Goal: Task Accomplishment & Management: Use online tool/utility

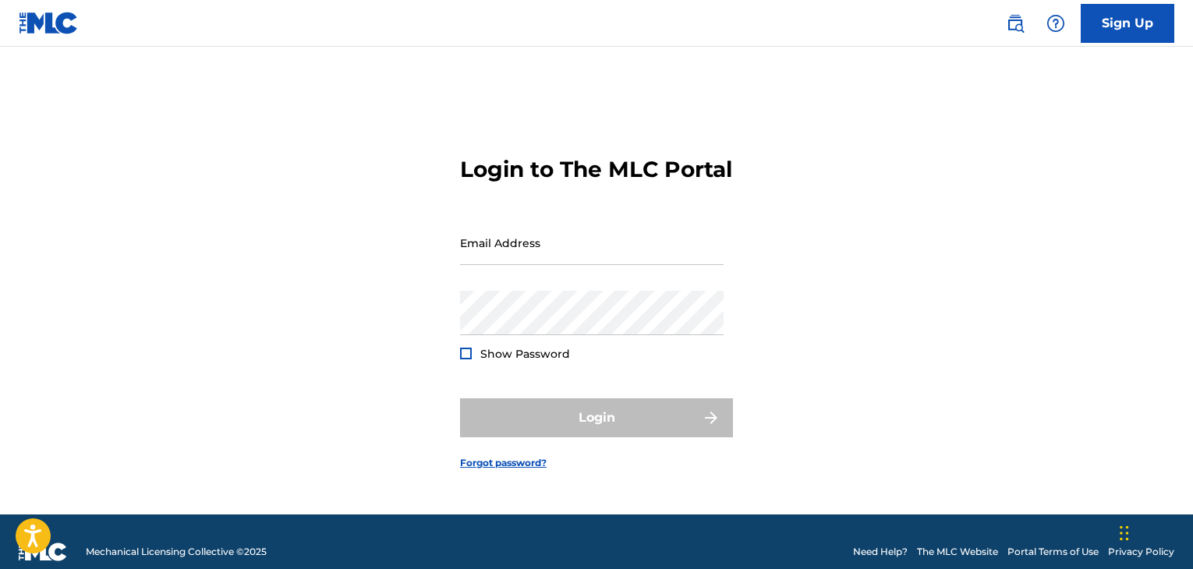
click at [556, 264] on input "Email Address" at bounding box center [592, 243] width 264 height 44
type input "[PERSON_NAME][EMAIL_ADDRESS][PERSON_NAME][DOMAIN_NAME]"
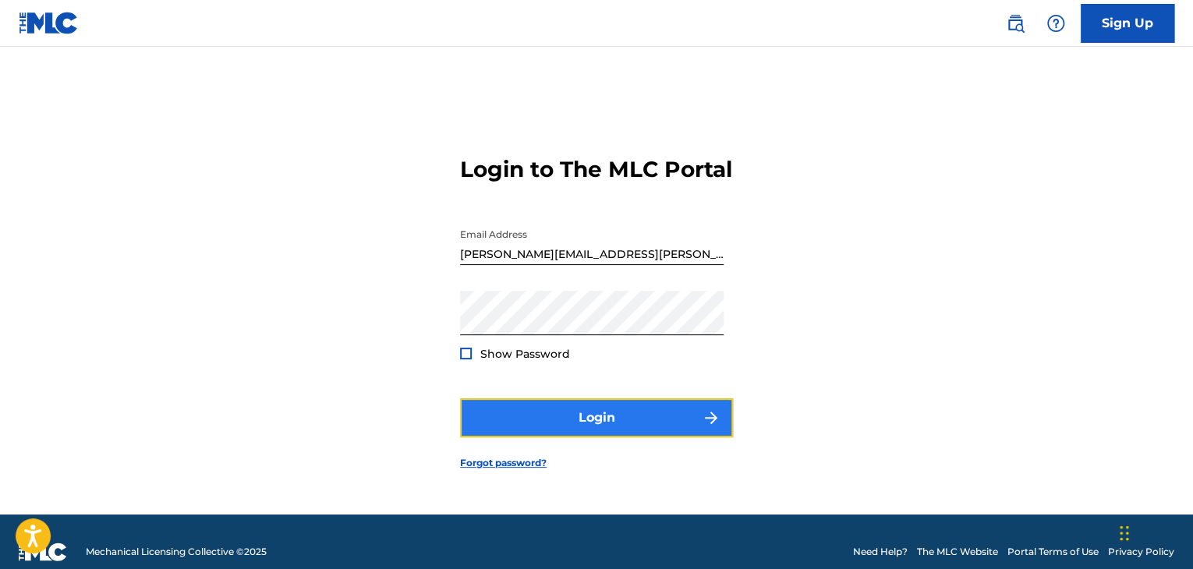
click at [583, 419] on button "Login" at bounding box center [596, 418] width 273 height 39
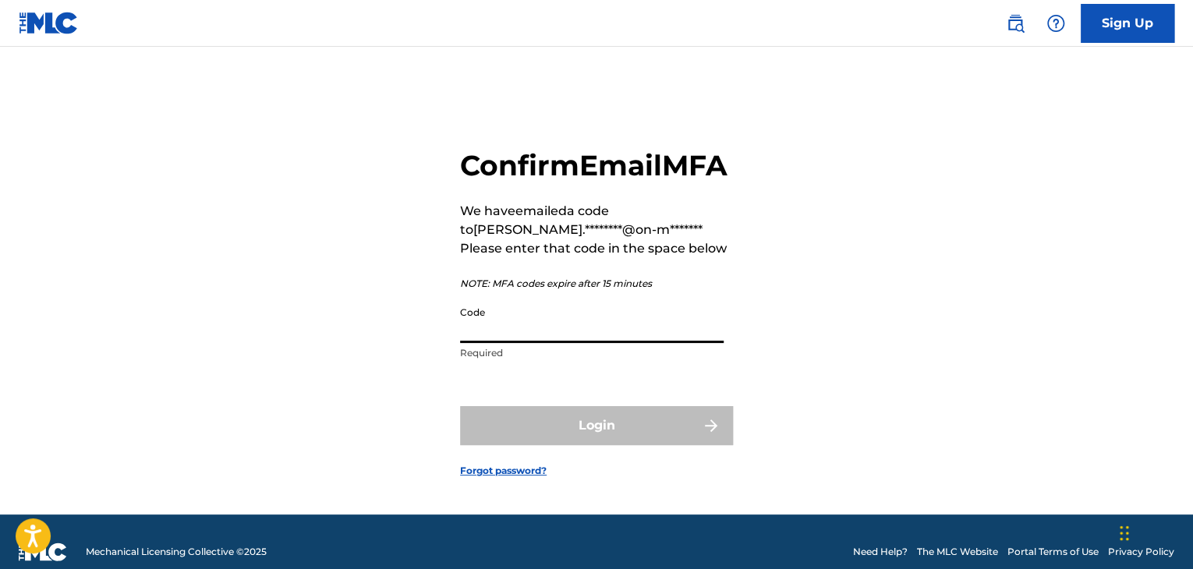
paste input "830225"
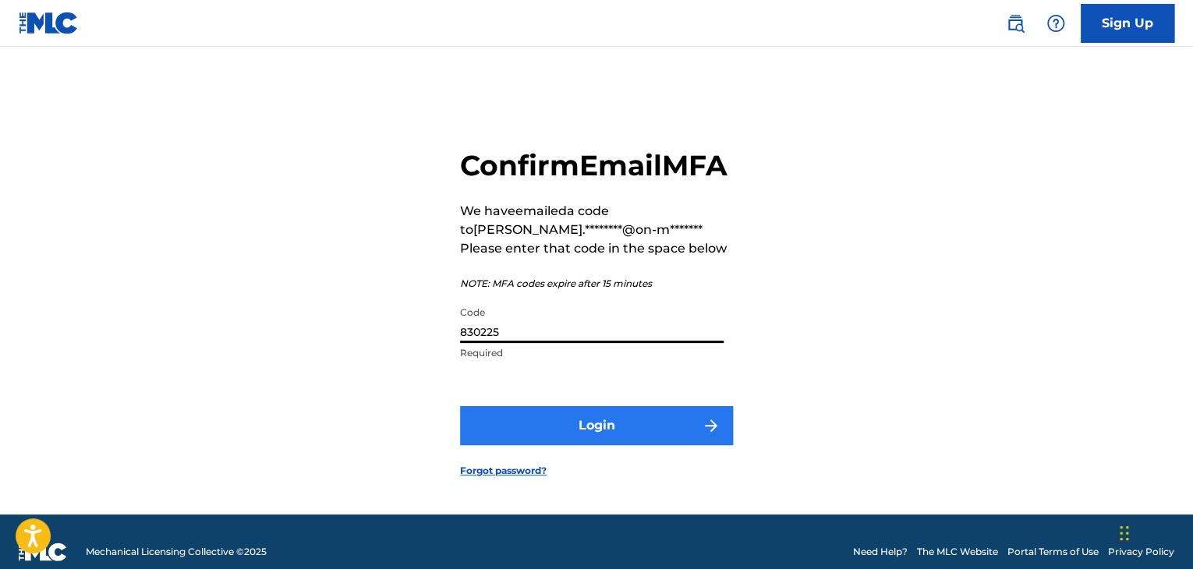
type input "830225"
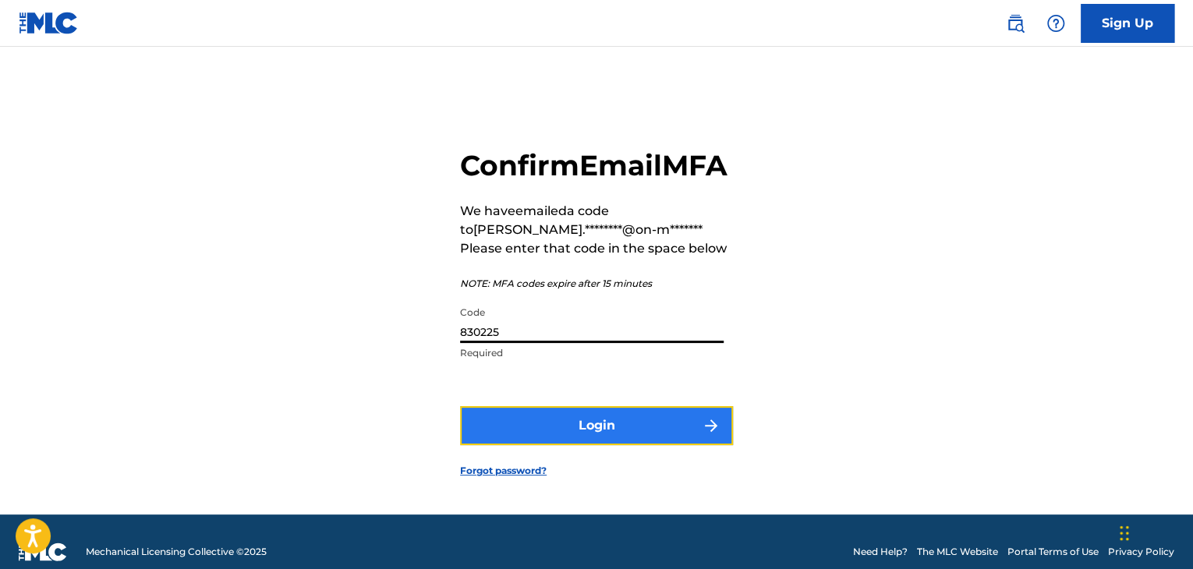
click at [567, 432] on button "Login" at bounding box center [596, 425] width 273 height 39
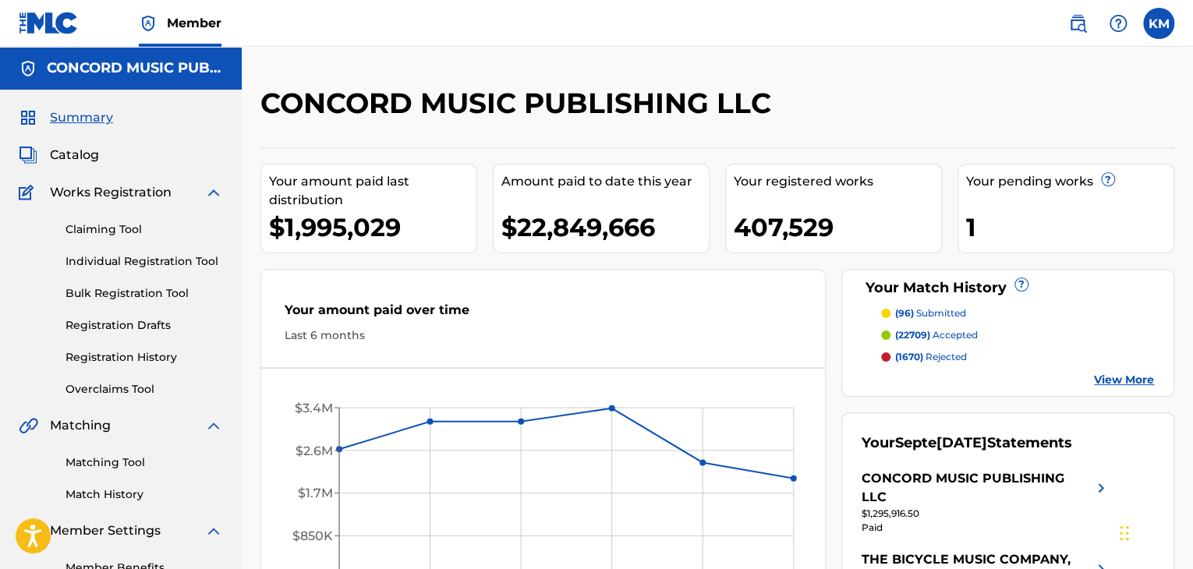
click at [895, 115] on div "CONCORD MUSIC PUBLISHING LLC" at bounding box center [611, 109] width 703 height 46
click at [117, 468] on link "Matching Tool" at bounding box center [145, 463] width 158 height 16
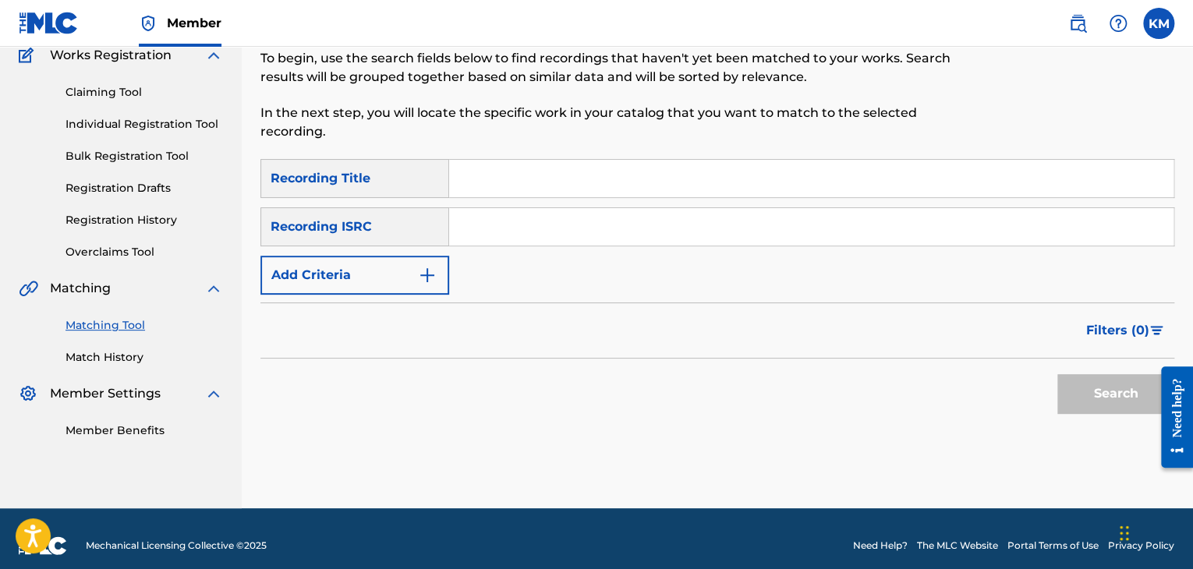
scroll to position [151, 0]
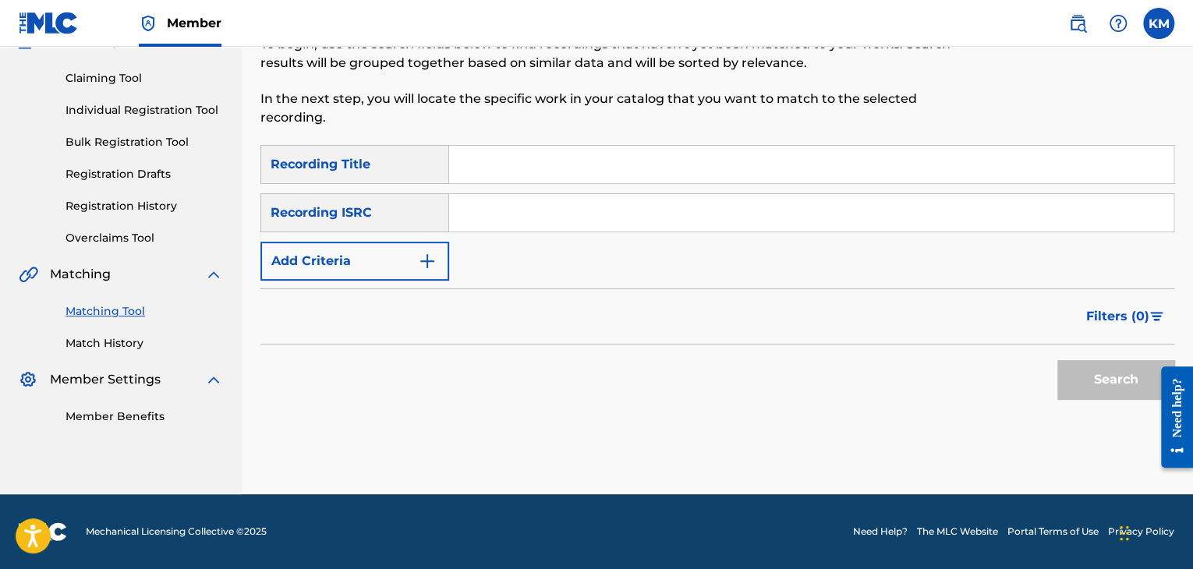
click at [540, 218] on input "Search Form" at bounding box center [811, 212] width 724 height 37
paste input "HKI191011412"
type input "HKI191011412"
click at [1095, 388] on button "Search" at bounding box center [1115, 379] width 117 height 39
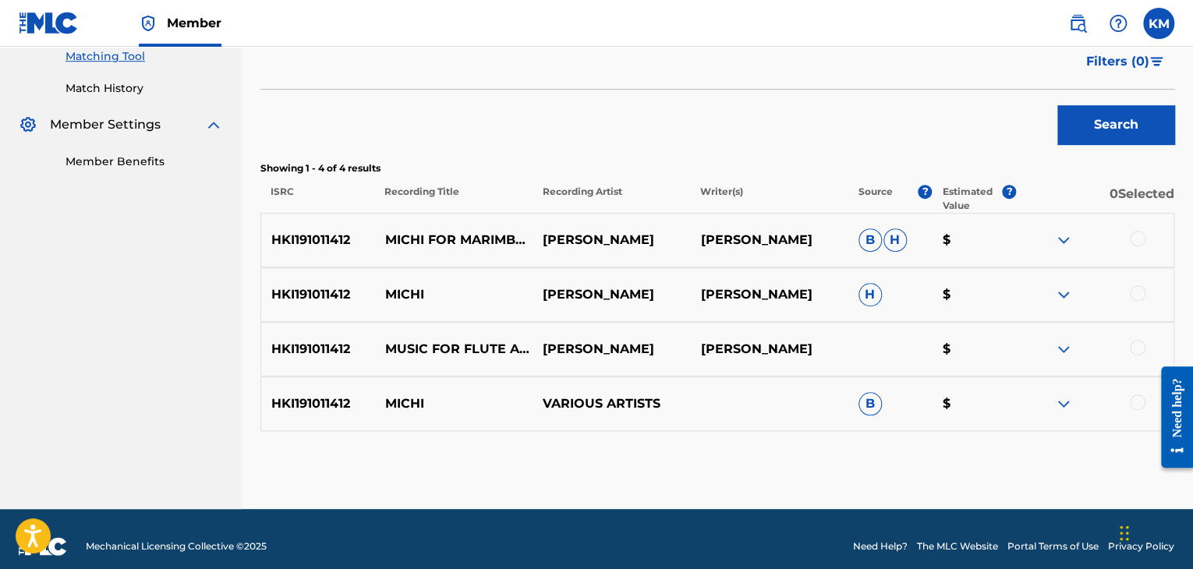
scroll to position [421, 0]
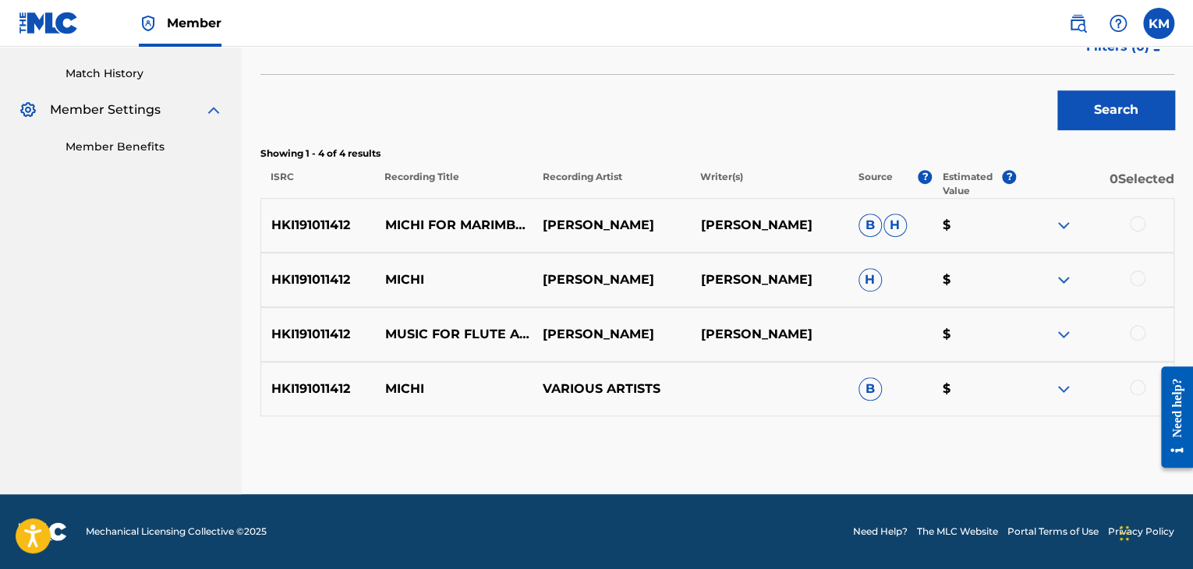
drag, startPoint x: 379, startPoint y: 211, endPoint x: 647, endPoint y: 235, distance: 269.3
click at [647, 235] on div "HKI191011412 MICHI FOR MARIMBA (1978) [PERSON_NAME] MOURADOGLOU [PERSON_NAME] […" at bounding box center [717, 225] width 914 height 55
copy div "MICHI FOR MARIMBA (1978) [PERSON_NAME]"
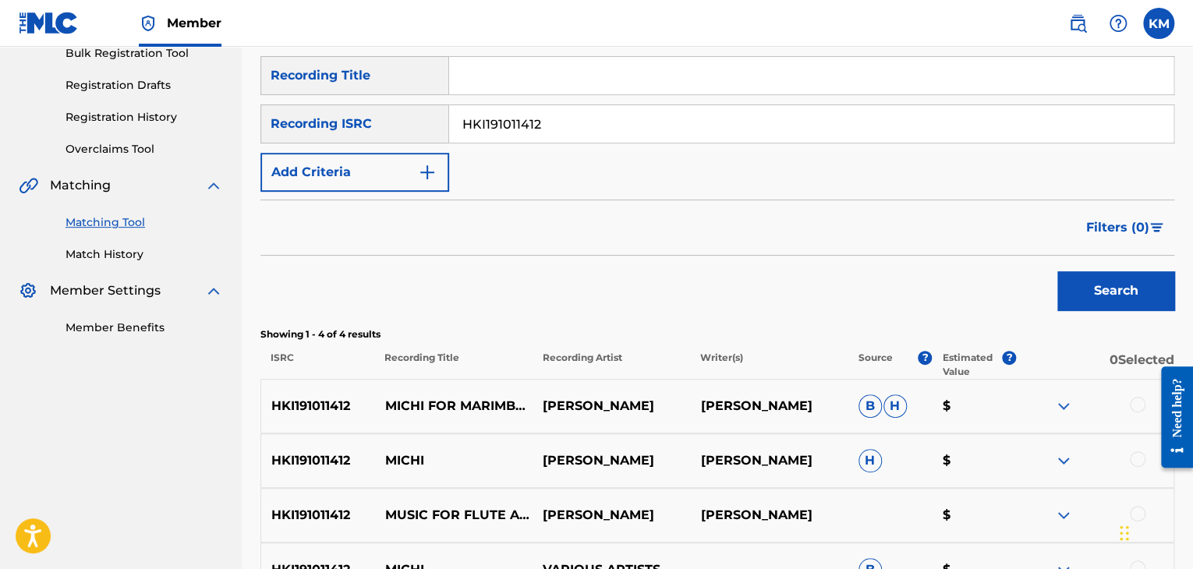
scroll to position [187, 0]
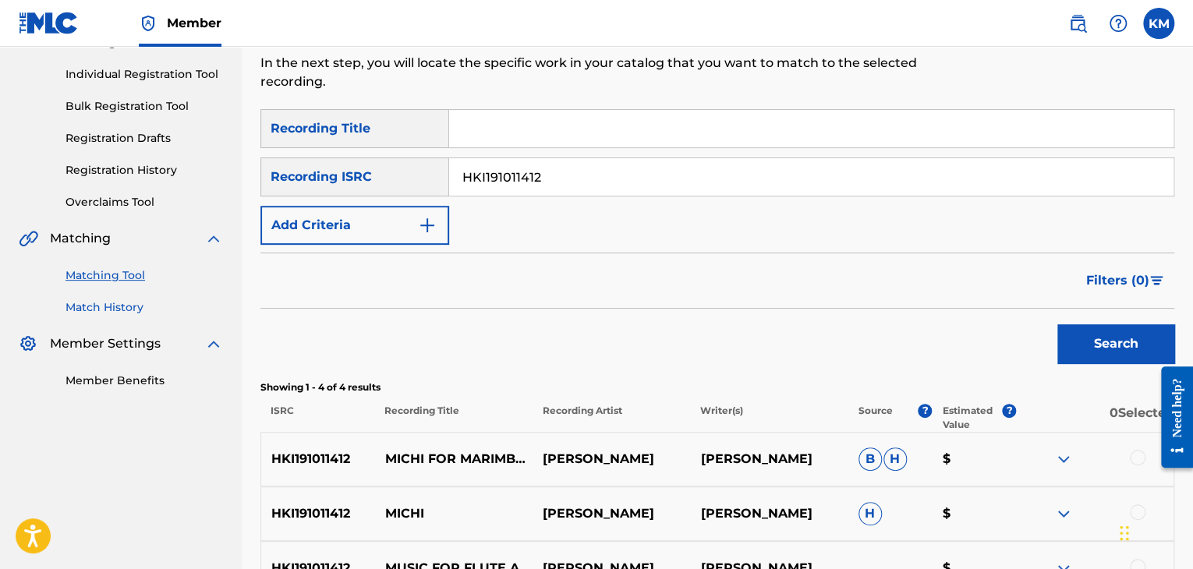
click at [127, 308] on link "Match History" at bounding box center [145, 307] width 158 height 16
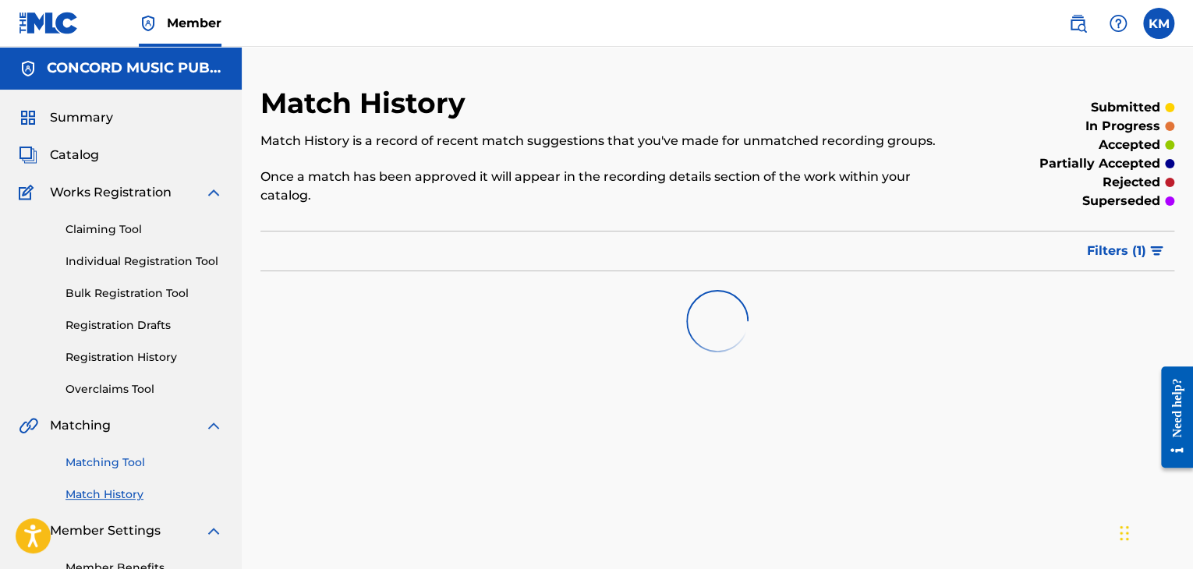
click at [135, 463] on link "Matching Tool" at bounding box center [145, 463] width 158 height 16
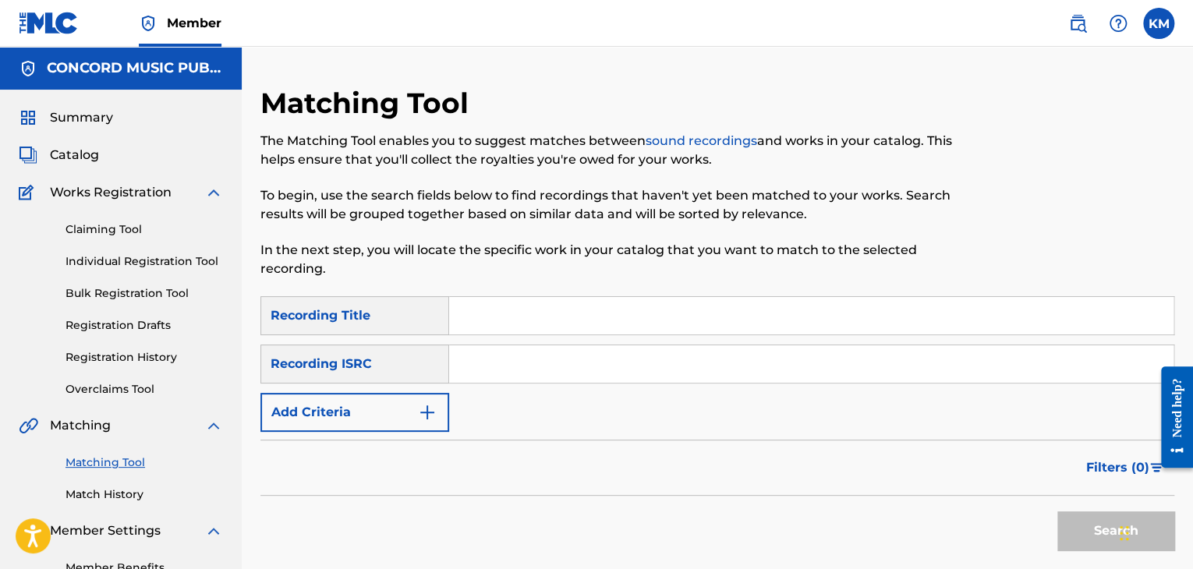
paste input "USBC10400035"
type input "USBC10400035"
click at [1084, 523] on button "Search" at bounding box center [1115, 531] width 117 height 39
click at [116, 493] on link "Match History" at bounding box center [145, 495] width 158 height 16
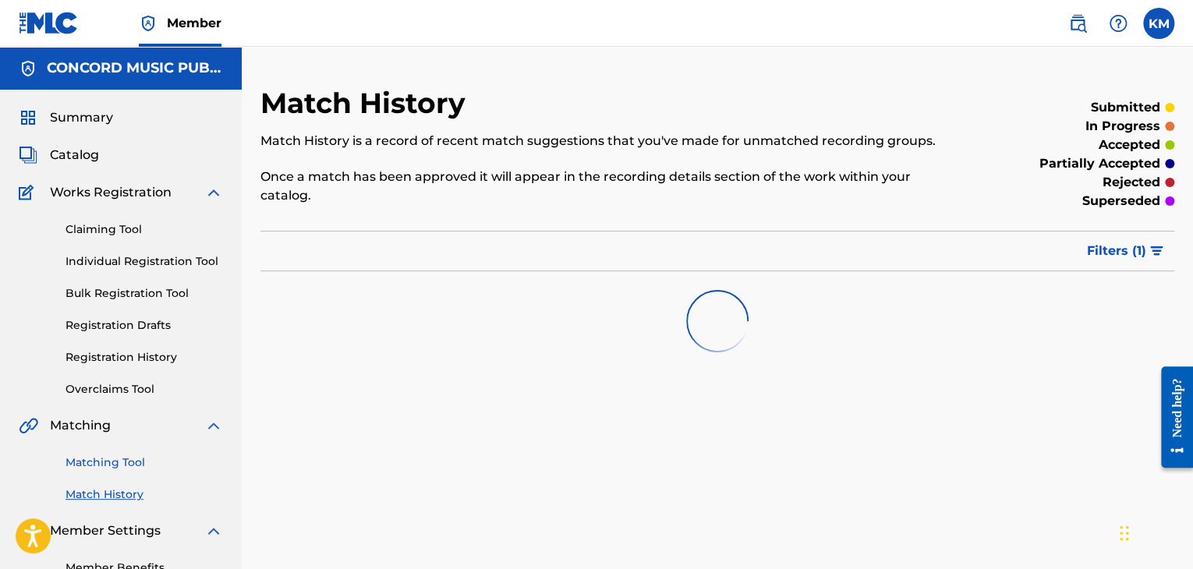
click at [124, 459] on link "Matching Tool" at bounding box center [145, 463] width 158 height 16
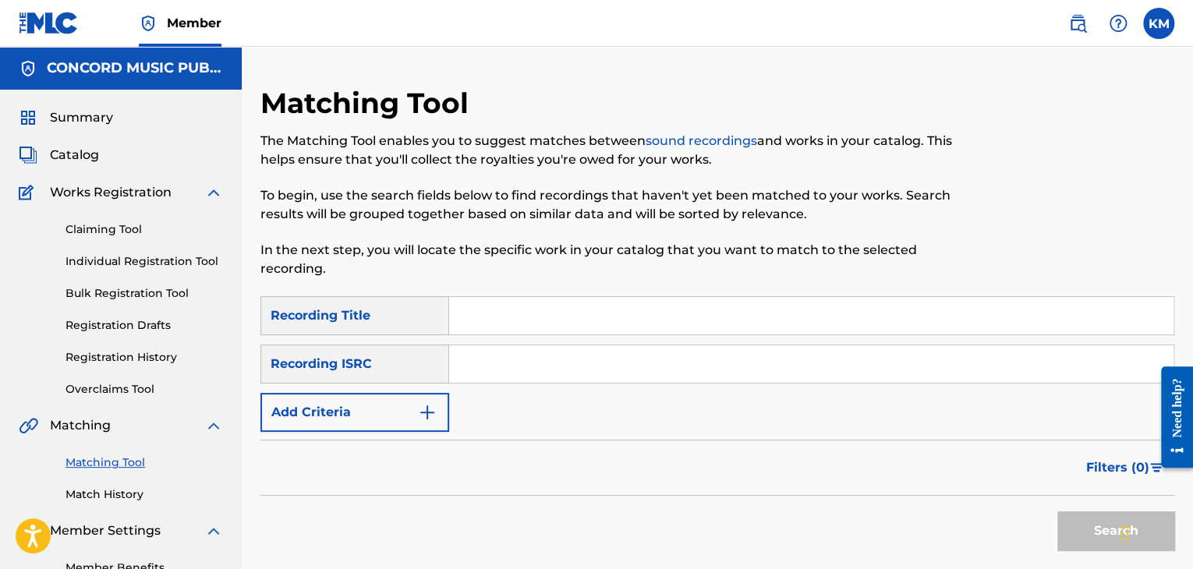
paste input "QZFZ22516225"
type input "QZFZ22516225"
click at [1081, 531] on button "Search" at bounding box center [1115, 531] width 117 height 39
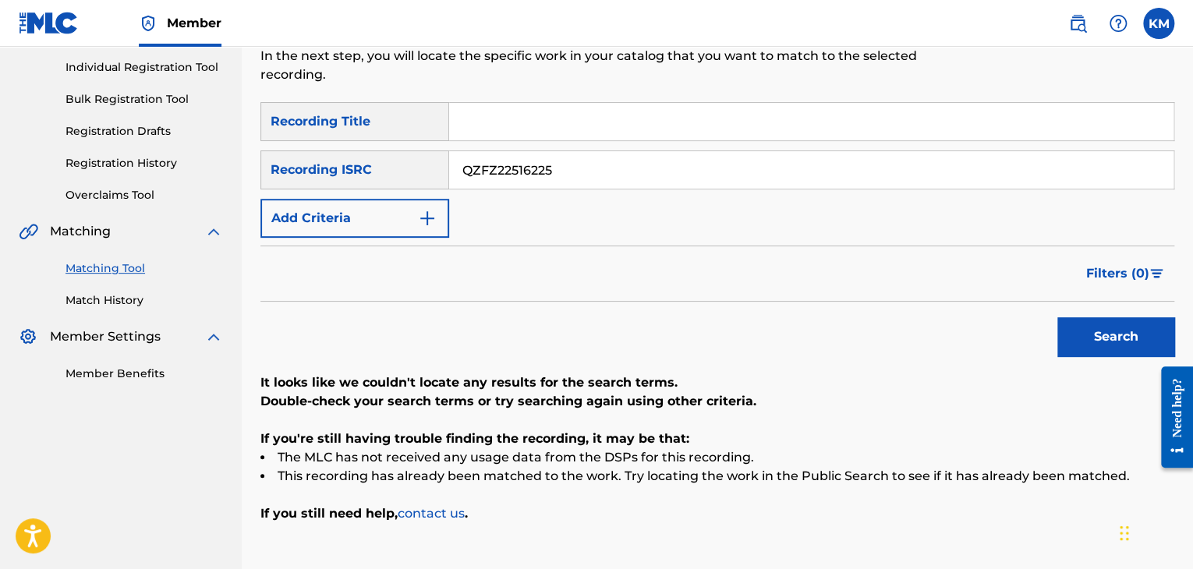
scroll to position [67, 0]
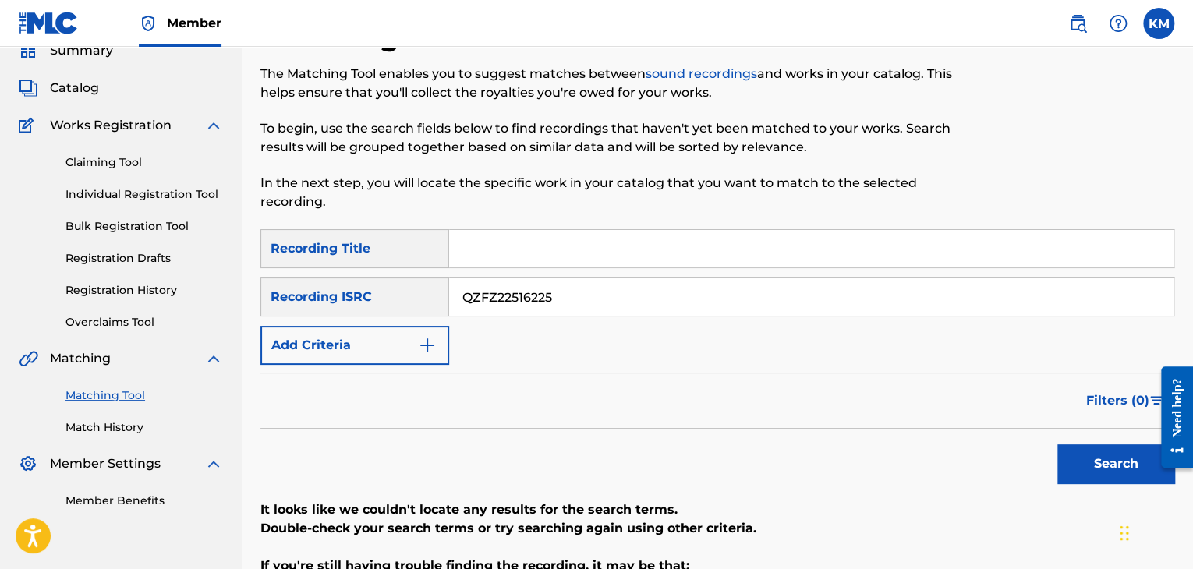
click at [554, 243] on input "Search Form" at bounding box center [811, 248] width 724 height 37
paste input "Shower"
type input "Shower"
drag, startPoint x: 709, startPoint y: 300, endPoint x: 406, endPoint y: 297, distance: 303.4
click at [406, 297] on div "SearchWithCriteriac77dc7f3-42ff-4897-85eb-9165cde0c027 Recording ISRC QZFZ22516…" at bounding box center [717, 297] width 914 height 39
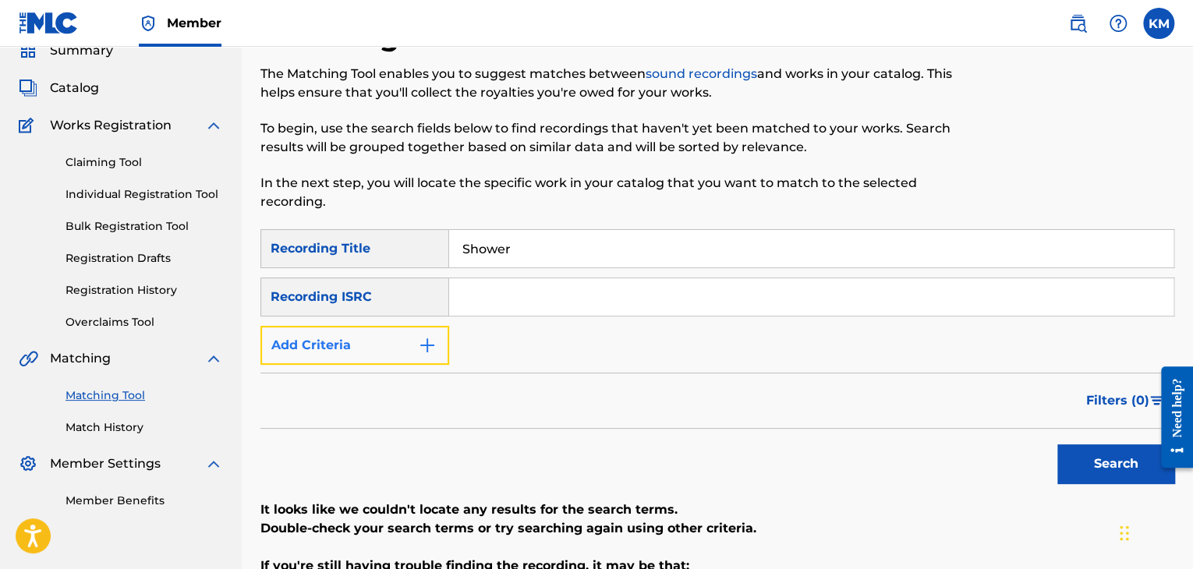
click at [435, 338] on img "Search Form" at bounding box center [427, 345] width 19 height 19
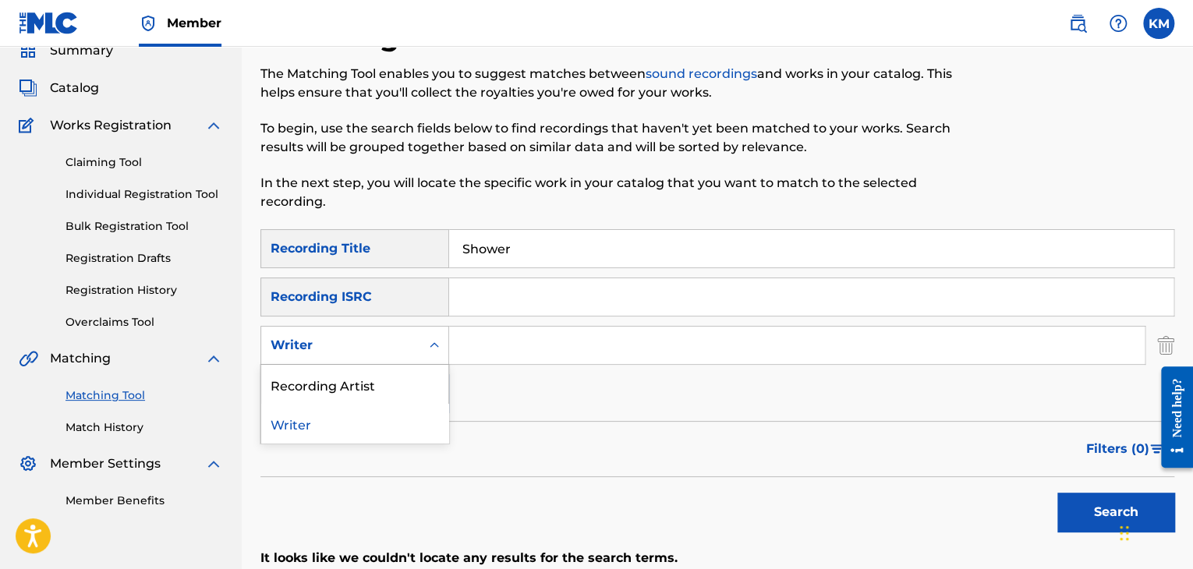
click at [434, 344] on icon "Search Form" at bounding box center [435, 346] width 16 height 16
click at [411, 381] on div "Recording Artist" at bounding box center [354, 384] width 187 height 39
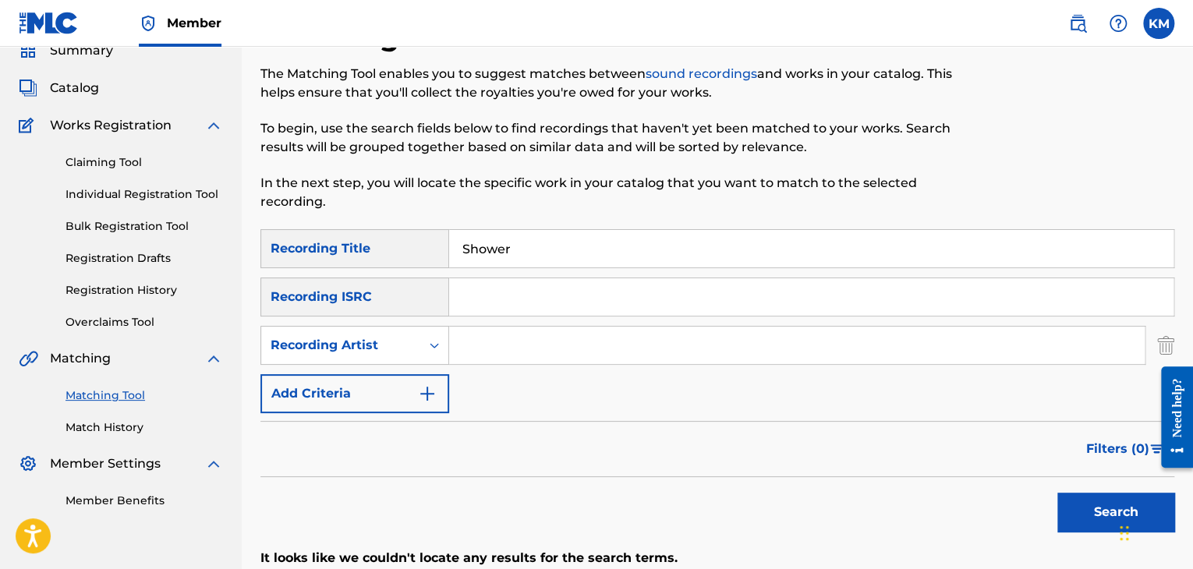
click at [498, 352] on input "Search Form" at bounding box center [797, 345] width 696 height 37
paste input "Bay Faction"
type input "Bay Faction"
drag, startPoint x: 1088, startPoint y: 512, endPoint x: 850, endPoint y: 491, distance: 238.7
click at [1086, 509] on button "Search" at bounding box center [1115, 512] width 117 height 39
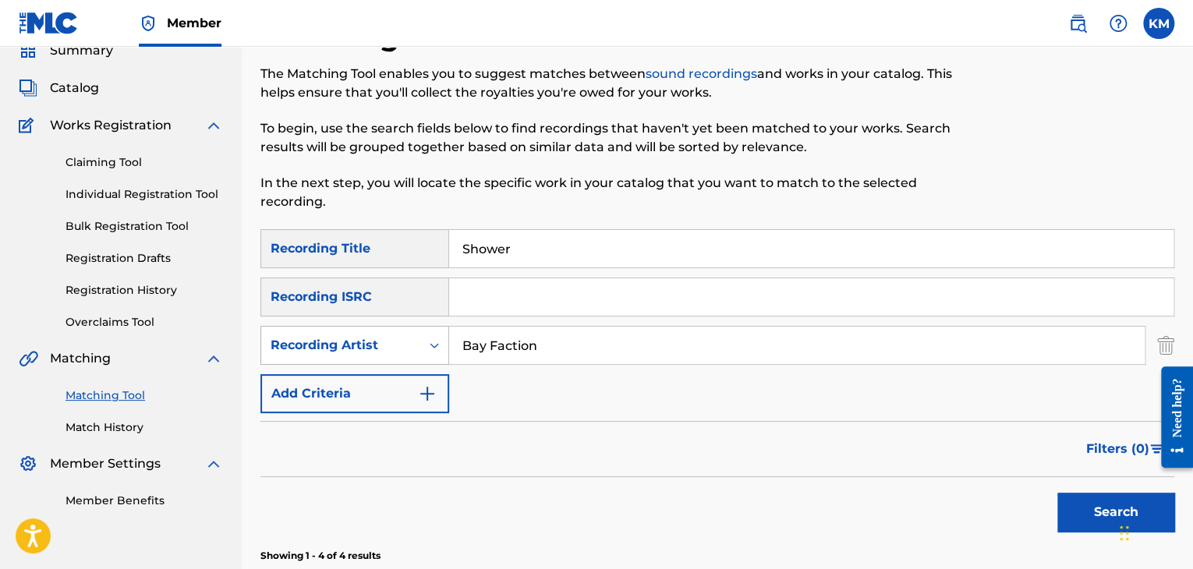
drag, startPoint x: 504, startPoint y: 338, endPoint x: 323, endPoint y: 343, distance: 181.0
click at [324, 343] on div "SearchWithCriteria5dce1044-db53-474b-aadf-a7f4bf43c9b4 Recording Artist Bay Fac…" at bounding box center [717, 345] width 914 height 39
paste input "[PERSON_NAME]"
type input "[PERSON_NAME]"
drag, startPoint x: 1097, startPoint y: 505, endPoint x: 1048, endPoint y: 502, distance: 49.2
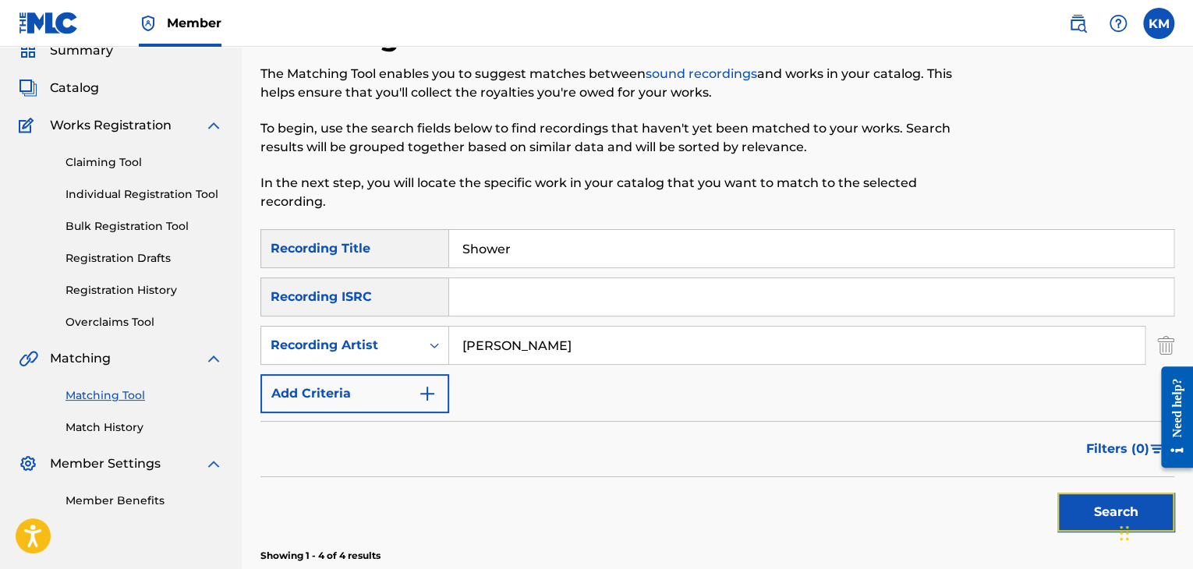
click at [1097, 505] on button "Search" at bounding box center [1115, 512] width 117 height 39
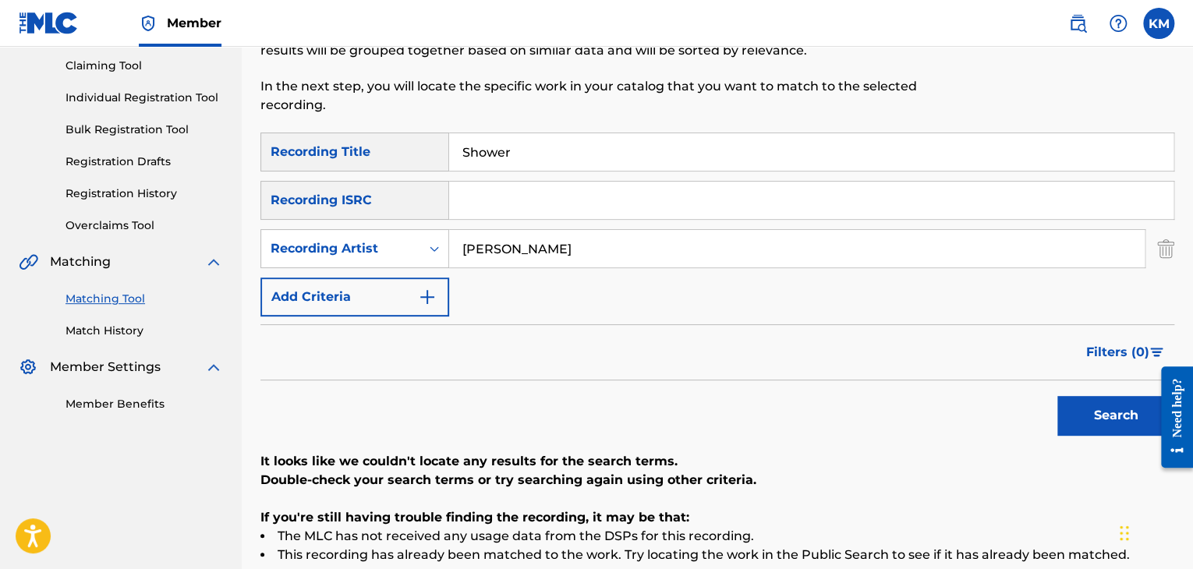
scroll to position [37, 0]
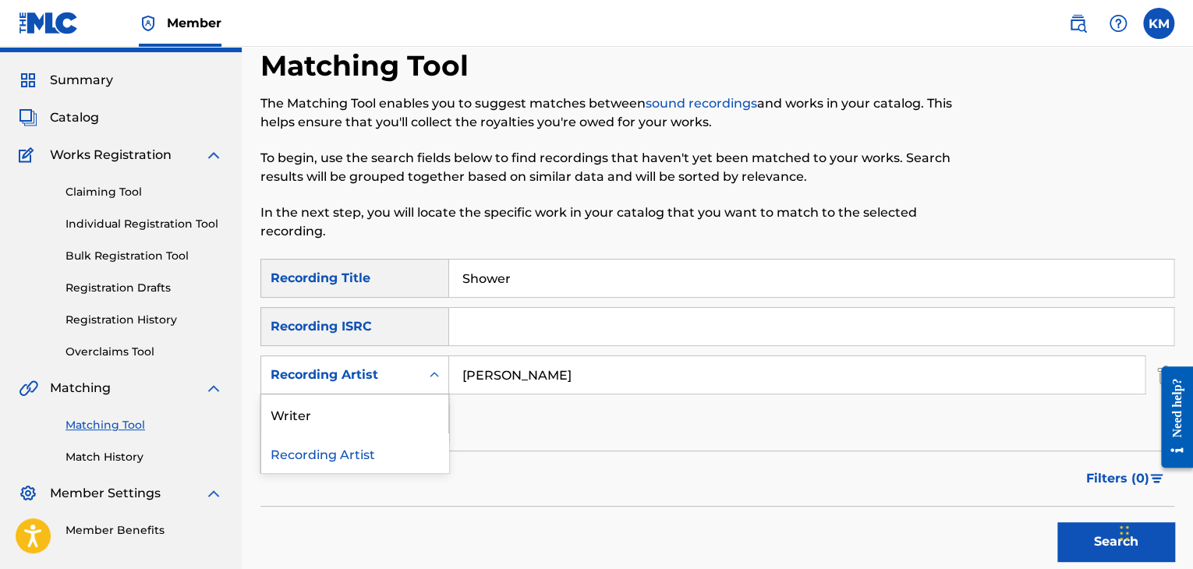
click at [427, 379] on icon "Search Form" at bounding box center [435, 375] width 16 height 16
click at [409, 410] on div "Writer" at bounding box center [354, 414] width 187 height 39
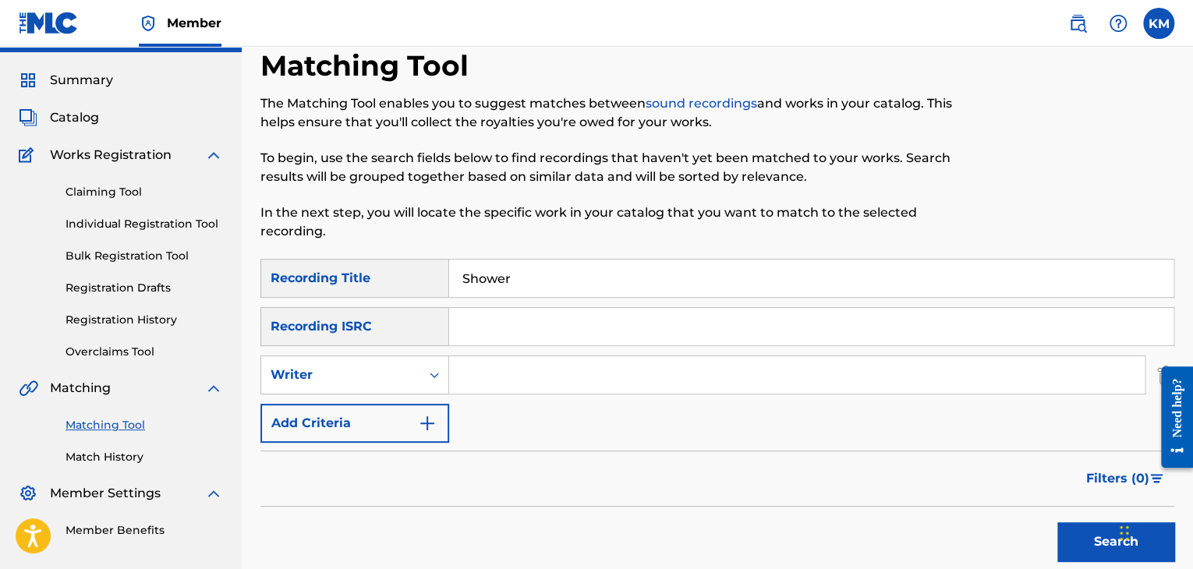
click at [488, 370] on input "Search Form" at bounding box center [797, 374] width 696 height 37
paste input "[PERSON_NAME]"
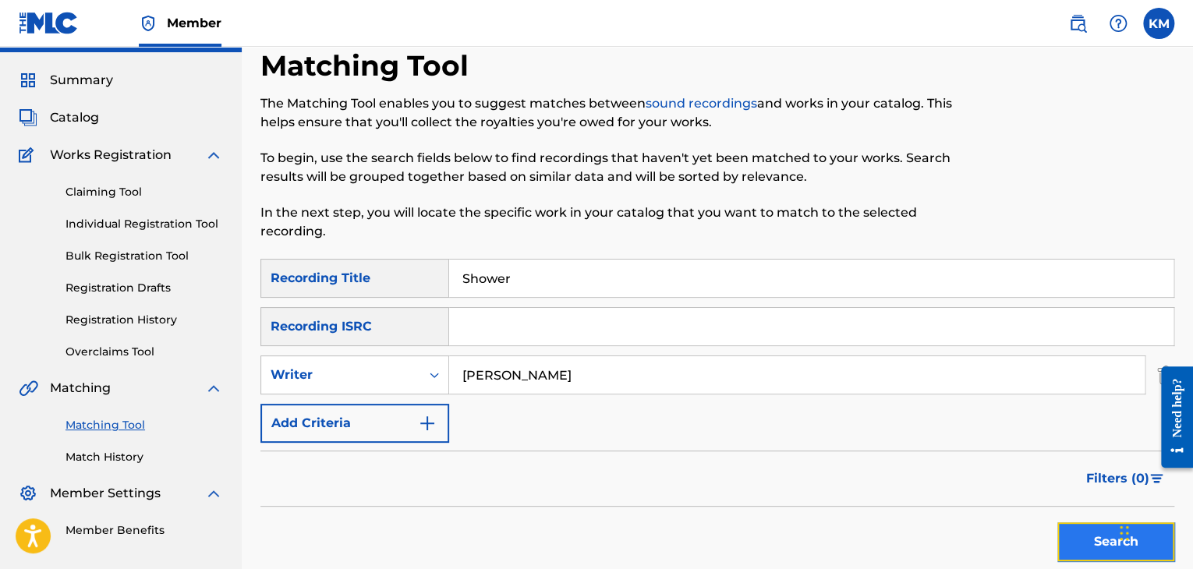
click at [1088, 534] on button "Search" at bounding box center [1115, 542] width 117 height 39
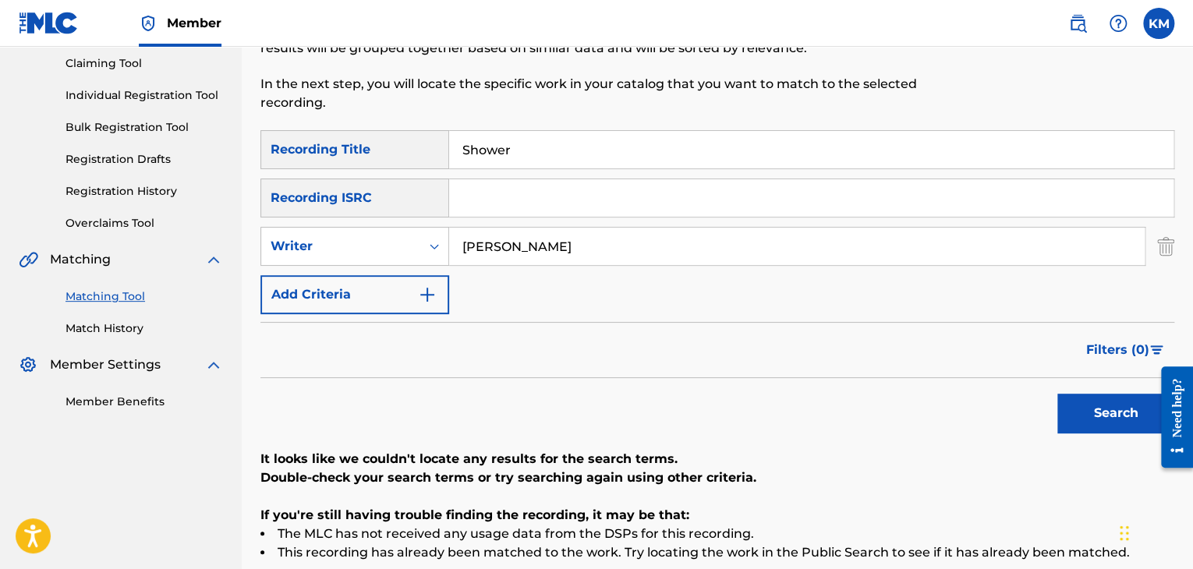
scroll to position [0, 0]
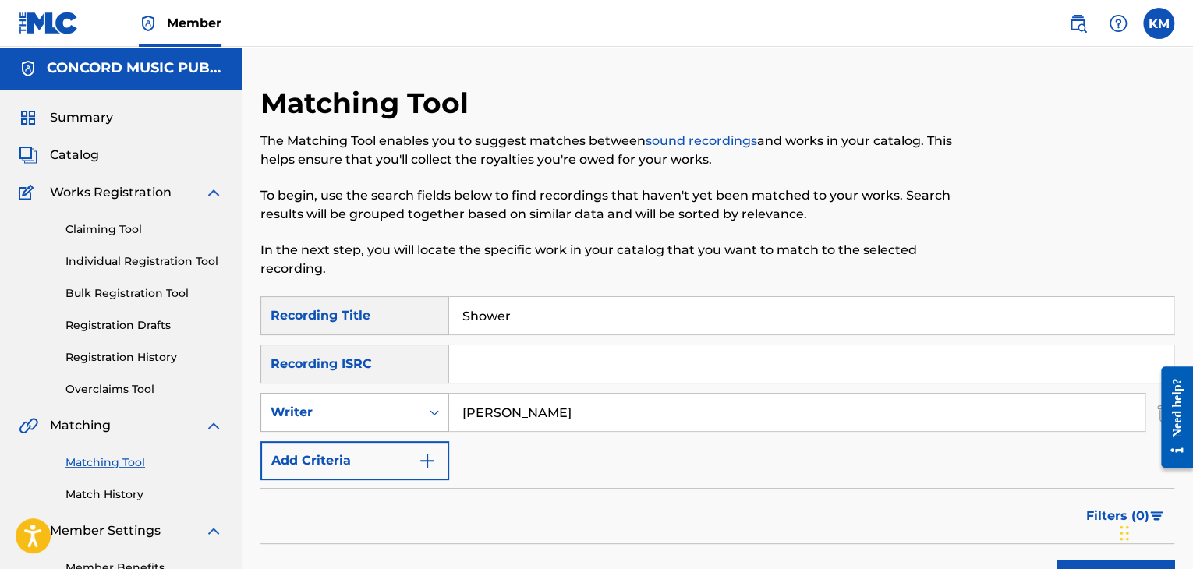
drag, startPoint x: 512, startPoint y: 413, endPoint x: 418, endPoint y: 411, distance: 93.6
click at [418, 411] on div "SearchWithCriteria6d849bc2-656d-44fc-931b-0a11499c6e90 Writer [PERSON_NAME]" at bounding box center [717, 412] width 914 height 39
paste input "[PERSON_NAME]"
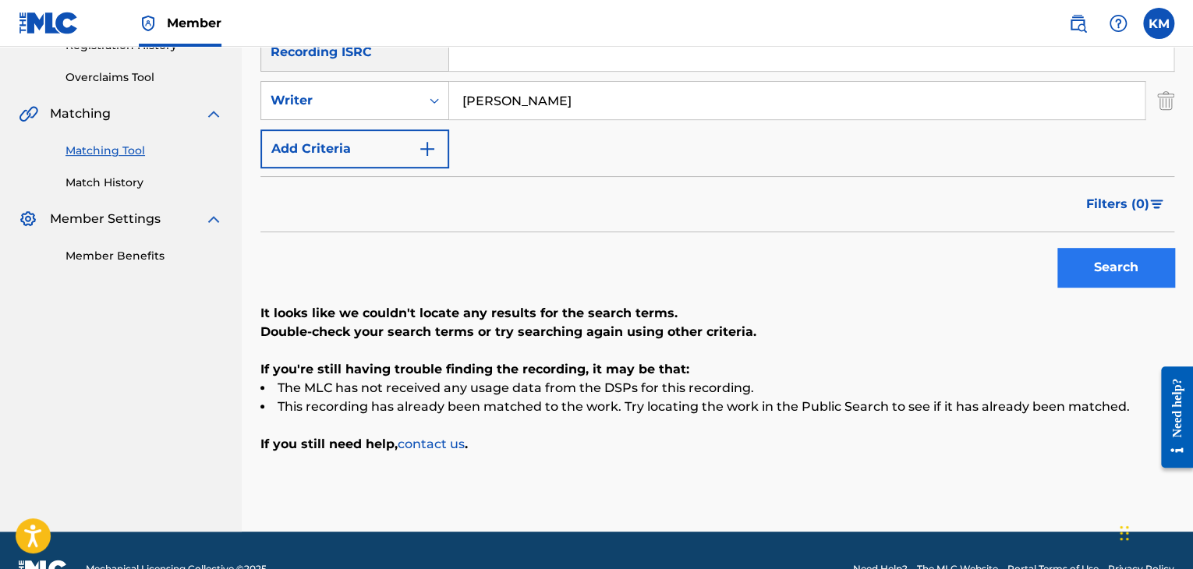
type input "[PERSON_NAME]"
click at [1076, 276] on button "Search" at bounding box center [1115, 267] width 117 height 39
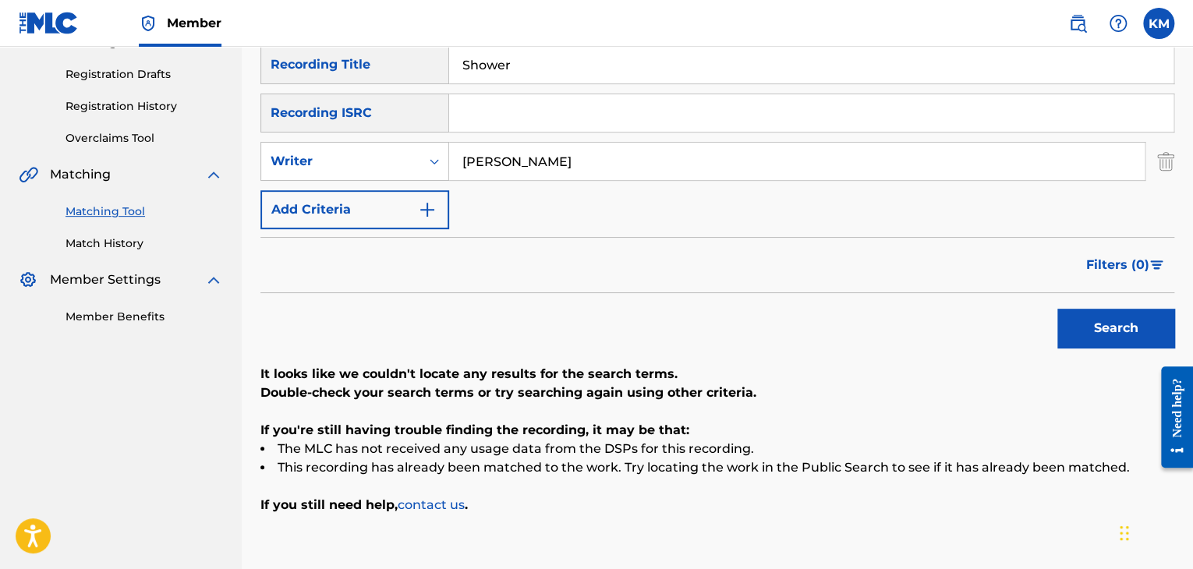
scroll to position [156, 0]
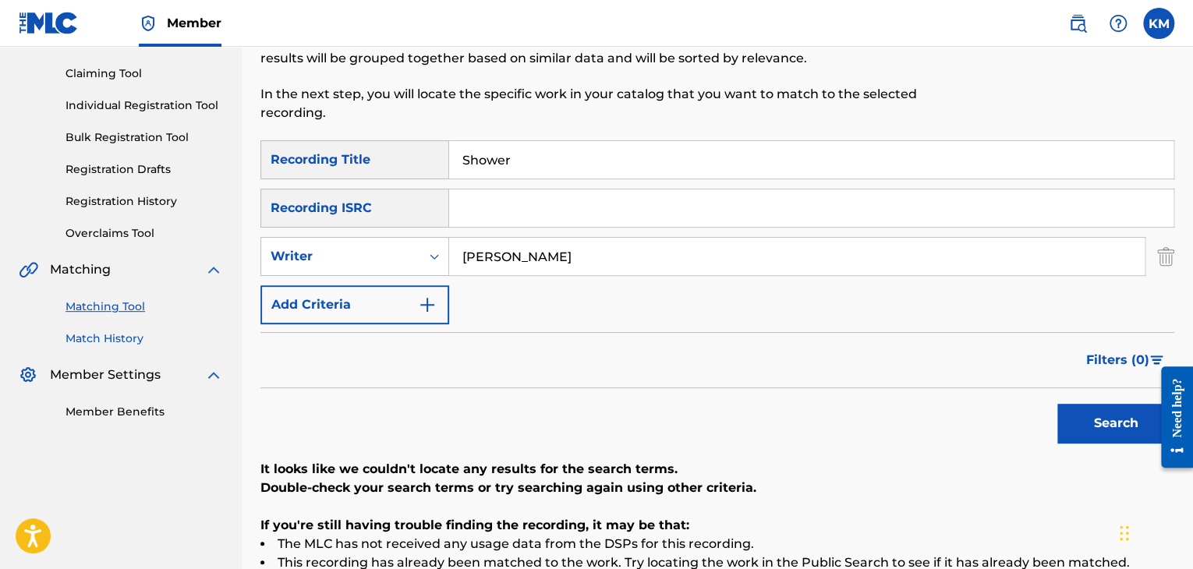
click at [105, 338] on link "Match History" at bounding box center [145, 339] width 158 height 16
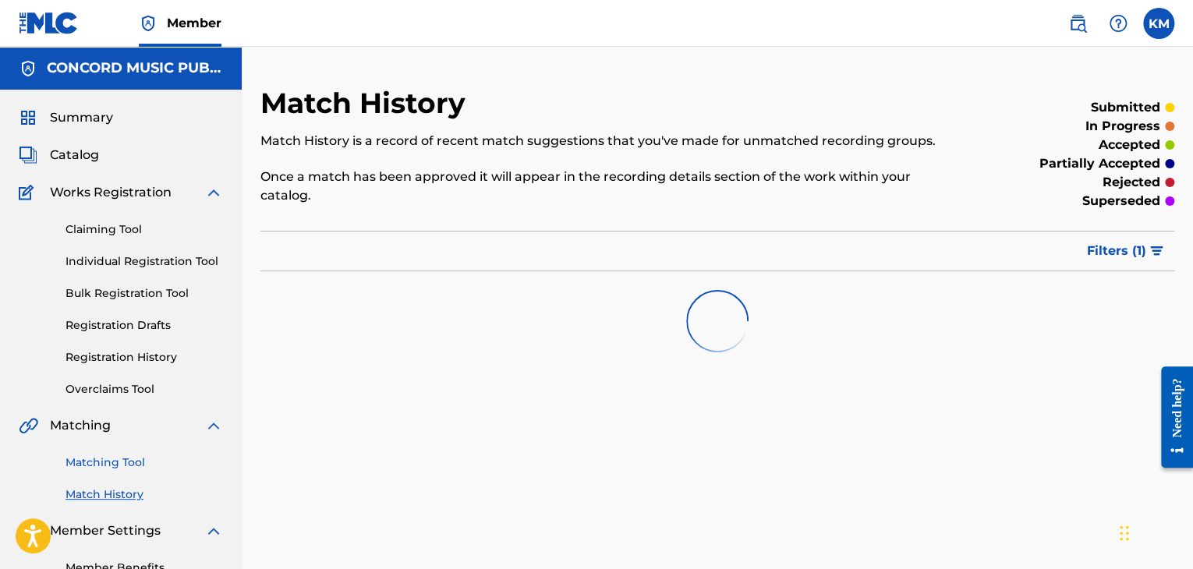
click at [122, 457] on link "Matching Tool" at bounding box center [145, 463] width 158 height 16
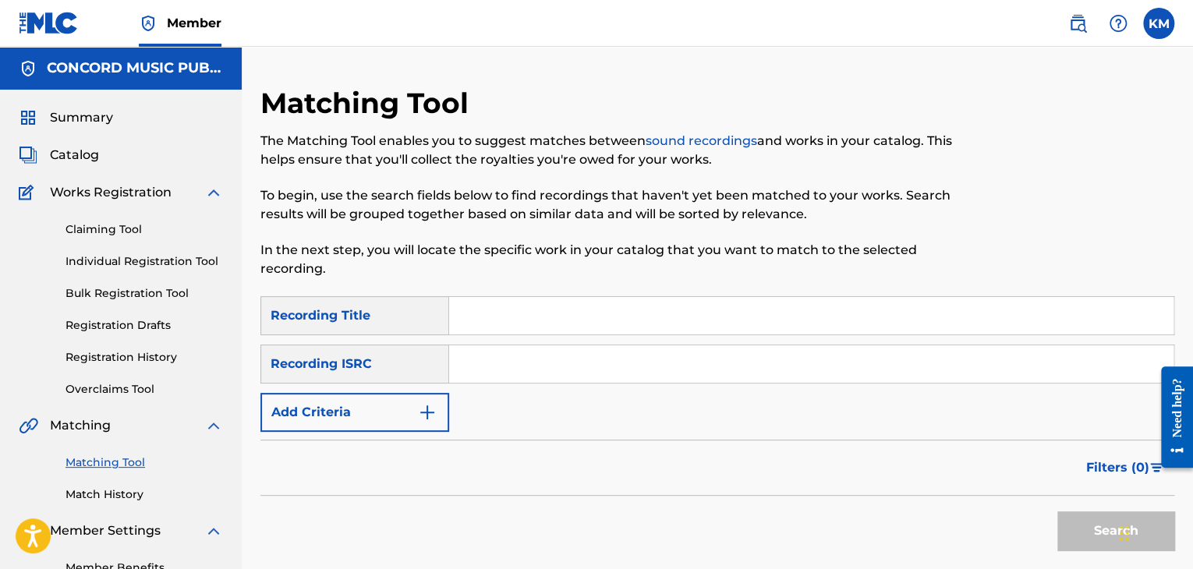
click at [505, 352] on input "Search Form" at bounding box center [811, 363] width 724 height 37
paste input "USCGH1837425"
type input "USCGH1837425"
click at [1079, 521] on button "Search" at bounding box center [1115, 531] width 117 height 39
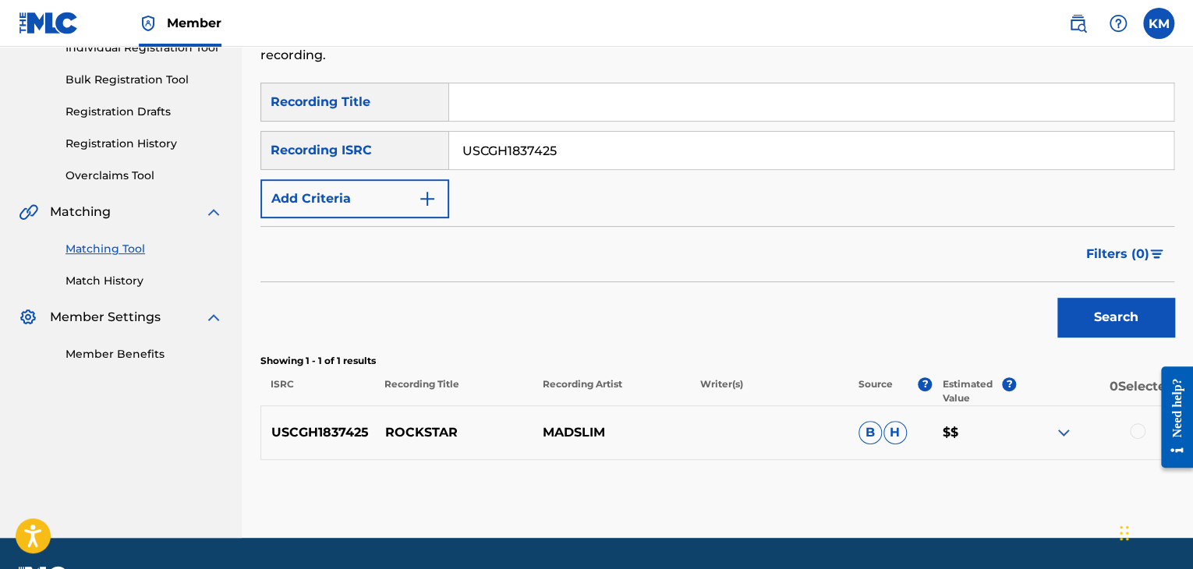
scroll to position [257, 0]
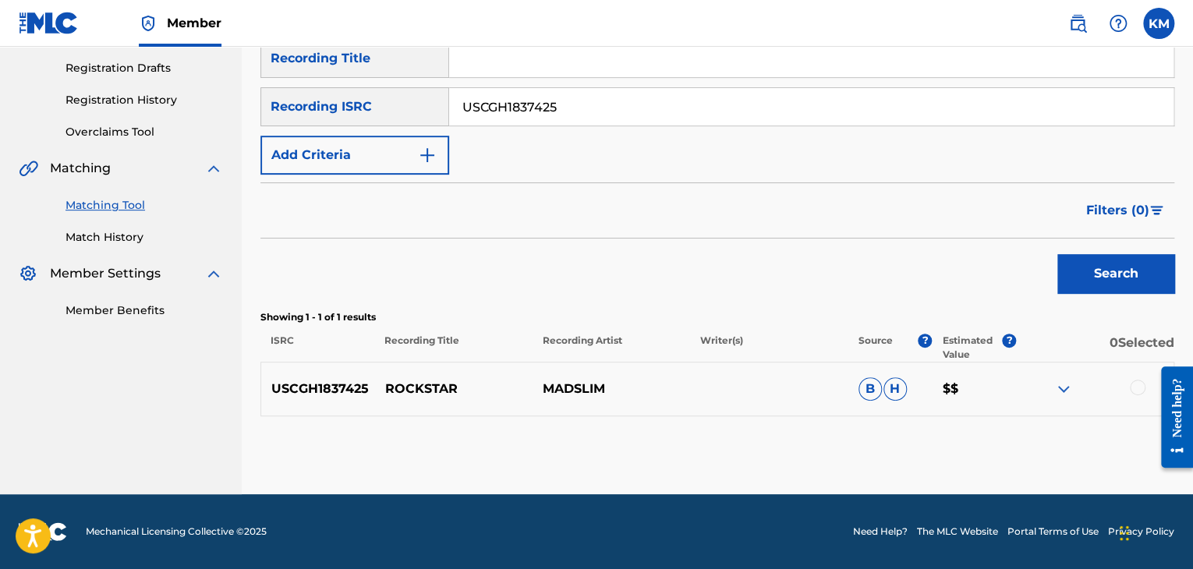
click at [1136, 391] on div at bounding box center [1138, 388] width 16 height 16
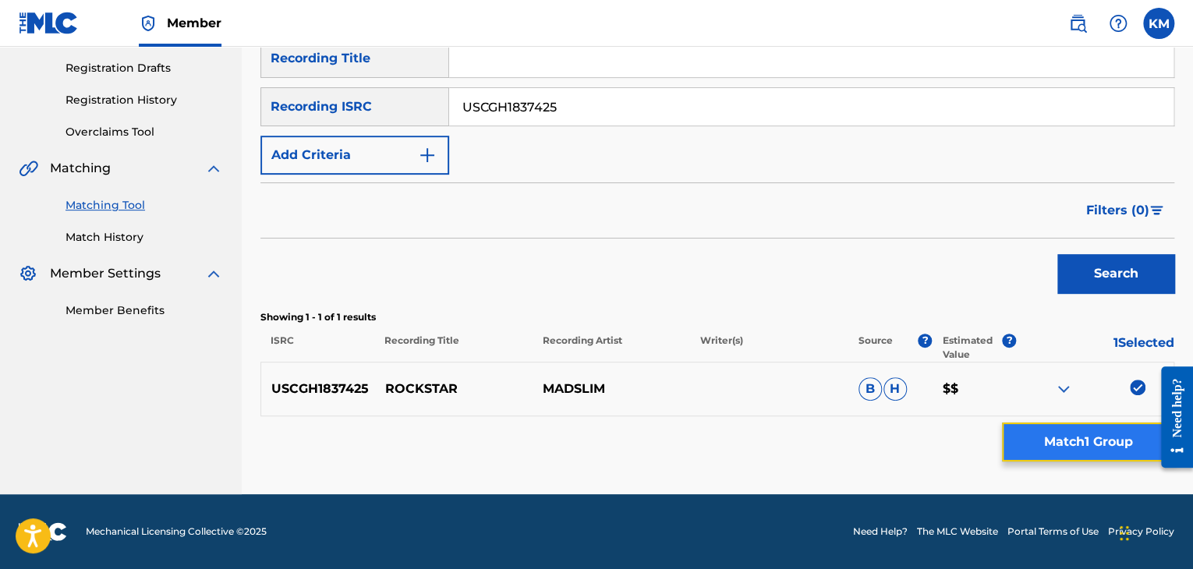
click at [1082, 434] on button "Match 1 Group" at bounding box center [1088, 442] width 172 height 39
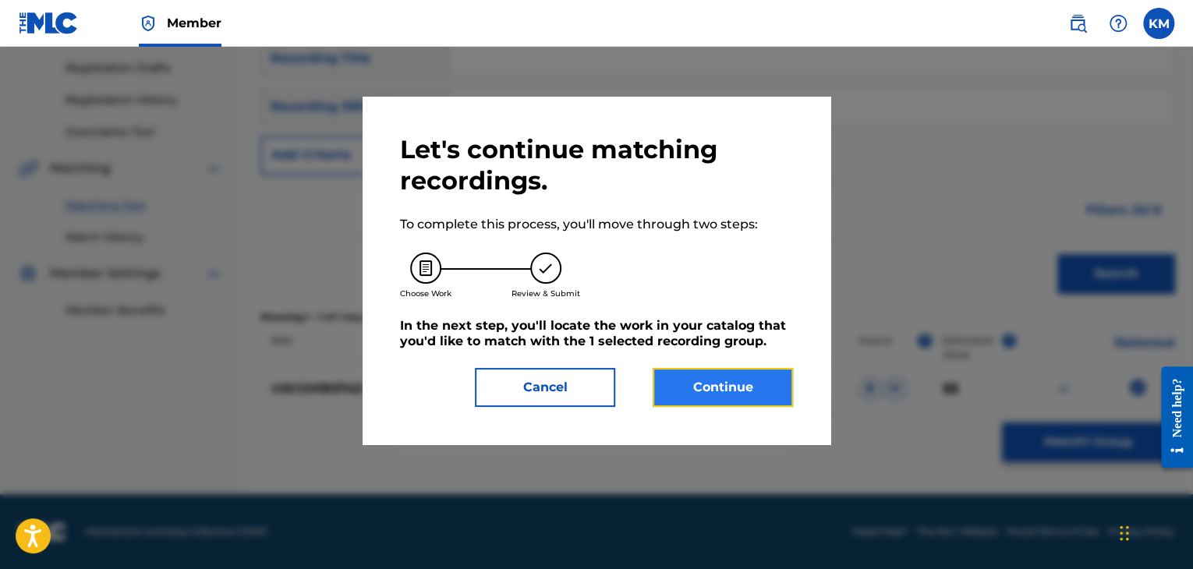
click at [726, 377] on button "Continue" at bounding box center [723, 387] width 140 height 39
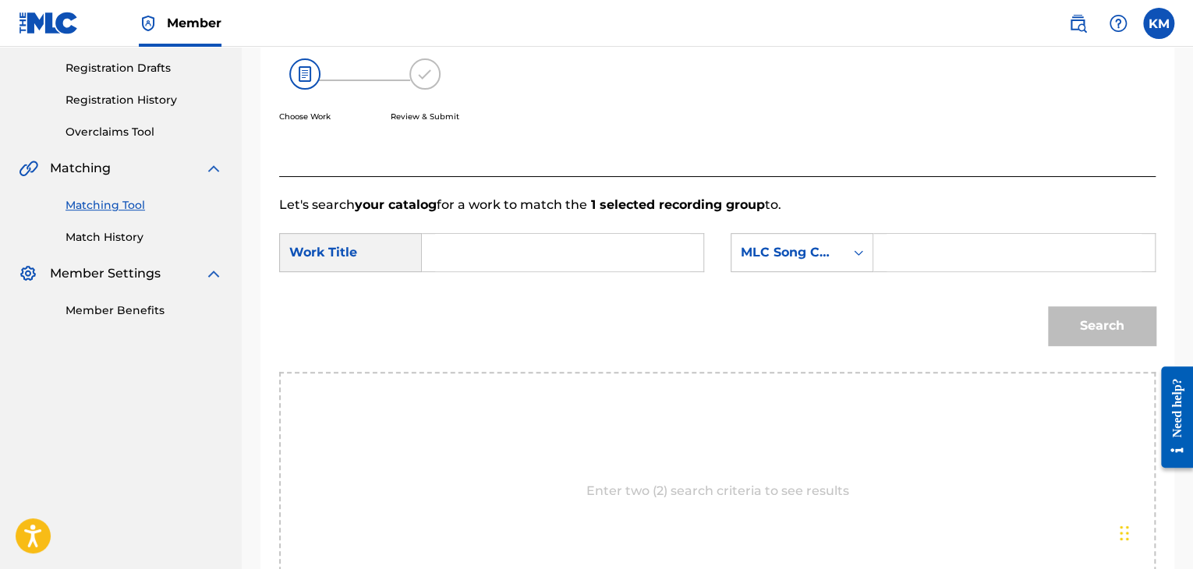
click at [558, 256] on input "Search Form" at bounding box center [562, 252] width 255 height 37
paste input "Rockstar"
type input "Rockstar"
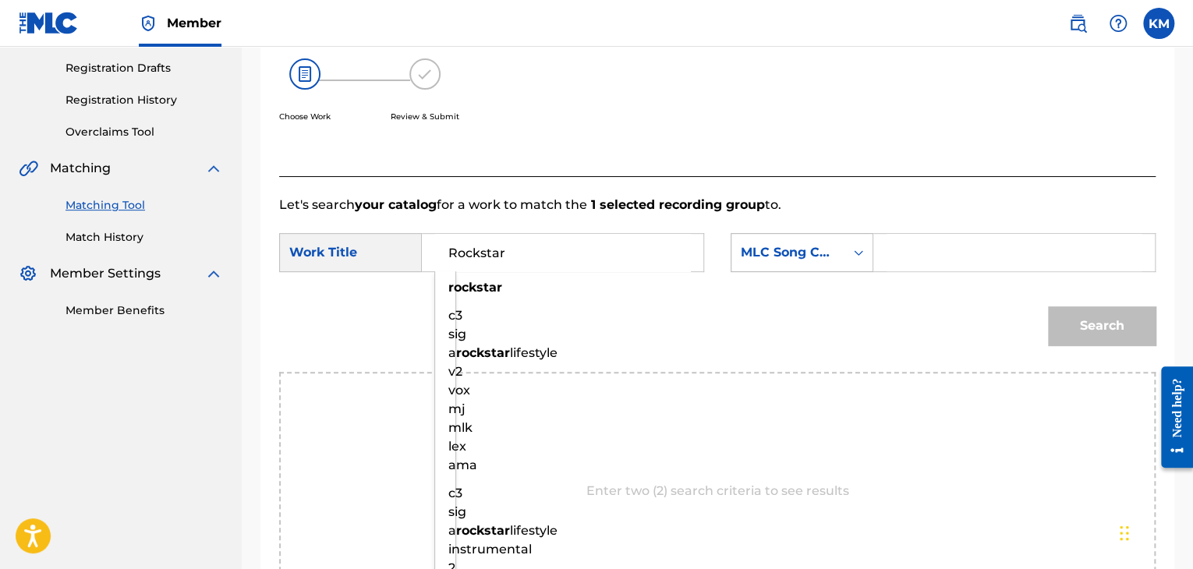
click at [860, 253] on icon "Search Form" at bounding box center [859, 253] width 16 height 16
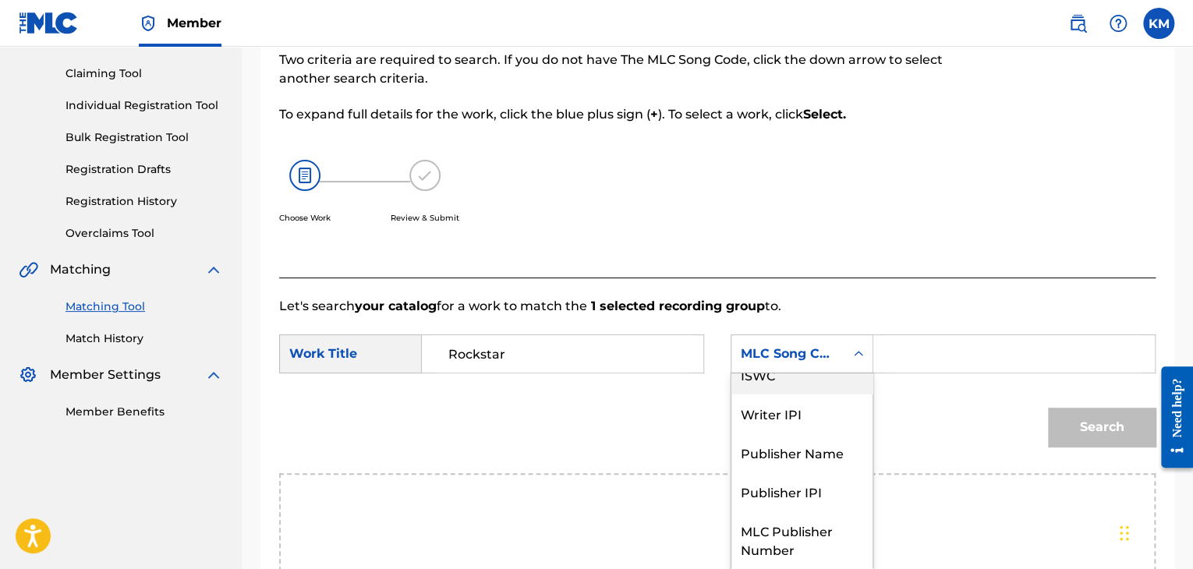
scroll to position [0, 0]
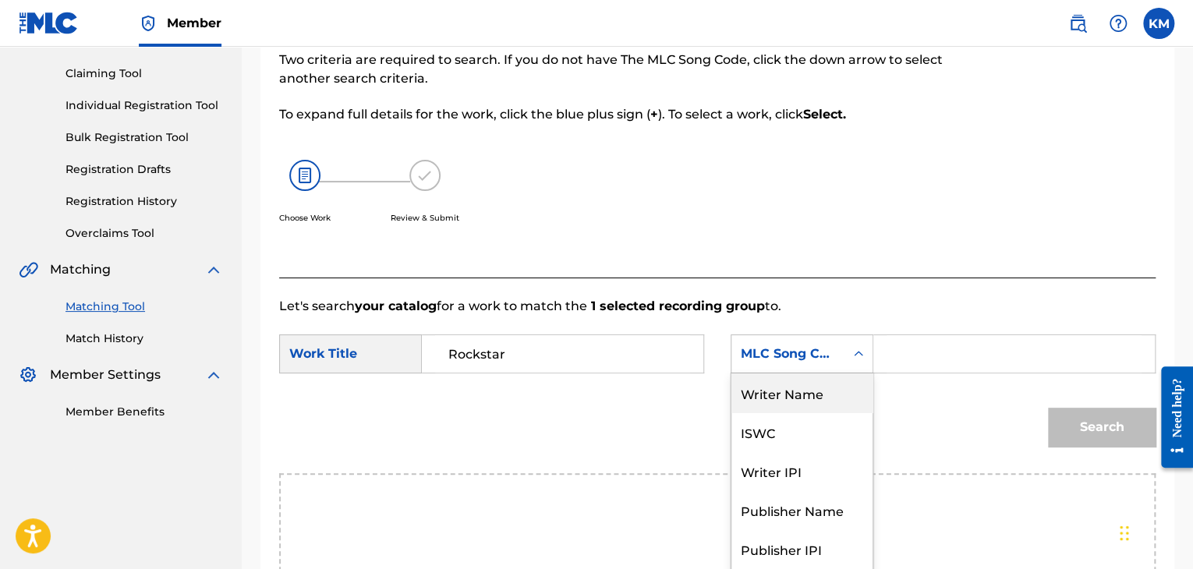
click at [805, 391] on div "Writer Name" at bounding box center [802, 393] width 141 height 39
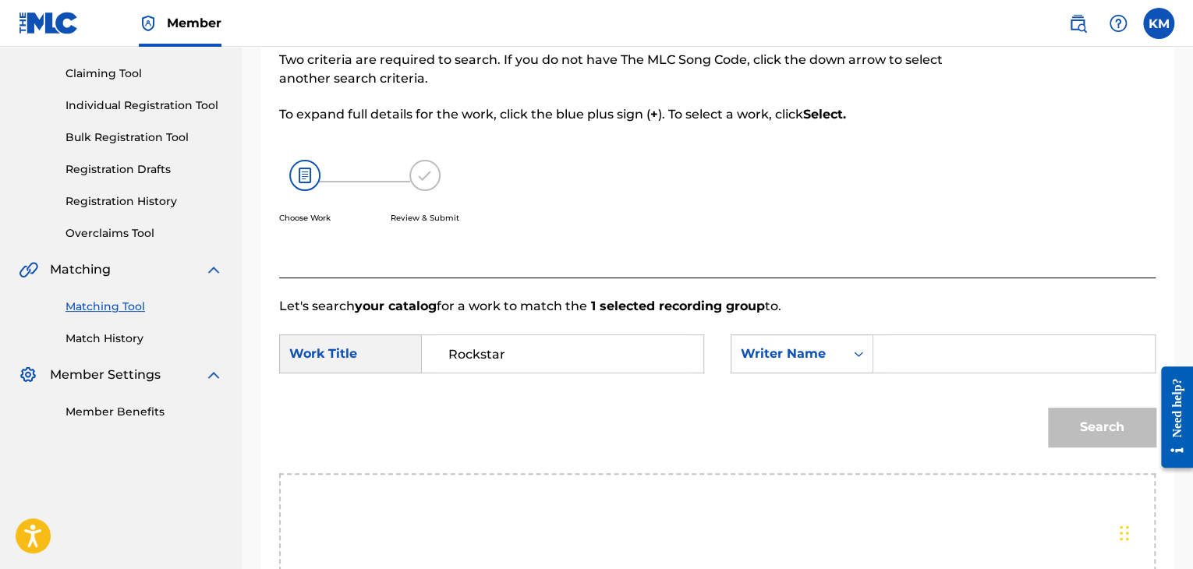
click at [904, 350] on input "Search Form" at bounding box center [1014, 353] width 255 height 37
paste input "Jenks"
click at [1083, 418] on button "Search" at bounding box center [1102, 427] width 108 height 39
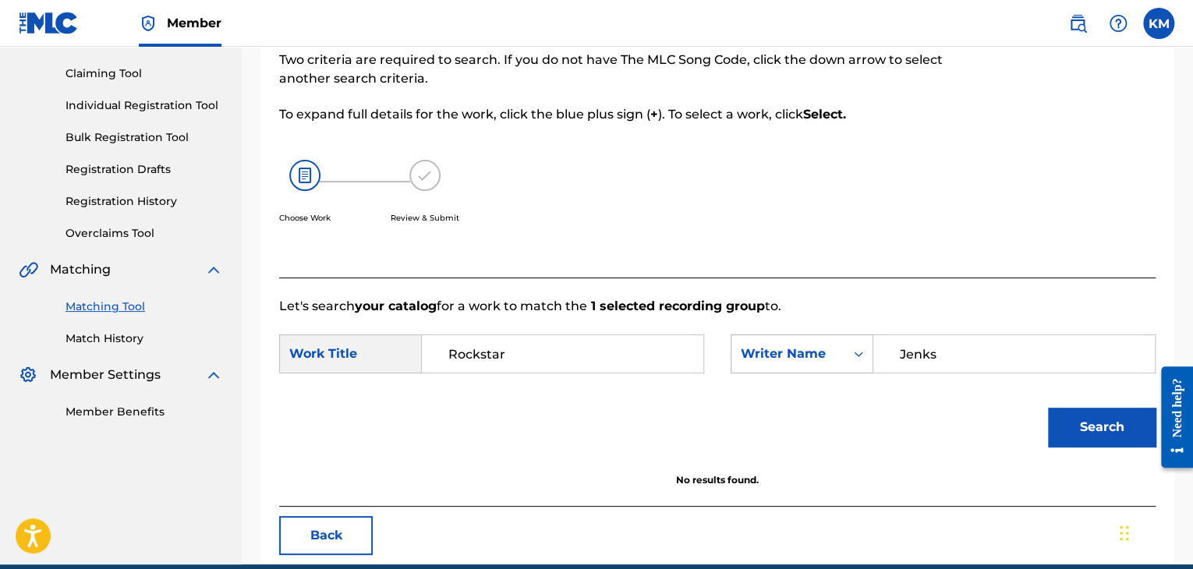
drag, startPoint x: 923, startPoint y: 356, endPoint x: 781, endPoint y: 358, distance: 142.7
click at [781, 358] on div "SearchWithCriteria07f352b6-50ca-4fa3-9706-2a09987d7a88 Writer [PERSON_NAME][PER…" at bounding box center [943, 354] width 425 height 39
paste input "[PERSON_NAME]"
drag, startPoint x: 1078, startPoint y: 427, endPoint x: 1061, endPoint y: 417, distance: 18.9
click at [1076, 425] on button "Search" at bounding box center [1102, 427] width 108 height 39
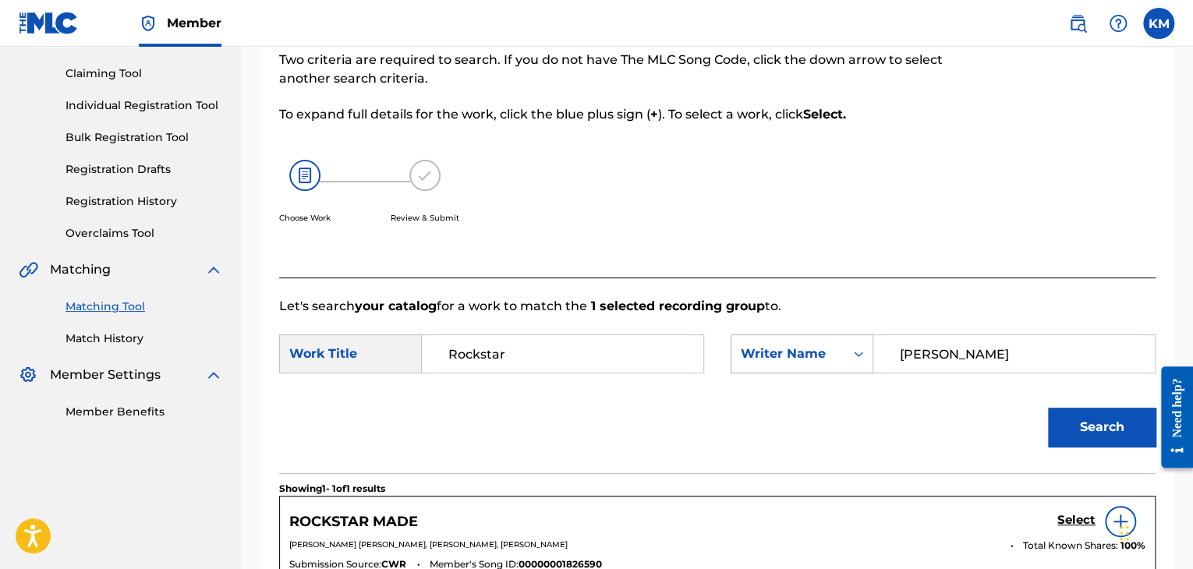
drag, startPoint x: 945, startPoint y: 356, endPoint x: 824, endPoint y: 360, distance: 121.7
click at [824, 360] on div "SearchWithCriteria07f352b6-50ca-4fa3-9706-2a09987d7a88 Writer Name [PERSON_NAME]" at bounding box center [943, 354] width 425 height 39
paste input "[PERSON_NAME]"
type input "[PERSON_NAME]"
click at [1067, 424] on button "Search" at bounding box center [1102, 427] width 108 height 39
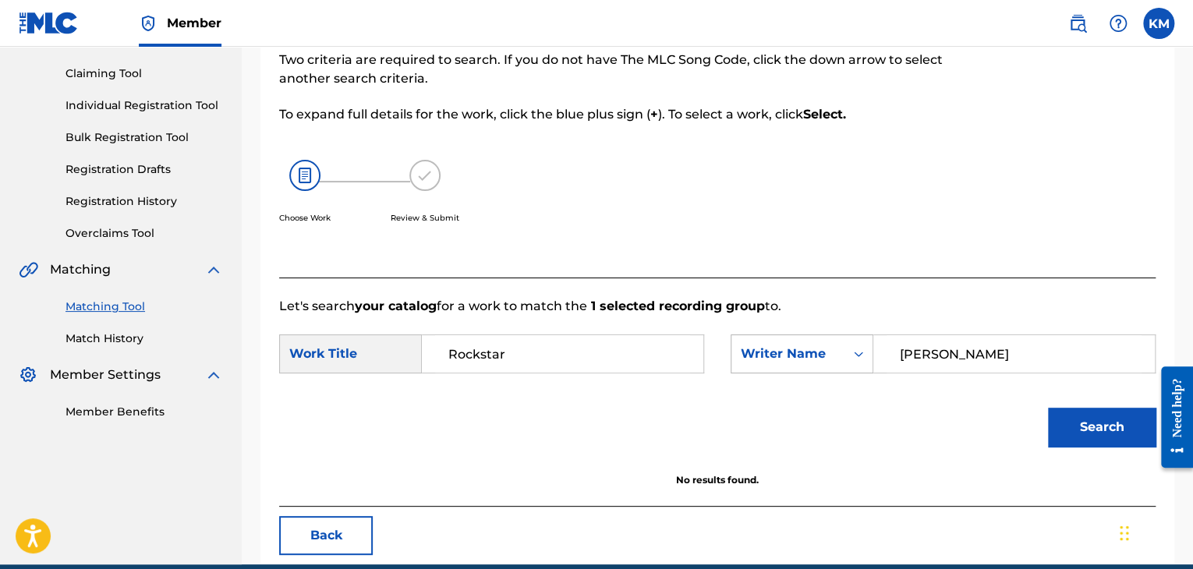
click at [852, 353] on icon "Search Form" at bounding box center [859, 354] width 16 height 16
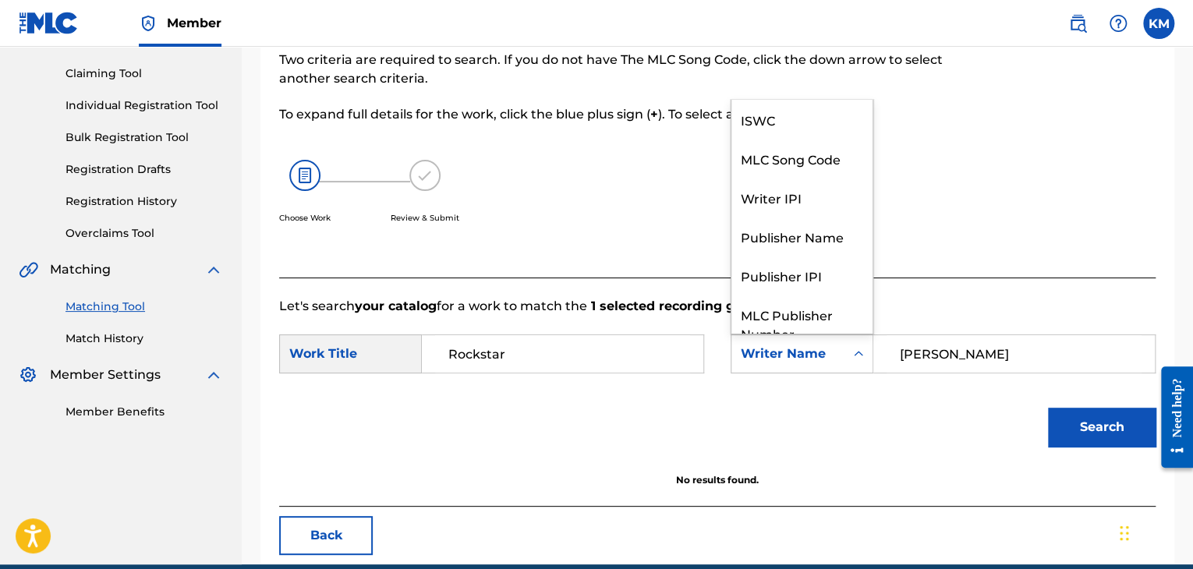
scroll to position [58, 0]
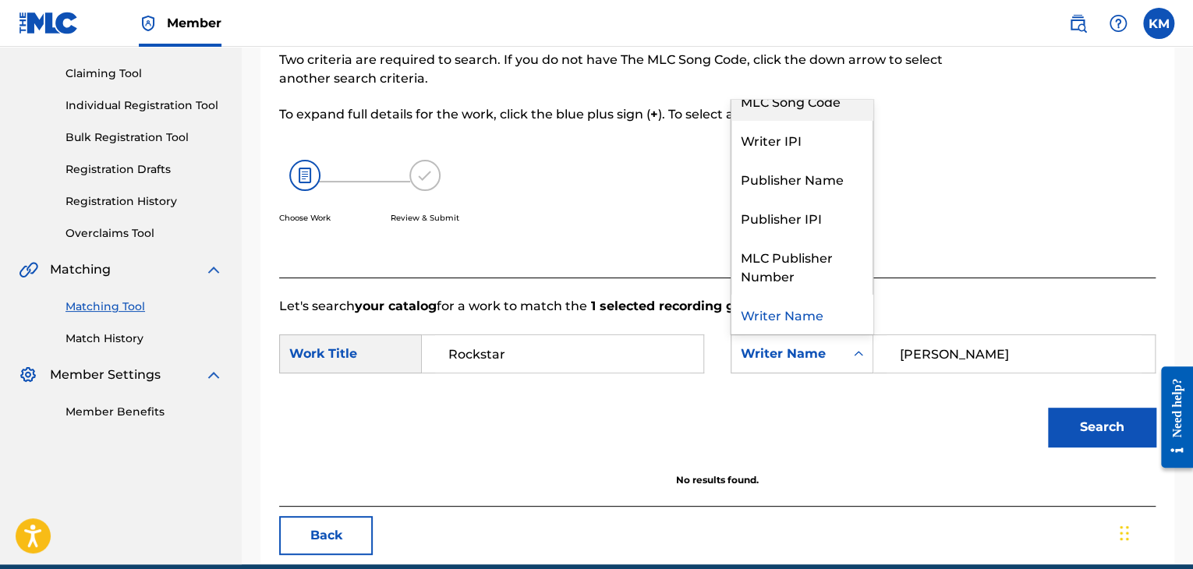
click at [807, 113] on div "MLC Song Code" at bounding box center [802, 100] width 141 height 39
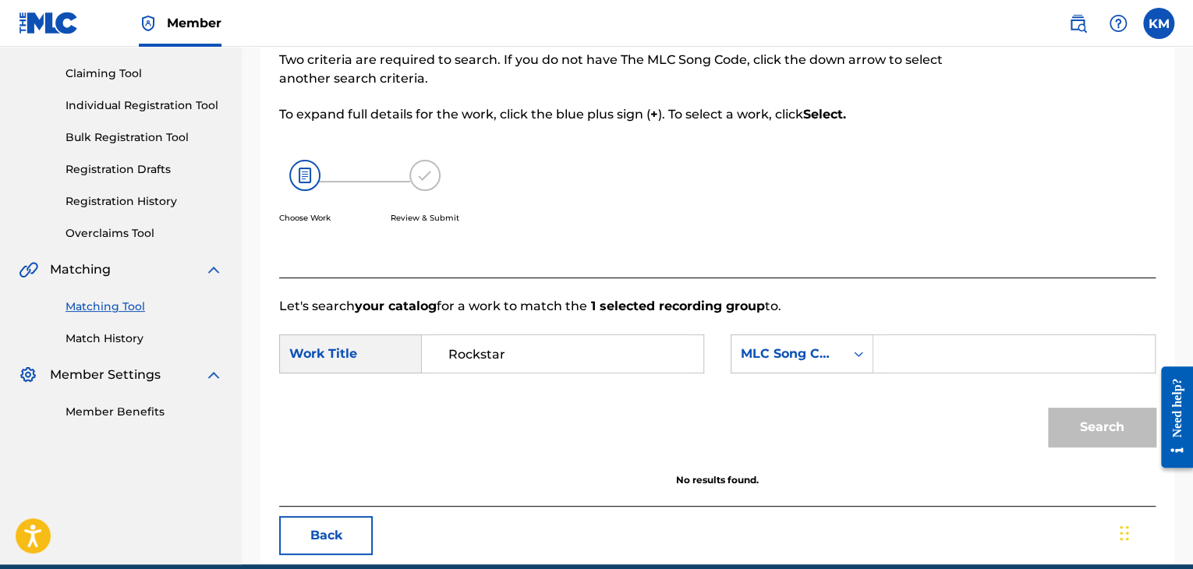
click at [904, 352] on input "Search Form" at bounding box center [1014, 353] width 255 height 37
paste input "RB2G0O"
type input "RB2G0O"
click at [1089, 422] on button "Search" at bounding box center [1102, 427] width 108 height 39
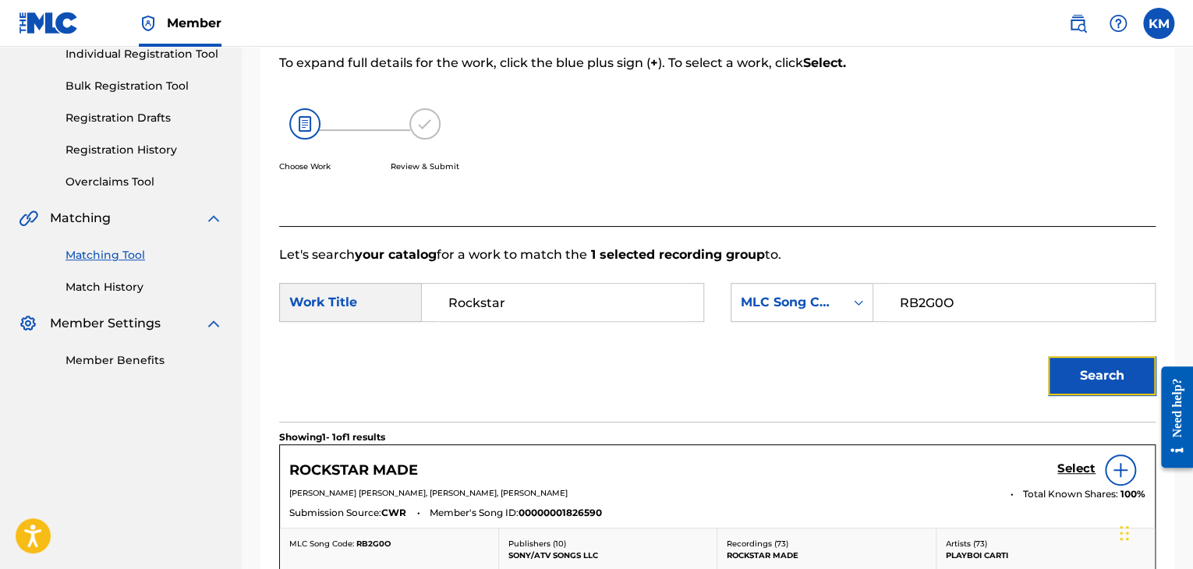
scroll to position [390, 0]
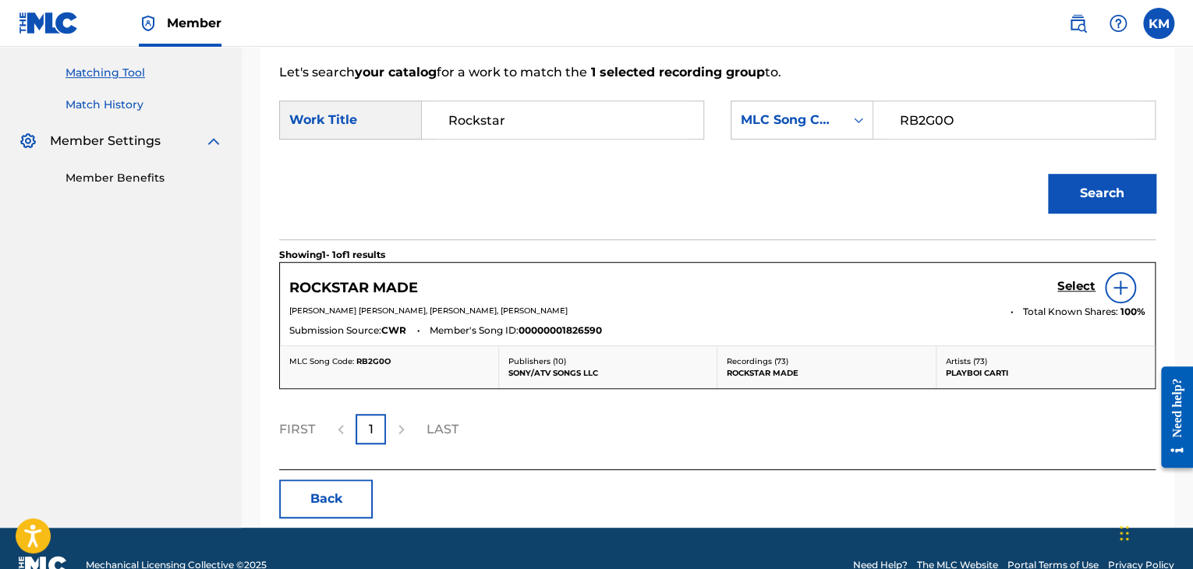
click at [97, 108] on link "Match History" at bounding box center [145, 105] width 158 height 16
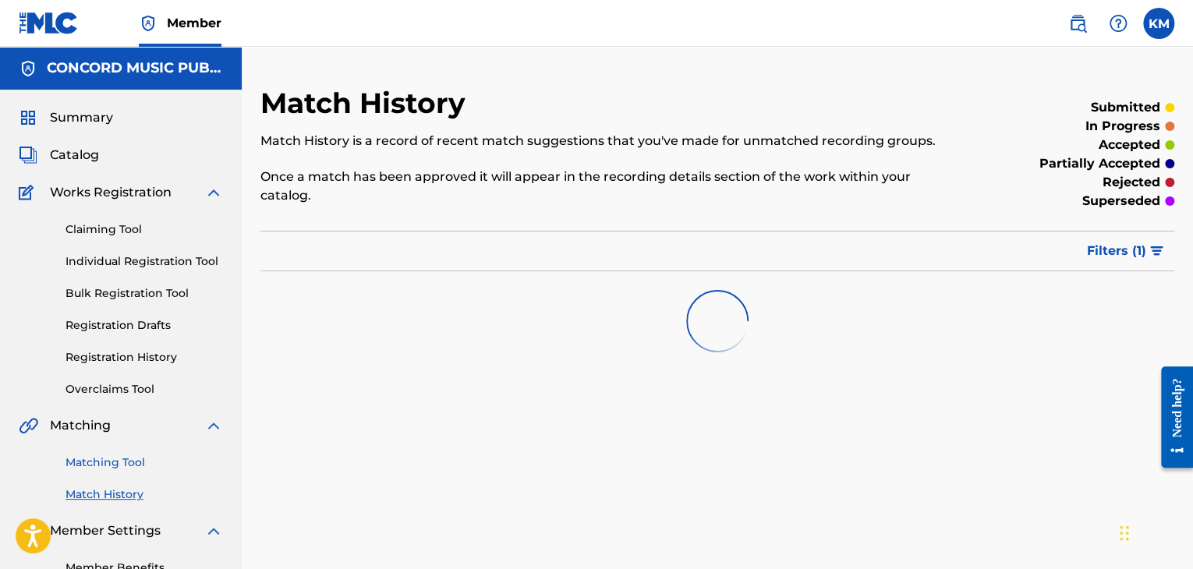
click at [118, 461] on link "Matching Tool" at bounding box center [145, 463] width 158 height 16
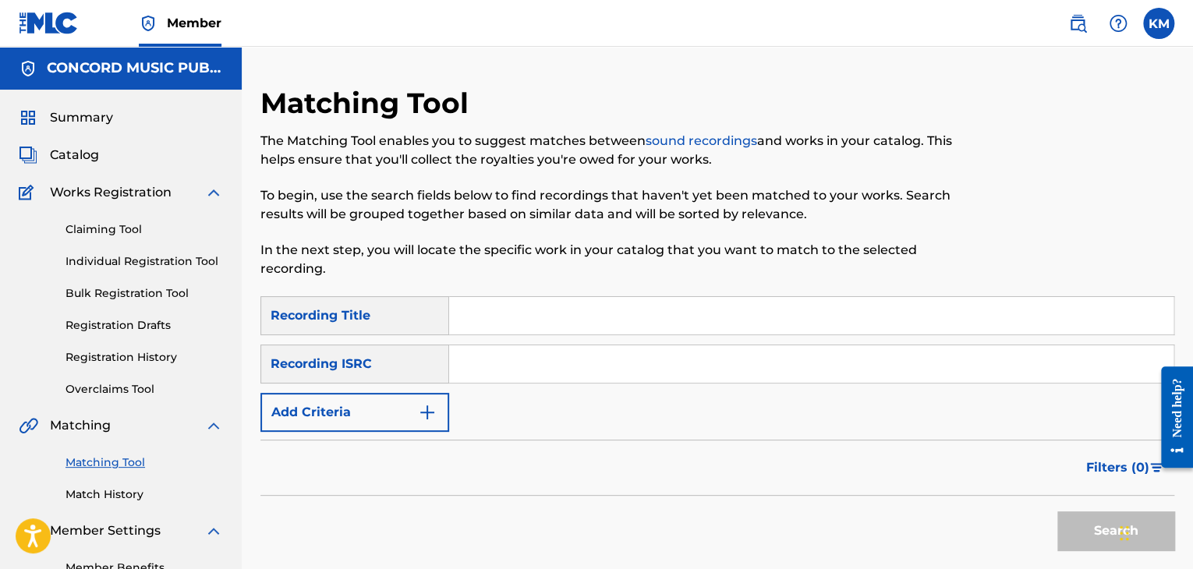
paste input "DEN960800051"
type input "DEN960800051"
click at [1069, 516] on button "Search" at bounding box center [1115, 531] width 117 height 39
click at [90, 491] on link "Match History" at bounding box center [145, 495] width 158 height 16
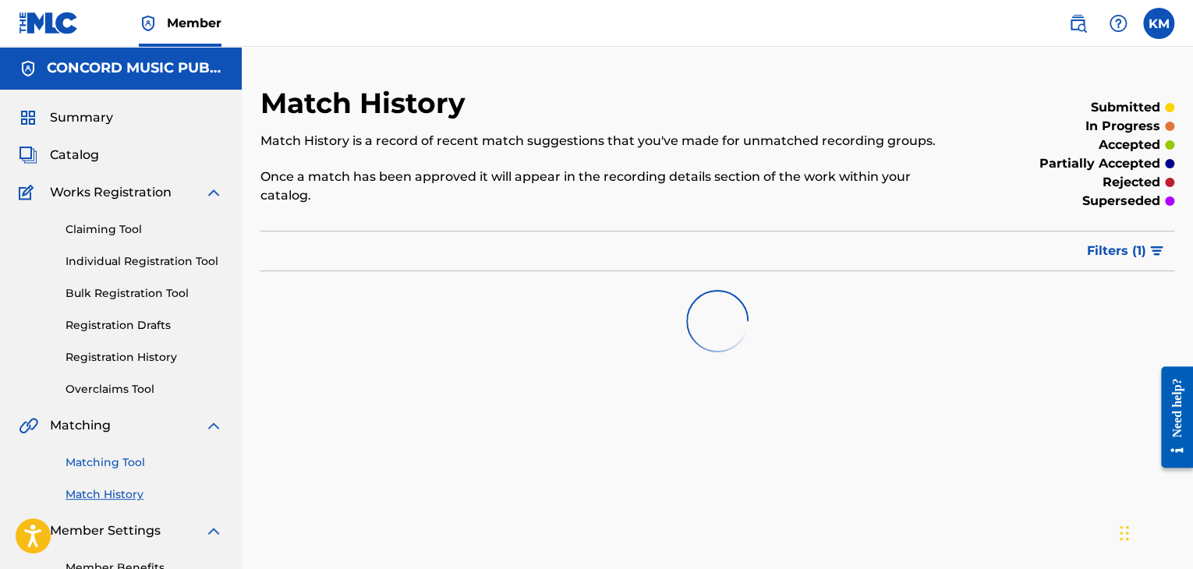
click at [94, 462] on link "Matching Tool" at bounding box center [145, 463] width 158 height 16
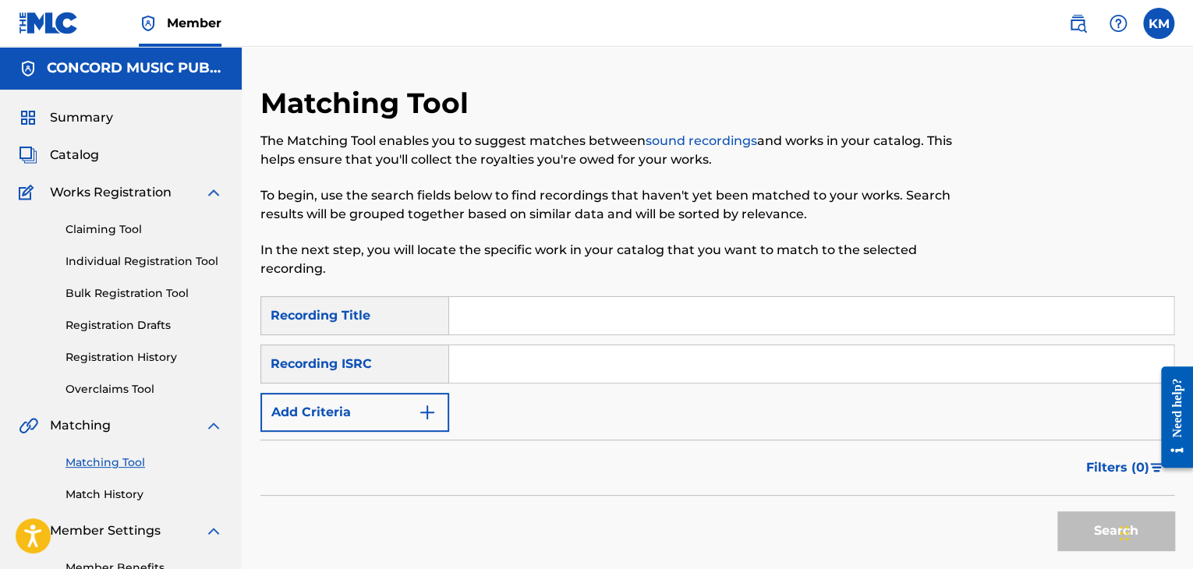
click at [473, 364] on input "Search Form" at bounding box center [811, 363] width 724 height 37
paste input "MXF360235627"
type input "MXF360235627"
click at [1066, 518] on button "Search" at bounding box center [1115, 531] width 117 height 39
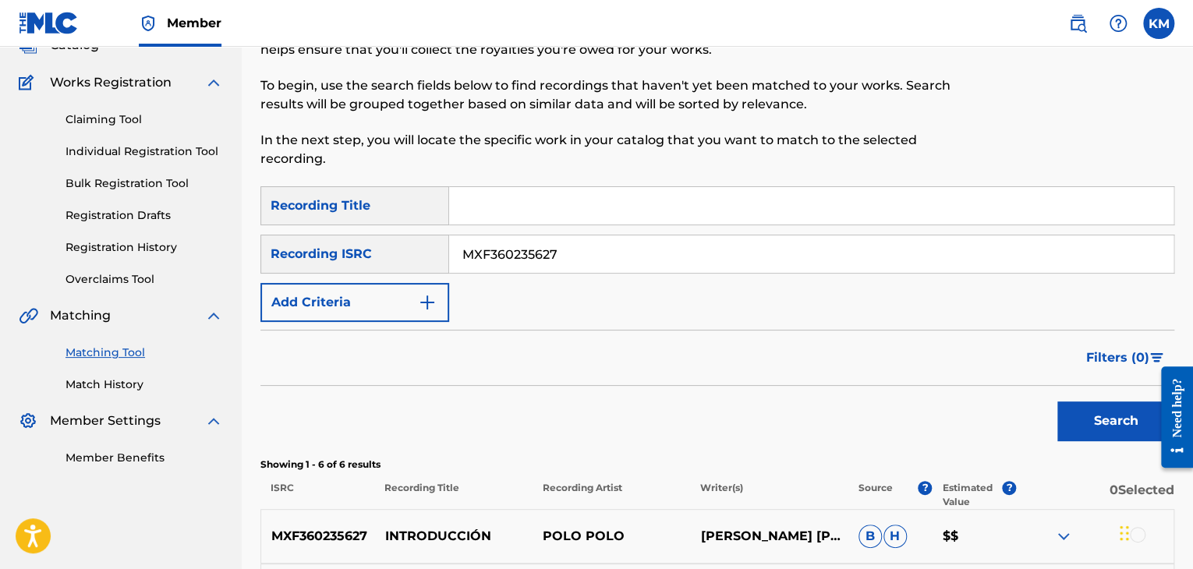
scroll to position [234, 0]
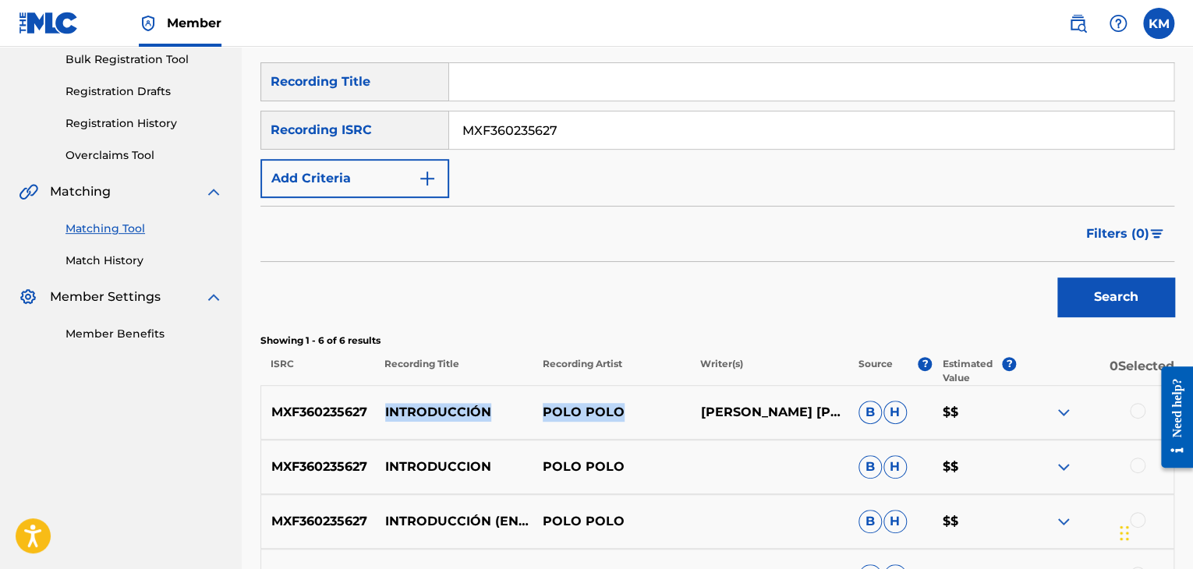
drag, startPoint x: 379, startPoint y: 408, endPoint x: 664, endPoint y: 407, distance: 285.4
click at [664, 407] on div "MXF360235627 INTRODUCCIÓN [PERSON_NAME] [PERSON_NAME] [PERSON_NAME] $$" at bounding box center [717, 412] width 914 height 55
copy div "INTRODUCC[PERSON_NAME] POLO"
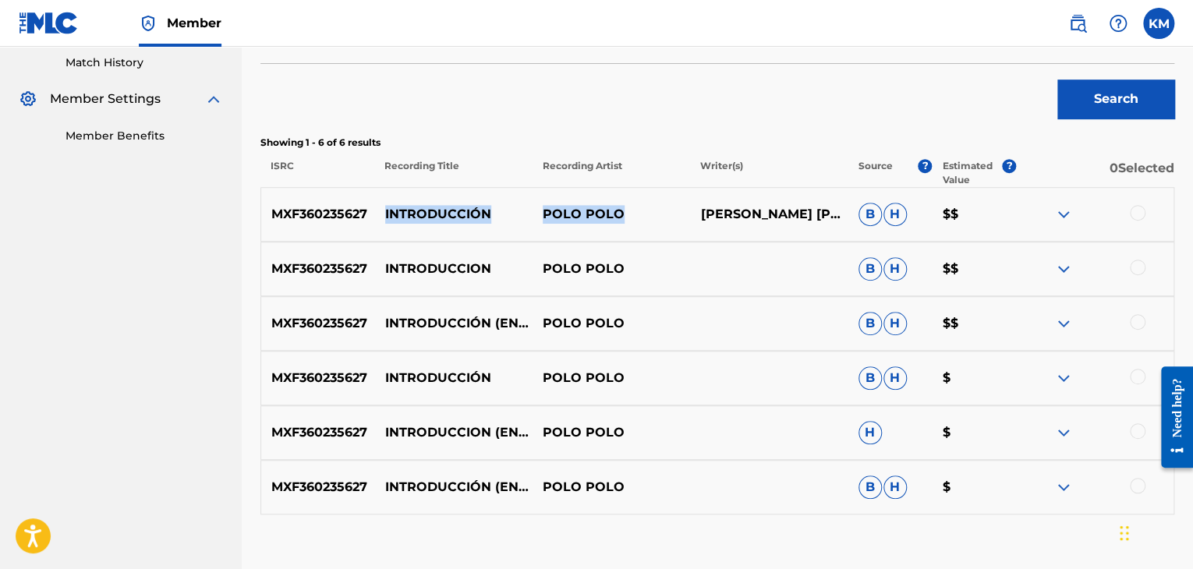
scroll to position [468, 0]
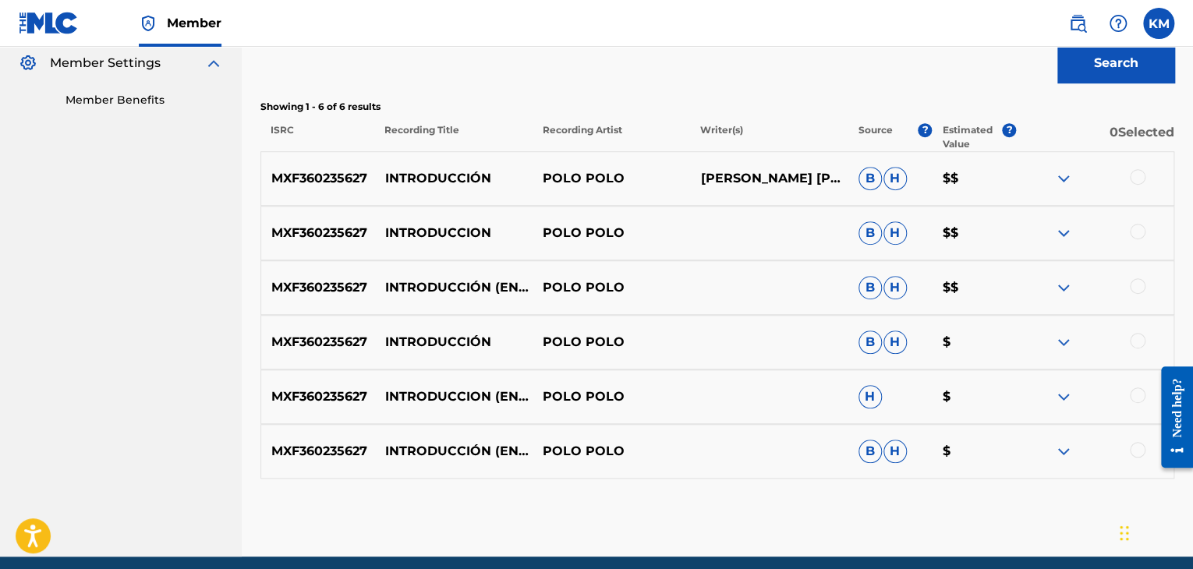
click at [421, 226] on p "INTRODUCCION" at bounding box center [454, 233] width 158 height 19
copy p "INTRODUCCION"
click at [1143, 177] on div at bounding box center [1138, 177] width 16 height 16
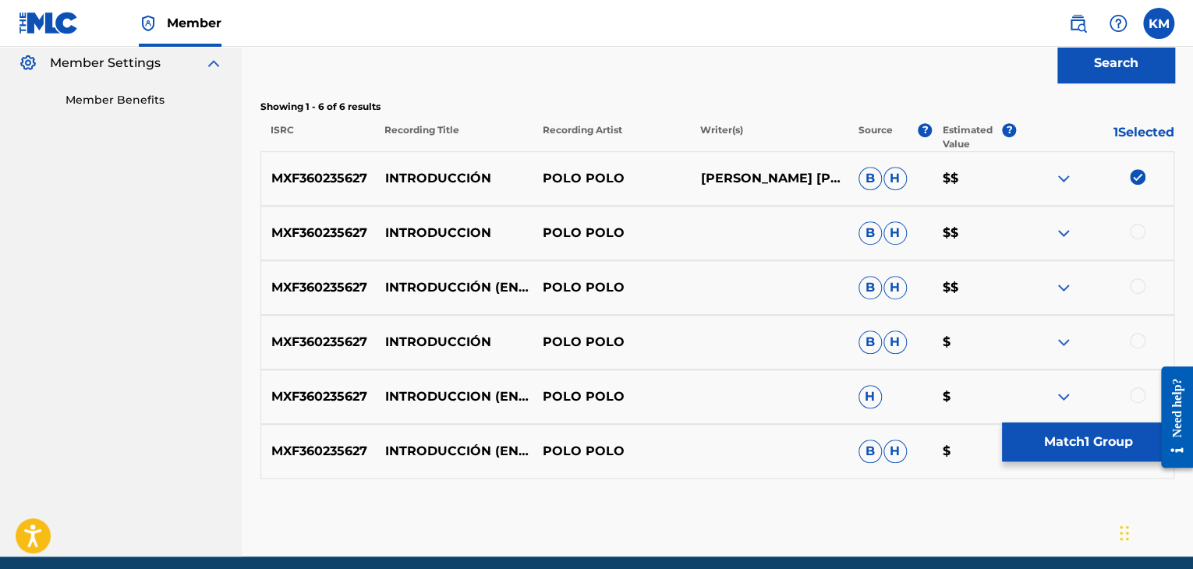
click at [1138, 236] on div at bounding box center [1138, 232] width 16 height 16
click at [1137, 285] on div at bounding box center [1138, 286] width 16 height 16
click at [1138, 340] on div at bounding box center [1138, 341] width 16 height 16
click at [1134, 395] on div at bounding box center [1138, 396] width 16 height 16
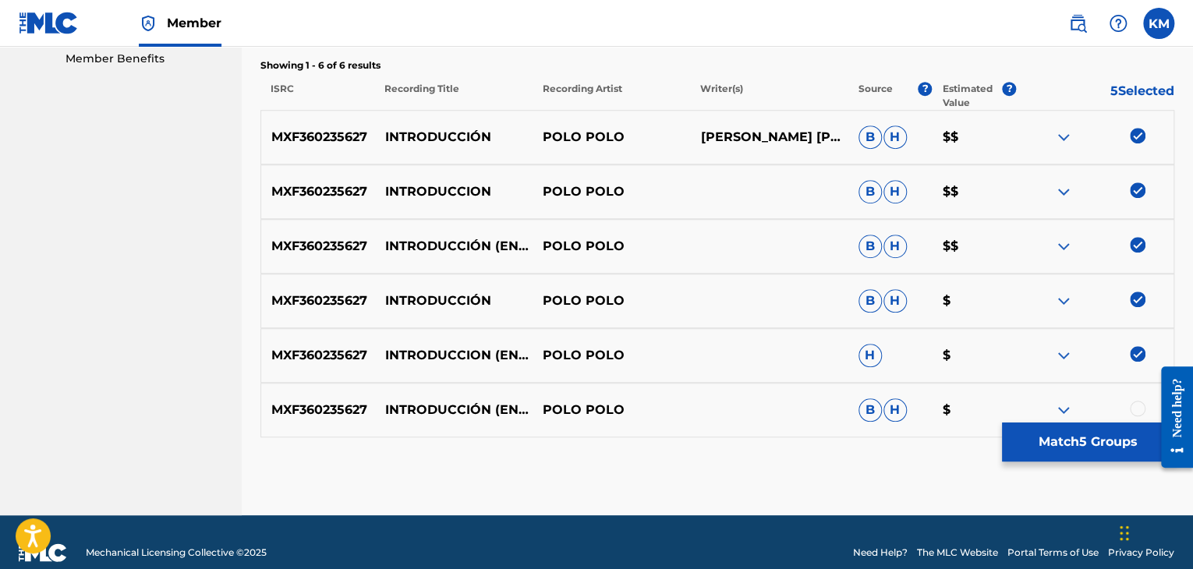
scroll to position [530, 0]
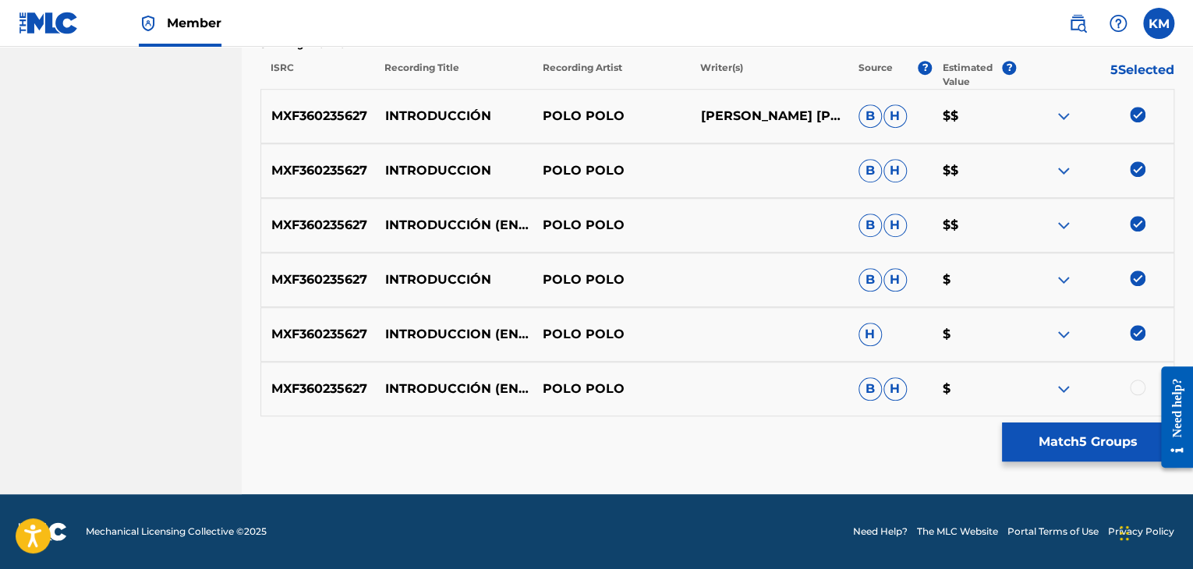
click at [1135, 385] on div at bounding box center [1138, 388] width 16 height 16
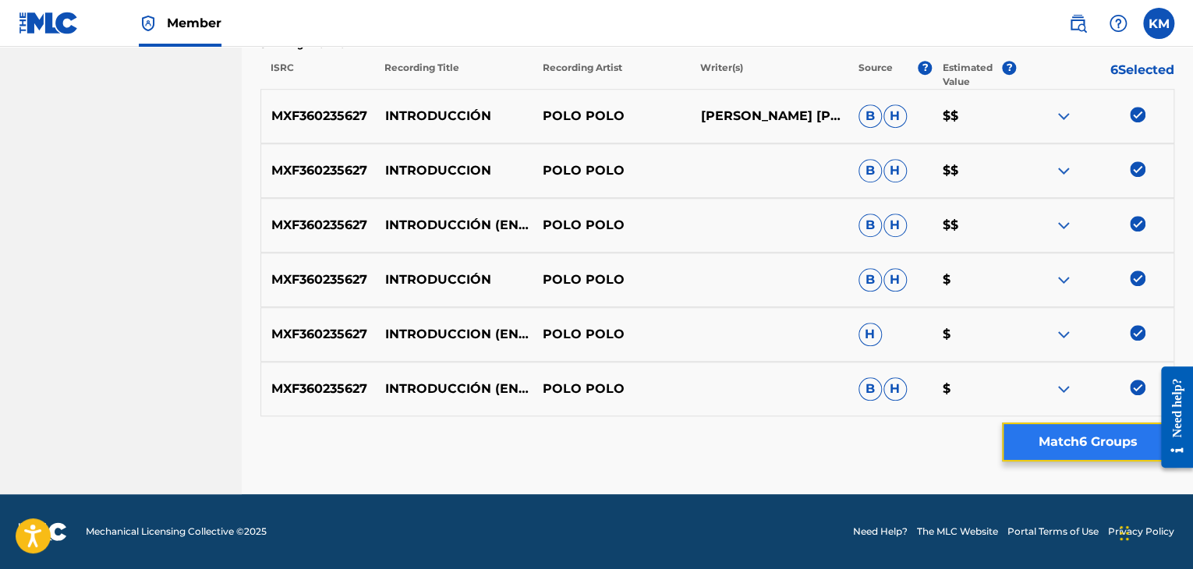
click at [1072, 441] on button "Match 6 Groups" at bounding box center [1088, 442] width 172 height 39
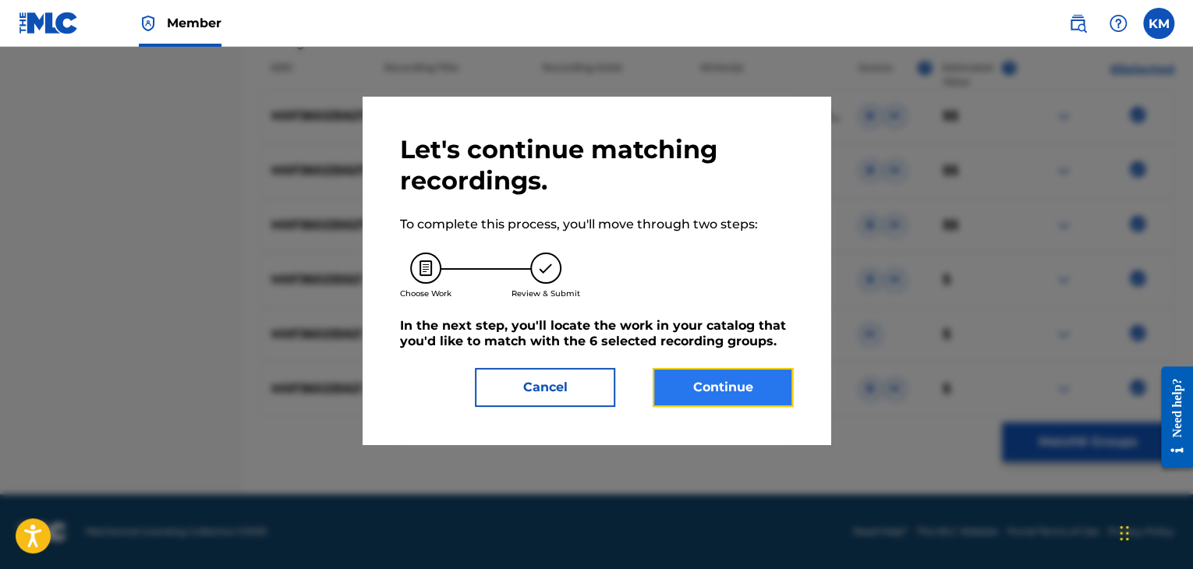
click at [748, 395] on button "Continue" at bounding box center [723, 387] width 140 height 39
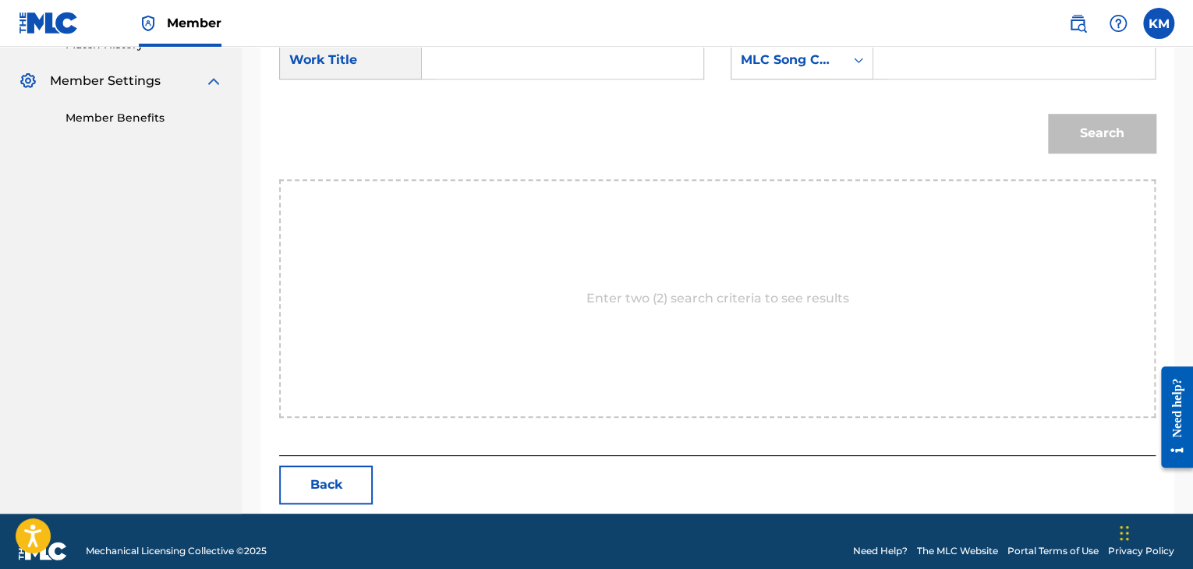
scroll to position [469, 0]
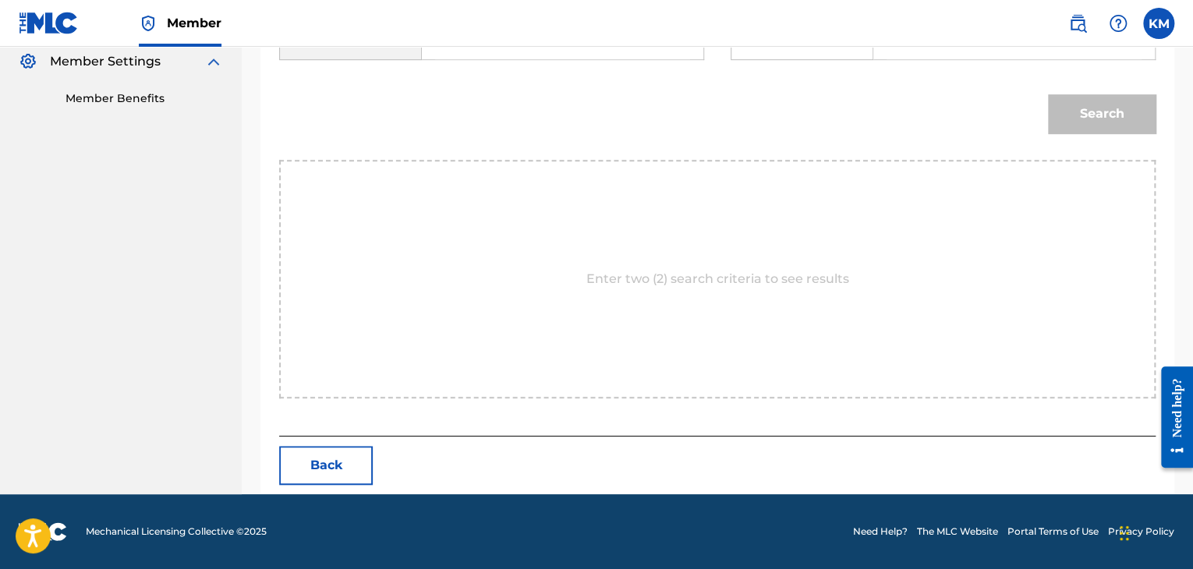
click at [486, 50] on input "Search Form" at bounding box center [562, 40] width 255 height 37
paste input "INTRODUCCION"
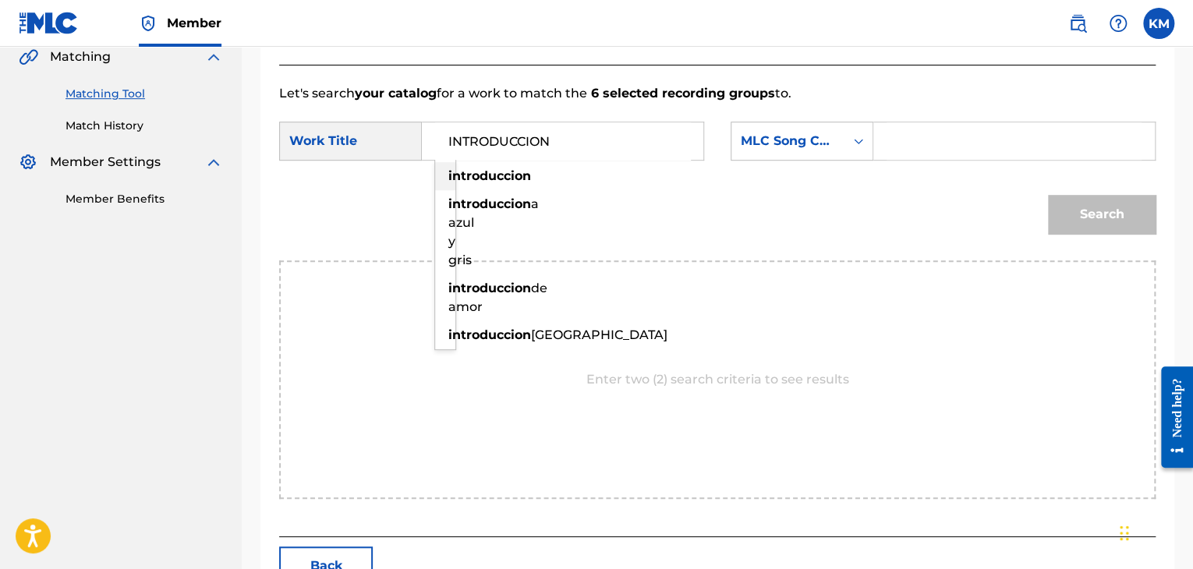
scroll to position [236, 0]
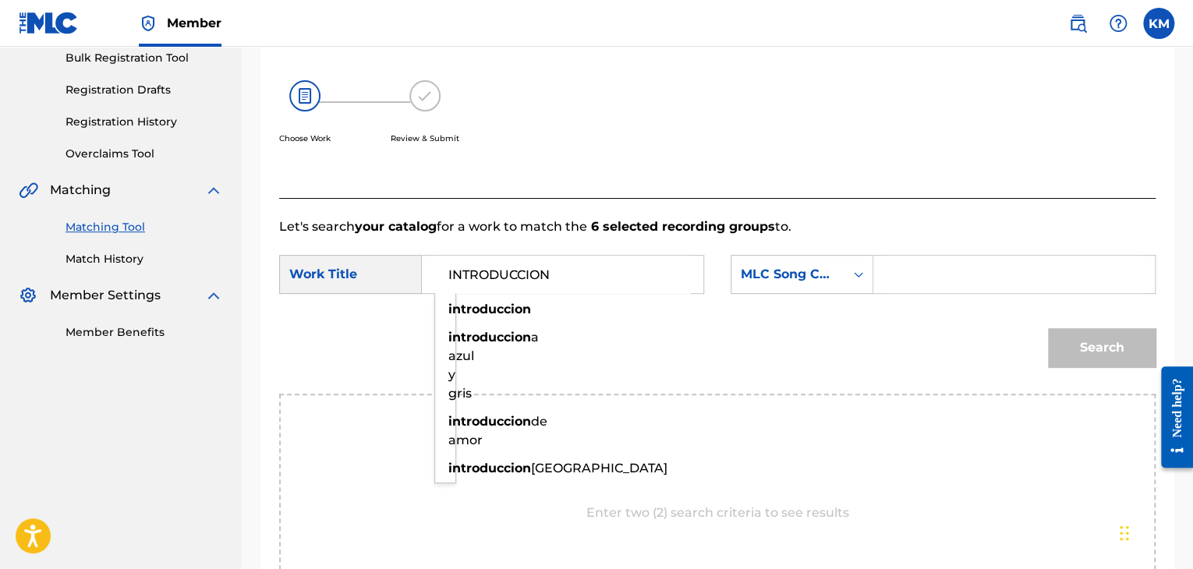
type input "INTRODUCCION"
click at [857, 275] on icon "Search Form" at bounding box center [858, 274] width 9 height 5
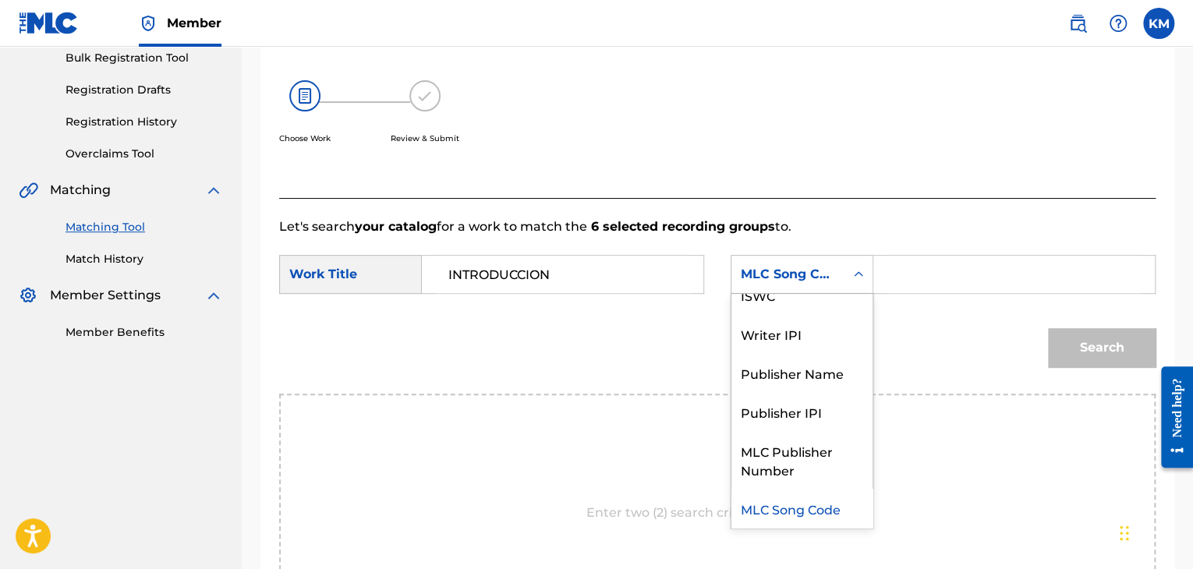
scroll to position [0, 0]
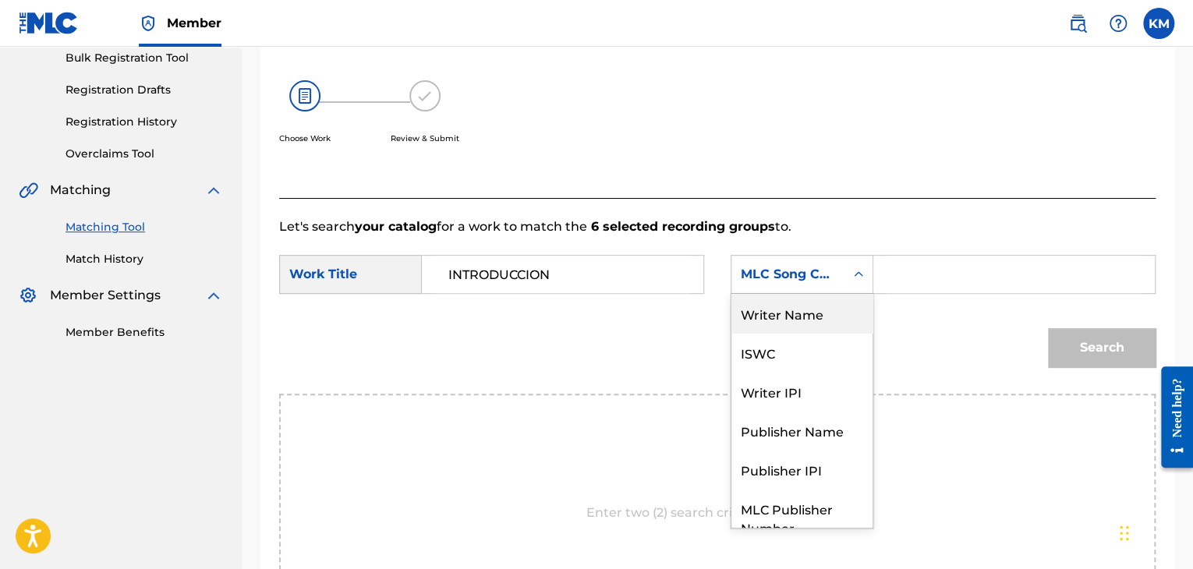
click at [848, 311] on div "Writer Name" at bounding box center [802, 313] width 141 height 39
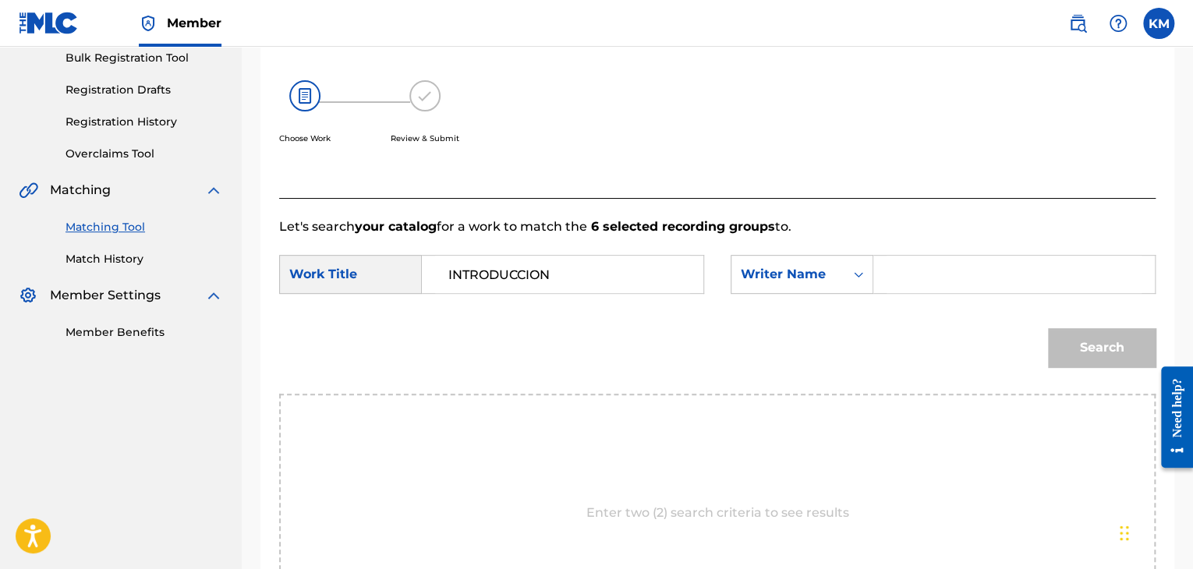
click at [914, 275] on input "Search Form" at bounding box center [1014, 274] width 255 height 37
paste input "[PERSON_NAME]"
type input "[PERSON_NAME]"
click at [1100, 351] on button "Search" at bounding box center [1102, 347] width 108 height 39
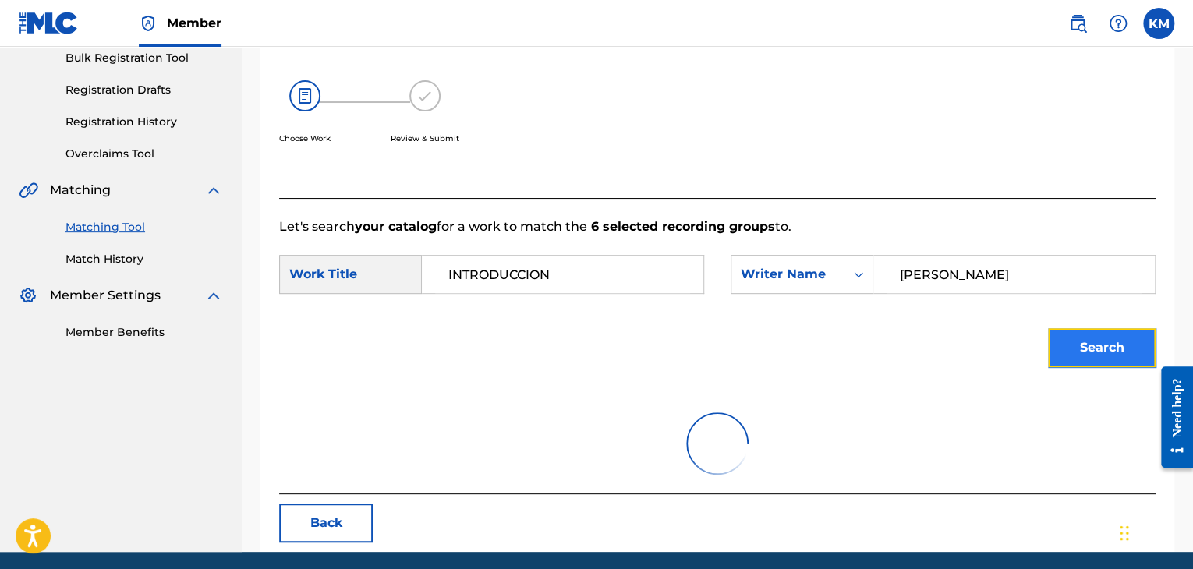
scroll to position [226, 0]
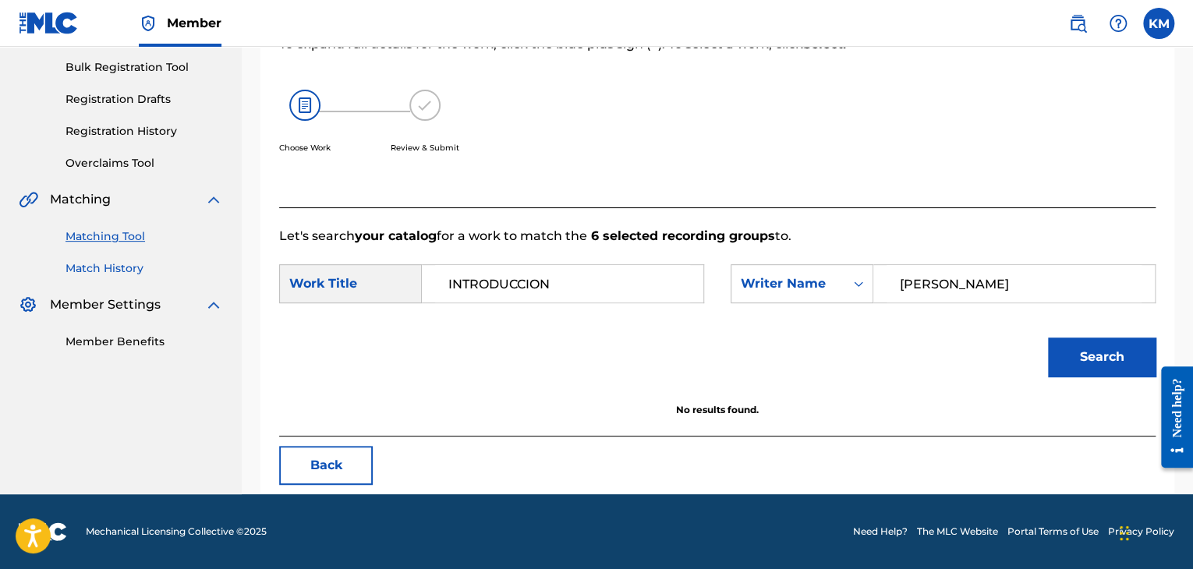
click at [109, 263] on link "Match History" at bounding box center [145, 268] width 158 height 16
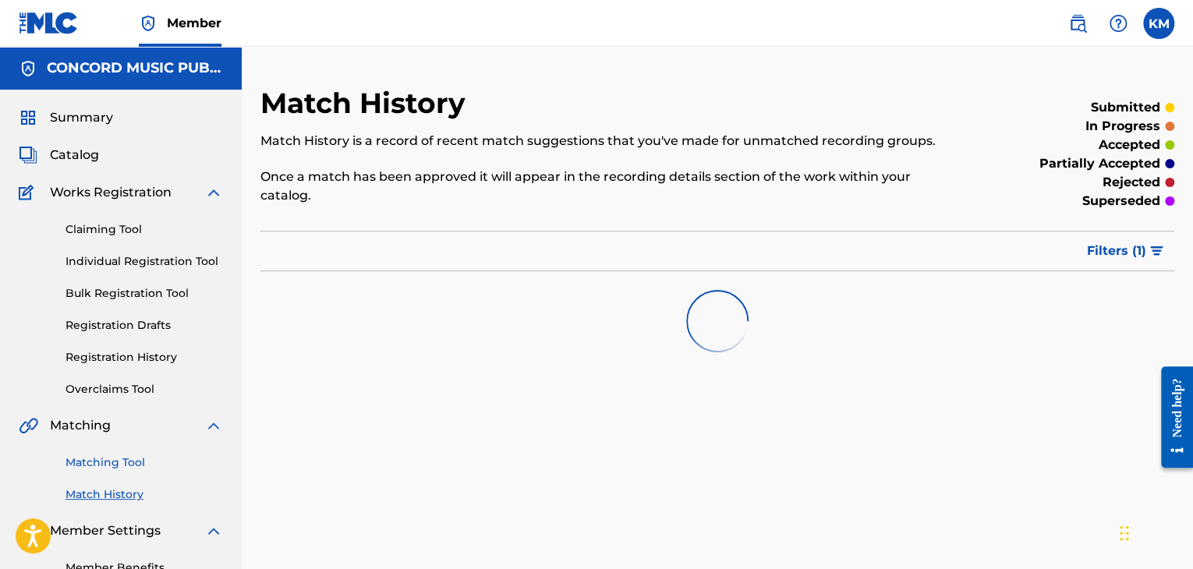
click at [112, 459] on link "Matching Tool" at bounding box center [145, 463] width 158 height 16
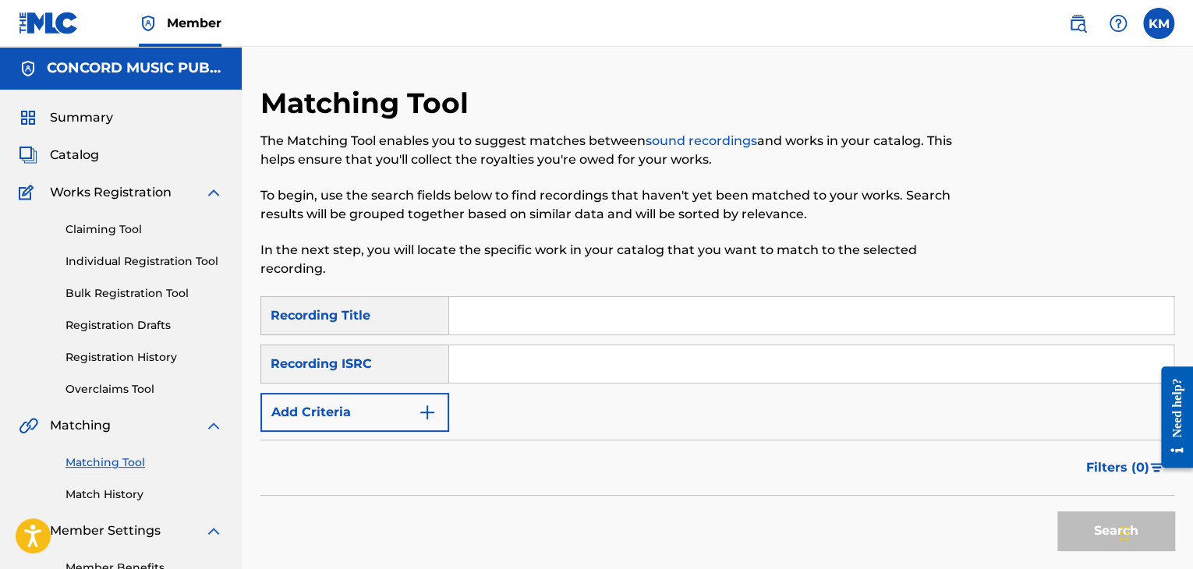
click at [498, 366] on input "Search Form" at bounding box center [811, 363] width 724 height 37
paste input "GBAYC0301920"
type input "GBAYC0301920"
click at [1072, 521] on button "Search" at bounding box center [1115, 531] width 117 height 39
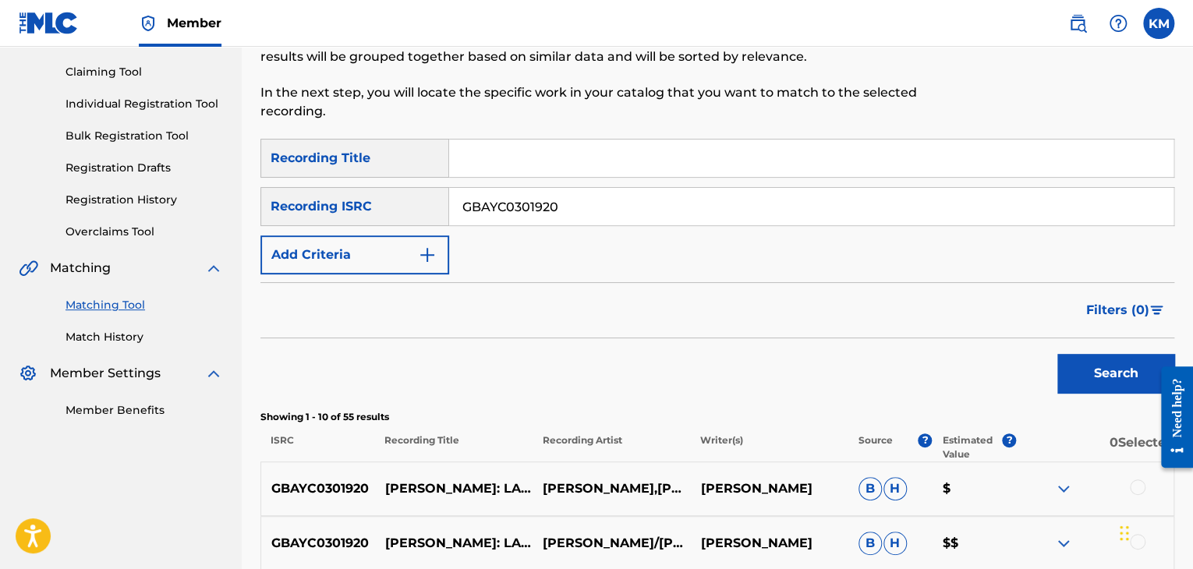
scroll to position [156, 0]
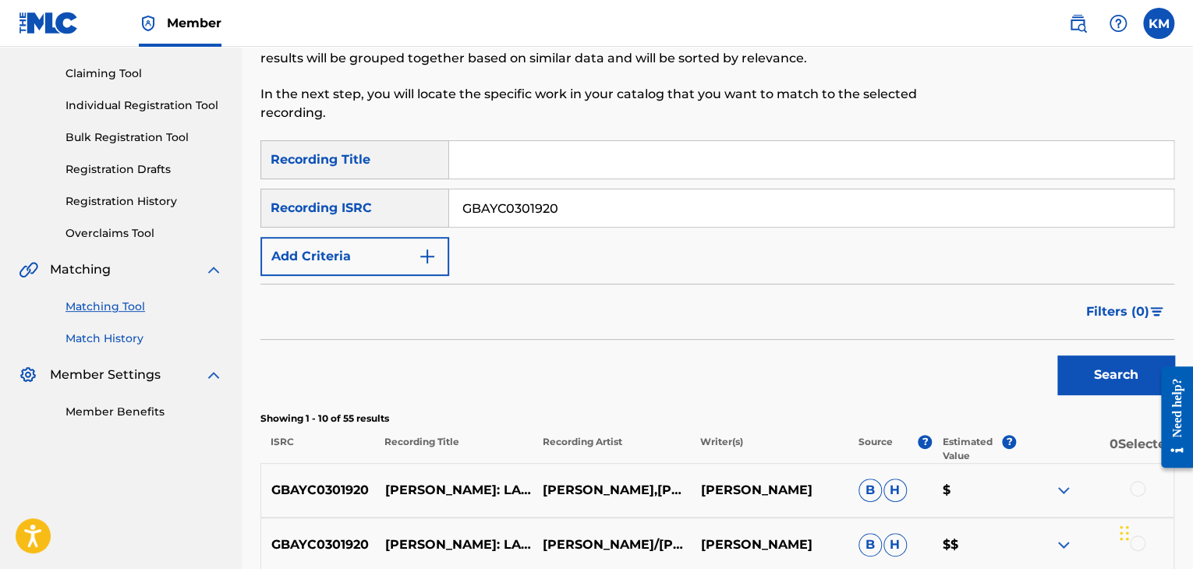
click at [125, 331] on link "Match History" at bounding box center [145, 339] width 158 height 16
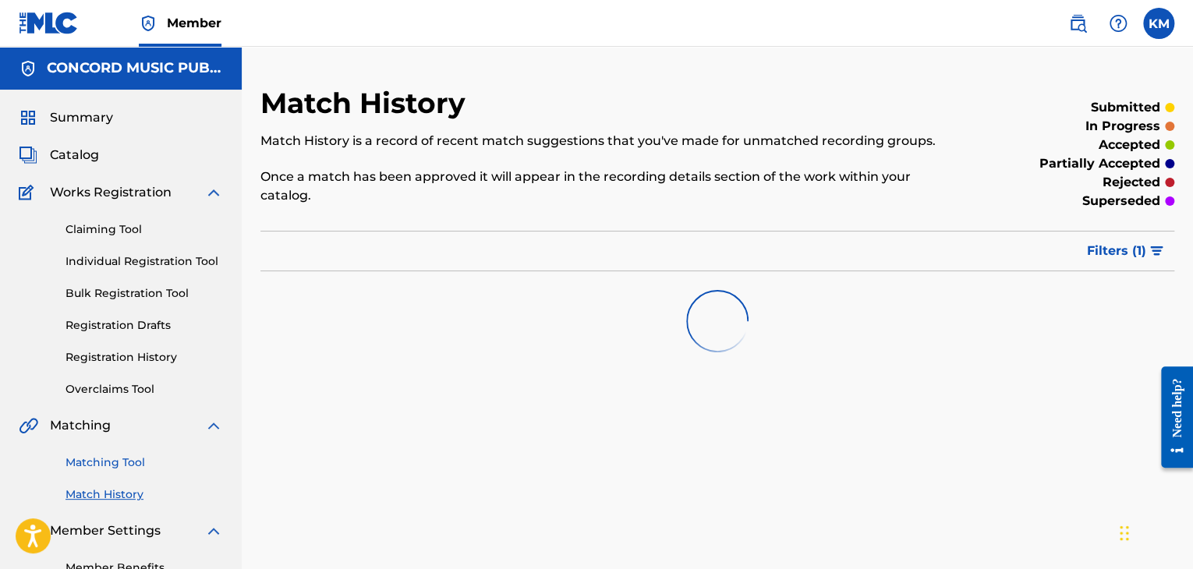
click at [134, 459] on link "Matching Tool" at bounding box center [145, 463] width 158 height 16
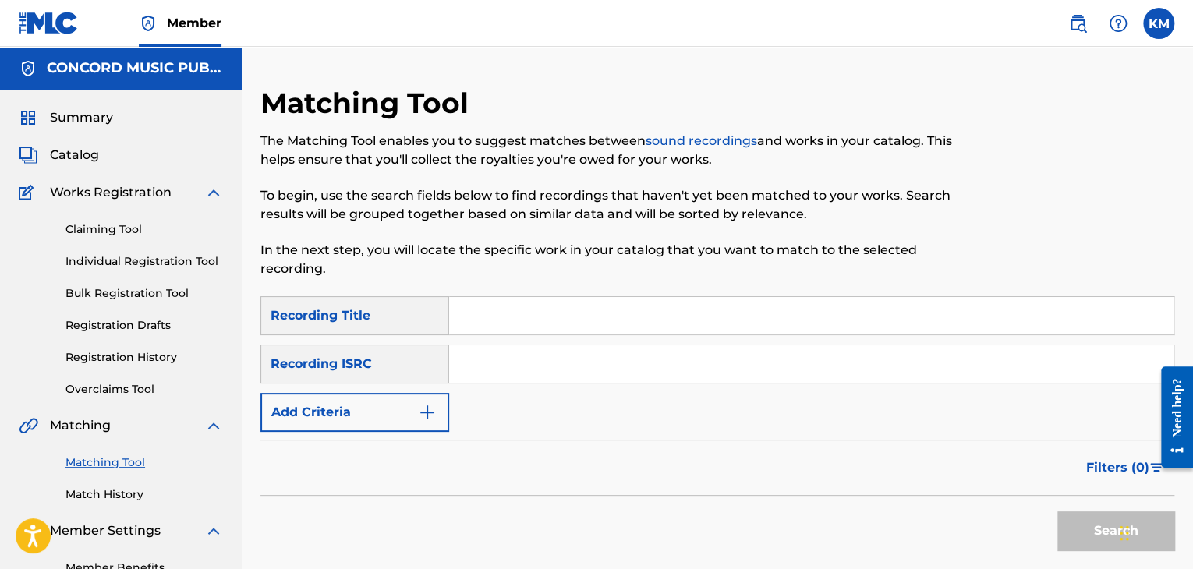
click at [500, 343] on div "SearchWithCriteria44d6303e-4c58-453d-bc80-626c3a582986 Recording Title SearchWi…" at bounding box center [717, 364] width 914 height 136
click at [501, 359] on input "Search Form" at bounding box center [811, 363] width 724 height 37
paste input "USRC15702196"
type input "USRC15702196"
click at [1075, 533] on button "Search" at bounding box center [1115, 531] width 117 height 39
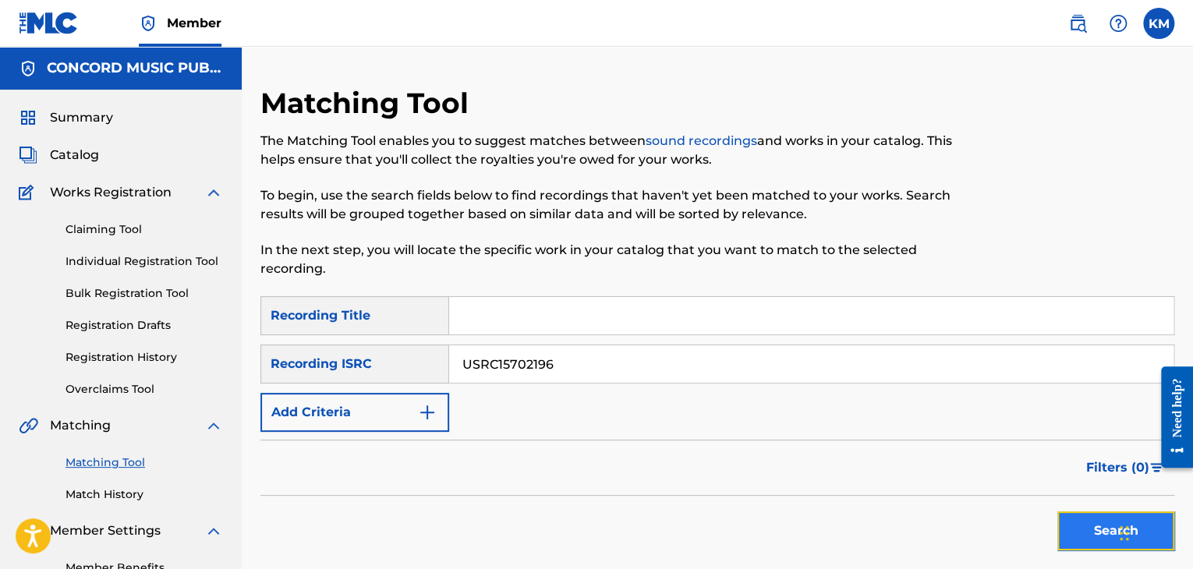
click at [1093, 527] on button "Search" at bounding box center [1115, 531] width 117 height 39
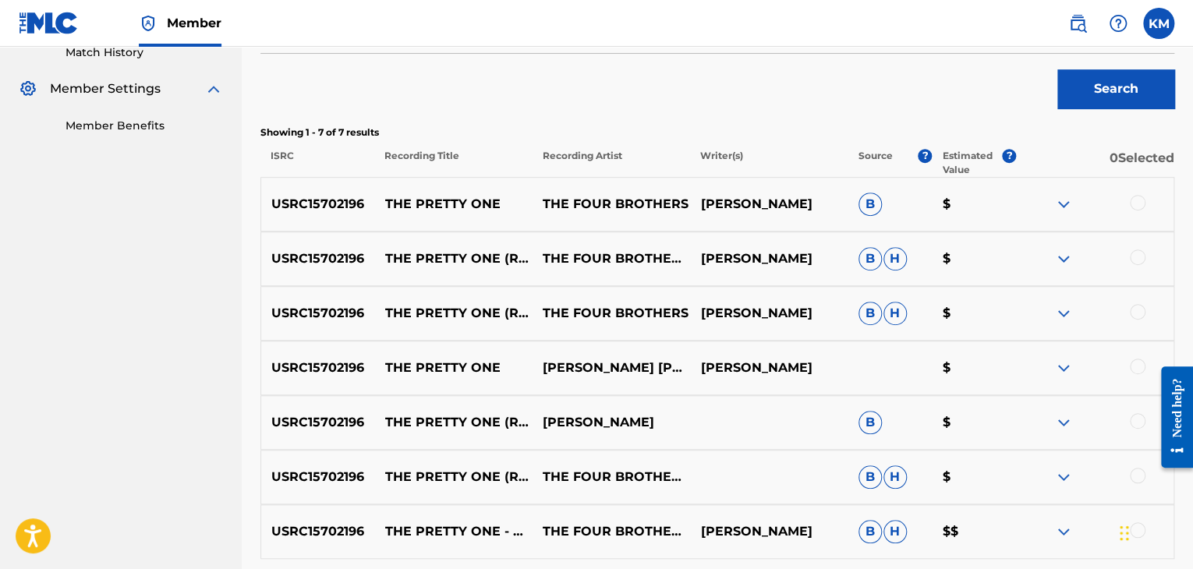
scroll to position [390, 0]
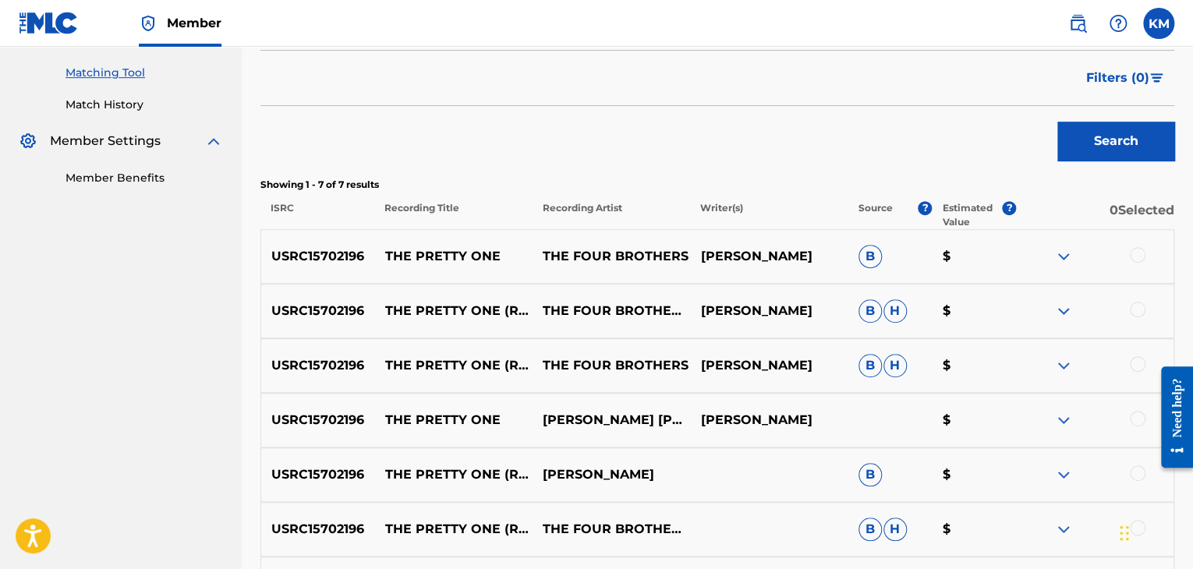
click at [1137, 250] on div at bounding box center [1138, 255] width 16 height 16
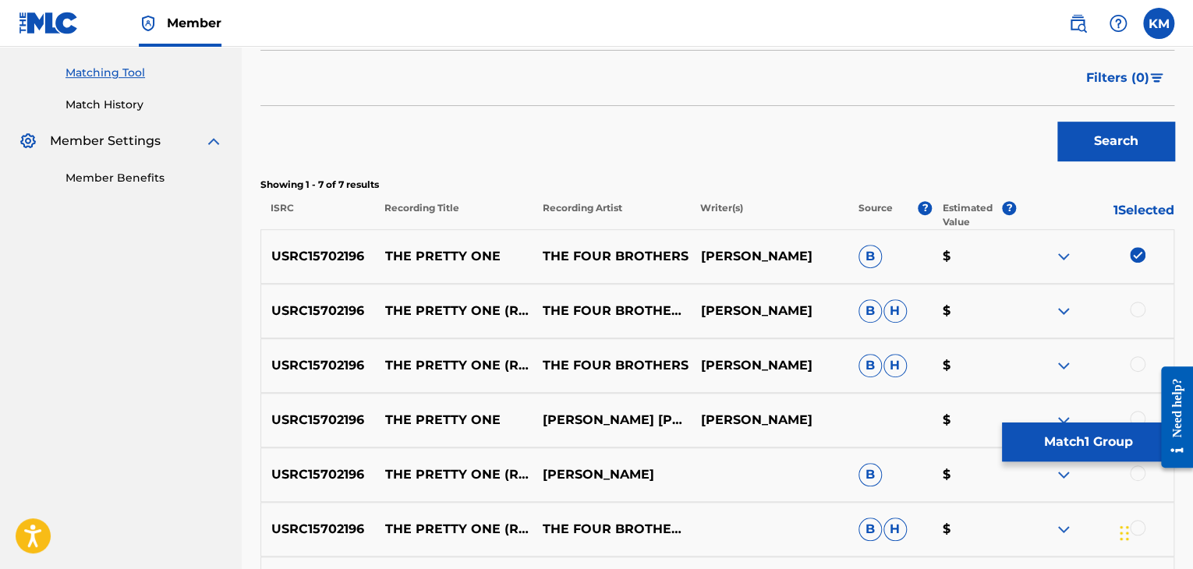
click at [1135, 306] on div at bounding box center [1138, 310] width 16 height 16
click at [1135, 360] on div at bounding box center [1138, 364] width 16 height 16
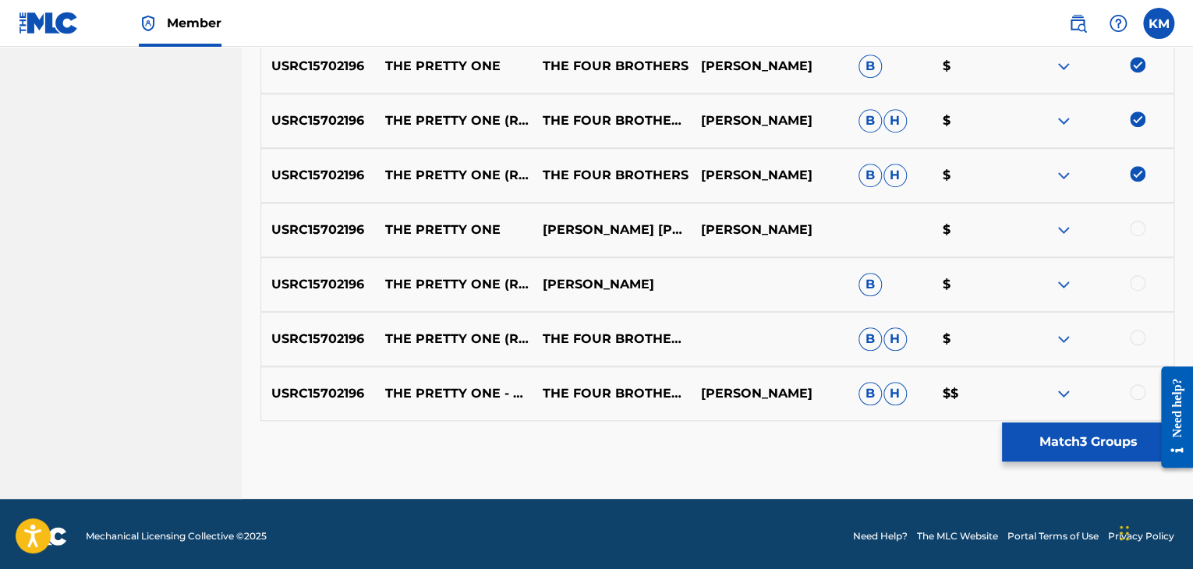
scroll to position [585, 0]
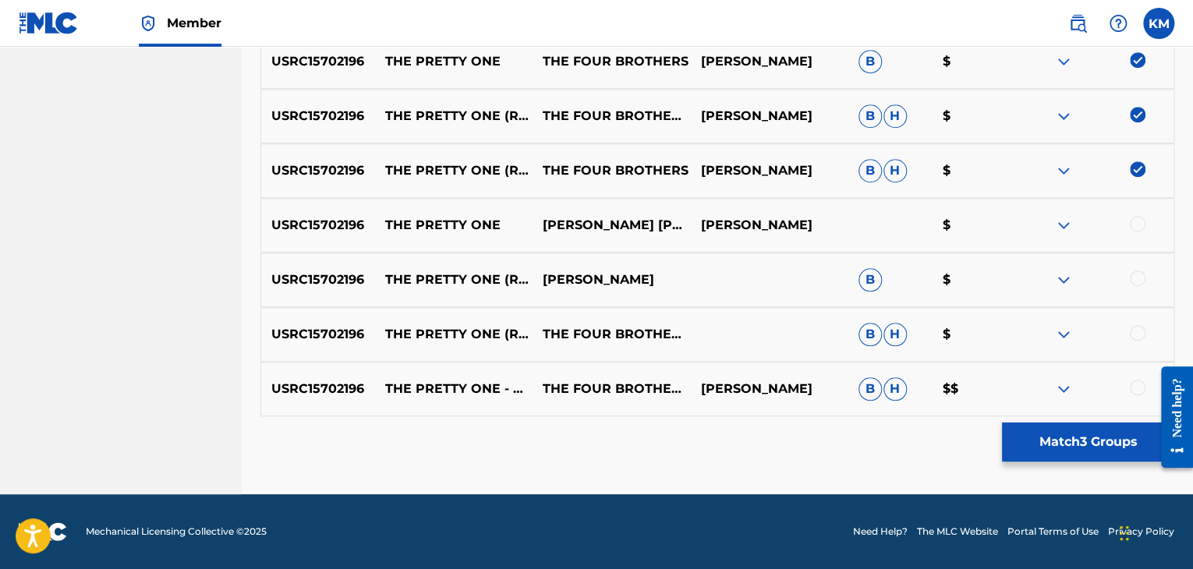
click at [1135, 222] on div at bounding box center [1138, 224] width 16 height 16
click at [1135, 278] on div at bounding box center [1138, 279] width 16 height 16
click at [1135, 335] on div at bounding box center [1138, 333] width 16 height 16
click at [1139, 384] on div at bounding box center [1138, 388] width 16 height 16
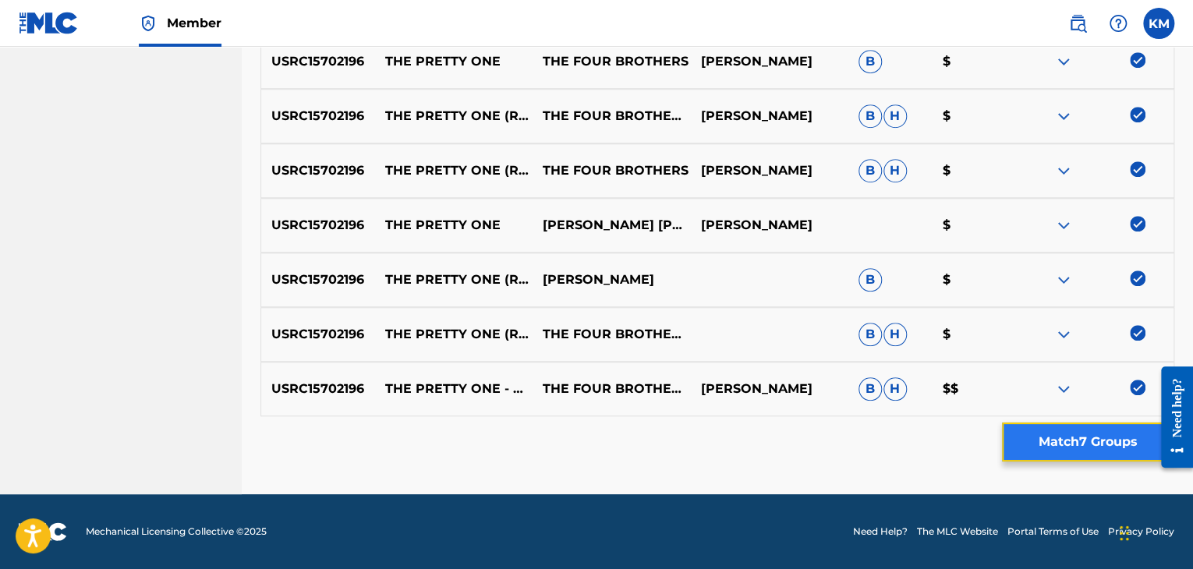
click at [1078, 430] on button "Match 7 Groups" at bounding box center [1088, 442] width 172 height 39
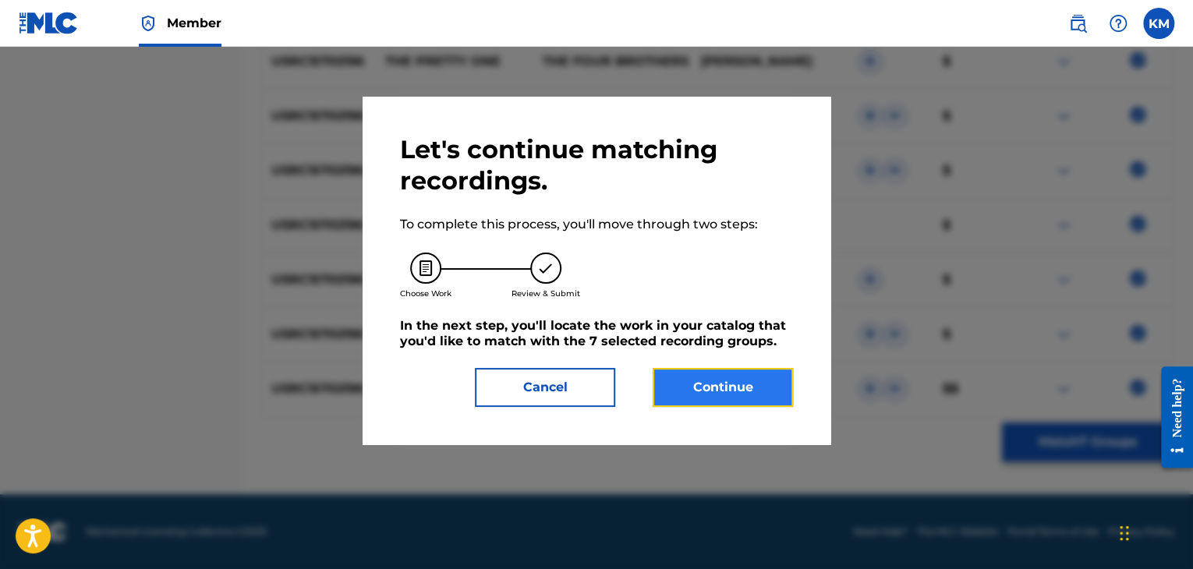
click at [711, 383] on button "Continue" at bounding box center [723, 387] width 140 height 39
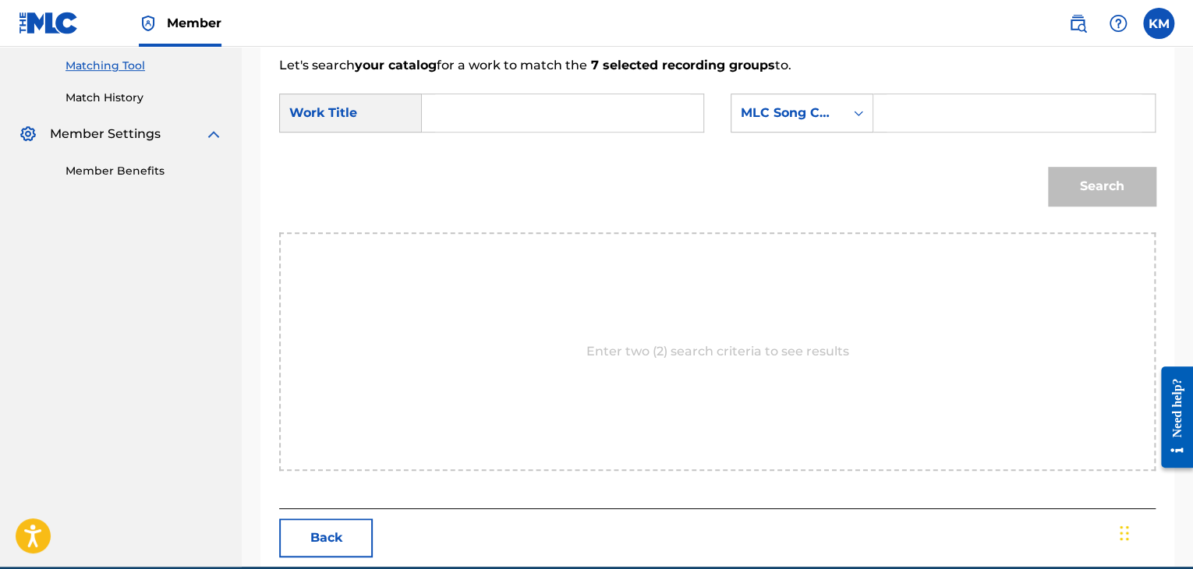
scroll to position [314, 0]
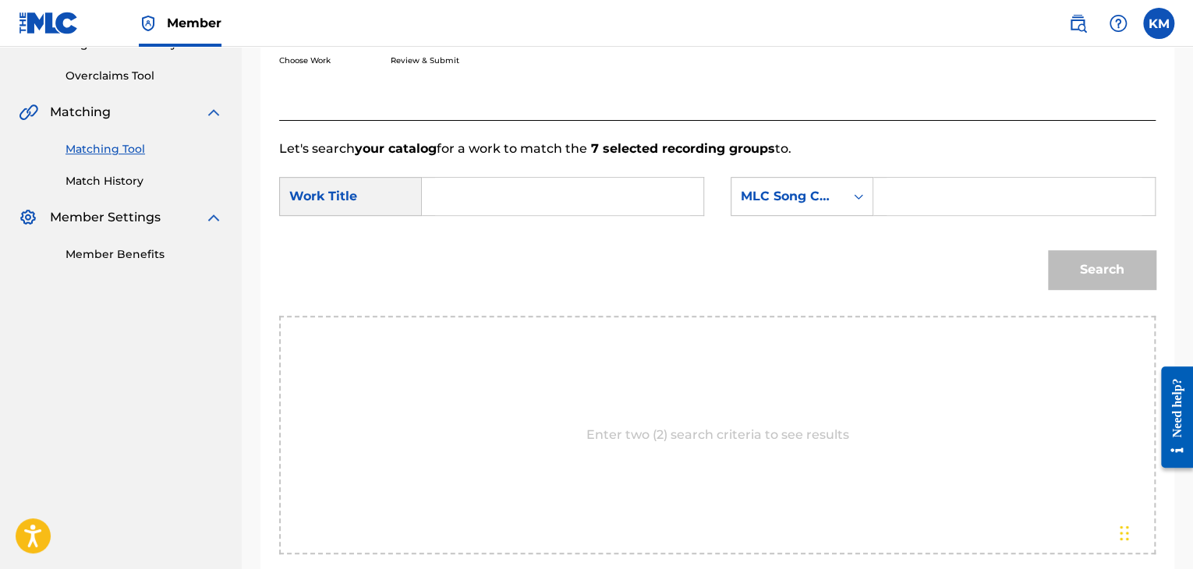
click at [482, 204] on input "Search Form" at bounding box center [562, 196] width 255 height 37
paste input "The Pretty One - Remastered - 1995"
type input "The Pretty One - Remastered - 1995"
click at [857, 196] on icon "Search Form" at bounding box center [858, 196] width 9 height 5
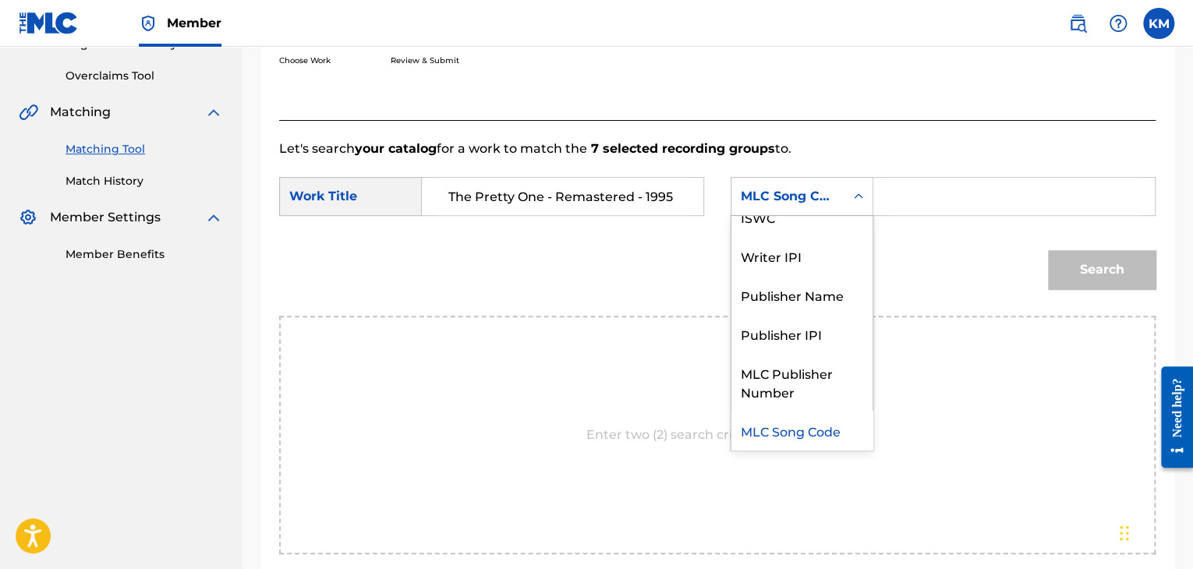
scroll to position [0, 0]
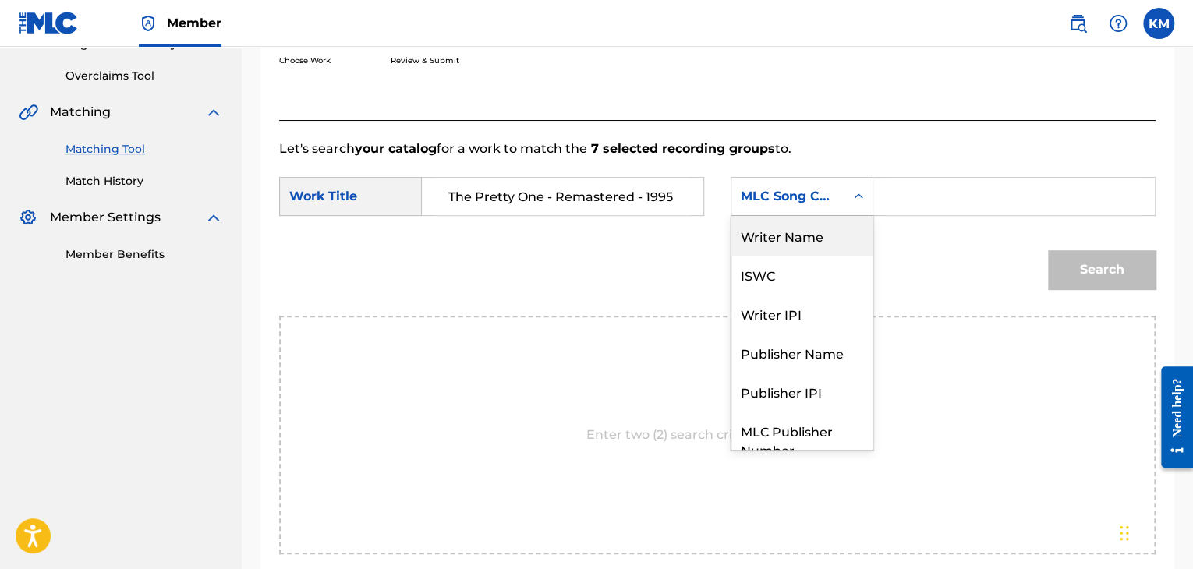
click at [848, 235] on div "Writer Name" at bounding box center [802, 235] width 141 height 39
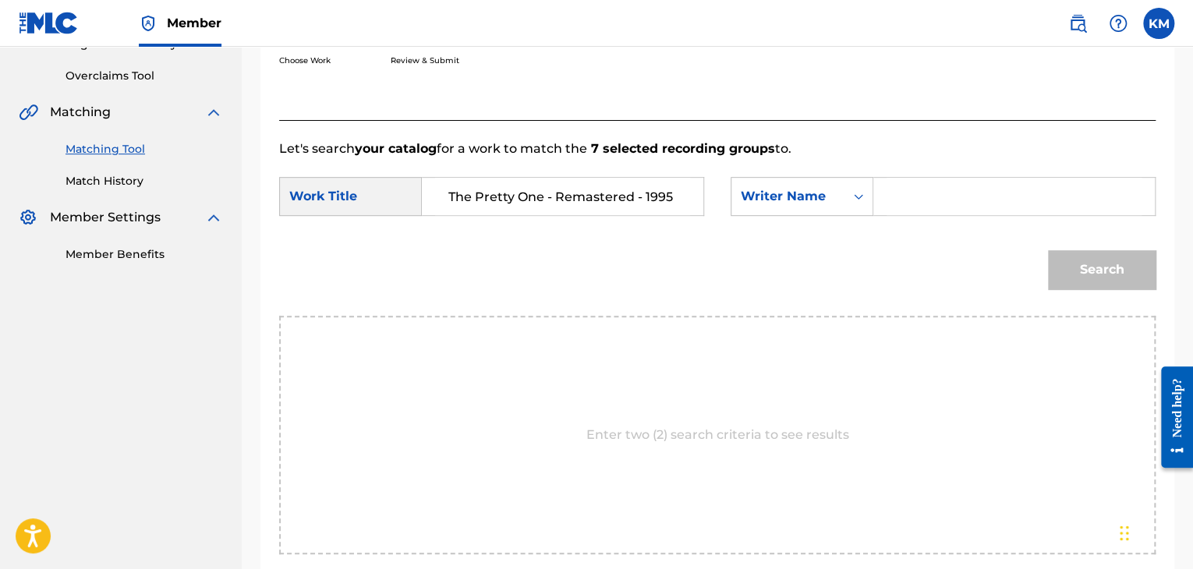
click at [911, 186] on input "Search Form" at bounding box center [1014, 196] width 255 height 37
paste input "[PERSON_NAME]"
type input "[PERSON_NAME]"
click at [1072, 261] on button "Search" at bounding box center [1102, 269] width 108 height 39
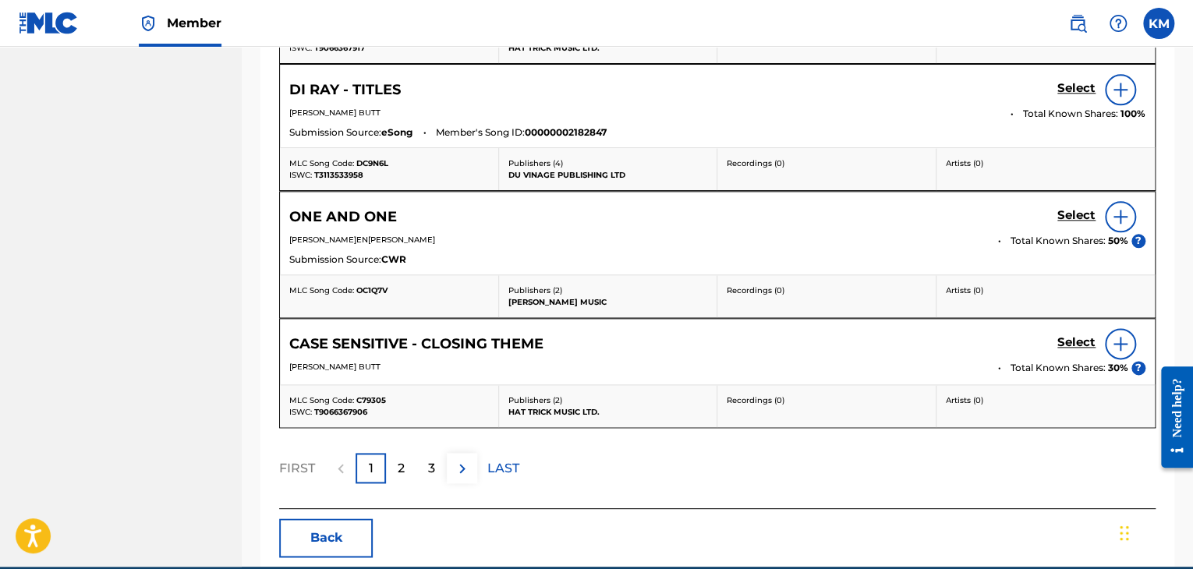
scroll to position [391, 0]
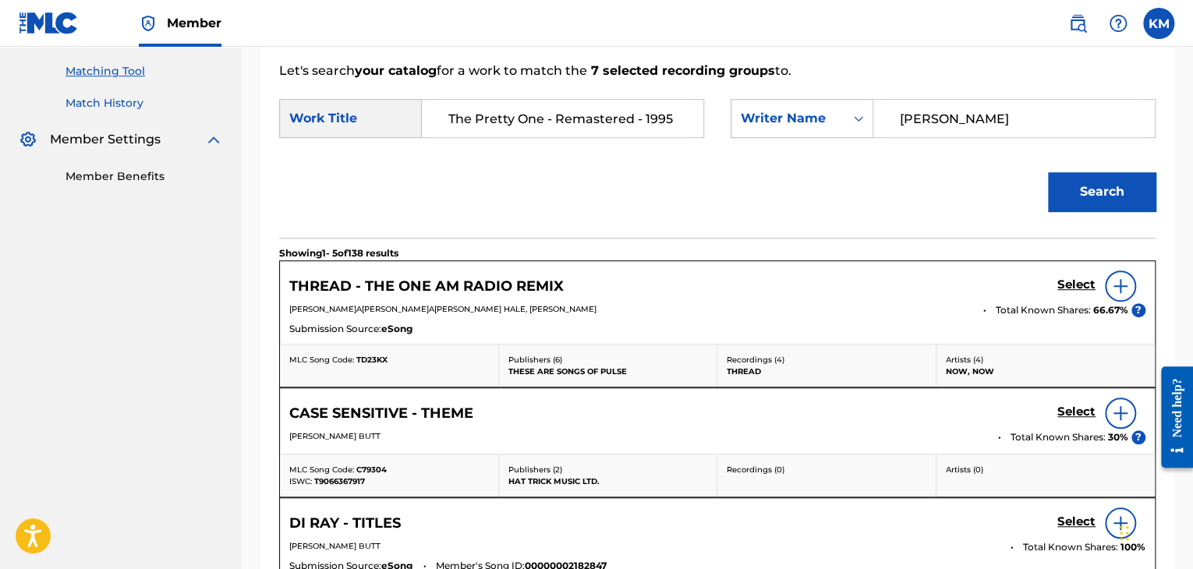
click at [108, 109] on link "Match History" at bounding box center [145, 103] width 158 height 16
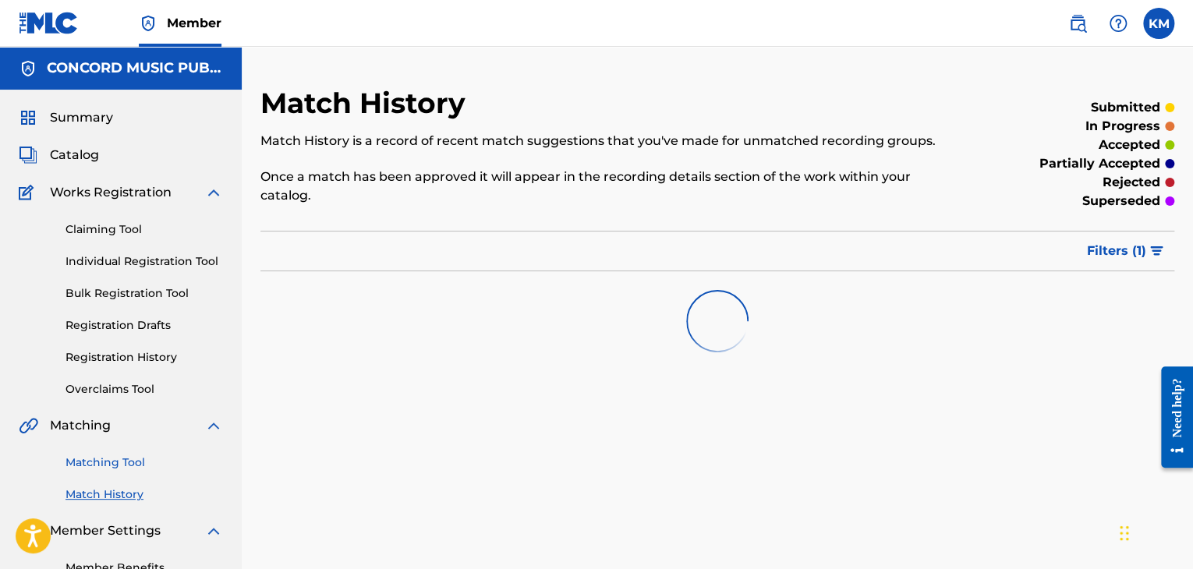
click at [119, 467] on link "Matching Tool" at bounding box center [145, 463] width 158 height 16
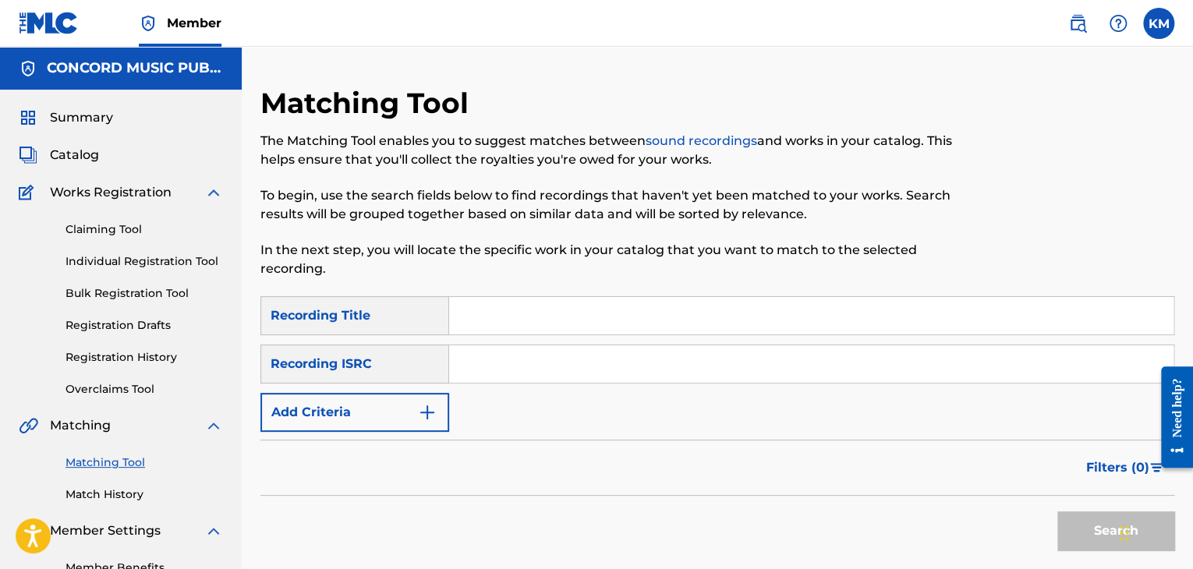
click at [499, 374] on input "Search Form" at bounding box center [811, 363] width 724 height 37
paste input "DEF059102362"
click at [1064, 521] on button "Search" at bounding box center [1115, 531] width 117 height 39
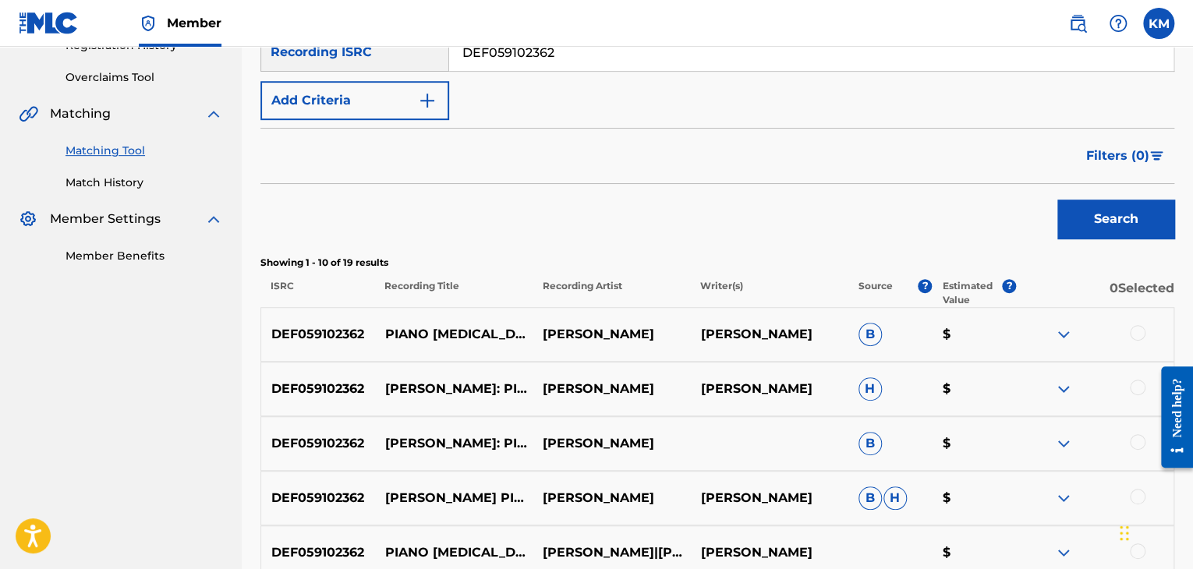
click at [505, 52] on input "DEF059102362" at bounding box center [811, 52] width 724 height 37
paste input "US2Y70300048"
type input "US2Y70300048"
click at [1086, 213] on button "Search" at bounding box center [1115, 219] width 117 height 39
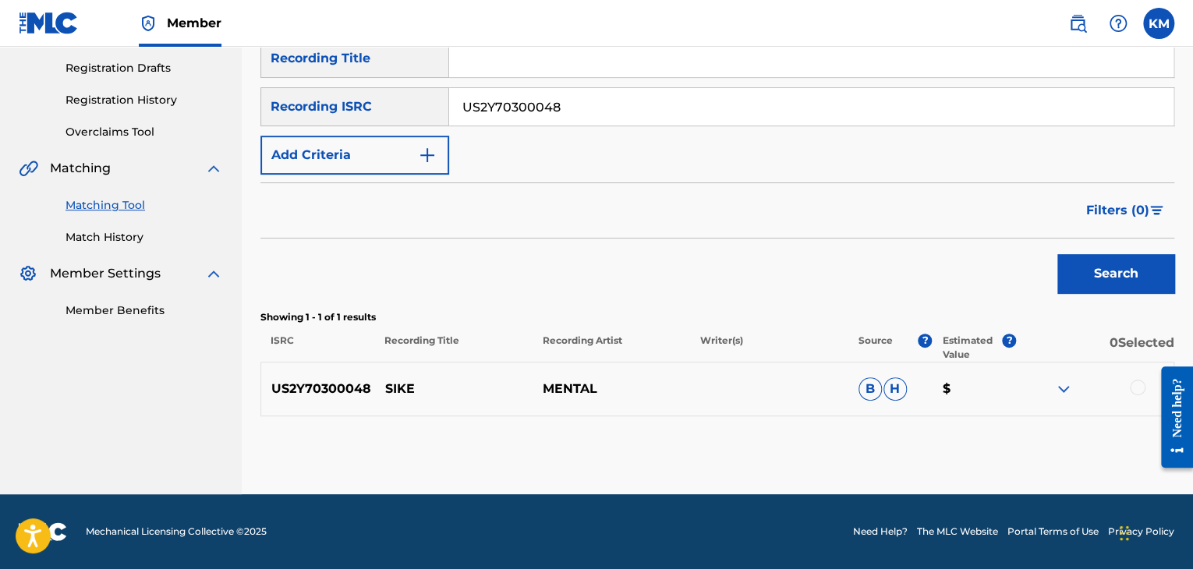
scroll to position [257, 0]
click at [1138, 388] on div at bounding box center [1138, 388] width 16 height 16
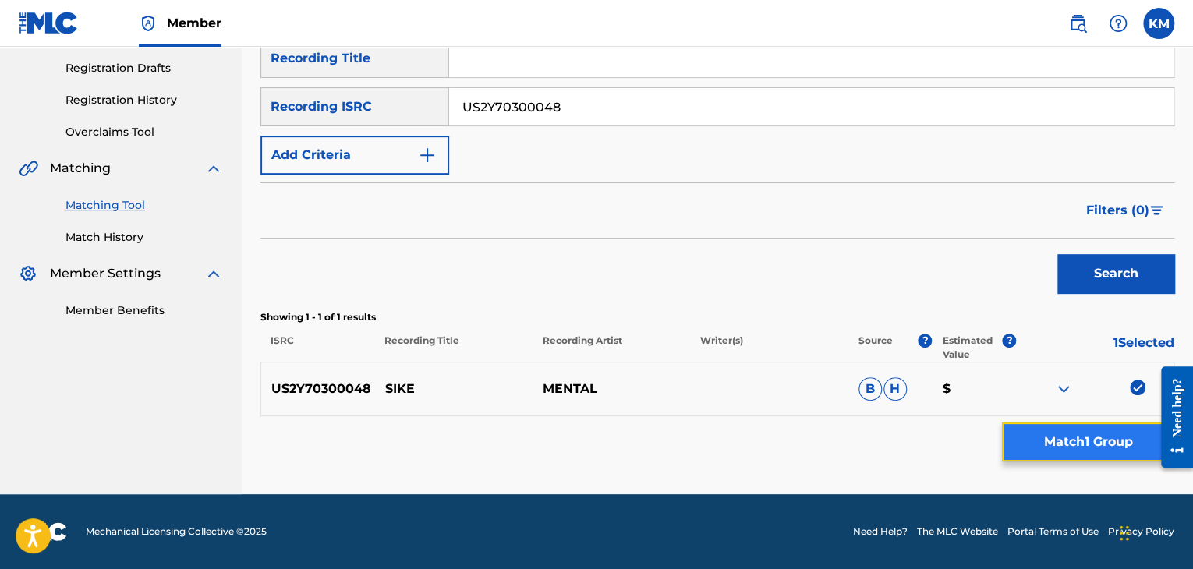
click at [1072, 434] on button "Match 1 Group" at bounding box center [1088, 442] width 172 height 39
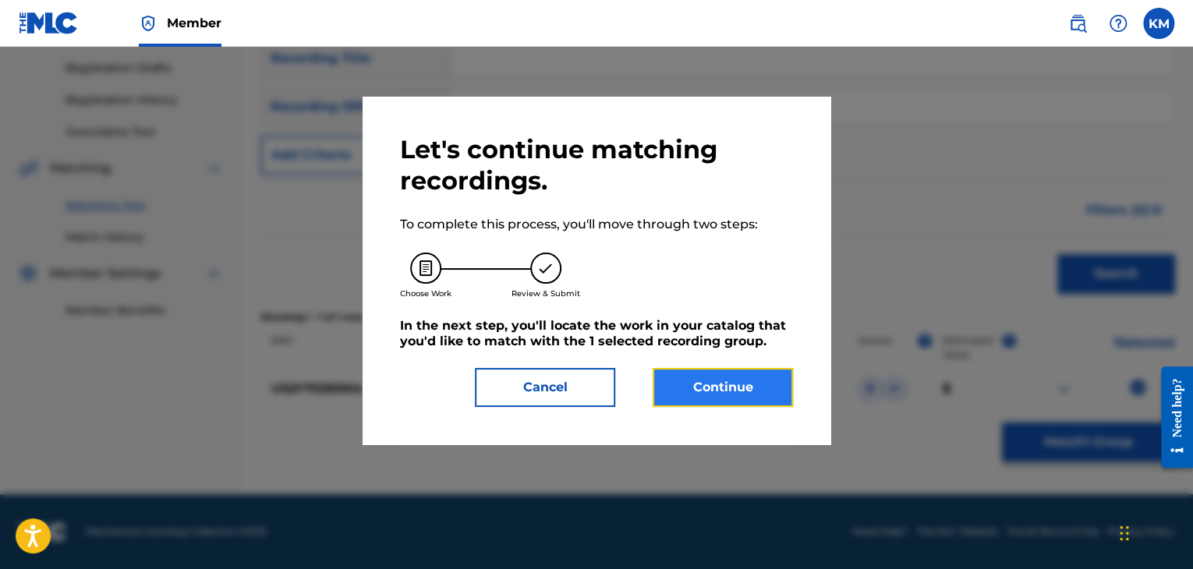
click at [728, 380] on button "Continue" at bounding box center [723, 387] width 140 height 39
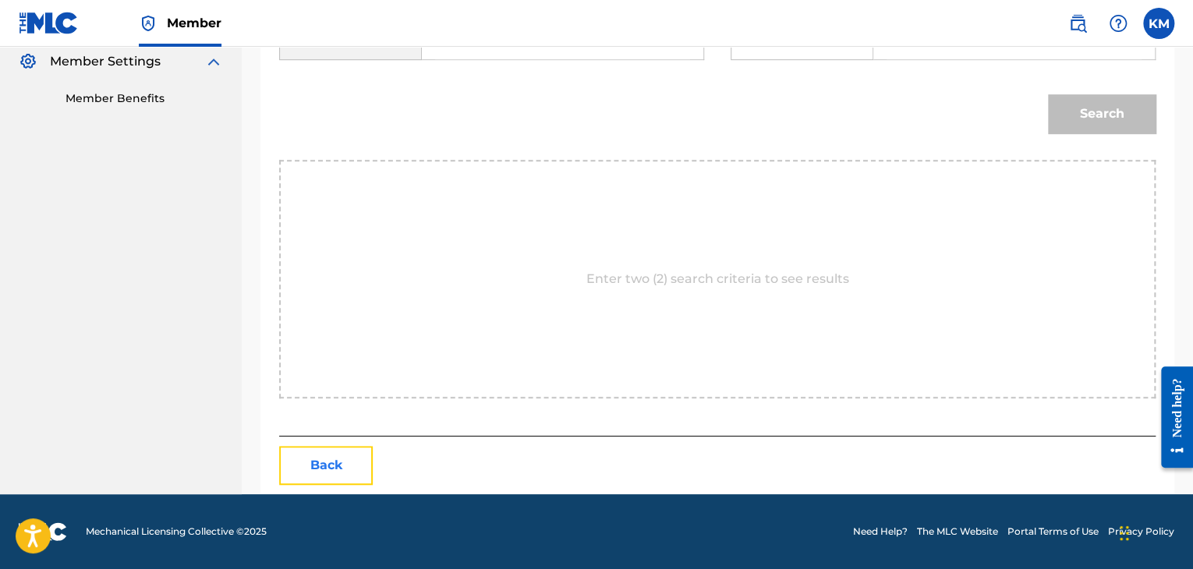
click at [315, 459] on button "Back" at bounding box center [326, 465] width 94 height 39
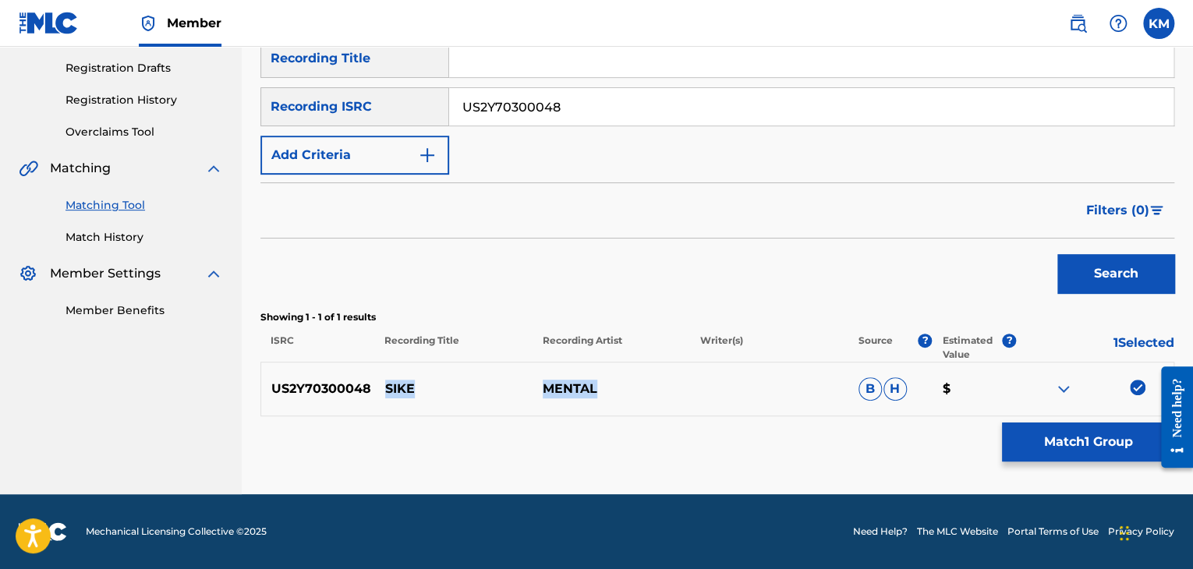
drag, startPoint x: 384, startPoint y: 379, endPoint x: 627, endPoint y: 384, distance: 243.4
click at [627, 384] on div "US2Y70300048 SIKE MENTAL B H $" at bounding box center [717, 389] width 914 height 55
copy div "SIKE MENTAL"
click at [391, 388] on p "SIKE" at bounding box center [454, 389] width 158 height 19
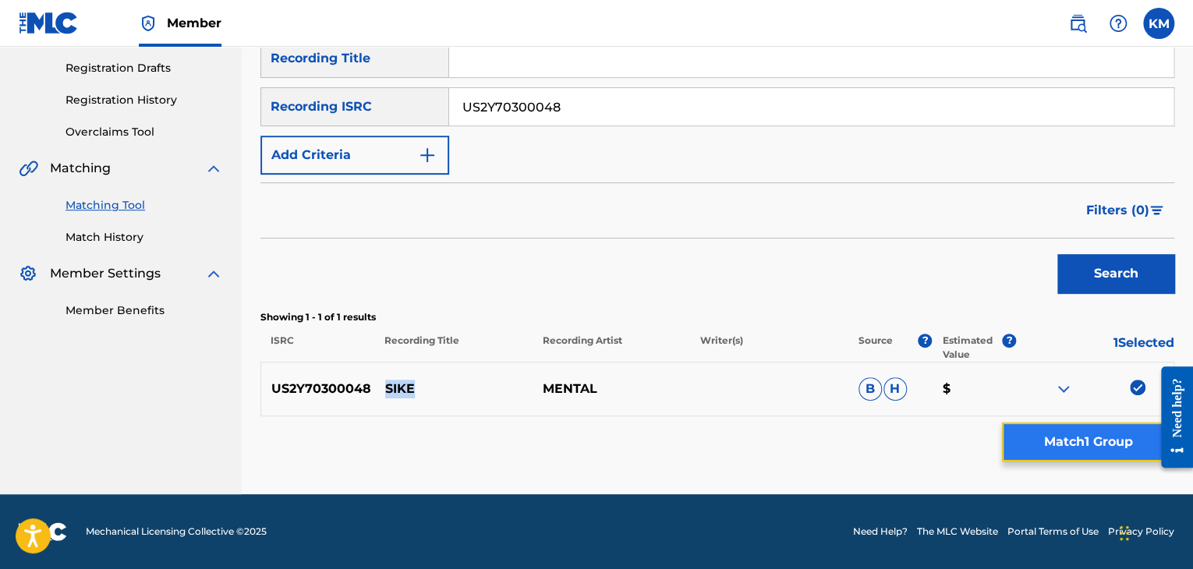
click at [1083, 430] on button "Match 1 Group" at bounding box center [1088, 442] width 172 height 39
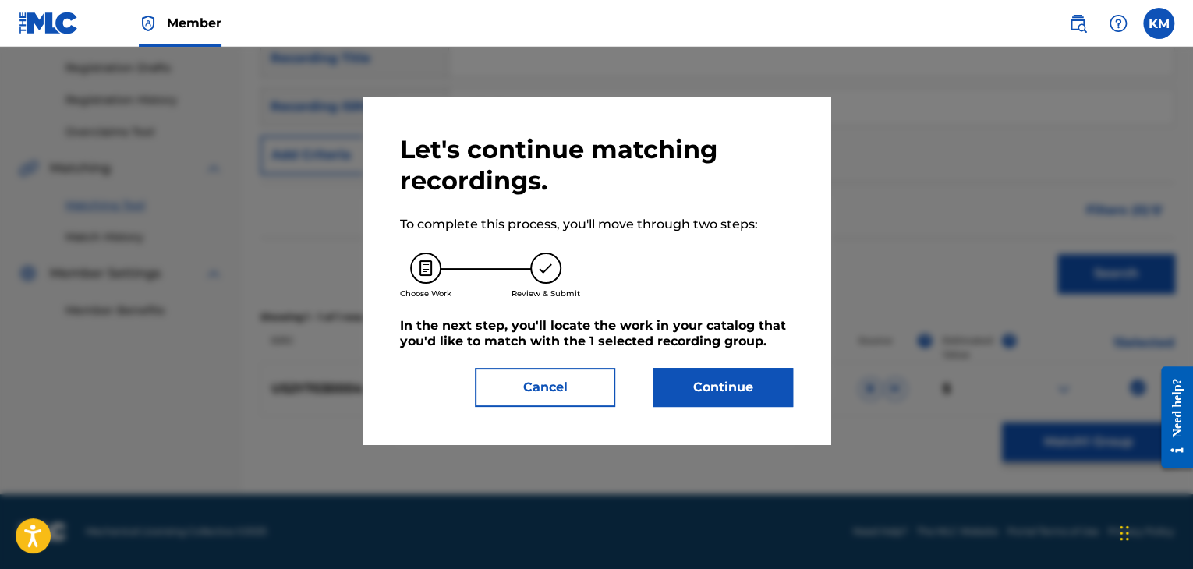
click at [666, 366] on div "Let's continue matching recordings. To complete this process, you'll move throu…" at bounding box center [596, 270] width 393 height 273
click at [671, 382] on button "Continue" at bounding box center [723, 387] width 140 height 39
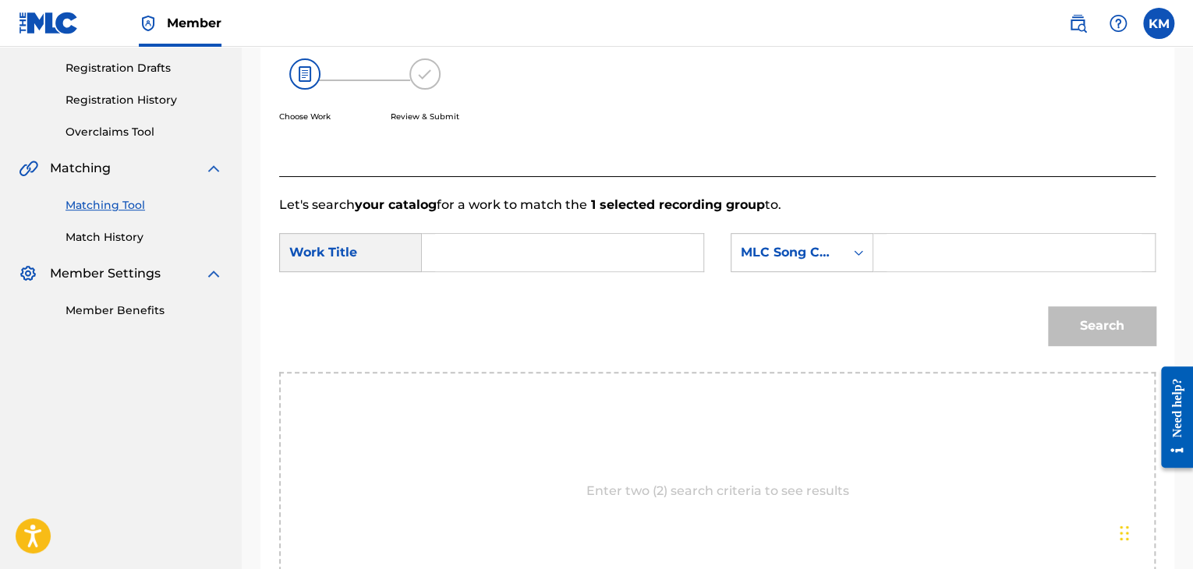
click at [554, 234] on input "Search Form" at bounding box center [562, 252] width 255 height 37
paste input "SIKE"
type input "SIKE"
click at [860, 257] on icon "Search Form" at bounding box center [859, 253] width 16 height 16
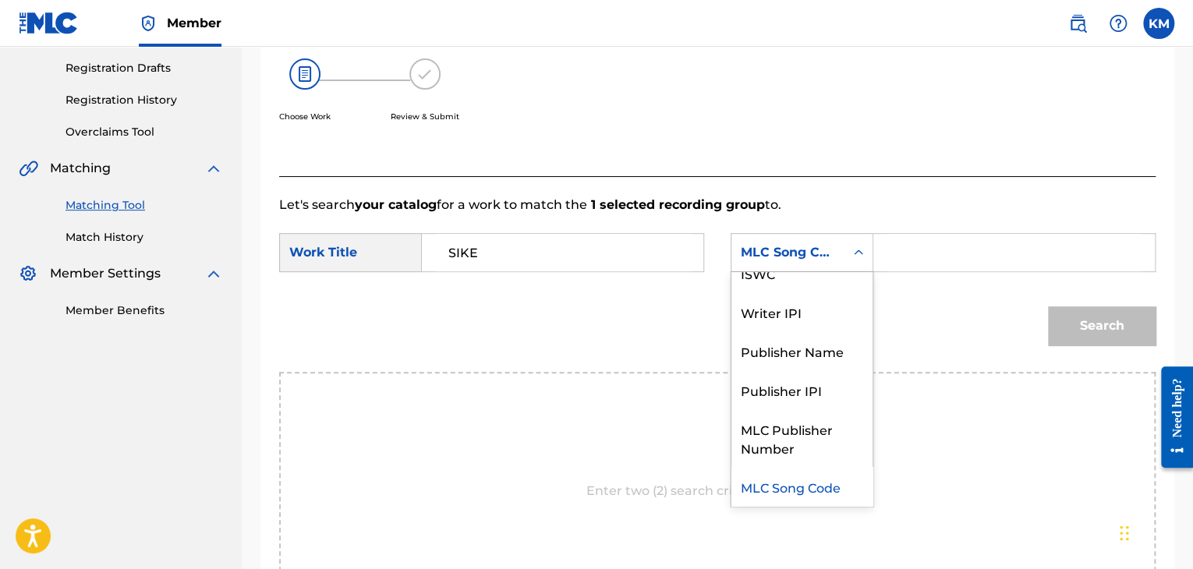
scroll to position [0, 0]
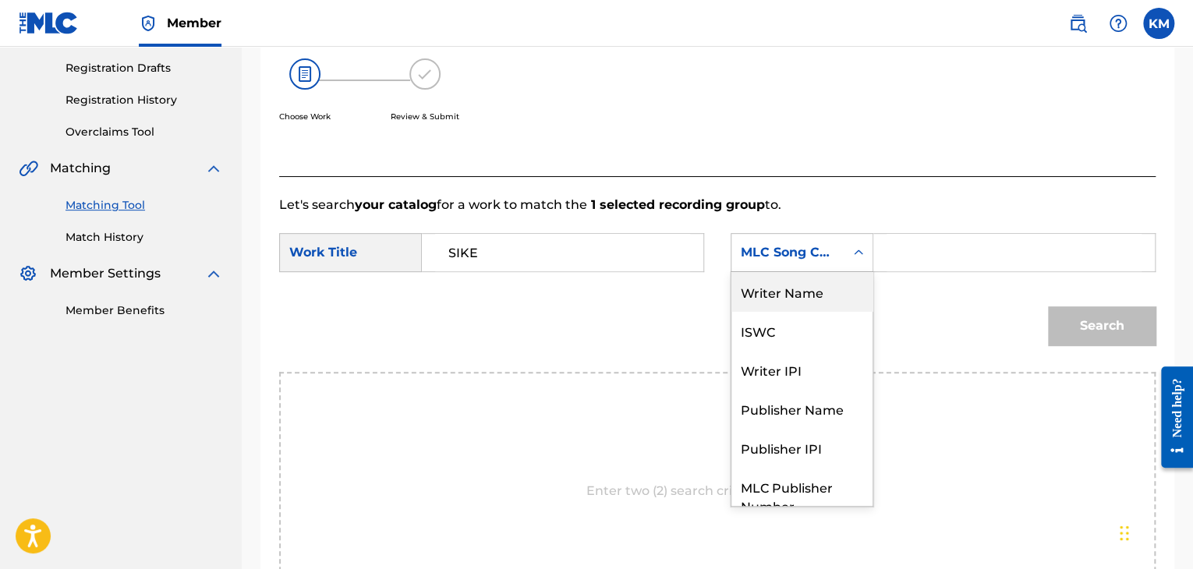
click at [827, 299] on div "Writer Name" at bounding box center [802, 291] width 141 height 39
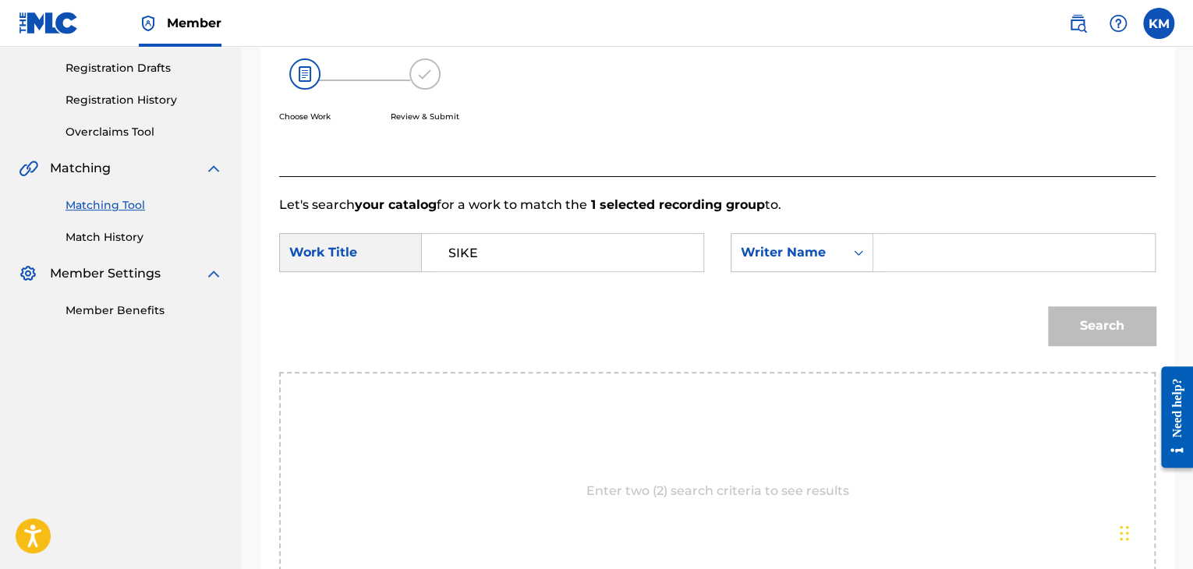
click at [900, 251] on input "Search Form" at bounding box center [1014, 252] width 255 height 37
click at [1095, 322] on button "Search" at bounding box center [1102, 325] width 108 height 39
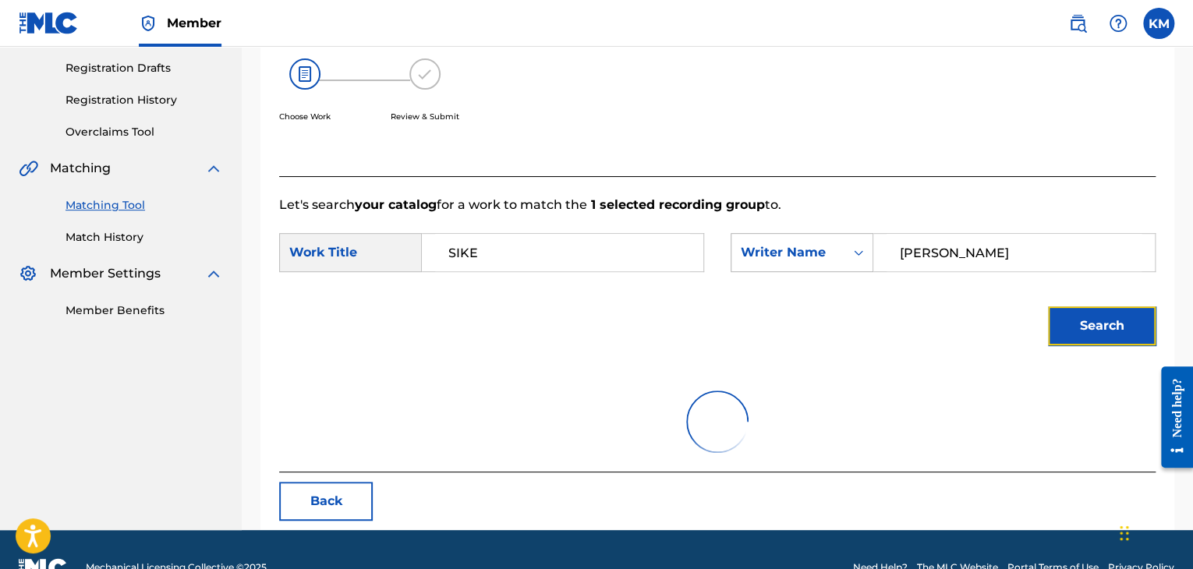
scroll to position [226, 0]
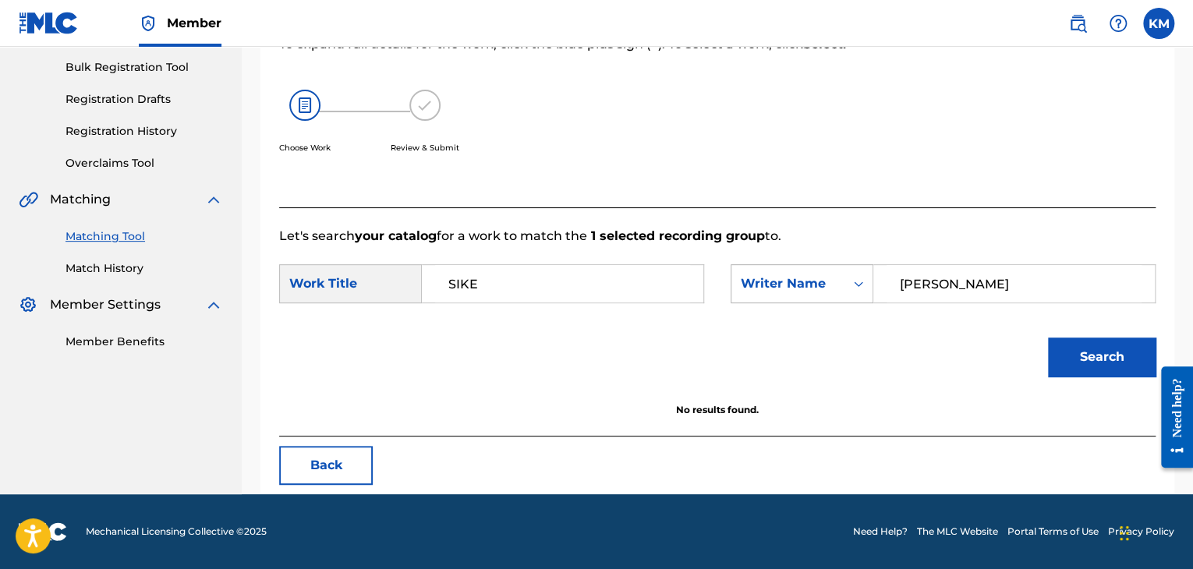
drag, startPoint x: 964, startPoint y: 291, endPoint x: 749, endPoint y: 303, distance: 215.6
click at [749, 303] on div "SearchWithCriteriaba59094f-0c58-48b3-ad7a-753837283cbb Writer [PERSON_NAME][PER…" at bounding box center [943, 283] width 425 height 39
click at [1101, 364] on button "Search" at bounding box center [1102, 357] width 108 height 39
drag, startPoint x: 951, startPoint y: 277, endPoint x: 721, endPoint y: 271, distance: 230.1
click at [721, 271] on div "SearchWithCriteria0ca96db6-c1f8-4b18-9dfa-7645497020c5 Work Title SIKE SearchWi…" at bounding box center [717, 288] width 877 height 48
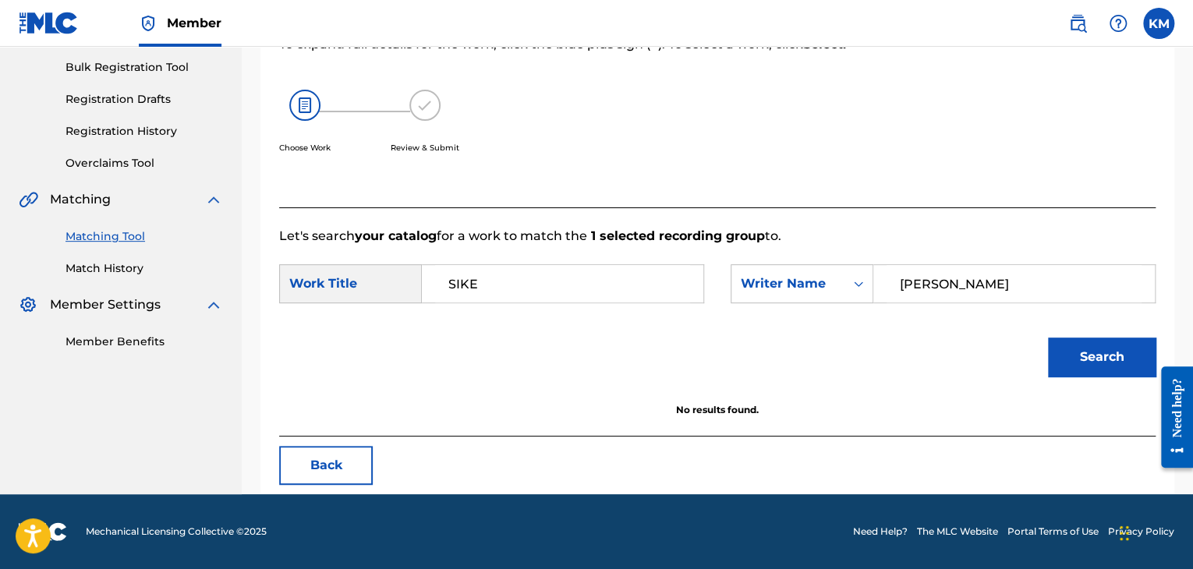
click at [1048, 338] on button "Search" at bounding box center [1102, 357] width 108 height 39
drag, startPoint x: 965, startPoint y: 282, endPoint x: 813, endPoint y: 284, distance: 152.1
click at [813, 284] on div "SearchWithCriteriaba59094f-0c58-48b3-ad7a-753837283cbb Writer Name [PERSON_NAME]" at bounding box center [943, 283] width 425 height 39
type input "[PERSON_NAME]TORRE"
click at [1082, 350] on button "Search" at bounding box center [1102, 357] width 108 height 39
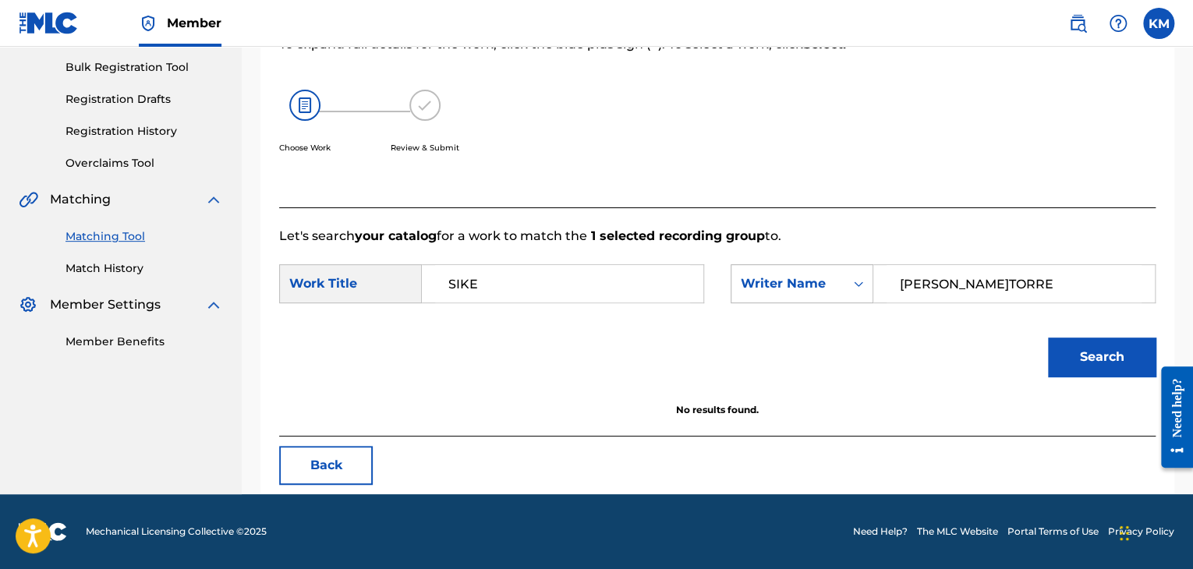
click at [867, 288] on div "Search Form" at bounding box center [859, 284] width 28 height 28
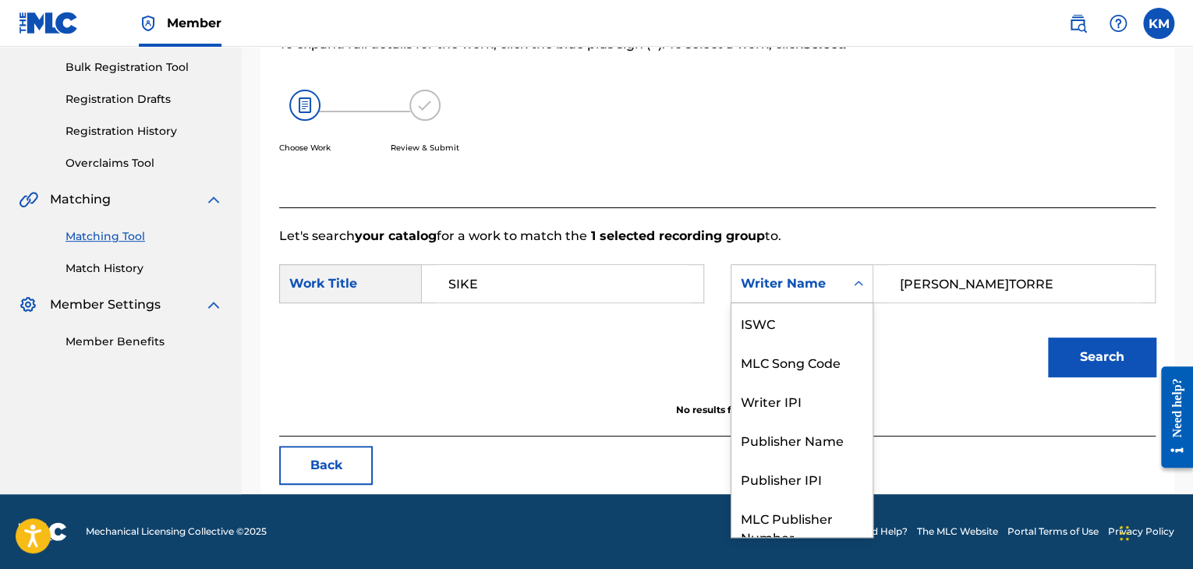
scroll to position [58, 0]
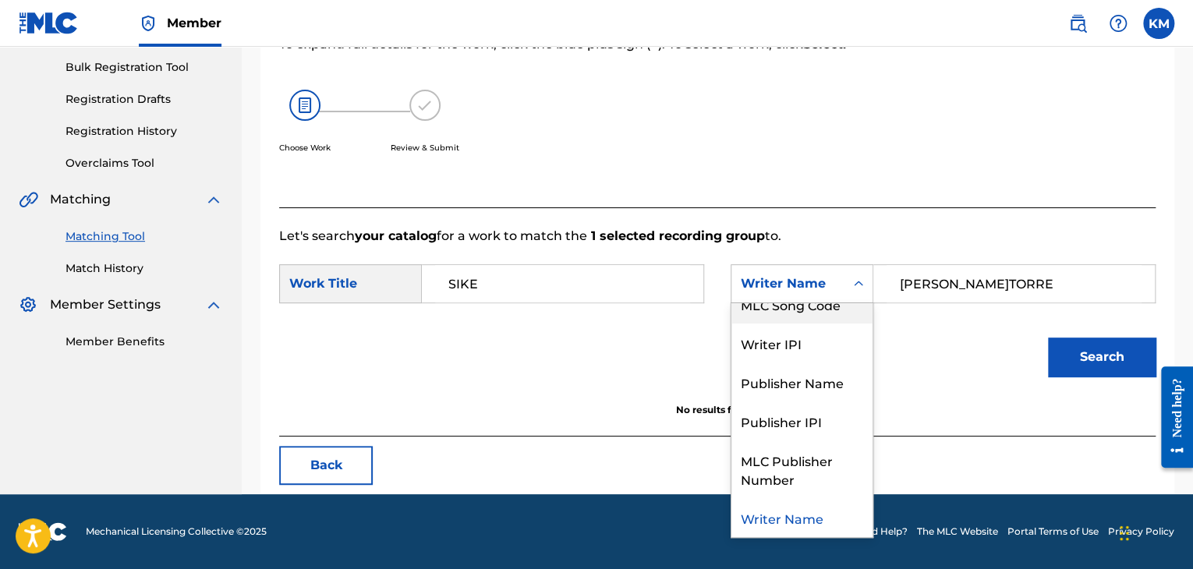
click at [827, 316] on div "MLC Song Code" at bounding box center [802, 304] width 141 height 39
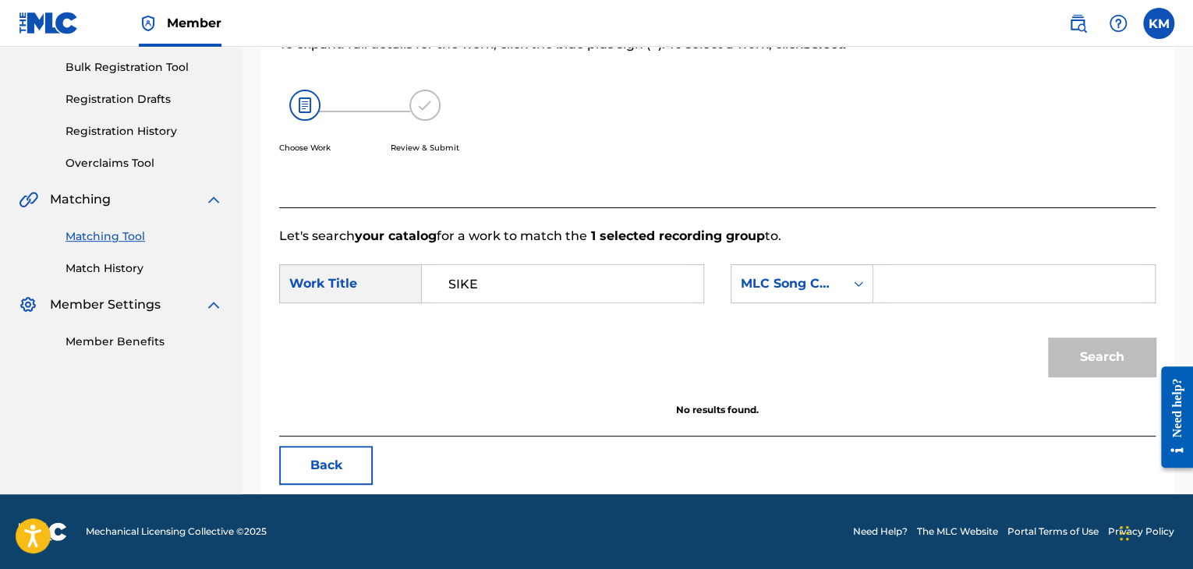
click at [895, 282] on input "Search Form" at bounding box center [1014, 283] width 255 height 37
paste input "SD0NBS"
type input "SD0NBS"
click at [1064, 345] on button "Search" at bounding box center [1102, 357] width 108 height 39
click at [115, 270] on link "Match History" at bounding box center [145, 268] width 158 height 16
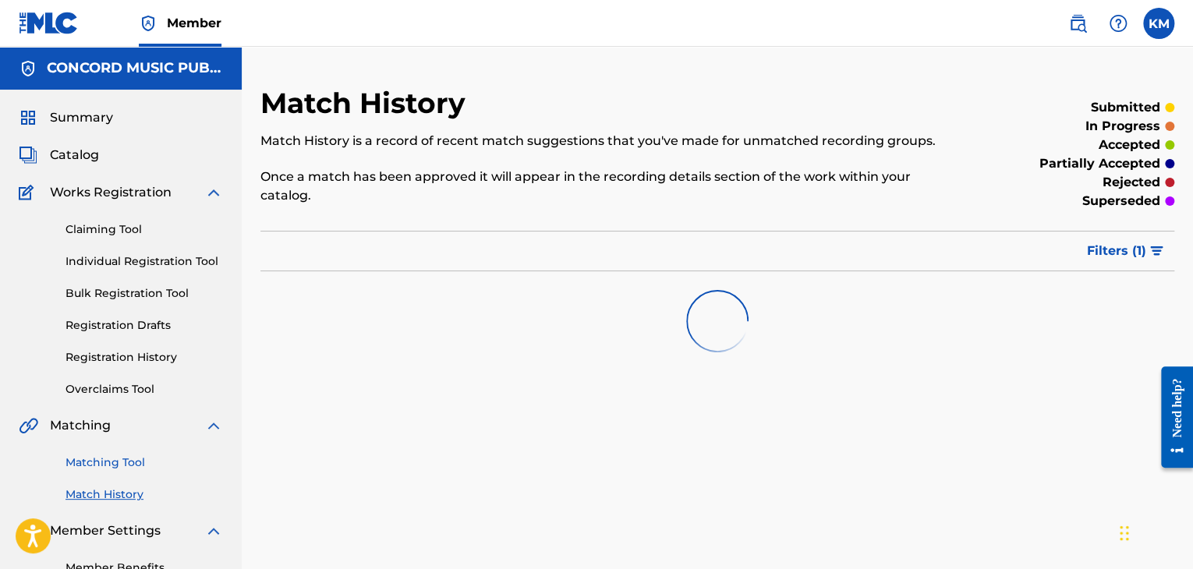
click at [110, 462] on link "Matching Tool" at bounding box center [145, 463] width 158 height 16
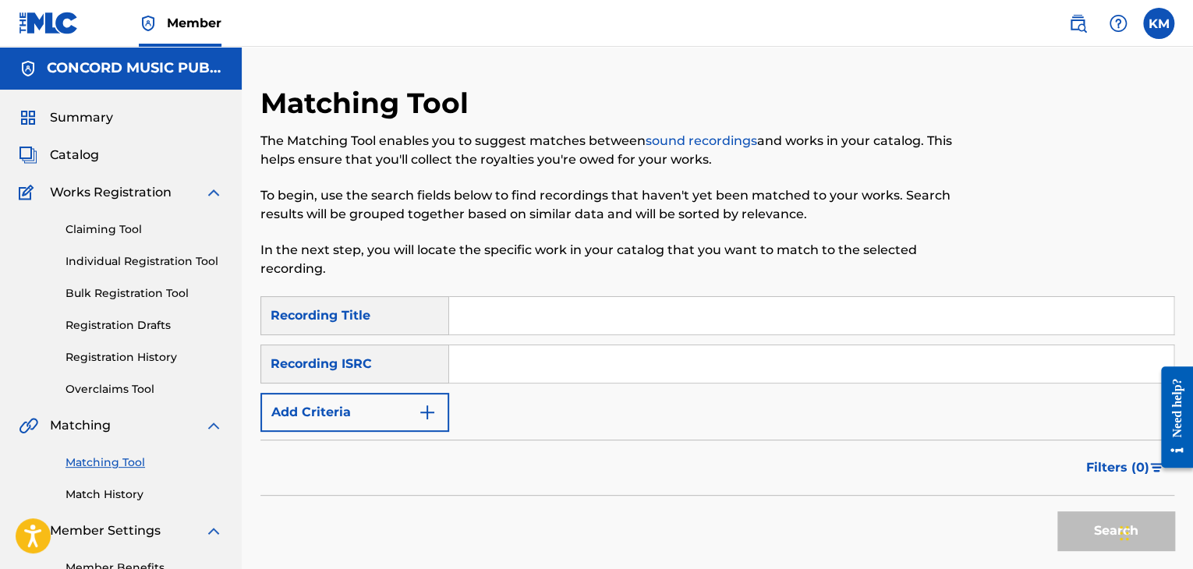
click at [487, 363] on input "Search Form" at bounding box center [811, 363] width 724 height 37
paste input "GBBTF0700168"
type input "GBBTF0700168"
drag, startPoint x: 1072, startPoint y: 523, endPoint x: 1008, endPoint y: 494, distance: 70.9
click at [1073, 523] on button "Search" at bounding box center [1115, 531] width 117 height 39
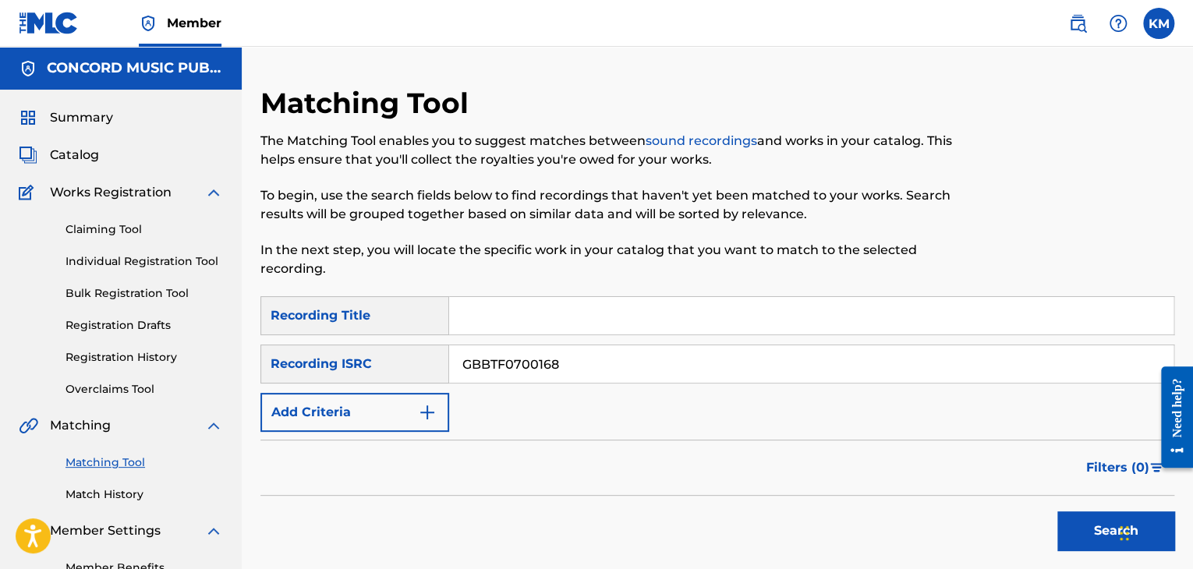
scroll to position [468, 0]
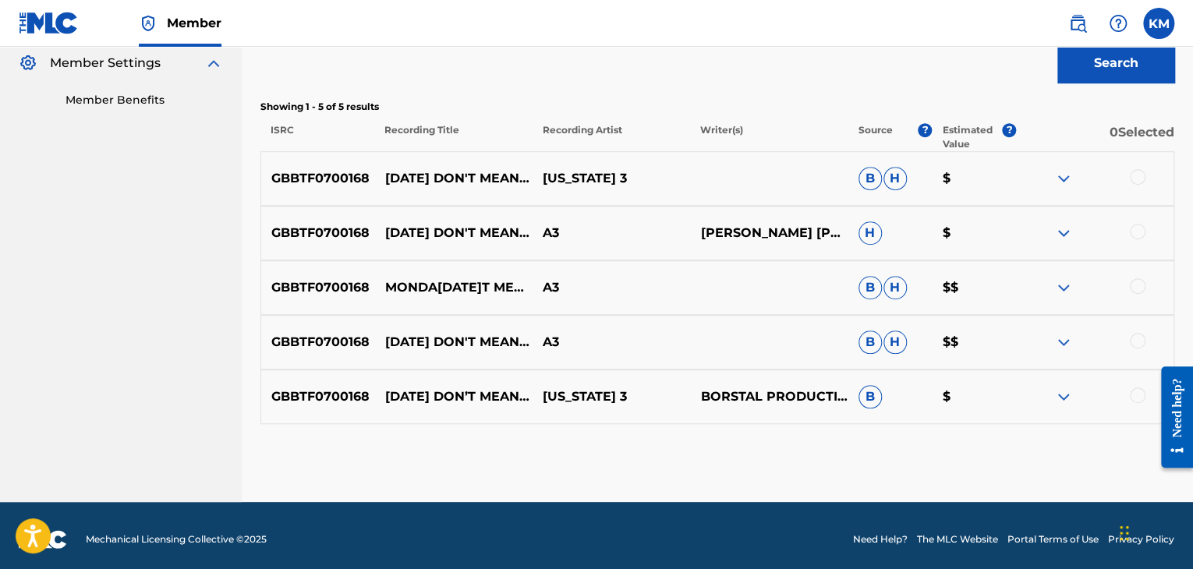
click at [1137, 391] on div at bounding box center [1138, 396] width 16 height 16
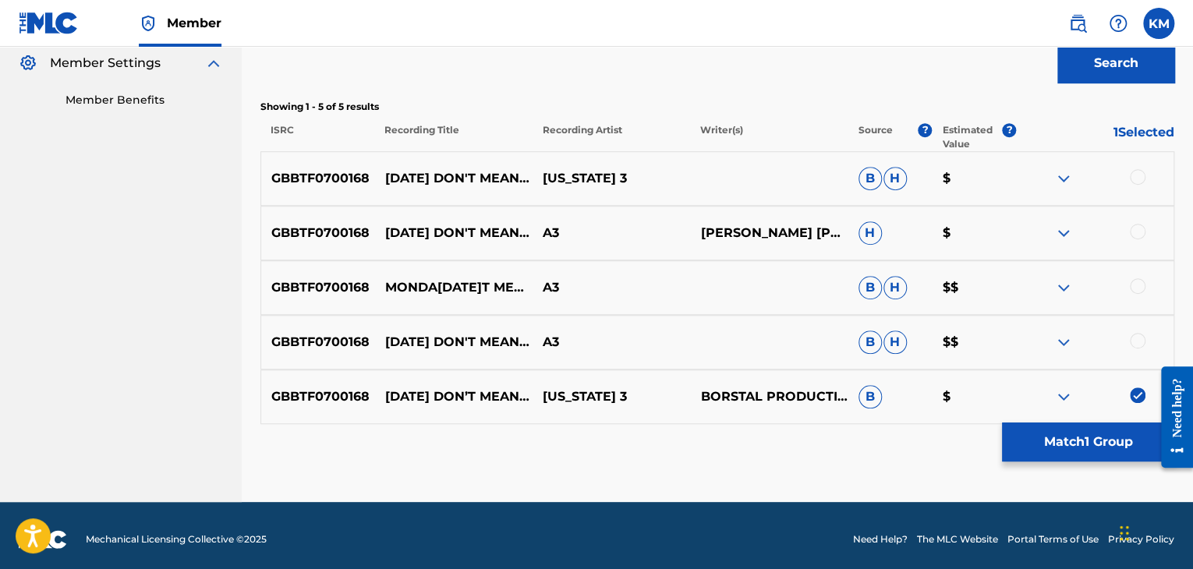
click at [1135, 338] on div at bounding box center [1138, 341] width 16 height 16
click at [1133, 285] on div at bounding box center [1138, 286] width 16 height 16
click at [1138, 232] on div at bounding box center [1138, 232] width 16 height 16
click at [1139, 175] on div at bounding box center [1138, 177] width 16 height 16
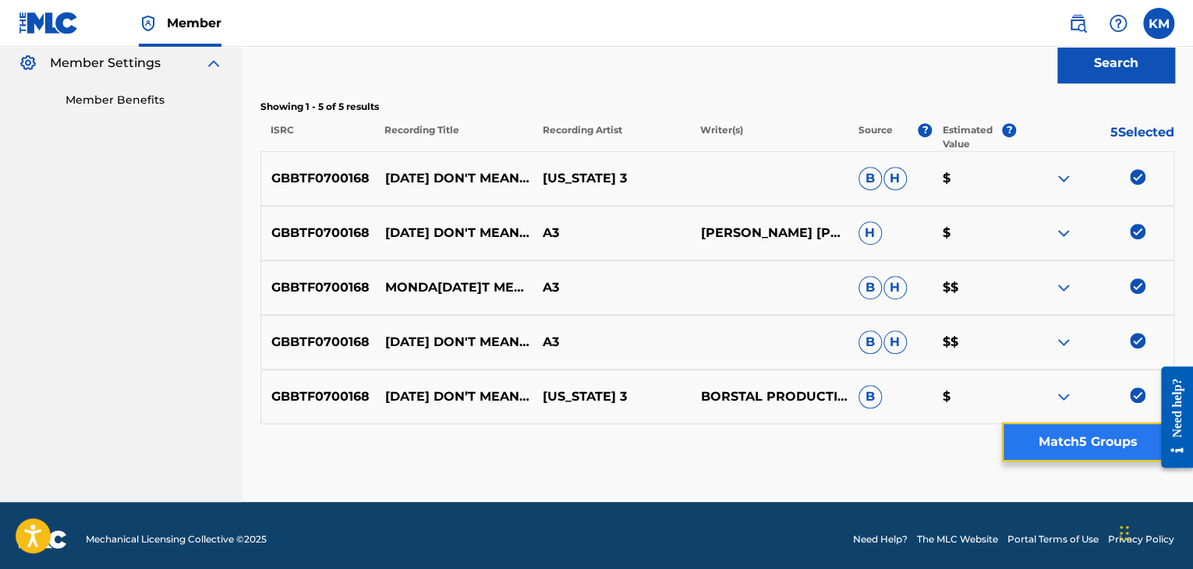
click at [1080, 435] on button "Match 5 Groups" at bounding box center [1088, 442] width 172 height 39
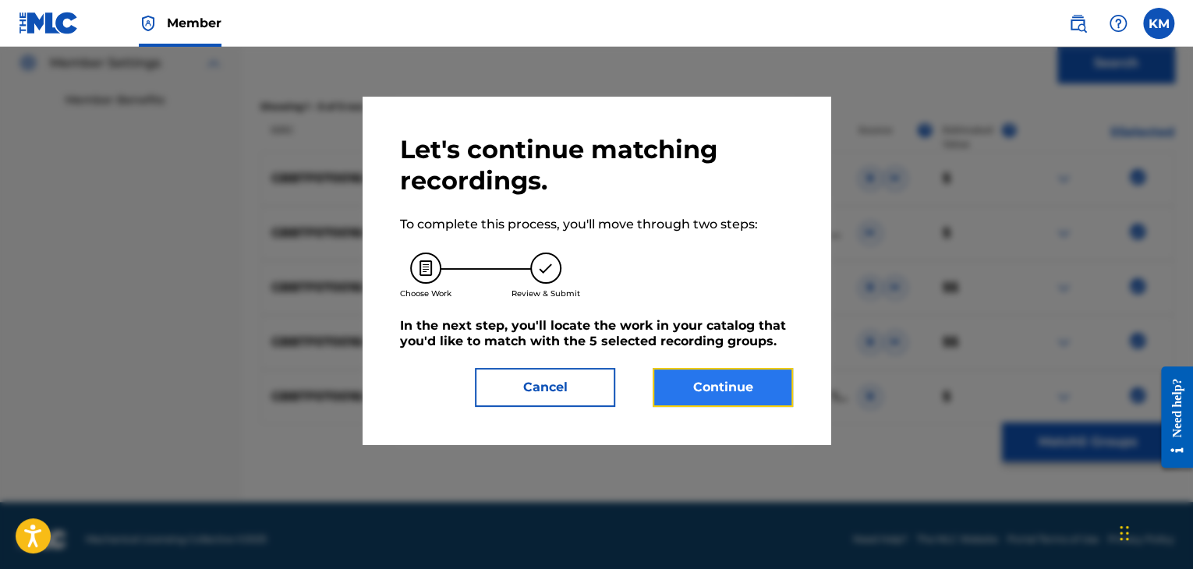
click at [688, 388] on button "Continue" at bounding box center [723, 387] width 140 height 39
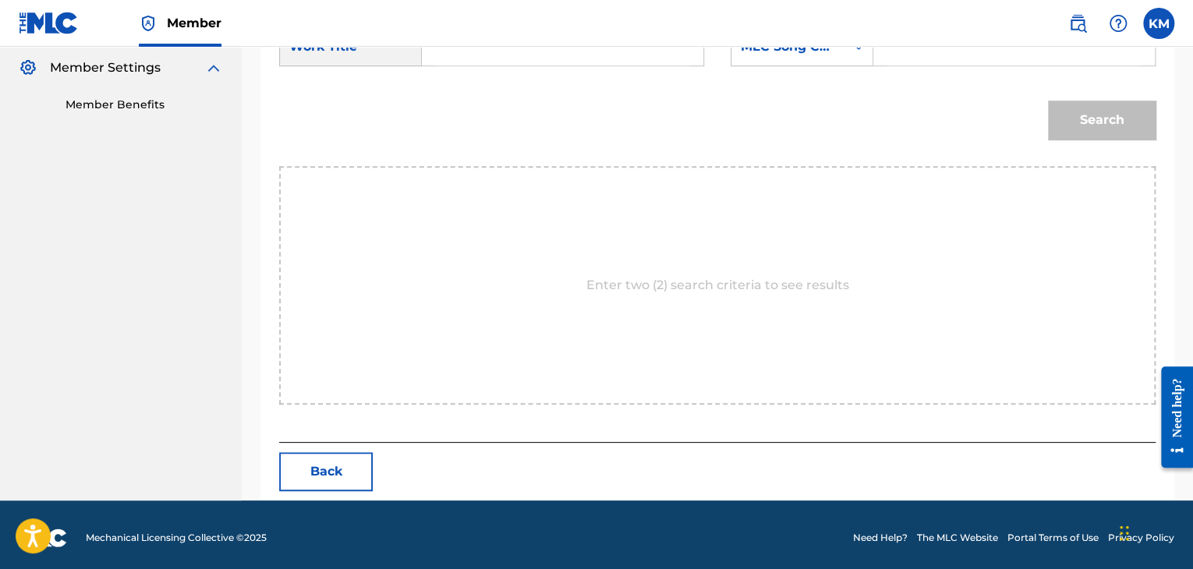
scroll to position [312, 0]
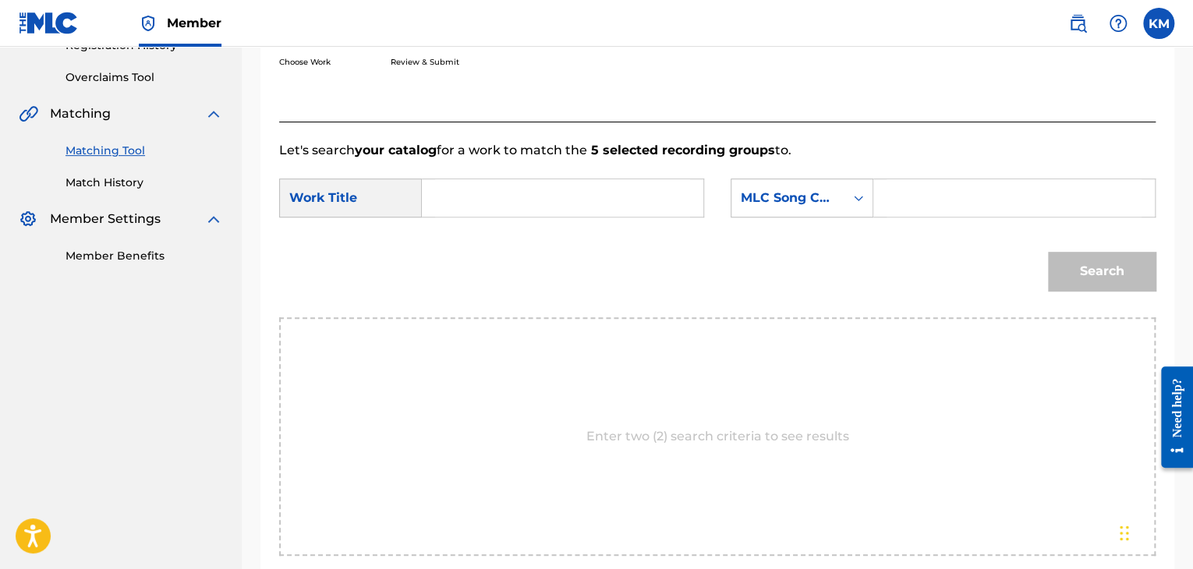
click at [480, 200] on input "Search Form" at bounding box center [562, 197] width 255 height 37
paste input "Monda[DATE]t Mean Anything To Me"
type input "Monda[DATE]t Mean Anything To Me"
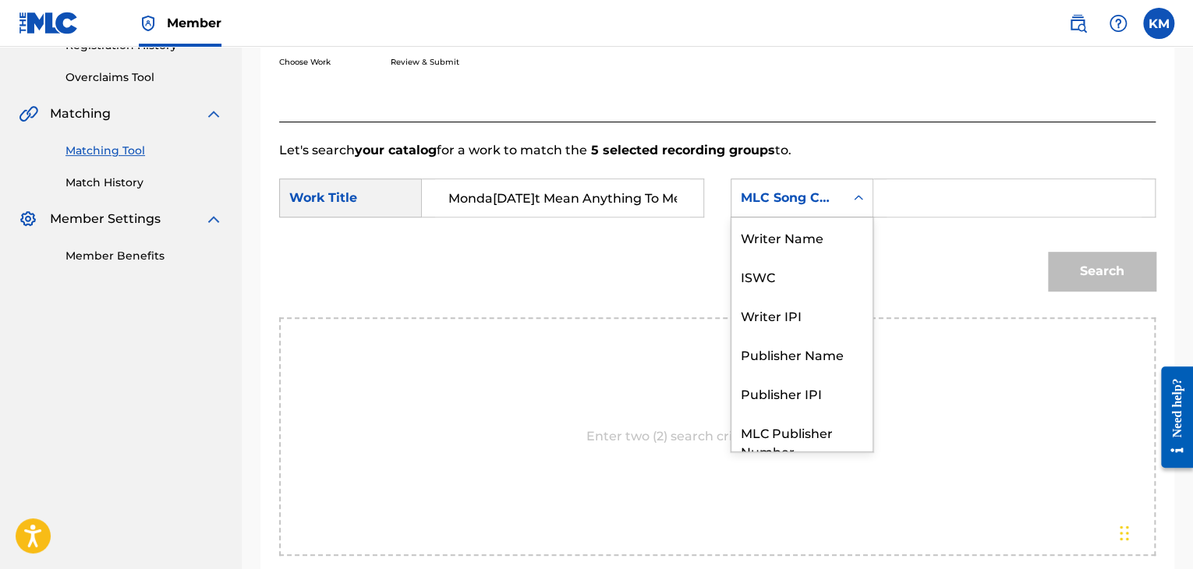
click at [862, 201] on icon "Search Form" at bounding box center [859, 198] width 16 height 16
click at [814, 239] on div "Writer Name" at bounding box center [802, 237] width 141 height 39
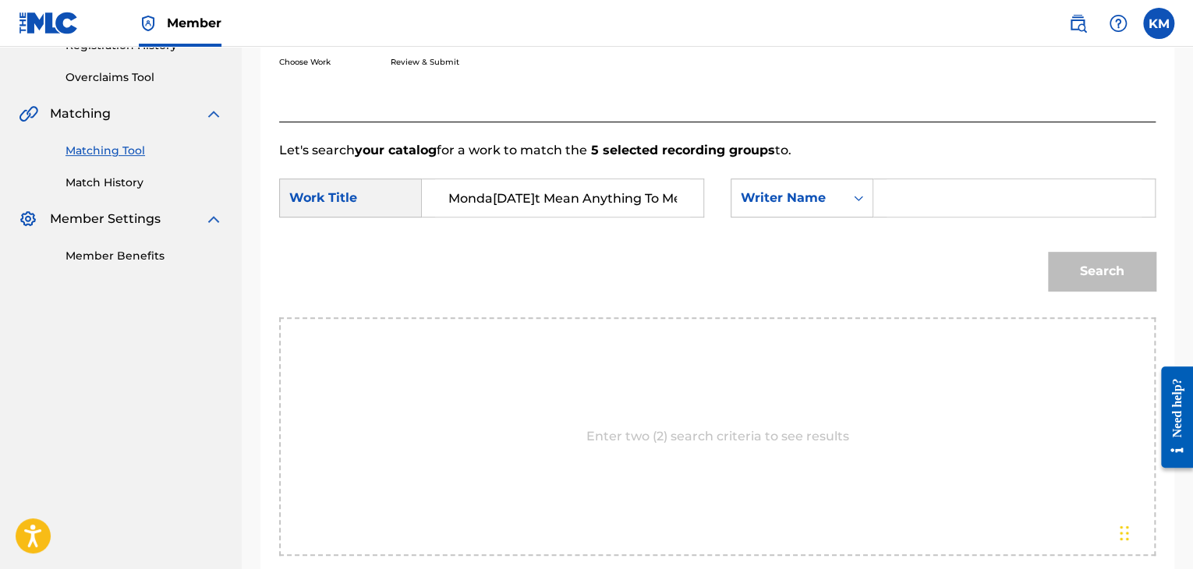
click at [895, 200] on input "Search Form" at bounding box center [1014, 197] width 255 height 37
paste input "[PERSON_NAME]"
click at [1067, 270] on button "Search" at bounding box center [1102, 271] width 108 height 39
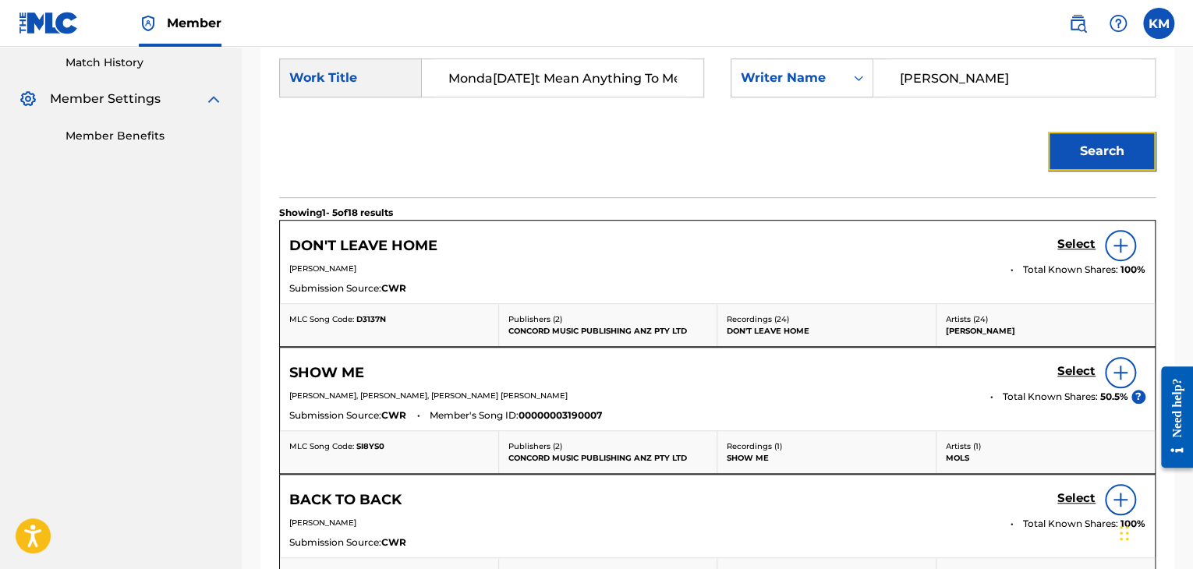
scroll to position [234, 0]
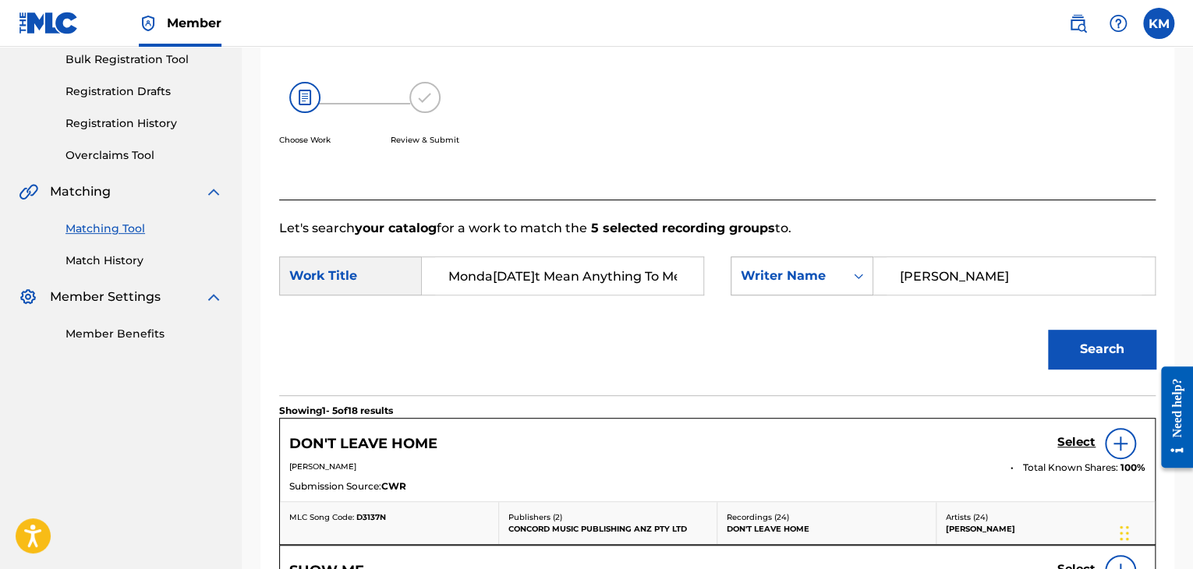
paste input "[PERSON_NAME]"
drag, startPoint x: 961, startPoint y: 267, endPoint x: 744, endPoint y: 281, distance: 217.3
click at [747, 281] on div "SearchWithCriteriae240d8bb-b4bb-4d13-b5e3-50712d274025 Writer Name [PERSON_NAME]" at bounding box center [943, 276] width 425 height 39
click at [1100, 348] on button "Search" at bounding box center [1102, 349] width 108 height 39
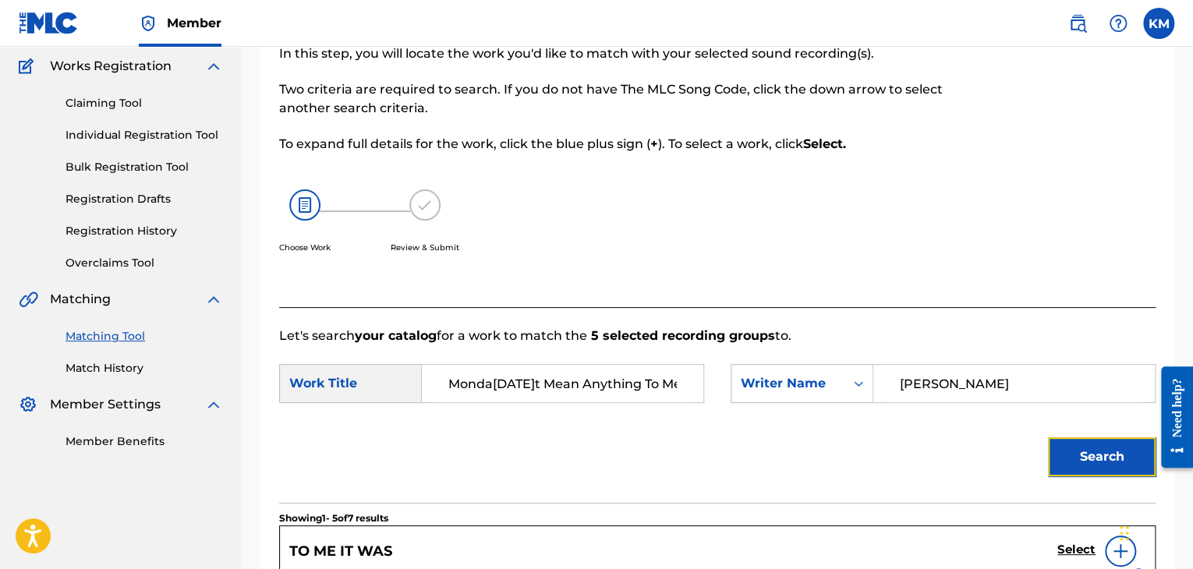
scroll to position [0, 0]
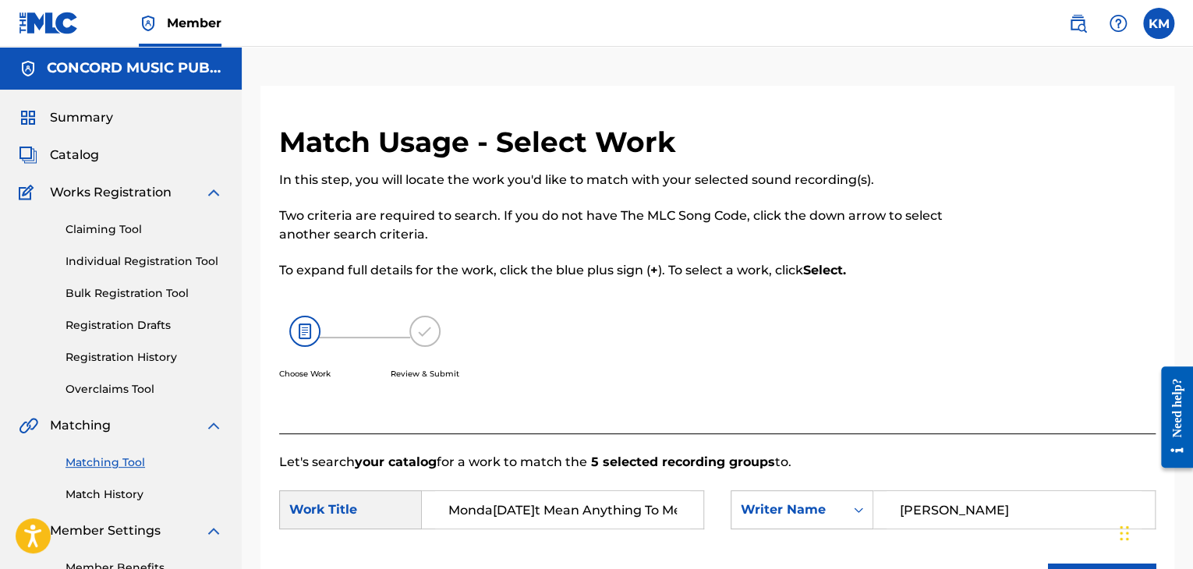
paste input "Raishe"
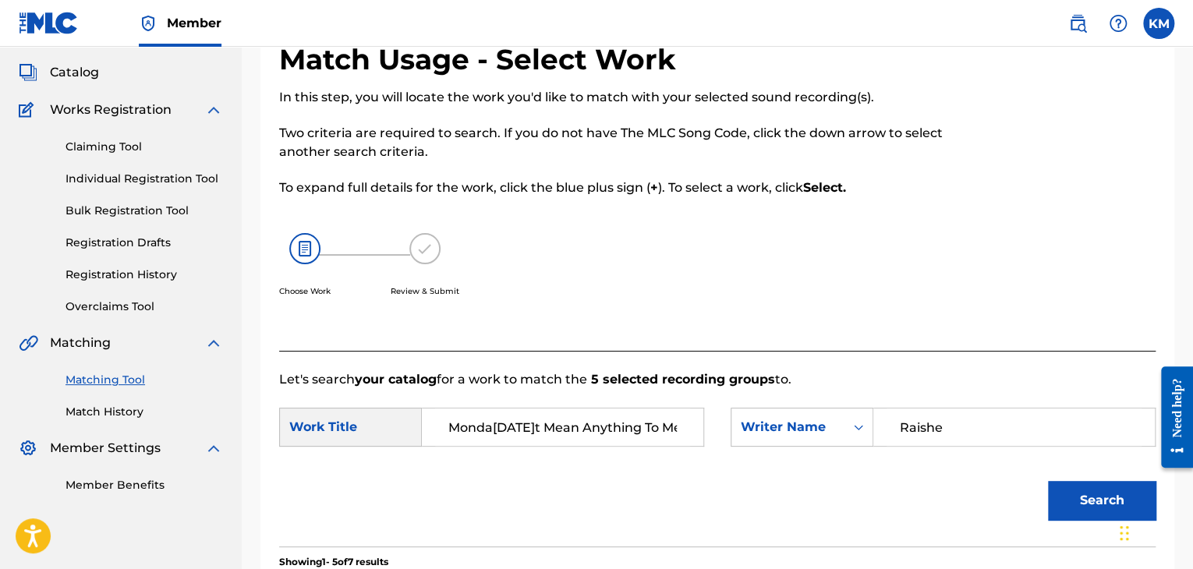
scroll to position [156, 0]
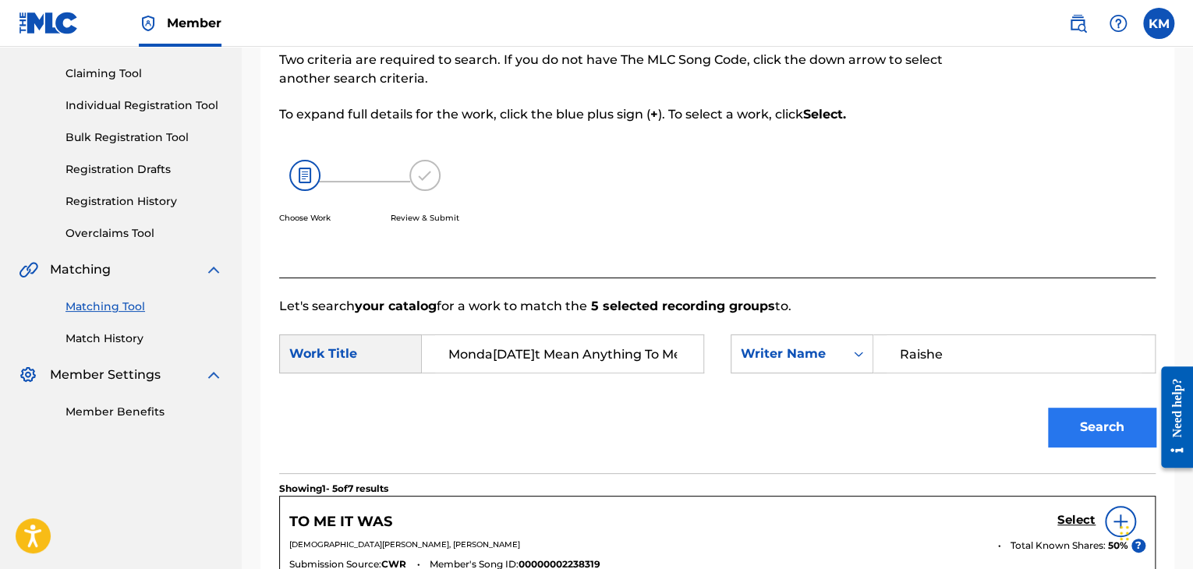
type input "Raishe"
click at [1071, 433] on button "Search" at bounding box center [1102, 427] width 108 height 39
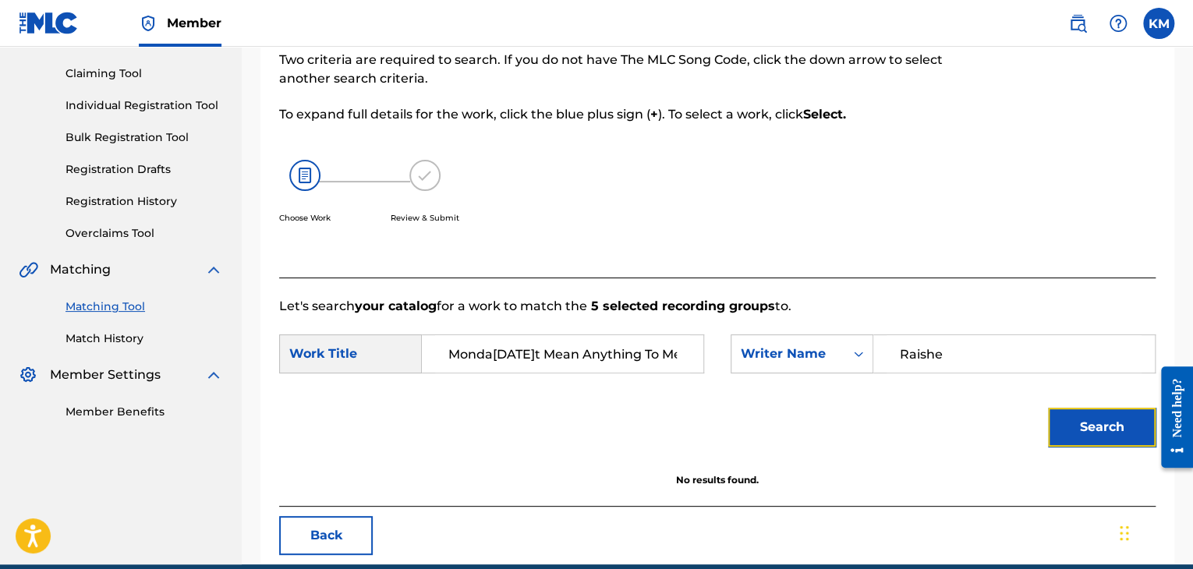
scroll to position [226, 0]
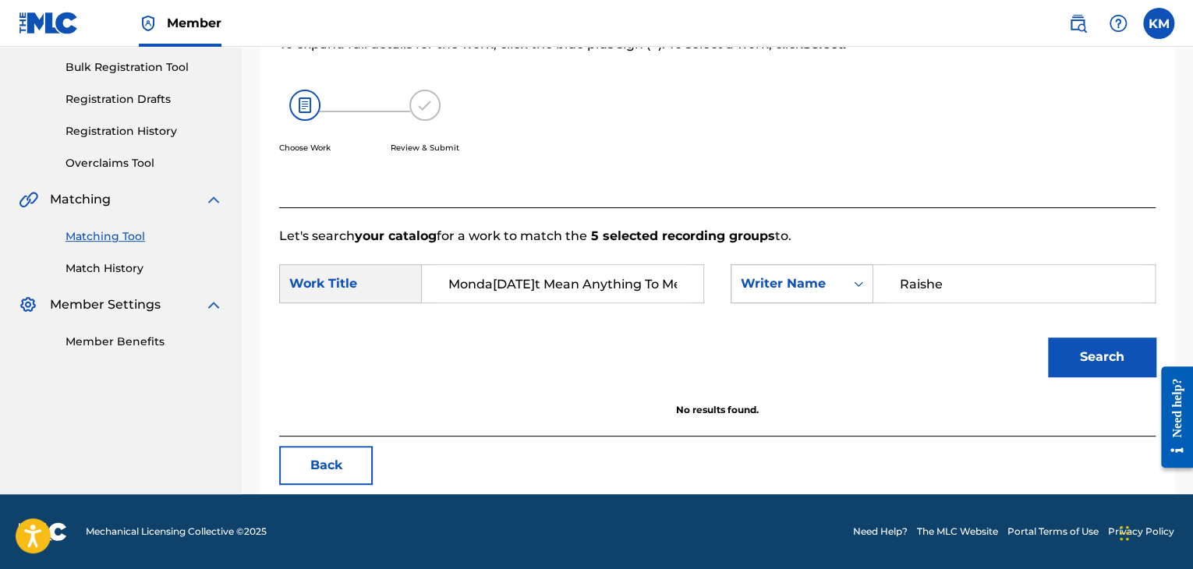
click at [858, 283] on icon "Search Form" at bounding box center [858, 284] width 9 height 5
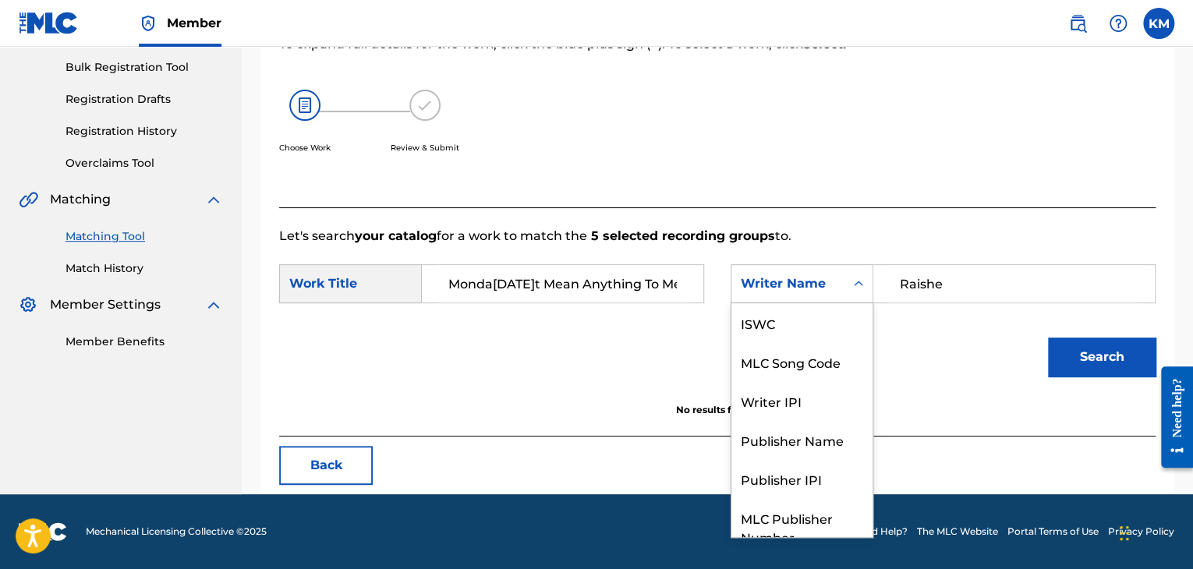
scroll to position [58, 0]
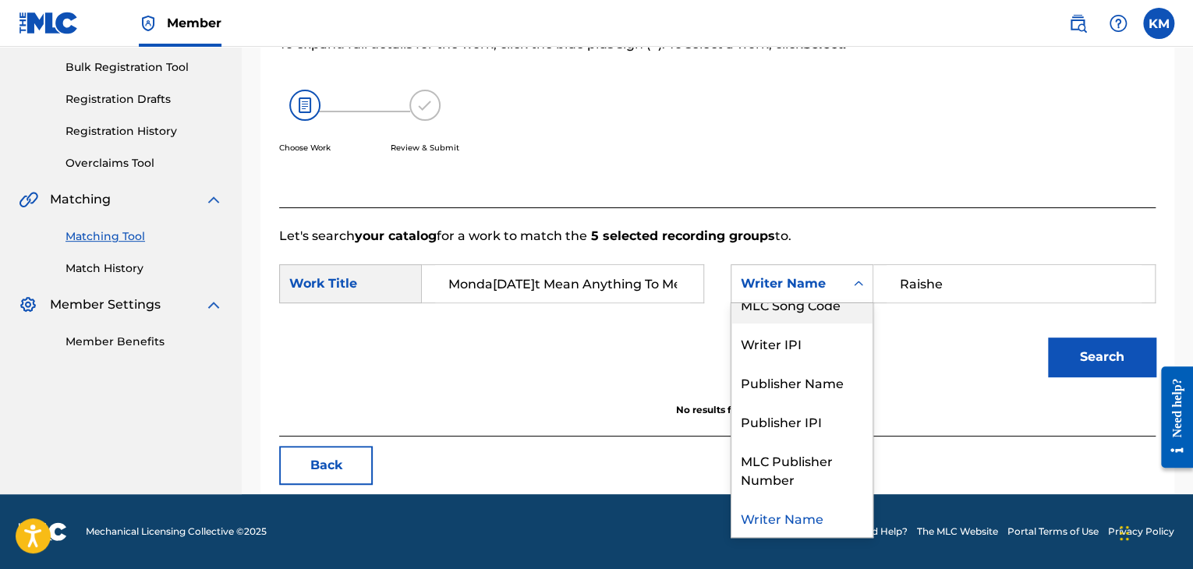
click at [849, 311] on div "MLC Song Code" at bounding box center [802, 304] width 141 height 39
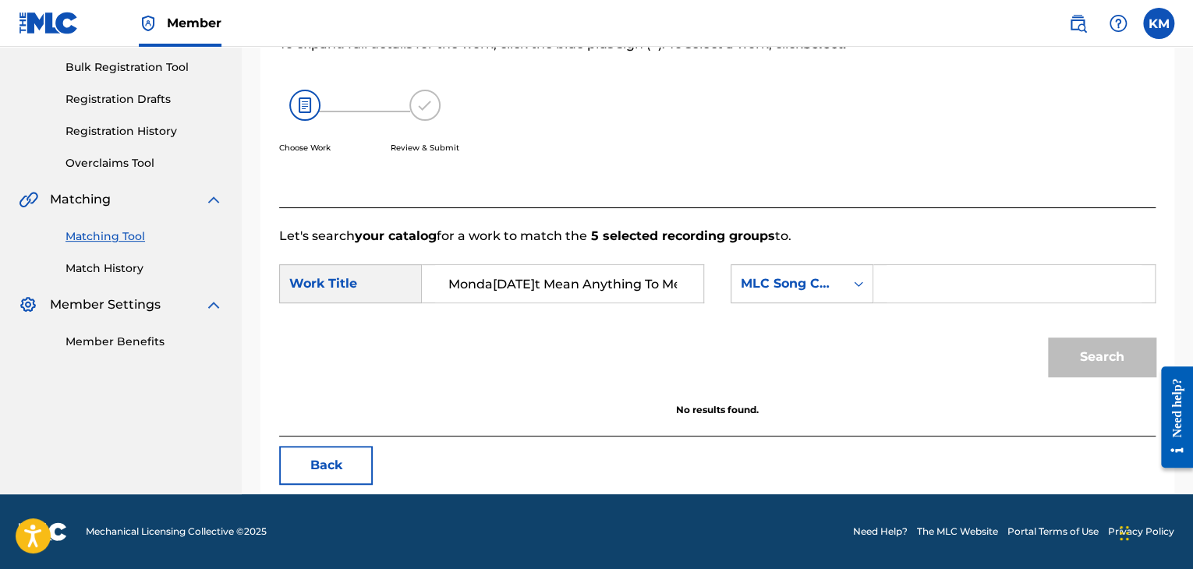
click at [898, 278] on input "Search Form" at bounding box center [1014, 283] width 255 height 37
paste input "A12499"
type input "A12499"
click at [1070, 344] on button "Search" at bounding box center [1102, 357] width 108 height 39
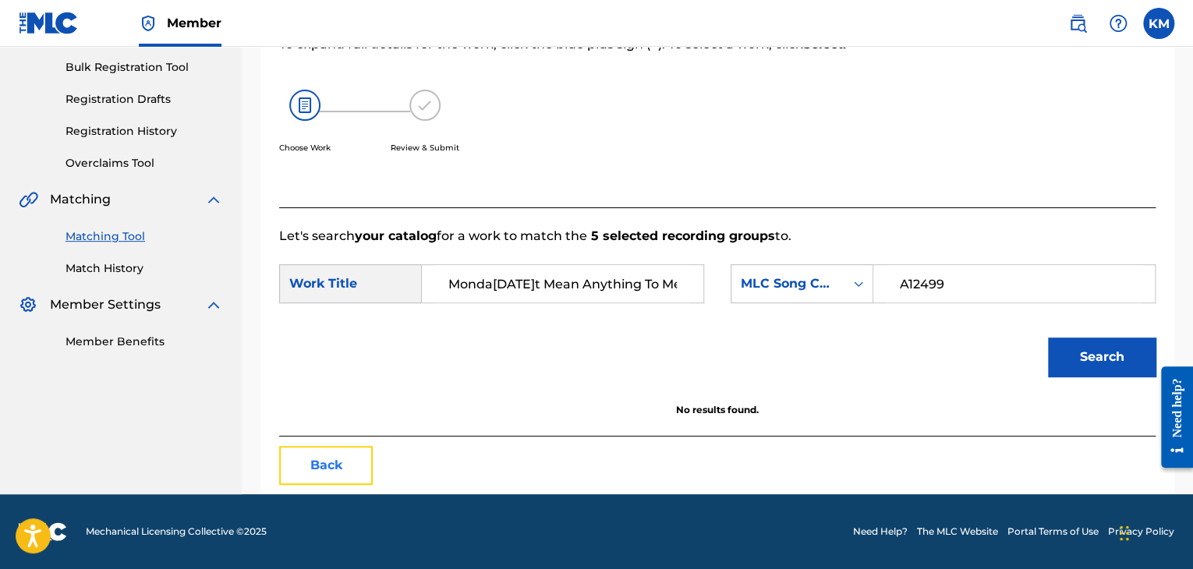
click at [345, 462] on button "Back" at bounding box center [326, 465] width 94 height 39
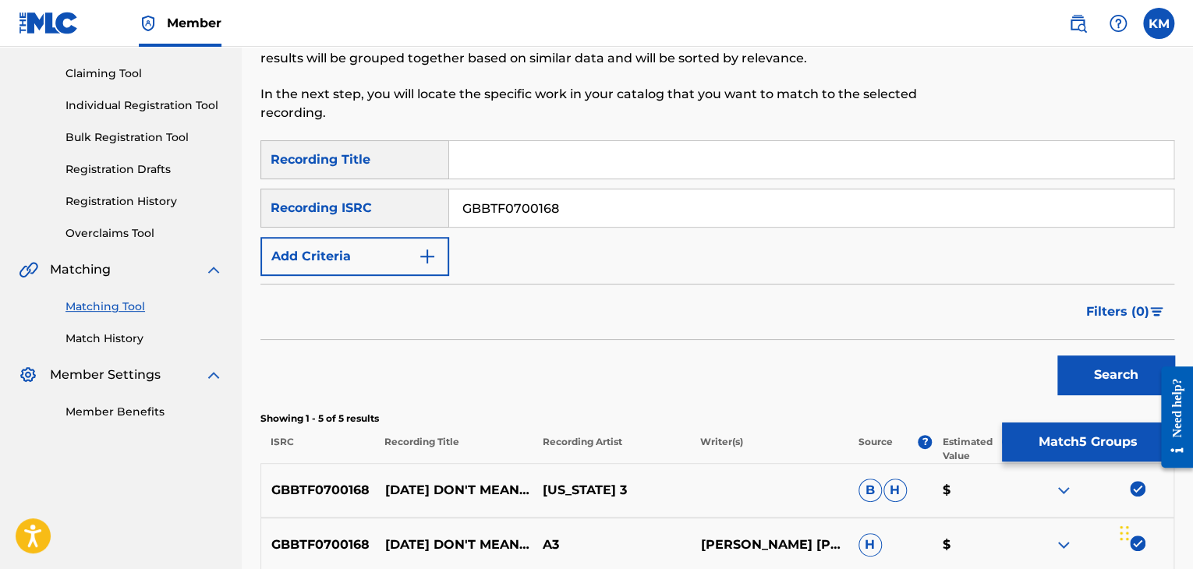
scroll to position [476, 0]
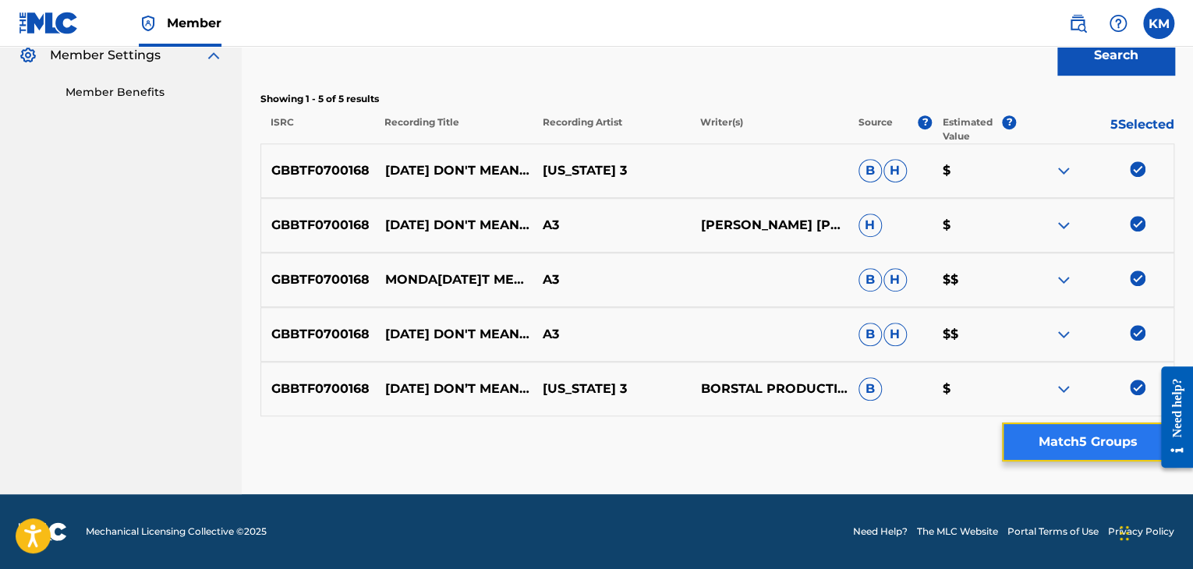
click at [1057, 430] on button "Match 5 Groups" at bounding box center [1088, 442] width 172 height 39
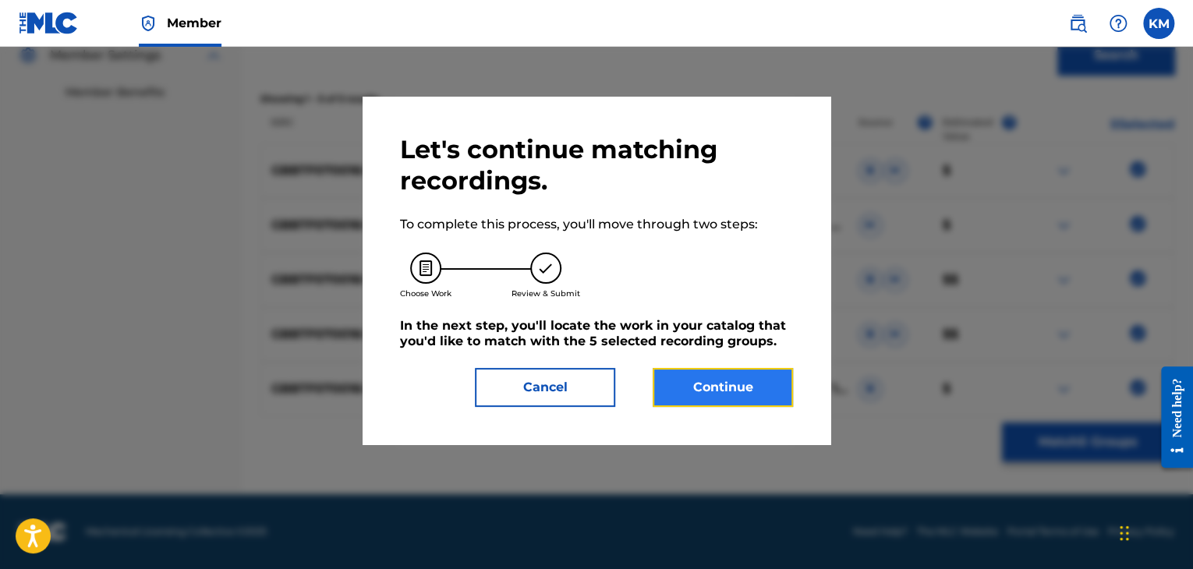
click at [722, 378] on button "Continue" at bounding box center [723, 387] width 140 height 39
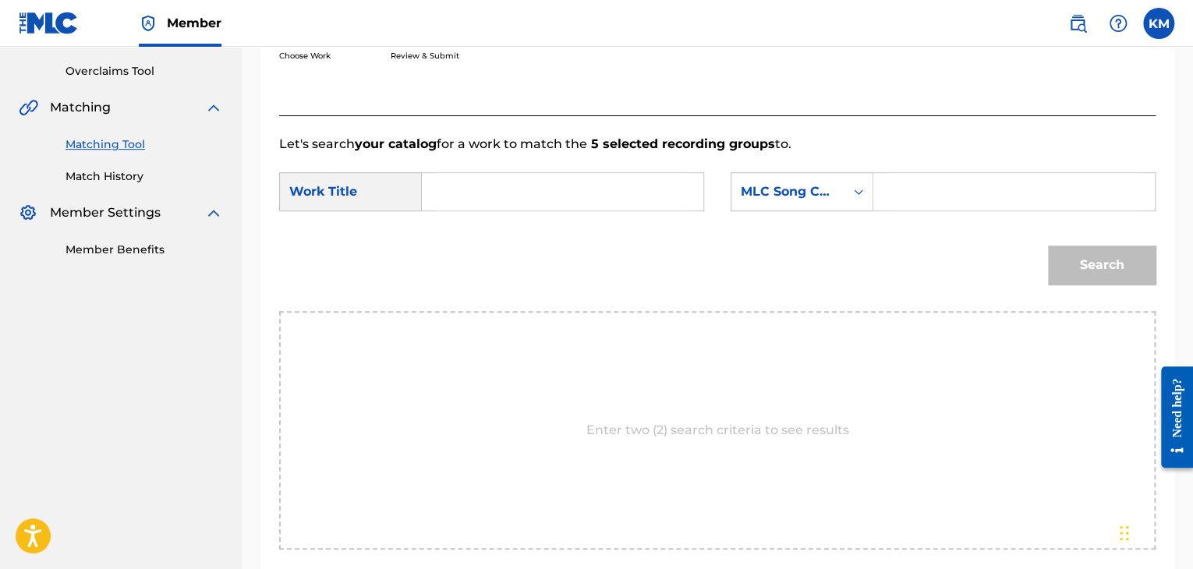
scroll to position [236, 0]
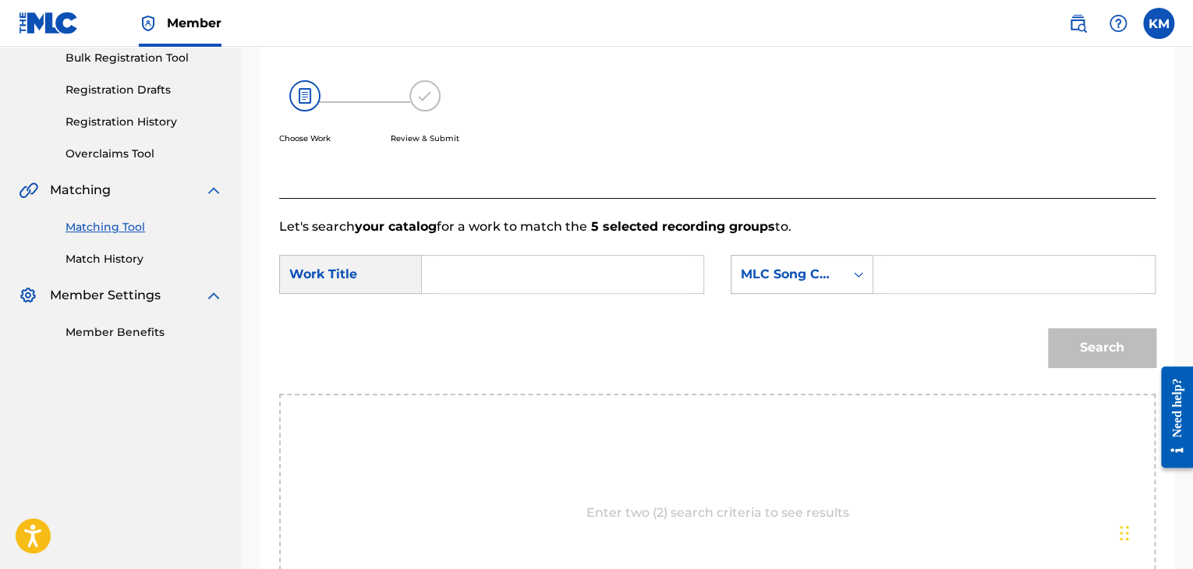
click at [856, 275] on icon "Search Form" at bounding box center [858, 274] width 9 height 5
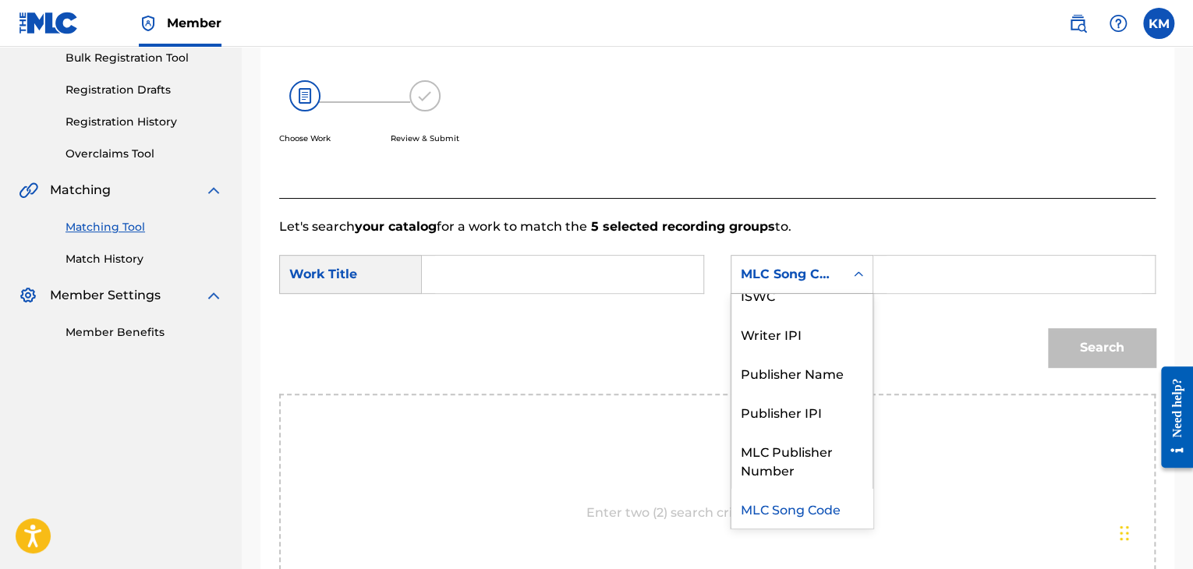
scroll to position [0, 0]
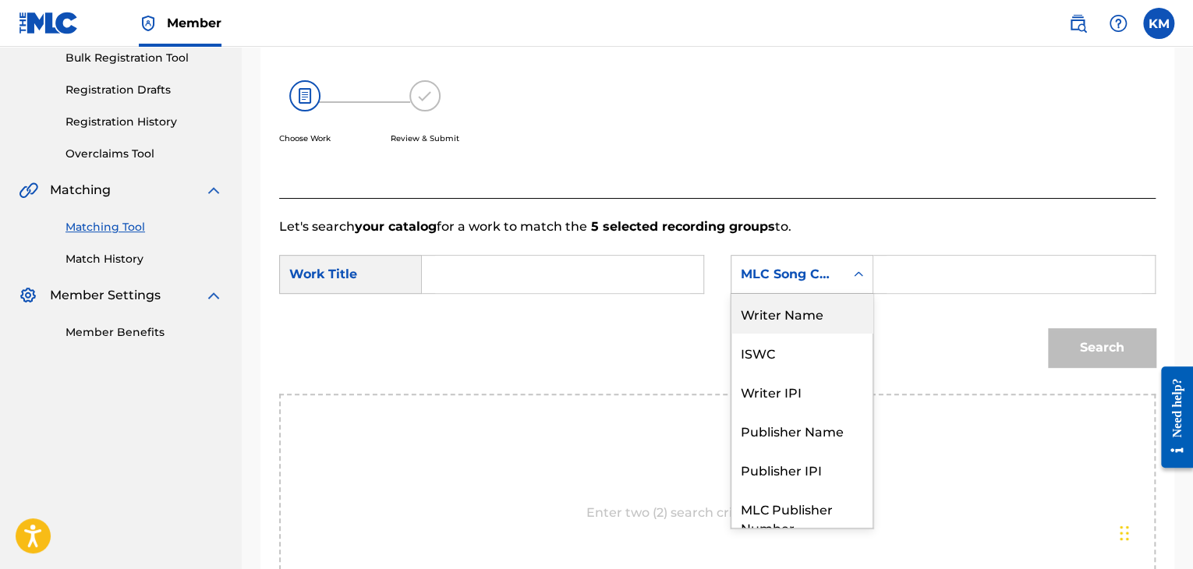
click at [811, 314] on div "Writer Name" at bounding box center [802, 313] width 141 height 39
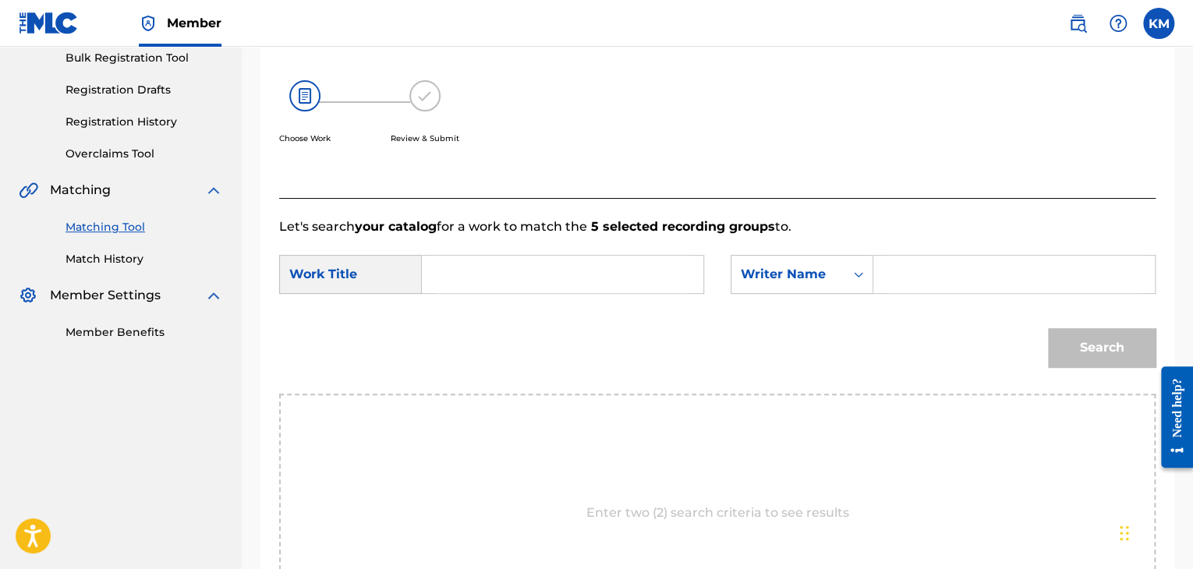
click at [888, 282] on input "Search Form" at bounding box center [1014, 274] width 255 height 37
paste input "Love"
type input "Love"
click at [554, 267] on input "Search Form" at bounding box center [562, 274] width 255 height 37
paste input "Monda[DATE]t Mean Anything To Me"
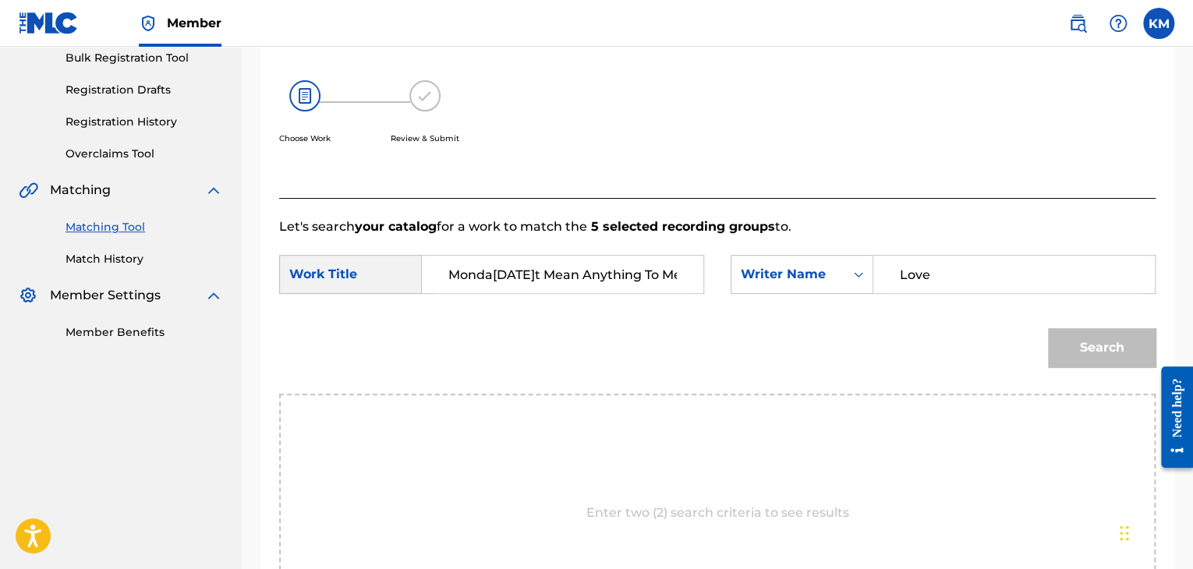
scroll to position [0, 2]
type input "Monda[DATE]t Mean Anything To Me"
click at [1096, 342] on button "Search" at bounding box center [1102, 347] width 108 height 39
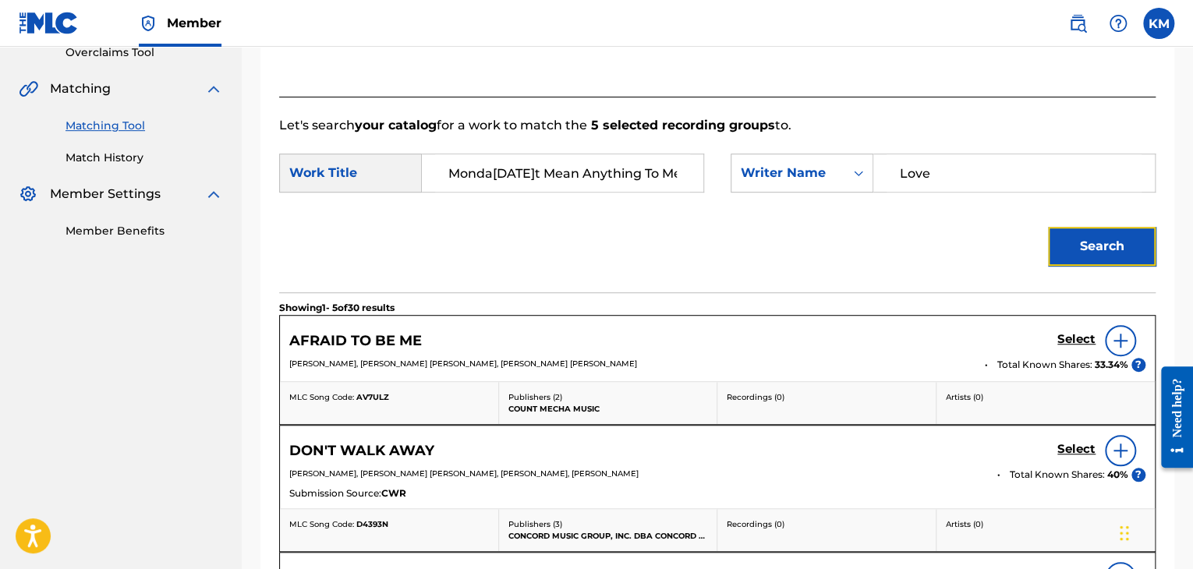
scroll to position [210, 0]
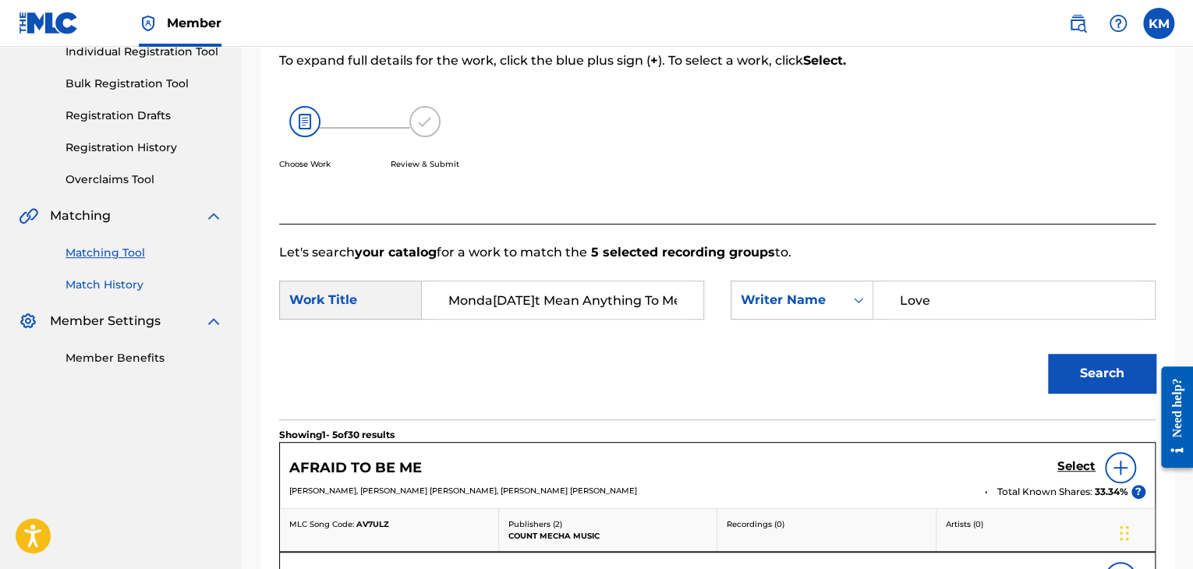
click at [135, 285] on link "Match History" at bounding box center [145, 285] width 158 height 16
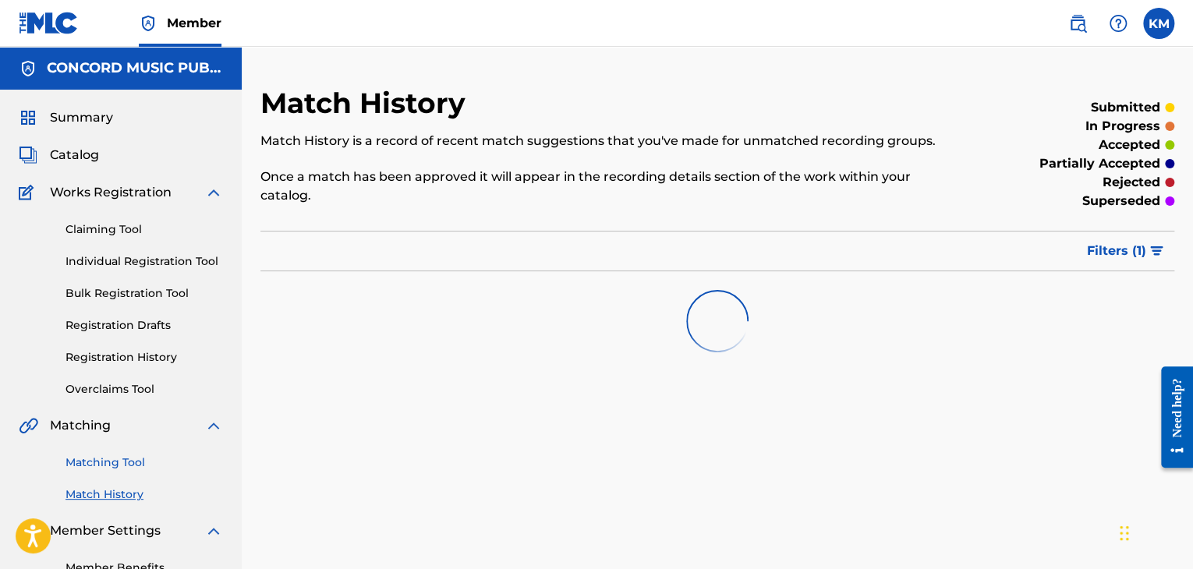
click at [129, 462] on link "Matching Tool" at bounding box center [145, 463] width 158 height 16
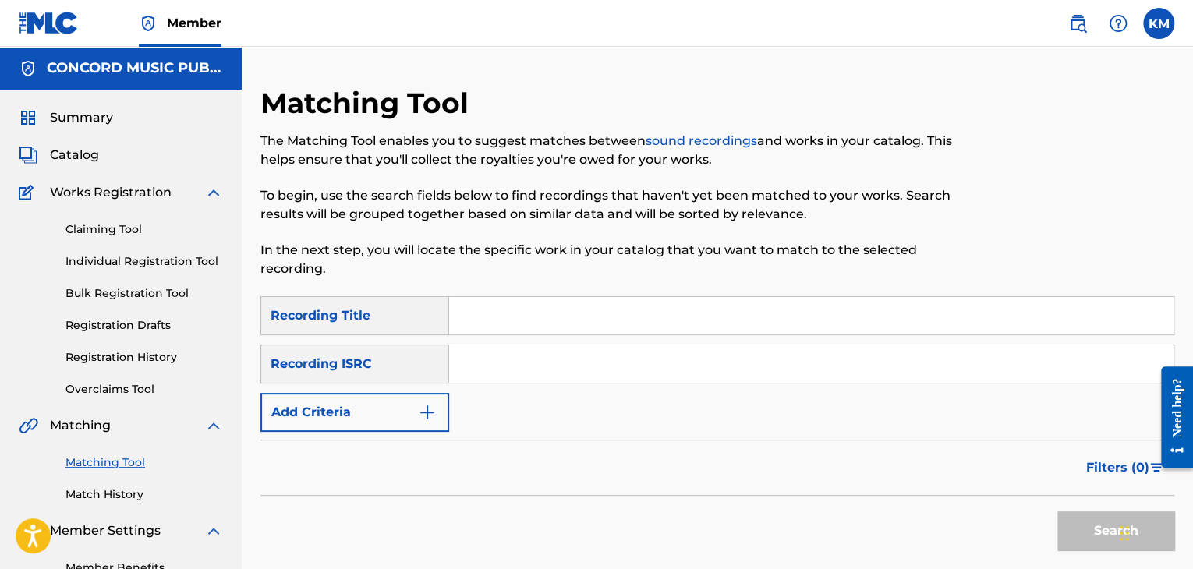
click at [508, 362] on input "Search Form" at bounding box center [811, 363] width 724 height 37
paste input "AUDCB1701899"
type input "AUDCB1701899"
click at [1082, 536] on button "Search" at bounding box center [1115, 531] width 117 height 39
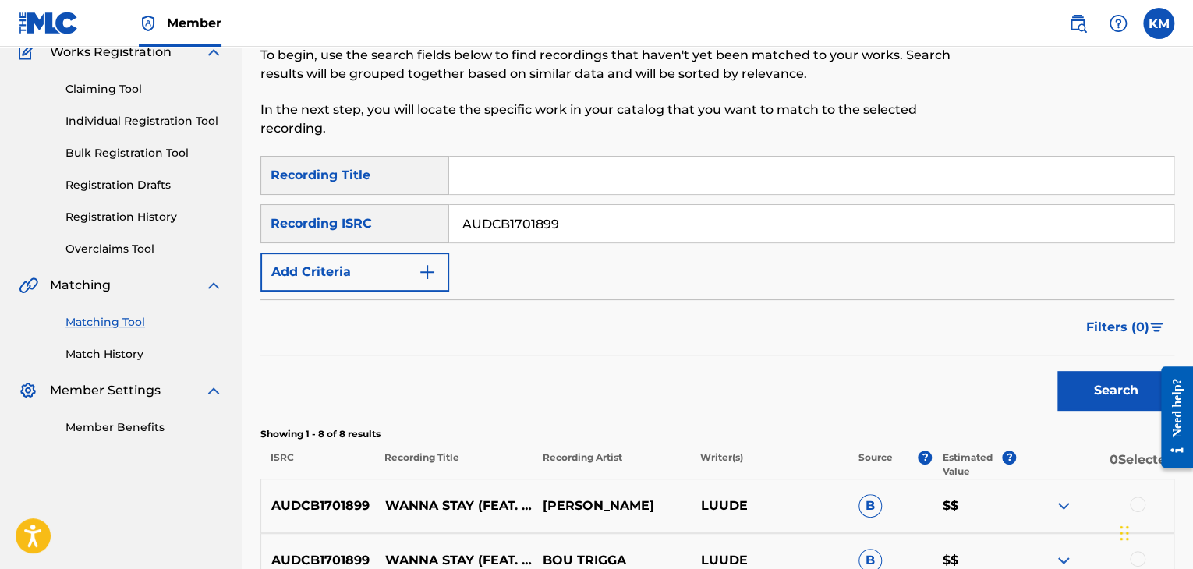
scroll to position [390, 0]
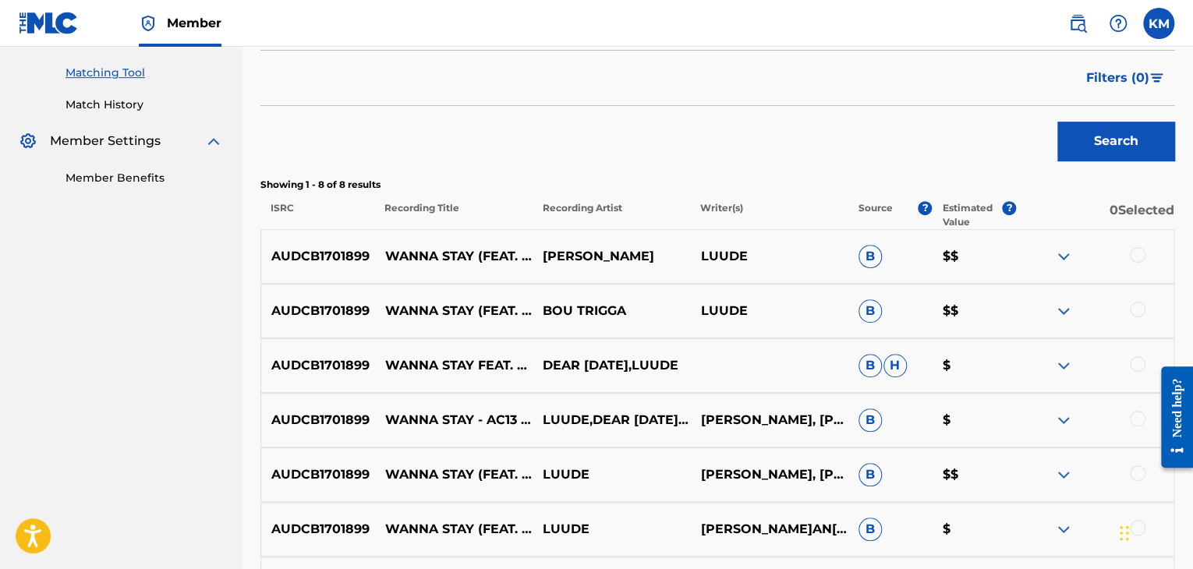
click at [1135, 254] on div at bounding box center [1138, 255] width 16 height 16
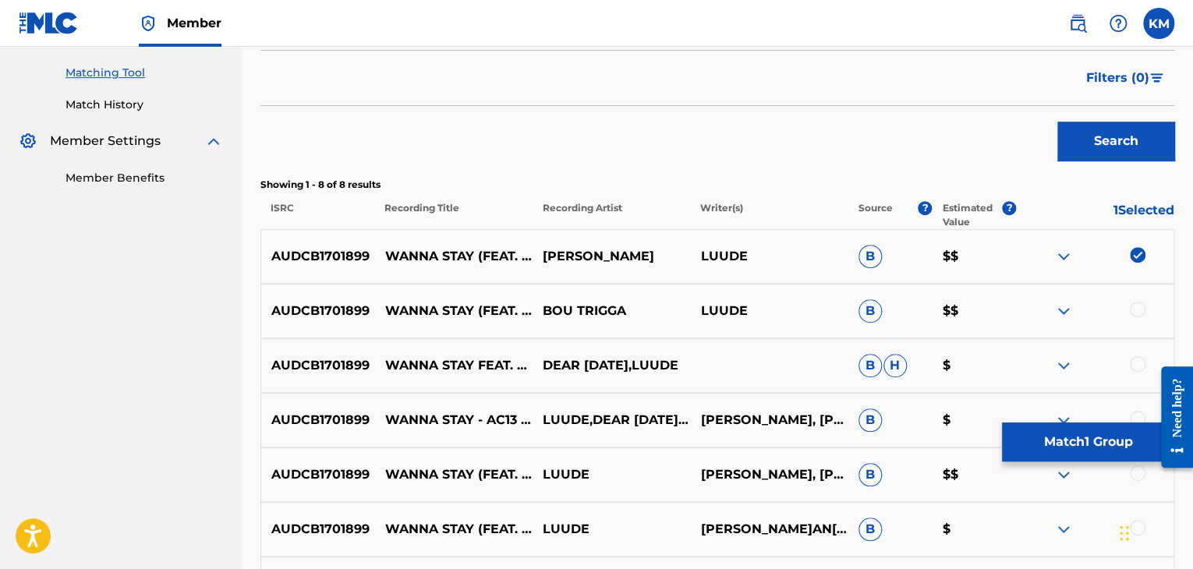
click at [1135, 310] on div at bounding box center [1138, 310] width 16 height 16
click at [1137, 360] on div at bounding box center [1138, 364] width 16 height 16
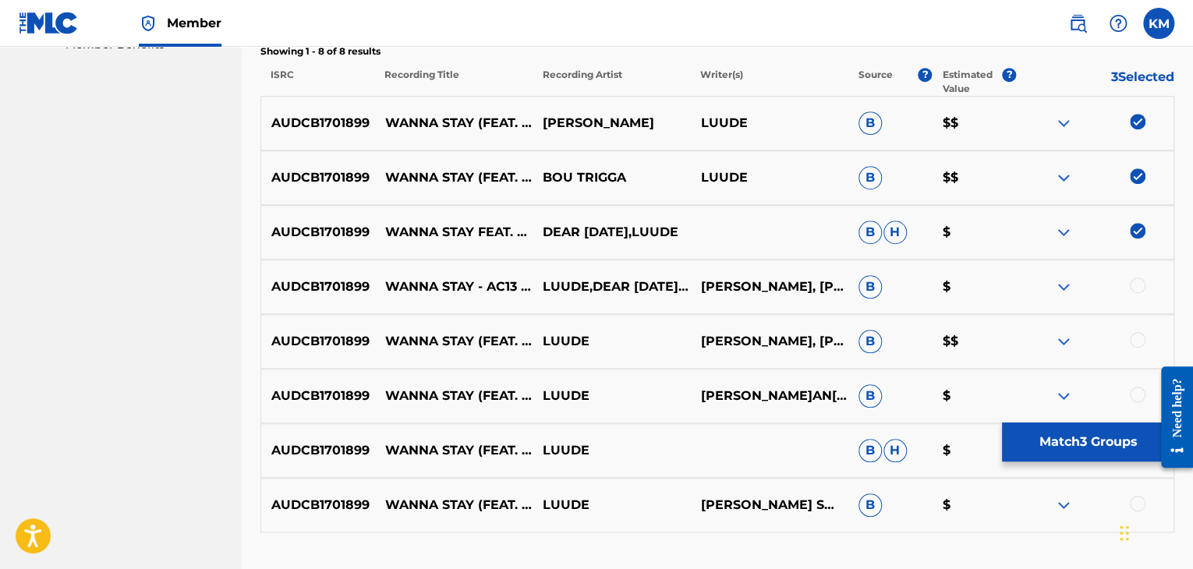
scroll to position [639, 0]
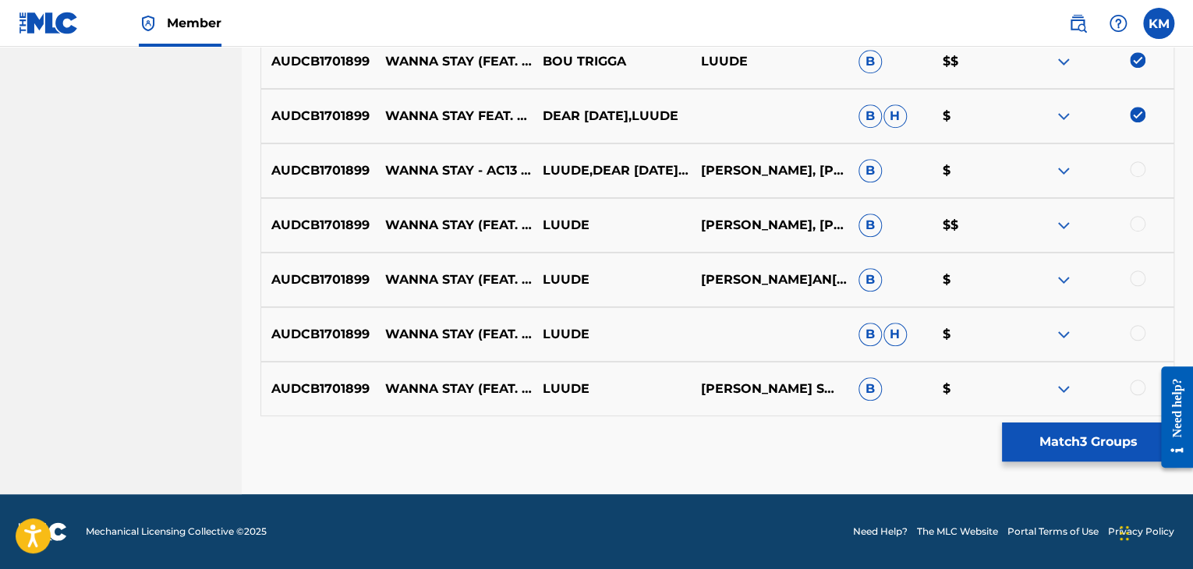
click at [1135, 168] on div at bounding box center [1138, 169] width 16 height 16
click at [1135, 225] on div at bounding box center [1138, 224] width 16 height 16
click at [1138, 284] on div at bounding box center [1138, 279] width 16 height 16
click at [1139, 328] on div at bounding box center [1138, 333] width 16 height 16
click at [1139, 384] on div at bounding box center [1138, 388] width 16 height 16
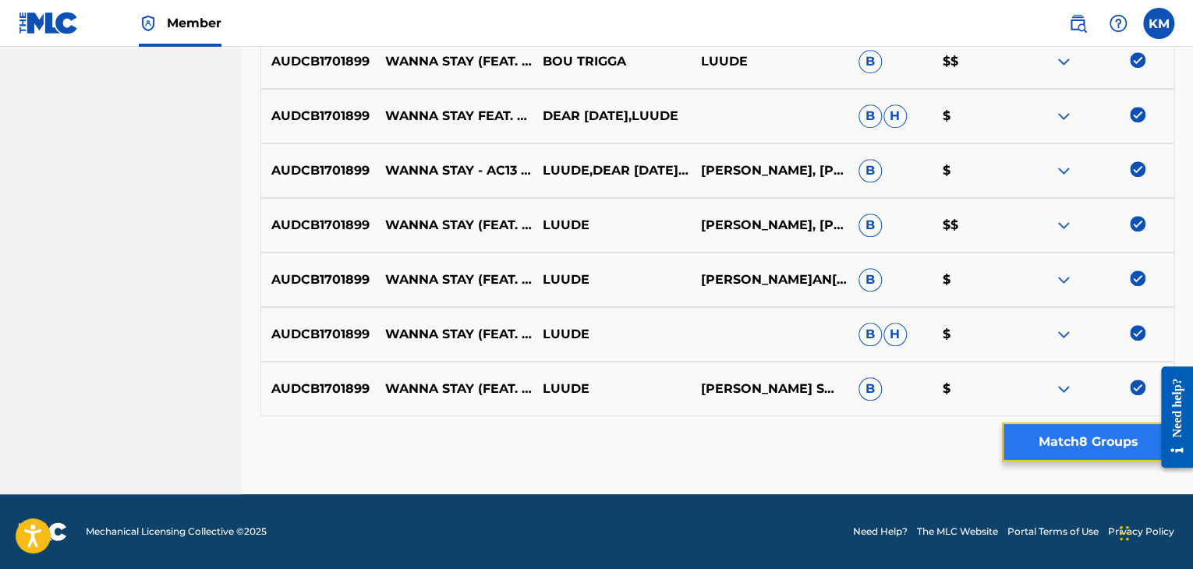
click at [1061, 439] on button "Match 8 Groups" at bounding box center [1088, 442] width 172 height 39
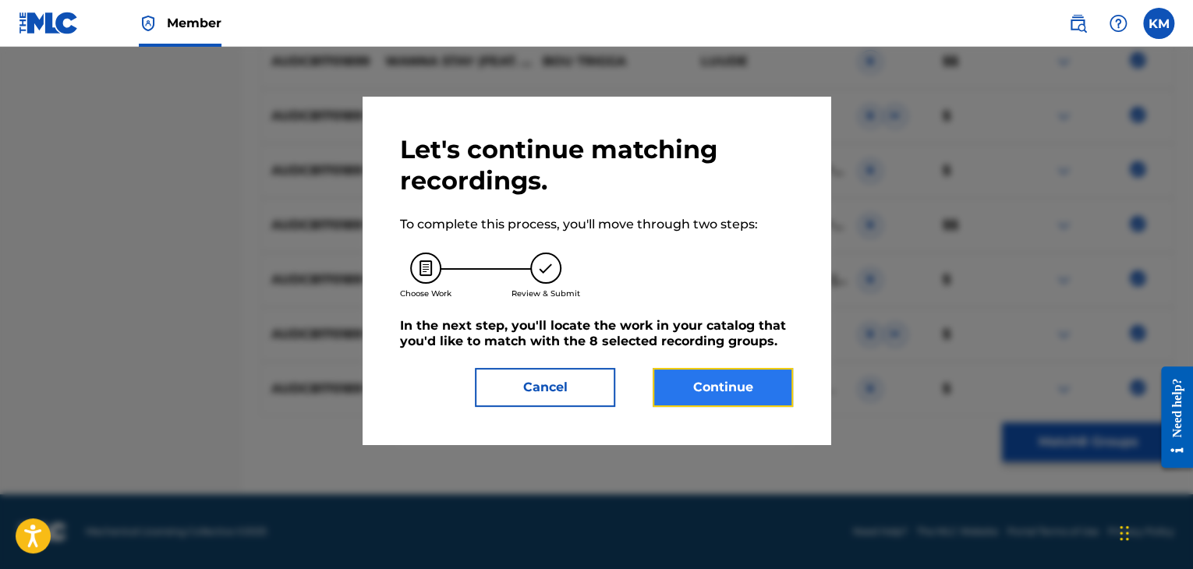
click at [723, 388] on button "Continue" at bounding box center [723, 387] width 140 height 39
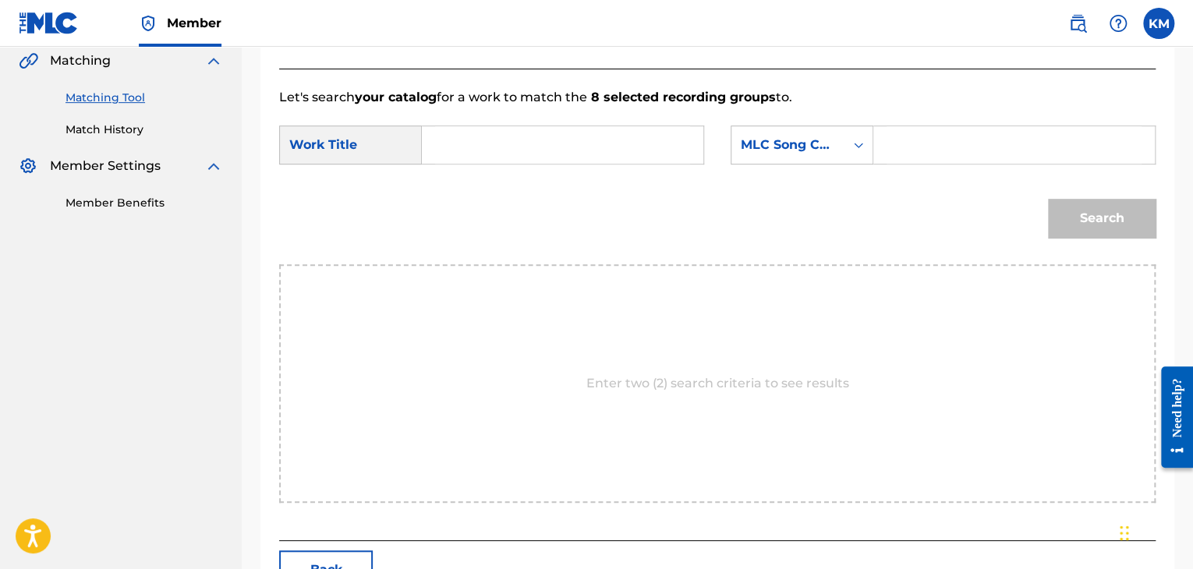
scroll to position [236, 0]
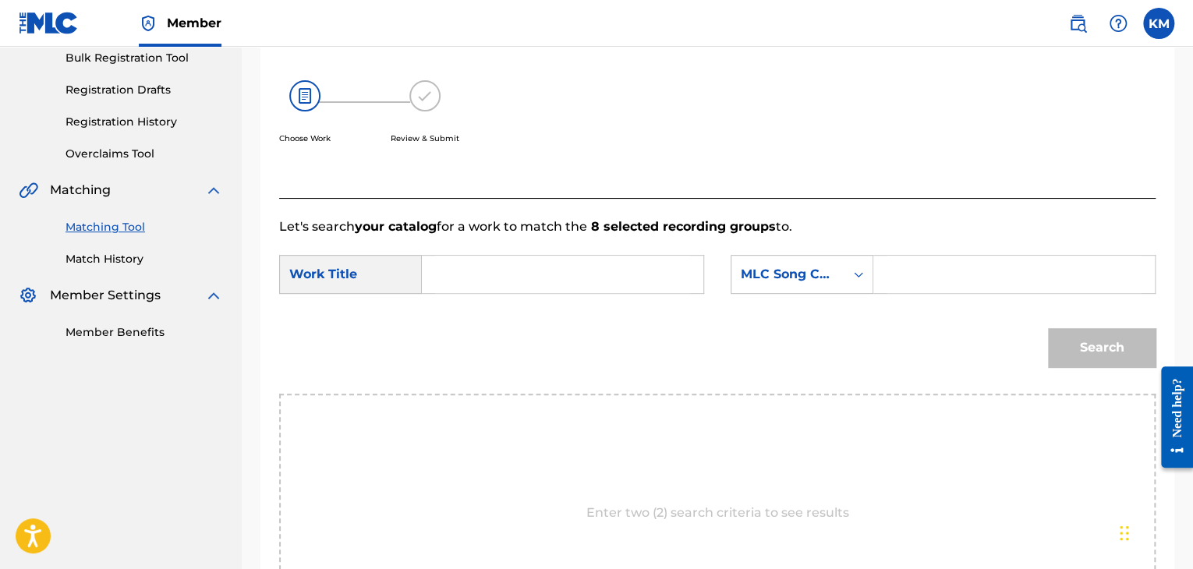
click at [462, 272] on input "Search Form" at bounding box center [562, 274] width 255 height 37
paste input "Wanna Stay - AC13 Remix"
type input "Wanna Stay - AC13 Remix"
click at [858, 280] on icon "Search Form" at bounding box center [859, 275] width 16 height 16
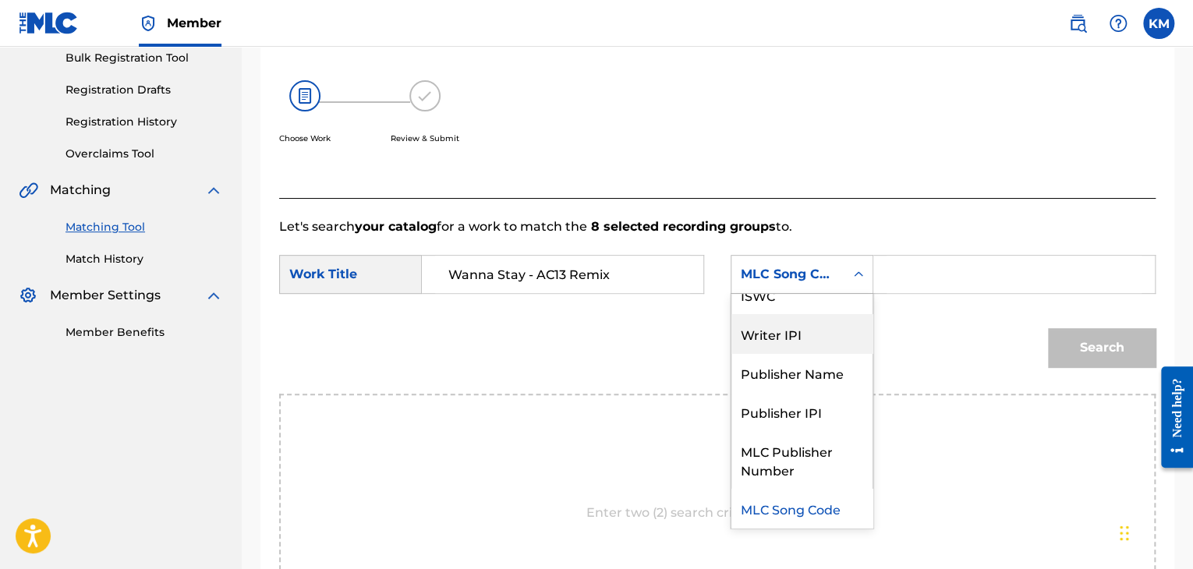
scroll to position [0, 0]
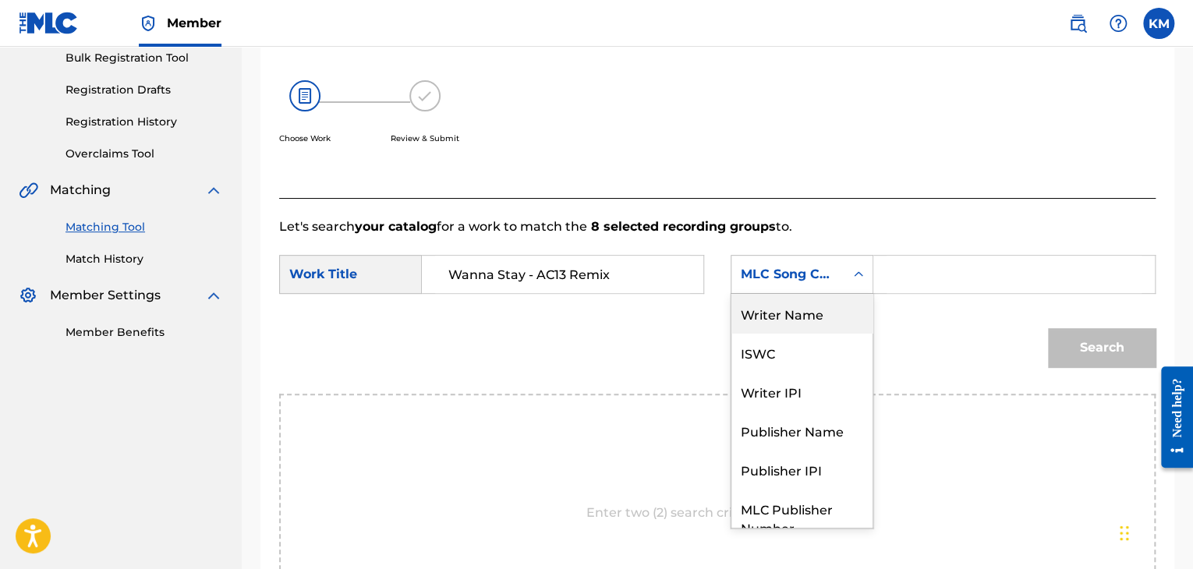
click at [820, 314] on div "Writer Name" at bounding box center [802, 313] width 141 height 39
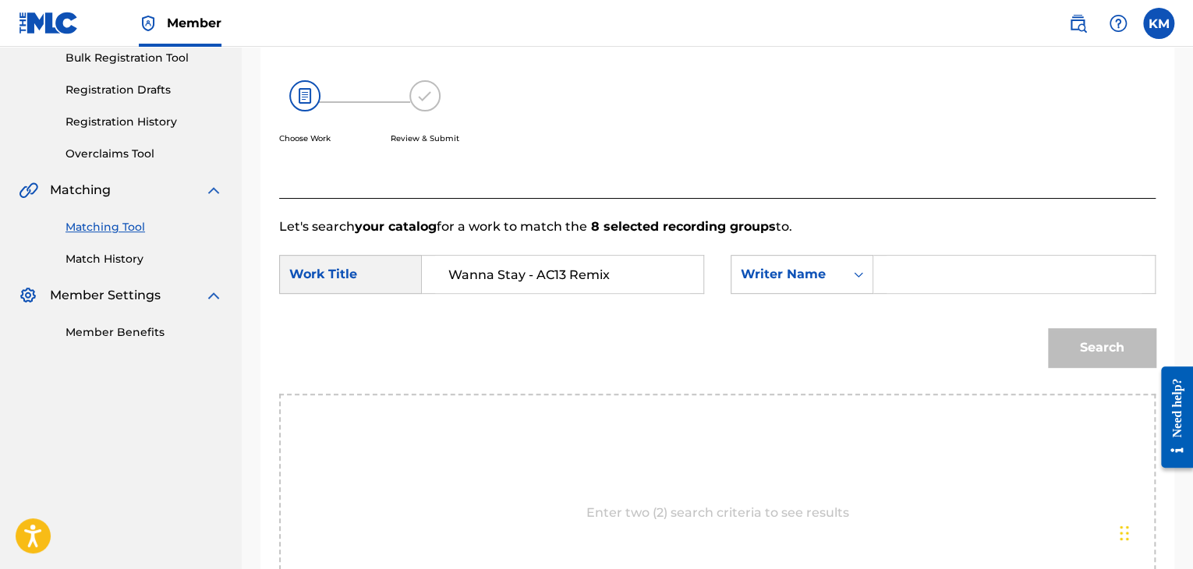
click at [916, 264] on input "Search Form" at bounding box center [1014, 274] width 255 height 37
paste input "[PERSON_NAME]"
type input "[PERSON_NAME]"
click at [1086, 328] on button "Search" at bounding box center [1102, 347] width 108 height 39
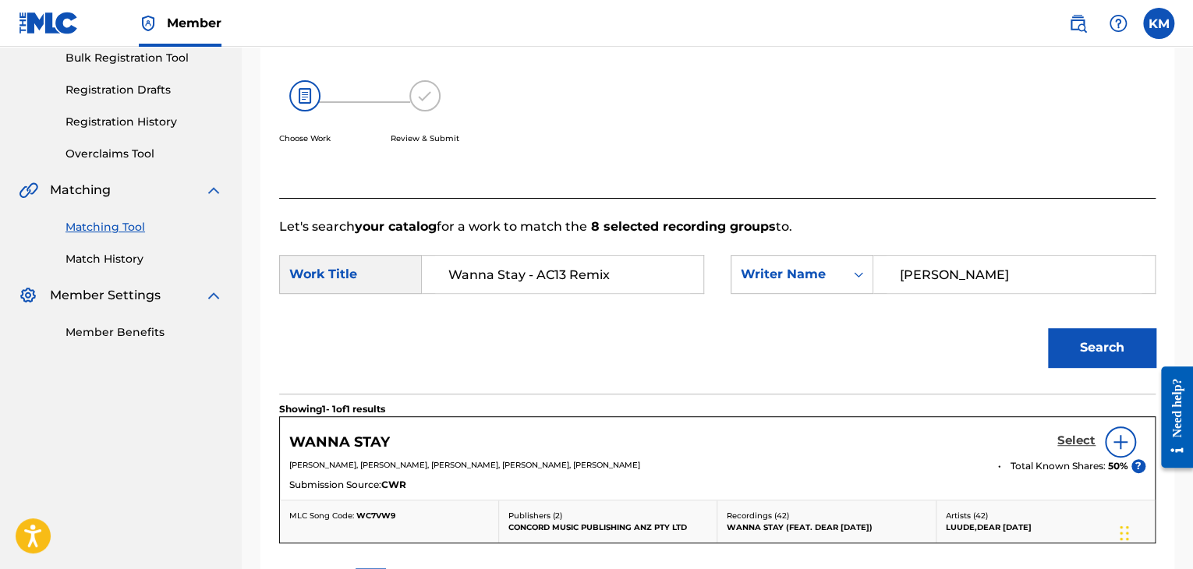
click at [1069, 440] on h5 "Select" at bounding box center [1076, 441] width 38 height 15
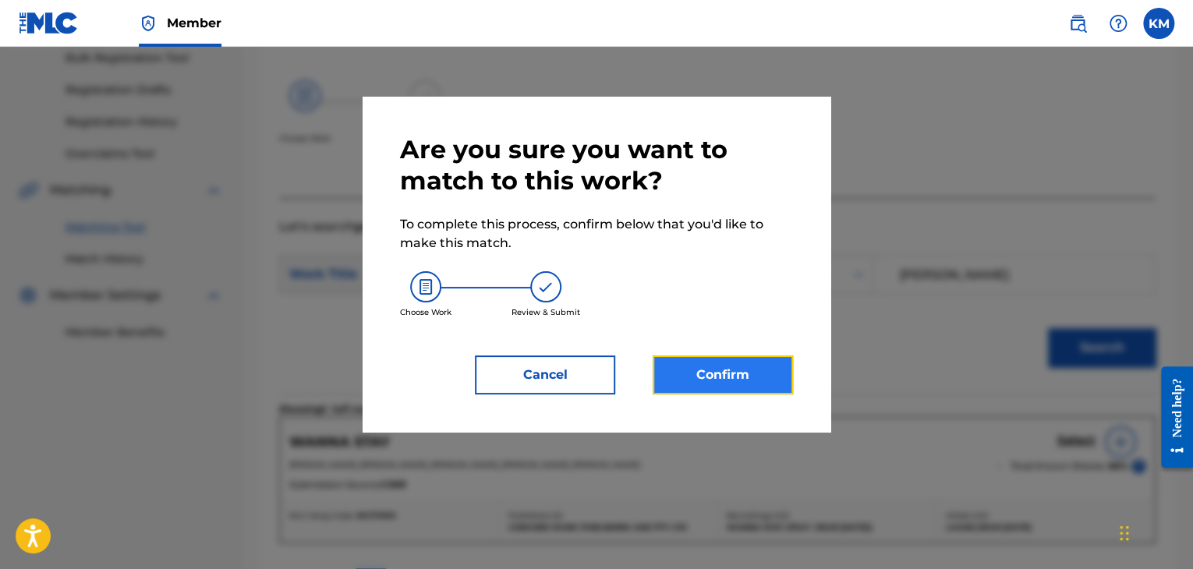
click at [705, 358] on button "Confirm" at bounding box center [723, 375] width 140 height 39
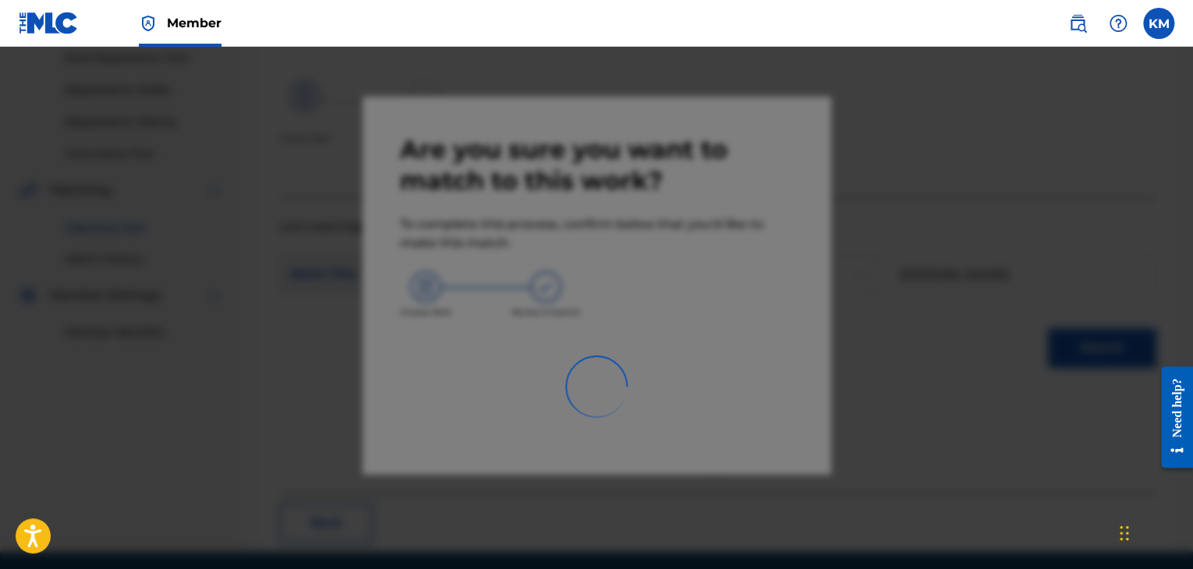
scroll to position [101, 0]
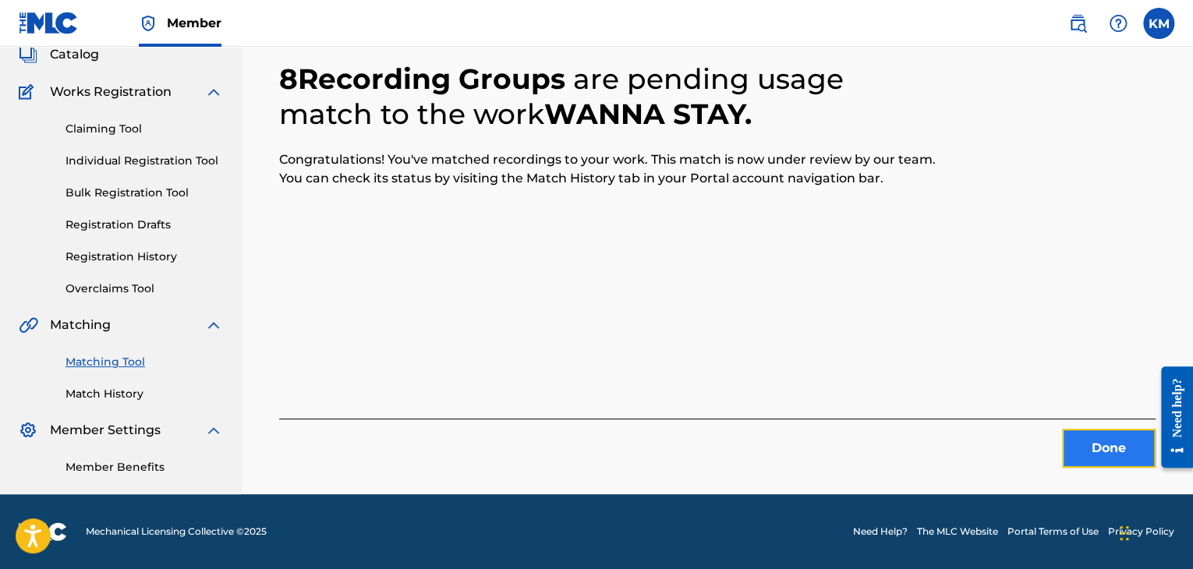
click at [1110, 455] on button "Done" at bounding box center [1109, 448] width 94 height 39
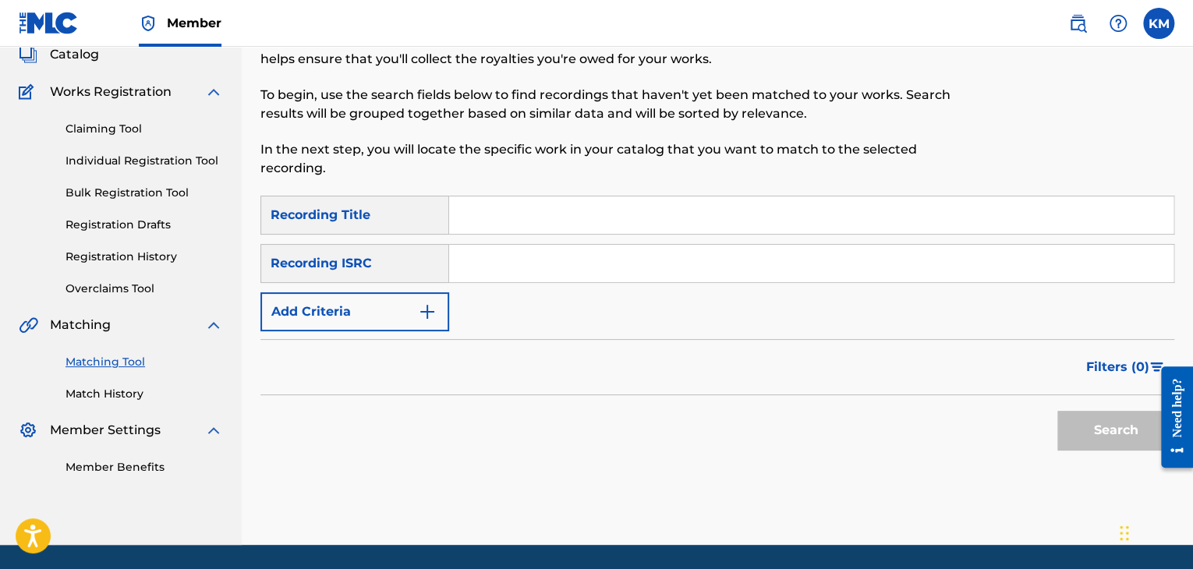
paste input "USL4Q1770352"
type input "USL4Q1770352"
click at [1122, 438] on button "Search" at bounding box center [1115, 430] width 117 height 39
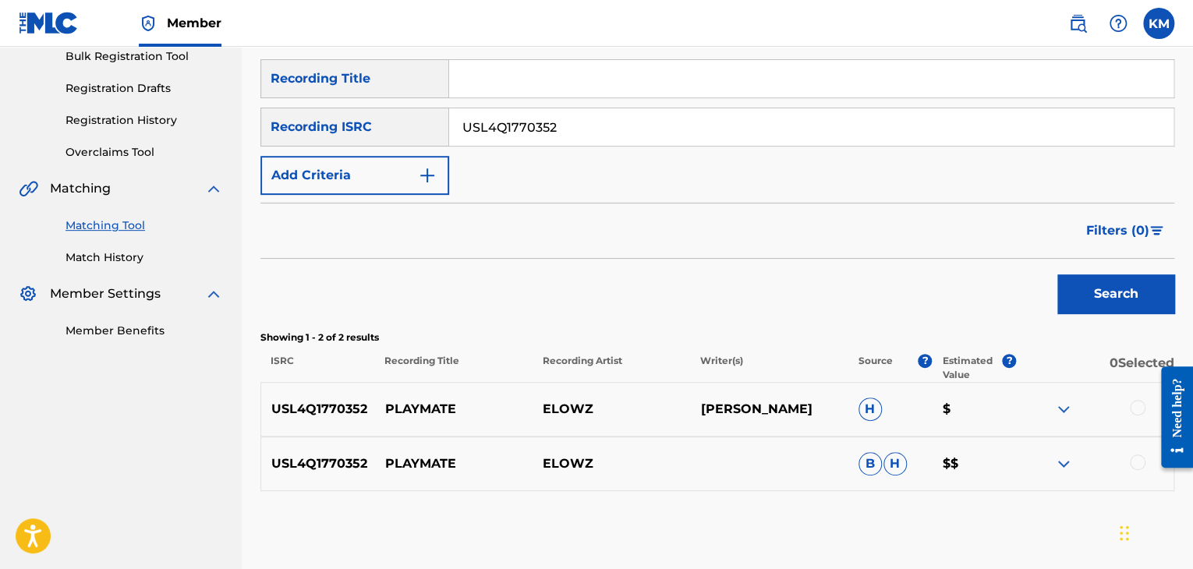
scroll to position [312, 0]
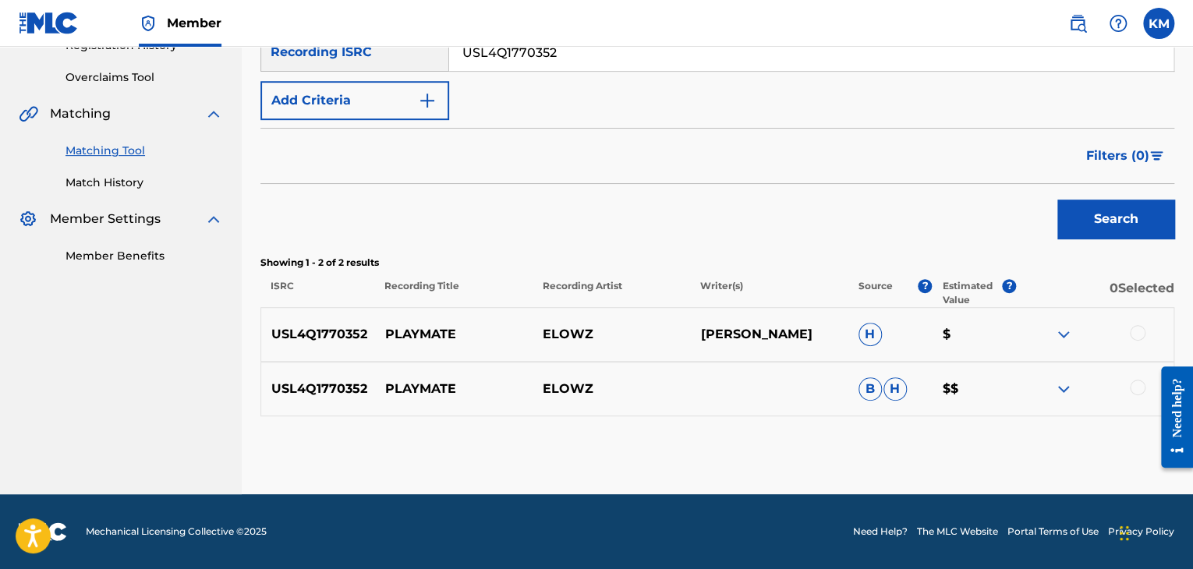
click at [1136, 332] on div at bounding box center [1138, 333] width 16 height 16
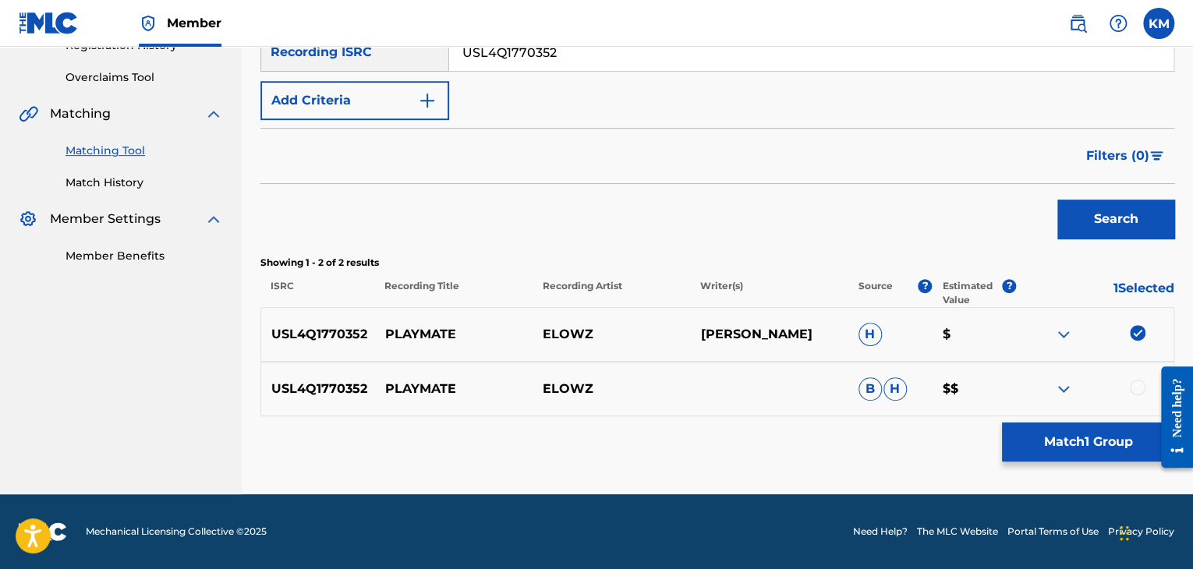
click at [1134, 386] on div at bounding box center [1138, 388] width 16 height 16
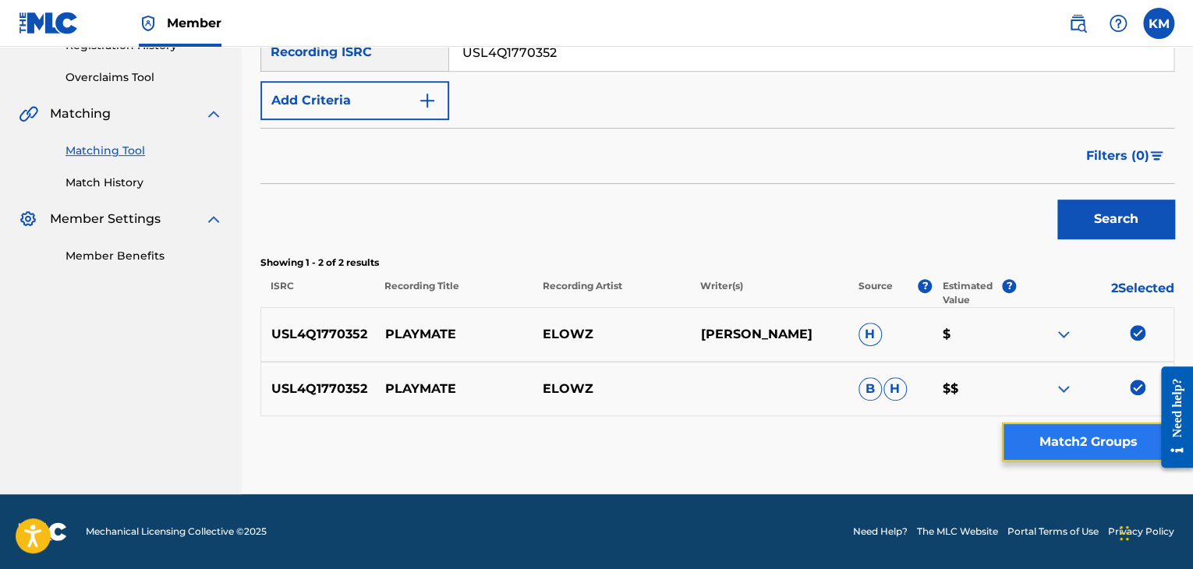
click at [1070, 433] on button "Match 2 Groups" at bounding box center [1088, 442] width 172 height 39
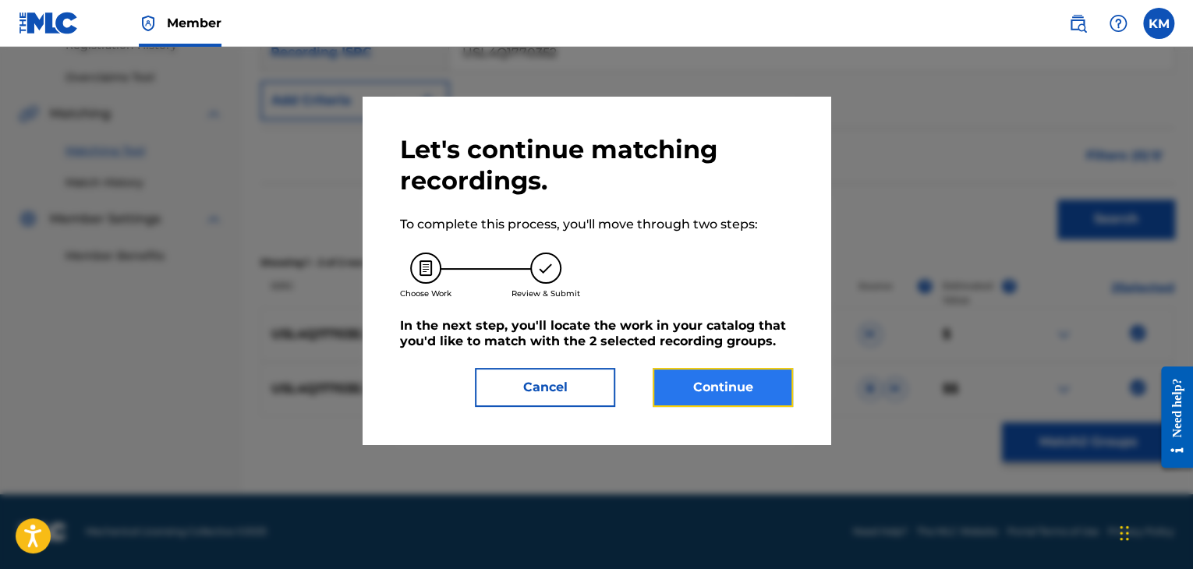
click at [745, 384] on button "Continue" at bounding box center [723, 387] width 140 height 39
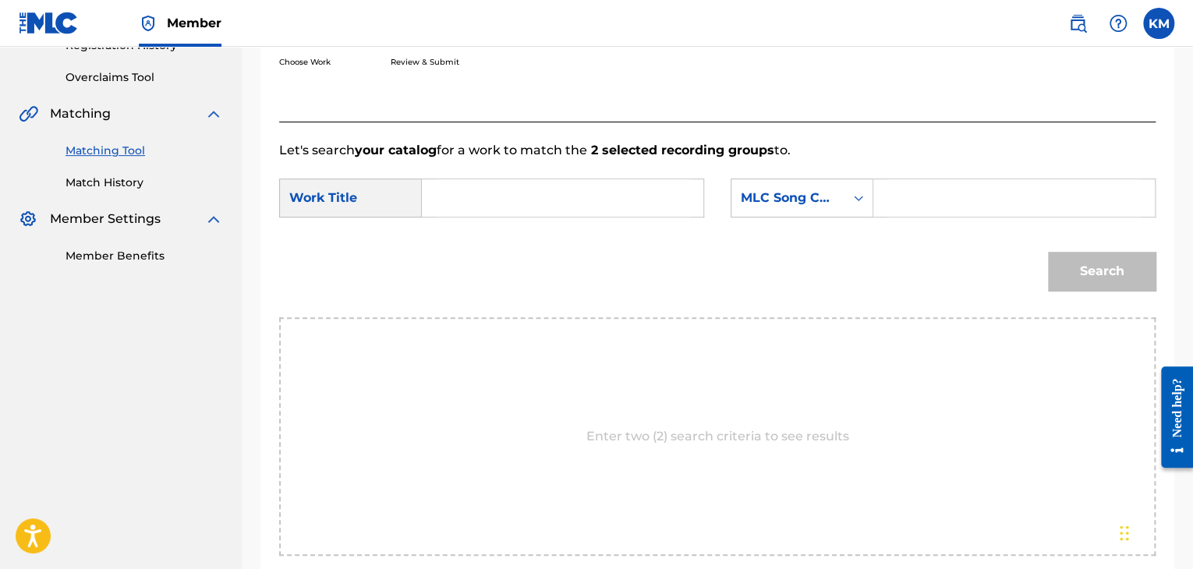
click at [527, 200] on input "Search Form" at bounding box center [562, 197] width 255 height 37
paste input "Playmate"
type input "Playmate"
click at [861, 197] on icon "Search Form" at bounding box center [858, 198] width 9 height 5
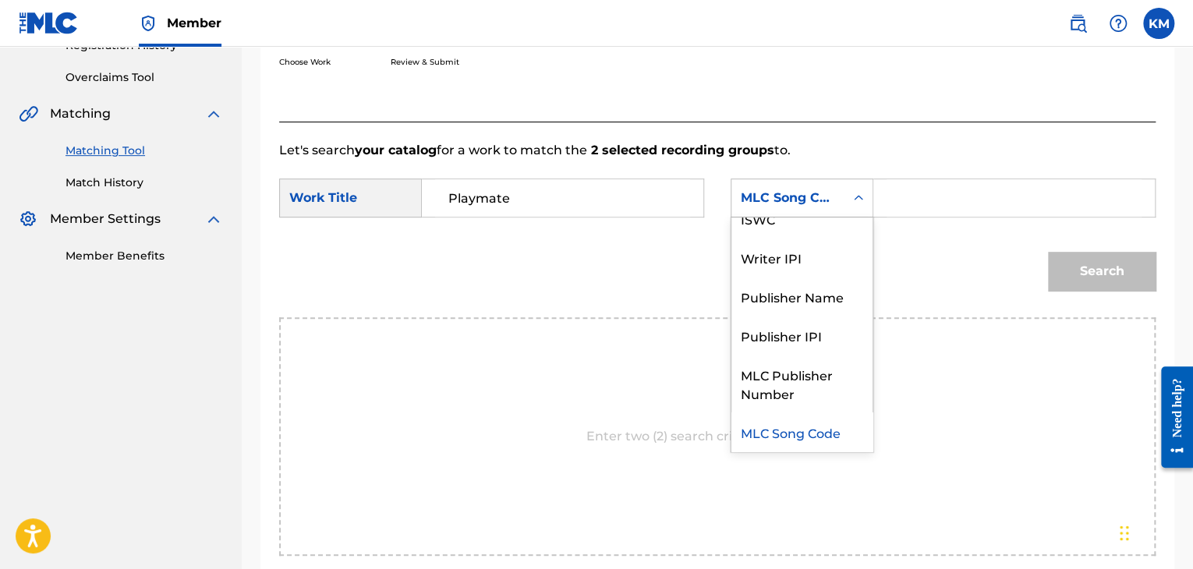
scroll to position [0, 0]
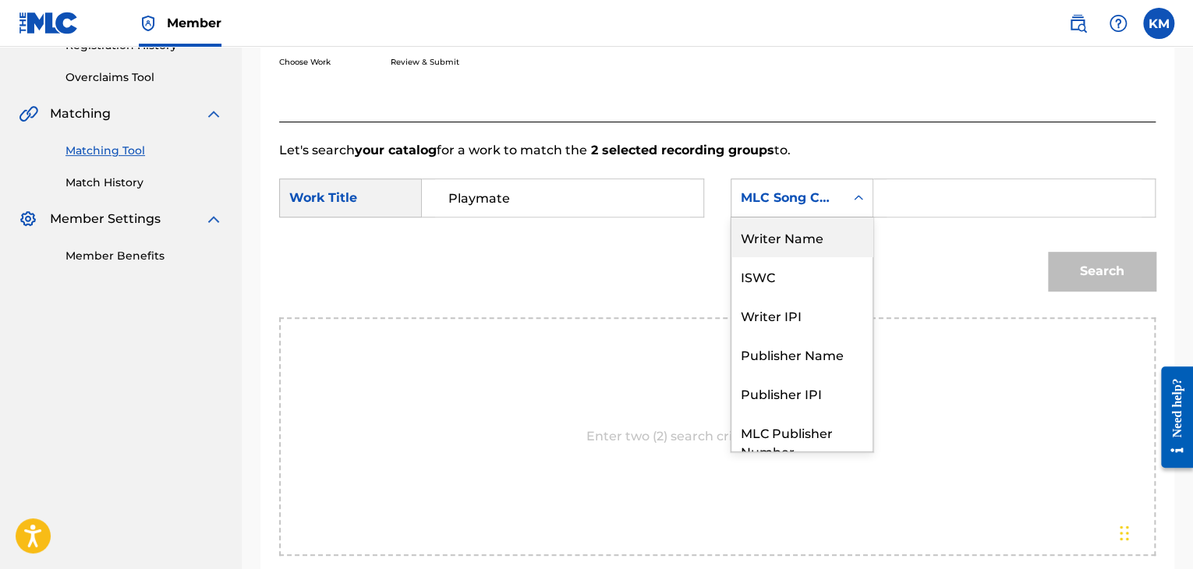
drag, startPoint x: 824, startPoint y: 241, endPoint x: 845, endPoint y: 236, distance: 22.3
click at [824, 241] on div "Writer Name" at bounding box center [802, 237] width 141 height 39
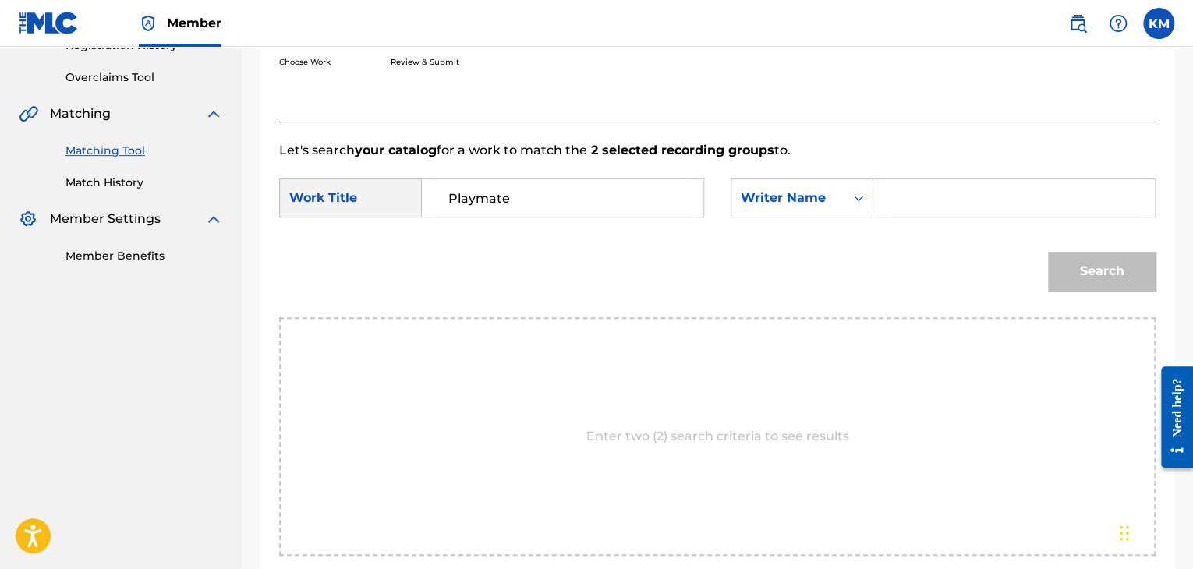
click at [942, 200] on input "Search Form" at bounding box center [1014, 197] width 255 height 37
paste input "[PERSON_NAME]"
type input "[PERSON_NAME]"
click at [1067, 269] on button "Search" at bounding box center [1102, 271] width 108 height 39
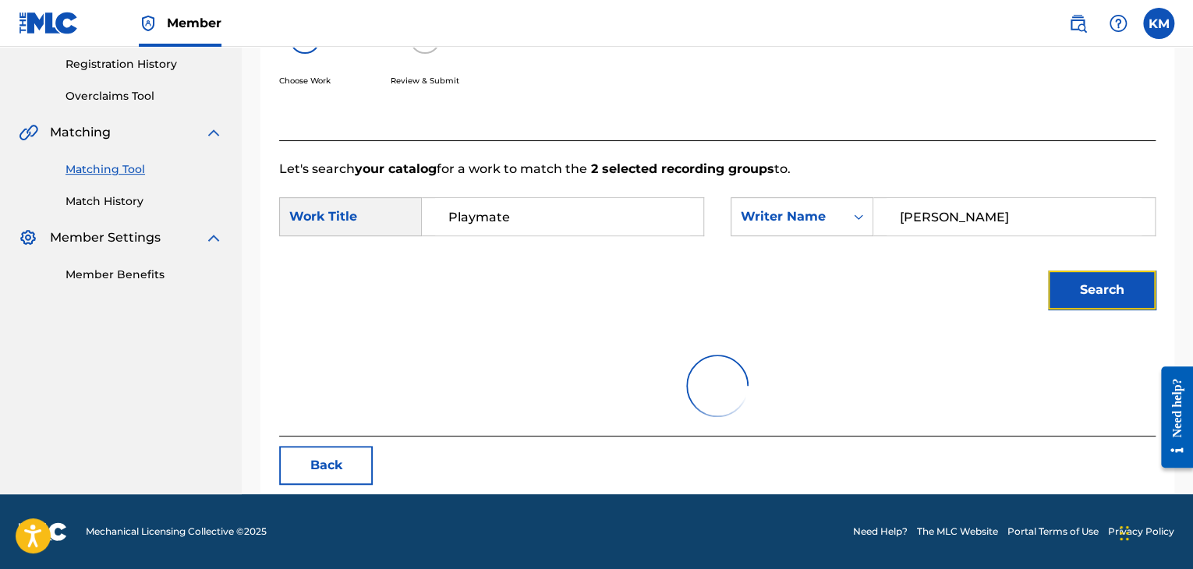
scroll to position [226, 0]
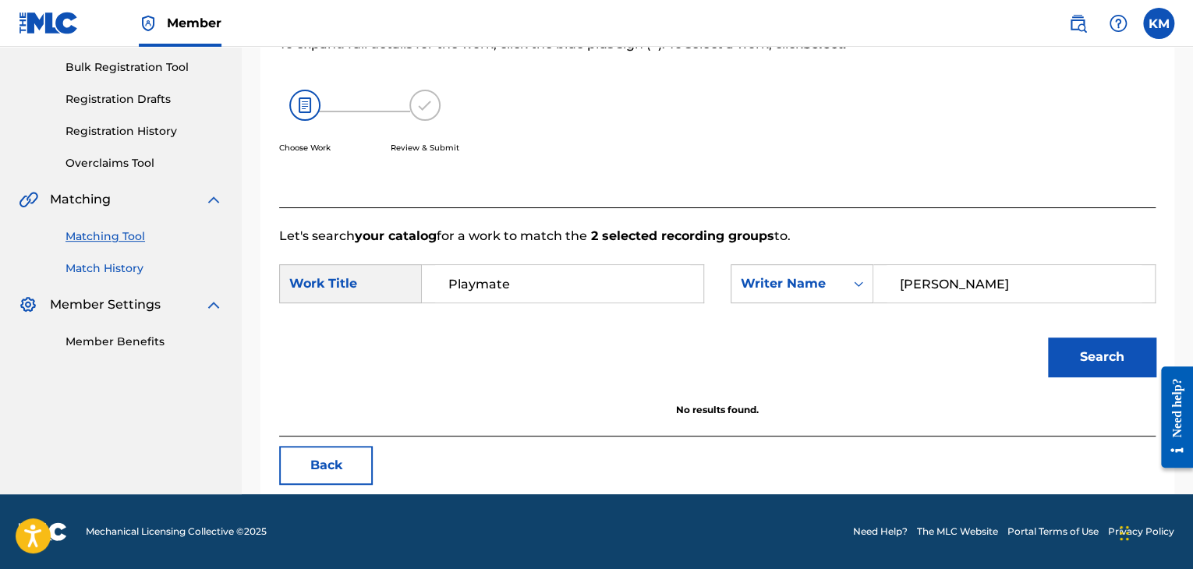
click at [120, 266] on link "Match History" at bounding box center [145, 268] width 158 height 16
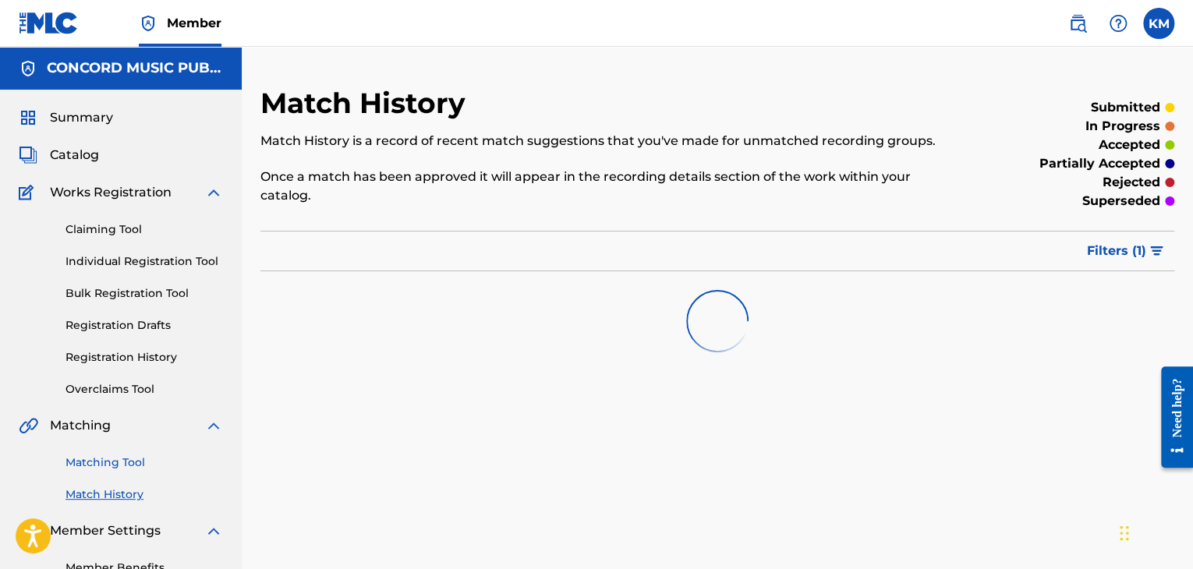
click at [129, 455] on link "Matching Tool" at bounding box center [145, 463] width 158 height 16
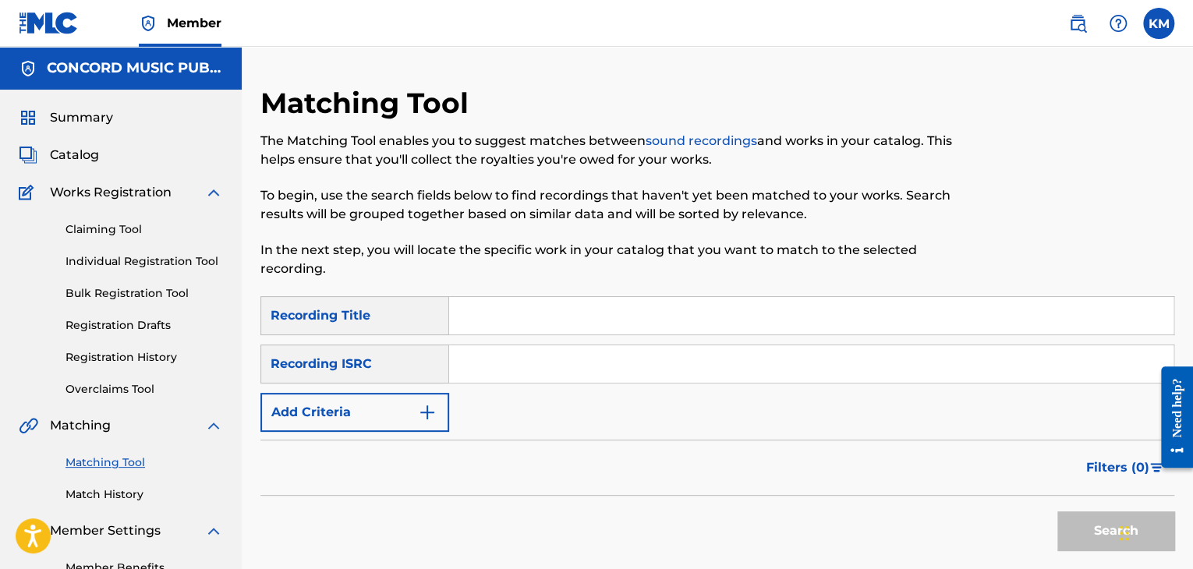
click at [507, 356] on input "Search Form" at bounding box center [811, 363] width 724 height 37
paste input "GBAYC8802422"
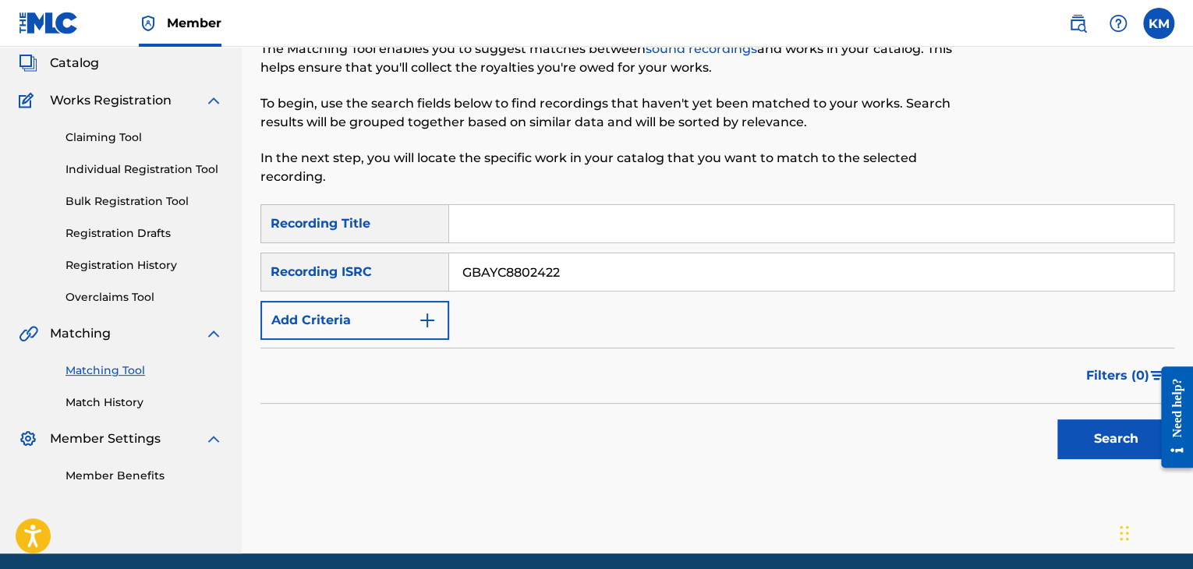
scroll to position [151, 0]
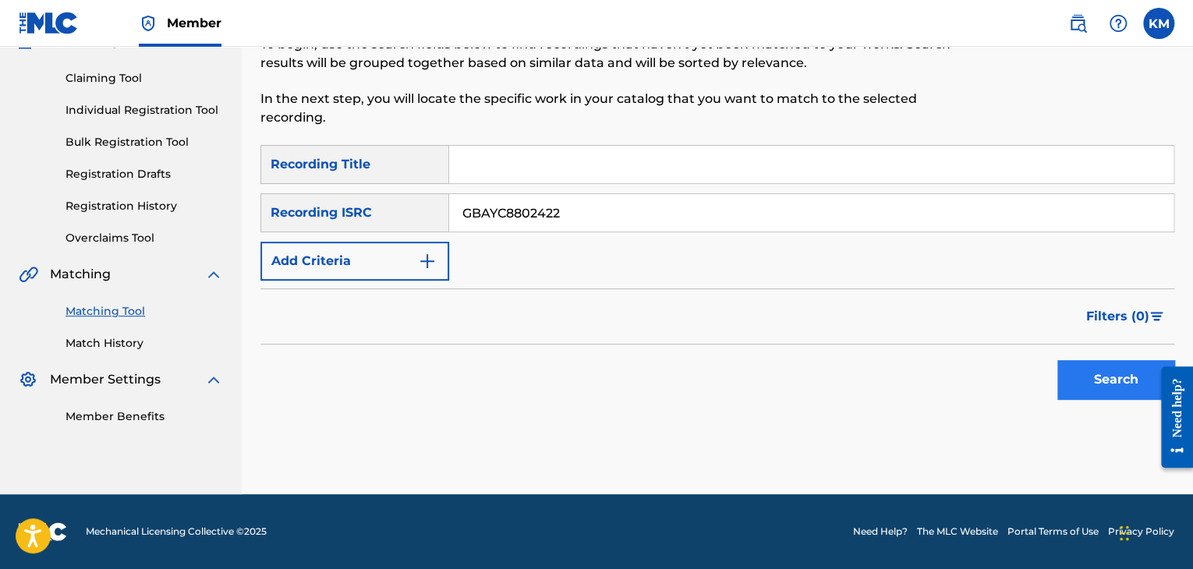
type input "GBAYC8802422"
click at [1078, 364] on button "Search" at bounding box center [1115, 379] width 117 height 39
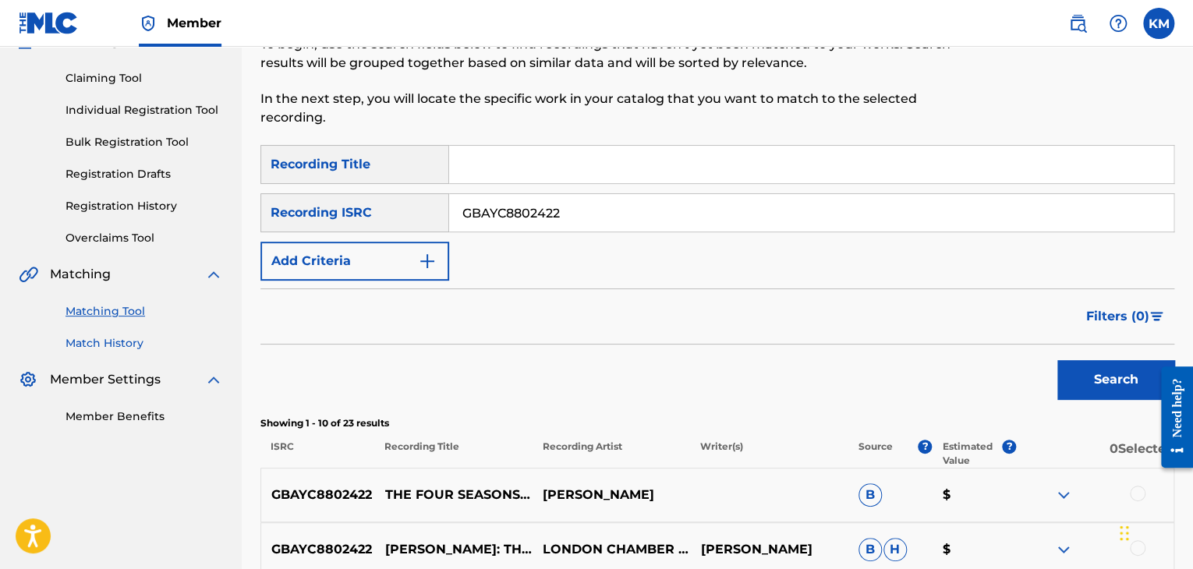
click at [100, 341] on link "Match History" at bounding box center [145, 343] width 158 height 16
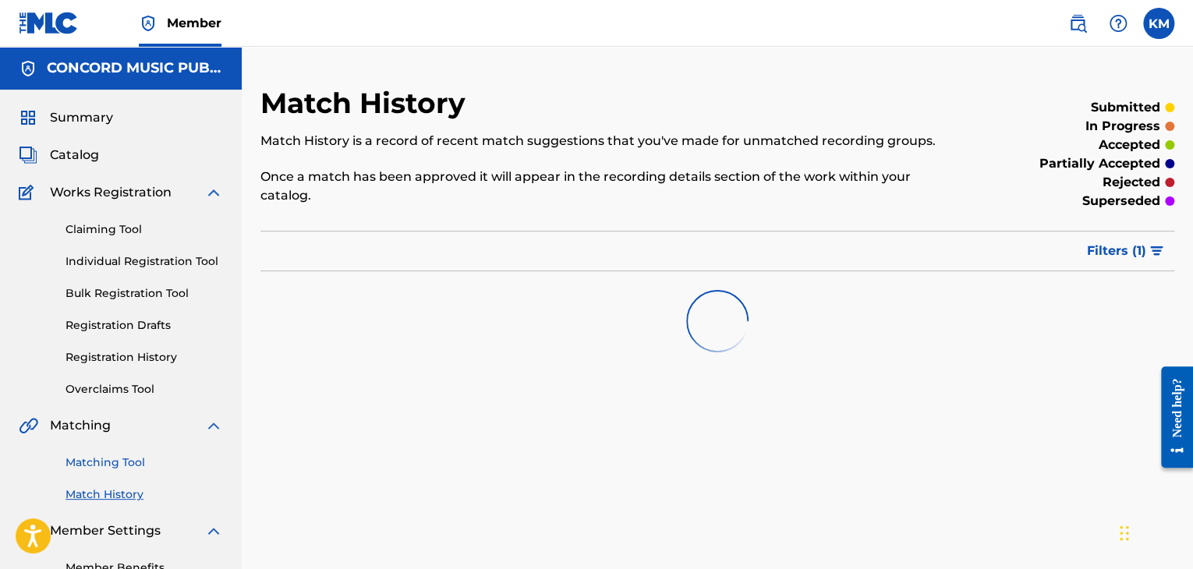
click at [115, 462] on link "Matching Tool" at bounding box center [145, 463] width 158 height 16
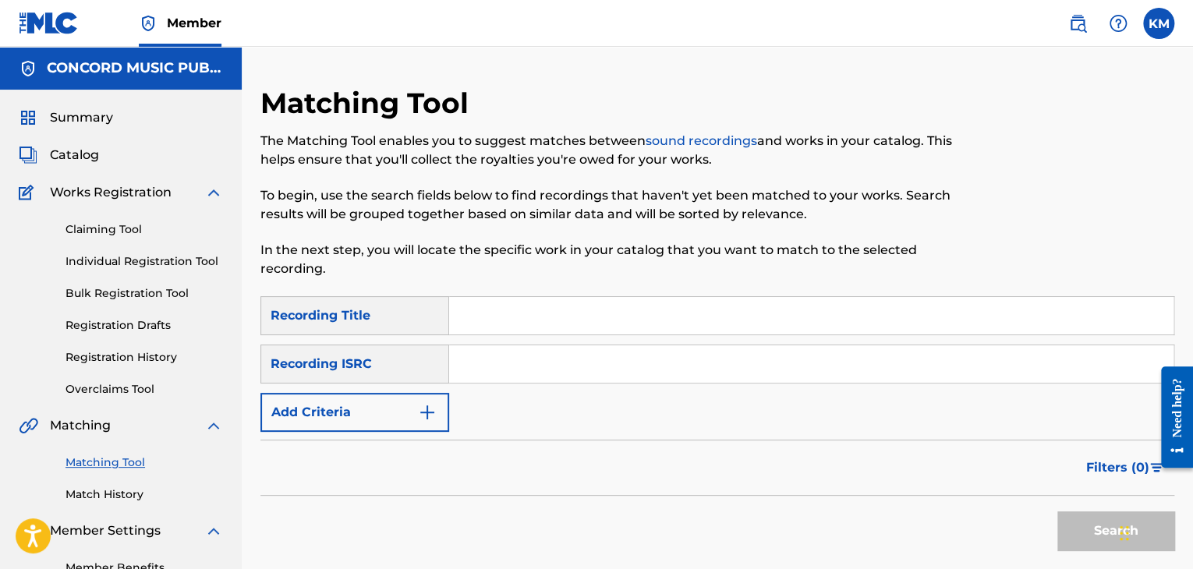
paste input "USASN1601107"
type input "USASN1601107"
click at [1065, 525] on button "Search" at bounding box center [1115, 531] width 117 height 39
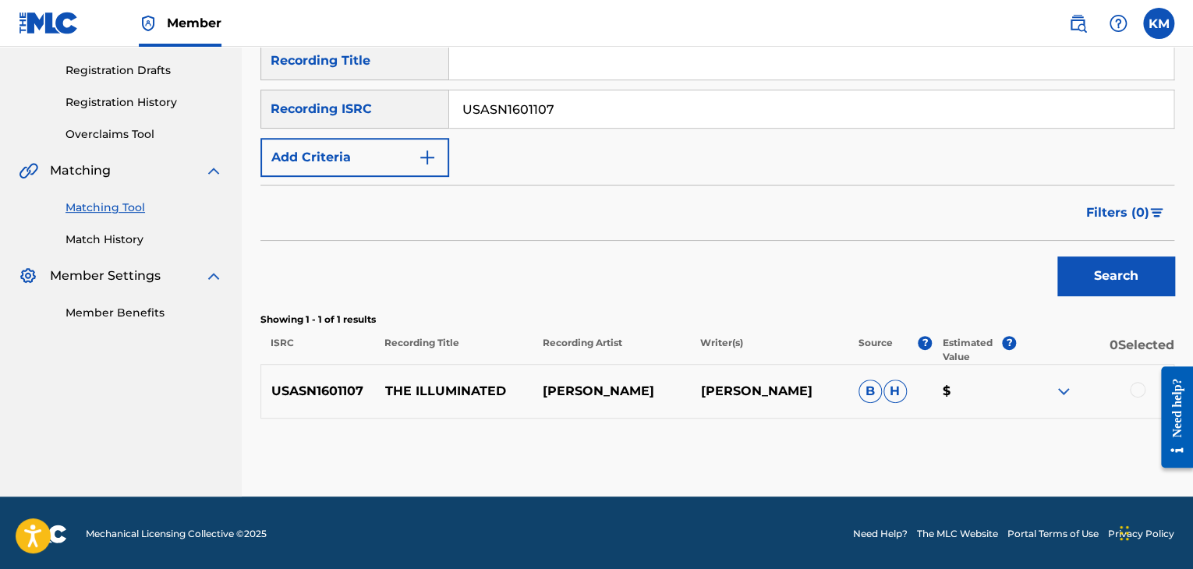
scroll to position [257, 0]
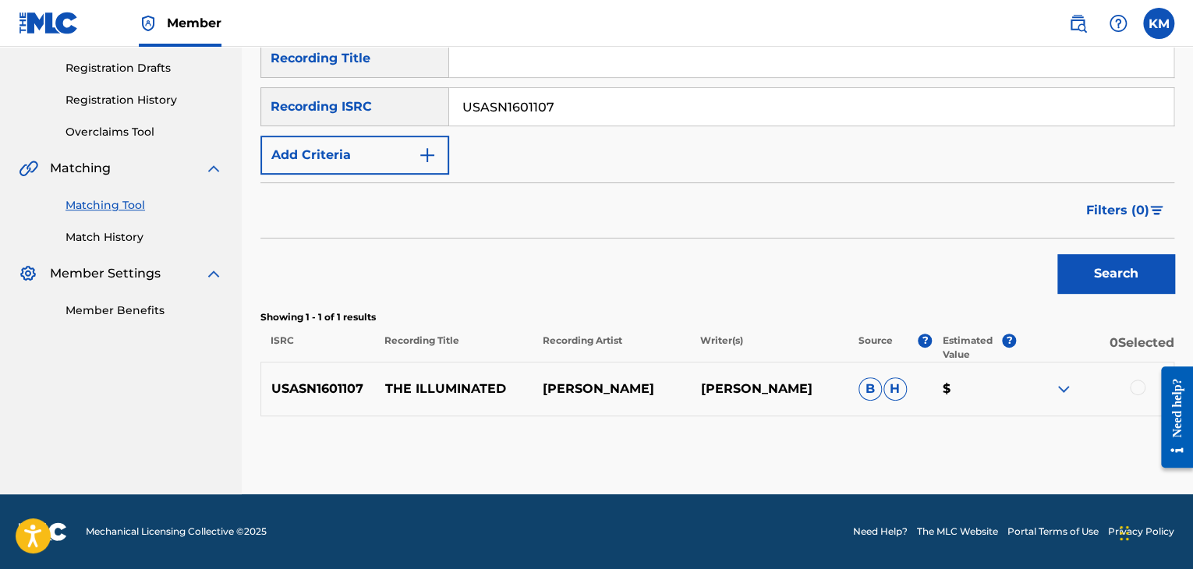
drag, startPoint x: 381, startPoint y: 388, endPoint x: 674, endPoint y: 391, distance: 292.5
click at [674, 391] on div "USASN1601107 THE ILLUMINATED [PERSON_NAME] [PERSON_NAME] [PERSON_NAME] $" at bounding box center [717, 389] width 914 height 55
copy div "THE ILLUMINATED [PERSON_NAME]"
click at [1135, 385] on div at bounding box center [1138, 388] width 16 height 16
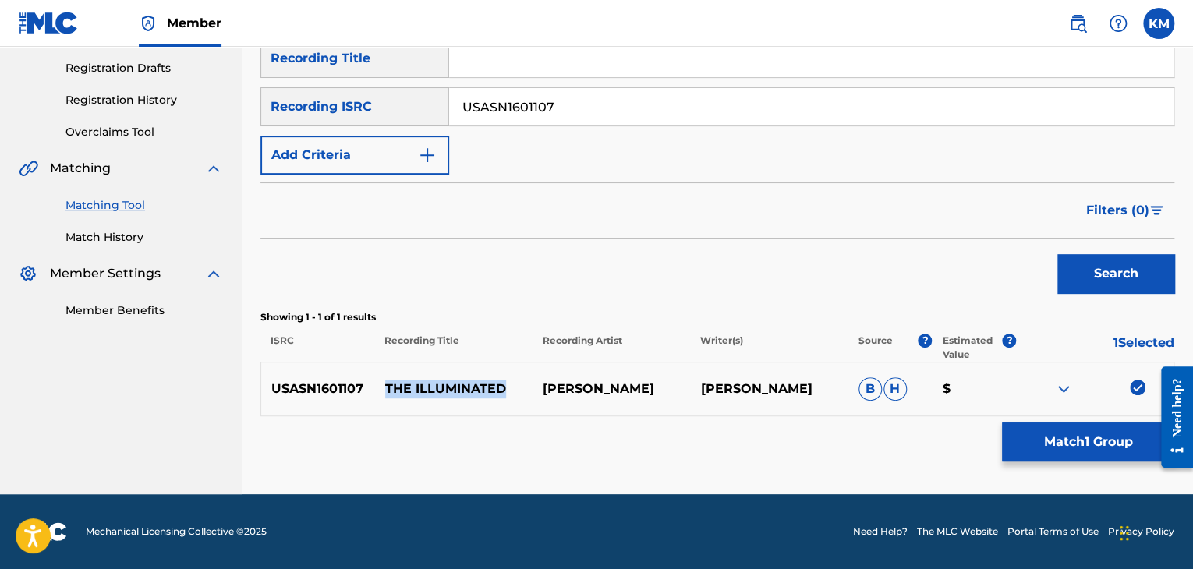
drag, startPoint x: 381, startPoint y: 380, endPoint x: 508, endPoint y: 381, distance: 127.9
click at [508, 381] on p "THE ILLUMINATED" at bounding box center [454, 389] width 158 height 19
copy p "THE ILLUMINATED"
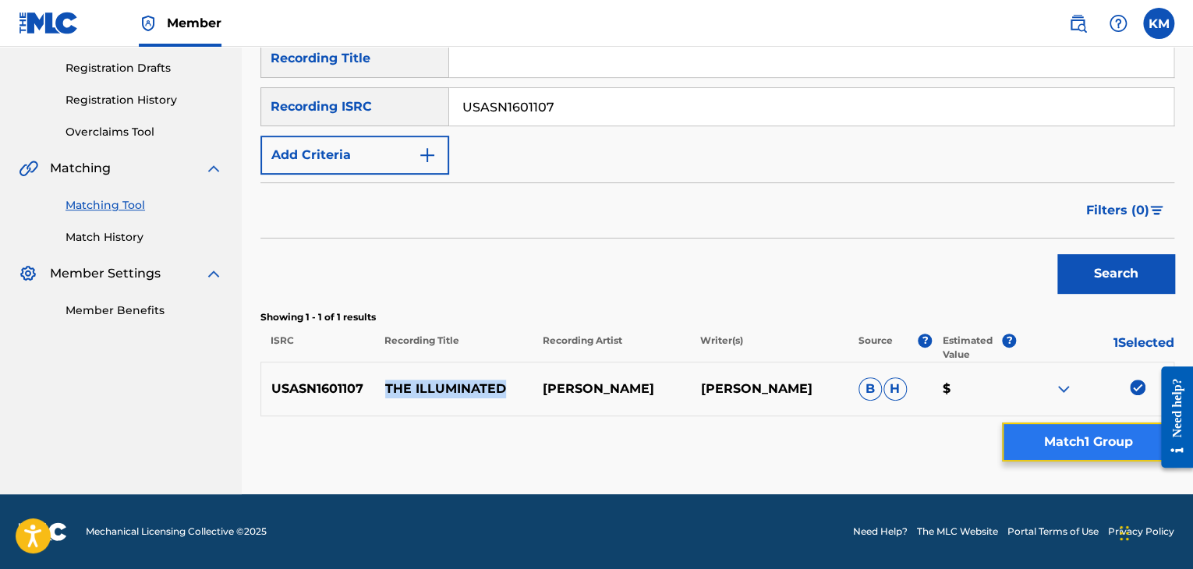
click at [1050, 430] on button "Match 1 Group" at bounding box center [1088, 442] width 172 height 39
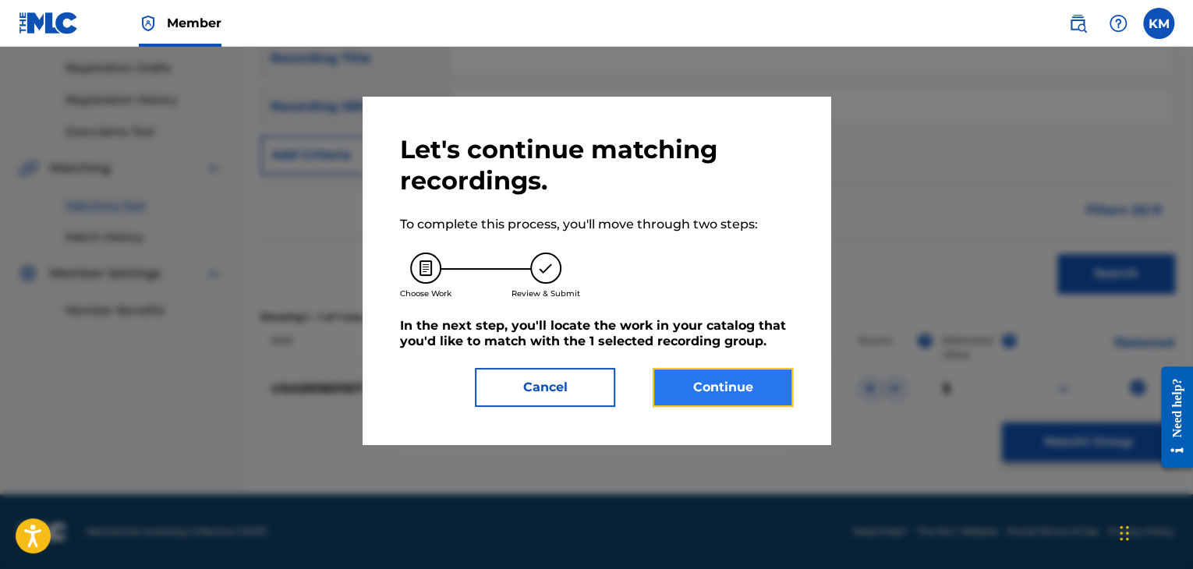
click at [700, 394] on button "Continue" at bounding box center [723, 387] width 140 height 39
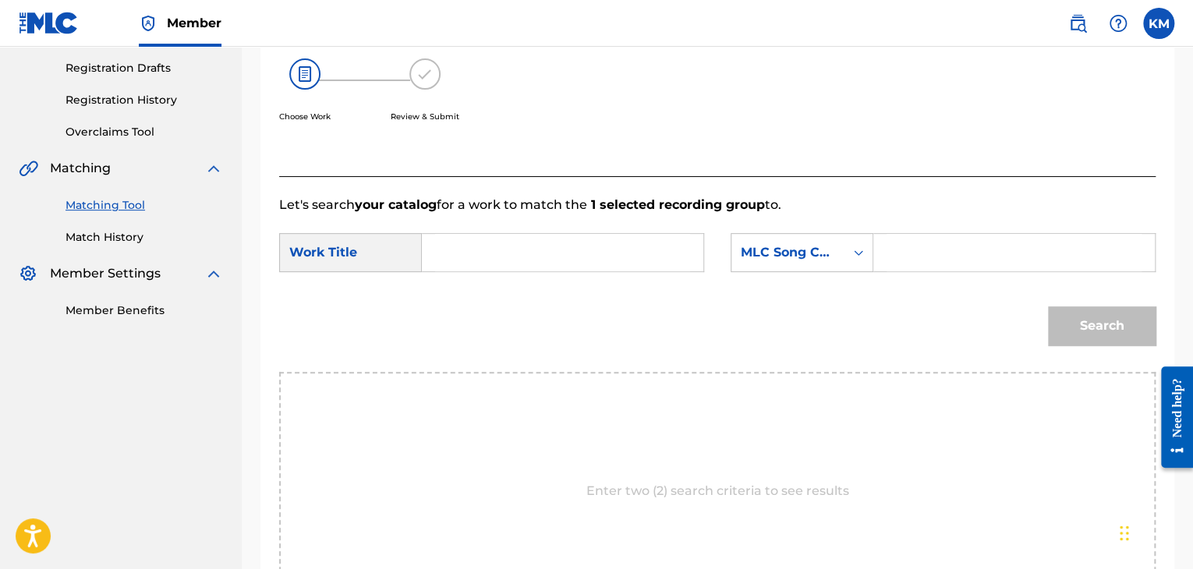
click at [469, 241] on input "Search Form" at bounding box center [562, 252] width 255 height 37
paste input "THE ILLUMINATED"
type input "THE ILLUMINATED"
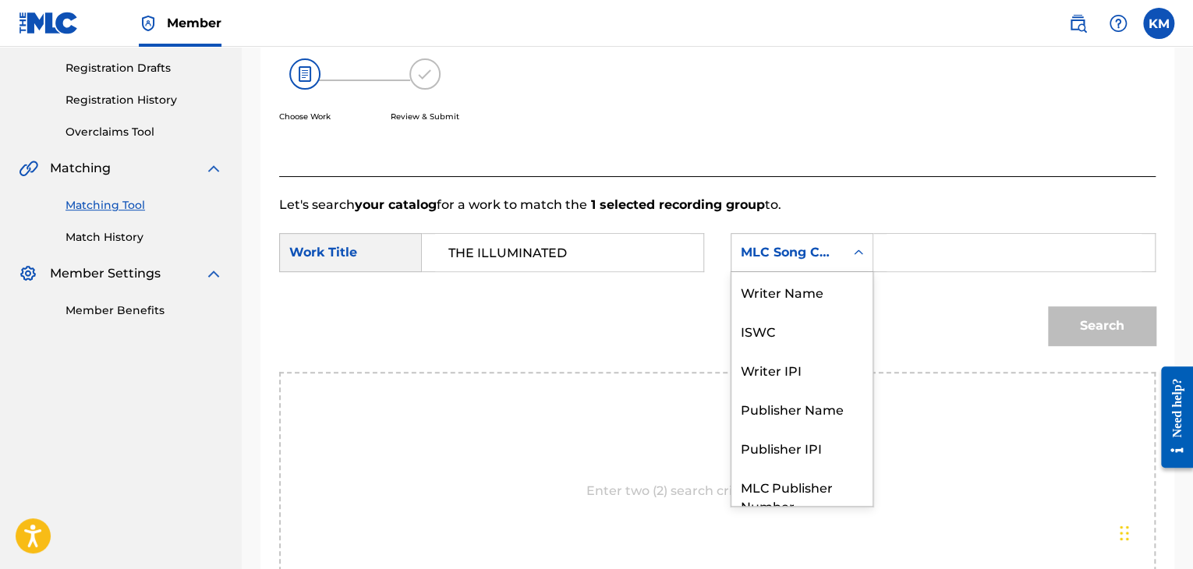
click at [859, 258] on icon "Search Form" at bounding box center [859, 253] width 16 height 16
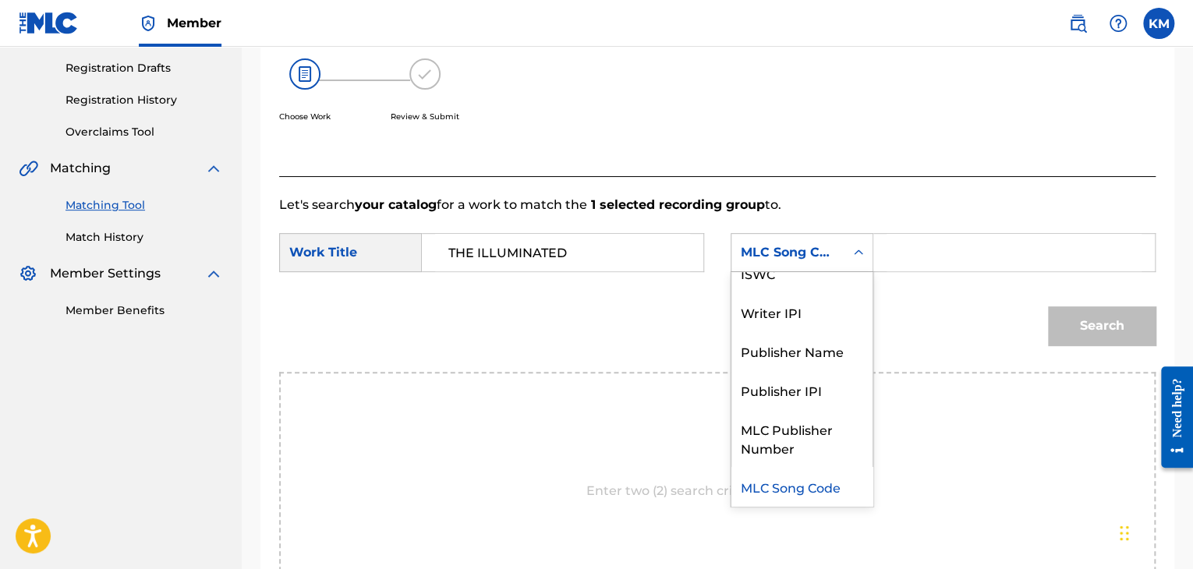
scroll to position [0, 0]
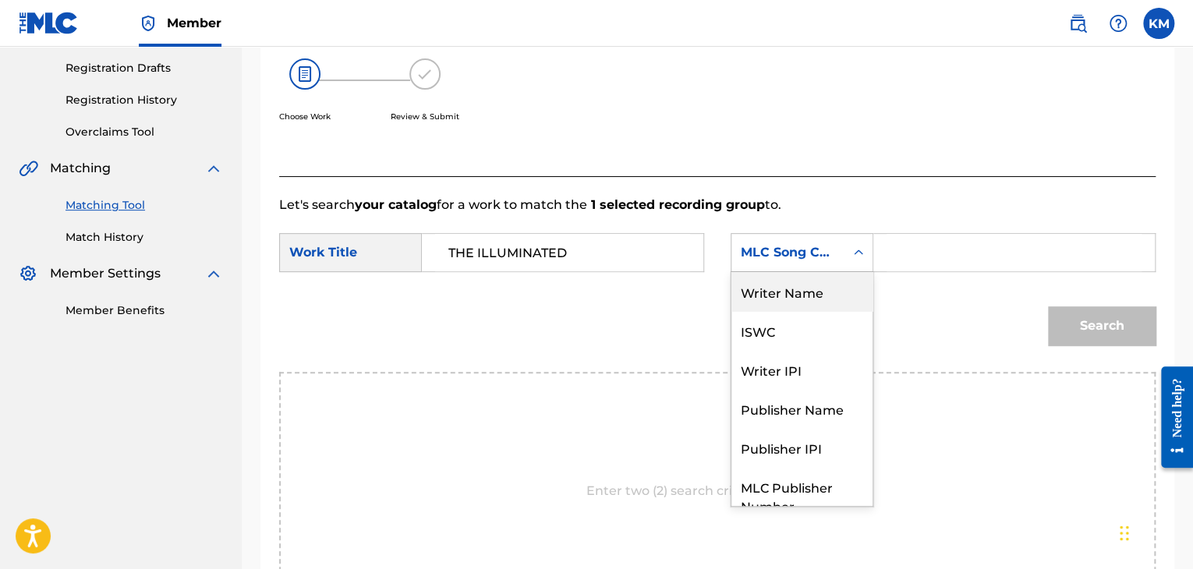
click at [839, 285] on div "Writer Name" at bounding box center [802, 291] width 141 height 39
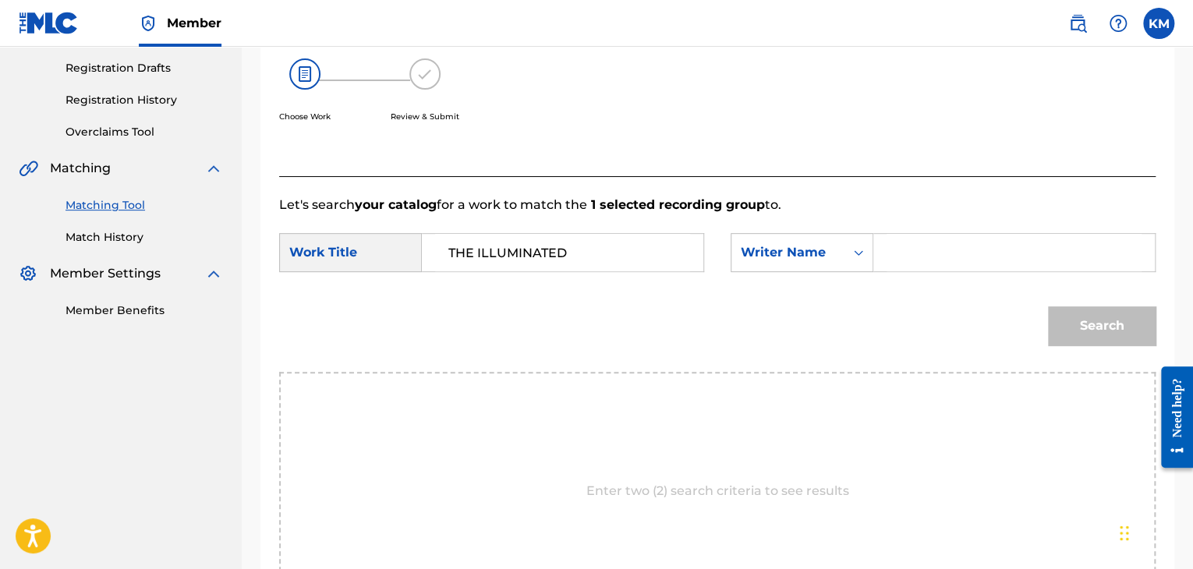
click at [898, 247] on input "Search Form" at bounding box center [1014, 252] width 255 height 37
type input "[PERSON_NAME]"
click at [1067, 321] on button "Search" at bounding box center [1102, 325] width 108 height 39
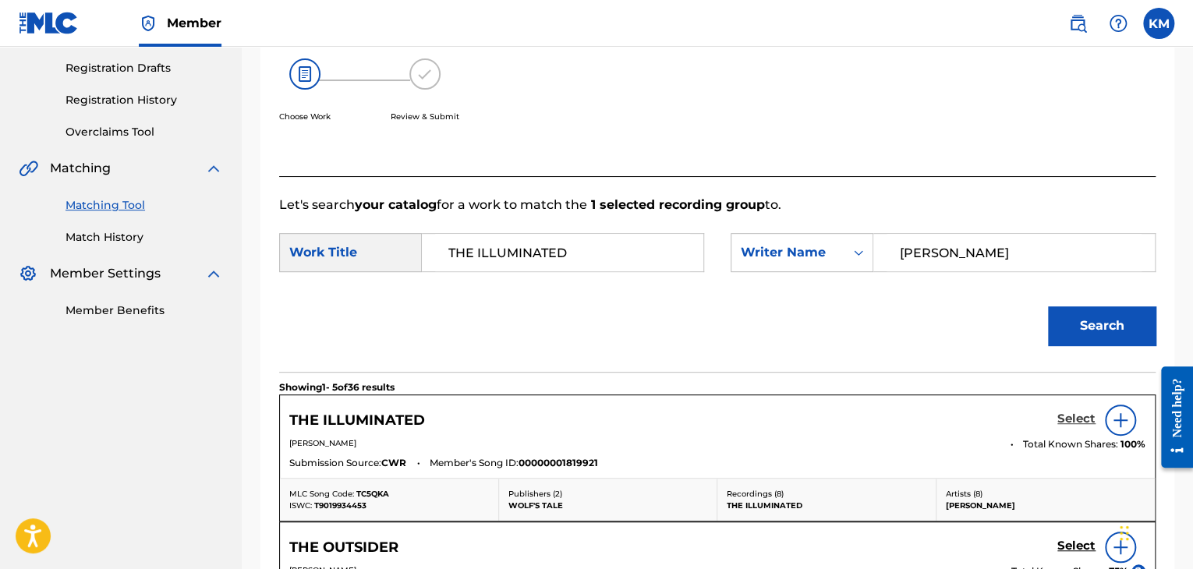
click at [1064, 413] on h5 "Select" at bounding box center [1076, 419] width 38 height 15
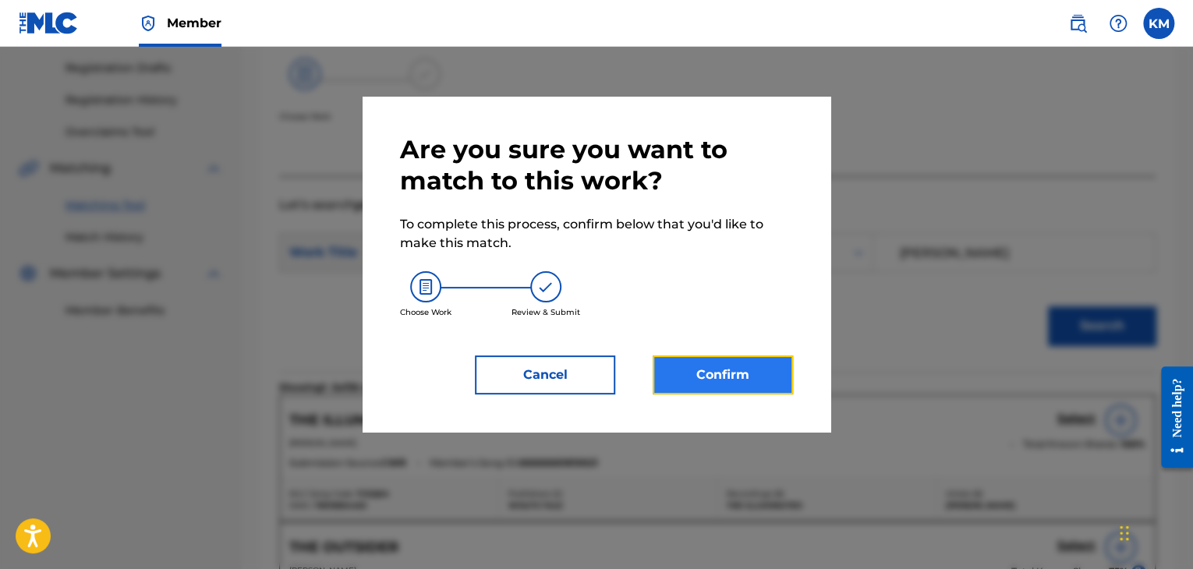
click at [759, 372] on button "Confirm" at bounding box center [723, 375] width 140 height 39
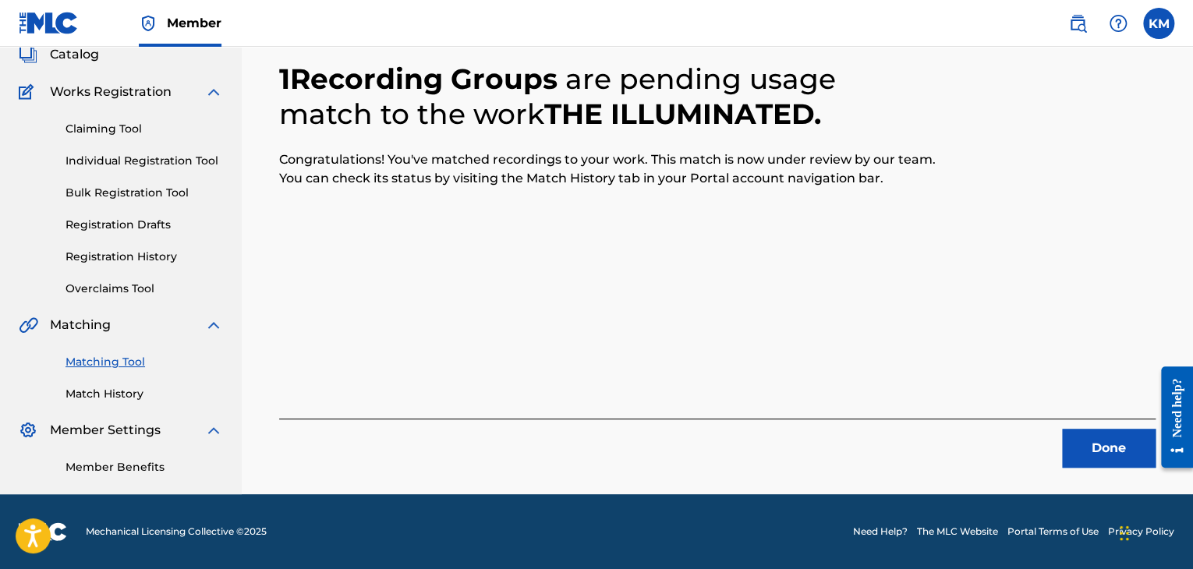
scroll to position [101, 0]
click at [1077, 433] on button "Done" at bounding box center [1109, 448] width 94 height 39
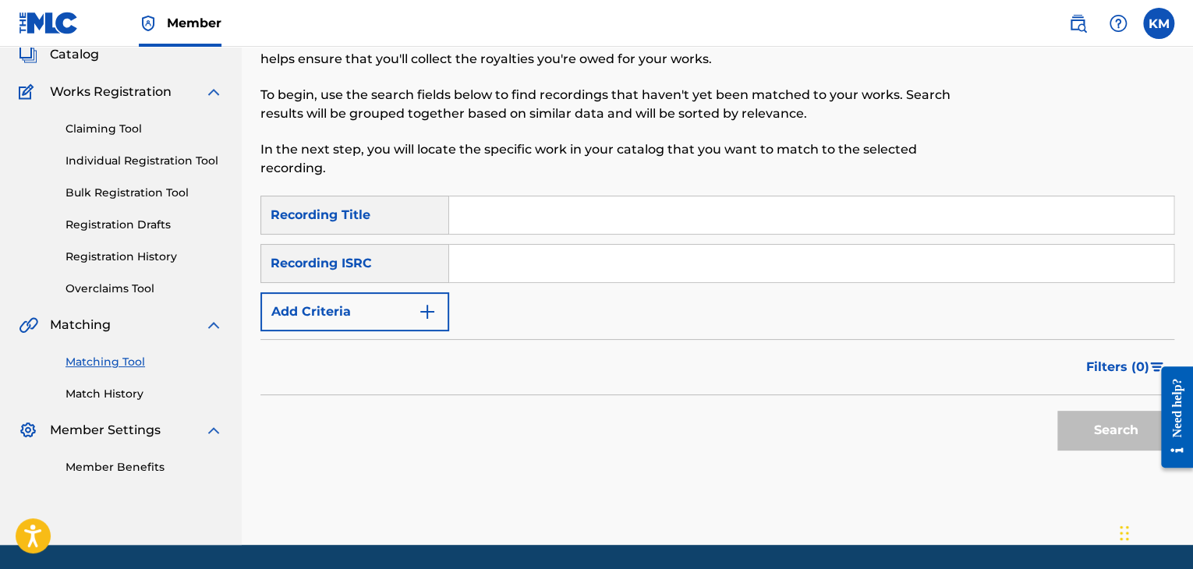
click at [487, 263] on input "Search Form" at bounding box center [811, 263] width 724 height 37
paste input "DEN960731117"
type input "DEN960731117"
click at [1073, 428] on button "Search" at bounding box center [1115, 430] width 117 height 39
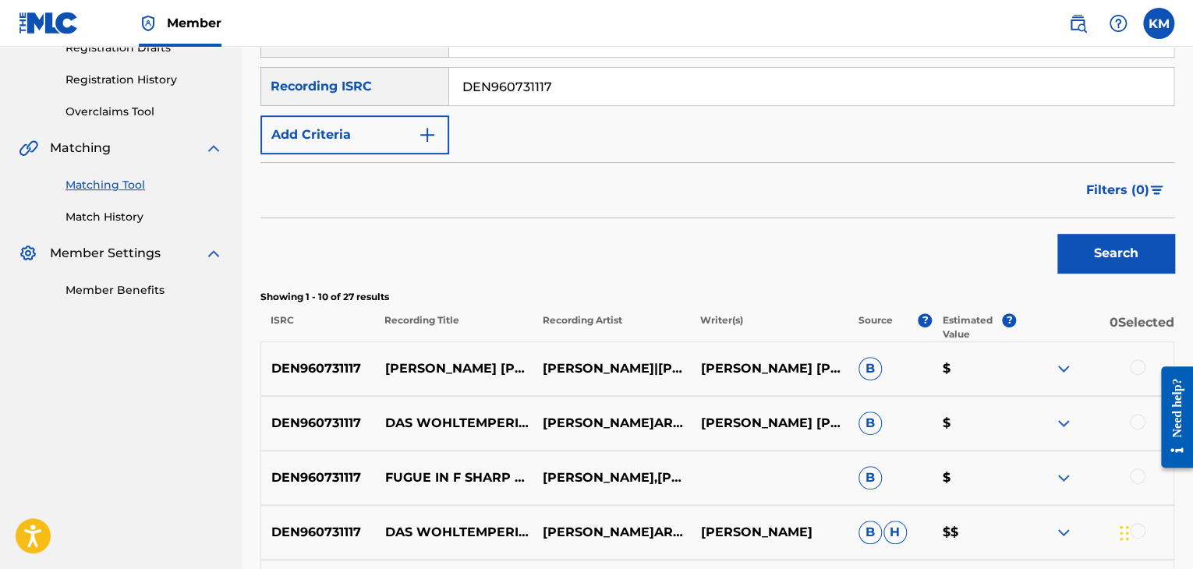
scroll to position [23, 0]
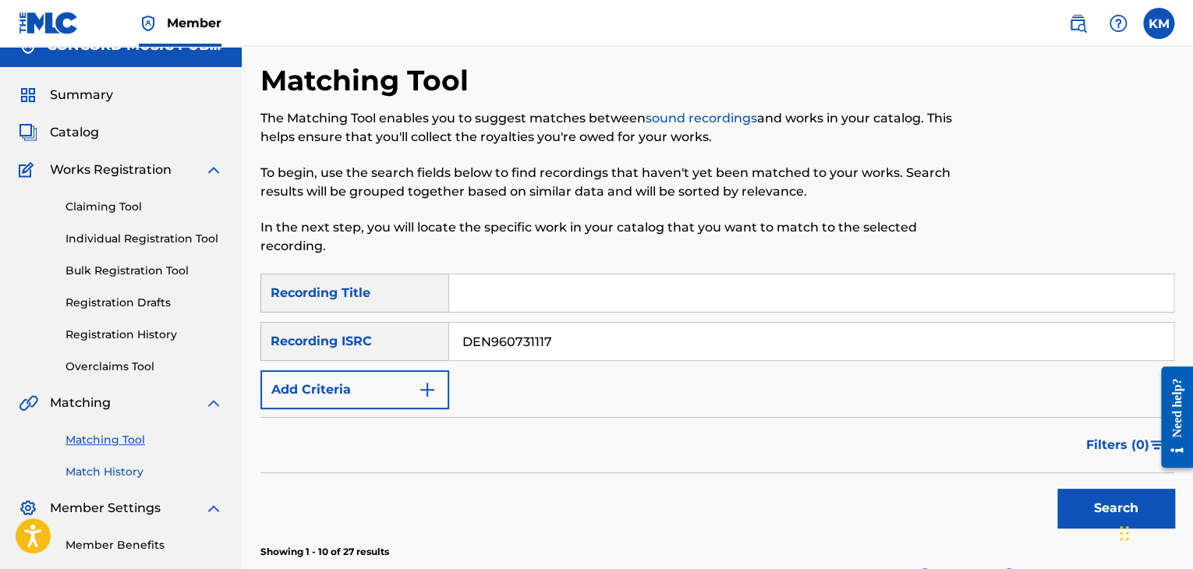
click at [123, 471] on link "Match History" at bounding box center [145, 472] width 158 height 16
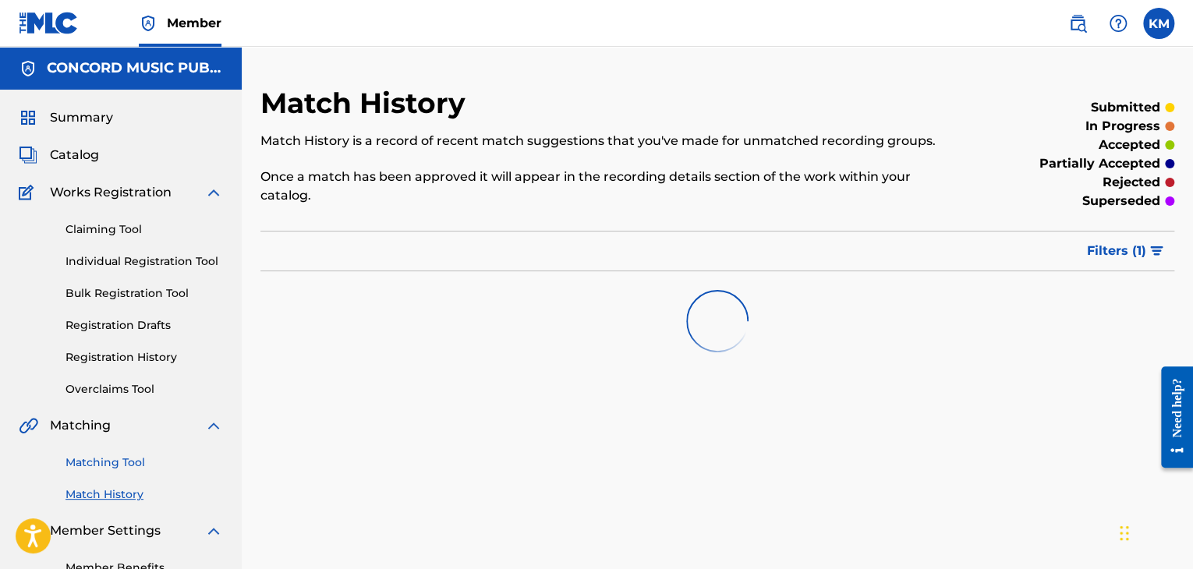
click at [123, 465] on link "Matching Tool" at bounding box center [145, 463] width 158 height 16
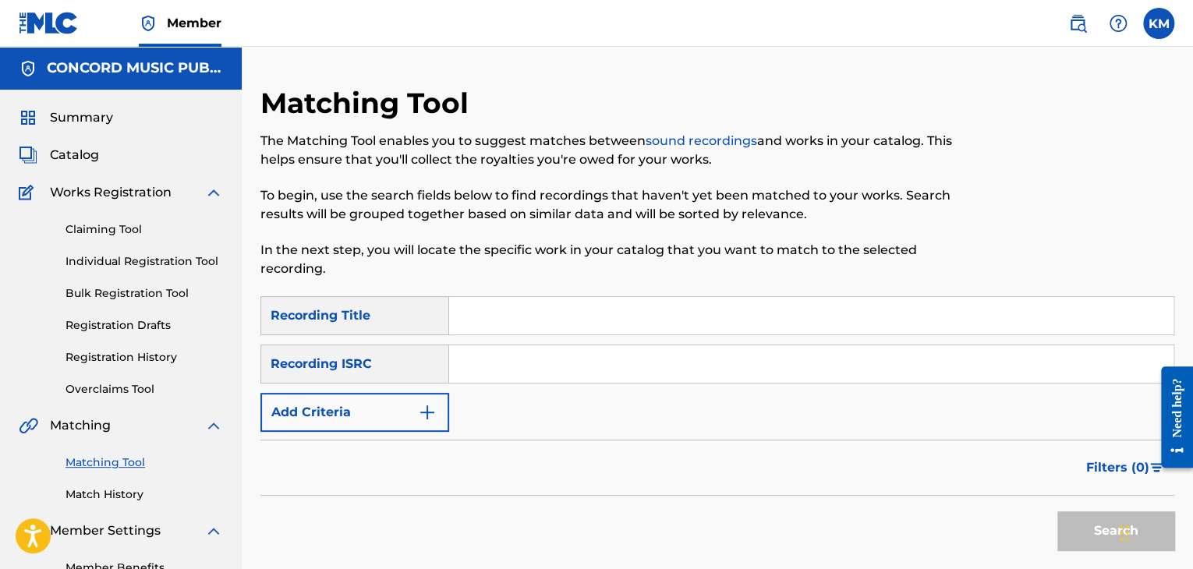
click at [501, 359] on input "Search Form" at bounding box center [811, 363] width 724 height 37
paste input "USCJA0608021"
type input "USCJA0608021"
click at [1079, 528] on button "Search" at bounding box center [1115, 531] width 117 height 39
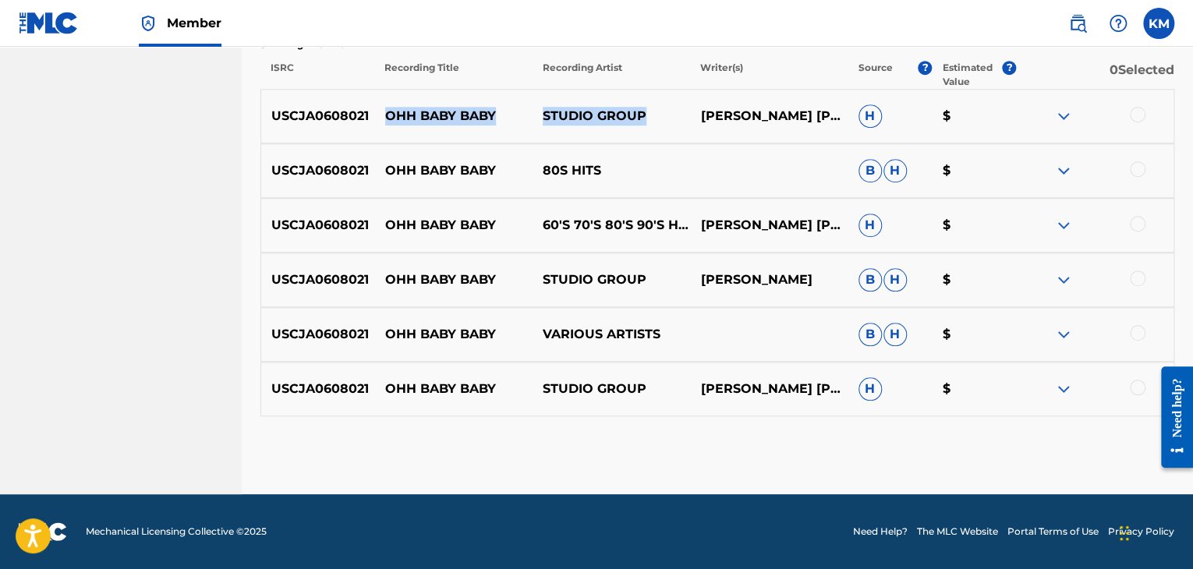
drag, startPoint x: 384, startPoint y: 115, endPoint x: 654, endPoint y: 114, distance: 269.8
click at [654, 114] on div "USCJA0608021 OHH BABY BABY STUDIO GROUP [PERSON_NAME] [PERSON_NAME] [PERSON_NAM…" at bounding box center [717, 116] width 914 height 55
copy div "OHH BABY BABY STUDIO GROUP"
click at [380, 110] on p "OHH BABY BABY" at bounding box center [454, 116] width 158 height 19
drag, startPoint x: 380, startPoint y: 110, endPoint x: 496, endPoint y: 108, distance: 116.2
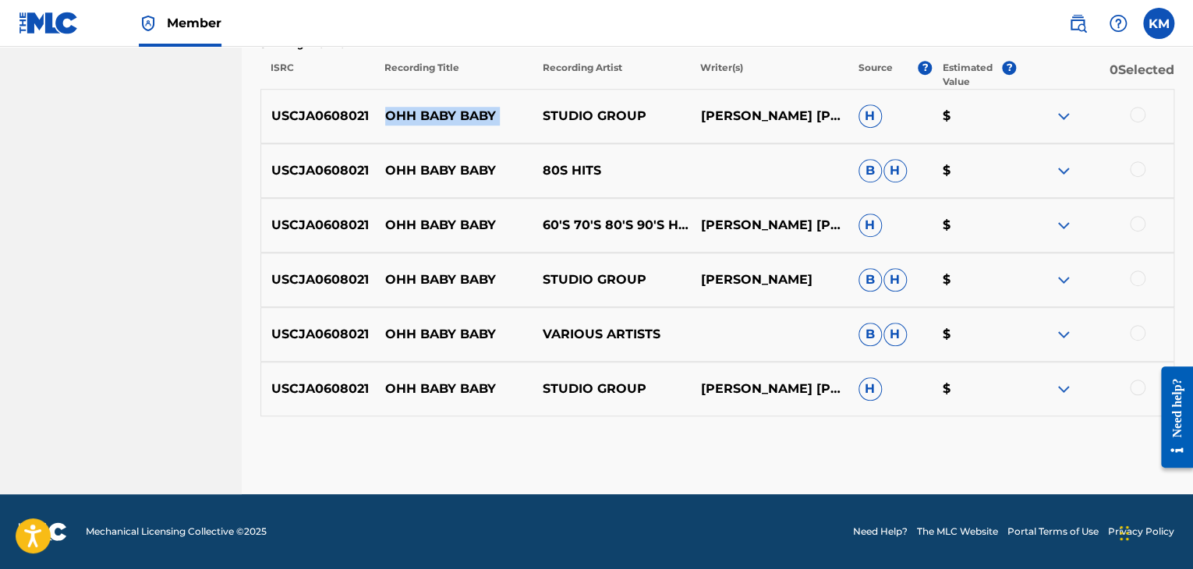
click at [496, 108] on p "OHH BABY BABY" at bounding box center [454, 116] width 158 height 19
click at [1136, 115] on div at bounding box center [1138, 115] width 16 height 16
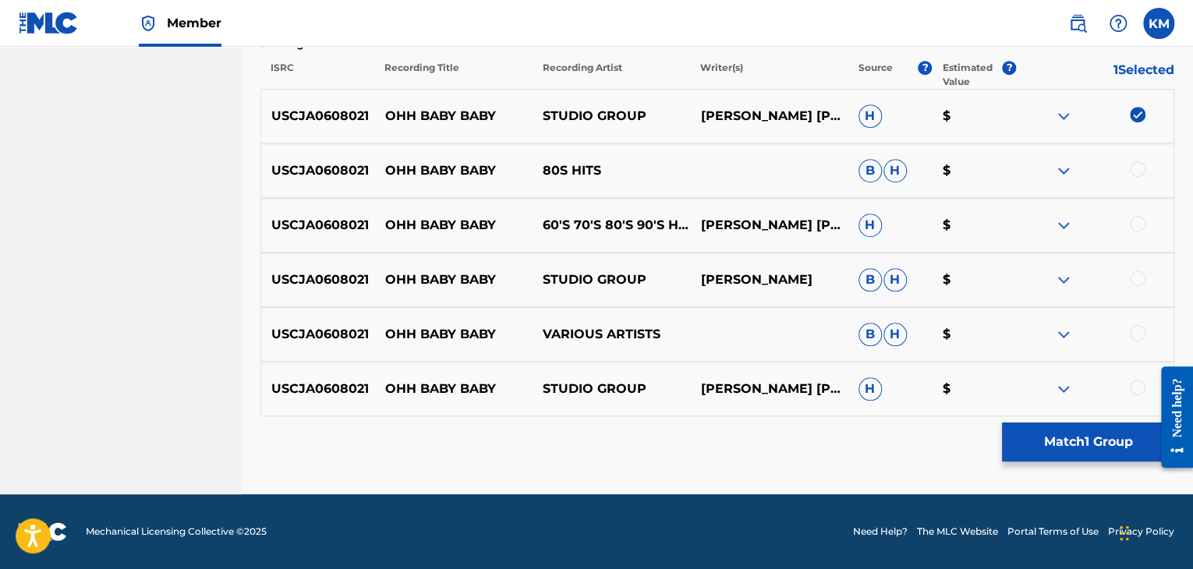
click at [1139, 171] on div at bounding box center [1138, 169] width 16 height 16
click at [1138, 221] on div at bounding box center [1138, 224] width 16 height 16
click at [1135, 275] on div at bounding box center [1138, 279] width 16 height 16
click at [1139, 331] on div at bounding box center [1138, 333] width 16 height 16
click at [1135, 387] on div at bounding box center [1138, 388] width 16 height 16
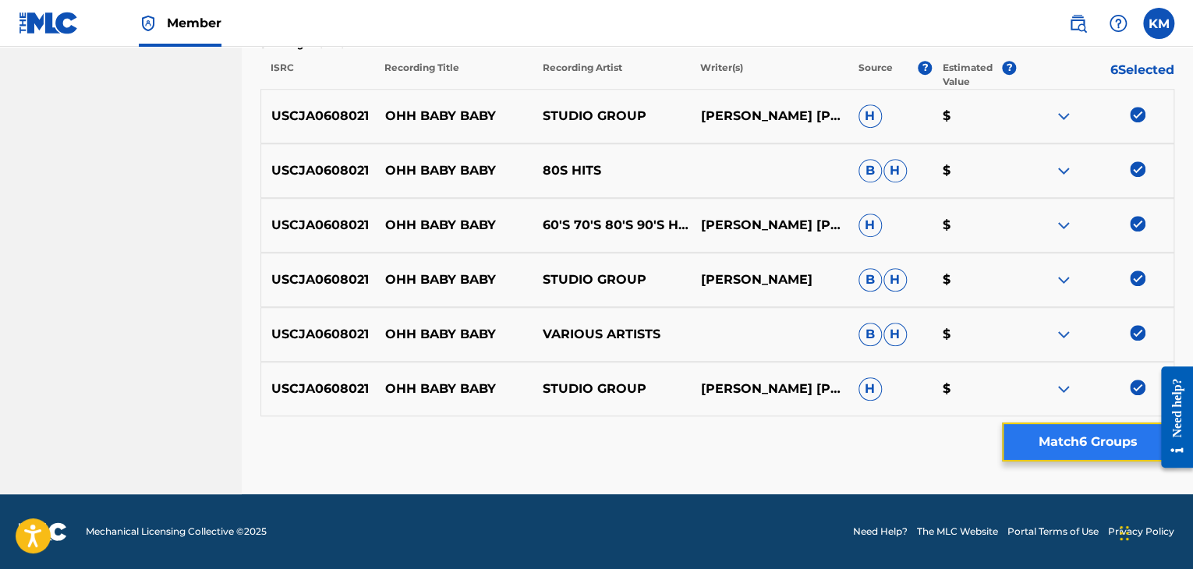
click at [1087, 428] on button "Match 6 Groups" at bounding box center [1088, 442] width 172 height 39
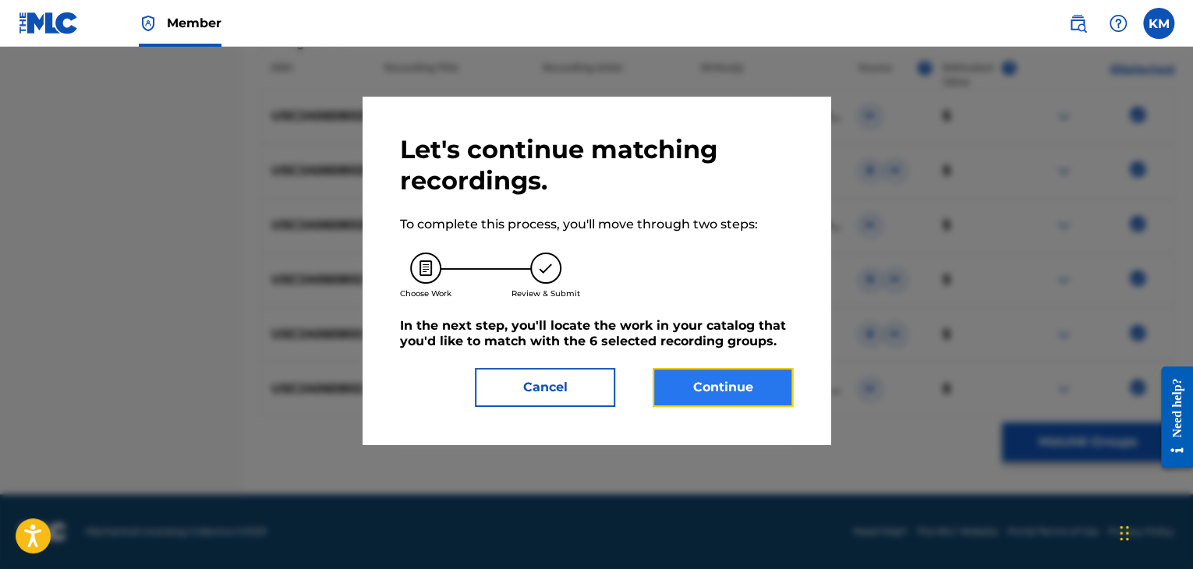
click at [728, 381] on button "Continue" at bounding box center [723, 387] width 140 height 39
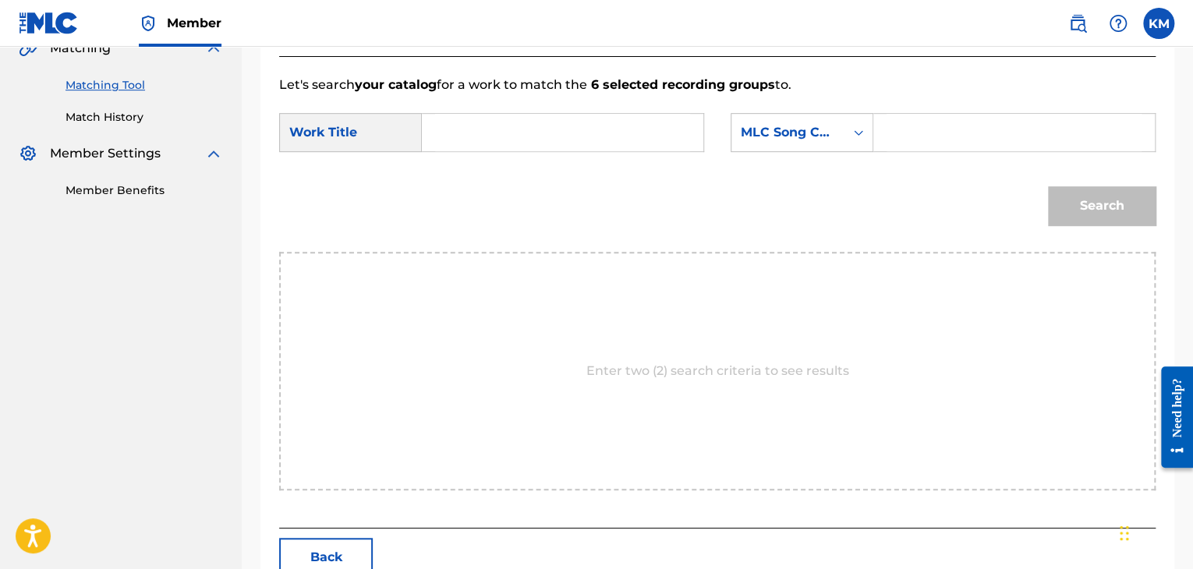
scroll to position [314, 0]
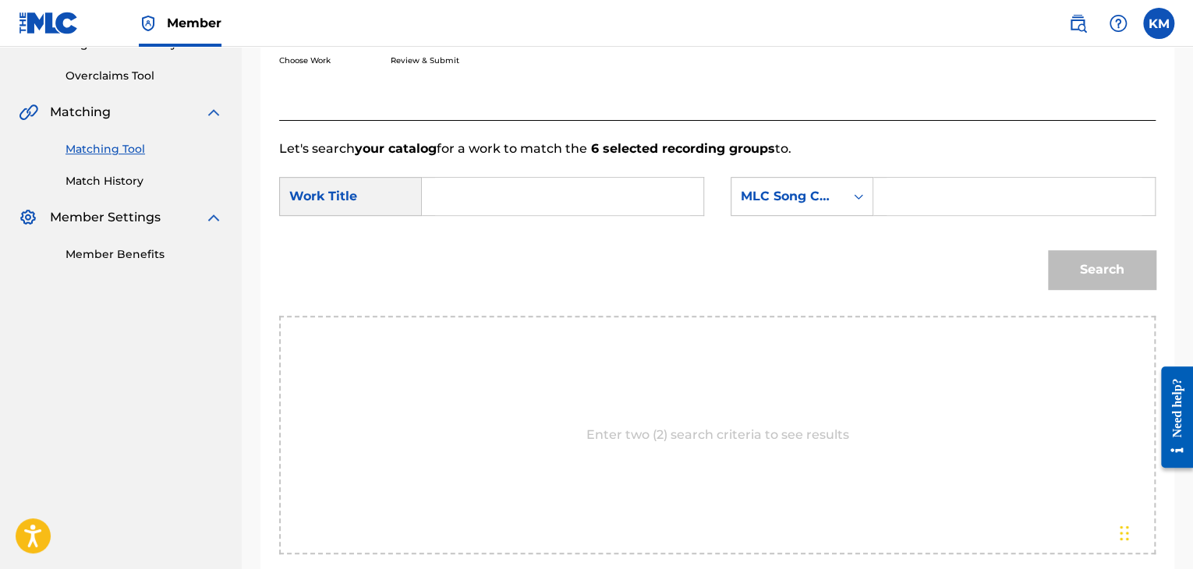
click at [477, 197] on input "Search Form" at bounding box center [562, 196] width 255 height 37
paste input "OHH BABY BABY"
type input "OHH BABY BABY"
click at [860, 197] on icon "Search Form" at bounding box center [859, 197] width 16 height 16
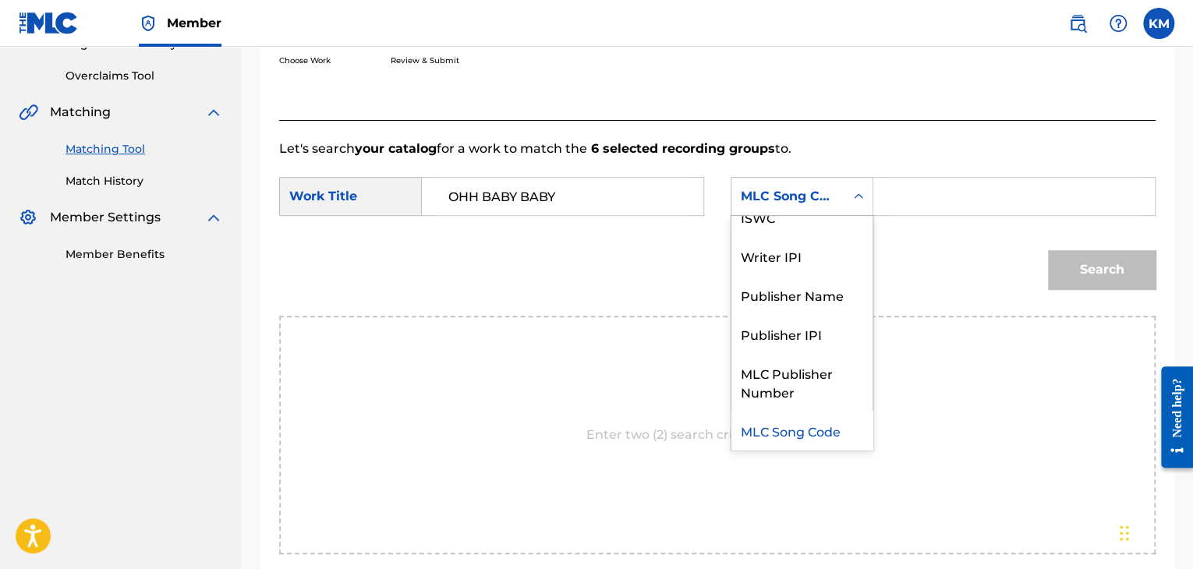
scroll to position [0, 0]
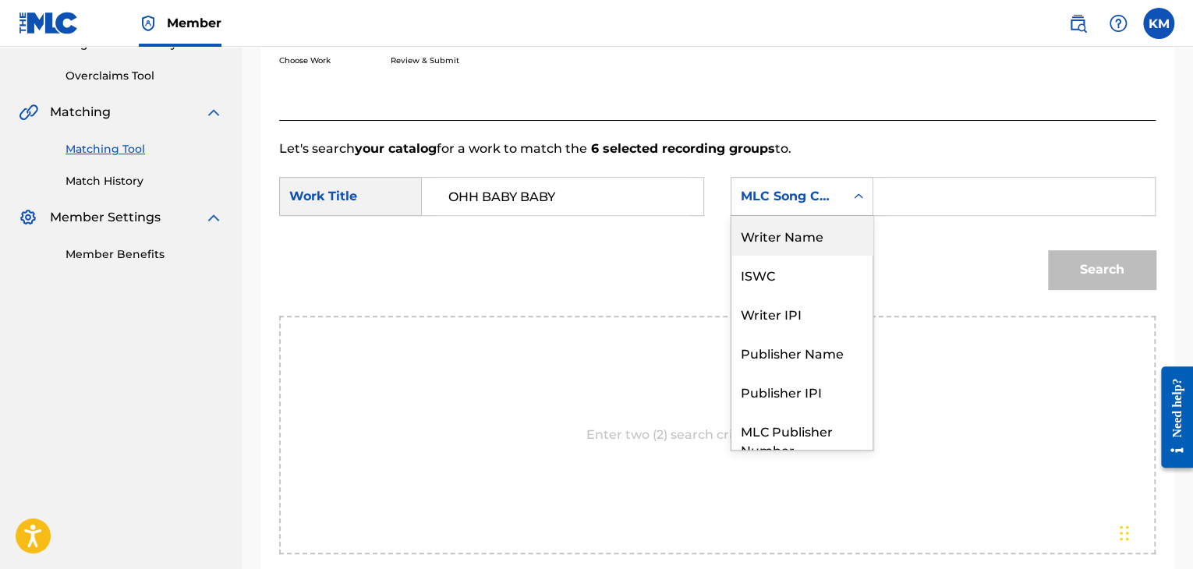
click at [816, 240] on div "Writer Name" at bounding box center [802, 235] width 141 height 39
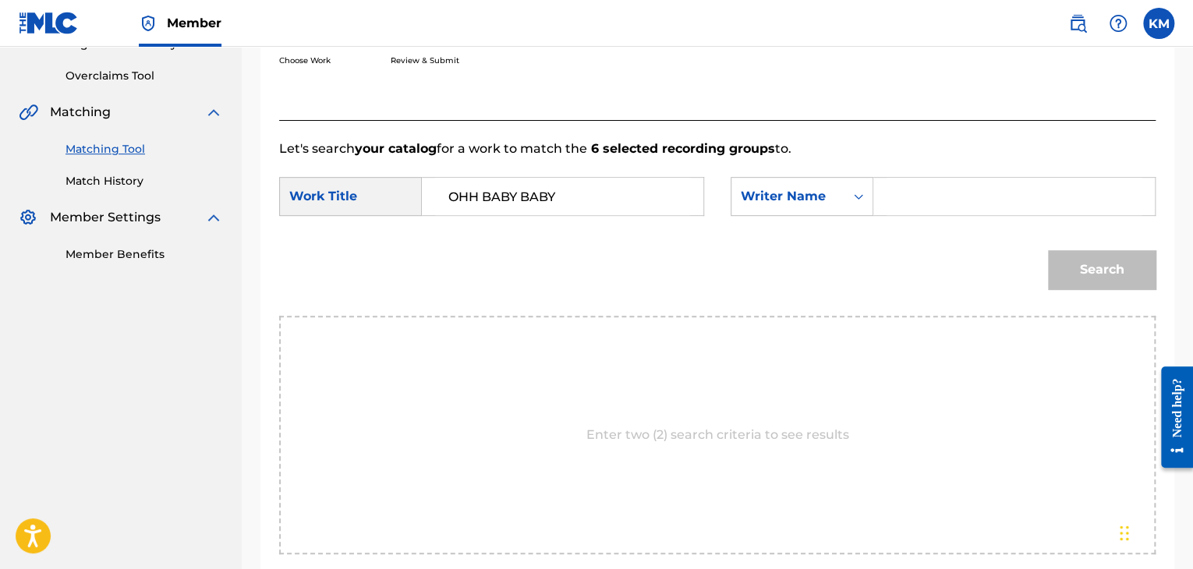
click at [914, 196] on input "Search Form" at bounding box center [1014, 196] width 255 height 37
click at [1048, 250] on button "Search" at bounding box center [1102, 269] width 108 height 39
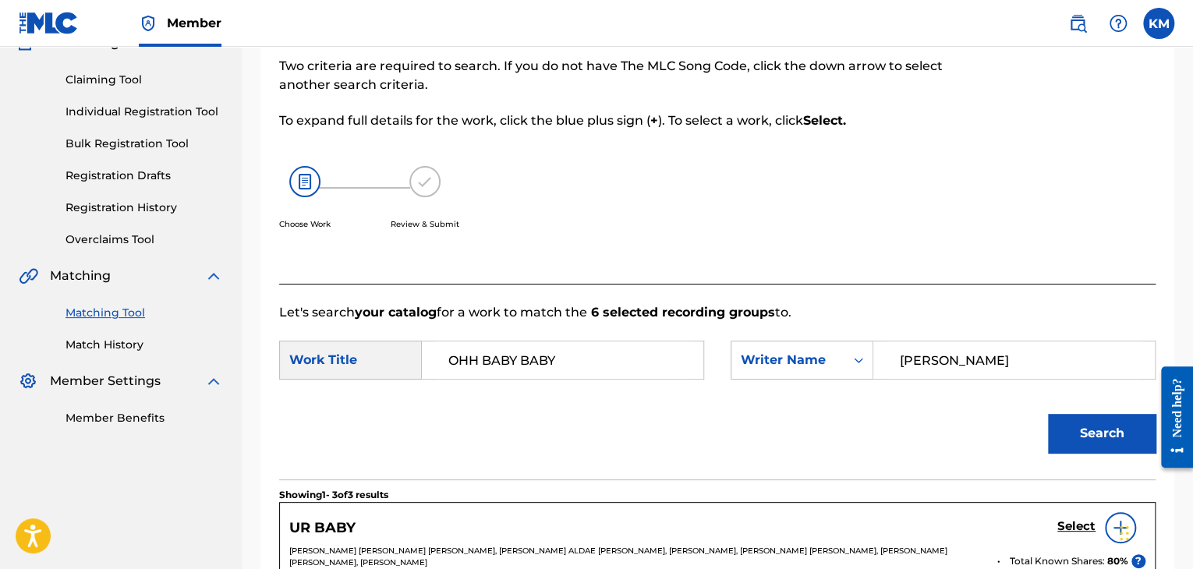
scroll to position [149, 0]
drag, startPoint x: 979, startPoint y: 358, endPoint x: 711, endPoint y: 357, distance: 267.5
click at [711, 357] on div "SearchWithCriteria0ca96db6-c1f8-4b18-9dfa-7645497020c5 Work Title OHH BABY BABY…" at bounding box center [717, 366] width 877 height 48
type input "[PERSON_NAME]"
click at [1080, 423] on button "Search" at bounding box center [1102, 434] width 108 height 39
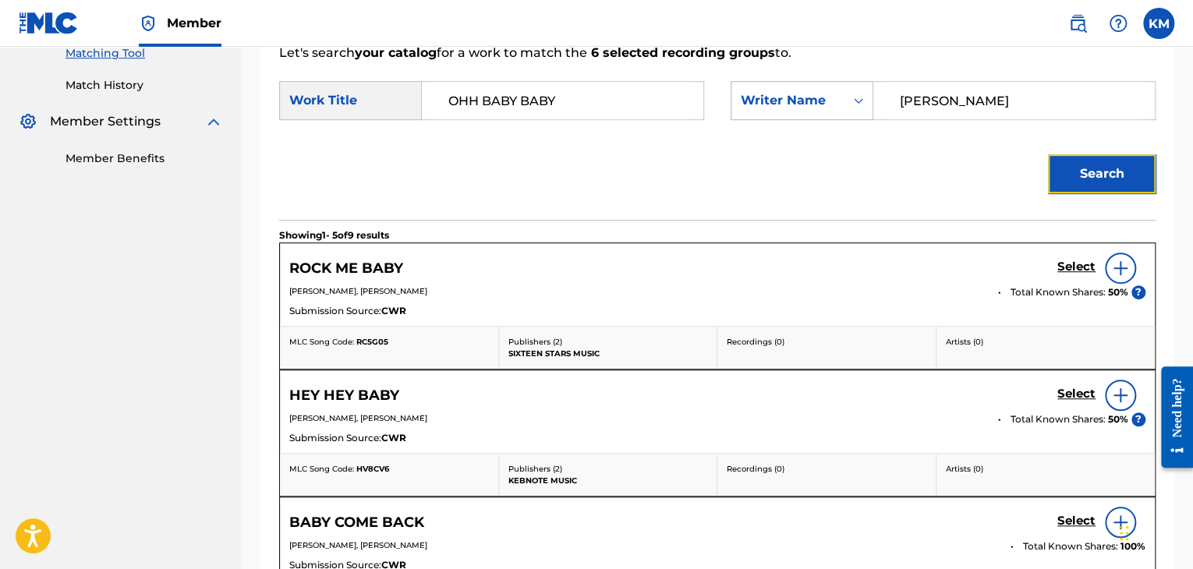
scroll to position [383, 0]
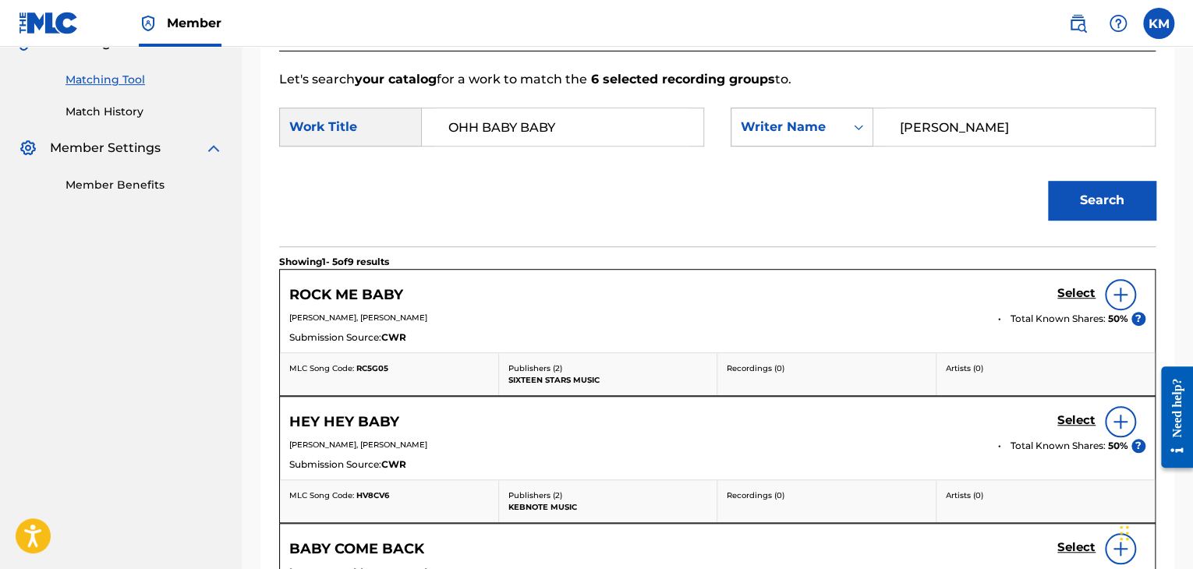
click at [859, 126] on icon "Search Form" at bounding box center [858, 127] width 9 height 5
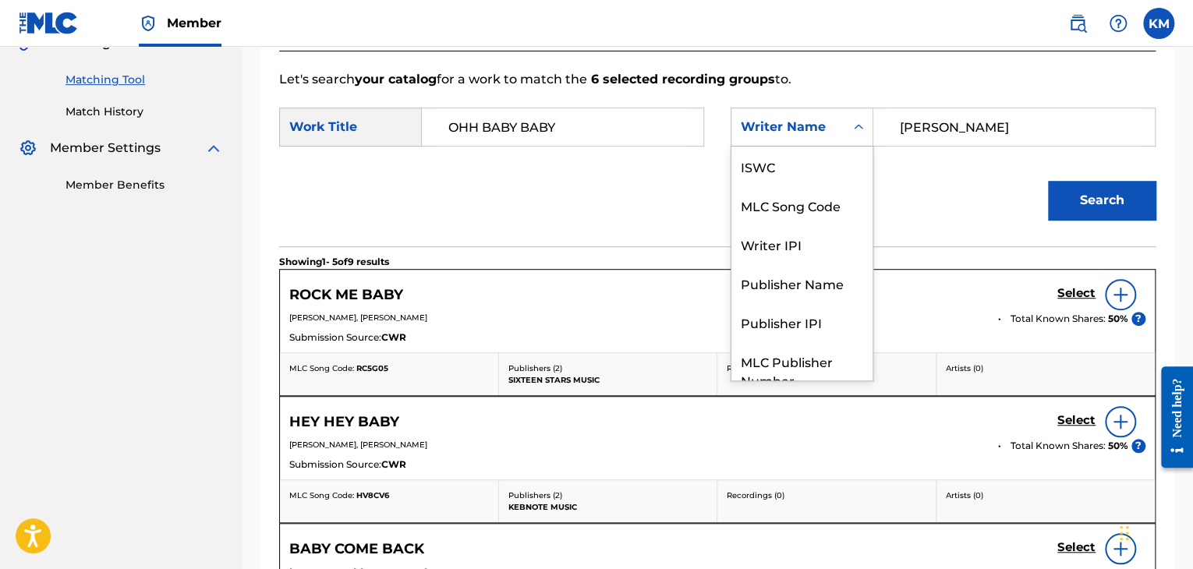
scroll to position [58, 0]
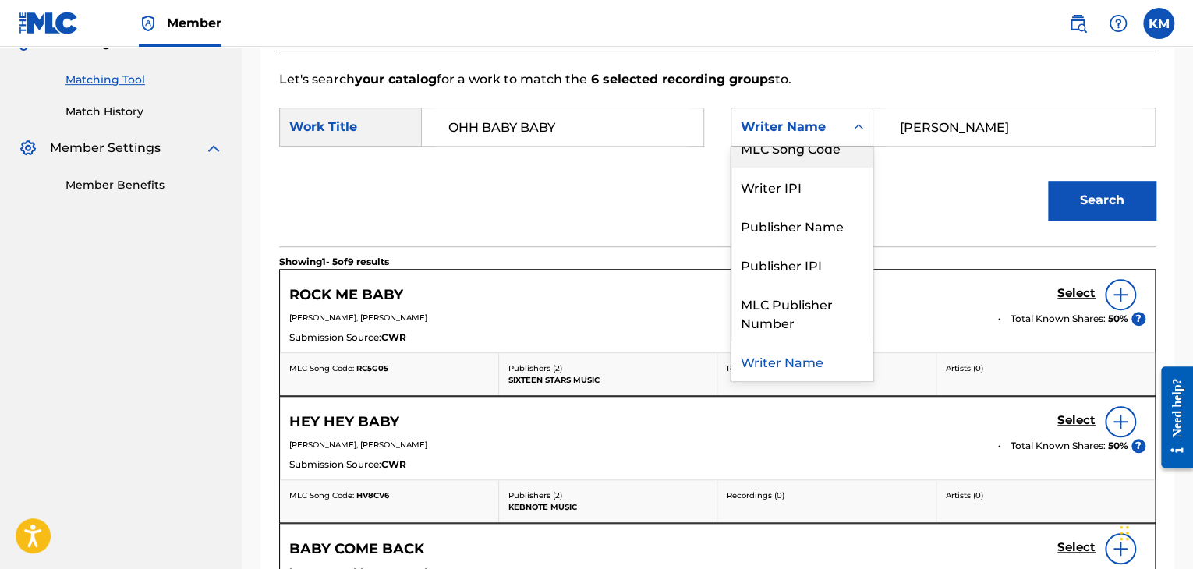
click at [832, 161] on div "MLC Song Code" at bounding box center [802, 147] width 141 height 39
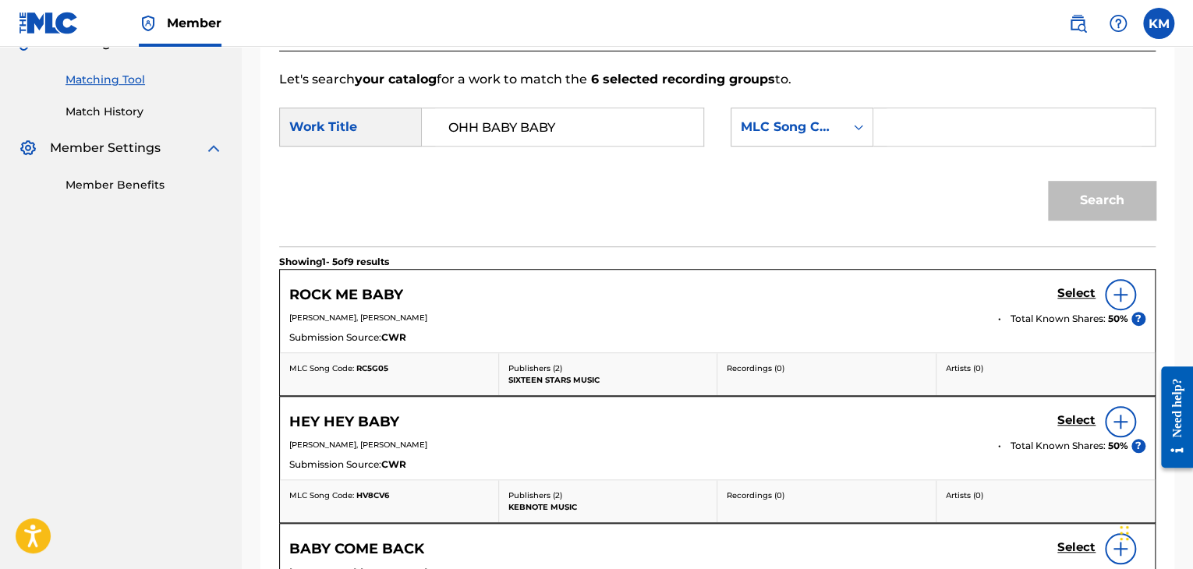
click at [899, 129] on input "Search Form" at bounding box center [1014, 126] width 255 height 37
paste input "S77845"
type input "S77845"
click at [1073, 185] on button "Search" at bounding box center [1102, 200] width 108 height 39
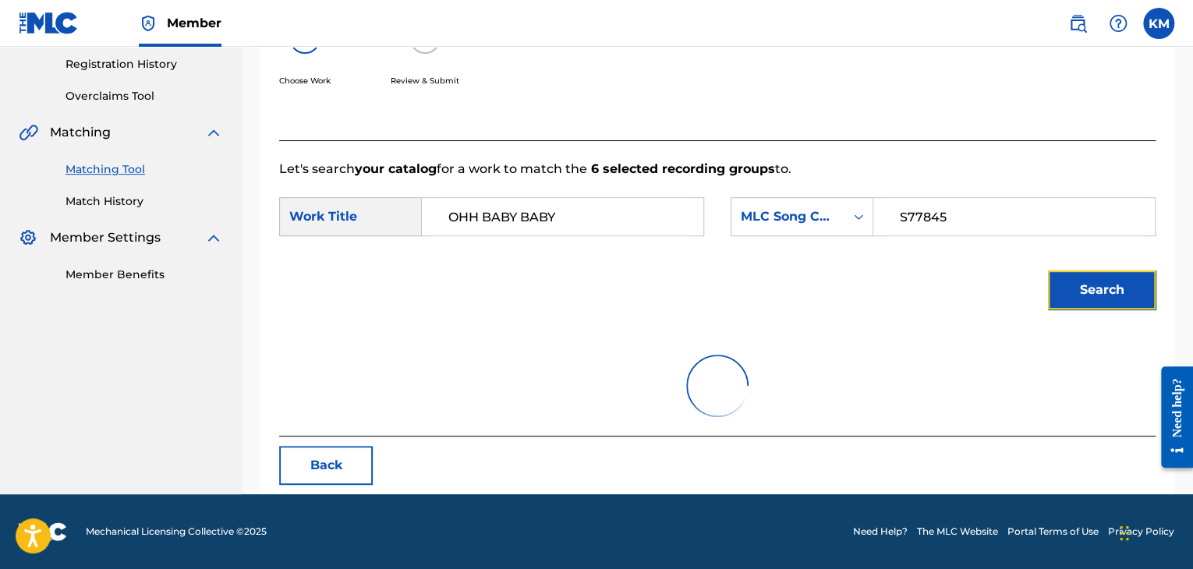
scroll to position [383, 0]
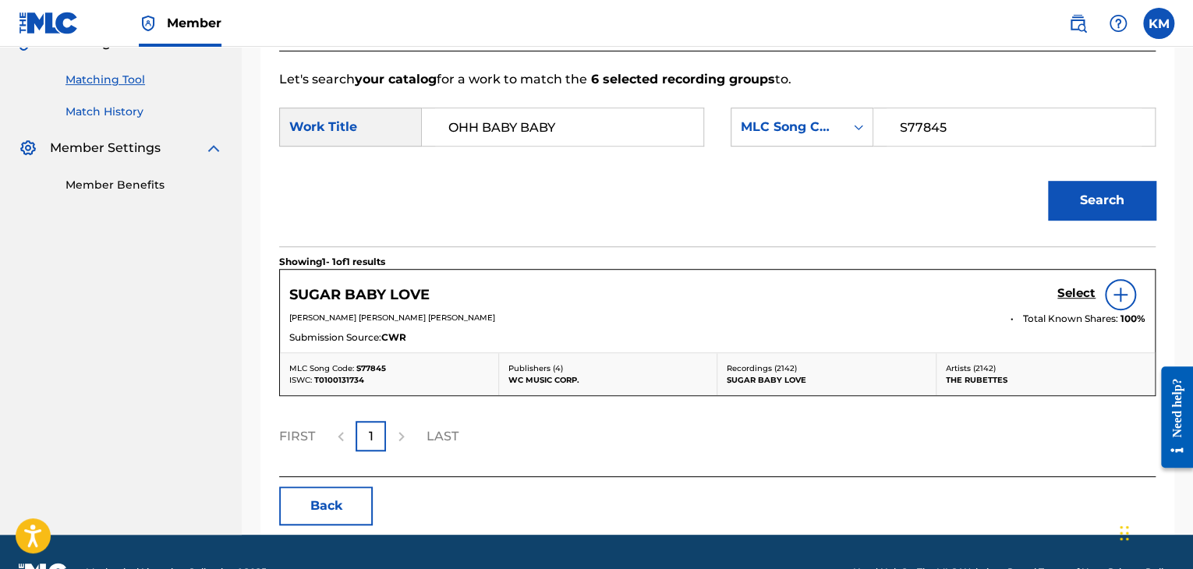
click at [112, 110] on link "Match History" at bounding box center [145, 112] width 158 height 16
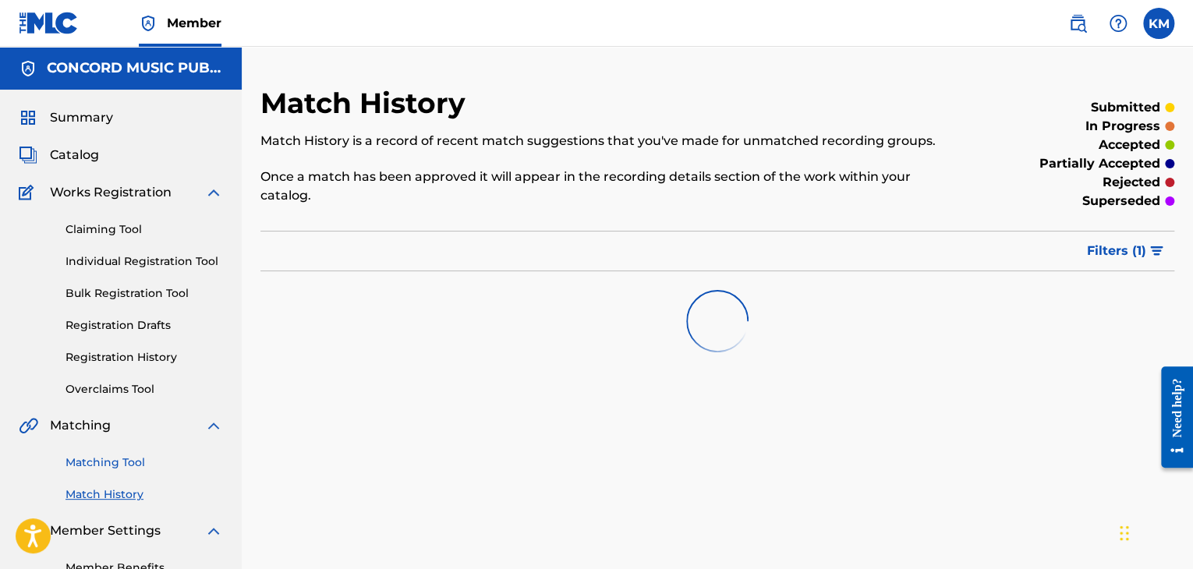
click at [97, 463] on link "Matching Tool" at bounding box center [145, 463] width 158 height 16
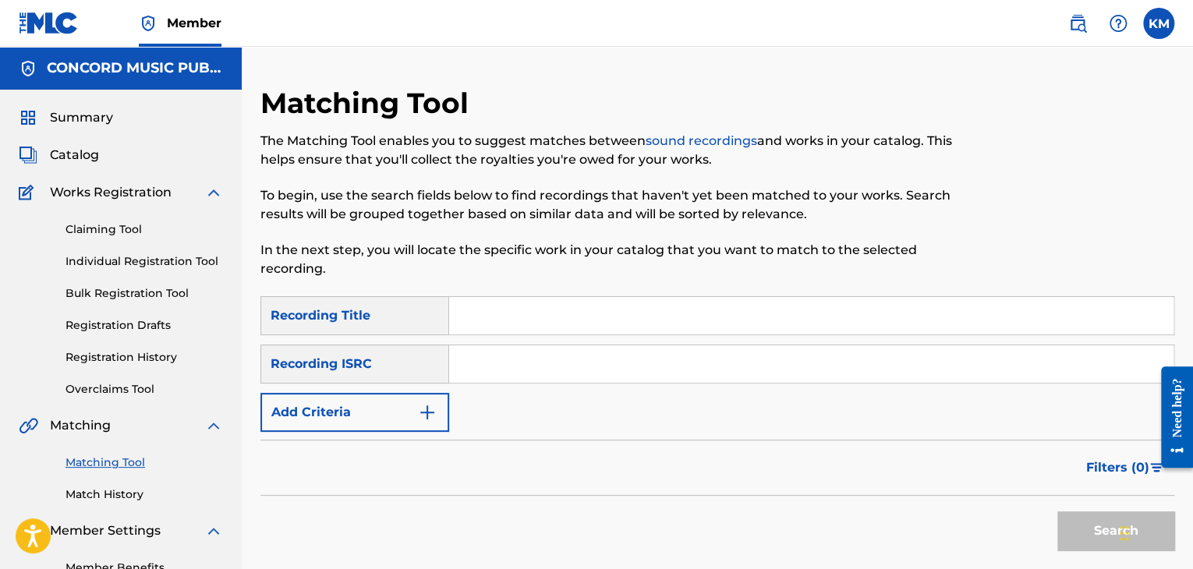
click at [502, 354] on input "Search Form" at bounding box center [811, 363] width 724 height 37
paste input "DEF058802045"
type input "DEF058802045"
click at [1064, 519] on button "Search" at bounding box center [1115, 531] width 117 height 39
click at [133, 488] on link "Match History" at bounding box center [145, 495] width 158 height 16
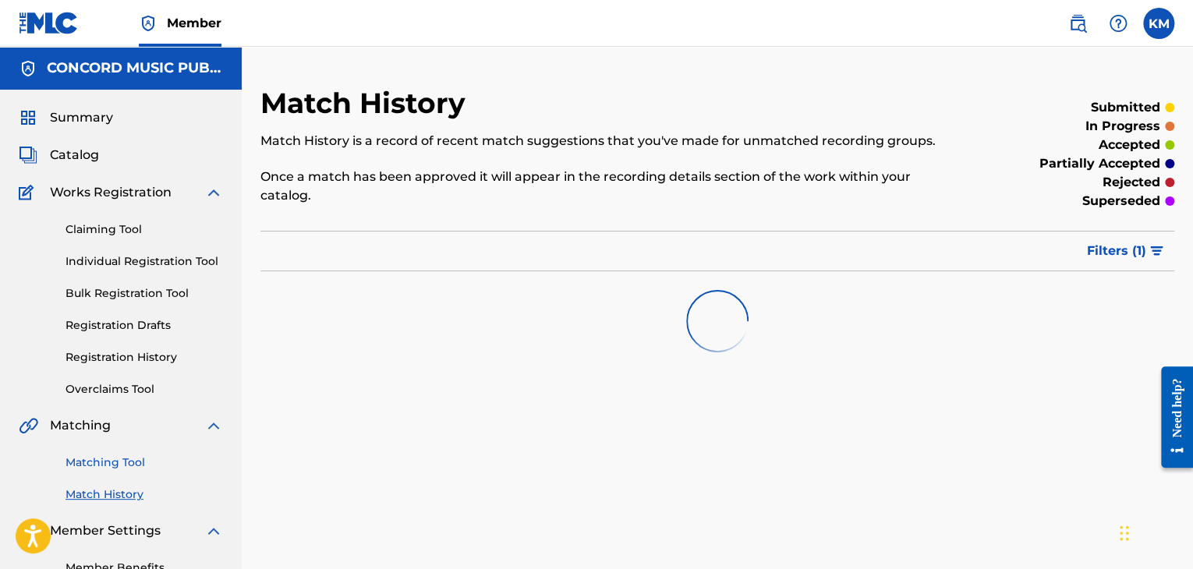
click at [128, 464] on link "Matching Tool" at bounding box center [145, 463] width 158 height 16
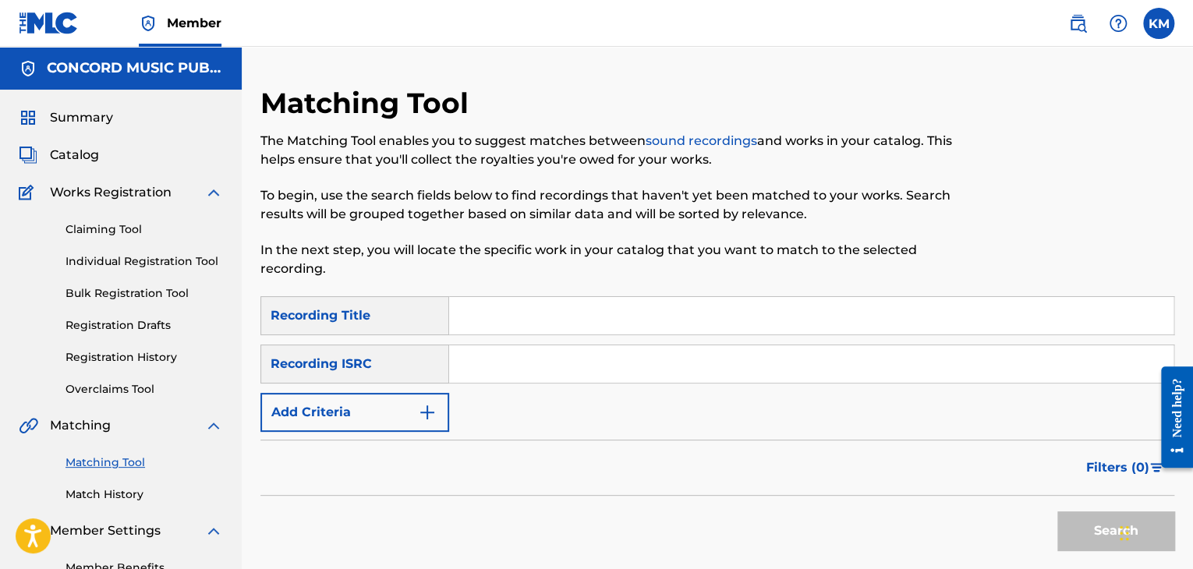
click at [486, 374] on input "Search Form" at bounding box center [811, 363] width 724 height 37
paste input "TCACO1615424"
type input "TCACO1615424"
click at [1077, 521] on button "Search" at bounding box center [1115, 531] width 117 height 39
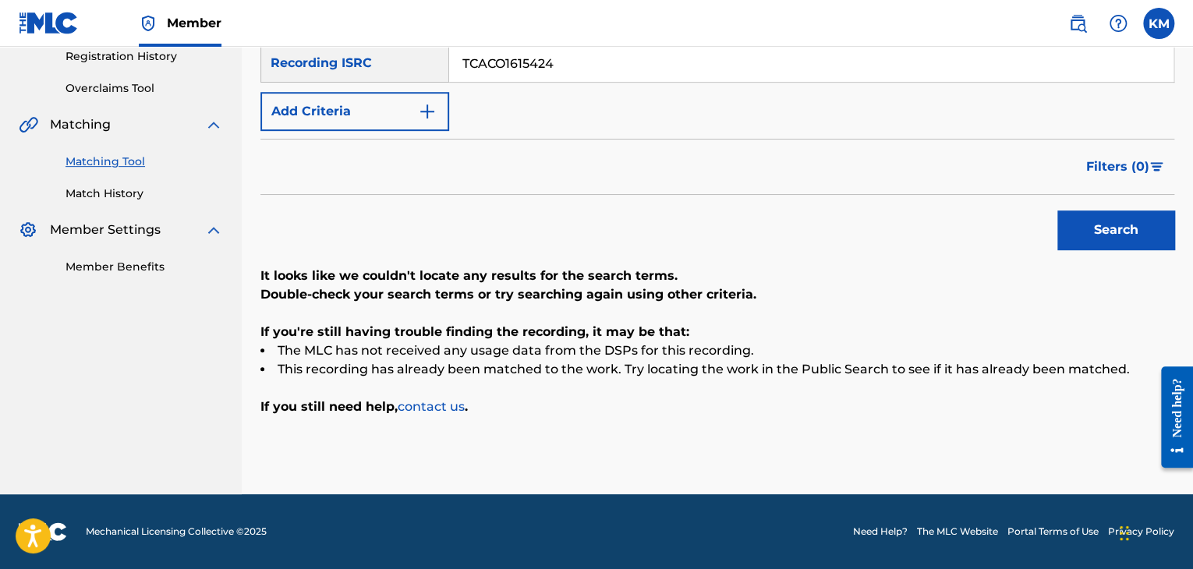
scroll to position [67, 0]
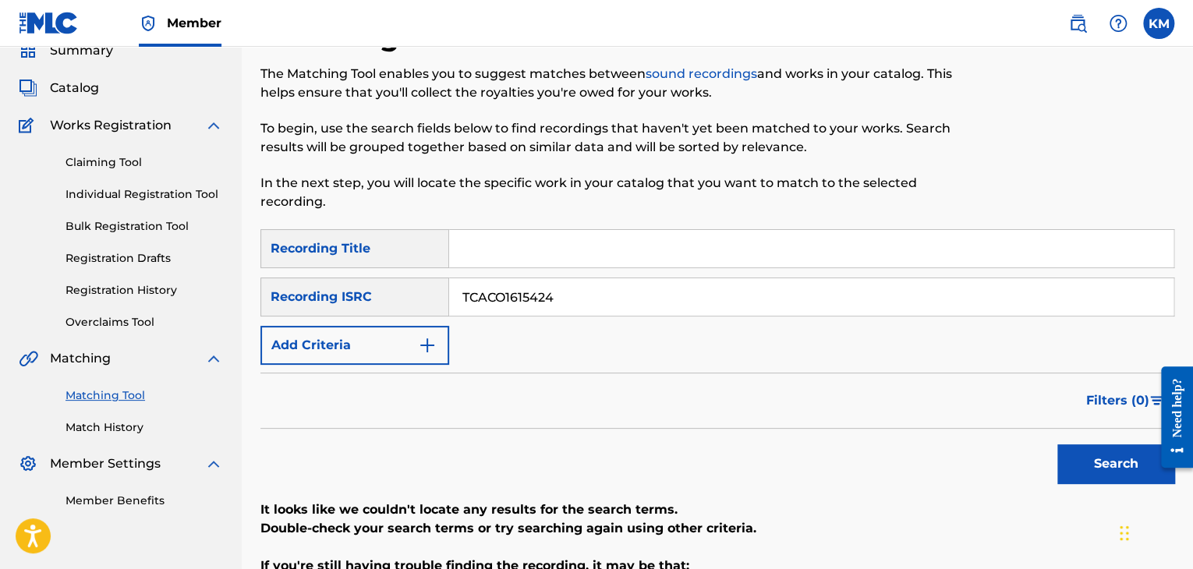
click at [519, 246] on input "Search Form" at bounding box center [811, 248] width 724 height 37
paste input "Mujer Infiel"
type input "Mujer Infiel"
drag, startPoint x: 494, startPoint y: 292, endPoint x: 331, endPoint y: 303, distance: 163.4
click at [331, 303] on div "SearchWithCriteriac77dc7f3-42ff-4897-85eb-9165cde0c027 Recording ISRC TCACO1615…" at bounding box center [717, 297] width 914 height 39
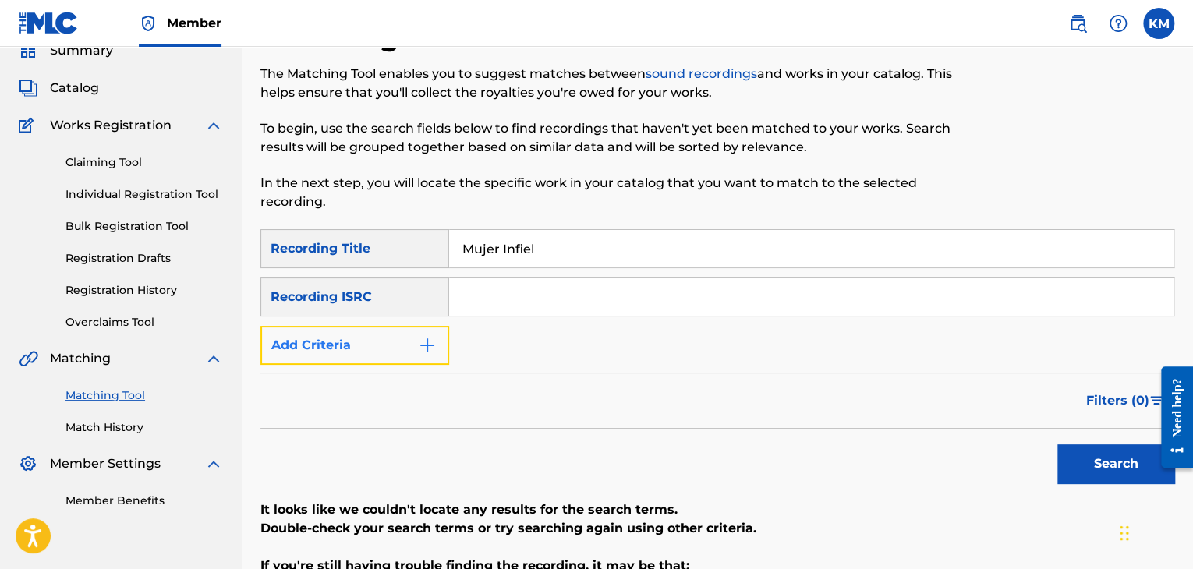
click at [430, 338] on img "Search Form" at bounding box center [427, 345] width 19 height 19
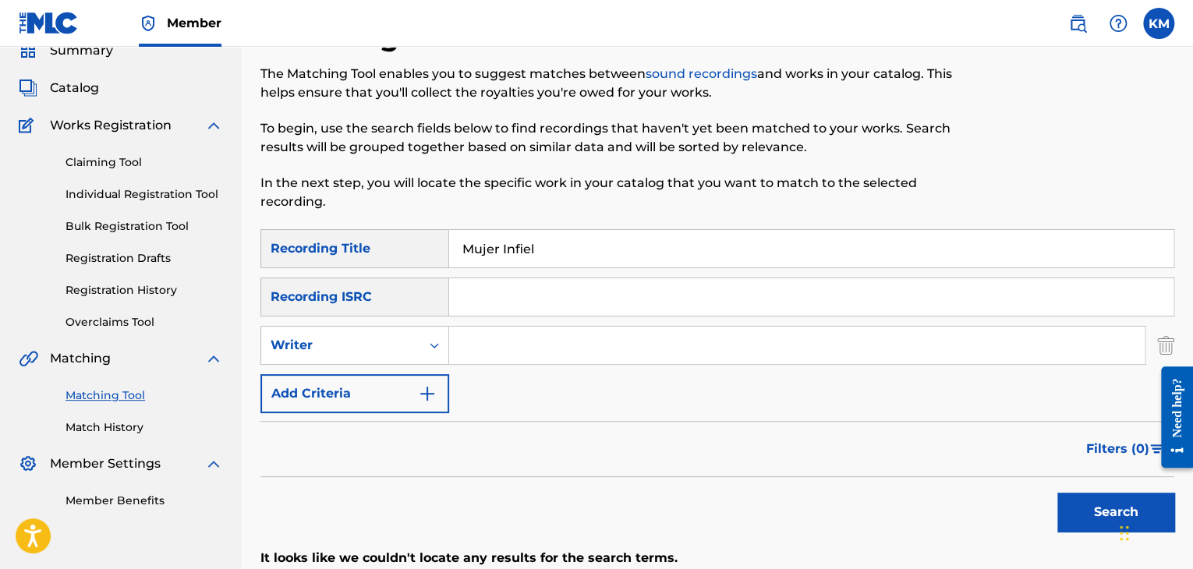
click at [518, 346] on input "Search Form" at bounding box center [797, 345] width 696 height 37
paste input "[PERSON_NAME]"
type input "[PERSON_NAME]"
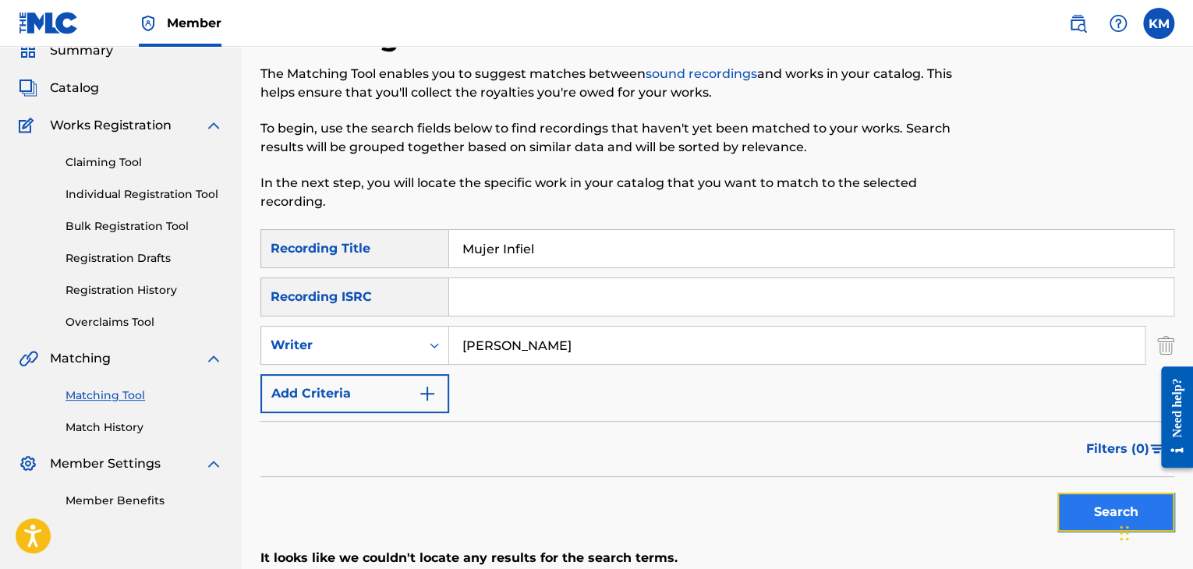
click at [1072, 500] on button "Search" at bounding box center [1115, 512] width 117 height 39
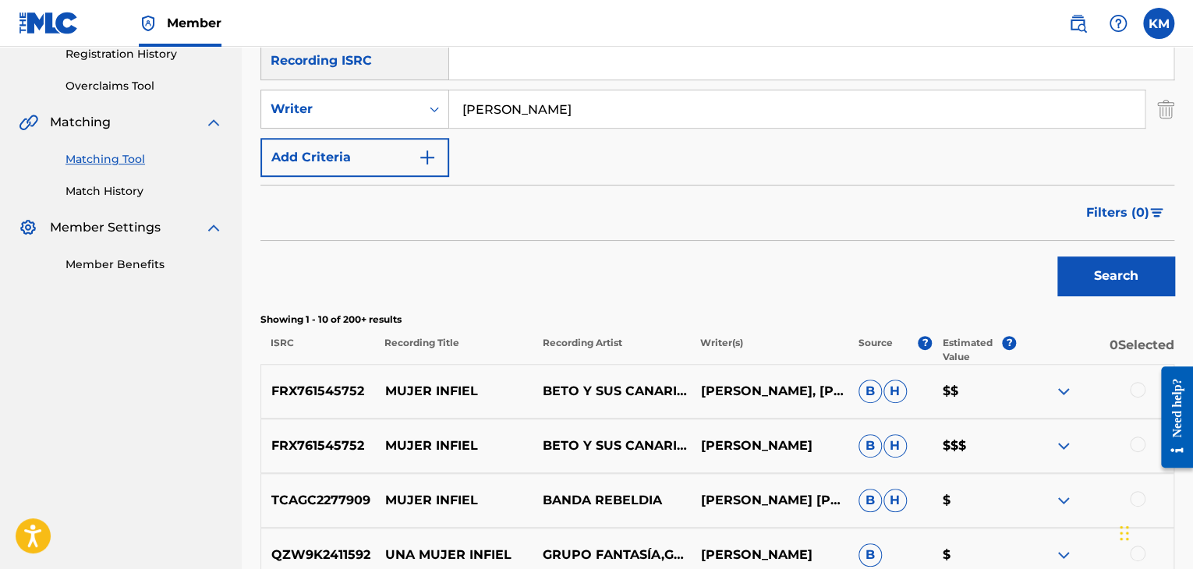
scroll to position [301, 0]
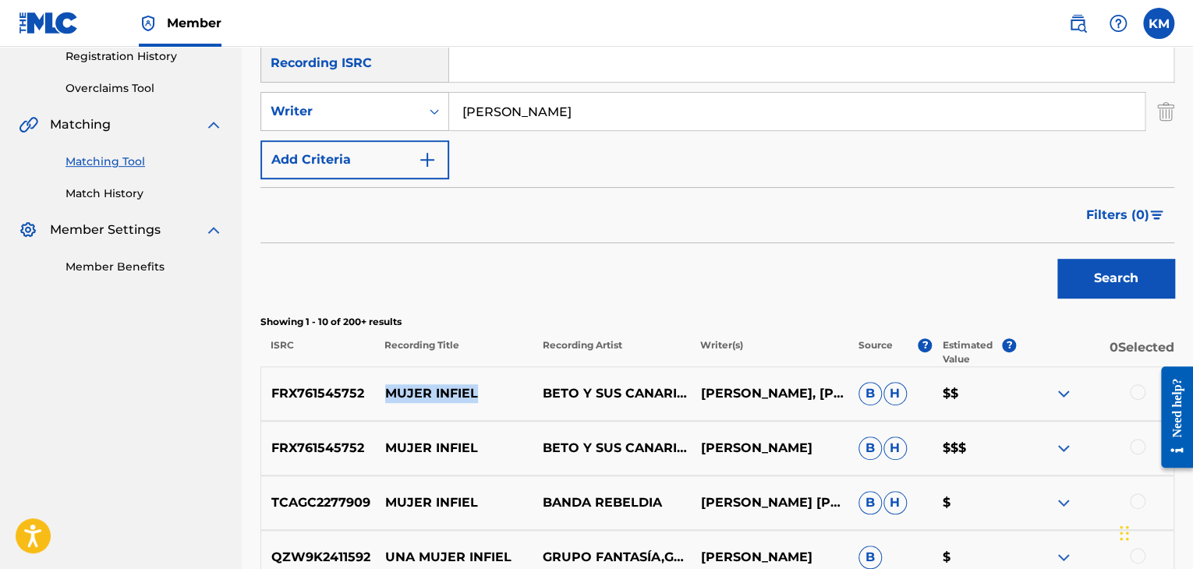
drag, startPoint x: 387, startPoint y: 389, endPoint x: 484, endPoint y: 391, distance: 97.5
click at [484, 391] on p "MUJER INFIEL" at bounding box center [454, 393] width 158 height 19
copy p "MUJER INFIEL"
click at [1137, 392] on div at bounding box center [1138, 392] width 16 height 16
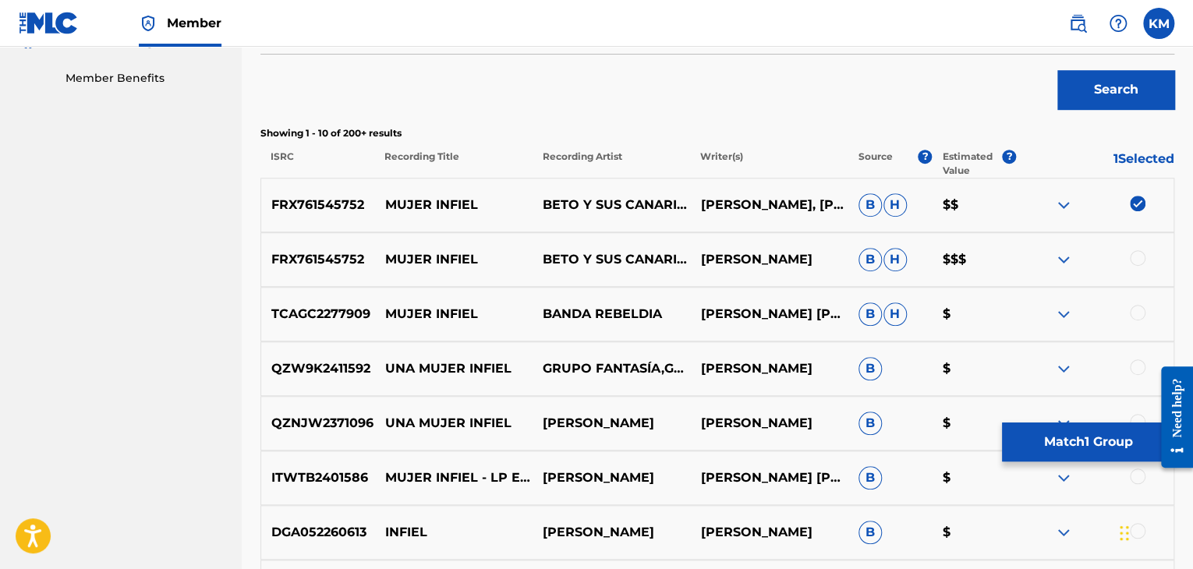
scroll to position [691, 0]
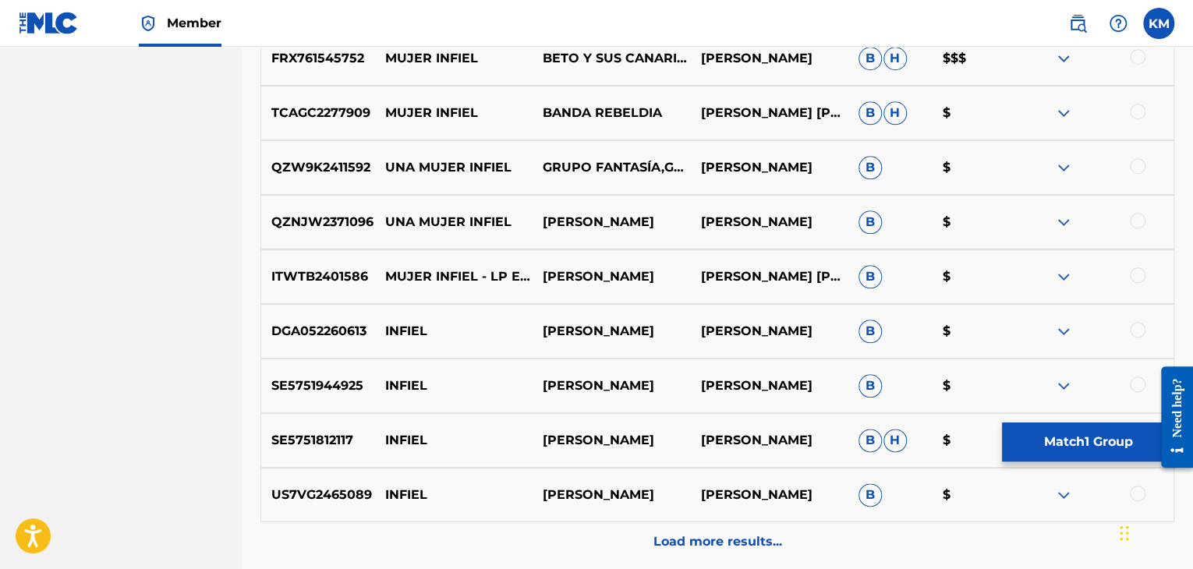
click at [1140, 57] on div at bounding box center [1138, 57] width 16 height 16
click at [1136, 109] on div at bounding box center [1138, 112] width 16 height 16
click at [1137, 169] on div at bounding box center [1138, 166] width 16 height 16
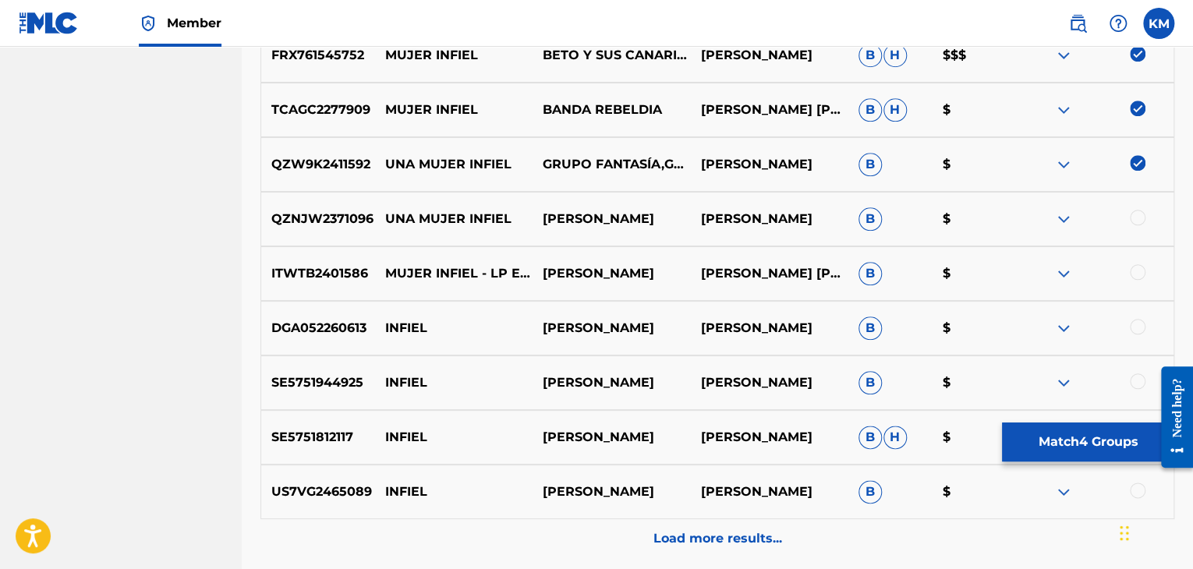
scroll to position [613, 0]
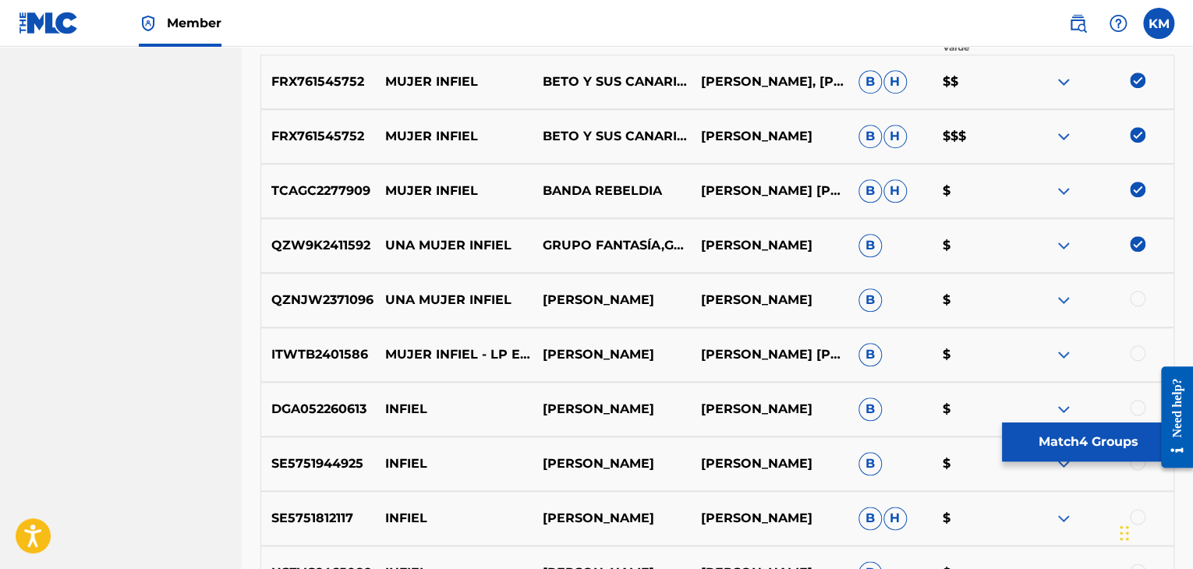
click at [1136, 299] on div at bounding box center [1138, 299] width 16 height 16
click at [1132, 353] on div at bounding box center [1138, 353] width 16 height 16
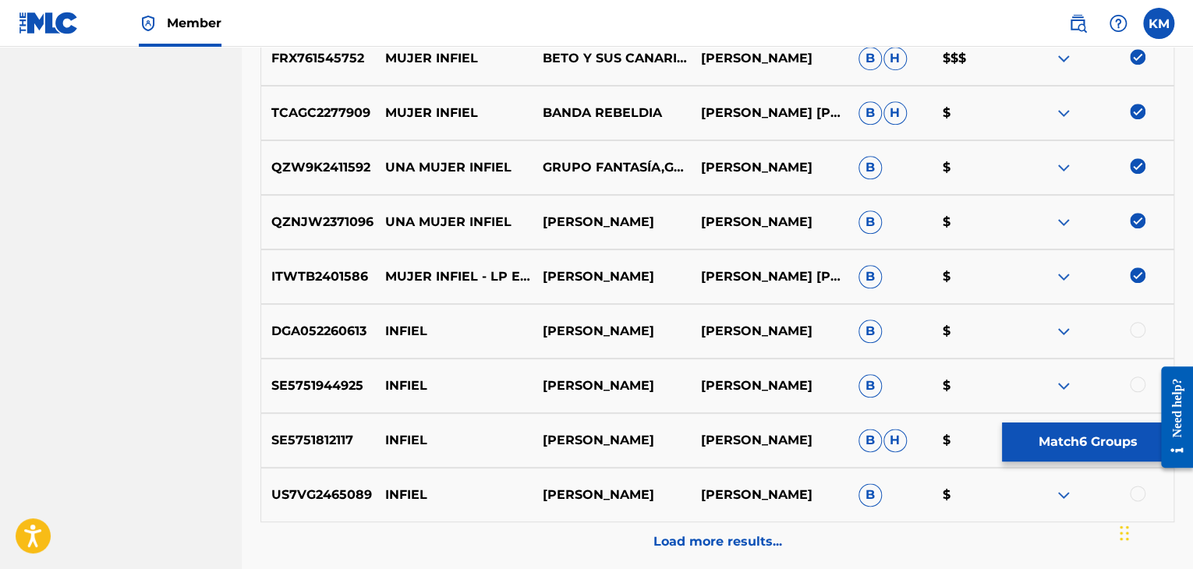
scroll to position [836, 0]
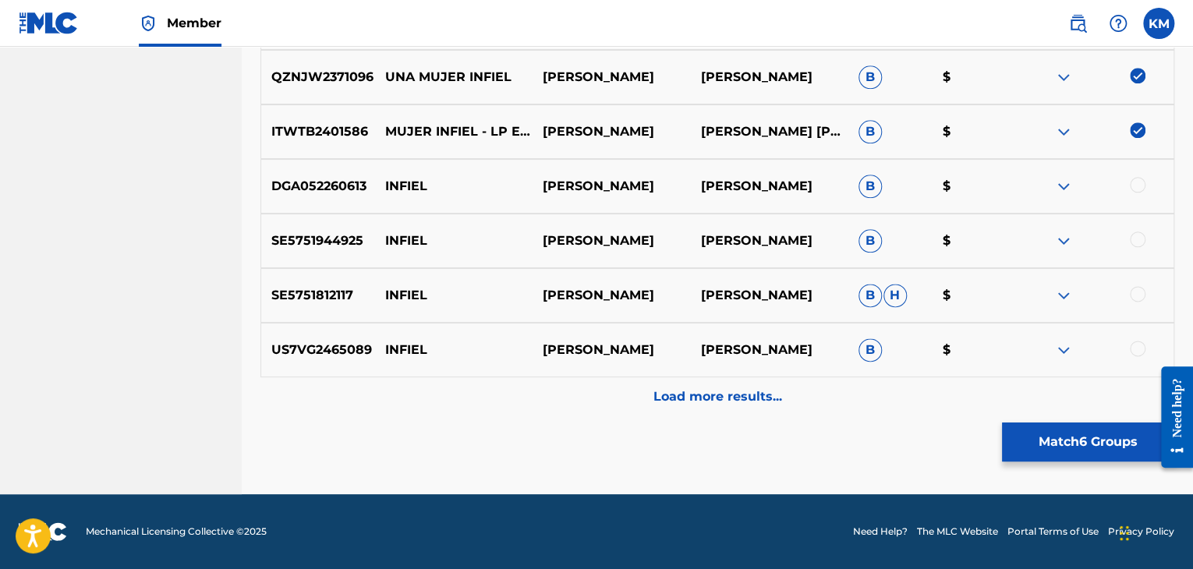
click at [1133, 185] on div at bounding box center [1138, 185] width 16 height 16
click at [1135, 235] on div at bounding box center [1138, 240] width 16 height 16
click at [1139, 291] on div at bounding box center [1138, 294] width 16 height 16
click at [1135, 351] on div at bounding box center [1138, 349] width 16 height 16
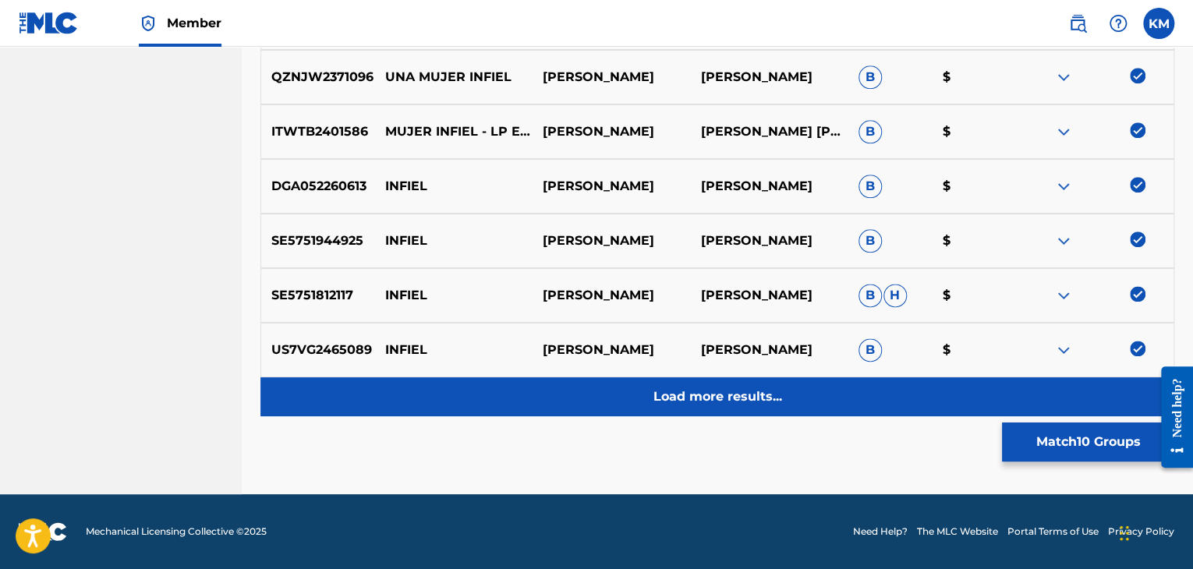
click at [763, 391] on p "Load more results..." at bounding box center [718, 397] width 129 height 19
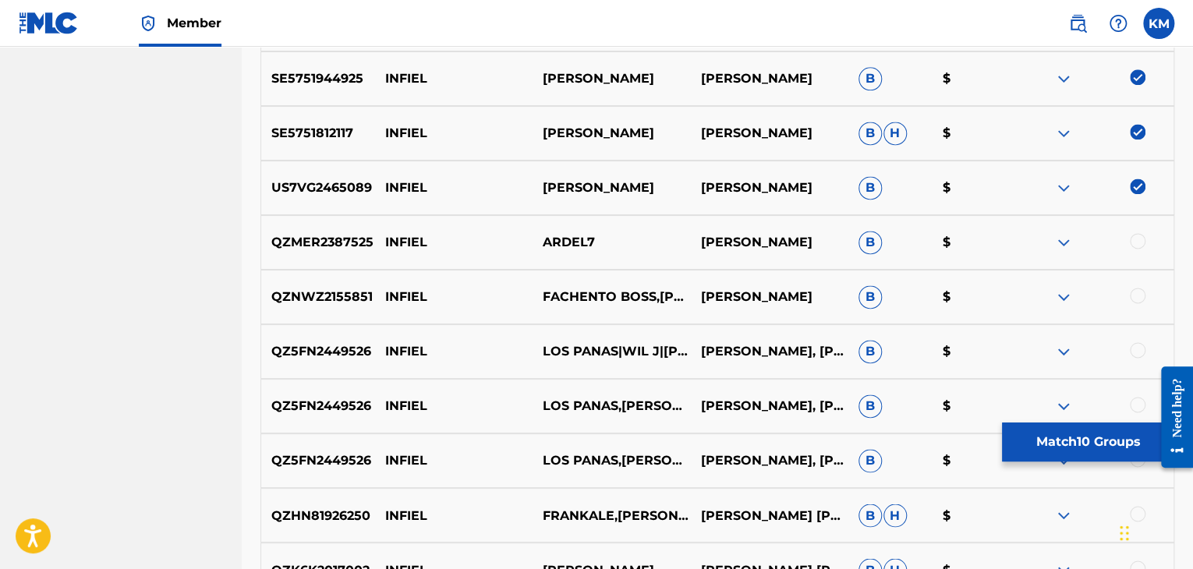
scroll to position [1070, 0]
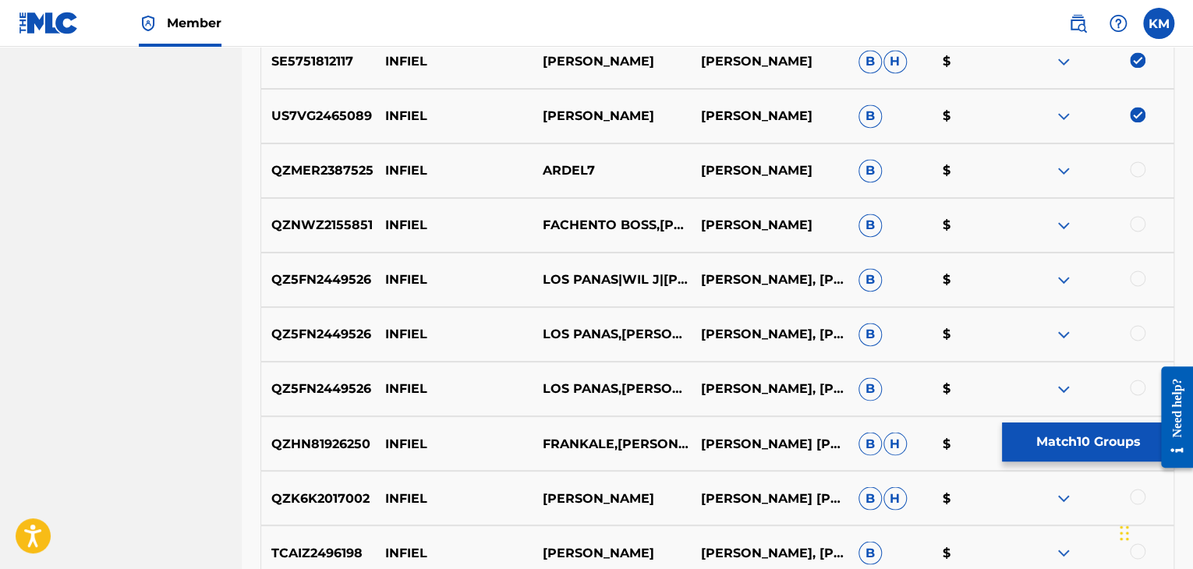
click at [1140, 167] on div at bounding box center [1138, 169] width 16 height 16
click at [1135, 225] on div at bounding box center [1138, 224] width 16 height 16
click at [1141, 282] on div at bounding box center [1138, 279] width 16 height 16
click at [1132, 331] on div at bounding box center [1138, 333] width 16 height 16
click at [1135, 391] on div at bounding box center [1138, 388] width 16 height 16
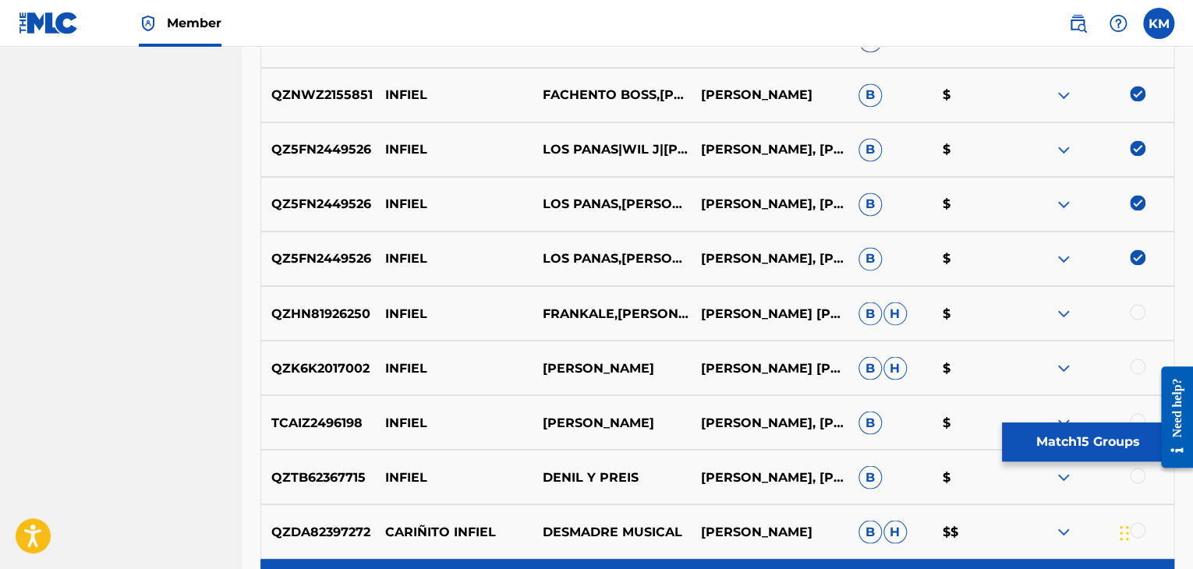
scroll to position [1382, 0]
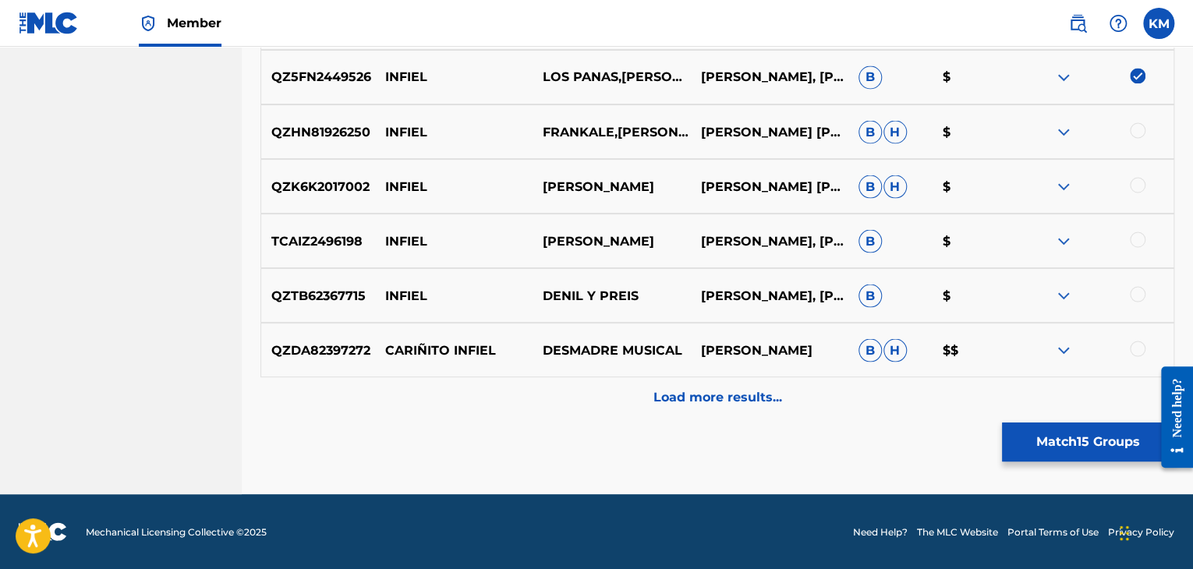
click at [1132, 129] on div at bounding box center [1138, 130] width 16 height 16
click at [1131, 186] on div at bounding box center [1138, 185] width 16 height 16
click at [1132, 238] on div at bounding box center [1138, 240] width 16 height 16
click at [1138, 290] on div at bounding box center [1138, 294] width 16 height 16
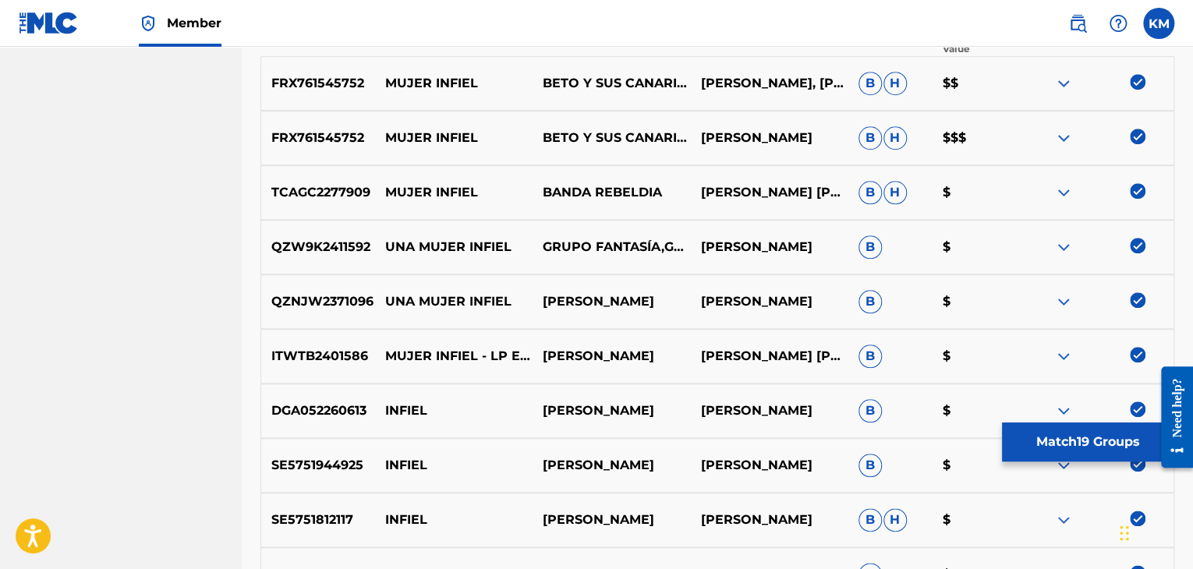
scroll to position [602, 0]
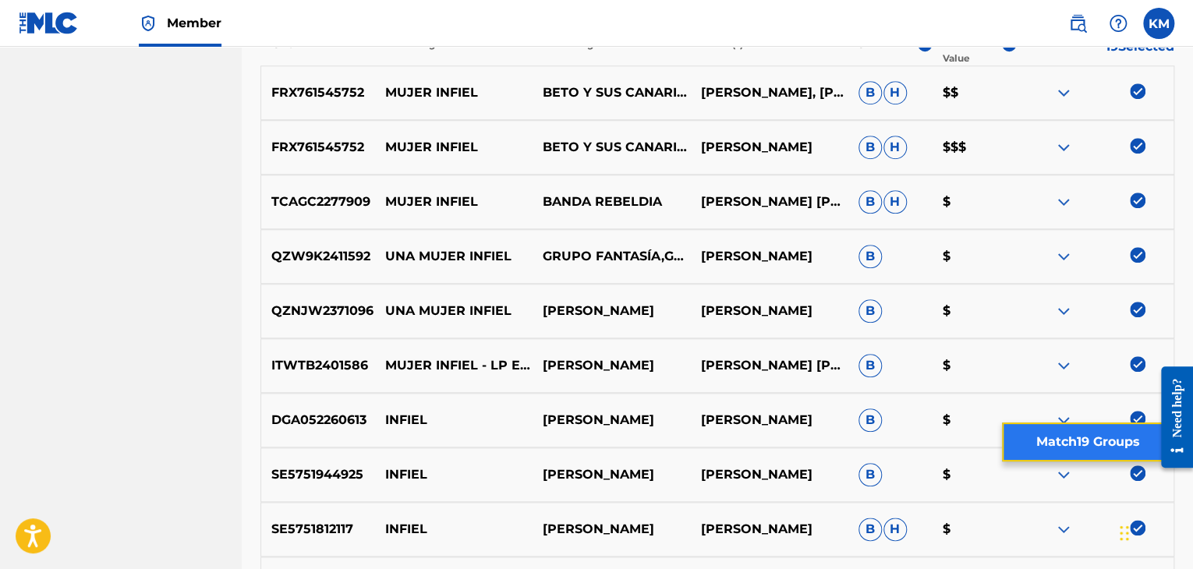
click at [1051, 447] on button "Match 19 Groups" at bounding box center [1088, 442] width 172 height 39
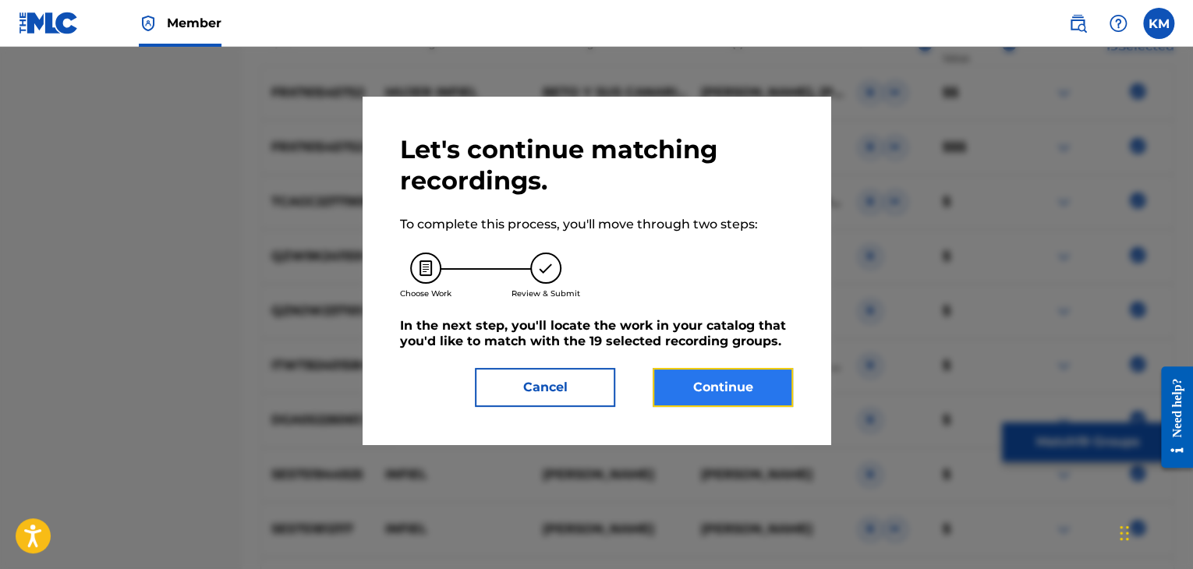
click at [682, 388] on button "Continue" at bounding box center [723, 387] width 140 height 39
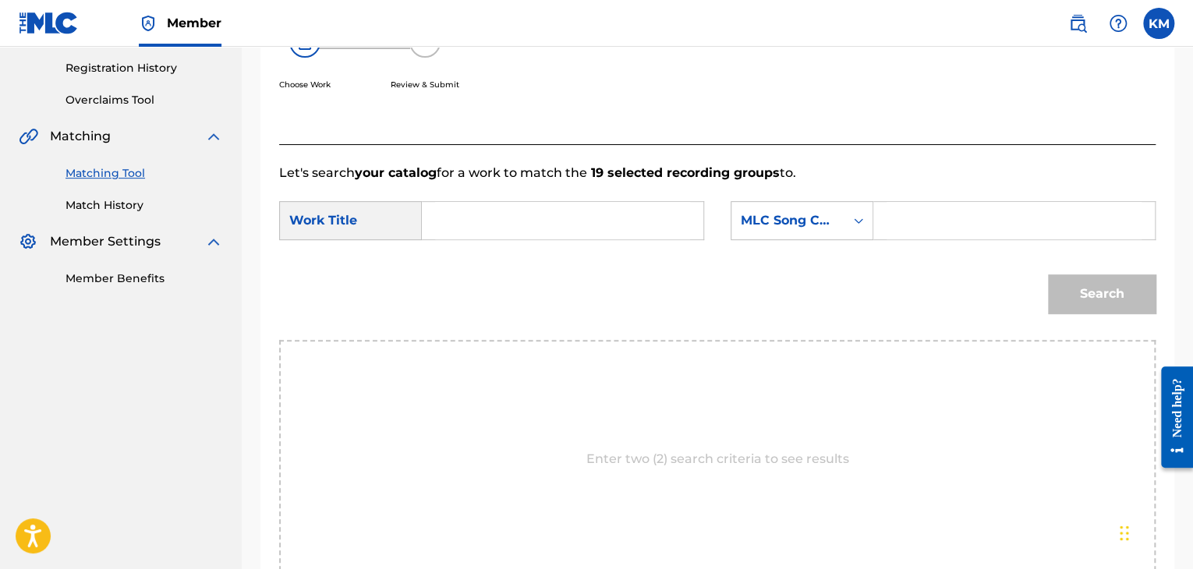
scroll to position [236, 0]
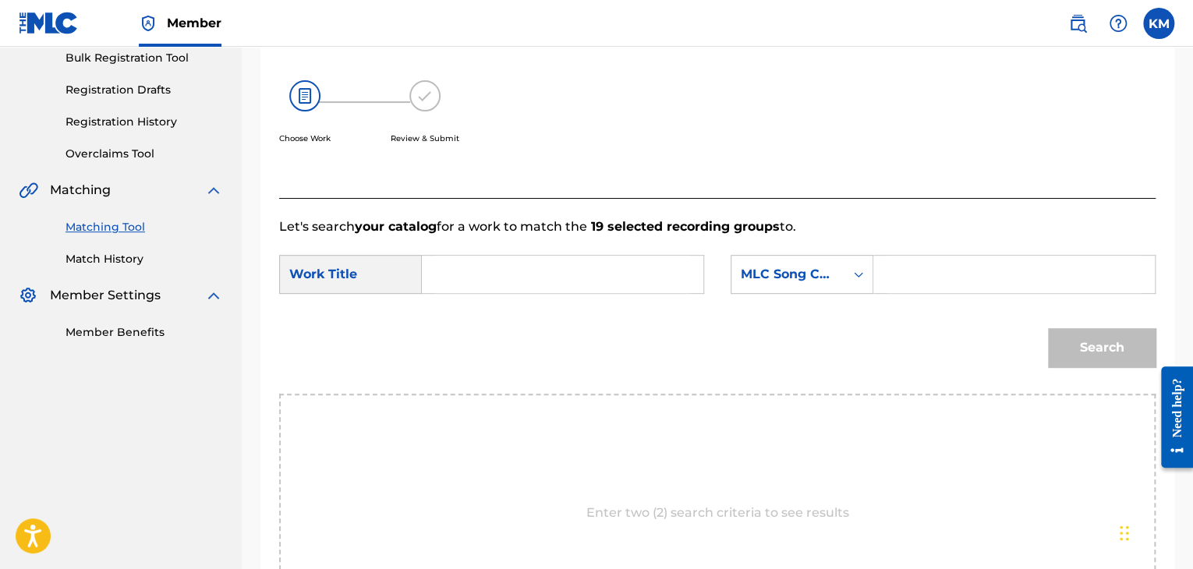
click at [490, 277] on input "Search Form" at bounding box center [562, 274] width 255 height 37
paste input "MUJER INFIEL"
type input "MUJER INFIEL"
click at [858, 274] on icon "Search Form" at bounding box center [858, 274] width 9 height 5
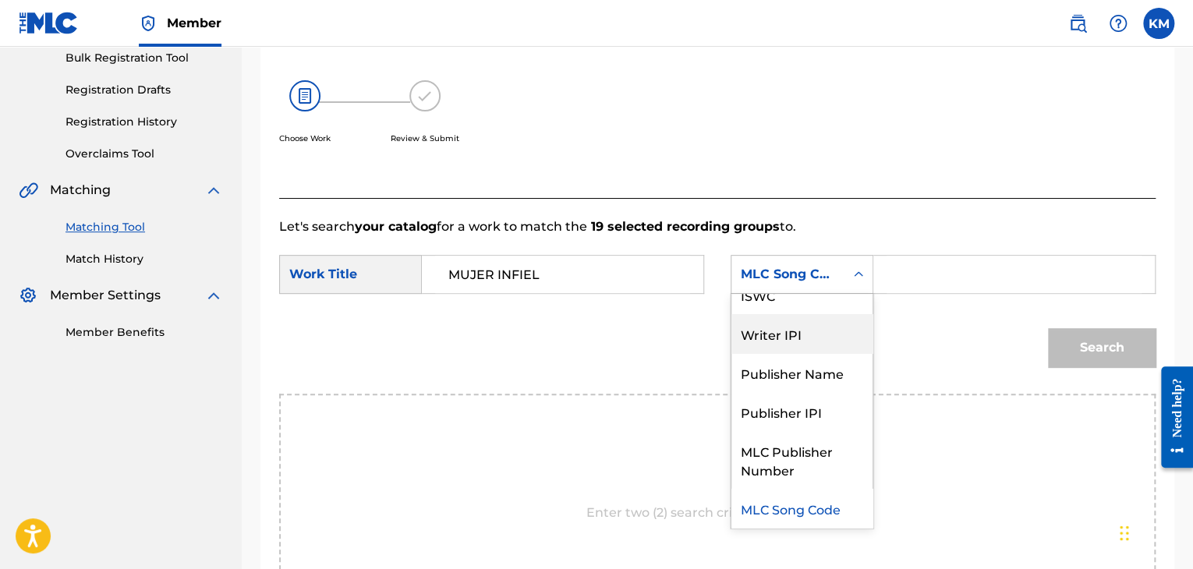
scroll to position [0, 0]
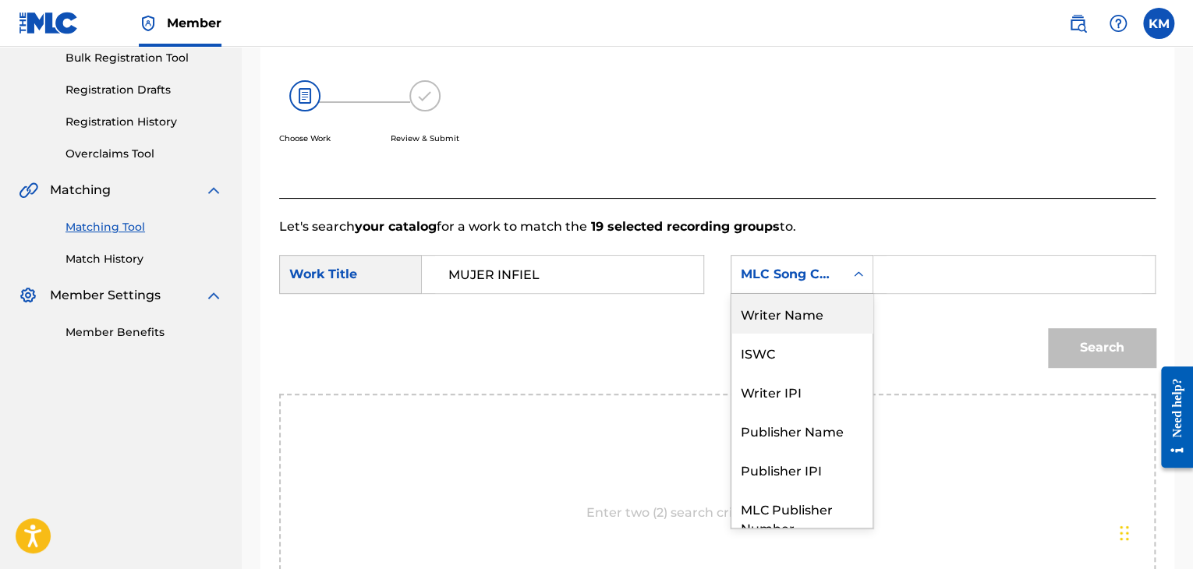
click at [827, 321] on div "Writer Name" at bounding box center [802, 313] width 141 height 39
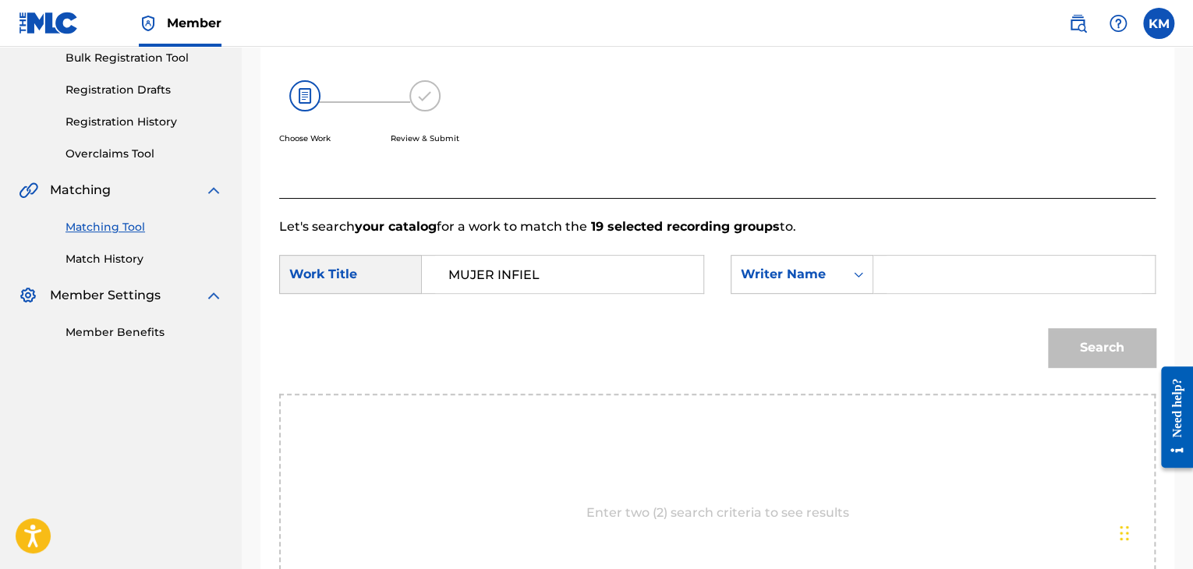
click at [911, 287] on input "Search Form" at bounding box center [1014, 274] width 255 height 37
paste input "[PERSON_NAME]"
type input "[PERSON_NAME]"
click at [1106, 339] on button "Search" at bounding box center [1102, 347] width 108 height 39
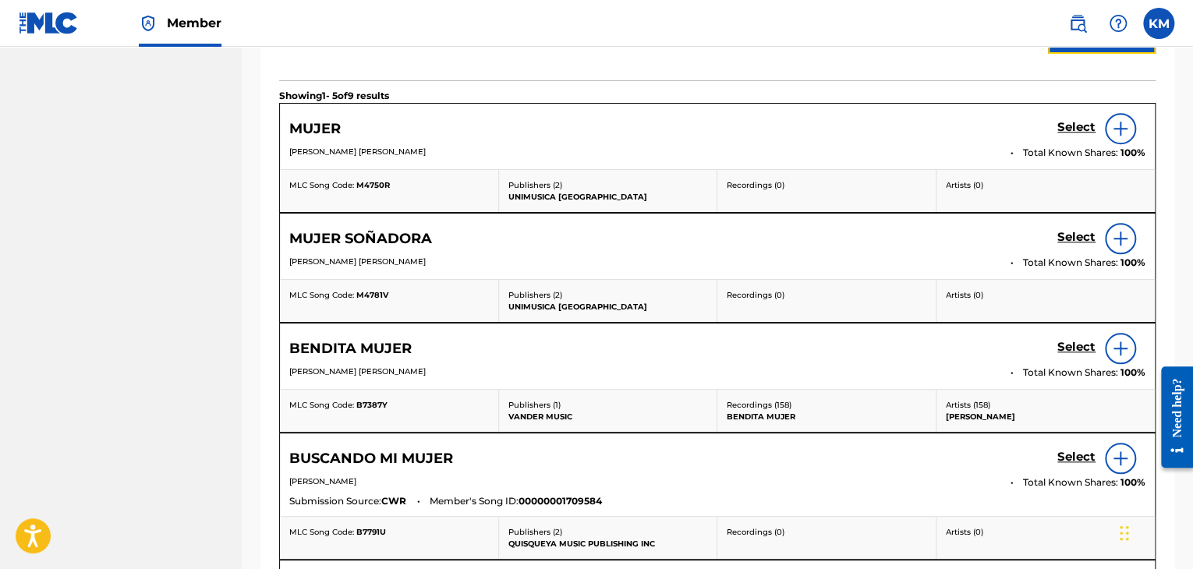
scroll to position [314, 0]
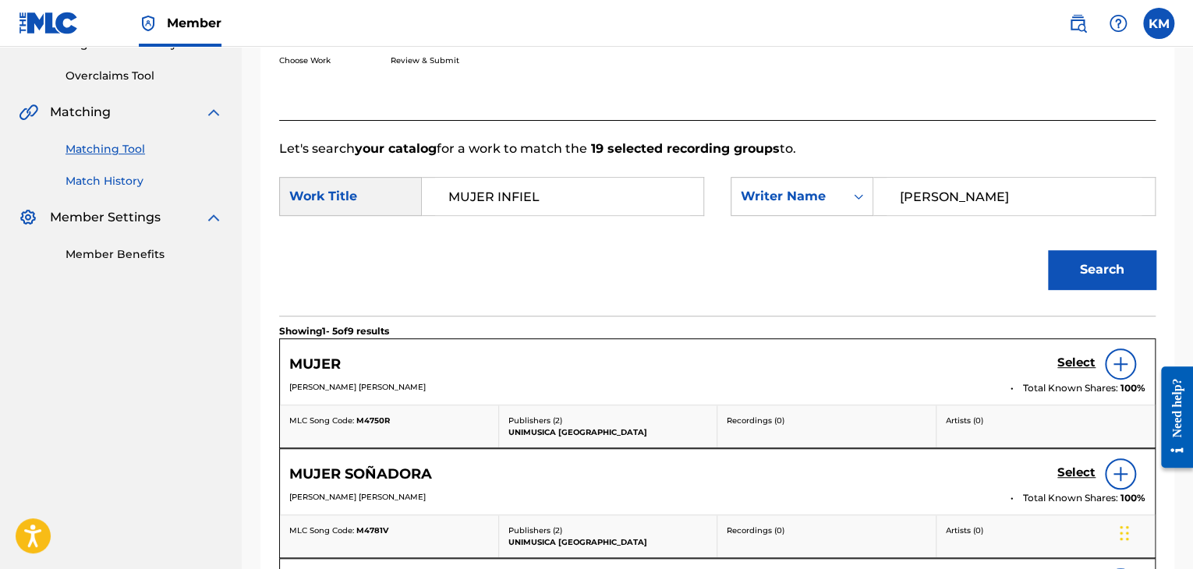
click at [121, 185] on link "Match History" at bounding box center [145, 181] width 158 height 16
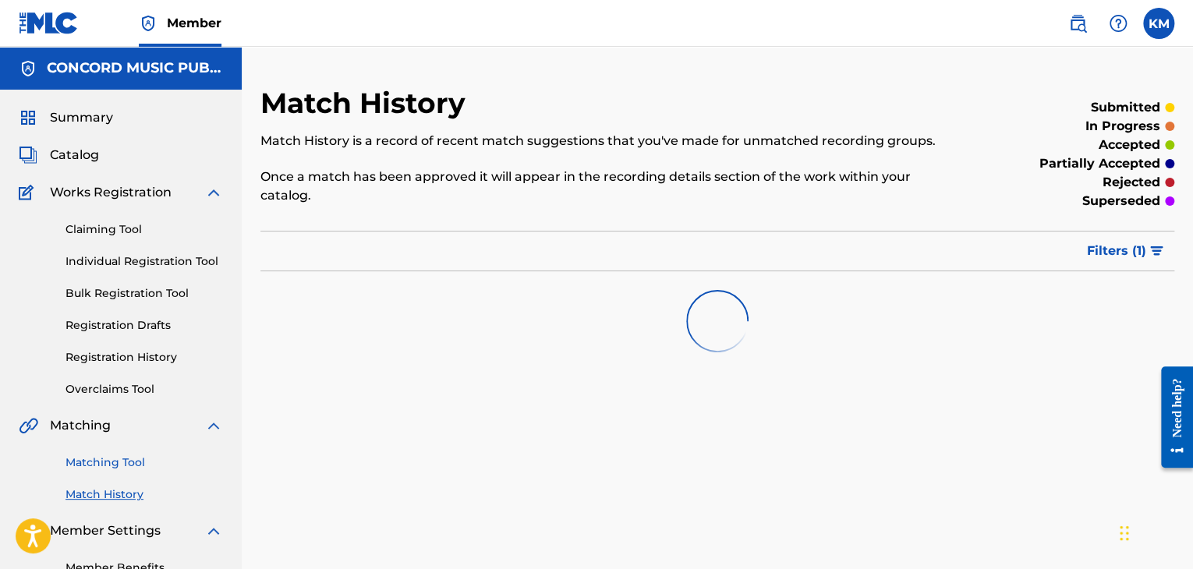
click at [106, 458] on link "Matching Tool" at bounding box center [145, 463] width 158 height 16
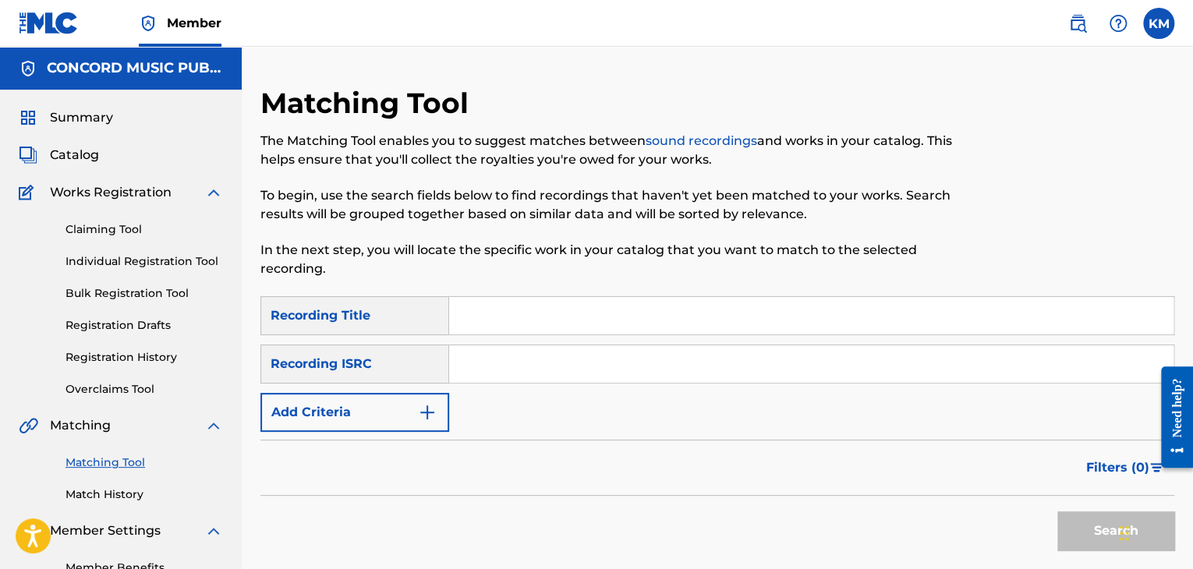
click at [515, 356] on input "Search Form" at bounding box center [811, 363] width 724 height 37
paste input "USAM19500872"
type input "USAM19500872"
click at [1081, 526] on button "Search" at bounding box center [1115, 531] width 117 height 39
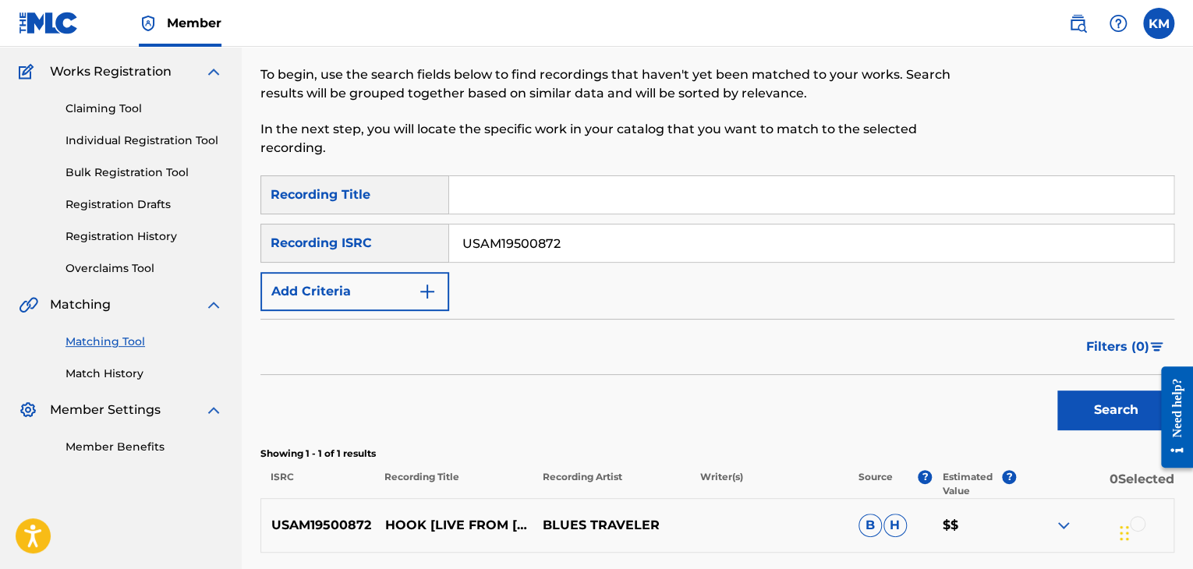
scroll to position [257, 0]
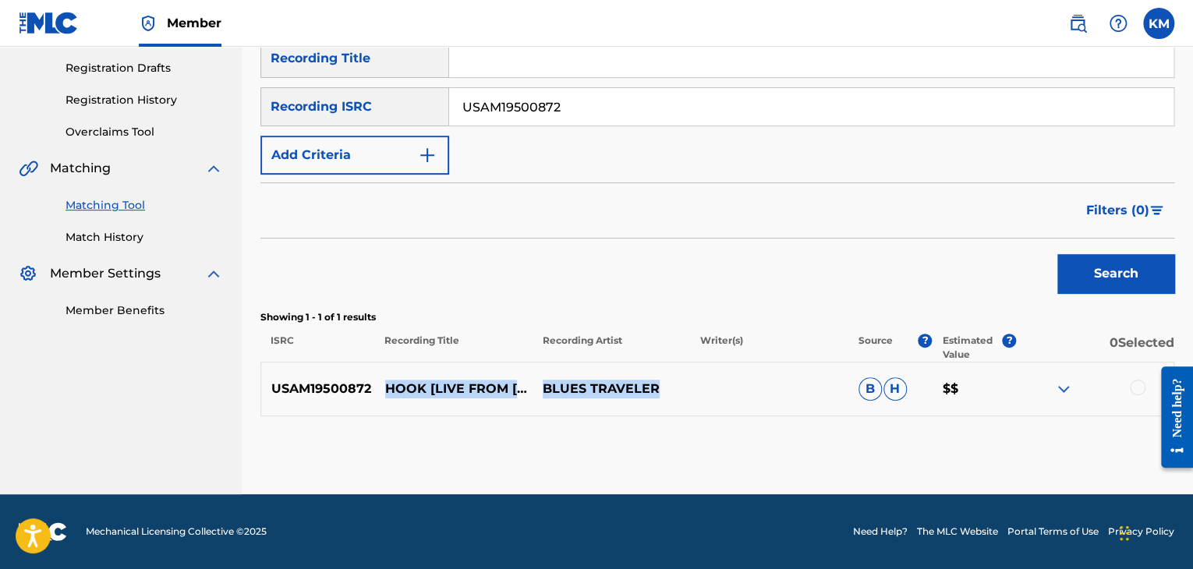
drag, startPoint x: 380, startPoint y: 377, endPoint x: 671, endPoint y: 388, distance: 291.1
click at [671, 388] on div "USAM19500872 HOOK [LIVE FROM [US_STATE]] BLUES TRAVELER B H $$" at bounding box center [717, 389] width 914 height 55
copy div "HOOK [LIVE FROM [US_STATE]] BLUES TRAVELER"
click at [389, 378] on p "HOOK [LIVE FROM [US_STATE]]" at bounding box center [454, 388] width 158 height 37
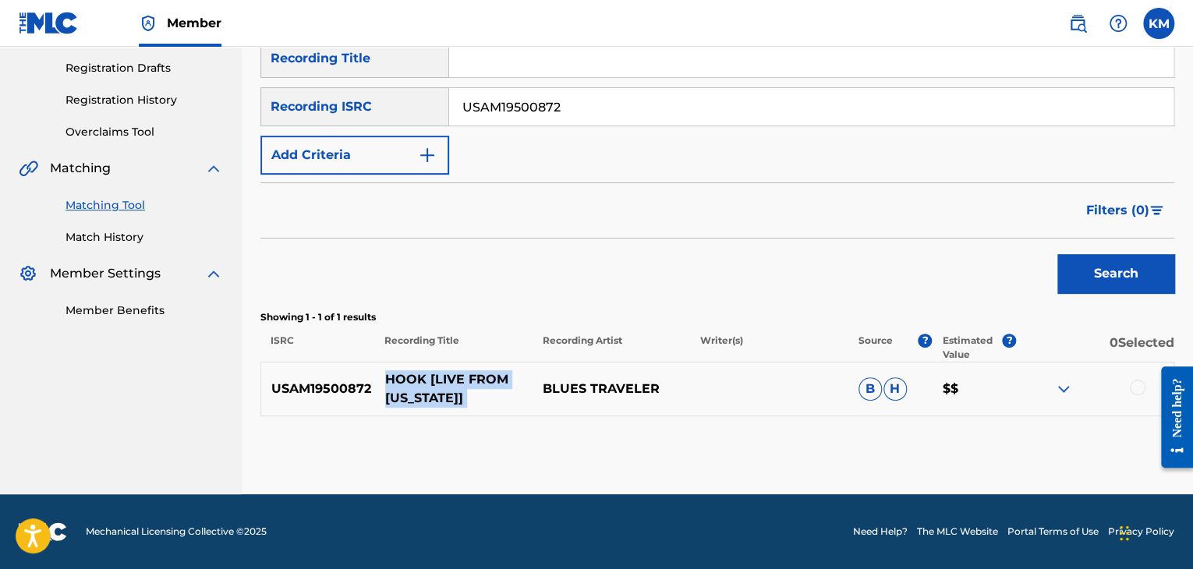
drag, startPoint x: 389, startPoint y: 378, endPoint x: 471, endPoint y: 394, distance: 83.4
click at [471, 394] on p "HOOK [LIVE FROM [US_STATE]]" at bounding box center [454, 388] width 158 height 37
click at [1140, 381] on div at bounding box center [1138, 388] width 16 height 16
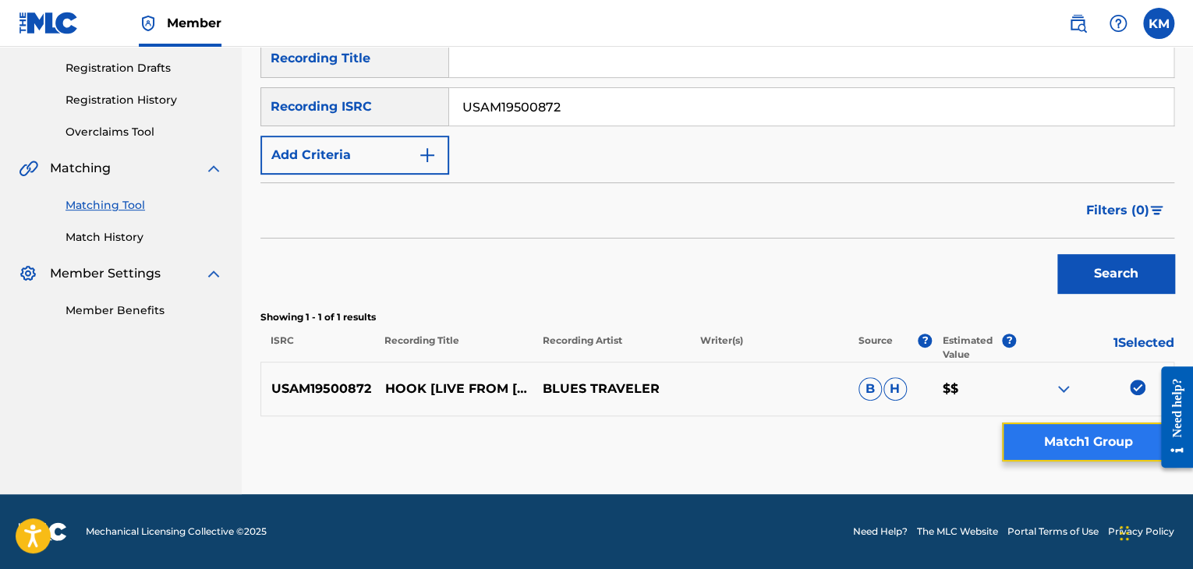
click at [1051, 438] on button "Match 1 Group" at bounding box center [1088, 442] width 172 height 39
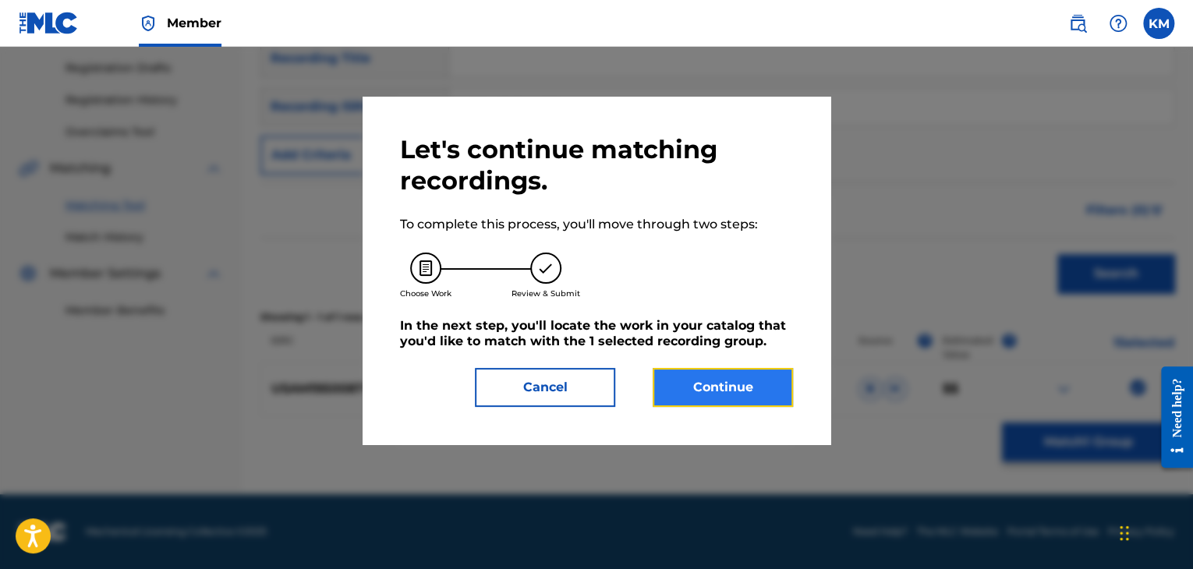
click at [723, 381] on button "Continue" at bounding box center [723, 387] width 140 height 39
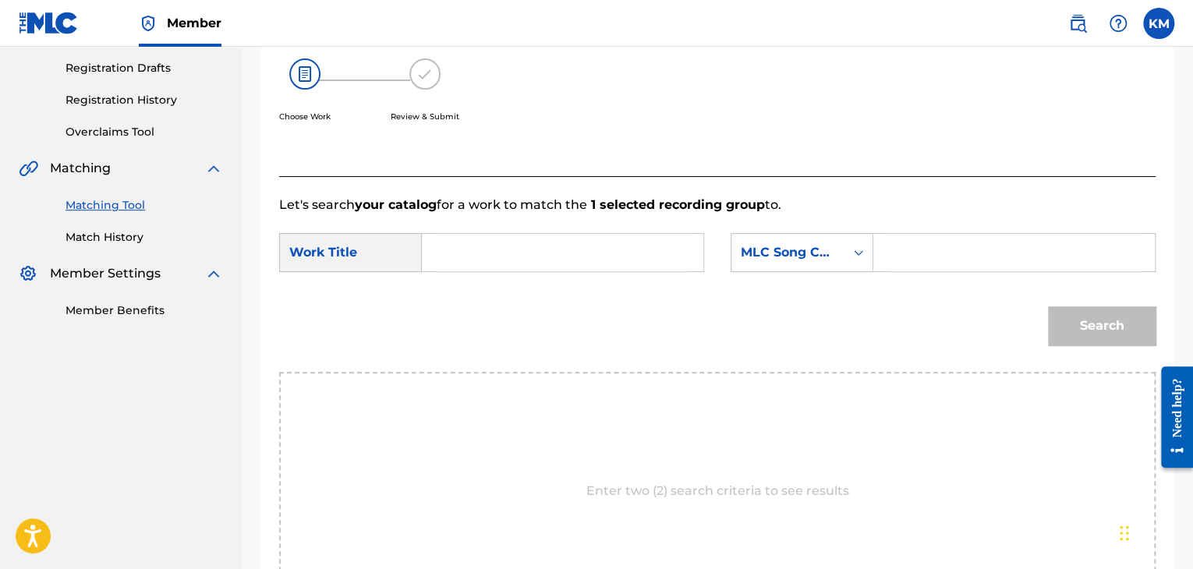
click at [573, 257] on input "Search Form" at bounding box center [562, 252] width 255 height 37
paste input "HOOK [LIVE FROM [US_STATE]]"
type input "HOOK [LIVE FROM [US_STATE]]"
click at [859, 255] on icon "Search Form" at bounding box center [859, 253] width 16 height 16
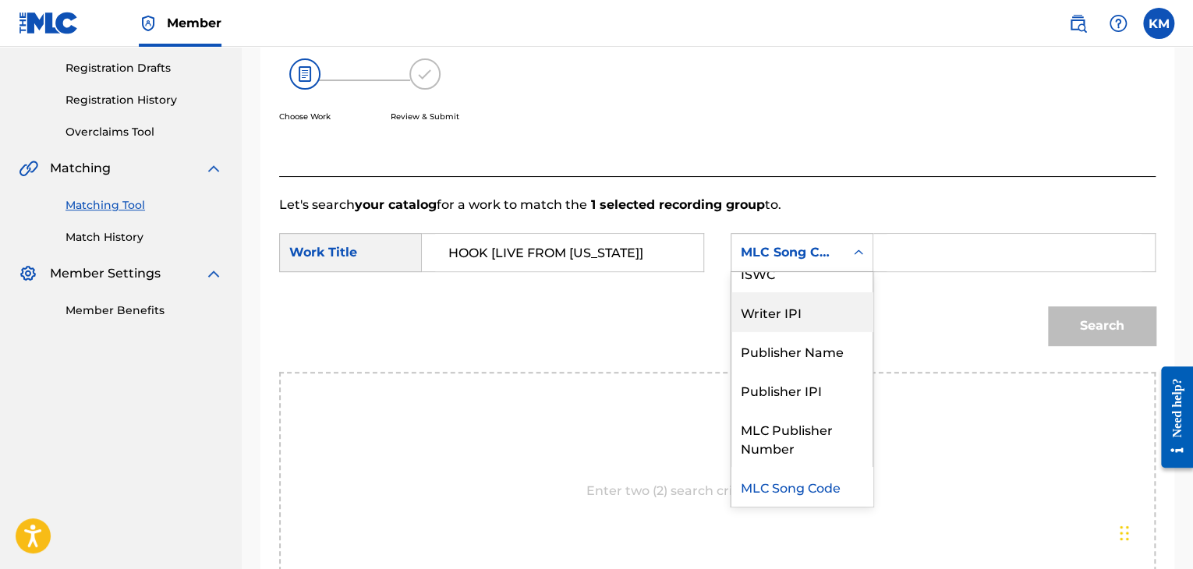
scroll to position [0, 0]
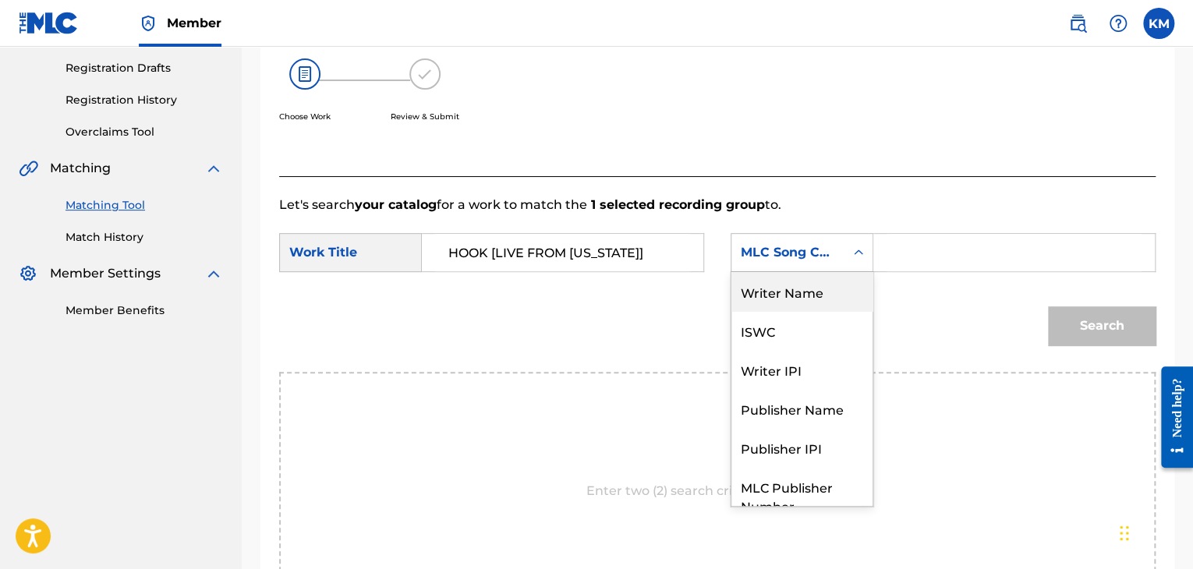
click at [809, 300] on div "Writer Name" at bounding box center [802, 291] width 141 height 39
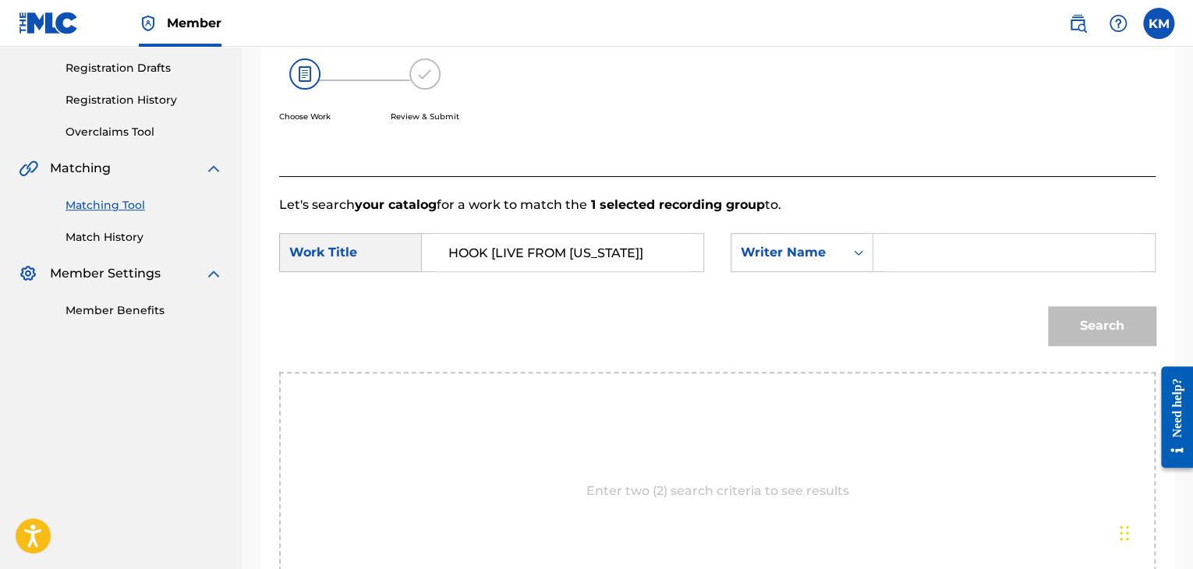
click at [902, 246] on input "Search Form" at bounding box center [1014, 252] width 255 height 37
type input "POPPER"
click at [1068, 322] on button "Search" at bounding box center [1102, 325] width 108 height 39
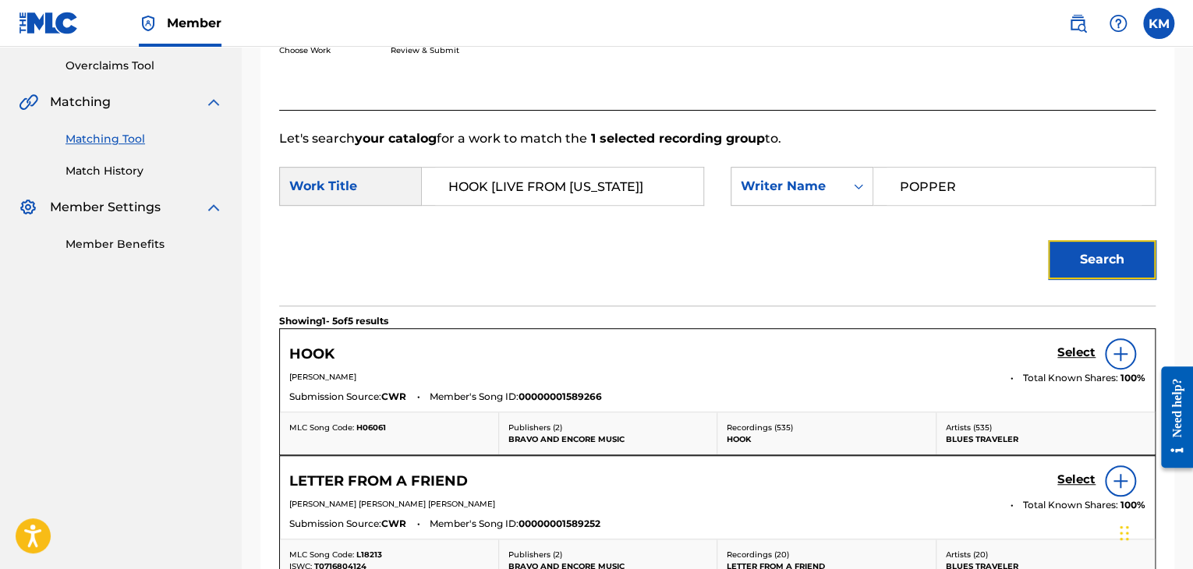
scroll to position [413, 0]
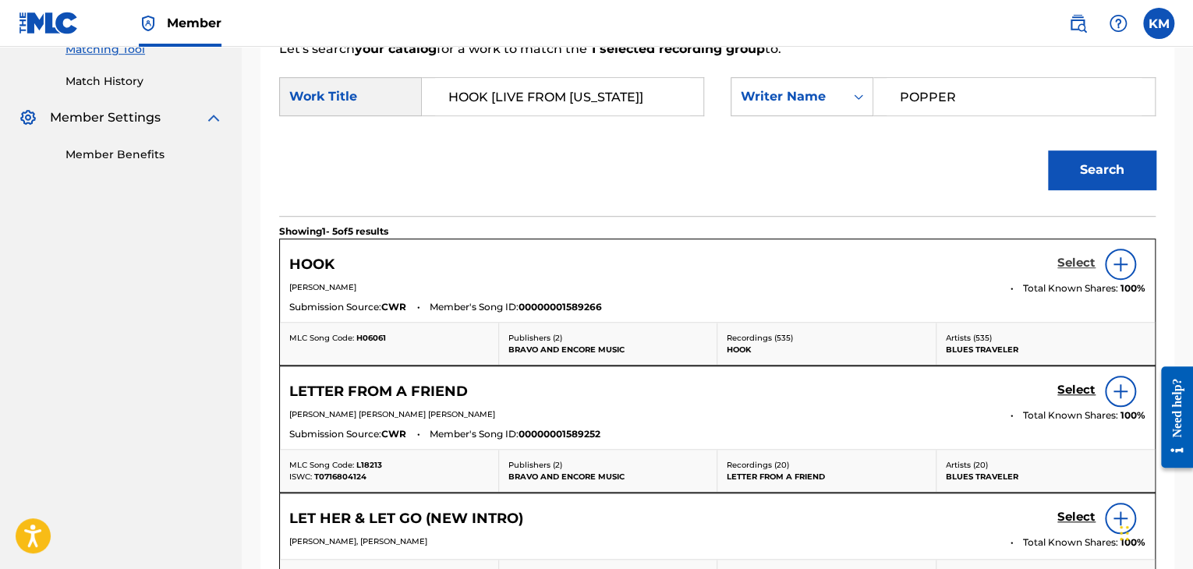
click at [1081, 260] on h5 "Select" at bounding box center [1076, 263] width 38 height 15
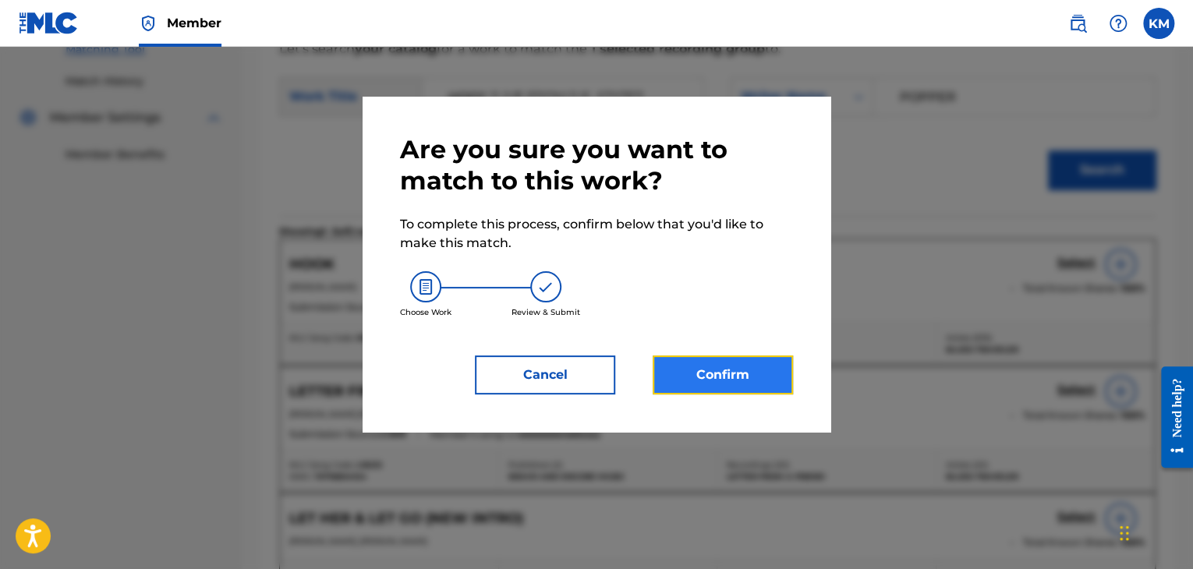
click at [677, 381] on button "Confirm" at bounding box center [723, 375] width 140 height 39
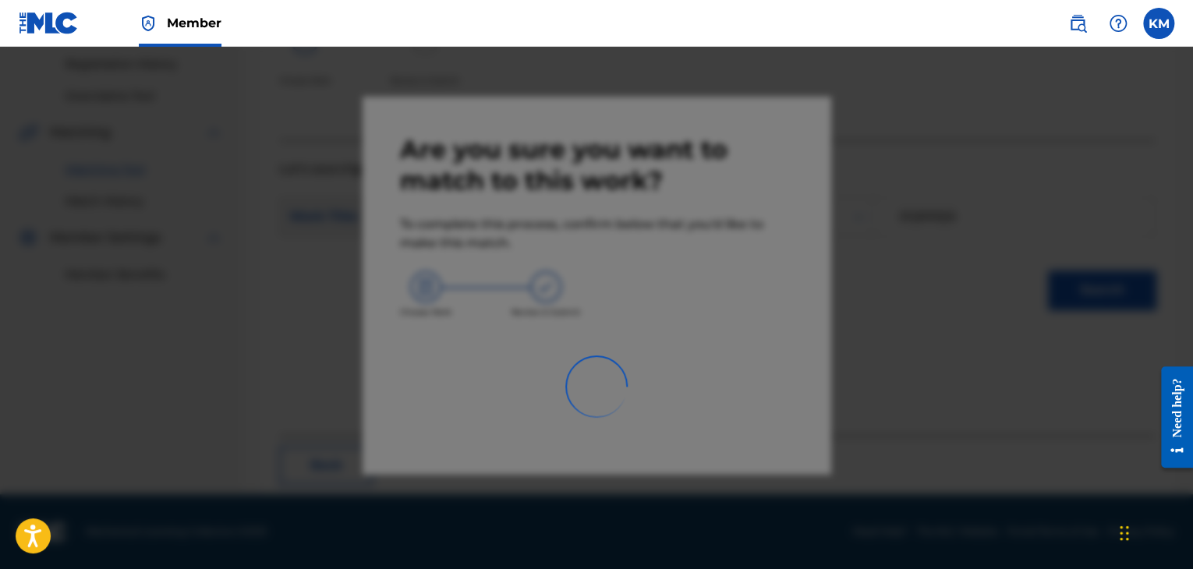
scroll to position [101, 0]
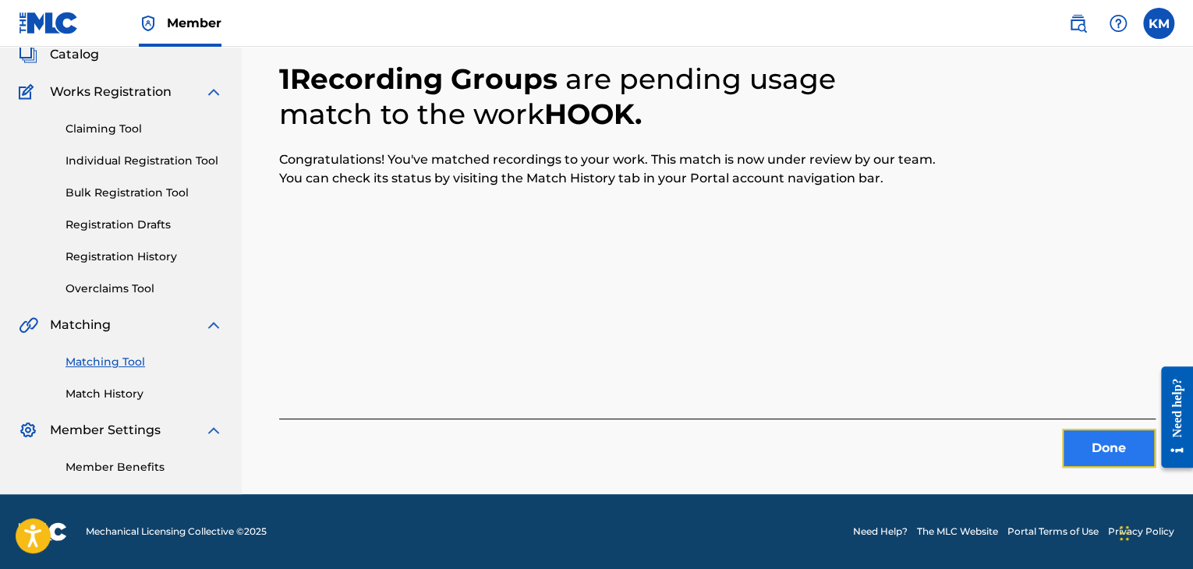
click at [1114, 448] on button "Done" at bounding box center [1109, 448] width 94 height 39
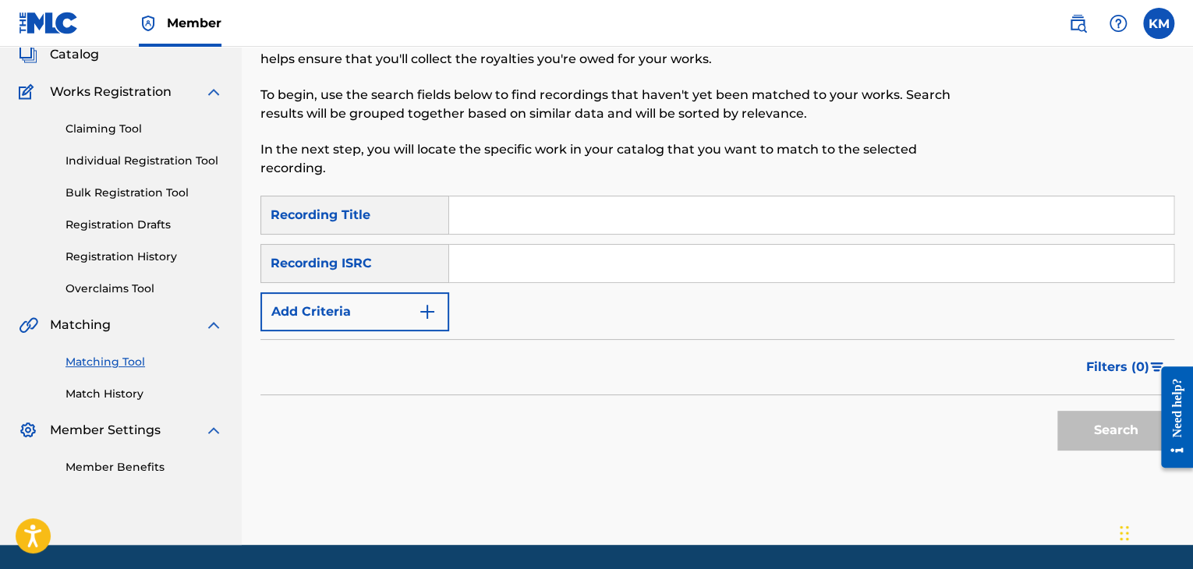
paste input "QZDA41829684"
type input "QZDA41829684"
click at [1050, 419] on div "Search" at bounding box center [1112, 426] width 125 height 62
click at [1067, 419] on button "Search" at bounding box center [1115, 430] width 117 height 39
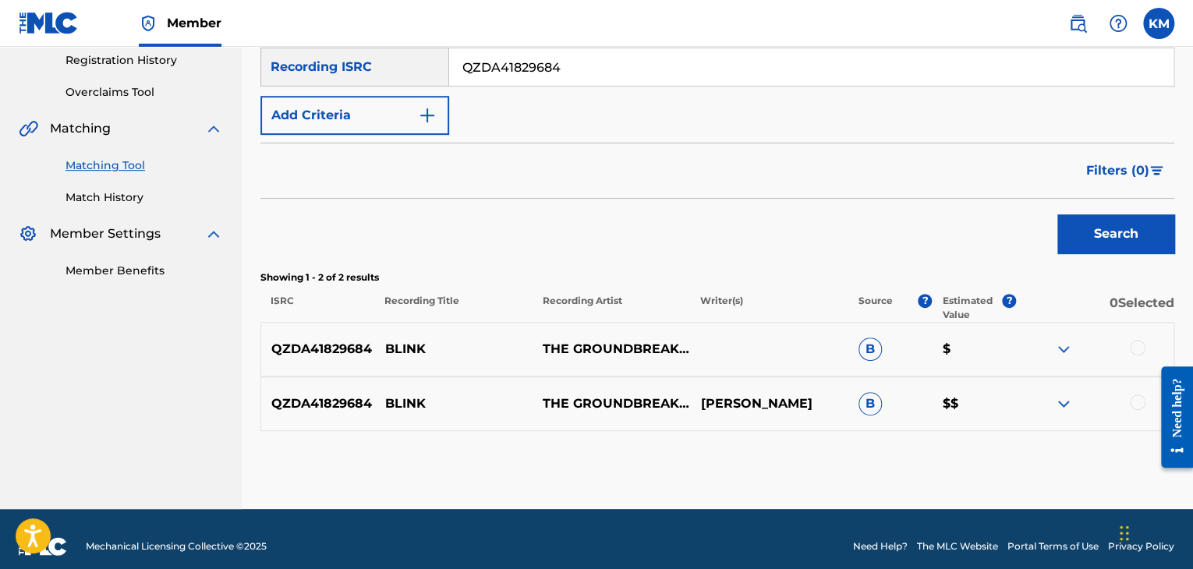
scroll to position [312, 0]
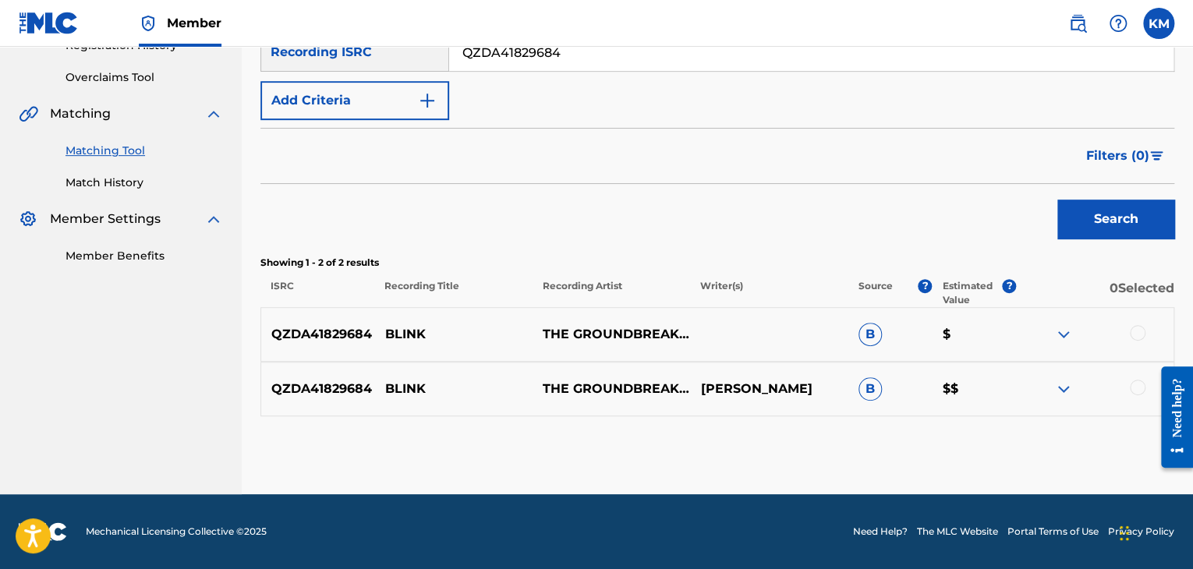
click at [1138, 385] on div at bounding box center [1138, 388] width 16 height 16
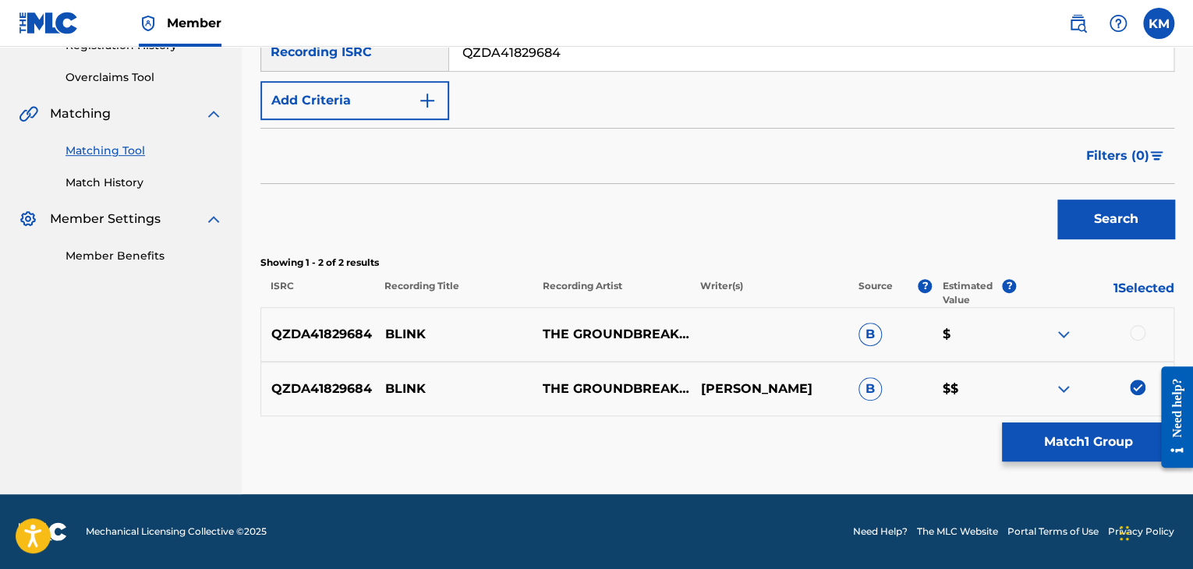
click at [1137, 328] on div at bounding box center [1138, 333] width 16 height 16
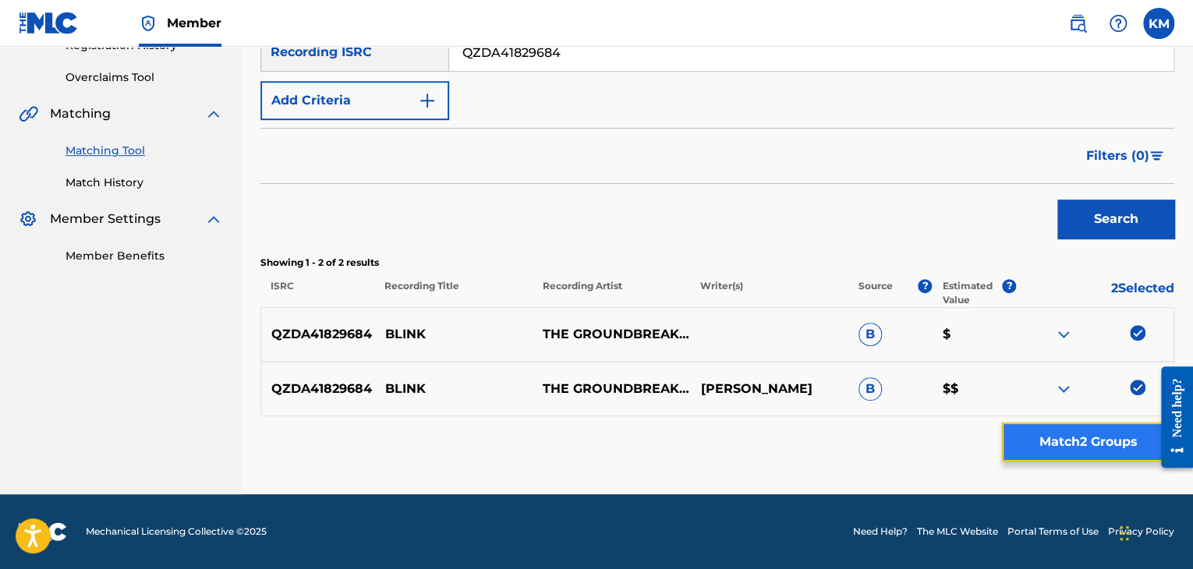
click at [1039, 444] on button "Match 2 Groups" at bounding box center [1088, 442] width 172 height 39
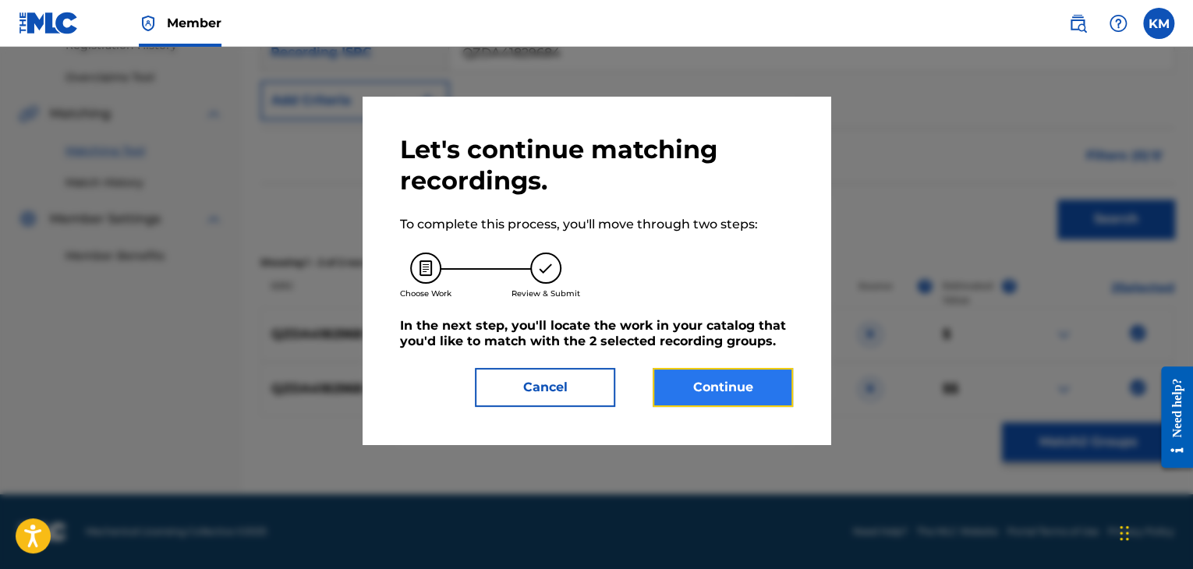
click at [675, 378] on button "Continue" at bounding box center [723, 387] width 140 height 39
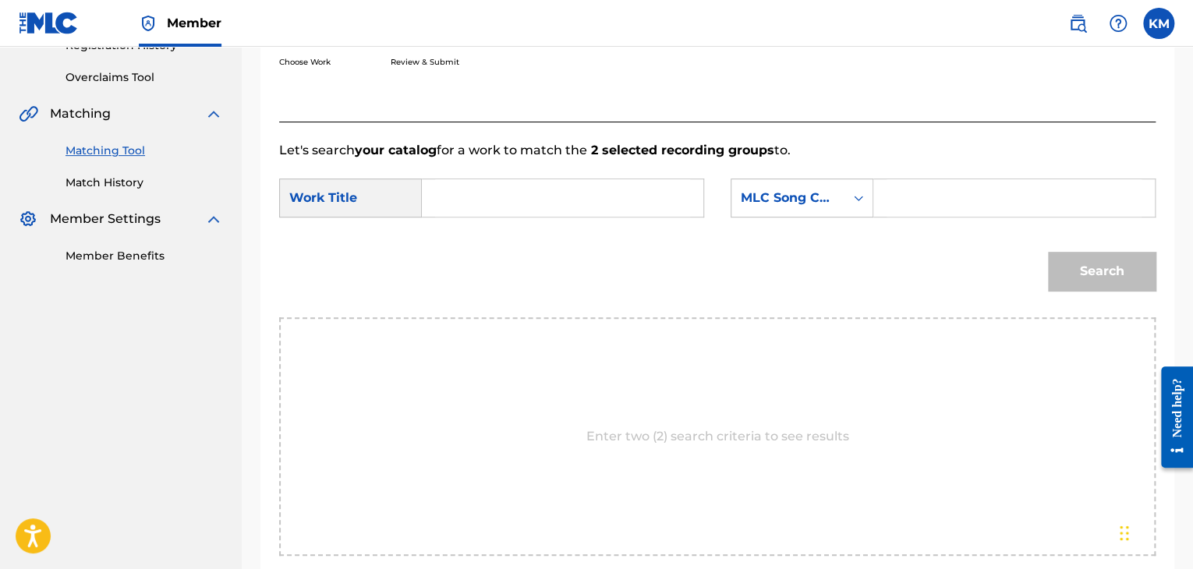
click at [487, 207] on input "Search Form" at bounding box center [562, 197] width 255 height 37
paste input "Blink"
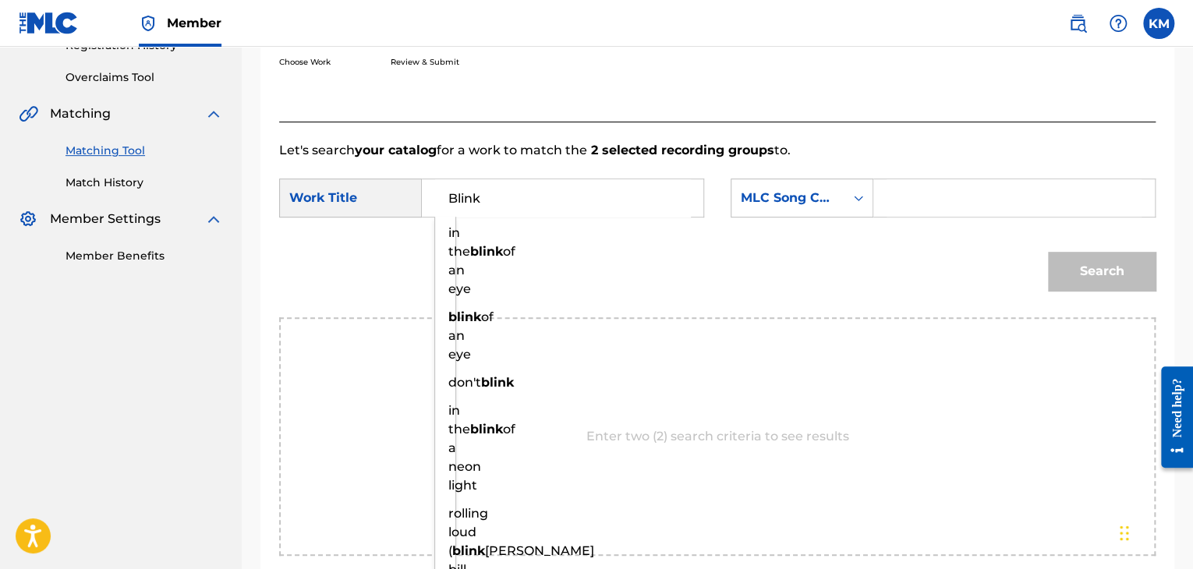
type input "Blink"
click at [864, 197] on icon "Search Form" at bounding box center [859, 198] width 16 height 16
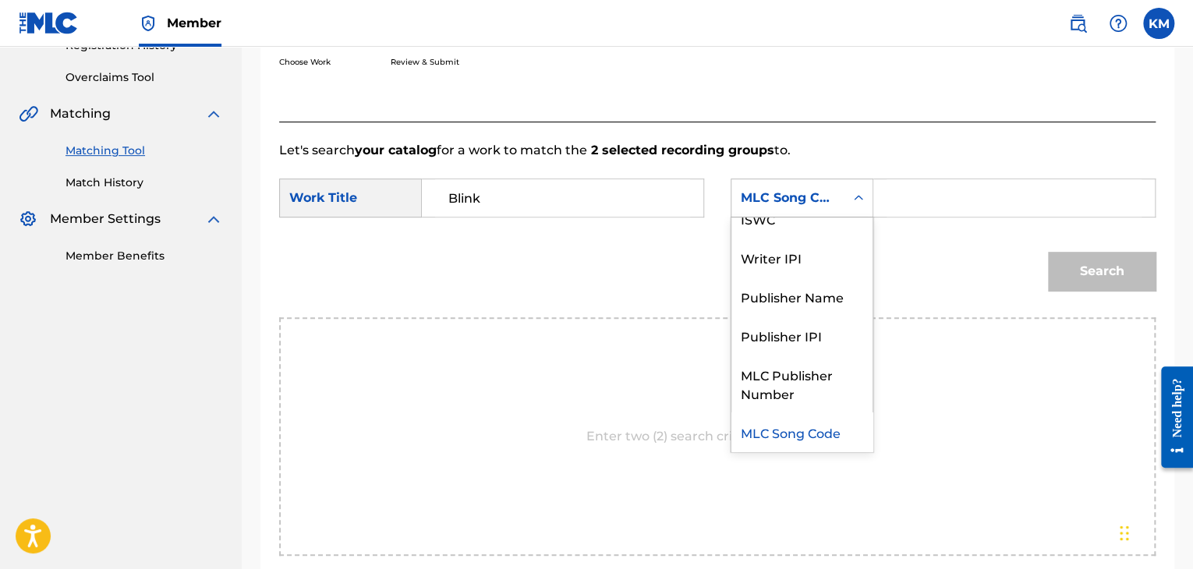
scroll to position [0, 0]
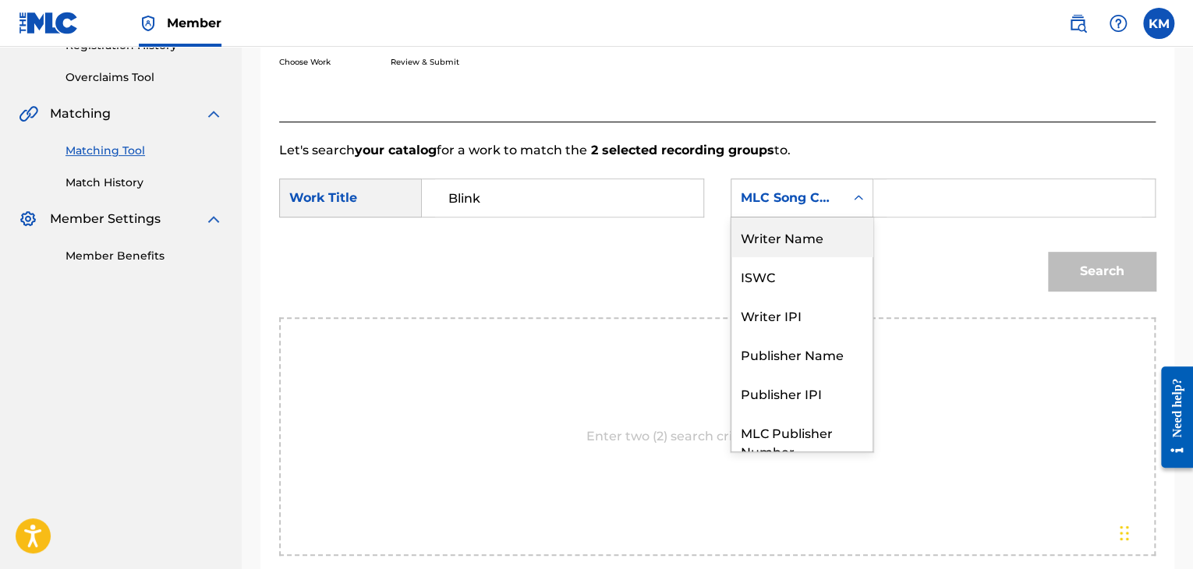
click at [821, 223] on div "Writer Name" at bounding box center [802, 237] width 141 height 39
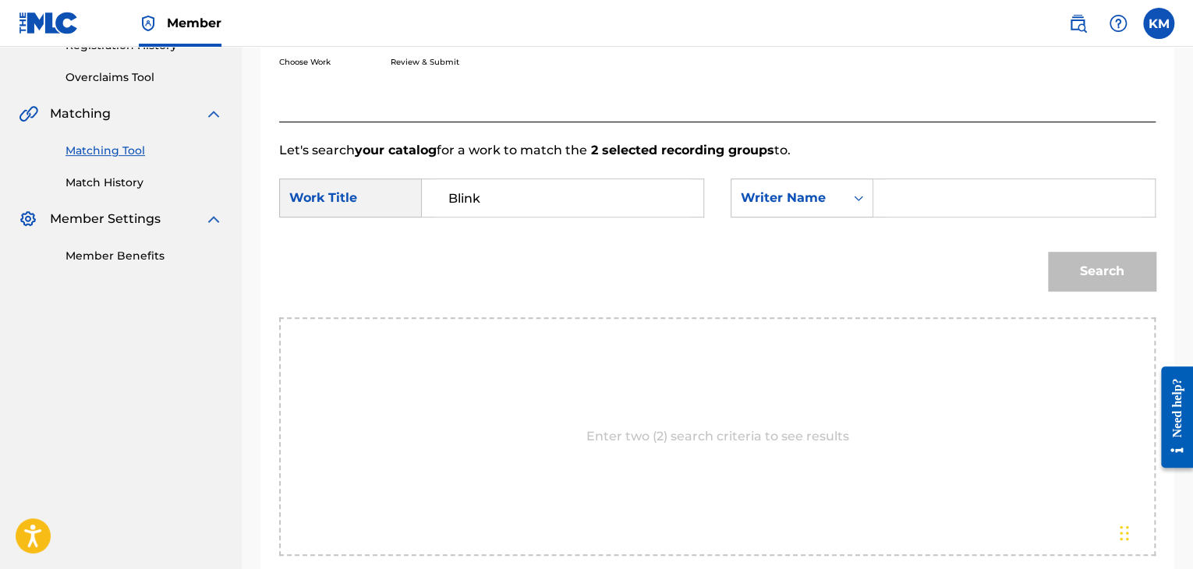
click at [888, 197] on input "Search Form" at bounding box center [1014, 197] width 255 height 37
paste input "[PERSON_NAME]"
type input "[PERSON_NAME]"
click at [1078, 274] on button "Search" at bounding box center [1102, 271] width 108 height 39
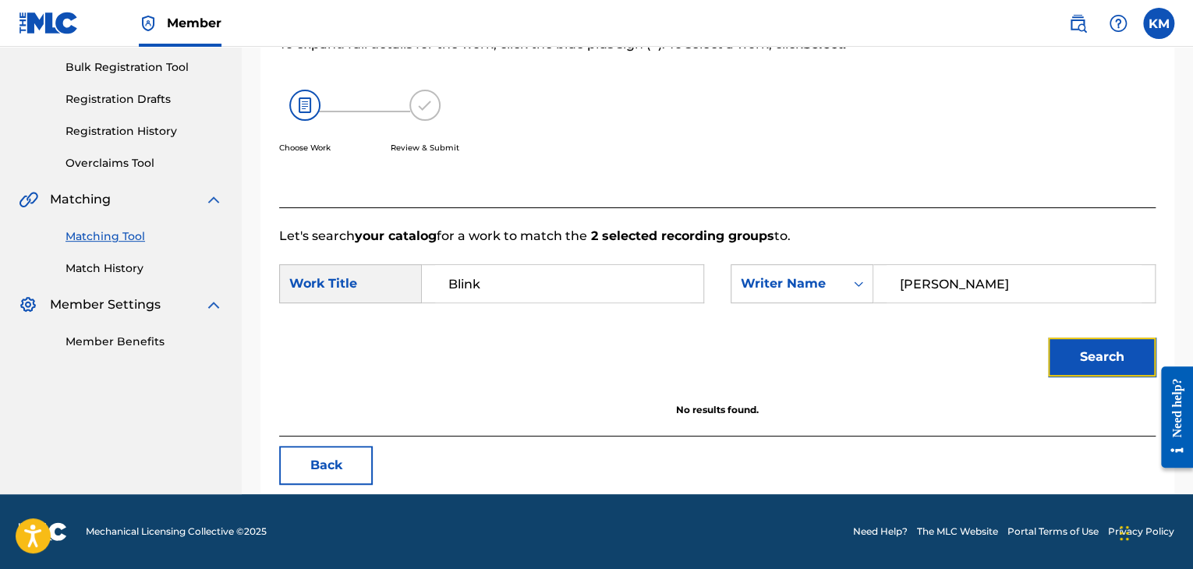
scroll to position [226, 0]
click at [125, 264] on link "Match History" at bounding box center [145, 268] width 158 height 16
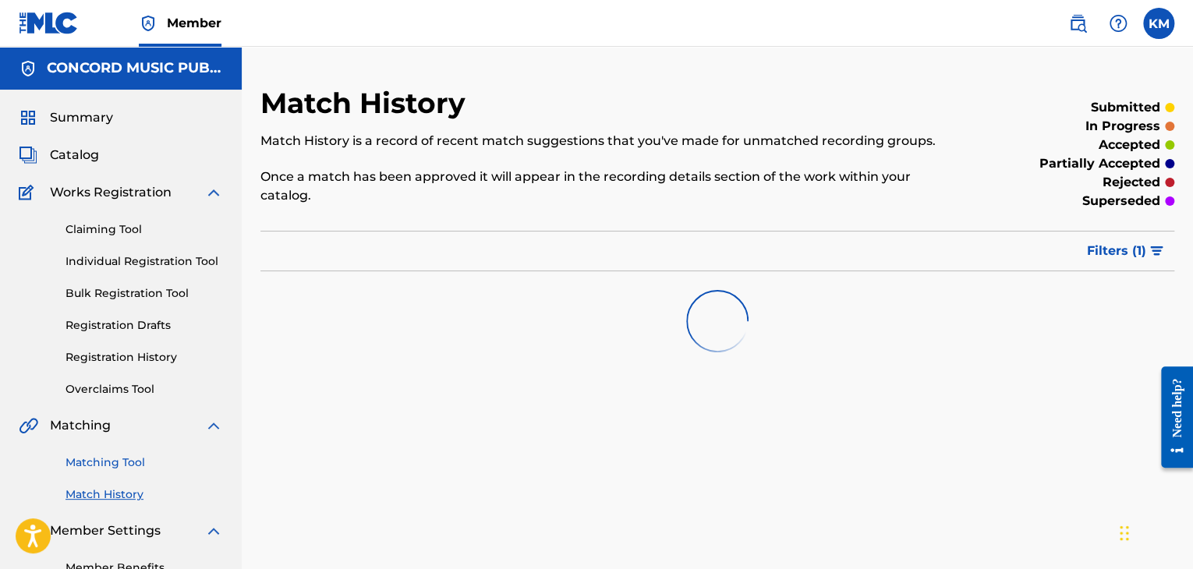
click at [125, 466] on link "Matching Tool" at bounding box center [145, 463] width 158 height 16
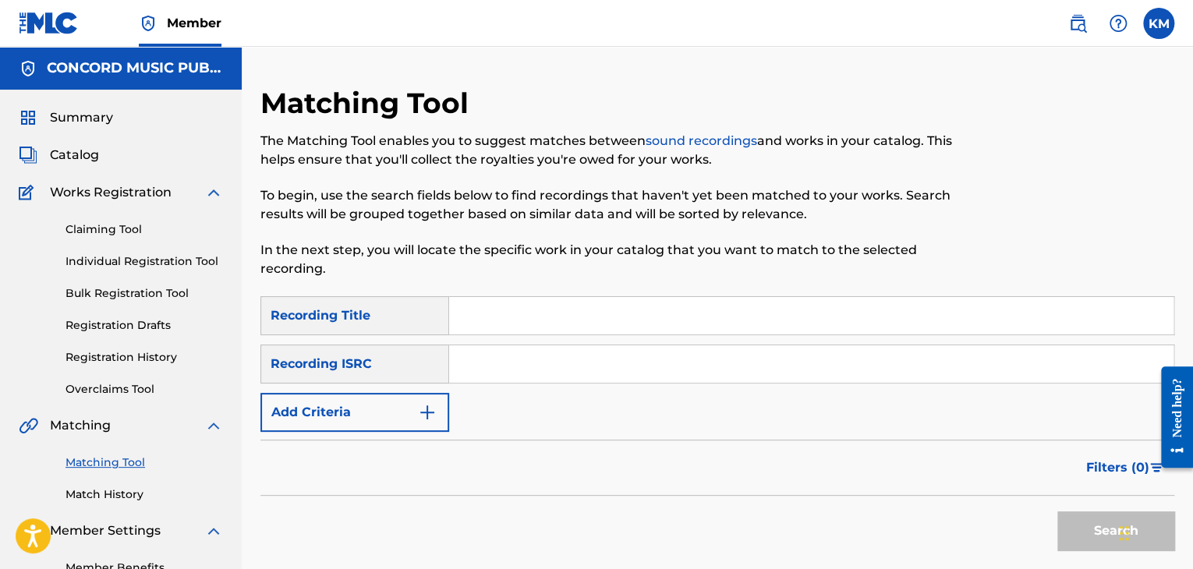
click at [515, 360] on input "Search Form" at bounding box center [811, 363] width 724 height 37
paste input "FRY510883713"
type input "FRY510883713"
click at [1067, 524] on button "Search" at bounding box center [1115, 531] width 117 height 39
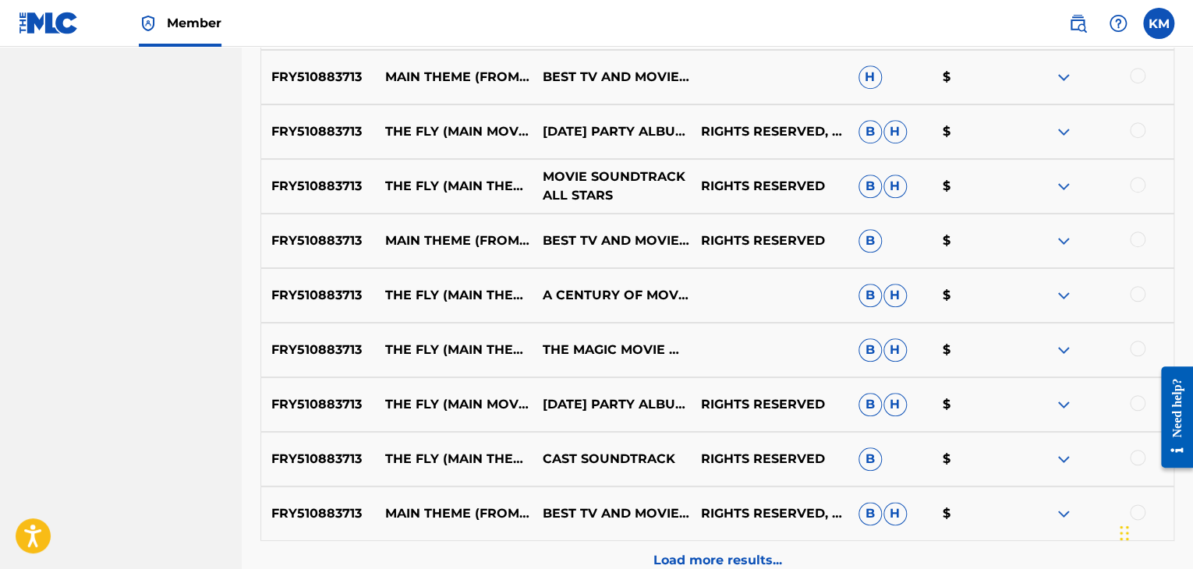
scroll to position [234, 0]
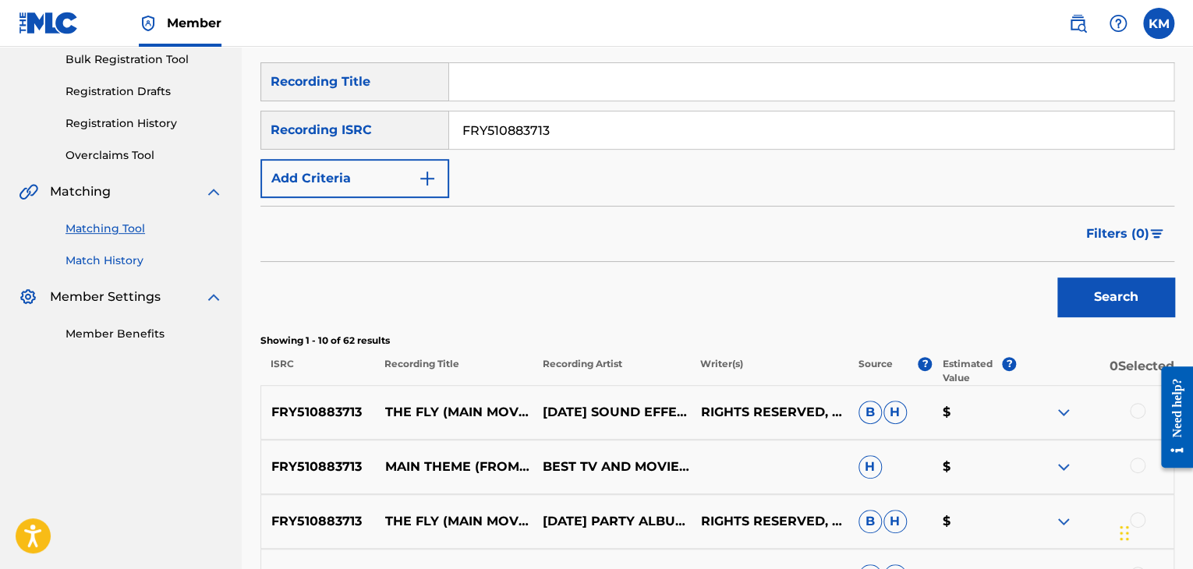
click at [115, 253] on link "Match History" at bounding box center [145, 261] width 158 height 16
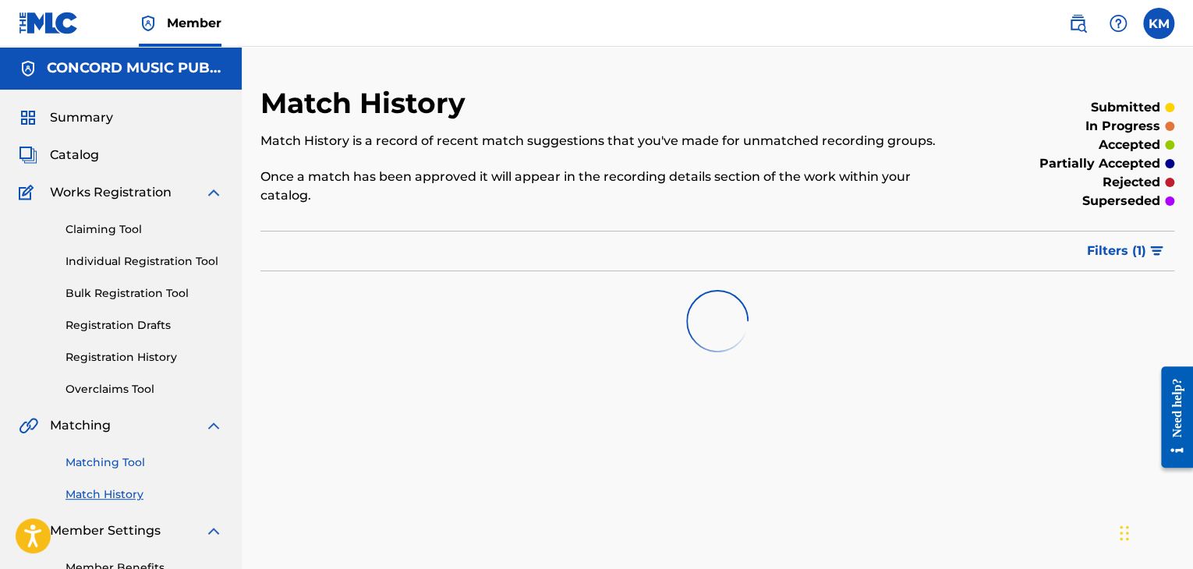
click at [128, 456] on link "Matching Tool" at bounding box center [145, 463] width 158 height 16
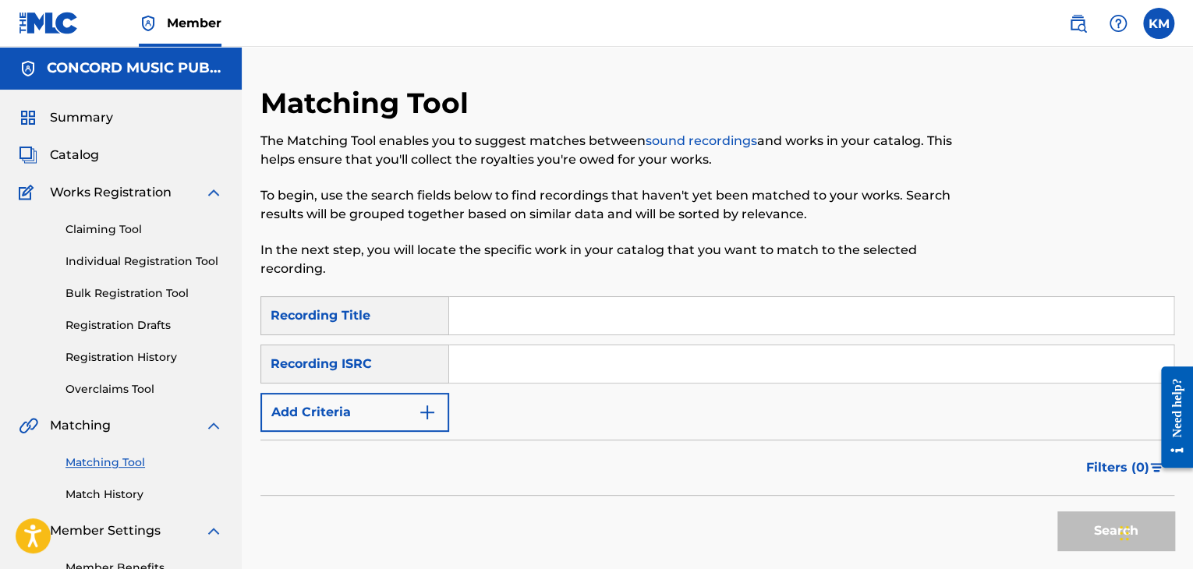
click at [498, 365] on input "Search Form" at bounding box center [811, 363] width 724 height 37
paste input "MXF366006016"
type input "MXF366006016"
click at [1068, 517] on button "Search" at bounding box center [1115, 531] width 117 height 39
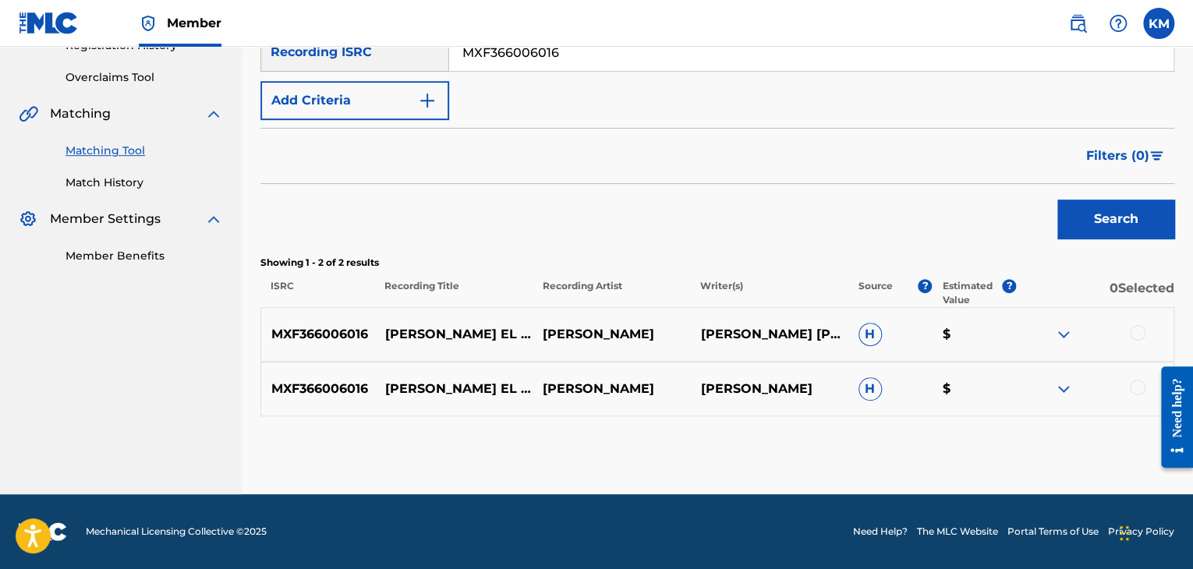
click at [1140, 384] on div at bounding box center [1138, 388] width 16 height 16
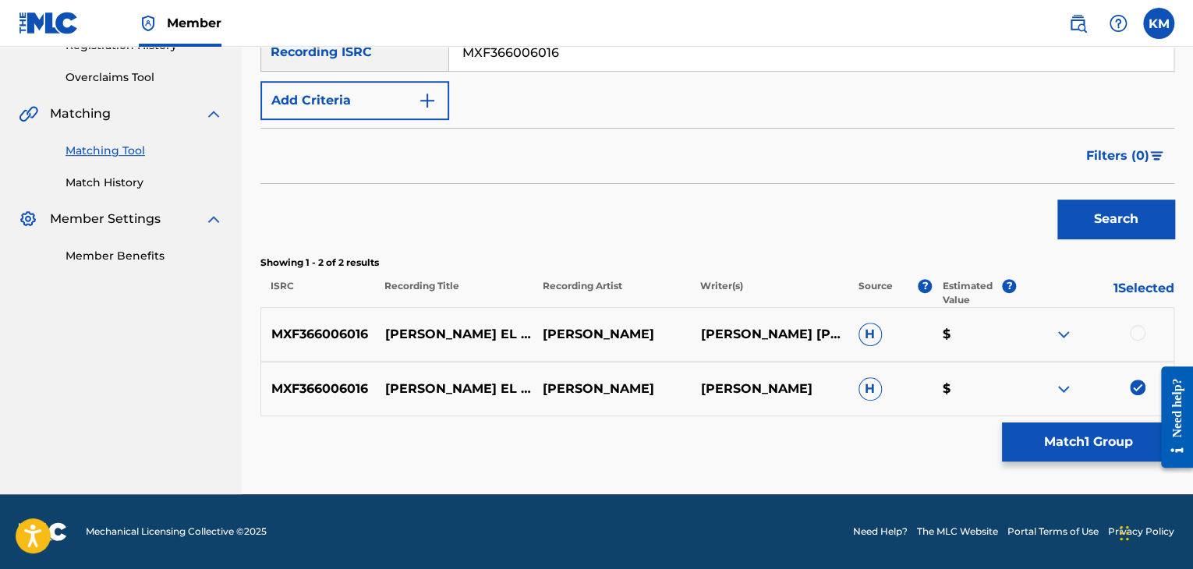
click at [1136, 331] on div at bounding box center [1138, 333] width 16 height 16
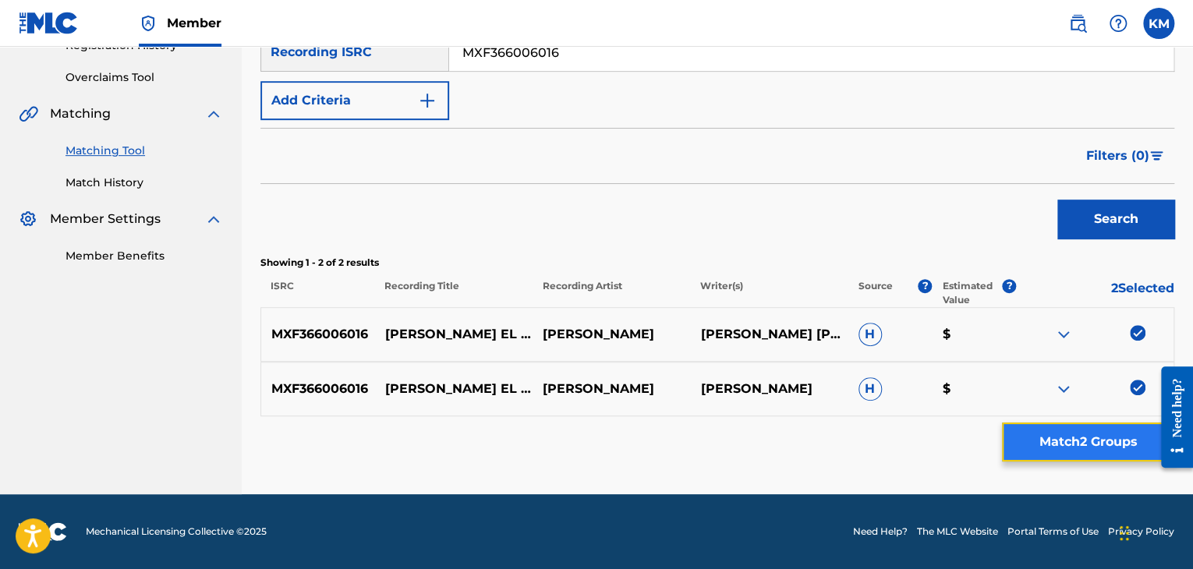
click at [1086, 430] on button "Match 2 Groups" at bounding box center [1088, 442] width 172 height 39
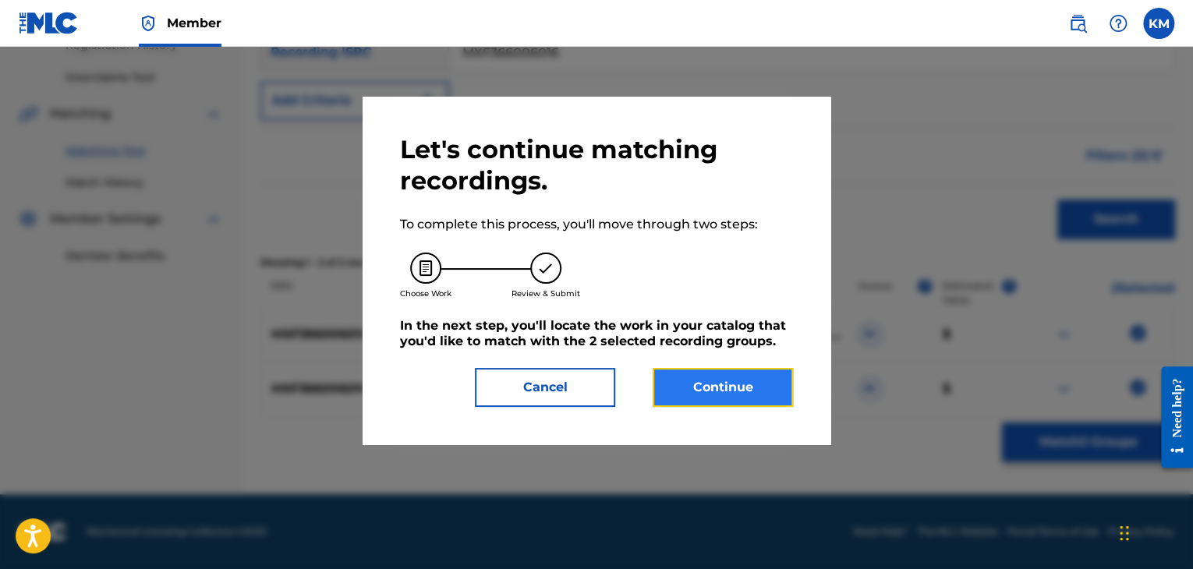
click at [728, 376] on button "Continue" at bounding box center [723, 387] width 140 height 39
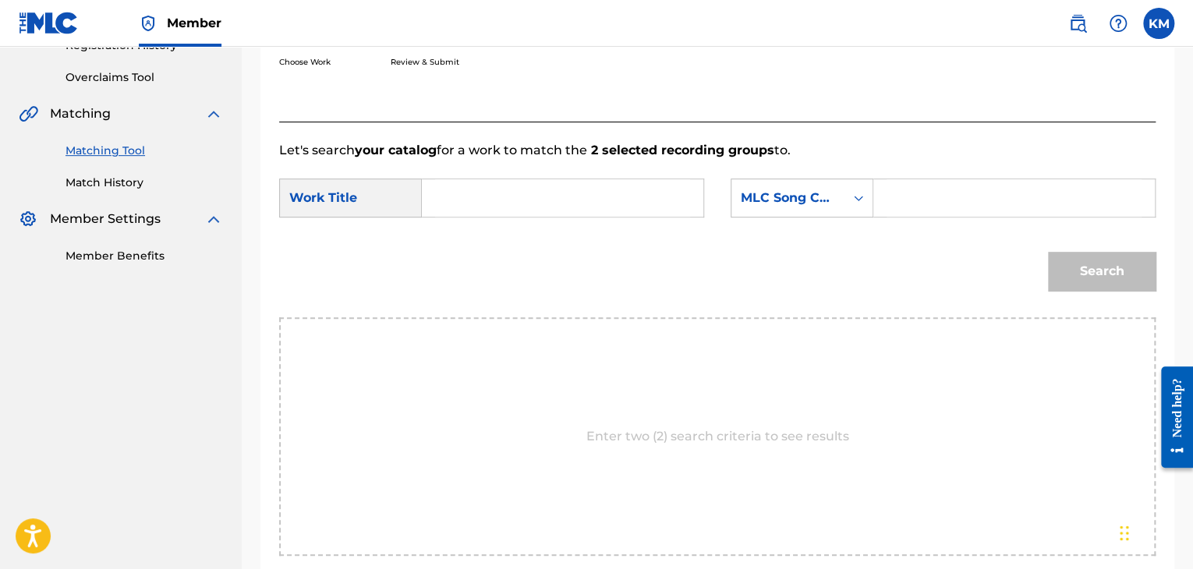
click at [515, 196] on input "Search Form" at bounding box center [562, 197] width 255 height 37
paste input "[PERSON_NAME] El Amor"
type input "[PERSON_NAME] El Amor"
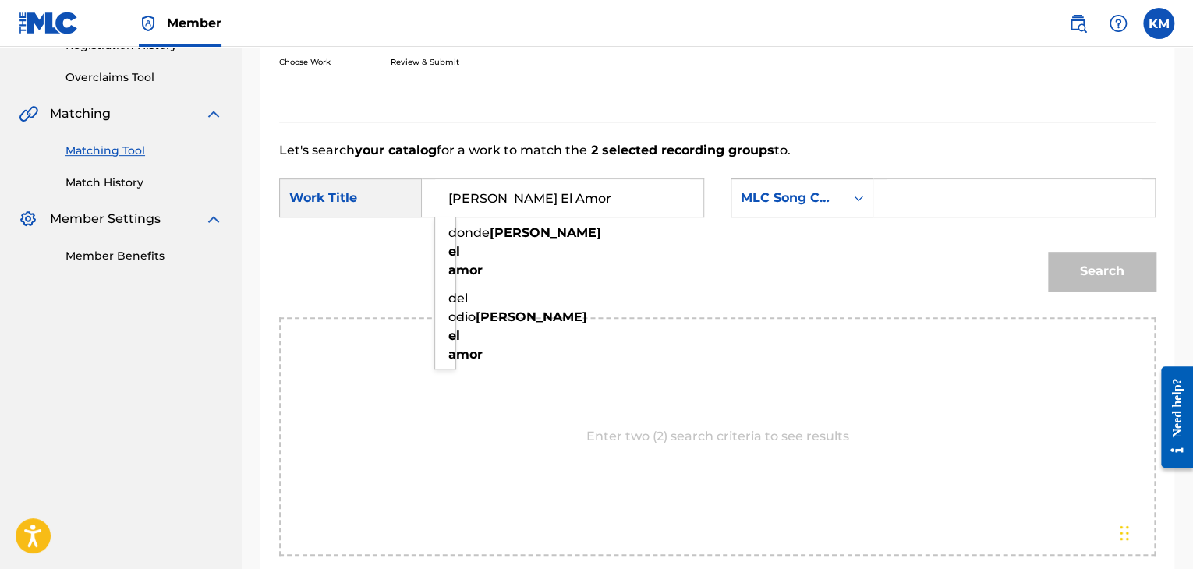
click at [861, 194] on icon "Search Form" at bounding box center [859, 198] width 16 height 16
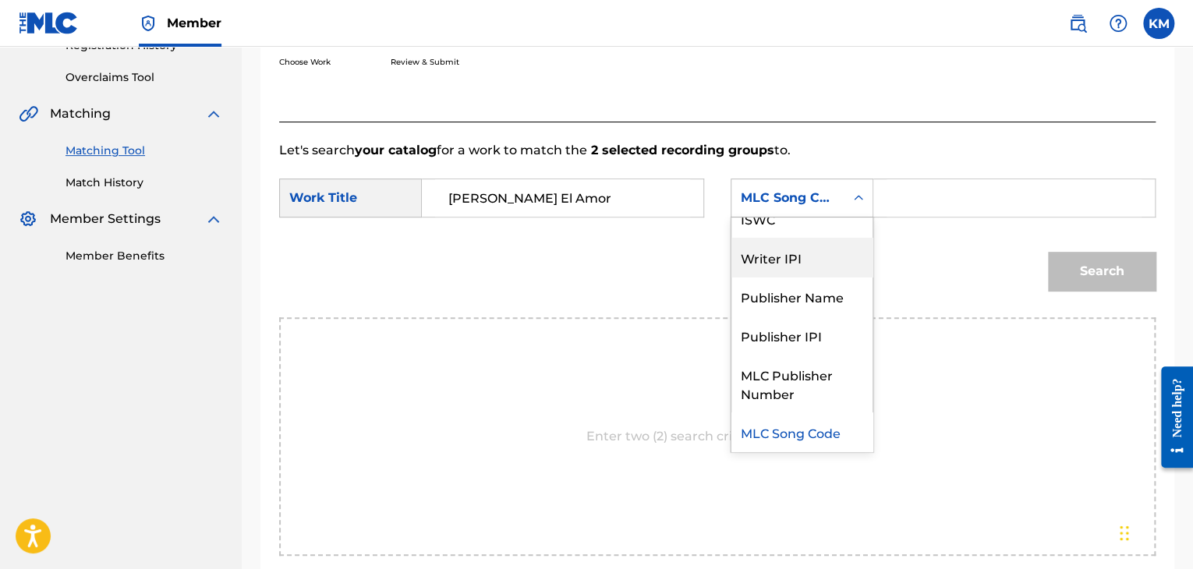
scroll to position [0, 0]
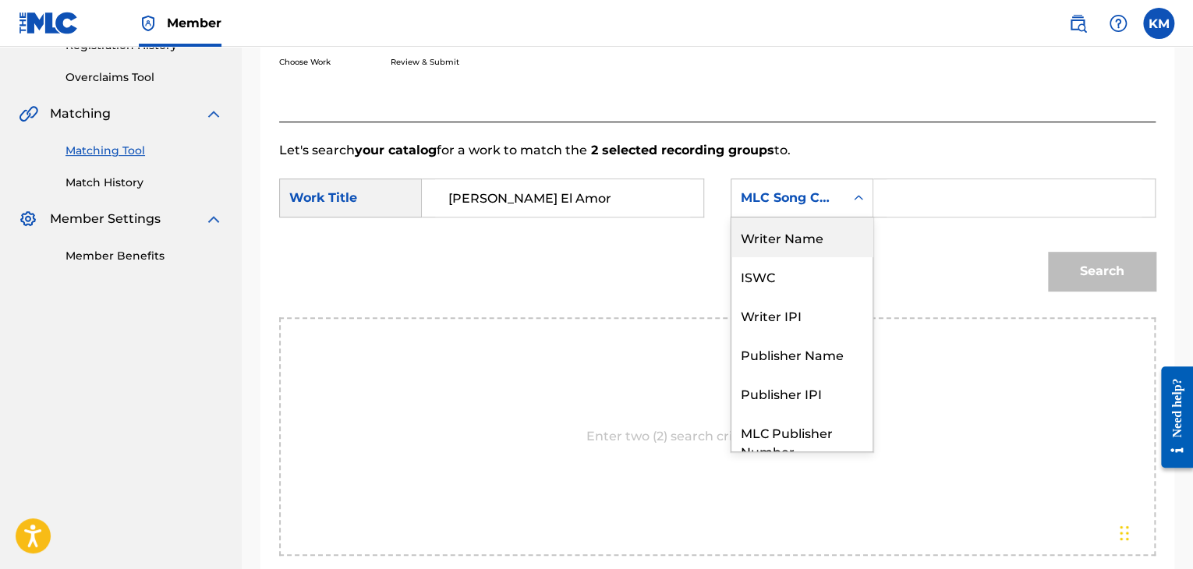
click at [831, 232] on div "Writer Name" at bounding box center [802, 237] width 141 height 39
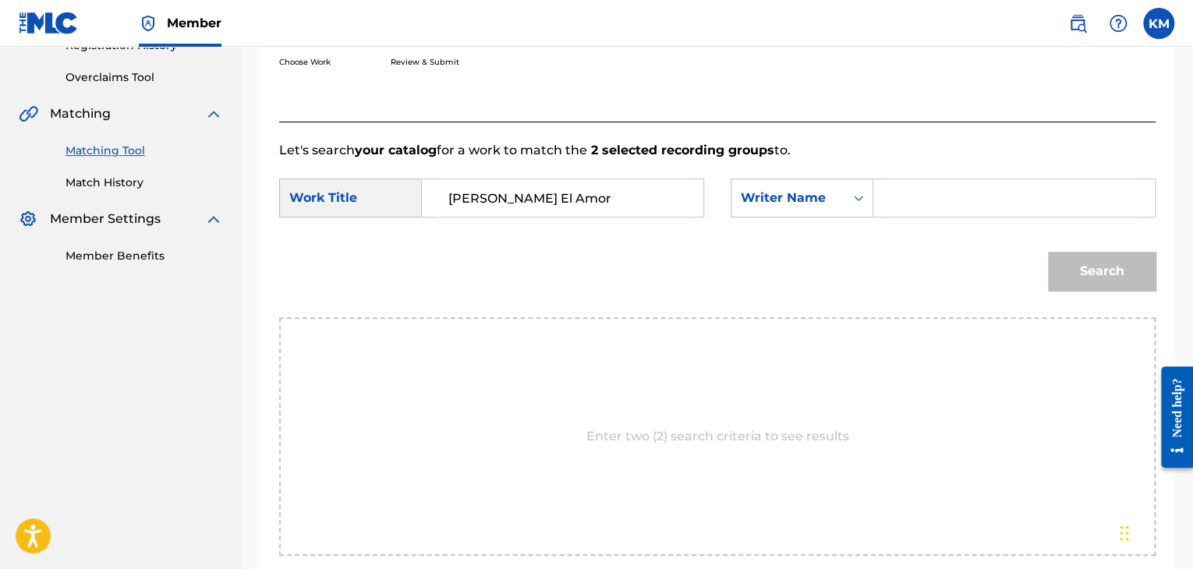
click at [911, 193] on input "Search Form" at bounding box center [1014, 197] width 255 height 37
paste input "[PERSON_NAME]"
type input "[PERSON_NAME]"
click at [1097, 264] on button "Search" at bounding box center [1102, 271] width 108 height 39
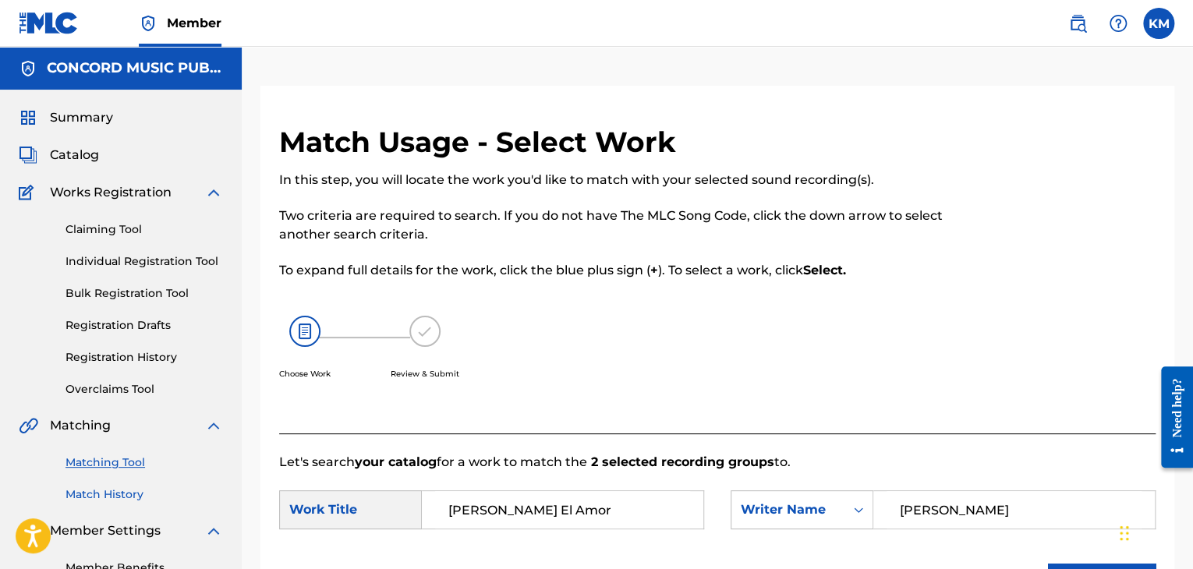
click at [105, 494] on link "Match History" at bounding box center [145, 495] width 158 height 16
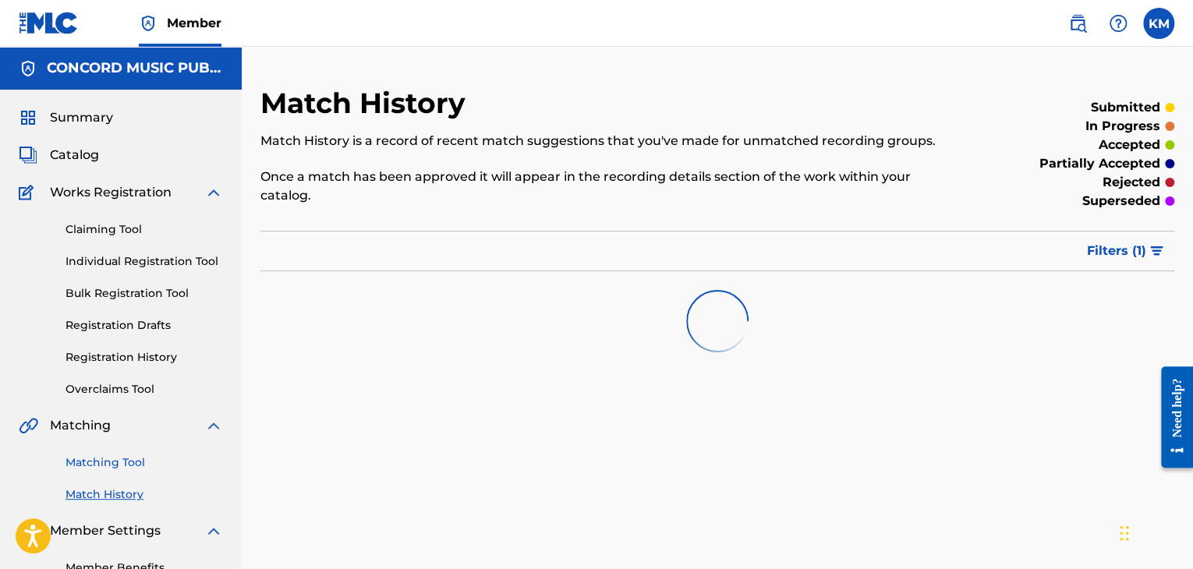
click at [121, 463] on link "Matching Tool" at bounding box center [145, 463] width 158 height 16
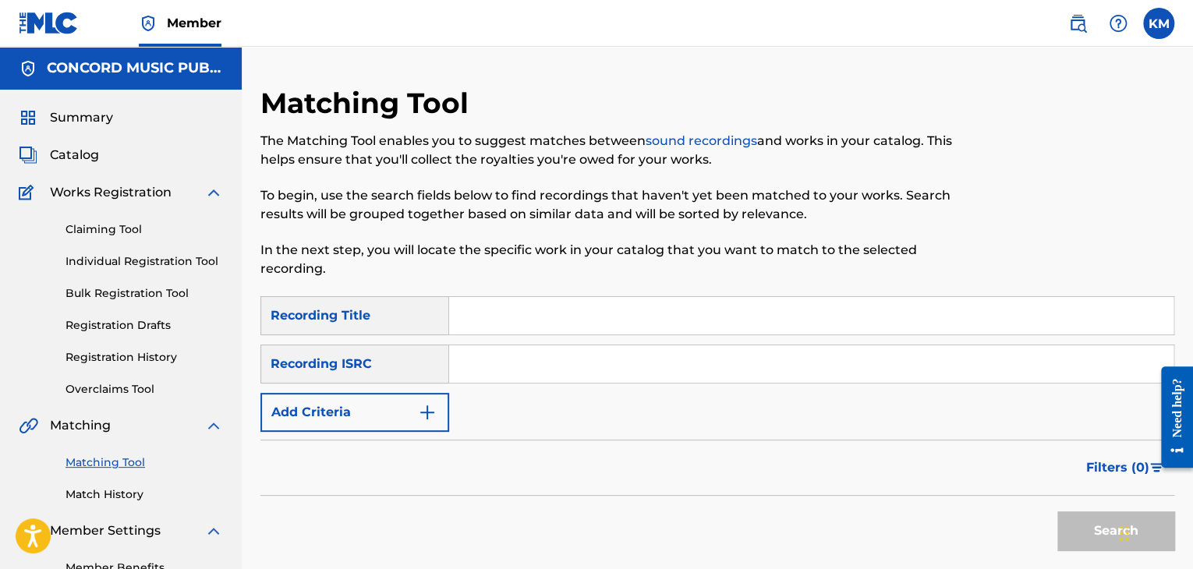
click at [508, 369] on input "Search Form" at bounding box center [811, 363] width 724 height 37
paste input "FRDDV2300430"
type input "FRDDV2300430"
click at [1085, 522] on button "Search" at bounding box center [1115, 531] width 117 height 39
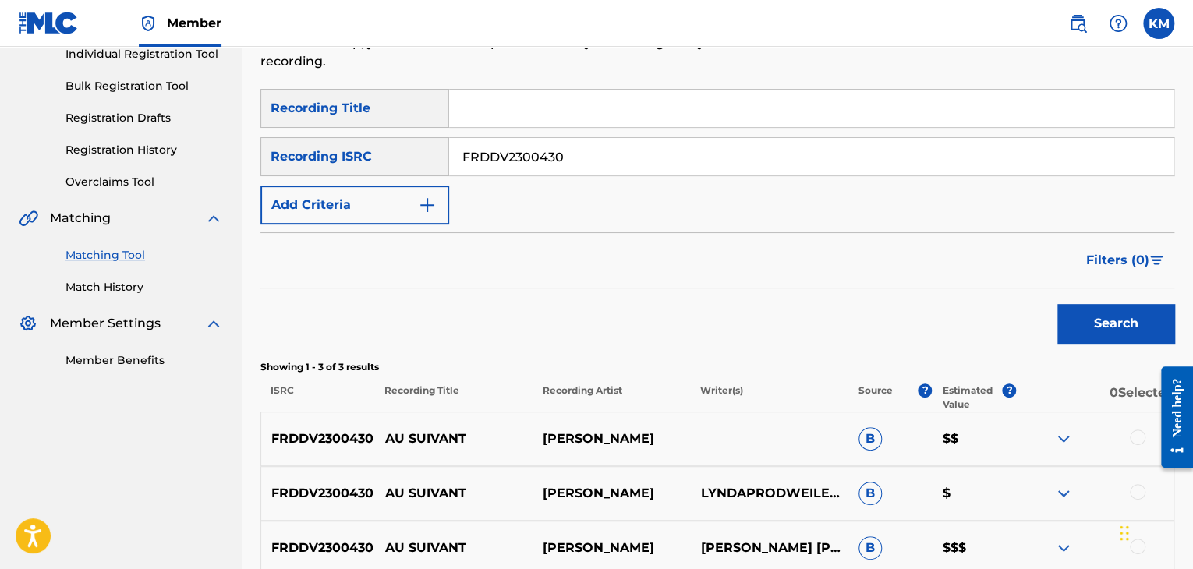
scroll to position [367, 0]
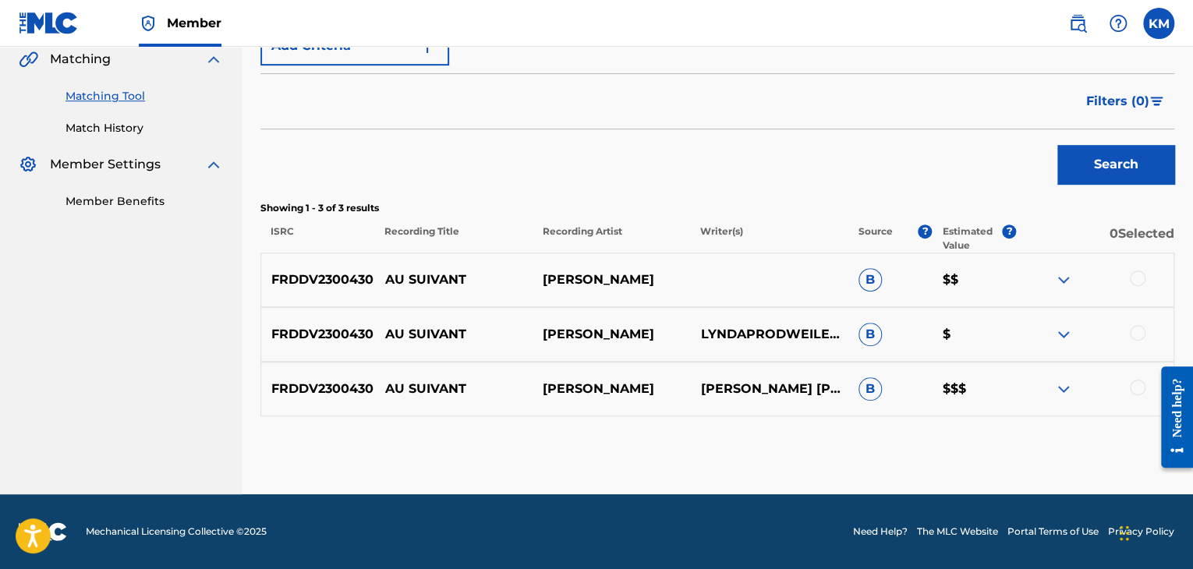
click at [1136, 386] on div at bounding box center [1138, 388] width 16 height 16
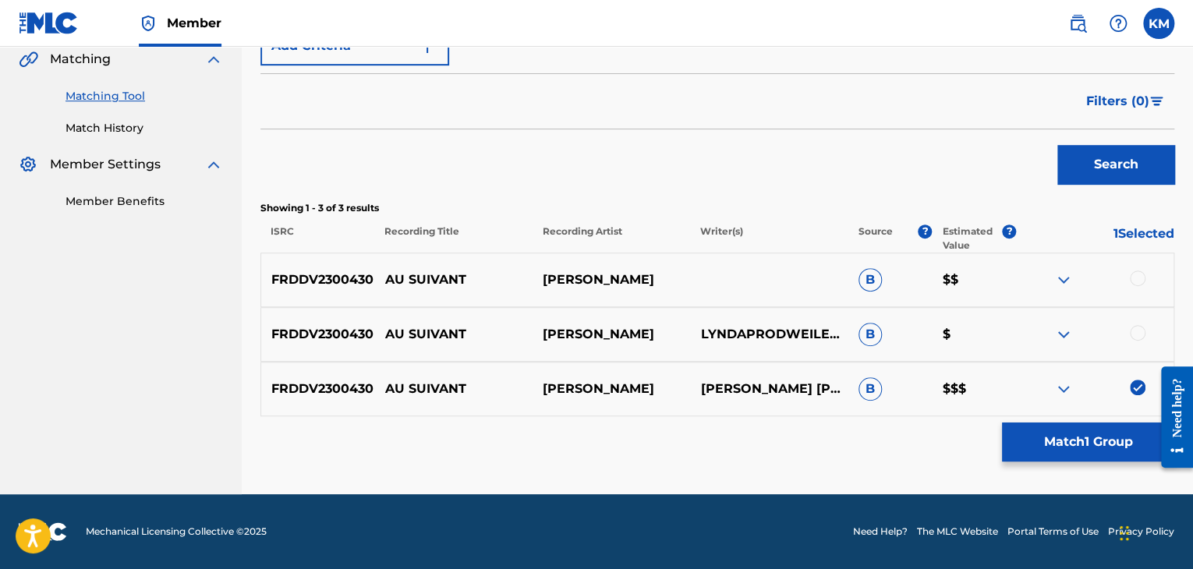
click at [1136, 333] on div at bounding box center [1138, 333] width 16 height 16
click at [1136, 279] on div at bounding box center [1138, 279] width 16 height 16
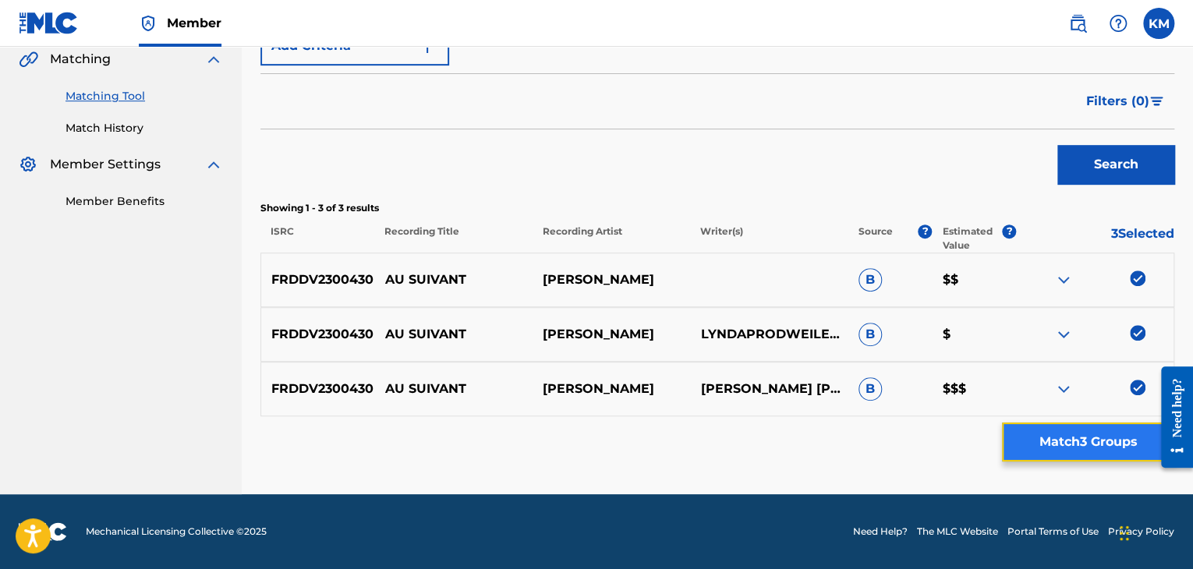
click at [1088, 433] on button "Match 3 Groups" at bounding box center [1088, 442] width 172 height 39
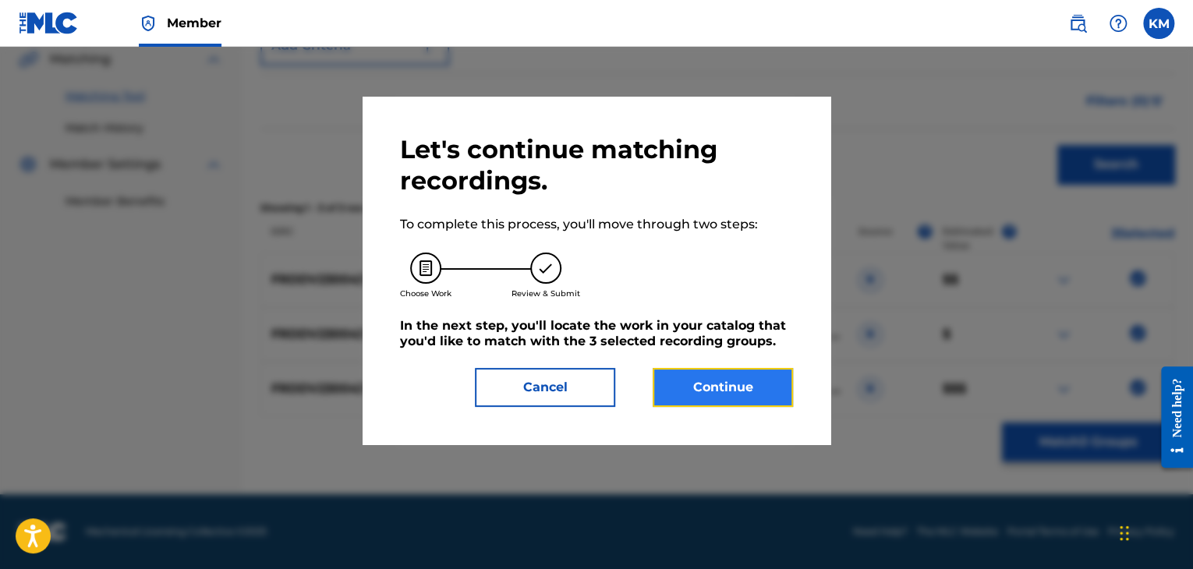
click at [714, 387] on button "Continue" at bounding box center [723, 387] width 140 height 39
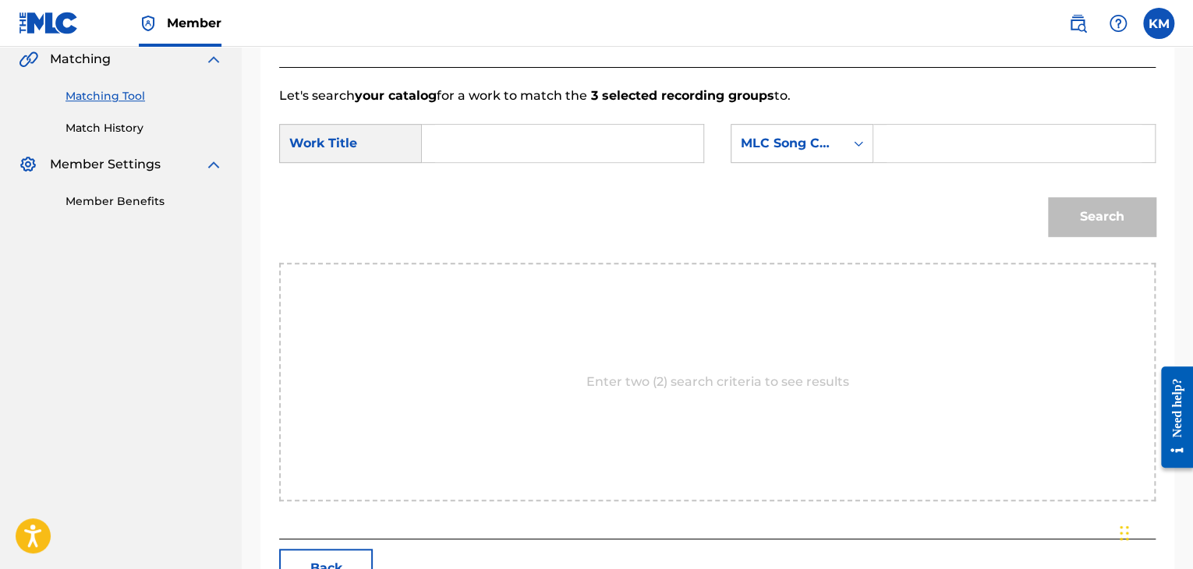
click at [453, 151] on input "Search Form" at bounding box center [562, 143] width 255 height 37
paste input "Au suivant"
type input "Au suivant"
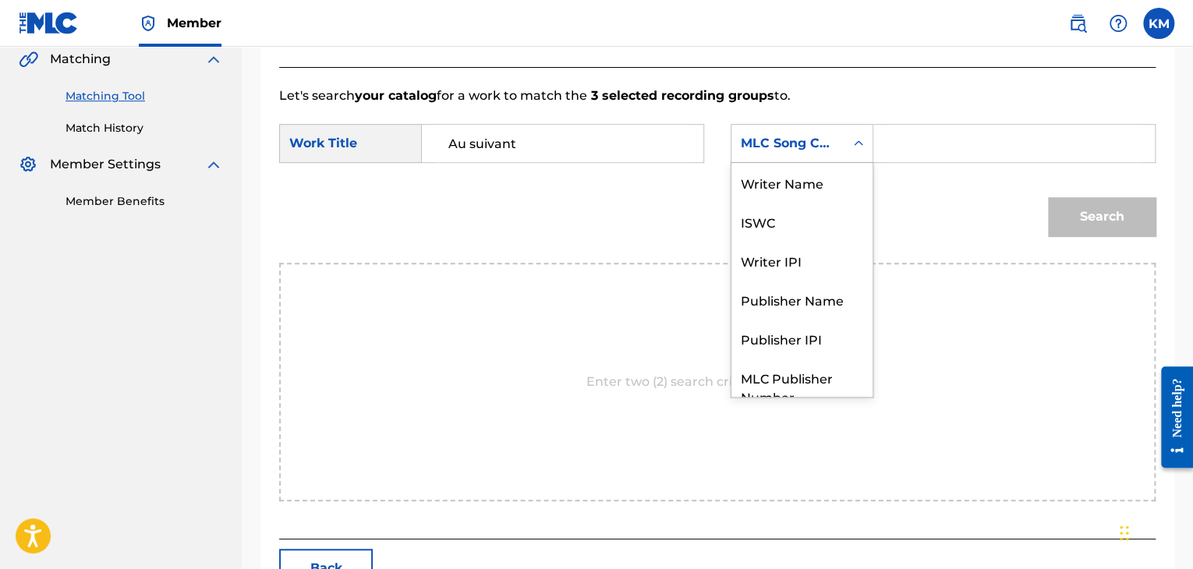
click at [857, 143] on icon "Search Form" at bounding box center [858, 142] width 9 height 5
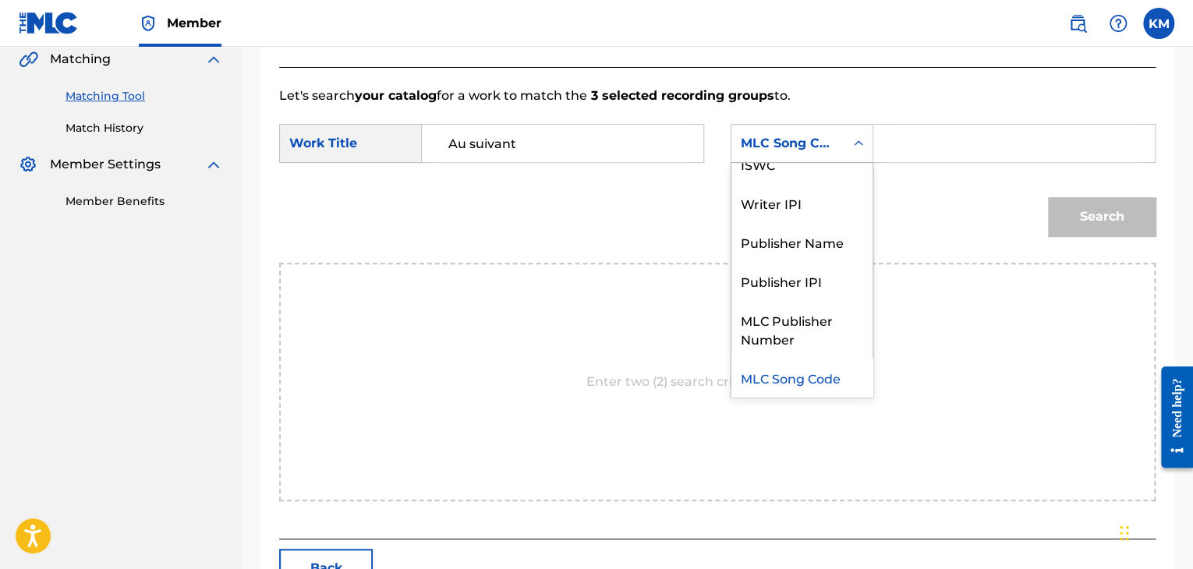
scroll to position [0, 0]
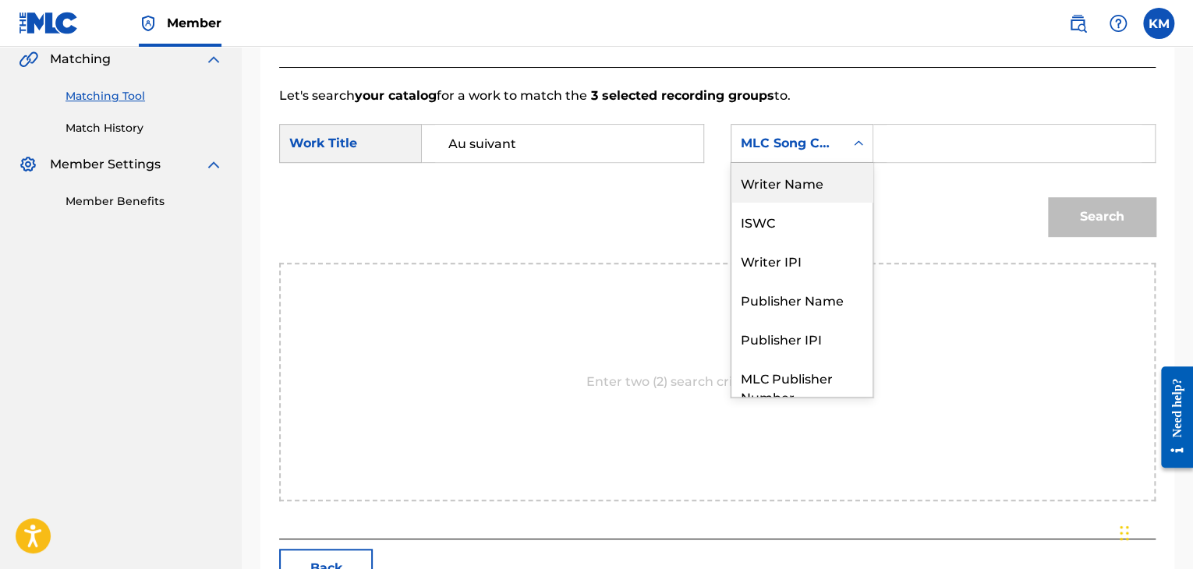
click at [814, 178] on div "Writer Name" at bounding box center [802, 182] width 141 height 39
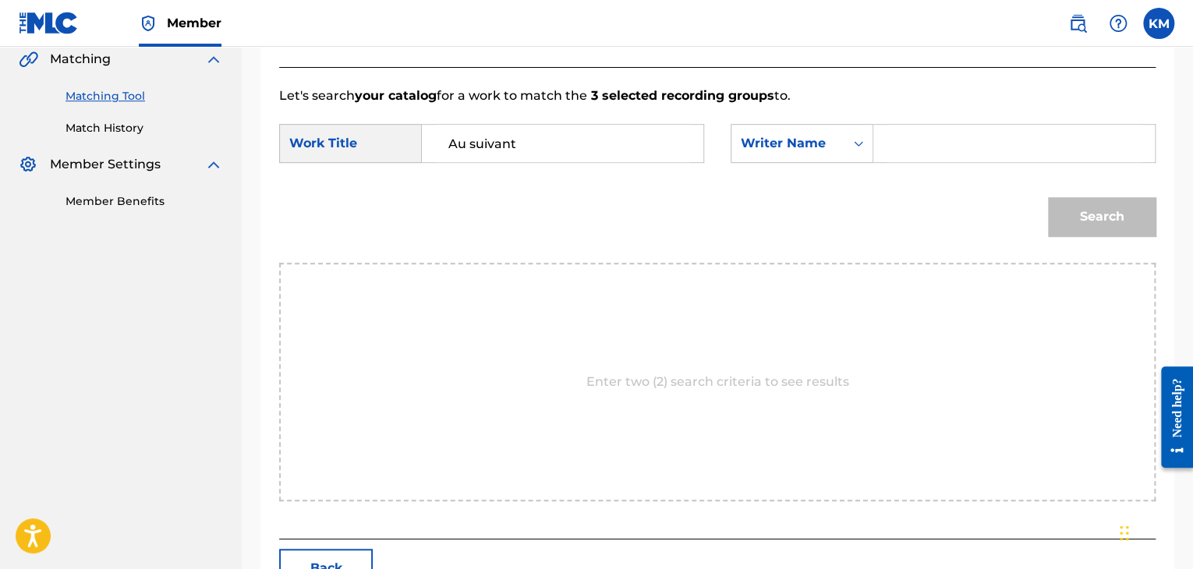
click at [906, 140] on input "Search Form" at bounding box center [1014, 143] width 255 height 37
paste input "Prodweiler"
click at [1076, 204] on button "Search" at bounding box center [1102, 216] width 108 height 39
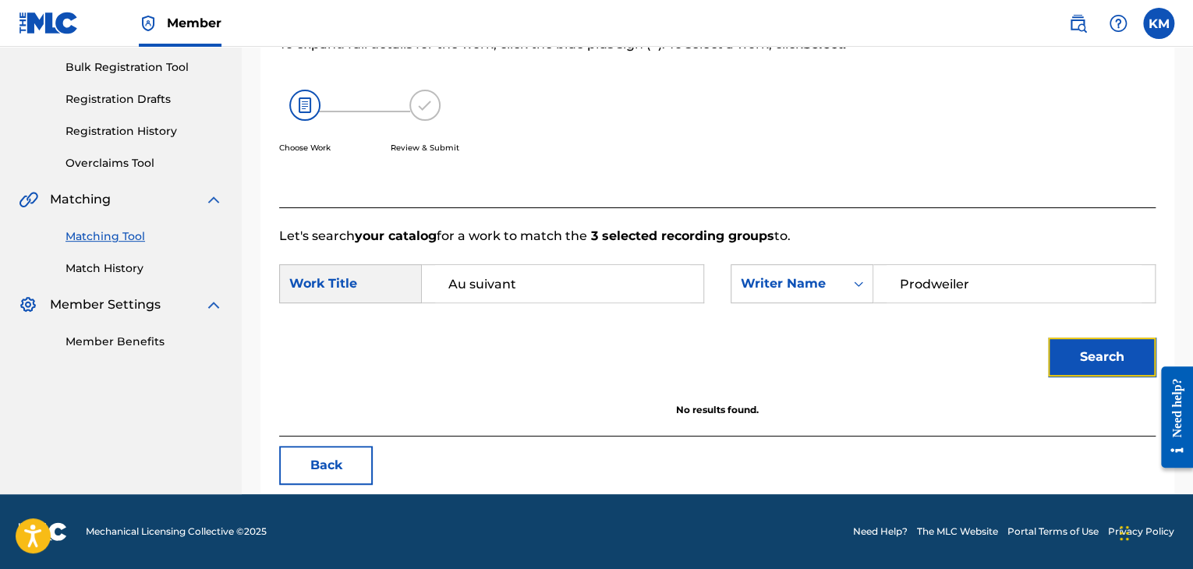
scroll to position [226, 0]
paste input "Shehrazade"
drag, startPoint x: 977, startPoint y: 278, endPoint x: 733, endPoint y: 282, distance: 244.1
click at [733, 282] on div "SearchWithCriteria5c2576fb-4833-420e-9d88-430749ca5b7f Writer Name [PERSON_NAME]" at bounding box center [943, 283] width 425 height 39
type input "Shehrazade"
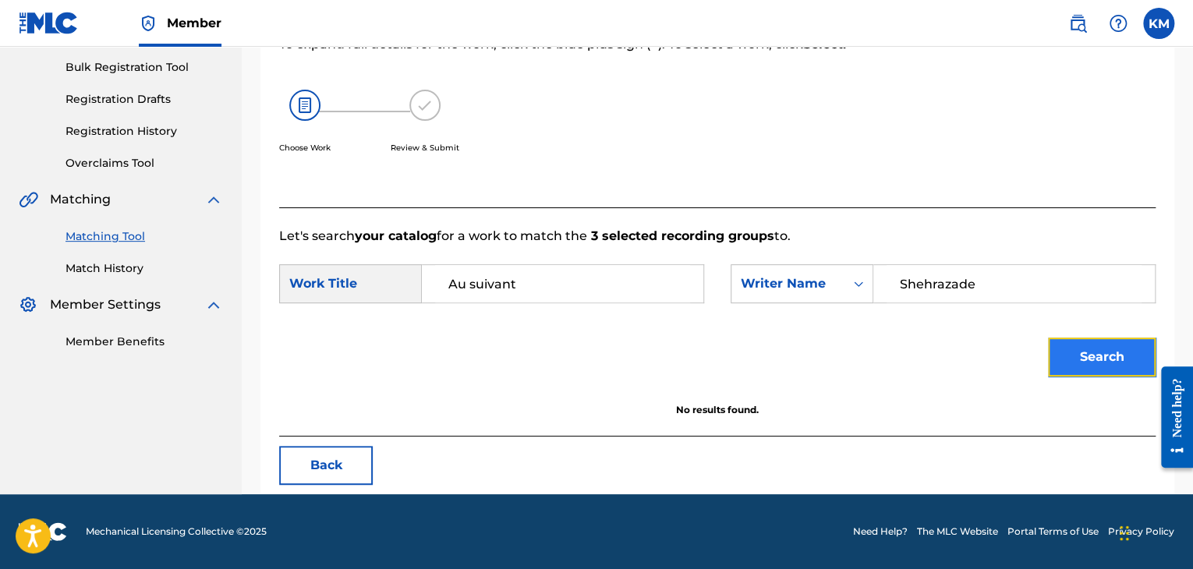
click at [1124, 356] on button "Search" at bounding box center [1102, 357] width 108 height 39
click at [107, 267] on link "Match History" at bounding box center [145, 268] width 158 height 16
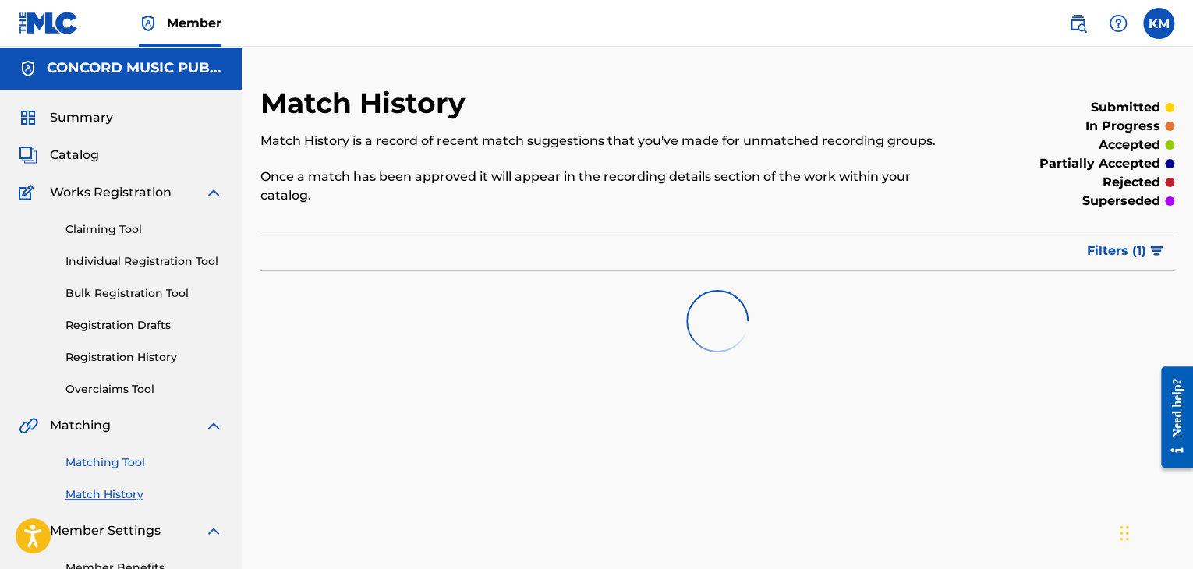
click at [122, 468] on link "Matching Tool" at bounding box center [145, 463] width 158 height 16
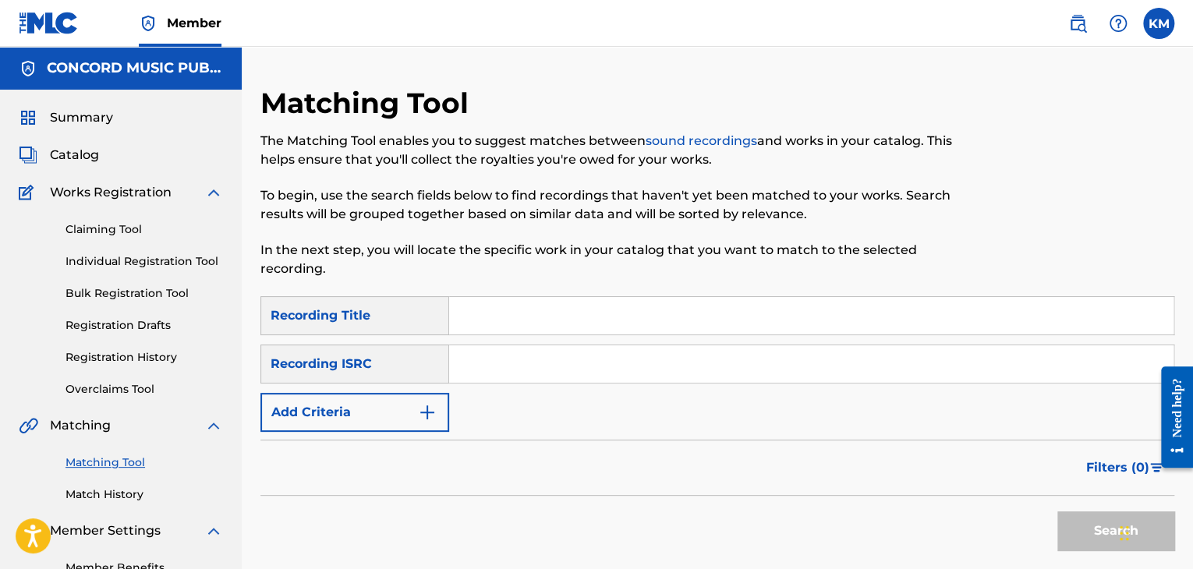
click at [547, 356] on input "Search Form" at bounding box center [811, 363] width 724 height 37
paste input "USSM15700538"
type input "USSM15700538"
click at [1086, 527] on button "Search" at bounding box center [1115, 531] width 117 height 39
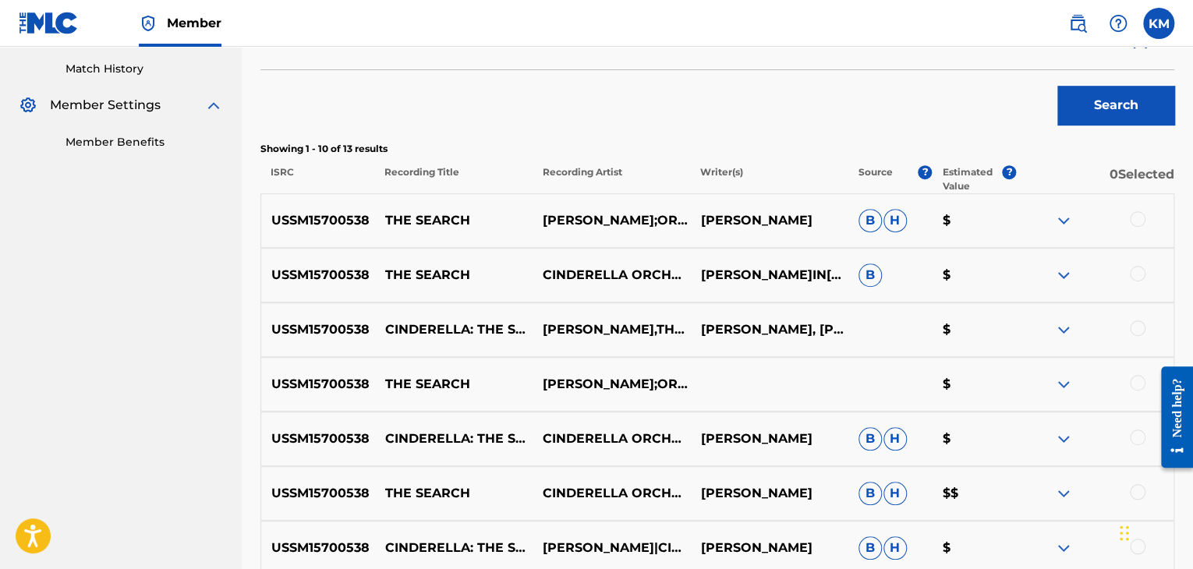
scroll to position [312, 0]
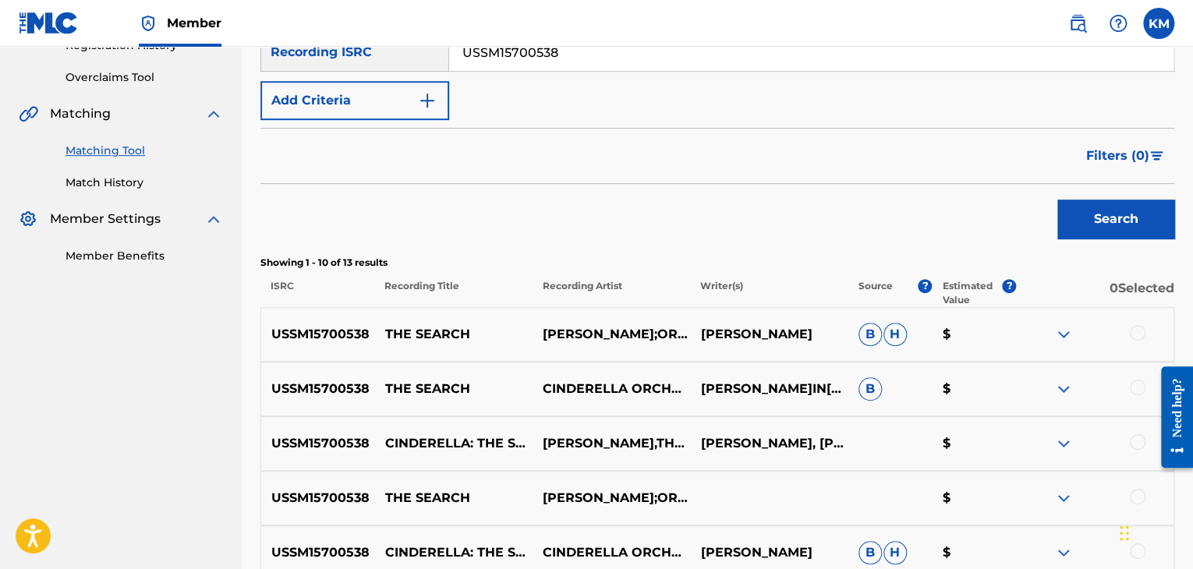
click at [1136, 331] on div at bounding box center [1138, 333] width 16 height 16
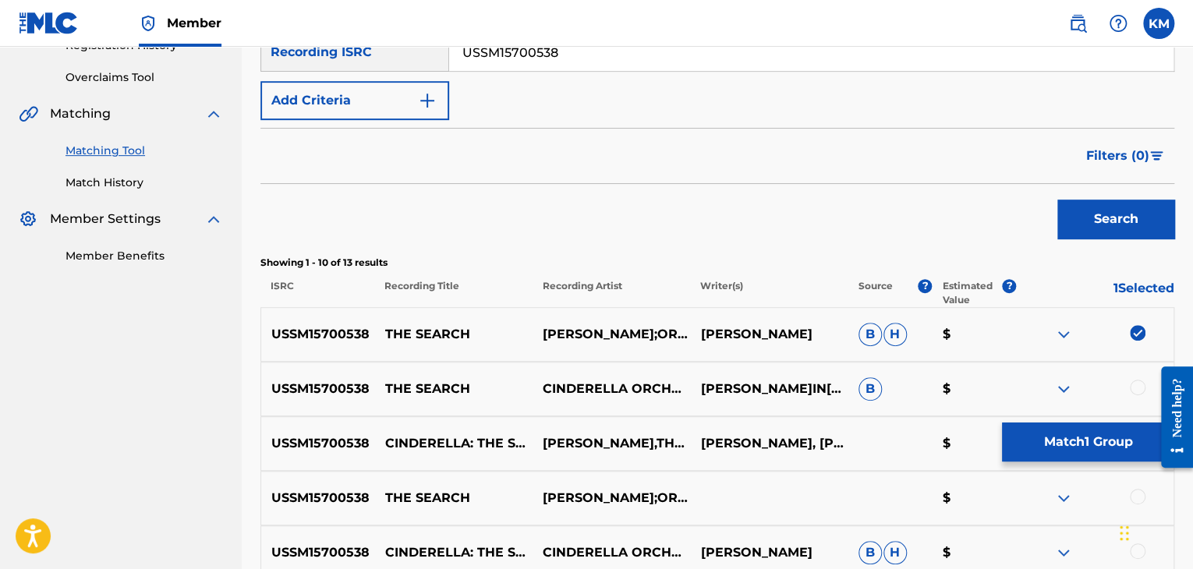
click at [1135, 391] on div at bounding box center [1138, 388] width 16 height 16
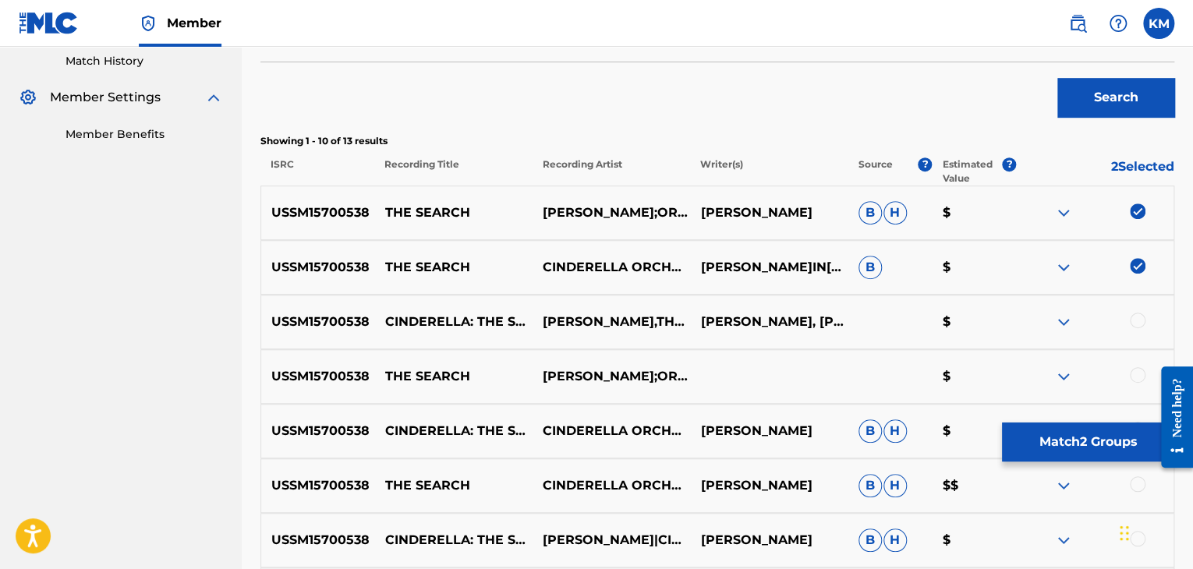
scroll to position [624, 0]
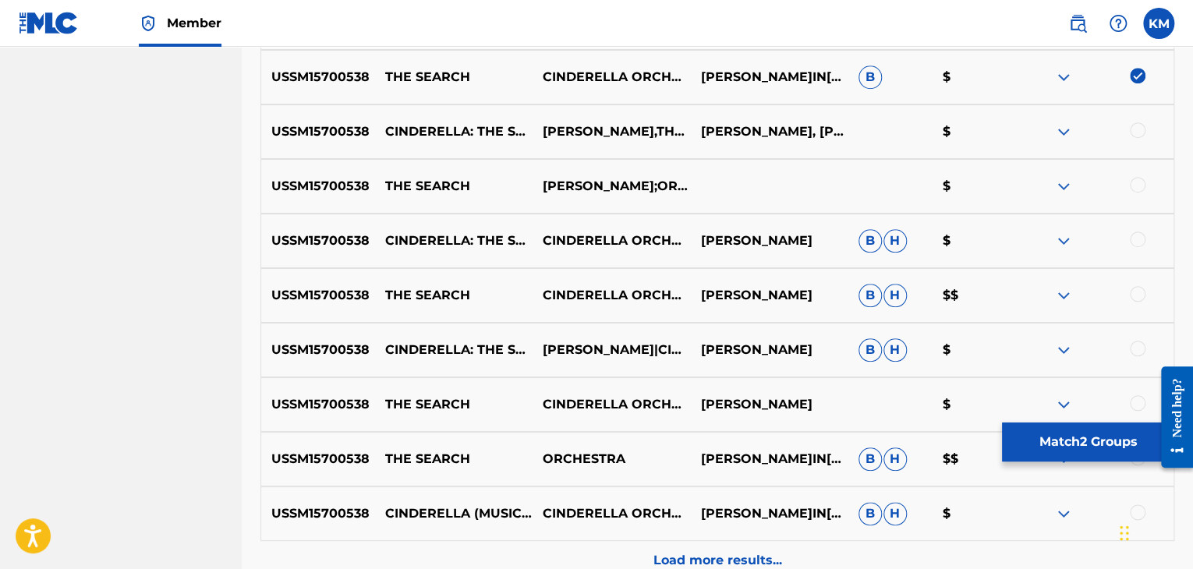
click at [1140, 132] on div at bounding box center [1138, 130] width 16 height 16
click at [1136, 183] on div at bounding box center [1138, 185] width 16 height 16
click at [1136, 238] on div at bounding box center [1138, 240] width 16 height 16
click at [1134, 292] on div at bounding box center [1138, 294] width 16 height 16
click at [1134, 350] on div at bounding box center [1138, 349] width 16 height 16
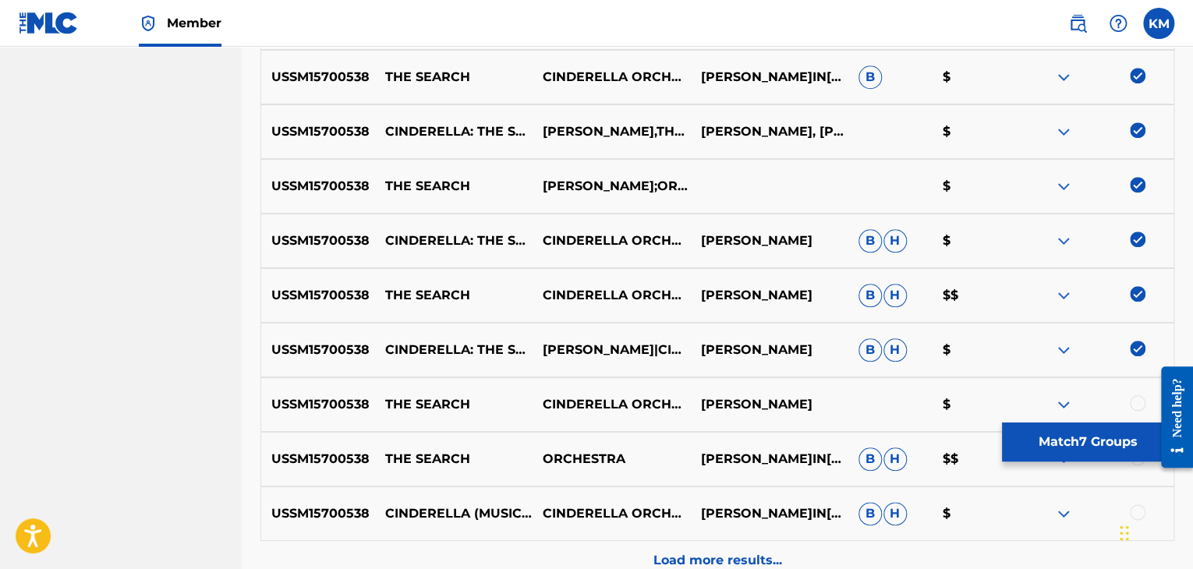
click at [1136, 399] on div at bounding box center [1138, 403] width 16 height 16
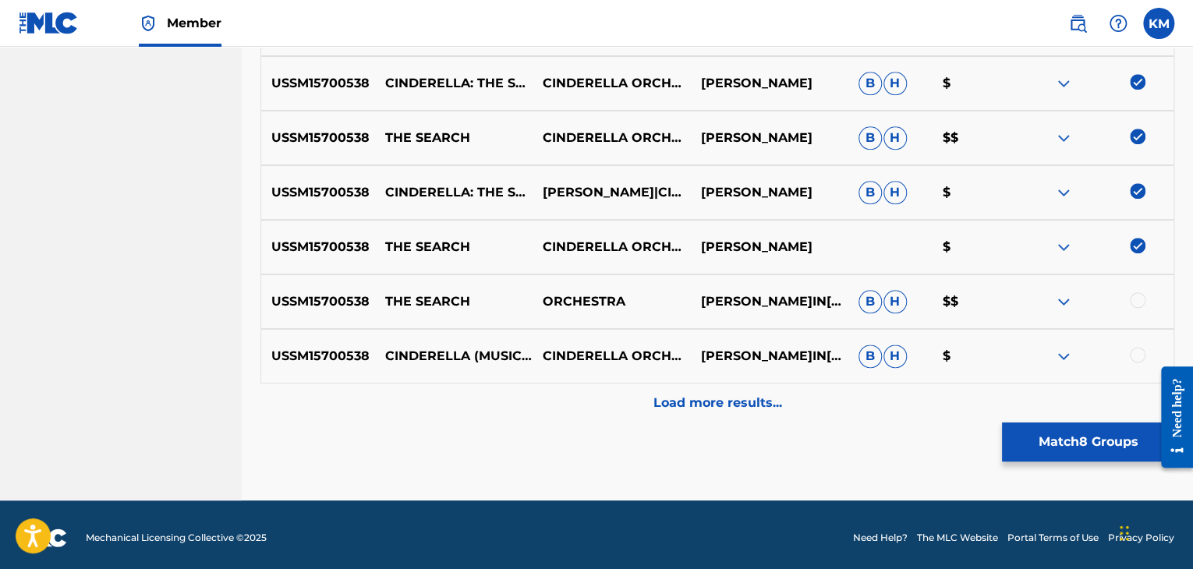
scroll to position [788, 0]
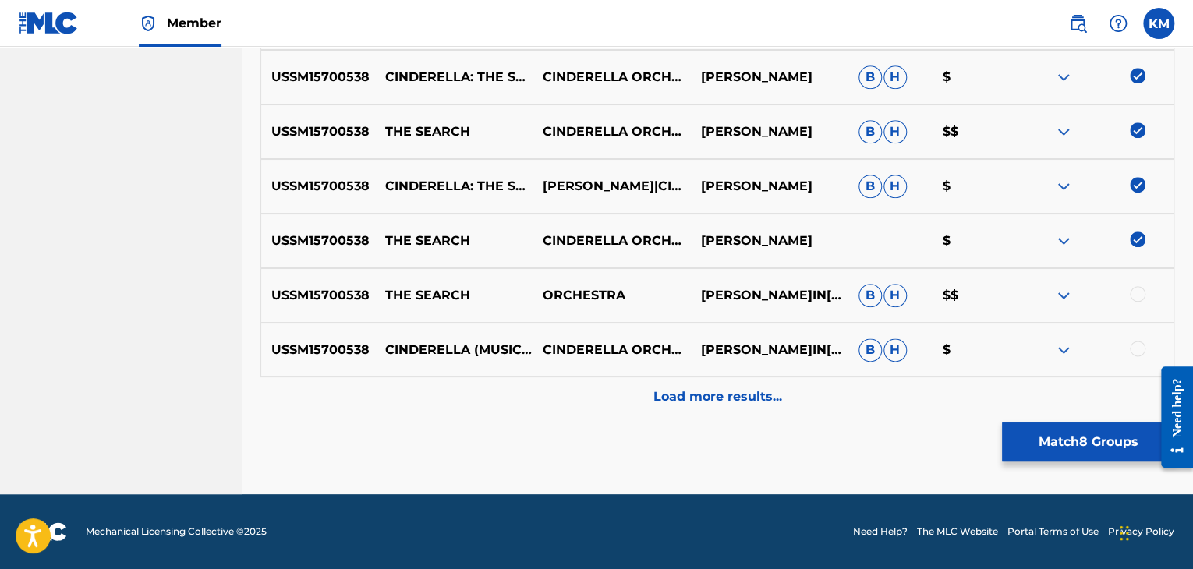
click at [1139, 292] on div at bounding box center [1138, 294] width 16 height 16
click at [1136, 346] on div at bounding box center [1138, 349] width 16 height 16
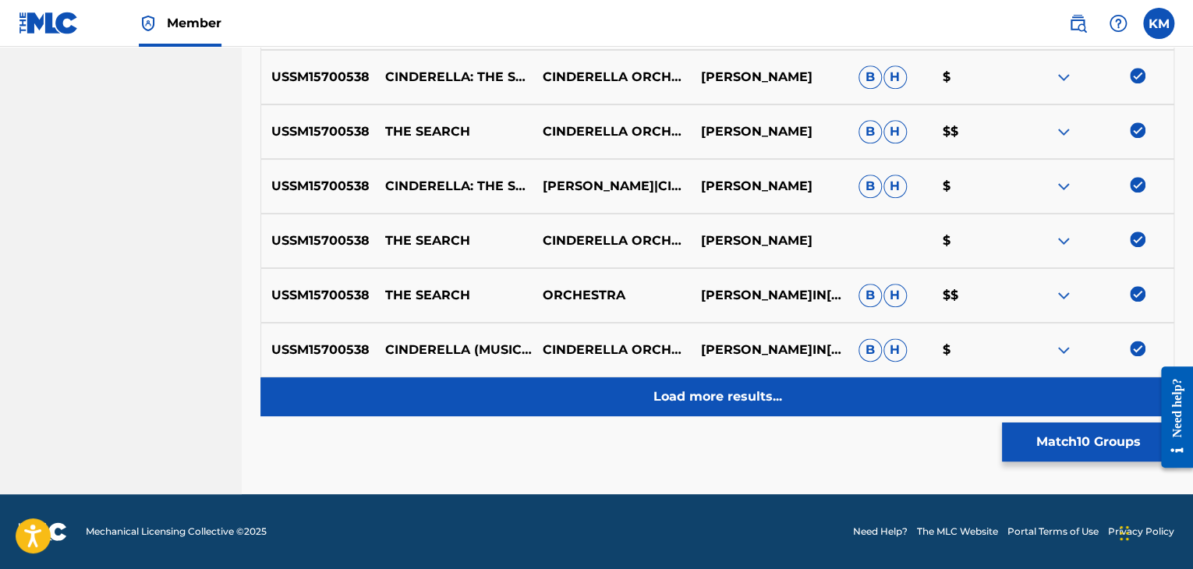
click at [727, 388] on p "Load more results..." at bounding box center [718, 397] width 129 height 19
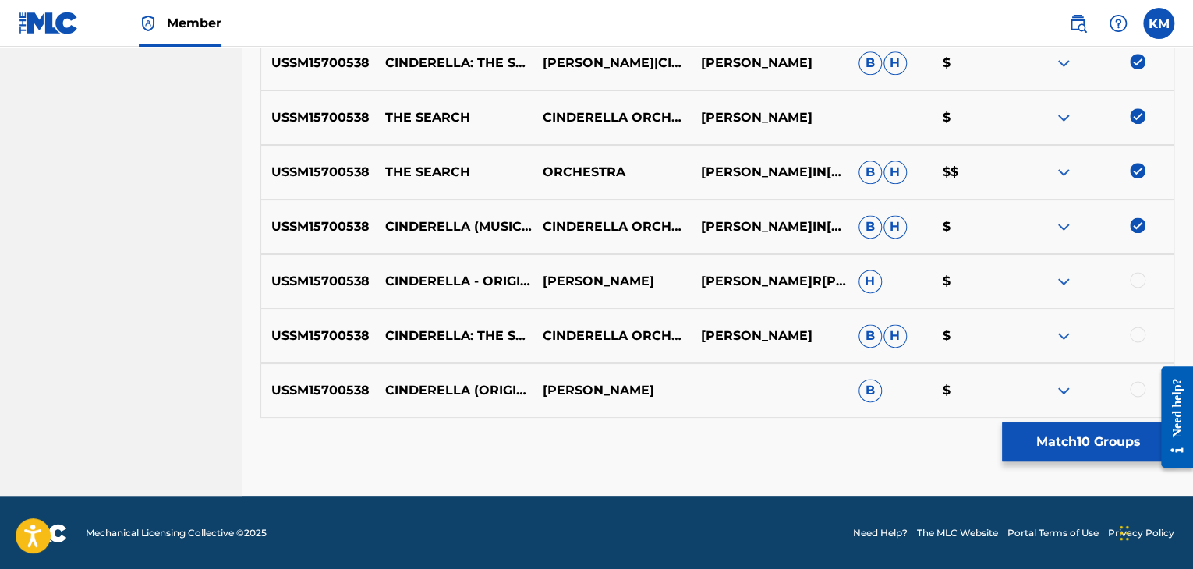
scroll to position [912, 0]
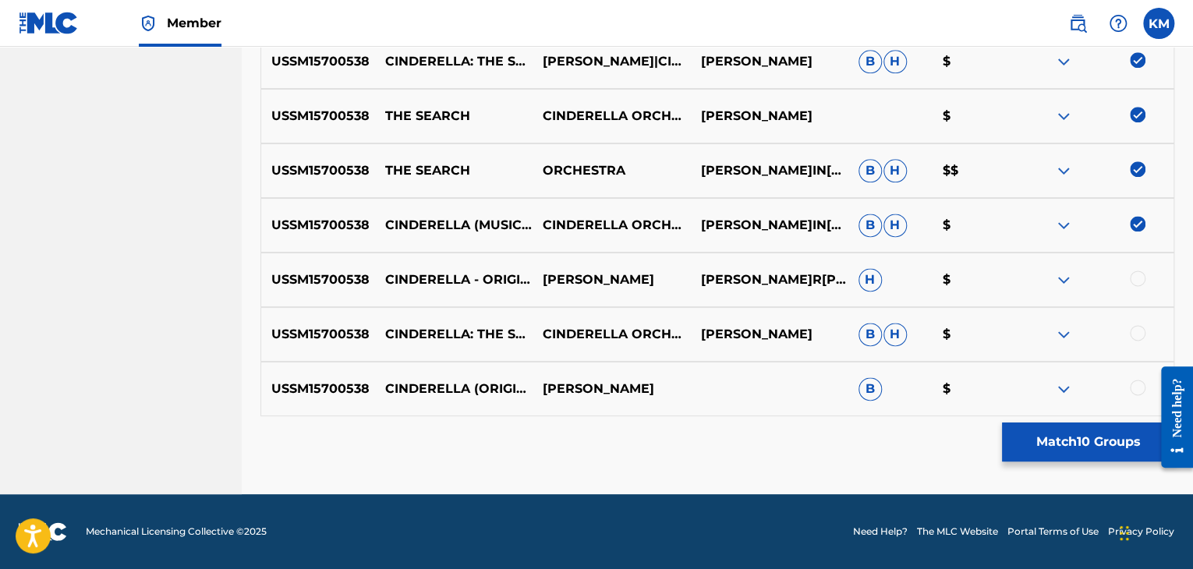
click at [1139, 278] on div at bounding box center [1138, 279] width 16 height 16
click at [1132, 336] on div at bounding box center [1138, 333] width 16 height 16
click at [1135, 384] on div at bounding box center [1138, 388] width 16 height 16
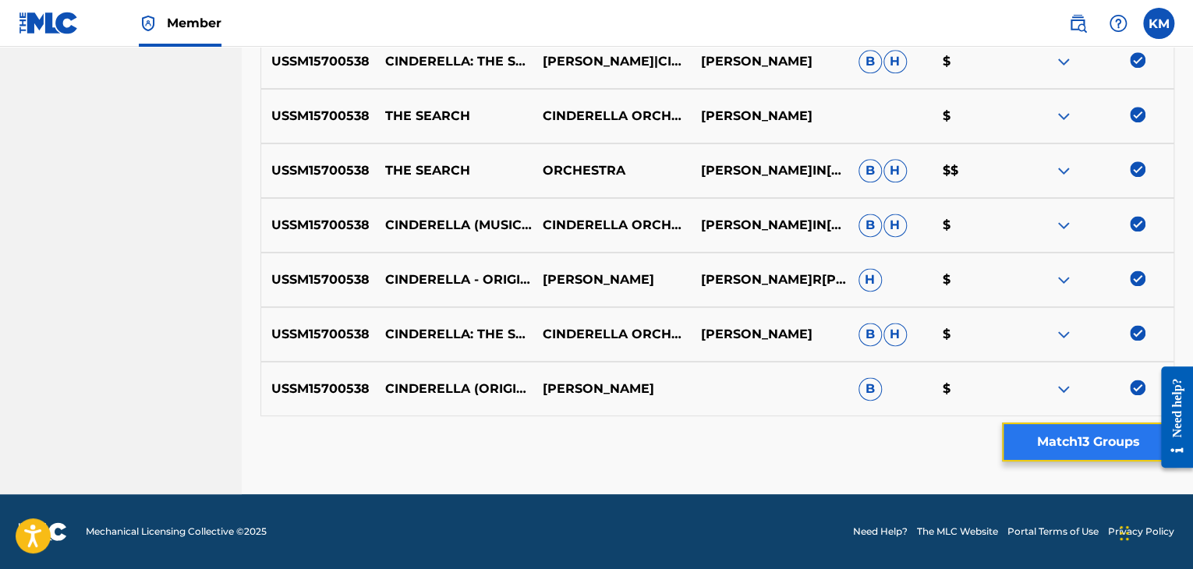
click at [1078, 445] on button "Match 13 Groups" at bounding box center [1088, 442] width 172 height 39
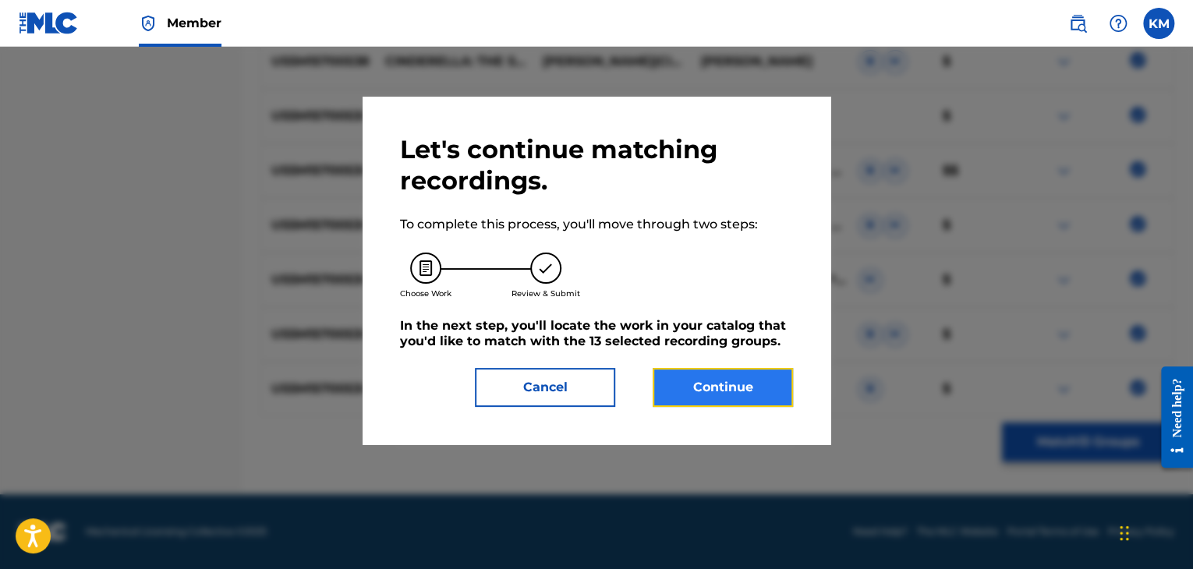
click at [730, 388] on button "Continue" at bounding box center [723, 387] width 140 height 39
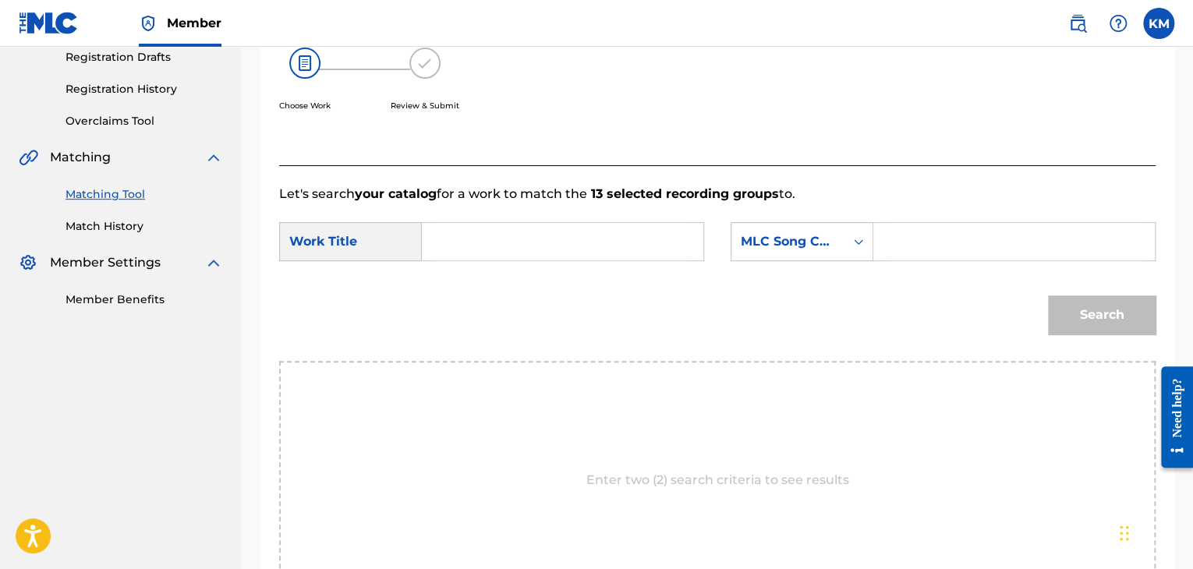
scroll to position [158, 0]
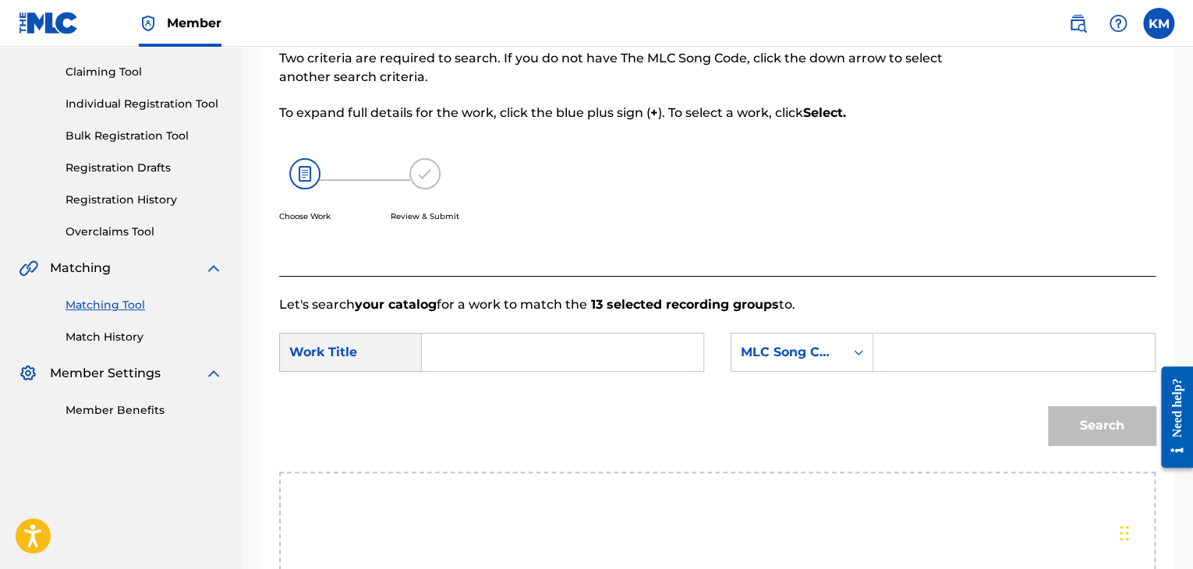
click at [466, 356] on input "Search Form" at bounding box center [562, 352] width 255 height 37
paste input "Cinderella: The Search"
type input "Cinderella: The Search"
click at [858, 353] on icon "Search Form" at bounding box center [859, 353] width 16 height 16
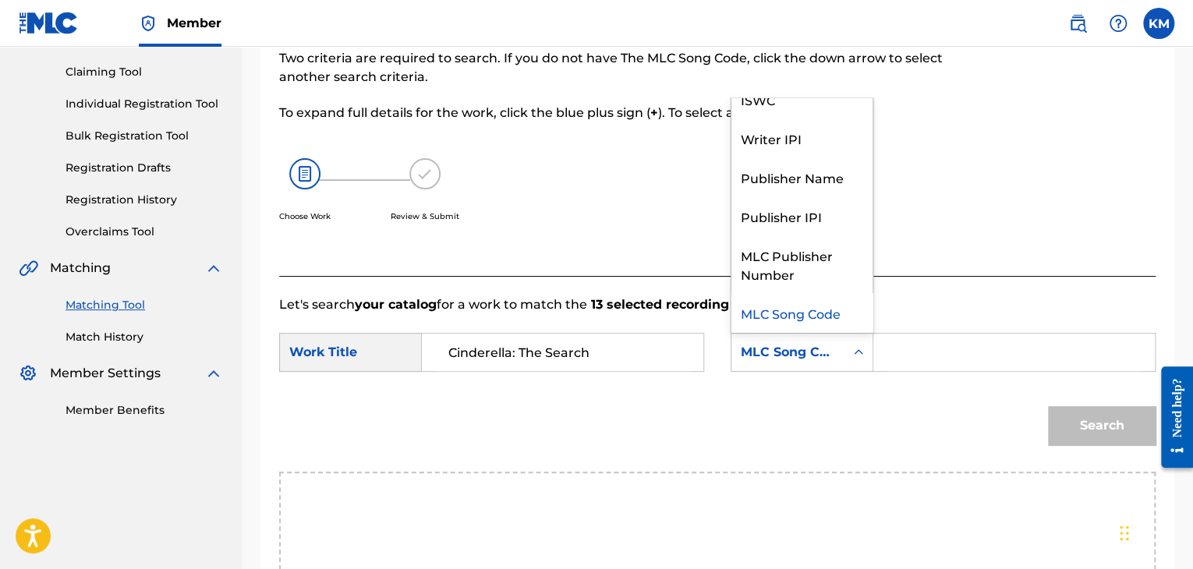
scroll to position [0, 0]
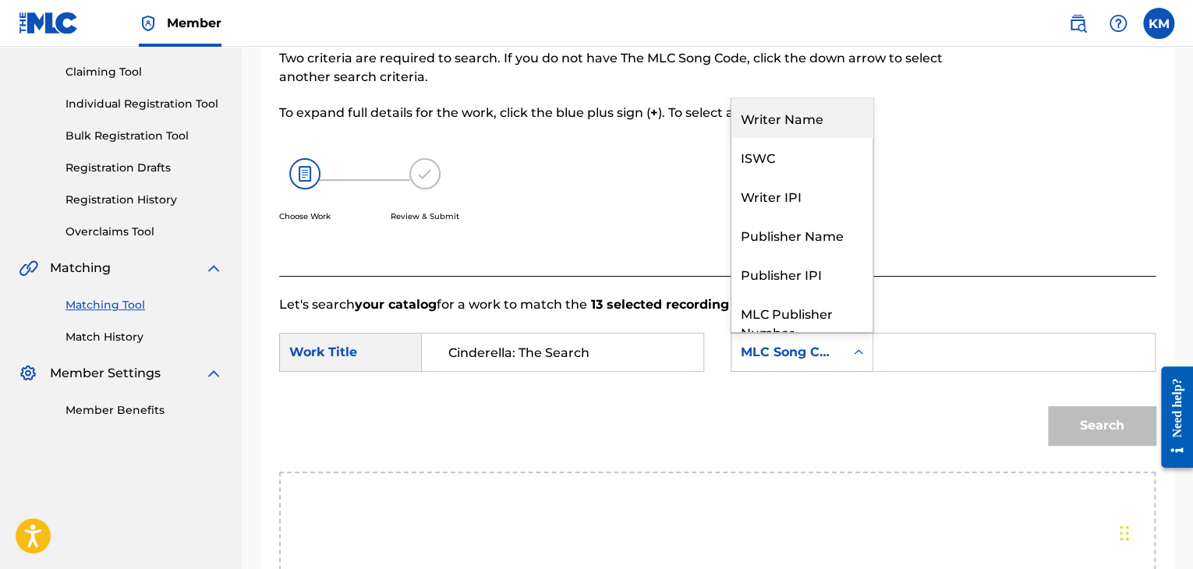
click at [807, 117] on div "Writer Name" at bounding box center [802, 117] width 141 height 39
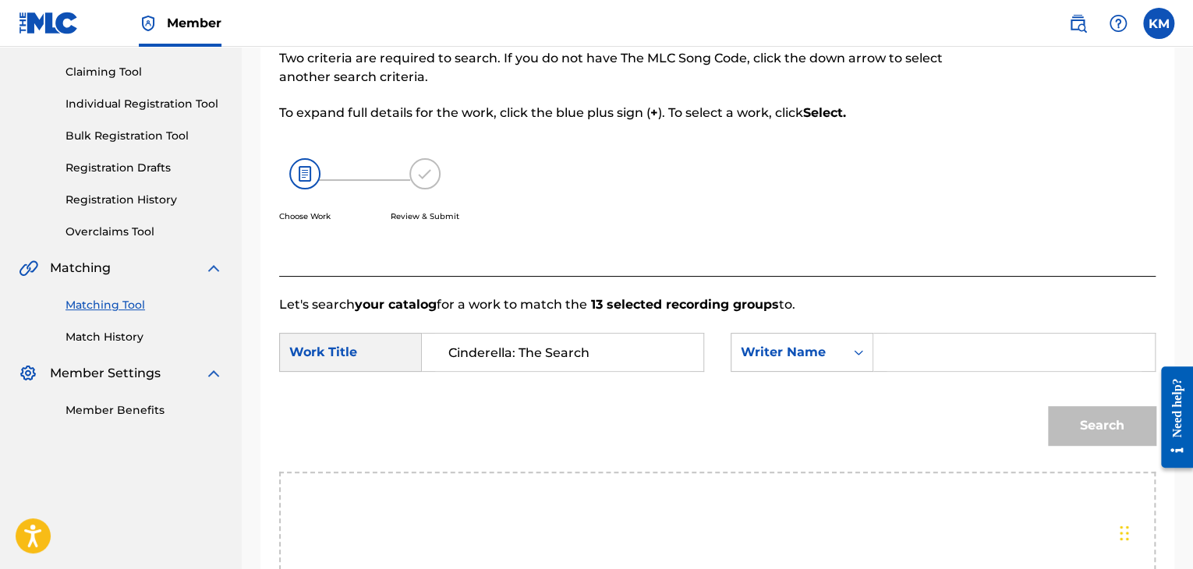
click at [904, 350] on input "Search Form" at bounding box center [1014, 352] width 255 height 37
paste input "[PERSON_NAME]"
type input "[PERSON_NAME]"
click at [1092, 427] on button "Search" at bounding box center [1102, 425] width 108 height 39
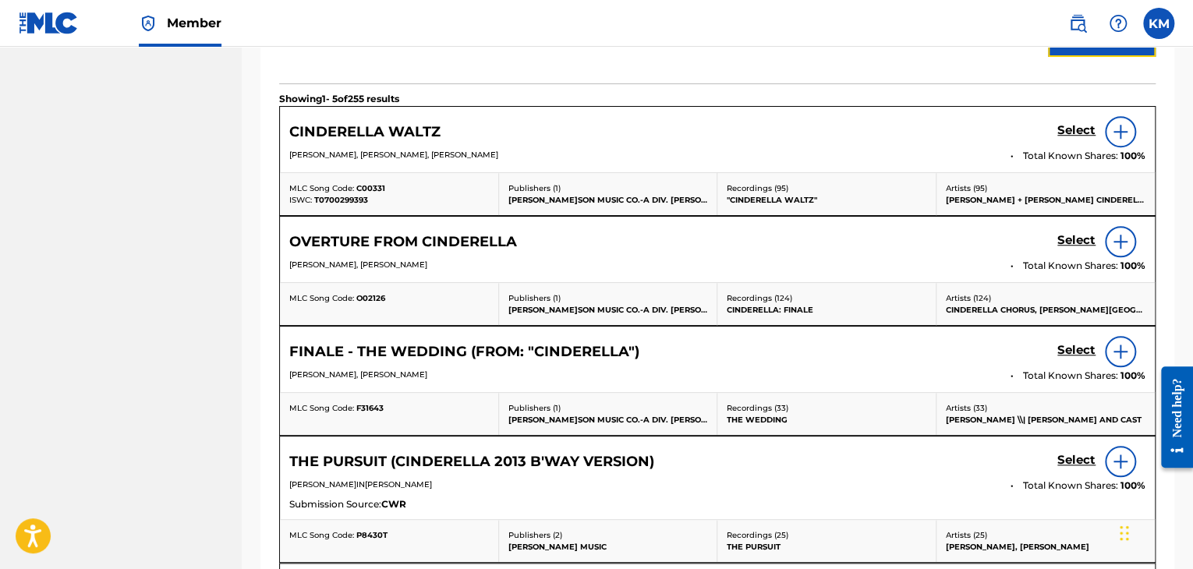
scroll to position [547, 0]
click at [1083, 349] on h5 "Select" at bounding box center [1076, 349] width 38 height 15
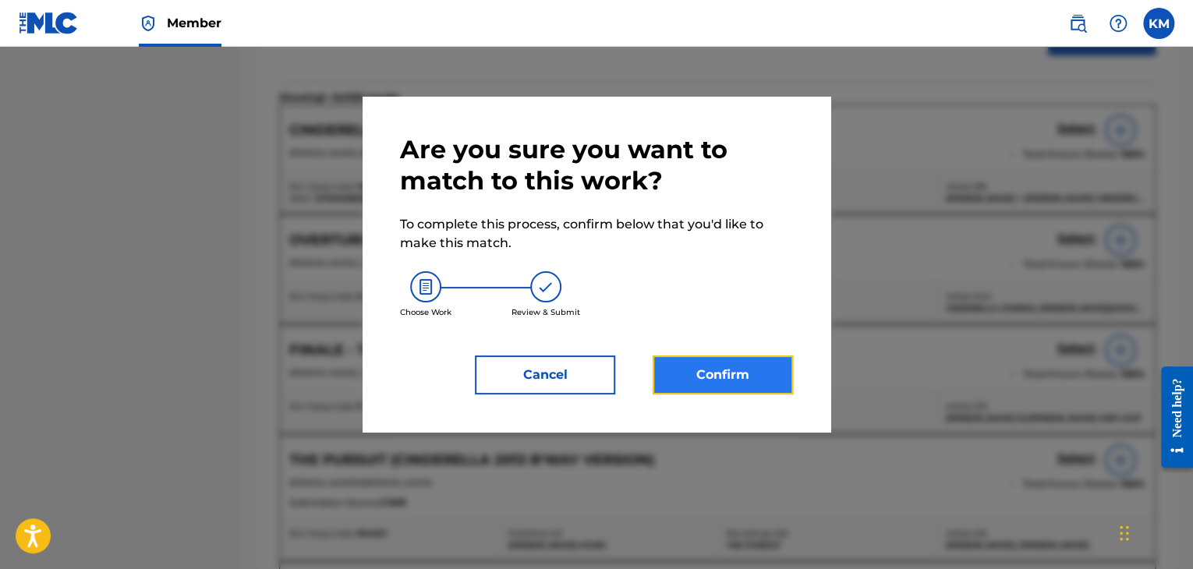
click at [698, 366] on button "Confirm" at bounding box center [723, 375] width 140 height 39
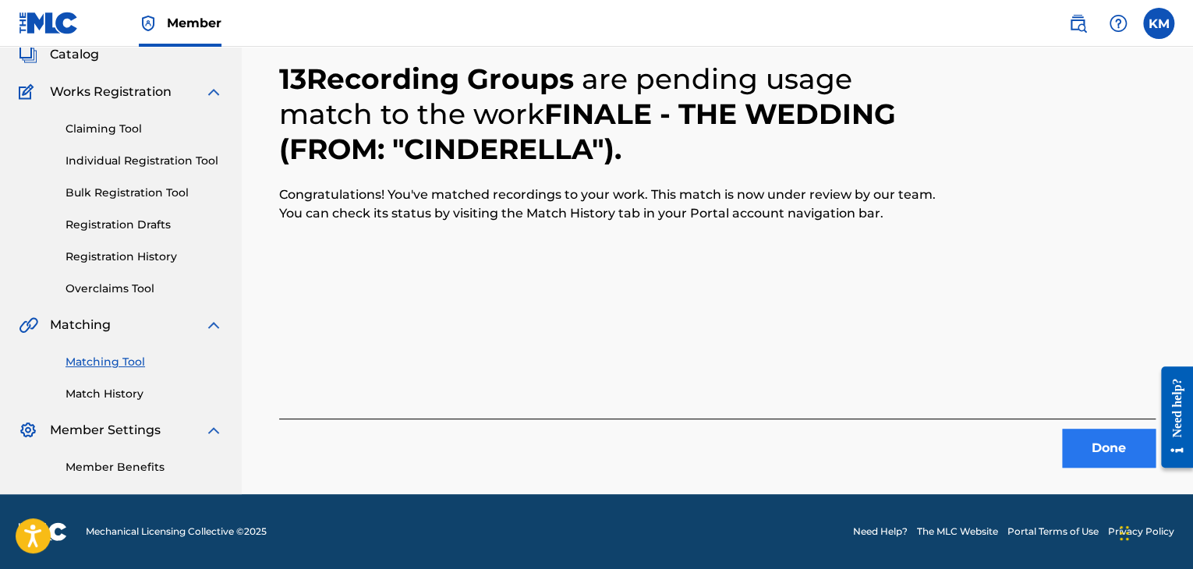
scroll to position [101, 0]
click at [1126, 438] on button "Done" at bounding box center [1109, 448] width 94 height 39
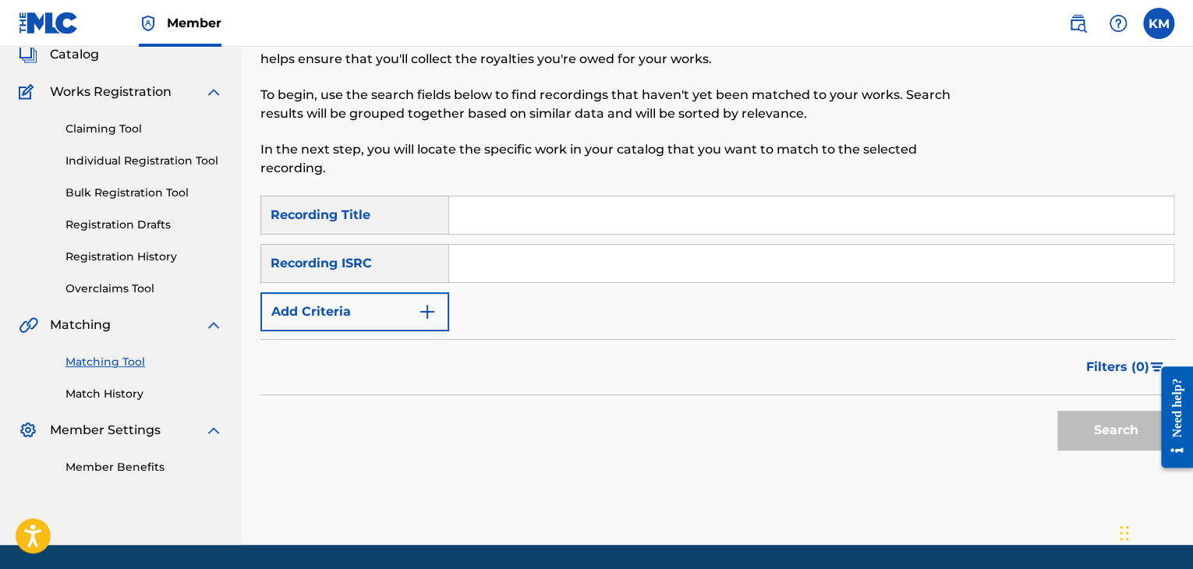
click at [508, 262] on input "Search Form" at bounding box center [811, 263] width 724 height 37
paste input "QZNWX2111273"
type input "QZNWX2111273"
click at [1061, 421] on button "Search" at bounding box center [1115, 430] width 117 height 39
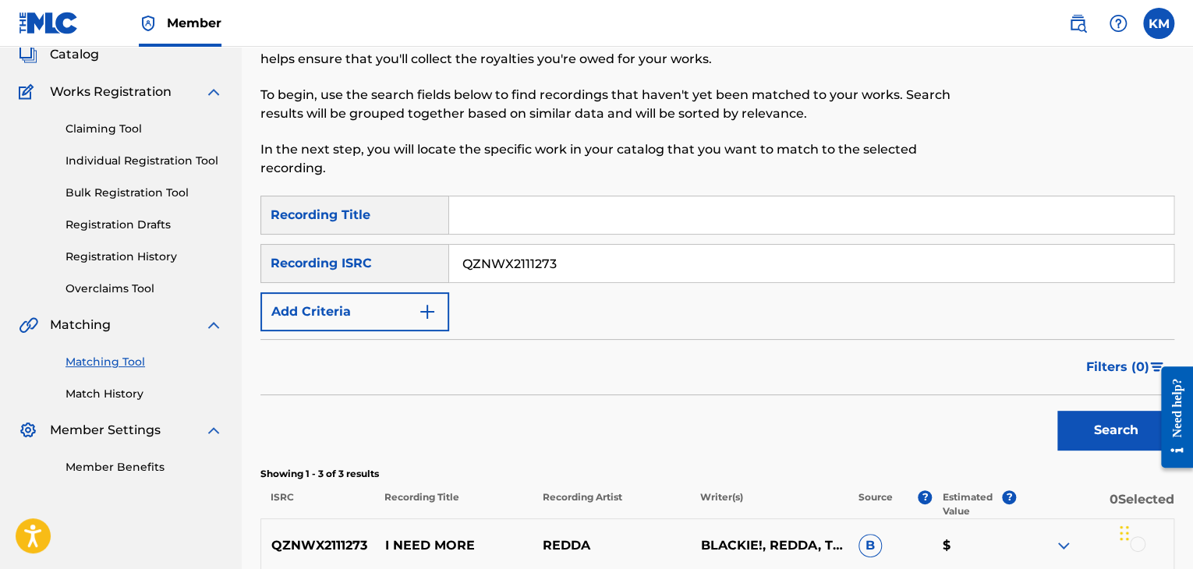
scroll to position [367, 0]
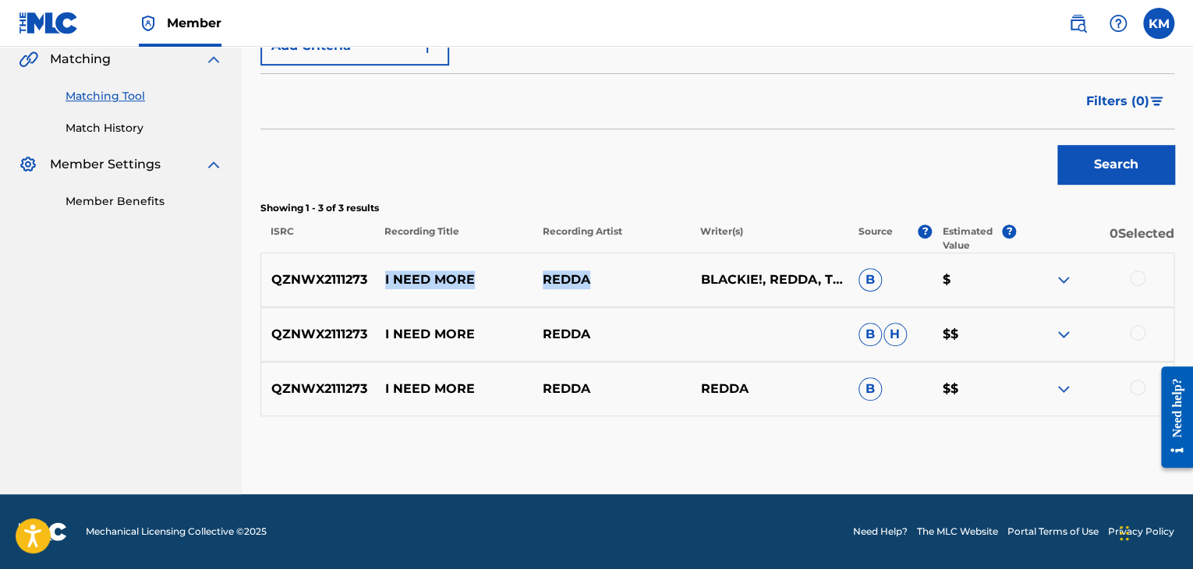
drag, startPoint x: 383, startPoint y: 282, endPoint x: 618, endPoint y: 279, distance: 235.5
click at [618, 279] on div "QZNWX2111273 I NEED MORE [PERSON_NAME]!, REDDA, THE ALIEN B $" at bounding box center [717, 280] width 914 height 55
copy div "I NEED MORE REDDA"
click at [1135, 276] on div at bounding box center [1138, 279] width 16 height 16
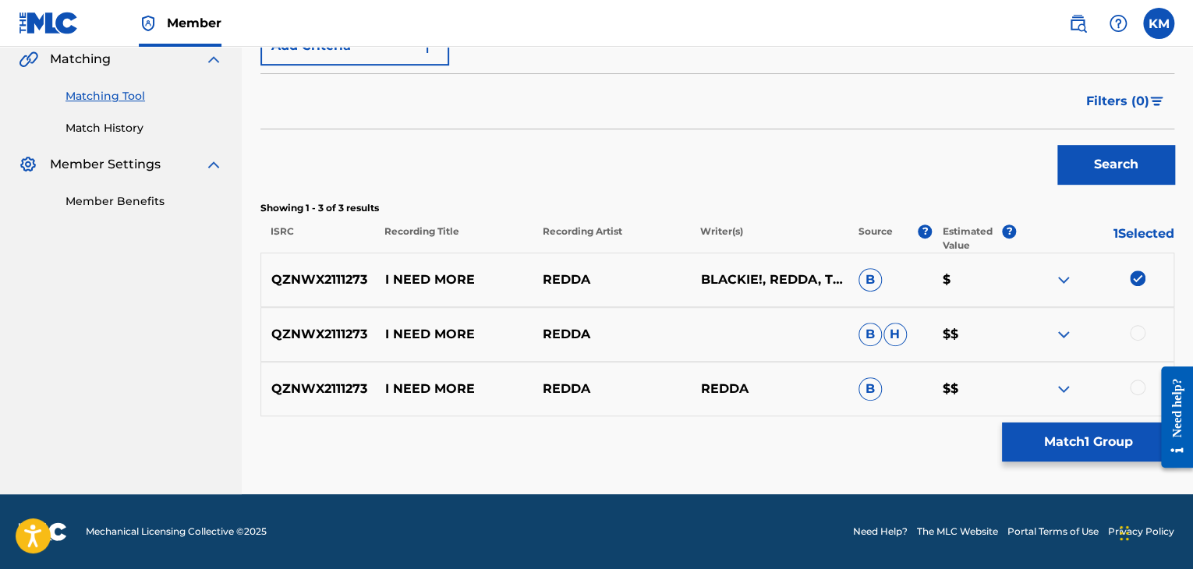
click at [1135, 331] on div at bounding box center [1138, 333] width 16 height 16
click at [1142, 386] on div at bounding box center [1138, 388] width 16 height 16
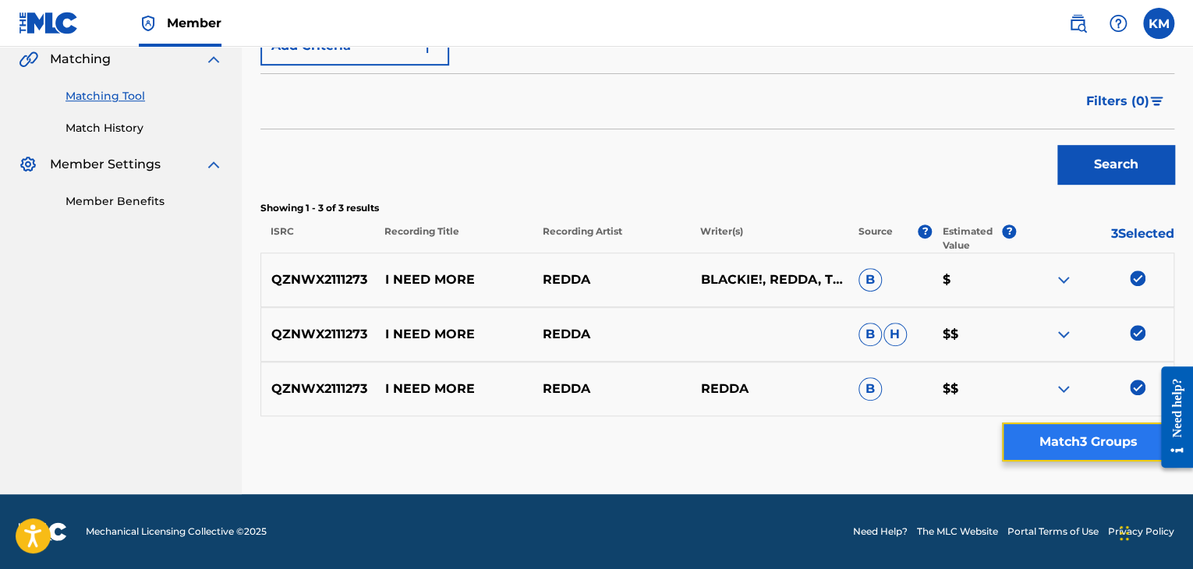
click at [1047, 431] on button "Match 3 Groups" at bounding box center [1088, 442] width 172 height 39
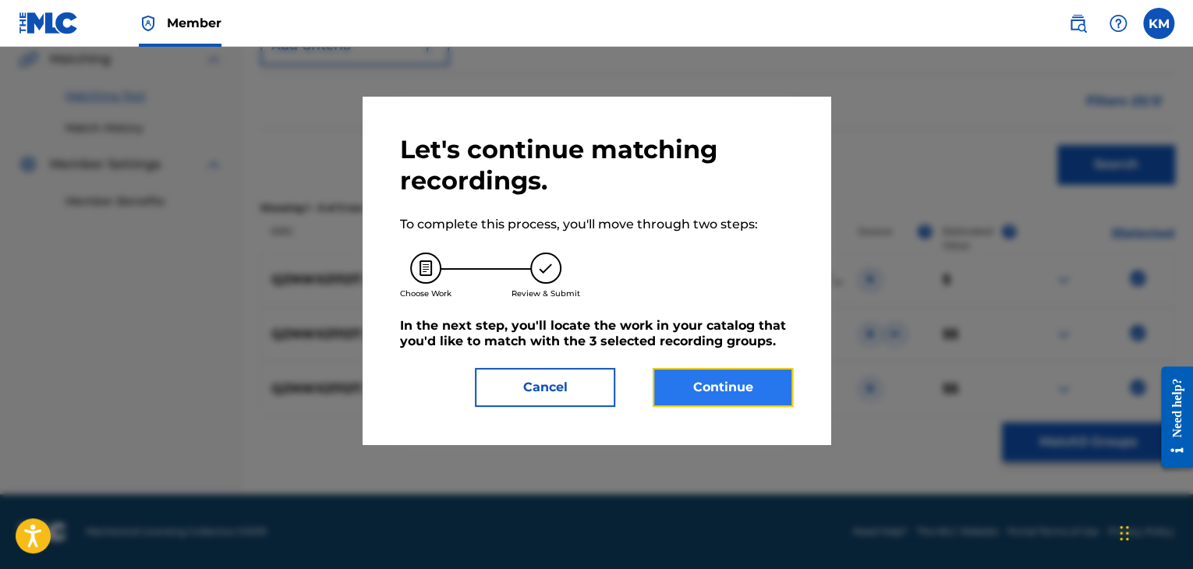
click at [737, 375] on button "Continue" at bounding box center [723, 387] width 140 height 39
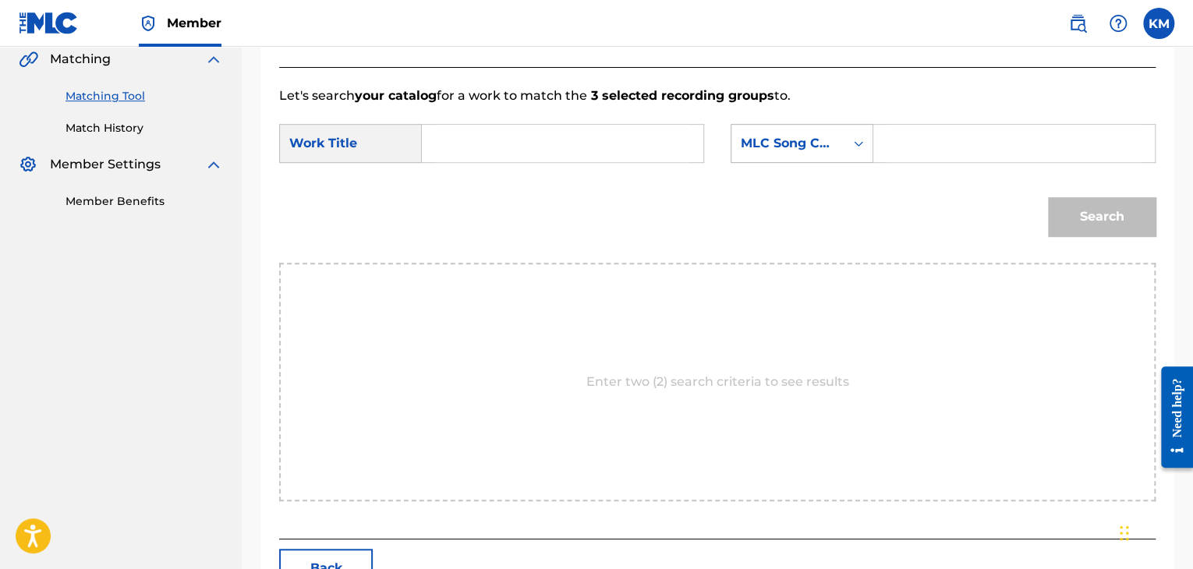
click at [852, 149] on icon "Search Form" at bounding box center [859, 144] width 16 height 16
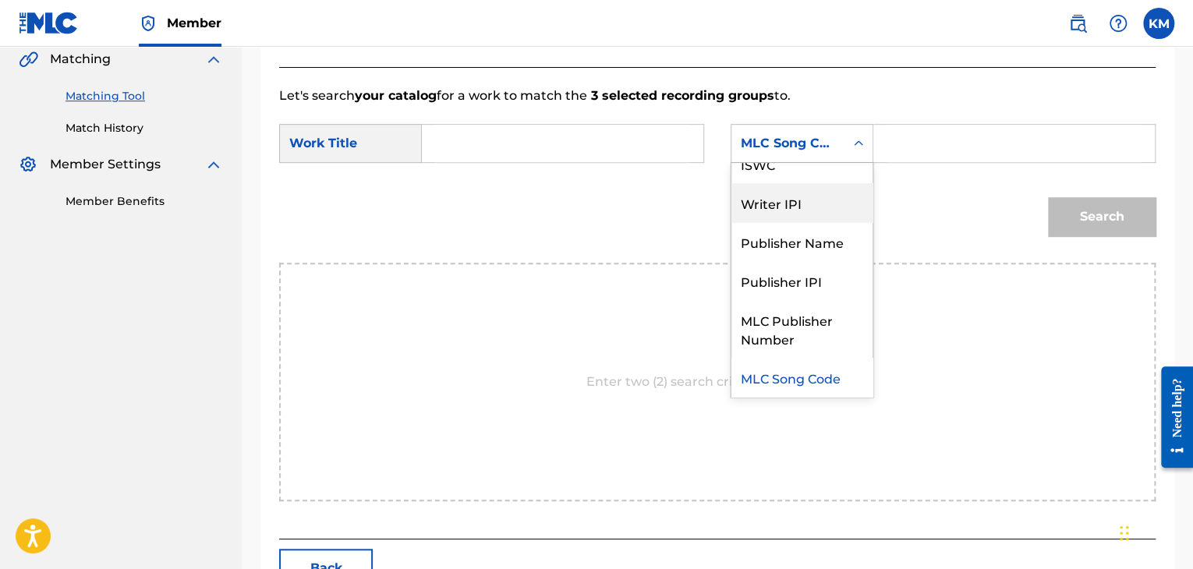
scroll to position [0, 0]
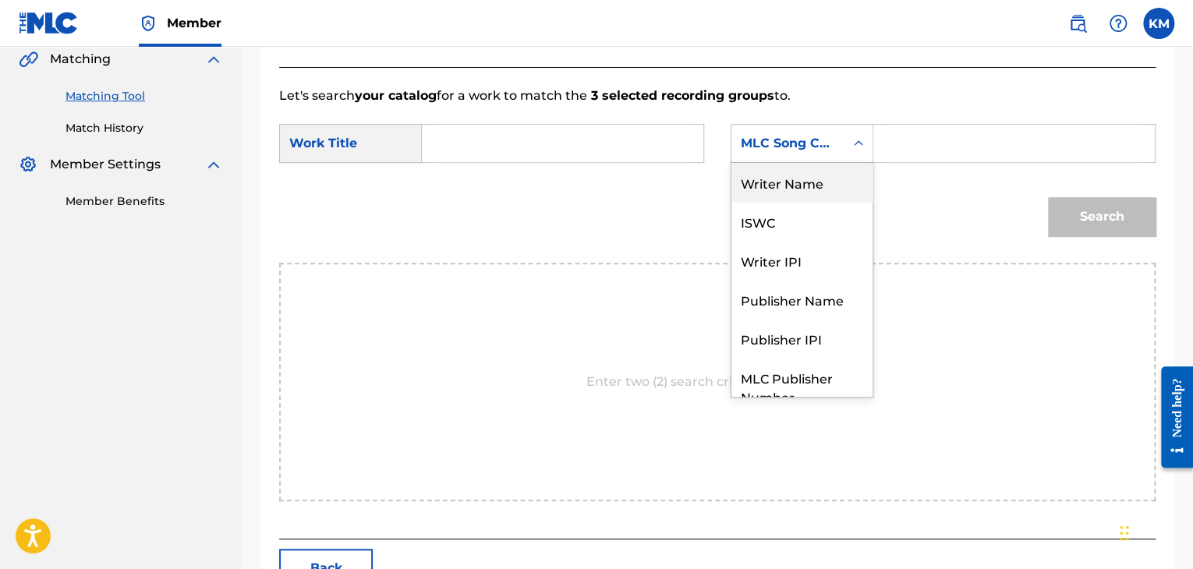
click at [815, 179] on div "Writer Name" at bounding box center [802, 182] width 141 height 39
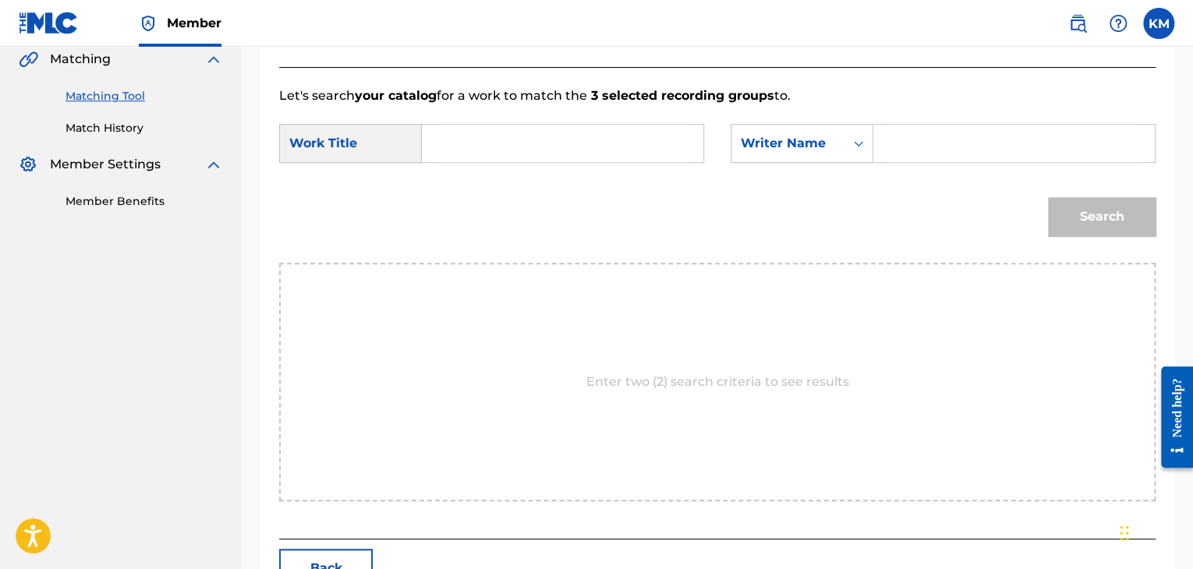
paste input "Trillos"
type input "Trillos"
click at [505, 138] on input "Search Form" at bounding box center [562, 143] width 255 height 37
click at [526, 146] on input "Search Form" at bounding box center [562, 143] width 255 height 37
paste input "I NEED MORE"
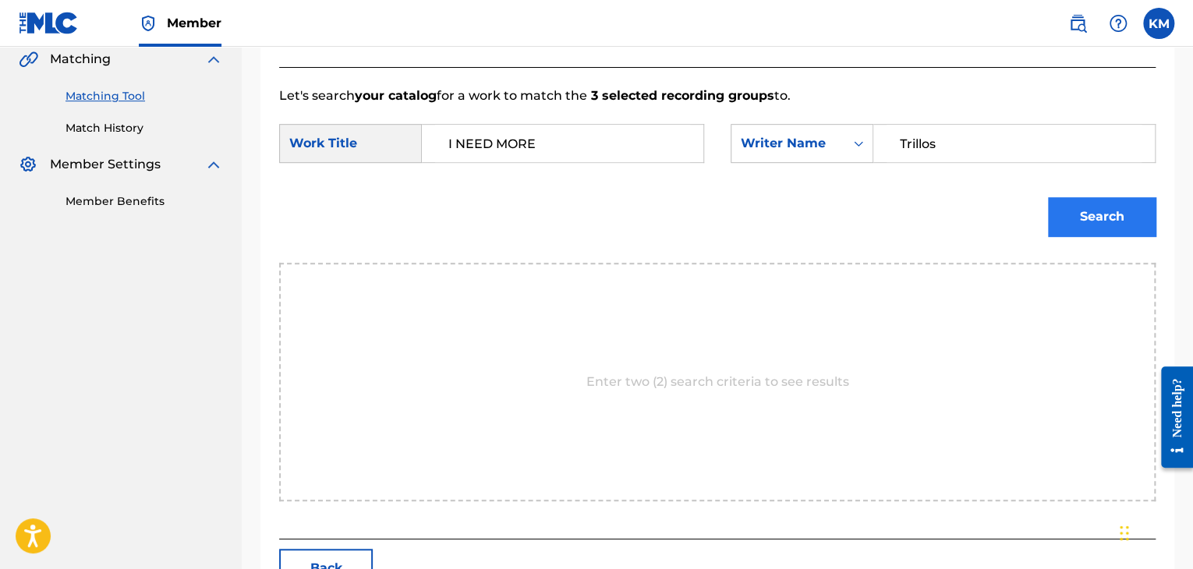
type input "I NEED MORE"
click at [1107, 214] on button "Search" at bounding box center [1102, 216] width 108 height 39
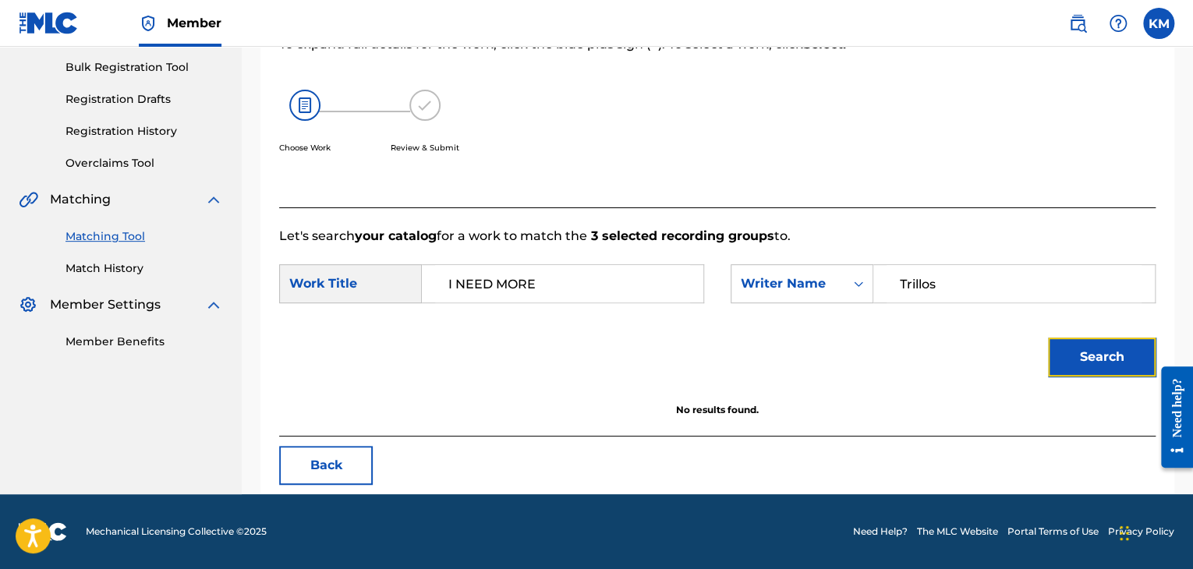
scroll to position [226, 0]
drag, startPoint x: 950, startPoint y: 282, endPoint x: 784, endPoint y: 280, distance: 166.1
click at [786, 280] on div "SearchWithCriteria6b25f7dd-de82-4cab-8359-62a6896c79fd Writer Name Trillos" at bounding box center [943, 283] width 425 height 39
type input "REDDA"
click at [1082, 359] on button "Search" at bounding box center [1102, 357] width 108 height 39
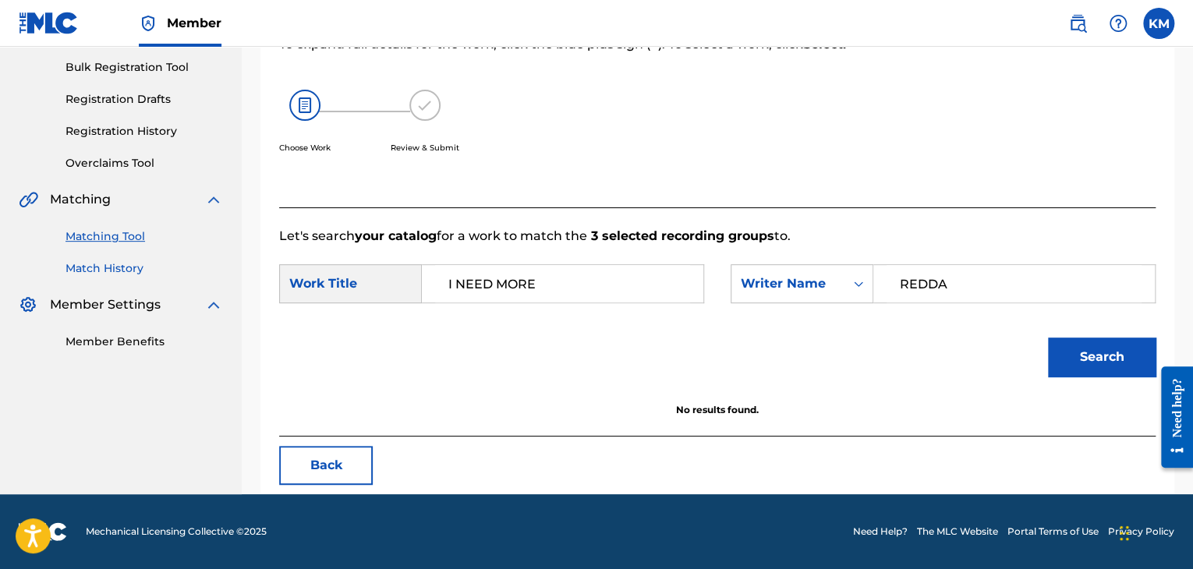
click at [116, 266] on link "Match History" at bounding box center [145, 268] width 158 height 16
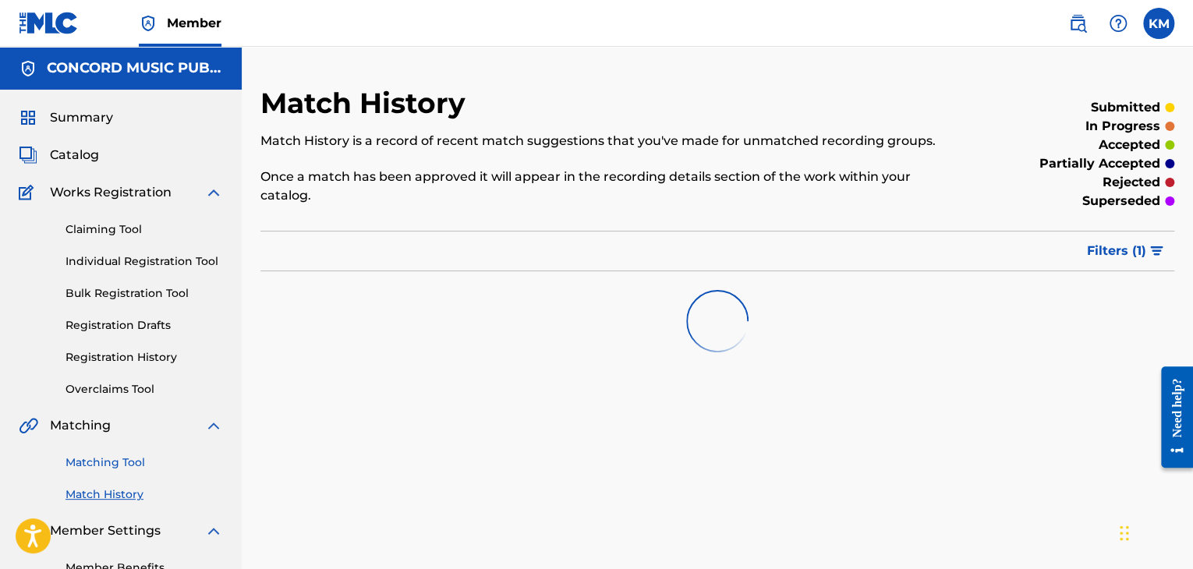
click at [118, 463] on link "Matching Tool" at bounding box center [145, 463] width 158 height 16
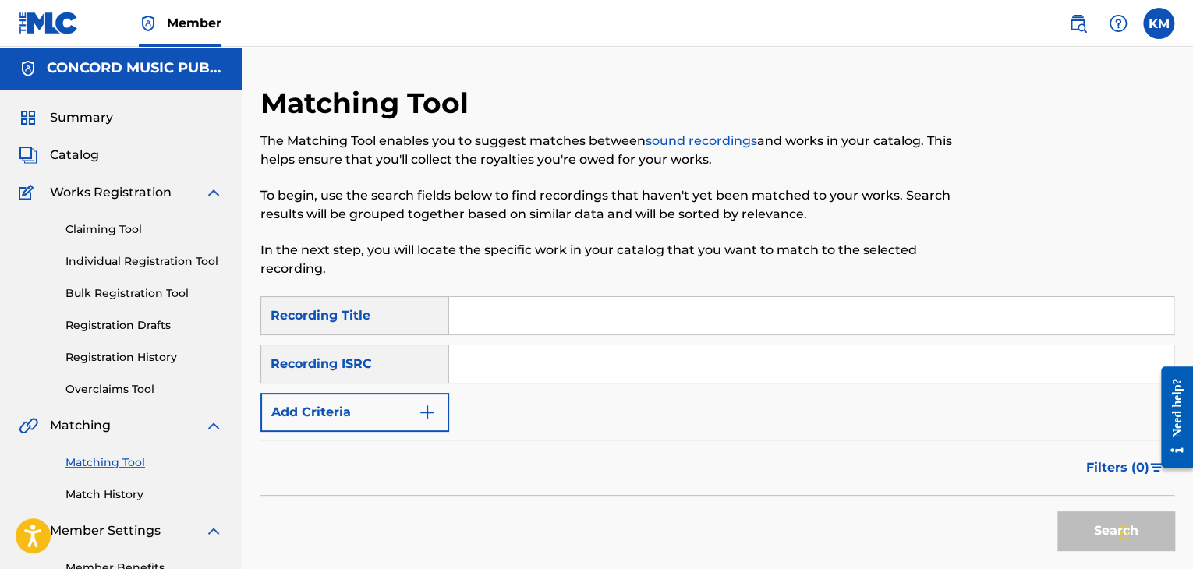
drag, startPoint x: 480, startPoint y: 363, endPoint x: 540, endPoint y: 362, distance: 60.8
click at [480, 363] on input "Search Form" at bounding box center [811, 363] width 724 height 37
paste input "ES71G1912136"
type input "ES71G1912136"
click at [1075, 525] on button "Search" at bounding box center [1115, 531] width 117 height 39
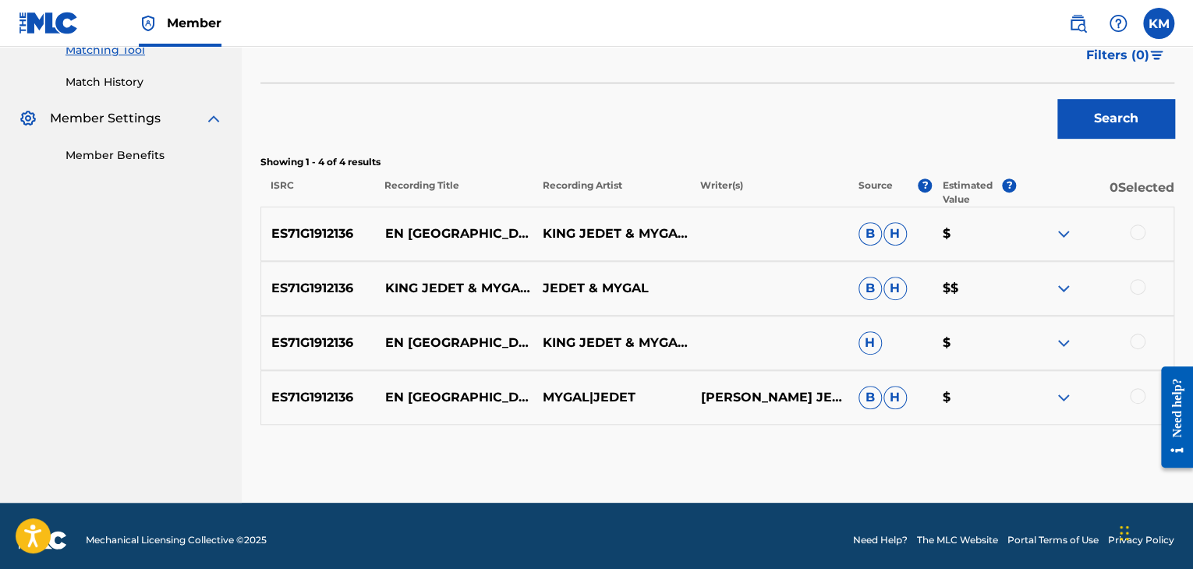
scroll to position [421, 0]
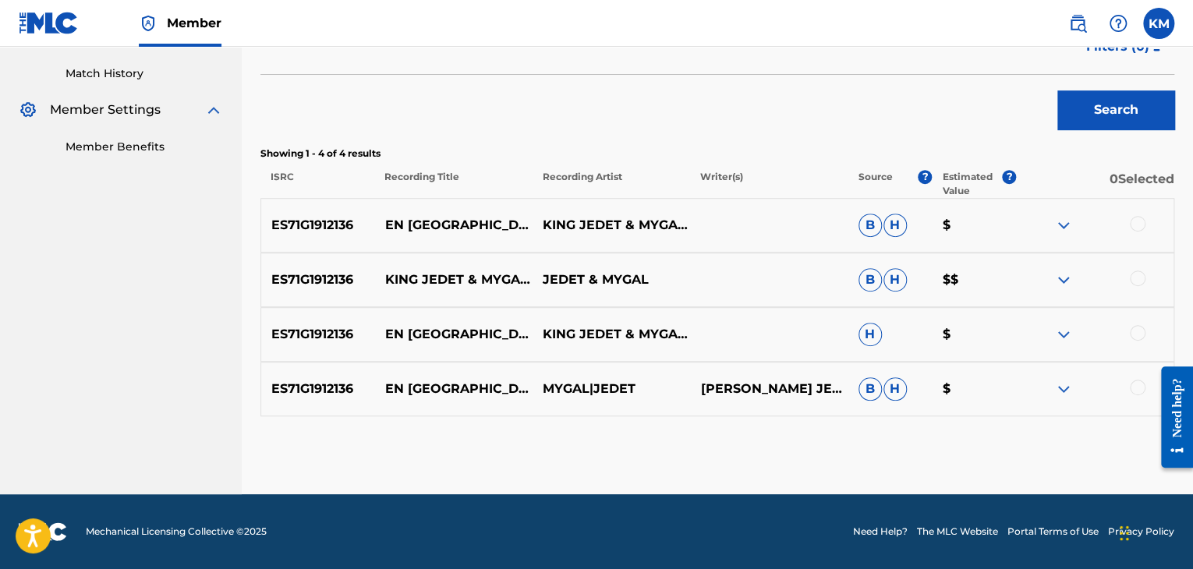
click at [1139, 385] on div at bounding box center [1138, 388] width 16 height 16
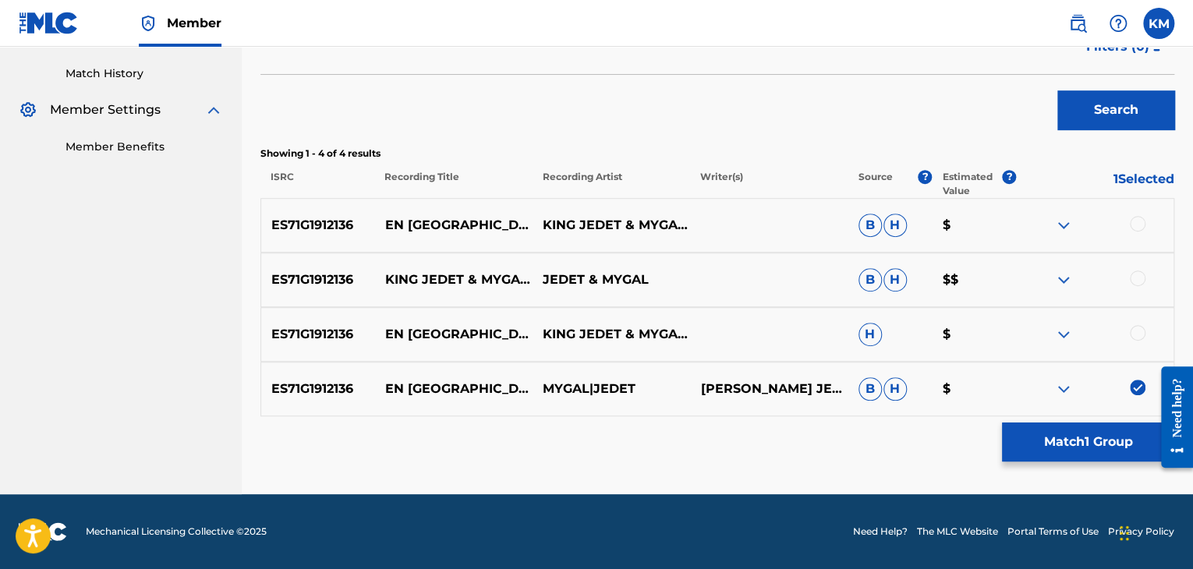
click at [1142, 330] on div at bounding box center [1138, 333] width 16 height 16
click at [1139, 273] on div at bounding box center [1138, 279] width 16 height 16
click at [1135, 225] on div at bounding box center [1138, 224] width 16 height 16
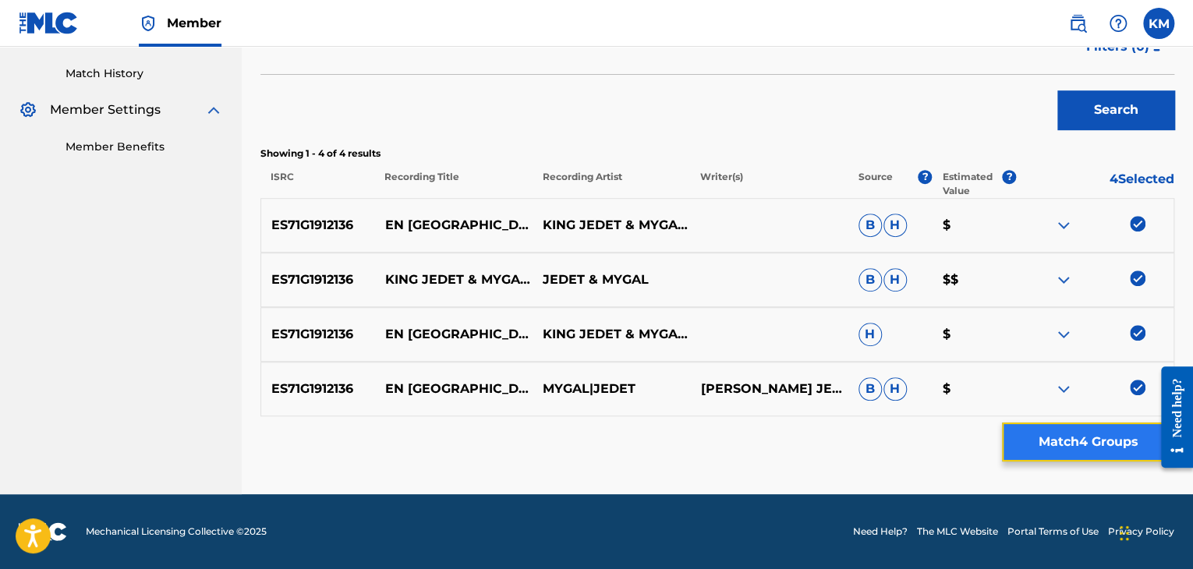
click at [1067, 435] on button "Match 4 Groups" at bounding box center [1088, 442] width 172 height 39
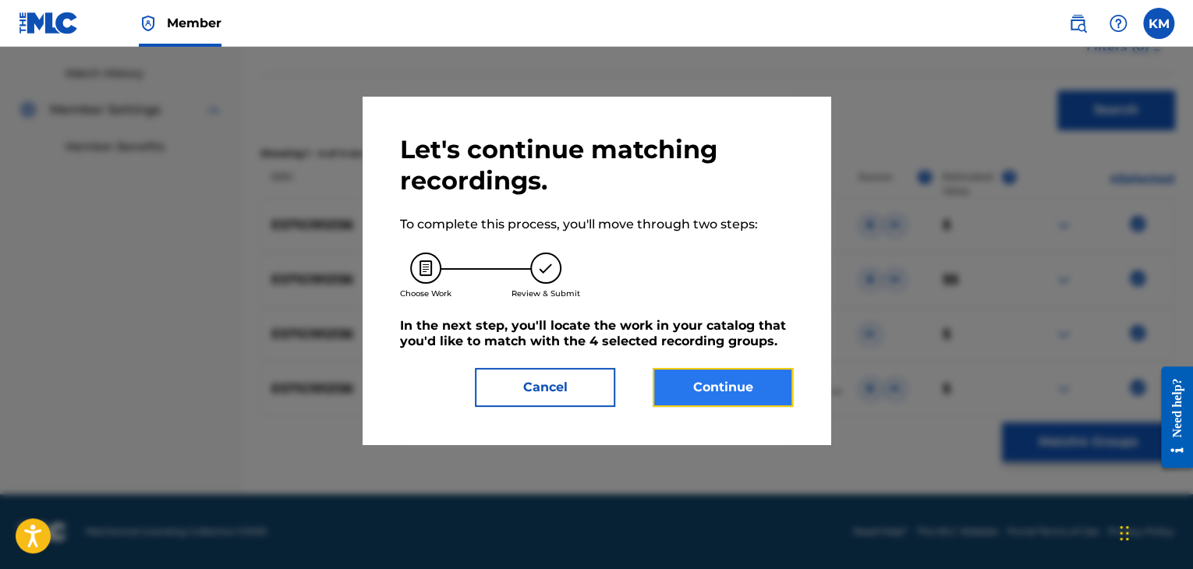
click at [653, 384] on button "Continue" at bounding box center [723, 387] width 140 height 39
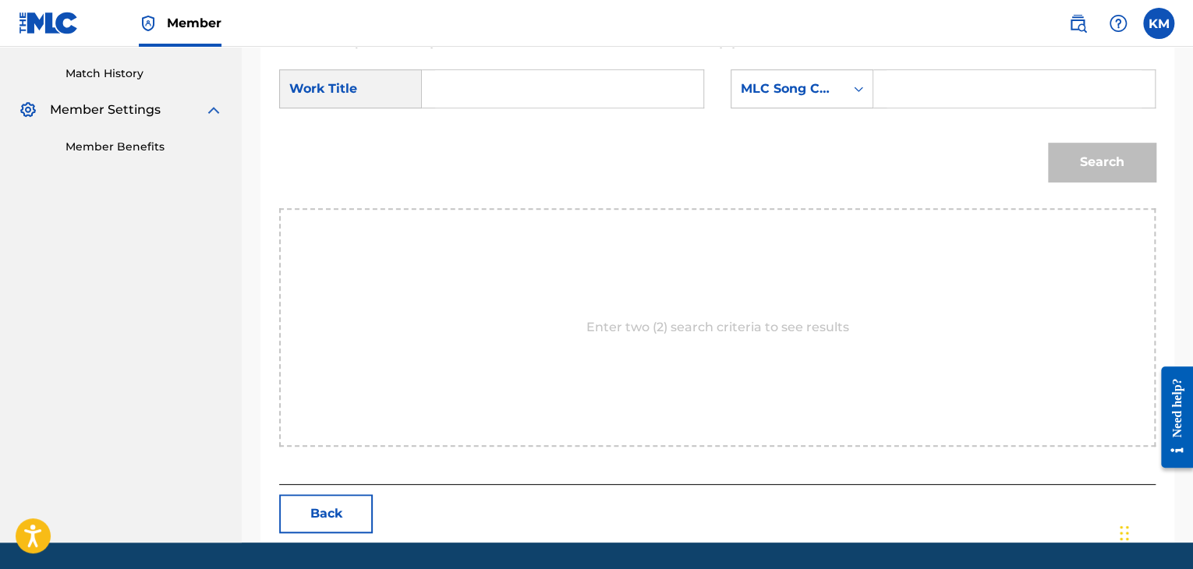
click at [469, 85] on input "Search Form" at bounding box center [562, 88] width 255 height 37
paste input "En [GEOGRAPHIC_DATA]"
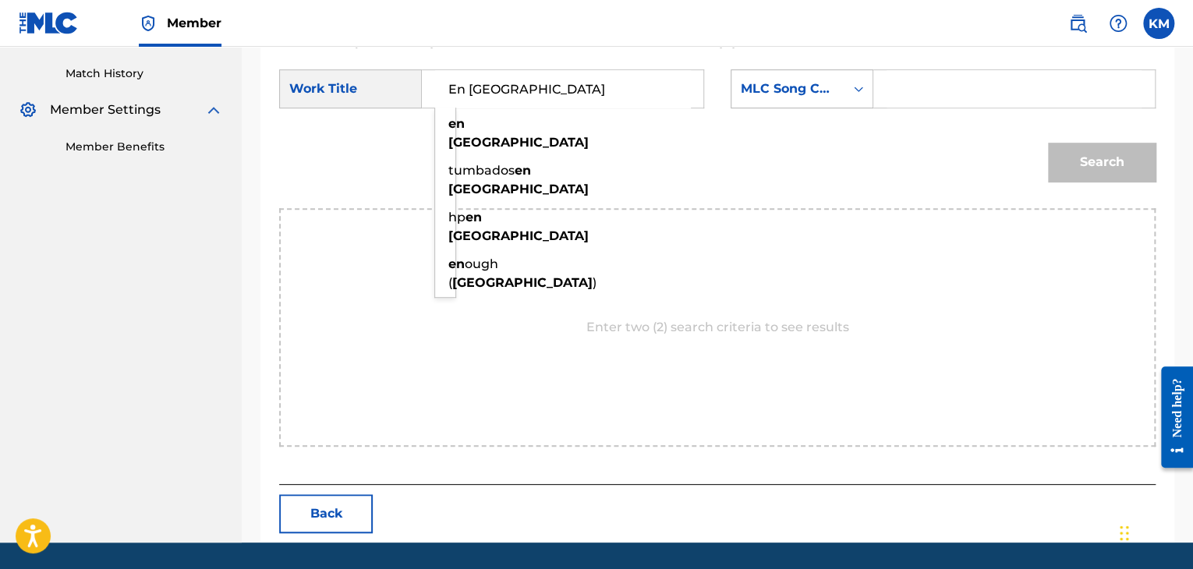
type input "En [GEOGRAPHIC_DATA]"
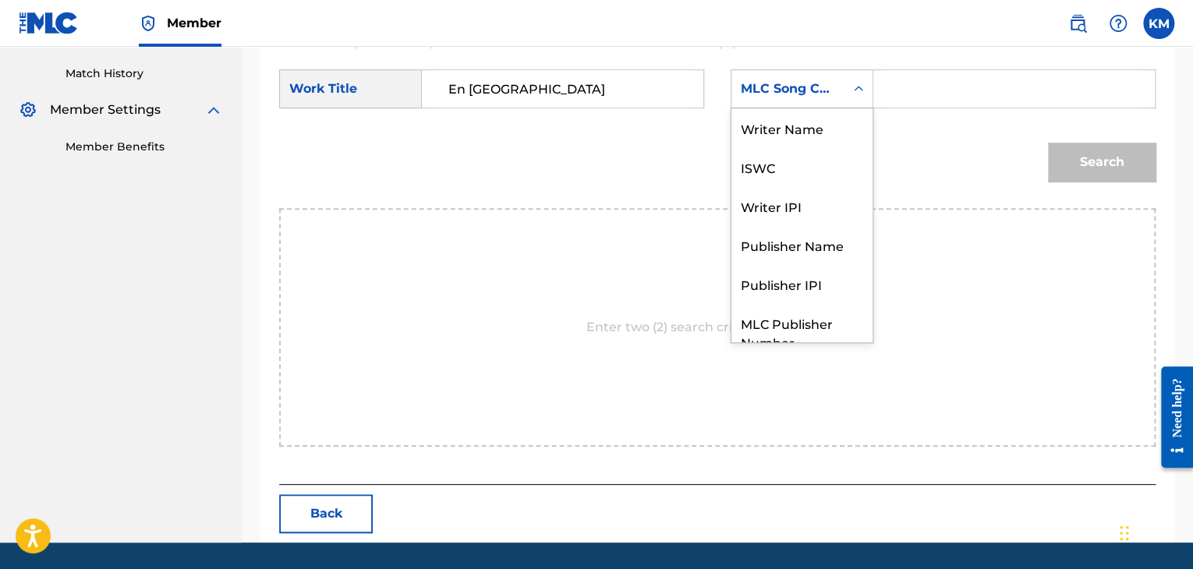
click at [853, 93] on icon "Search Form" at bounding box center [859, 89] width 16 height 16
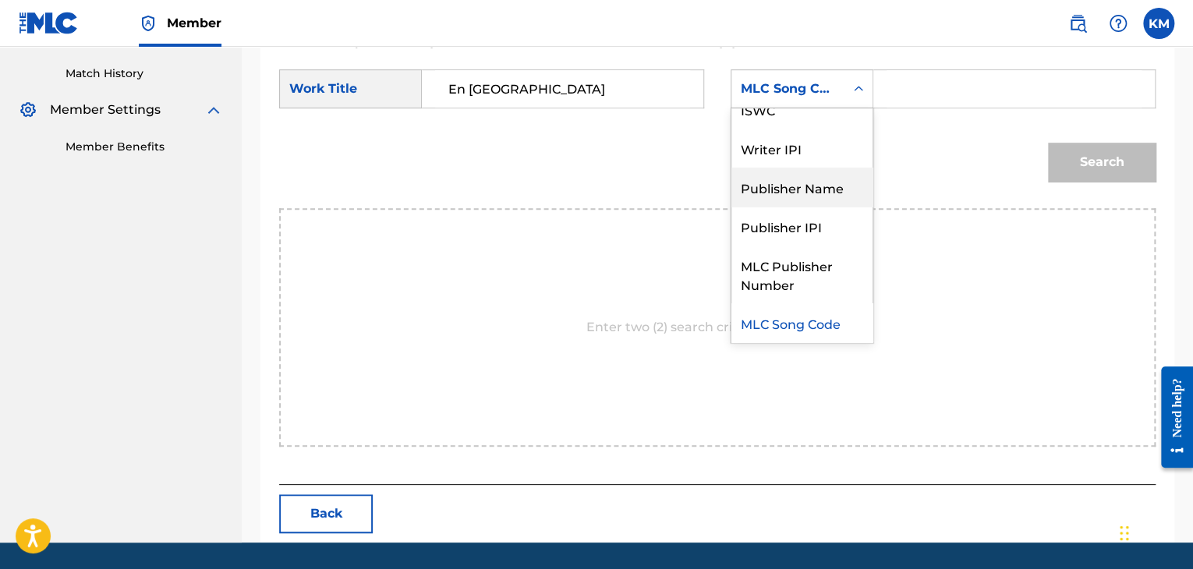
scroll to position [0, 0]
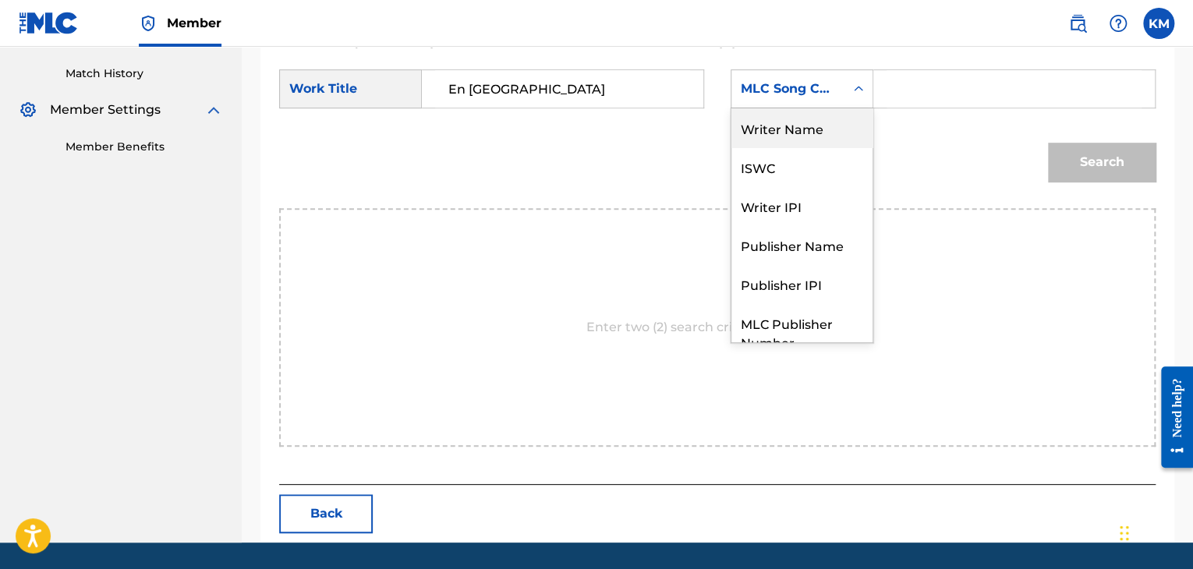
click at [805, 116] on div "Writer Name" at bounding box center [802, 127] width 141 height 39
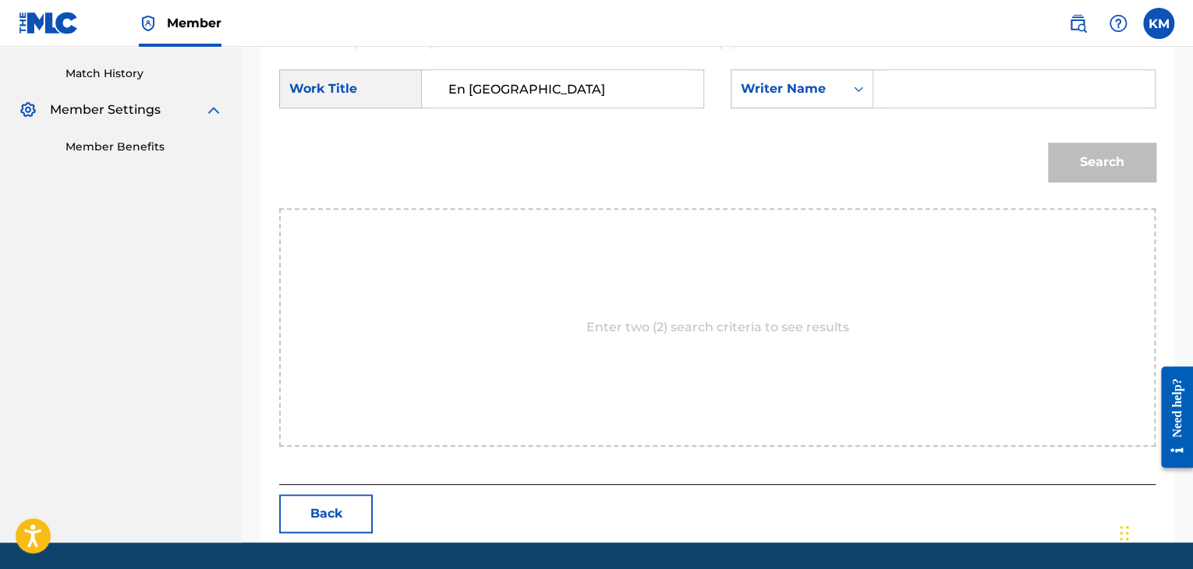
click at [883, 74] on div "Search Form" at bounding box center [1014, 88] width 282 height 39
click at [889, 86] on input "Search Form" at bounding box center [1014, 88] width 255 height 37
paste input "[PERSON_NAME]"
type input "[PERSON_NAME]"
click at [1079, 165] on button "Search" at bounding box center [1102, 162] width 108 height 39
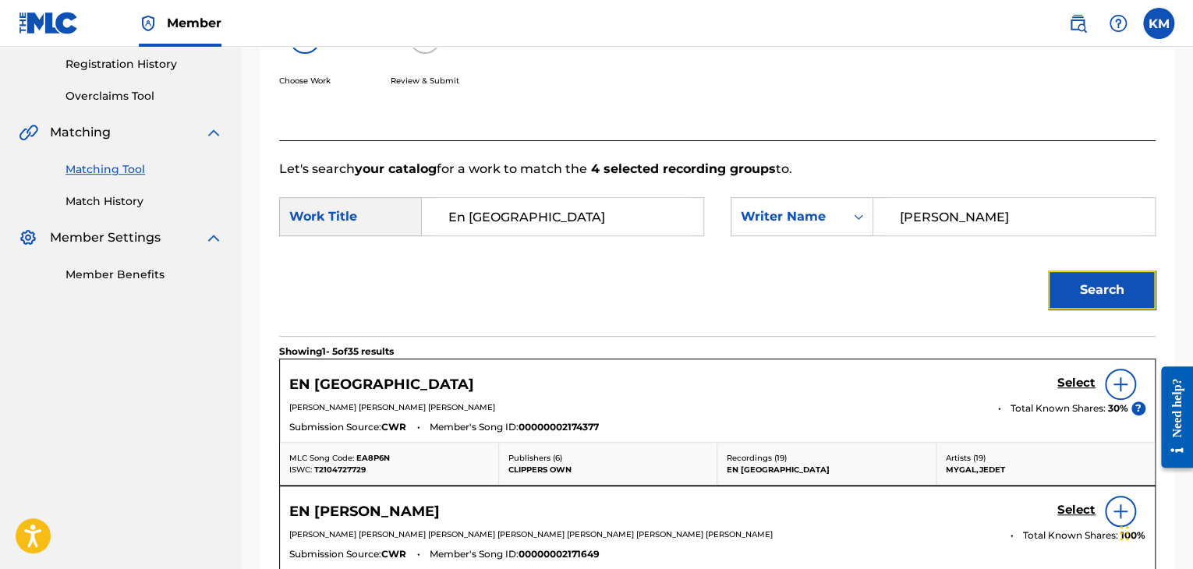
scroll to position [421, 0]
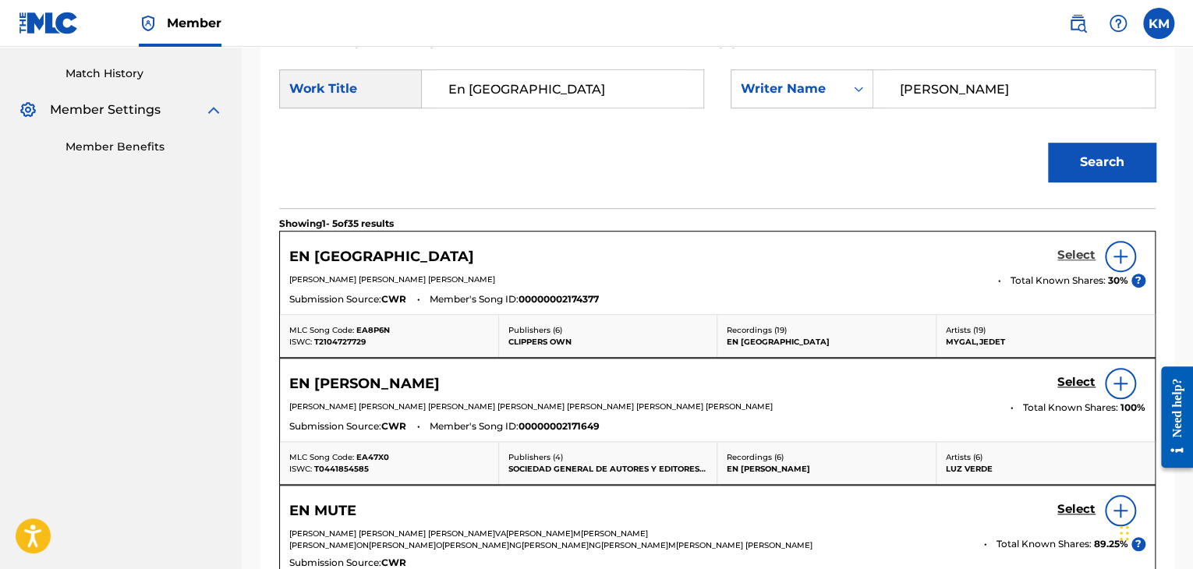
click at [1076, 253] on h5 "Select" at bounding box center [1076, 255] width 38 height 15
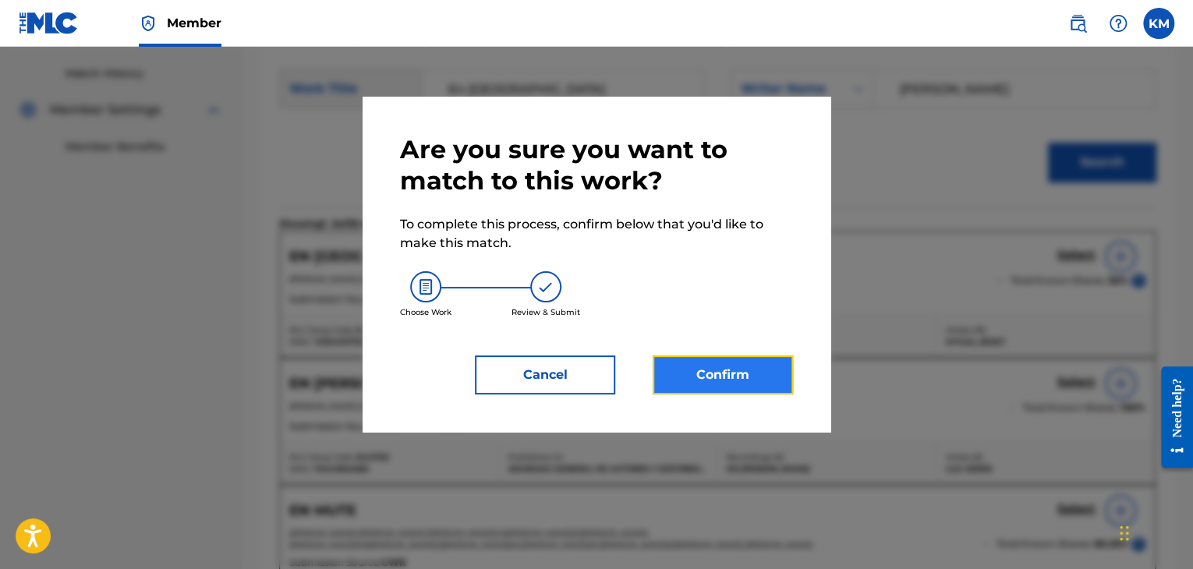
click at [724, 370] on button "Confirm" at bounding box center [723, 375] width 140 height 39
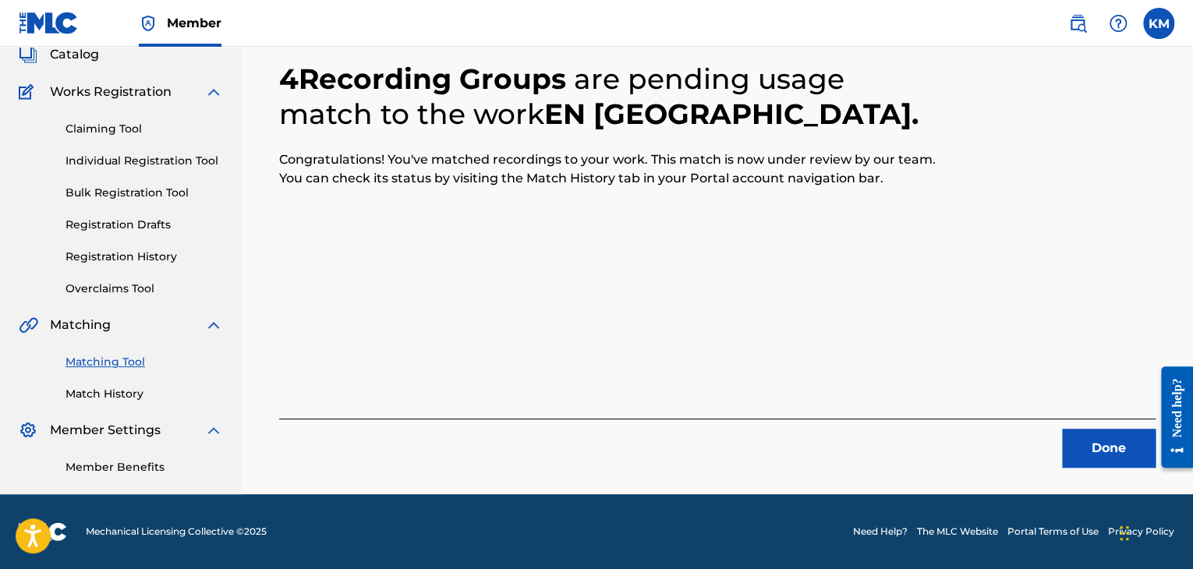
scroll to position [101, 0]
click at [1111, 427] on div "Done" at bounding box center [717, 443] width 877 height 49
click at [1115, 441] on button "Done" at bounding box center [1109, 448] width 94 height 39
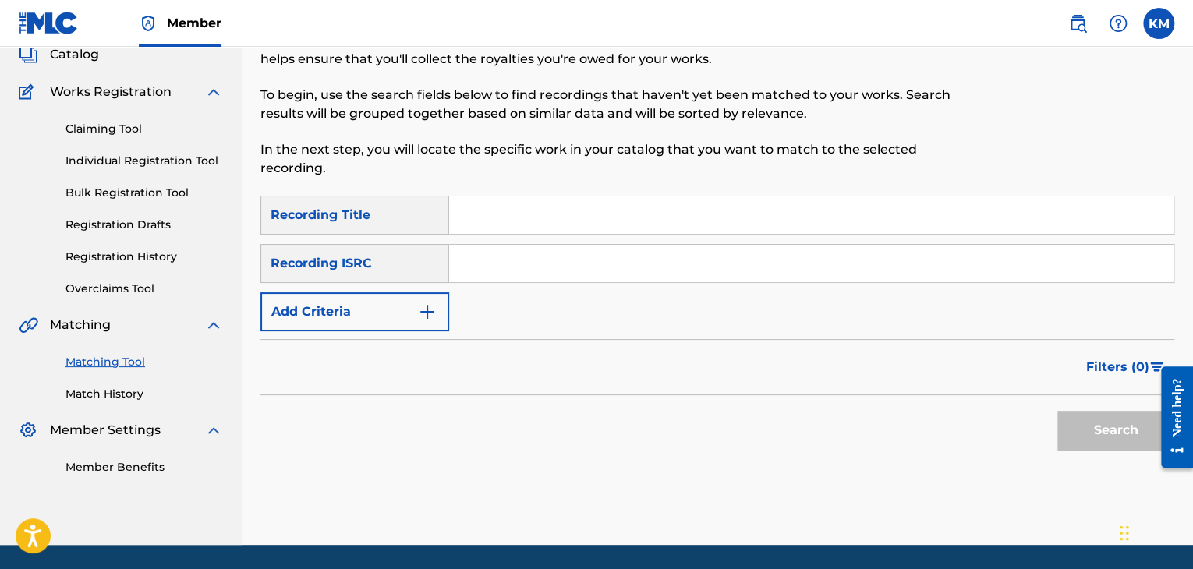
paste input "COFC10910081"
type input "COFC10910081"
click at [1072, 427] on button "Search" at bounding box center [1115, 430] width 117 height 39
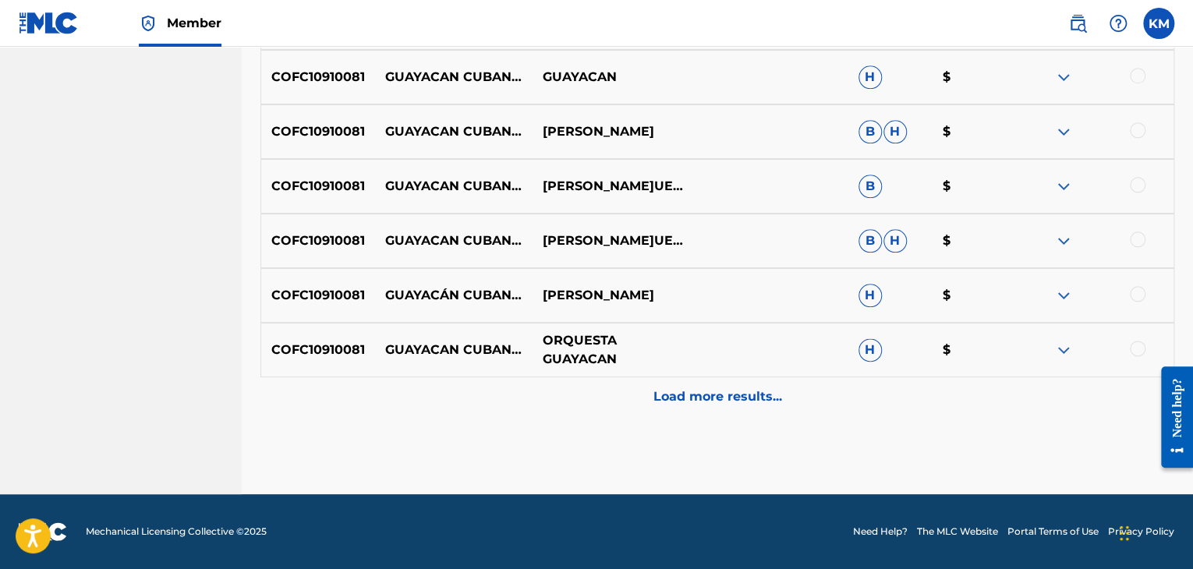
scroll to position [320, 0]
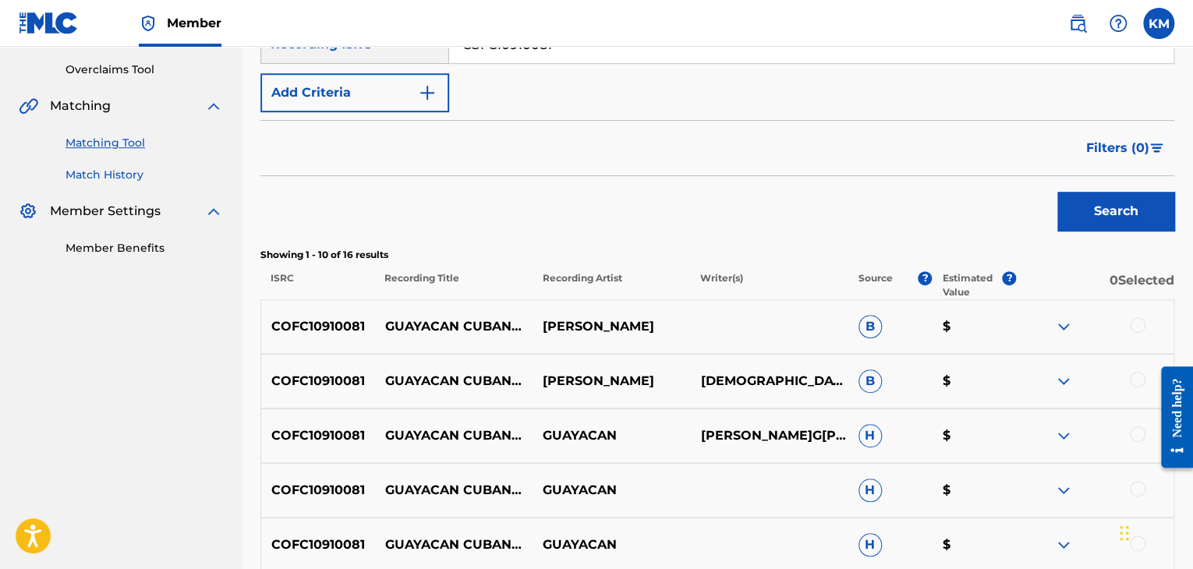
click at [81, 172] on link "Match History" at bounding box center [145, 175] width 158 height 16
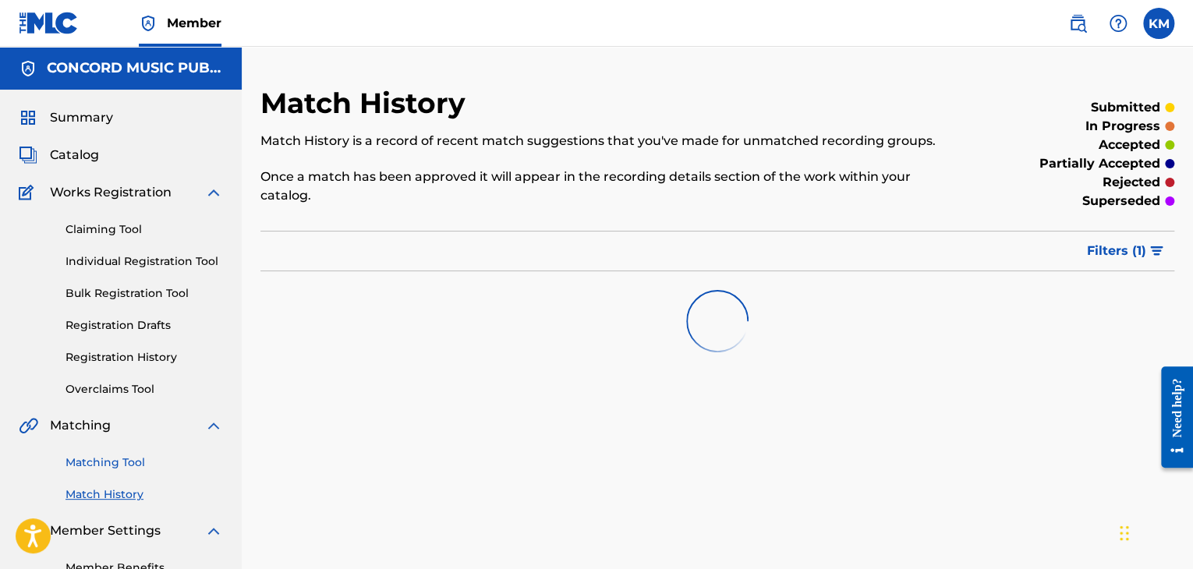
click at [109, 462] on link "Matching Tool" at bounding box center [145, 463] width 158 height 16
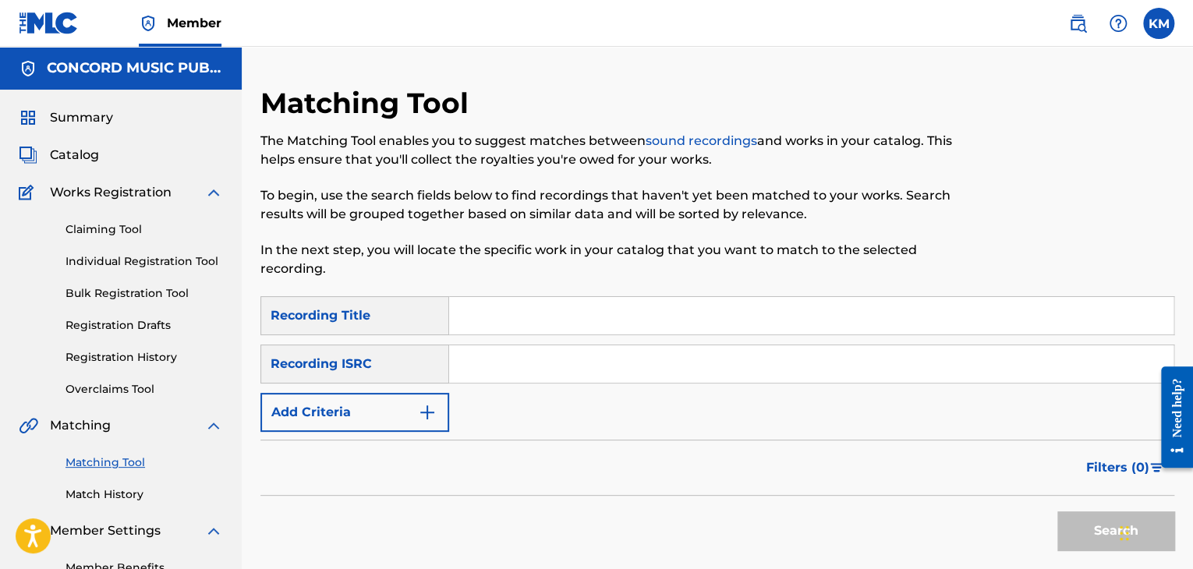
click at [552, 367] on input "Search Form" at bounding box center [811, 363] width 724 height 37
paste input "PLA550800158"
type input "PLA550800158"
click at [1079, 521] on button "Search" at bounding box center [1115, 531] width 117 height 39
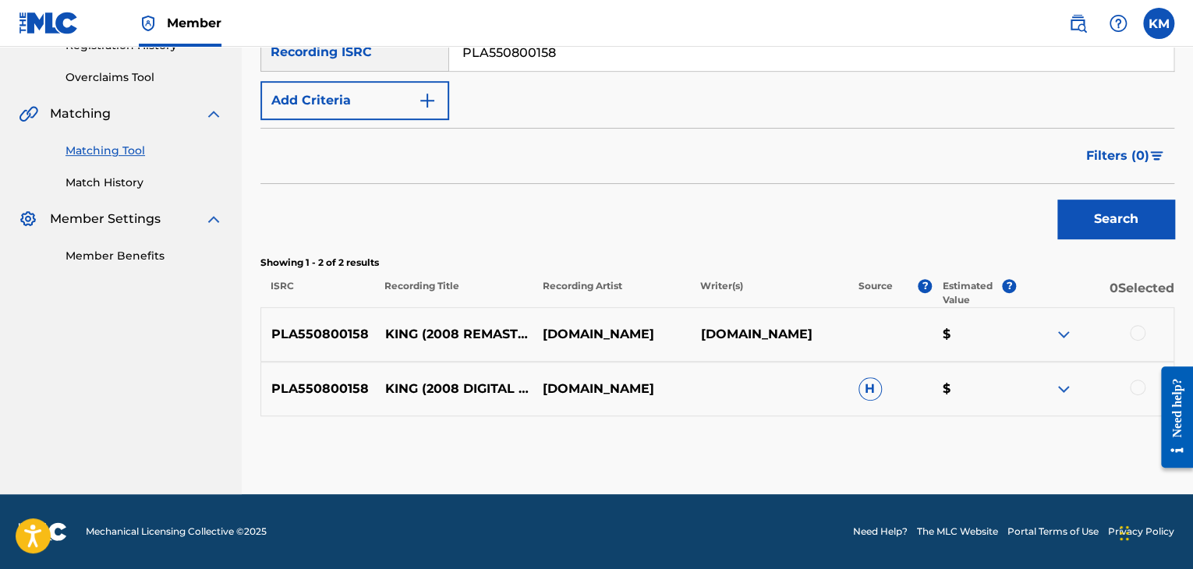
click at [1139, 386] on div at bounding box center [1138, 388] width 16 height 16
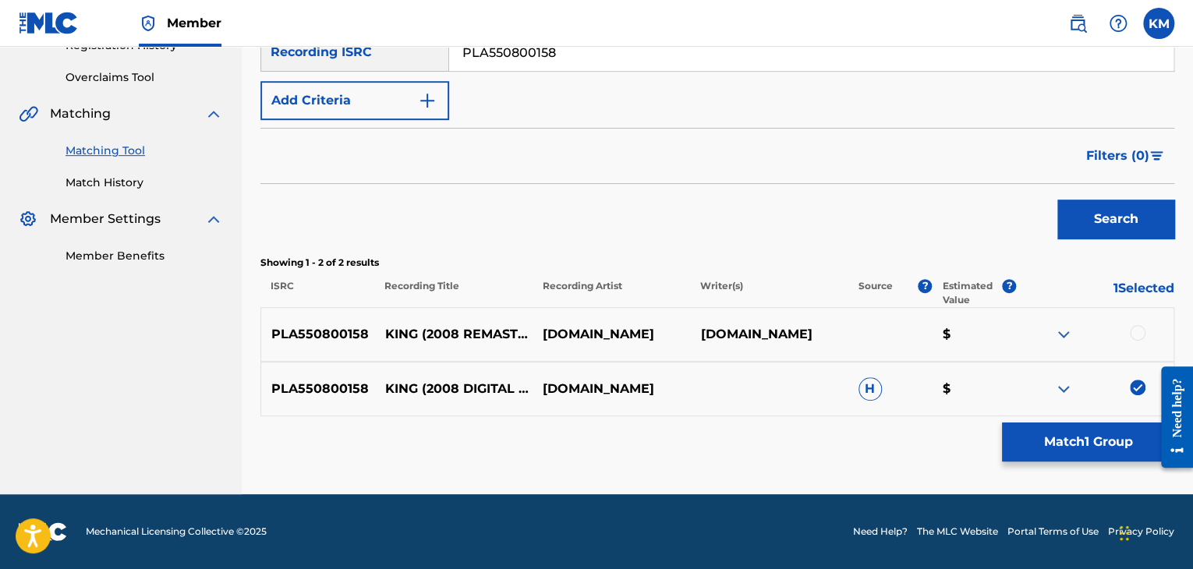
click at [1137, 332] on div at bounding box center [1138, 333] width 16 height 16
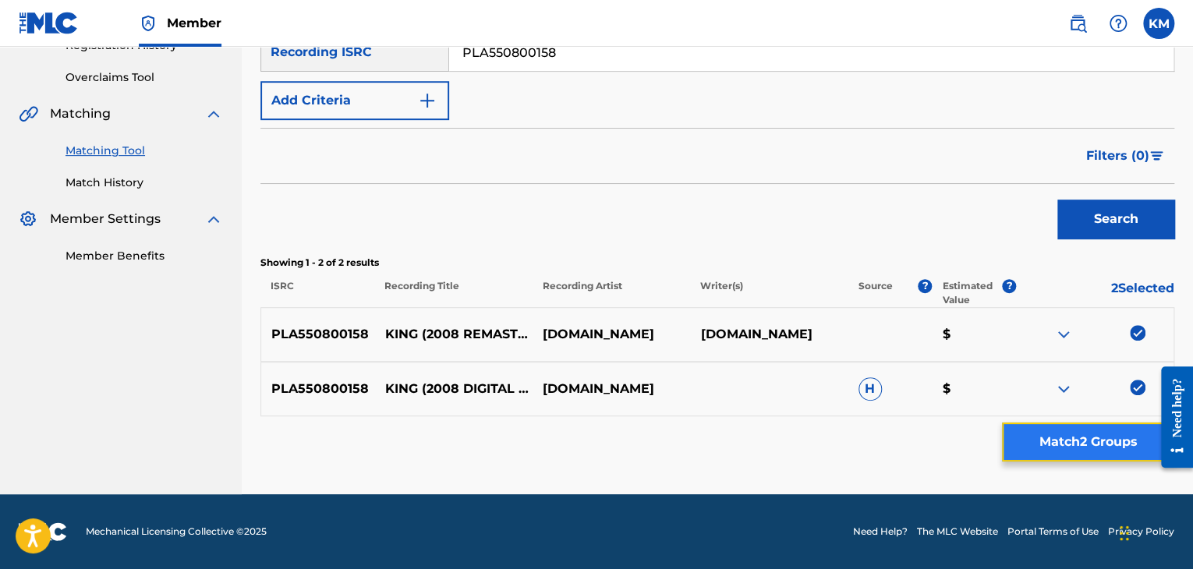
click at [1092, 444] on button "Match 2 Groups" at bounding box center [1088, 442] width 172 height 39
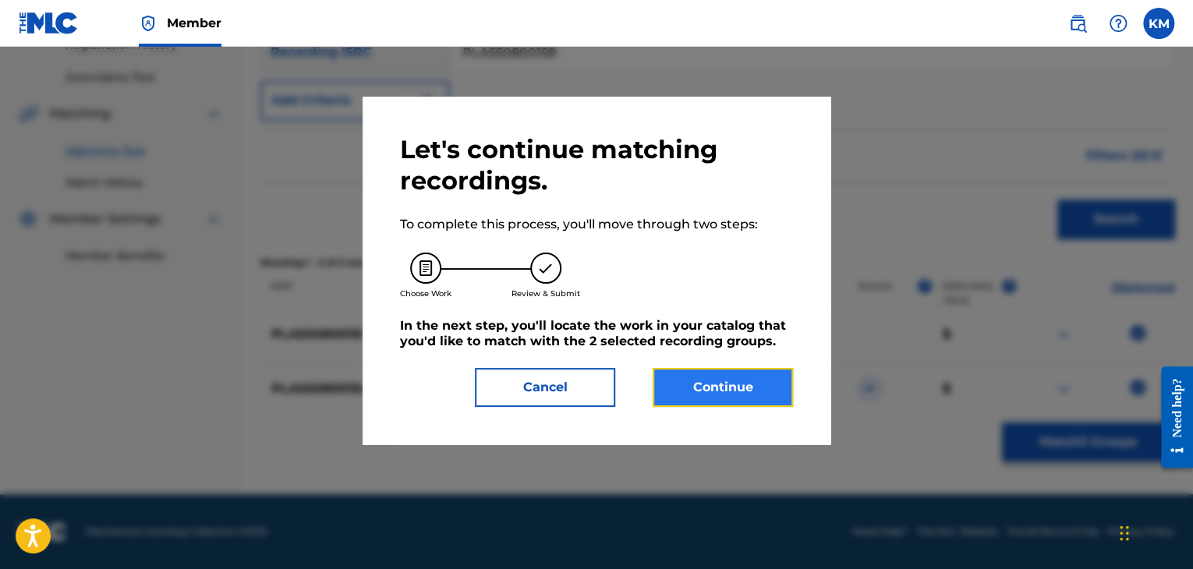
click at [727, 384] on button "Continue" at bounding box center [723, 387] width 140 height 39
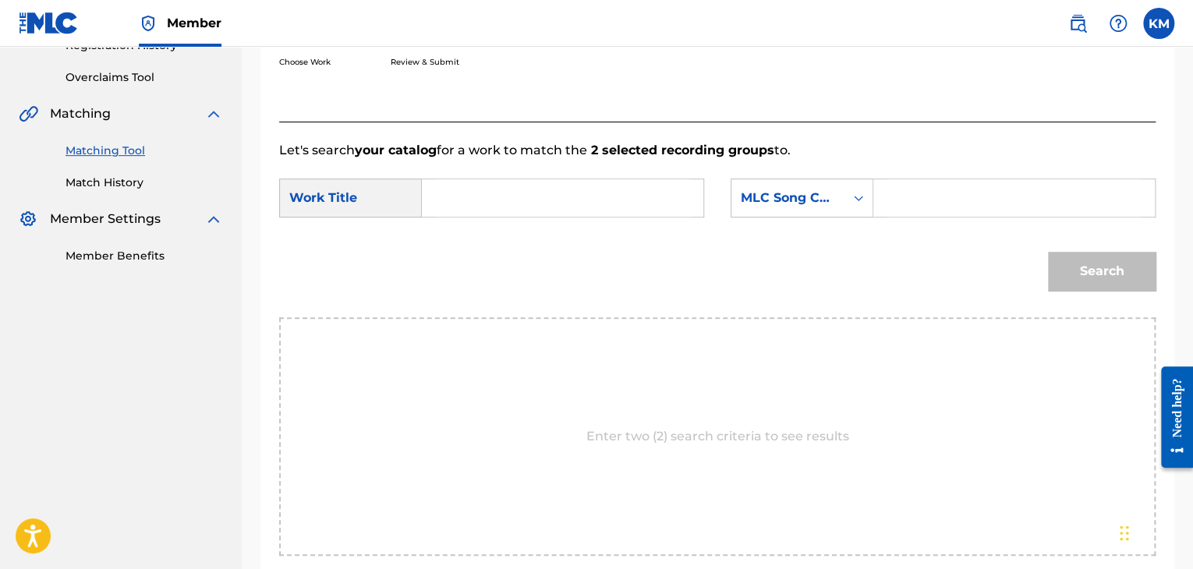
click at [438, 201] on input "Search Form" at bounding box center [562, 197] width 255 height 37
paste input "King - 2008 Remaster"
type input "King - 2008 Remaster"
click at [855, 200] on icon "Search Form" at bounding box center [859, 198] width 16 height 16
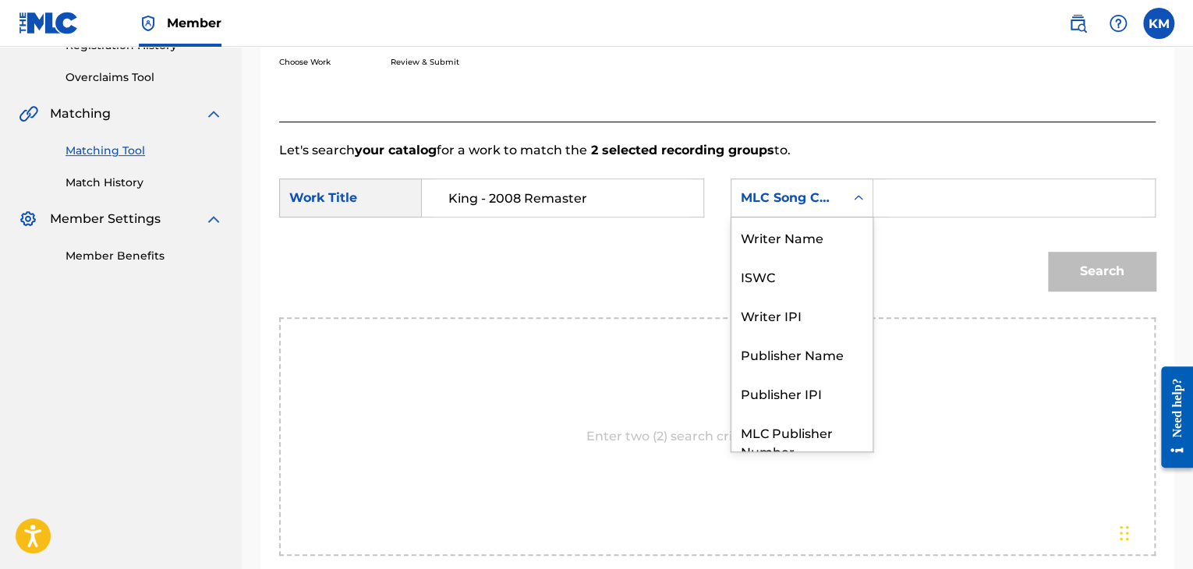
scroll to position [58, 0]
click at [857, 199] on icon "Search Form" at bounding box center [859, 198] width 16 height 16
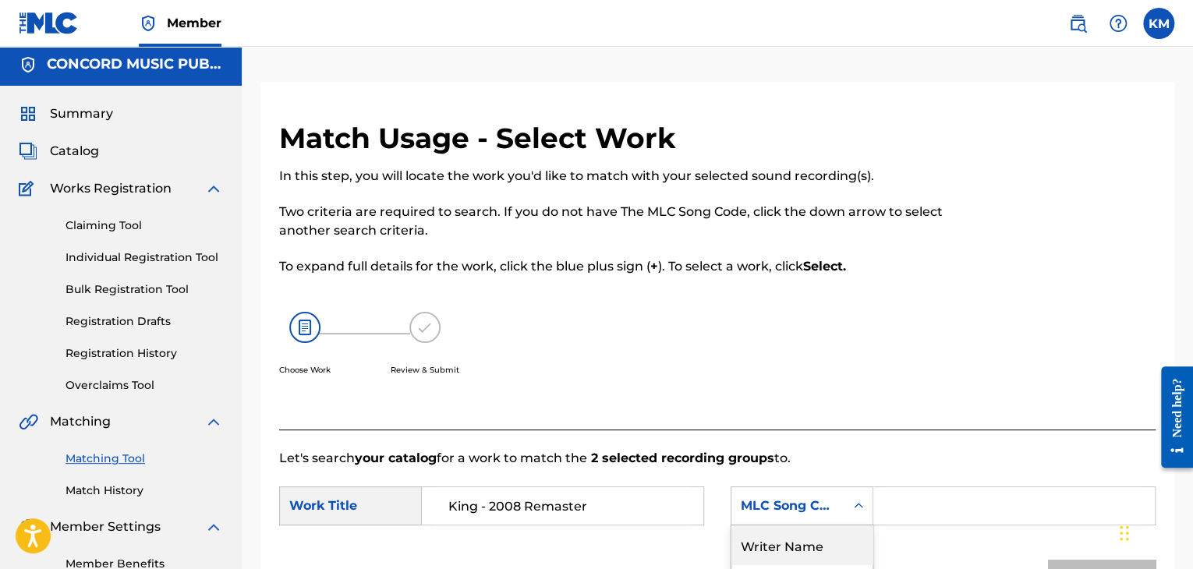
scroll to position [0, 0]
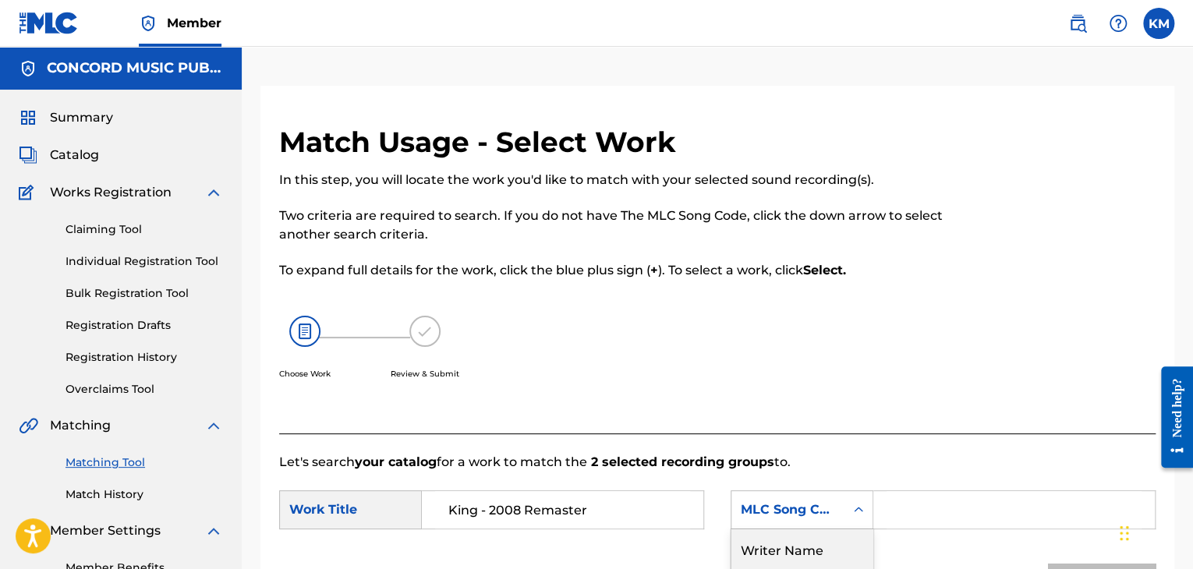
click at [815, 537] on div "Writer Name" at bounding box center [802, 549] width 141 height 39
click at [905, 516] on input "Search Form" at bounding box center [1014, 509] width 255 height 37
paste input "Goldsworthy"
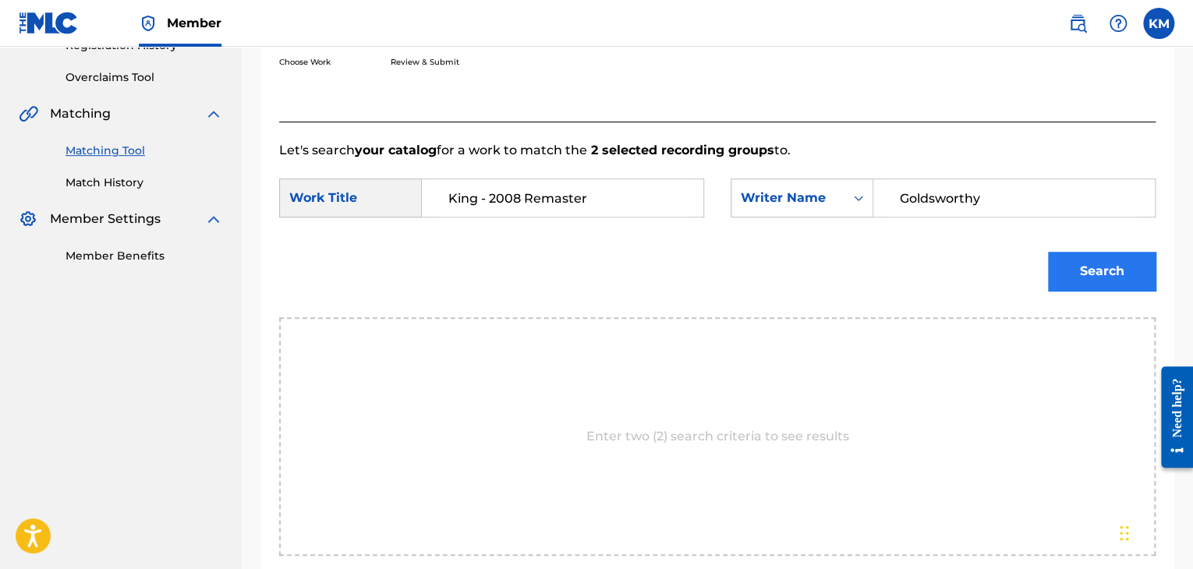
type input "Goldsworthy"
click at [1093, 273] on button "Search" at bounding box center [1102, 271] width 108 height 39
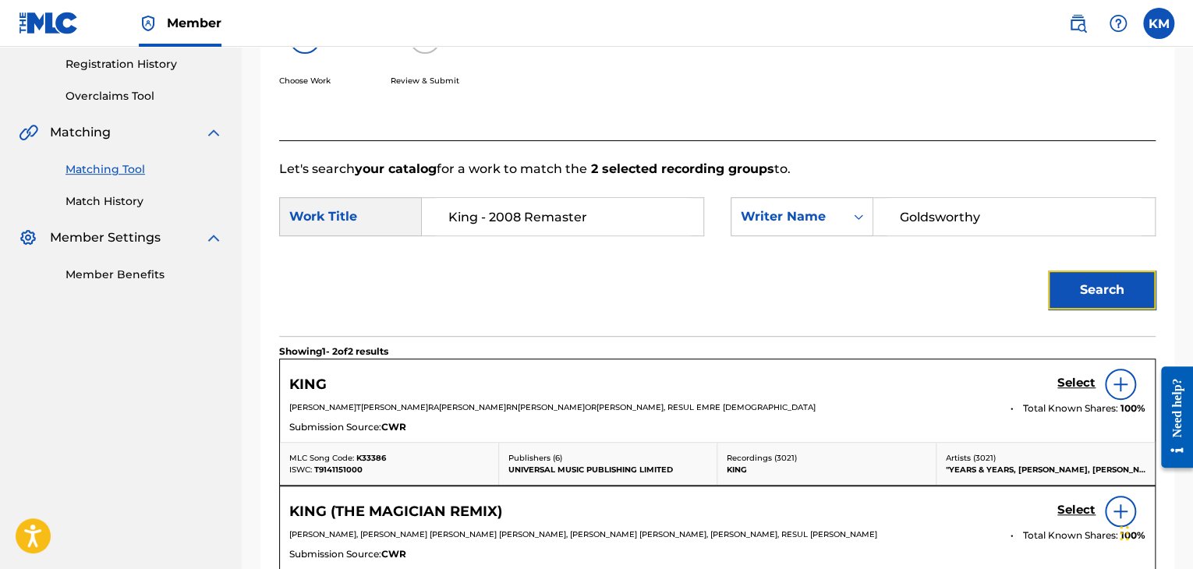
scroll to position [312, 0]
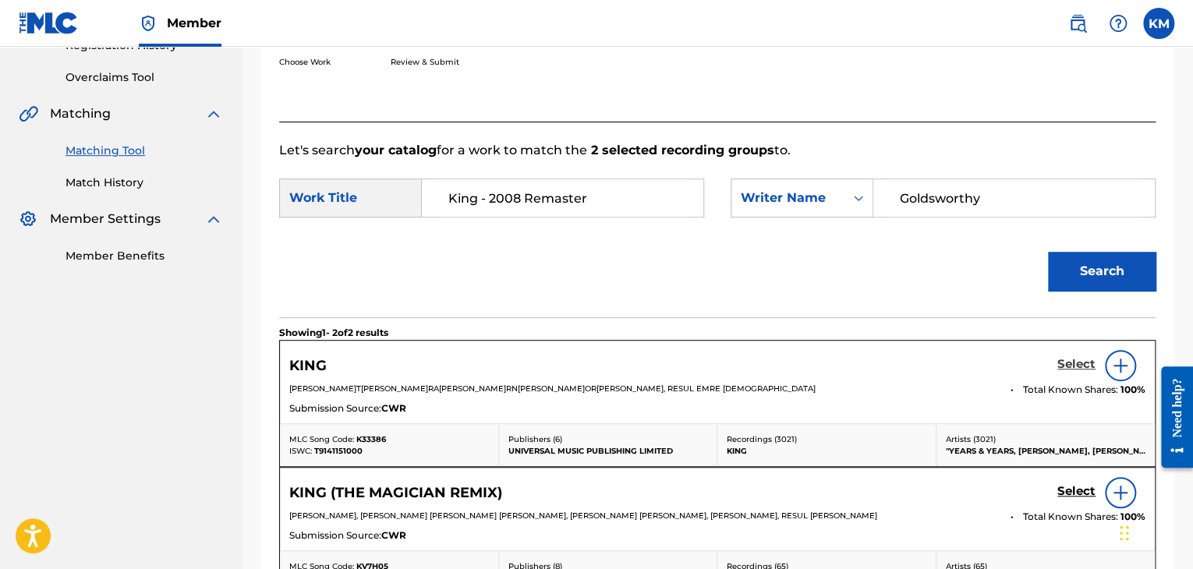
click at [1067, 361] on h5 "Select" at bounding box center [1076, 364] width 38 height 15
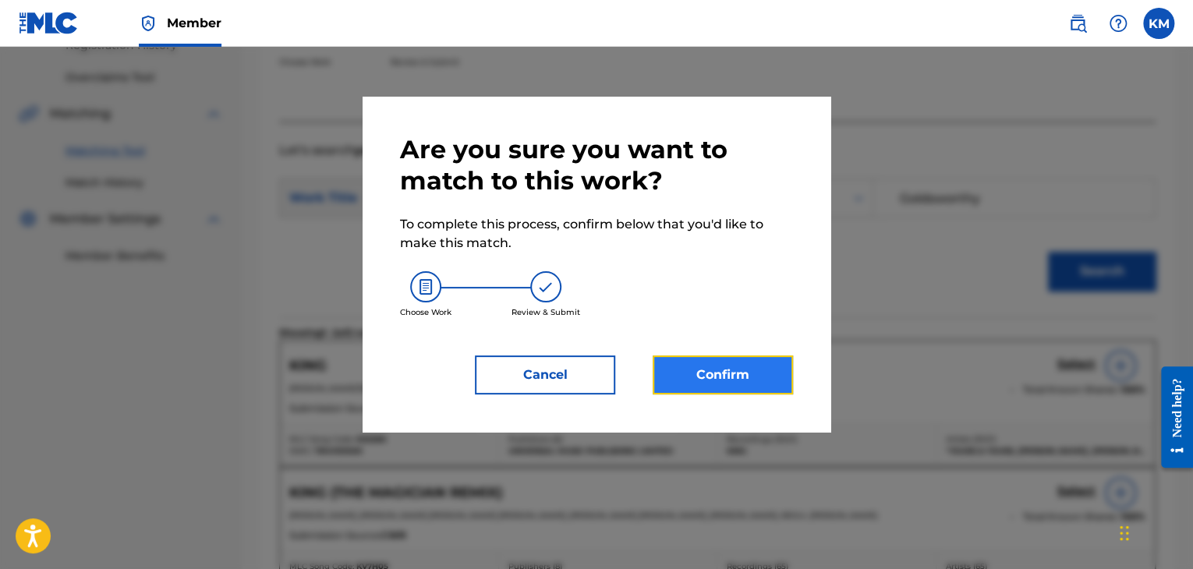
click at [748, 366] on button "Confirm" at bounding box center [723, 375] width 140 height 39
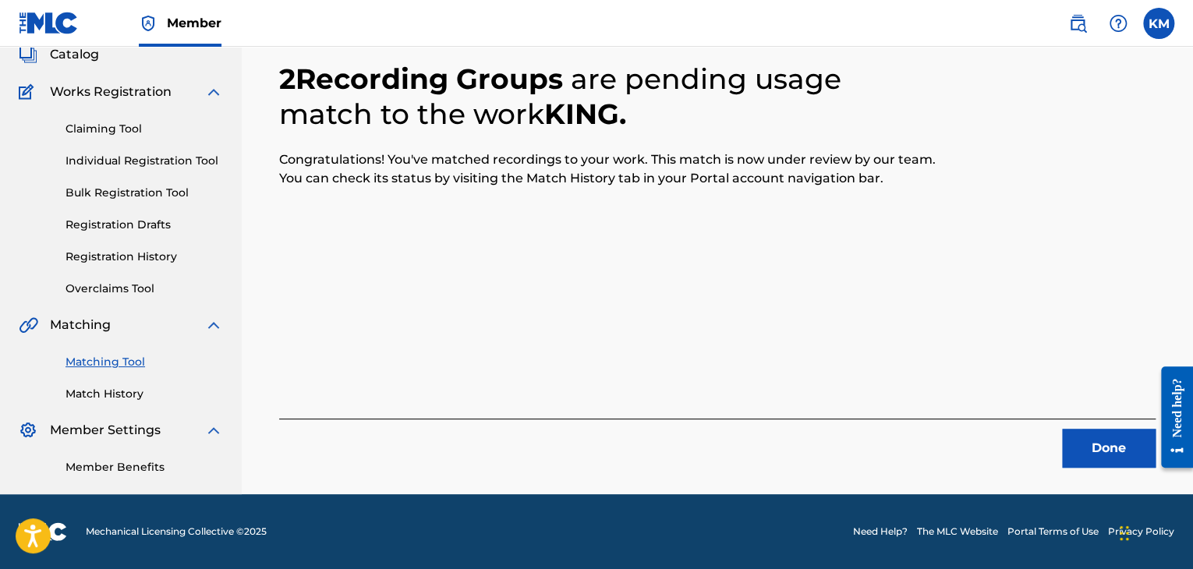
scroll to position [101, 0]
click at [1066, 431] on button "Done" at bounding box center [1109, 448] width 94 height 39
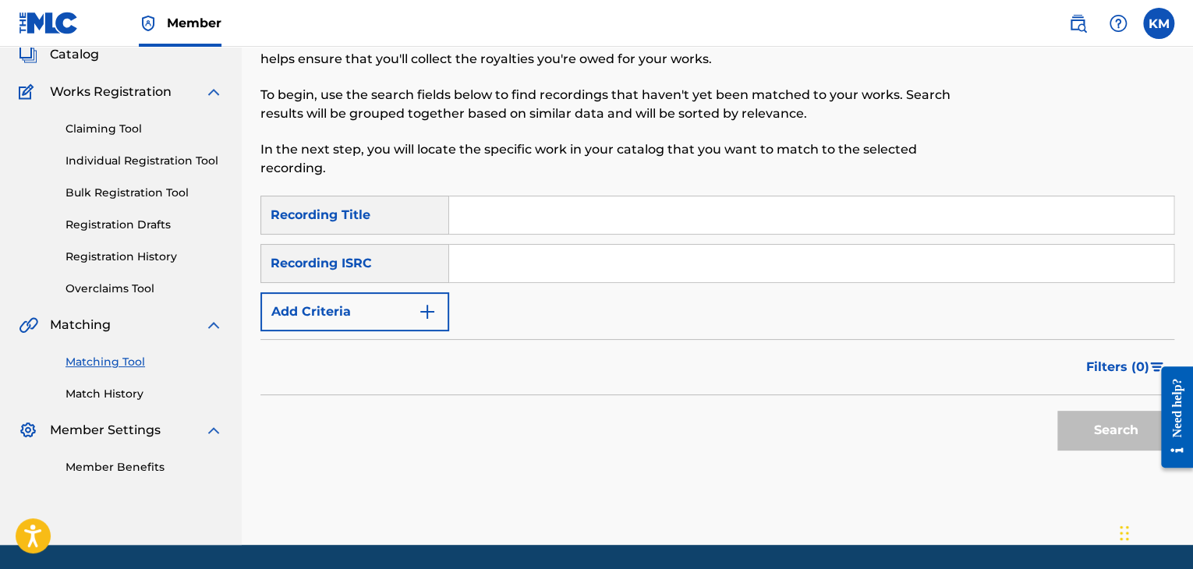
paste input "DEF058603200"
type input "DEF058603200"
click at [1091, 433] on button "Search" at bounding box center [1115, 430] width 117 height 39
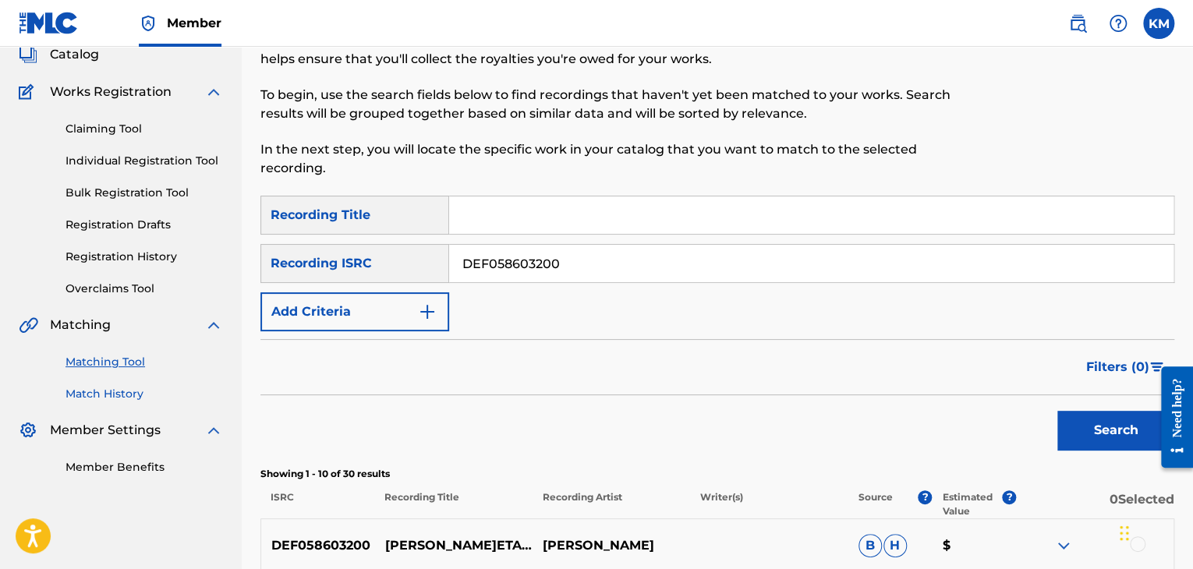
click at [120, 392] on link "Match History" at bounding box center [145, 394] width 158 height 16
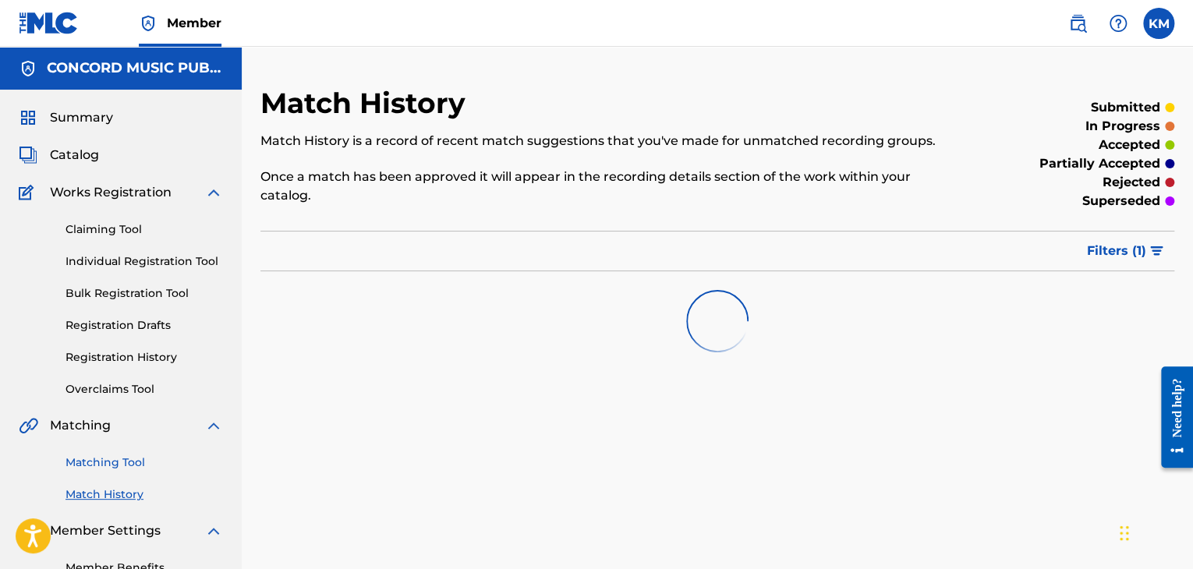
click at [123, 462] on link "Matching Tool" at bounding box center [145, 463] width 158 height 16
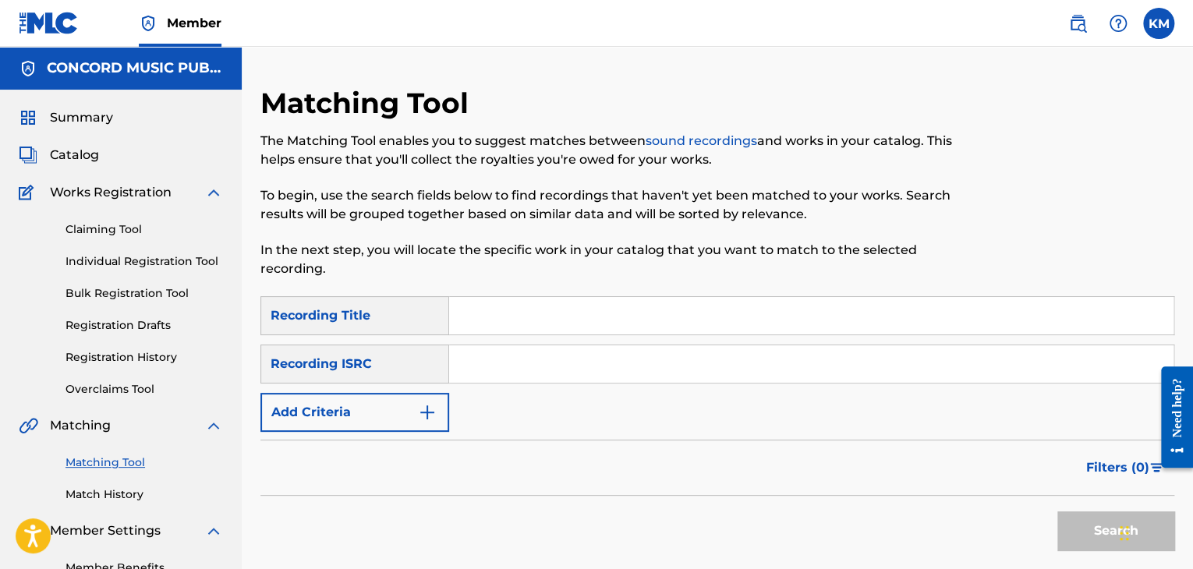
click at [491, 366] on input "Search Form" at bounding box center [811, 363] width 724 height 37
paste input "FRX871530256"
type input "FRX871530256"
click at [1068, 526] on button "Search" at bounding box center [1115, 531] width 117 height 39
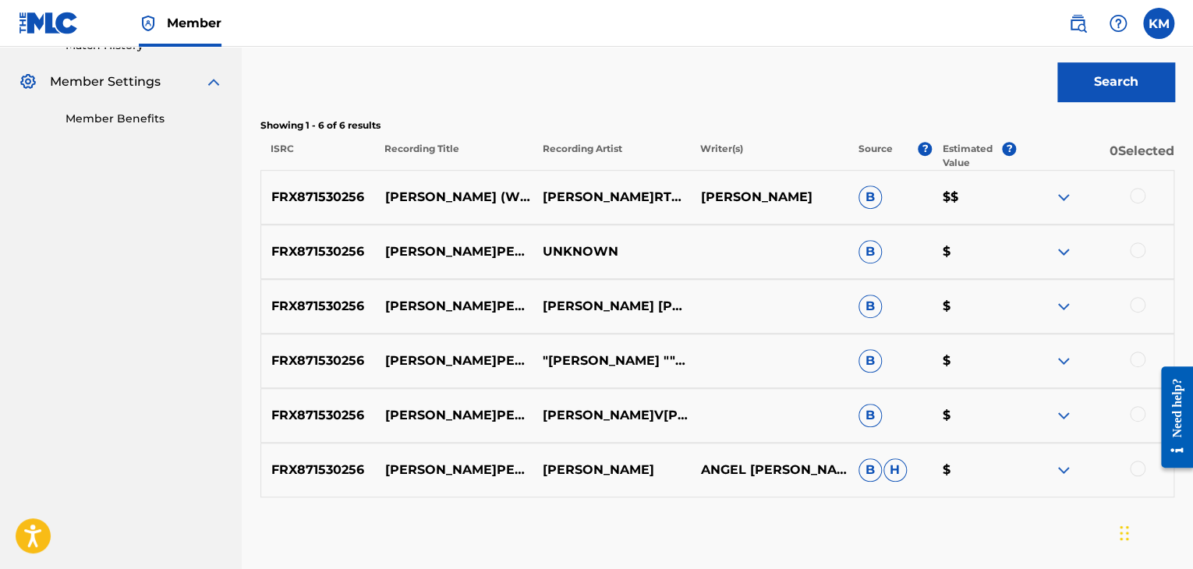
scroll to position [468, 0]
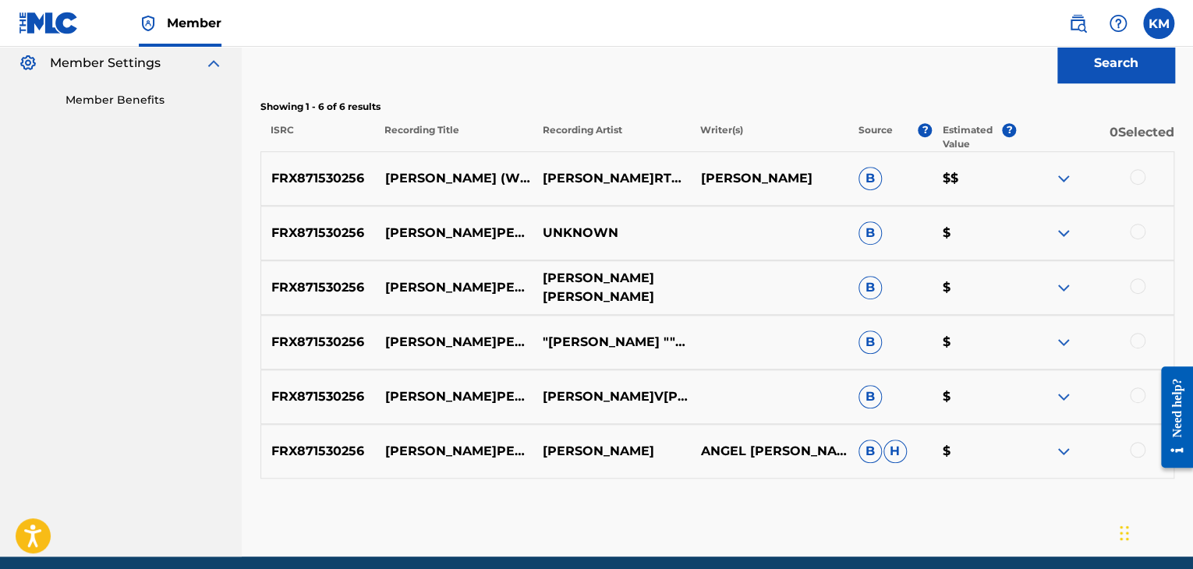
drag, startPoint x: 384, startPoint y: 288, endPoint x: 623, endPoint y: 301, distance: 239.8
click at [623, 301] on div "FRX87153[PERSON_NAME]V[PERSON_NAME] B $" at bounding box center [717, 287] width 914 height 55
click at [399, 288] on p "[PERSON_NAME]PERTA" at bounding box center [456, 287] width 165 height 19
click at [1135, 450] on div at bounding box center [1138, 450] width 16 height 16
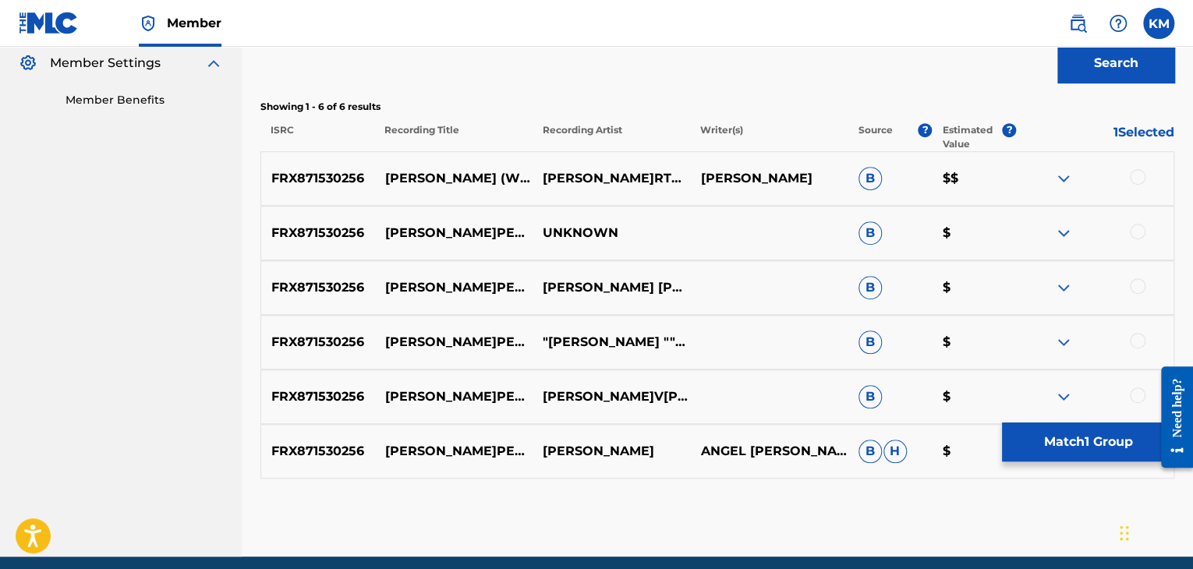
click at [1137, 391] on div at bounding box center [1138, 396] width 16 height 16
click at [1137, 335] on div at bounding box center [1138, 341] width 16 height 16
click at [1137, 285] on div at bounding box center [1138, 286] width 16 height 16
click at [1135, 227] on div at bounding box center [1138, 232] width 16 height 16
click at [1135, 175] on div at bounding box center [1138, 177] width 16 height 16
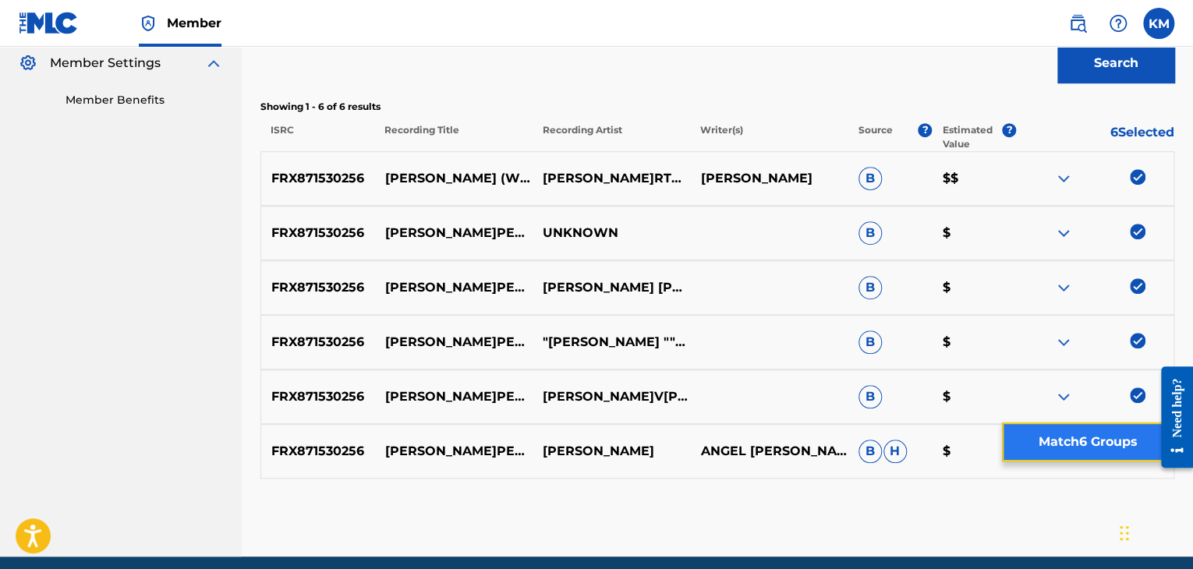
click at [1075, 441] on button "Match 6 Groups" at bounding box center [1088, 442] width 172 height 39
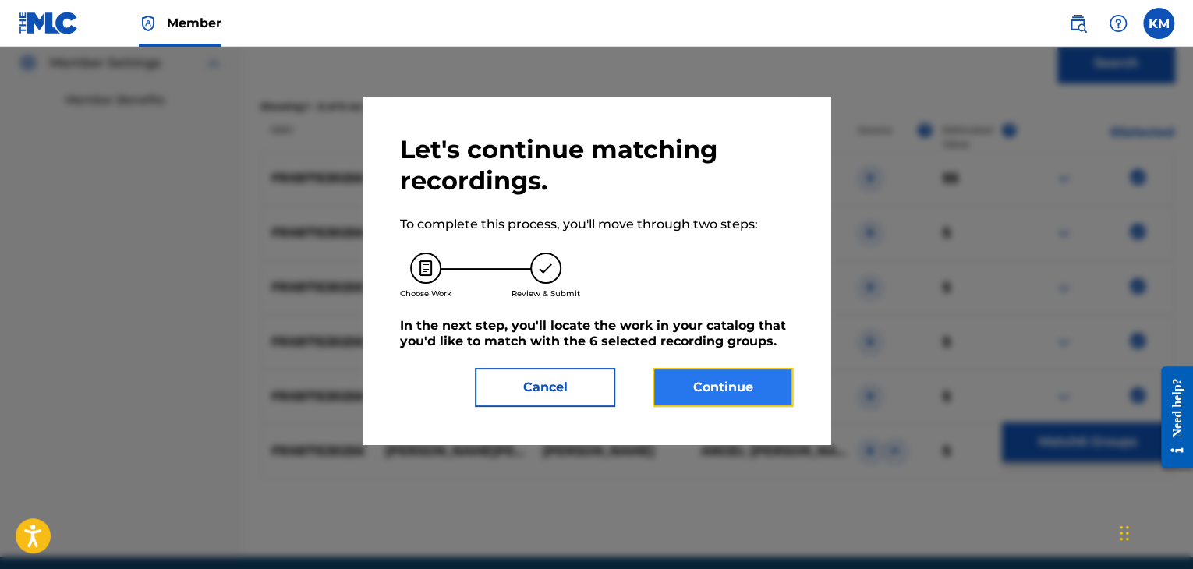
click at [759, 381] on button "Continue" at bounding box center [723, 387] width 140 height 39
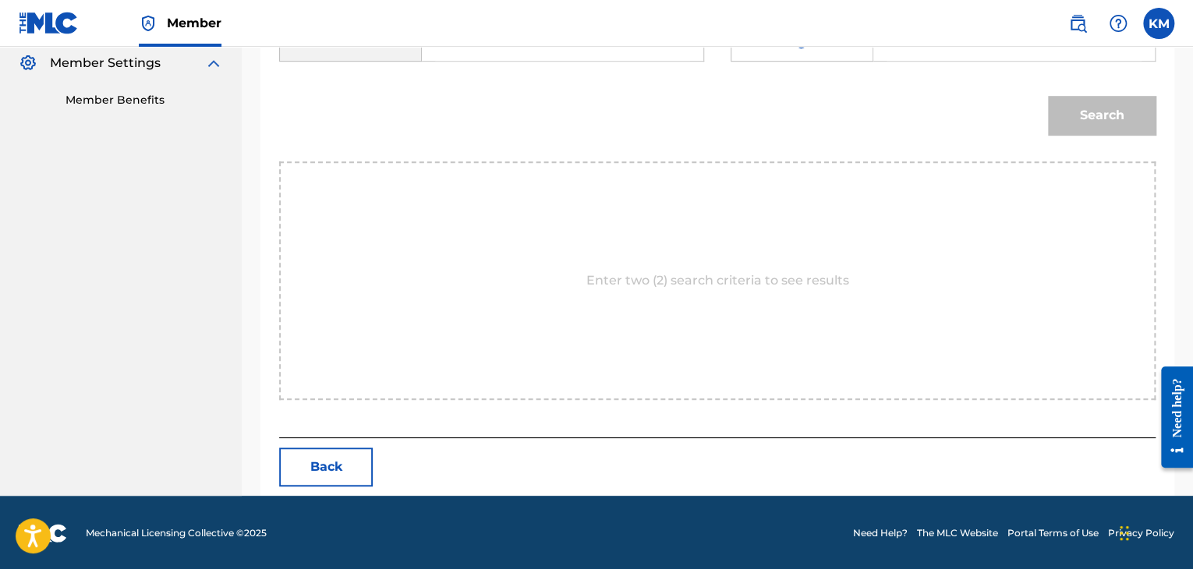
scroll to position [312, 0]
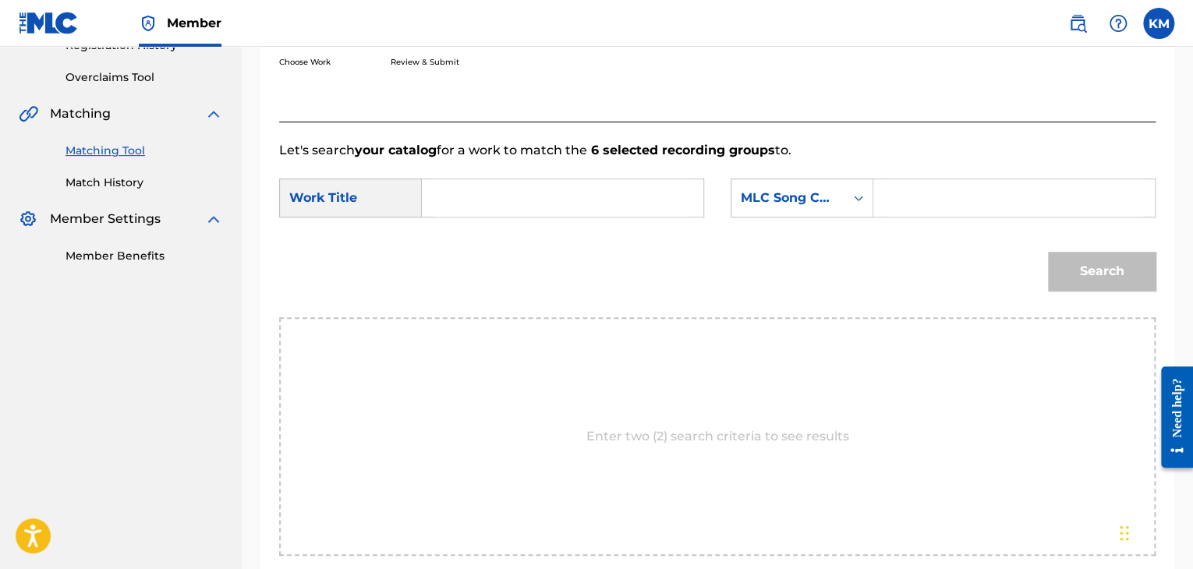
click at [477, 192] on input "Search Form" at bounding box center [562, 197] width 255 height 37
paste input "[PERSON_NAME]PERTA"
type input "[PERSON_NAME]PERTA"
click at [859, 197] on icon "Search Form" at bounding box center [859, 198] width 16 height 16
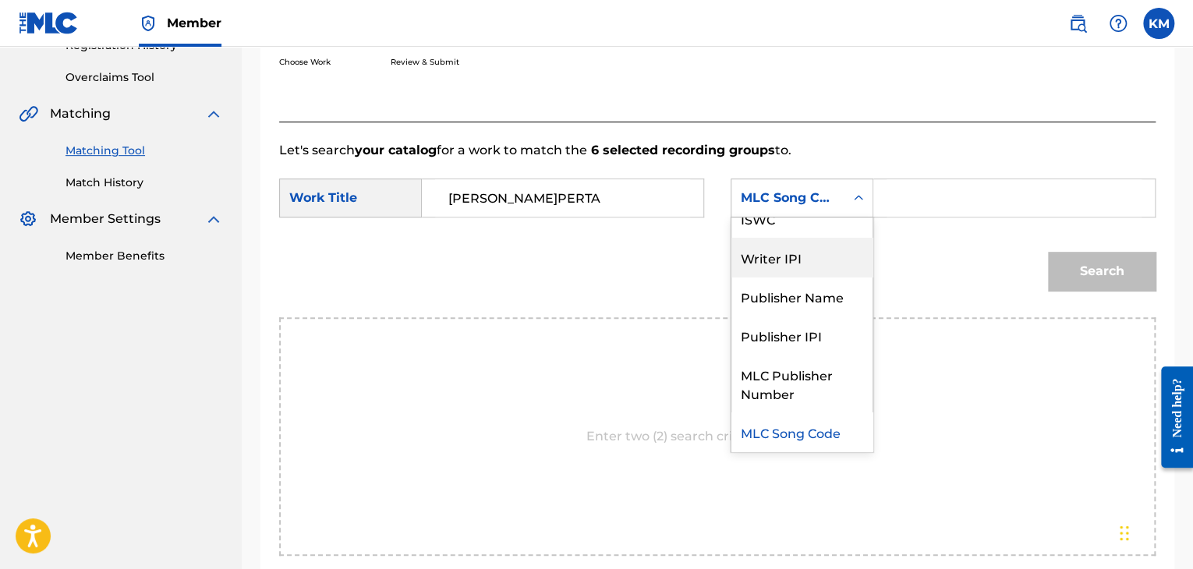
scroll to position [0, 0]
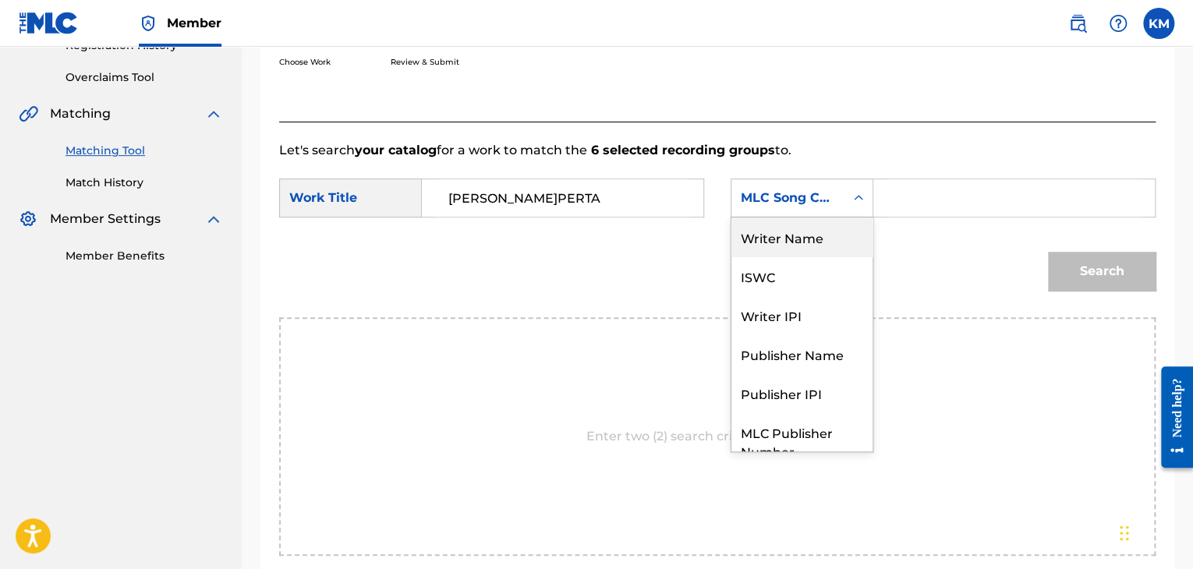
click at [833, 245] on div "Writer Name" at bounding box center [802, 237] width 141 height 39
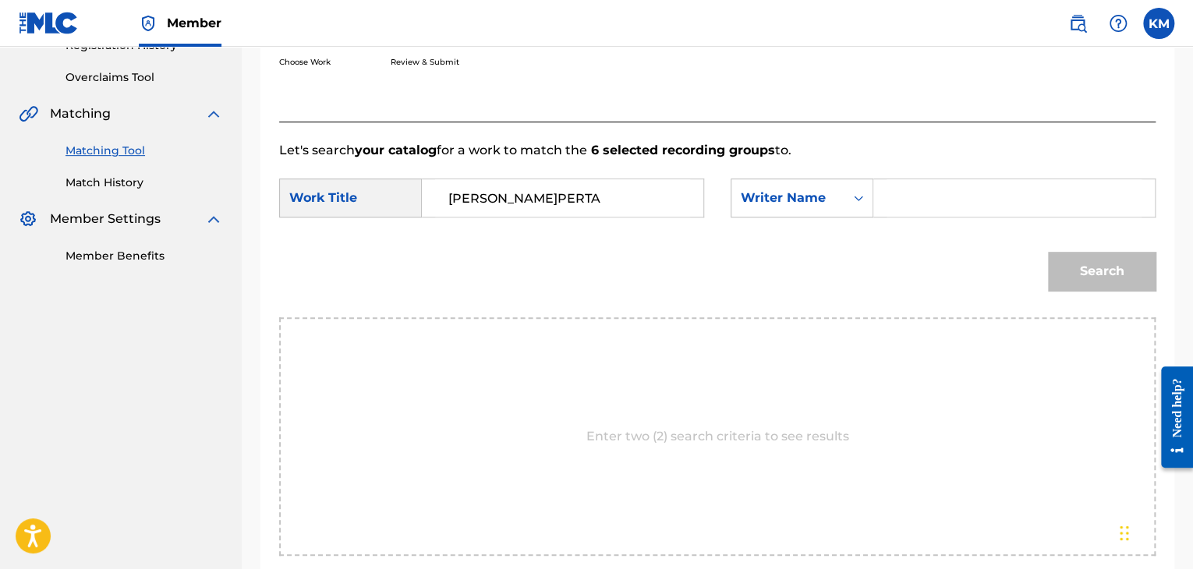
click at [907, 205] on input "Search Form" at bounding box center [1014, 197] width 255 height 37
paste input "[PERSON_NAME]"
type input "[PERSON_NAME]"
click at [1066, 264] on button "Search" at bounding box center [1102, 271] width 108 height 39
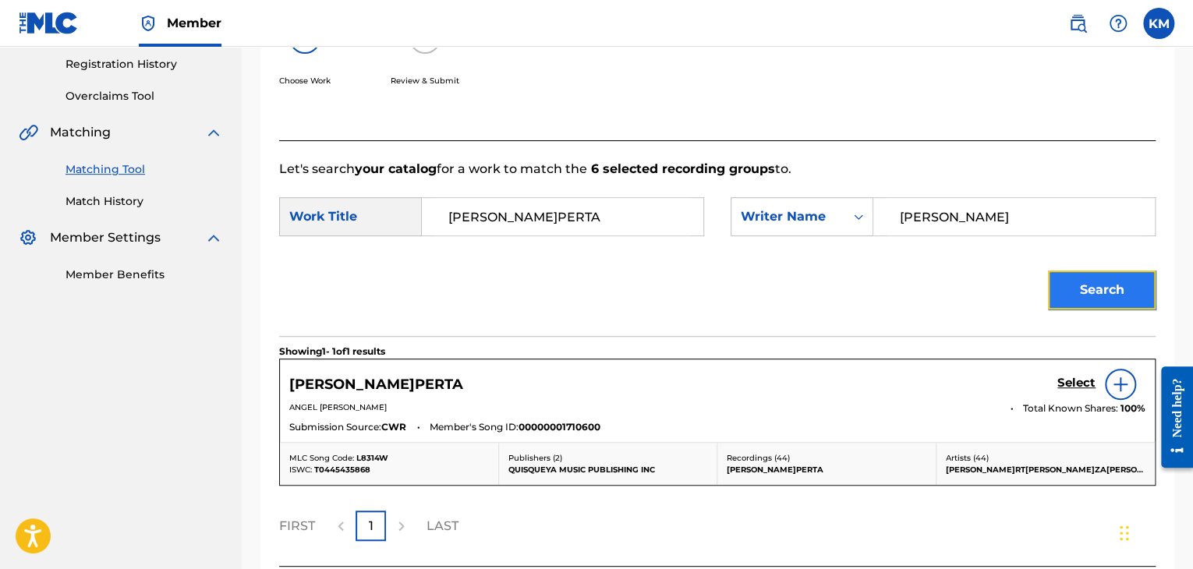
scroll to position [312, 0]
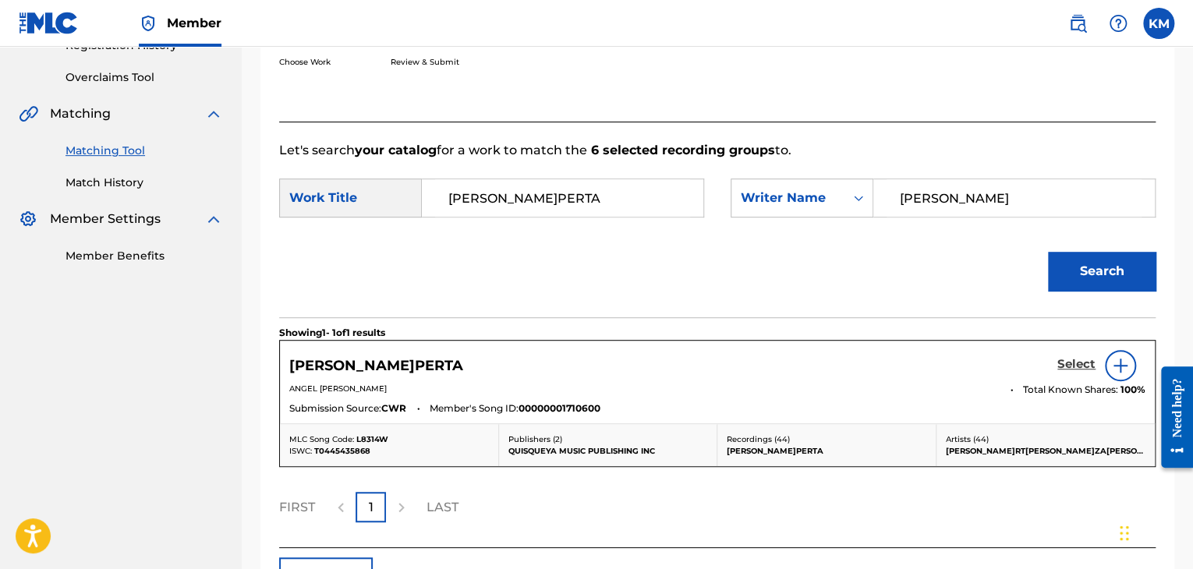
click at [1074, 363] on h5 "Select" at bounding box center [1076, 364] width 38 height 15
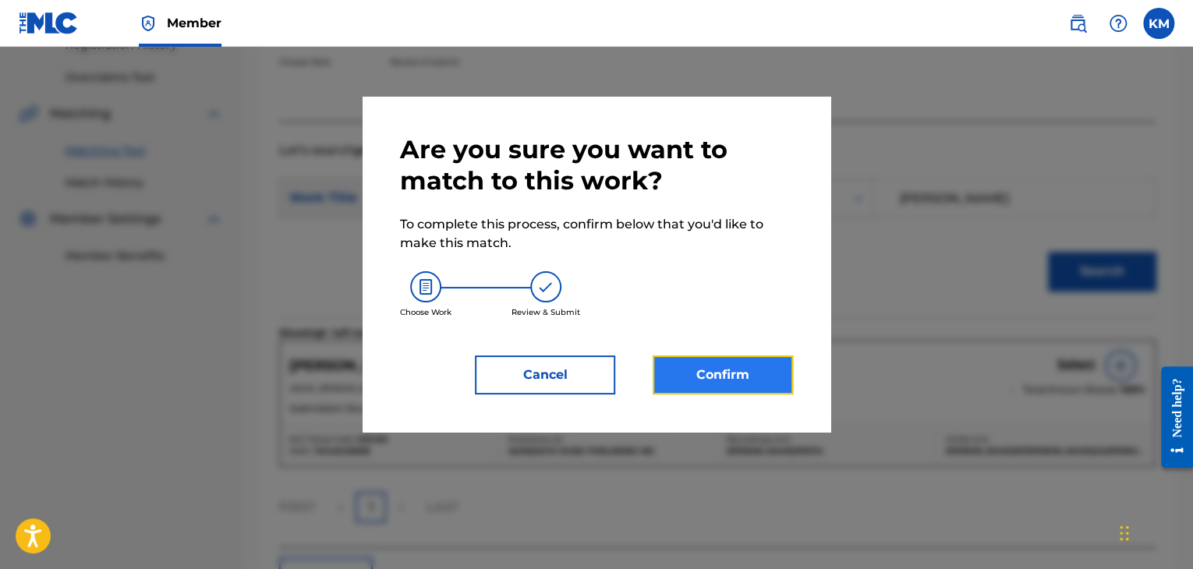
click at [732, 365] on button "Confirm" at bounding box center [723, 375] width 140 height 39
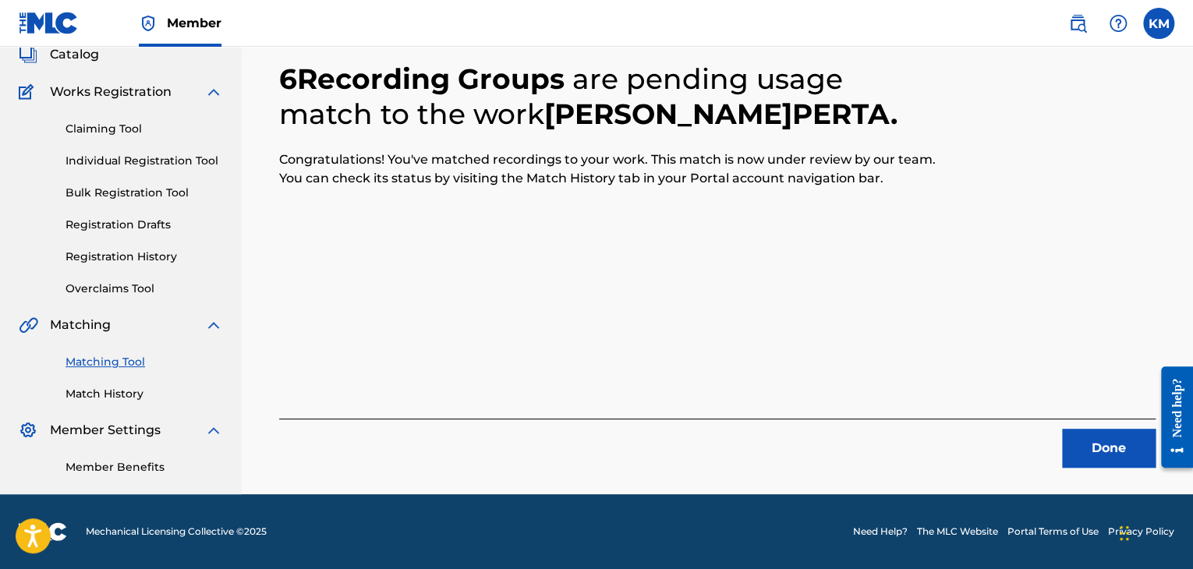
scroll to position [101, 0]
click at [1114, 457] on button "Done" at bounding box center [1109, 448] width 94 height 39
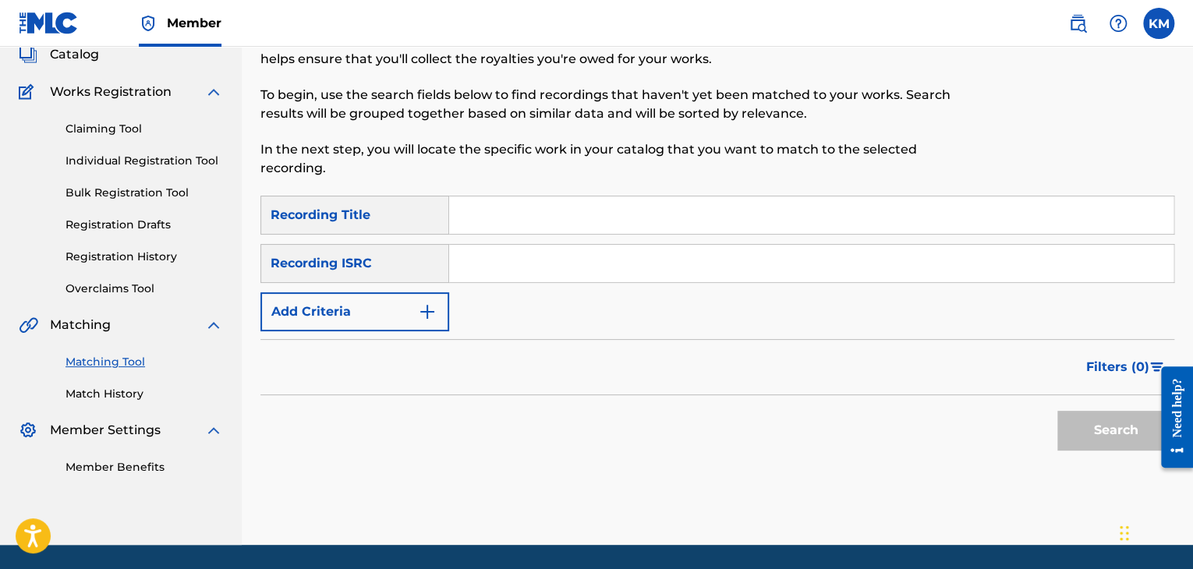
click at [476, 262] on input "Search Form" at bounding box center [811, 263] width 724 height 37
paste input "TCABX1434286"
type input "TCABX1434286"
click at [1114, 429] on button "Search" at bounding box center [1115, 430] width 117 height 39
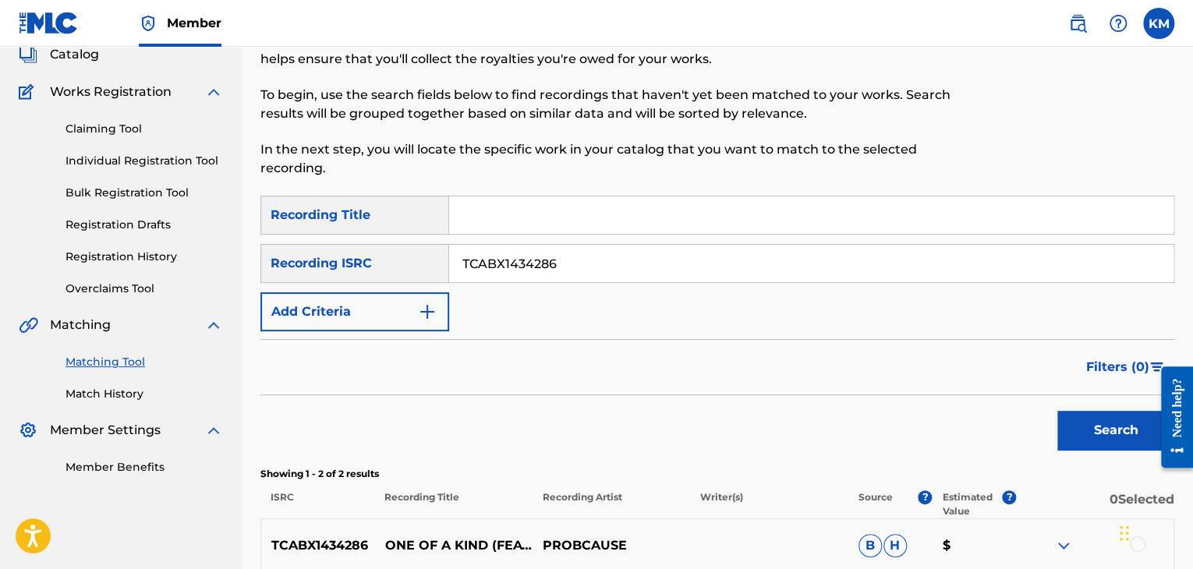
scroll to position [312, 0]
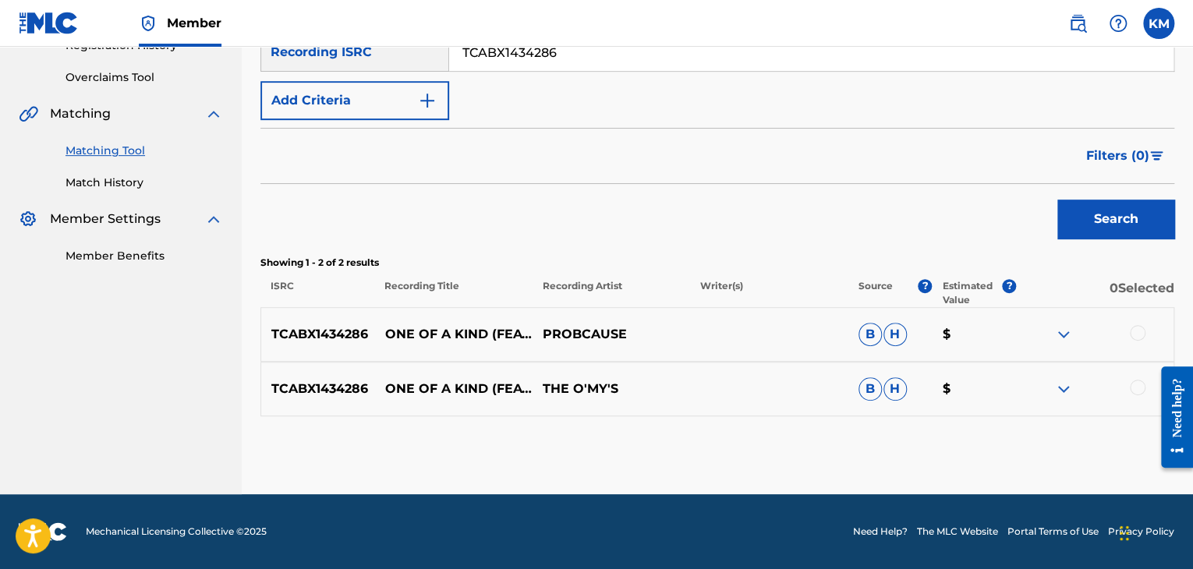
click at [1139, 384] on div at bounding box center [1138, 388] width 16 height 16
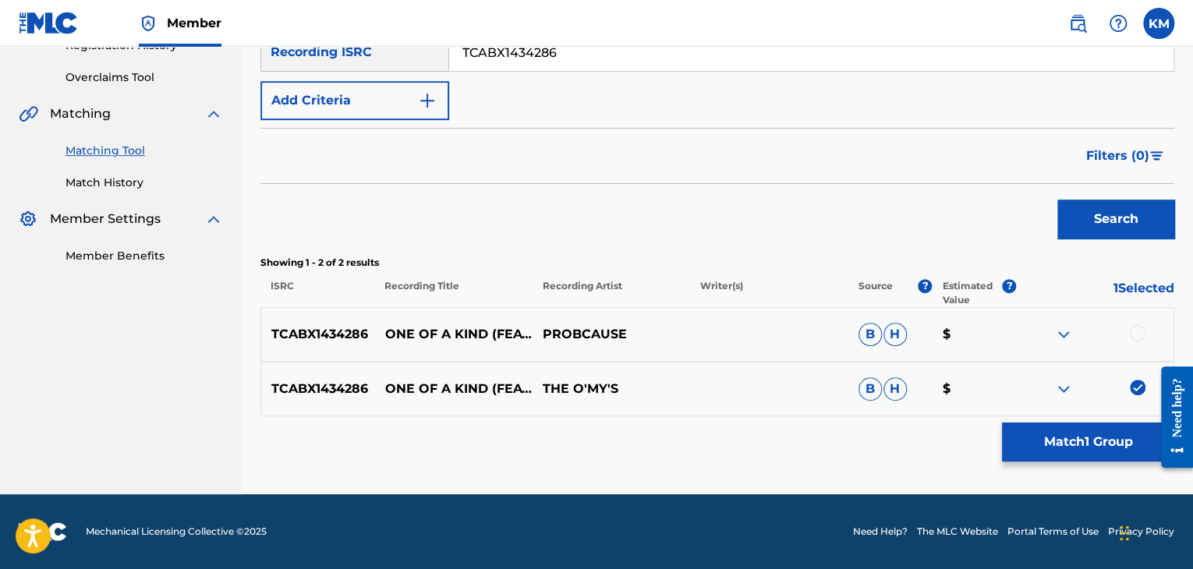
click at [1135, 329] on div at bounding box center [1138, 333] width 16 height 16
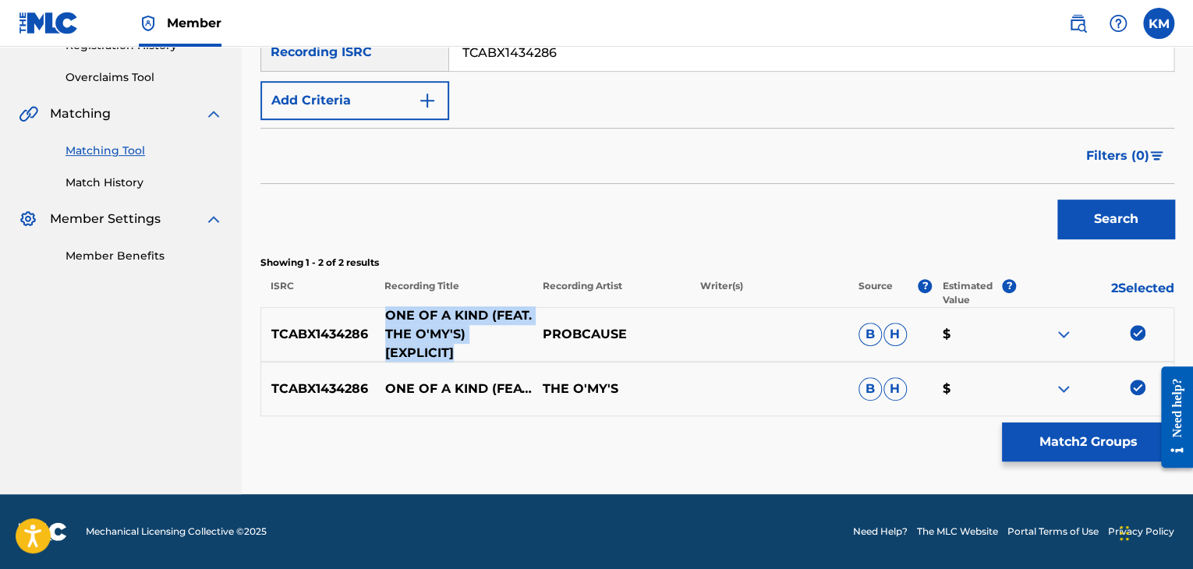
drag, startPoint x: 385, startPoint y: 312, endPoint x: 477, endPoint y: 353, distance: 100.9
click at [477, 353] on p "ONE OF A KIND (FEAT. THE O'MY'S) [EXPLICIT]" at bounding box center [454, 334] width 158 height 56
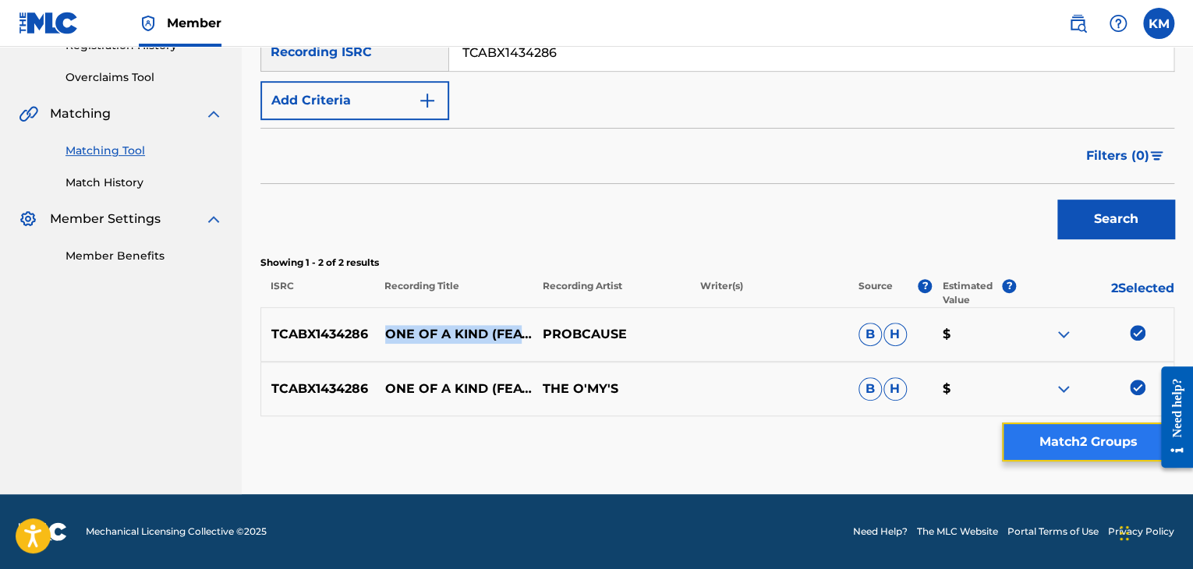
click at [1062, 438] on button "Match 2 Groups" at bounding box center [1088, 442] width 172 height 39
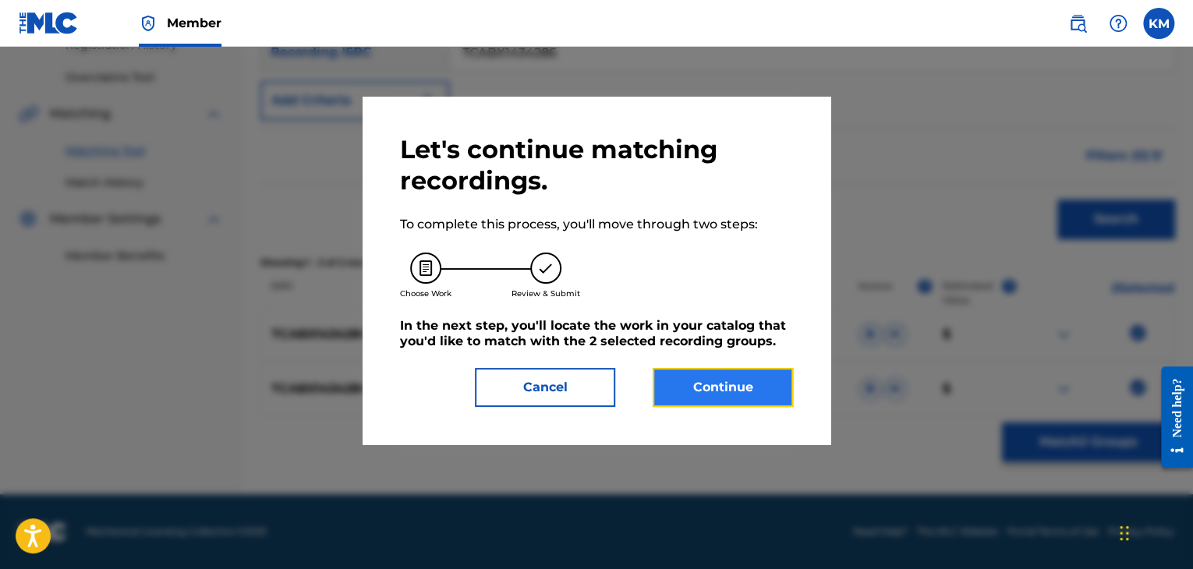
click at [719, 384] on button "Continue" at bounding box center [723, 387] width 140 height 39
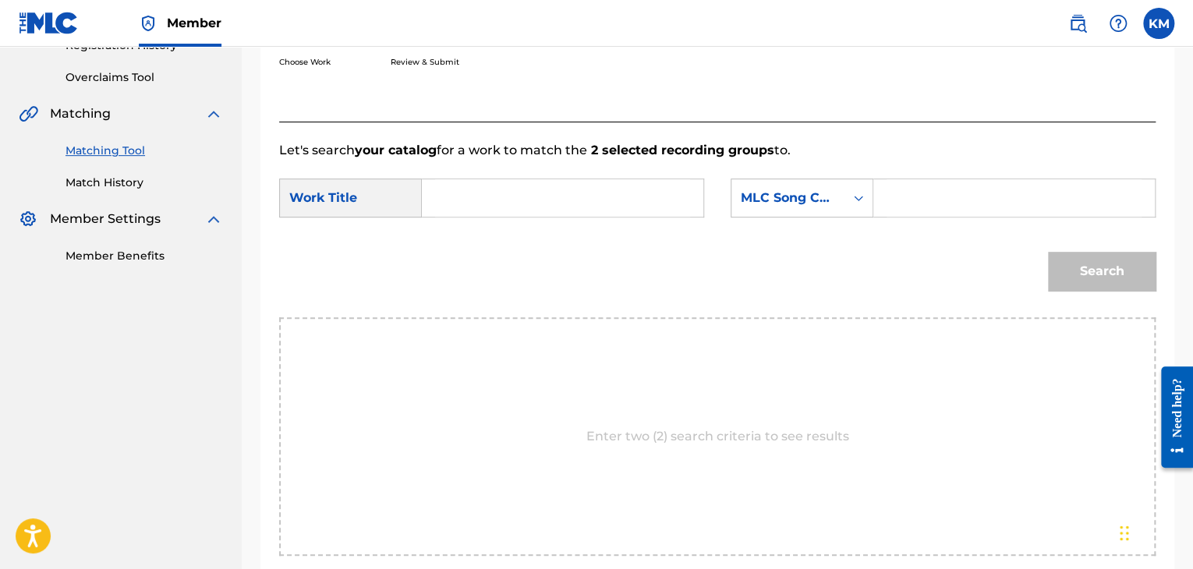
click at [559, 204] on input "Search Form" at bounding box center [562, 197] width 255 height 37
paste input "ONE OF A KIND (FEAT. THE O'MY'S) [EXPLICIT]"
type input "ONE OF A KIND (FEAT. THE O'MY'S) [EXPLICIT]"
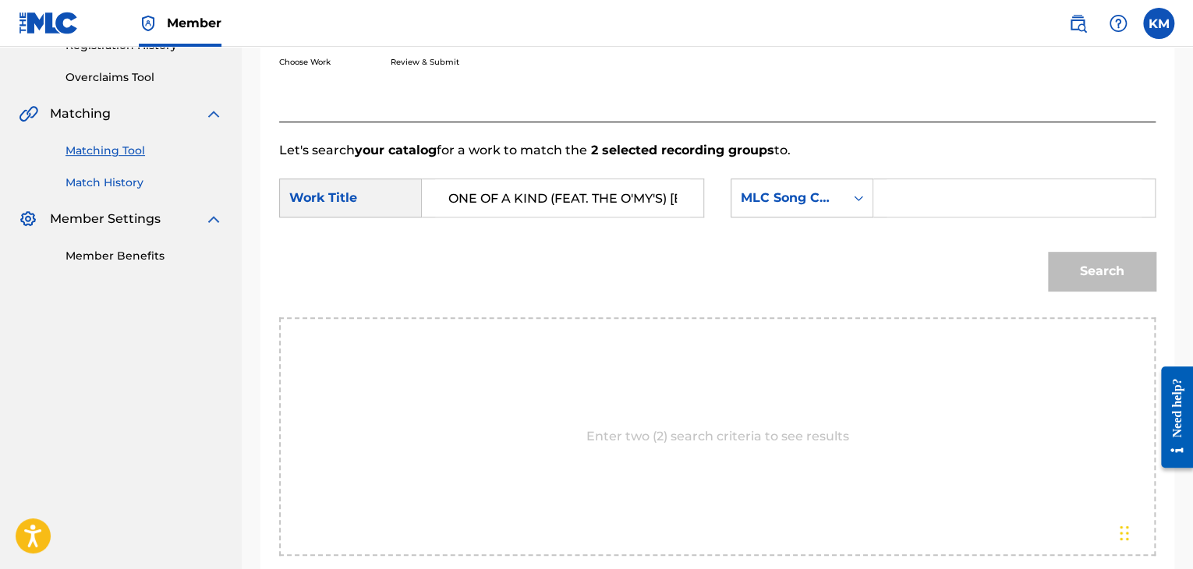
click at [89, 182] on link "Match History" at bounding box center [145, 183] width 158 height 16
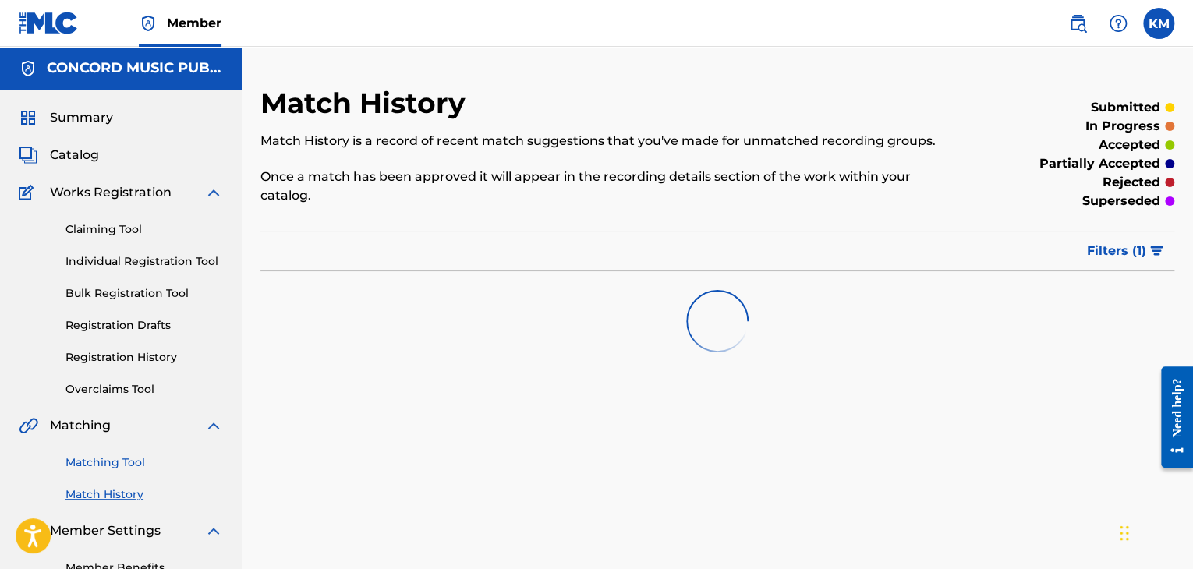
click at [110, 469] on link "Matching Tool" at bounding box center [145, 463] width 158 height 16
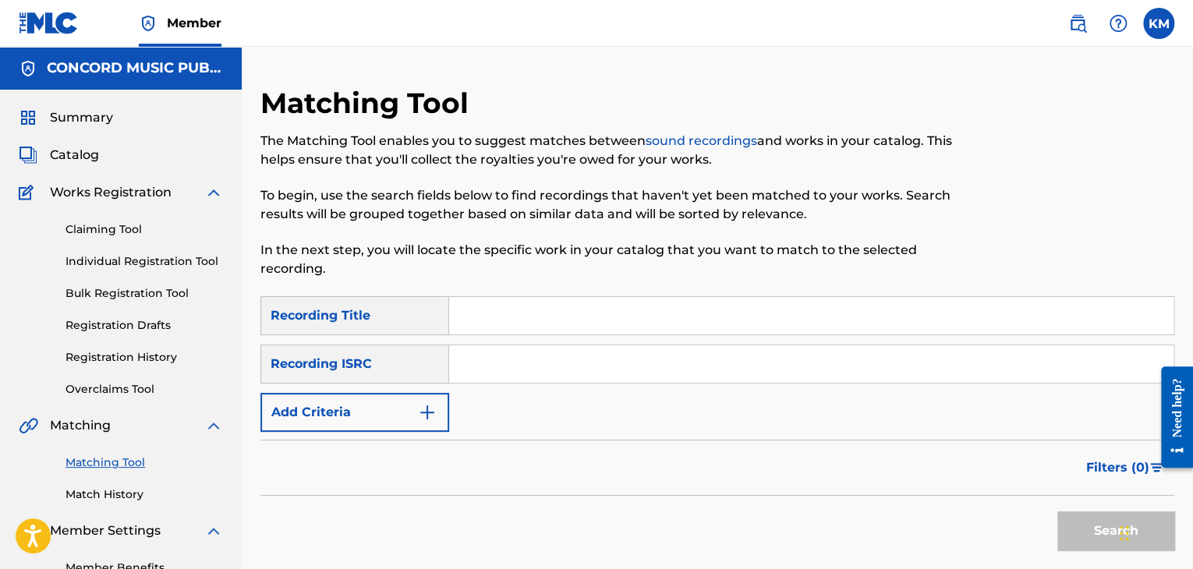
click at [558, 363] on input "Search Form" at bounding box center [811, 363] width 724 height 37
paste input "AUMEV2317309"
type input "AUMEV2317309"
click at [1081, 523] on button "Search" at bounding box center [1115, 531] width 117 height 39
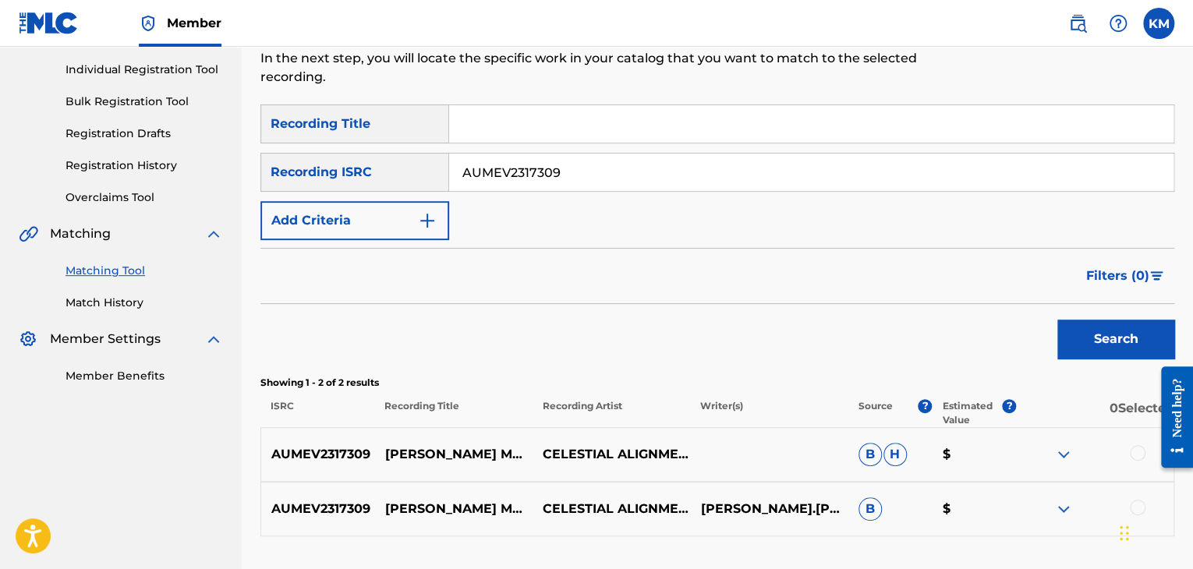
scroll to position [312, 0]
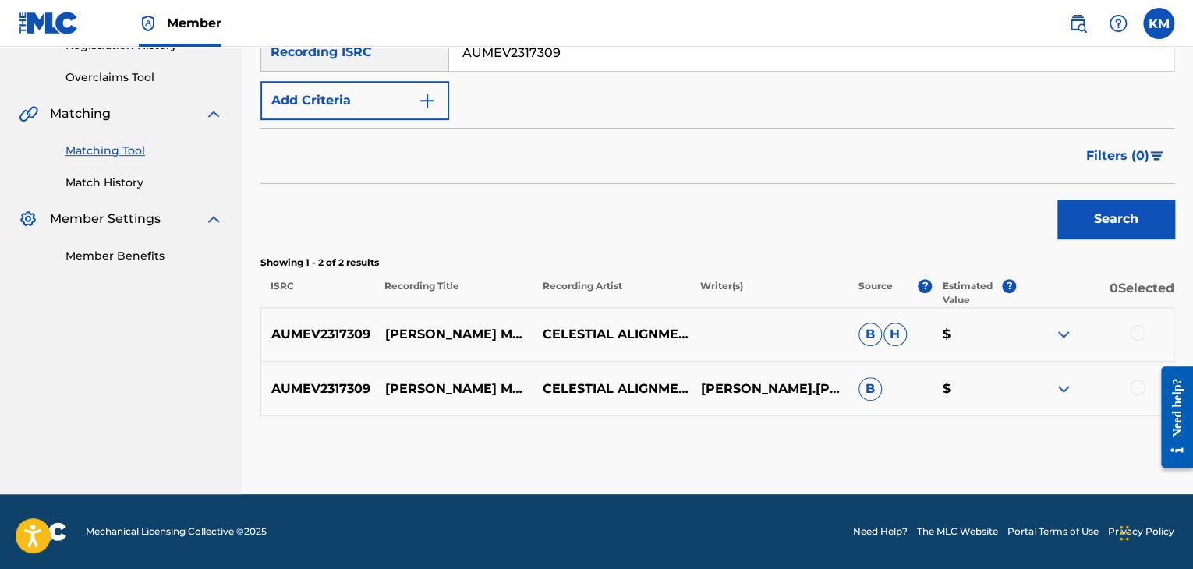
click at [1135, 389] on div at bounding box center [1138, 388] width 16 height 16
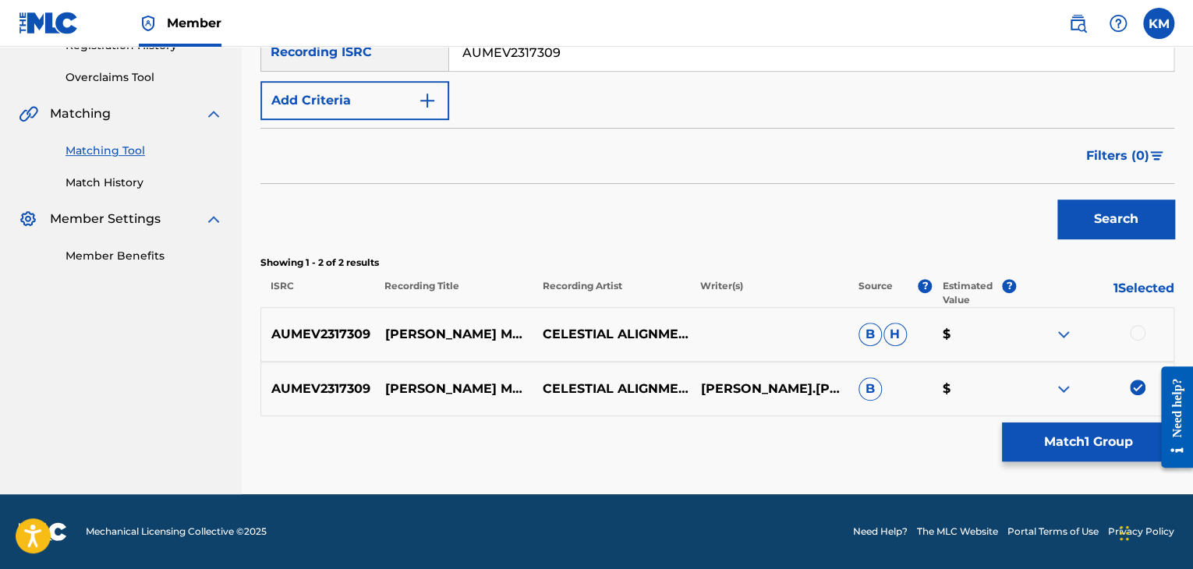
click at [1135, 331] on div at bounding box center [1138, 333] width 16 height 16
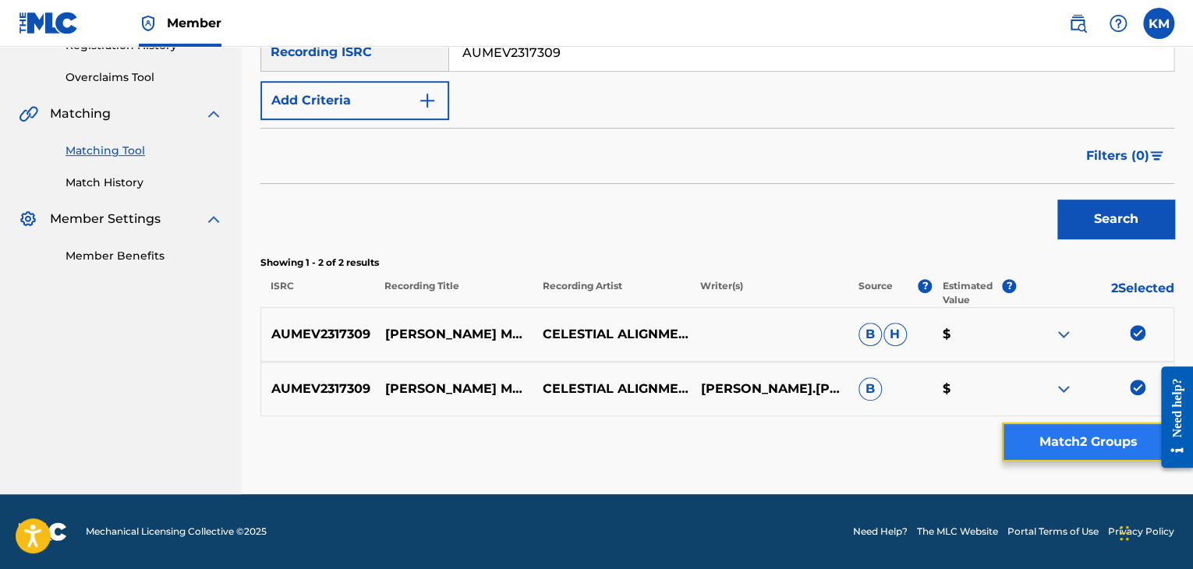
click at [1100, 438] on button "Match 2 Groups" at bounding box center [1088, 442] width 172 height 39
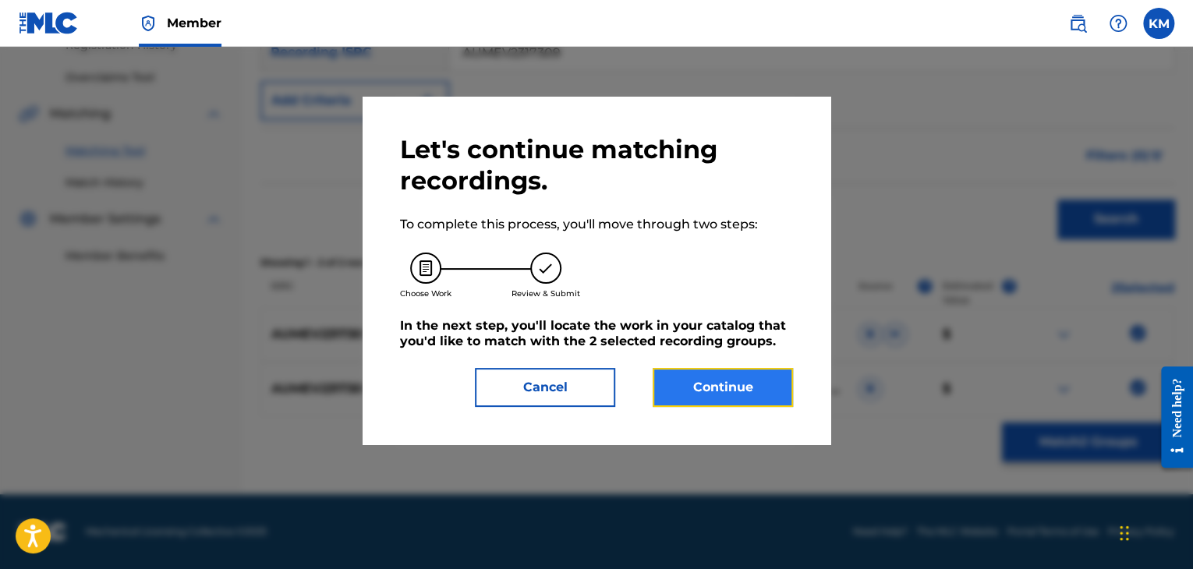
click at [747, 395] on button "Continue" at bounding box center [723, 387] width 140 height 39
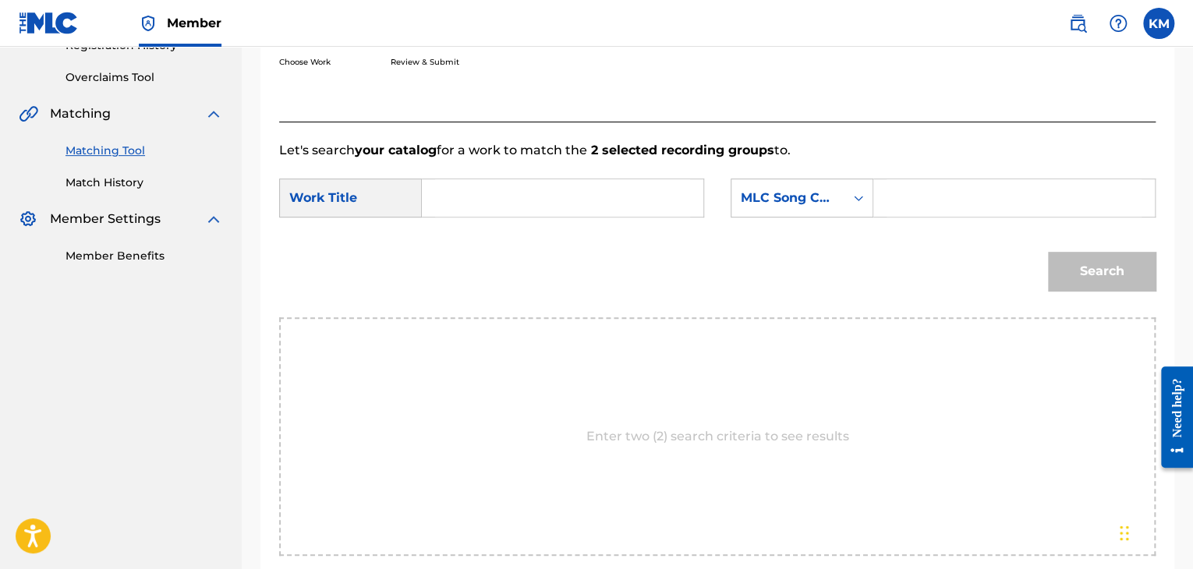
click at [505, 200] on input "Search Form" at bounding box center [562, 197] width 255 height 37
paste input "[PERSON_NAME] Mountains lofi"
type input "[PERSON_NAME] Mountains lofi"
click at [848, 204] on div "Search Form" at bounding box center [859, 198] width 28 height 28
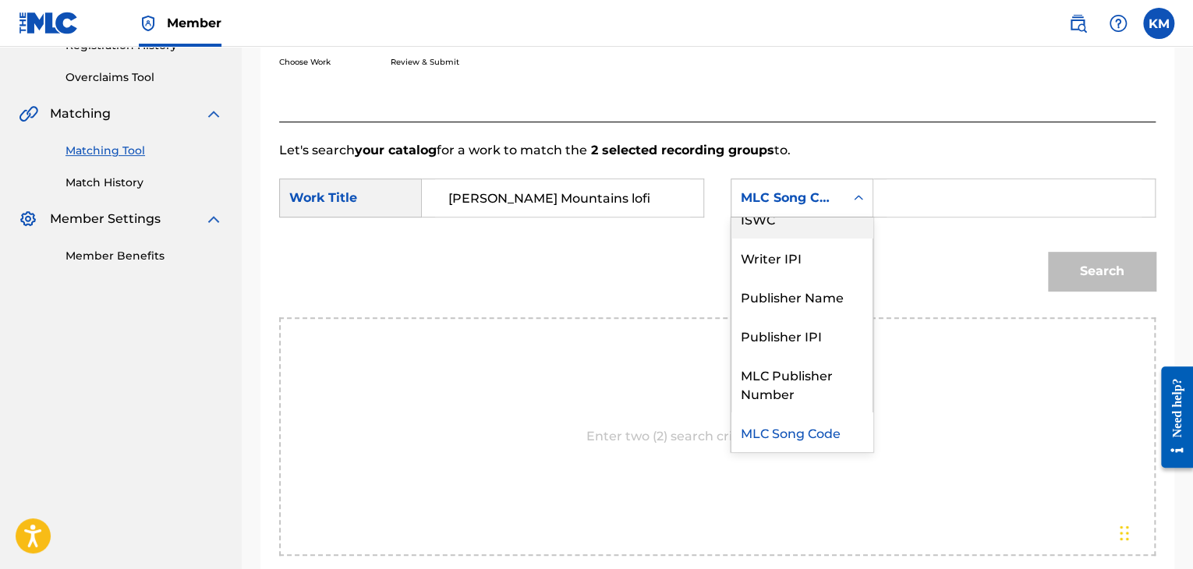
scroll to position [0, 0]
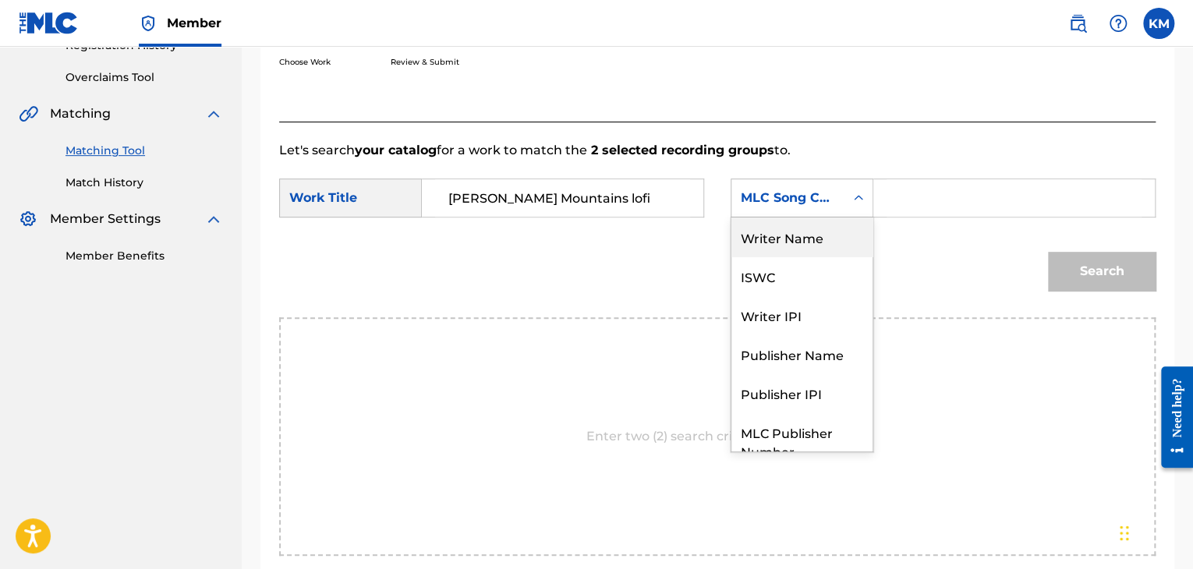
click at [816, 228] on div "Writer Name" at bounding box center [802, 237] width 141 height 39
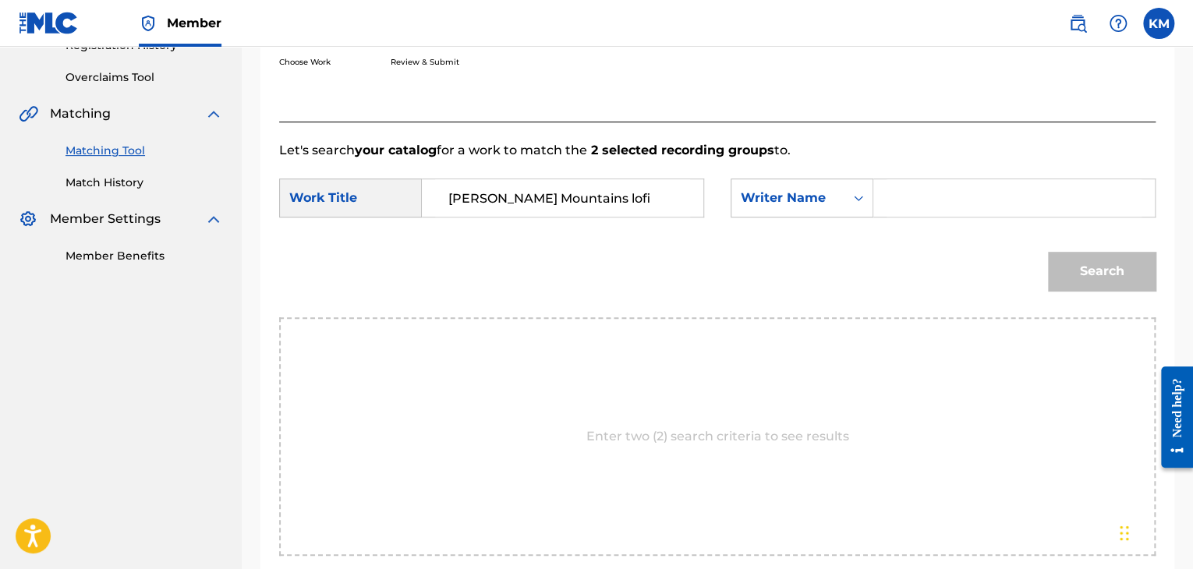
click at [898, 203] on input "Search Form" at bounding box center [1014, 197] width 255 height 37
paste input "Roche"
type input "Roche"
click at [1093, 260] on button "Search" at bounding box center [1102, 271] width 108 height 39
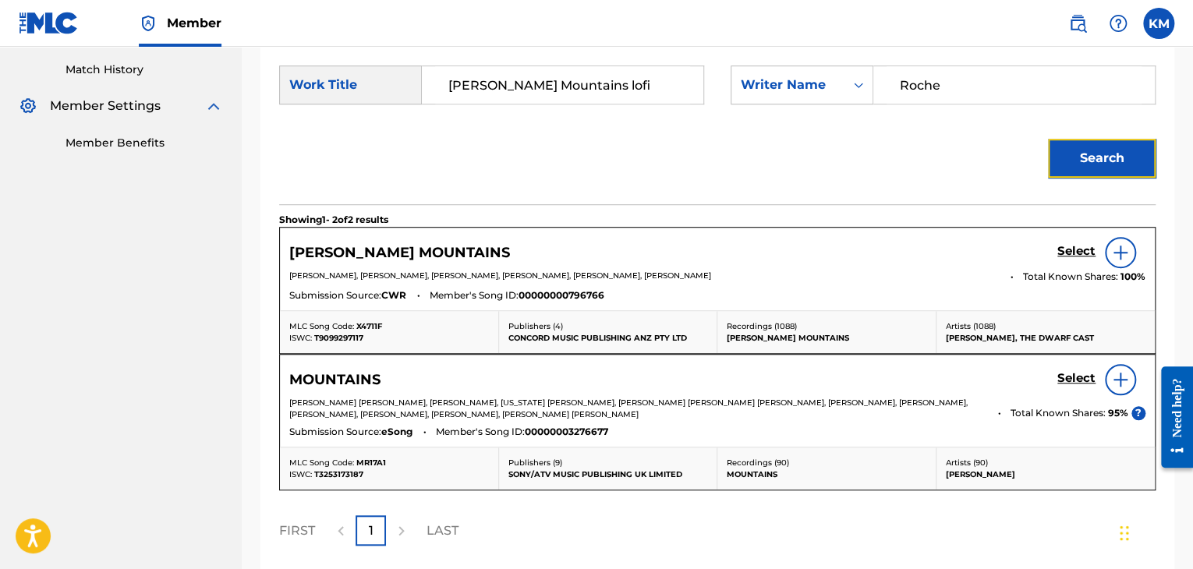
scroll to position [546, 0]
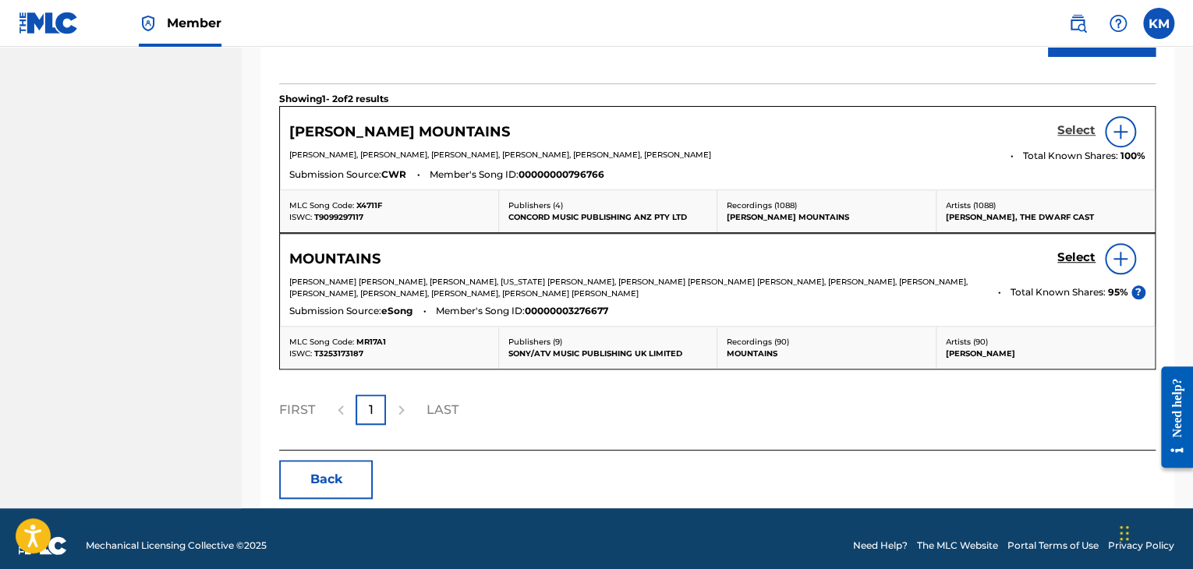
click at [1075, 129] on h5 "Select" at bounding box center [1076, 130] width 38 height 15
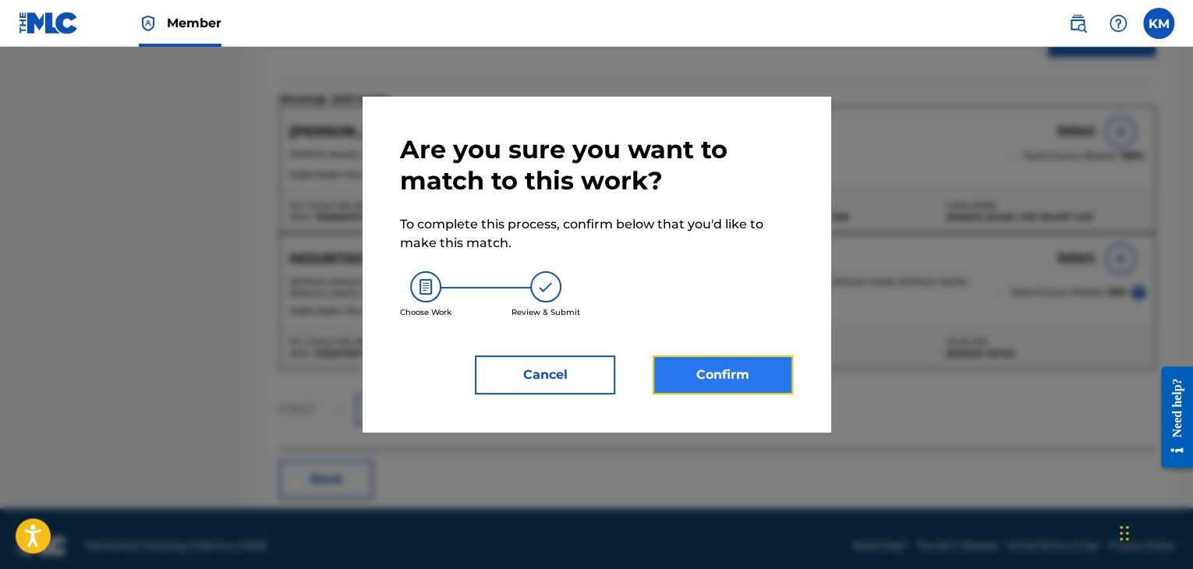
click at [721, 380] on button "Confirm" at bounding box center [723, 375] width 140 height 39
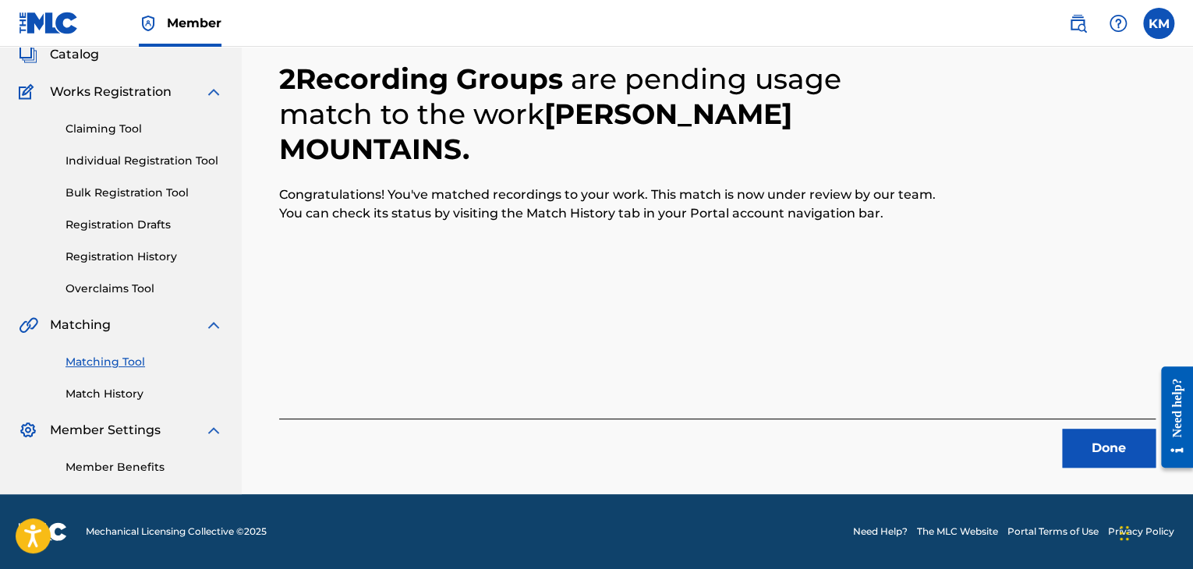
scroll to position [101, 0]
click at [1111, 448] on button "Done" at bounding box center [1109, 448] width 94 height 39
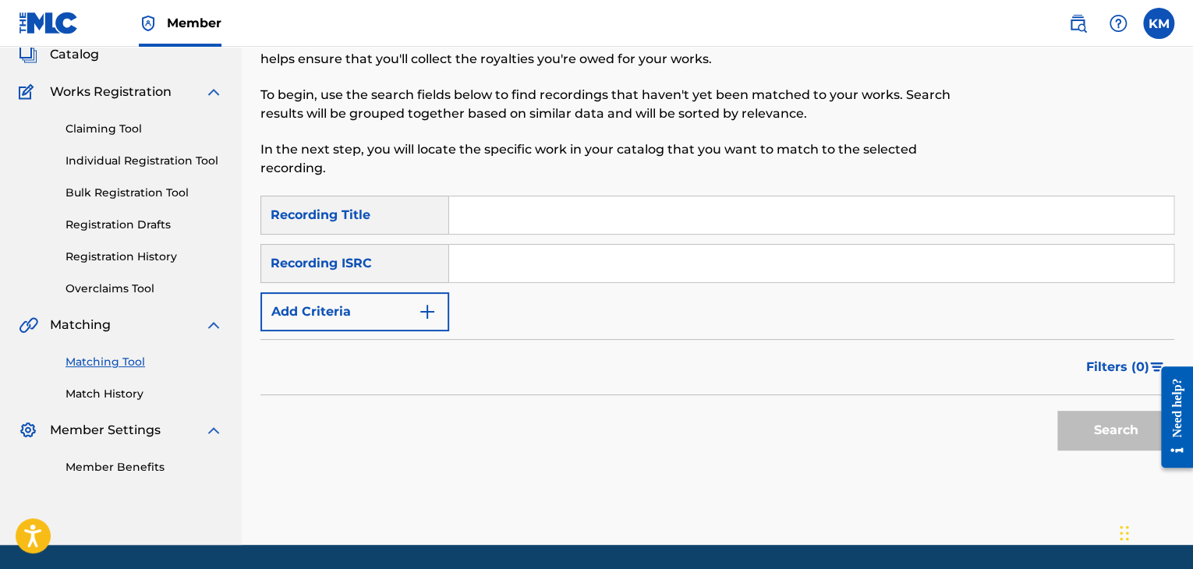
click at [566, 250] on input "Search Form" at bounding box center [811, 263] width 724 height 37
paste input "QM4TW2353626"
type input "QM4TW2353626"
click at [1086, 418] on button "Search" at bounding box center [1115, 430] width 117 height 39
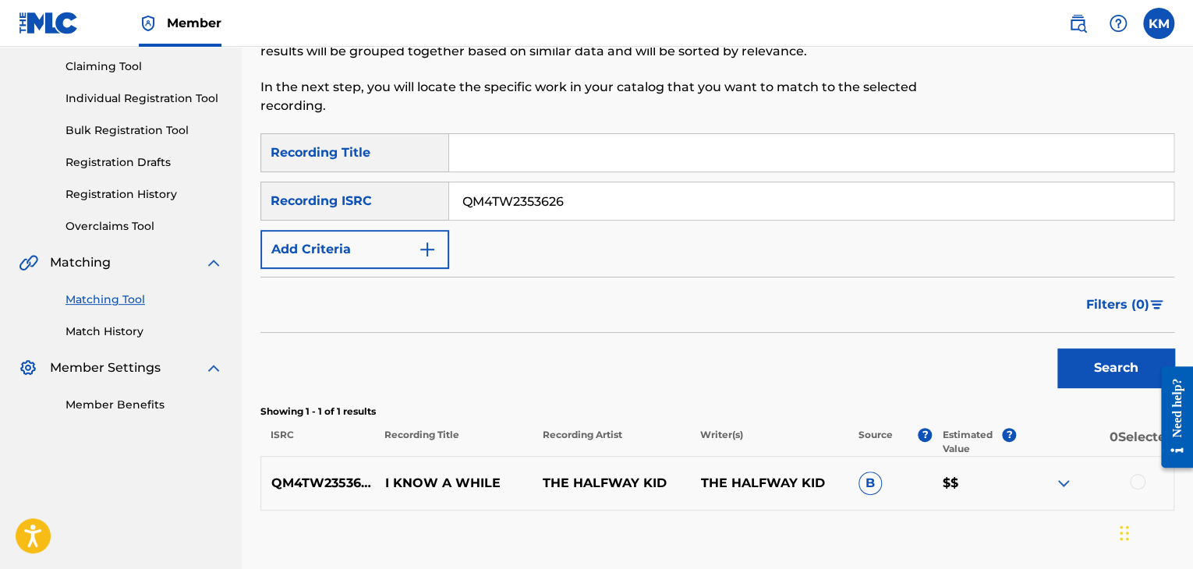
scroll to position [257, 0]
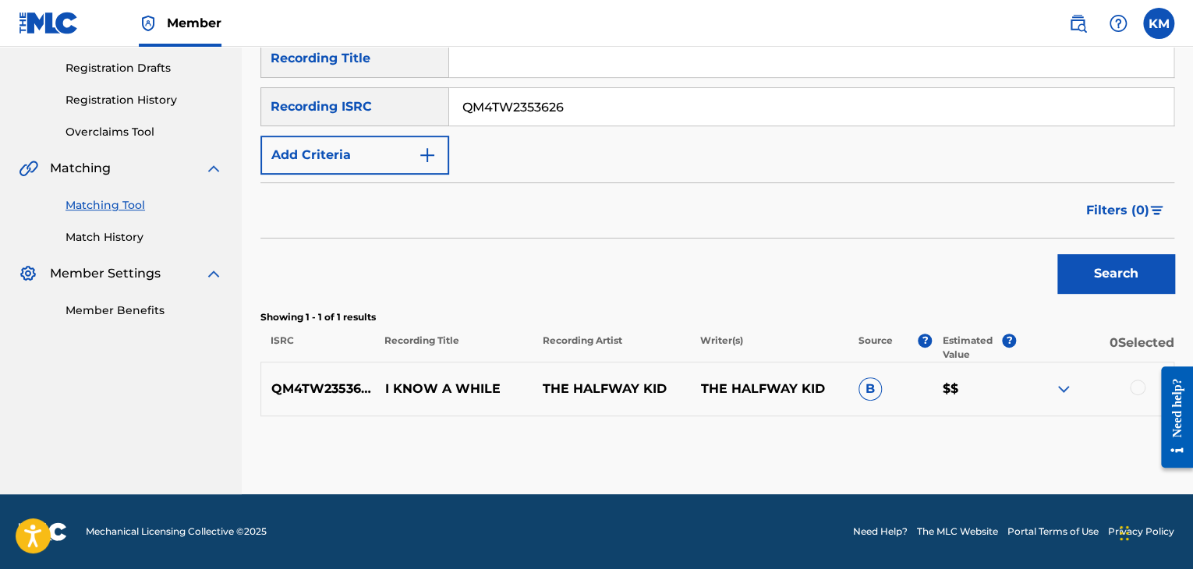
click at [1132, 384] on div at bounding box center [1138, 388] width 16 height 16
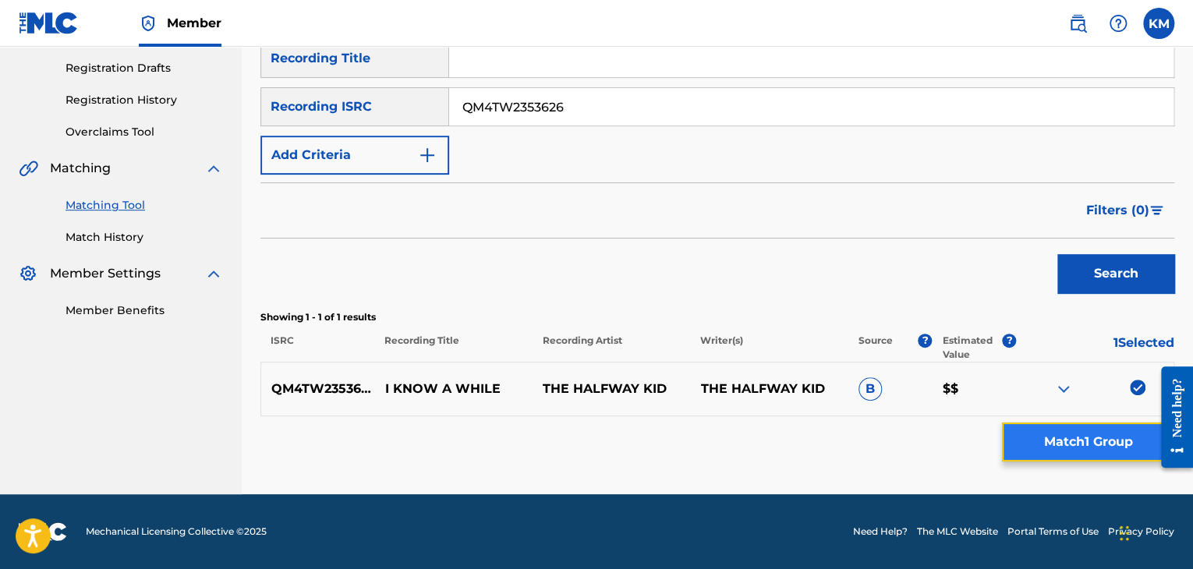
click at [1046, 448] on button "Match 1 Group" at bounding box center [1088, 442] width 172 height 39
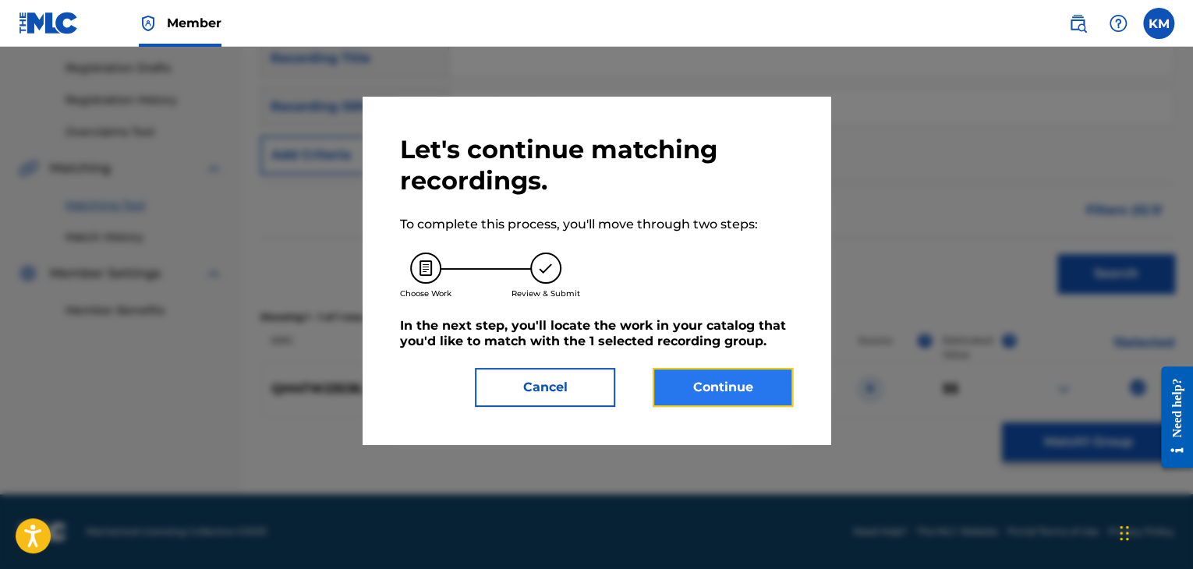
click at [714, 388] on button "Continue" at bounding box center [723, 387] width 140 height 39
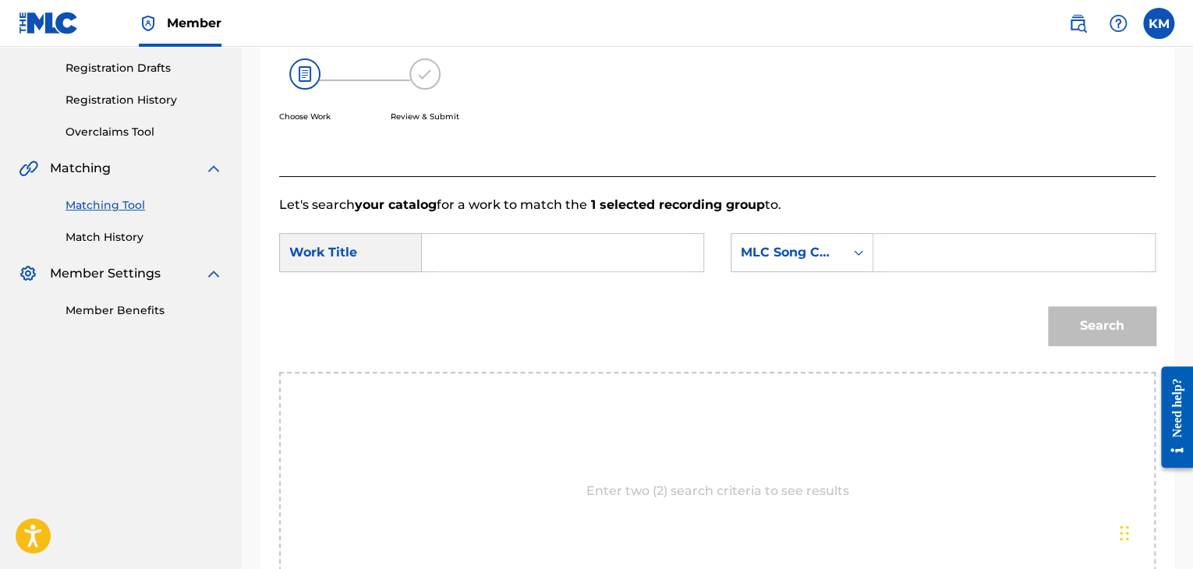
click at [493, 248] on input "Search Form" at bounding box center [562, 252] width 255 height 37
paste input "I Know a While"
type input "I Know a While"
click at [859, 250] on icon "Search Form" at bounding box center [859, 253] width 16 height 16
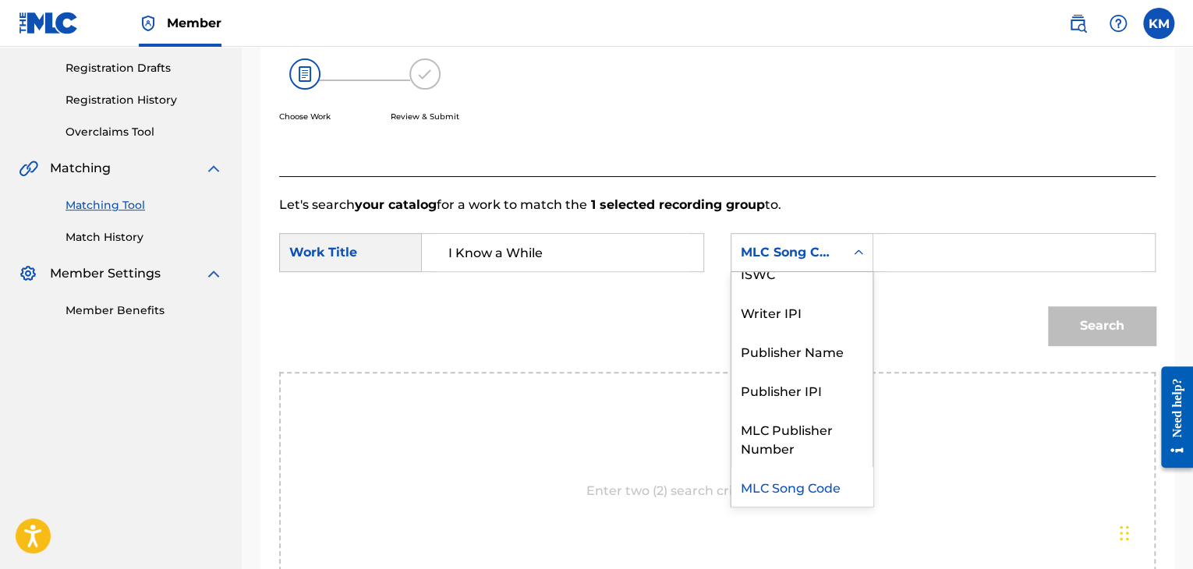
scroll to position [0, 0]
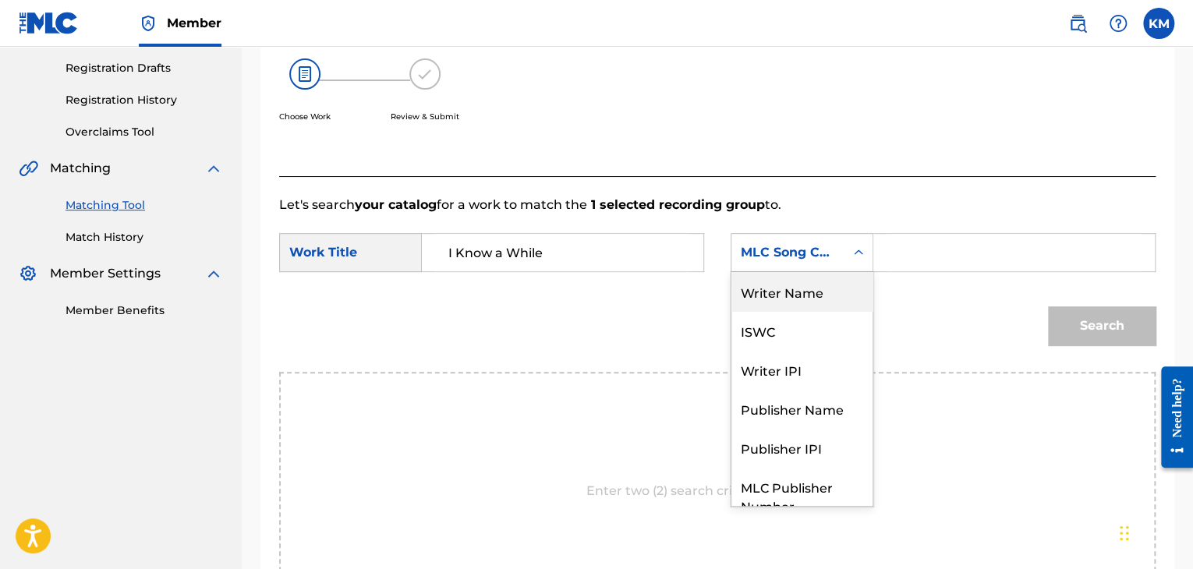
click at [833, 279] on div "Writer Name" at bounding box center [802, 291] width 141 height 39
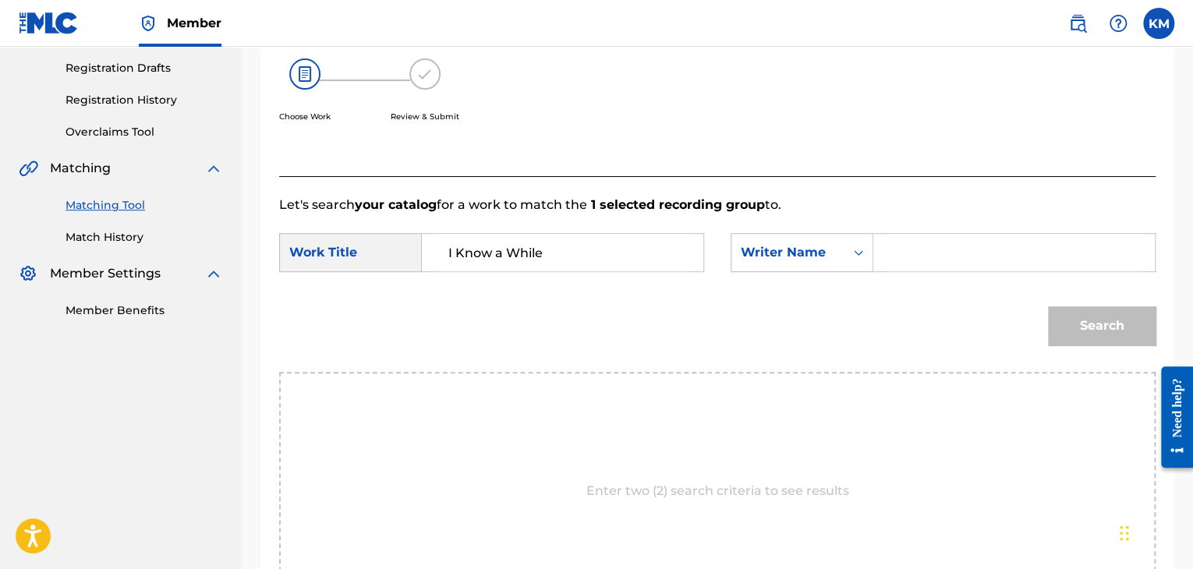
click at [902, 260] on input "Search Form" at bounding box center [1014, 252] width 255 height 37
paste input "Gadir"
type input "Gadir"
click at [1109, 328] on button "Search" at bounding box center [1102, 325] width 108 height 39
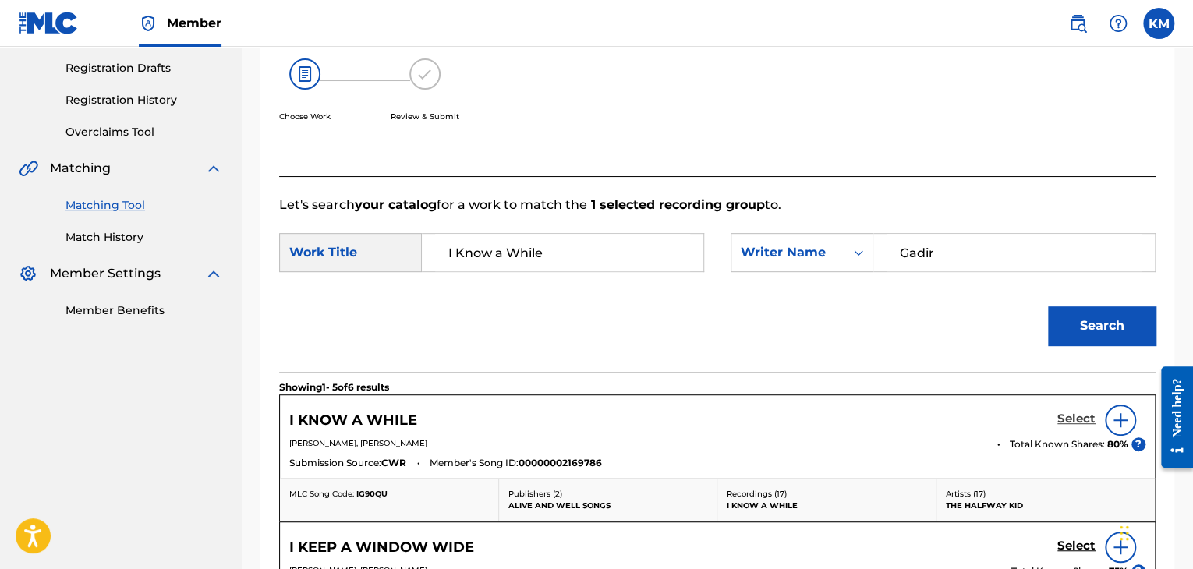
click at [1061, 416] on h5 "Select" at bounding box center [1076, 419] width 38 height 15
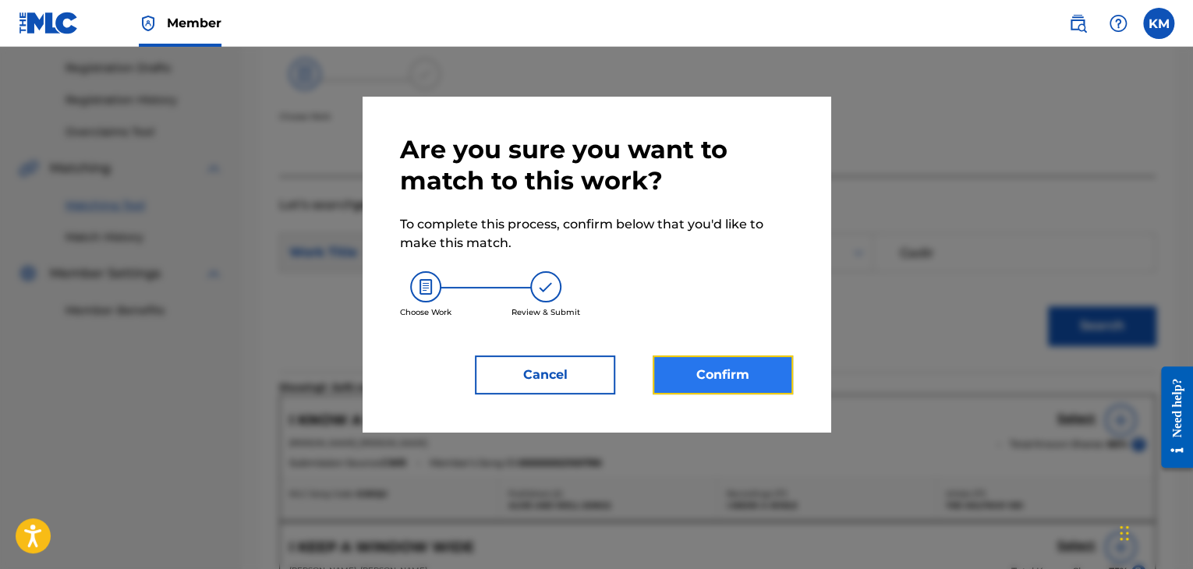
click at [699, 381] on button "Confirm" at bounding box center [723, 375] width 140 height 39
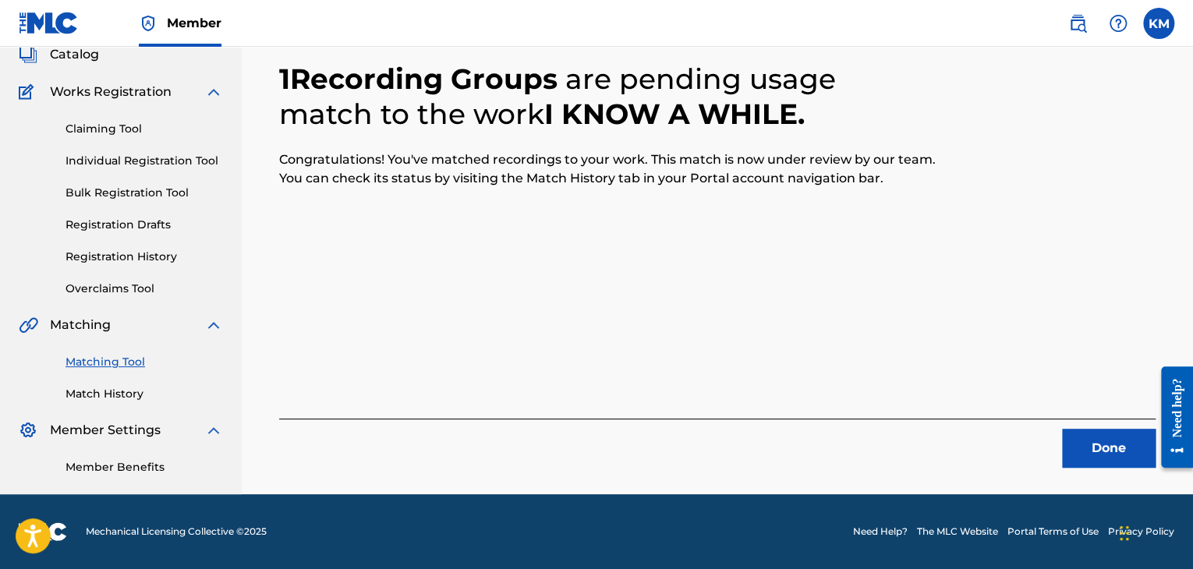
scroll to position [101, 0]
click at [1125, 466] on button "Done" at bounding box center [1109, 448] width 94 height 39
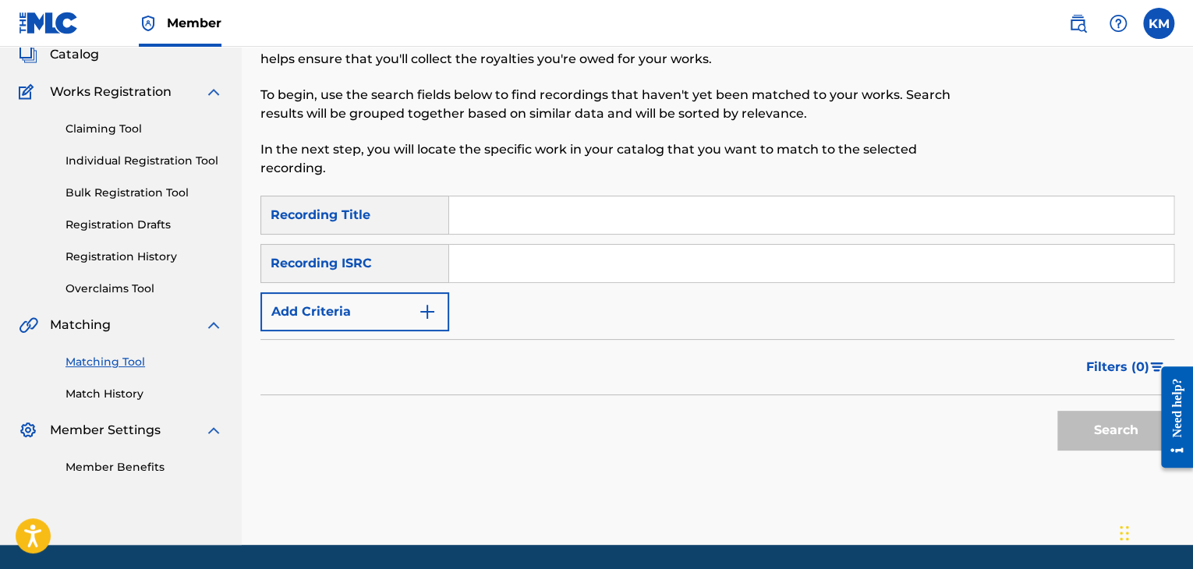
click at [528, 254] on input "Search Form" at bounding box center [811, 263] width 724 height 37
paste input "US4ZV0910027"
type input "US4ZV0910027"
click at [1111, 427] on button "Search" at bounding box center [1115, 430] width 117 height 39
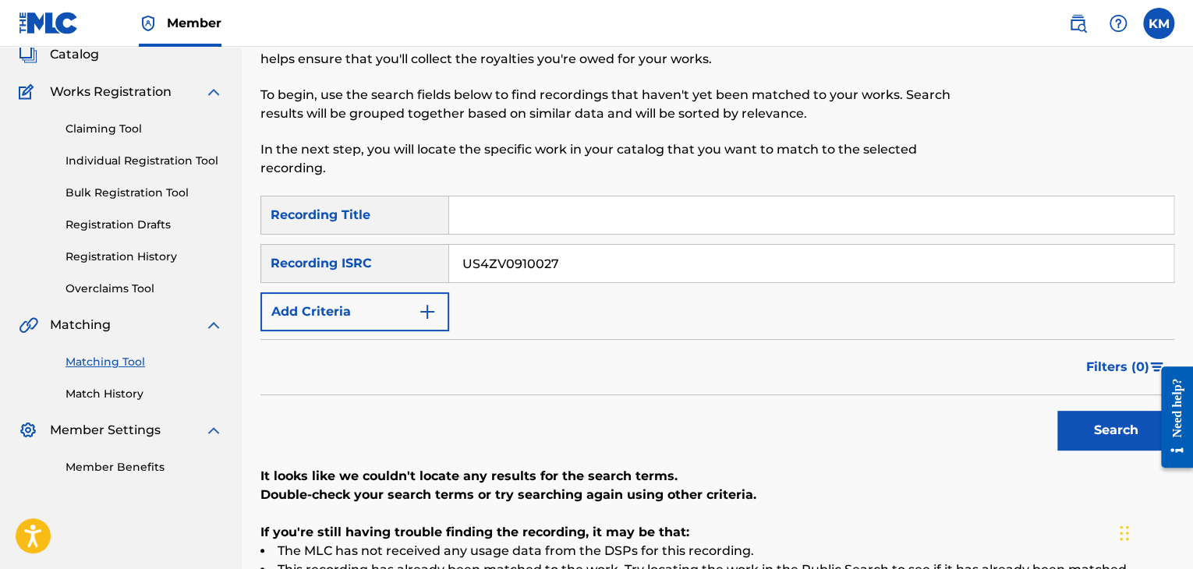
click at [540, 211] on input "Search Form" at bounding box center [811, 215] width 724 height 37
paste input "It's Not Too Late"
type input "It's Not Too Late"
drag, startPoint x: 579, startPoint y: 269, endPoint x: 321, endPoint y: 278, distance: 259.1
click at [321, 278] on div "SearchWithCriteriac77dc7f3-42ff-4897-85eb-9165cde0c027 Recording ISRC US4ZV0910…" at bounding box center [717, 263] width 914 height 39
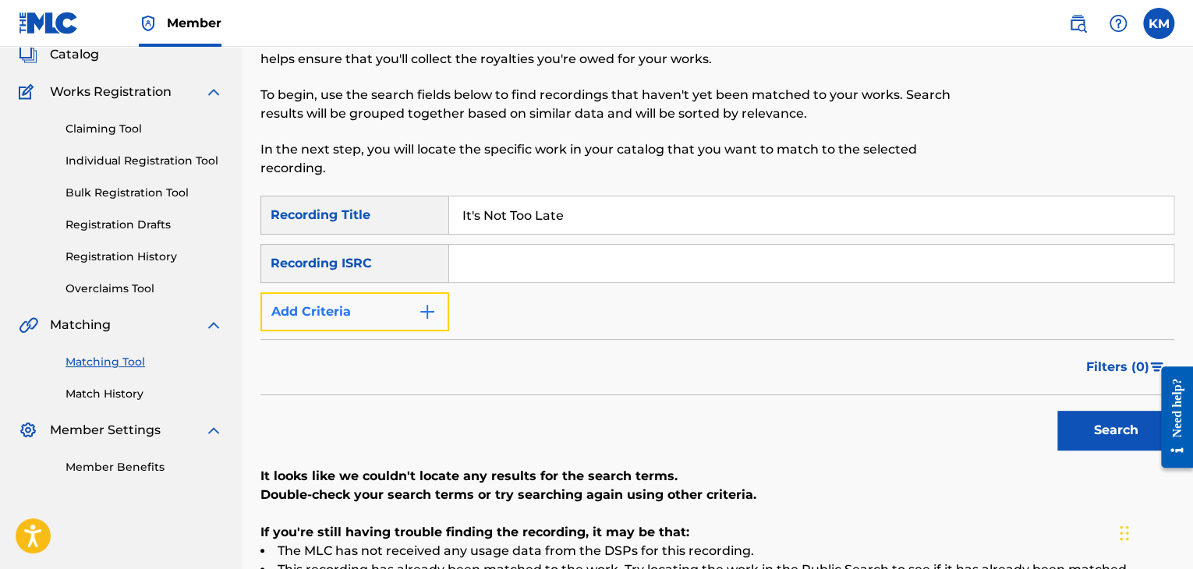
click at [424, 315] on img "Search Form" at bounding box center [427, 312] width 19 height 19
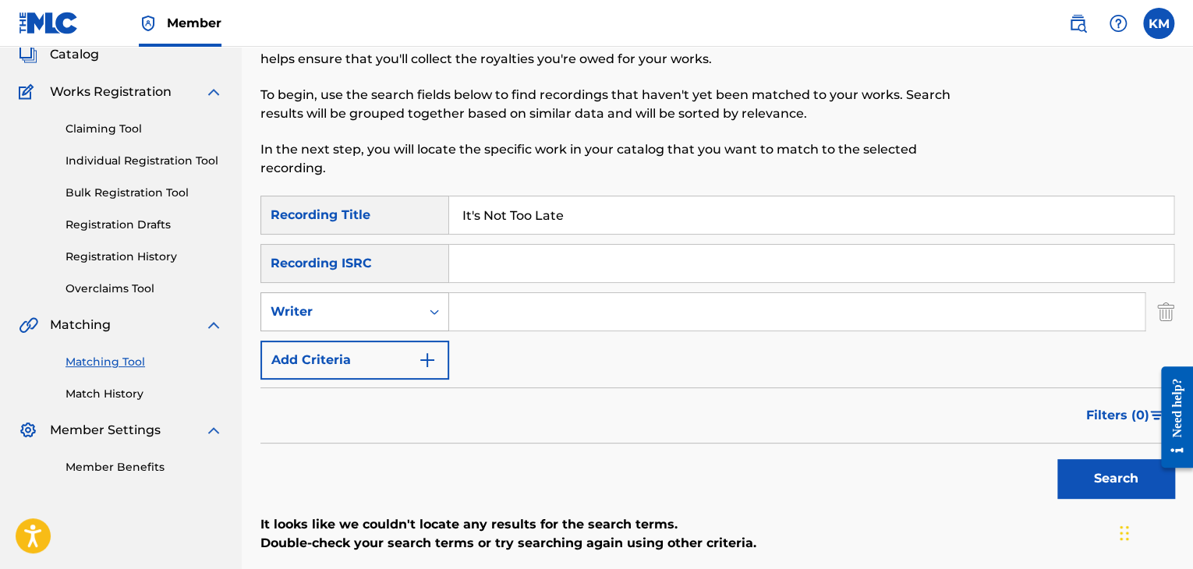
click at [438, 310] on icon "Search Form" at bounding box center [435, 312] width 16 height 16
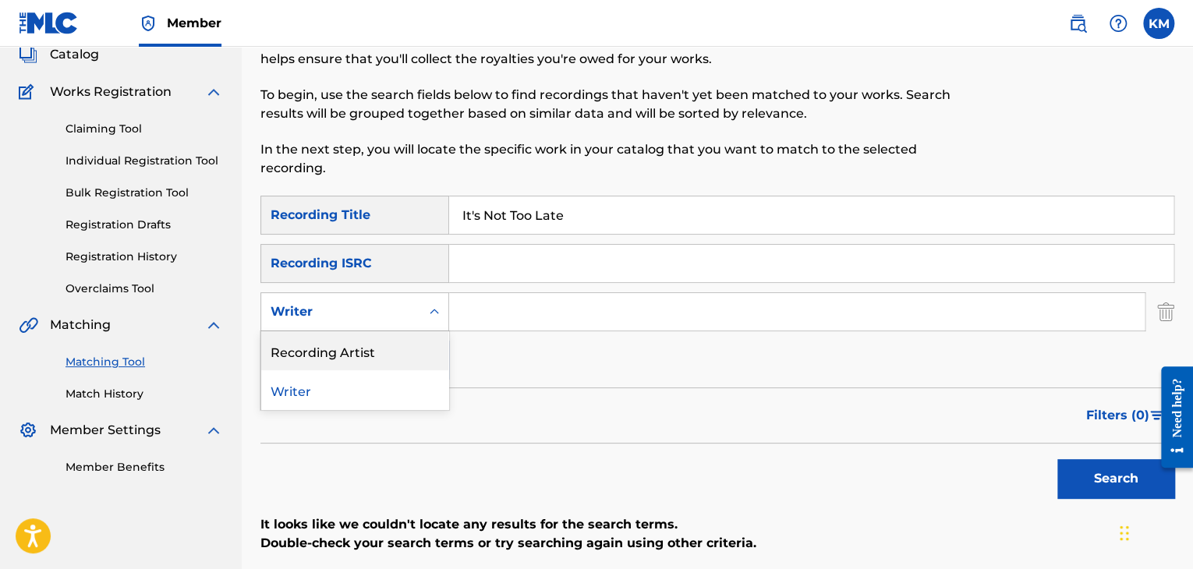
click at [384, 350] on div "Recording Artist" at bounding box center [354, 350] width 187 height 39
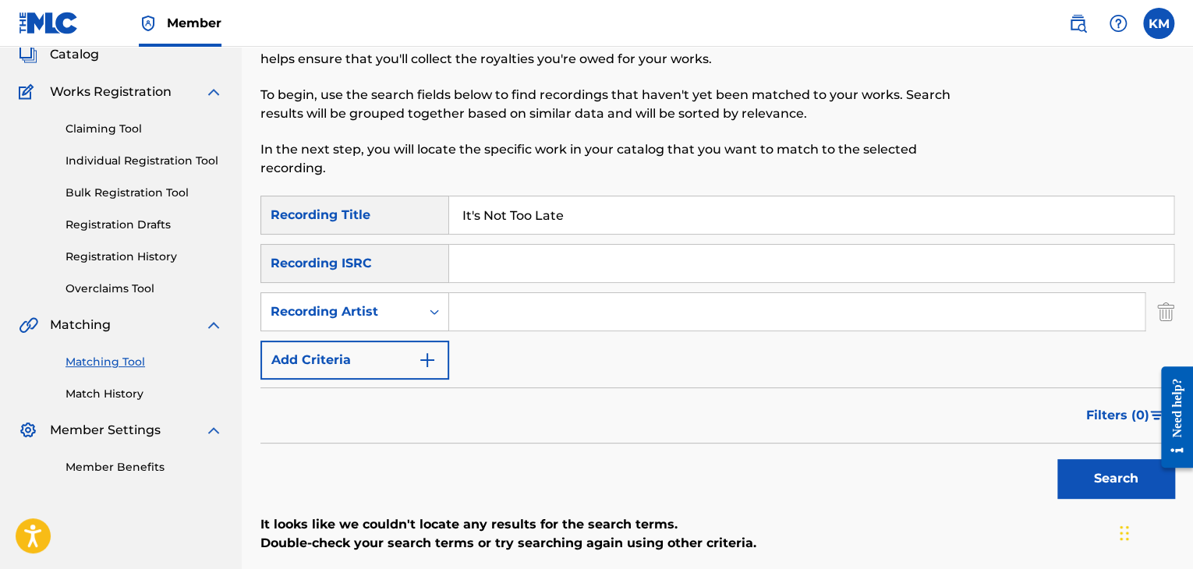
click at [571, 303] on input "Search Form" at bounding box center [797, 311] width 696 height 37
paste input "Skankin' Pickle"
type input "Skankin' Pickle"
click at [1078, 459] on button "Search" at bounding box center [1115, 478] width 117 height 39
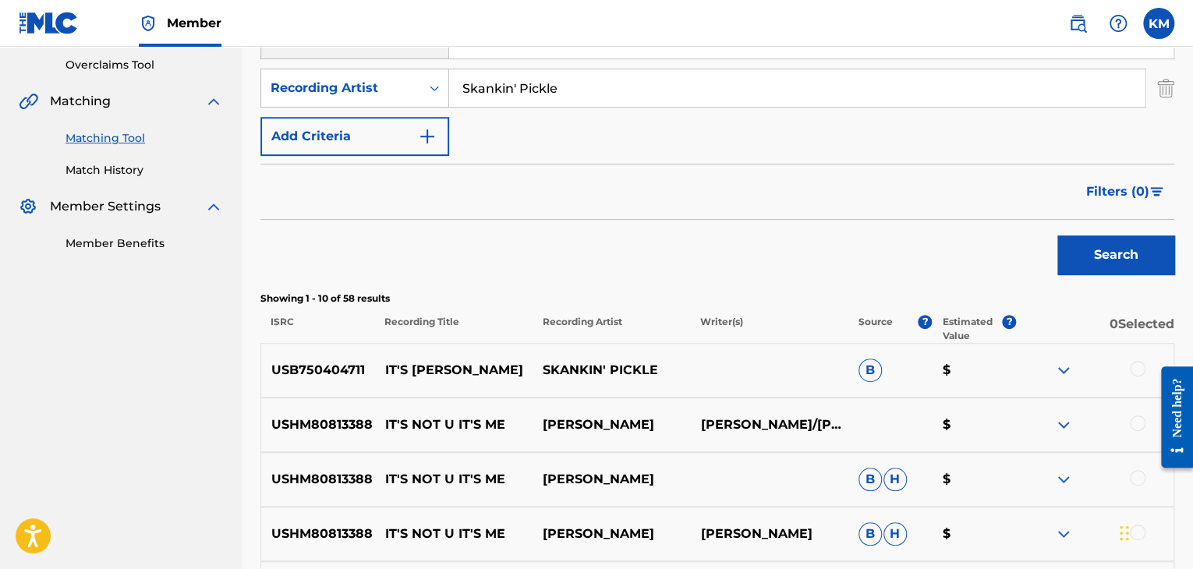
scroll to position [179, 0]
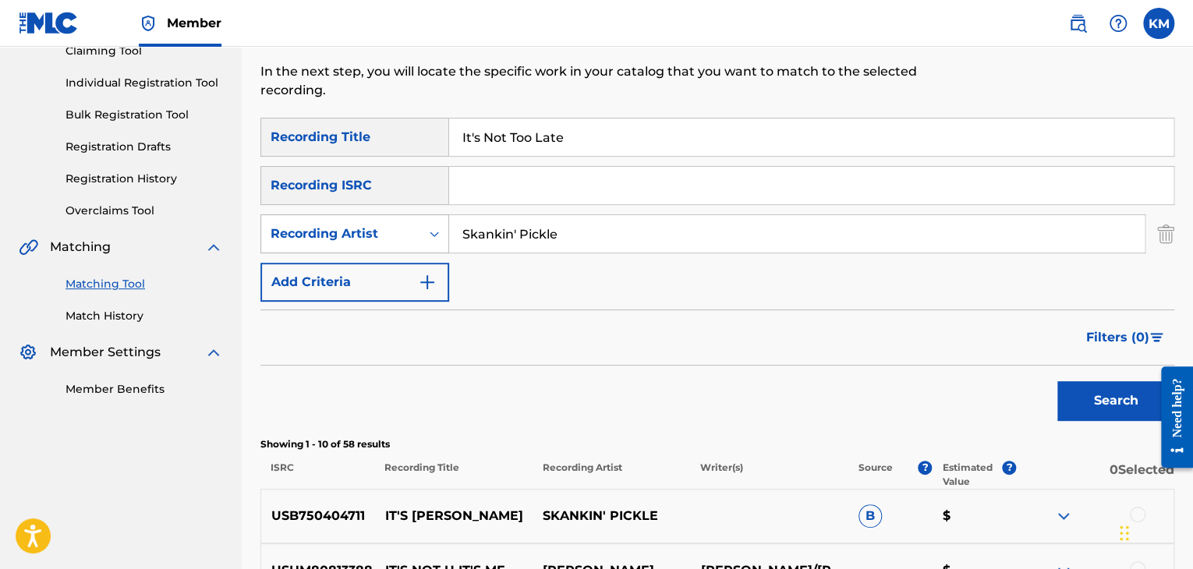
click at [439, 232] on icon "Search Form" at bounding box center [435, 234] width 16 height 16
click at [404, 264] on div "Writer" at bounding box center [354, 272] width 187 height 39
click at [501, 229] on input "Search Form" at bounding box center [797, 233] width 696 height 37
type input "PARK"
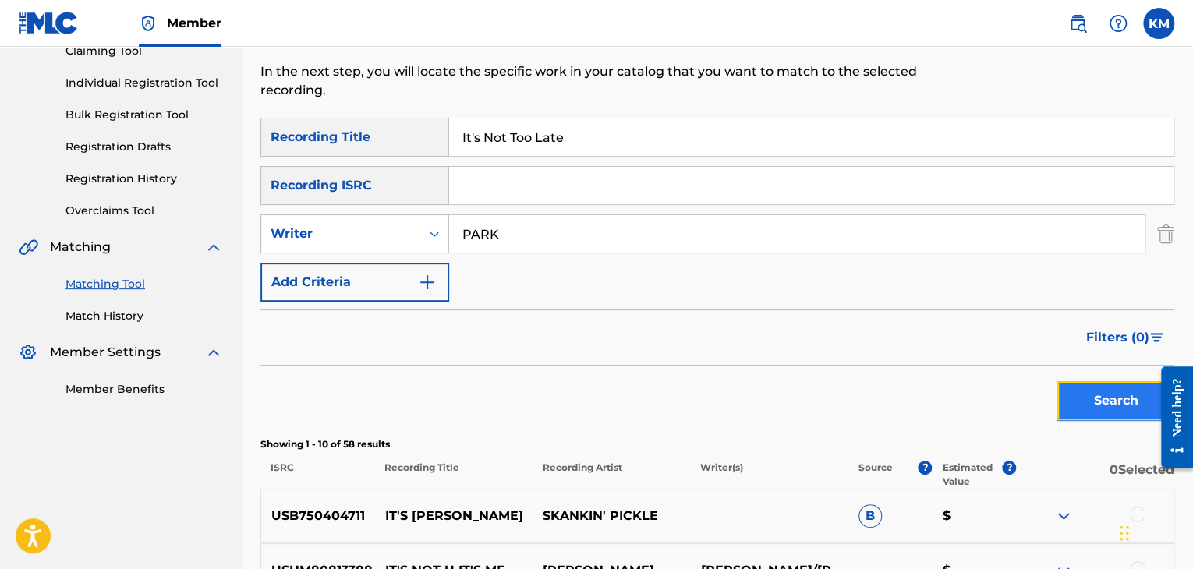
click at [1092, 397] on button "Search" at bounding box center [1115, 400] width 117 height 39
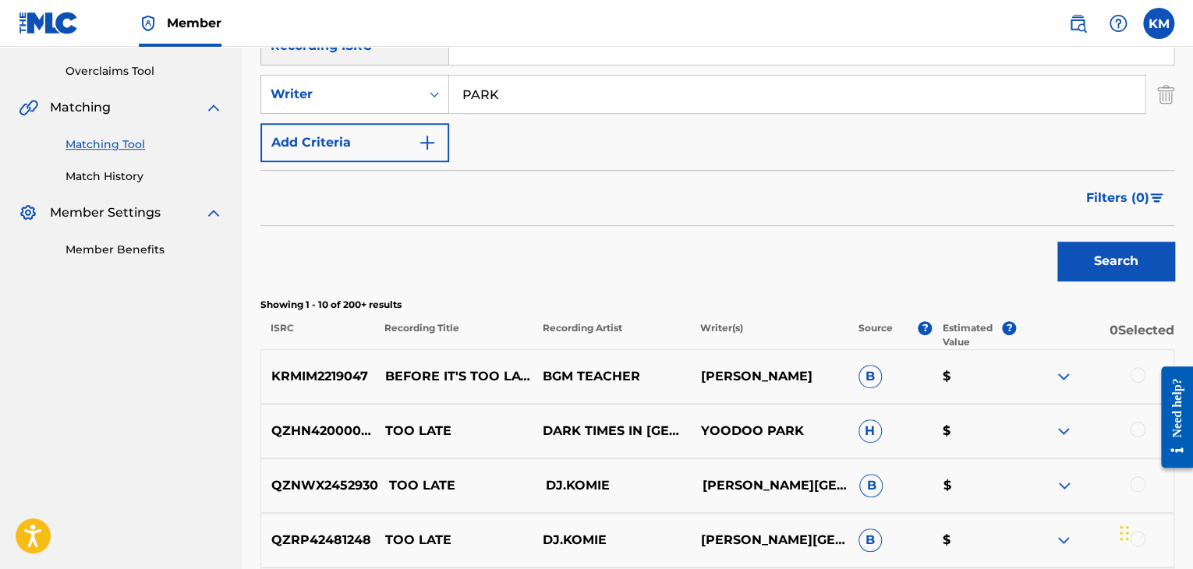
scroll to position [0, 0]
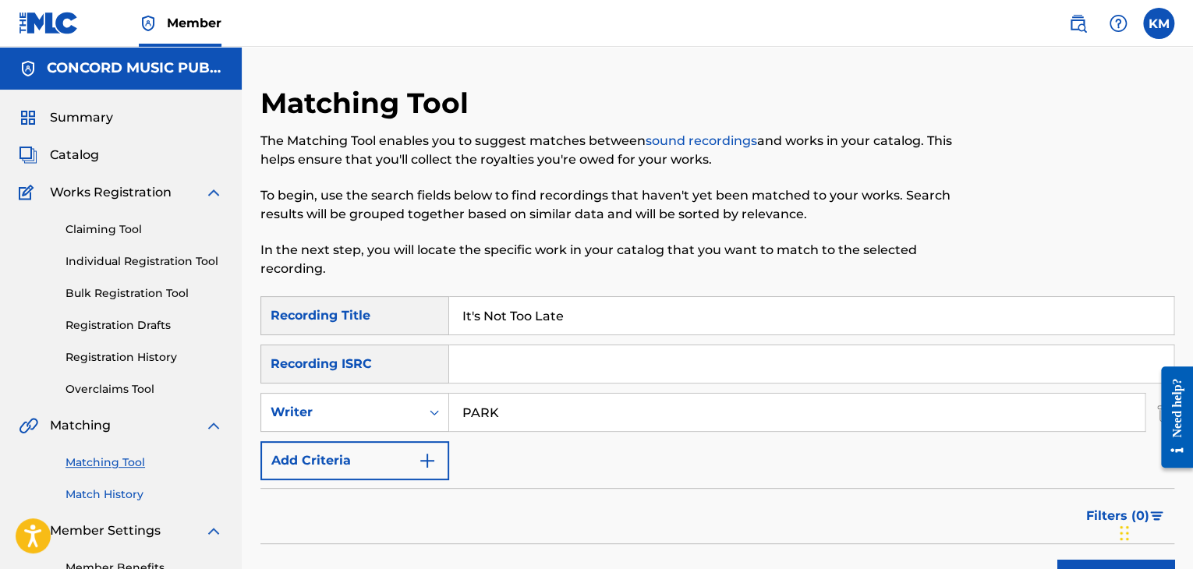
click at [128, 490] on link "Match History" at bounding box center [145, 495] width 158 height 16
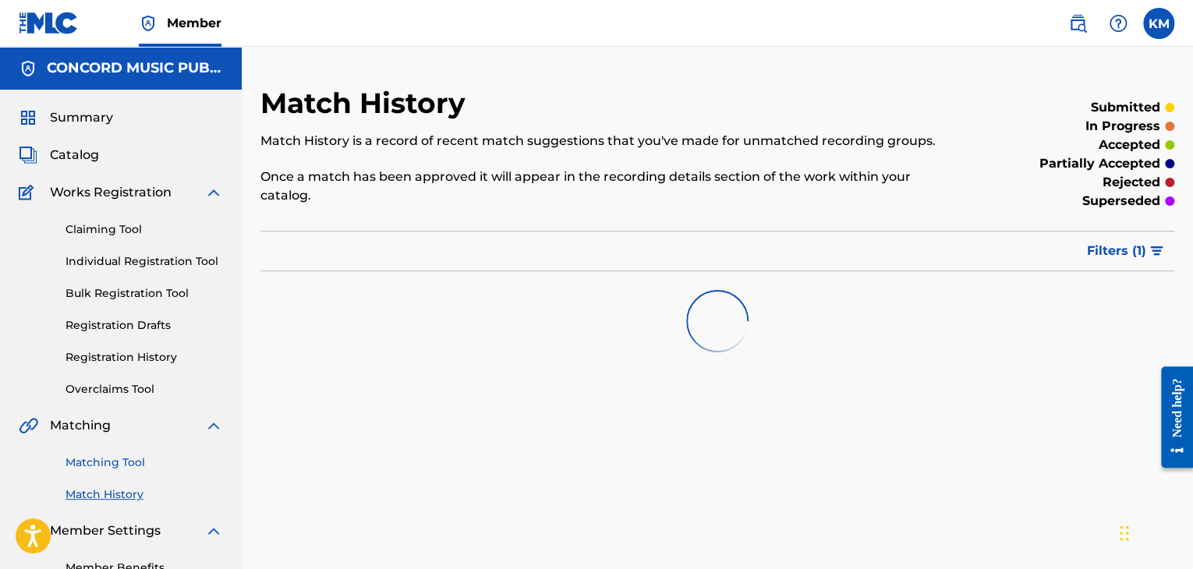
click at [129, 462] on link "Matching Tool" at bounding box center [145, 463] width 158 height 16
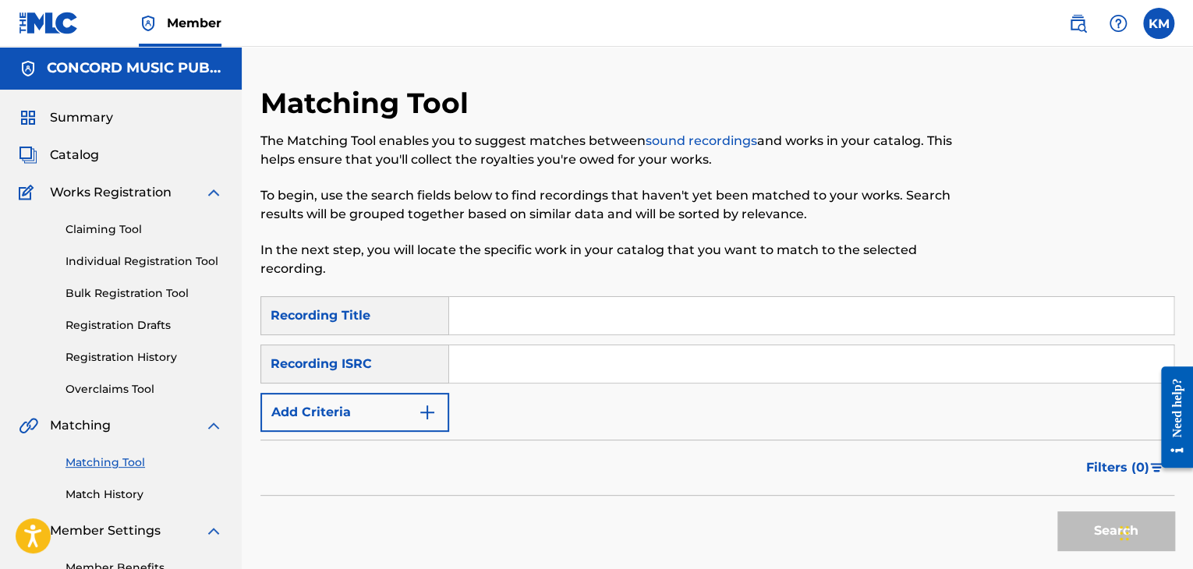
click at [493, 365] on input "Search Form" at bounding box center [811, 363] width 724 height 37
paste input "GBWWP1602186"
type input "GBWWP1602186"
click at [1067, 522] on button "Search" at bounding box center [1115, 531] width 117 height 39
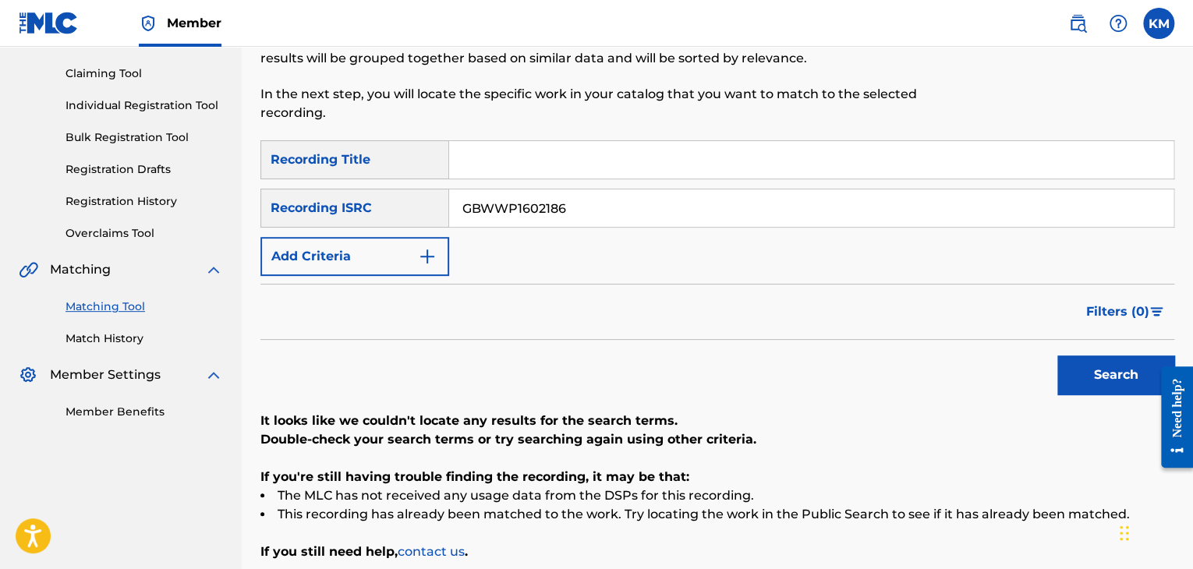
scroll to position [67, 0]
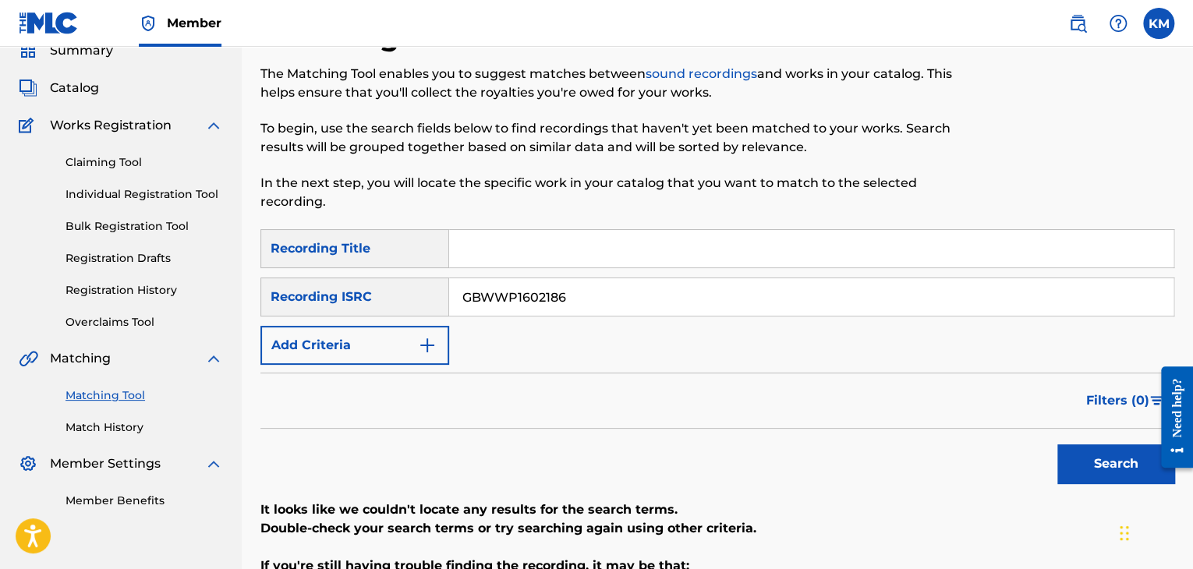
click at [522, 243] on input "Search Form" at bounding box center [811, 248] width 724 height 37
paste input "Snoopies - Instrumental"
type input "Snoopies - Instrumental"
drag, startPoint x: 629, startPoint y: 289, endPoint x: 359, endPoint y: 291, distance: 270.6
click at [359, 291] on div "SearchWithCriteriac77dc7f3-42ff-4897-85eb-9165cde0c027 Recording ISRC GBWWP1602…" at bounding box center [717, 297] width 914 height 39
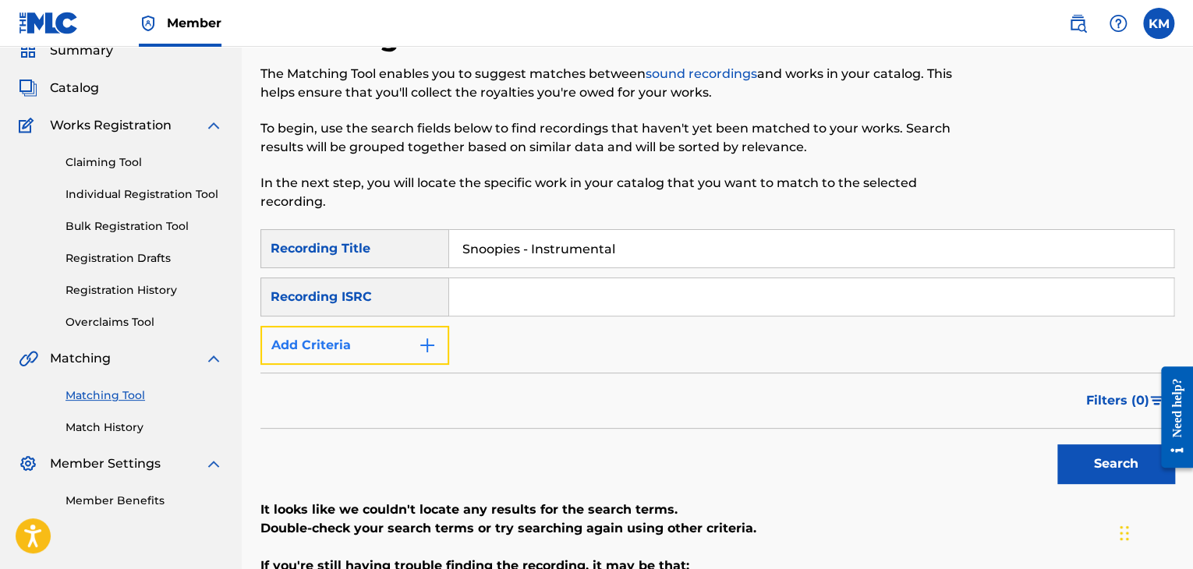
click at [441, 338] on button "Add Criteria" at bounding box center [354, 345] width 189 height 39
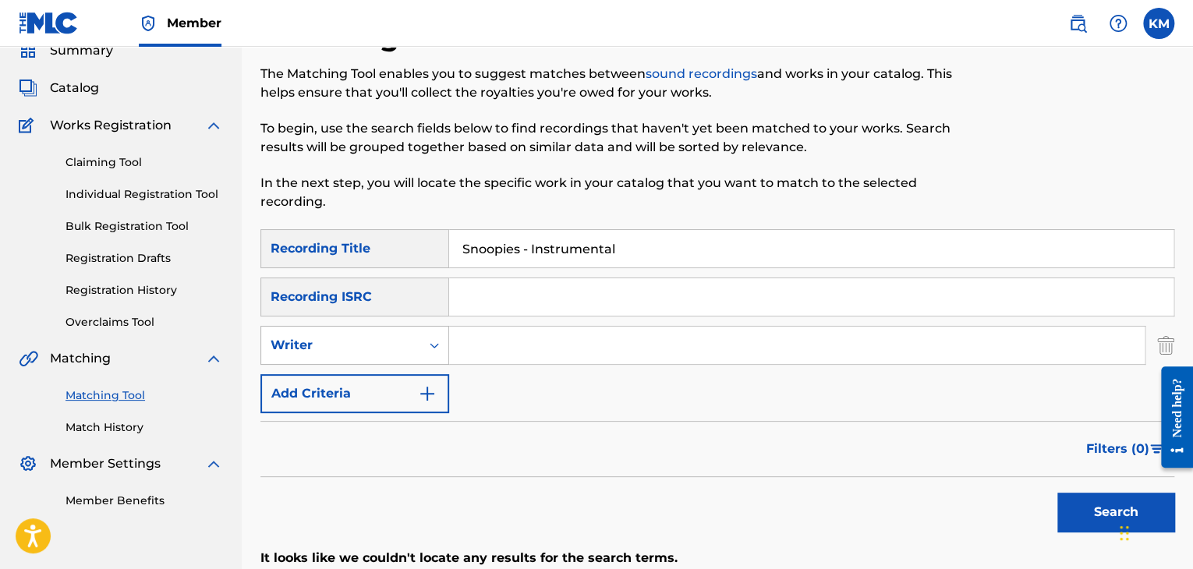
click at [437, 345] on icon "Search Form" at bounding box center [434, 345] width 9 height 5
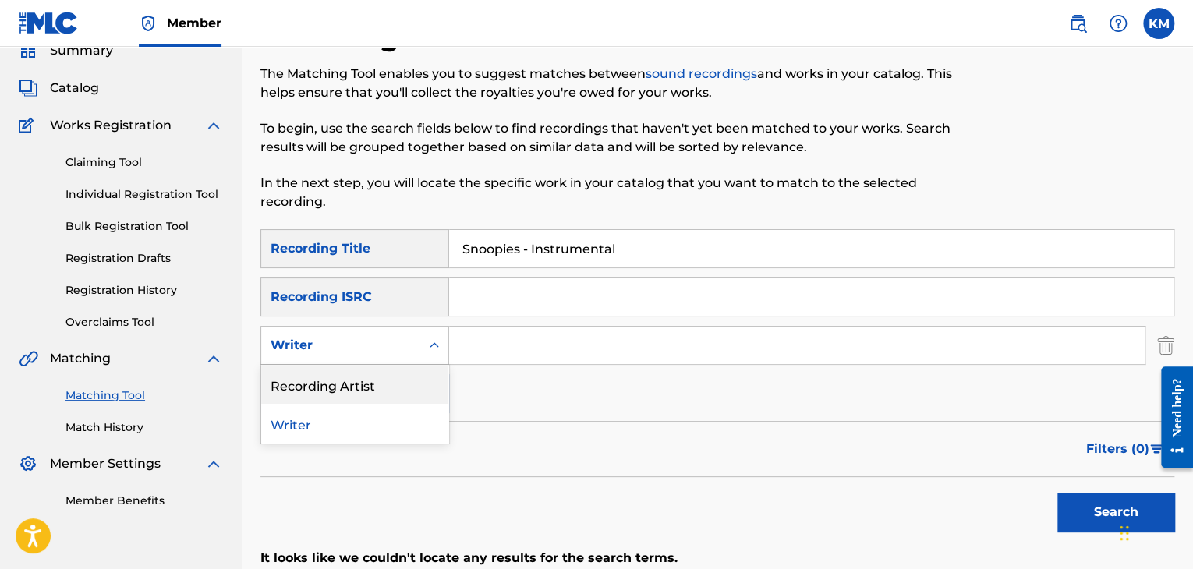
click at [395, 379] on div "Recording Artist" at bounding box center [354, 384] width 187 height 39
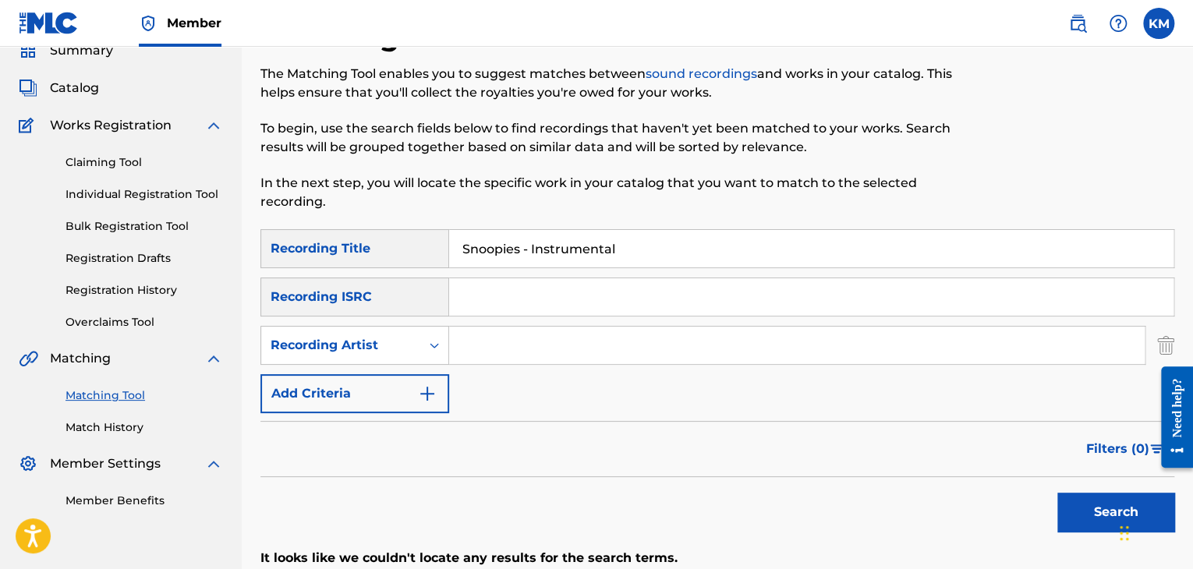
click at [508, 329] on input "Search Form" at bounding box center [797, 345] width 696 height 37
paste input "De La Soul"
type input "De La Soul"
click at [1081, 501] on button "Search" at bounding box center [1115, 512] width 117 height 39
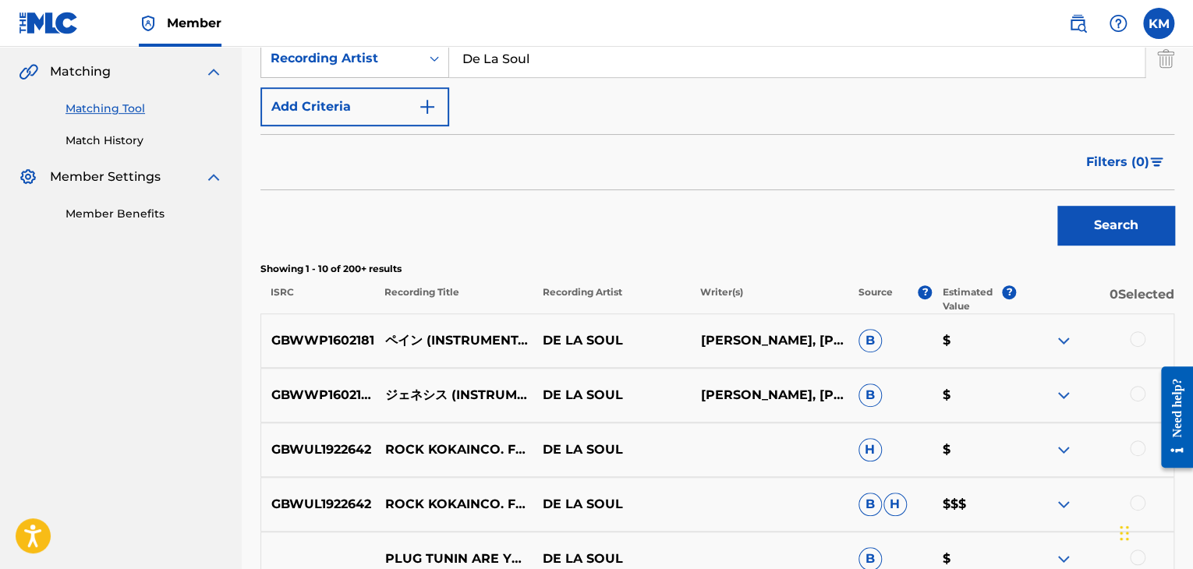
scroll to position [377, 0]
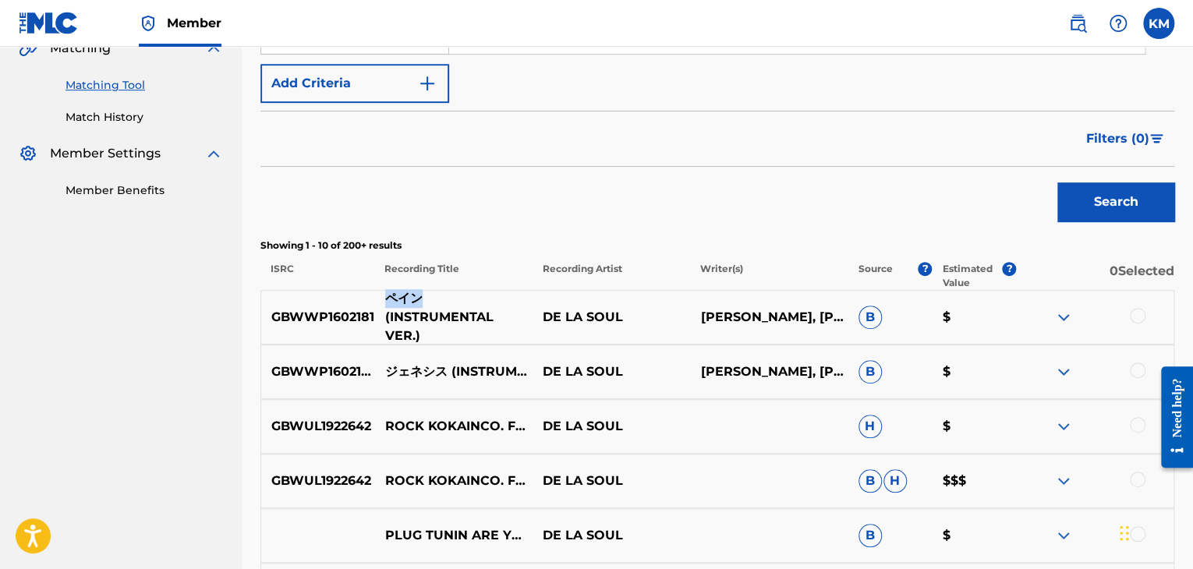
drag, startPoint x: 381, startPoint y: 303, endPoint x: 437, endPoint y: 303, distance: 55.4
click at [437, 303] on p "ペイン (INSTRUMENTAL VER.)" at bounding box center [454, 317] width 158 height 56
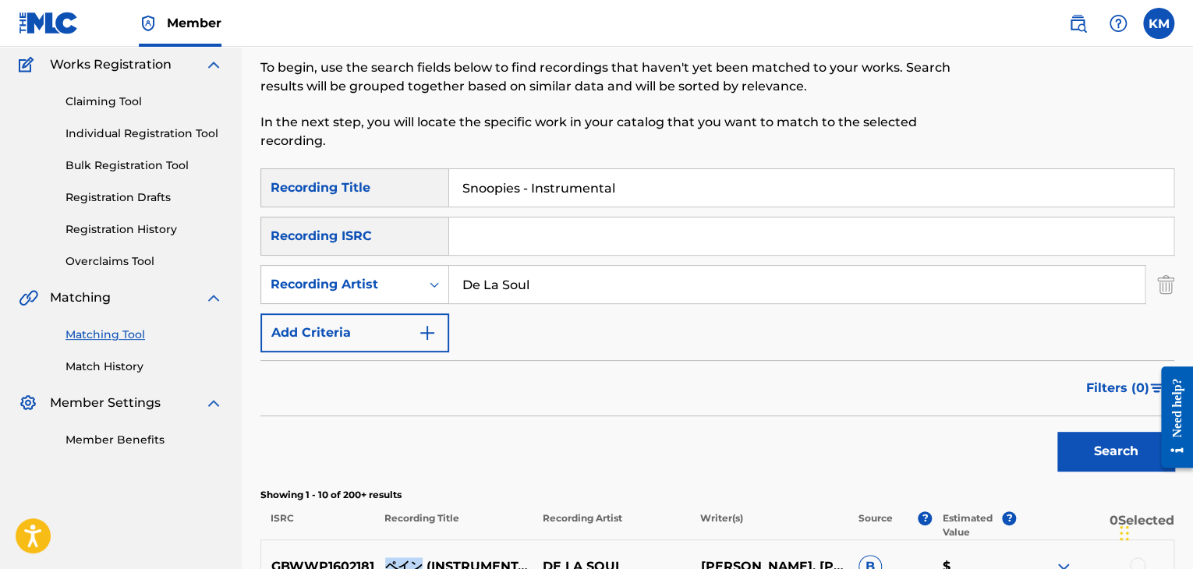
scroll to position [312, 0]
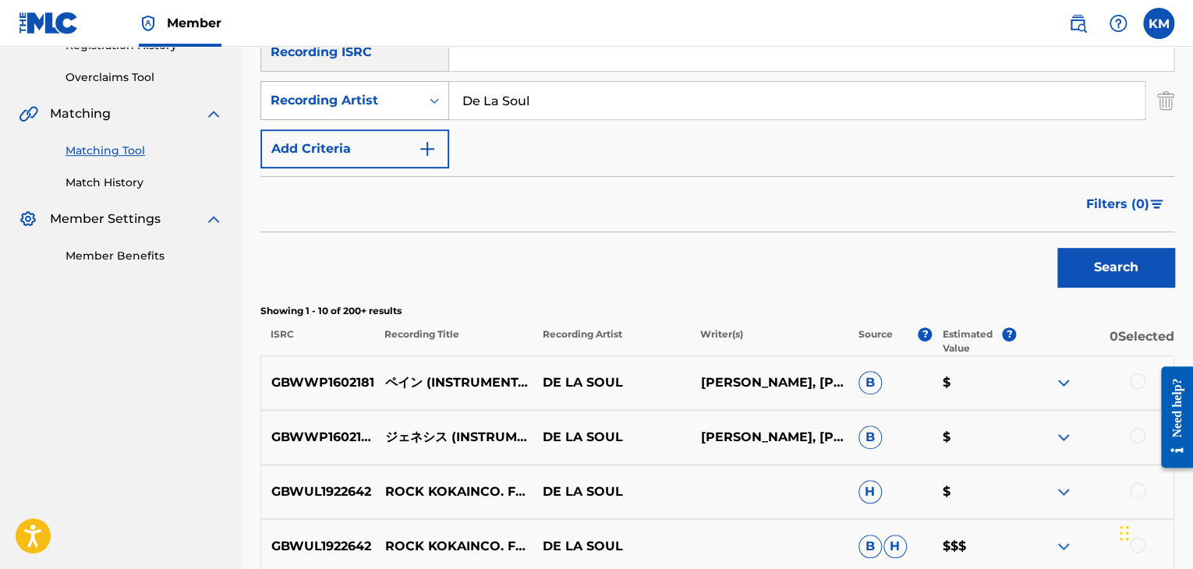
click at [436, 97] on icon "Search Form" at bounding box center [435, 101] width 16 height 16
click at [409, 140] on div "Writer" at bounding box center [354, 139] width 187 height 39
click at [508, 87] on input "Search Form" at bounding box center [797, 100] width 696 height 37
paste input "[PERSON_NAME]"
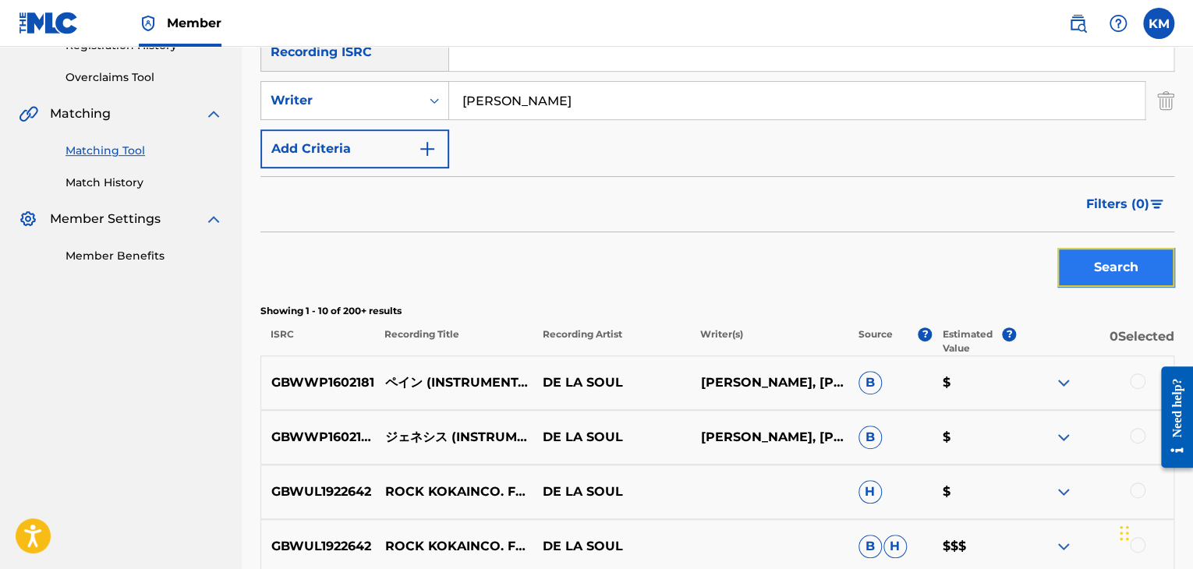
click at [1134, 264] on button "Search" at bounding box center [1115, 267] width 117 height 39
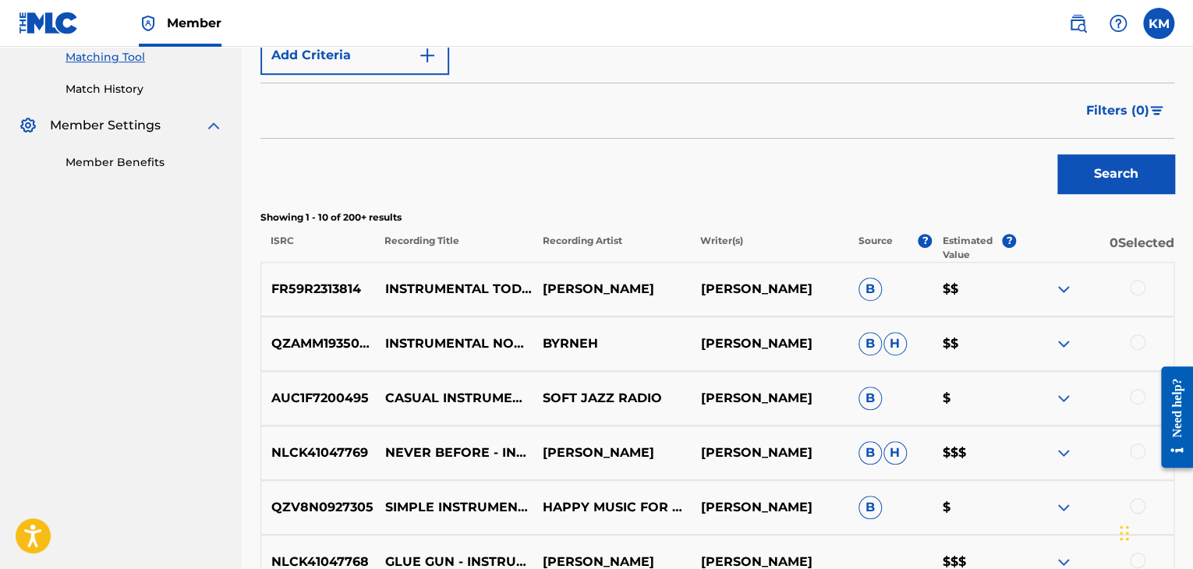
scroll to position [156, 0]
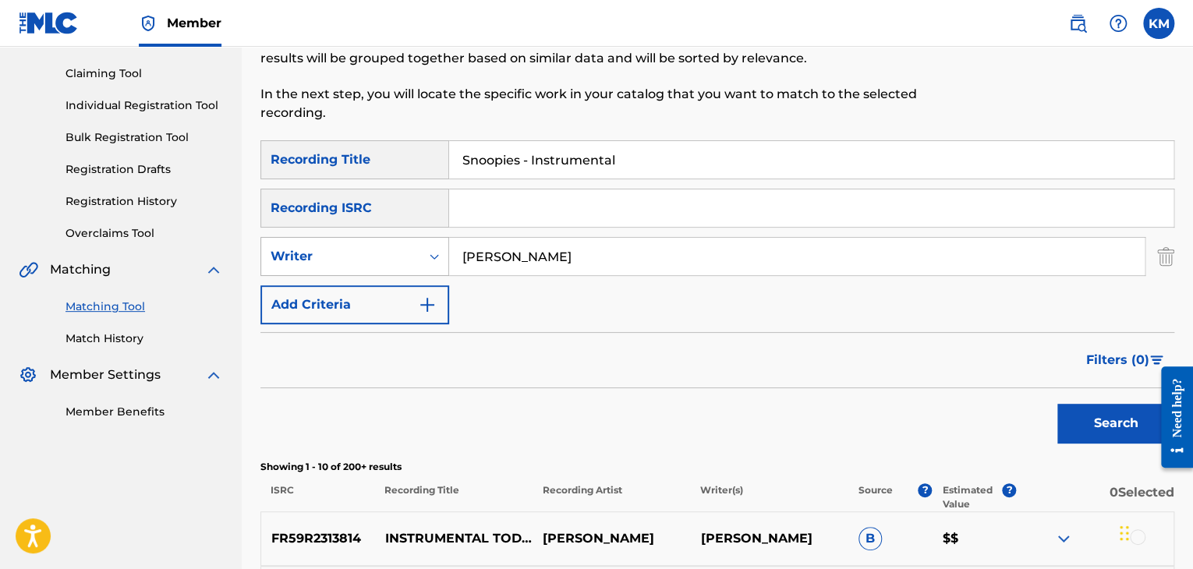
drag, startPoint x: 545, startPoint y: 260, endPoint x: 353, endPoint y: 257, distance: 191.9
click at [353, 257] on div "SearchWithCriteriab8281b93-30ec-4556-9bdf-b190df08a09b Writer [PERSON_NAME]" at bounding box center [717, 256] width 914 height 39
click at [1104, 430] on button "Search" at bounding box center [1115, 423] width 117 height 39
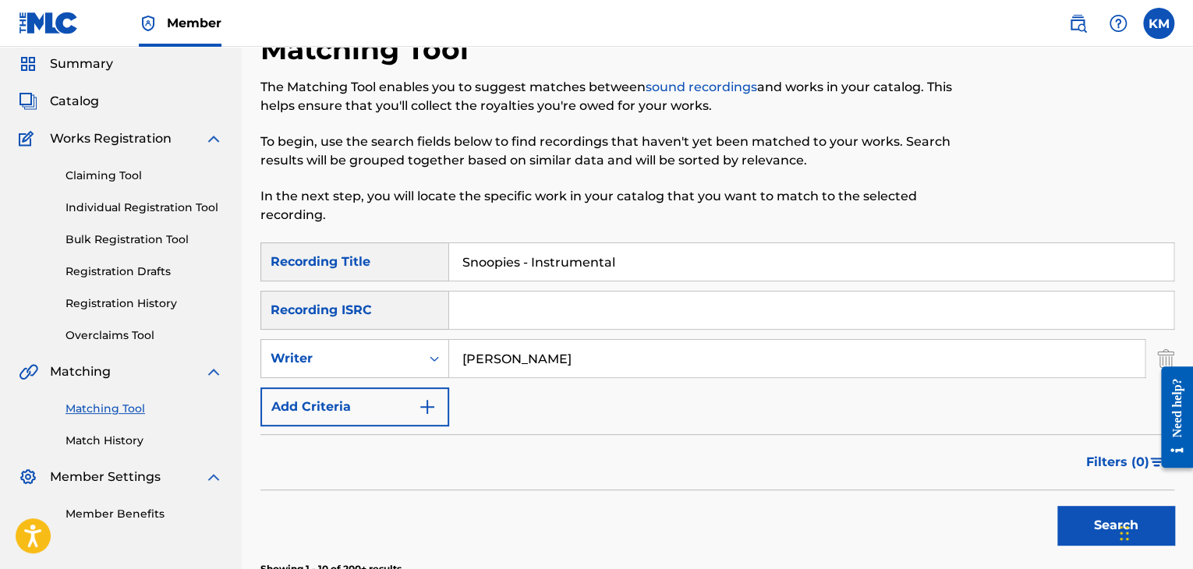
scroll to position [0, 0]
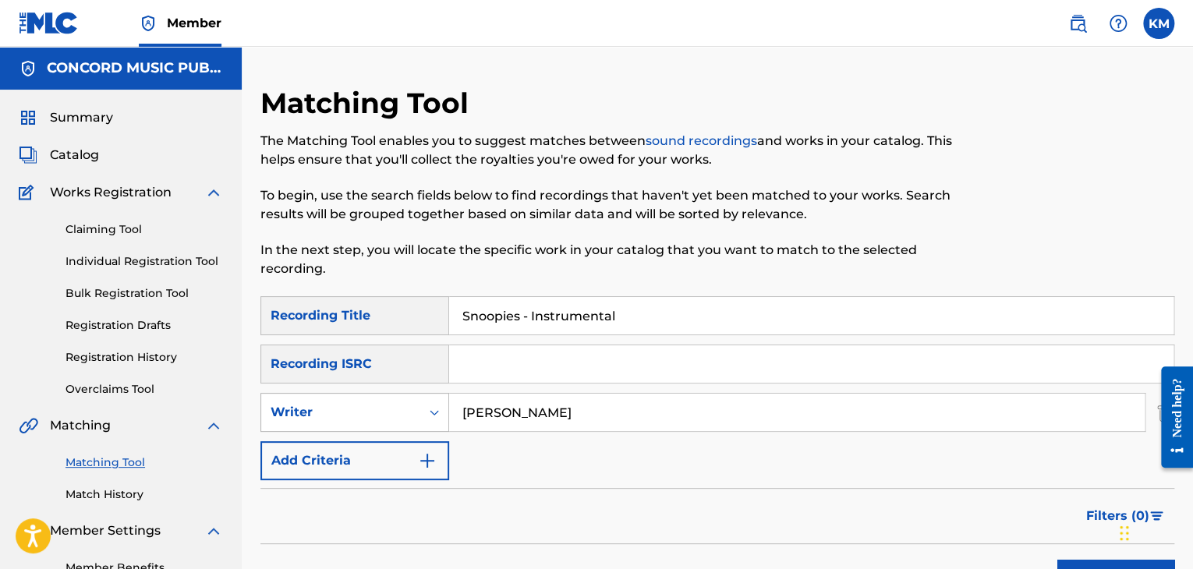
drag, startPoint x: 572, startPoint y: 423, endPoint x: 349, endPoint y: 419, distance: 222.3
click at [349, 419] on div "SearchWithCriteriab8281b93-30ec-4556-9bdf-b190df08a09b Writer [PERSON_NAME]" at bounding box center [717, 412] width 914 height 39
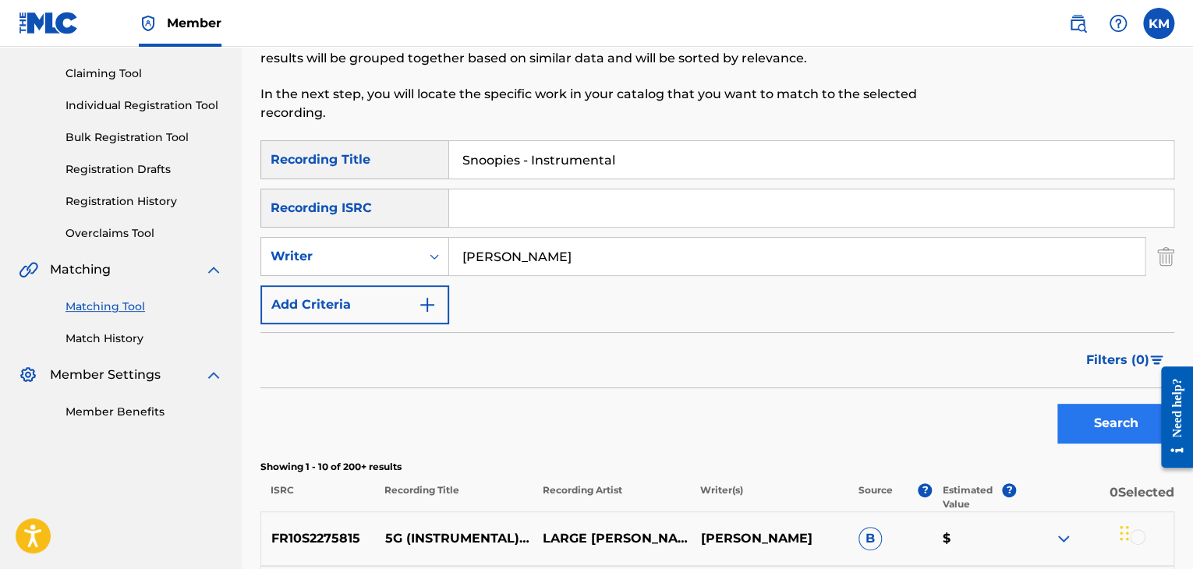
type input "[PERSON_NAME]"
click at [1088, 430] on button "Search" at bounding box center [1115, 423] width 117 height 39
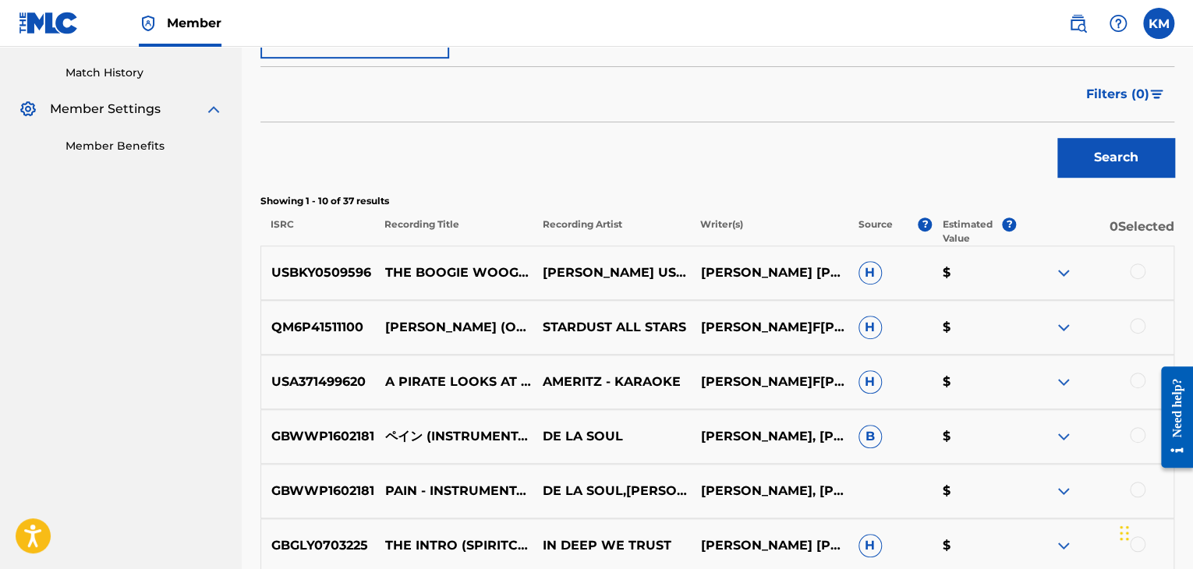
scroll to position [312, 0]
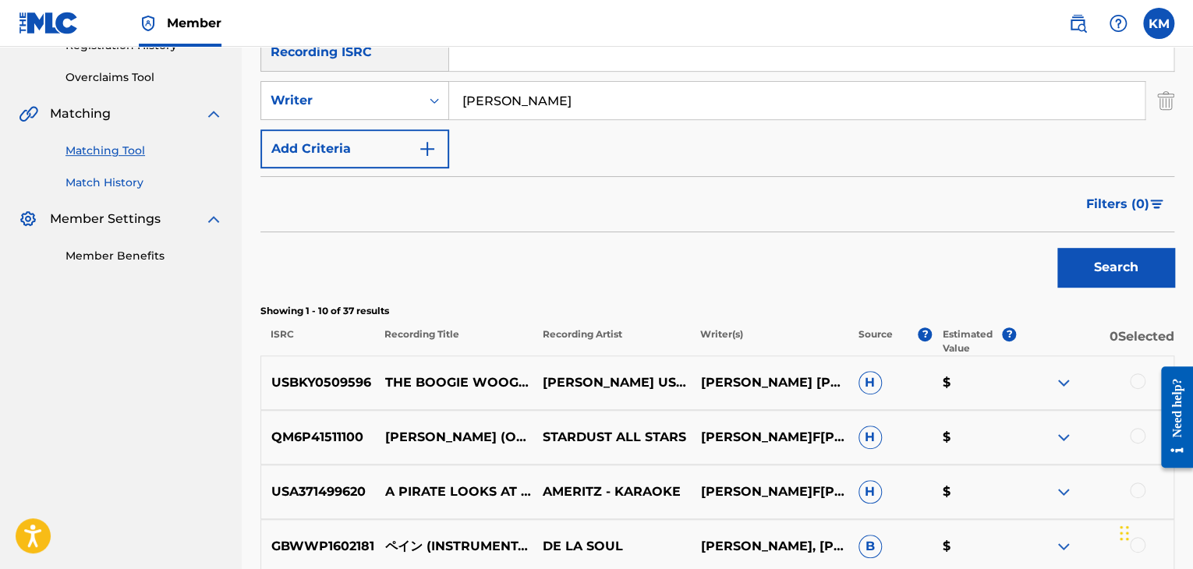
click at [128, 179] on link "Match History" at bounding box center [145, 183] width 158 height 16
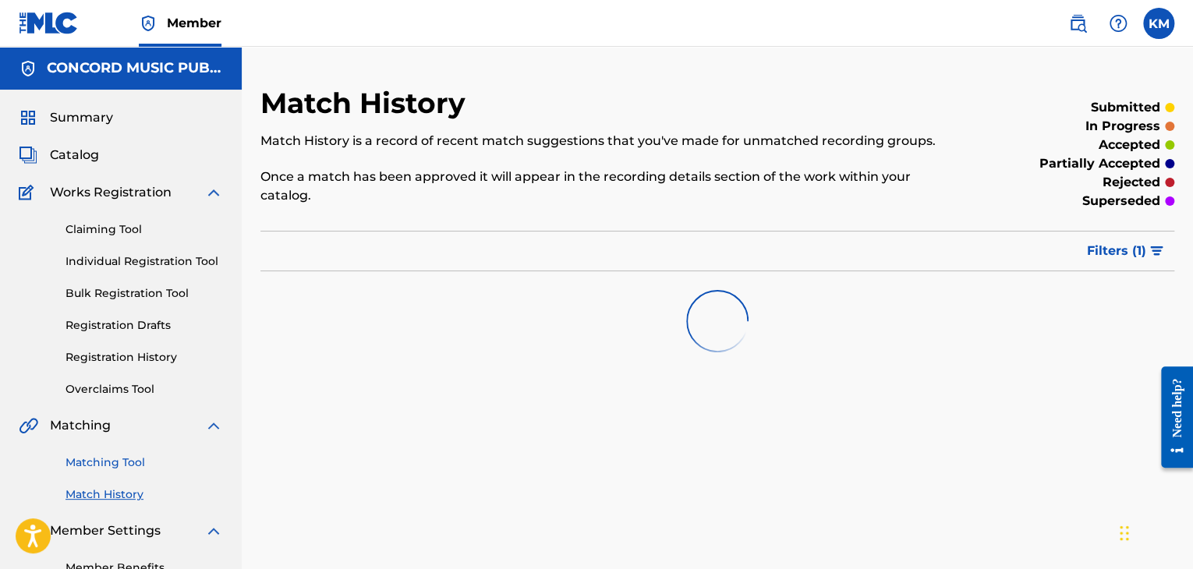
click at [123, 462] on link "Matching Tool" at bounding box center [145, 463] width 158 height 16
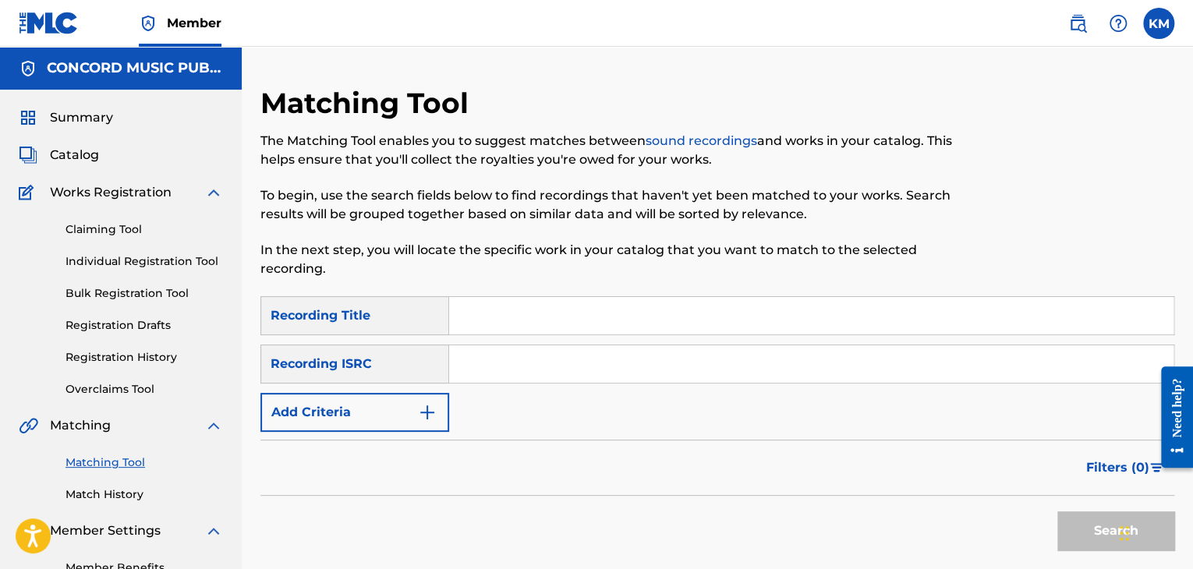
click at [553, 370] on input "Search Form" at bounding box center [811, 363] width 724 height 37
paste input "GBUM72005031"
type input "GBUM72005031"
click at [1089, 524] on button "Search" at bounding box center [1115, 531] width 117 height 39
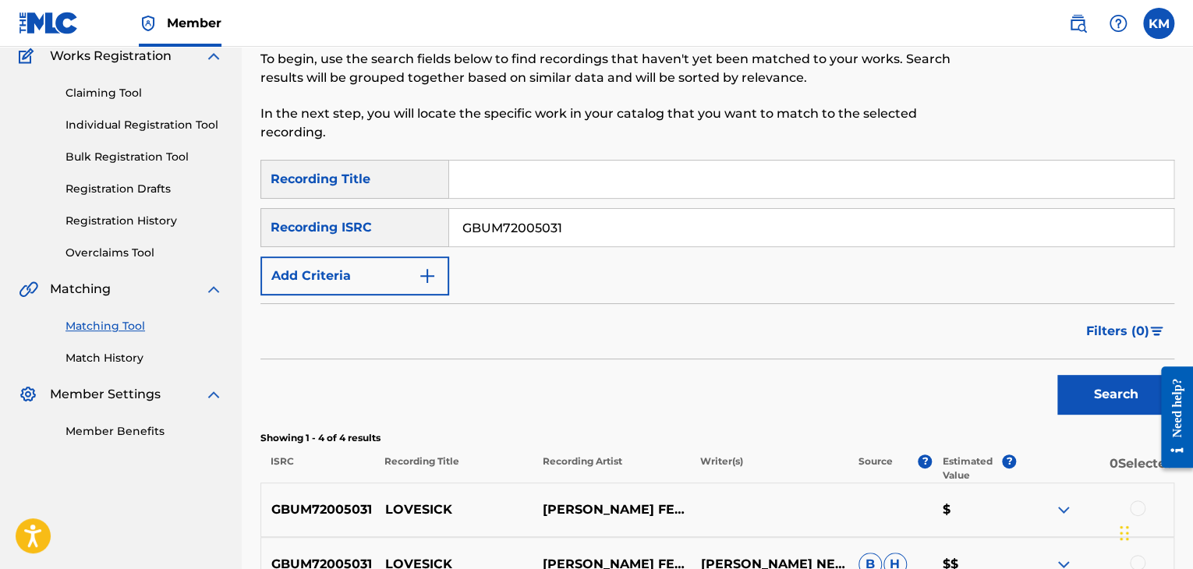
scroll to position [312, 0]
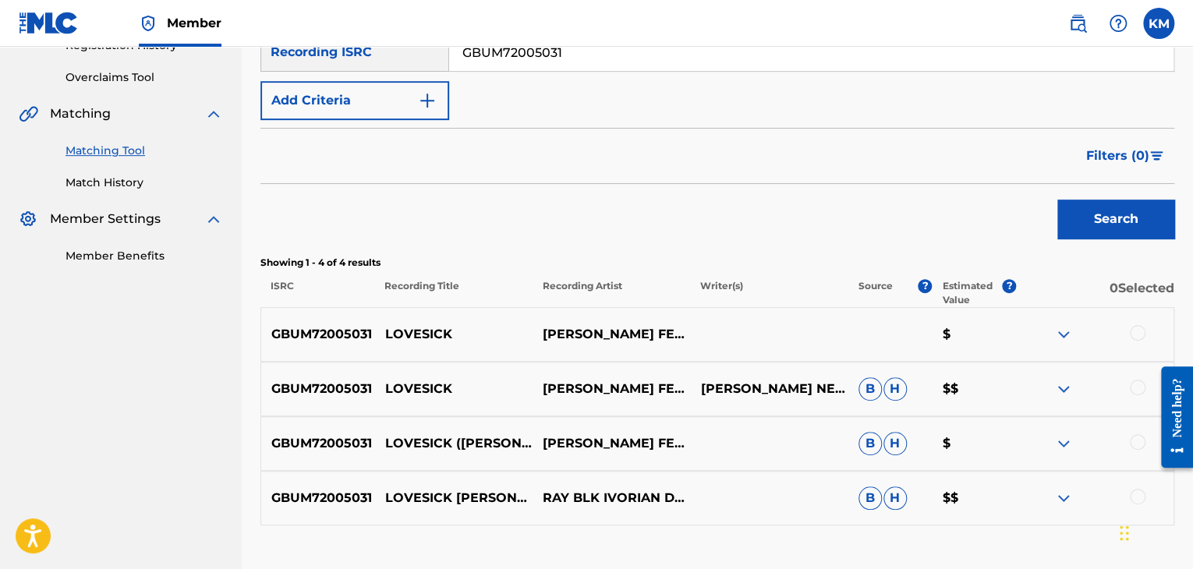
click at [1133, 491] on div at bounding box center [1138, 497] width 16 height 16
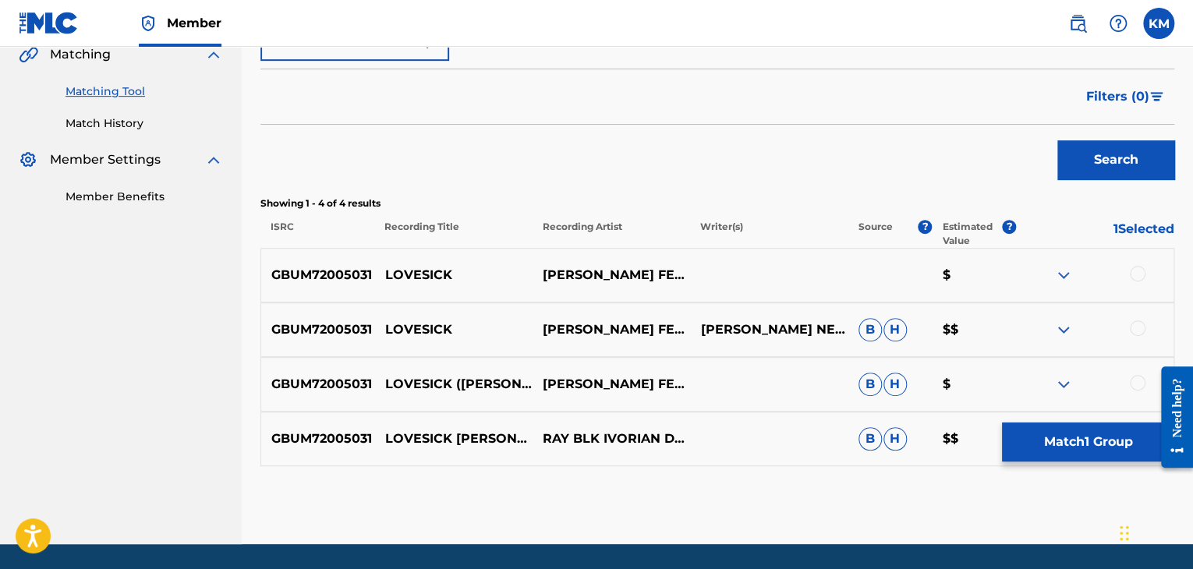
scroll to position [421, 0]
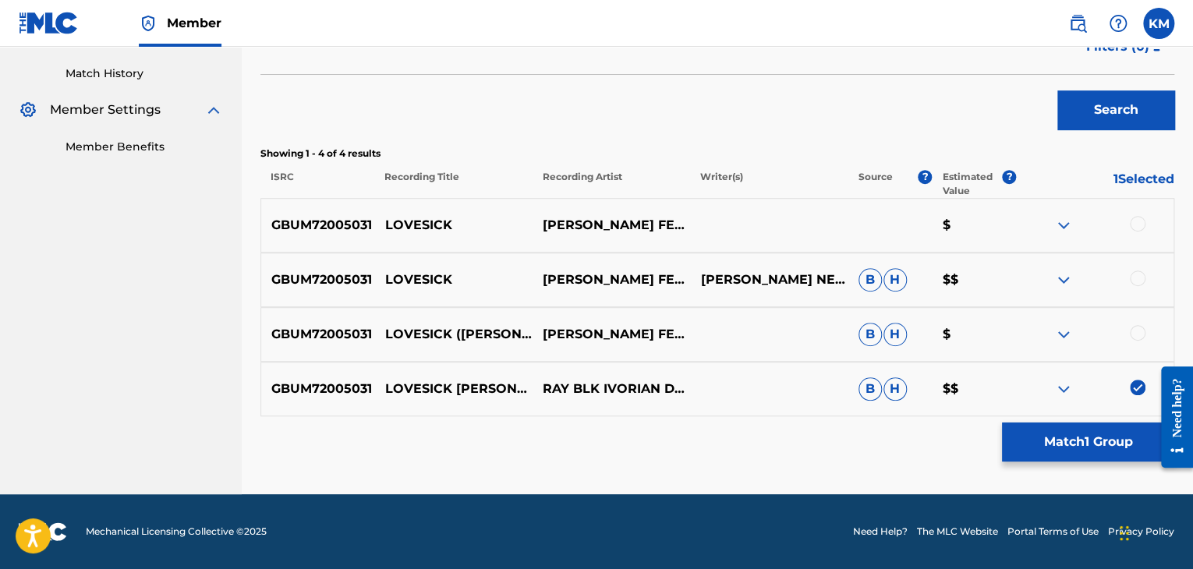
click at [1138, 333] on div at bounding box center [1138, 333] width 16 height 16
click at [1138, 271] on div at bounding box center [1138, 279] width 16 height 16
click at [1138, 222] on div at bounding box center [1138, 224] width 16 height 16
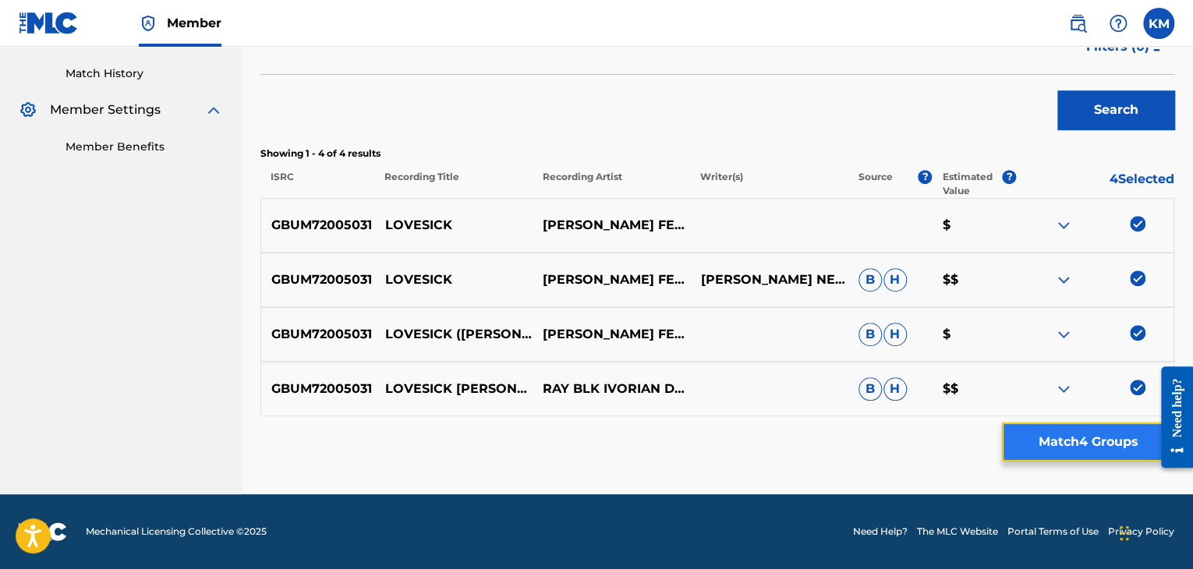
click at [1079, 437] on button "Match 4 Groups" at bounding box center [1088, 442] width 172 height 39
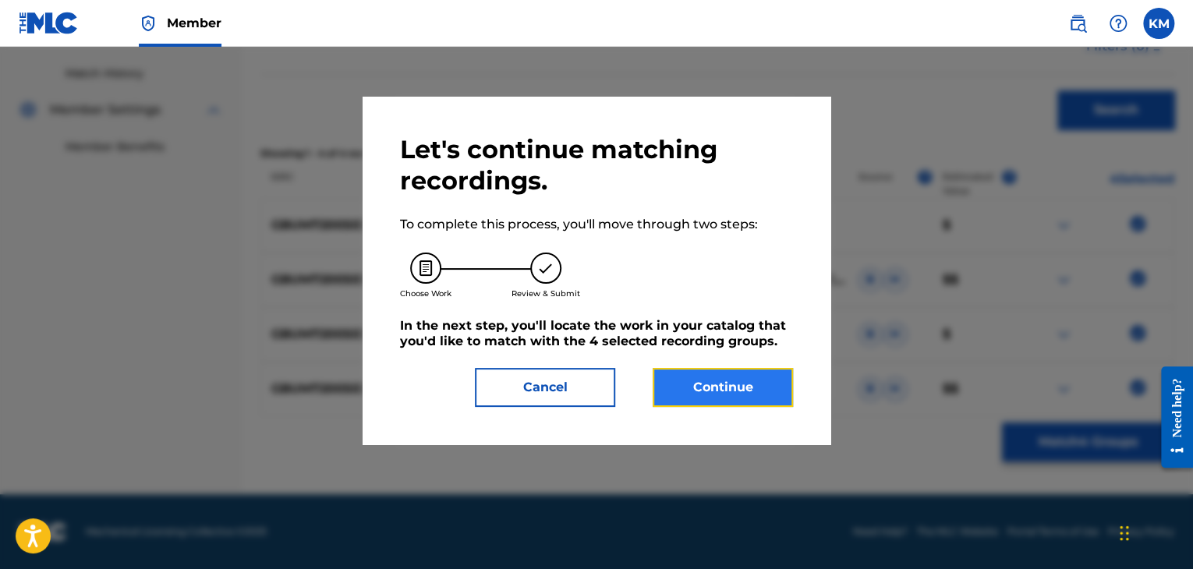
click at [764, 384] on button "Continue" at bounding box center [723, 387] width 140 height 39
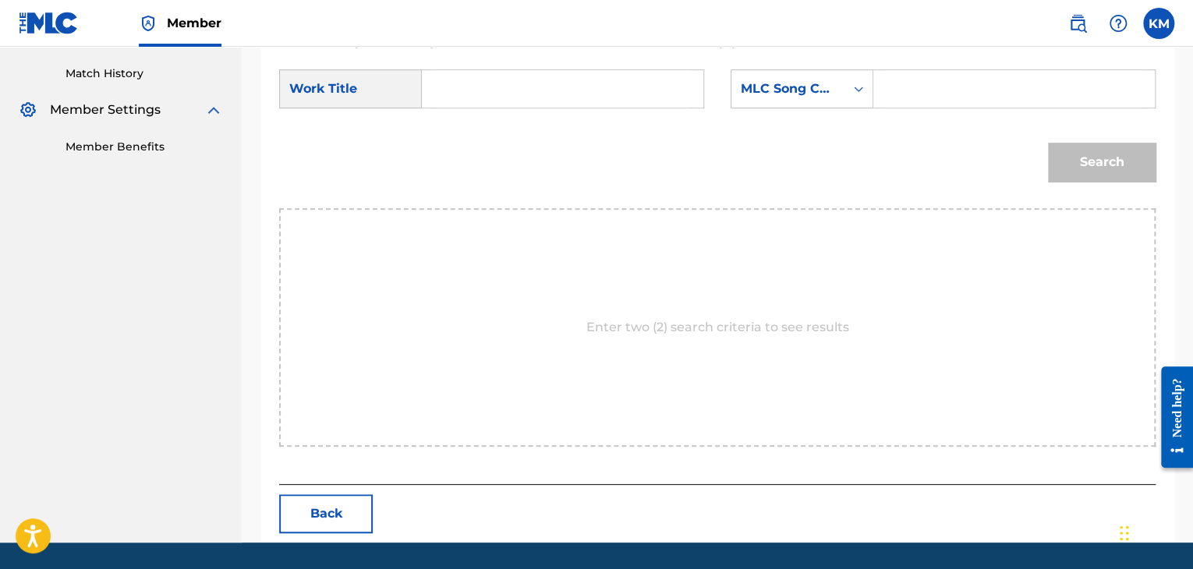
click at [507, 96] on input "Search Form" at bounding box center [562, 88] width 255 height 37
paste
type input "Lovesick - [PERSON_NAME] Remix"
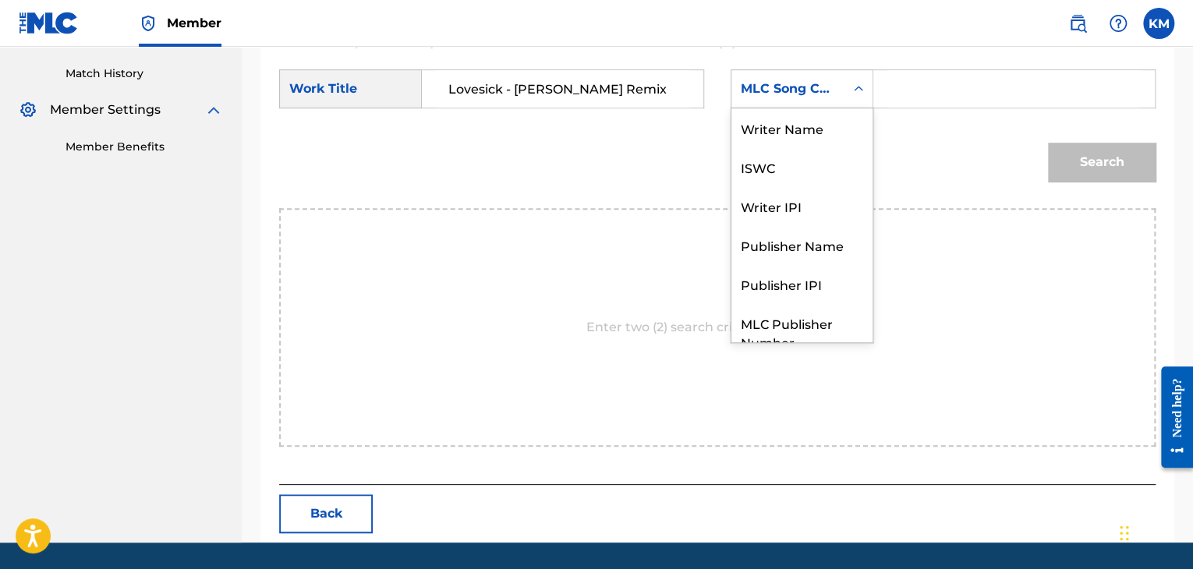
click at [862, 91] on icon "Search Form" at bounding box center [859, 89] width 16 height 16
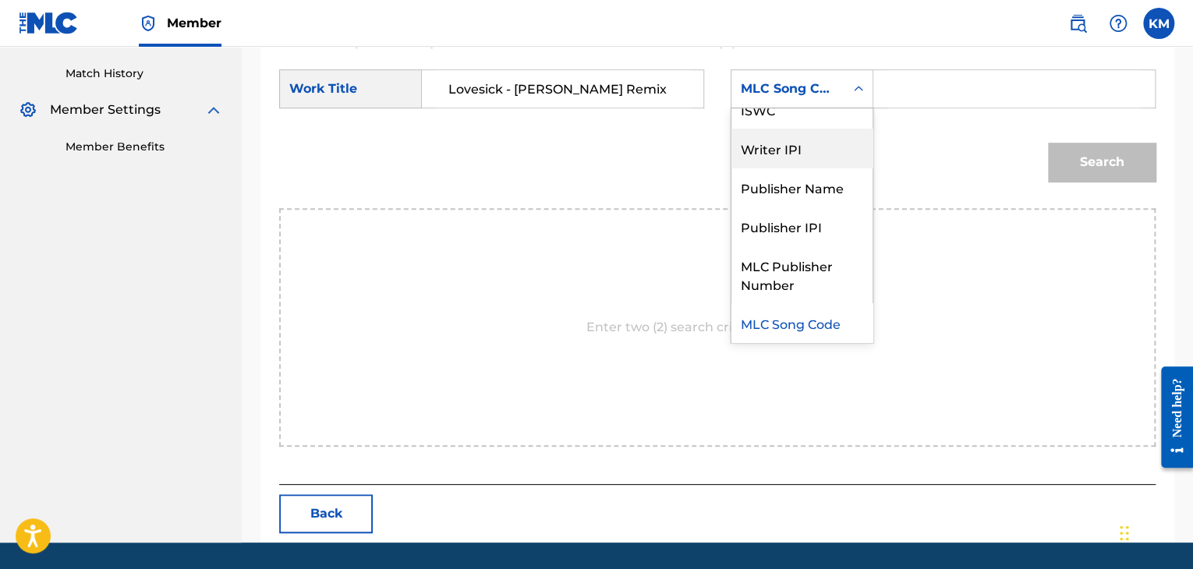
scroll to position [0, 0]
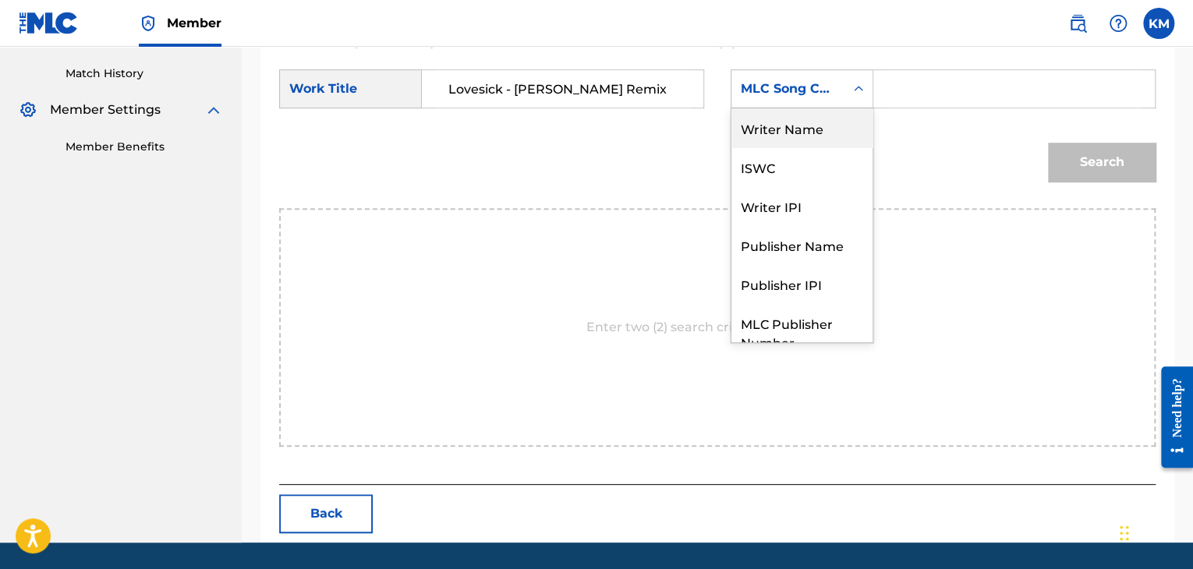
click at [827, 133] on div "Writer Name" at bounding box center [802, 127] width 141 height 39
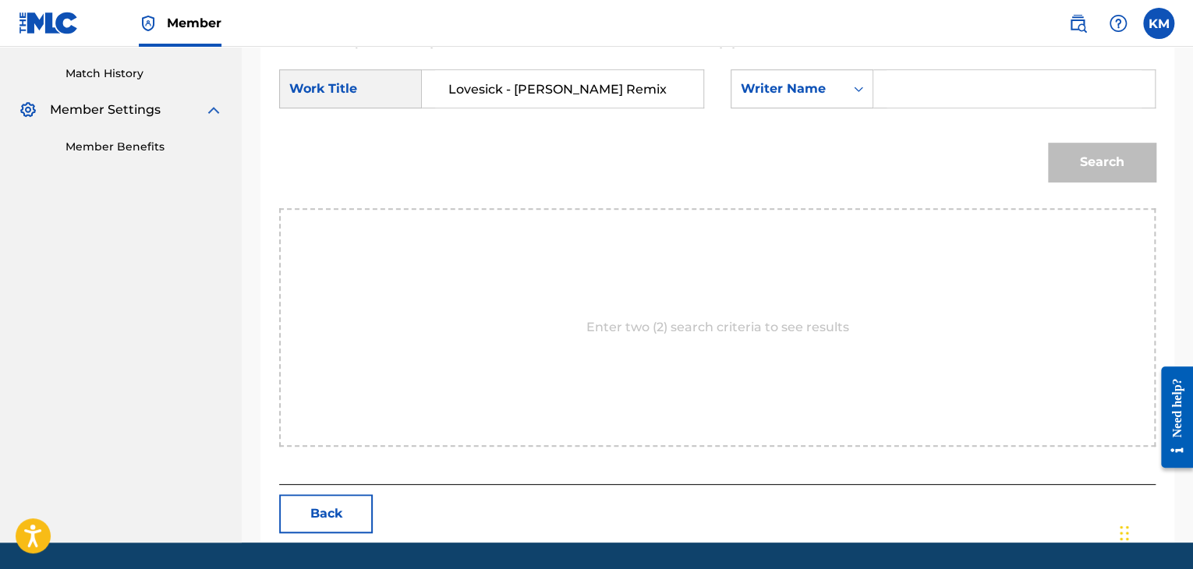
click at [880, 91] on div "Search Form" at bounding box center [1014, 88] width 282 height 39
click at [890, 90] on input "Search Form" at bounding box center [1014, 88] width 255 height 37
click at [1081, 152] on button "Search" at bounding box center [1102, 162] width 108 height 39
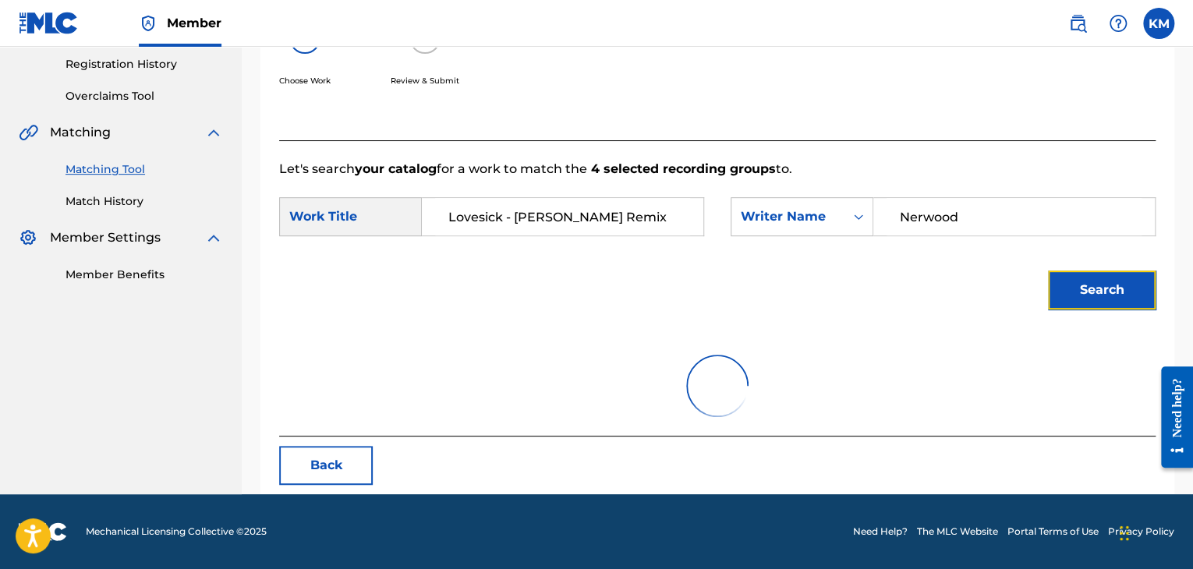
scroll to position [226, 0]
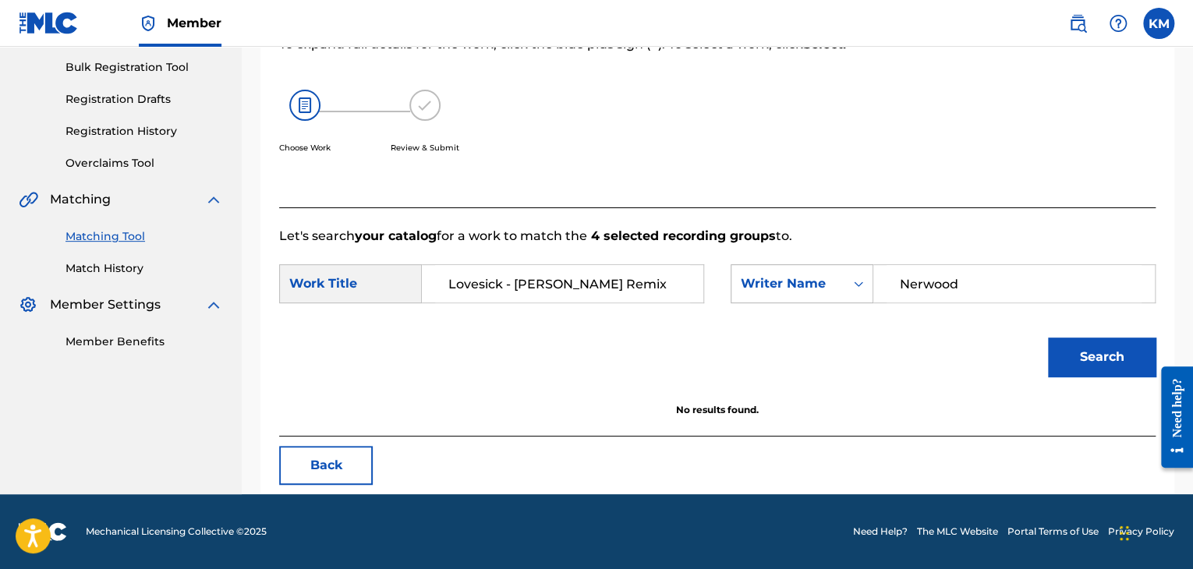
drag, startPoint x: 976, startPoint y: 277, endPoint x: 730, endPoint y: 294, distance: 246.3
click at [737, 293] on div "SearchWithCriteriaa1ec233d-fbfa-4479-b129-e567f16966ec Writer Name [PERSON_NAME]" at bounding box center [943, 283] width 425 height 39
type input "[PERSON_NAME]"
click at [1064, 353] on button "Search" at bounding box center [1102, 357] width 108 height 39
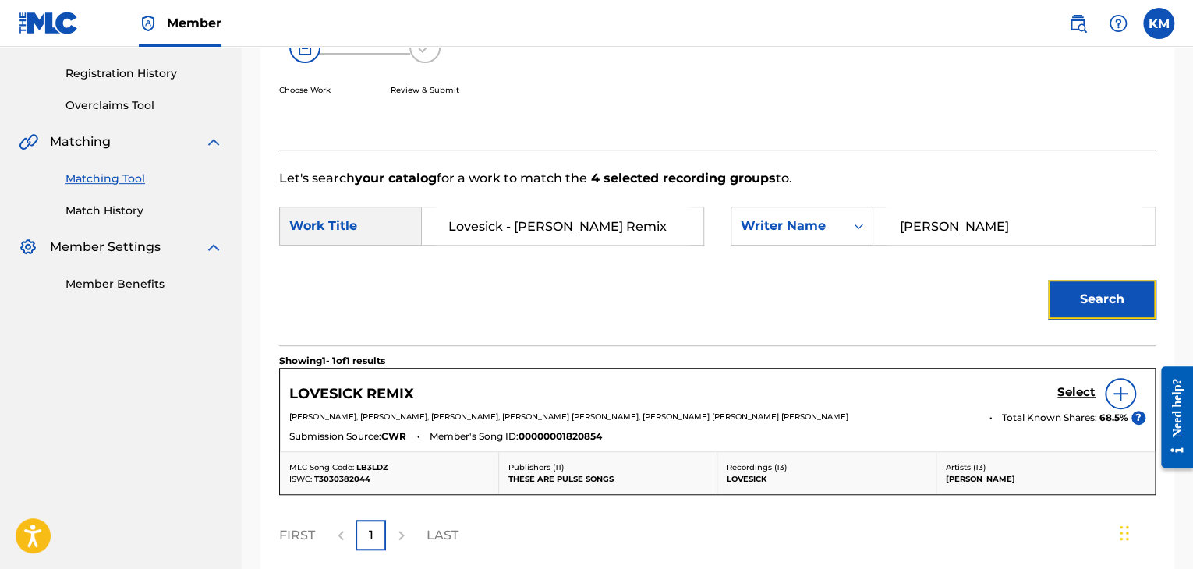
scroll to position [267, 0]
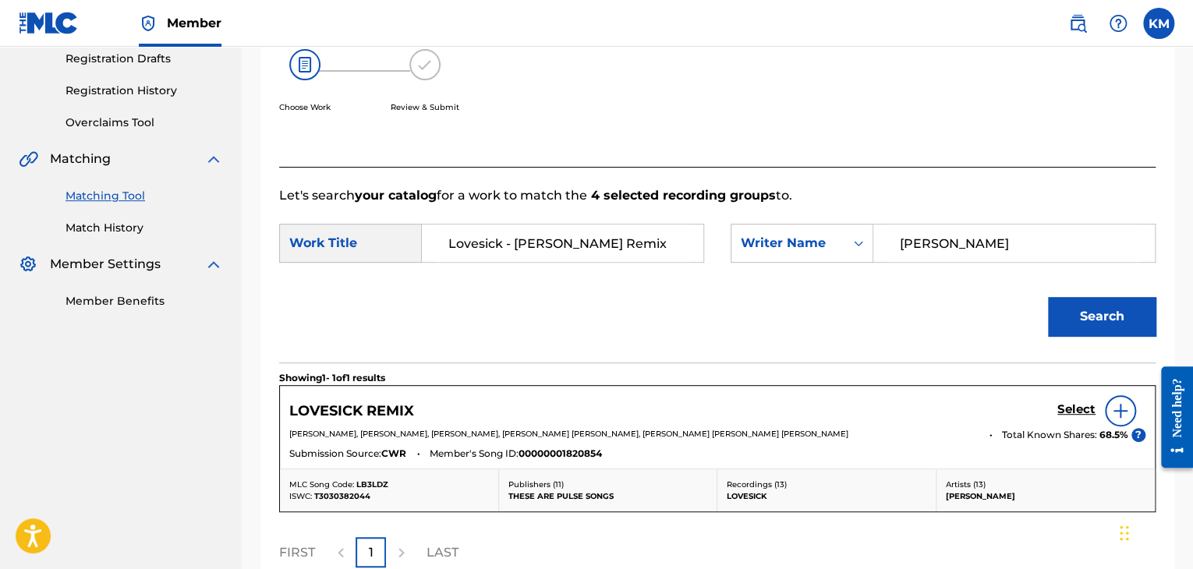
drag, startPoint x: 505, startPoint y: 240, endPoint x: 646, endPoint y: 240, distance: 140.4
click at [646, 240] on input "Lovesick - [PERSON_NAME] Remix" at bounding box center [562, 243] width 255 height 37
type input "Lovesick"
click at [1048, 297] on button "Search" at bounding box center [1102, 316] width 108 height 39
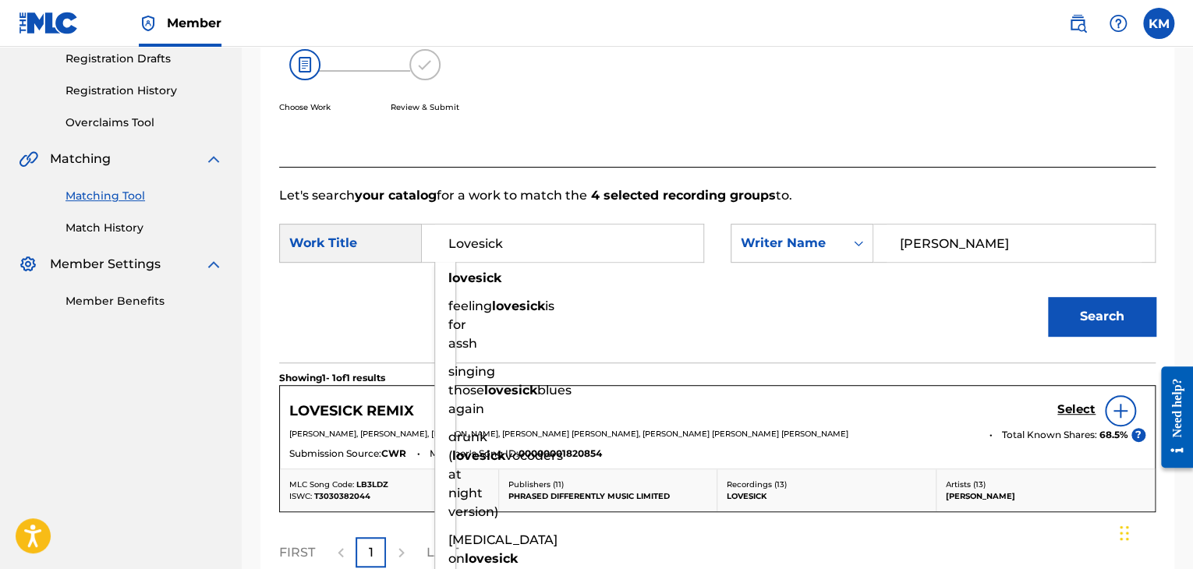
click at [729, 304] on div "Search" at bounding box center [717, 322] width 877 height 81
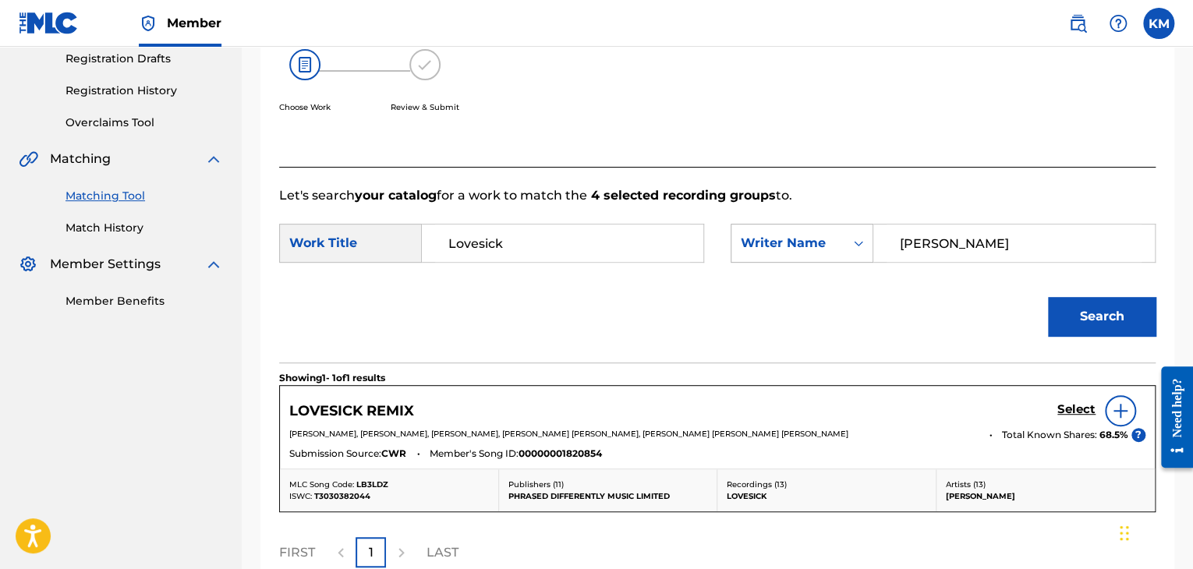
click at [856, 241] on icon "Search Form" at bounding box center [859, 244] width 16 height 16
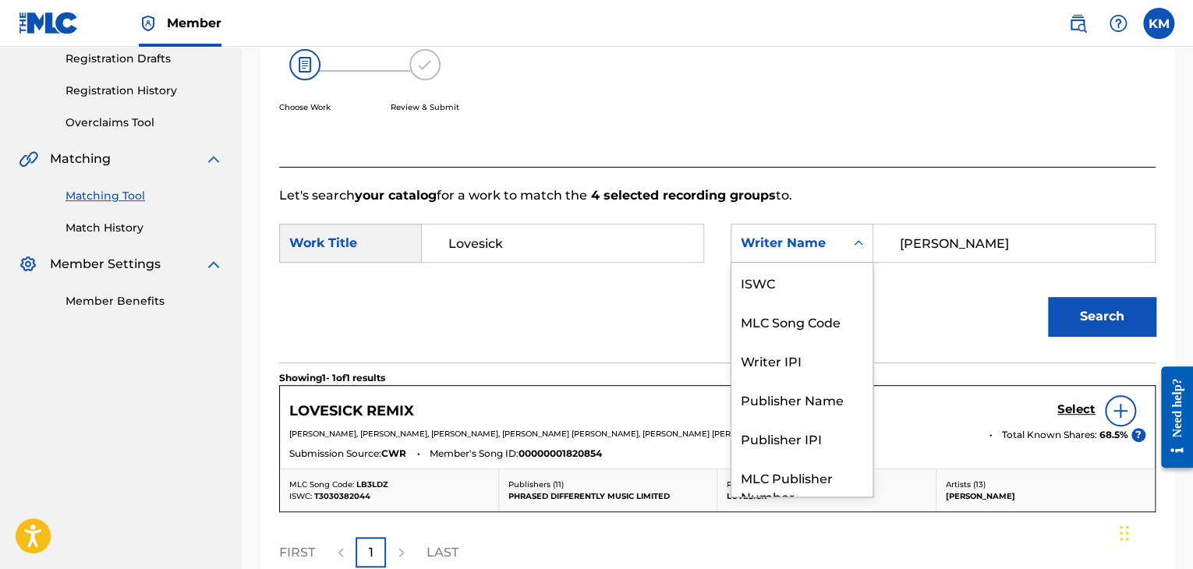
scroll to position [58, 0]
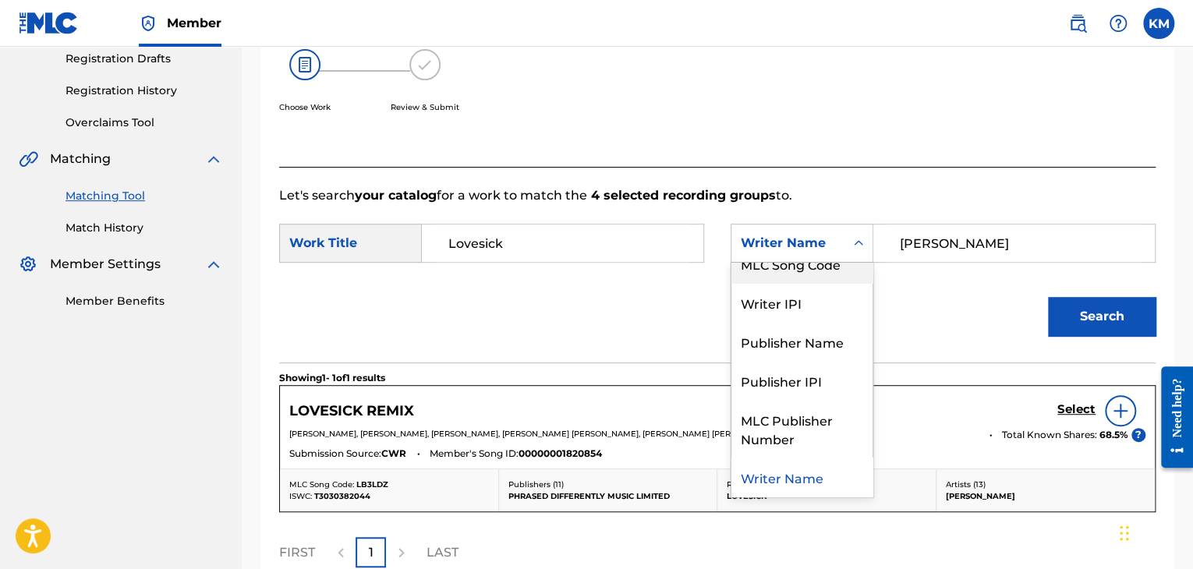
click at [842, 270] on div "MLC Song Code" at bounding box center [802, 263] width 141 height 39
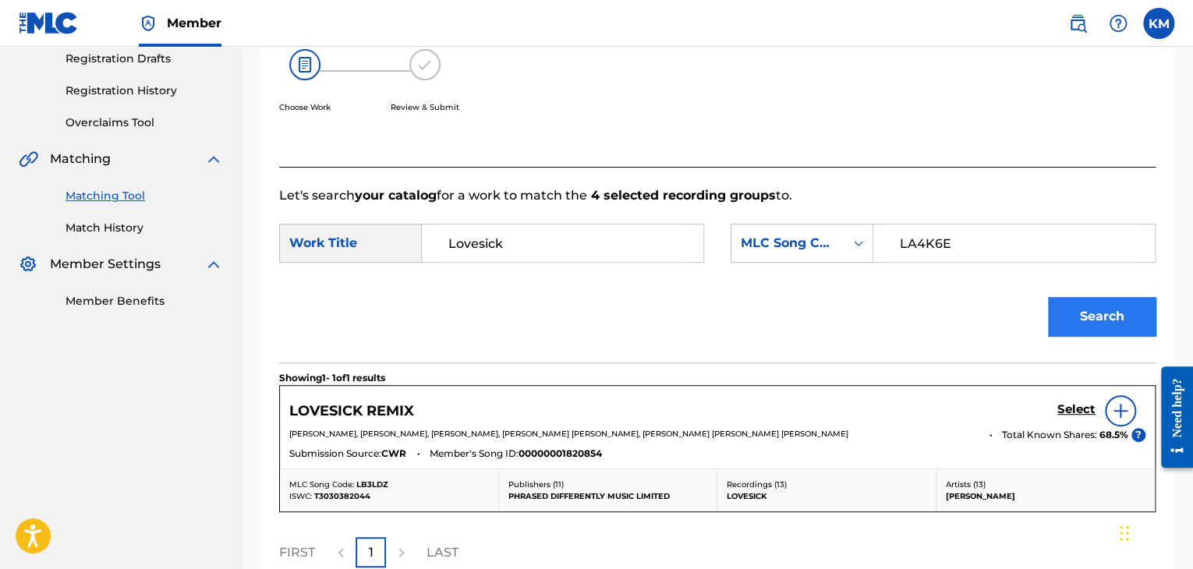
type input "LA4K6E"
click at [1086, 314] on button "Search" at bounding box center [1102, 316] width 108 height 39
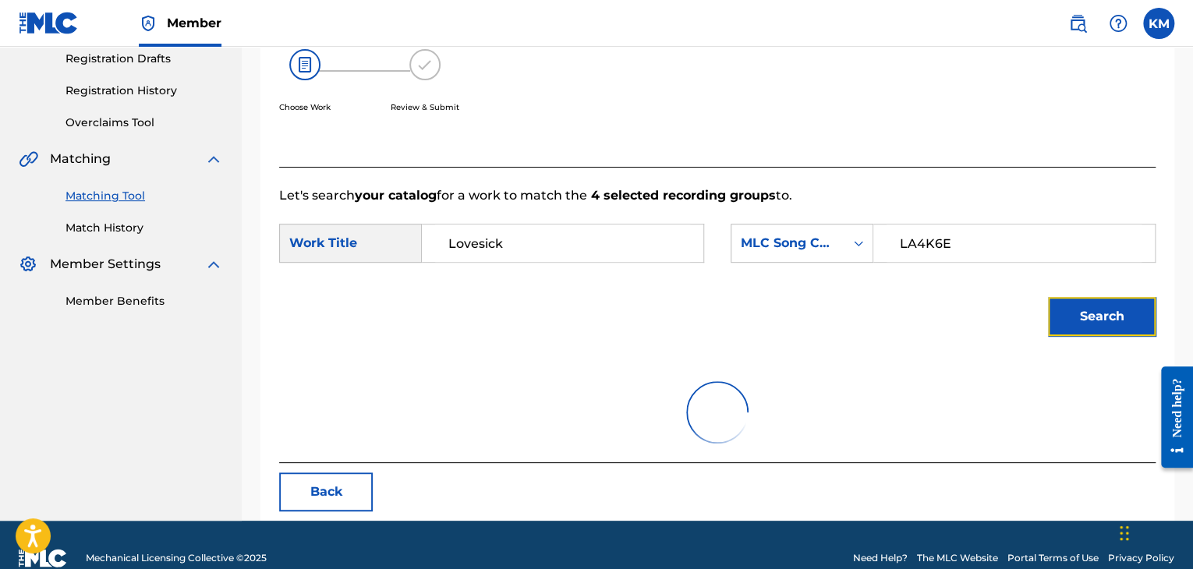
scroll to position [226, 0]
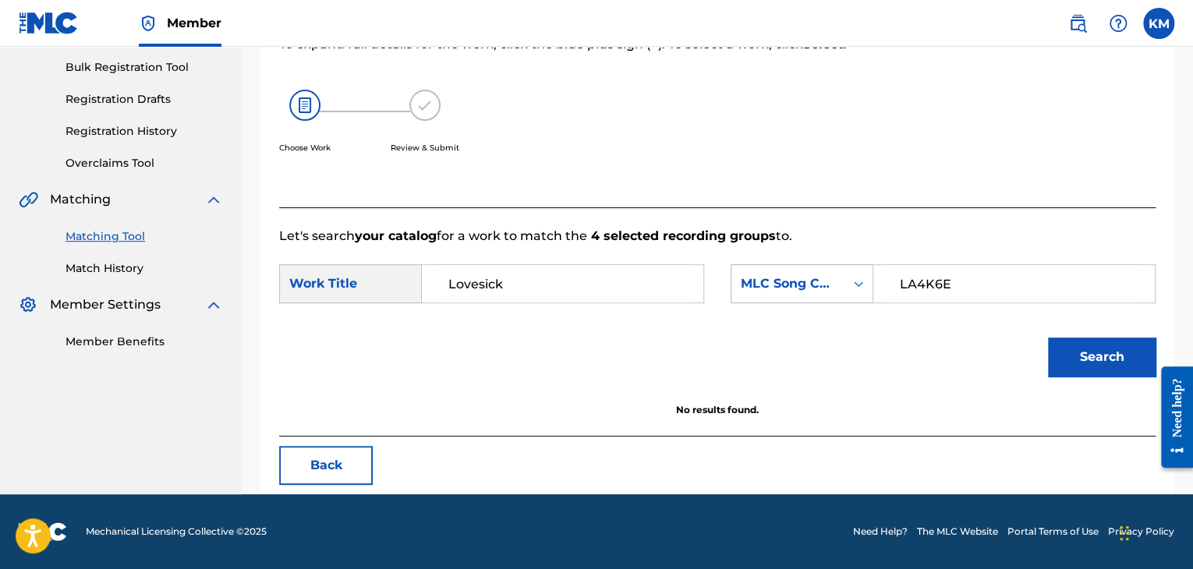
click at [852, 286] on icon "Search Form" at bounding box center [859, 284] width 16 height 16
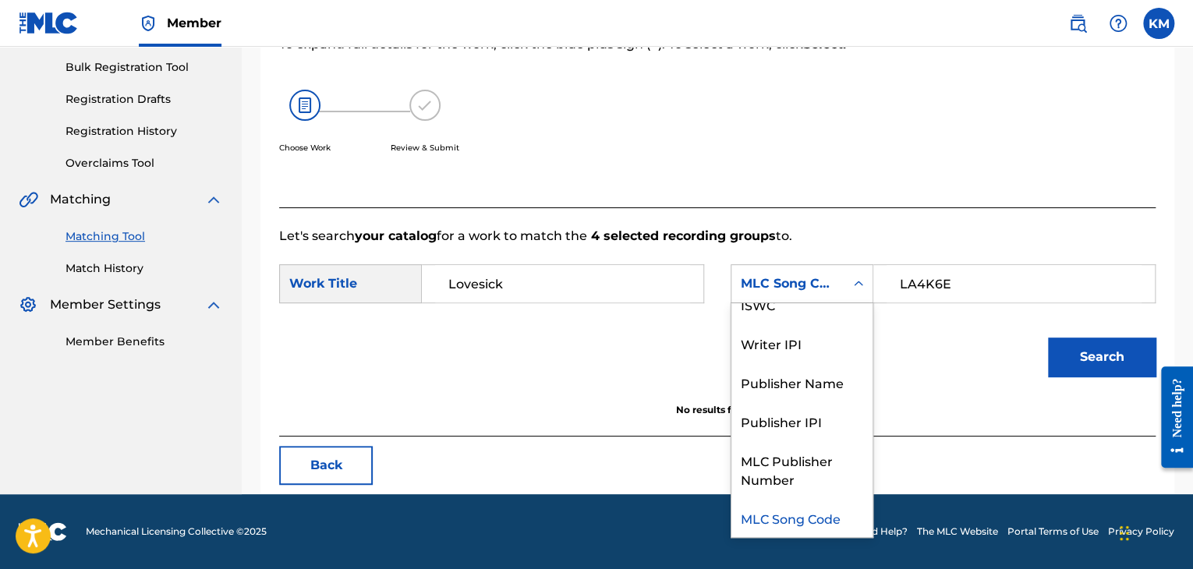
scroll to position [0, 0]
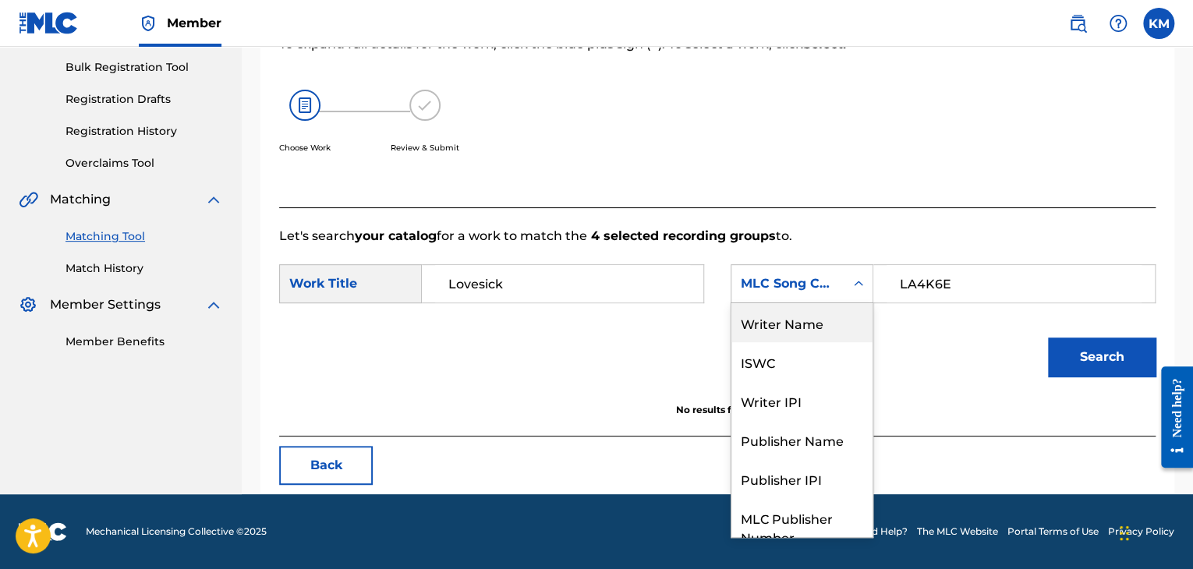
click at [805, 324] on div "Writer Name" at bounding box center [802, 322] width 141 height 39
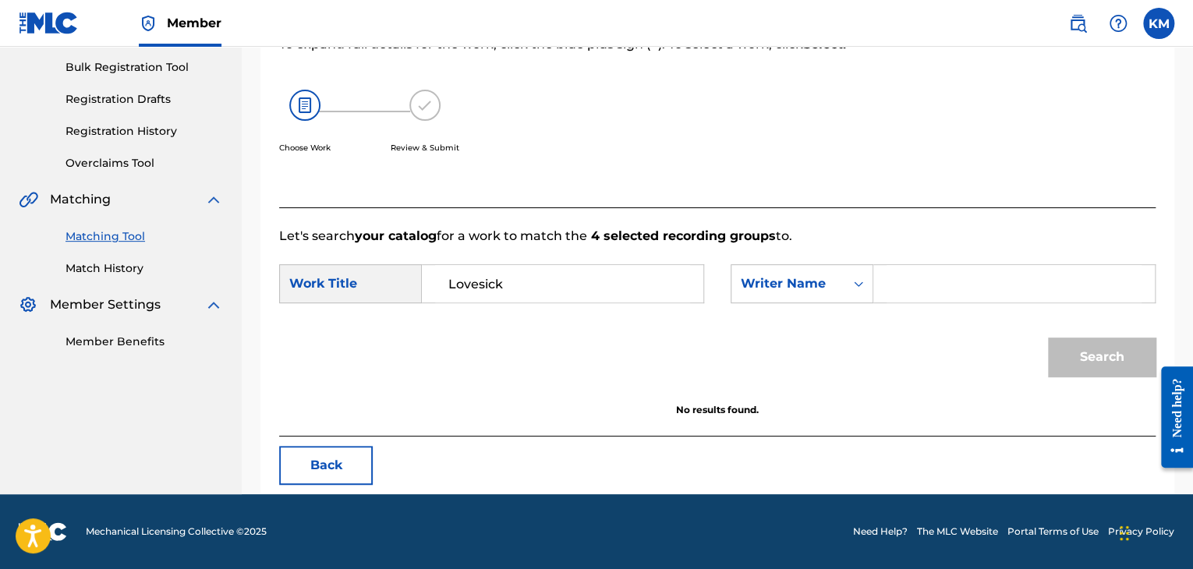
click at [910, 290] on input "Search Form" at bounding box center [1014, 283] width 255 height 37
type input "Rogues"
click at [1082, 352] on button "Search" at bounding box center [1102, 357] width 108 height 39
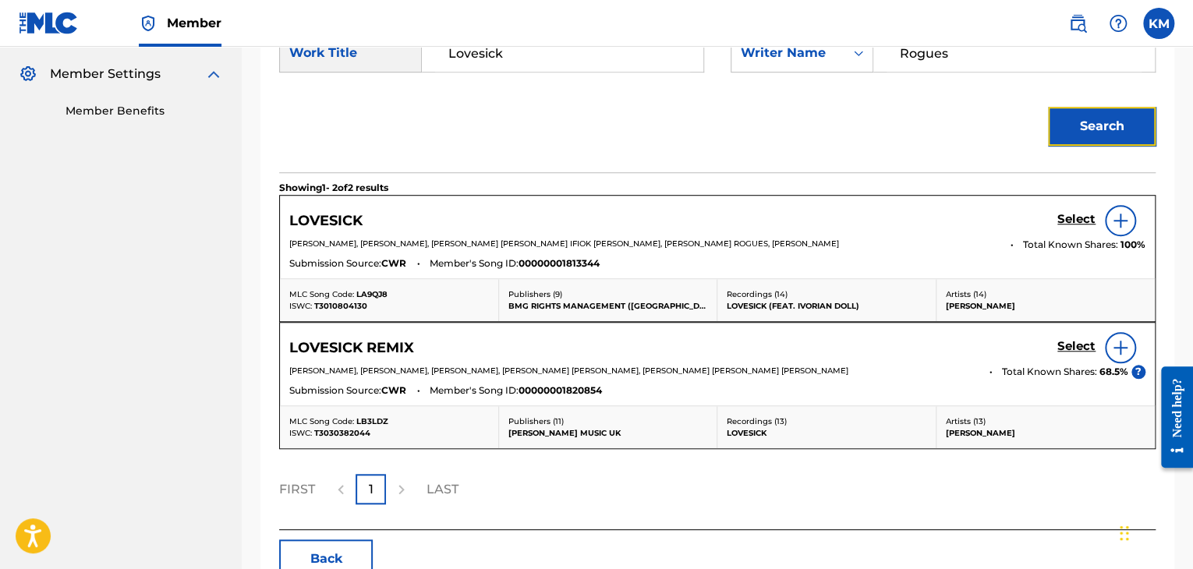
scroll to position [460, 0]
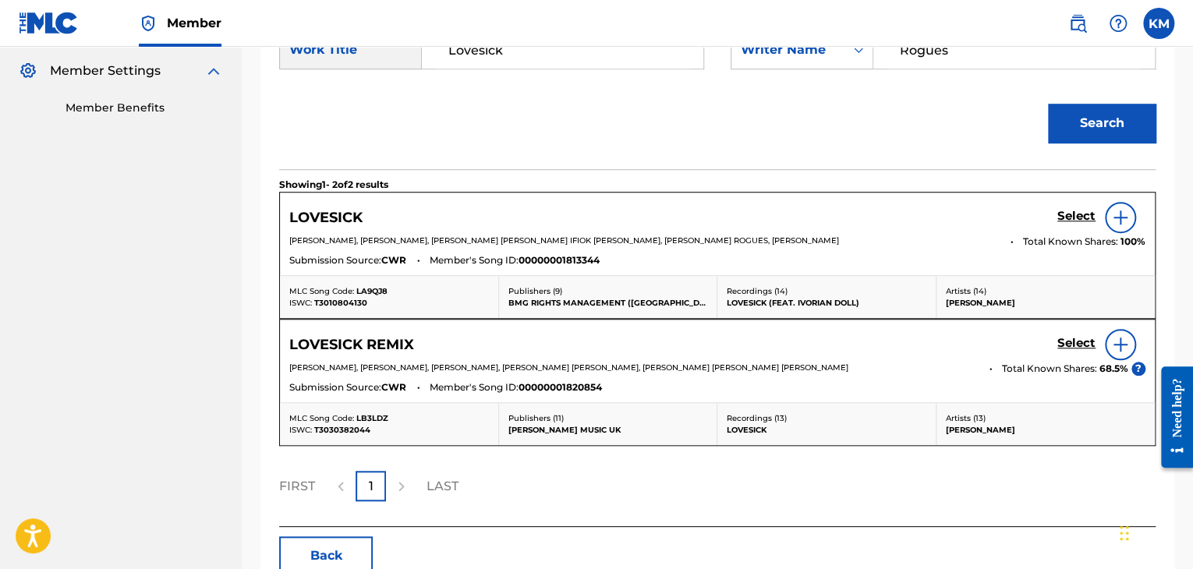
click at [1114, 345] on img at bounding box center [1120, 344] width 19 height 19
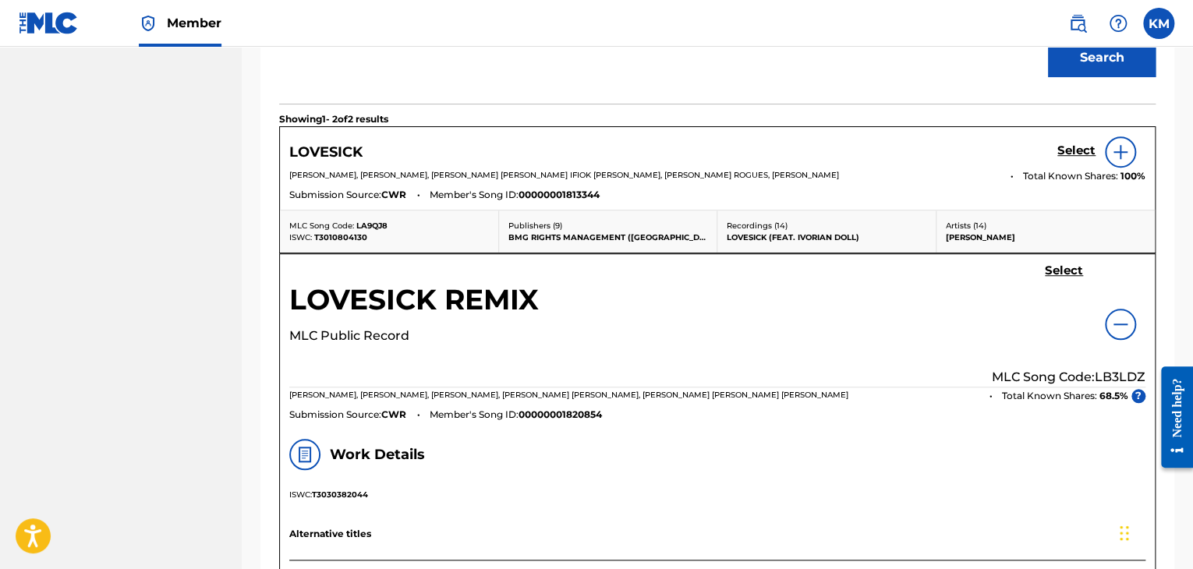
scroll to position [455, 0]
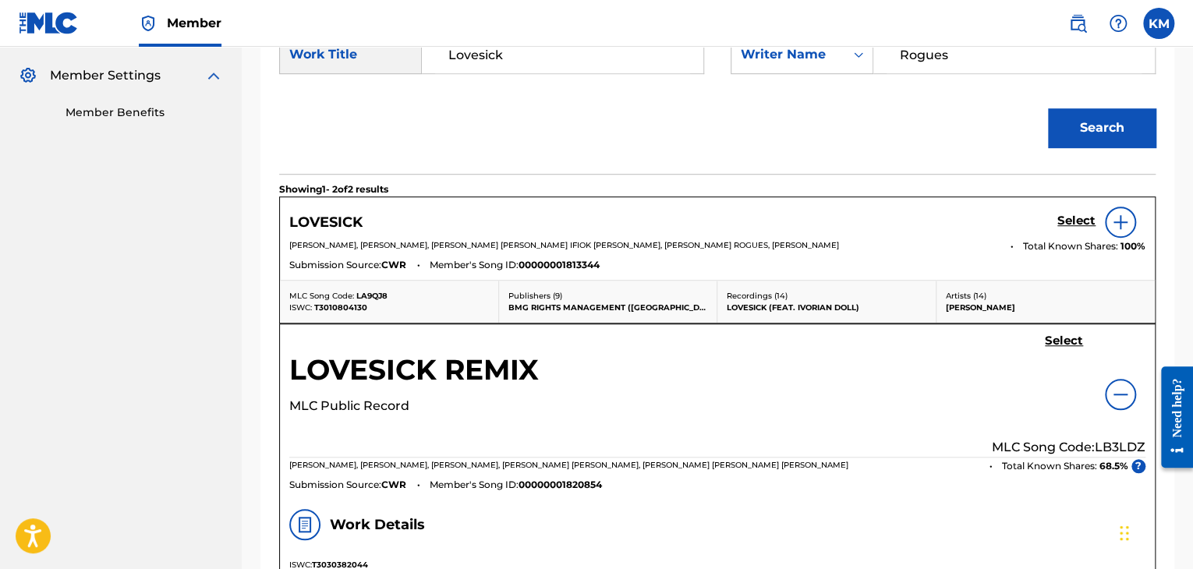
click at [1123, 388] on img at bounding box center [1120, 394] width 19 height 19
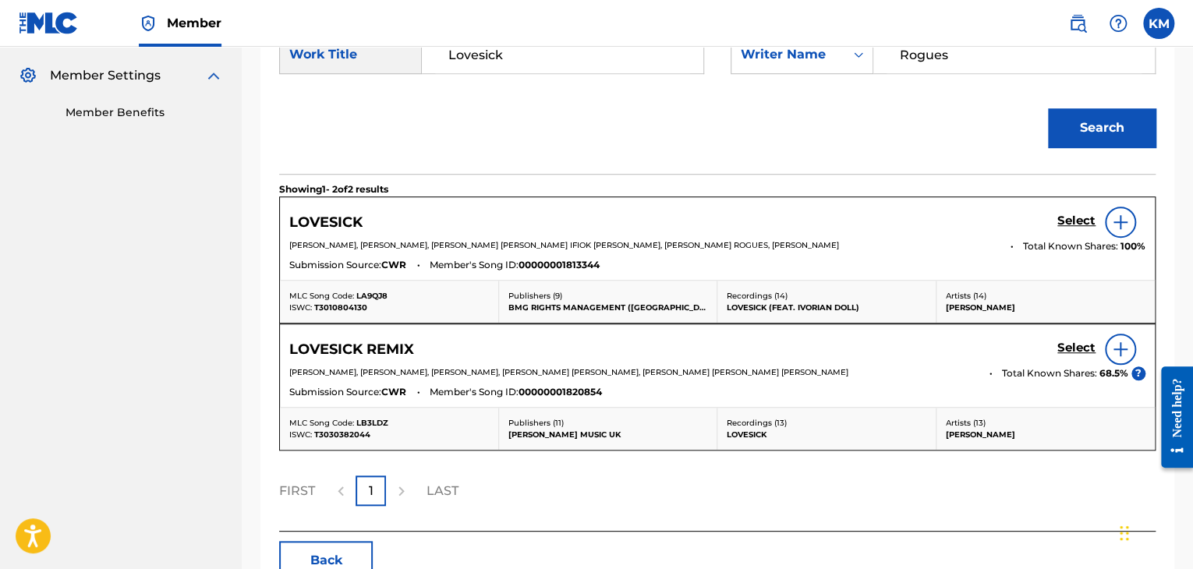
click at [1117, 222] on img at bounding box center [1120, 222] width 19 height 19
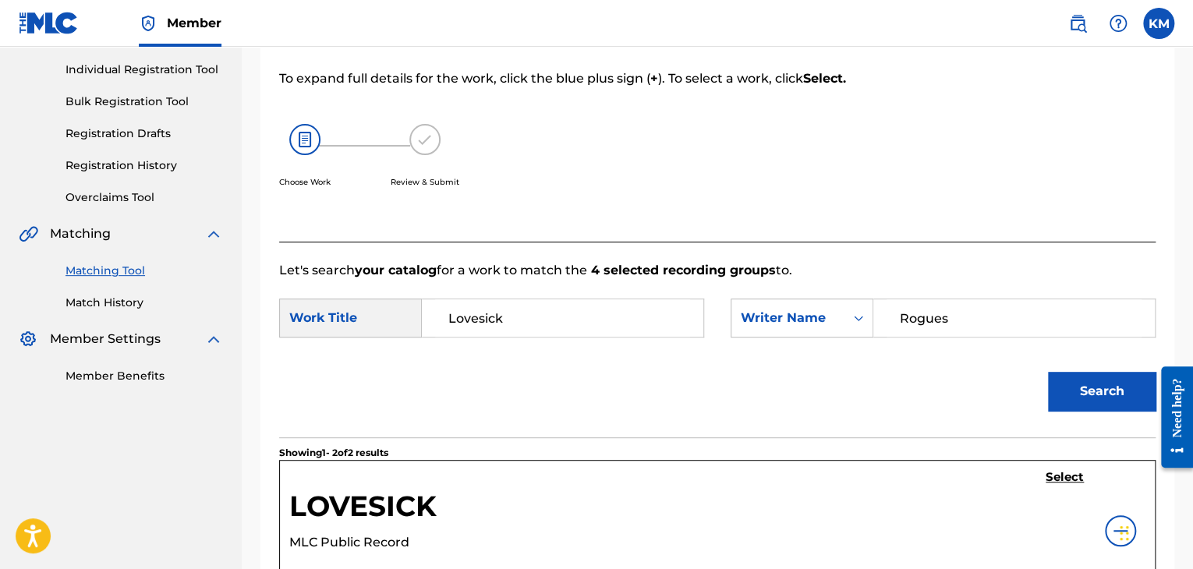
scroll to position [390, 0]
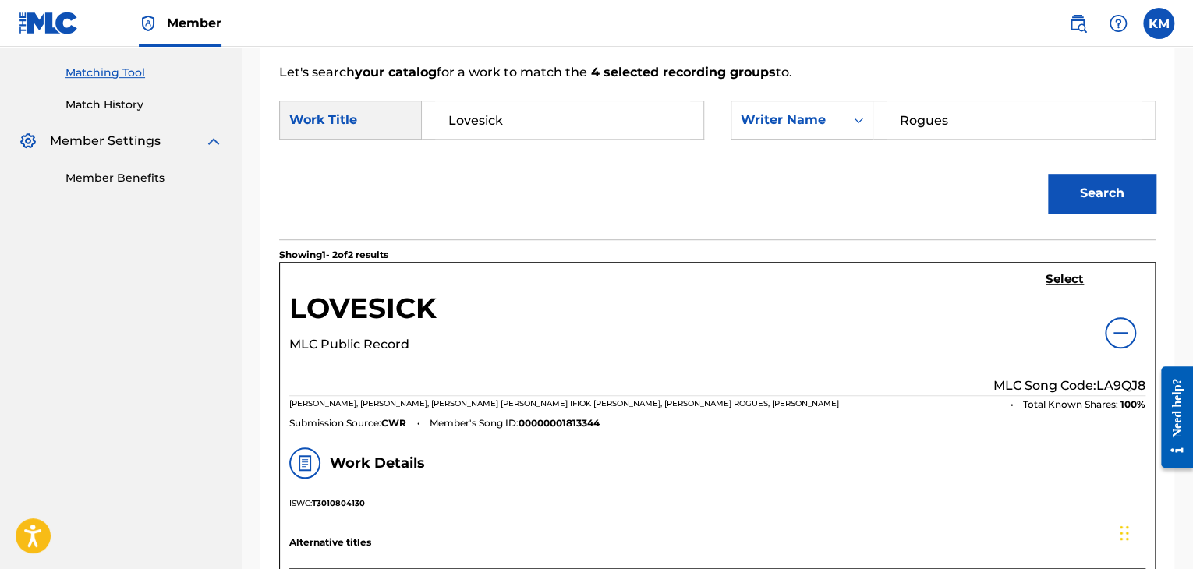
click at [1117, 324] on img at bounding box center [1120, 333] width 19 height 19
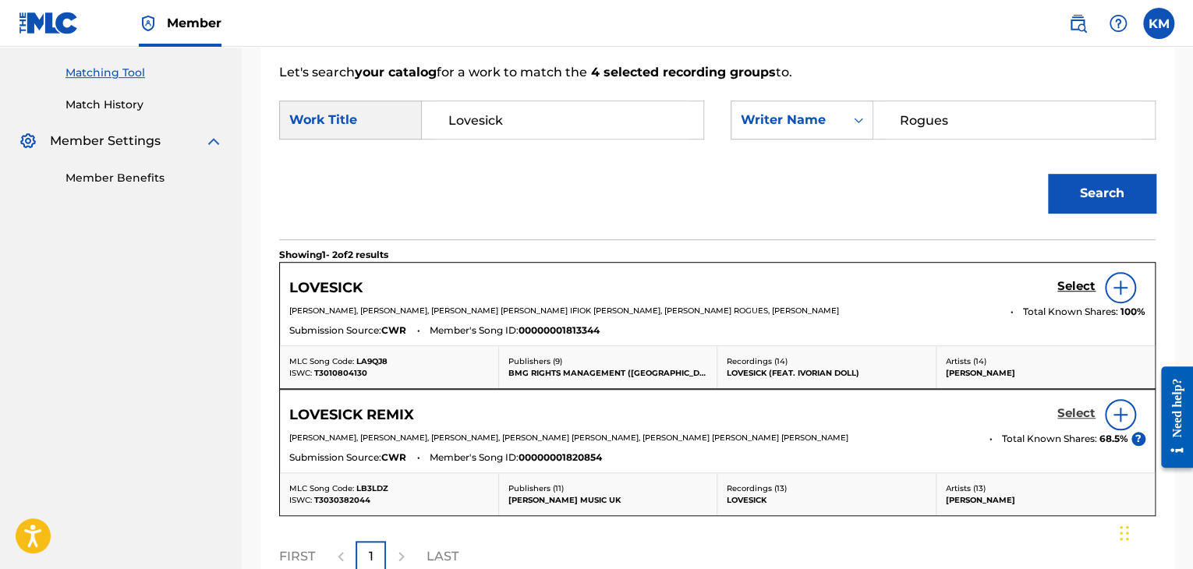
click at [1067, 411] on h5 "Select" at bounding box center [1076, 413] width 38 height 15
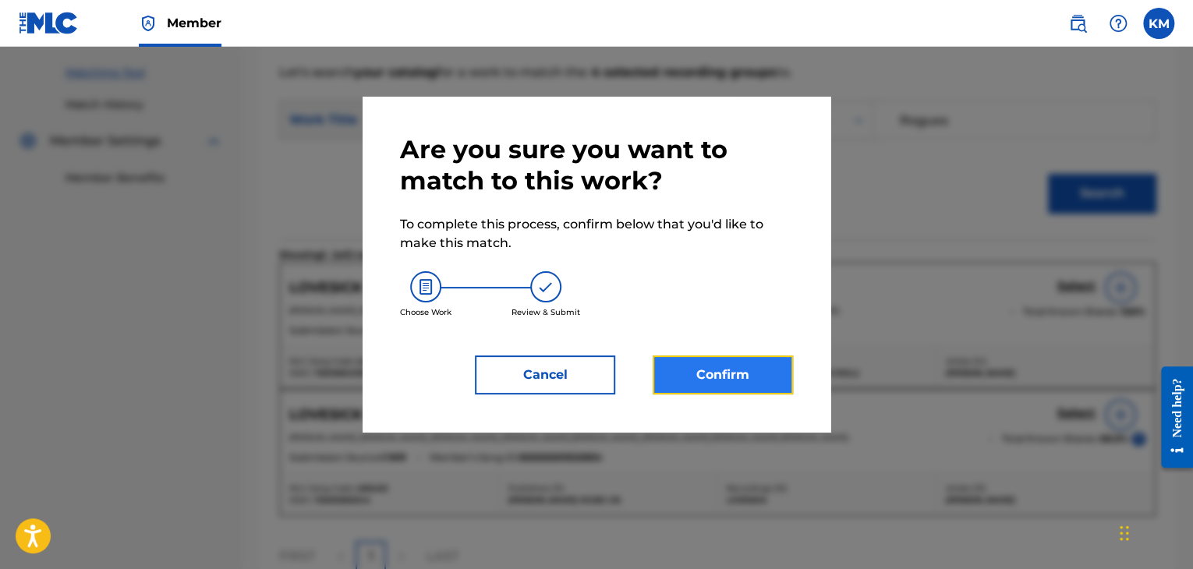
click at [756, 378] on button "Confirm" at bounding box center [723, 375] width 140 height 39
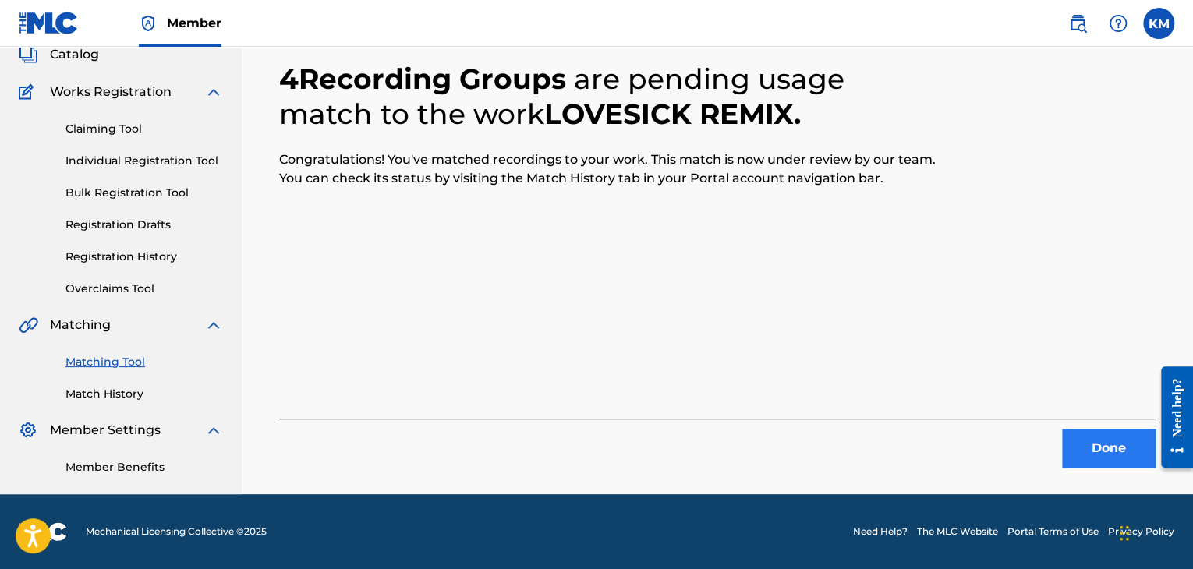
scroll to position [101, 0]
click at [1117, 449] on button "Done" at bounding box center [1109, 448] width 94 height 39
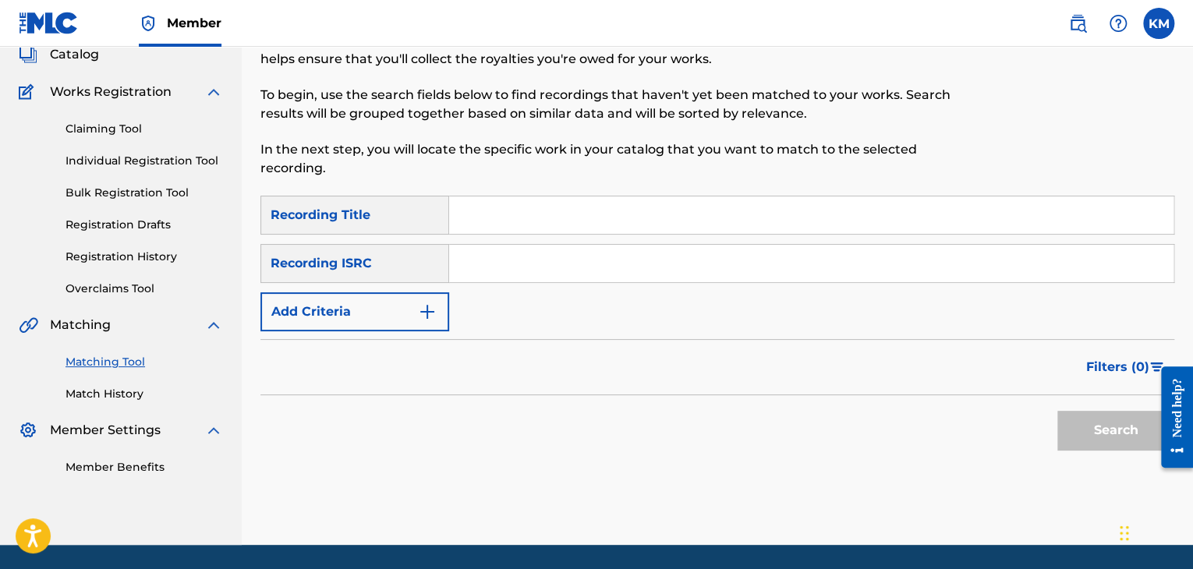
click at [523, 266] on input "Search Form" at bounding box center [811, 263] width 724 height 37
type input "USRO20411905"
click at [1093, 419] on button "Search" at bounding box center [1115, 430] width 117 height 39
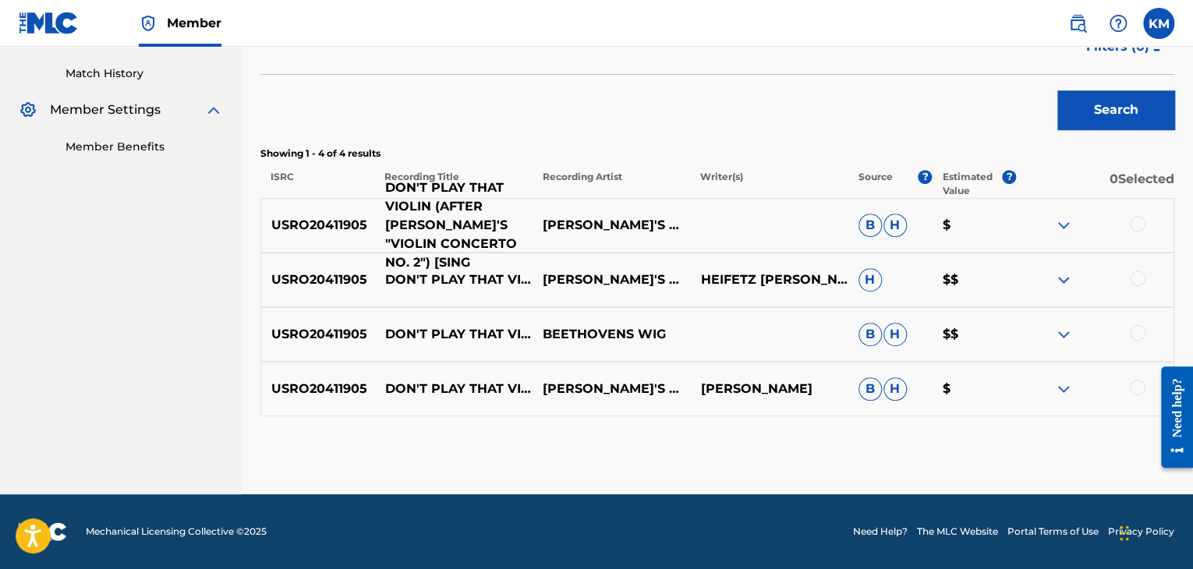
scroll to position [187, 0]
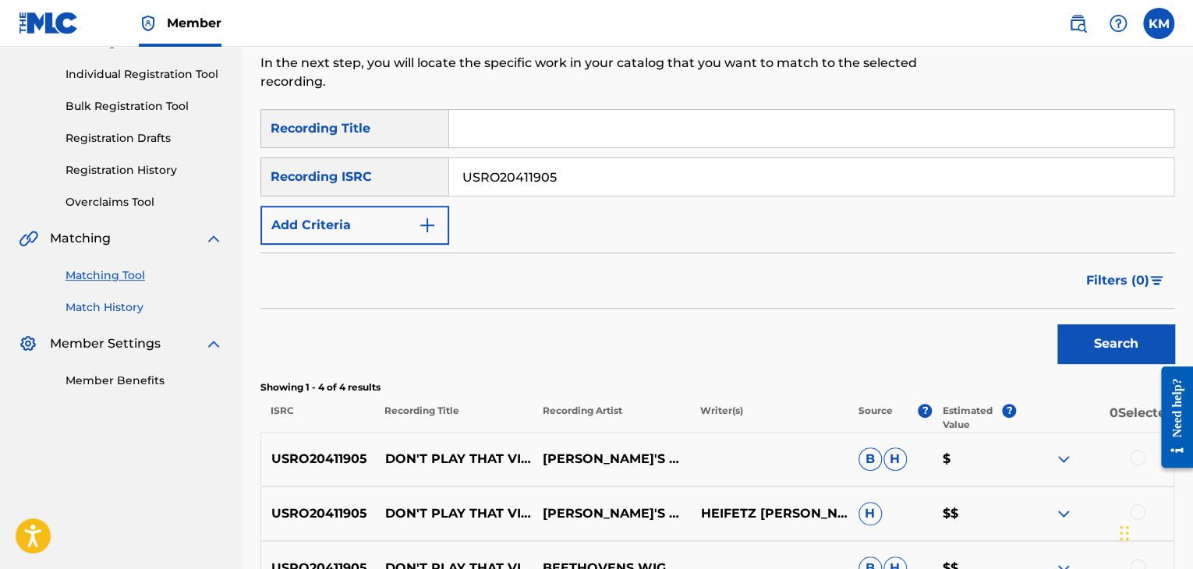
click at [126, 310] on link "Match History" at bounding box center [145, 307] width 158 height 16
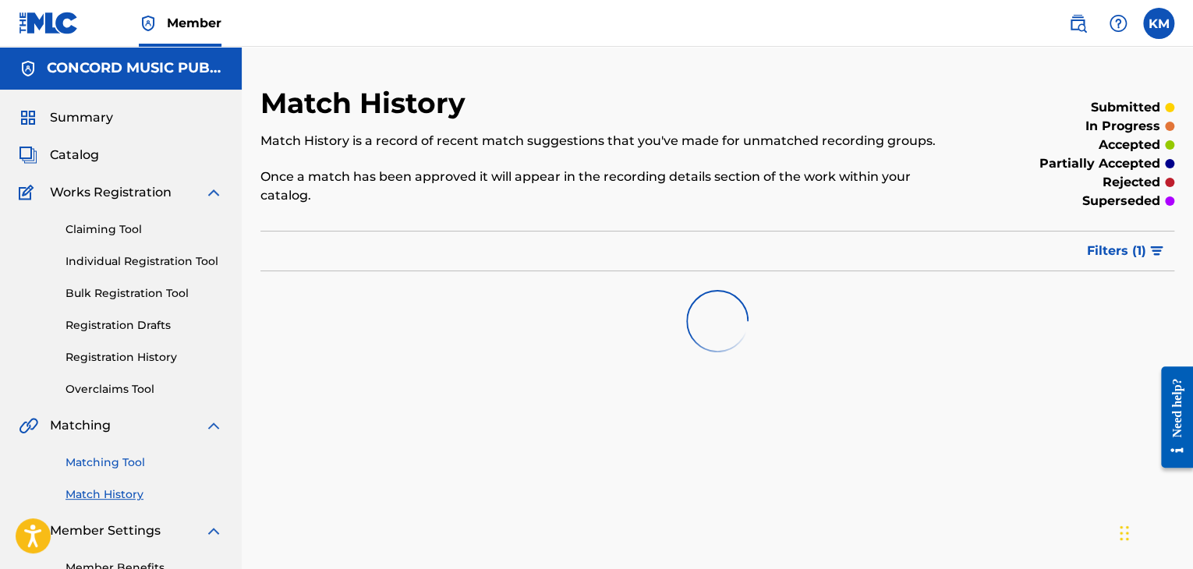
click at [128, 466] on link "Matching Tool" at bounding box center [145, 463] width 158 height 16
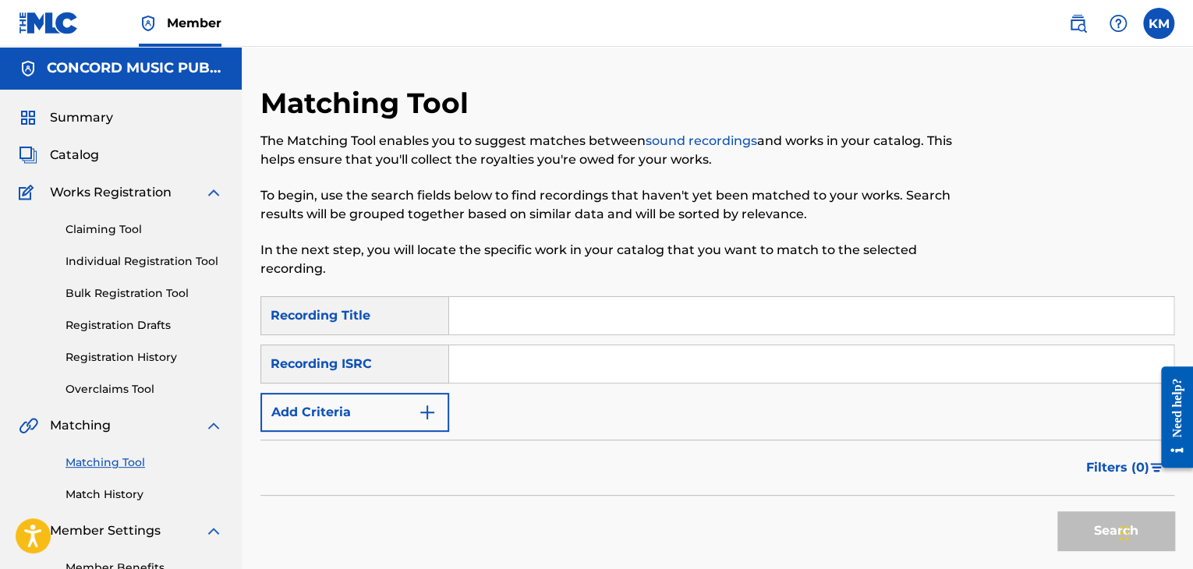
click at [545, 360] on input "Search Form" at bounding box center [811, 363] width 724 height 37
type input "USZ4V1600279"
click at [1076, 526] on button "Search" at bounding box center [1115, 531] width 117 height 39
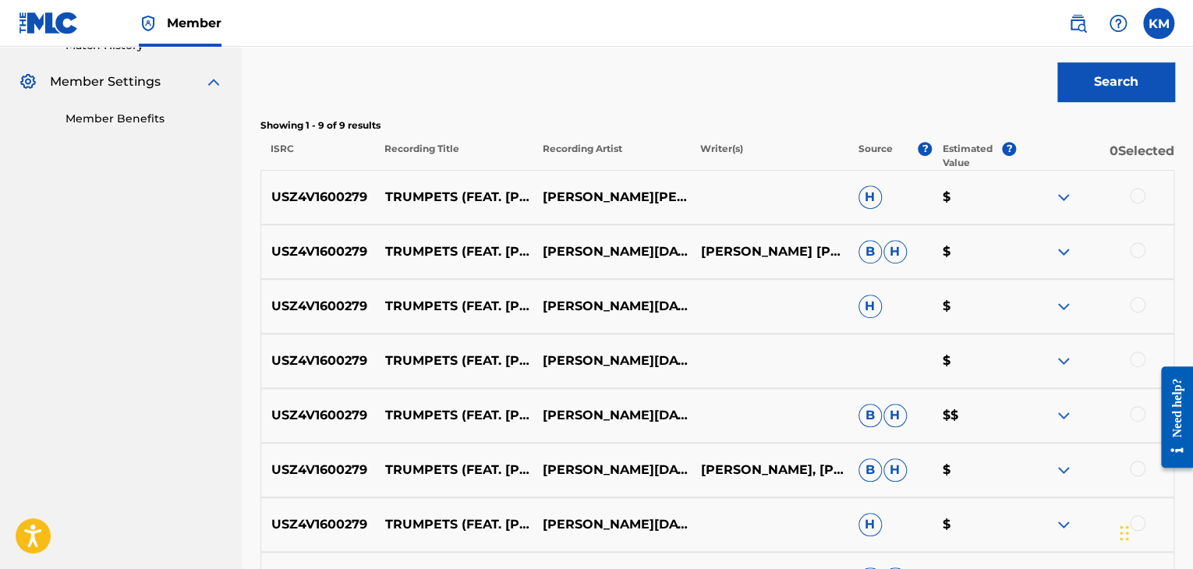
scroll to position [468, 0]
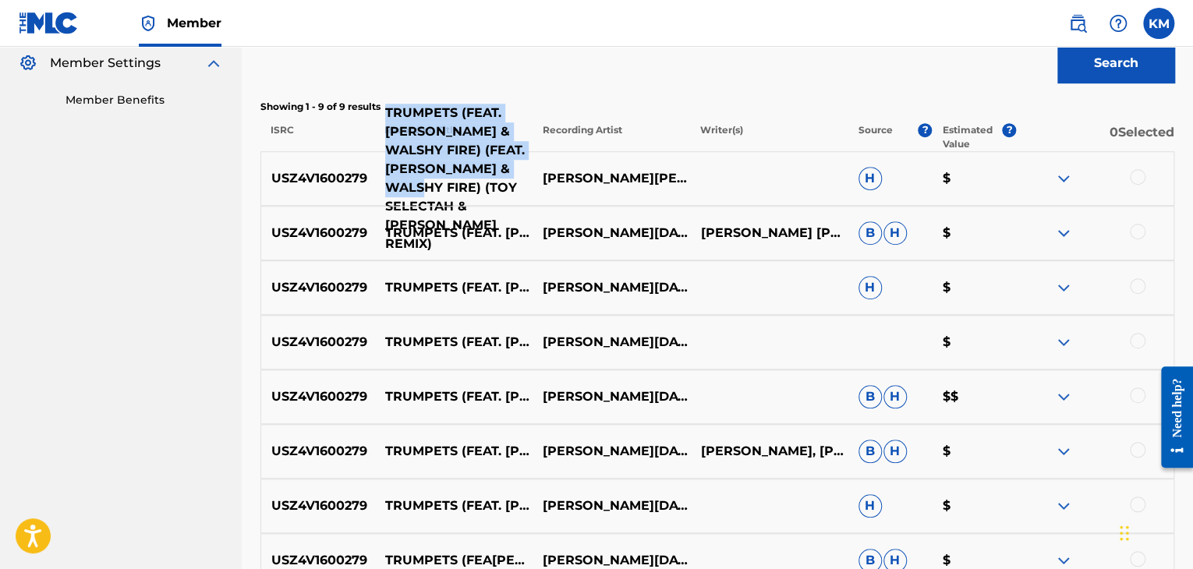
drag, startPoint x: 381, startPoint y: 122, endPoint x: 480, endPoint y: 193, distance: 121.2
click at [480, 193] on p "TRUMPETS (FEAT. [PERSON_NAME] & WALSHY FIRE) (FEAT. [PERSON_NAME] & WALSHY FIRE…" at bounding box center [454, 179] width 158 height 150
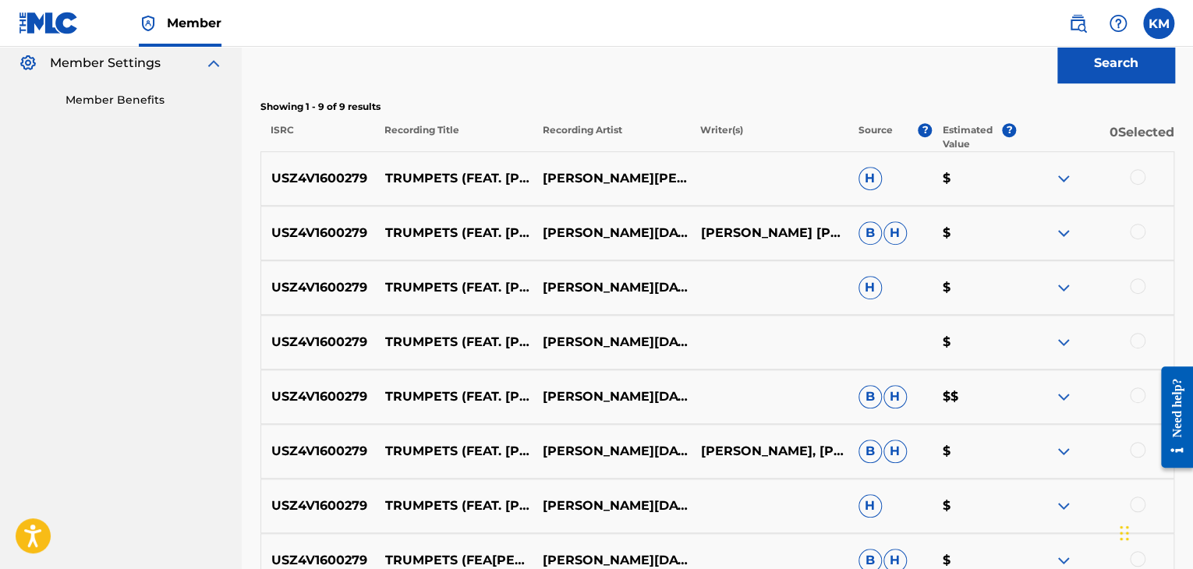
click at [1142, 176] on div at bounding box center [1138, 177] width 16 height 16
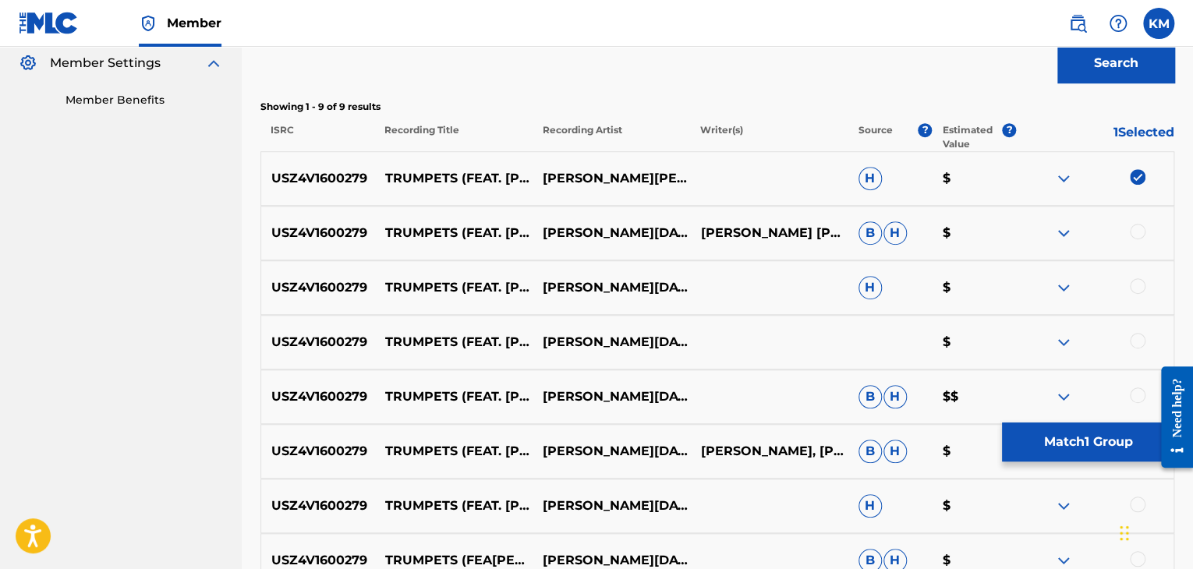
click at [1135, 229] on div at bounding box center [1138, 232] width 16 height 16
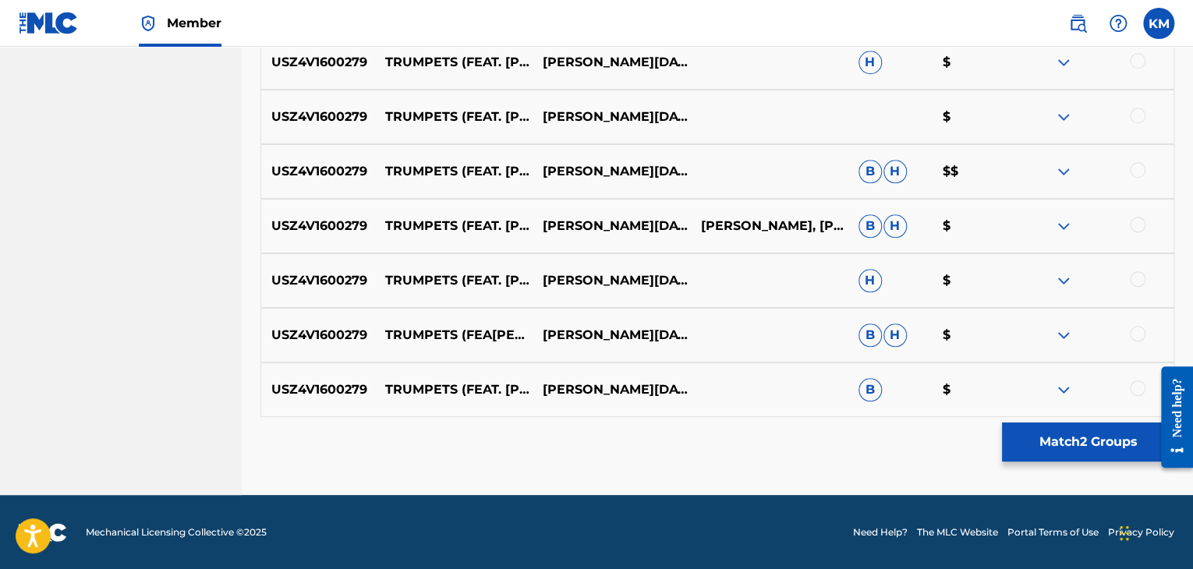
scroll to position [694, 0]
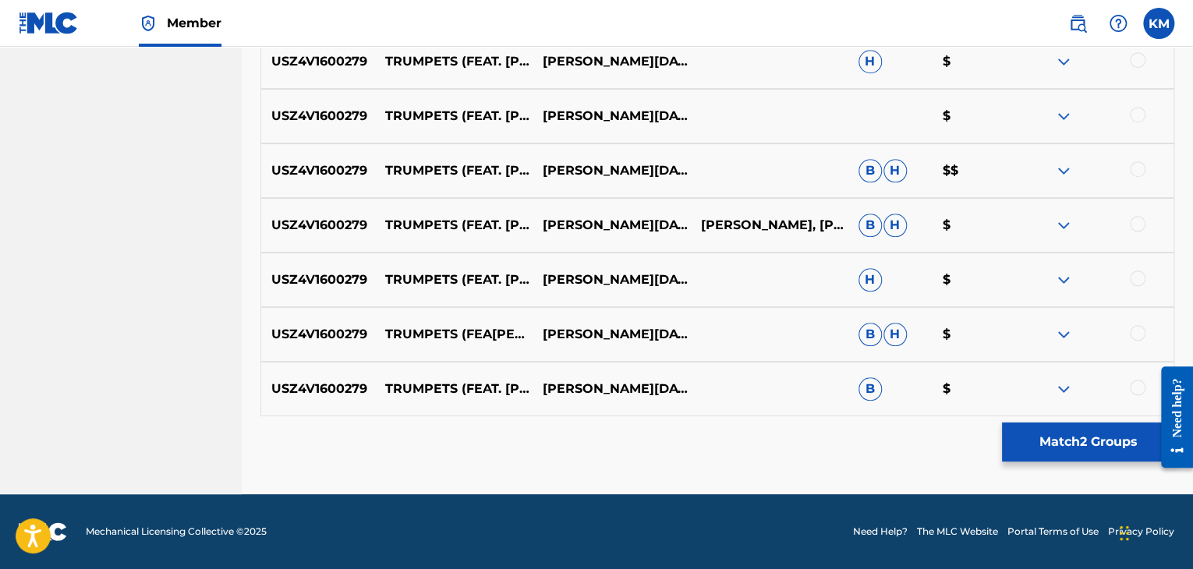
click at [1139, 58] on div at bounding box center [1138, 60] width 16 height 16
click at [1139, 107] on div at bounding box center [1138, 115] width 16 height 16
click at [1138, 169] on div at bounding box center [1138, 169] width 16 height 16
click at [1139, 225] on div at bounding box center [1138, 224] width 16 height 16
click at [1137, 282] on div at bounding box center [1138, 279] width 16 height 16
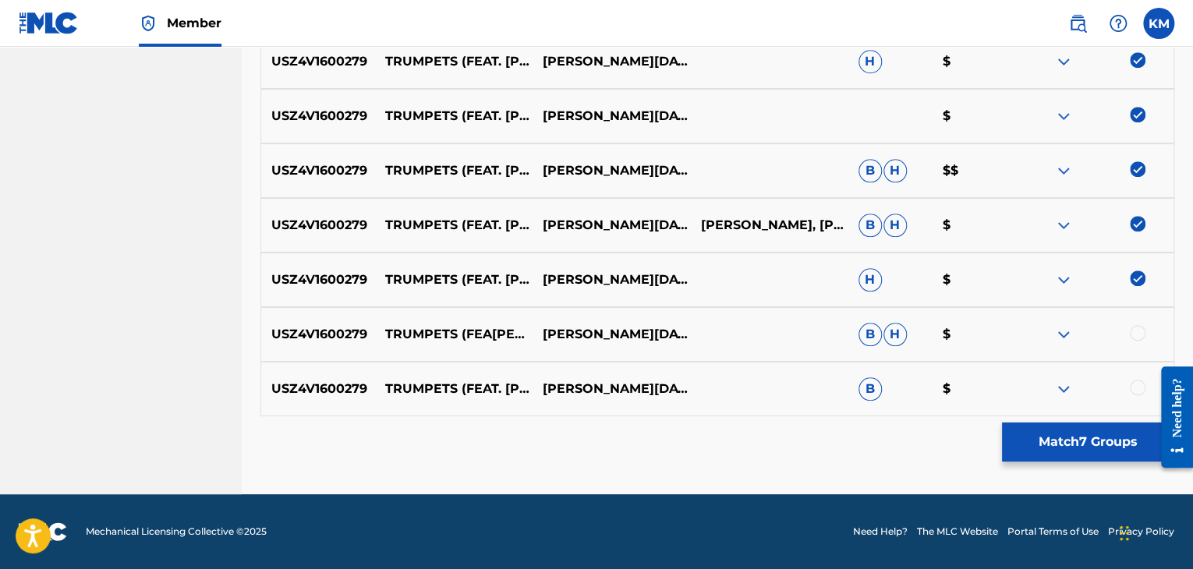
click at [1135, 331] on div at bounding box center [1138, 333] width 16 height 16
click at [1135, 384] on div at bounding box center [1138, 388] width 16 height 16
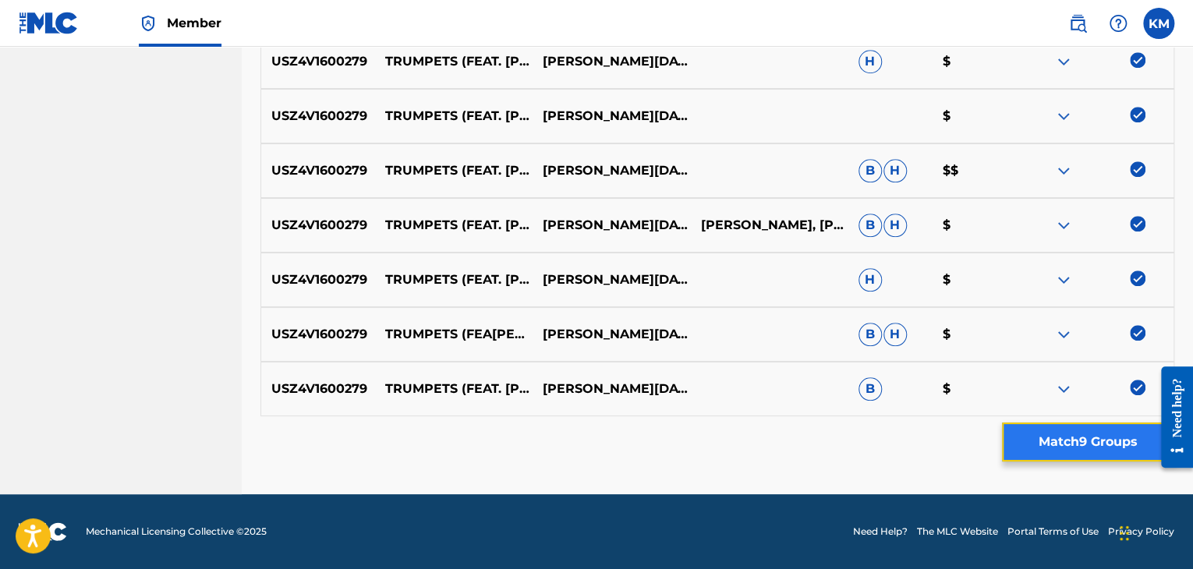
click at [1077, 438] on button "Match 9 Groups" at bounding box center [1088, 442] width 172 height 39
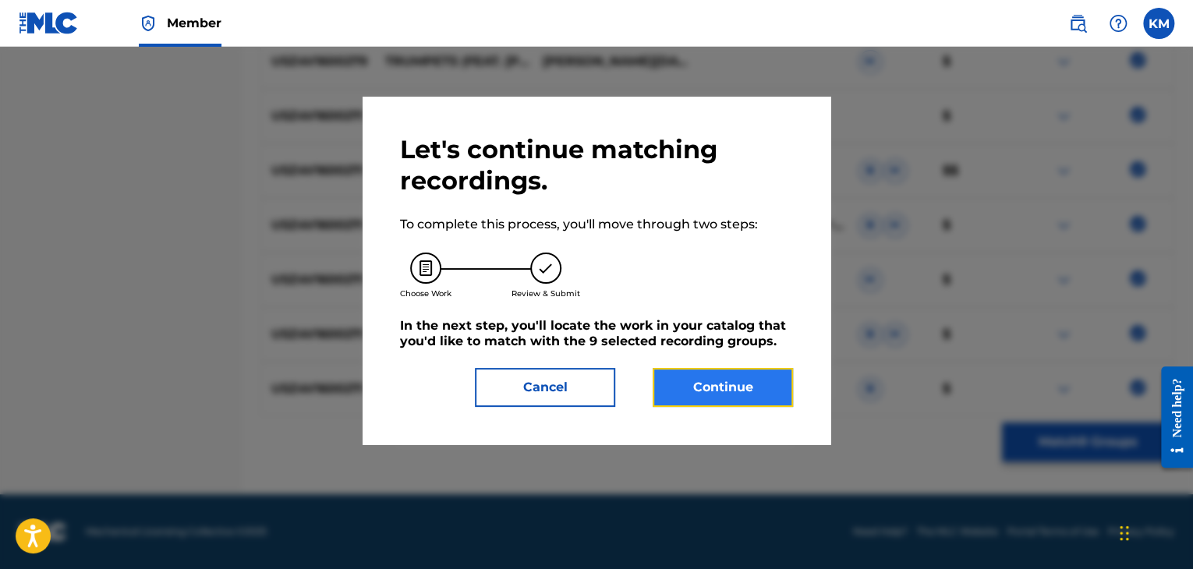
click at [732, 380] on button "Continue" at bounding box center [723, 387] width 140 height 39
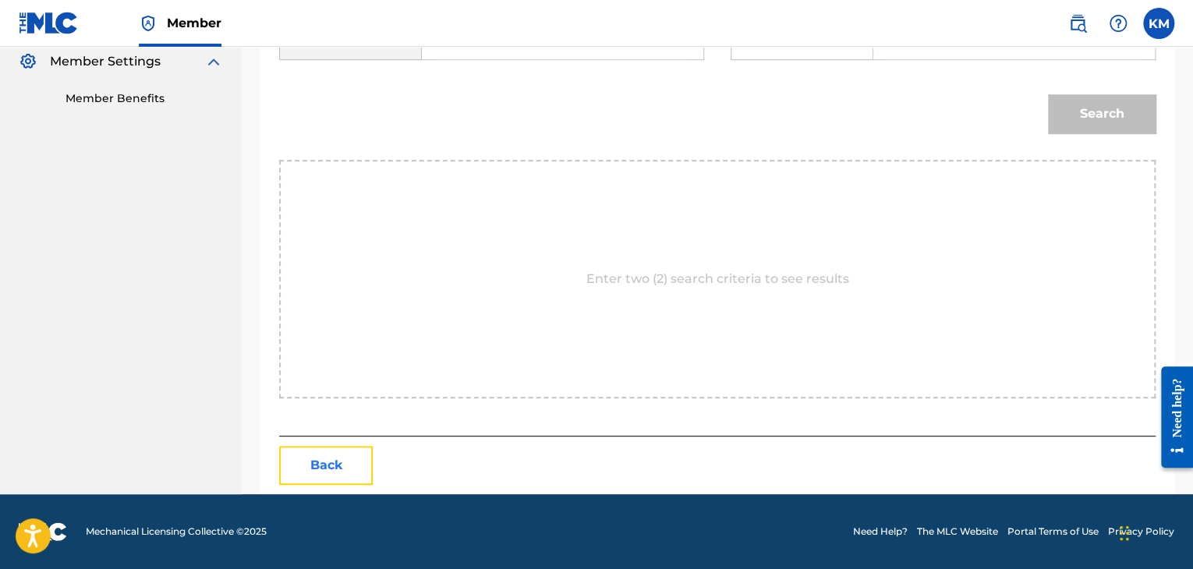
click at [317, 456] on button "Back" at bounding box center [326, 465] width 94 height 39
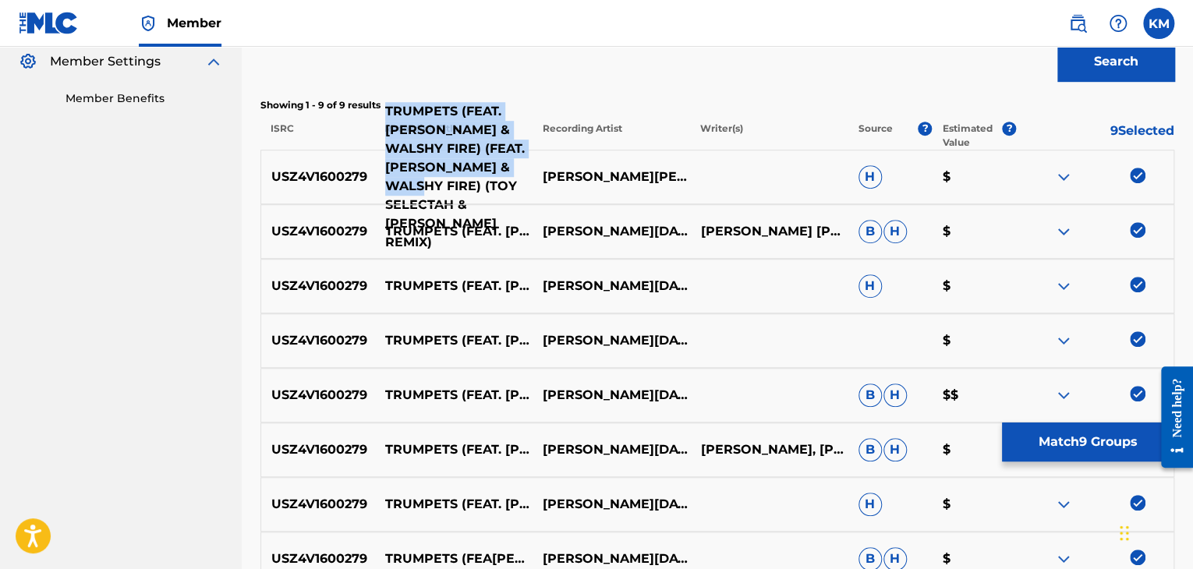
drag, startPoint x: 379, startPoint y: 122, endPoint x: 479, endPoint y: 194, distance: 122.9
click at [479, 194] on p "TRUMPETS (FEAT. [PERSON_NAME] & WALSHY FIRE) (FEAT. [PERSON_NAME] & WALSHY FIRE…" at bounding box center [454, 177] width 158 height 150
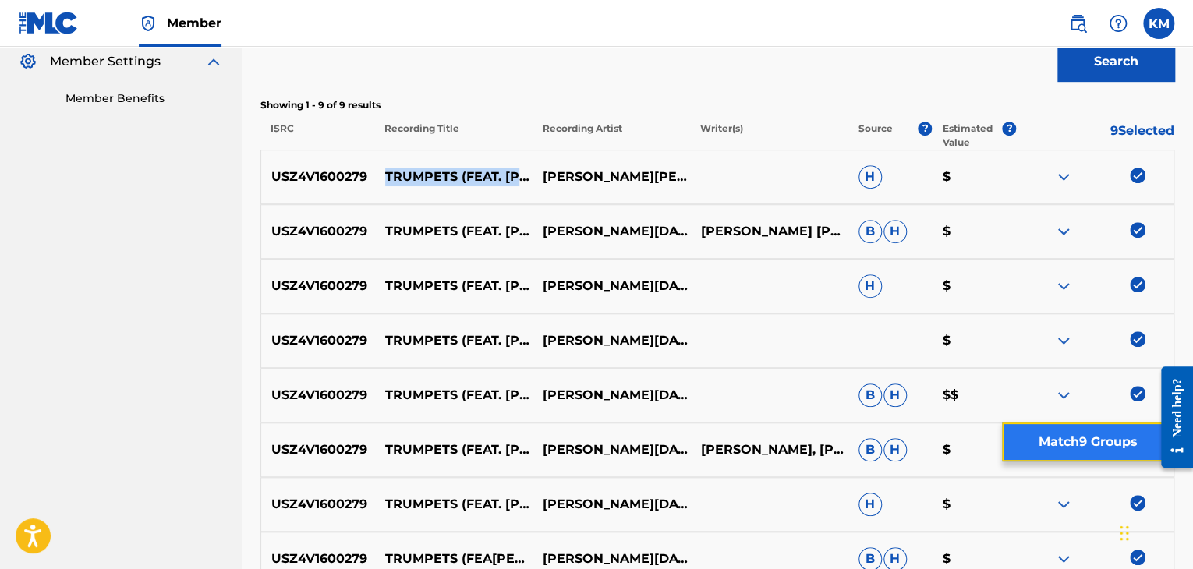
click at [1096, 446] on button "Match 9 Groups" at bounding box center [1088, 442] width 172 height 39
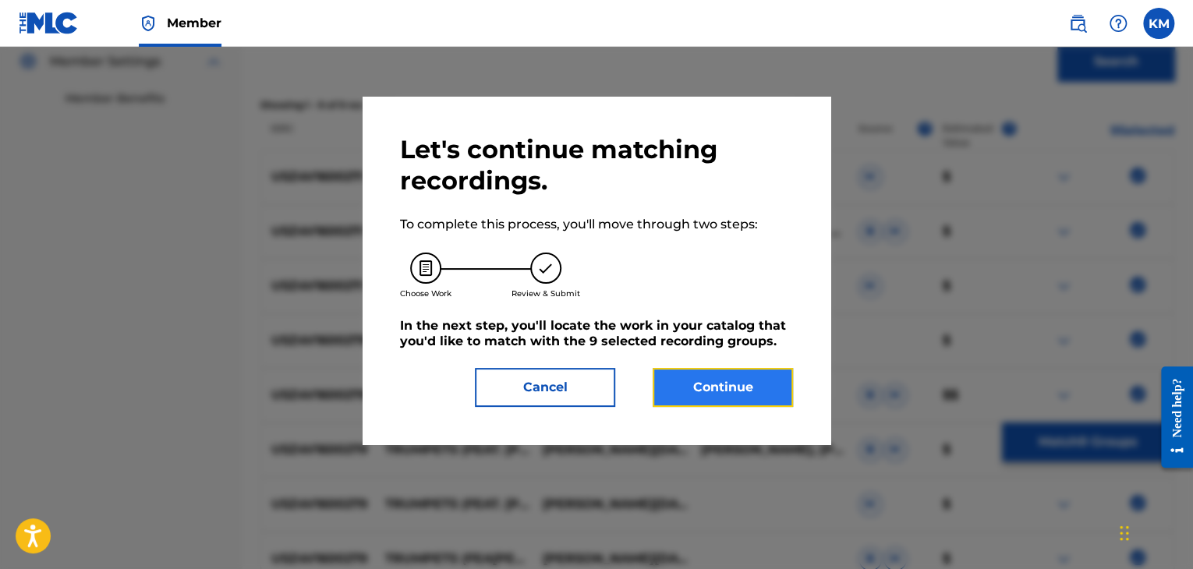
click at [708, 392] on button "Continue" at bounding box center [723, 387] width 140 height 39
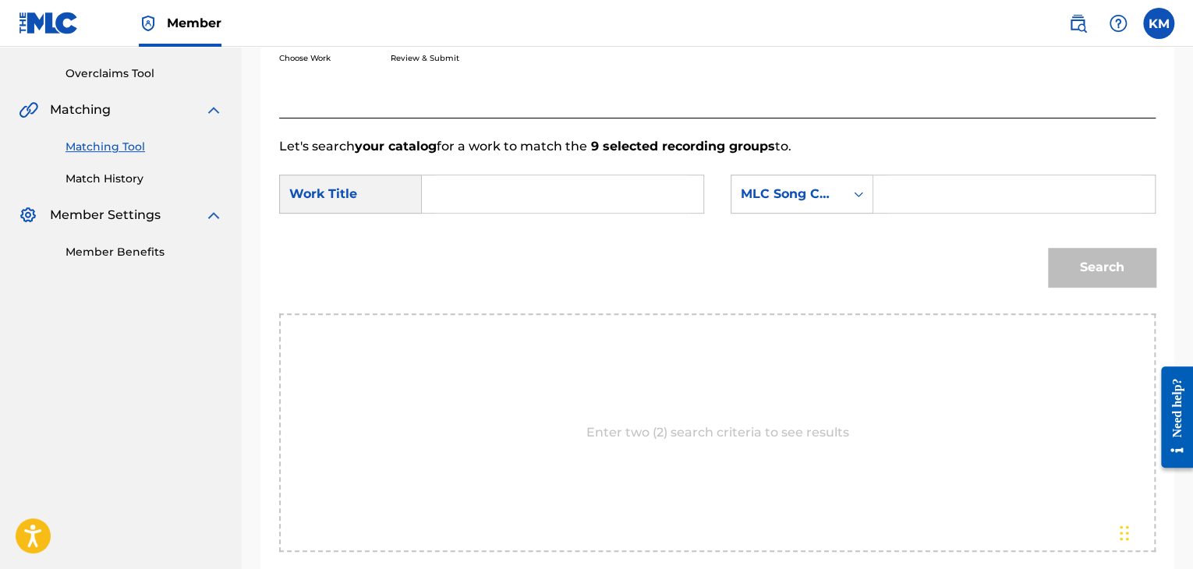
scroll to position [314, 0]
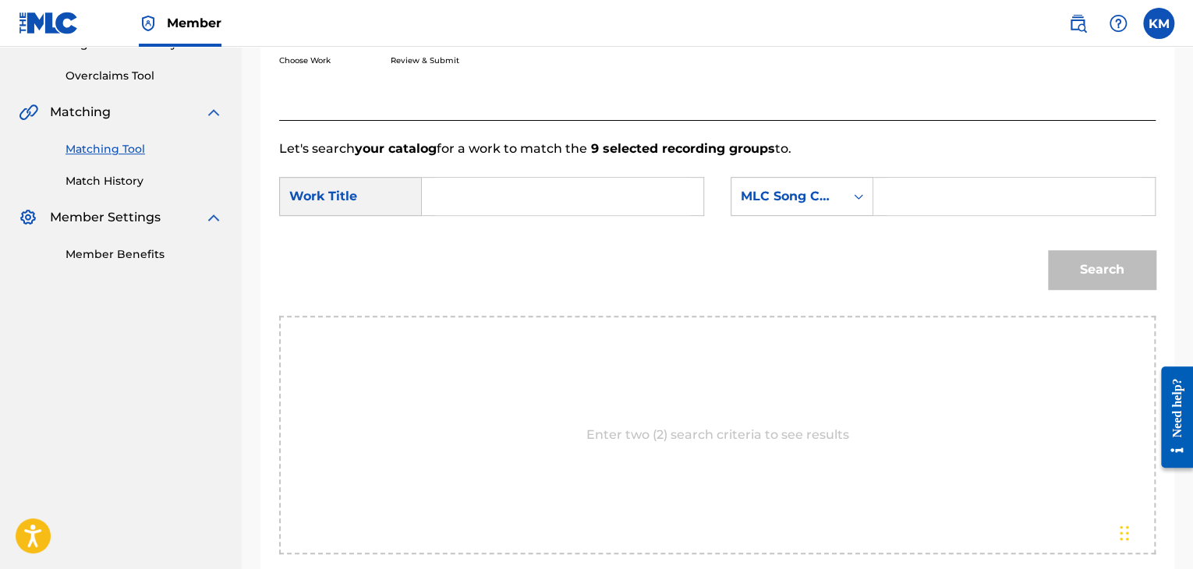
click at [465, 204] on input "Search Form" at bounding box center [562, 196] width 255 height 37
type input "TRUMPETS (FEAT. [PERSON_NAME] & WALSHY FIRE) (FEAT. [PERSON_NAME] & WALSHY FIRE)"
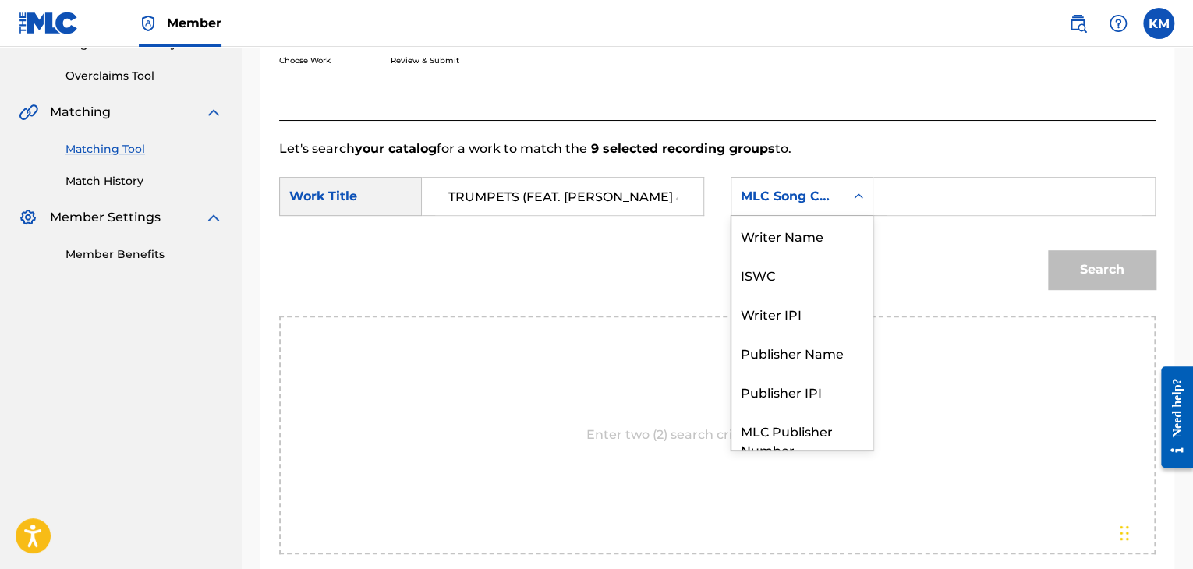
click at [858, 197] on icon "Search Form" at bounding box center [859, 197] width 16 height 16
click at [832, 242] on div "Writer Name" at bounding box center [802, 235] width 141 height 39
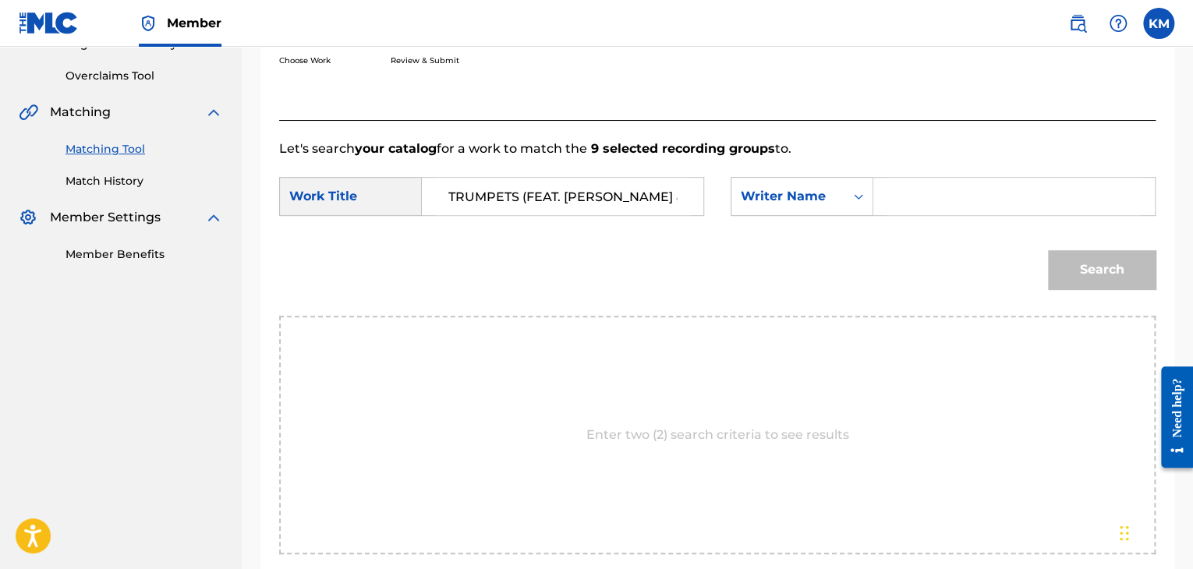
click at [919, 194] on input "Search Form" at bounding box center [1014, 196] width 255 height 37
type input "[PERSON_NAME]"
click at [1078, 271] on button "Search" at bounding box center [1102, 269] width 108 height 39
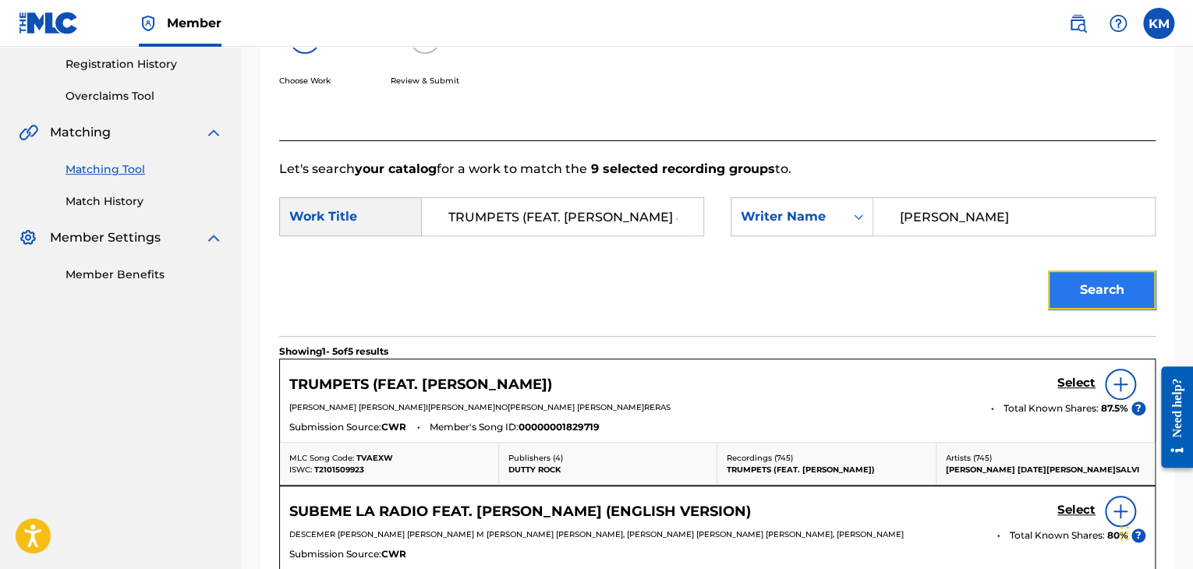
scroll to position [314, 0]
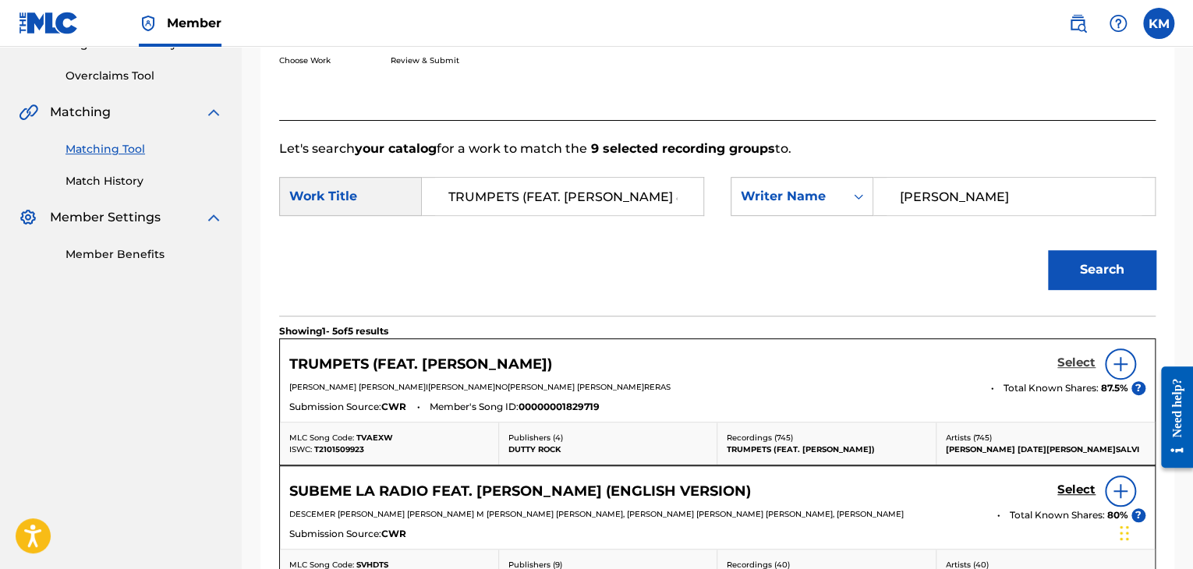
click at [1082, 363] on h5 "Select" at bounding box center [1076, 363] width 38 height 15
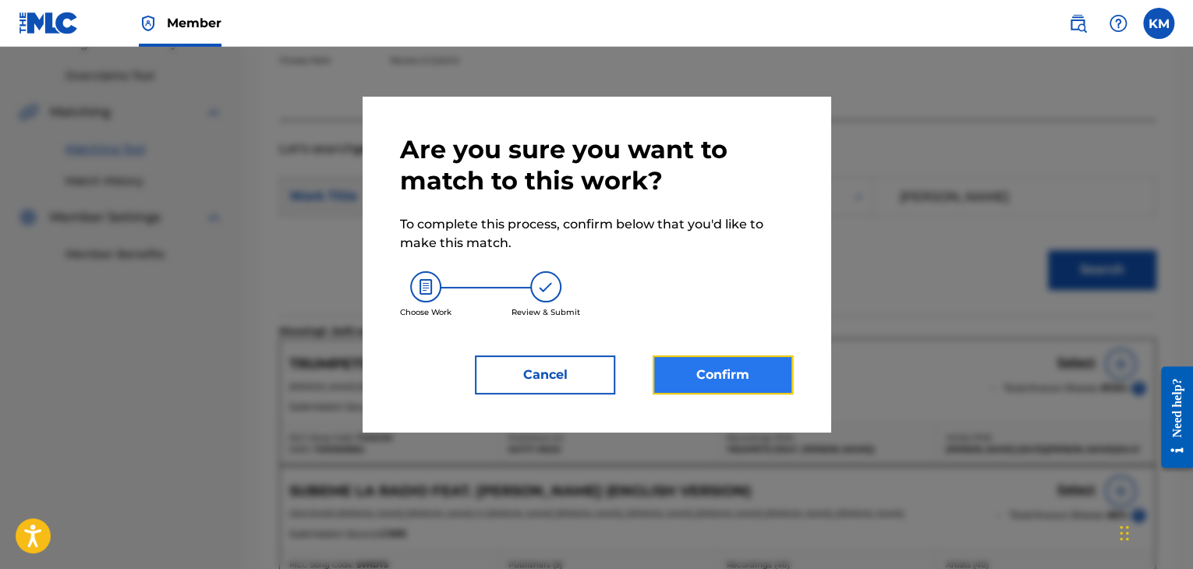
click at [737, 376] on button "Confirm" at bounding box center [723, 375] width 140 height 39
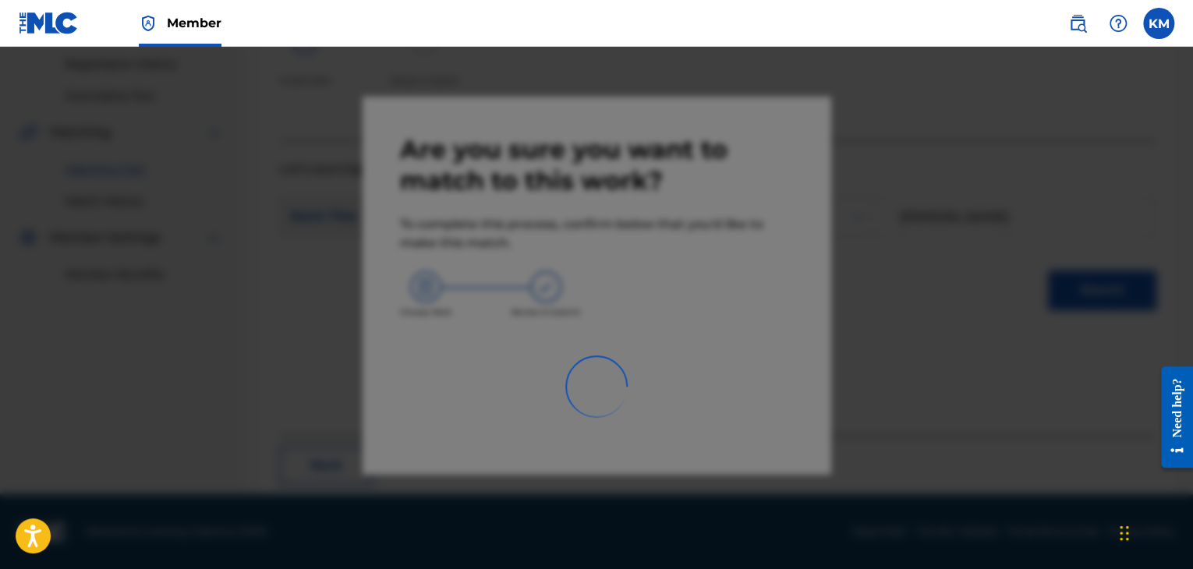
scroll to position [101, 0]
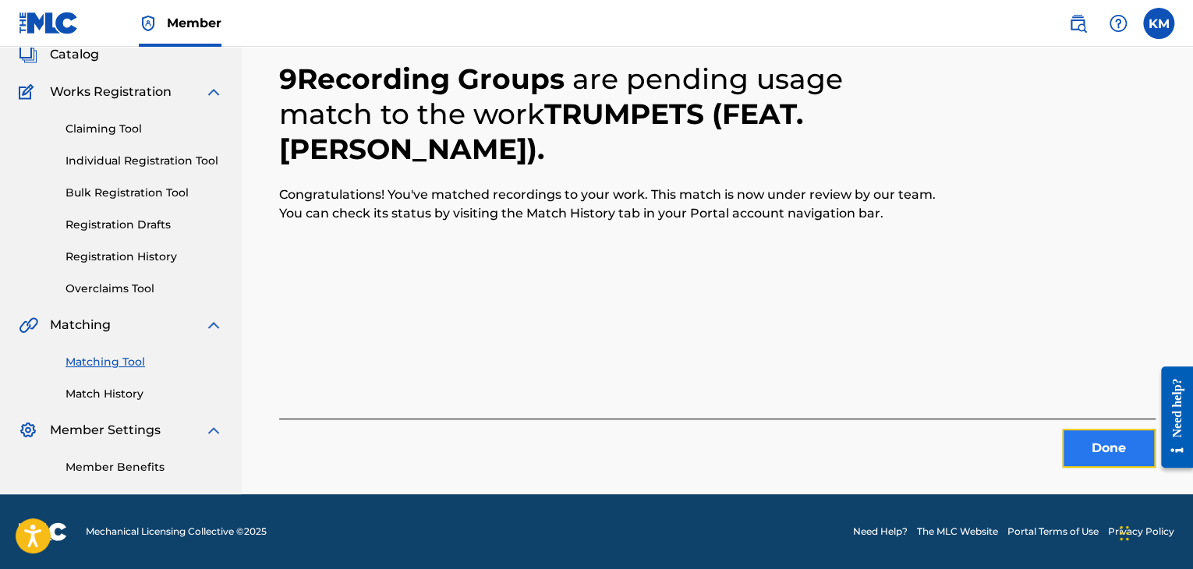
click at [1088, 438] on button "Done" at bounding box center [1109, 448] width 94 height 39
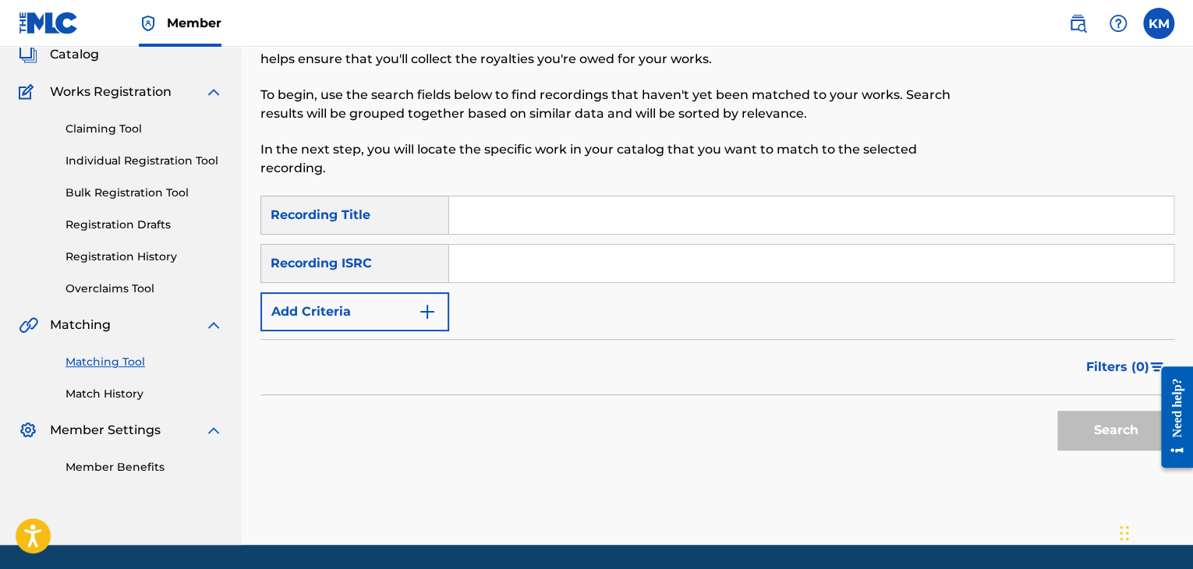
click at [555, 269] on input "Search Form" at bounding box center [811, 263] width 724 height 37
type input "GBLWD9007303"
click at [1111, 418] on button "Search" at bounding box center [1115, 430] width 117 height 39
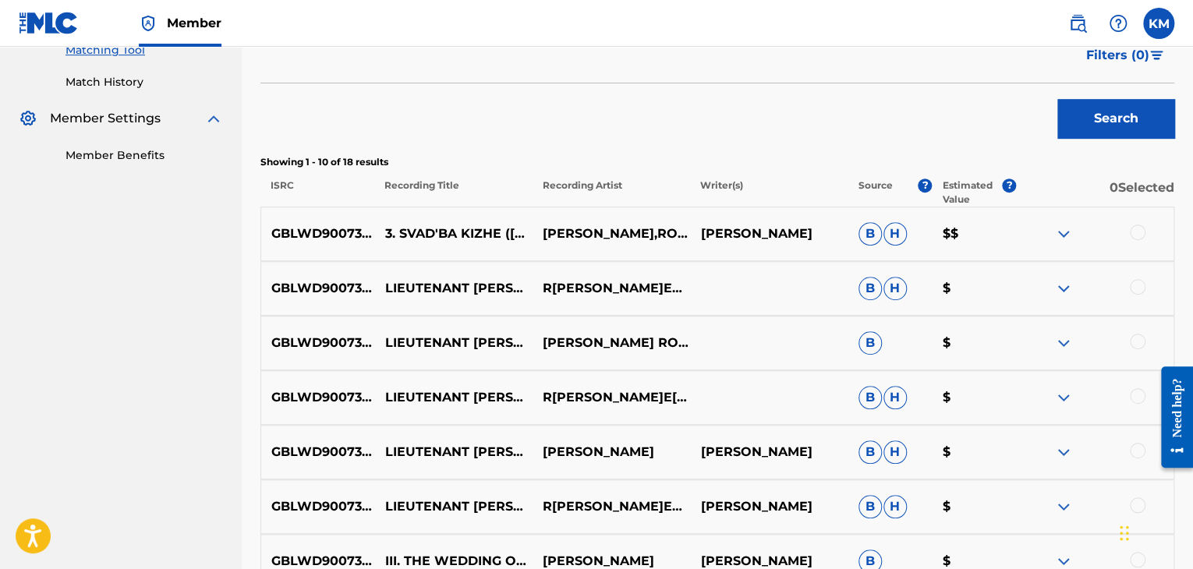
scroll to position [0, 0]
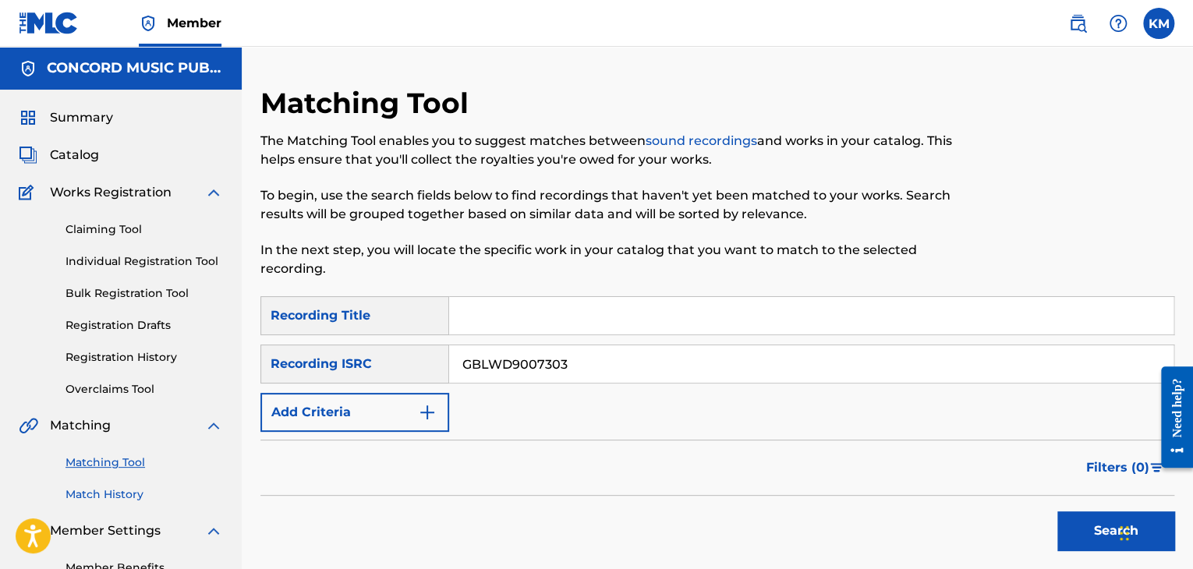
click at [119, 494] on link "Match History" at bounding box center [145, 495] width 158 height 16
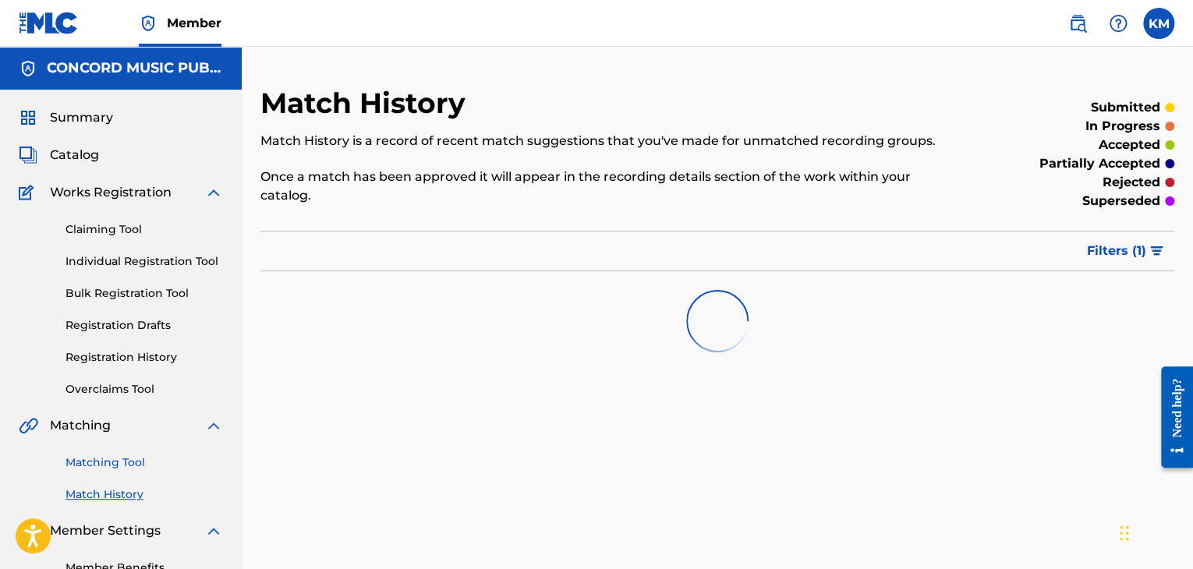
click at [122, 460] on link "Matching Tool" at bounding box center [145, 463] width 158 height 16
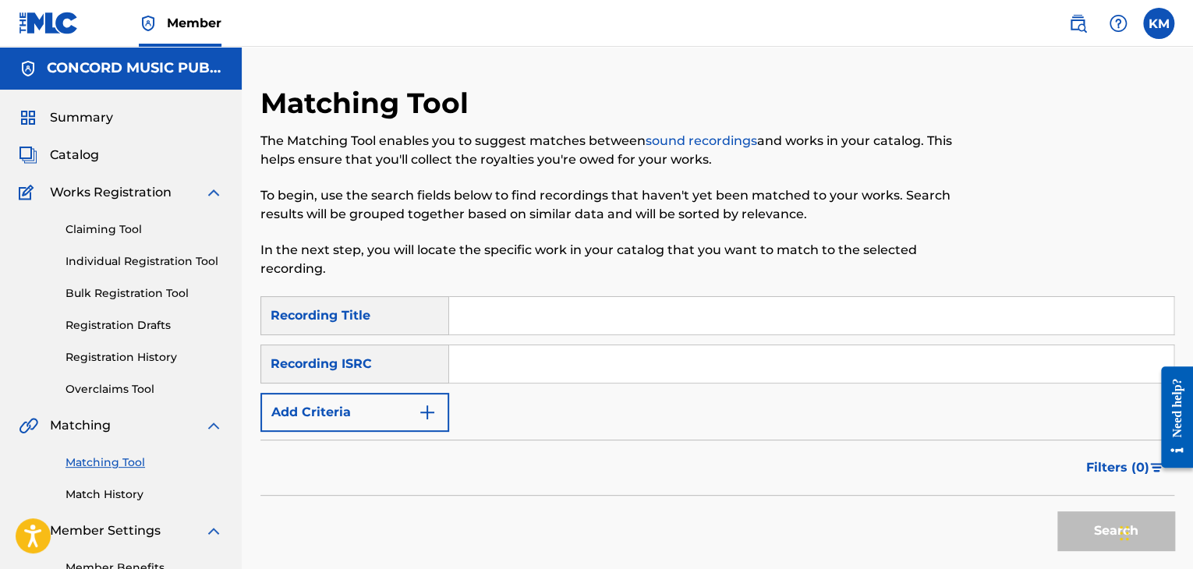
click at [503, 369] on input "Search Form" at bounding box center [811, 363] width 724 height 37
type input "USSK32443434"
click at [1082, 525] on button "Search" at bounding box center [1115, 531] width 117 height 39
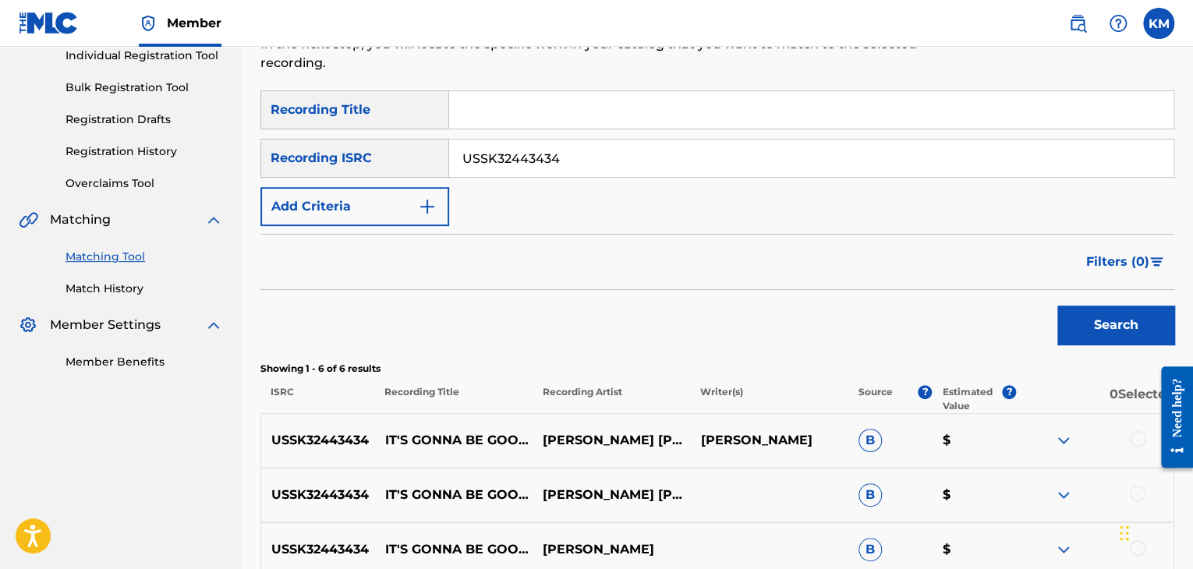
scroll to position [530, 0]
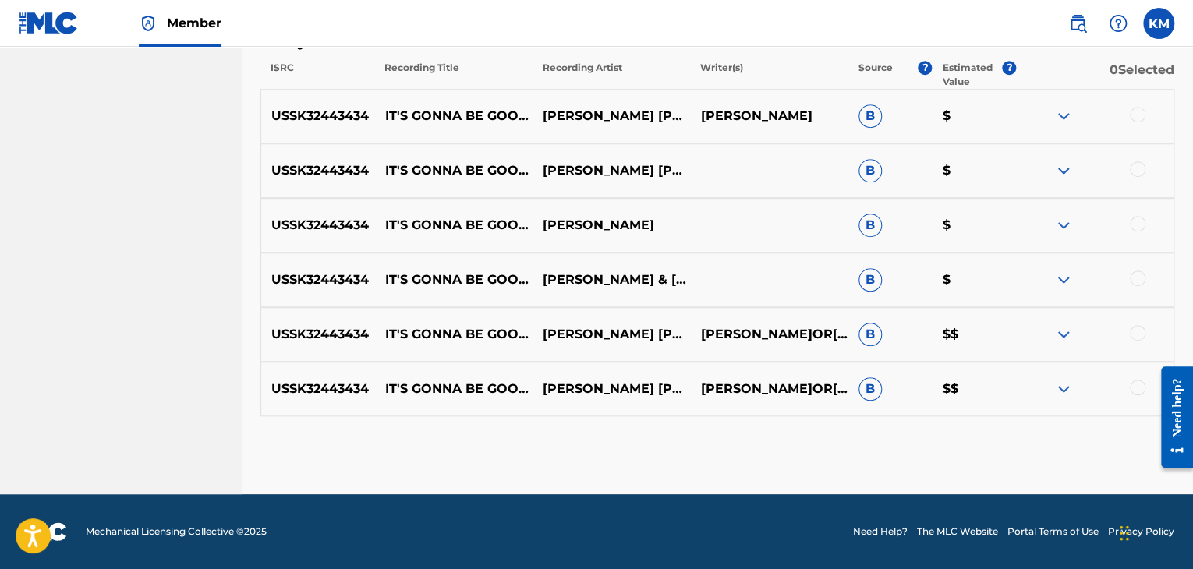
click at [1139, 114] on div at bounding box center [1138, 115] width 16 height 16
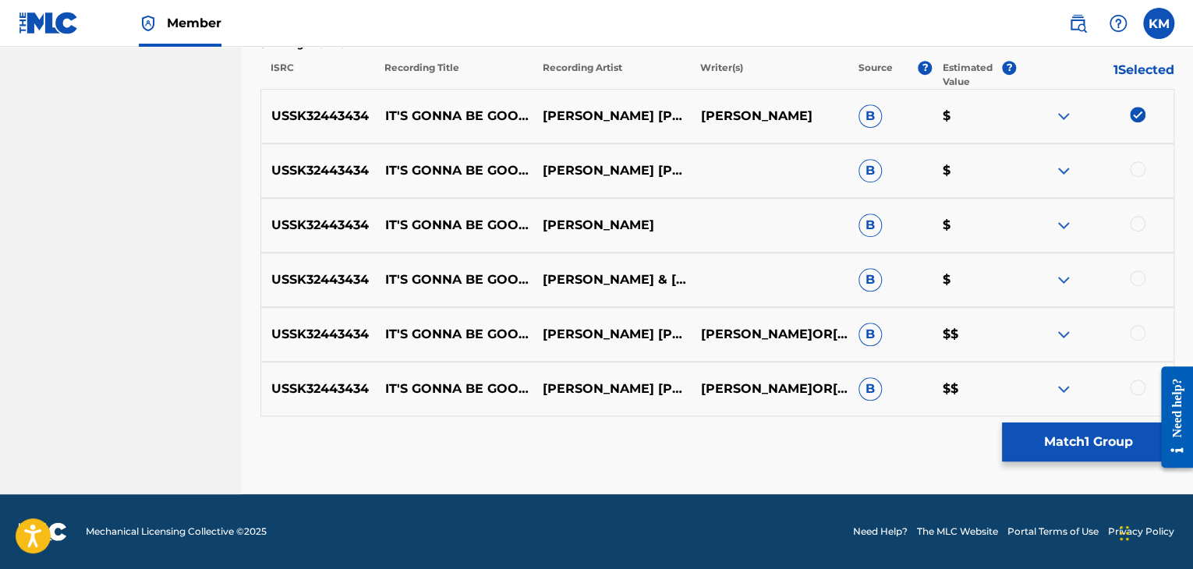
click at [1133, 172] on div at bounding box center [1138, 169] width 16 height 16
click at [1136, 221] on div at bounding box center [1138, 224] width 16 height 16
click at [1139, 278] on div at bounding box center [1138, 279] width 16 height 16
click at [1138, 335] on div at bounding box center [1138, 333] width 16 height 16
click at [1135, 389] on div at bounding box center [1138, 388] width 16 height 16
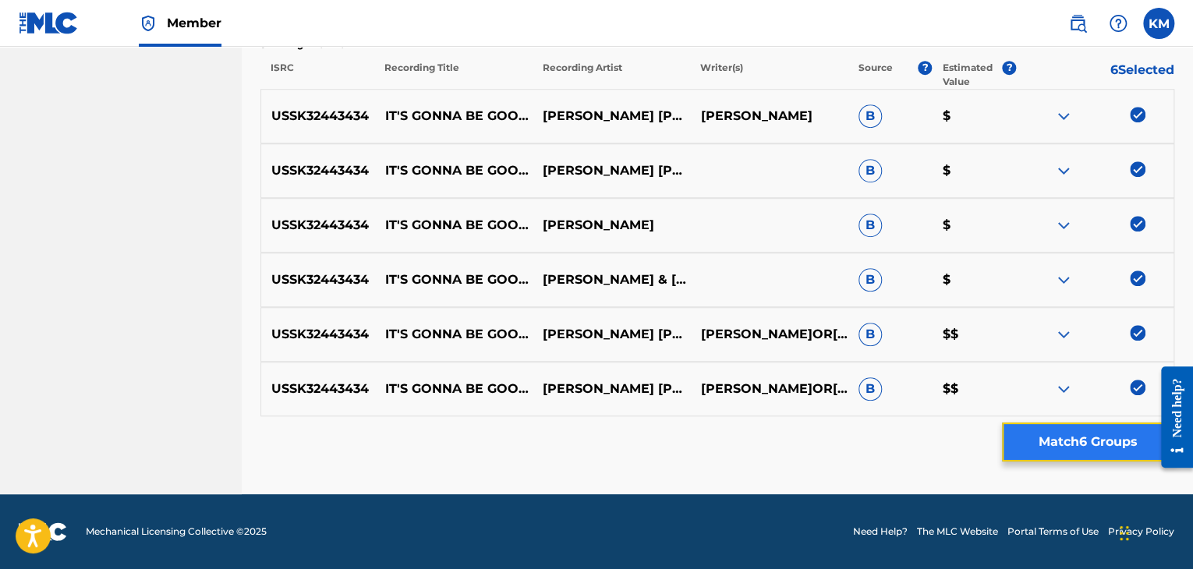
click at [1063, 427] on button "Match 6 Groups" at bounding box center [1088, 442] width 172 height 39
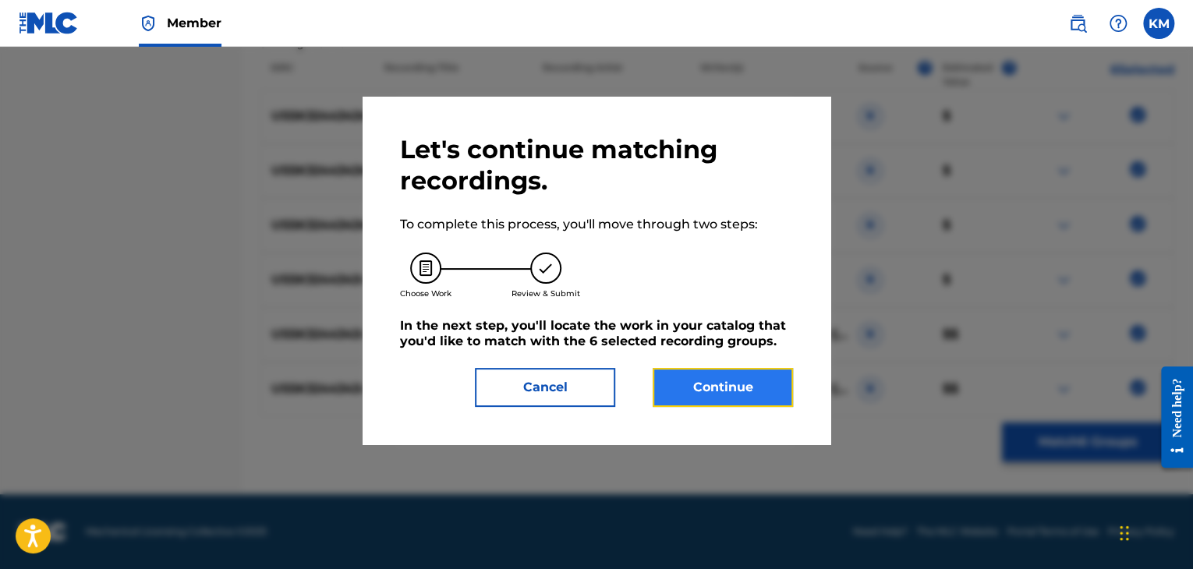
click at [725, 378] on button "Continue" at bounding box center [723, 387] width 140 height 39
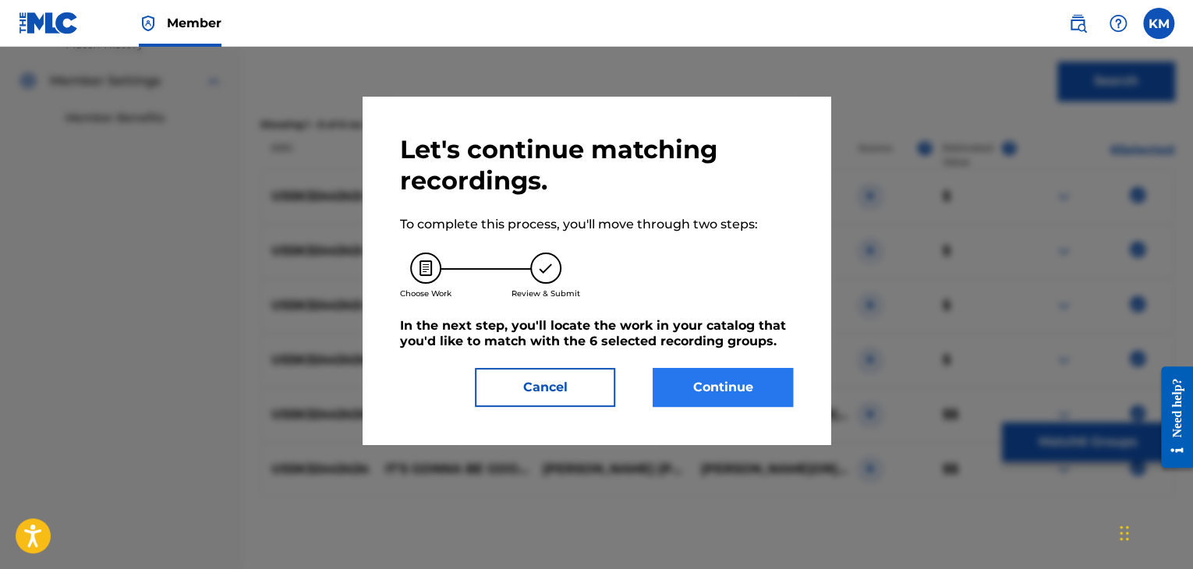
scroll to position [469, 0]
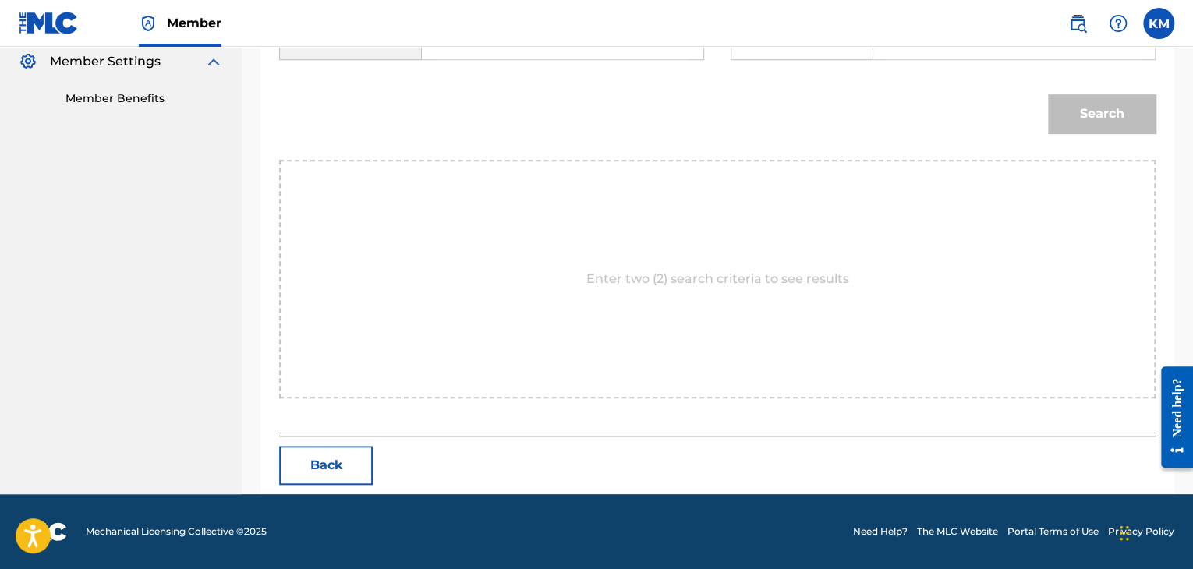
click at [464, 51] on input "Search Form" at bounding box center [562, 40] width 255 height 37
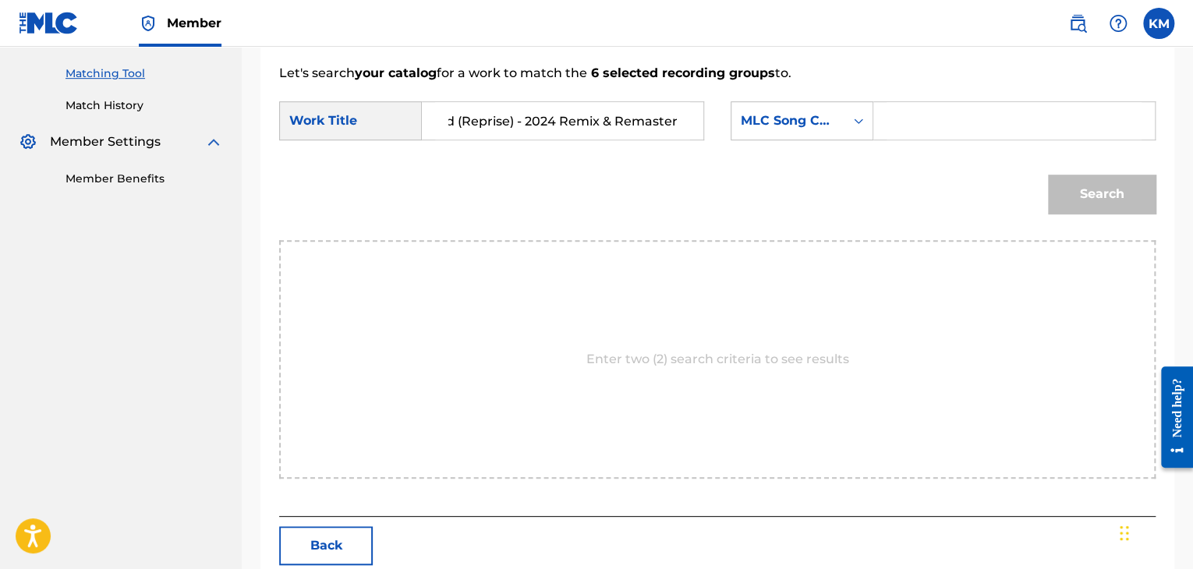
scroll to position [314, 0]
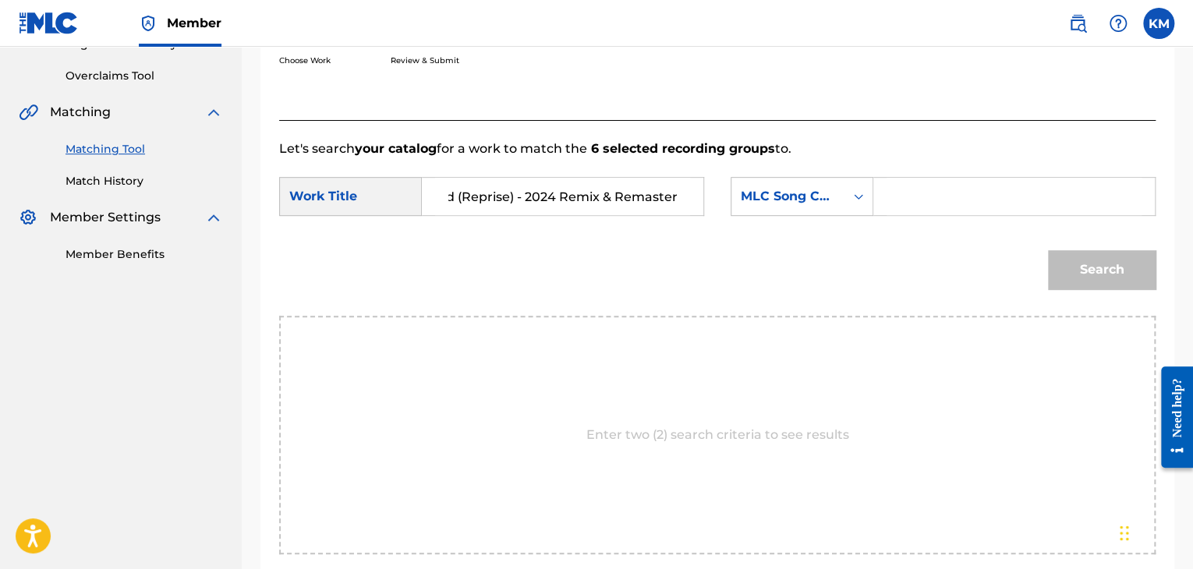
type input "It's Gonna Be Good (Reprise) - 2024 Remix & Remaster"
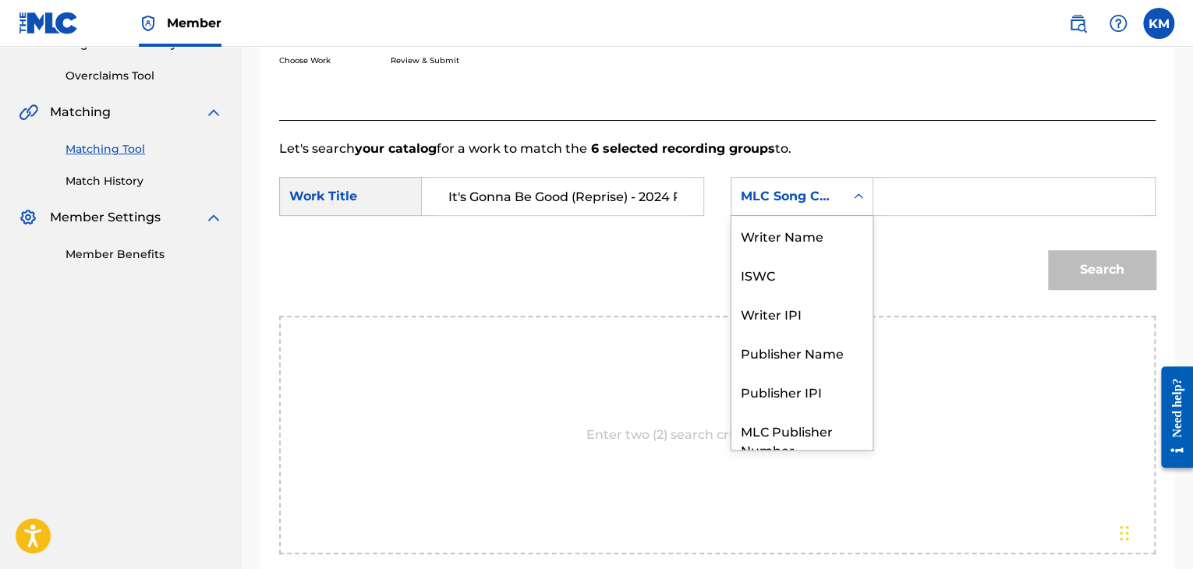
click at [855, 200] on icon "Search Form" at bounding box center [859, 197] width 16 height 16
click at [830, 233] on div "Writer Name" at bounding box center [802, 235] width 141 height 39
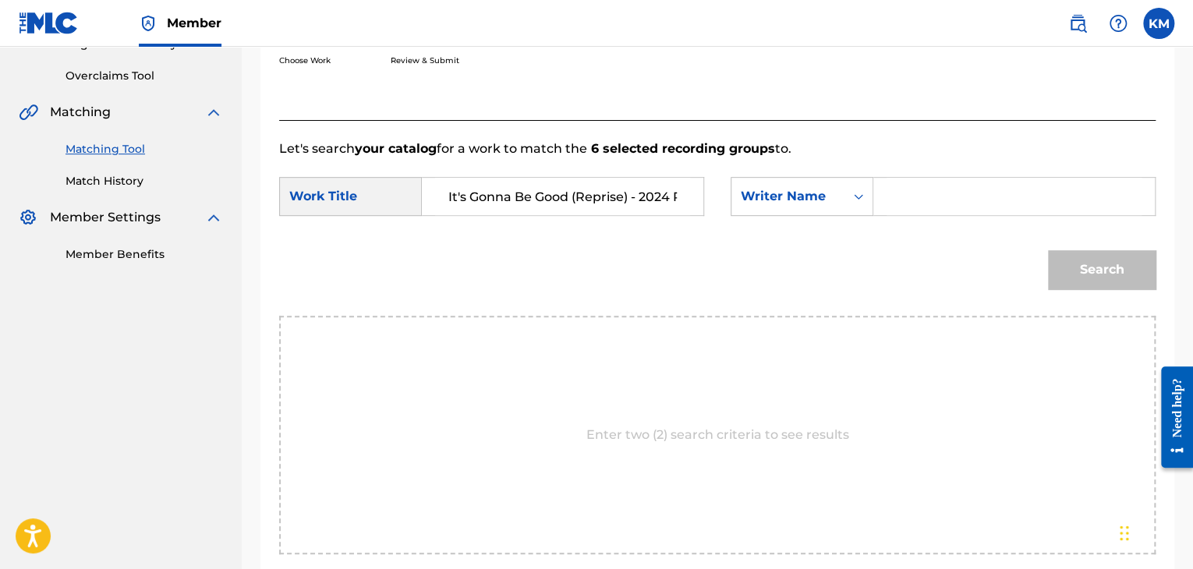
click at [920, 201] on input "Search Form" at bounding box center [1014, 196] width 255 height 37
type input "[PERSON_NAME]"
click at [1105, 260] on button "Search" at bounding box center [1102, 269] width 108 height 39
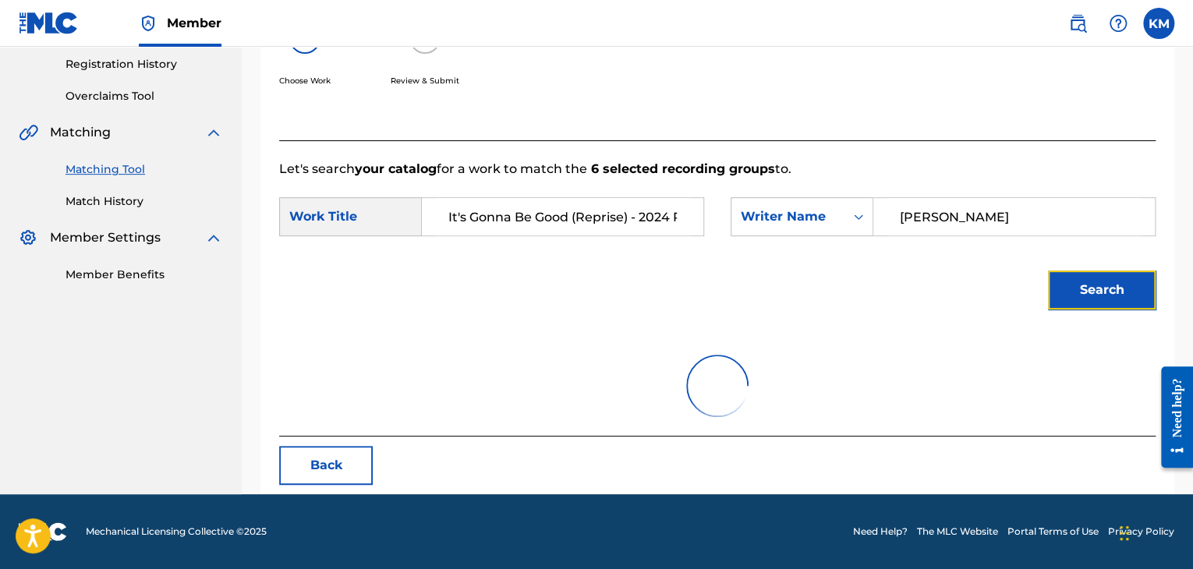
scroll to position [314, 0]
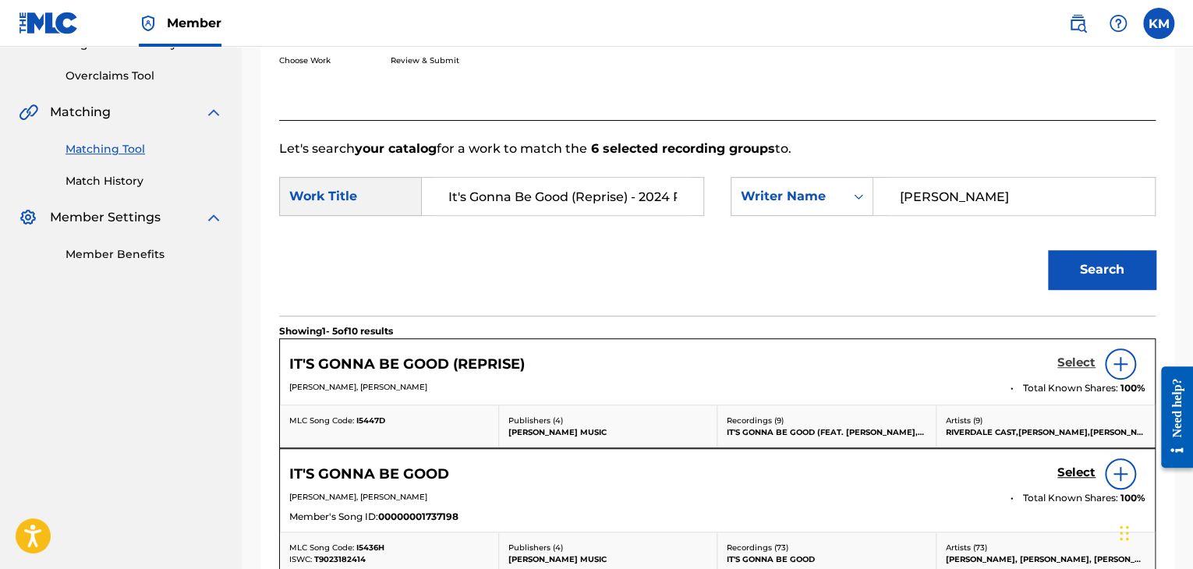
click at [1078, 360] on h5 "Select" at bounding box center [1076, 363] width 38 height 15
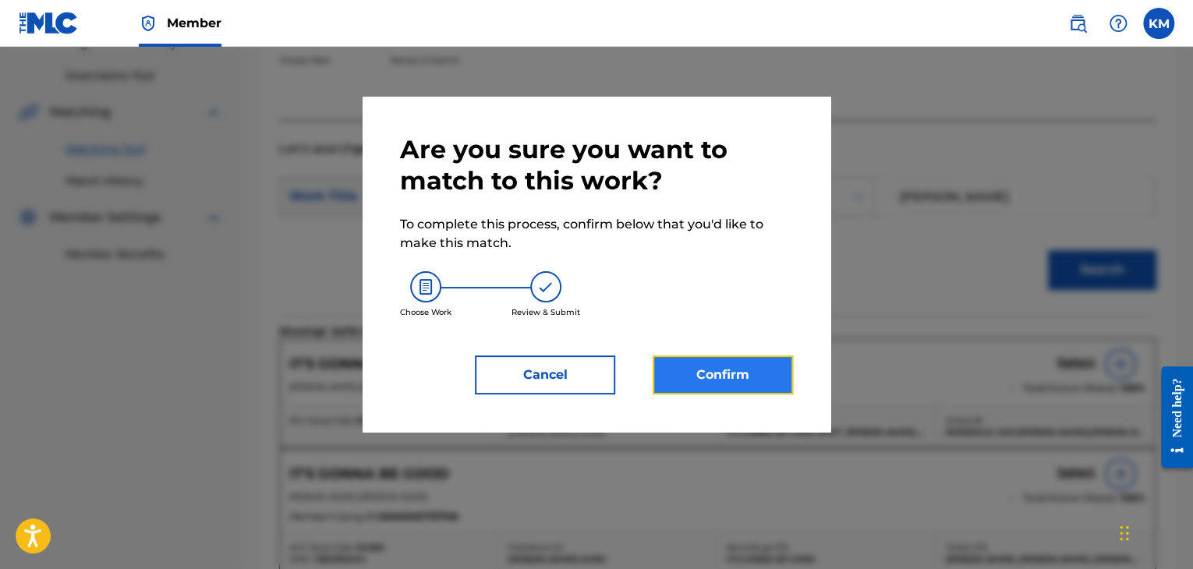
click at [732, 373] on button "Confirm" at bounding box center [723, 375] width 140 height 39
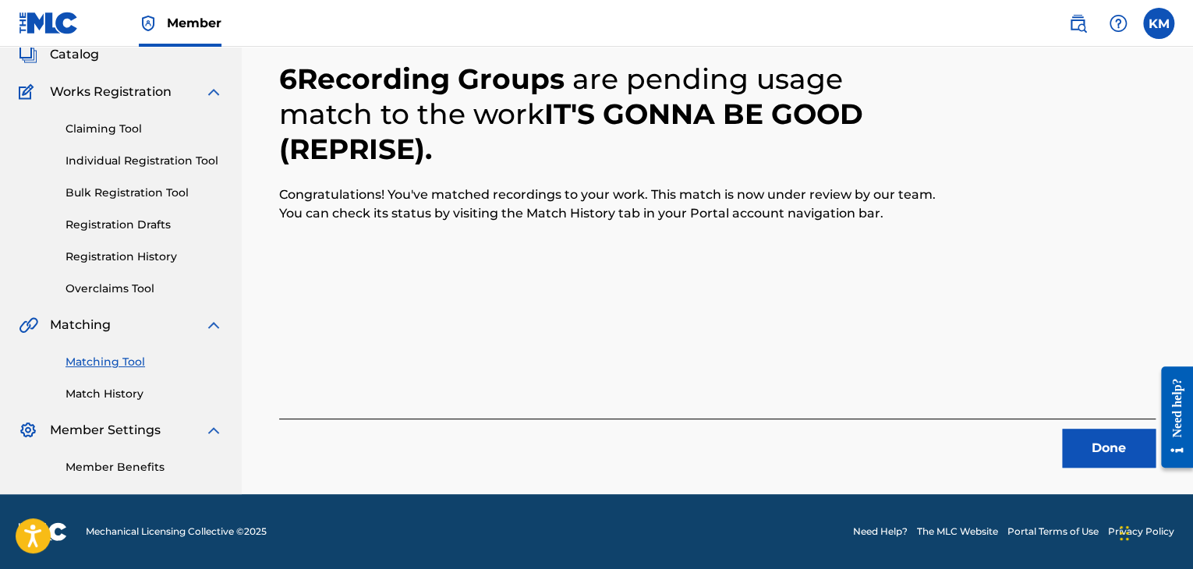
scroll to position [101, 0]
click at [1096, 436] on button "Done" at bounding box center [1109, 448] width 94 height 39
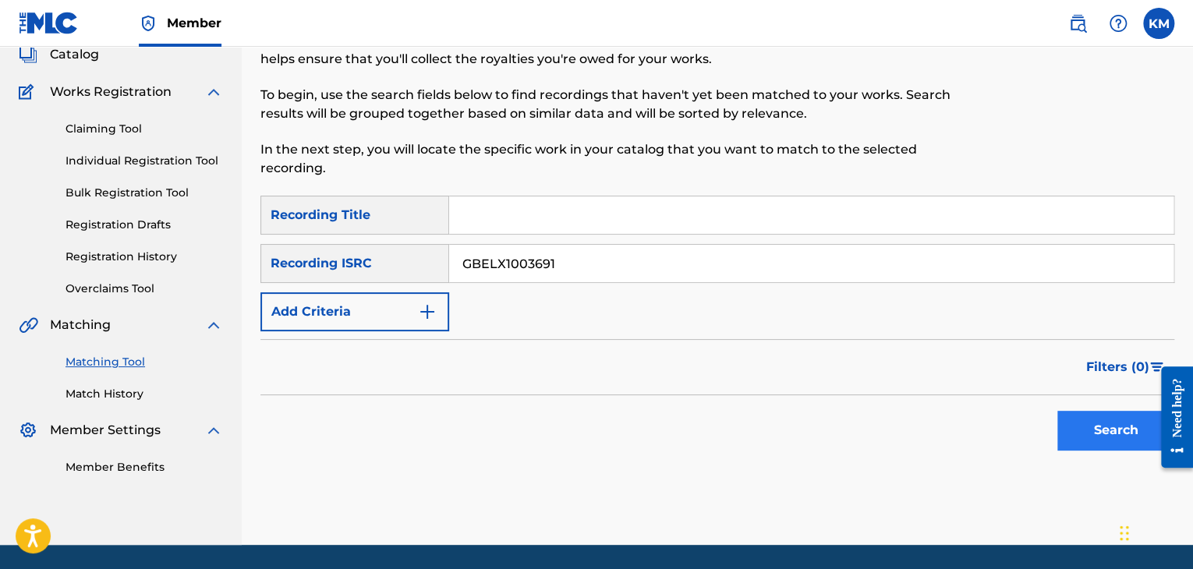
type input "GBELX1003691"
click at [1083, 423] on button "Search" at bounding box center [1115, 430] width 117 height 39
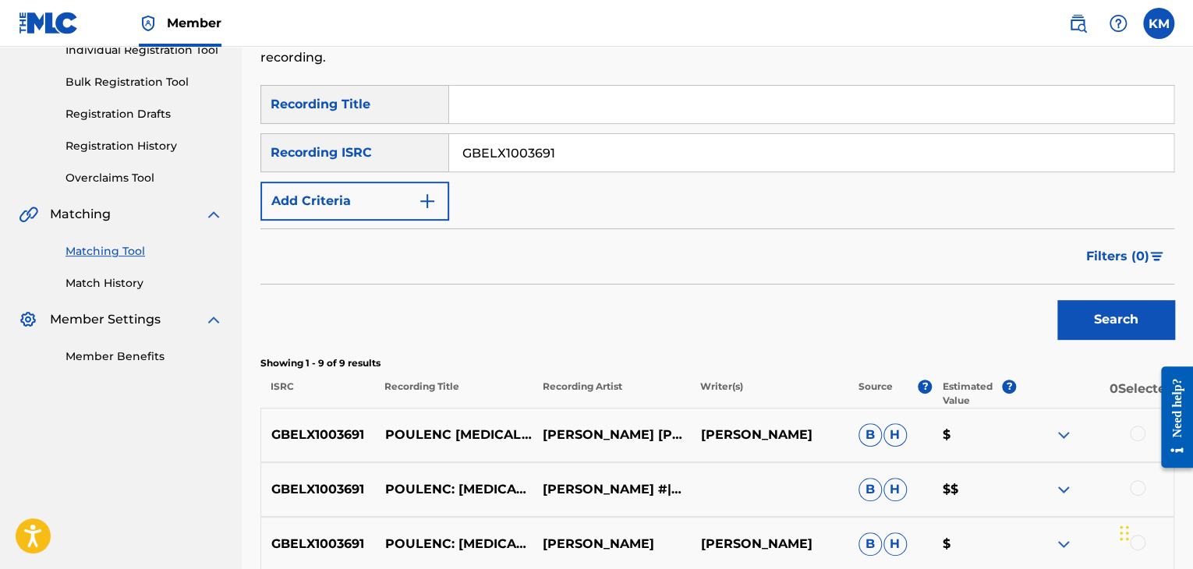
scroll to position [335, 0]
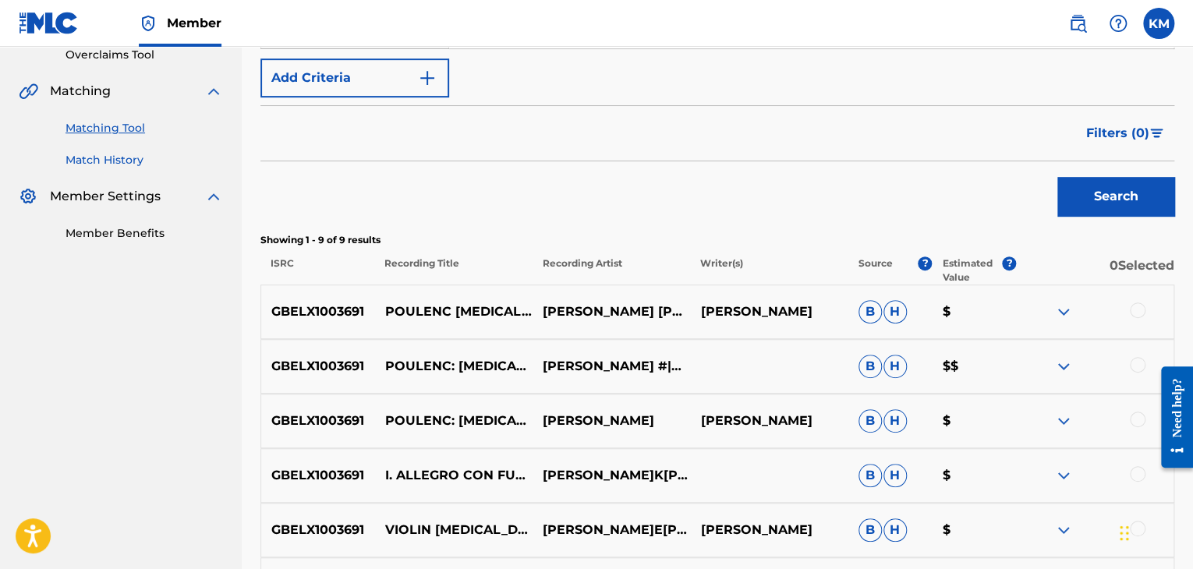
click at [105, 161] on link "Match History" at bounding box center [145, 160] width 158 height 16
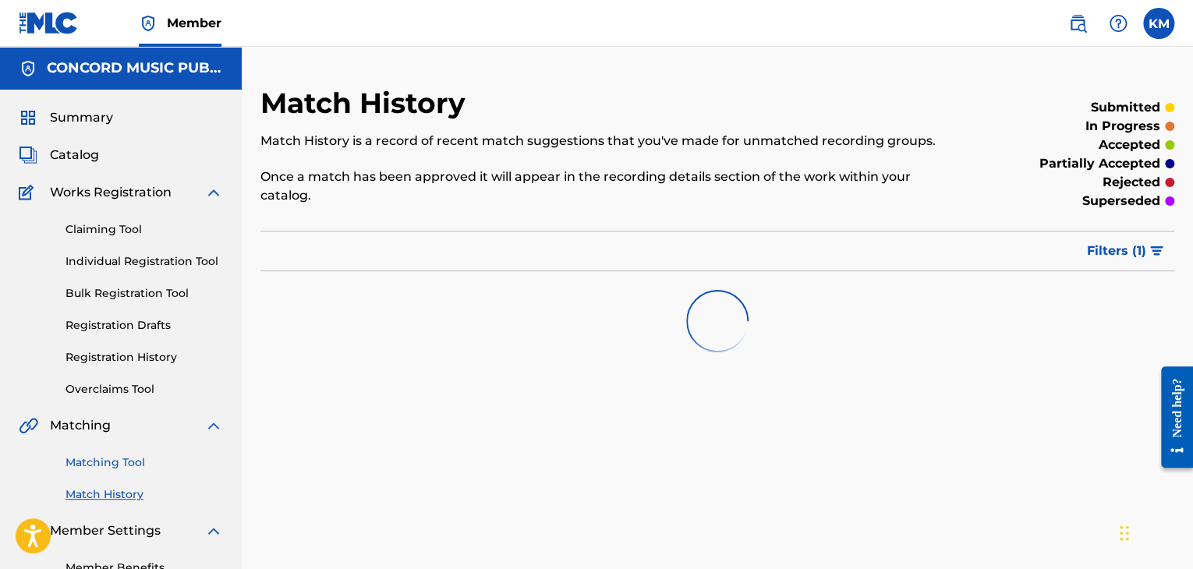
click at [119, 460] on link "Matching Tool" at bounding box center [145, 463] width 158 height 16
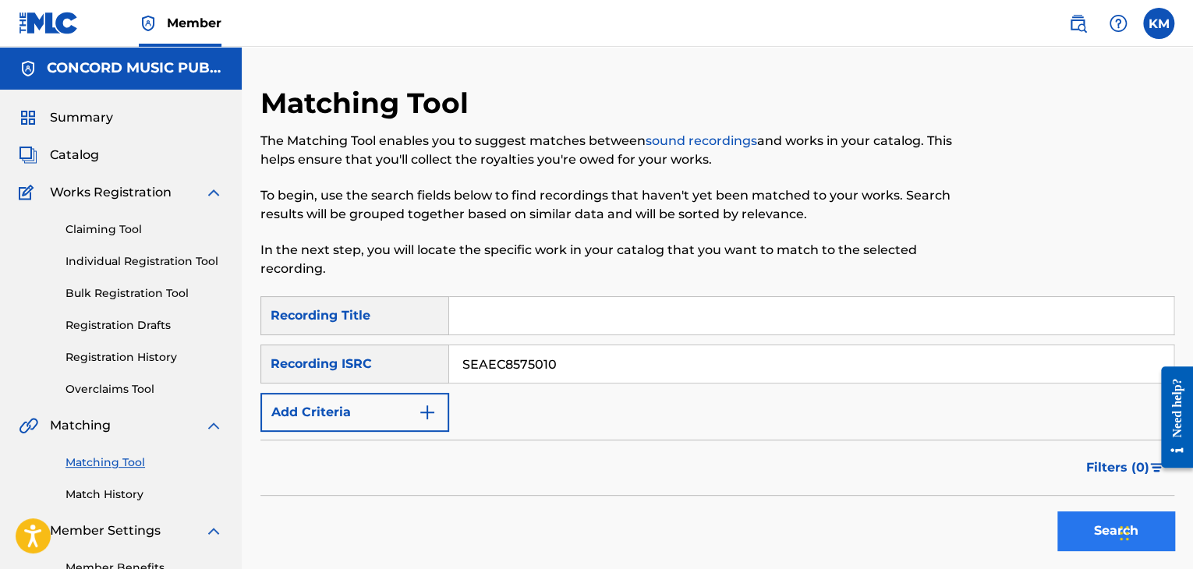
type input "SEAEC8575010"
click at [1065, 517] on button "Search" at bounding box center [1115, 531] width 117 height 39
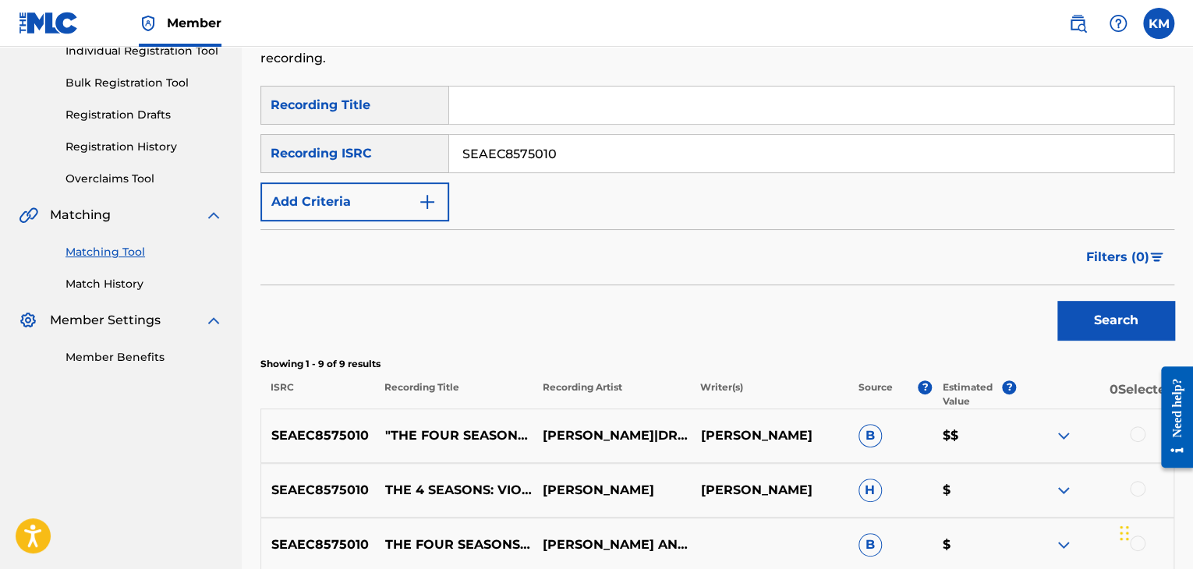
scroll to position [390, 0]
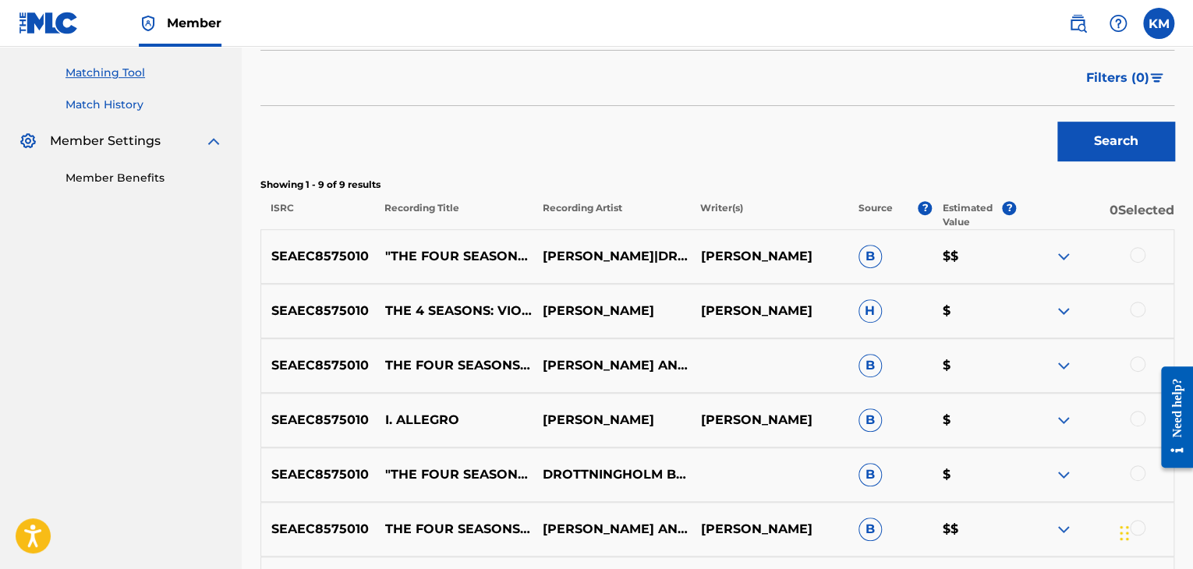
click at [119, 107] on link "Match History" at bounding box center [145, 105] width 158 height 16
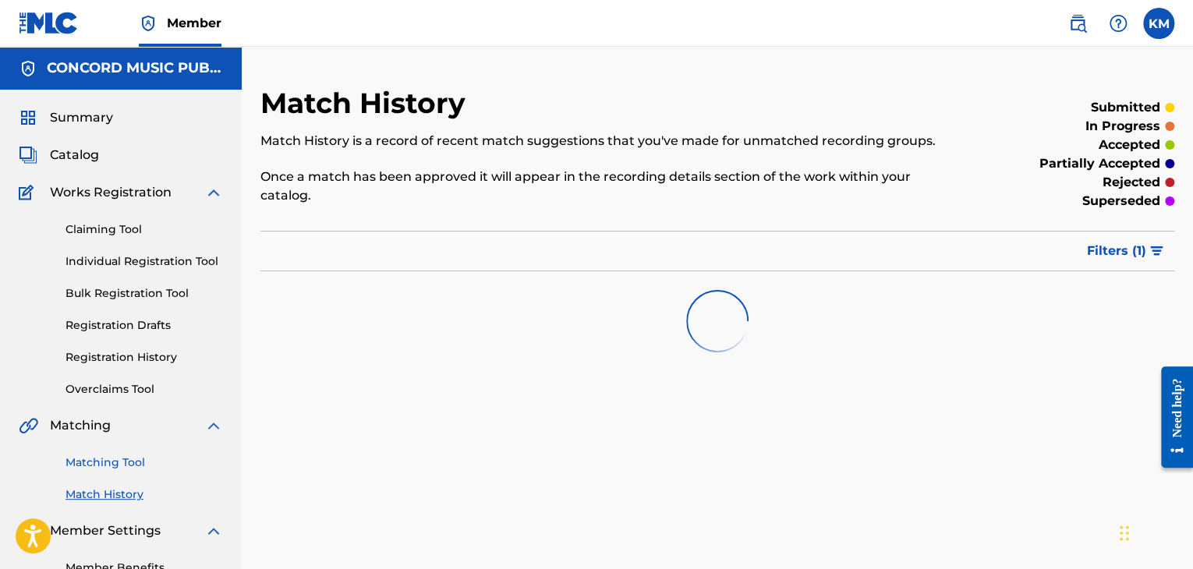
click at [97, 465] on link "Matching Tool" at bounding box center [145, 463] width 158 height 16
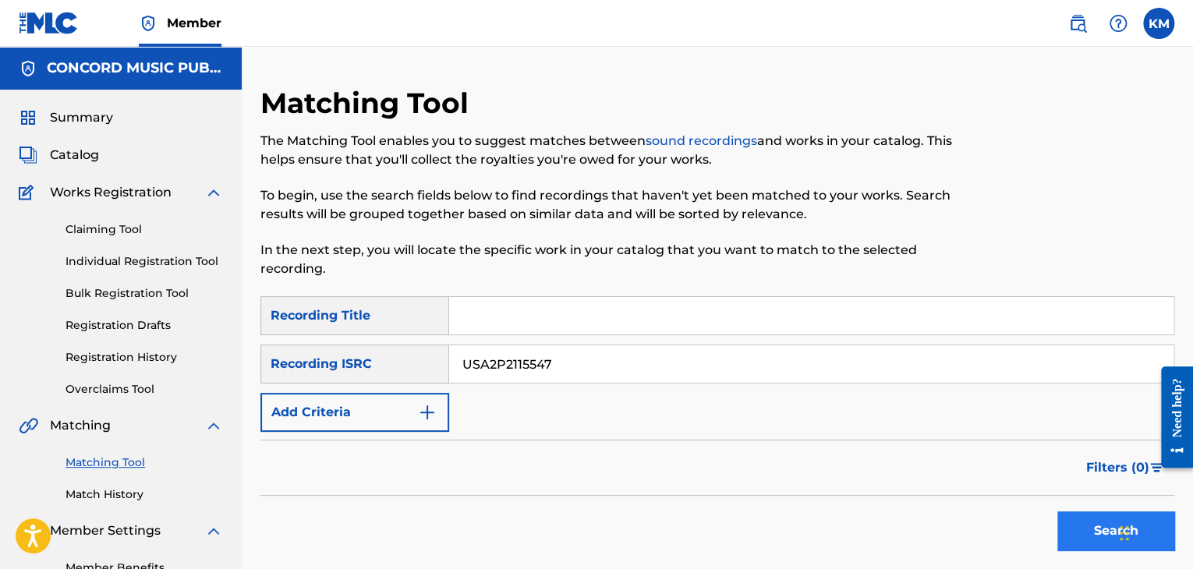
type input "USA2P2115547"
click at [1072, 526] on button "Search" at bounding box center [1115, 531] width 117 height 39
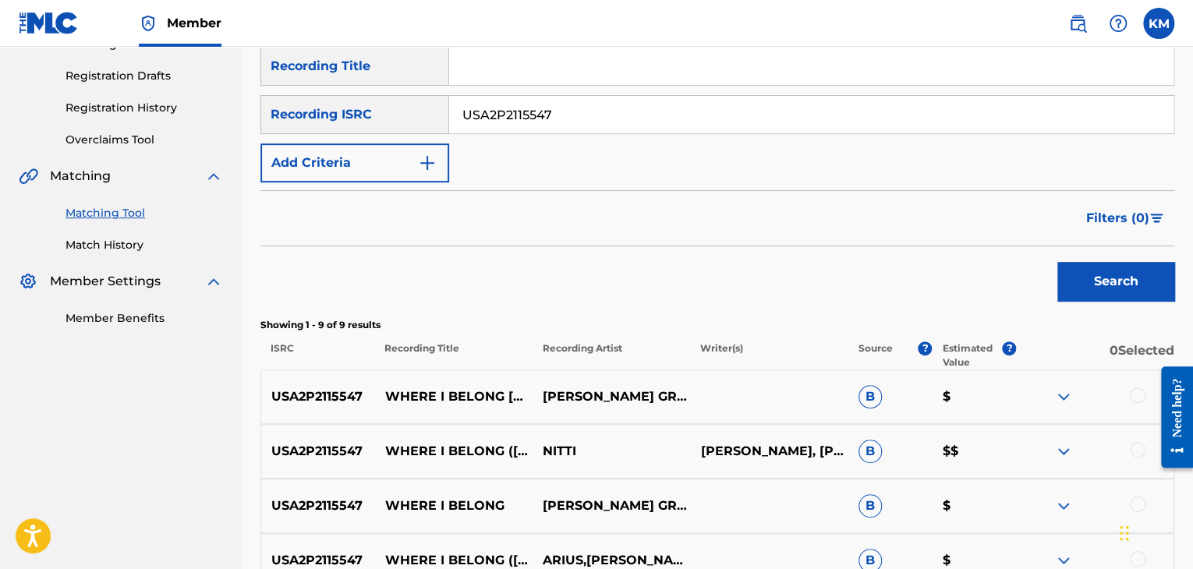
scroll to position [390, 0]
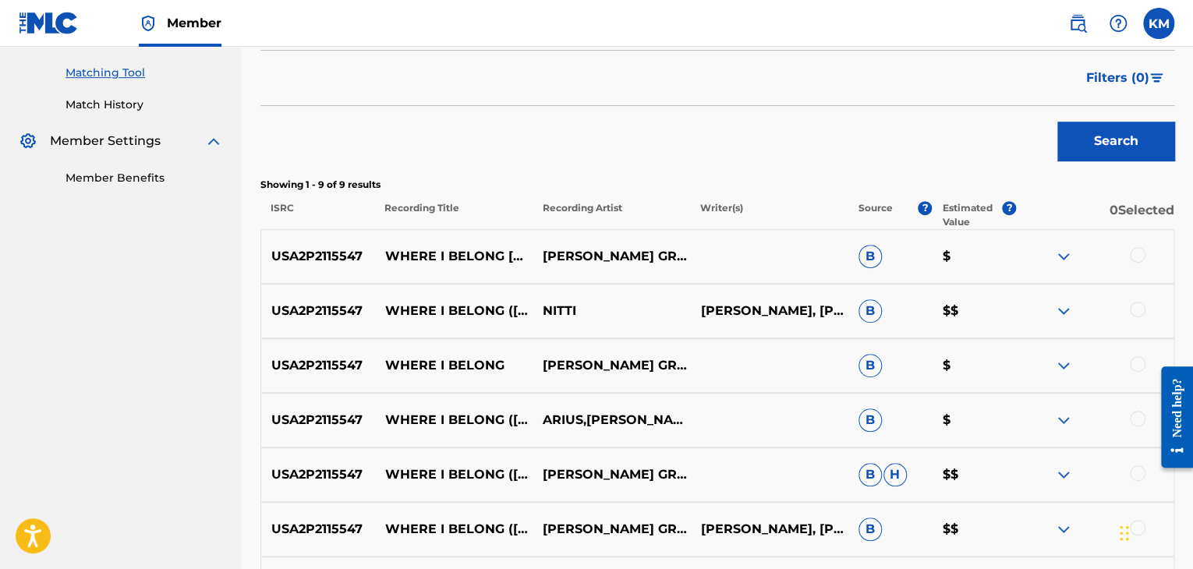
click at [1136, 256] on div at bounding box center [1138, 255] width 16 height 16
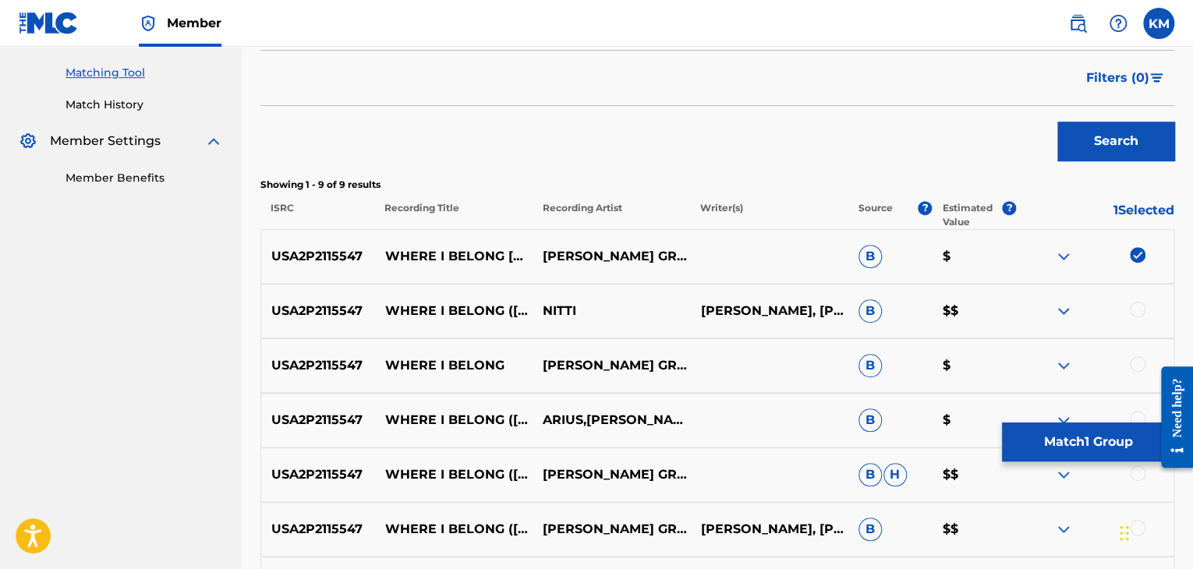
click at [1135, 311] on div at bounding box center [1138, 310] width 16 height 16
click at [1139, 364] on div at bounding box center [1138, 364] width 16 height 16
click at [1138, 413] on div at bounding box center [1138, 419] width 16 height 16
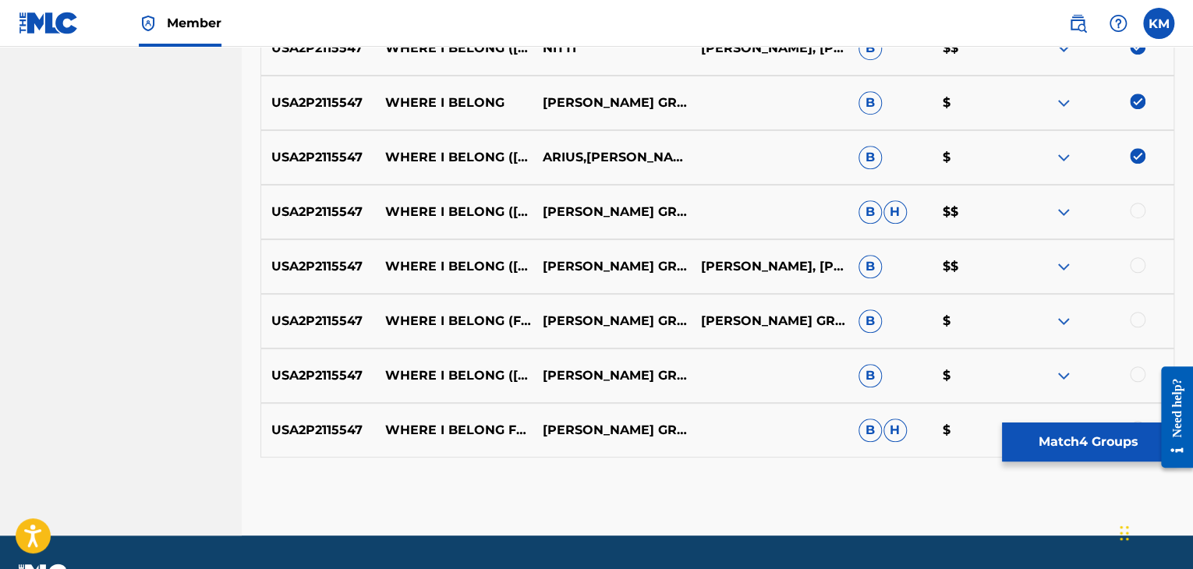
scroll to position [694, 0]
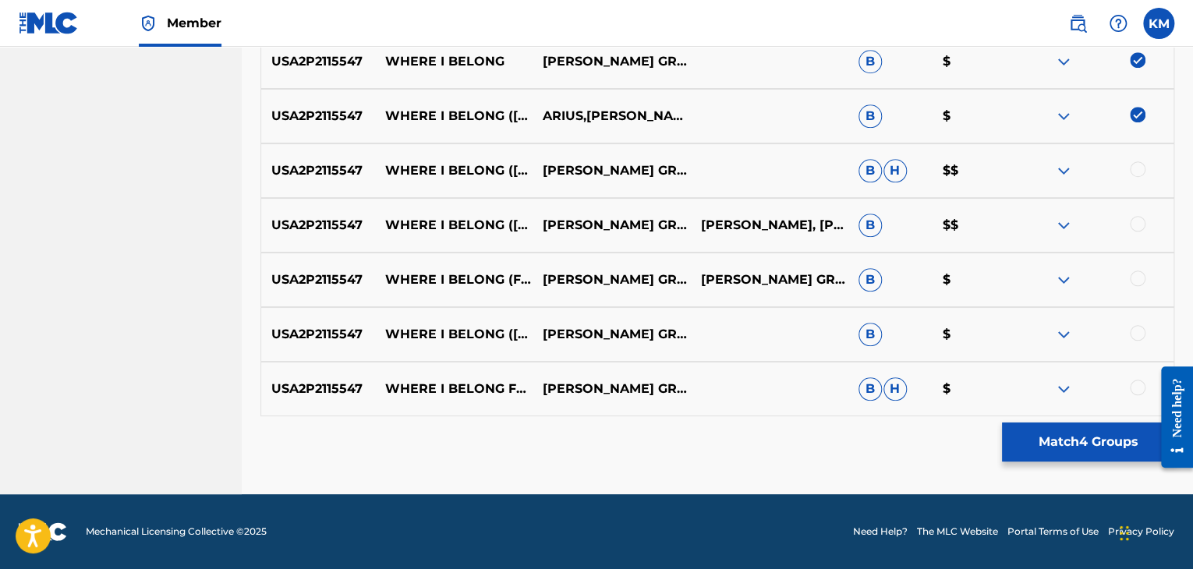
click at [1137, 166] on div at bounding box center [1138, 169] width 16 height 16
click at [1139, 222] on div at bounding box center [1138, 224] width 16 height 16
click at [1139, 275] on div at bounding box center [1138, 279] width 16 height 16
click at [1135, 335] on div at bounding box center [1138, 333] width 16 height 16
click at [1138, 384] on div at bounding box center [1138, 388] width 16 height 16
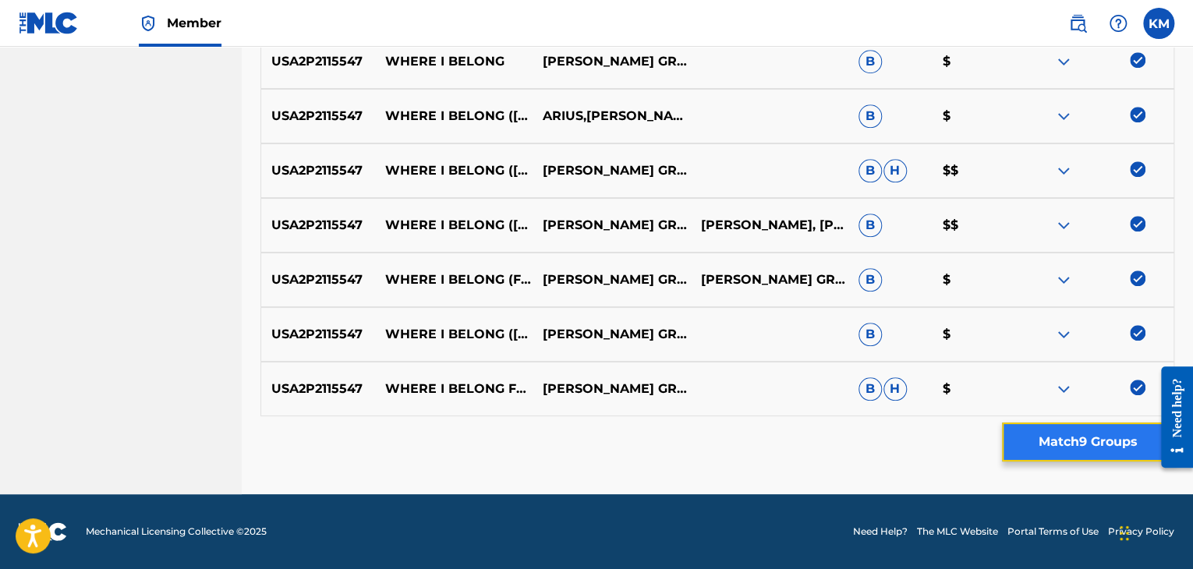
click at [1073, 441] on button "Match 9 Groups" at bounding box center [1088, 442] width 172 height 39
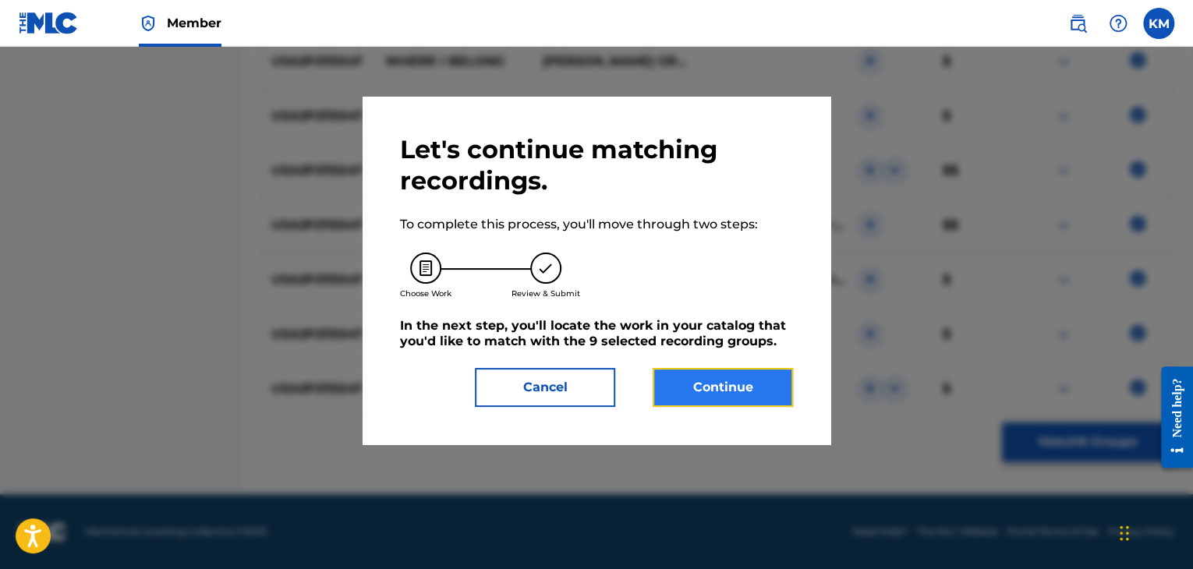
click at [680, 381] on button "Continue" at bounding box center [723, 387] width 140 height 39
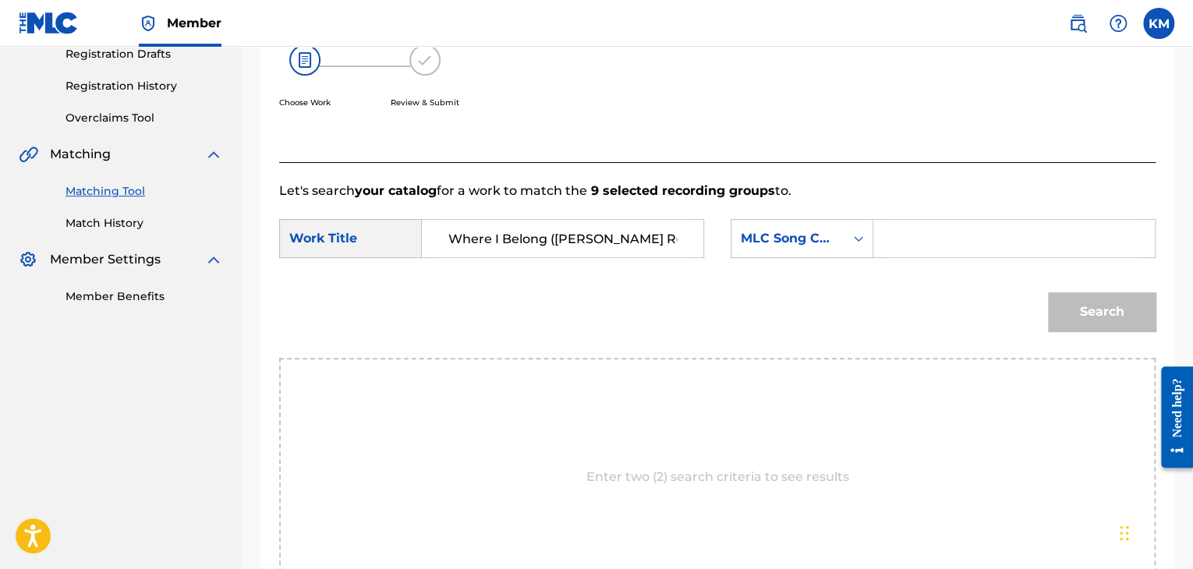
scroll to position [158, 0]
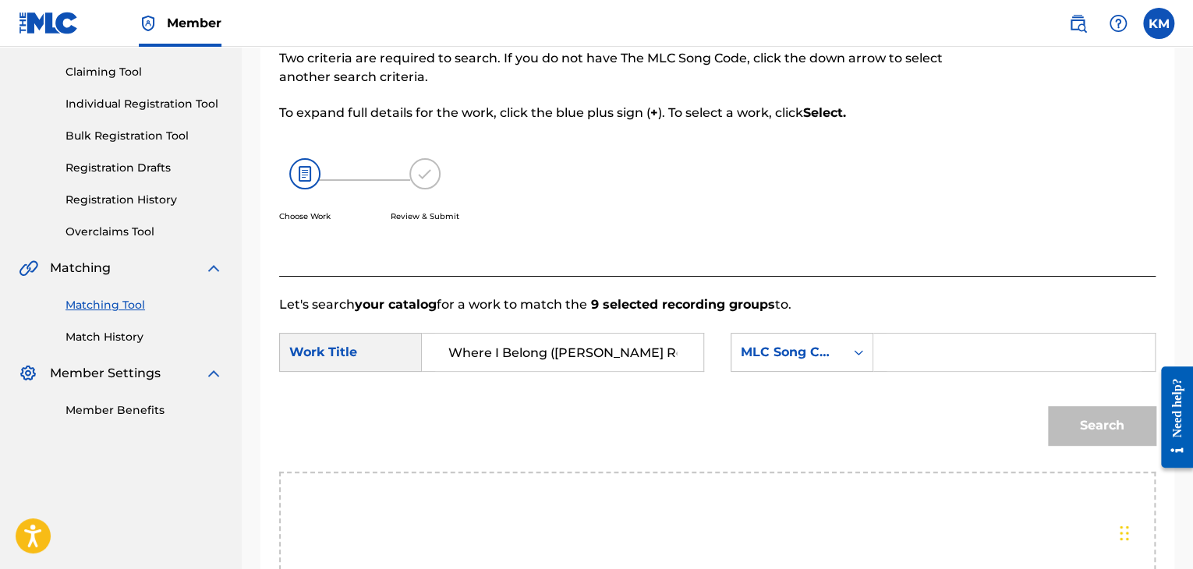
type input "Where I Belong ([PERSON_NAME] Remix)"
click at [853, 352] on icon "Search Form" at bounding box center [859, 353] width 16 height 16
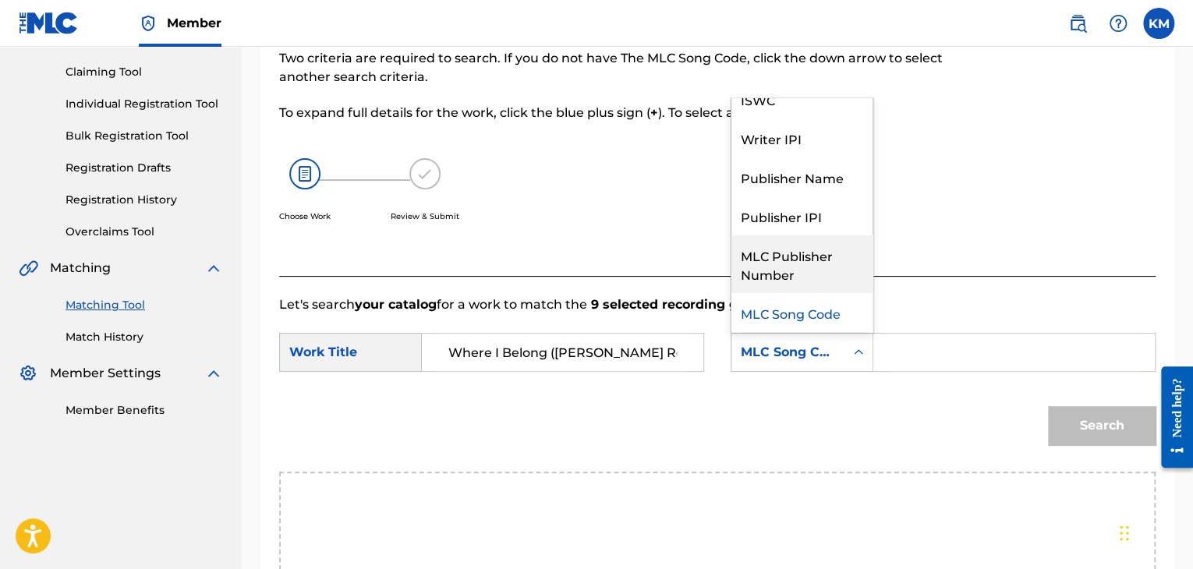
scroll to position [0, 0]
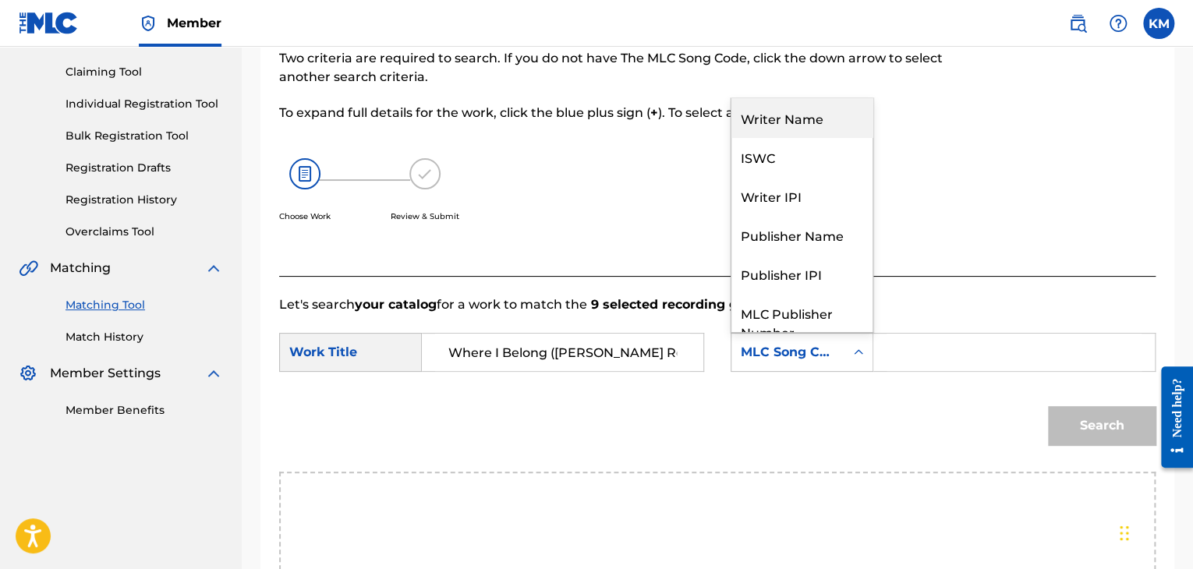
click at [799, 113] on div "Writer Name" at bounding box center [802, 117] width 141 height 39
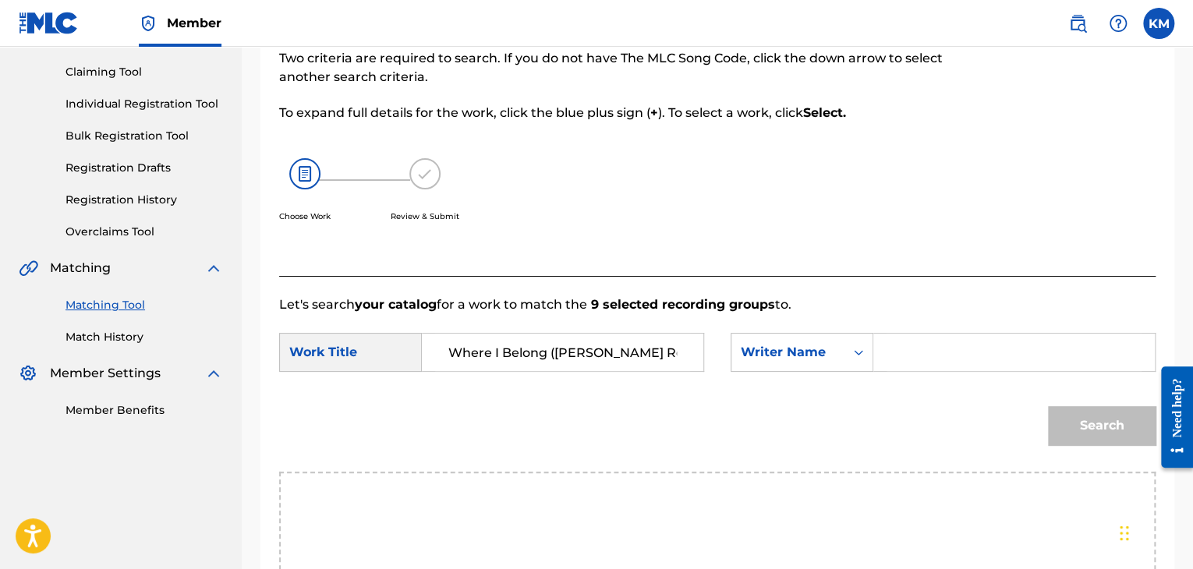
click at [914, 363] on input "Search Form" at bounding box center [1014, 352] width 255 height 37
type input "Savage"
click at [1098, 426] on button "Search" at bounding box center [1102, 425] width 108 height 39
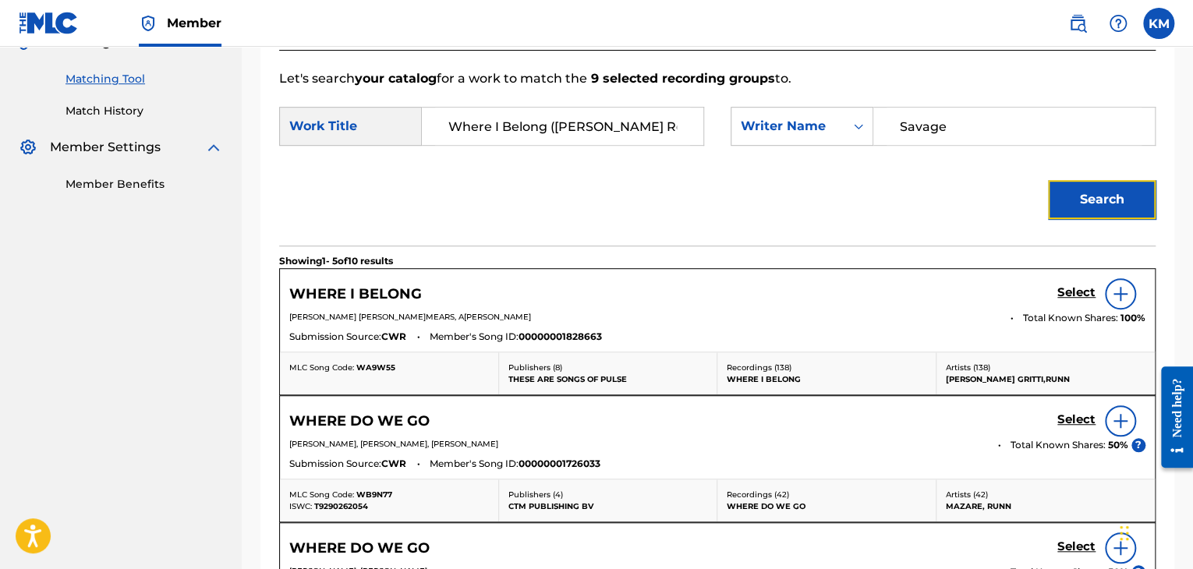
scroll to position [391, 0]
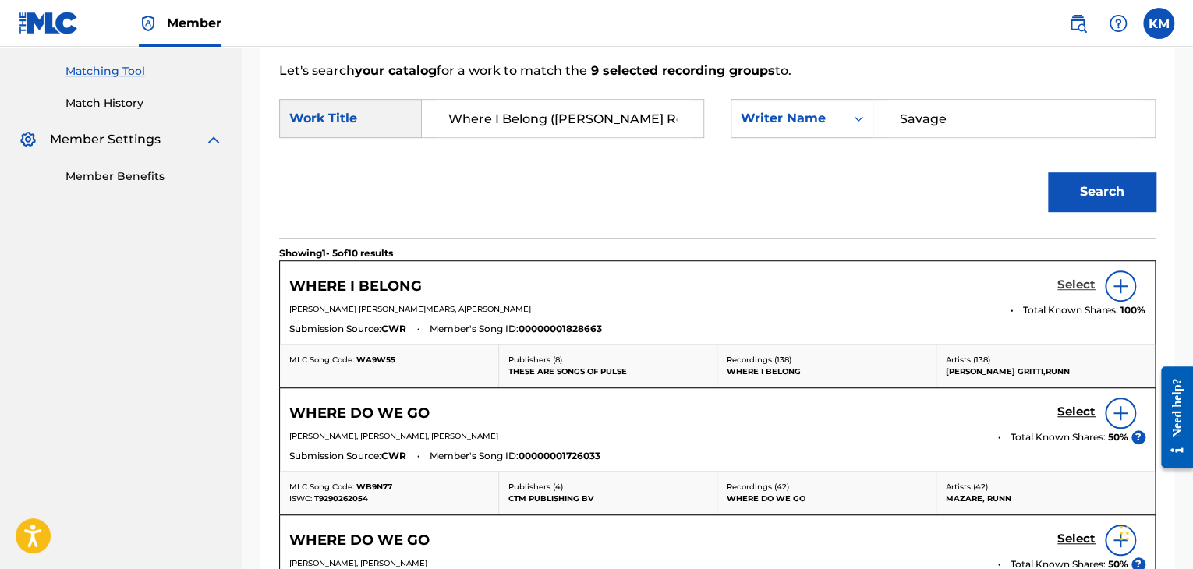
click at [1073, 284] on h5 "Select" at bounding box center [1076, 285] width 38 height 15
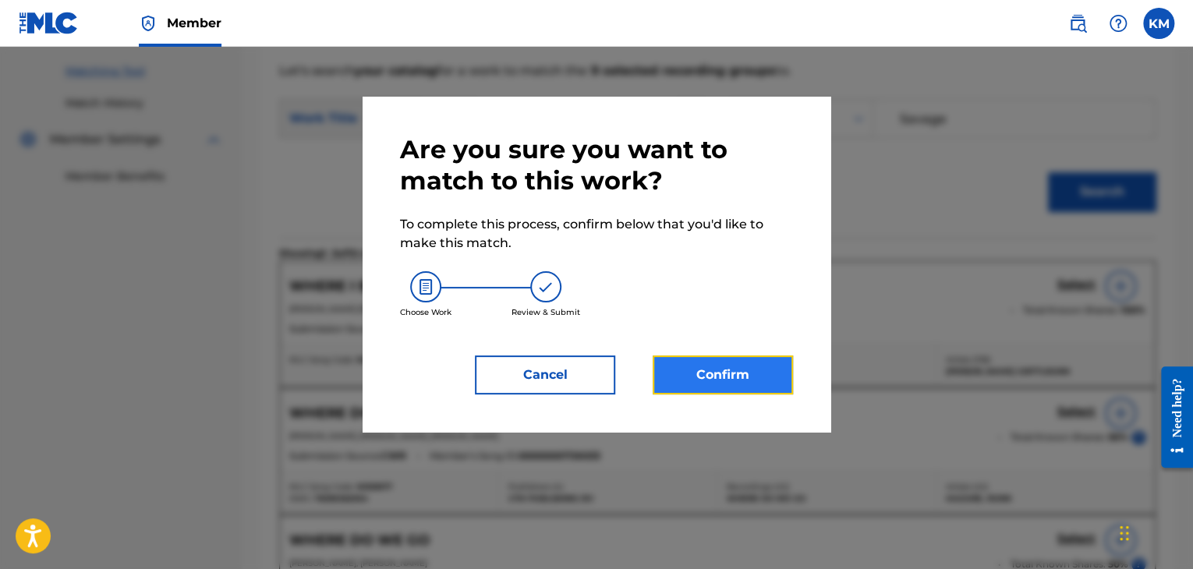
click at [721, 372] on button "Confirm" at bounding box center [723, 375] width 140 height 39
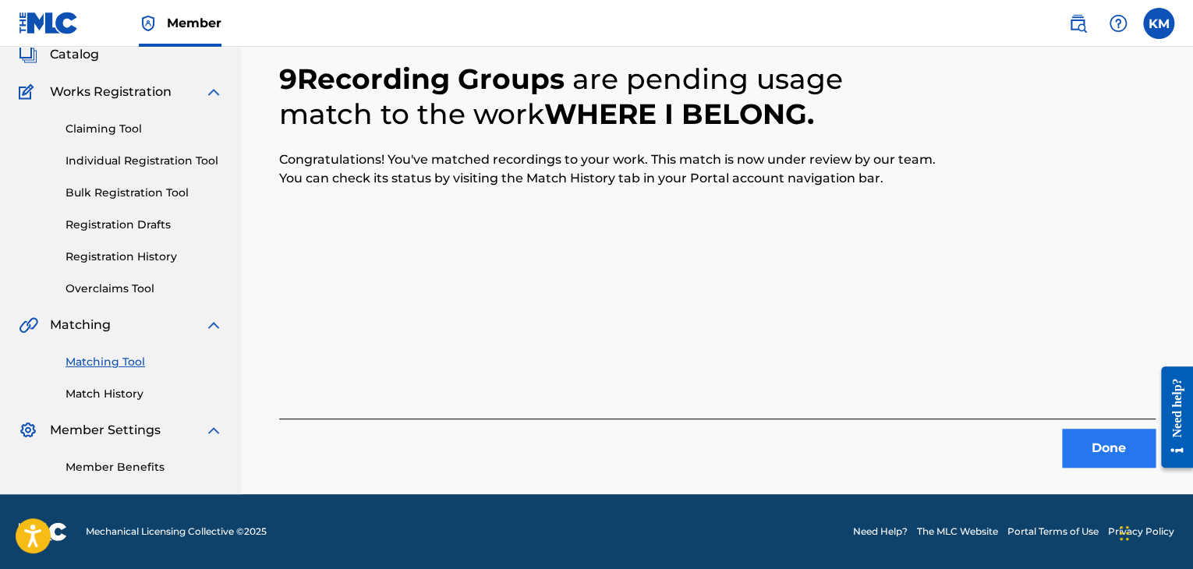
scroll to position [101, 0]
click at [1093, 451] on button "Done" at bounding box center [1109, 448] width 94 height 39
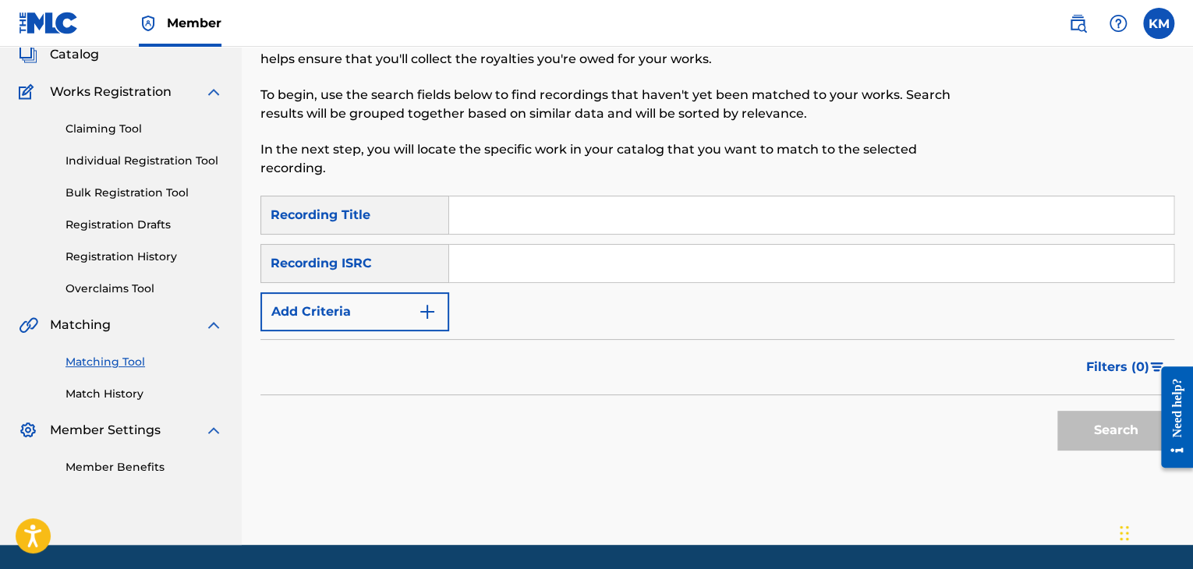
click at [537, 266] on input "Search Form" at bounding box center [811, 263] width 724 height 37
type input "USWB11801527"
click at [1084, 422] on button "Search" at bounding box center [1115, 430] width 117 height 39
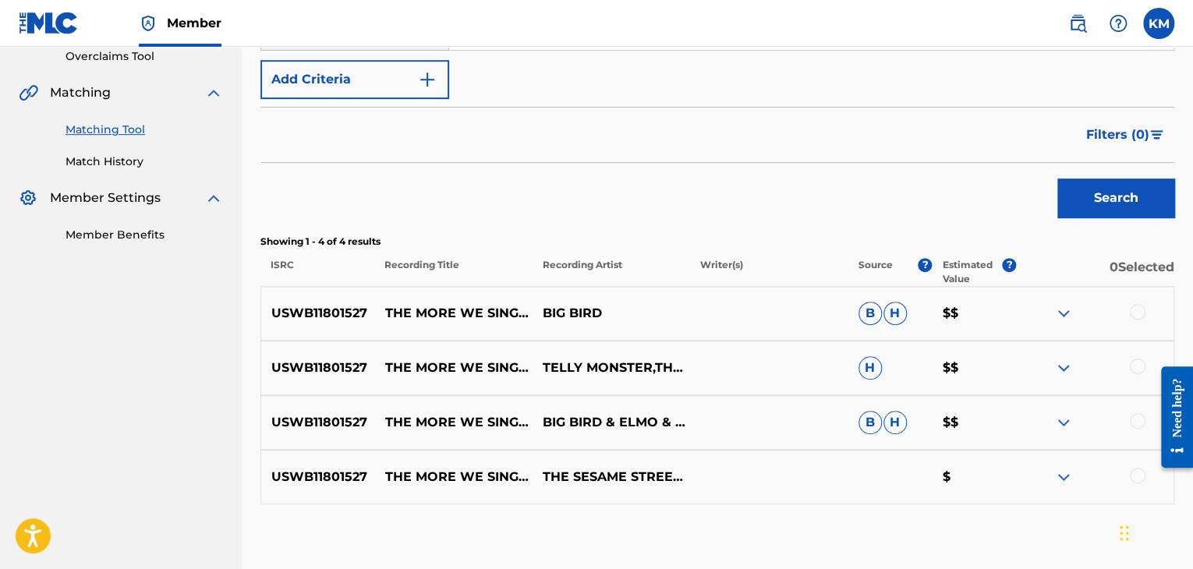
scroll to position [335, 0]
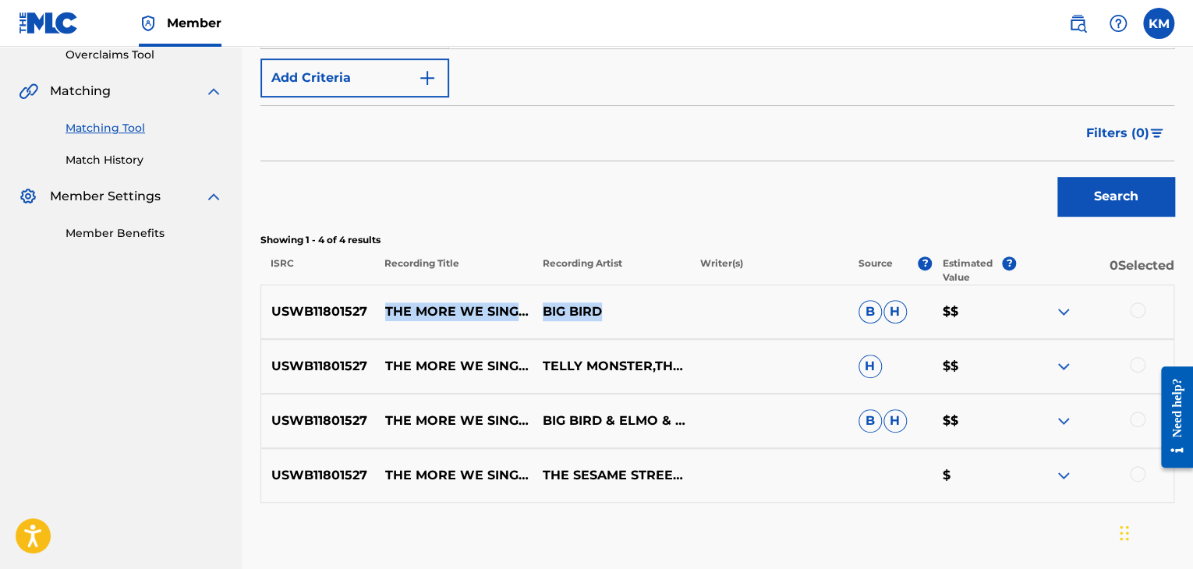
drag, startPoint x: 382, startPoint y: 300, endPoint x: 615, endPoint y: 309, distance: 232.6
click at [615, 309] on div "USWB11801527 THE MORE WE SING TOGETHER[PERSON_NAME]D B H $$" at bounding box center [717, 312] width 914 height 55
click at [384, 298] on p "THE MORE WE SING TOGETHER" at bounding box center [454, 311] width 158 height 37
drag, startPoint x: 384, startPoint y: 298, endPoint x: 450, endPoint y: 319, distance: 69.6
click at [450, 319] on p "THE MORE WE SING TOGETHER" at bounding box center [454, 311] width 158 height 37
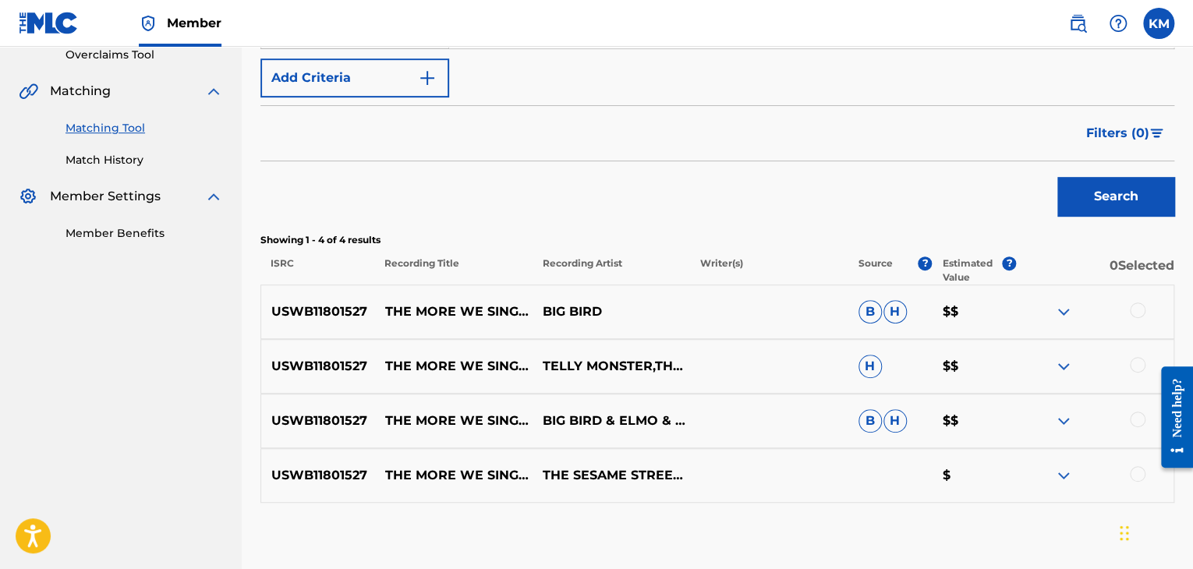
click at [1131, 305] on div at bounding box center [1138, 311] width 16 height 16
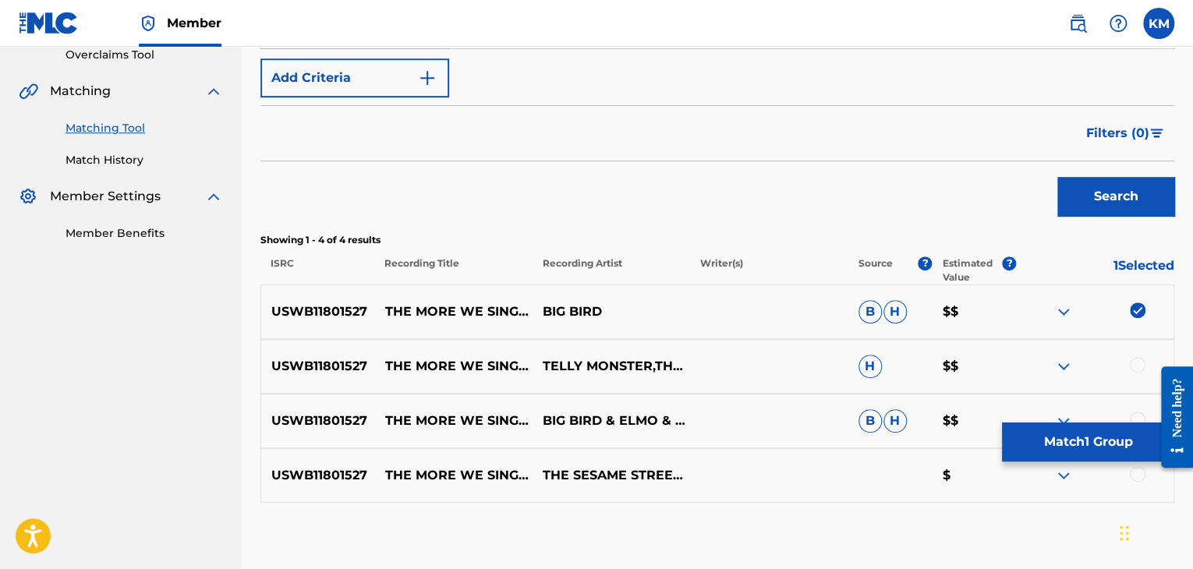
click at [1139, 366] on div at bounding box center [1138, 365] width 16 height 16
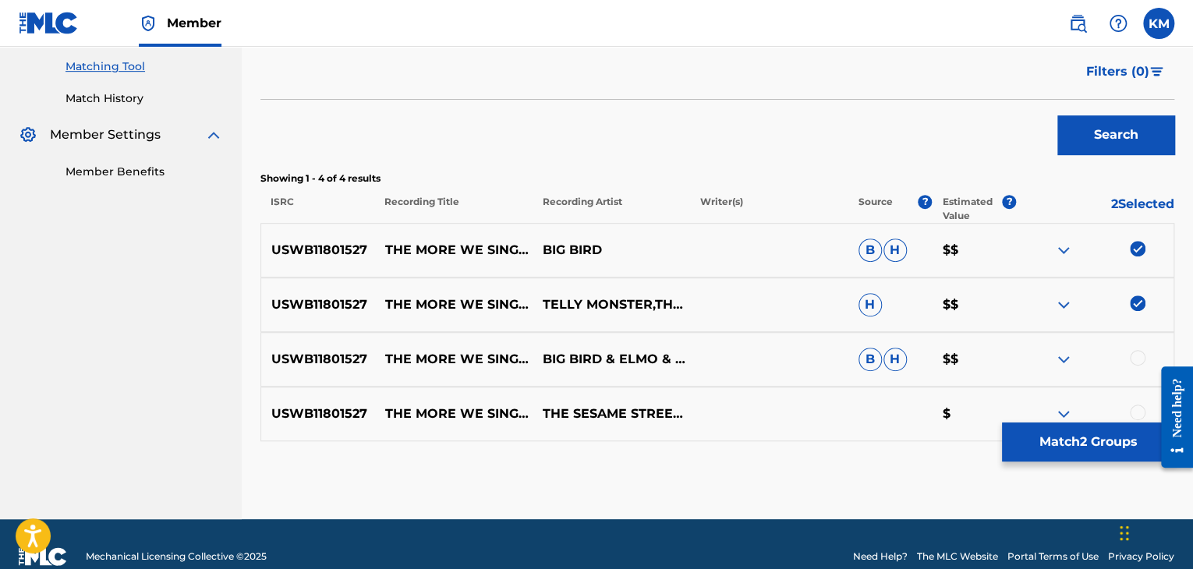
scroll to position [413, 0]
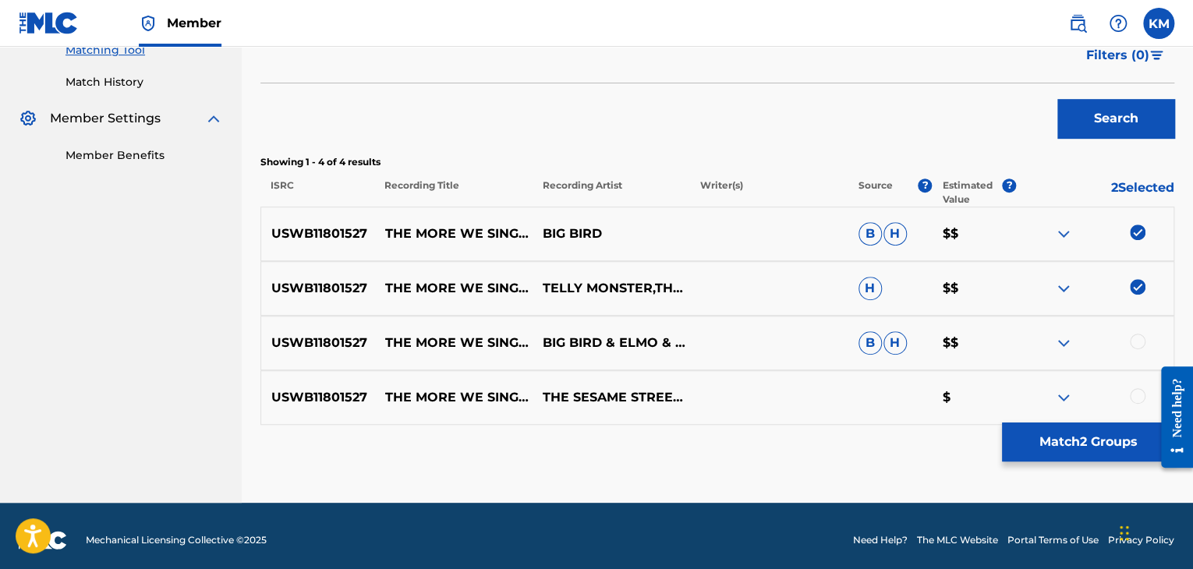
click at [1139, 342] on div at bounding box center [1138, 342] width 16 height 16
click at [1138, 391] on div at bounding box center [1138, 396] width 16 height 16
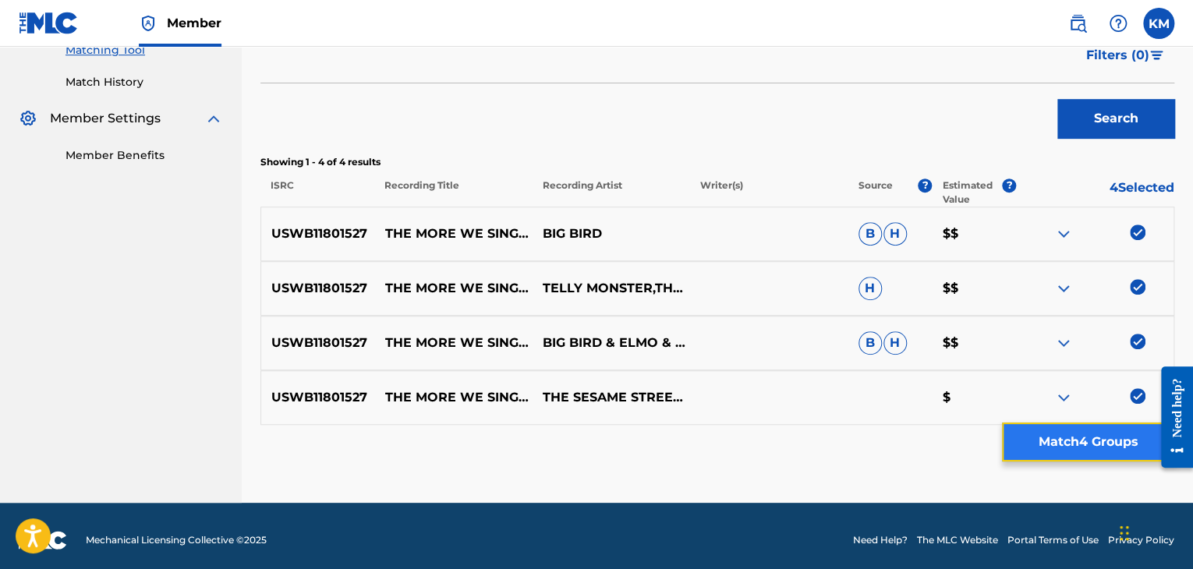
click at [1081, 436] on button "Match 4 Groups" at bounding box center [1088, 442] width 172 height 39
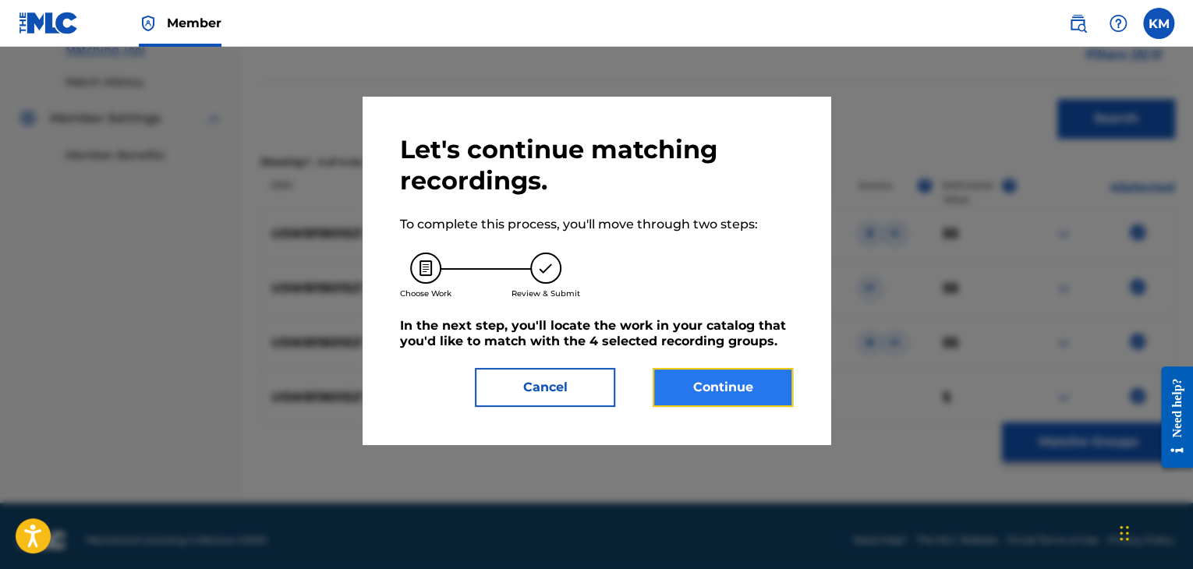
click at [741, 384] on button "Continue" at bounding box center [723, 387] width 140 height 39
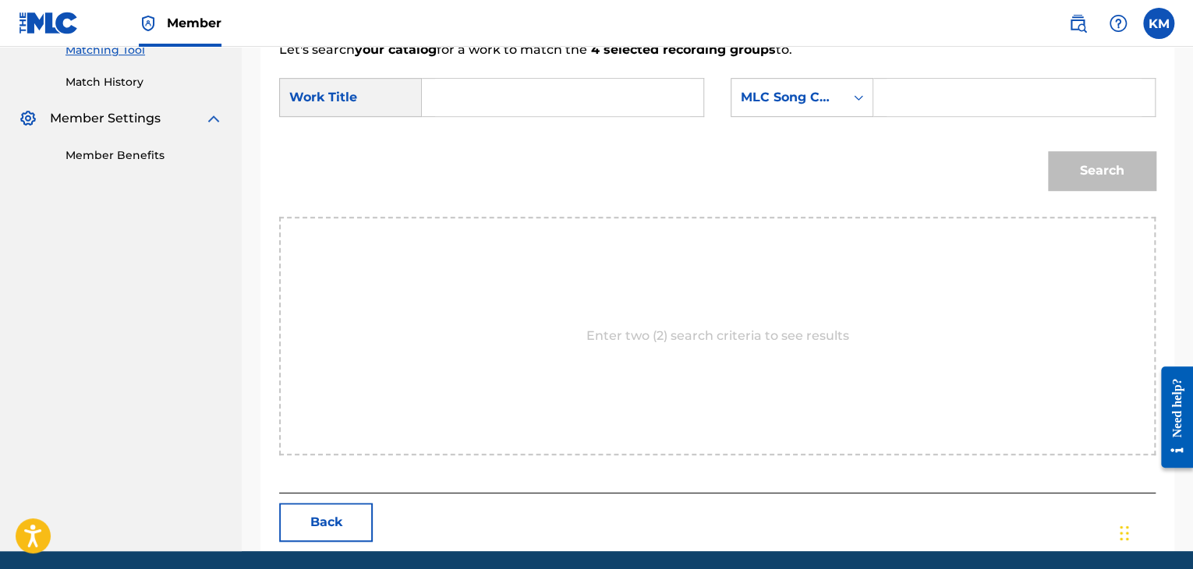
click at [528, 91] on input "Search Form" at bounding box center [562, 97] width 255 height 37
type input "THE MORE WE SING TOGETHER"
click at [854, 95] on icon "Search Form" at bounding box center [859, 98] width 16 height 16
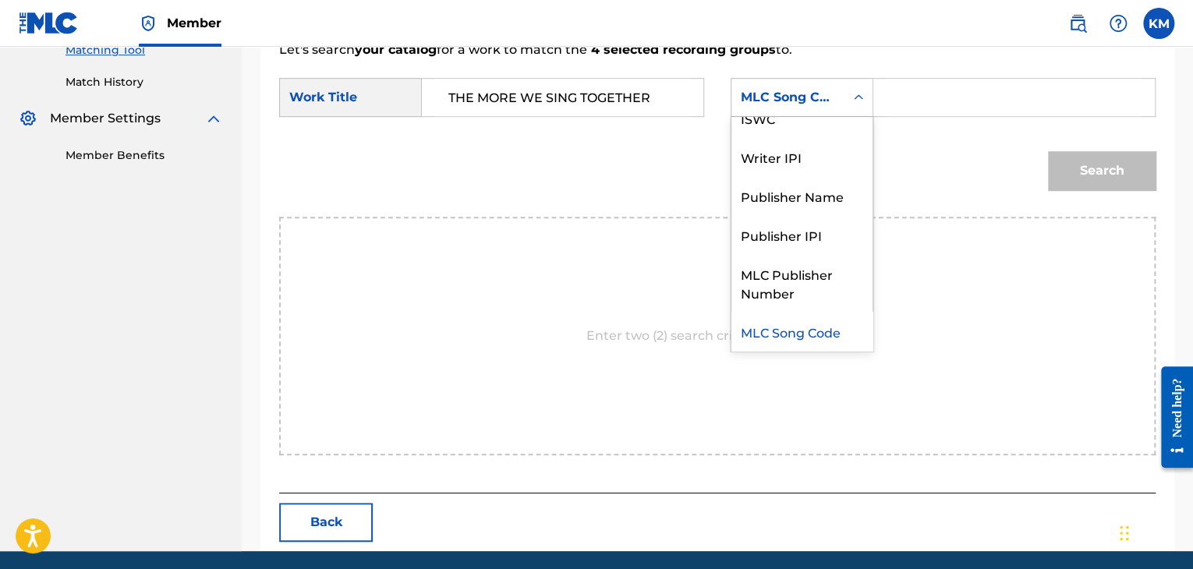
scroll to position [0, 0]
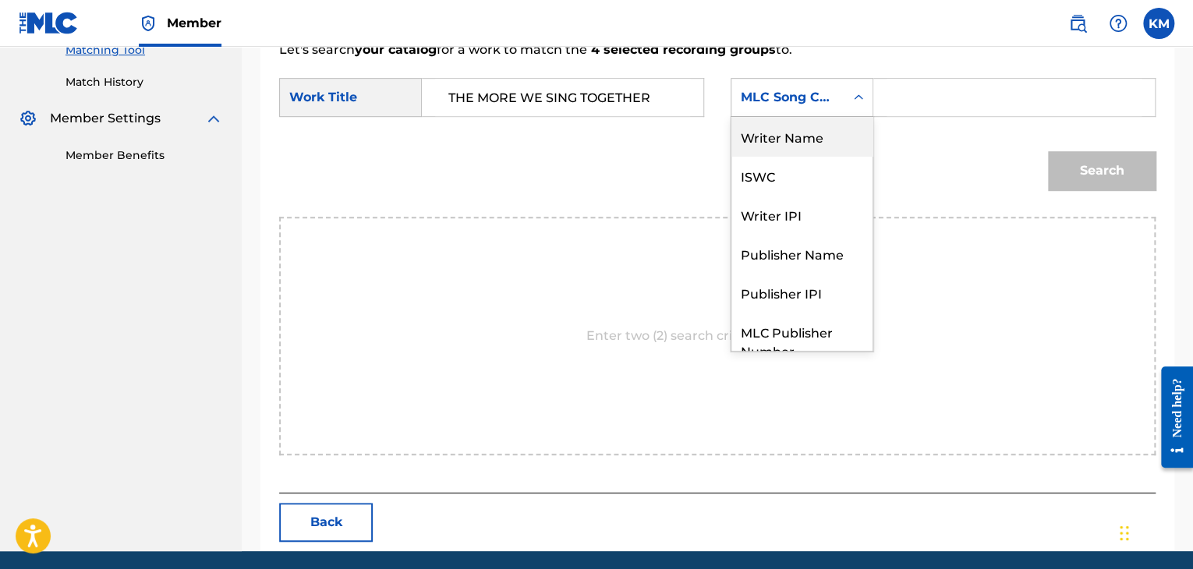
click at [844, 123] on div "Writer Name" at bounding box center [802, 136] width 141 height 39
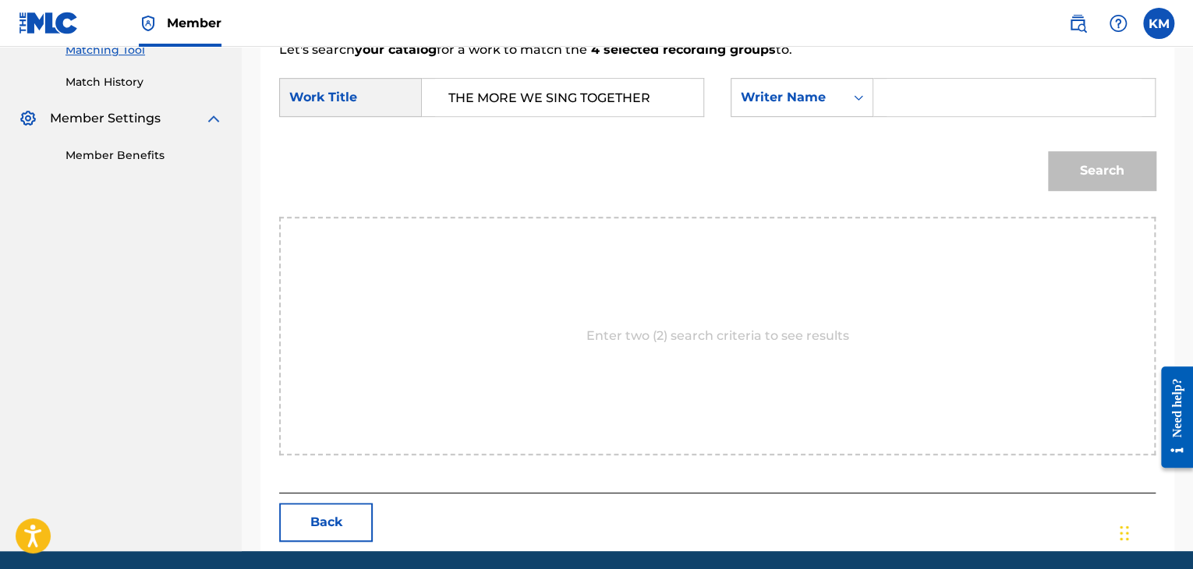
click at [923, 90] on input "Search Form" at bounding box center [1014, 97] width 255 height 37
click at [1087, 168] on button "Search" at bounding box center [1102, 170] width 108 height 39
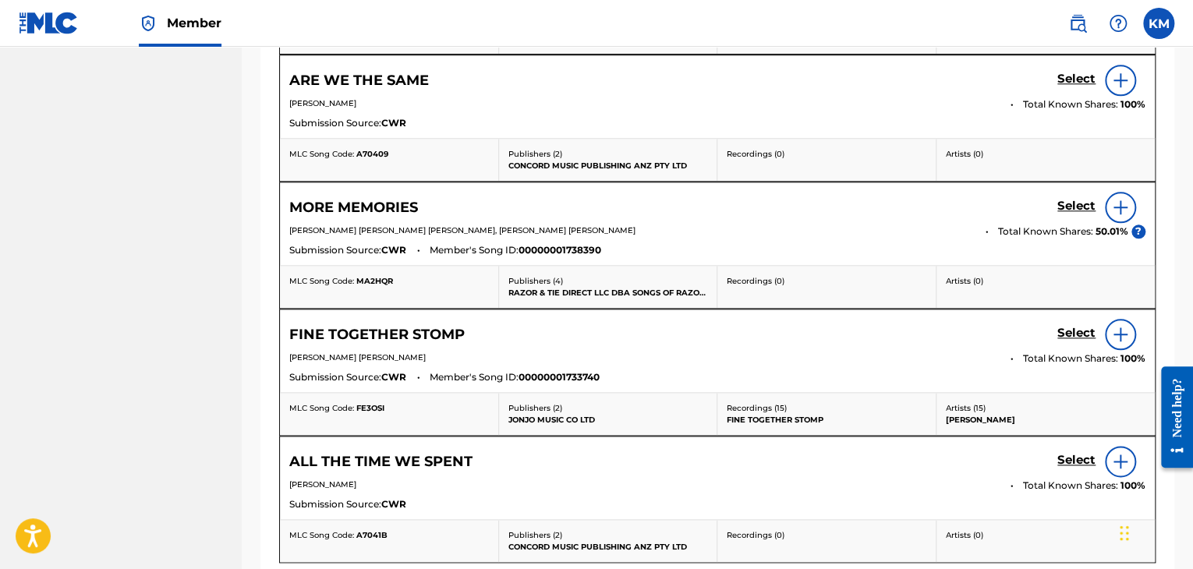
scroll to position [257, 0]
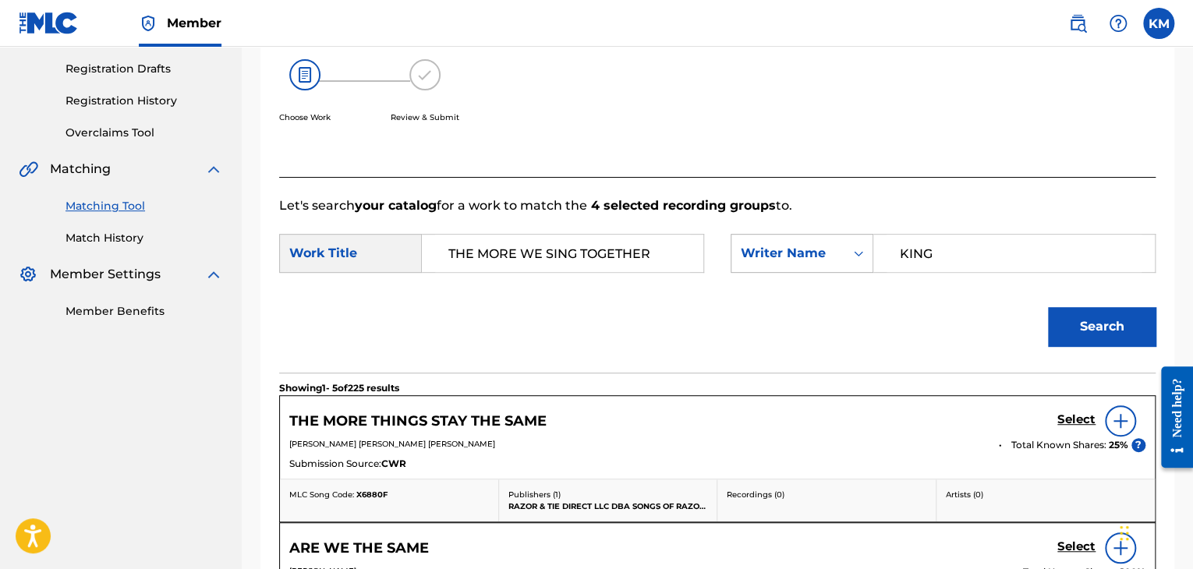
drag, startPoint x: 948, startPoint y: 250, endPoint x: 757, endPoint y: 257, distance: 191.2
click at [757, 257] on div "SearchWithCriteriae2474b7e-0638-48f6-8663-0e697a90f198 Writer Name KING" at bounding box center [943, 253] width 425 height 39
click at [1048, 307] on button "Search" at bounding box center [1102, 326] width 108 height 39
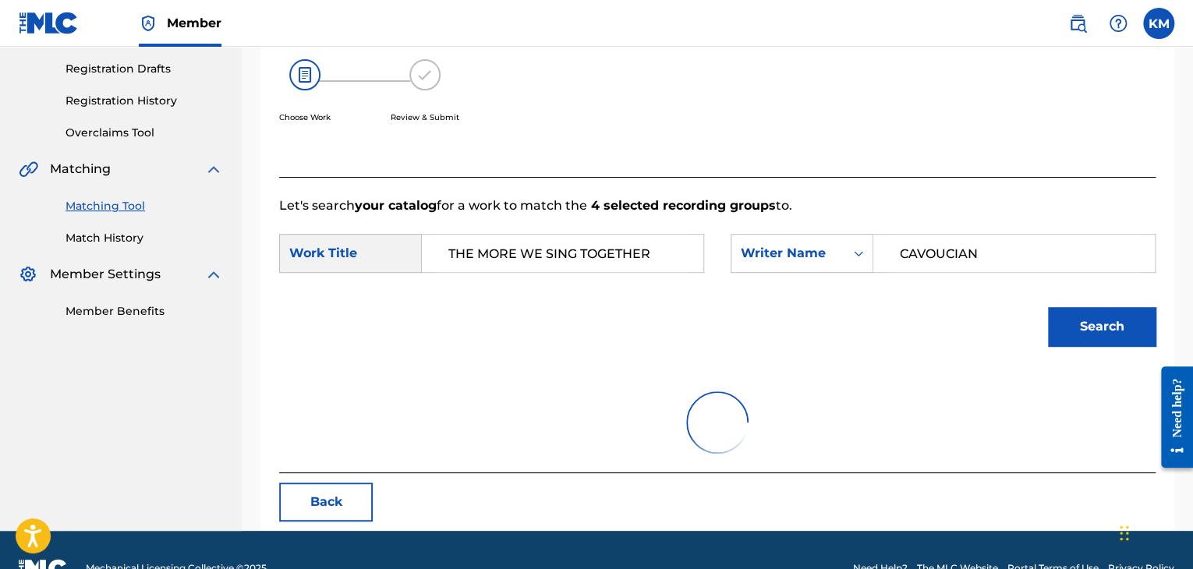
scroll to position [226, 0]
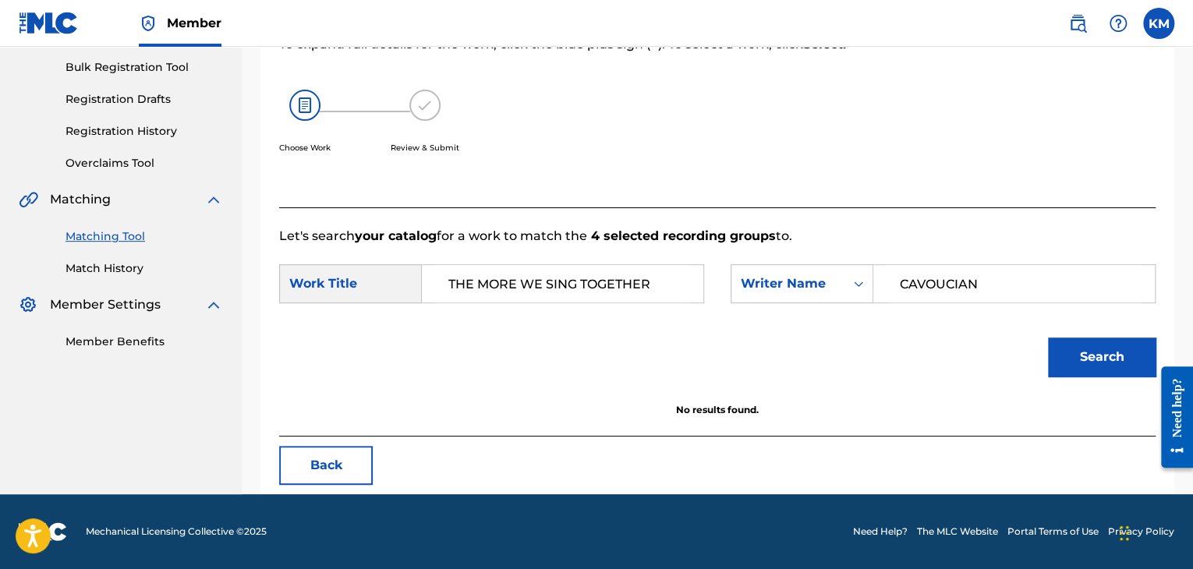
click at [951, 271] on input "CAVOUCIAN" at bounding box center [1014, 283] width 255 height 37
type input "CAVOUKIAN"
click at [1081, 351] on button "Search" at bounding box center [1102, 357] width 108 height 39
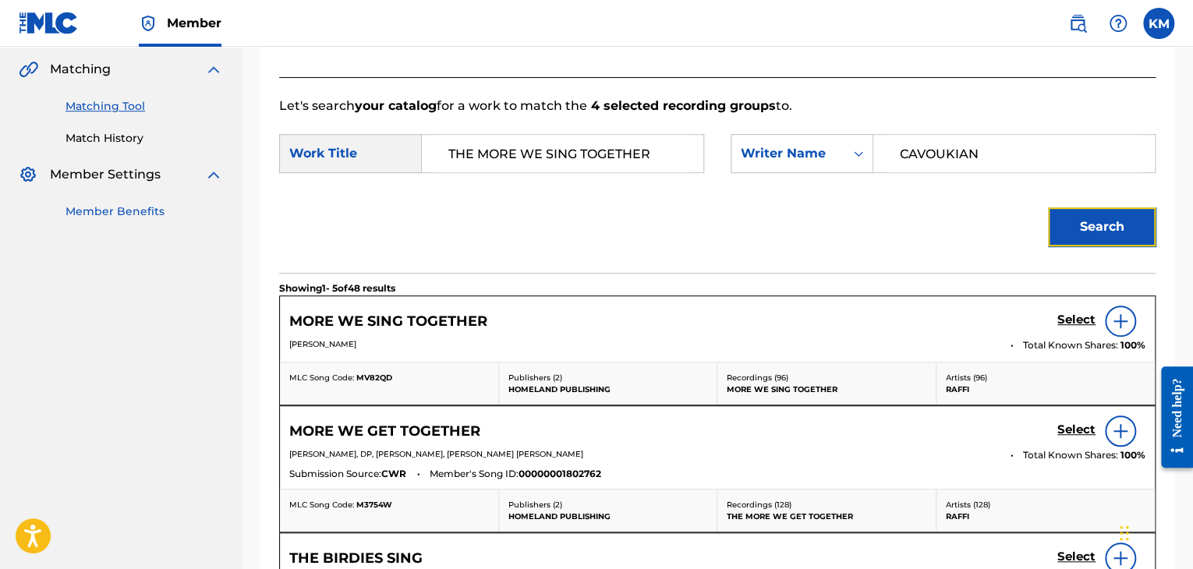
scroll to position [148, 0]
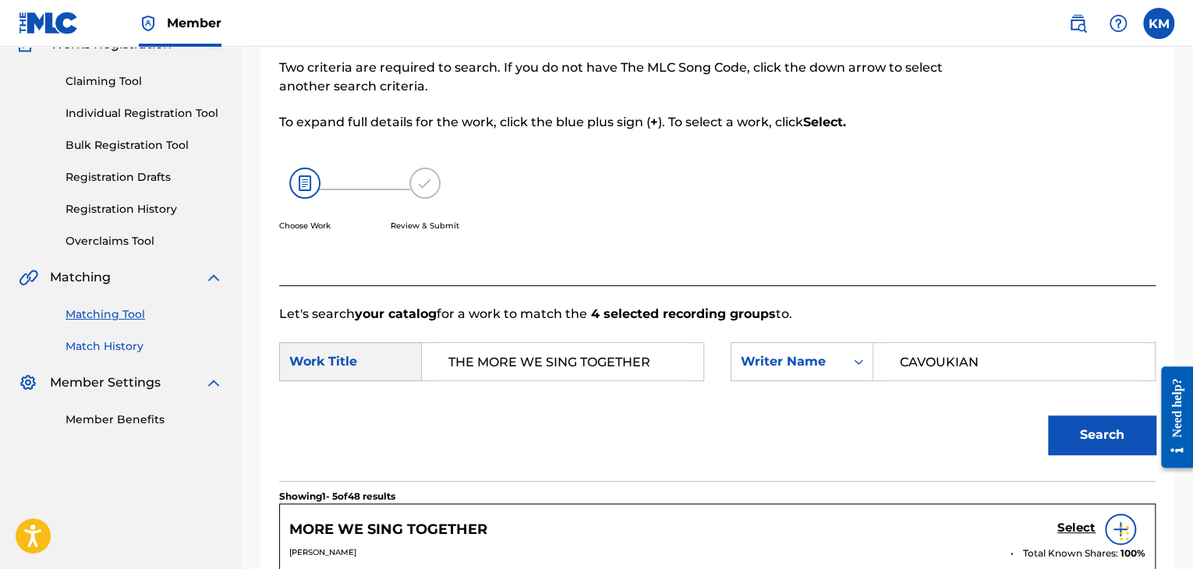
click at [124, 348] on link "Match History" at bounding box center [145, 346] width 158 height 16
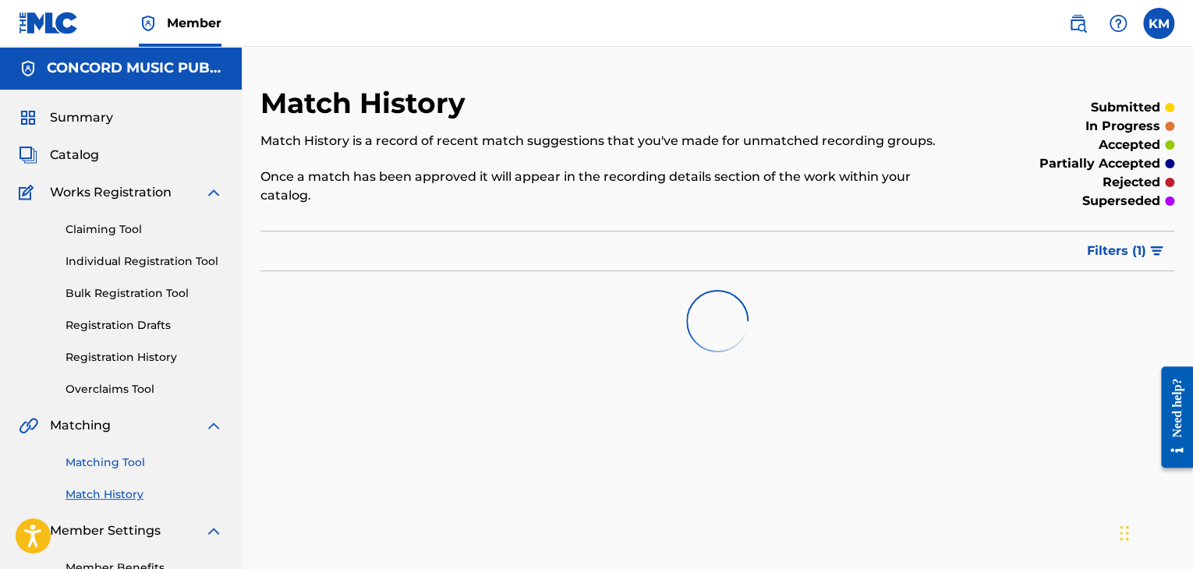
click at [94, 462] on link "Matching Tool" at bounding box center [145, 463] width 158 height 16
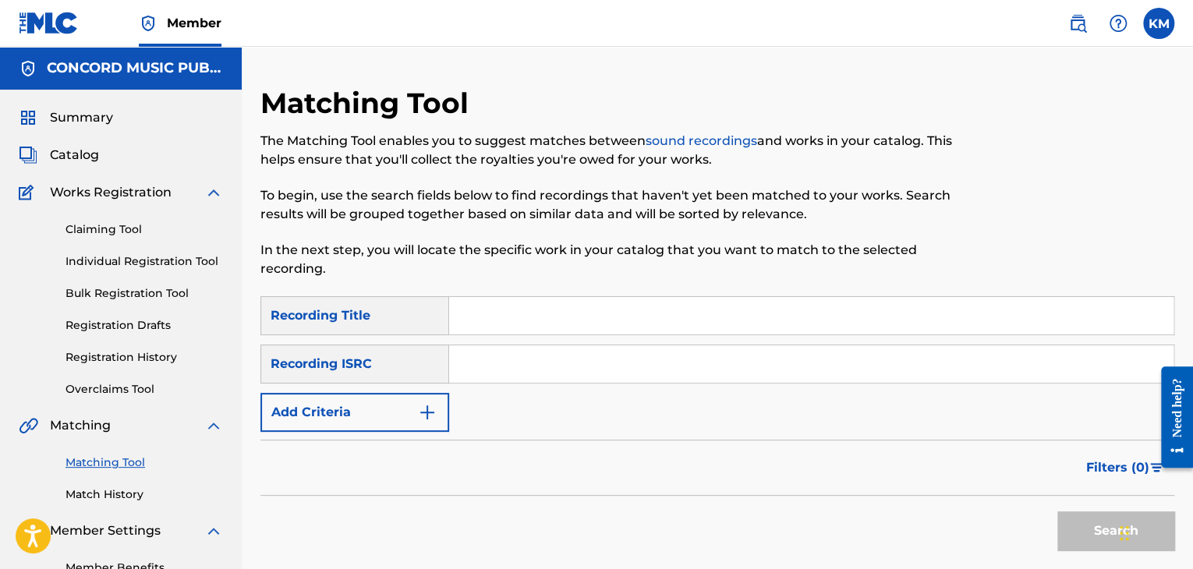
click at [519, 373] on input "Search Form" at bounding box center [811, 363] width 724 height 37
type input "DEF058501364"
click at [1072, 516] on button "Search" at bounding box center [1115, 531] width 117 height 39
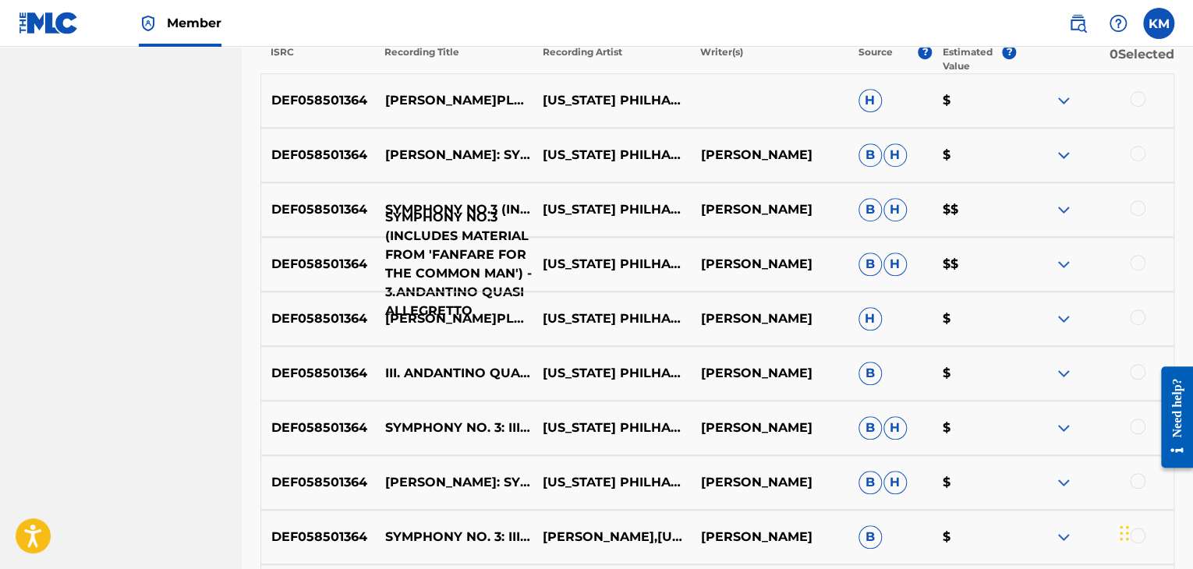
scroll to position [156, 0]
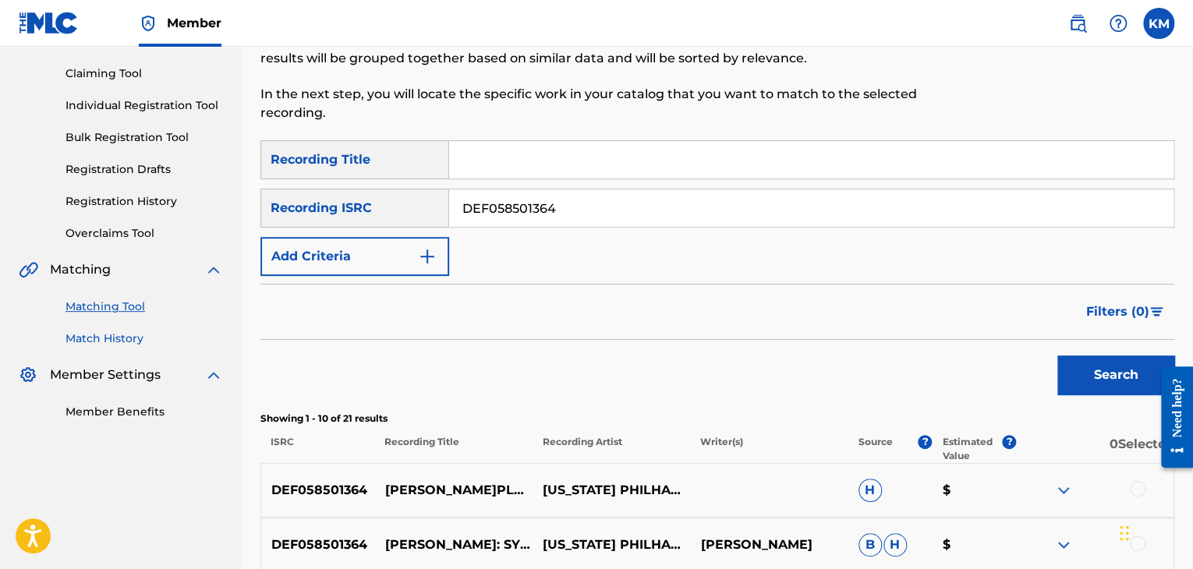
click at [107, 335] on link "Match History" at bounding box center [145, 339] width 158 height 16
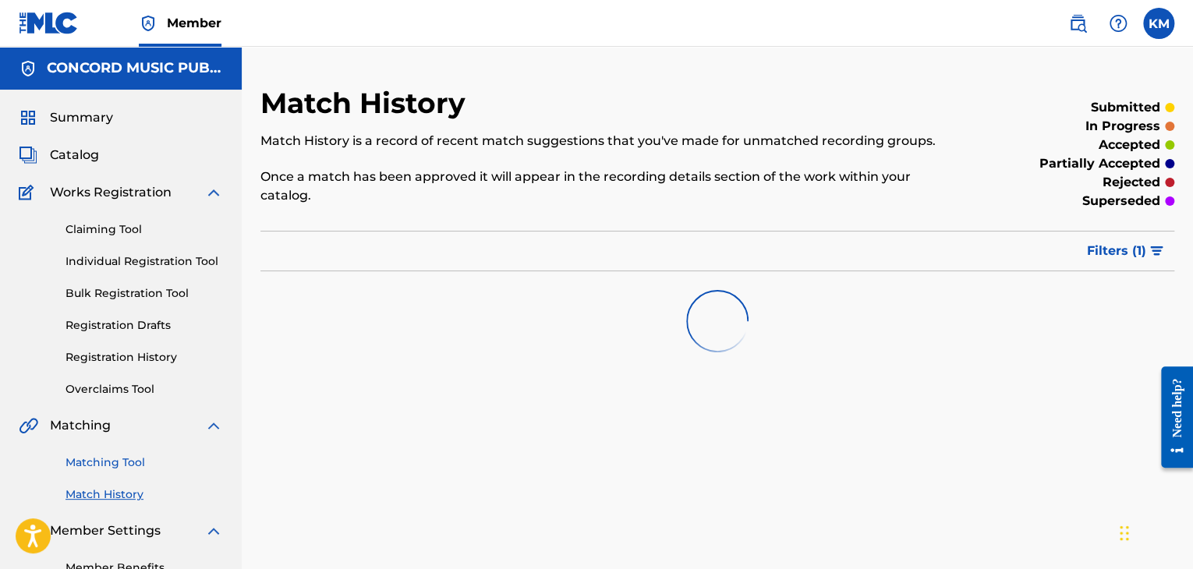
click at [123, 455] on link "Matching Tool" at bounding box center [145, 463] width 158 height 16
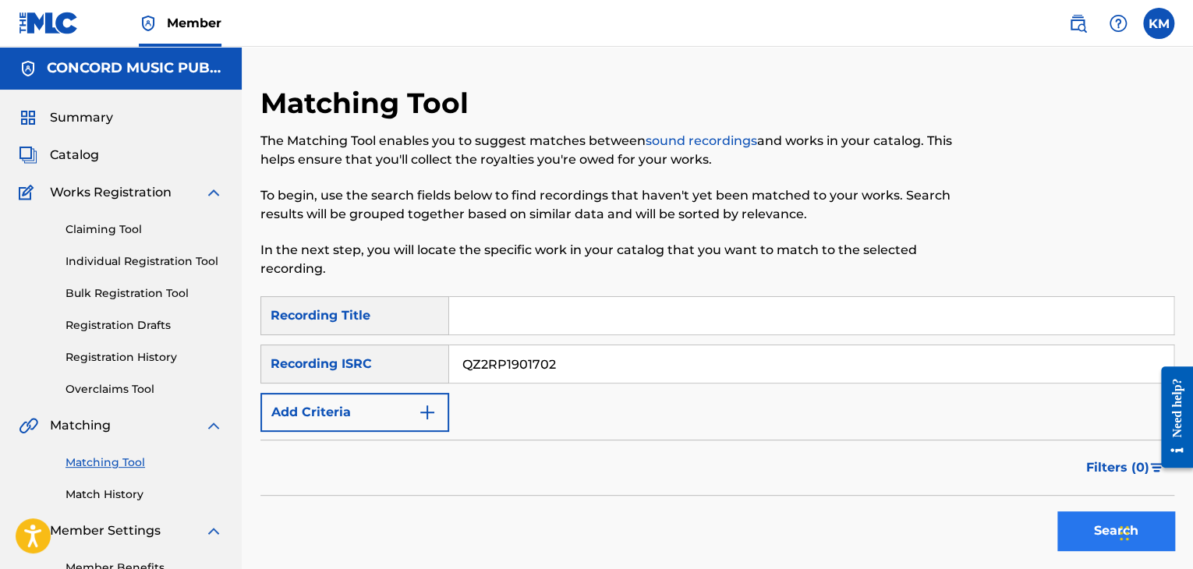
type input "QZ2RP1901702"
click at [1082, 526] on button "Search" at bounding box center [1115, 531] width 117 height 39
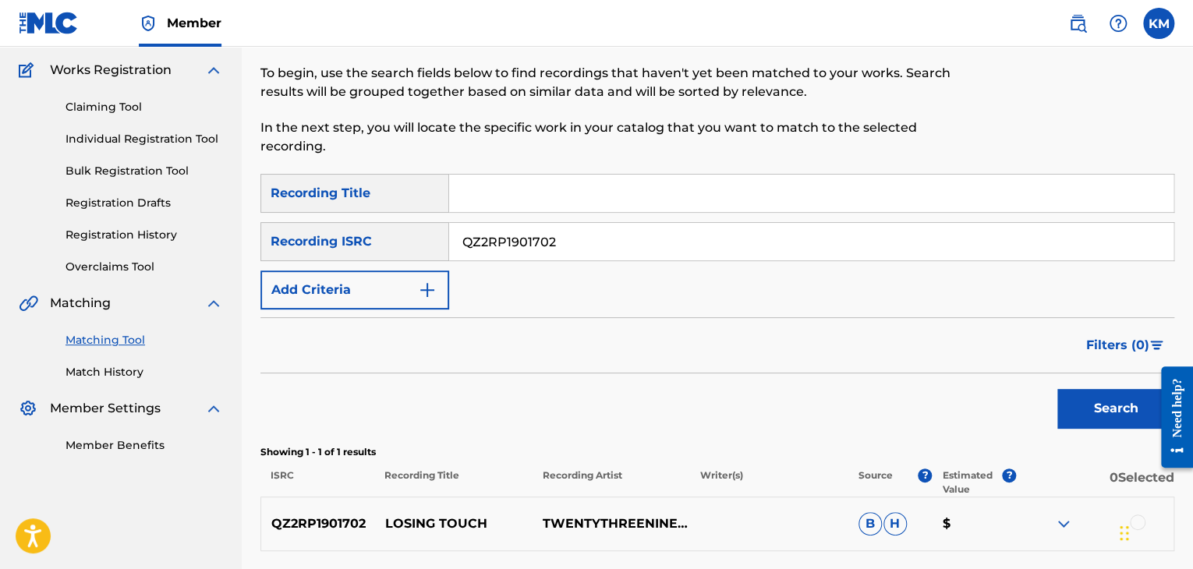
scroll to position [257, 0]
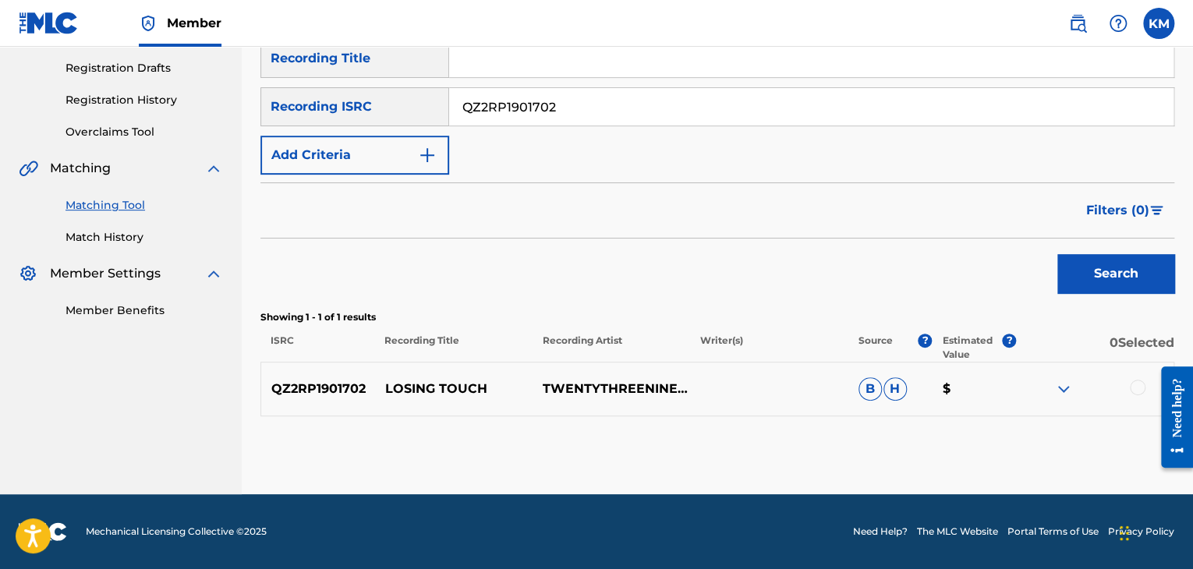
click at [1135, 383] on div at bounding box center [1138, 388] width 16 height 16
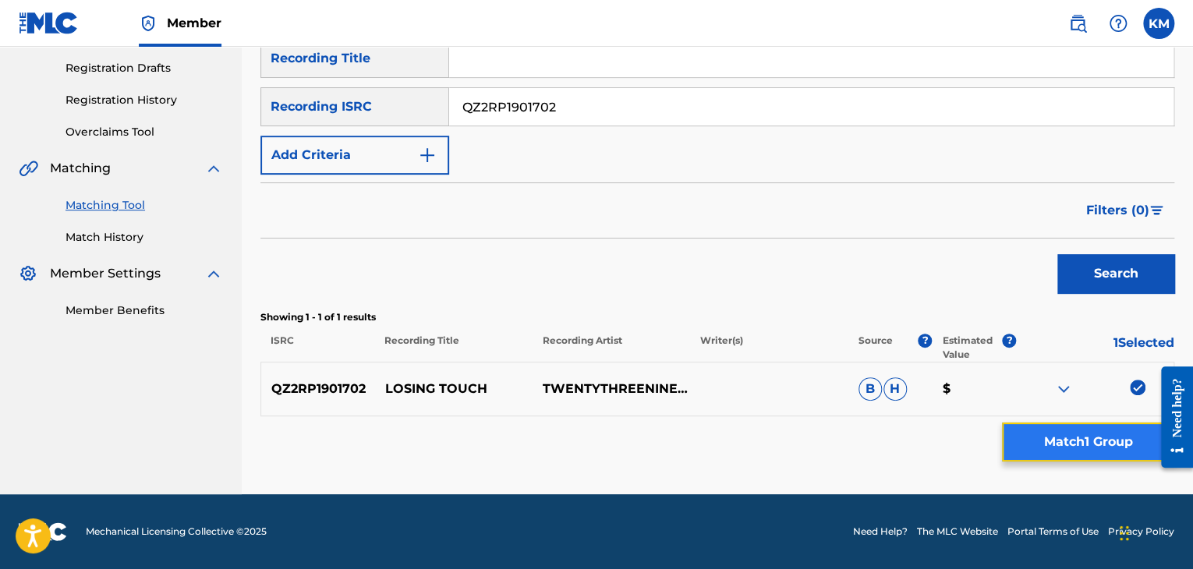
click at [1079, 447] on button "Match 1 Group" at bounding box center [1088, 442] width 172 height 39
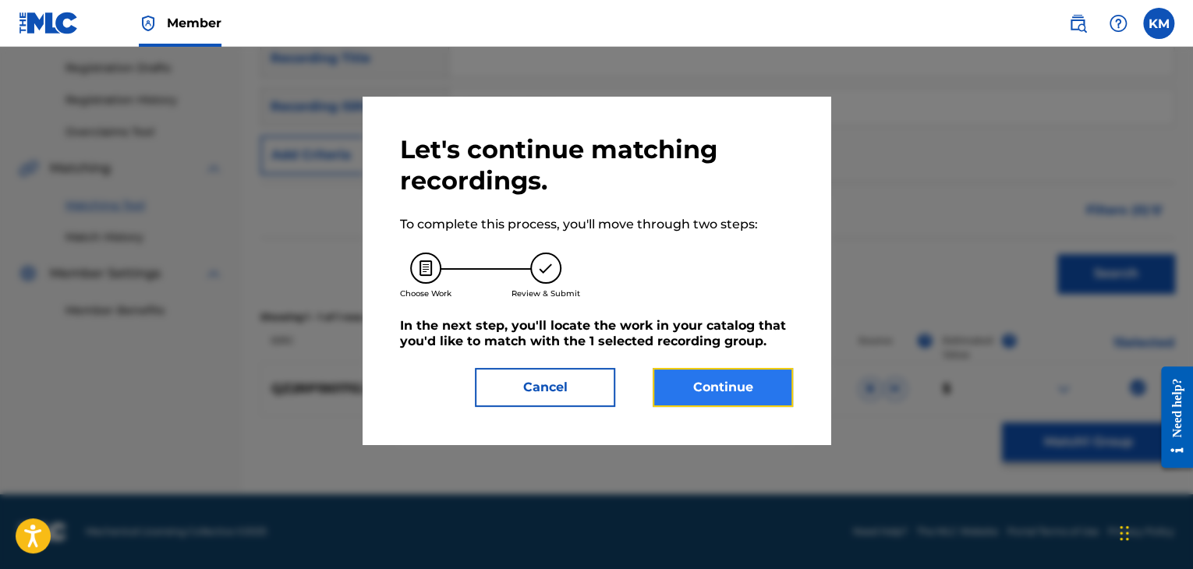
click at [724, 379] on button "Continue" at bounding box center [723, 387] width 140 height 39
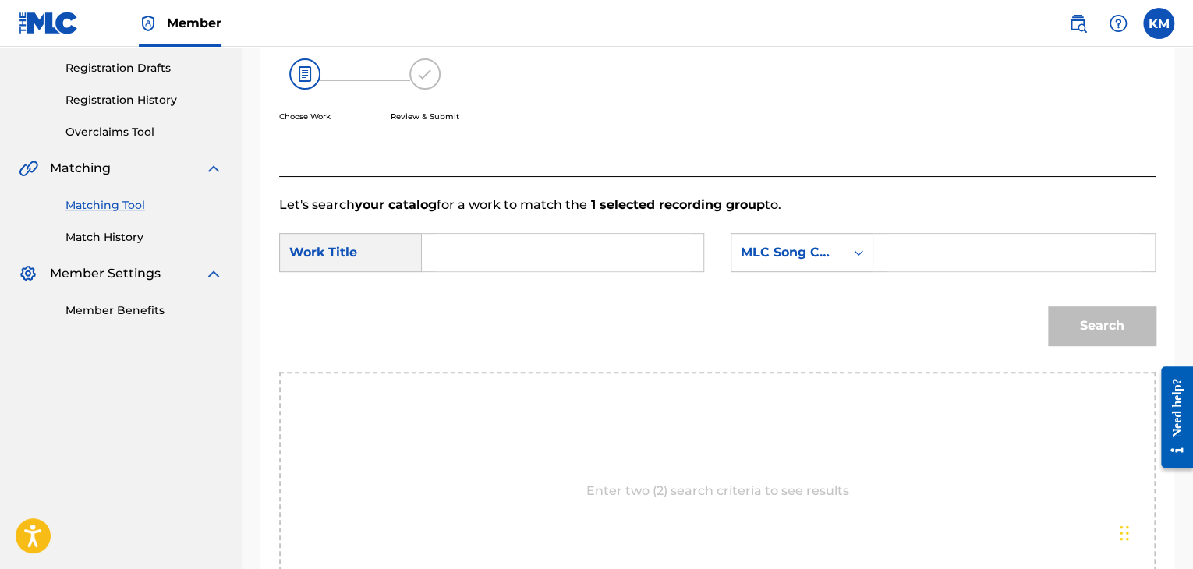
click at [484, 250] on input "Search Form" at bounding box center [562, 252] width 255 height 37
type input "Losing Touch"
click at [859, 253] on icon "Search Form" at bounding box center [859, 253] width 16 height 16
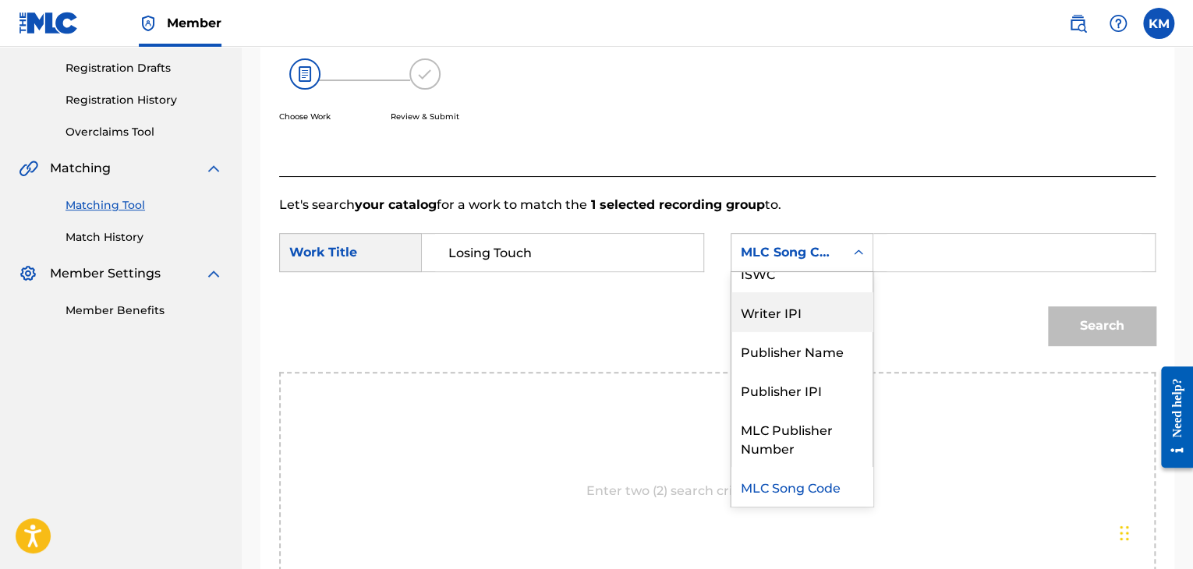
scroll to position [0, 0]
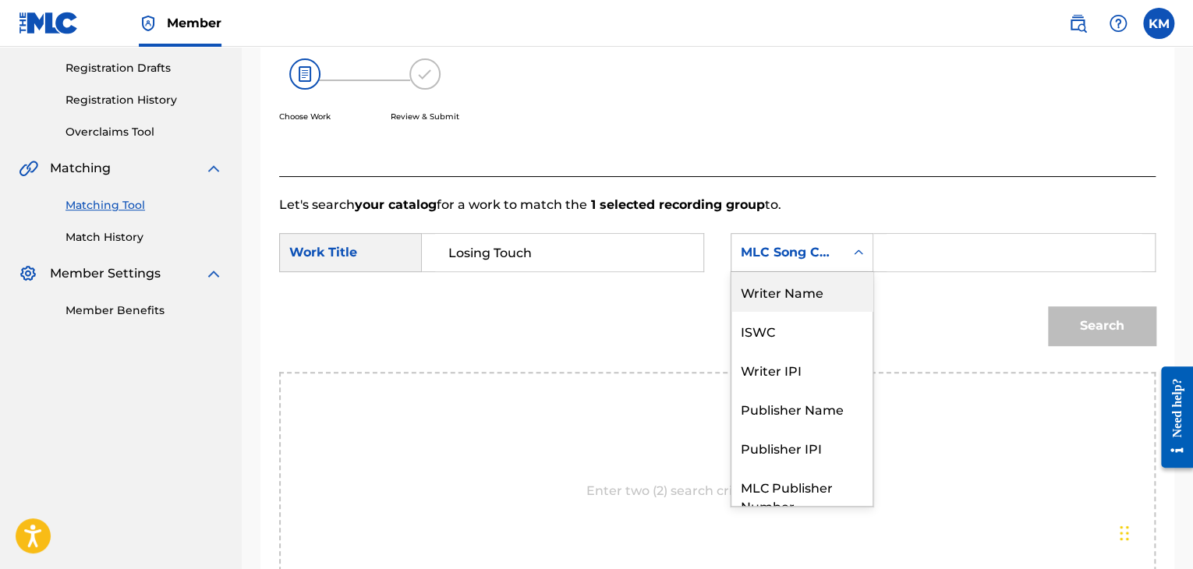
click at [839, 290] on div "Writer Name" at bounding box center [802, 291] width 141 height 39
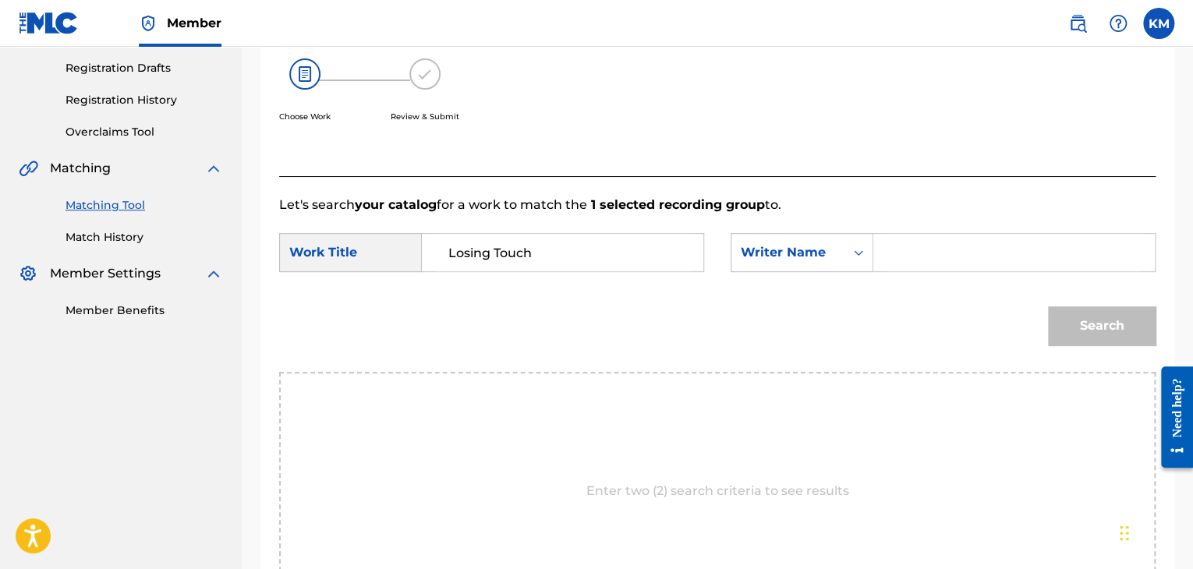
click at [942, 244] on input "Search Form" at bounding box center [1014, 252] width 255 height 37
type input "[PERSON_NAME]"
click at [1075, 313] on button "Search" at bounding box center [1102, 325] width 108 height 39
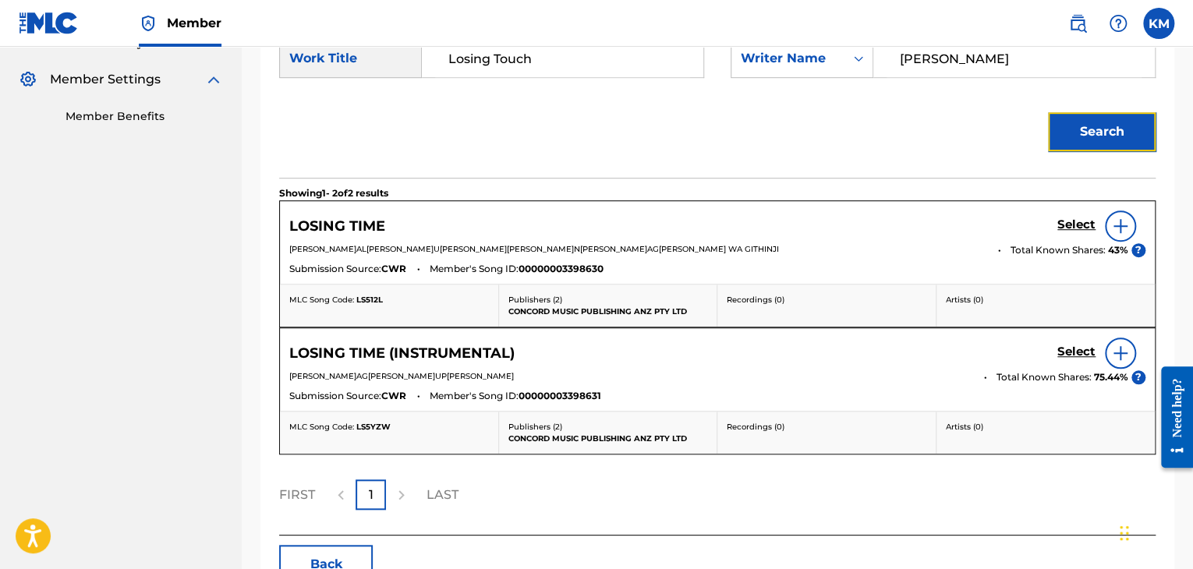
scroll to position [315, 0]
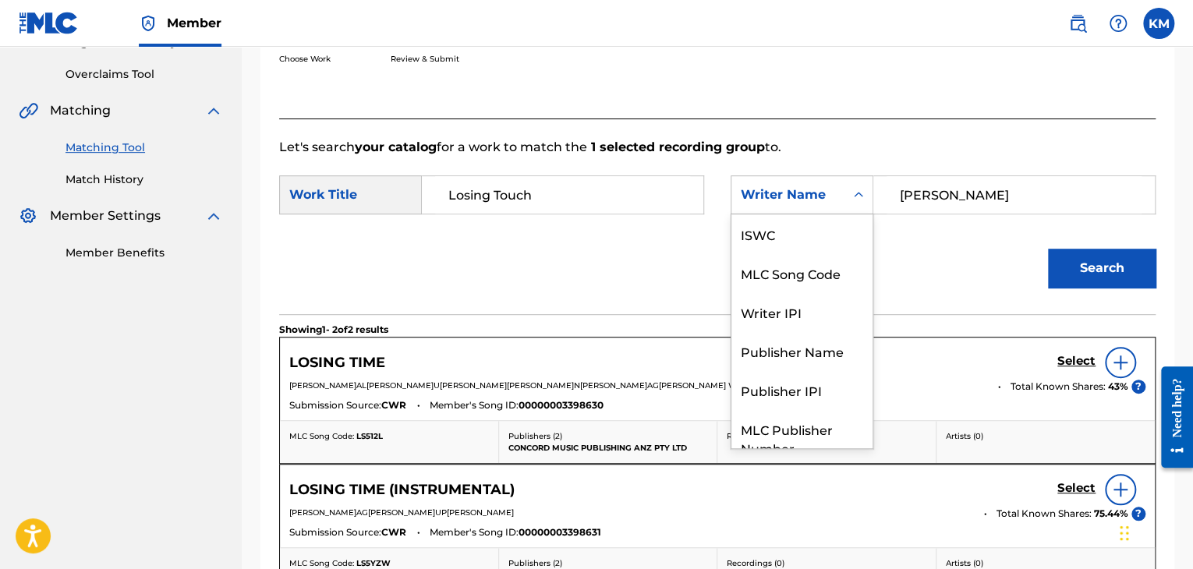
click at [856, 199] on icon "Search Form" at bounding box center [859, 195] width 16 height 16
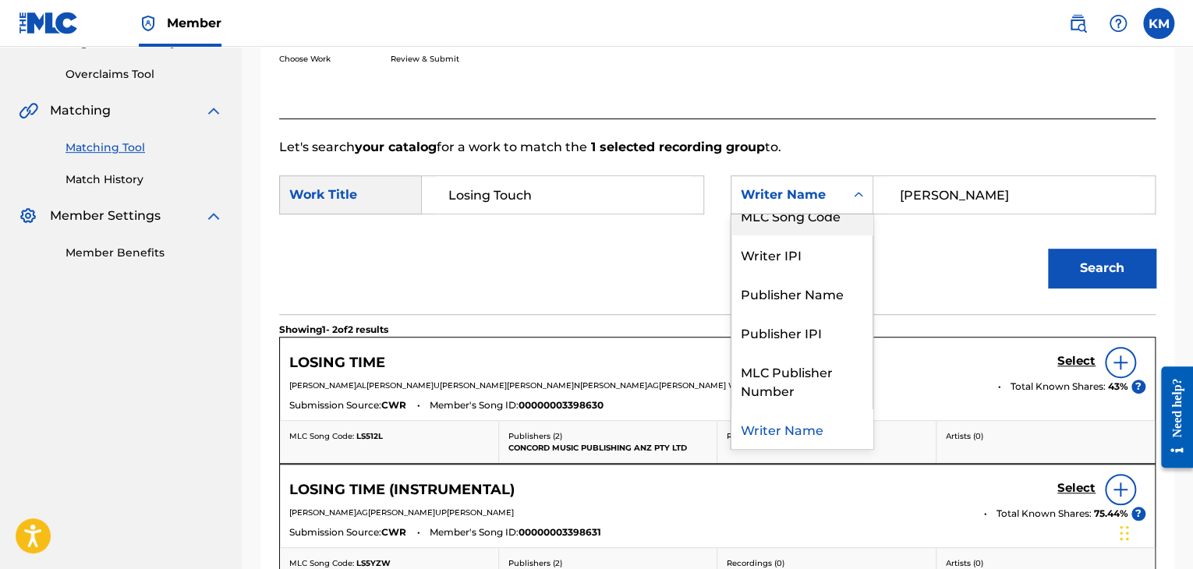
click at [842, 229] on div "MLC Song Code" at bounding box center [802, 215] width 141 height 39
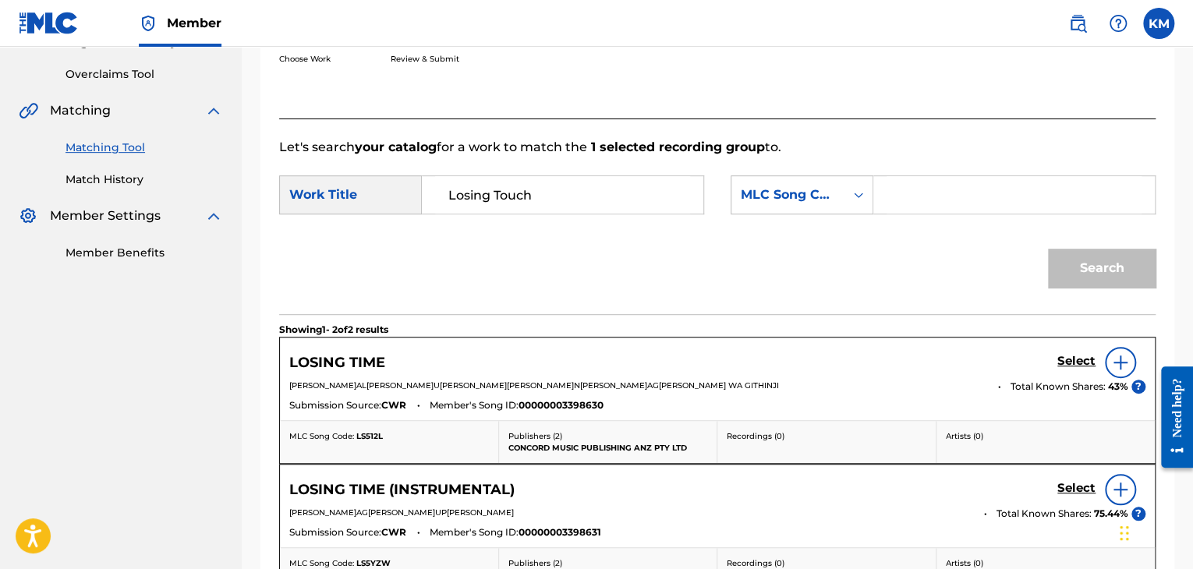
click at [885, 191] on div "Search Form" at bounding box center [1014, 194] width 282 height 39
click at [899, 195] on input "Search Form" at bounding box center [1014, 194] width 255 height 37
type input "LA9IN6"
click at [1086, 267] on button "Search" at bounding box center [1102, 268] width 108 height 39
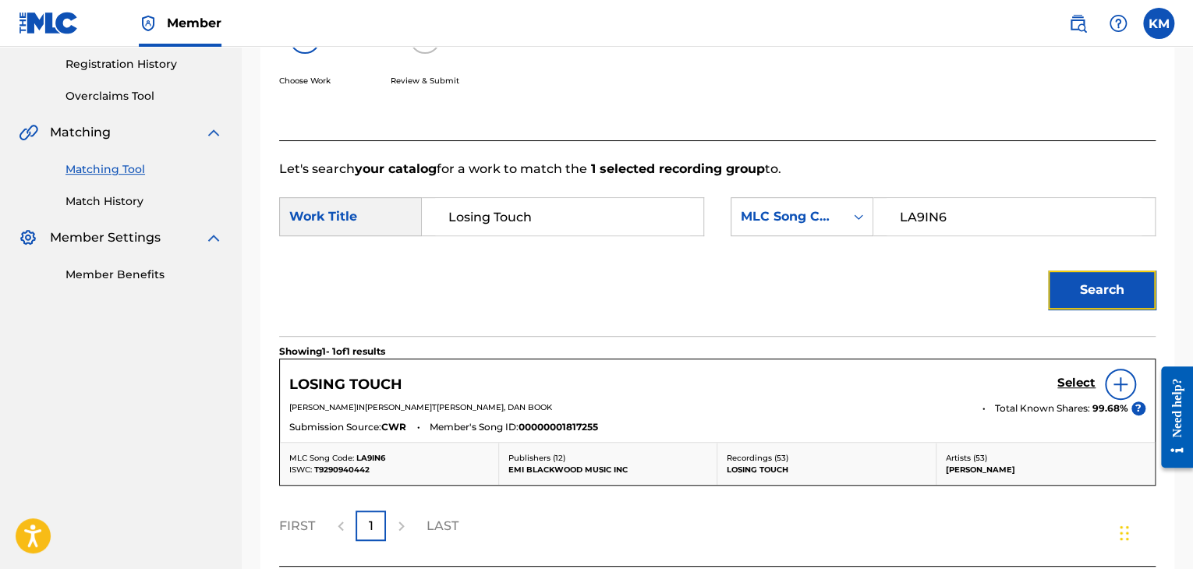
scroll to position [315, 0]
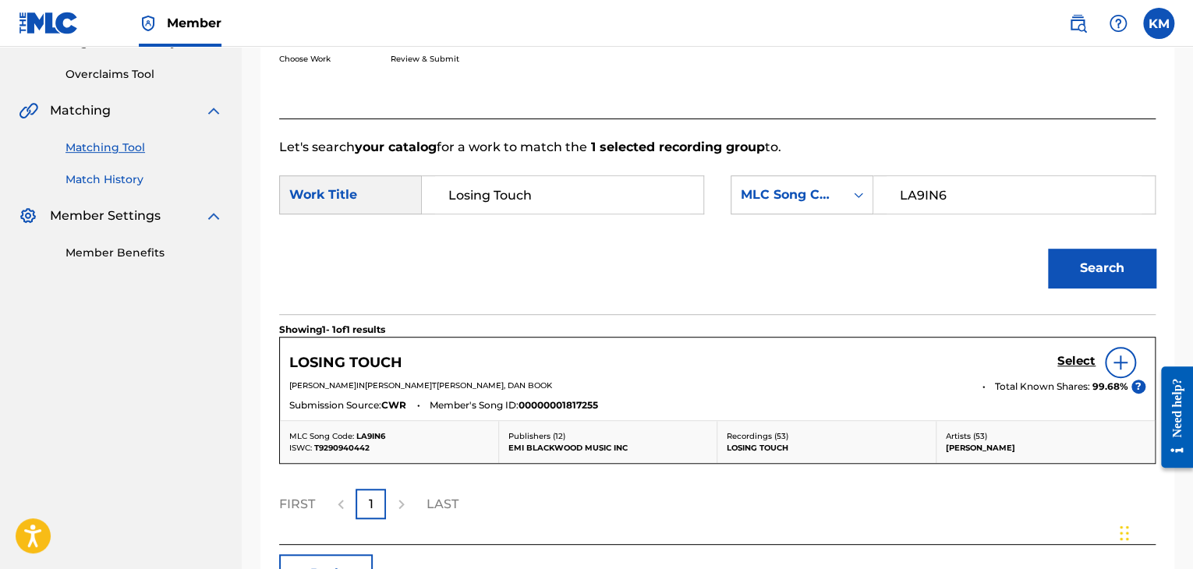
click at [133, 172] on link "Match History" at bounding box center [145, 180] width 158 height 16
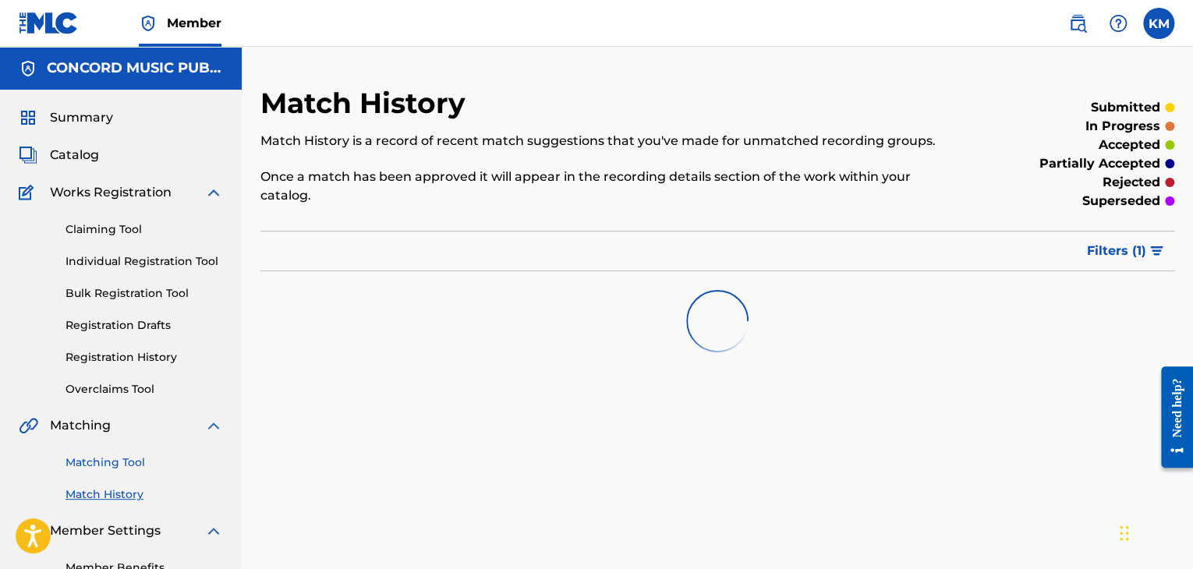
click at [128, 468] on link "Matching Tool" at bounding box center [145, 463] width 158 height 16
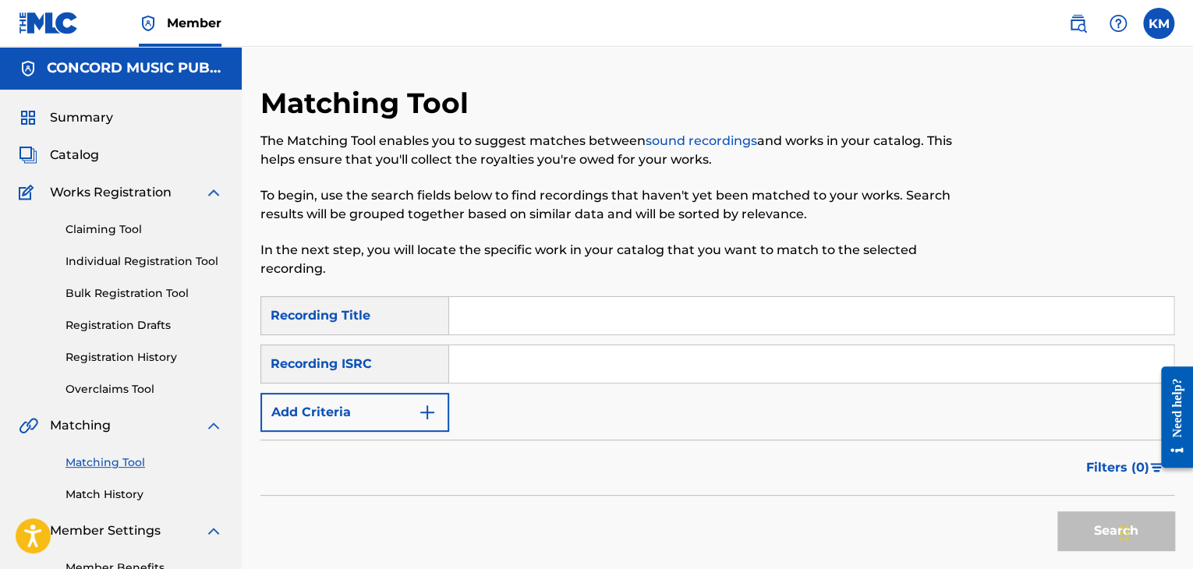
click at [493, 363] on input "Search Form" at bounding box center [811, 363] width 724 height 37
type input "USG7D1773304"
click at [1087, 519] on button "Search" at bounding box center [1115, 531] width 117 height 39
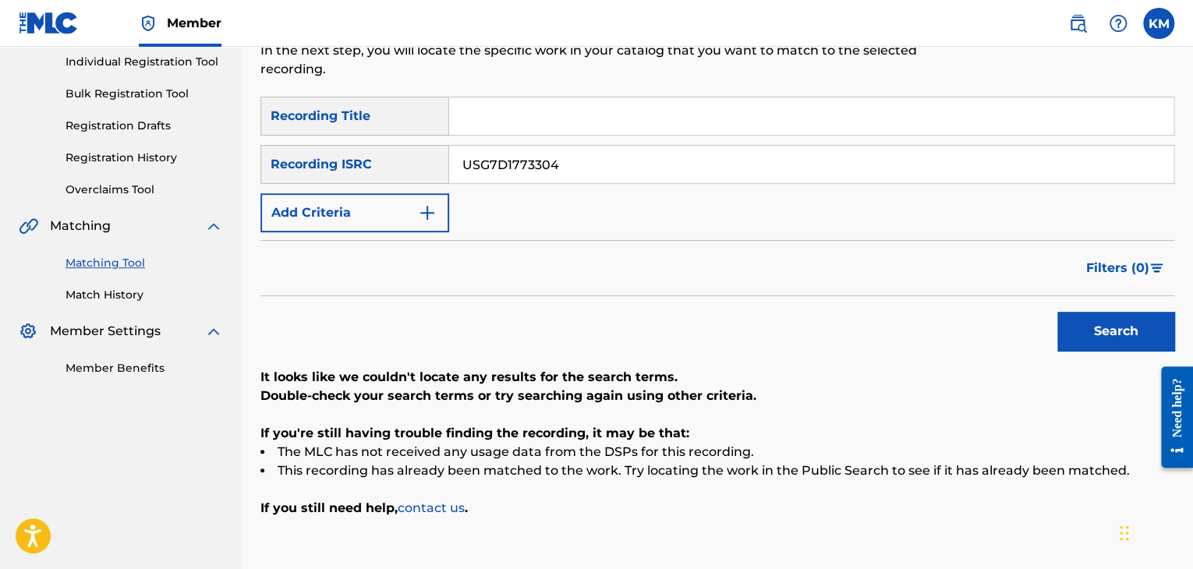
scroll to position [67, 0]
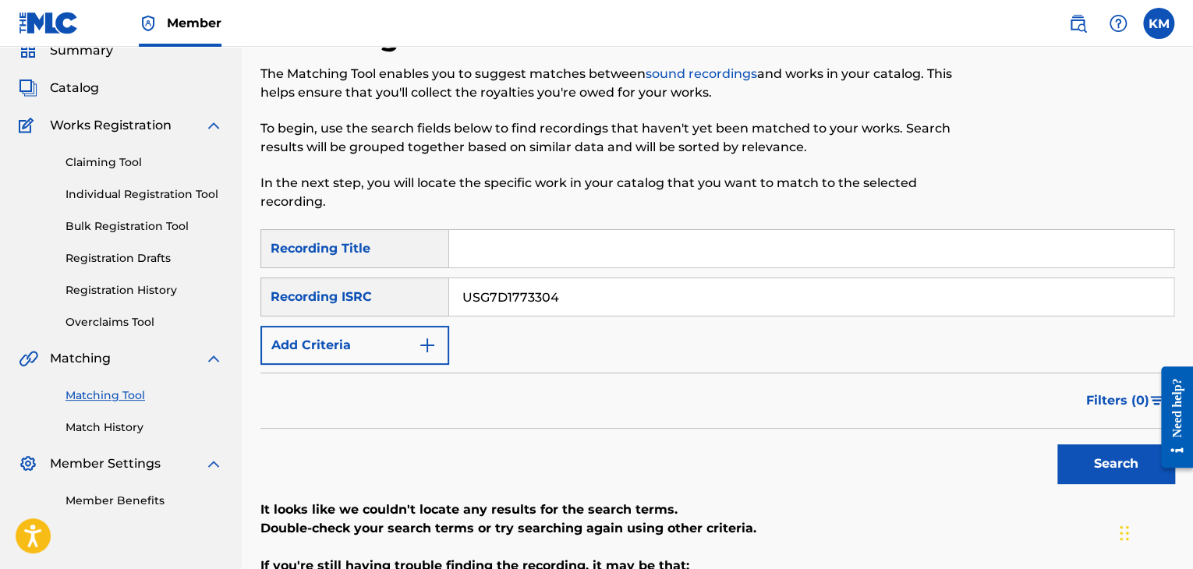
click at [543, 250] on input "Search Form" at bounding box center [811, 248] width 724 height 37
click at [582, 221] on div "Matching Tool The Matching Tool enables you to suggest matches between sound re…" at bounding box center [611, 124] width 703 height 211
click at [577, 252] on input "Search Form" at bounding box center [811, 248] width 724 height 37
type input "From This Moment On - Instrumental"
drag, startPoint x: 578, startPoint y: 289, endPoint x: 399, endPoint y: 279, distance: 178.8
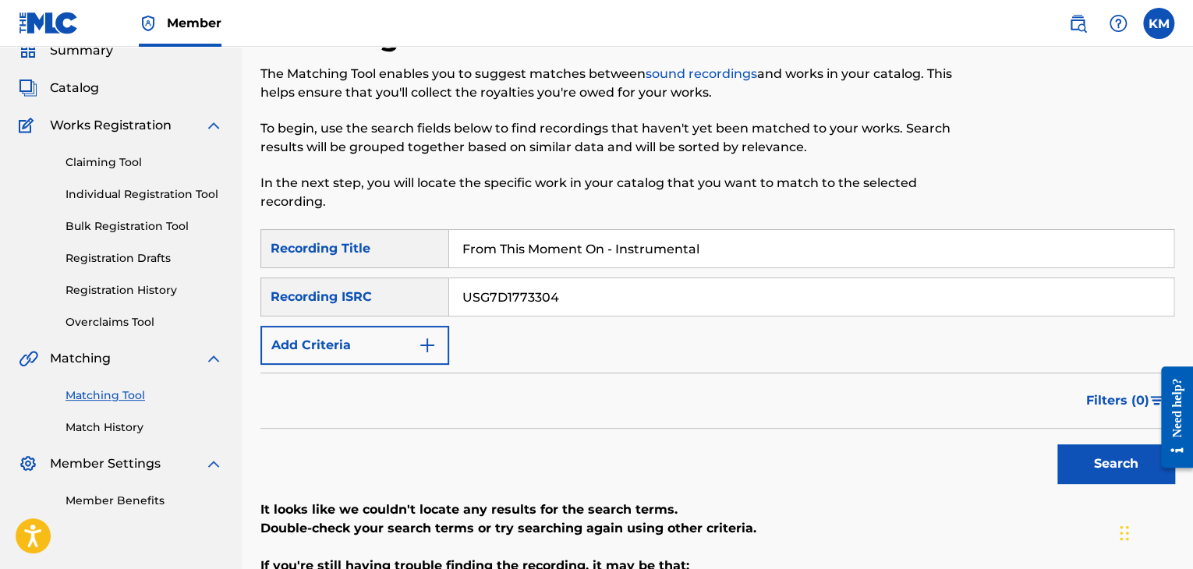
click at [399, 279] on div "SearchWithCriteriac77dc7f3-42ff-4897-85eb-9165cde0c027 Recording ISRC USG7D1773…" at bounding box center [717, 297] width 914 height 39
click at [430, 335] on button "Add Criteria" at bounding box center [354, 345] width 189 height 39
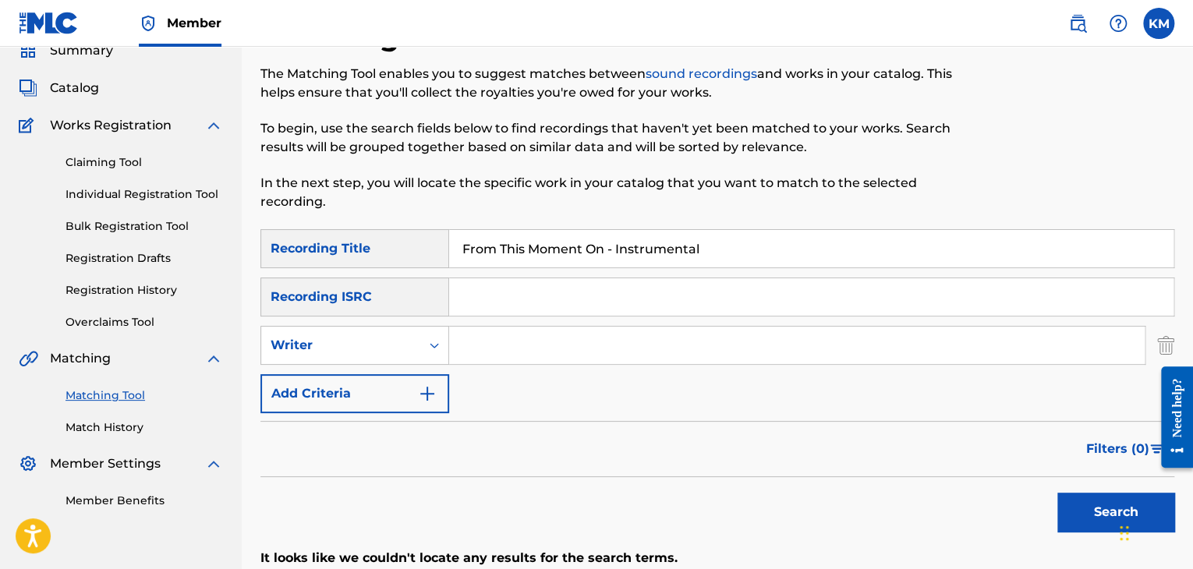
click at [491, 335] on input "Search Form" at bounding box center [797, 345] width 696 height 37
type input "Piano Dreamers"
click at [443, 341] on div "Search Form" at bounding box center [434, 345] width 28 height 28
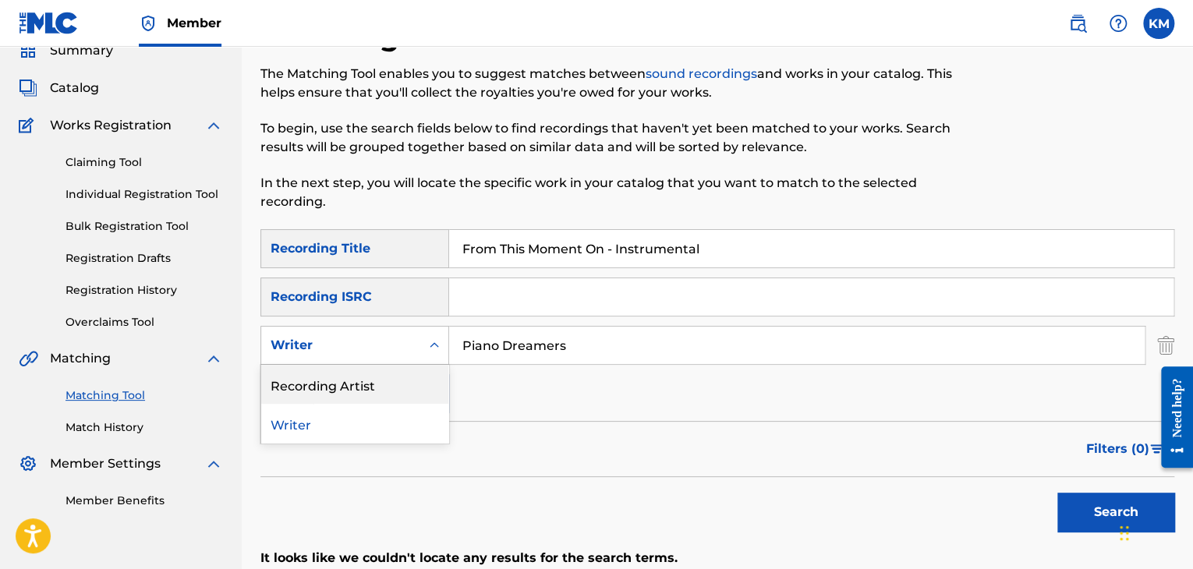
click at [424, 368] on div "Recording Artist" at bounding box center [354, 384] width 187 height 39
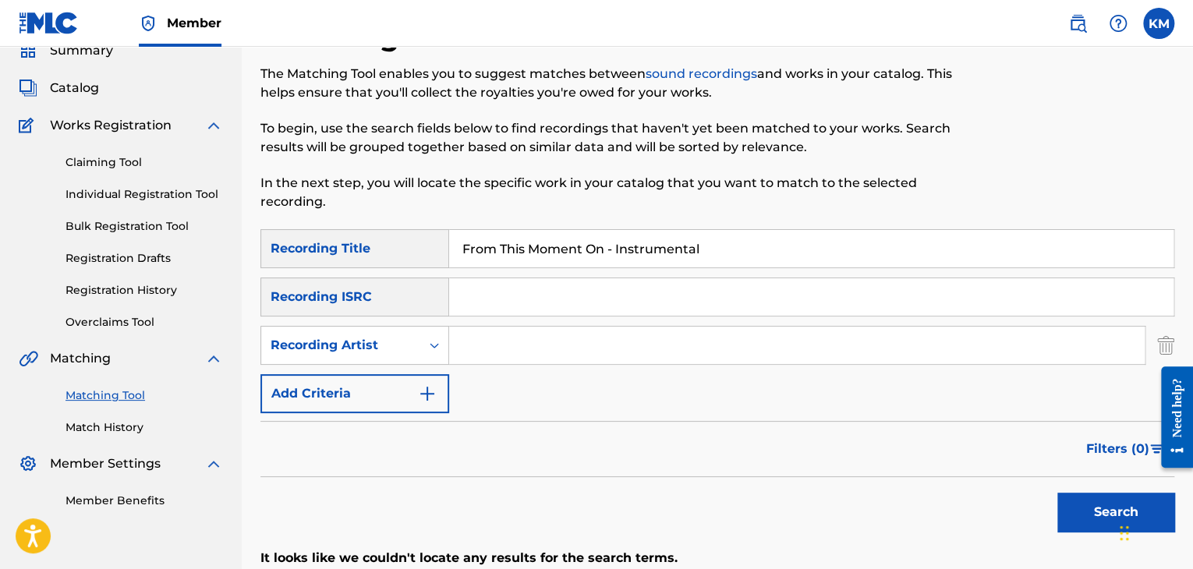
click at [487, 351] on input "Search Form" at bounding box center [797, 345] width 696 height 37
type input "Piano Dreamers"
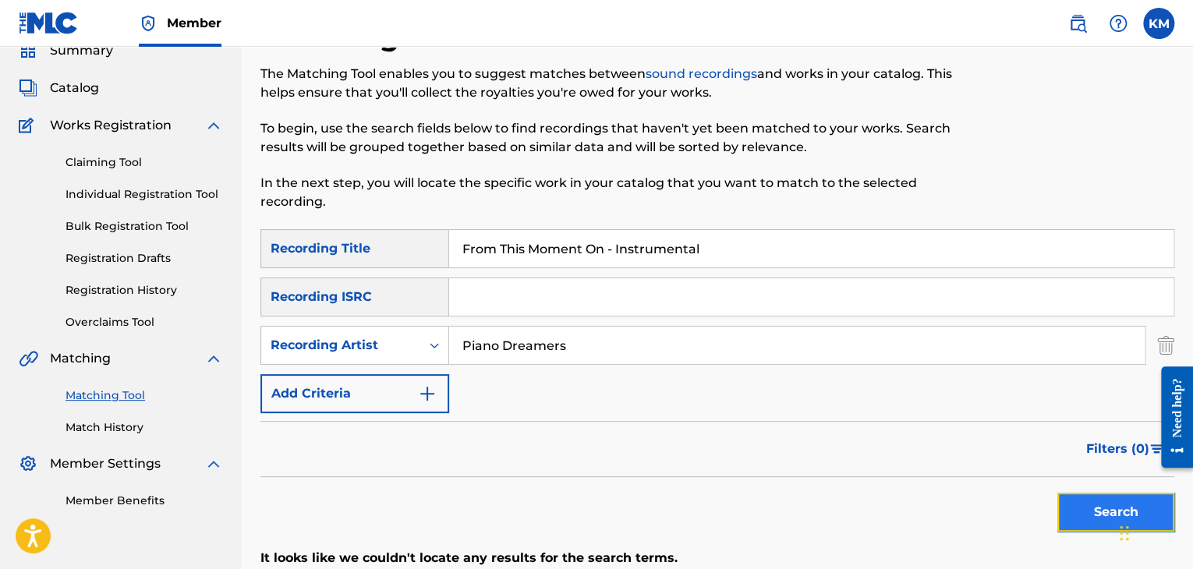
click at [1094, 515] on button "Search" at bounding box center [1115, 512] width 117 height 39
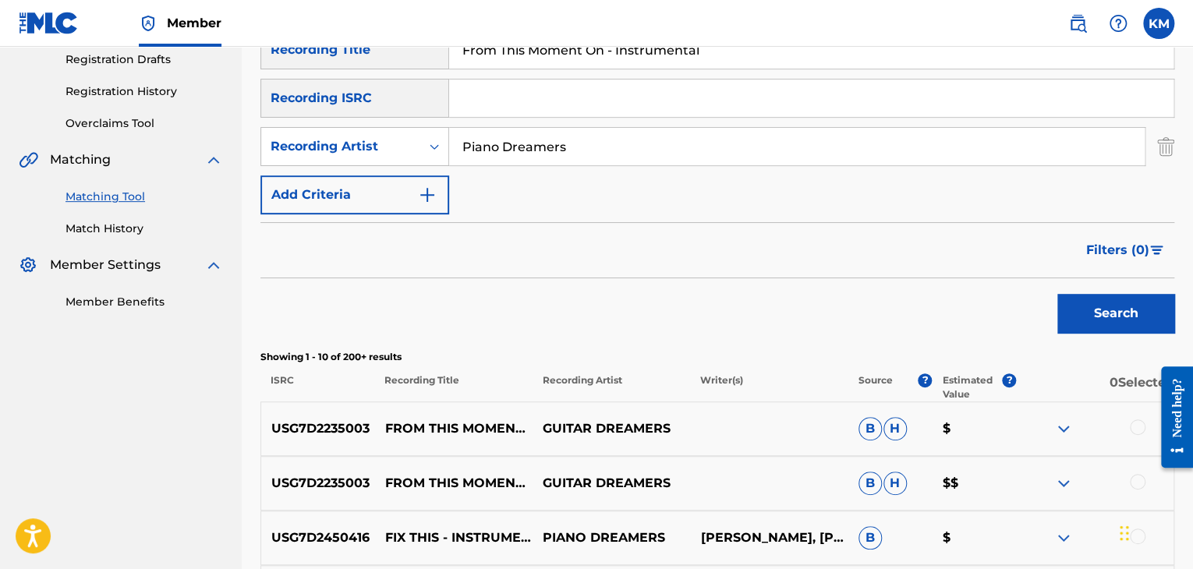
scroll to position [212, 0]
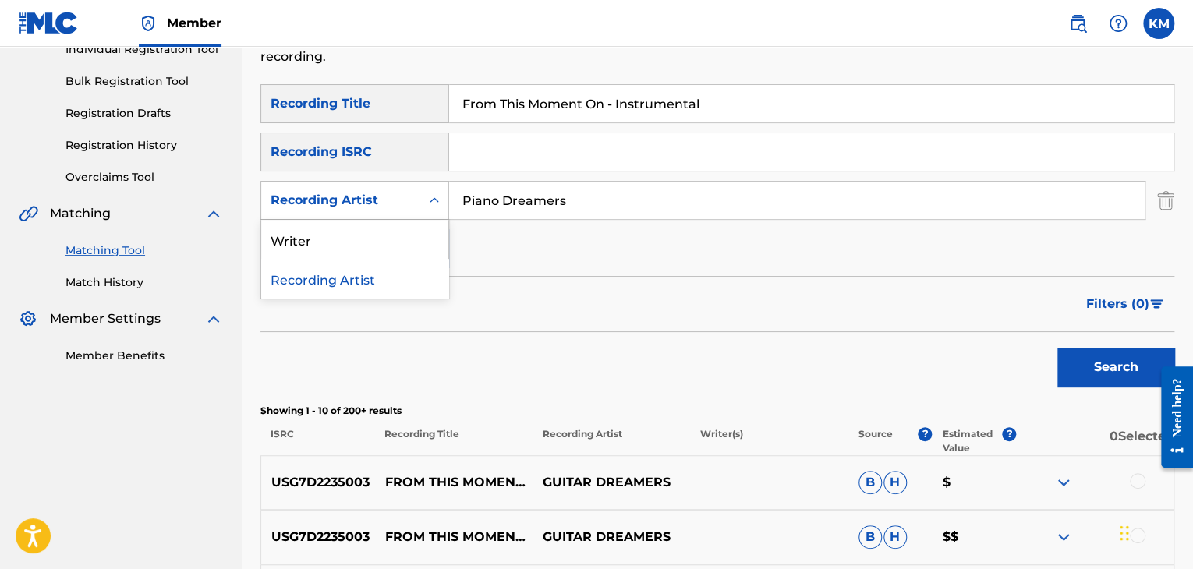
click at [436, 200] on icon "Search Form" at bounding box center [434, 199] width 9 height 5
click at [411, 233] on div "Writer" at bounding box center [354, 239] width 187 height 39
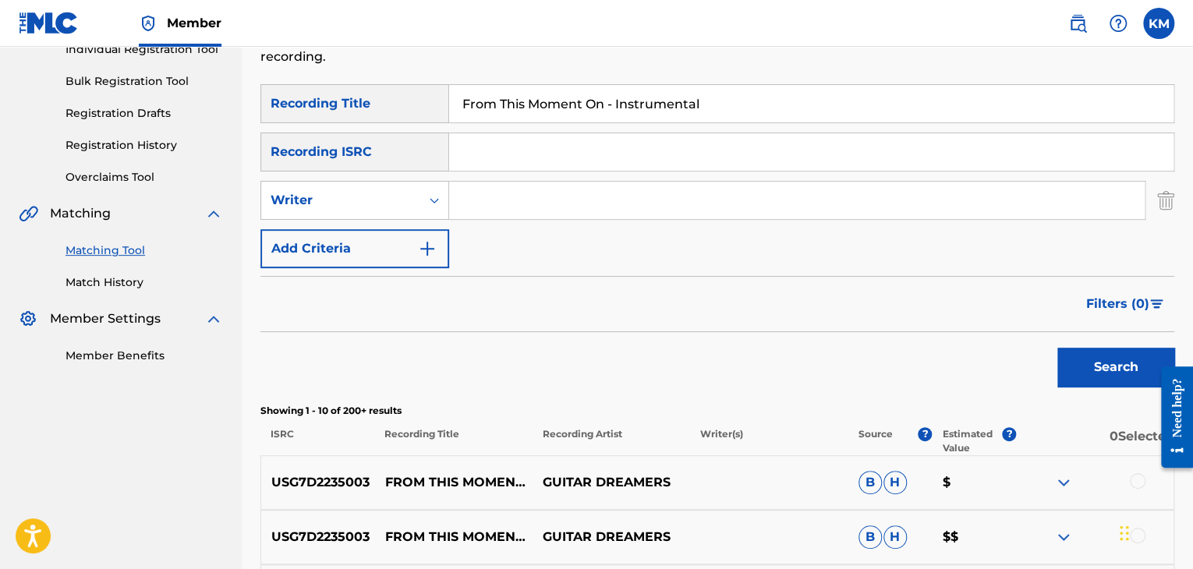
click at [512, 207] on input "Search Form" at bounding box center [797, 200] width 696 height 37
type input "[PERSON_NAME]"
click at [1057, 348] on button "Search" at bounding box center [1115, 367] width 117 height 39
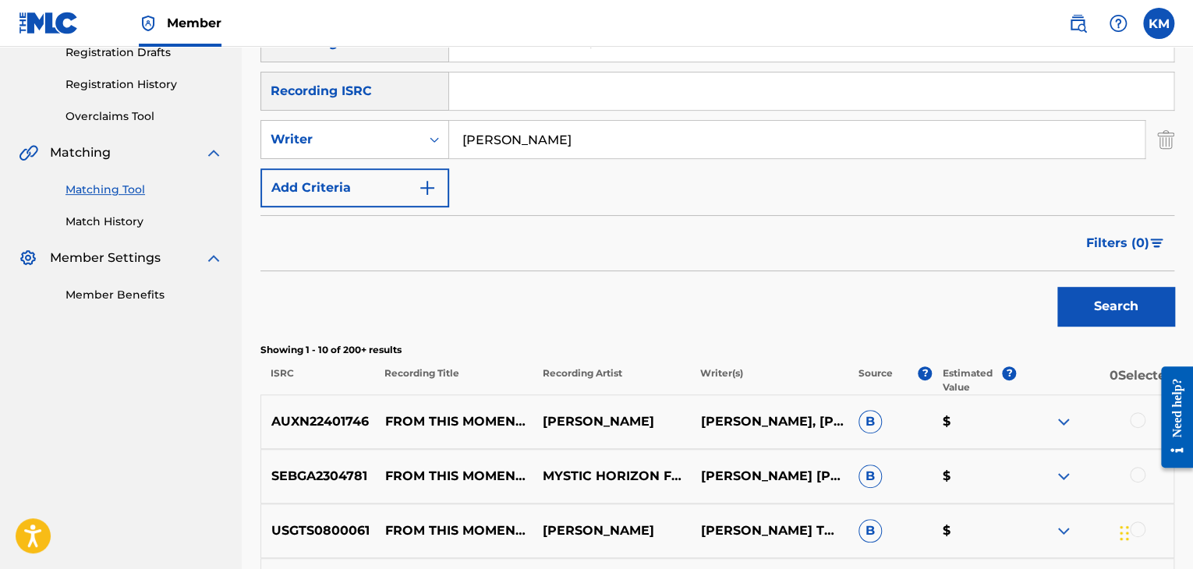
scroll to position [368, 0]
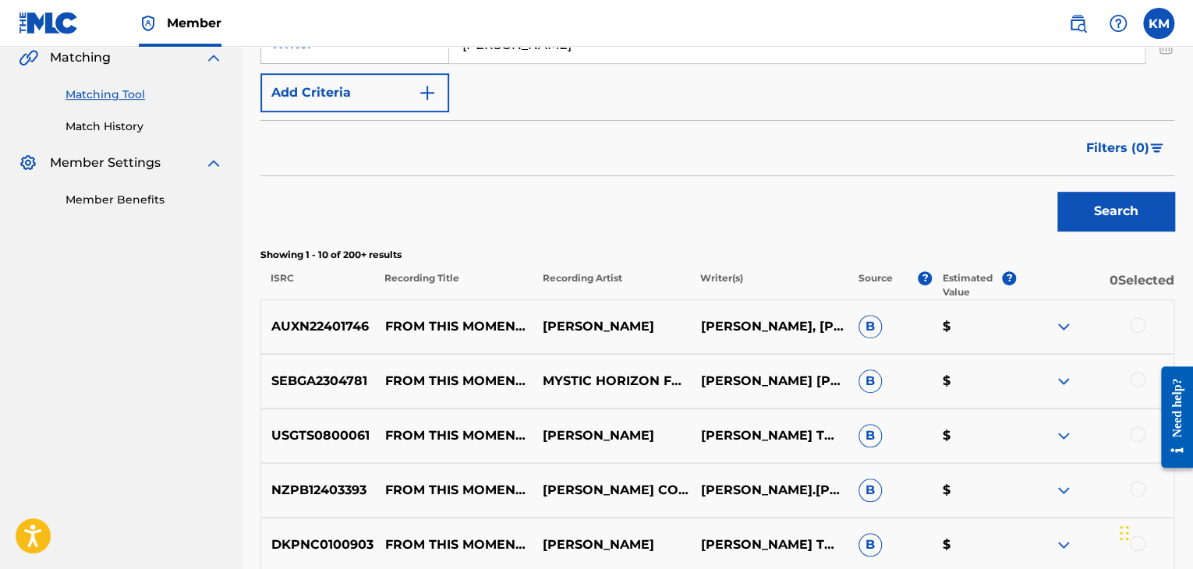
click at [1137, 323] on div at bounding box center [1138, 325] width 16 height 16
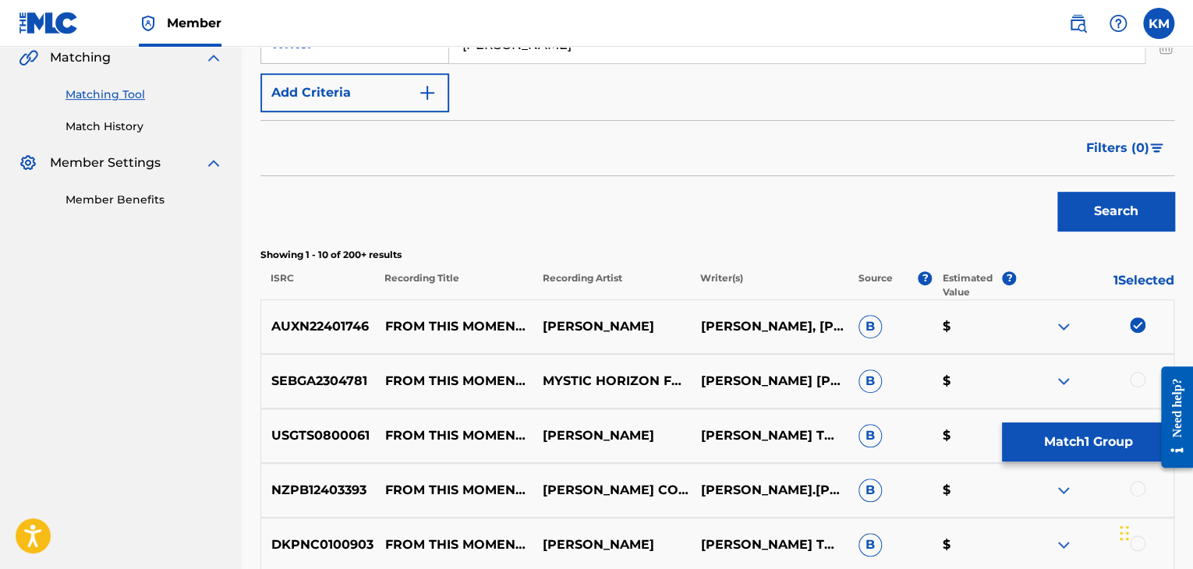
click at [1137, 381] on div at bounding box center [1138, 380] width 16 height 16
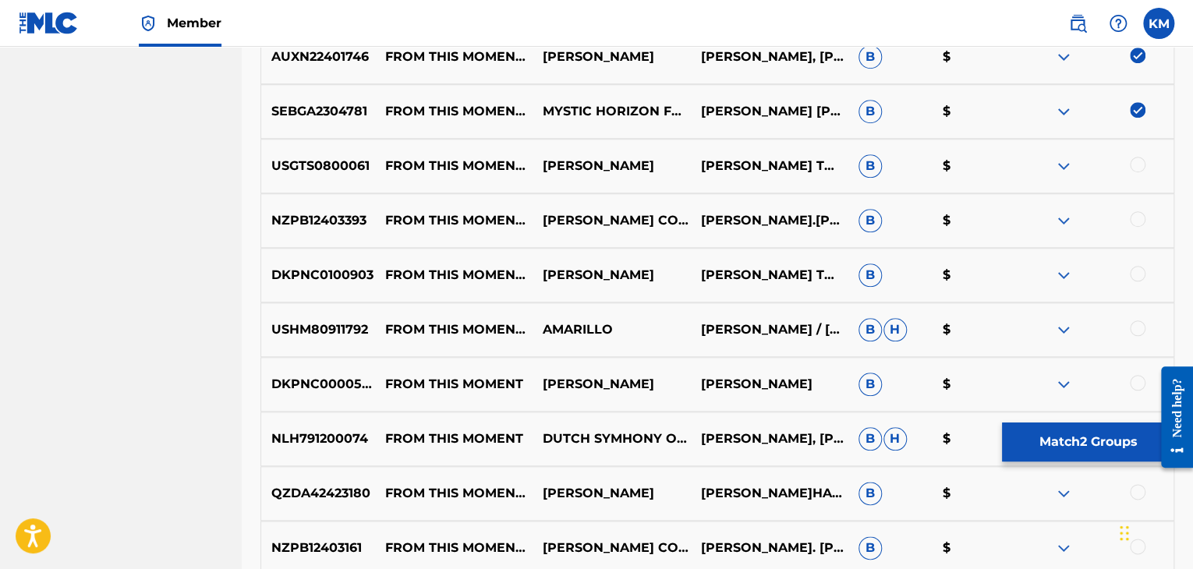
scroll to position [680, 0]
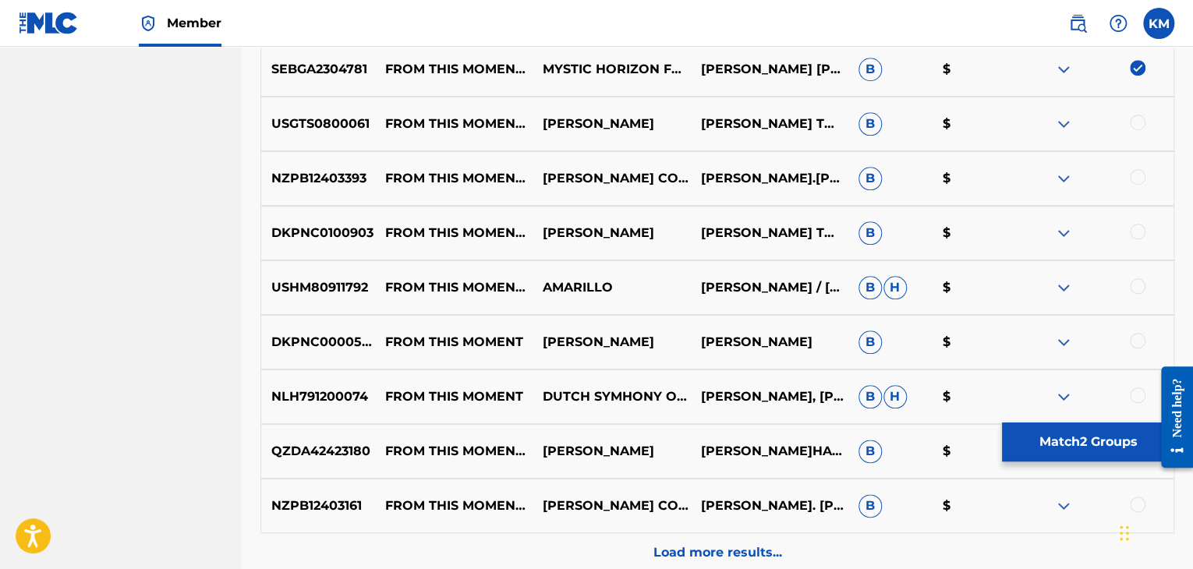
click at [1141, 121] on div at bounding box center [1138, 123] width 16 height 16
drag, startPoint x: 1134, startPoint y: 171, endPoint x: 1135, endPoint y: 192, distance: 21.1
click at [1135, 171] on div at bounding box center [1138, 177] width 16 height 16
click at [1136, 229] on div at bounding box center [1138, 232] width 16 height 16
click at [1134, 289] on div at bounding box center [1138, 286] width 16 height 16
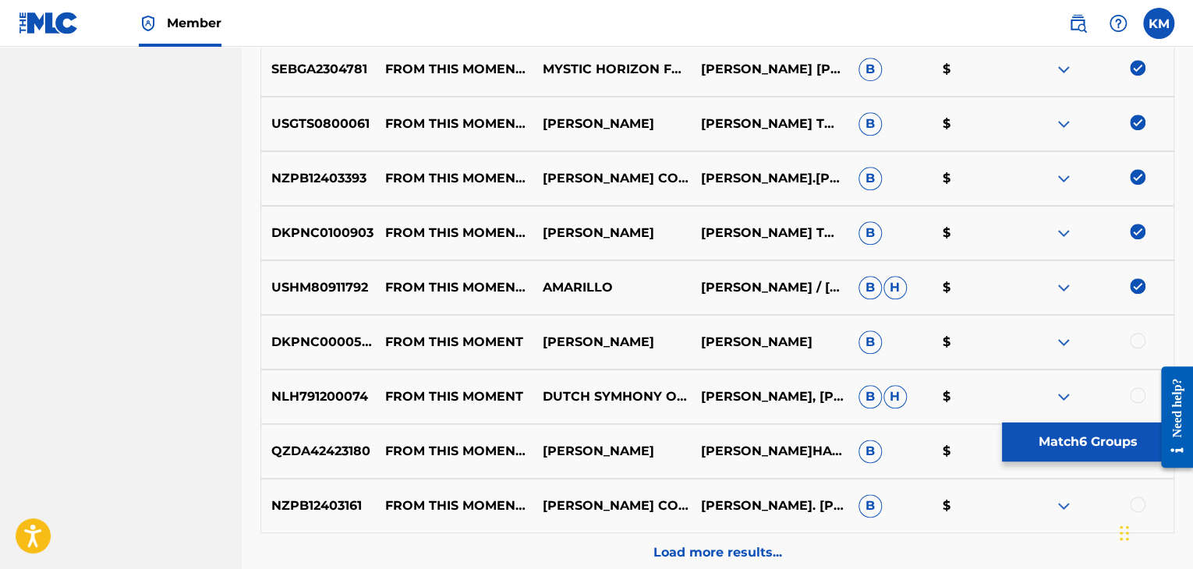
click at [1142, 337] on div at bounding box center [1138, 341] width 16 height 16
click at [1137, 388] on div at bounding box center [1138, 396] width 16 height 16
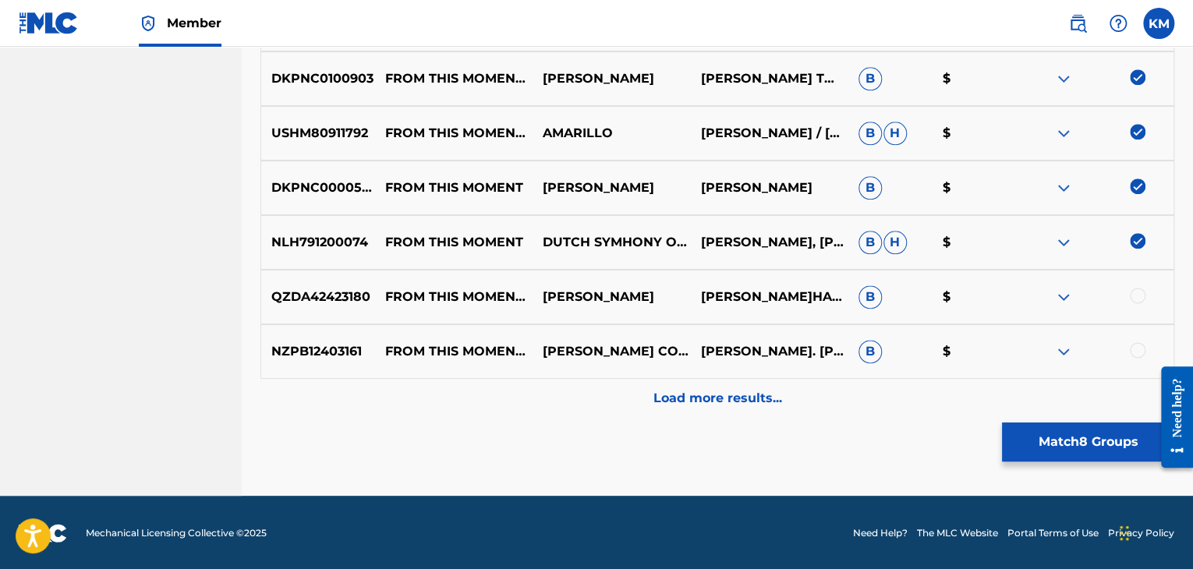
scroll to position [836, 0]
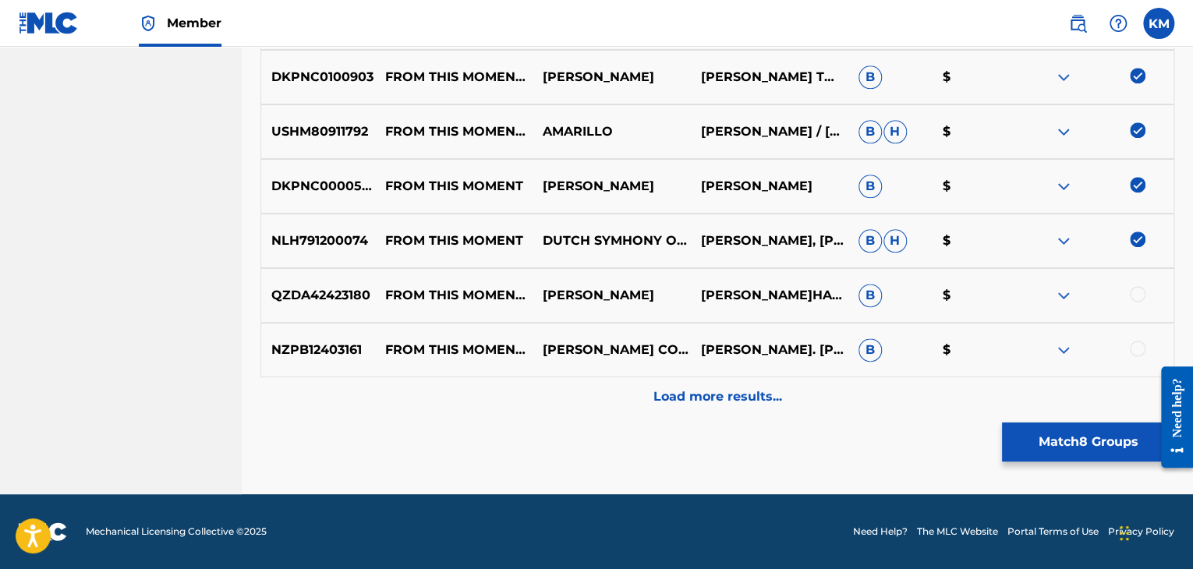
click at [1139, 296] on div at bounding box center [1138, 294] width 16 height 16
click at [1138, 346] on div at bounding box center [1138, 349] width 16 height 16
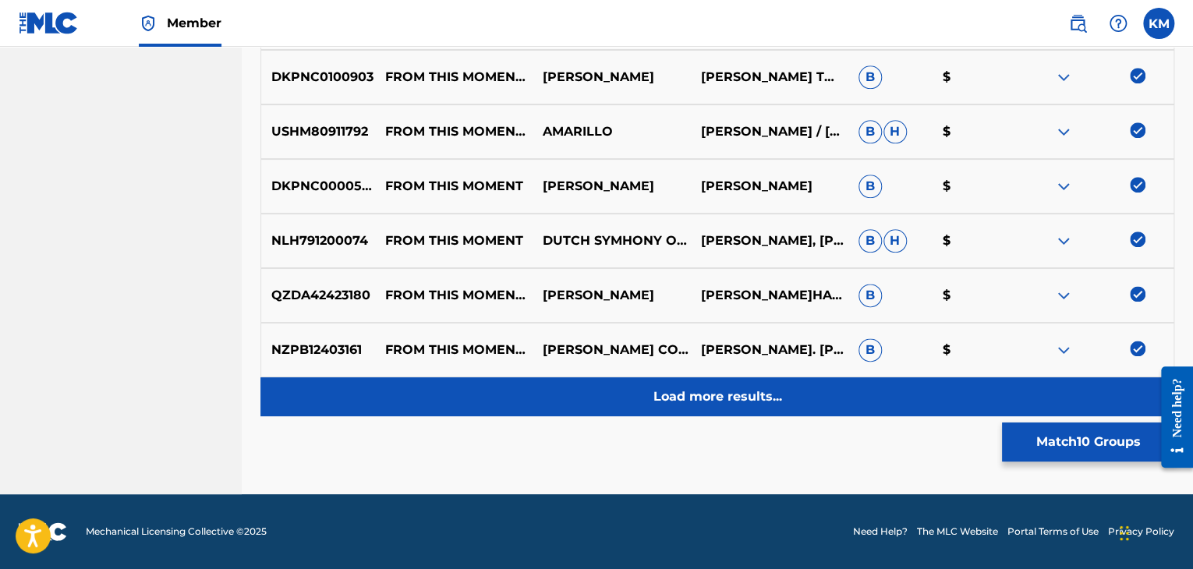
click at [645, 409] on div "Load more results..." at bounding box center [717, 396] width 914 height 39
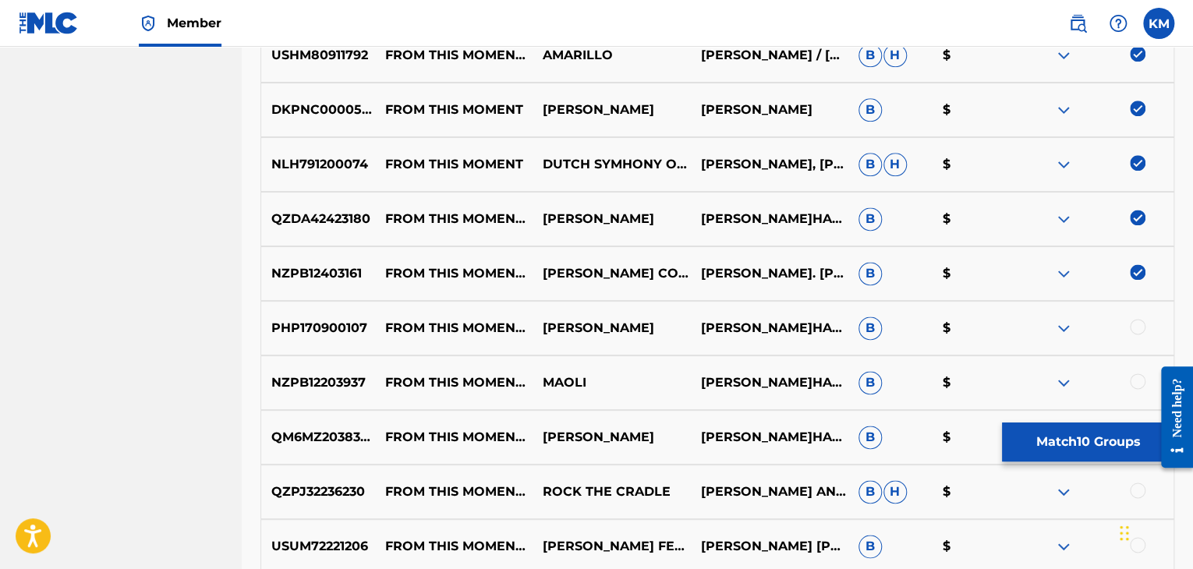
scroll to position [992, 0]
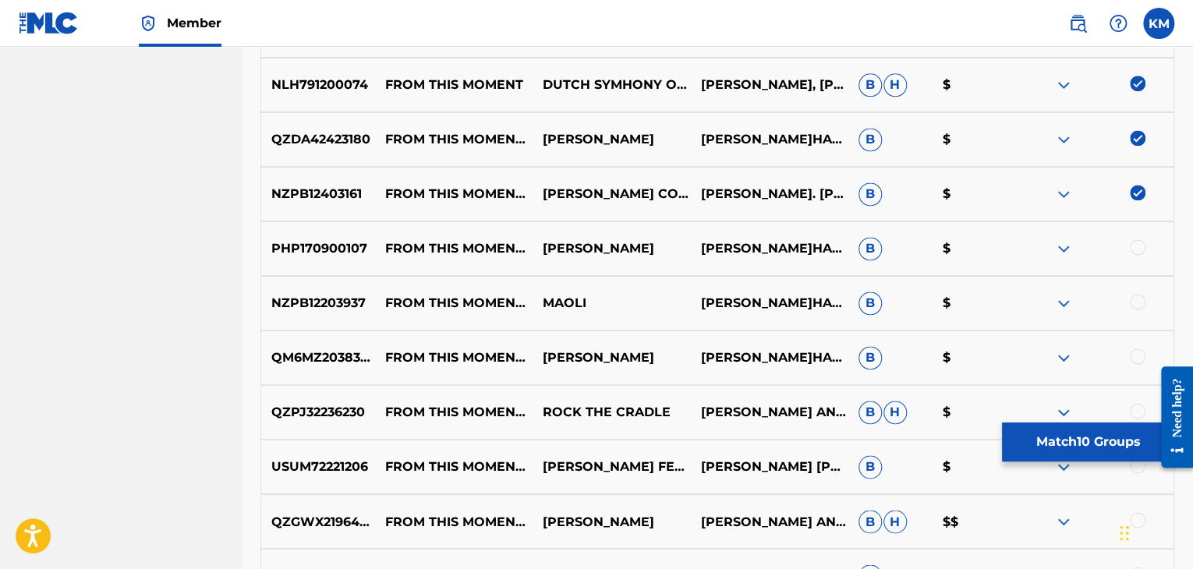
click at [1139, 243] on div at bounding box center [1138, 247] width 16 height 16
click at [1135, 303] on div at bounding box center [1138, 302] width 16 height 16
click at [1132, 359] on div at bounding box center [1138, 357] width 16 height 16
click at [1134, 408] on div at bounding box center [1138, 411] width 16 height 16
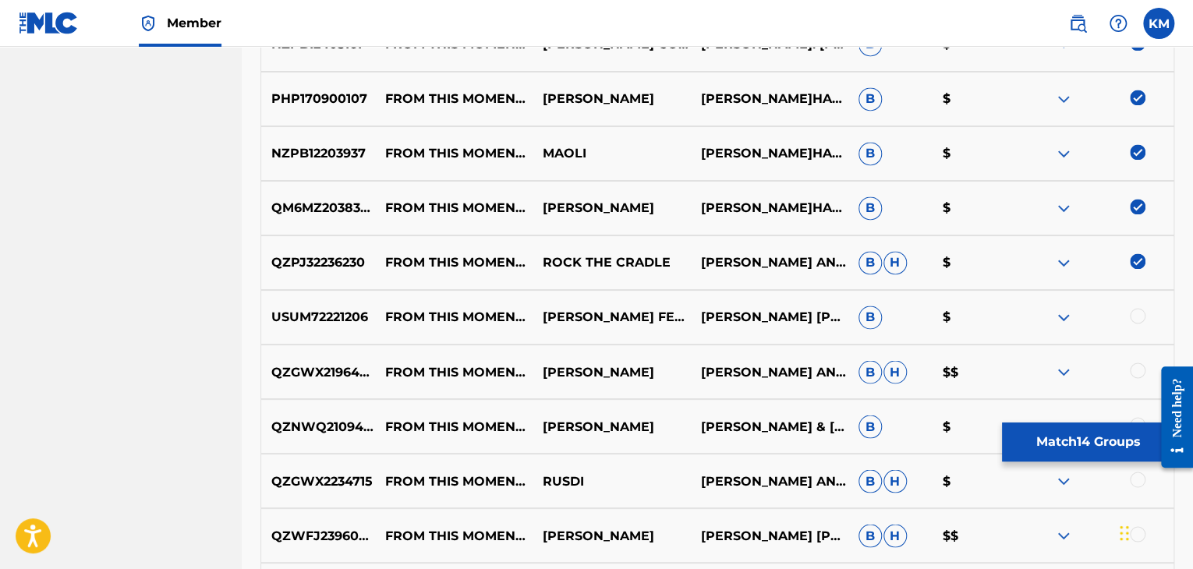
scroll to position [1226, 0]
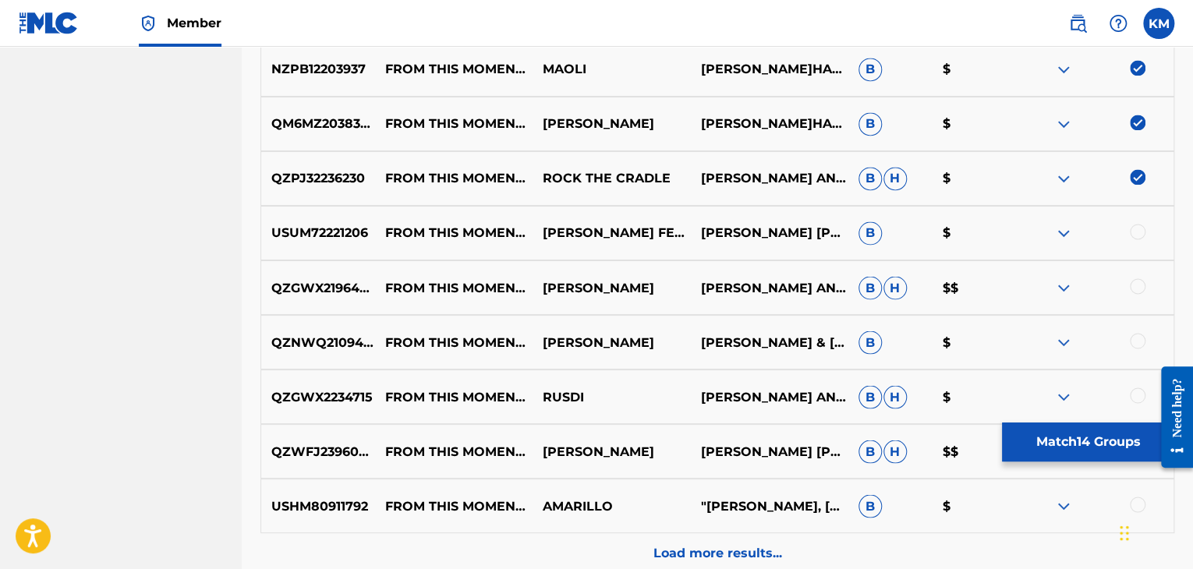
click at [1137, 229] on div at bounding box center [1138, 232] width 16 height 16
click at [1135, 284] on div at bounding box center [1138, 286] width 16 height 16
click at [1132, 335] on div at bounding box center [1138, 341] width 16 height 16
click at [1132, 391] on div at bounding box center [1138, 396] width 16 height 16
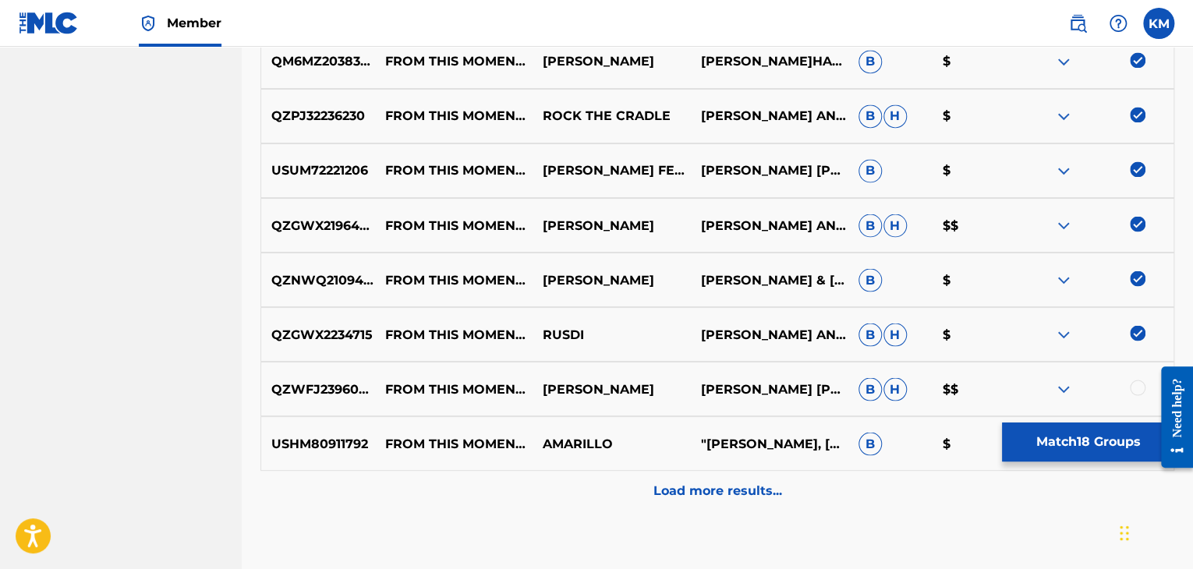
scroll to position [1382, 0]
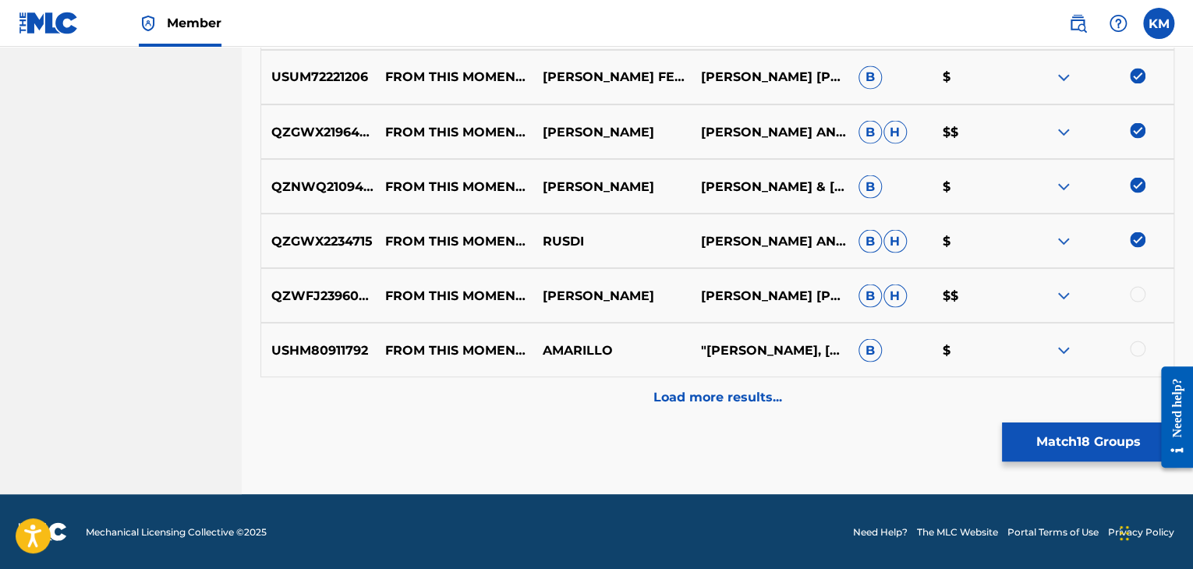
click at [1136, 296] on div at bounding box center [1138, 294] width 16 height 16
click at [1136, 347] on div at bounding box center [1138, 349] width 16 height 16
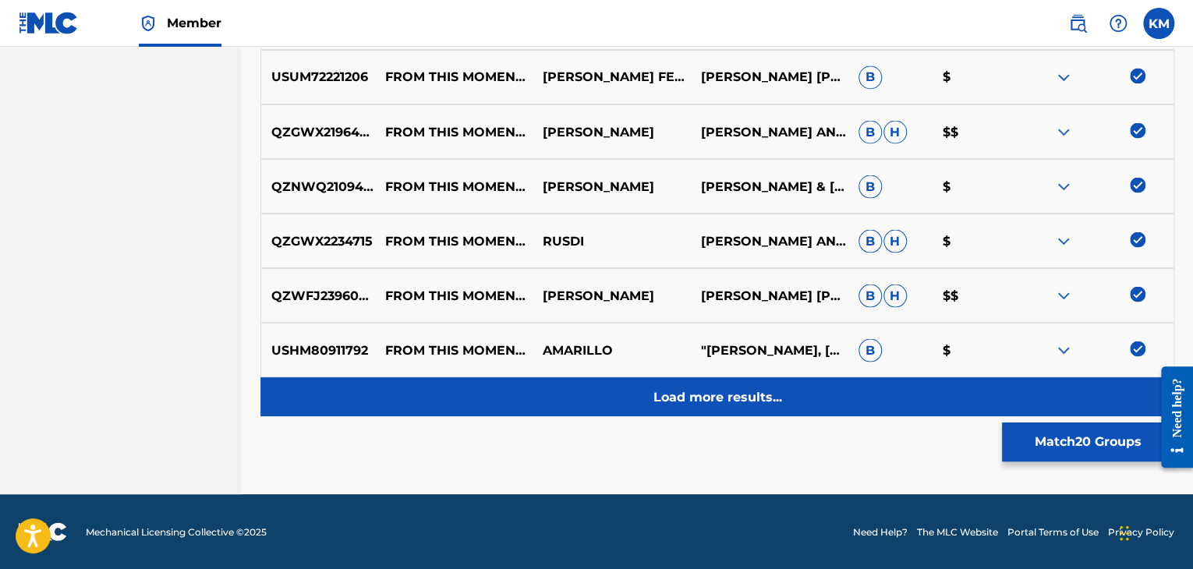
click at [761, 395] on p "Load more results..." at bounding box center [718, 397] width 129 height 19
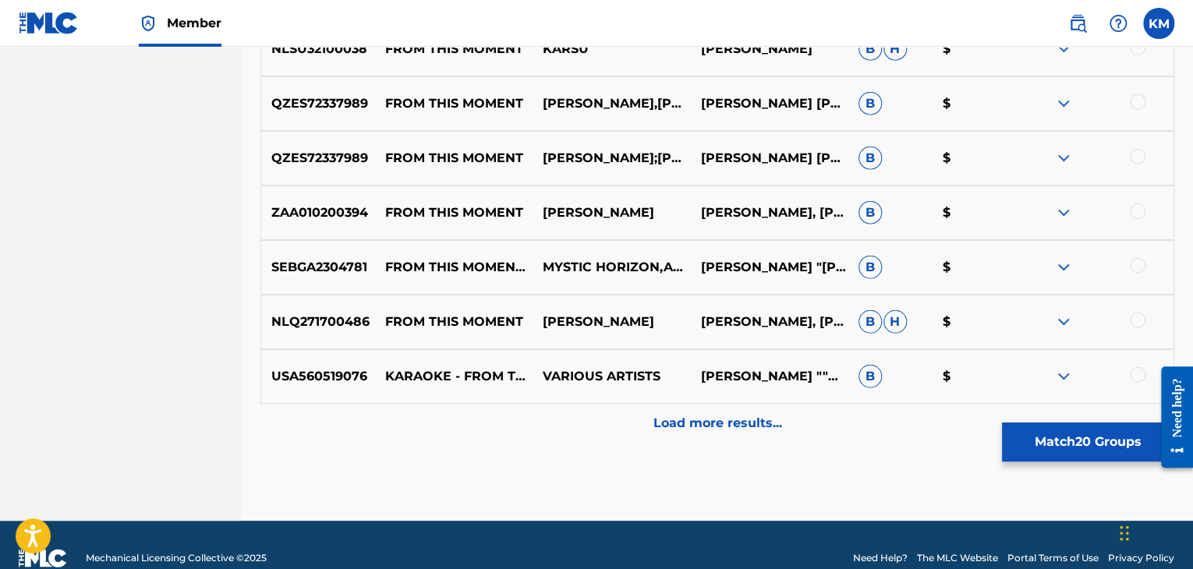
scroll to position [1928, 0]
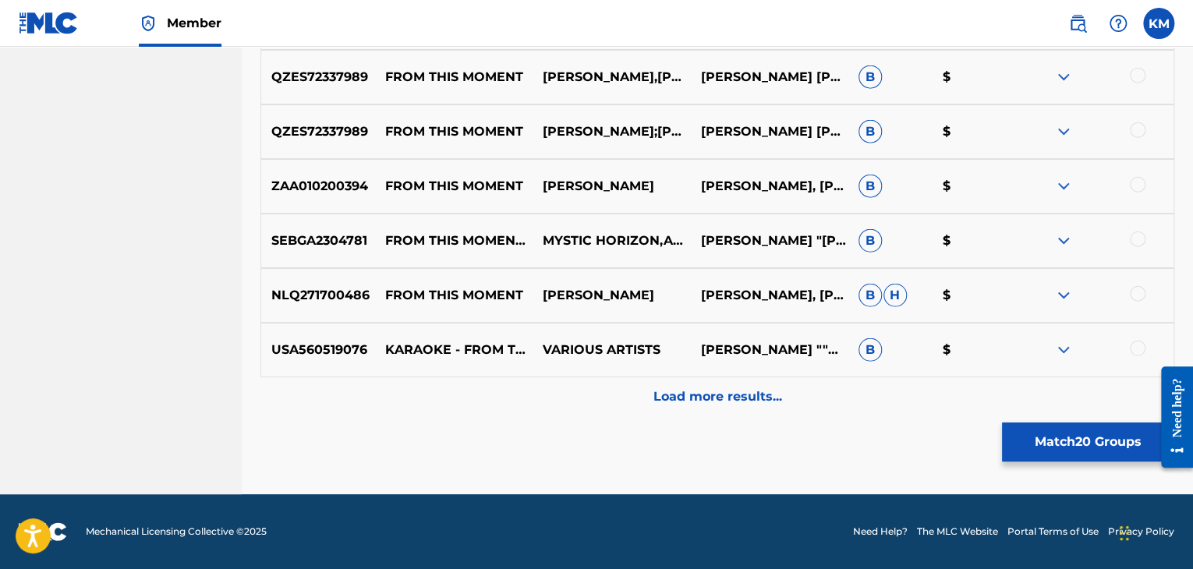
click at [1141, 350] on div at bounding box center [1138, 349] width 16 height 16
click at [1138, 289] on div at bounding box center [1138, 294] width 16 height 16
click at [1137, 234] on div at bounding box center [1138, 240] width 16 height 16
click at [1139, 180] on div at bounding box center [1138, 185] width 16 height 16
click at [1137, 131] on div at bounding box center [1138, 130] width 16 height 16
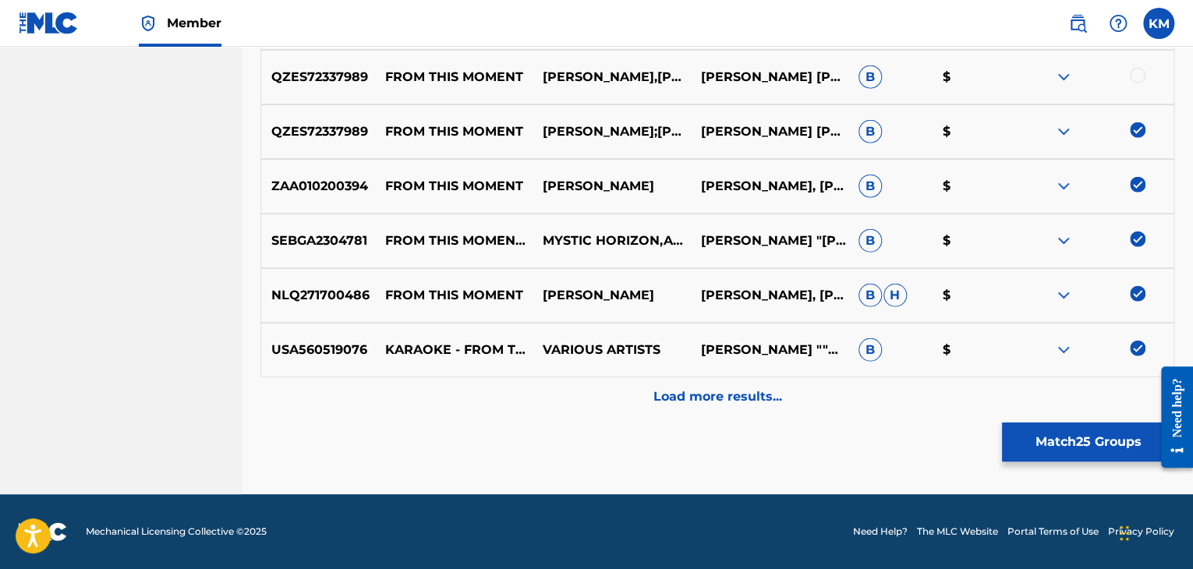
click at [1139, 73] on div at bounding box center [1138, 76] width 16 height 16
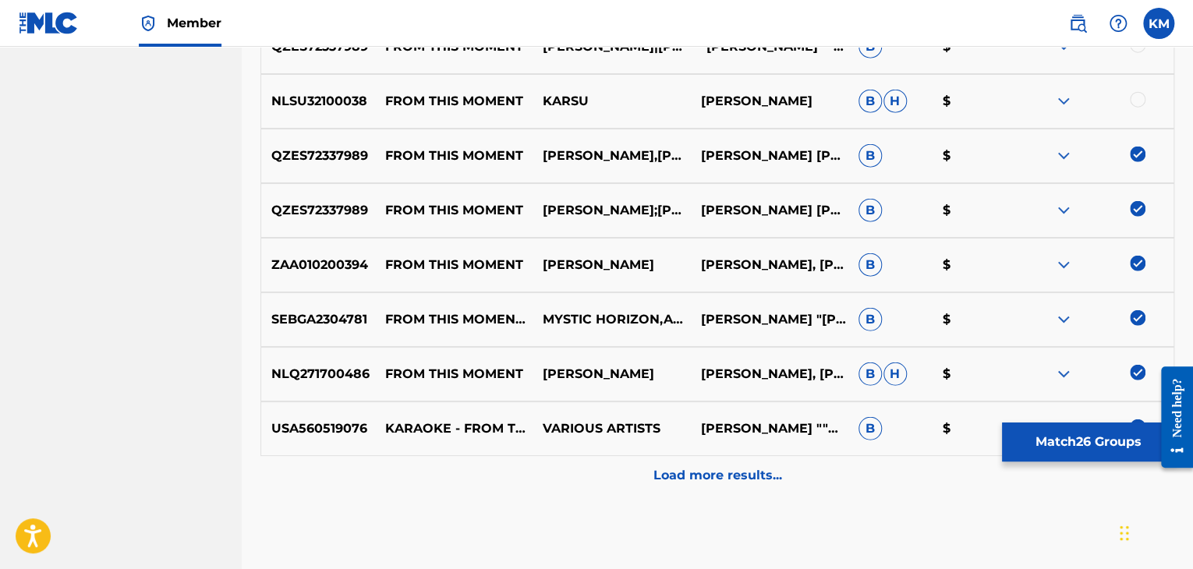
scroll to position [1772, 0]
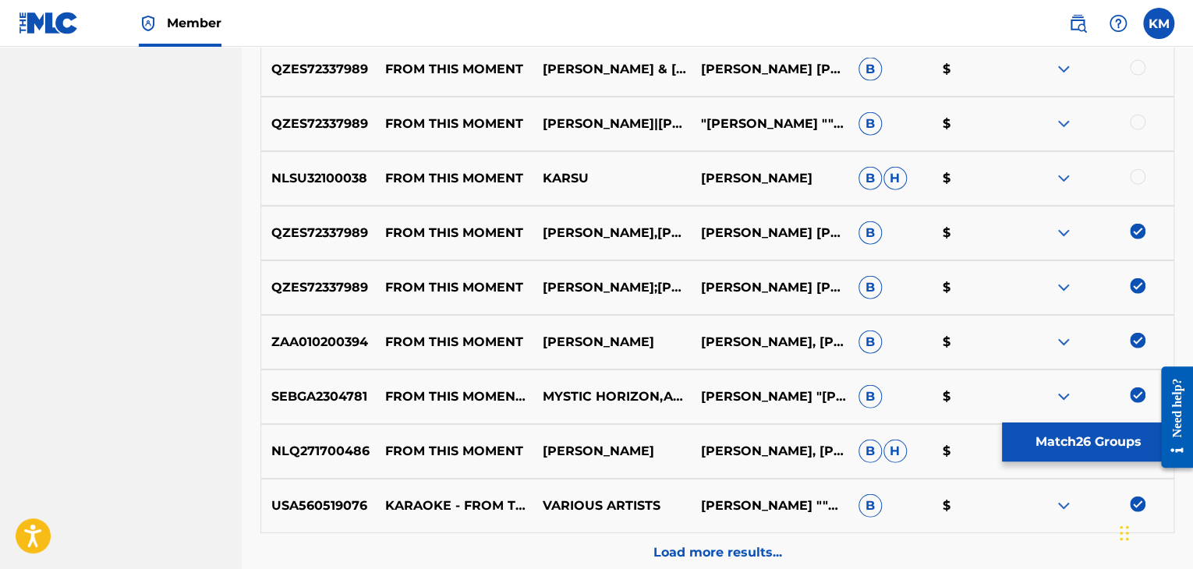
click at [1134, 176] on div at bounding box center [1138, 177] width 16 height 16
click at [1141, 115] on div at bounding box center [1138, 123] width 16 height 16
click at [1139, 69] on div at bounding box center [1138, 68] width 16 height 16
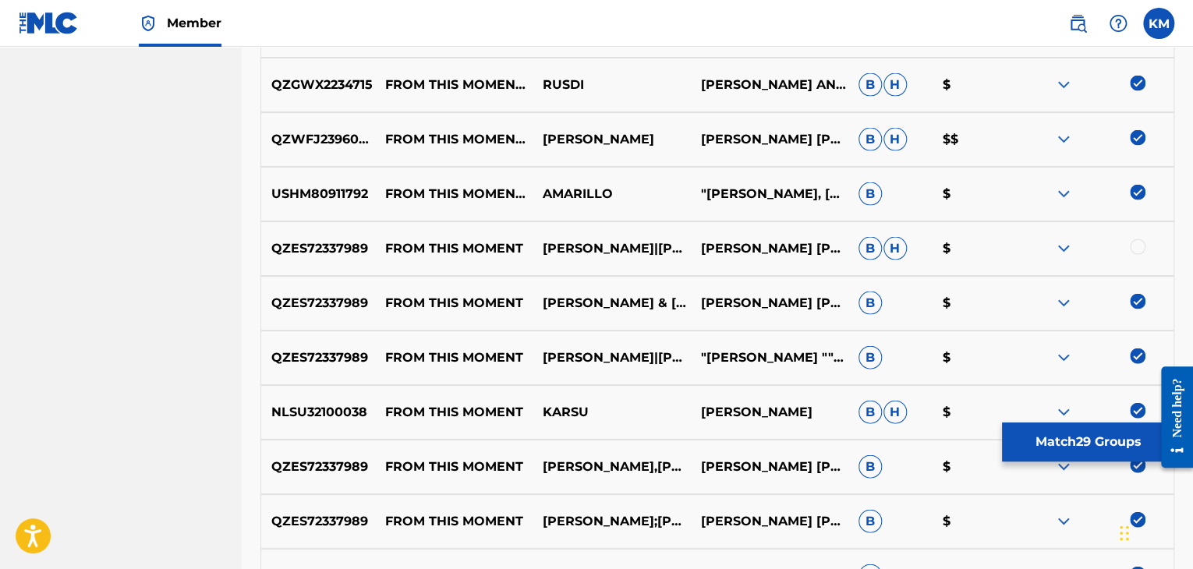
click at [1135, 246] on div at bounding box center [1138, 247] width 16 height 16
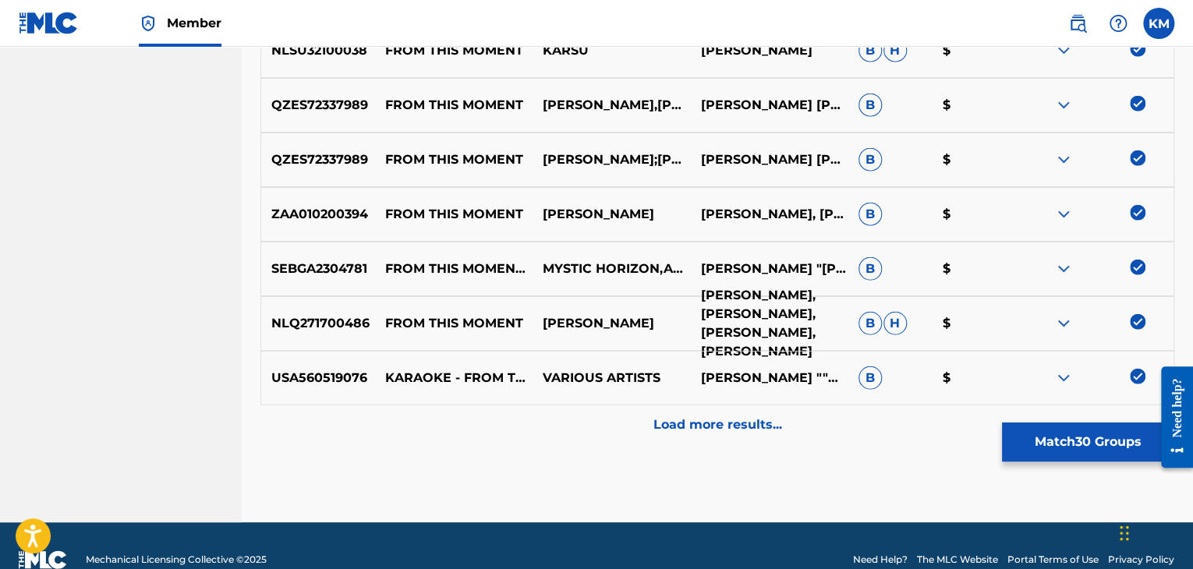
scroll to position [1928, 0]
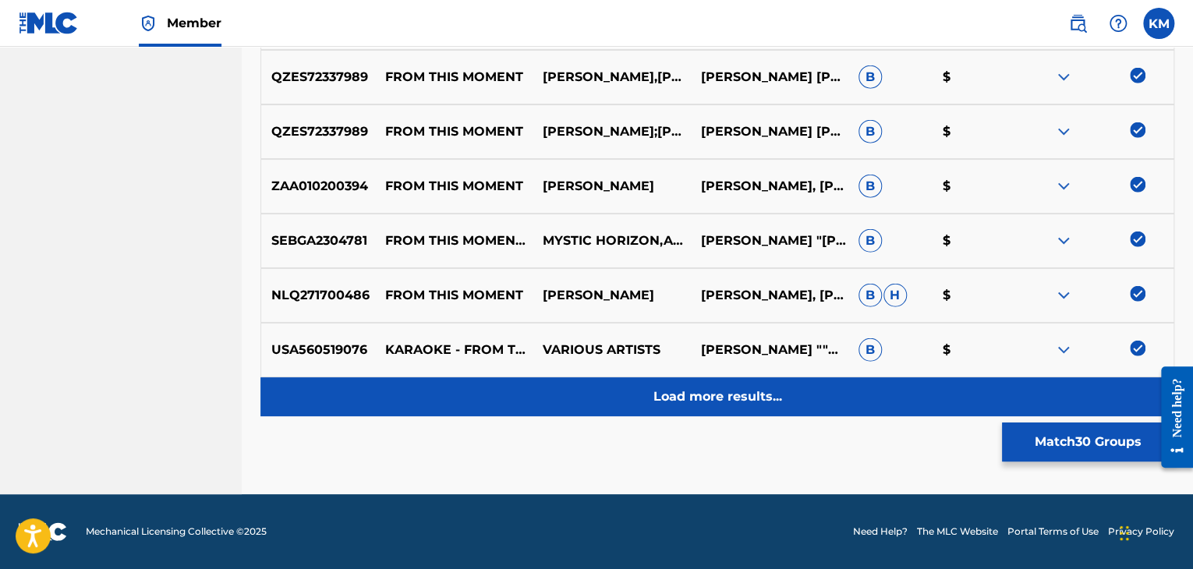
click at [708, 383] on div "Load more results..." at bounding box center [717, 396] width 914 height 39
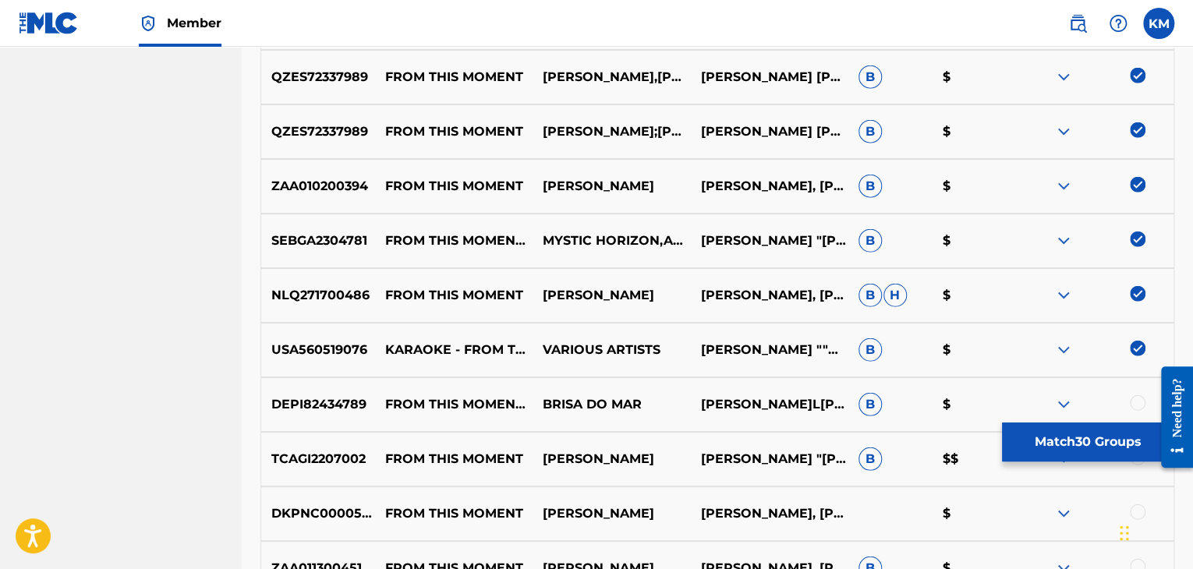
scroll to position [2162, 0]
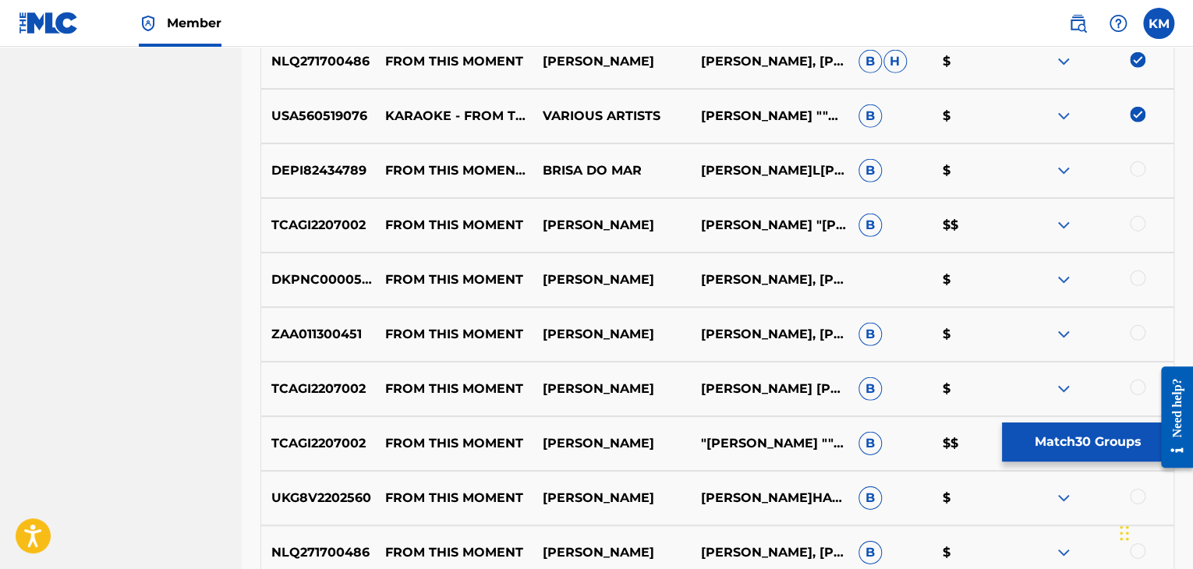
click at [1137, 172] on div at bounding box center [1138, 169] width 16 height 16
click at [1135, 221] on div at bounding box center [1138, 224] width 16 height 16
click at [1132, 278] on div at bounding box center [1138, 279] width 16 height 16
click at [1135, 328] on div at bounding box center [1138, 333] width 16 height 16
click at [1134, 391] on div at bounding box center [1138, 388] width 16 height 16
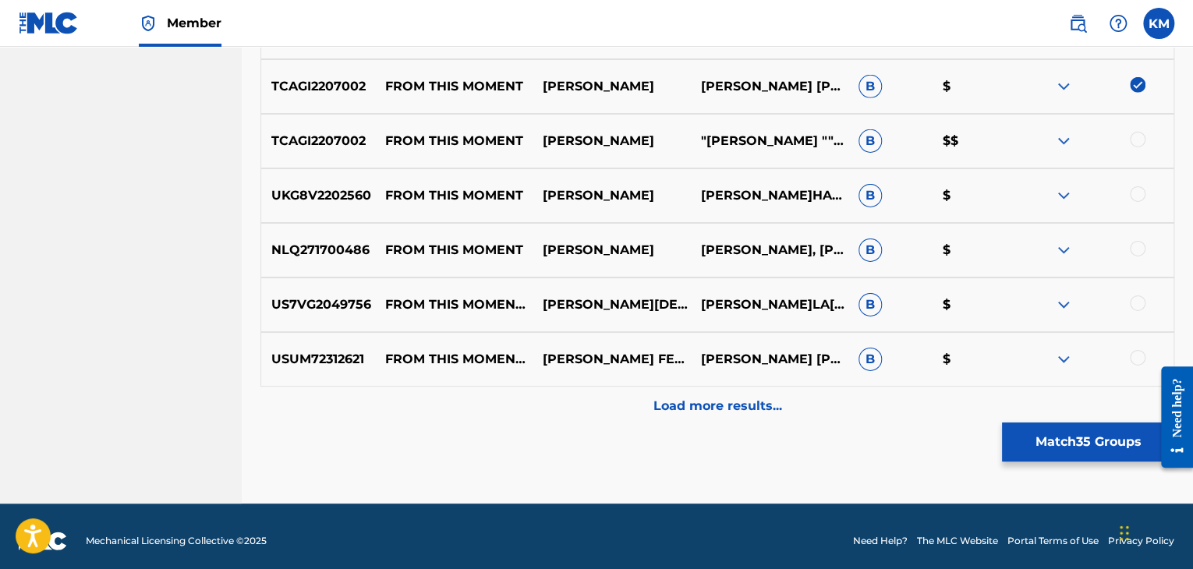
scroll to position [2474, 0]
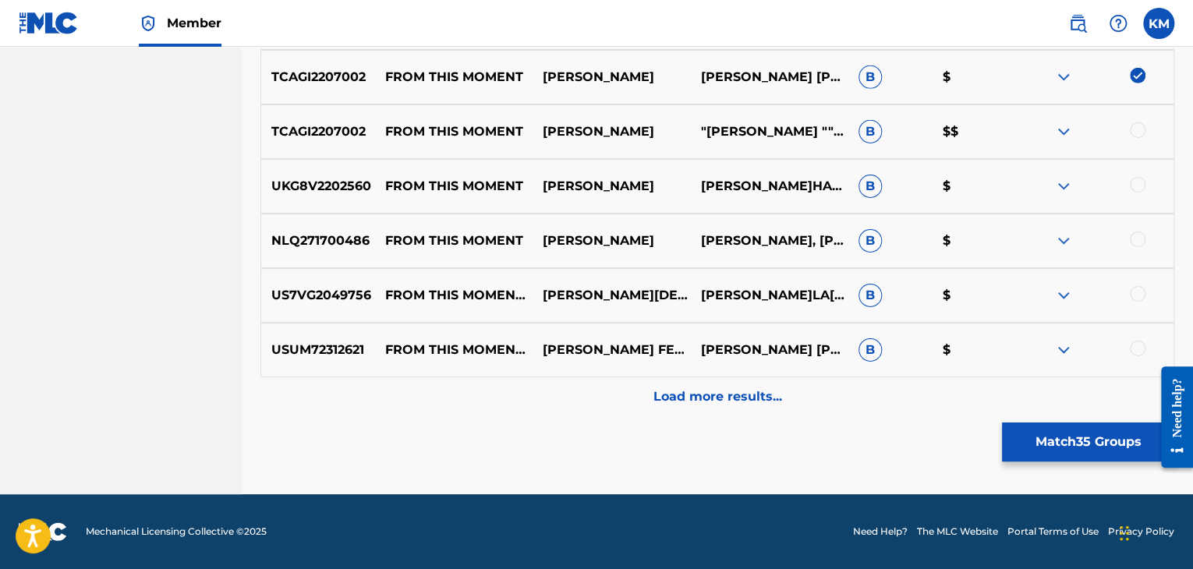
click at [1138, 132] on div at bounding box center [1138, 130] width 16 height 16
click at [1137, 188] on div at bounding box center [1138, 185] width 16 height 16
click at [1139, 242] on div at bounding box center [1138, 240] width 16 height 16
click at [1135, 294] on div at bounding box center [1138, 294] width 16 height 16
click at [1133, 353] on div at bounding box center [1138, 349] width 16 height 16
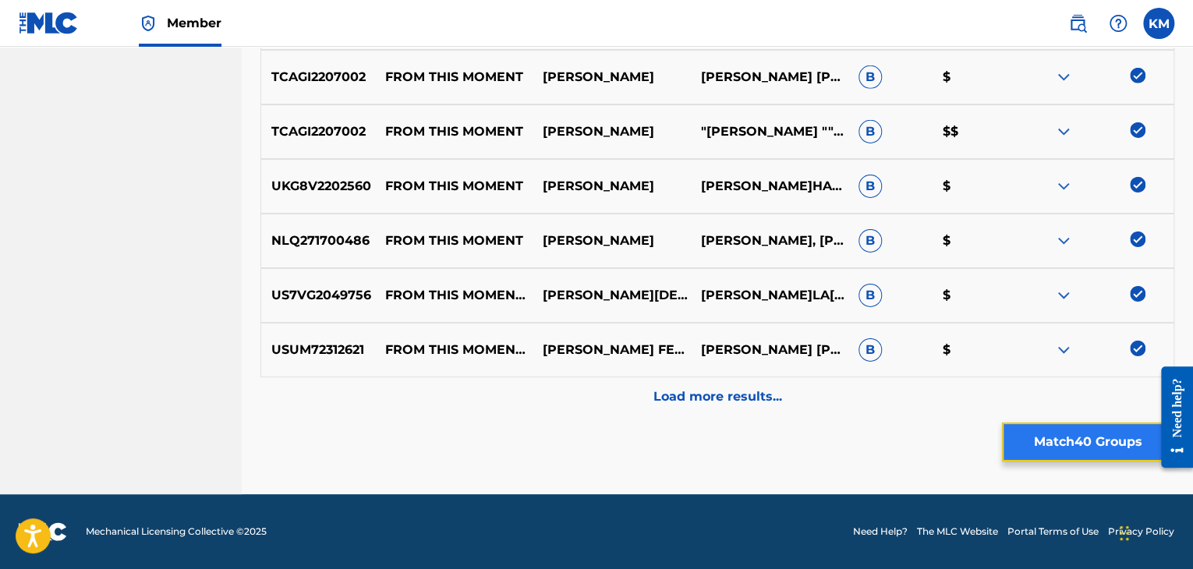
click at [1096, 444] on button "Match 40 Groups" at bounding box center [1088, 442] width 172 height 39
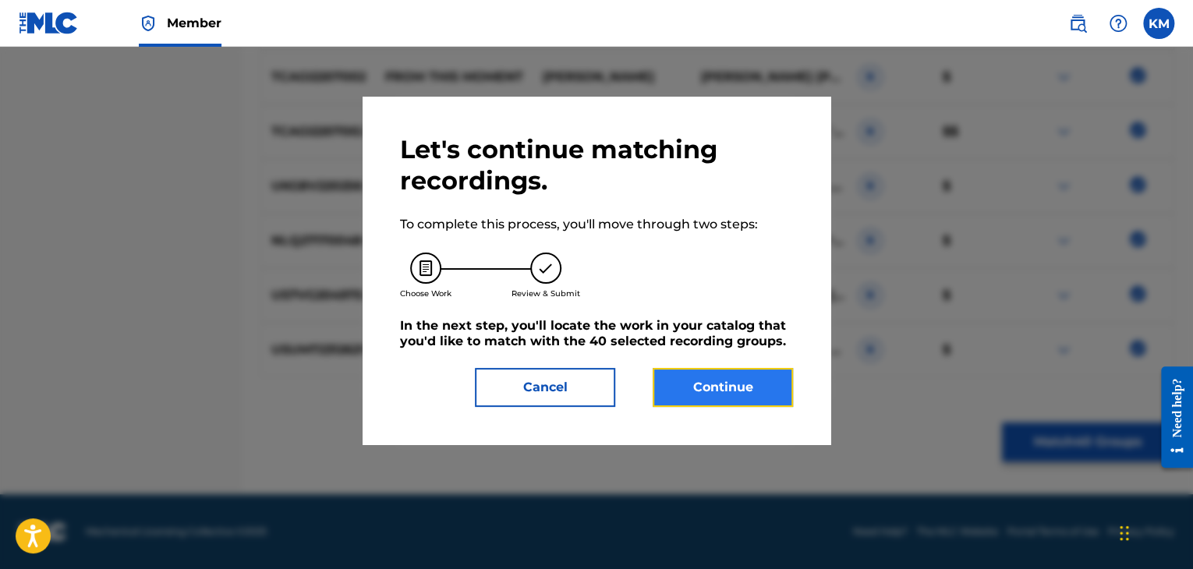
click at [760, 377] on button "Continue" at bounding box center [723, 387] width 140 height 39
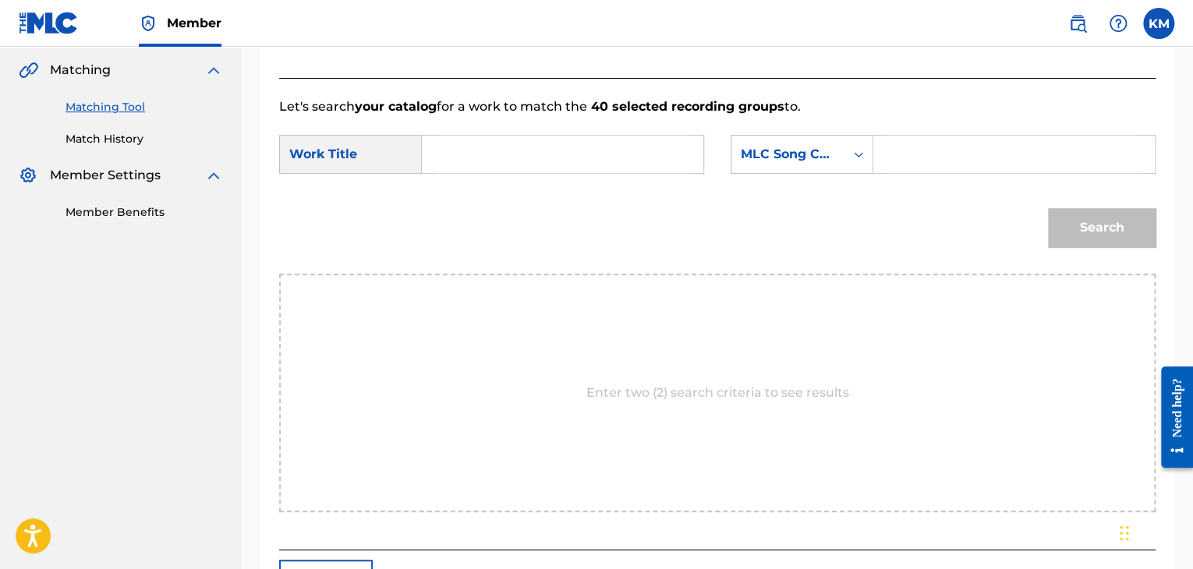
scroll to position [236, 0]
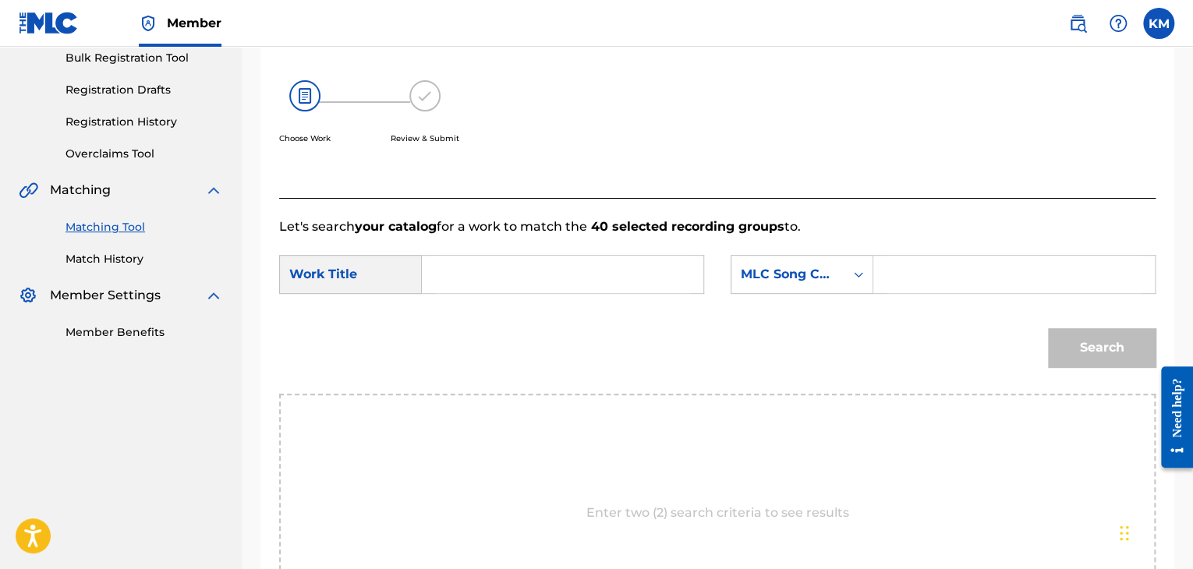
click at [491, 269] on input "Search Form" at bounding box center [562, 274] width 255 height 37
drag, startPoint x: 586, startPoint y: 282, endPoint x: 266, endPoint y: 277, distance: 319.8
click at [268, 276] on div "Match Usage - Select Work In this step, you will locate the work you'd like to …" at bounding box center [717, 308] width 914 height 839
type input "From This Moment On - Instrumental"
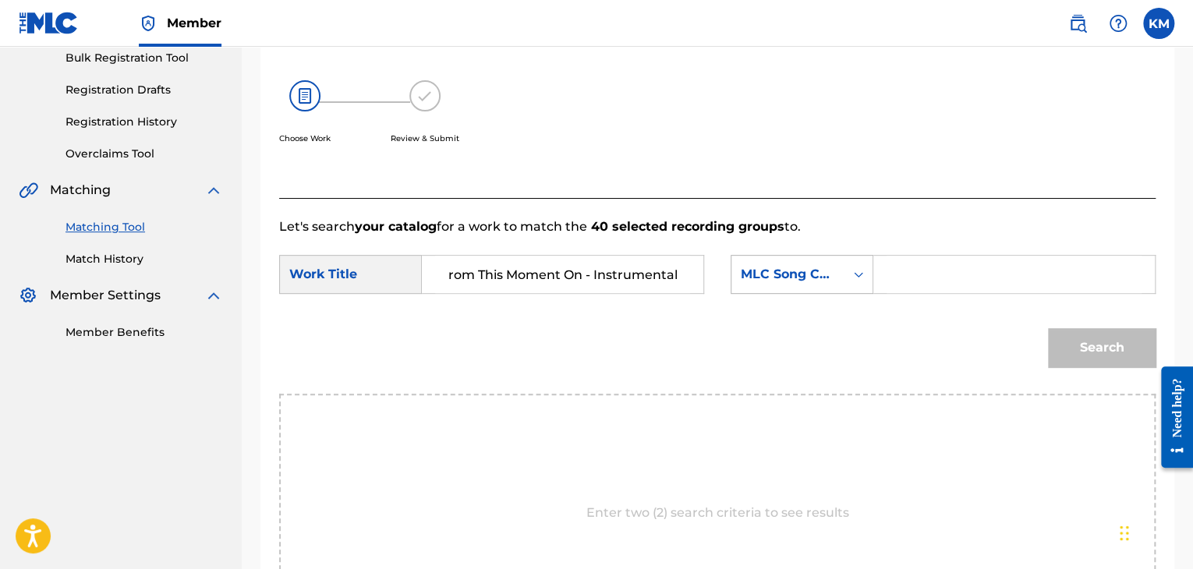
click at [859, 289] on div "Search Form" at bounding box center [859, 274] width 28 height 37
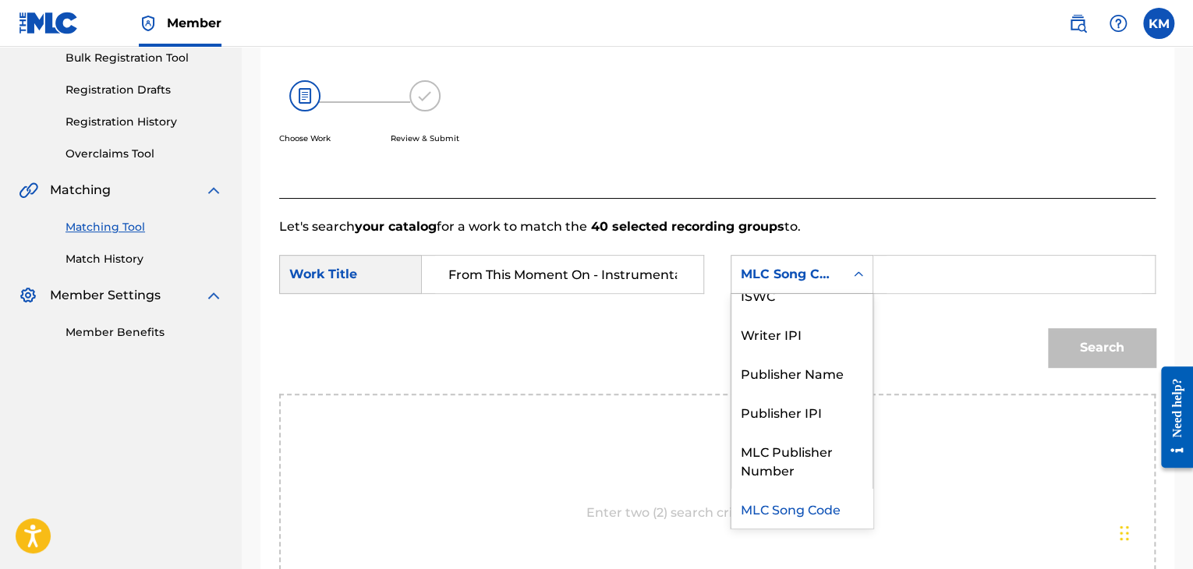
scroll to position [0, 0]
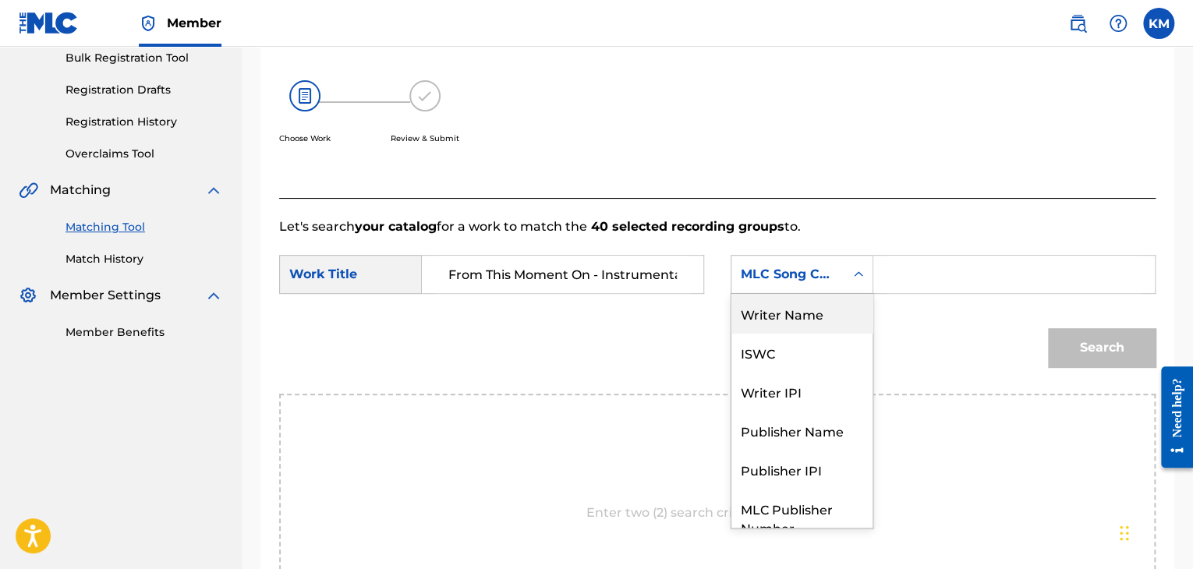
click at [817, 319] on div "Writer Name" at bounding box center [802, 313] width 141 height 39
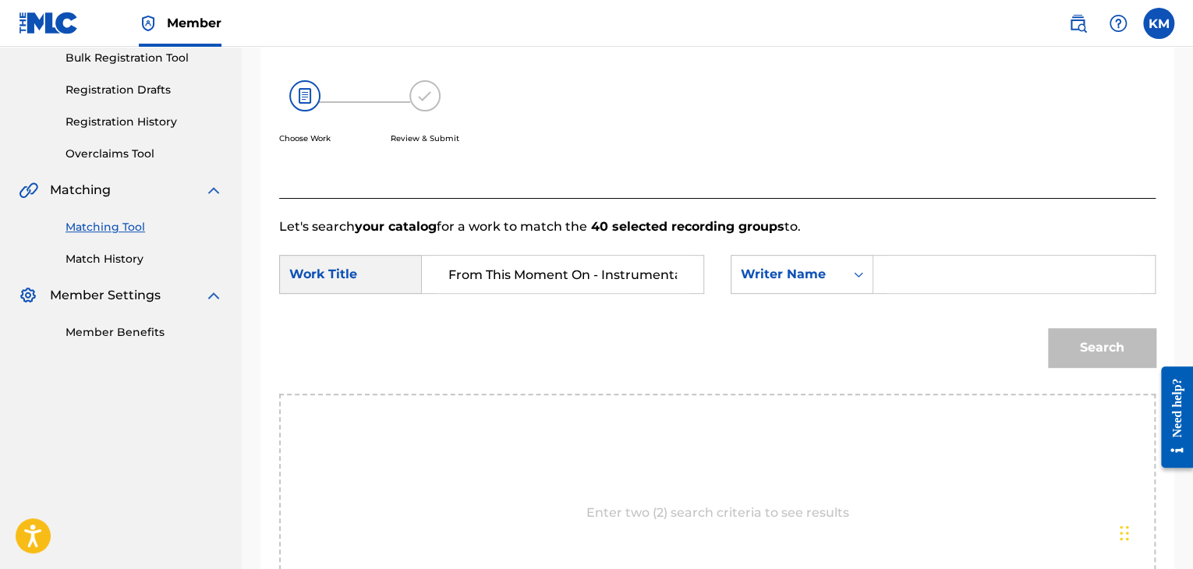
click at [904, 285] on input "Search Form" at bounding box center [1014, 274] width 255 height 37
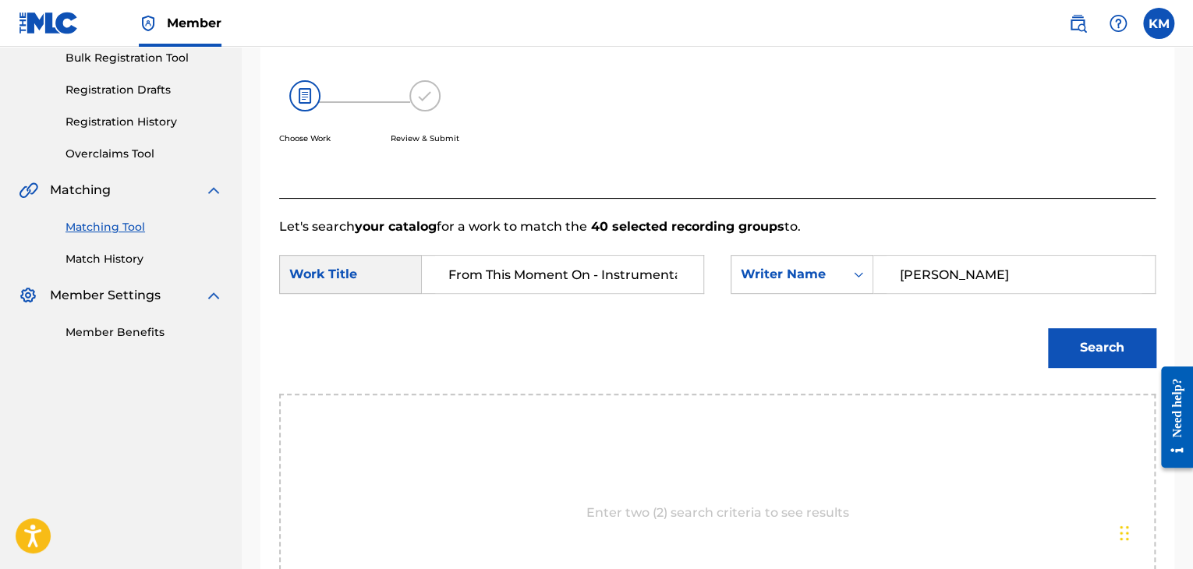
type input "[PERSON_NAME]"
click at [1048, 328] on button "Search" at bounding box center [1102, 347] width 108 height 39
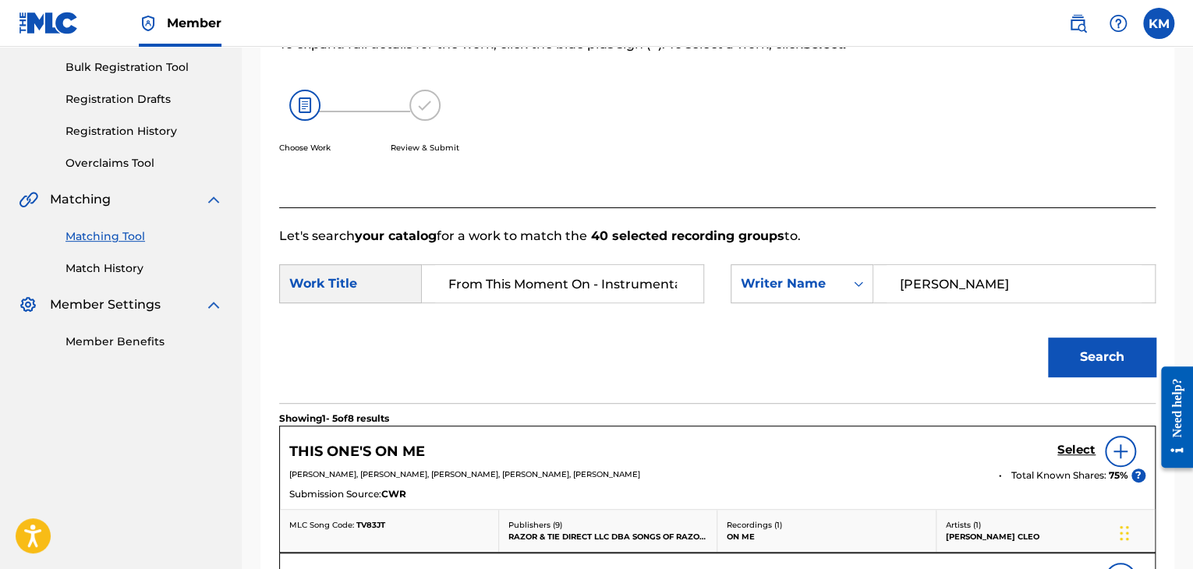
scroll to position [2, 0]
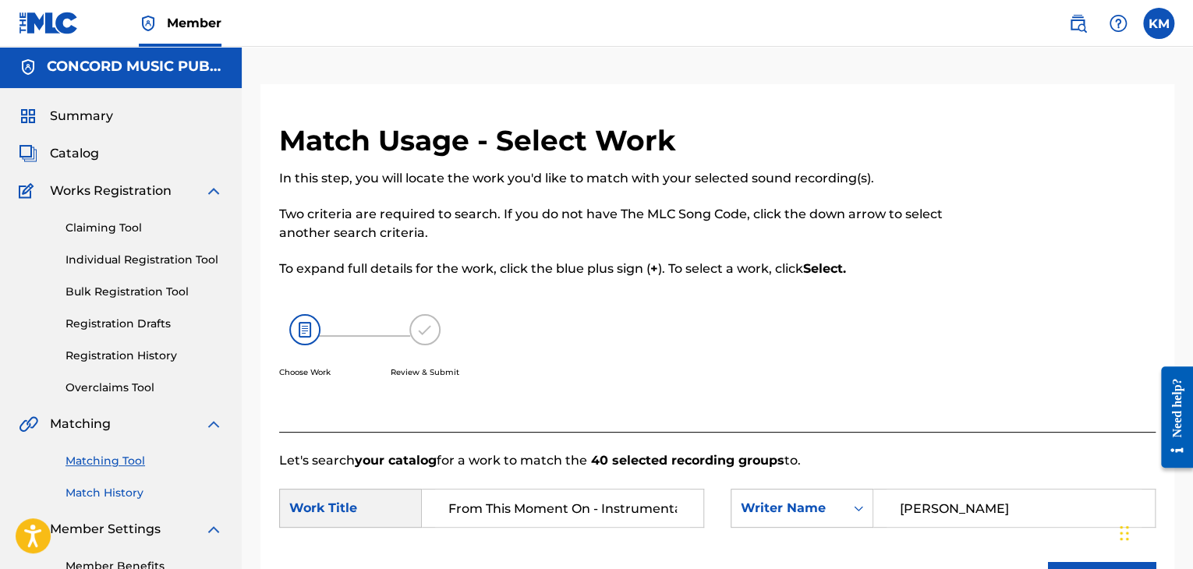
click at [108, 497] on link "Match History" at bounding box center [145, 493] width 158 height 16
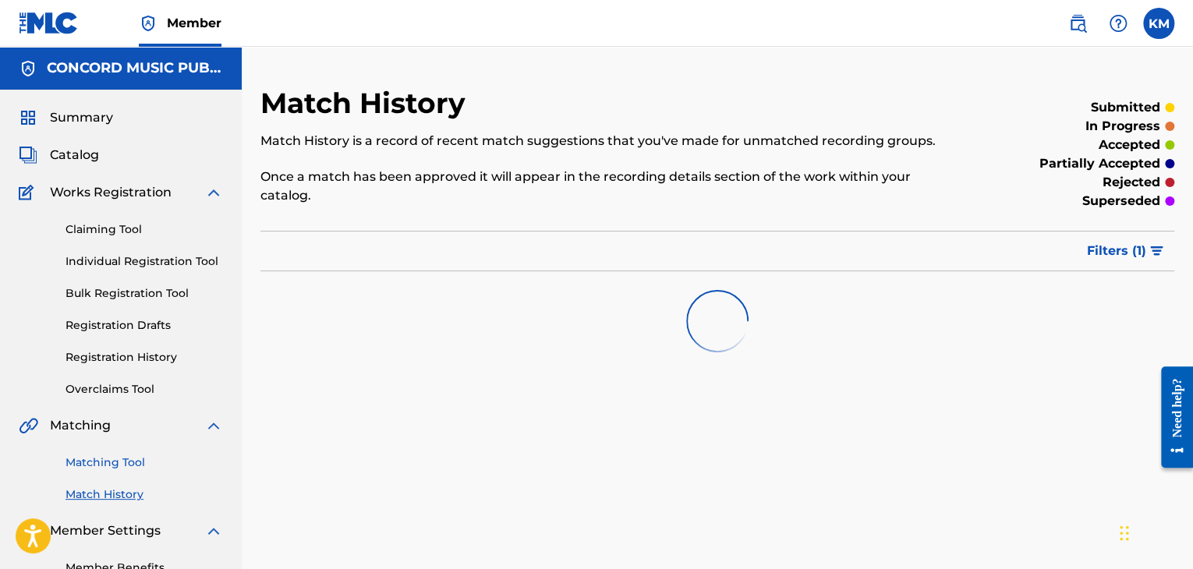
click at [125, 455] on link "Matching Tool" at bounding box center [145, 463] width 158 height 16
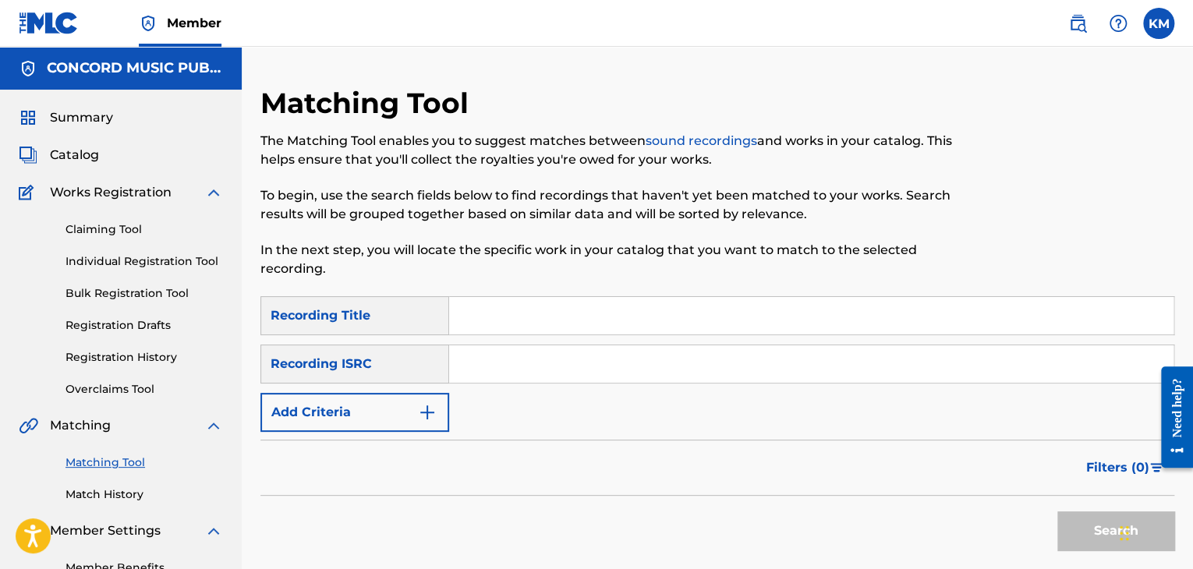
click at [487, 360] on input "Search Form" at bounding box center [811, 363] width 724 height 37
type input "NLC731900645"
click at [1085, 525] on button "Search" at bounding box center [1115, 531] width 117 height 39
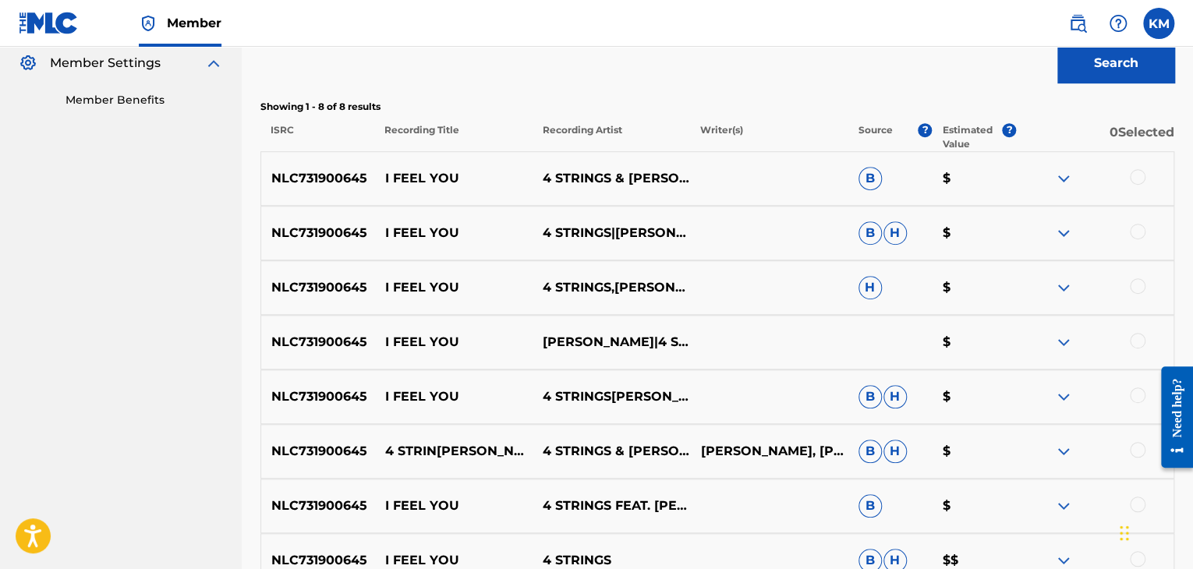
click at [1135, 175] on div at bounding box center [1138, 177] width 16 height 16
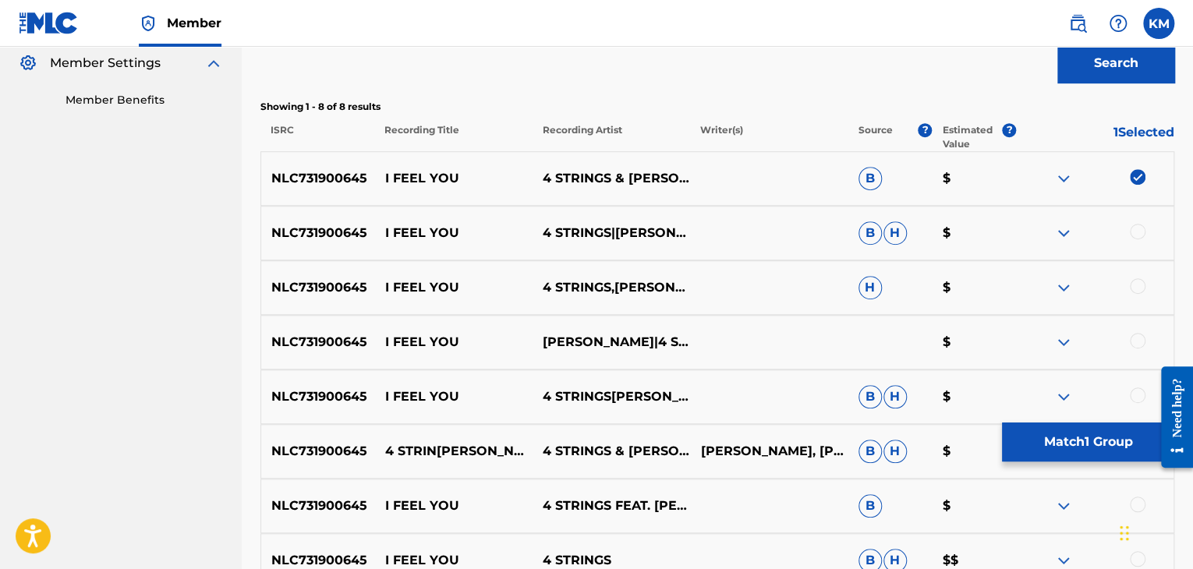
click at [1134, 229] on div at bounding box center [1138, 232] width 16 height 16
click at [1138, 284] on div at bounding box center [1138, 286] width 16 height 16
click at [1139, 342] on div at bounding box center [1138, 341] width 16 height 16
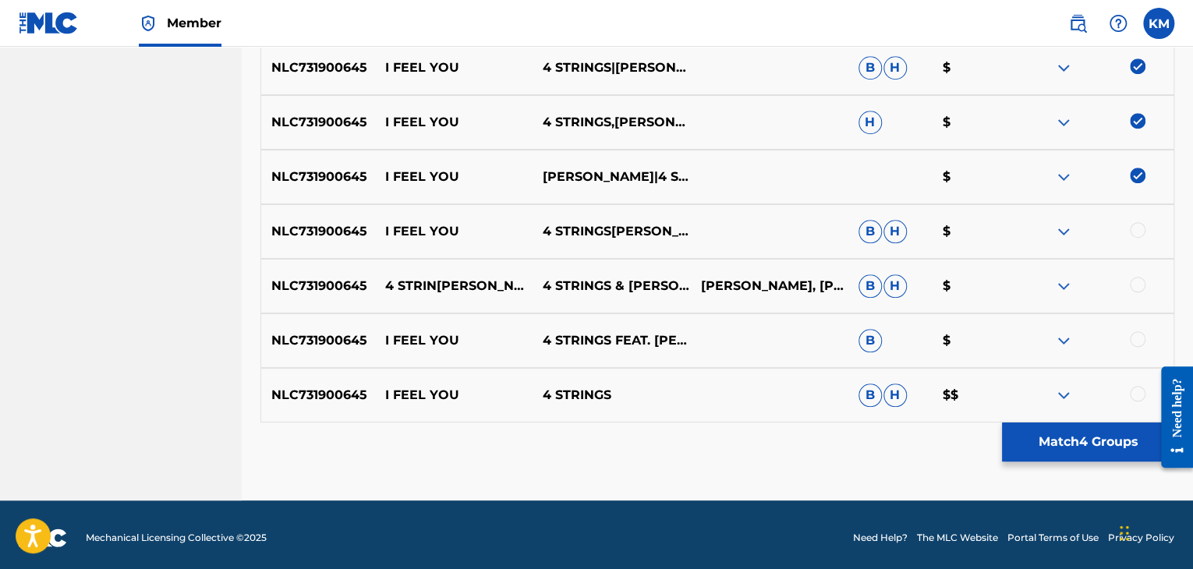
scroll to position [639, 0]
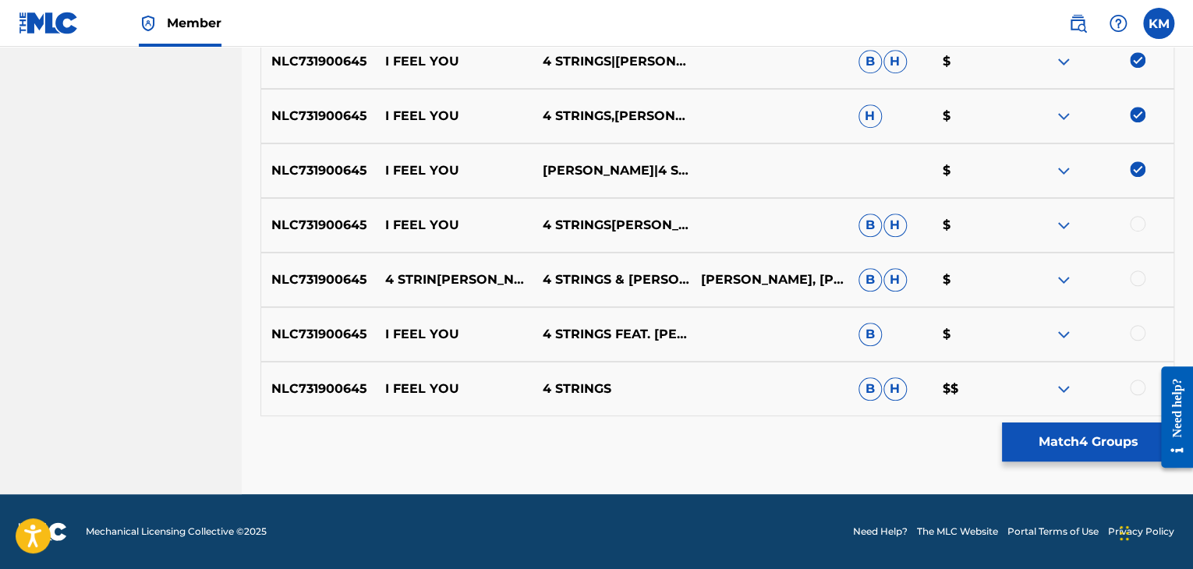
click at [1135, 225] on div at bounding box center [1138, 224] width 16 height 16
click at [1142, 278] on div at bounding box center [1138, 279] width 16 height 16
click at [1139, 331] on div at bounding box center [1138, 333] width 16 height 16
click at [1138, 384] on div at bounding box center [1138, 388] width 16 height 16
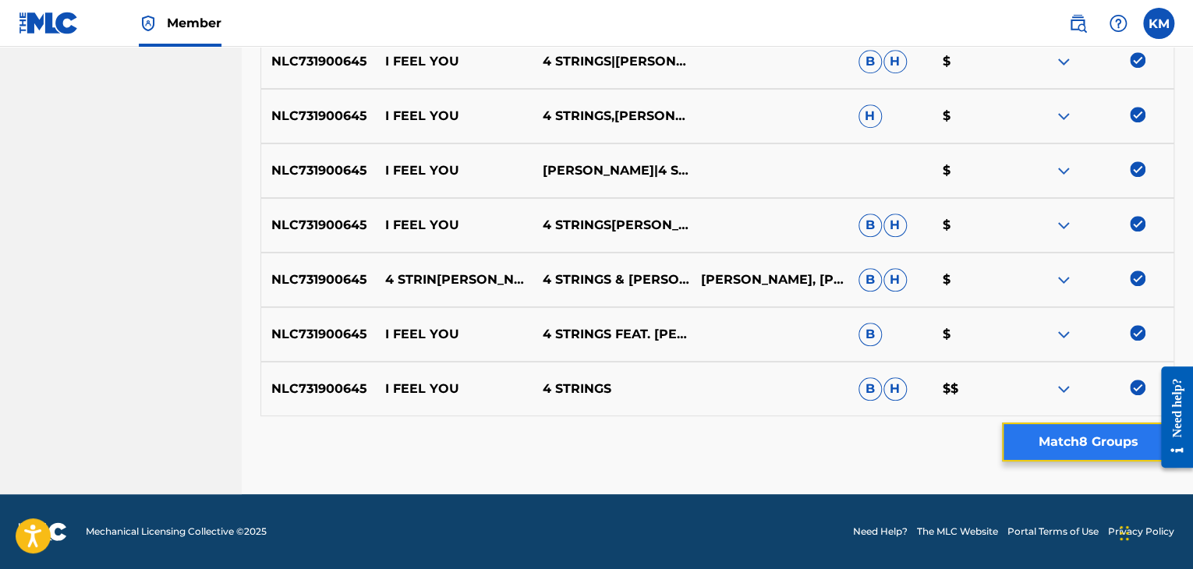
click at [1074, 445] on button "Match 8 Groups" at bounding box center [1088, 442] width 172 height 39
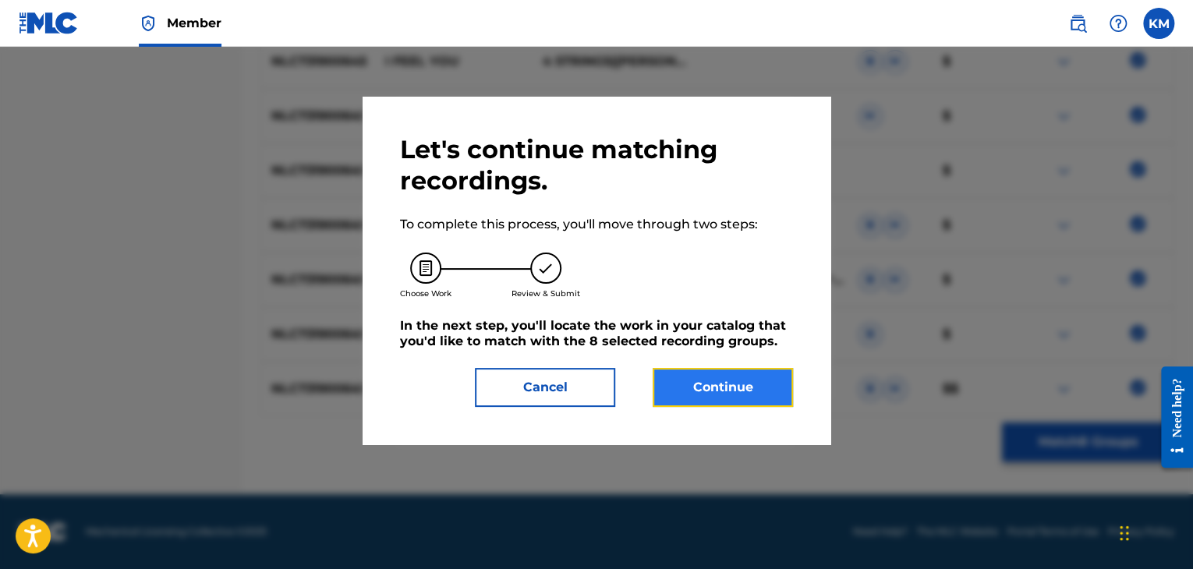
click at [752, 381] on button "Continue" at bounding box center [723, 387] width 140 height 39
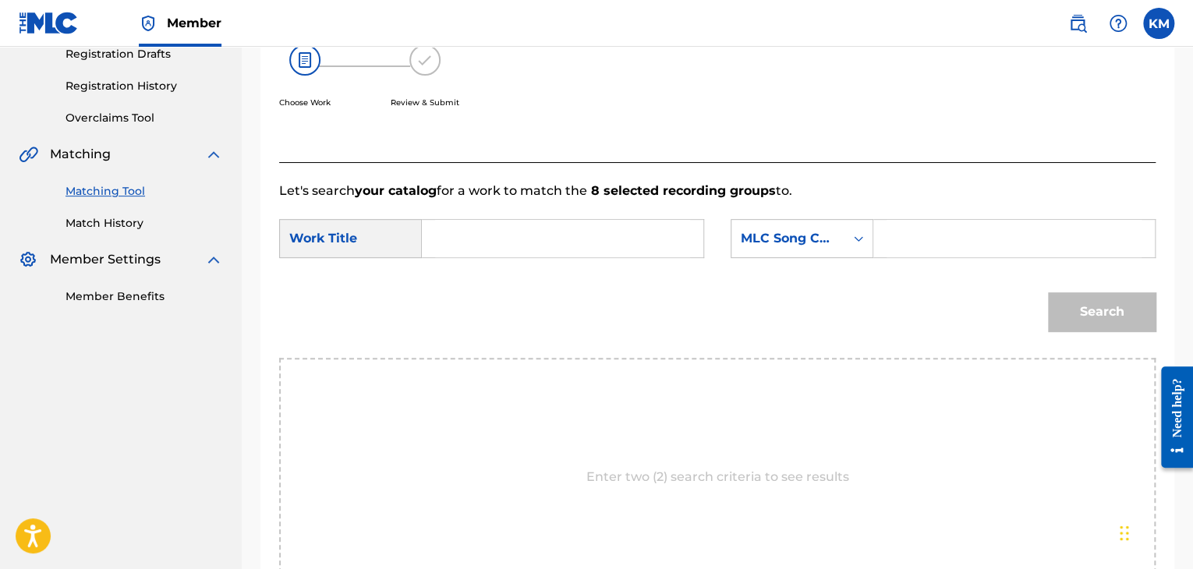
scroll to position [158, 0]
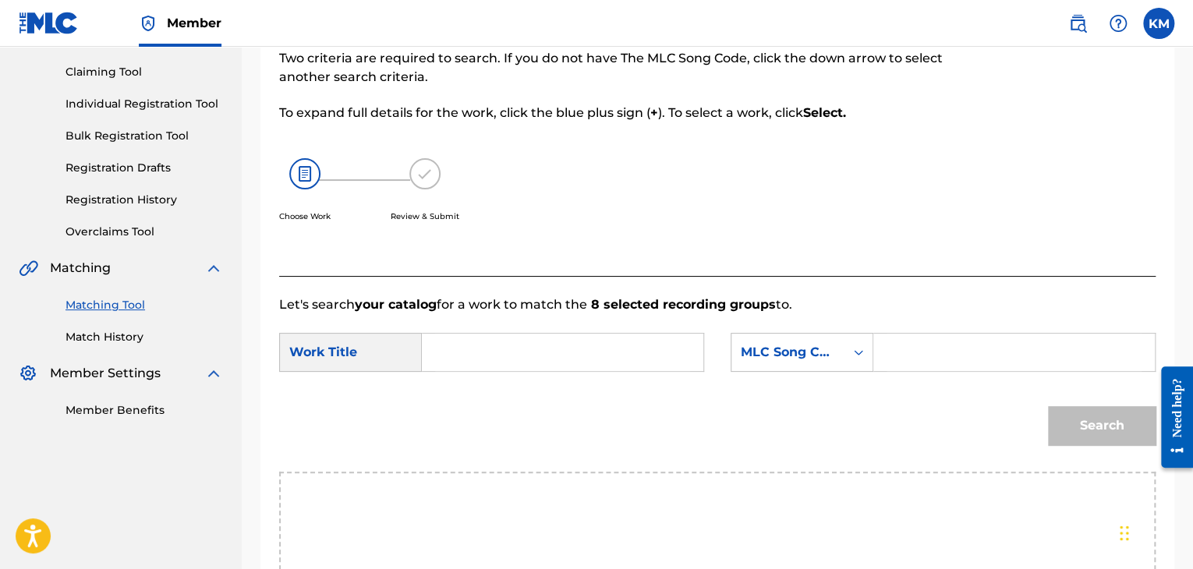
click at [452, 363] on input "Search Form" at bounding box center [562, 352] width 255 height 37
type input "I Feel You"
click at [864, 353] on icon "Search Form" at bounding box center [859, 353] width 16 height 16
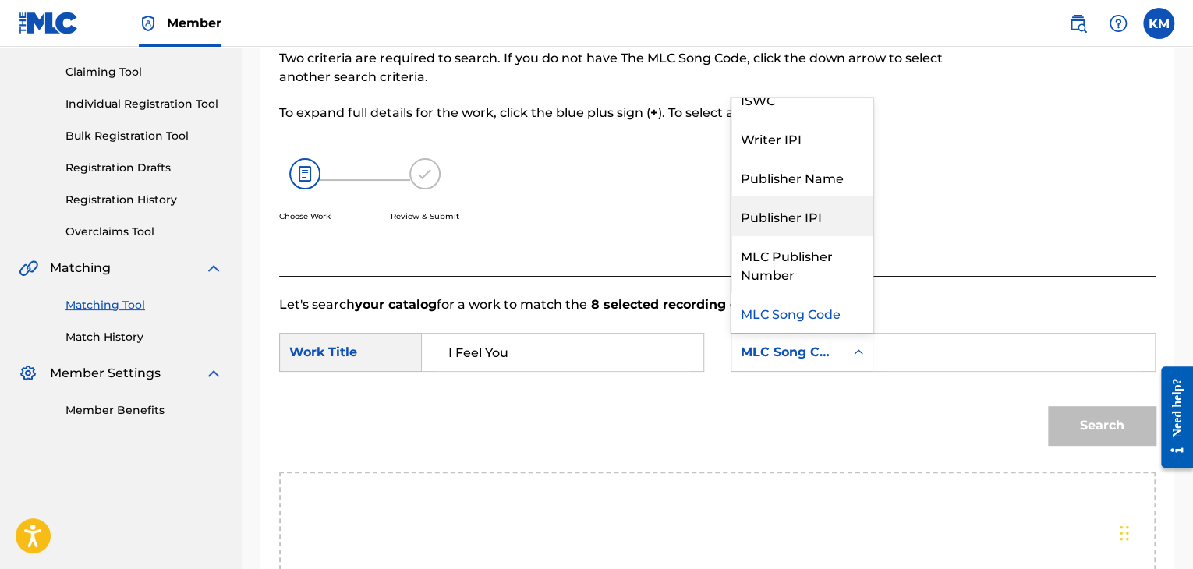
scroll to position [0, 0]
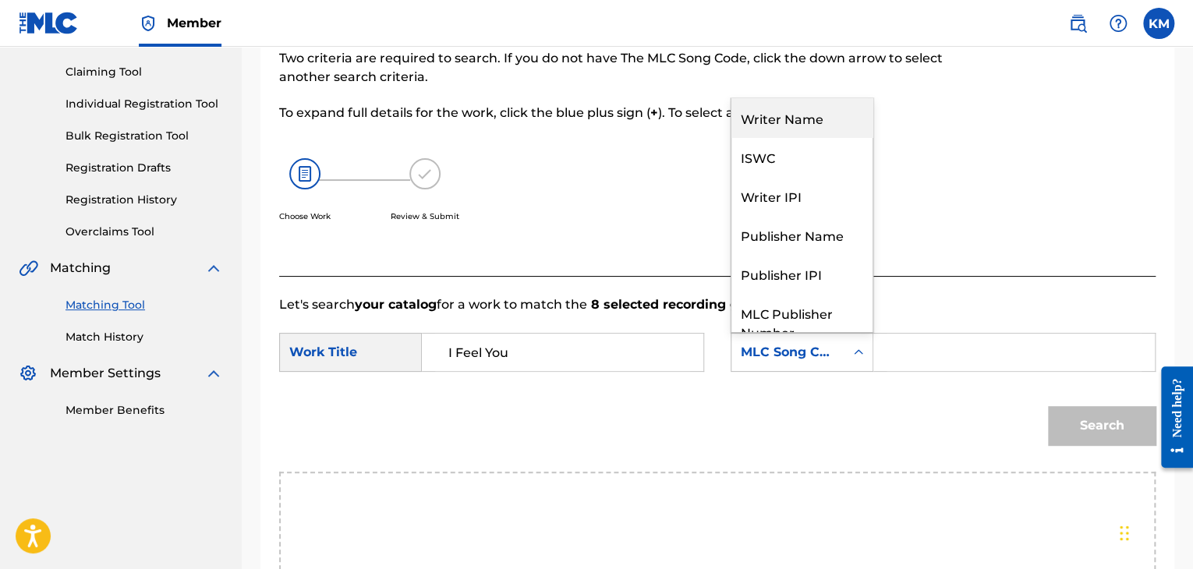
click at [802, 115] on div "Writer Name" at bounding box center [802, 117] width 141 height 39
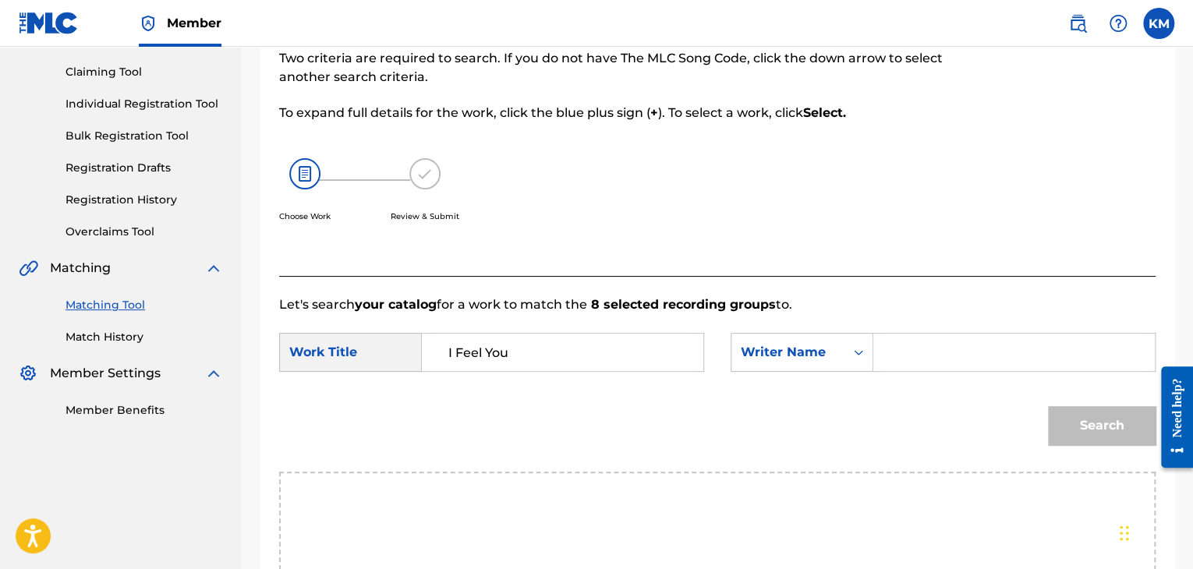
click at [898, 355] on input "Search Form" at bounding box center [1014, 352] width 255 height 37
click at [1064, 424] on button "Search" at bounding box center [1102, 425] width 108 height 39
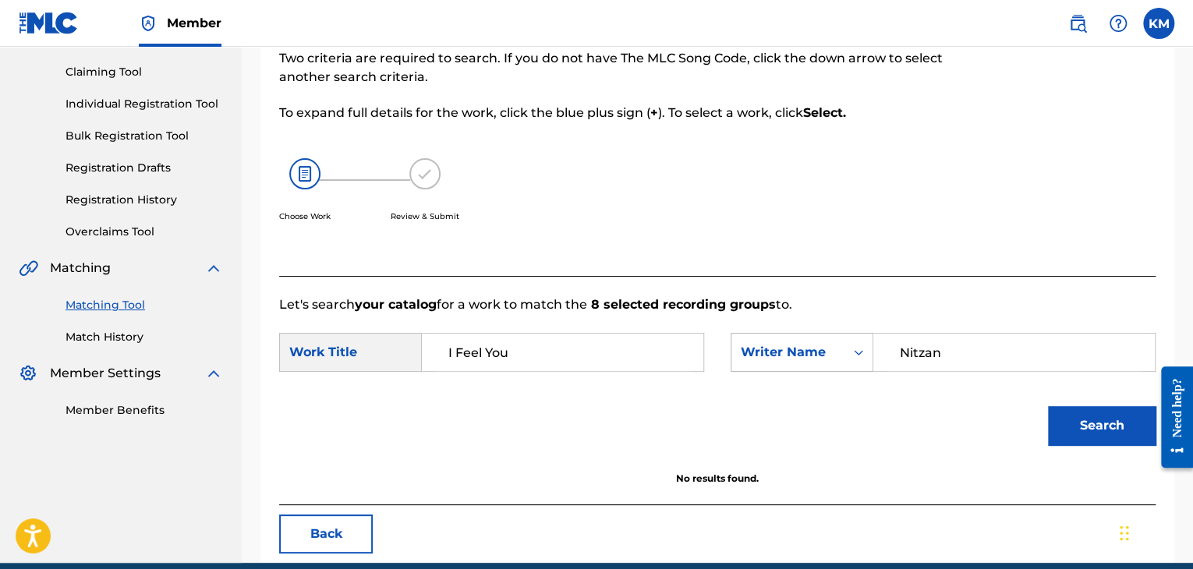
drag, startPoint x: 946, startPoint y: 346, endPoint x: 746, endPoint y: 353, distance: 199.8
click at [746, 353] on div "SearchWithCriteriaca6ed82c-f6bc-4fe4-a11d-2df5fbbbcda9 Writer Name [PERSON_NAME]" at bounding box center [943, 352] width 425 height 39
type input "Resoort"
click at [1084, 413] on button "Search" at bounding box center [1102, 425] width 108 height 39
click at [135, 331] on link "Match History" at bounding box center [145, 337] width 158 height 16
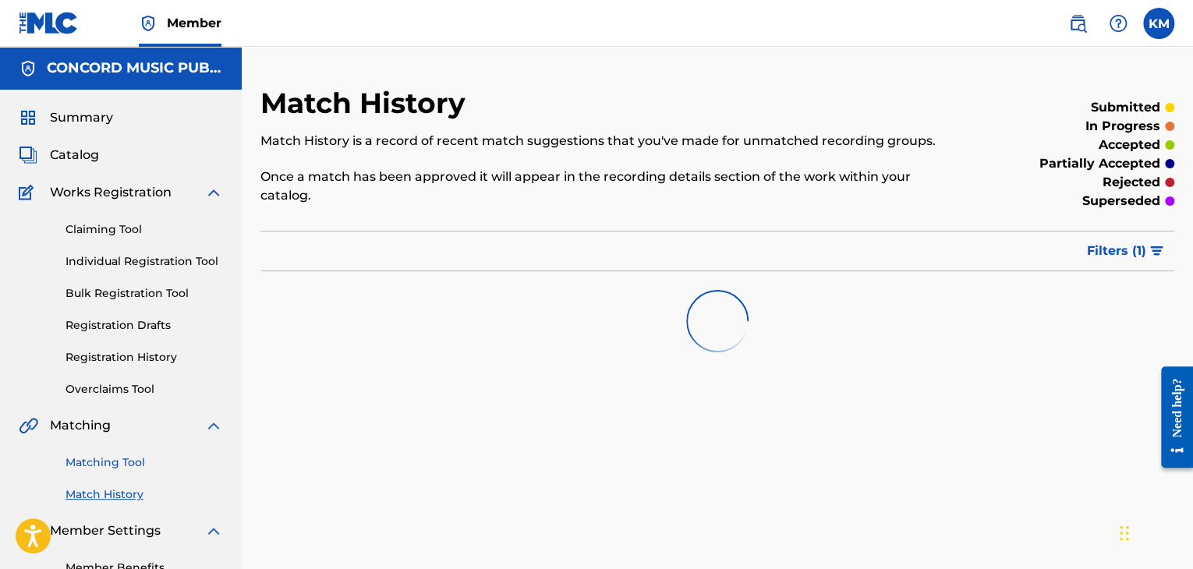
click at [140, 462] on link "Matching Tool" at bounding box center [145, 463] width 158 height 16
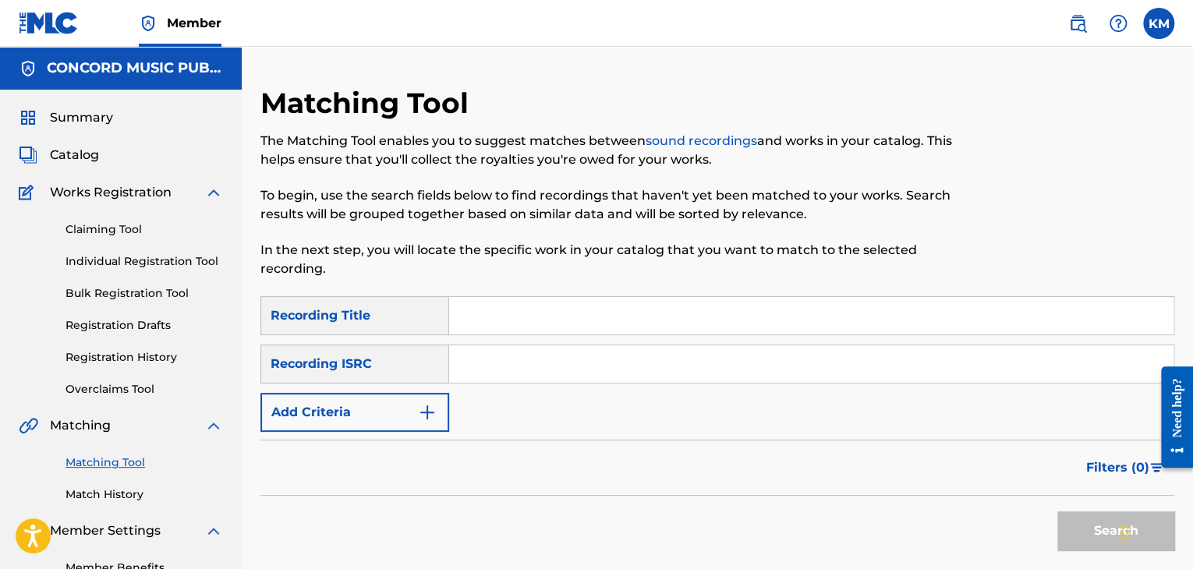
click at [491, 373] on input "Search Form" at bounding box center [811, 363] width 724 height 37
type input "USHM21348239"
click at [1068, 520] on button "Search" at bounding box center [1115, 531] width 117 height 39
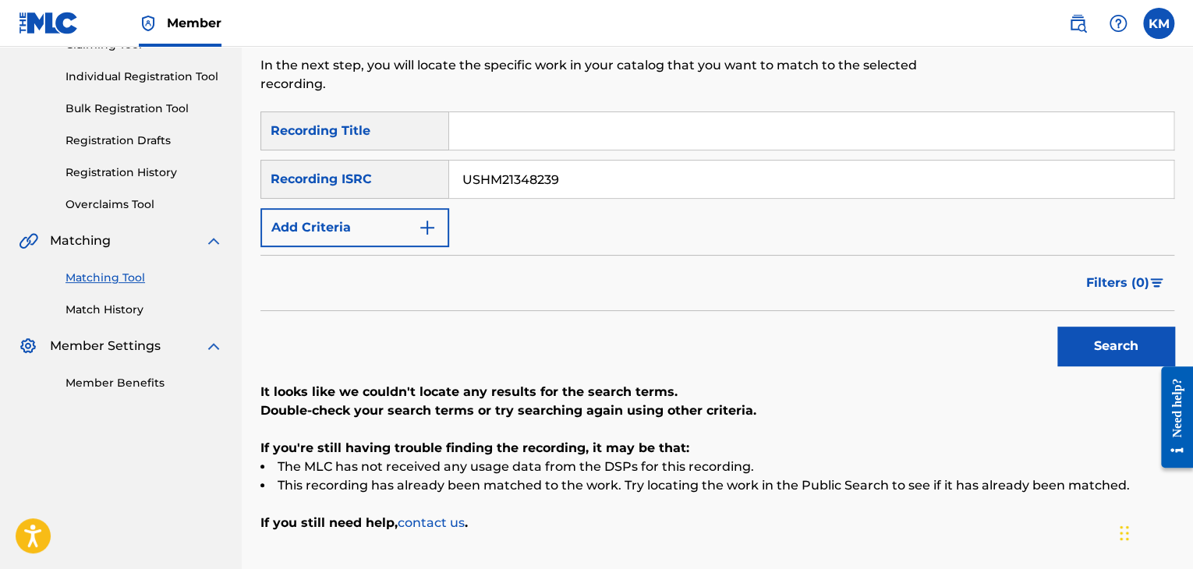
scroll to position [67, 0]
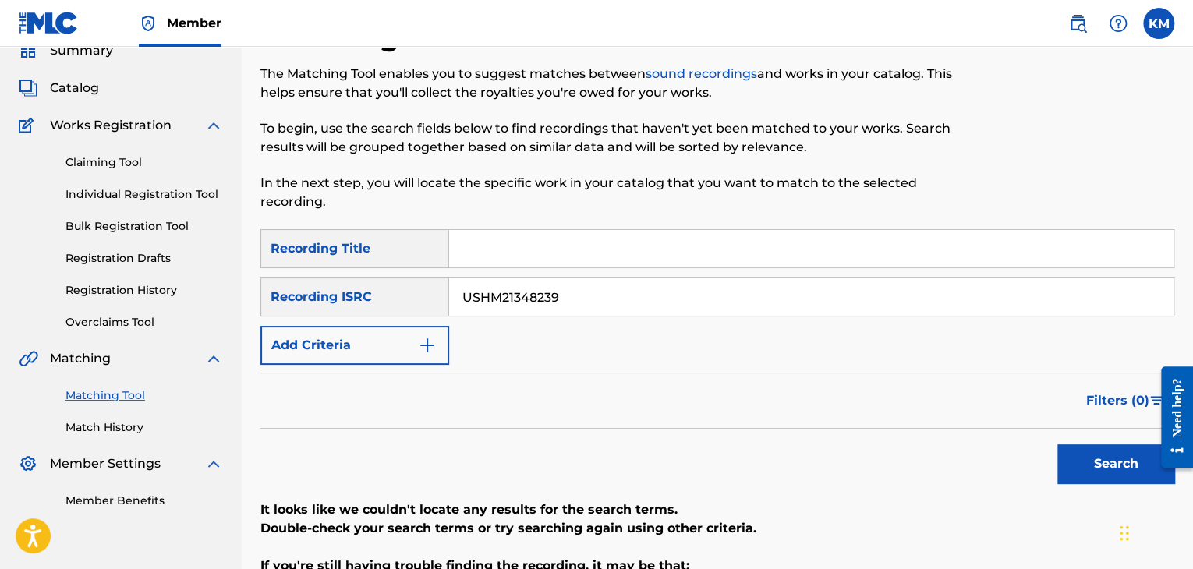
click at [496, 250] on input "Search Form" at bounding box center [811, 248] width 724 height 37
type input "You Brush Your Teeth"
drag, startPoint x: 609, startPoint y: 288, endPoint x: 334, endPoint y: 269, distance: 275.9
click at [334, 269] on div "SearchWithCriteria44d6303e-4c58-453d-bc80-626c3a582986 Recording Title You Brus…" at bounding box center [717, 297] width 914 height 136
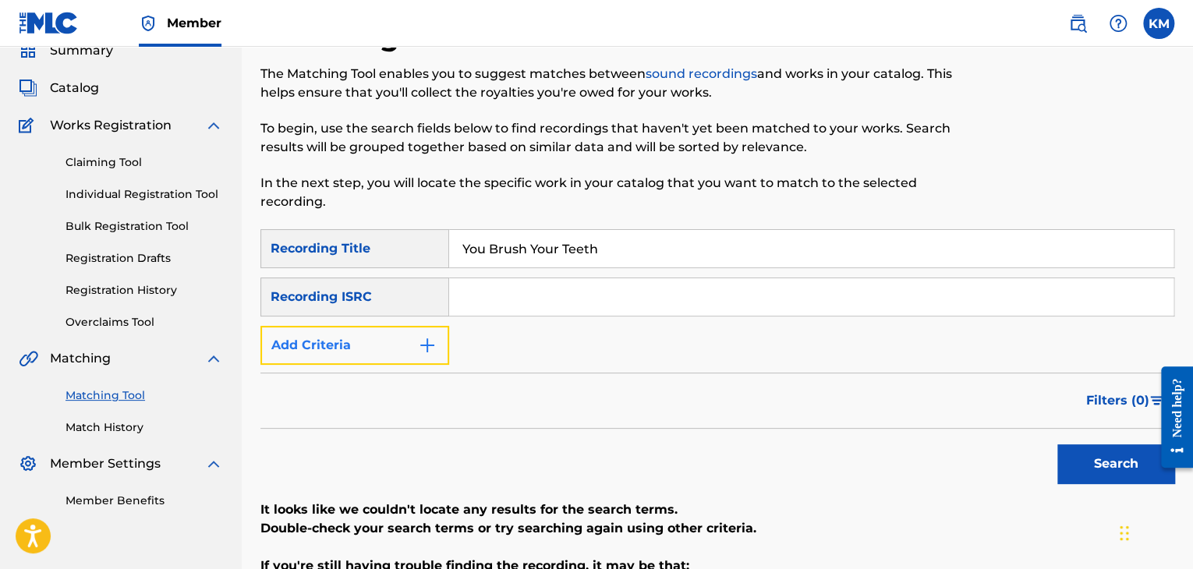
click at [427, 333] on button "Add Criteria" at bounding box center [354, 345] width 189 height 39
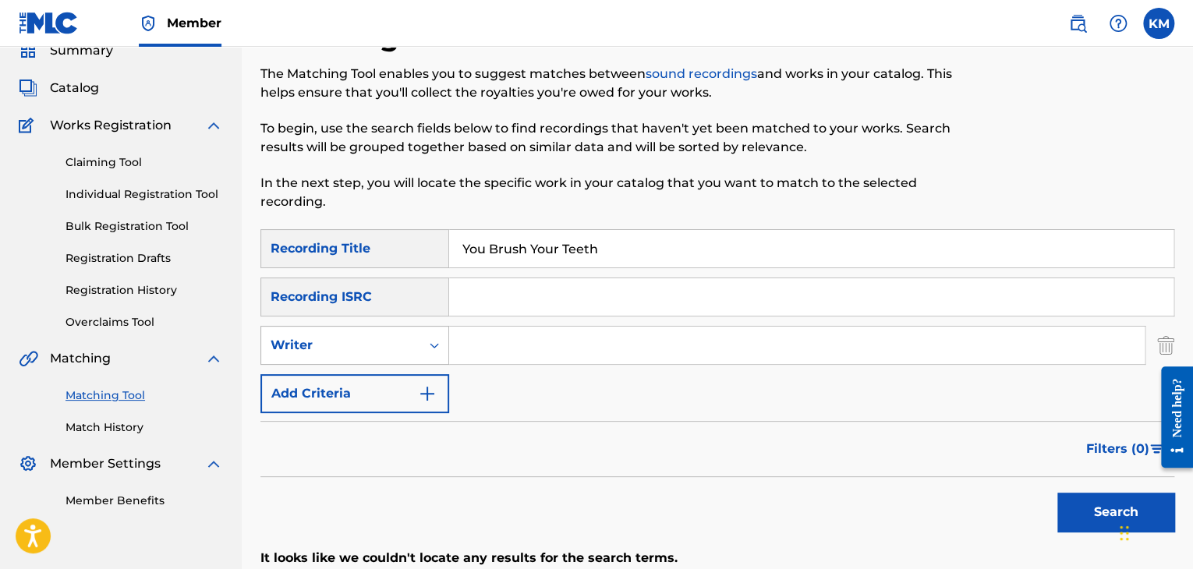
click at [434, 345] on icon "Search Form" at bounding box center [435, 346] width 16 height 16
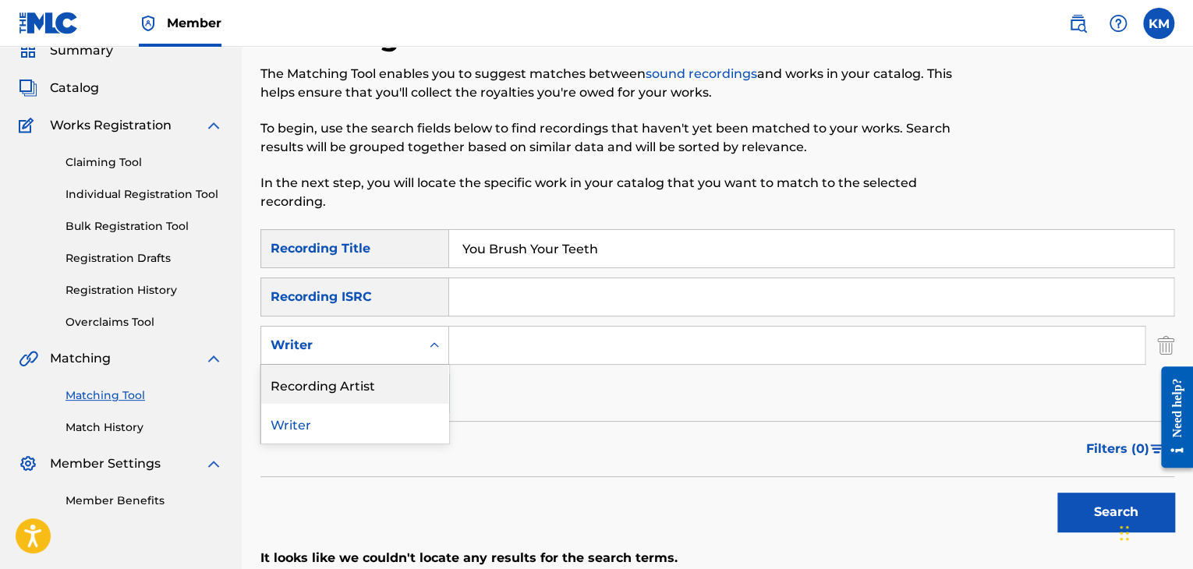
click at [402, 379] on div "Recording Artist" at bounding box center [354, 384] width 187 height 39
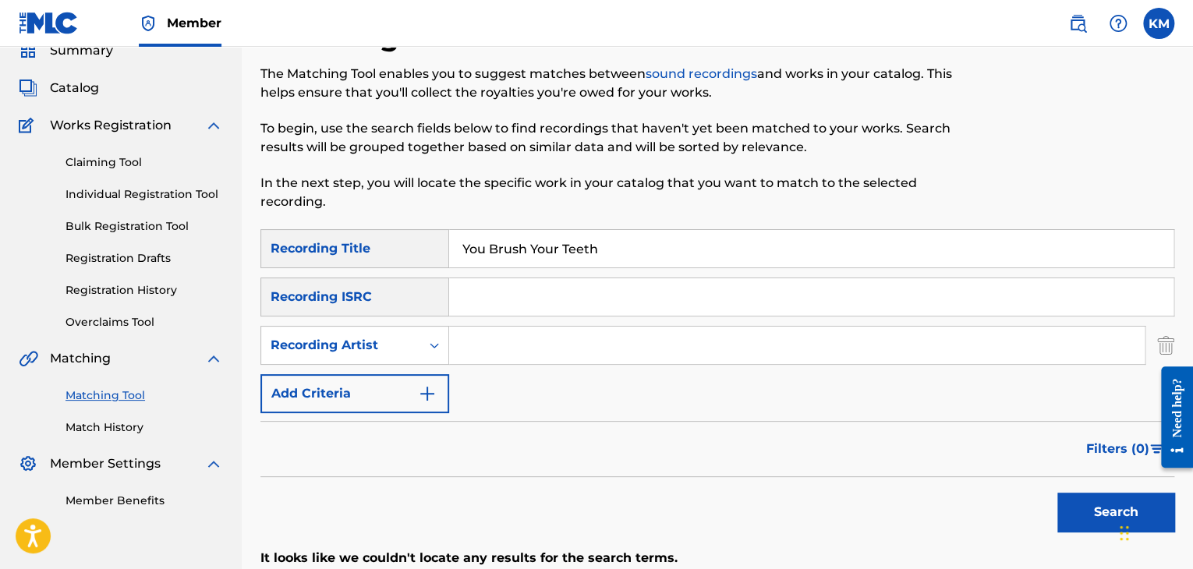
click at [491, 345] on input "Search Form" at bounding box center [797, 345] width 696 height 37
type input "Love to Sing"
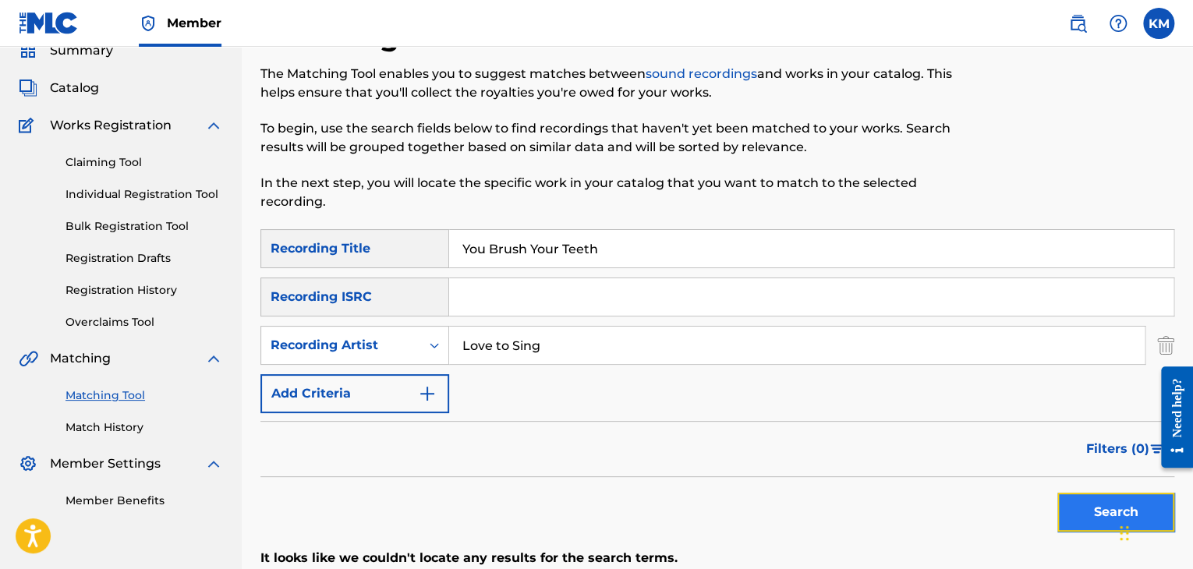
click at [1068, 505] on button "Search" at bounding box center [1115, 512] width 117 height 39
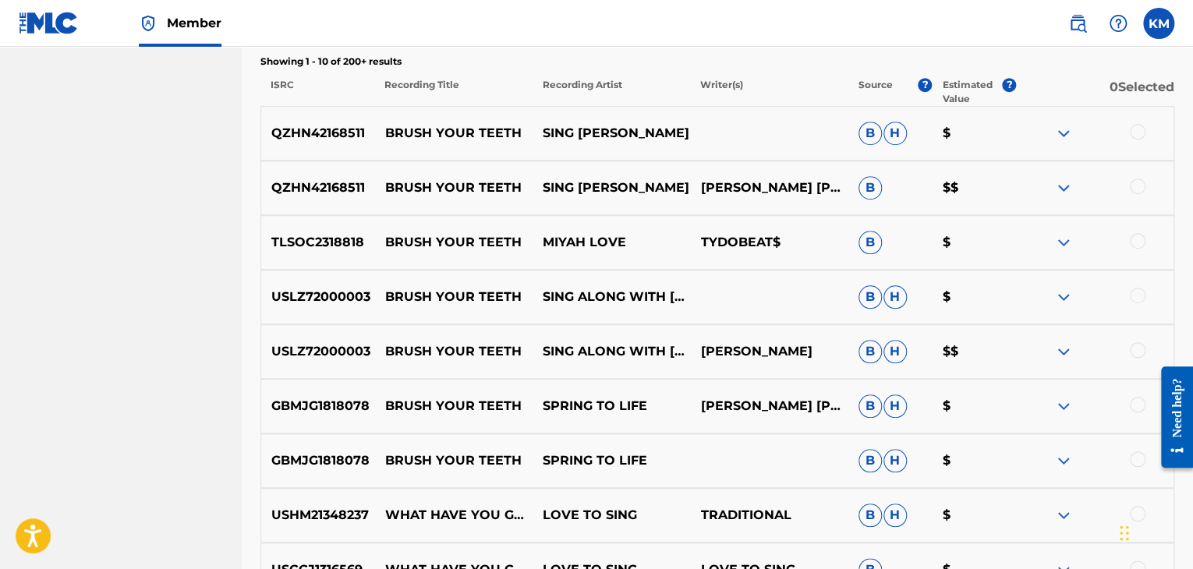
scroll to position [535, 0]
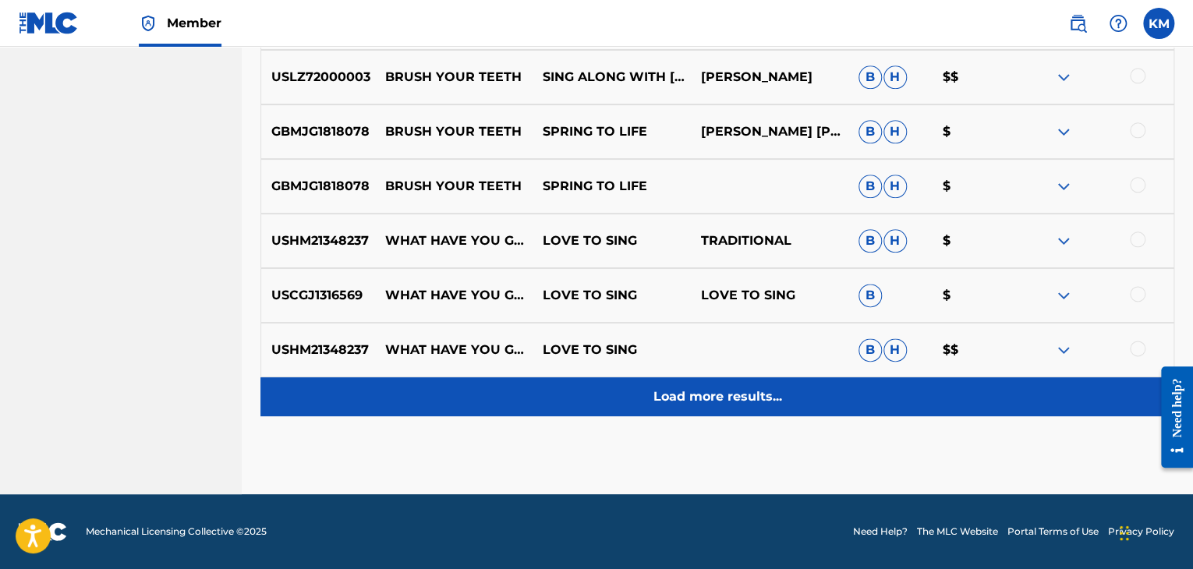
click at [729, 398] on p "Load more results..." at bounding box center [718, 397] width 129 height 19
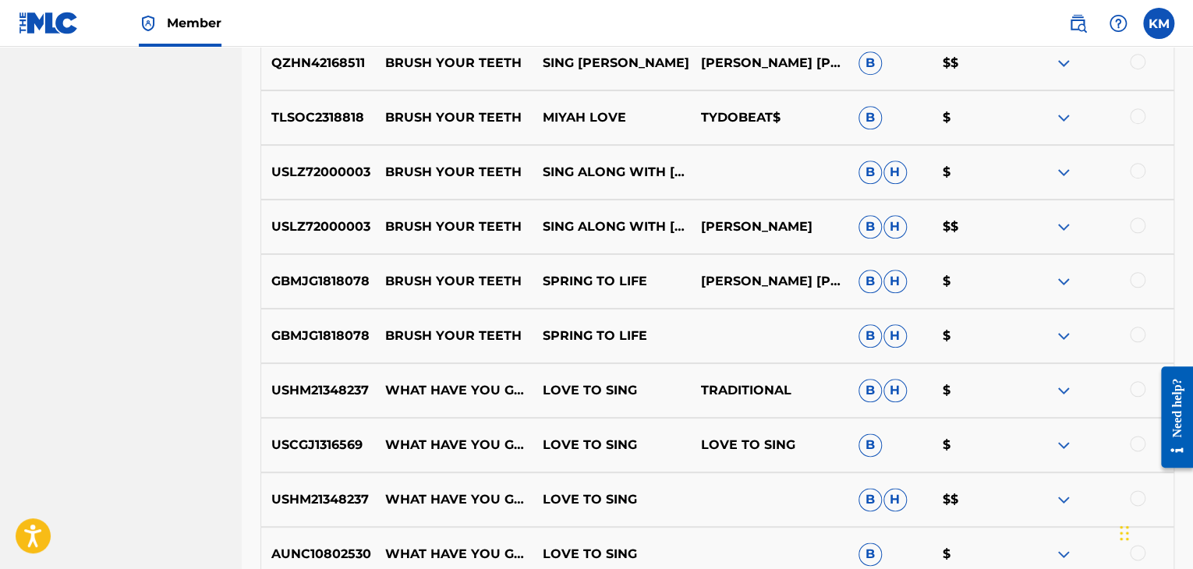
scroll to position [680, 0]
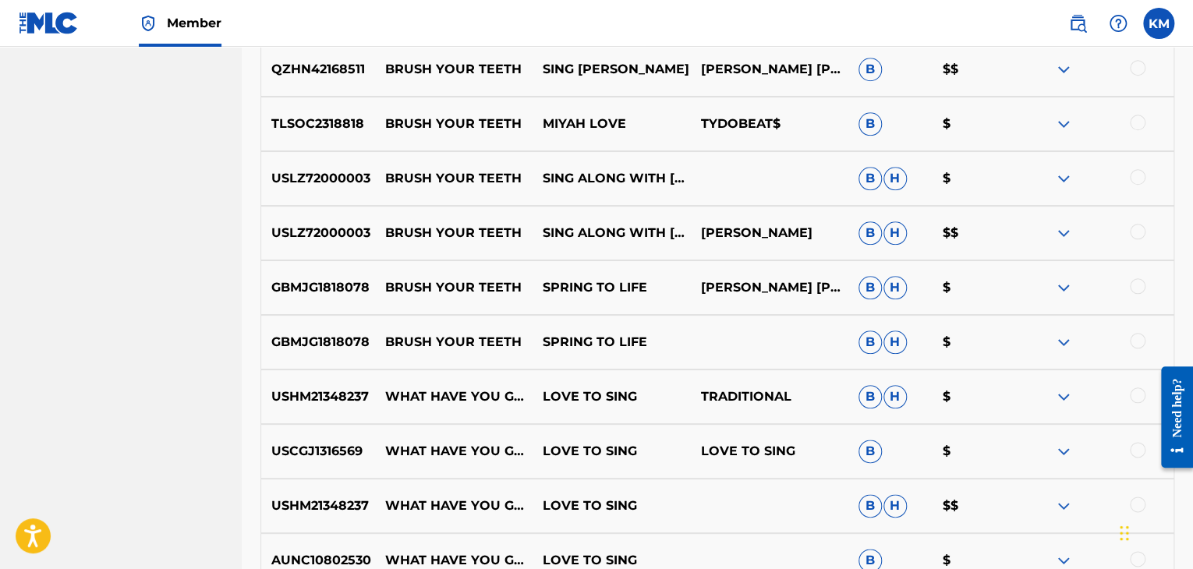
click at [1142, 335] on div at bounding box center [1138, 341] width 16 height 16
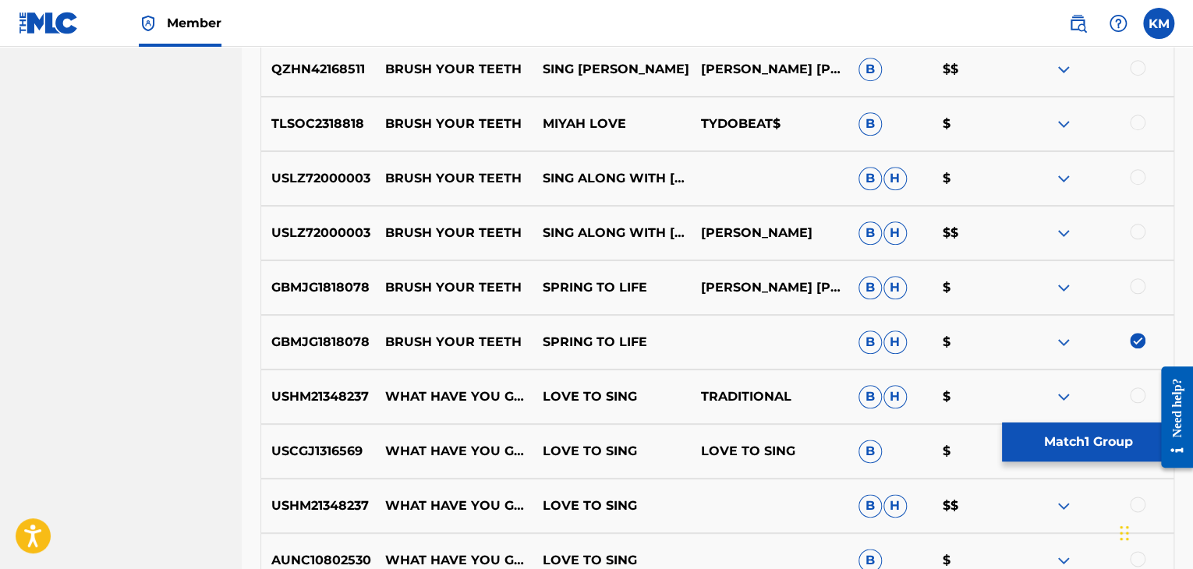
click at [1139, 289] on div at bounding box center [1138, 286] width 16 height 16
click at [1138, 229] on div at bounding box center [1138, 232] width 16 height 16
click at [1139, 178] on div at bounding box center [1138, 177] width 16 height 16
click at [1135, 120] on div at bounding box center [1138, 123] width 16 height 16
click at [1136, 69] on div at bounding box center [1138, 68] width 16 height 16
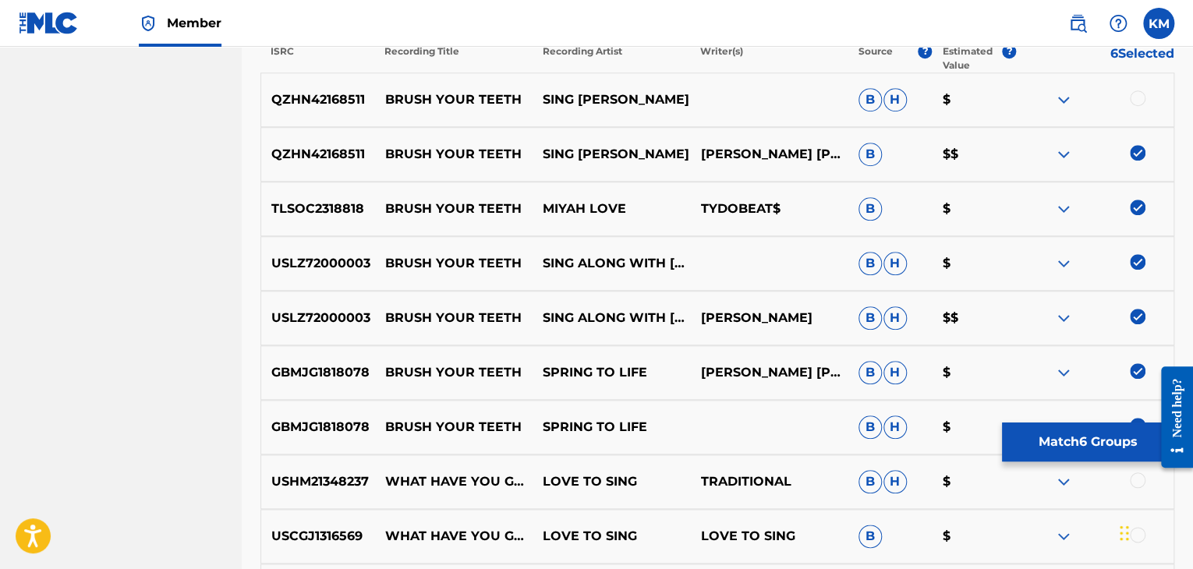
scroll to position [446, 0]
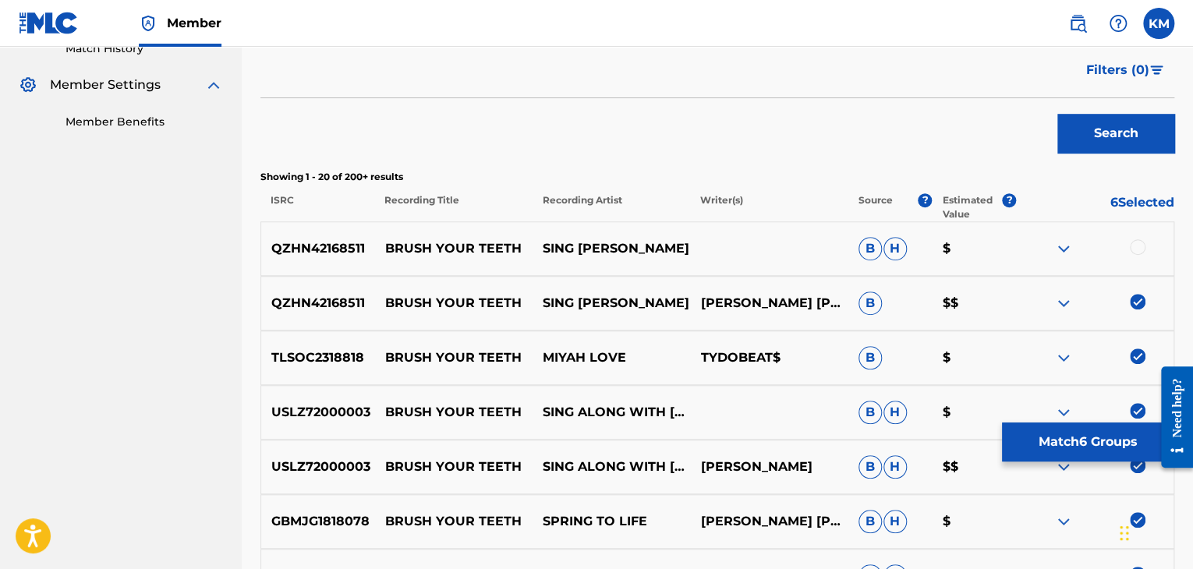
click at [1133, 244] on div at bounding box center [1138, 247] width 16 height 16
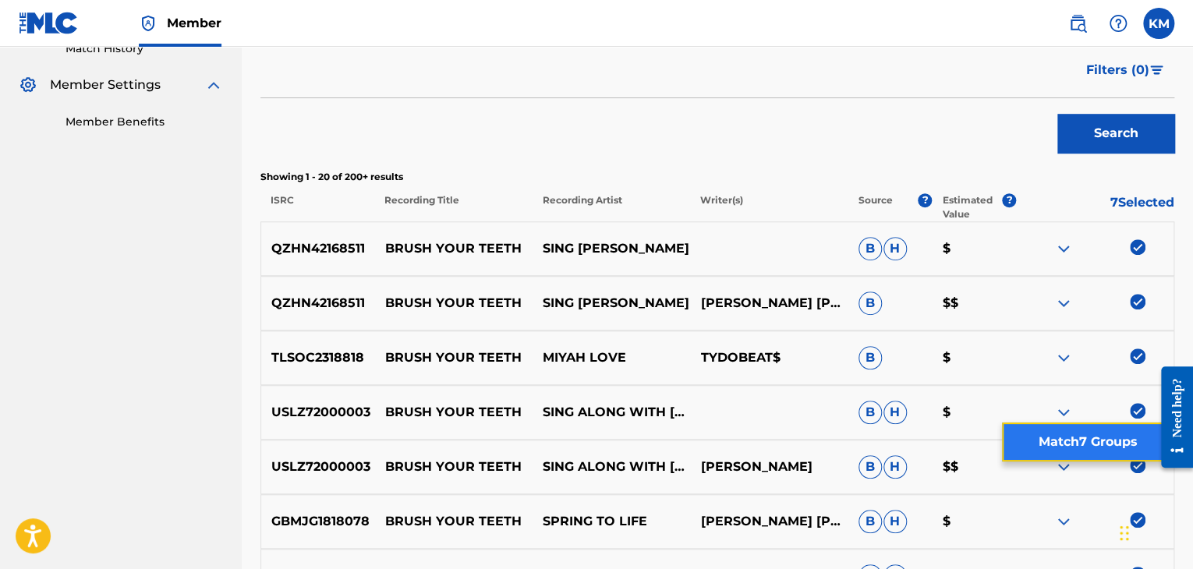
click at [1071, 448] on button "Match 7 Groups" at bounding box center [1088, 442] width 172 height 39
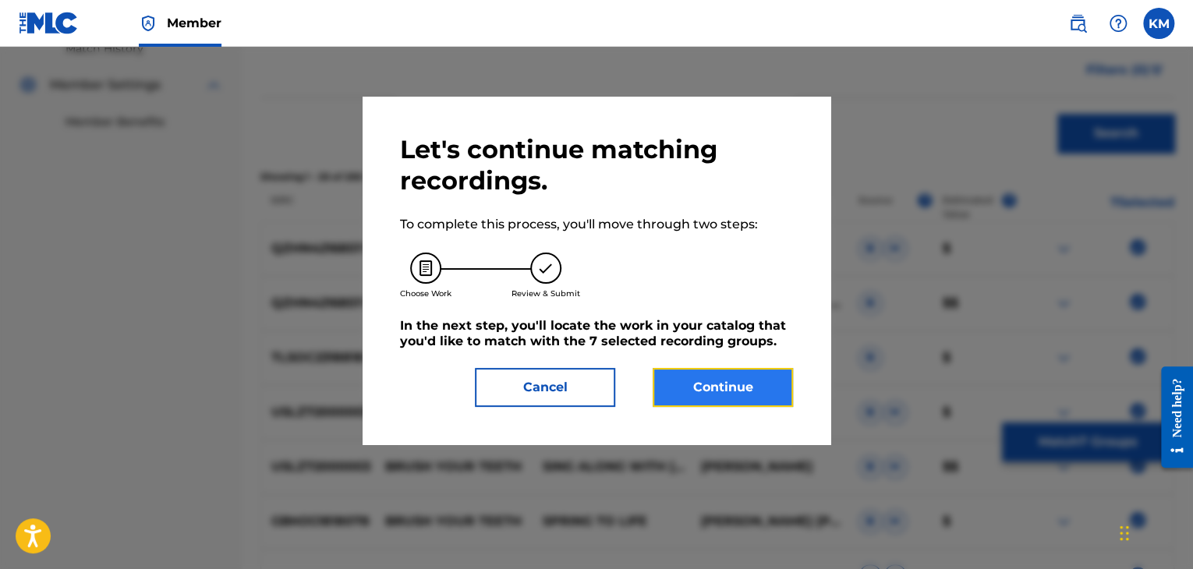
click at [703, 391] on button "Continue" at bounding box center [723, 387] width 140 height 39
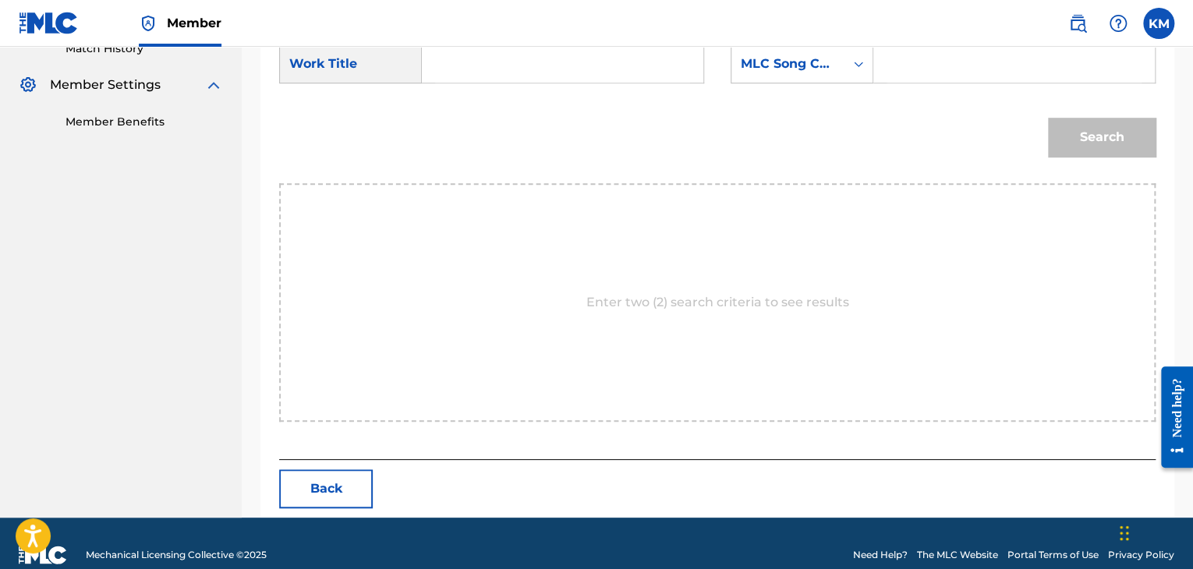
click at [567, 51] on input "Search Form" at bounding box center [562, 63] width 255 height 37
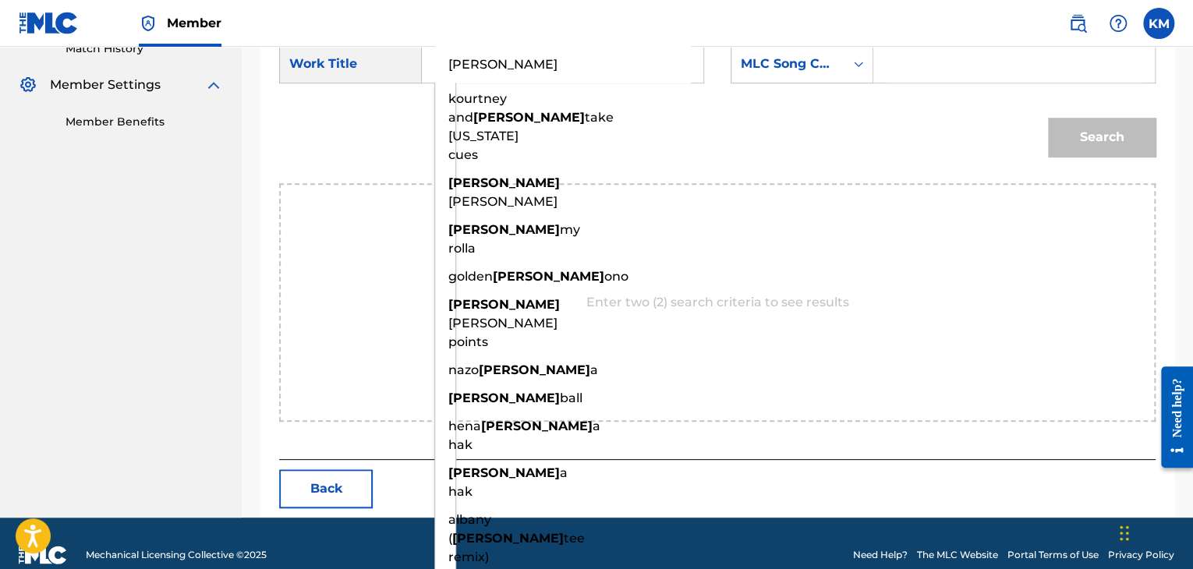
drag, startPoint x: 539, startPoint y: 69, endPoint x: 328, endPoint y: 81, distance: 211.7
click at [328, 81] on div "SearchWithCriteria0ca96db6-c1f8-4b18-9dfa-7645497020c5 Work T[PERSON_NAME] [PER…" at bounding box center [491, 63] width 425 height 39
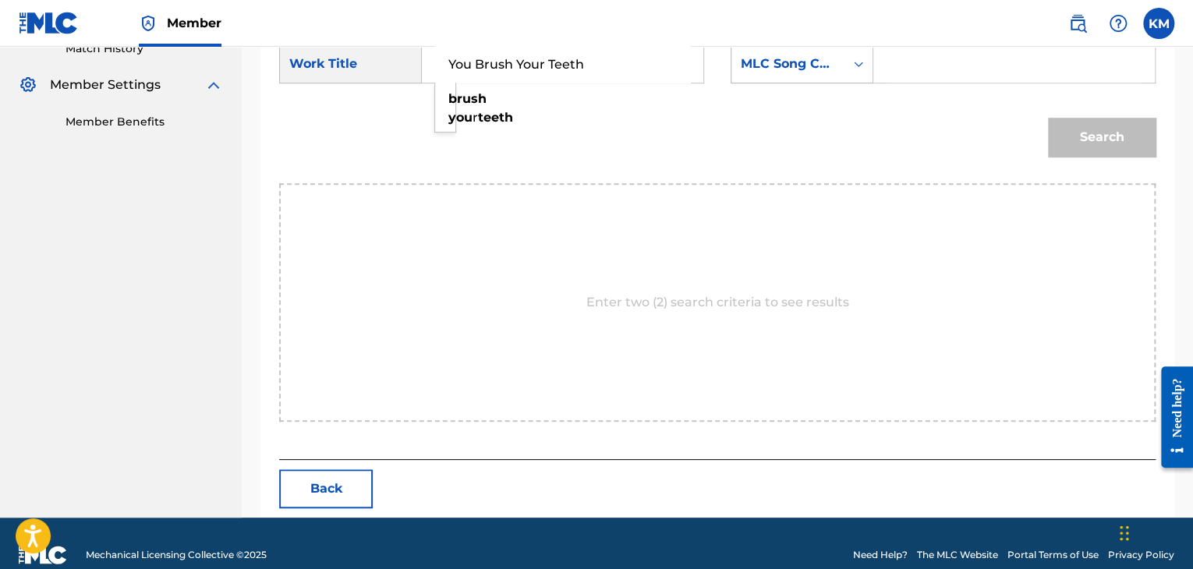
type input "You Brush Your Teeth"
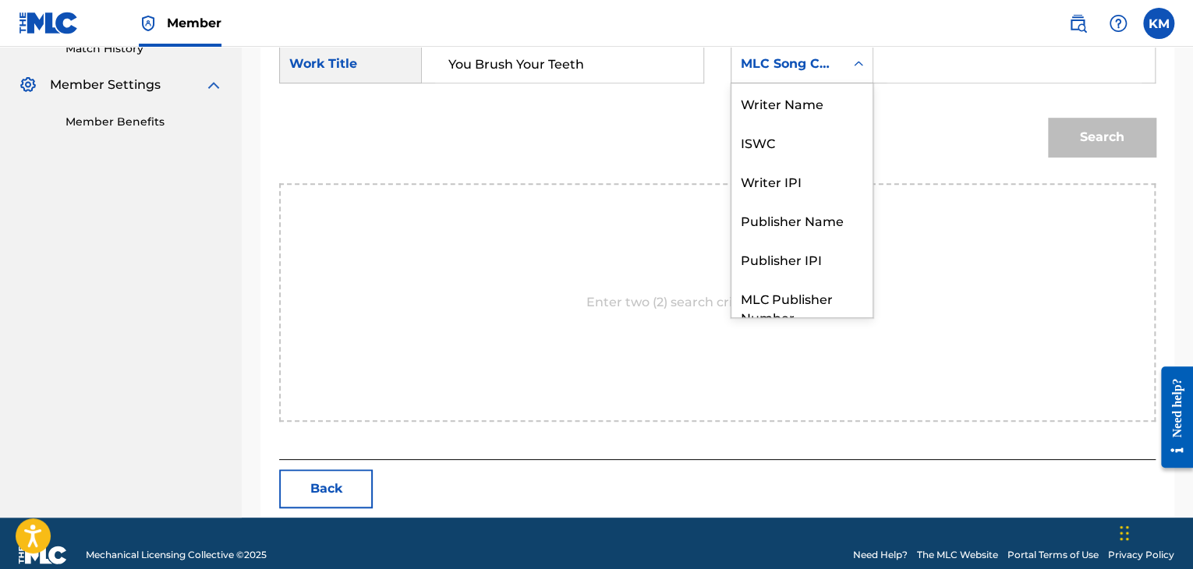
click at [854, 66] on icon "Search Form" at bounding box center [859, 64] width 16 height 16
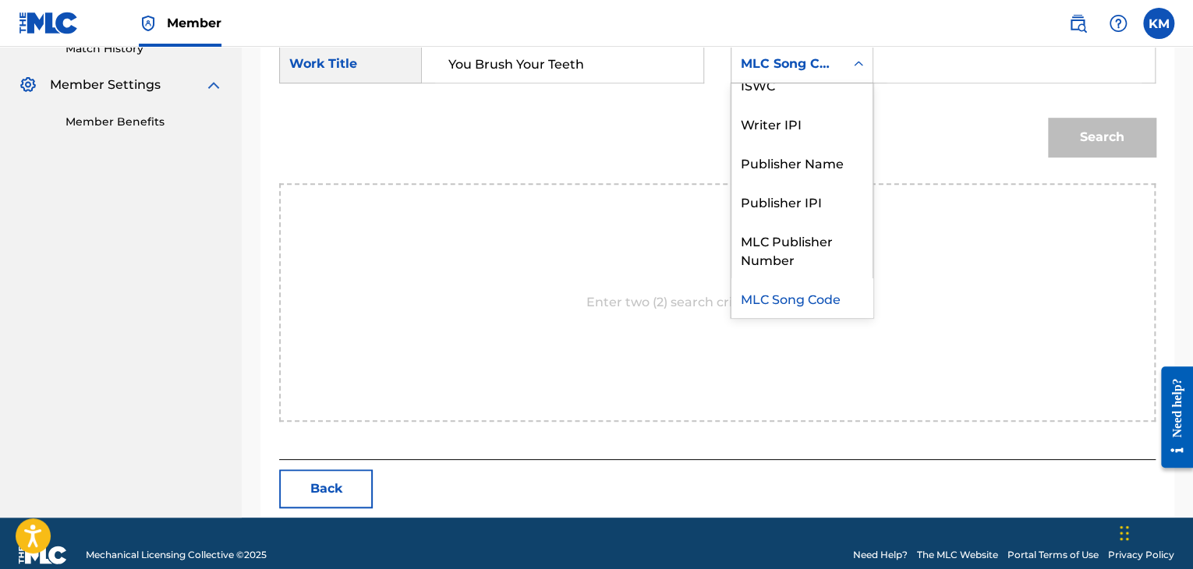
scroll to position [0, 0]
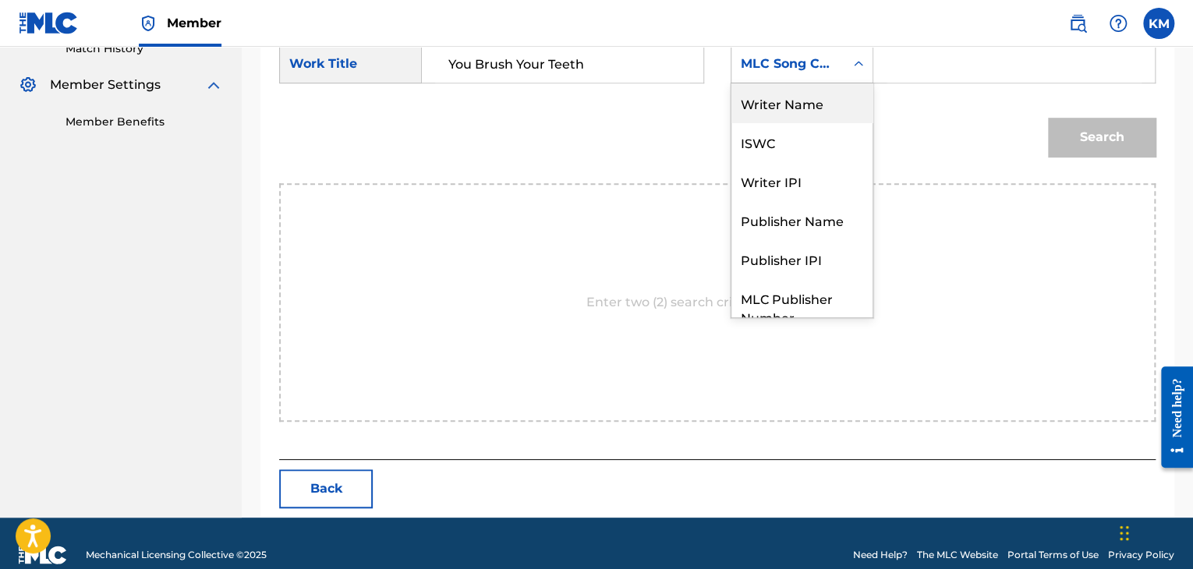
click at [842, 101] on div "Writer Name" at bounding box center [802, 102] width 141 height 39
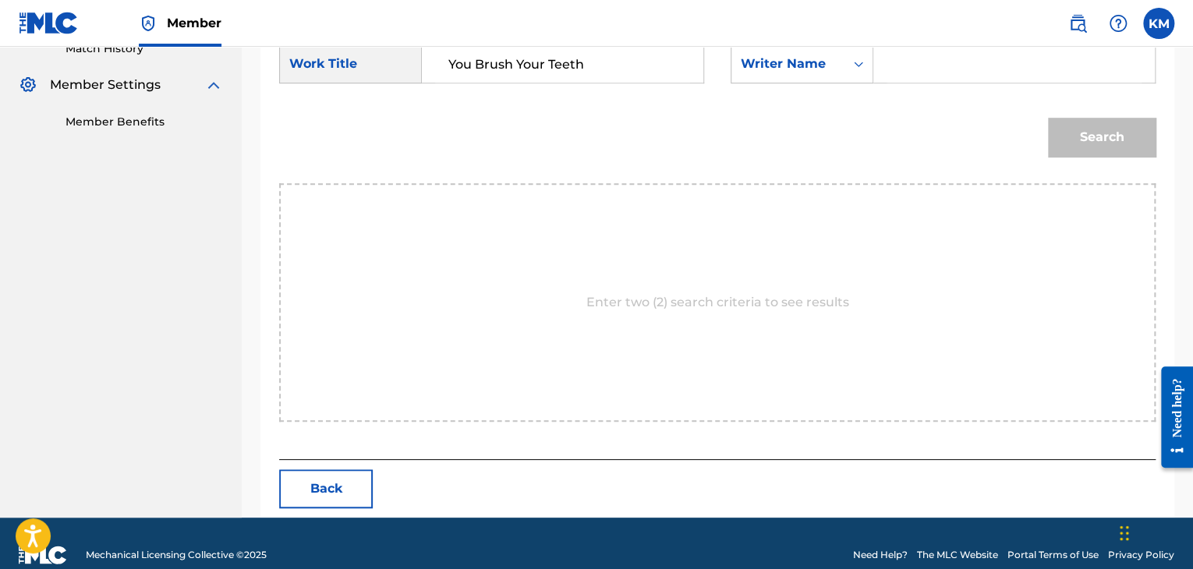
click at [898, 64] on input "Search Form" at bounding box center [1014, 63] width 255 height 37
type input "CAVOUKIAN"
click at [1120, 141] on button "Search" at bounding box center [1102, 137] width 108 height 39
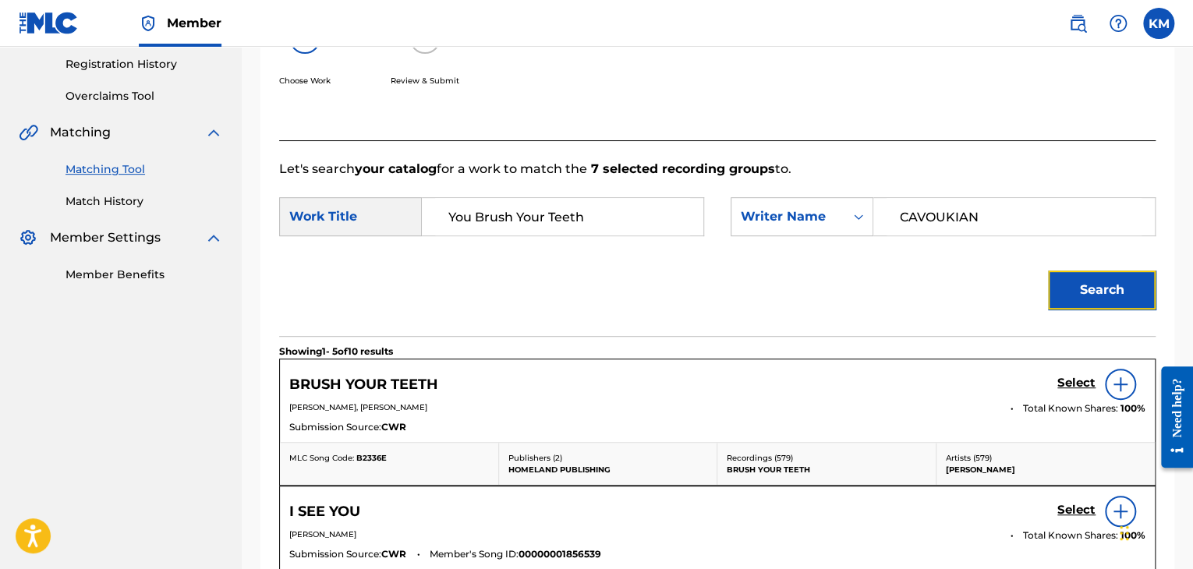
scroll to position [446, 0]
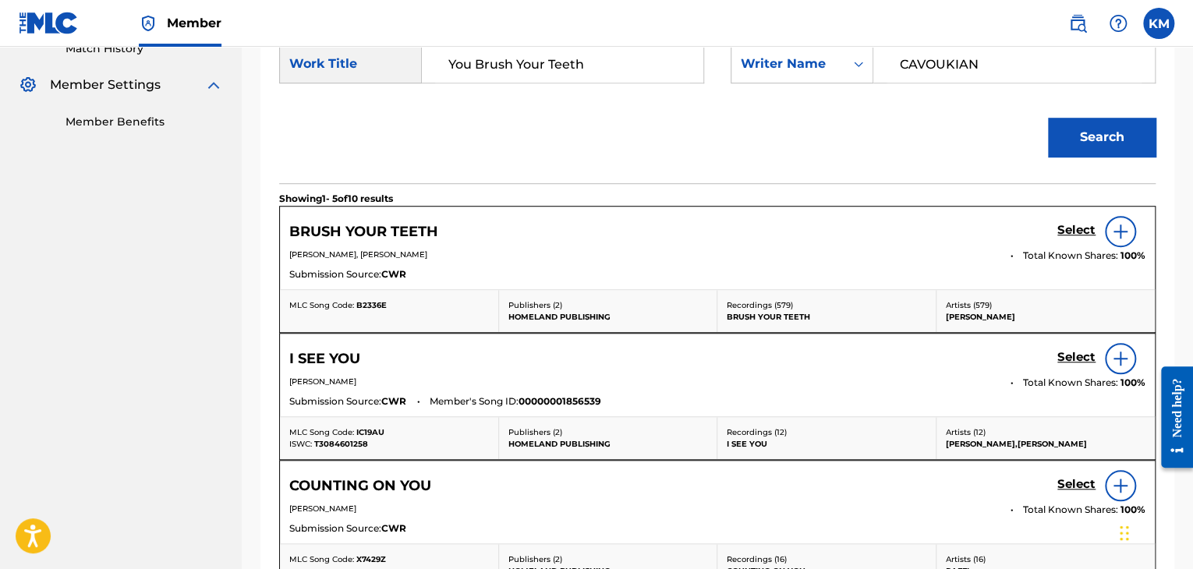
click at [1117, 232] on img at bounding box center [1120, 231] width 19 height 19
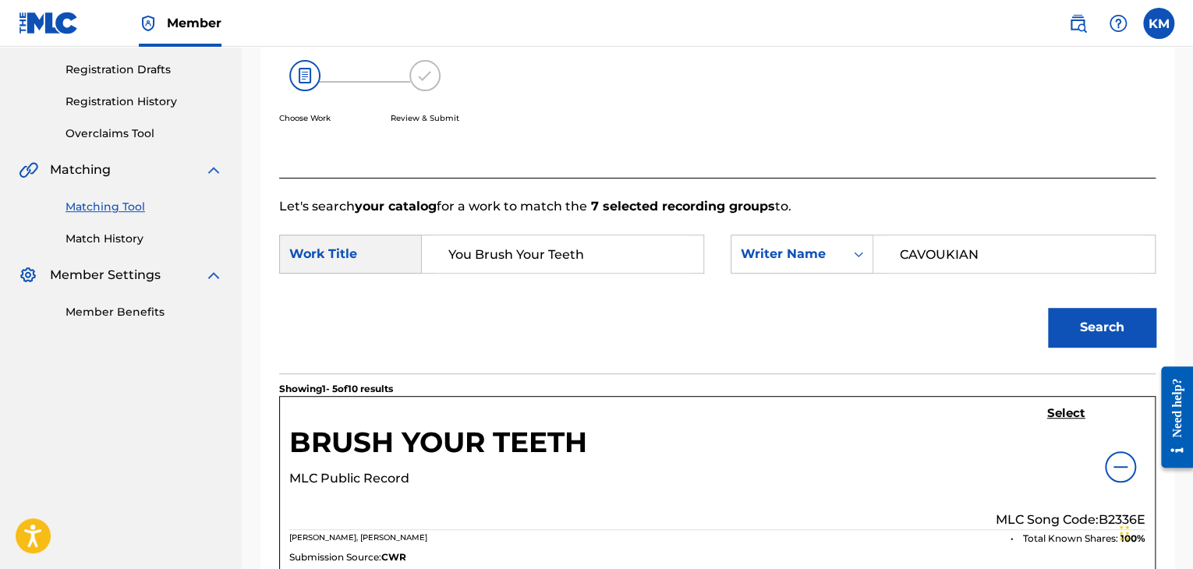
scroll to position [0, 0]
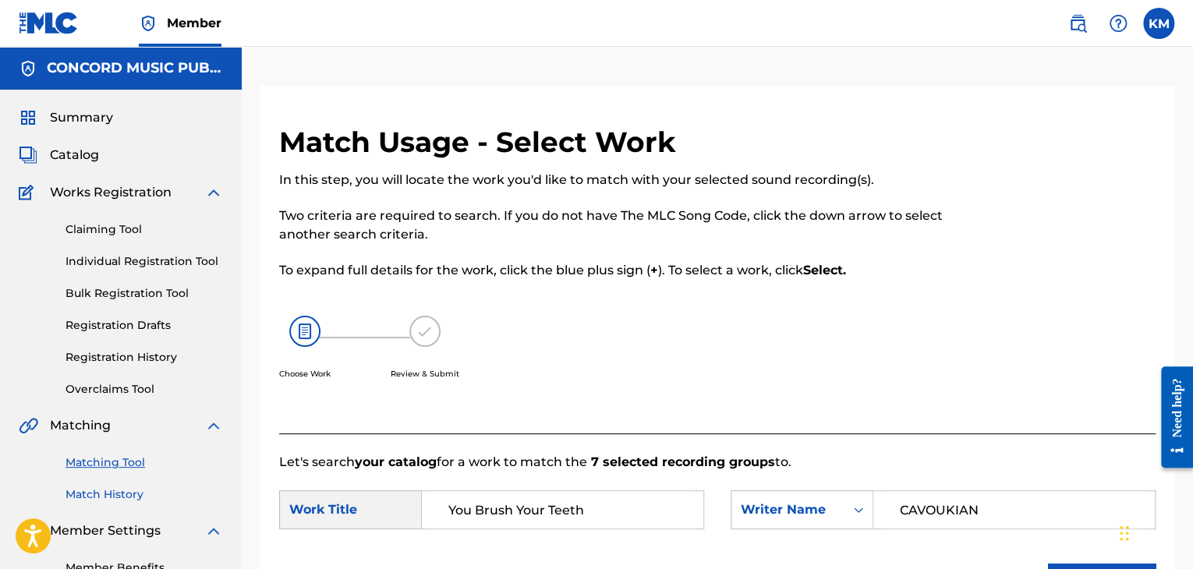
click at [102, 497] on link "Match History" at bounding box center [145, 495] width 158 height 16
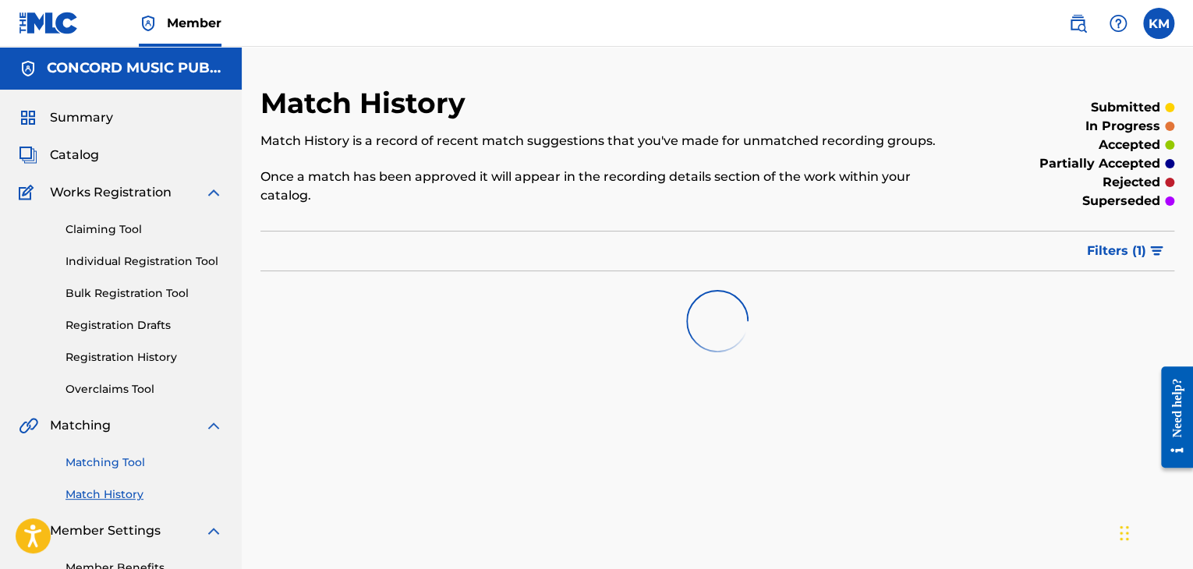
click at [128, 462] on link "Matching Tool" at bounding box center [145, 463] width 158 height 16
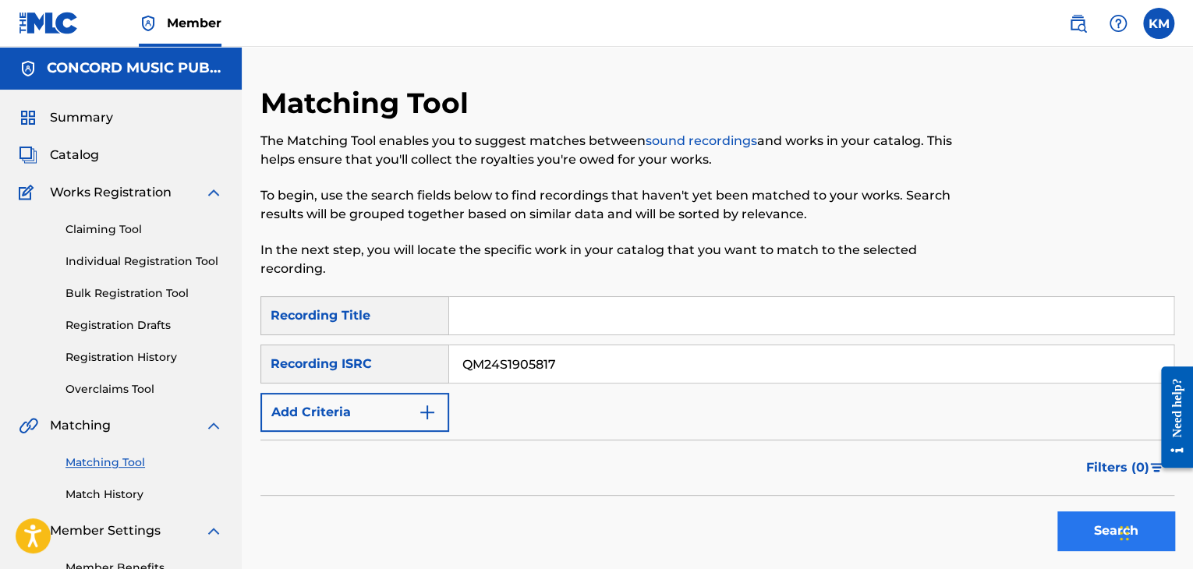
type input "QM24S1905817"
click at [1079, 526] on button "Search" at bounding box center [1115, 531] width 117 height 39
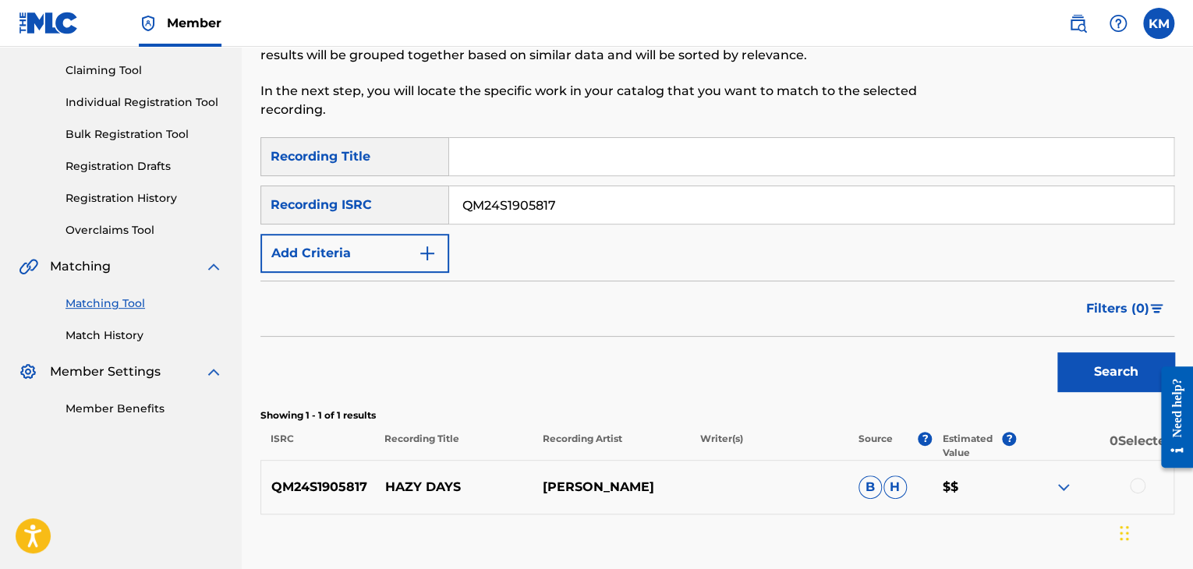
scroll to position [257, 0]
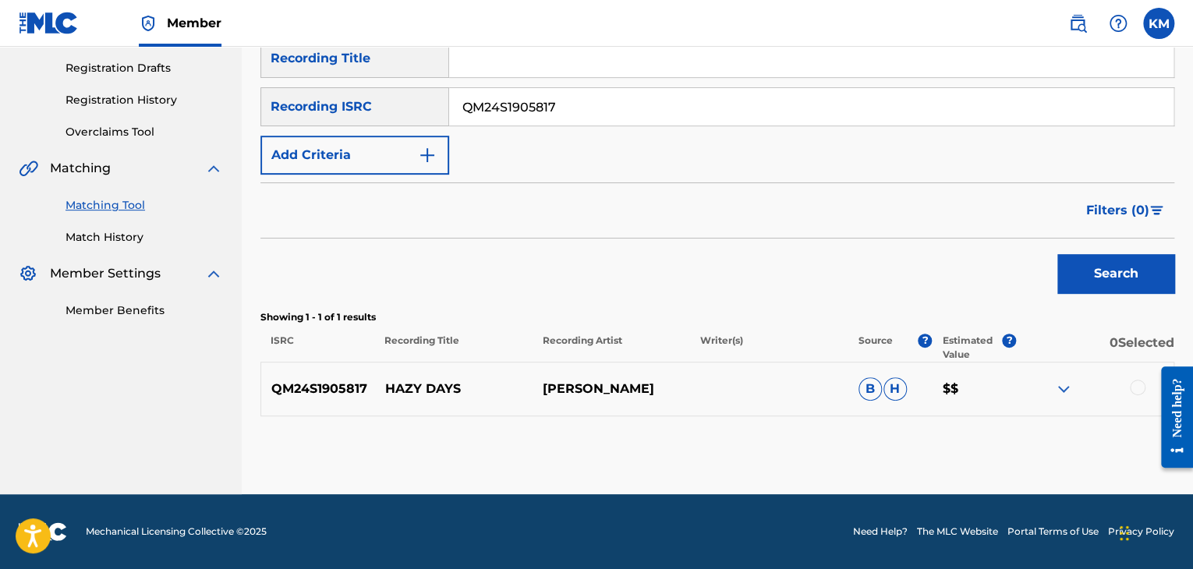
click at [1139, 384] on div at bounding box center [1138, 388] width 16 height 16
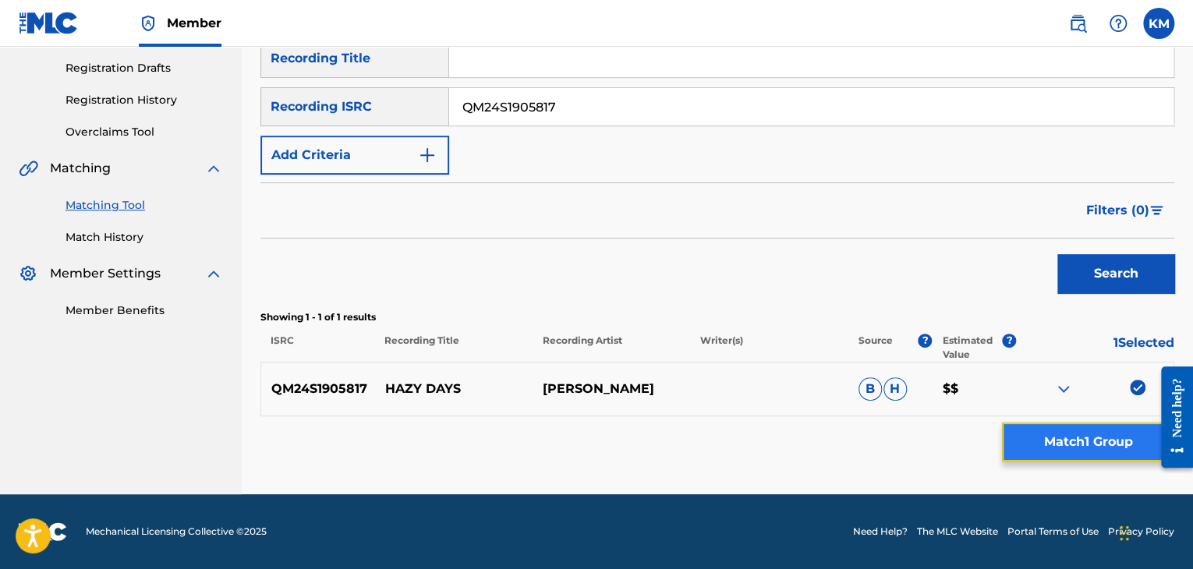
click at [1103, 428] on button "Match 1 Group" at bounding box center [1088, 442] width 172 height 39
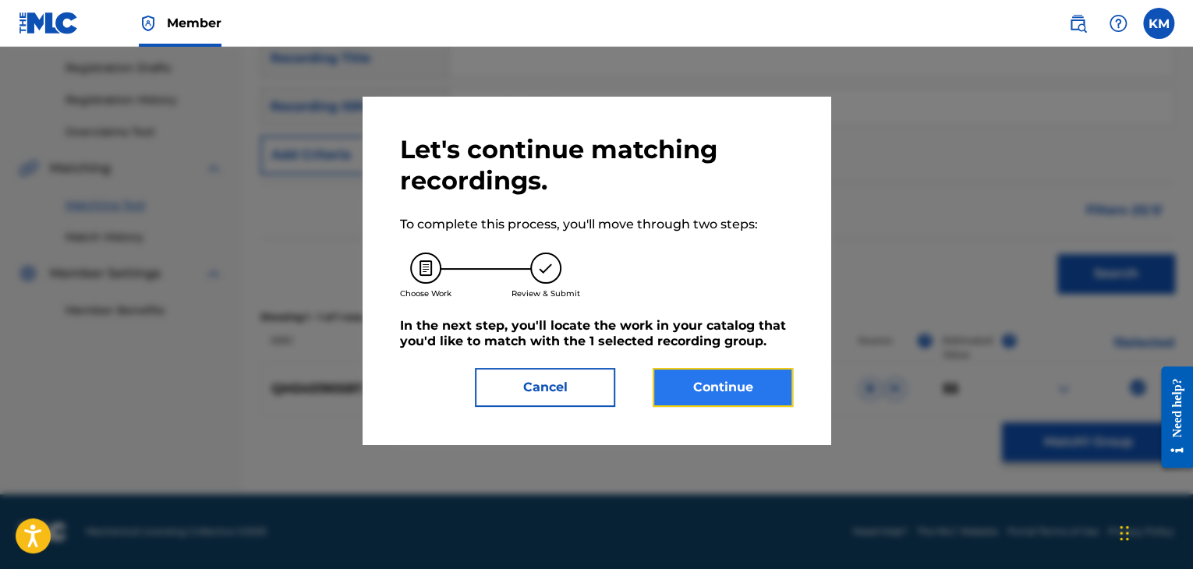
click at [741, 388] on button "Continue" at bounding box center [723, 387] width 140 height 39
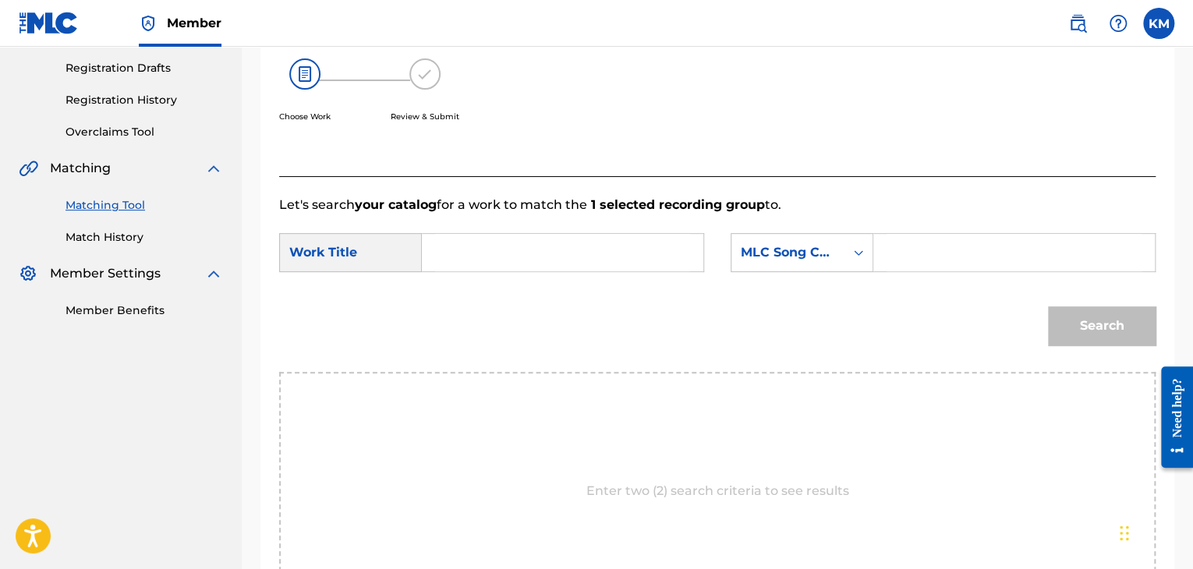
click at [490, 239] on input "Search Form" at bounding box center [562, 252] width 255 height 37
type input "Hazy Days"
click at [861, 251] on icon "Search Form" at bounding box center [858, 252] width 9 height 5
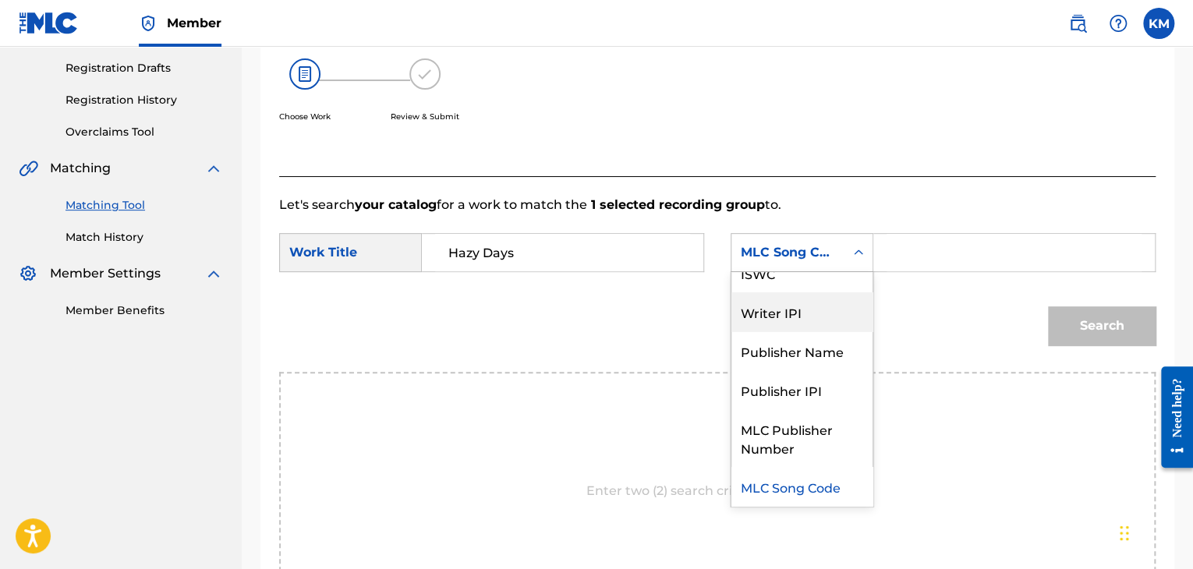
scroll to position [0, 0]
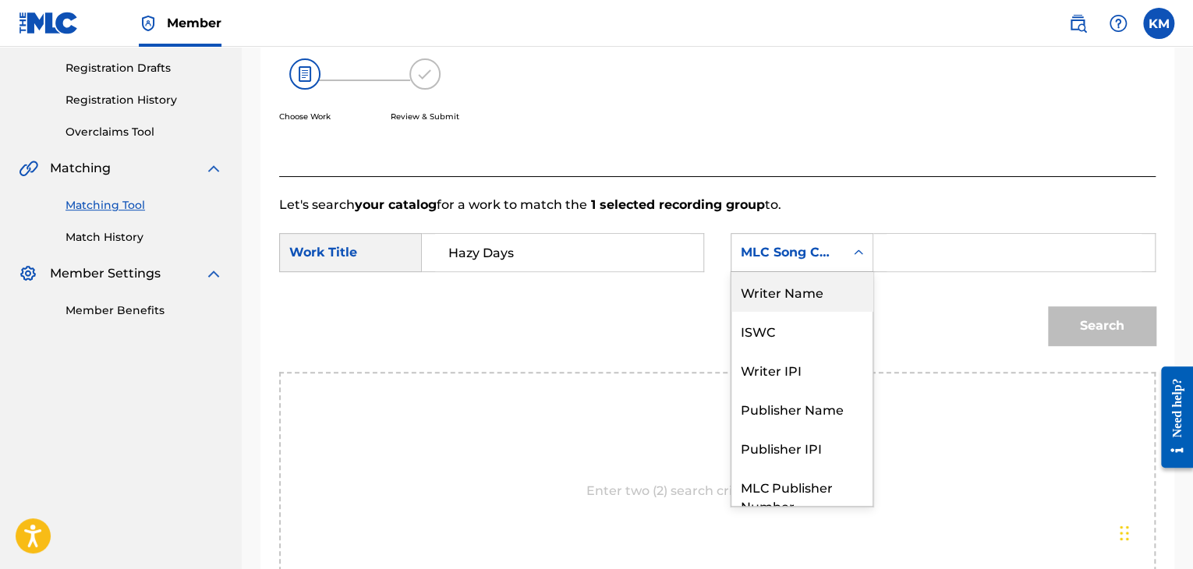
click at [824, 302] on div "Writer Name" at bounding box center [802, 291] width 141 height 39
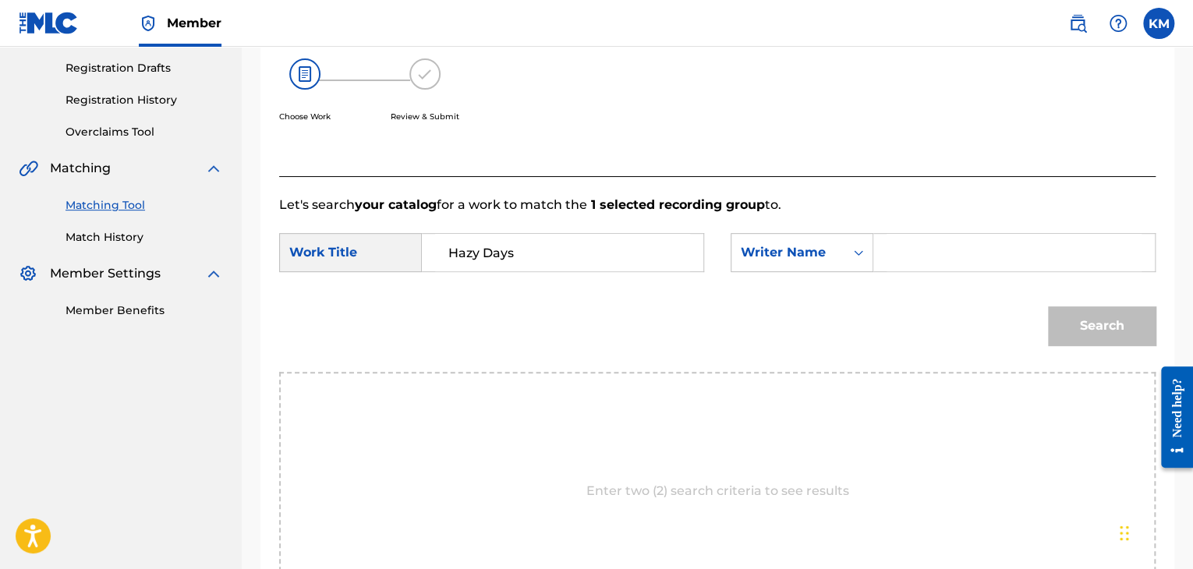
click at [902, 260] on input "Search Form" at bounding box center [1014, 252] width 255 height 37
click at [1085, 329] on button "Search" at bounding box center [1102, 325] width 108 height 39
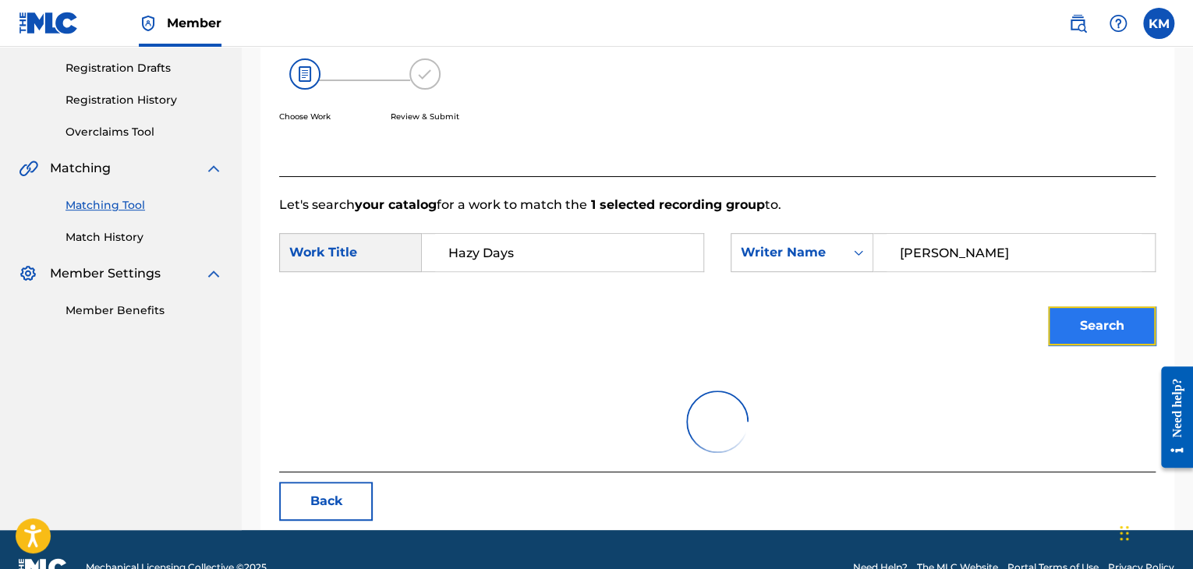
scroll to position [226, 0]
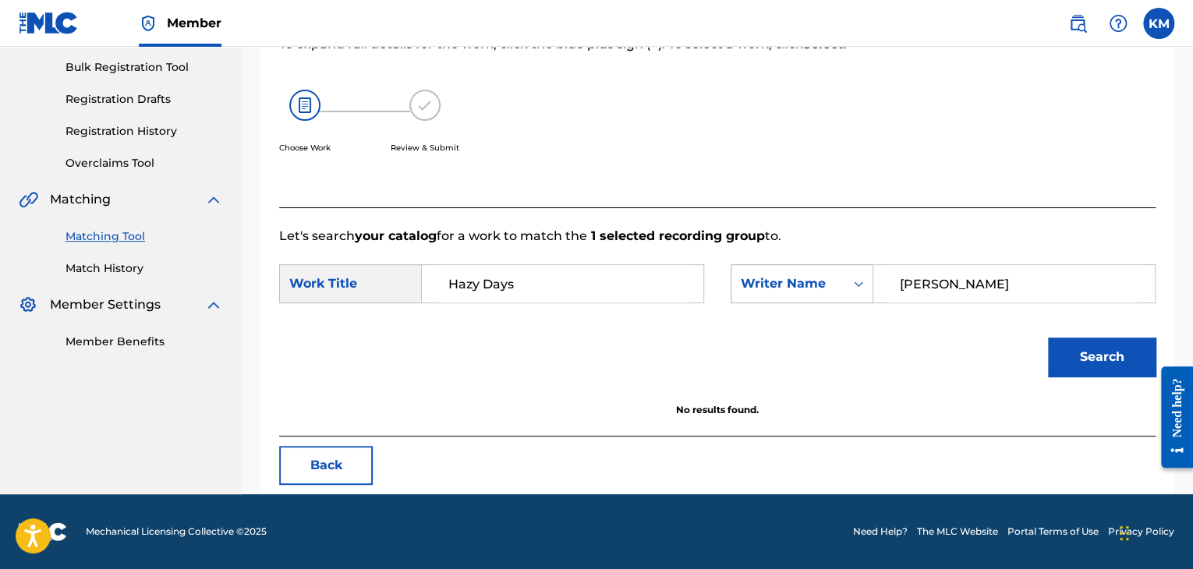
drag, startPoint x: 952, startPoint y: 288, endPoint x: 733, endPoint y: 285, distance: 219.2
click at [733, 285] on div "SearchWithCriteriae924f473-fd8a-4ead-8391-dc9423644b3c Writer [PERSON_NAME][PER…" at bounding box center [943, 283] width 425 height 39
type input "[PERSON_NAME]"
click at [1081, 363] on button "Search" at bounding box center [1102, 357] width 108 height 39
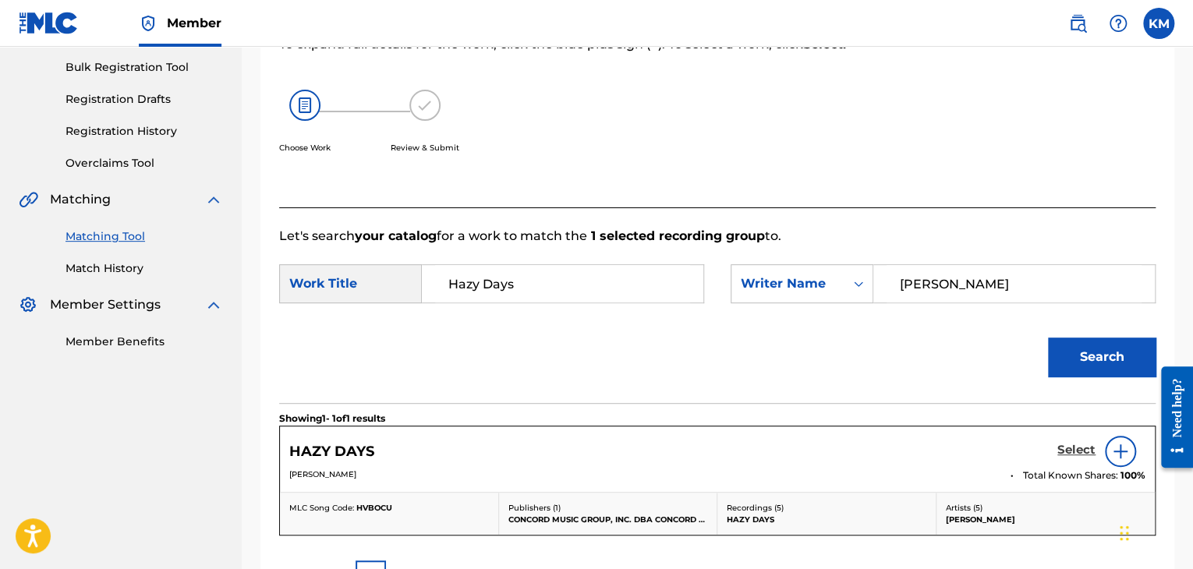
click at [1086, 450] on h5 "Select" at bounding box center [1076, 450] width 38 height 15
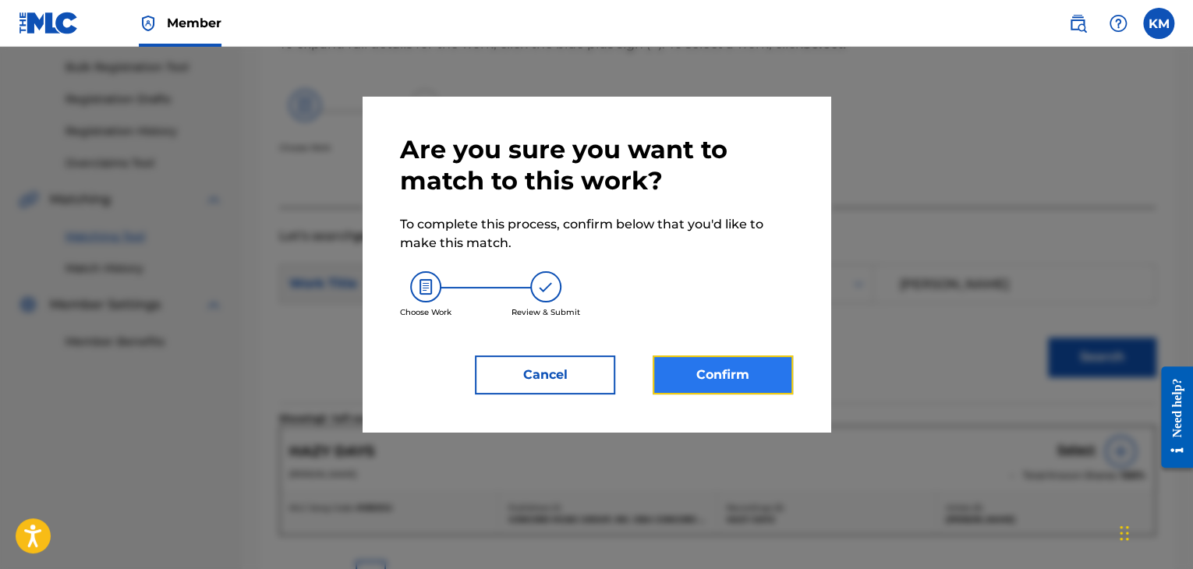
click at [686, 381] on button "Confirm" at bounding box center [723, 375] width 140 height 39
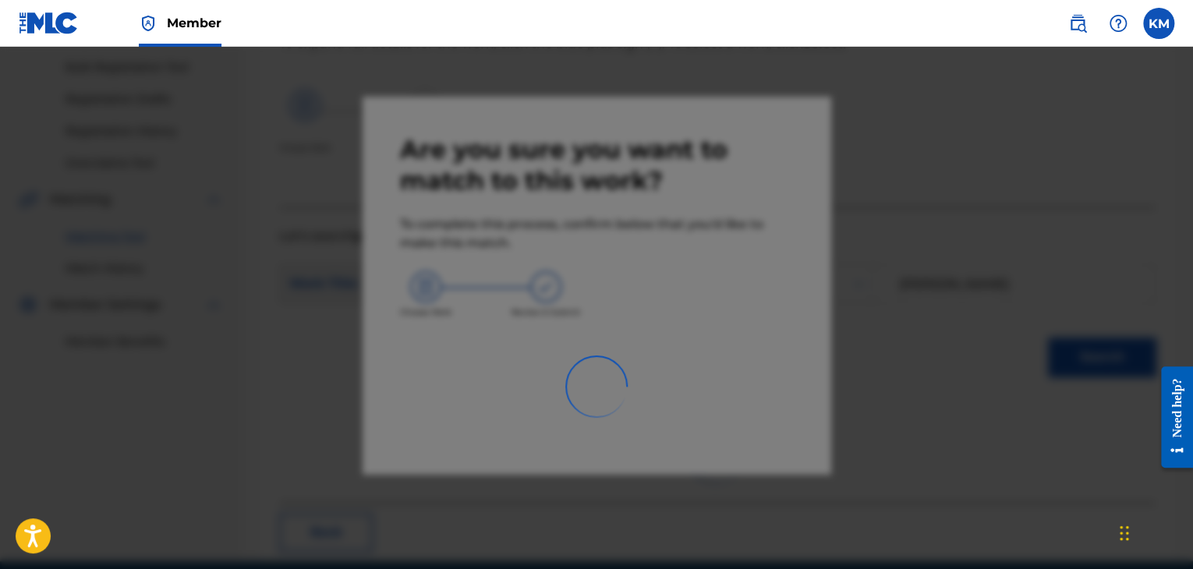
scroll to position [101, 0]
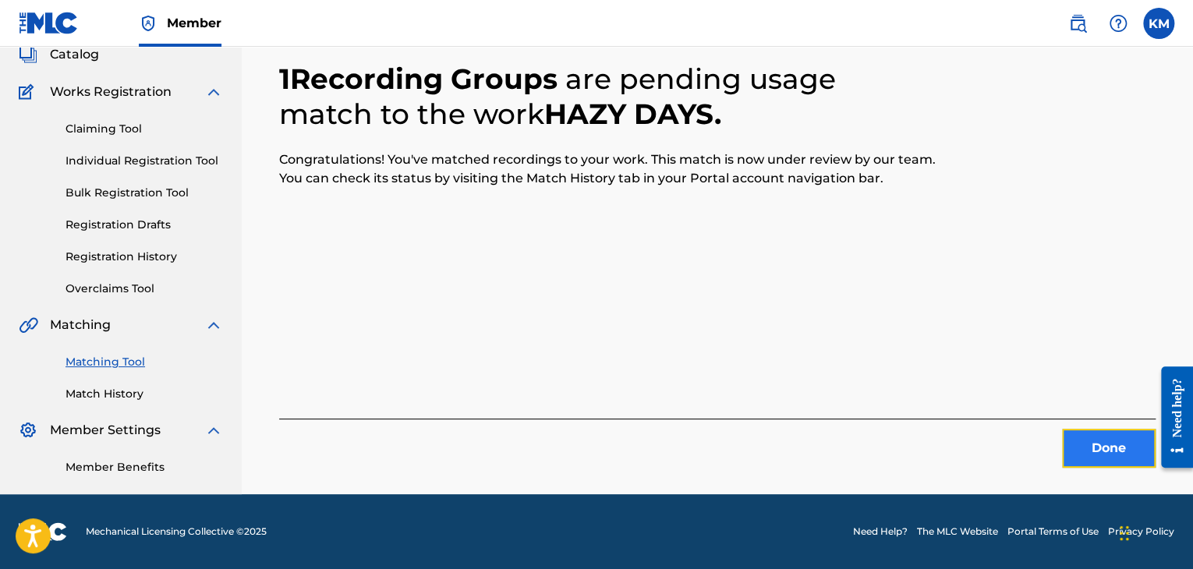
click at [1109, 438] on button "Done" at bounding box center [1109, 448] width 94 height 39
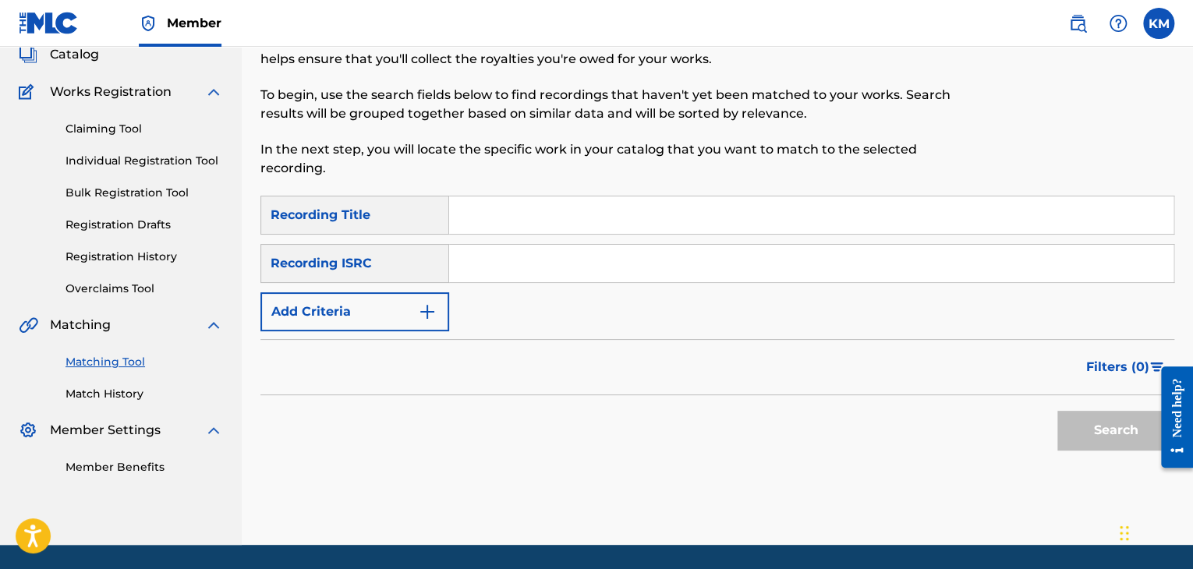
click at [586, 257] on input "Search Form" at bounding box center [811, 263] width 724 height 37
type input "QMFHE1400211"
click at [1086, 430] on button "Search" at bounding box center [1115, 430] width 117 height 39
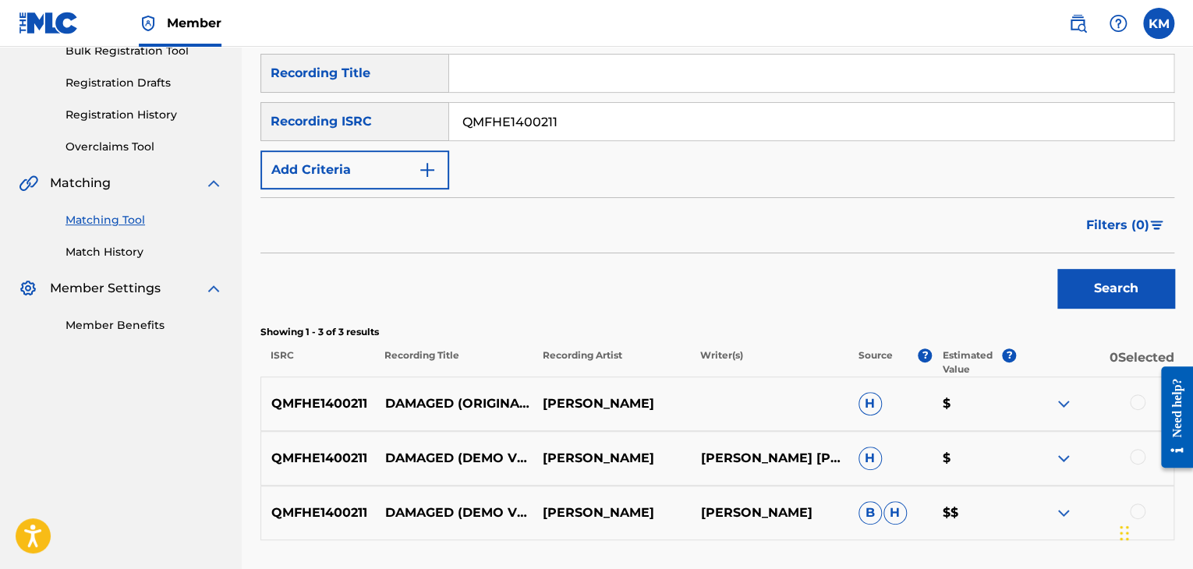
scroll to position [367, 0]
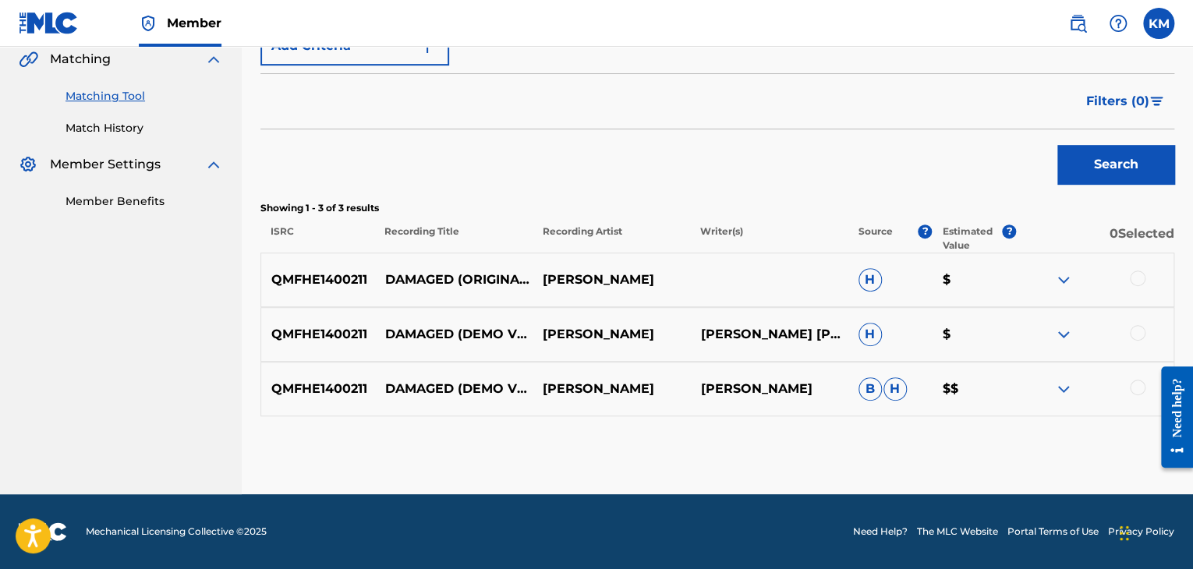
click at [1139, 388] on div at bounding box center [1138, 388] width 16 height 16
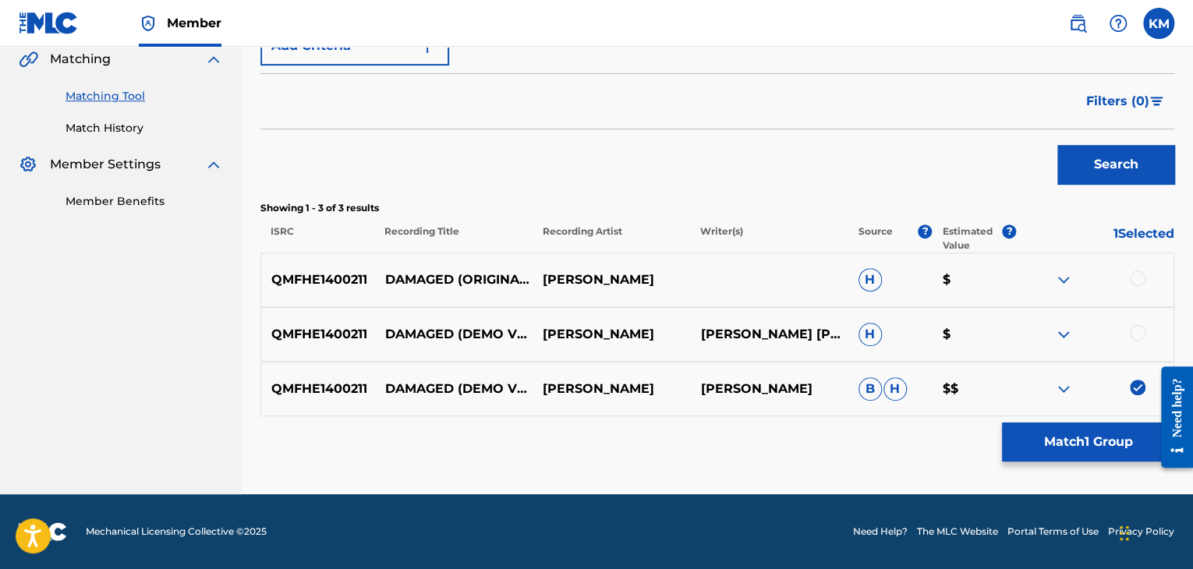
click at [1135, 328] on div at bounding box center [1138, 333] width 16 height 16
click at [1133, 281] on div at bounding box center [1138, 279] width 16 height 16
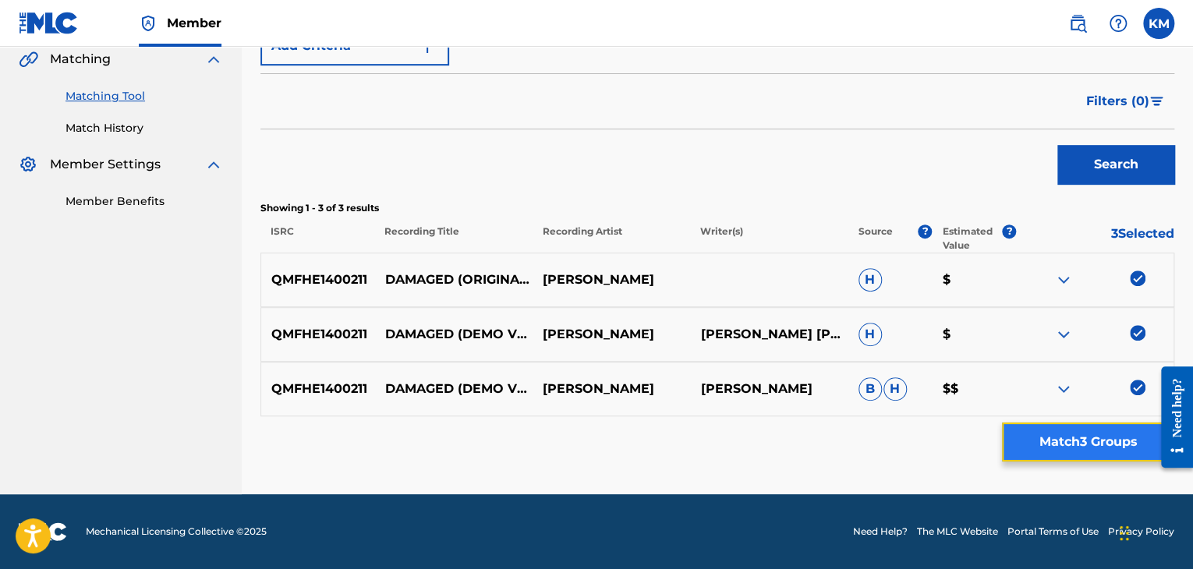
click at [1062, 441] on button "Match 3 Groups" at bounding box center [1088, 442] width 172 height 39
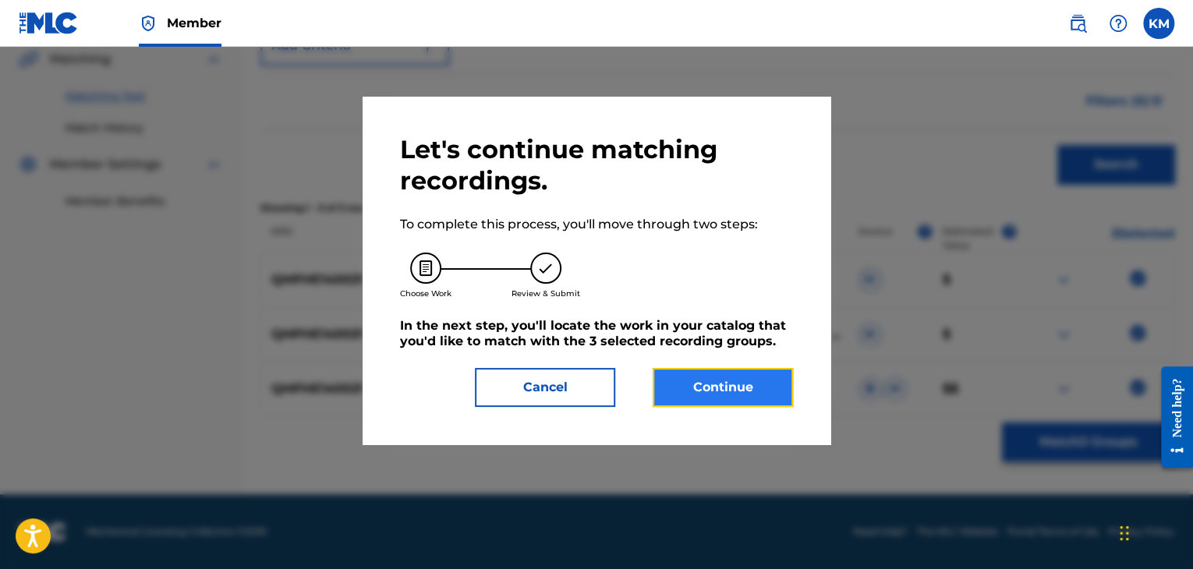
click at [735, 381] on button "Continue" at bounding box center [723, 387] width 140 height 39
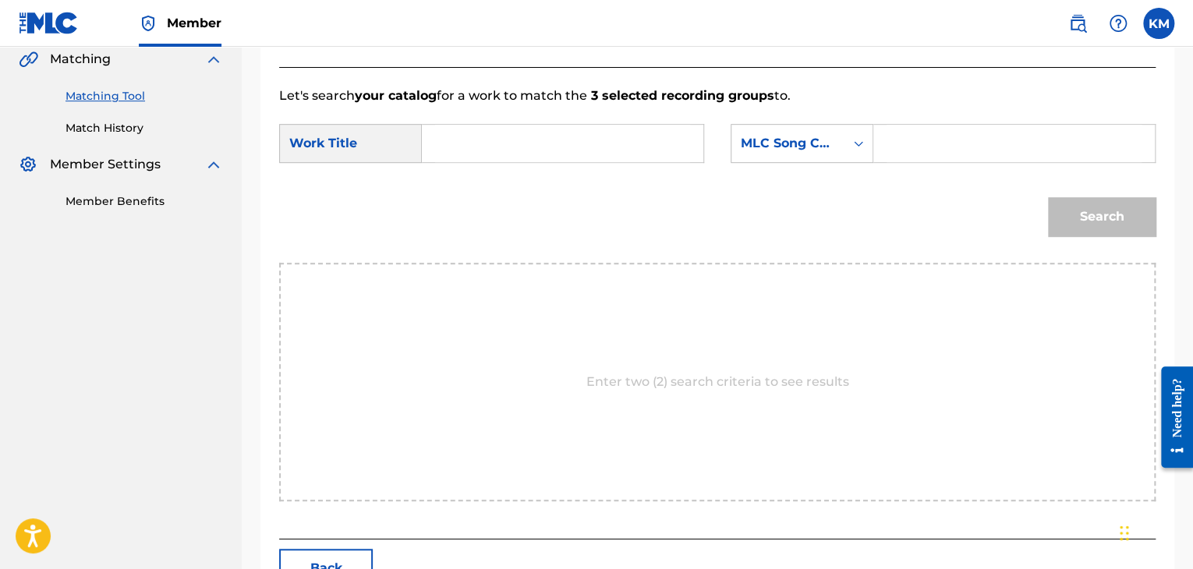
click at [513, 151] on input "Search Form" at bounding box center [562, 143] width 255 height 37
type input "Damaged (Demo Version)"
click at [854, 144] on icon "Search Form" at bounding box center [859, 144] width 16 height 16
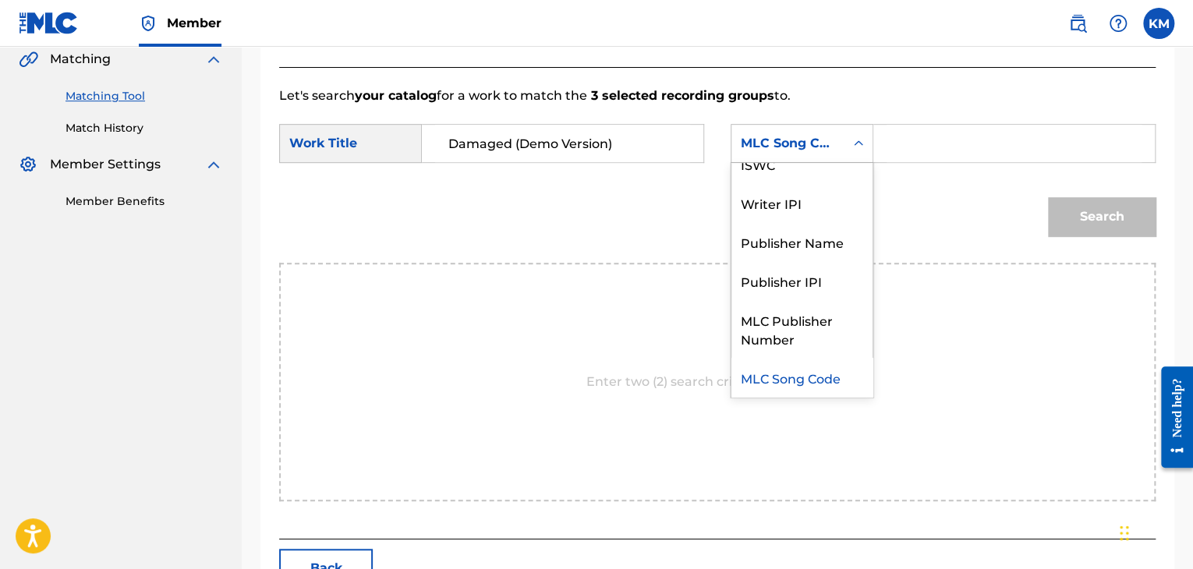
scroll to position [0, 0]
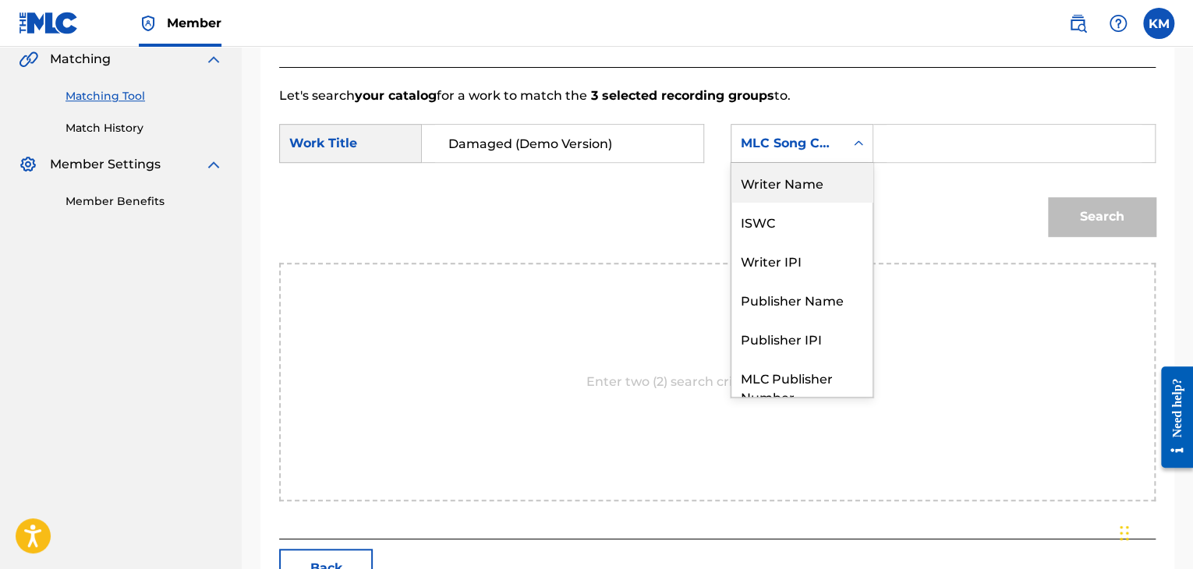
click at [824, 186] on div "Writer Name" at bounding box center [802, 182] width 141 height 39
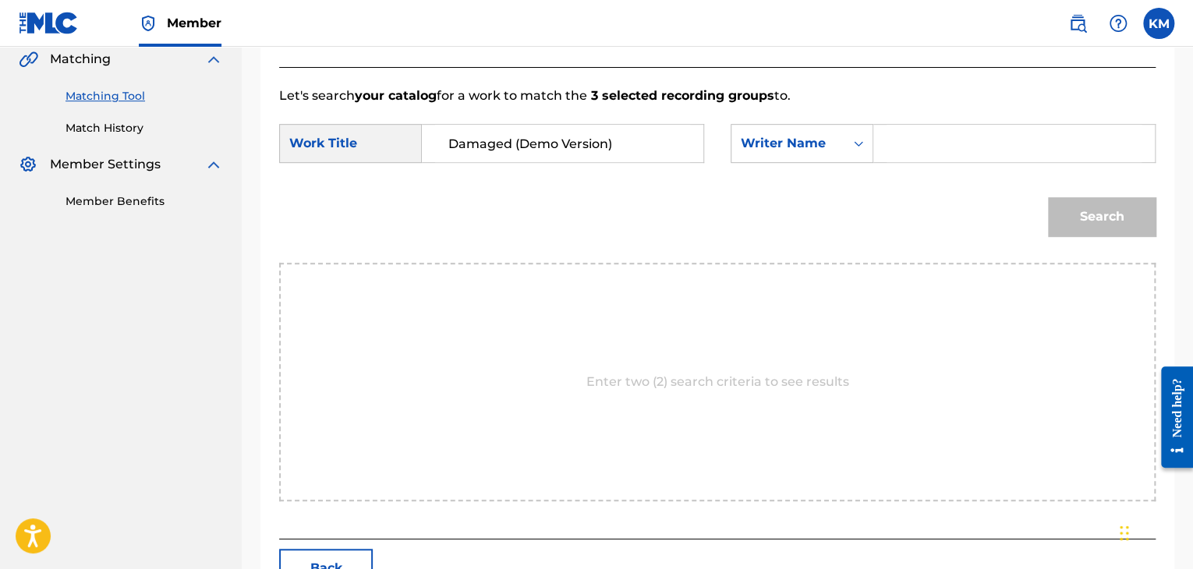
click at [894, 154] on input "Search Form" at bounding box center [1014, 143] width 255 height 37
type input "Kotzen"
click at [1078, 204] on button "Search" at bounding box center [1102, 216] width 108 height 39
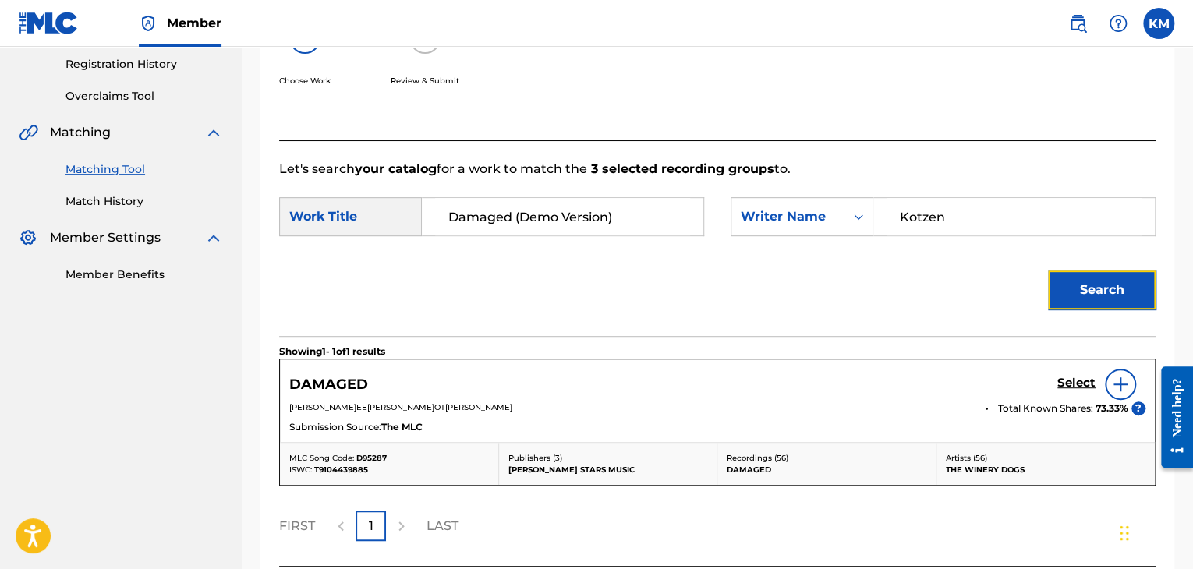
scroll to position [367, 0]
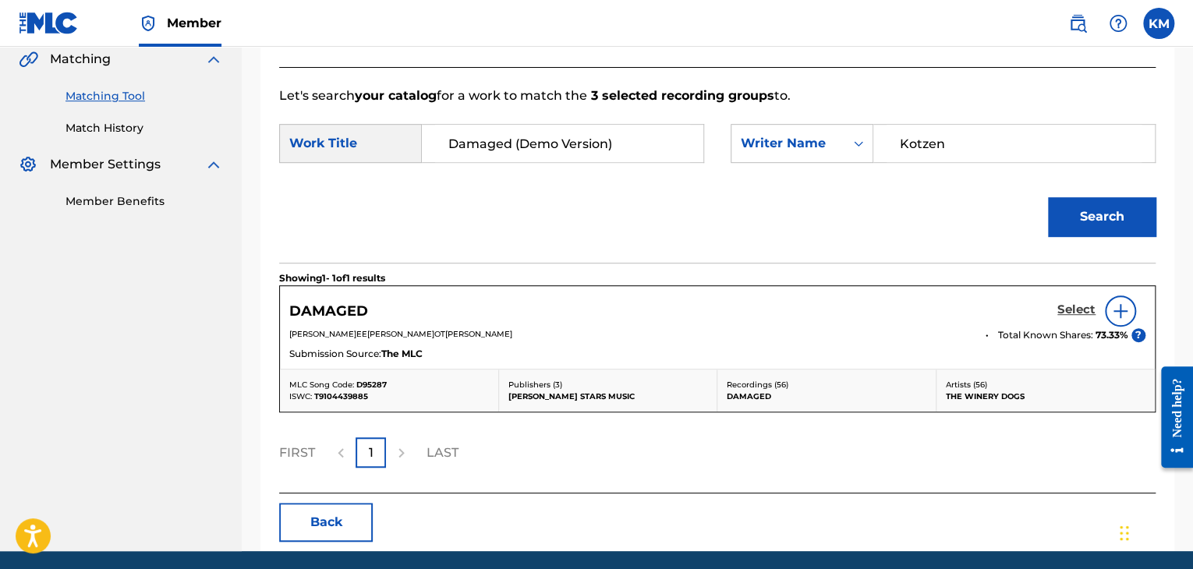
click at [1073, 311] on h5 "Select" at bounding box center [1076, 310] width 38 height 15
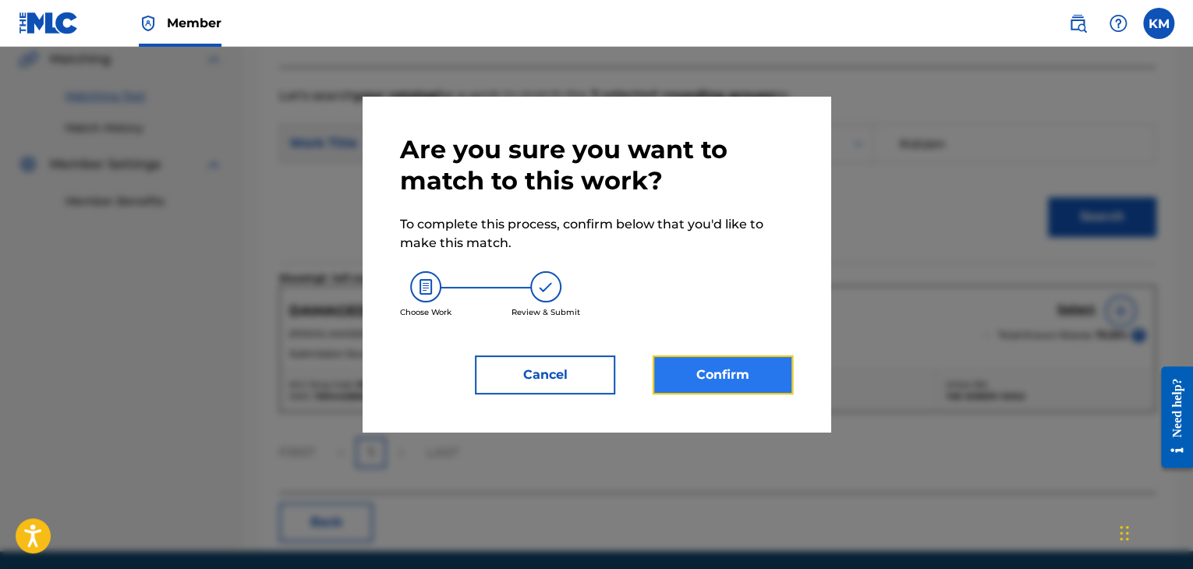
click at [738, 367] on button "Confirm" at bounding box center [723, 375] width 140 height 39
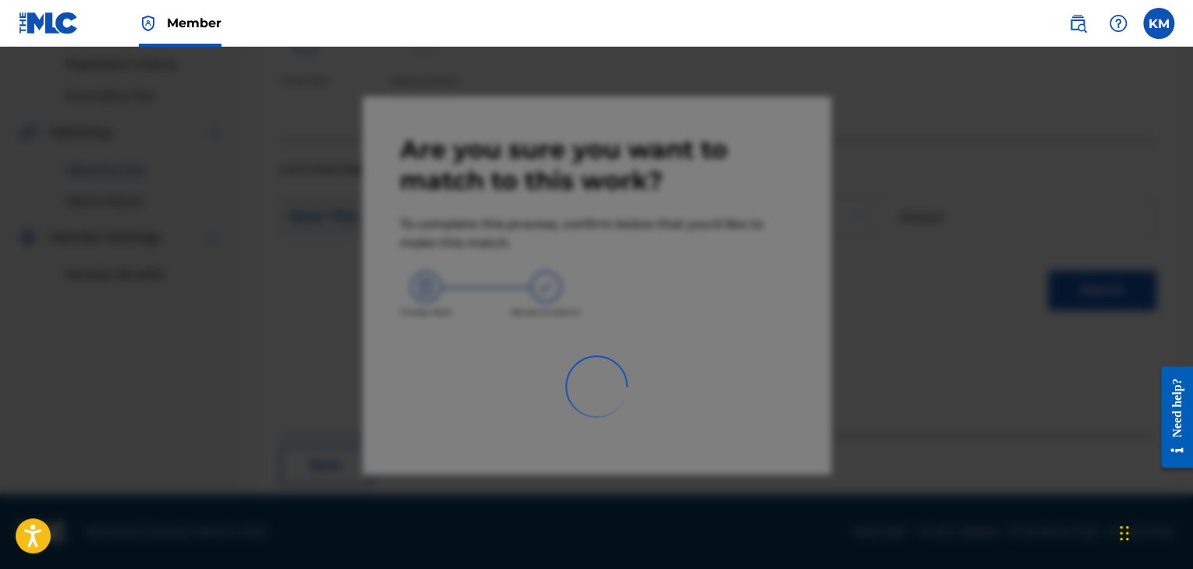
scroll to position [101, 0]
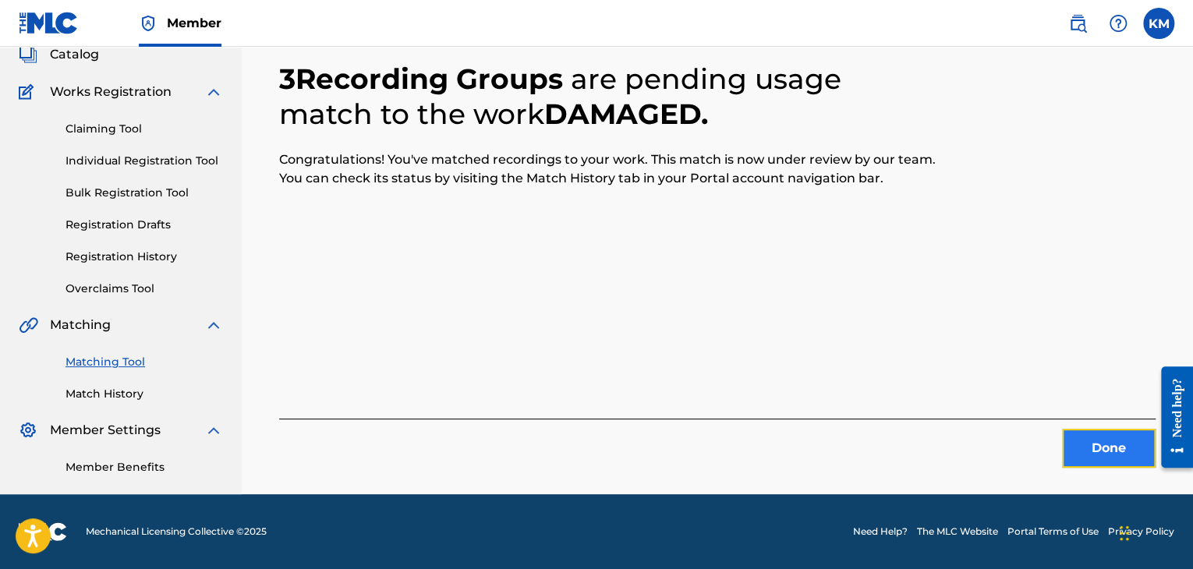
click at [1122, 450] on button "Done" at bounding box center [1109, 448] width 94 height 39
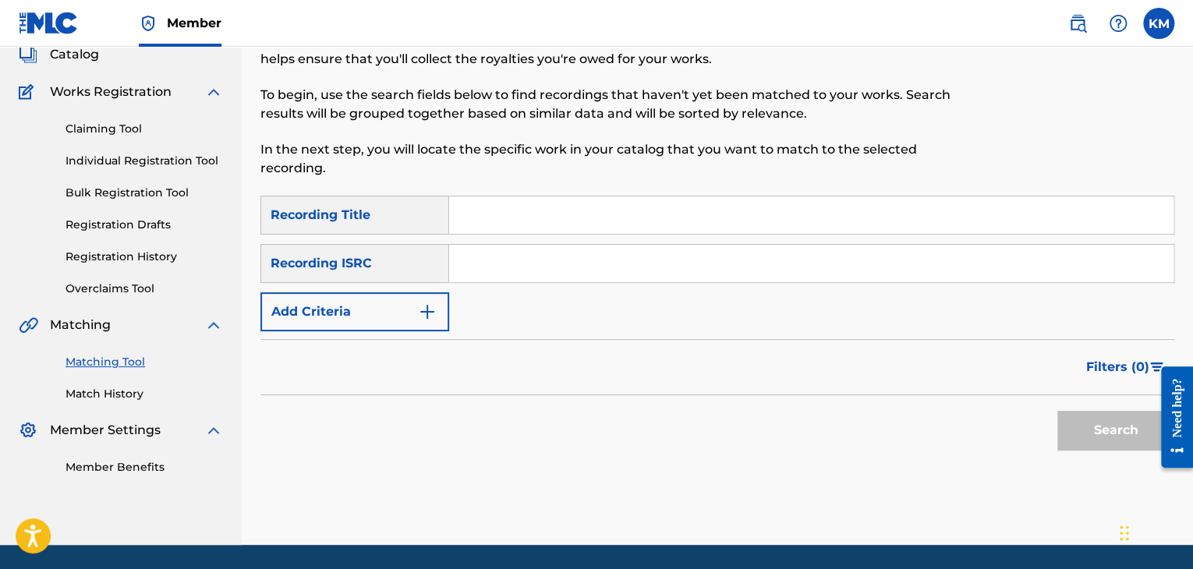
click at [560, 270] on input "Search Form" at bounding box center [811, 263] width 724 height 37
type input "USA2P1904994"
click at [1104, 425] on button "Search" at bounding box center [1115, 430] width 117 height 39
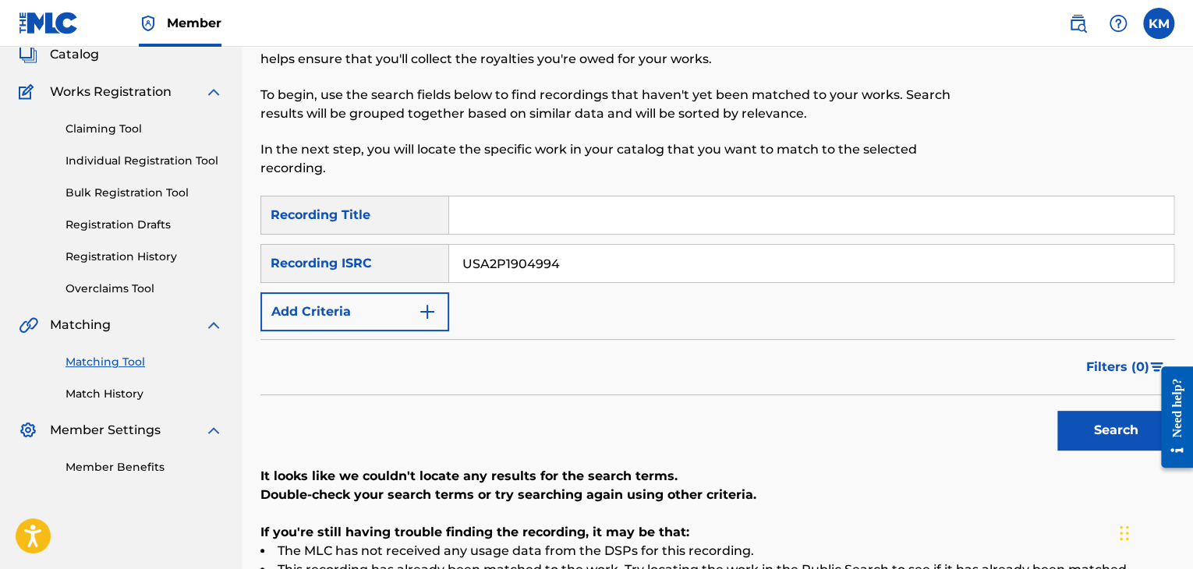
click at [499, 204] on input "Search Form" at bounding box center [811, 215] width 724 height 37
type input "Feels Like Magic"
drag, startPoint x: 579, startPoint y: 263, endPoint x: 241, endPoint y: 255, distance: 337.8
click at [241, 255] on main "CONCORD MUSIC PUBLISHING LLC Summary Catalog Works Registration Claiming Tool I…" at bounding box center [596, 320] width 1193 height 749
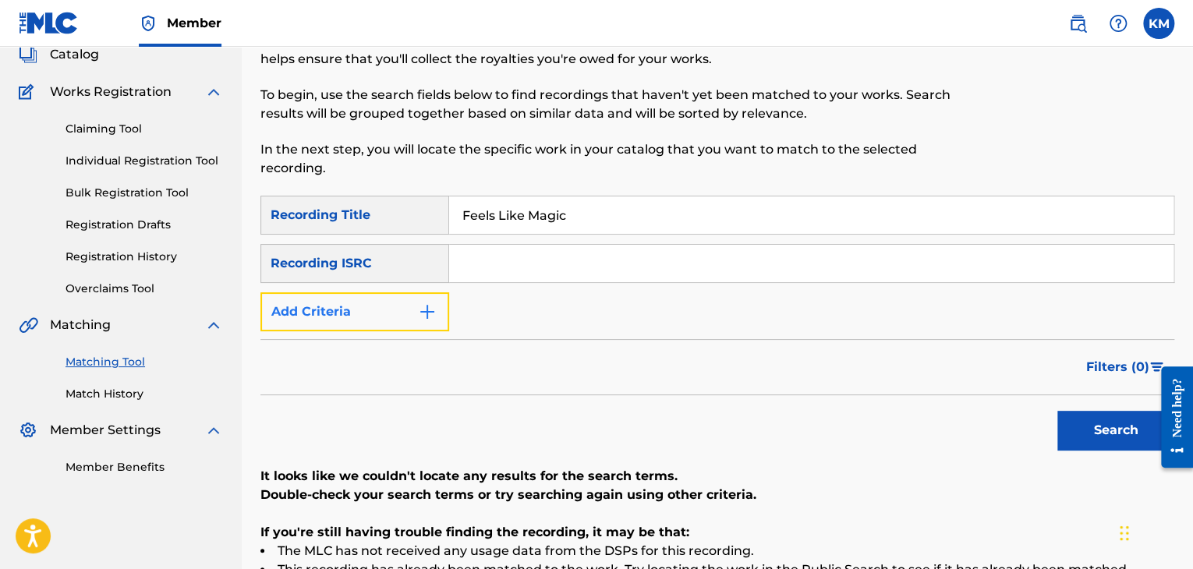
click at [426, 311] on img "Search Form" at bounding box center [427, 312] width 19 height 19
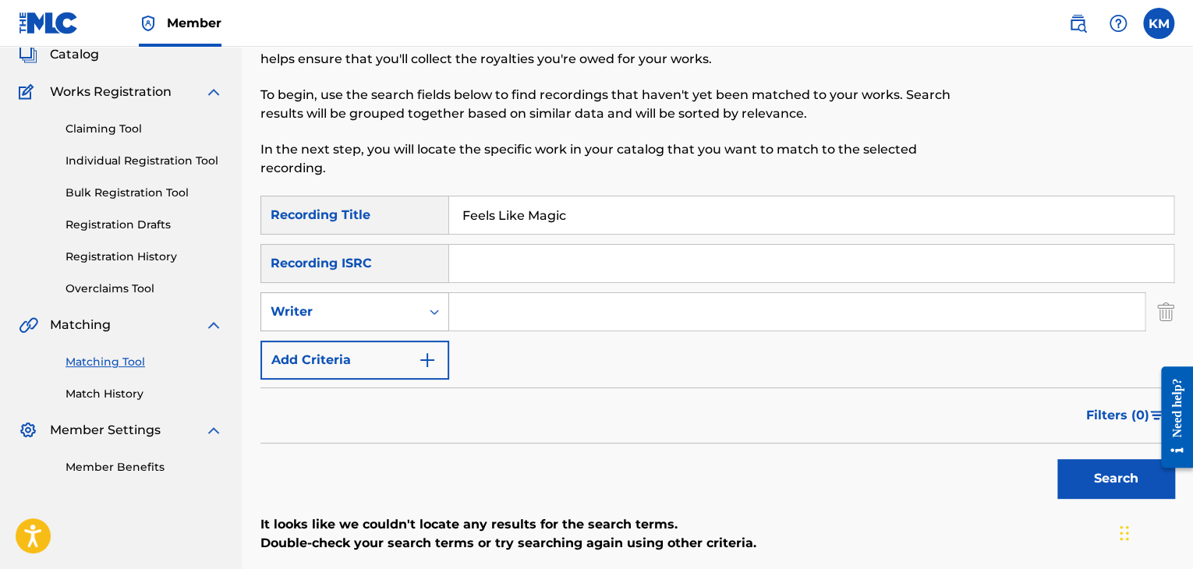
click at [438, 307] on icon "Search Form" at bounding box center [435, 312] width 16 height 16
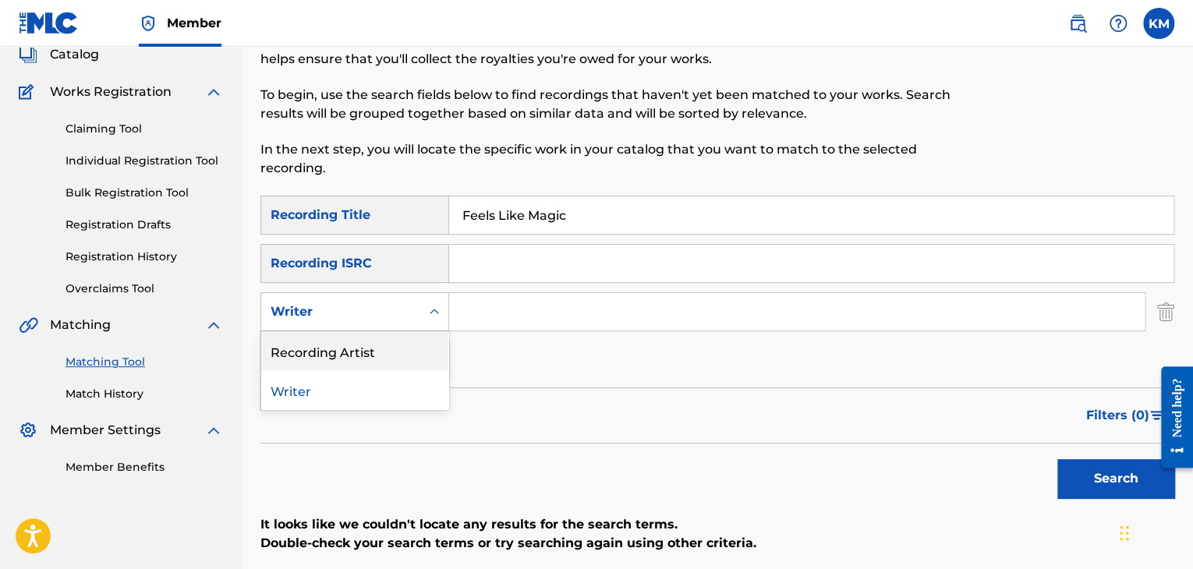
click at [406, 345] on div "Recording Artist" at bounding box center [354, 350] width 187 height 39
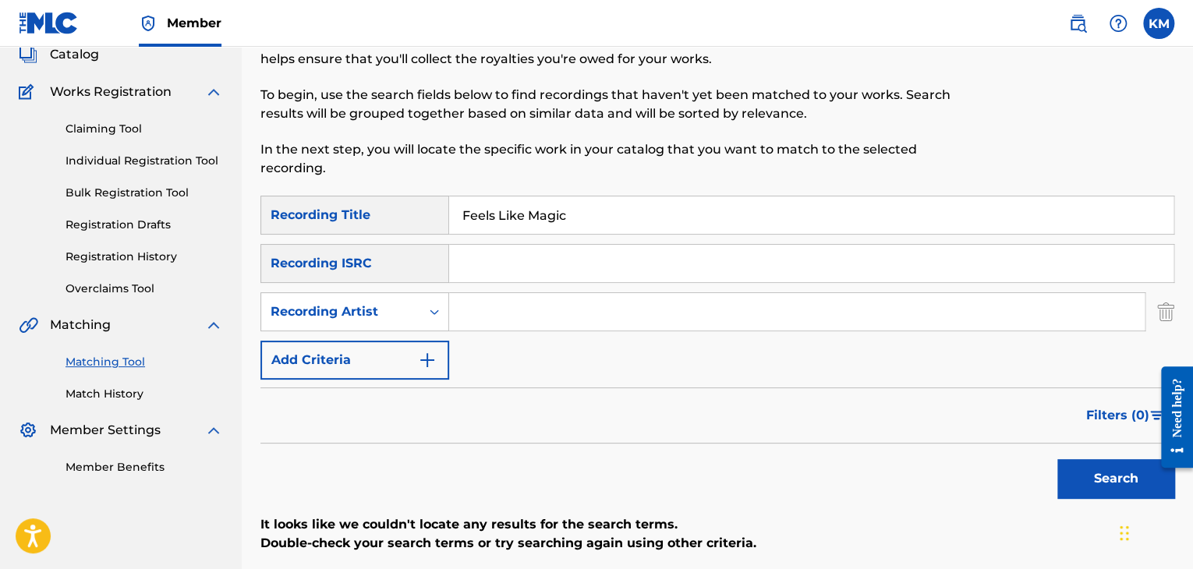
click at [501, 314] on input "Search Form" at bounding box center [797, 311] width 696 height 37
type input "Klassick"
click at [1088, 457] on div "Search" at bounding box center [1112, 475] width 125 height 62
click at [1088, 465] on button "Search" at bounding box center [1115, 478] width 117 height 39
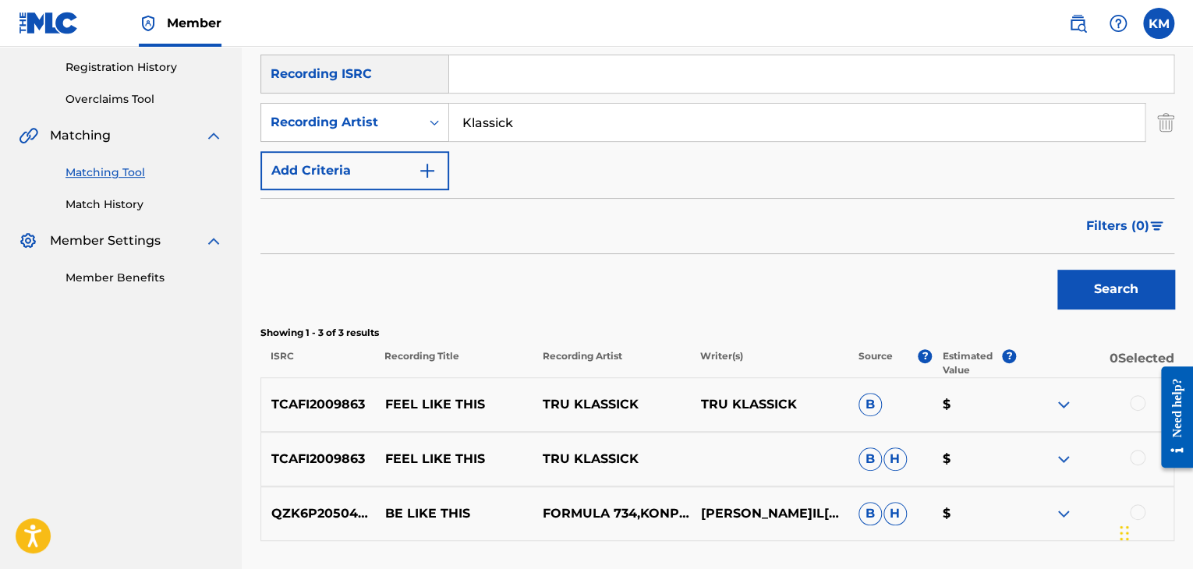
scroll to position [179, 0]
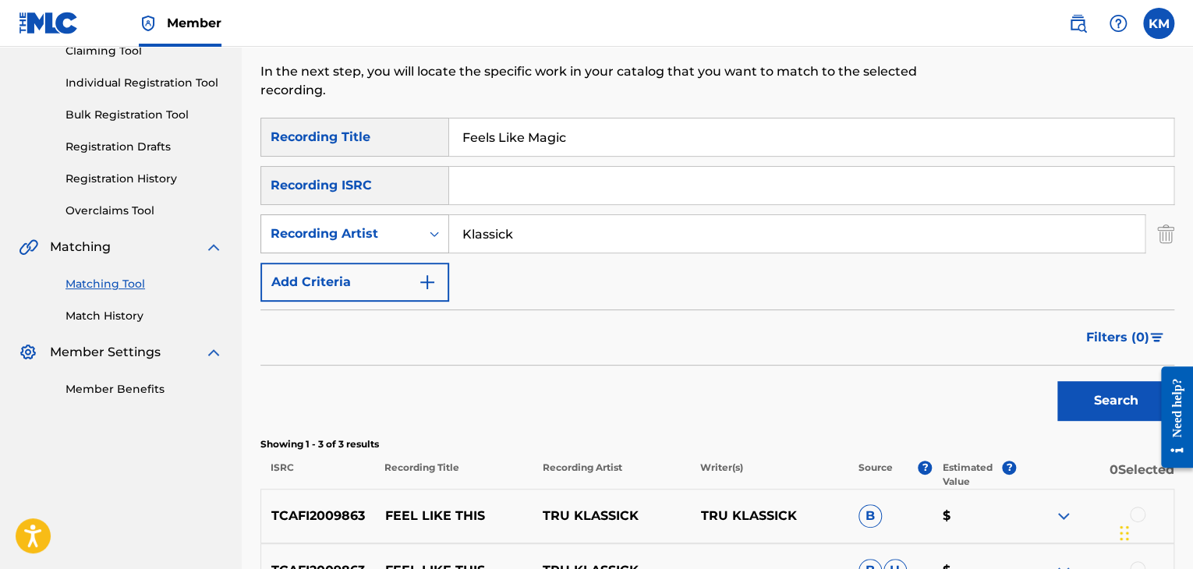
click at [430, 235] on icon "Search Form" at bounding box center [435, 234] width 16 height 16
click at [418, 265] on div "Writer" at bounding box center [354, 272] width 187 height 39
click at [503, 211] on div "SearchWithCriteria44d6303e-4c58-453d-bc80-626c3a582986 Recording Title Feels Li…" at bounding box center [717, 210] width 914 height 184
click at [502, 229] on input "Search Form" at bounding box center [797, 233] width 696 height 37
type input "[PERSON_NAME]"
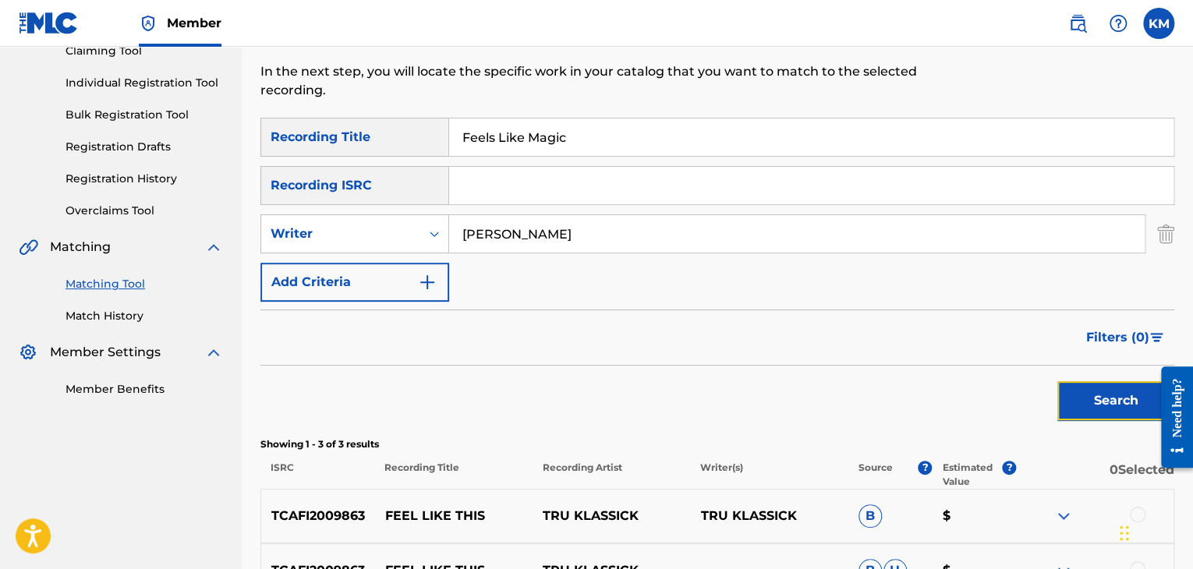
click at [1088, 394] on button "Search" at bounding box center [1115, 400] width 117 height 39
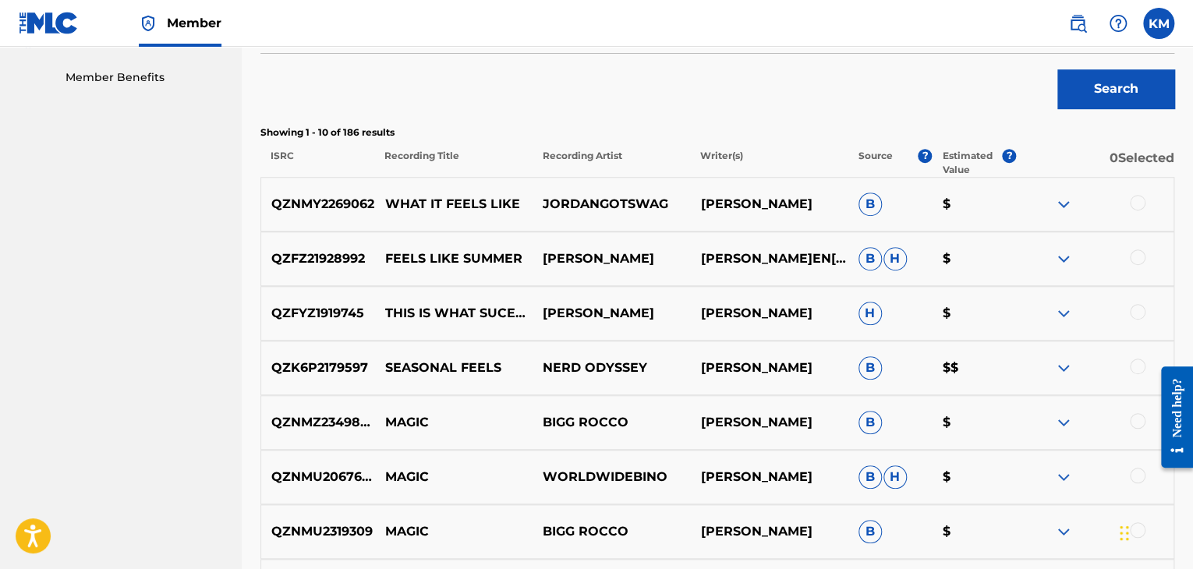
scroll to position [257, 0]
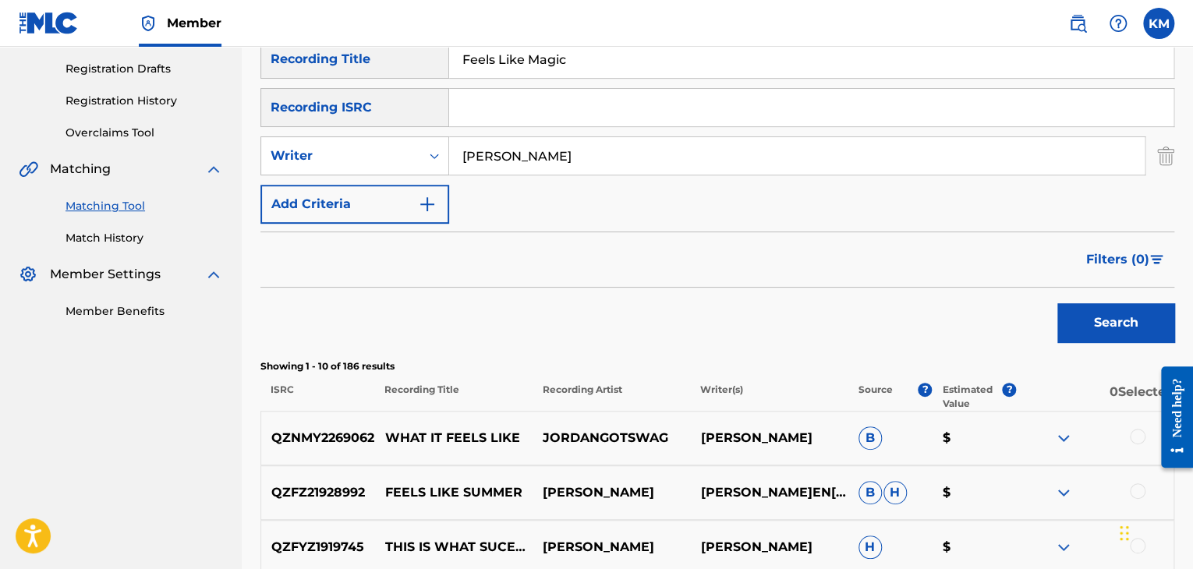
click at [92, 238] on link "Match History" at bounding box center [145, 238] width 158 height 16
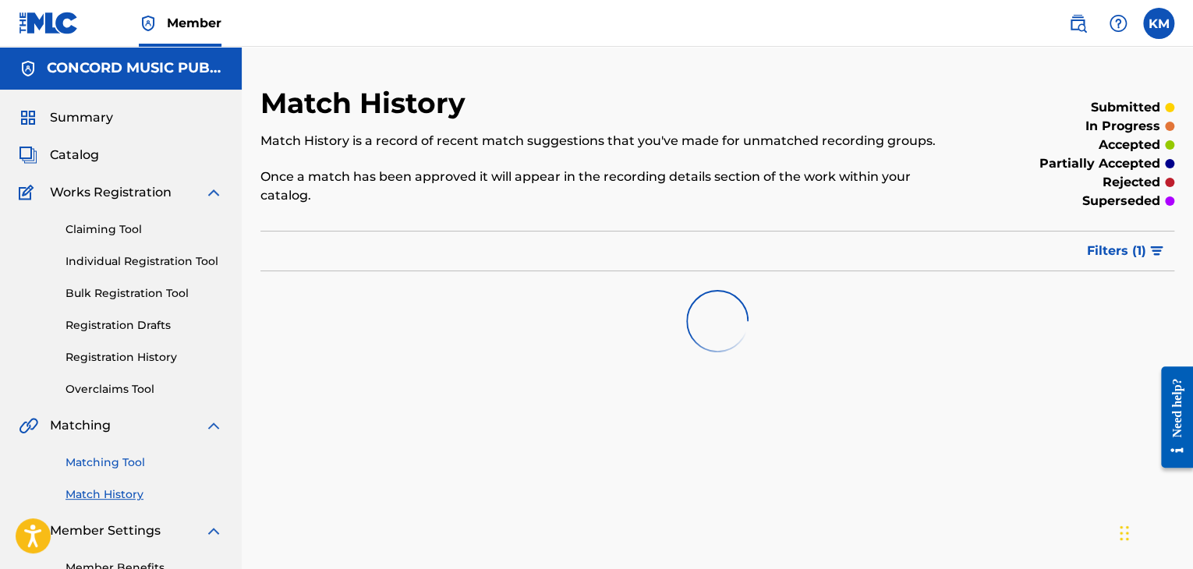
click at [115, 463] on link "Matching Tool" at bounding box center [145, 463] width 158 height 16
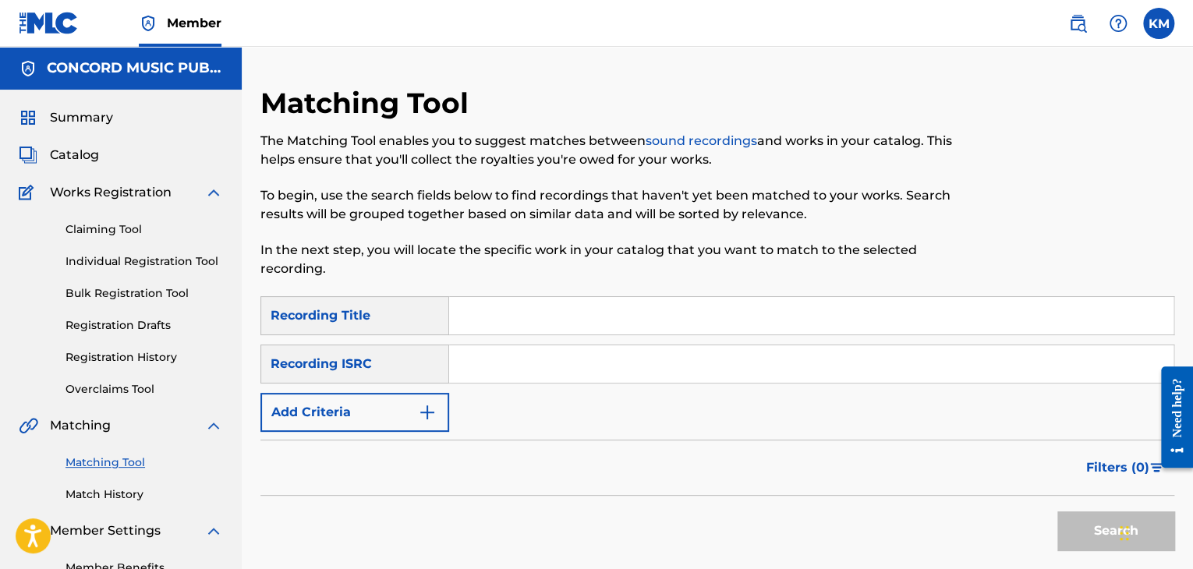
click at [547, 375] on input "Search Form" at bounding box center [811, 363] width 724 height 37
type input "GBBBA0700152"
click at [1079, 529] on button "Search" at bounding box center [1115, 531] width 117 height 39
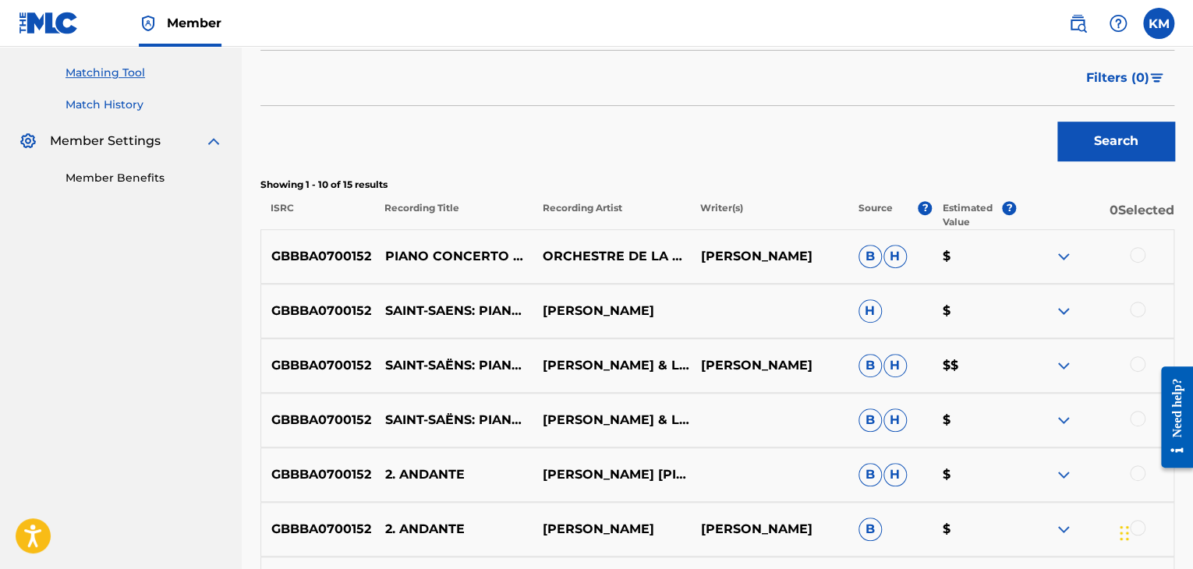
click at [122, 112] on link "Match History" at bounding box center [145, 105] width 158 height 16
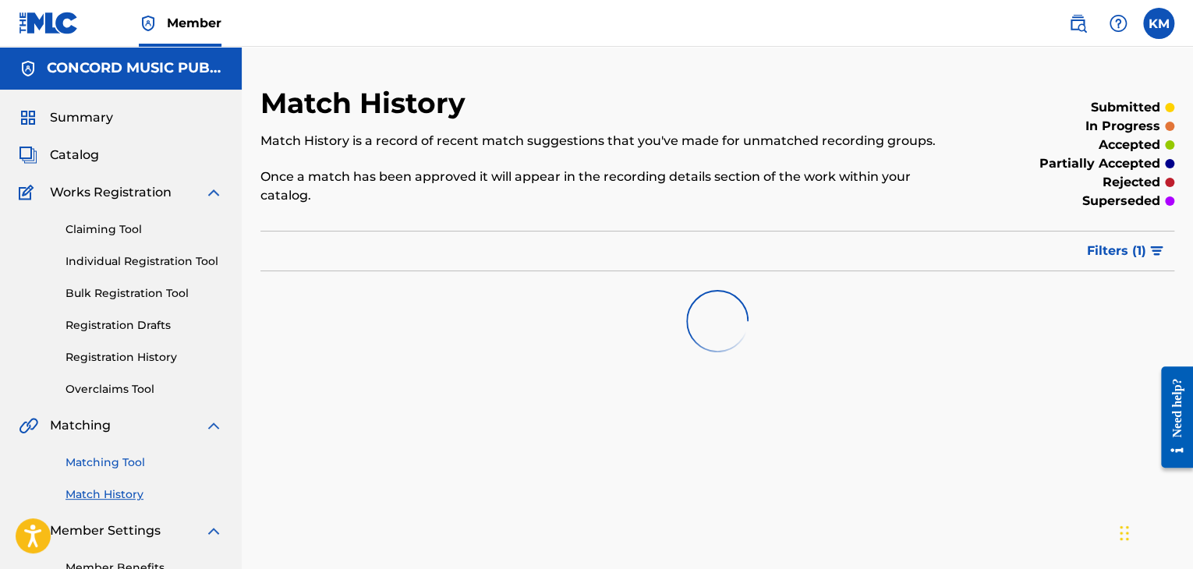
click at [98, 470] on link "Matching Tool" at bounding box center [145, 463] width 158 height 16
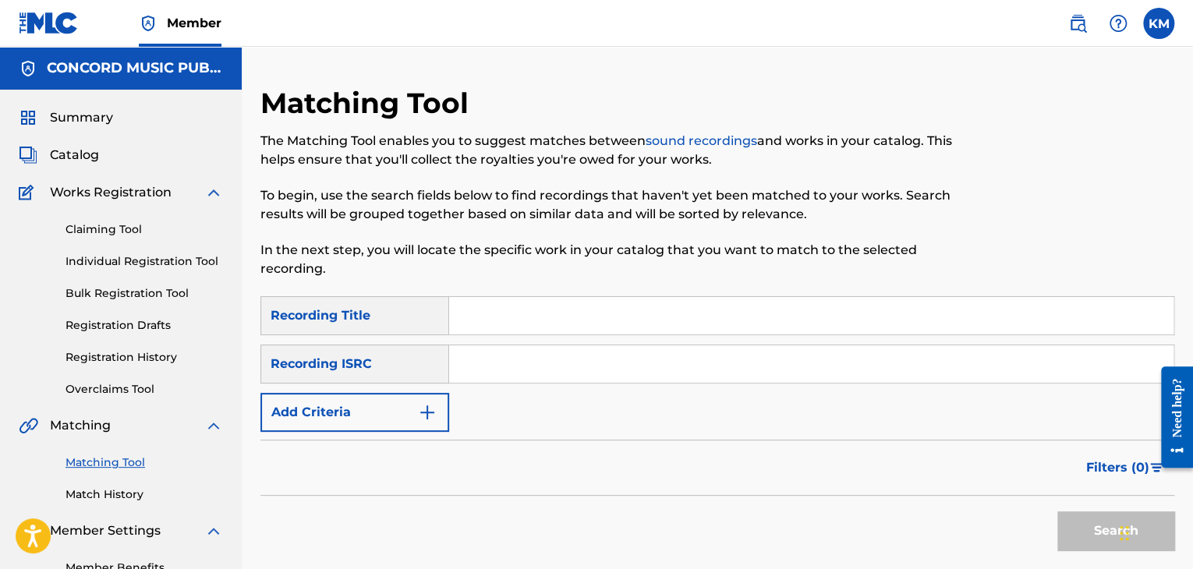
click at [490, 370] on input "Search Form" at bounding box center [811, 363] width 724 height 37
type input "USASN1600213"
click at [1080, 517] on button "Search" at bounding box center [1115, 531] width 117 height 39
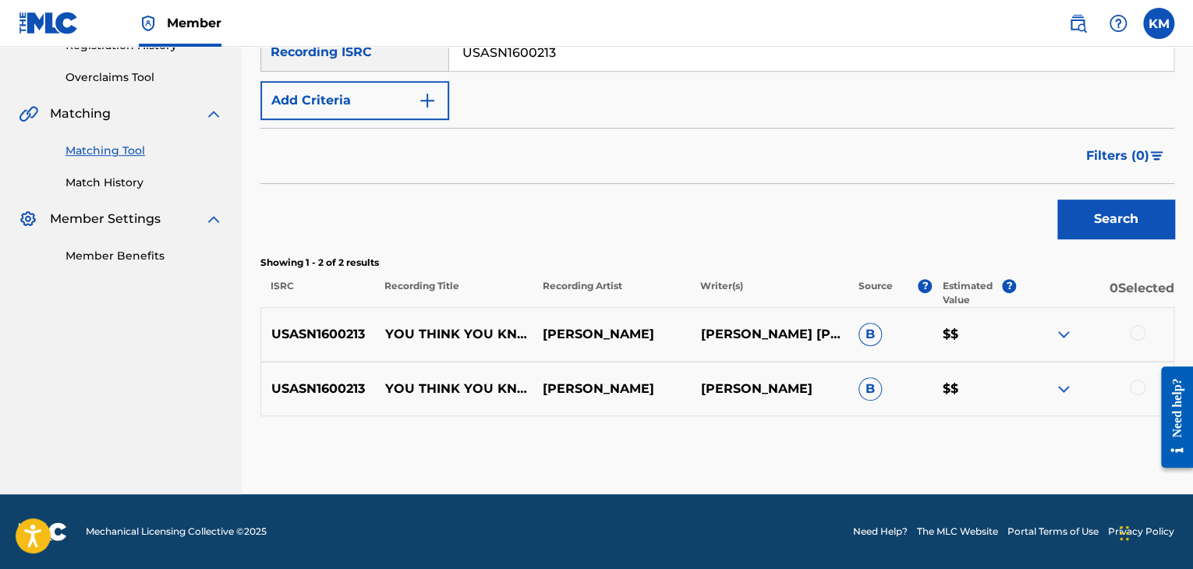
click at [1139, 388] on div at bounding box center [1138, 388] width 16 height 16
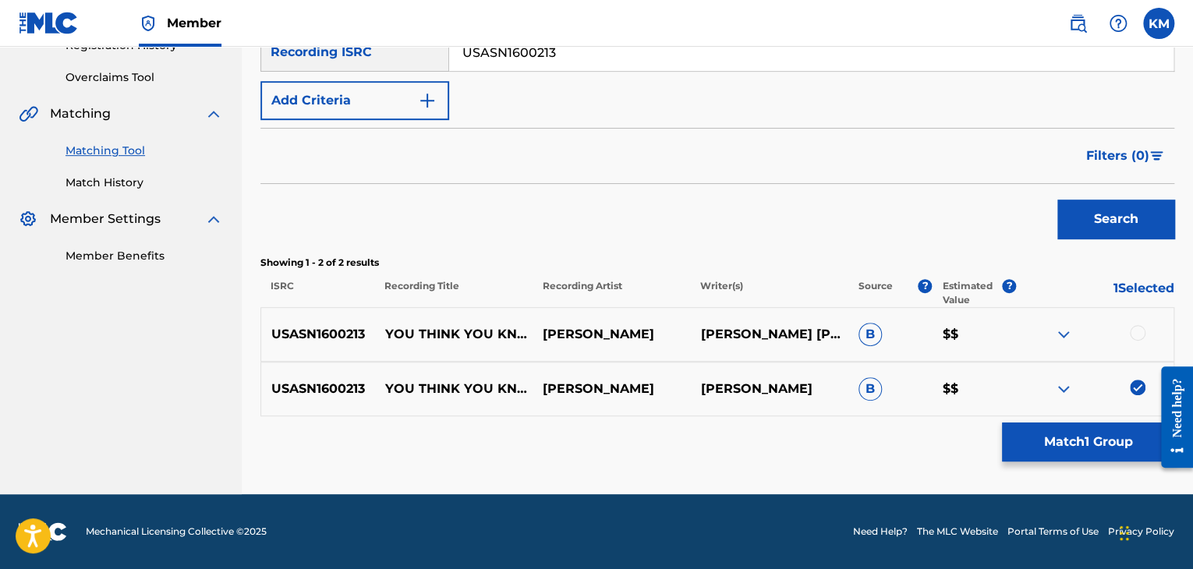
click at [1139, 330] on div at bounding box center [1138, 333] width 16 height 16
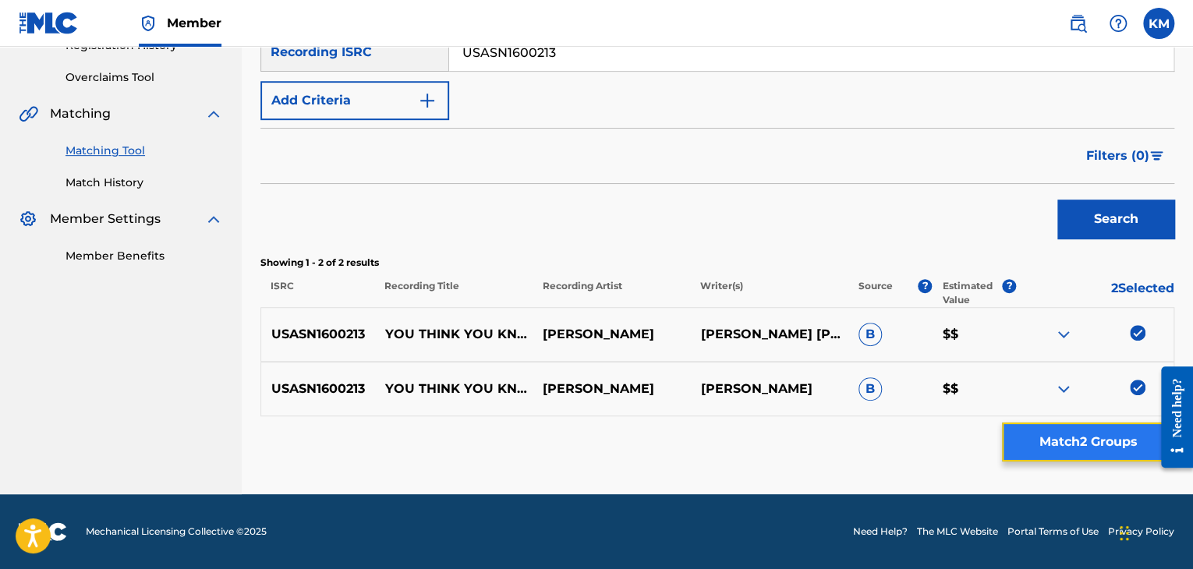
click at [1099, 431] on button "Match 2 Groups" at bounding box center [1088, 442] width 172 height 39
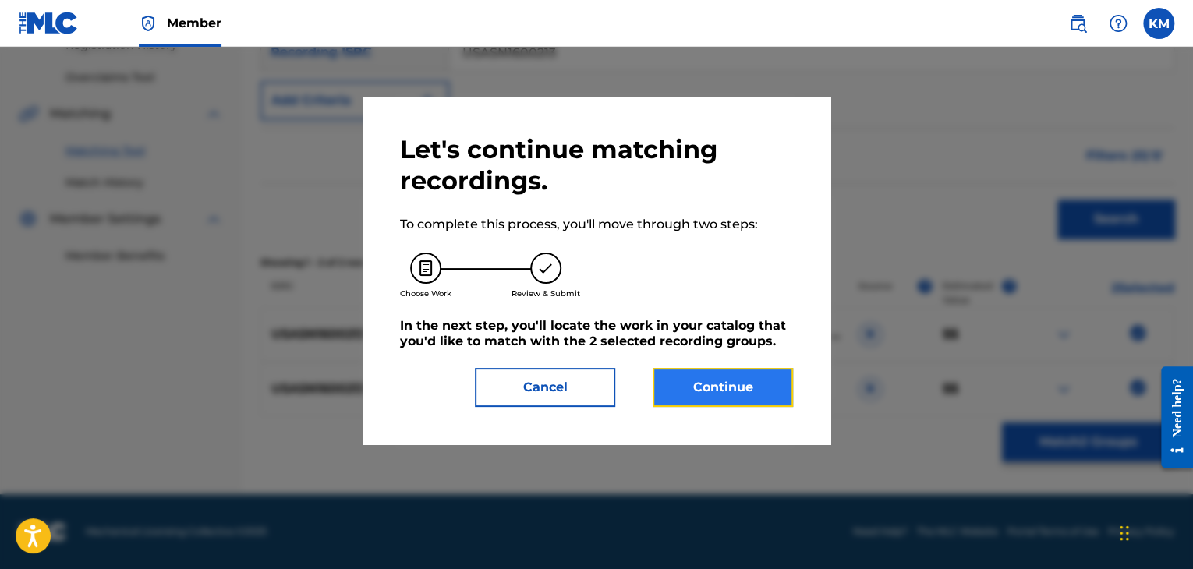
click at [686, 378] on button "Continue" at bounding box center [723, 387] width 140 height 39
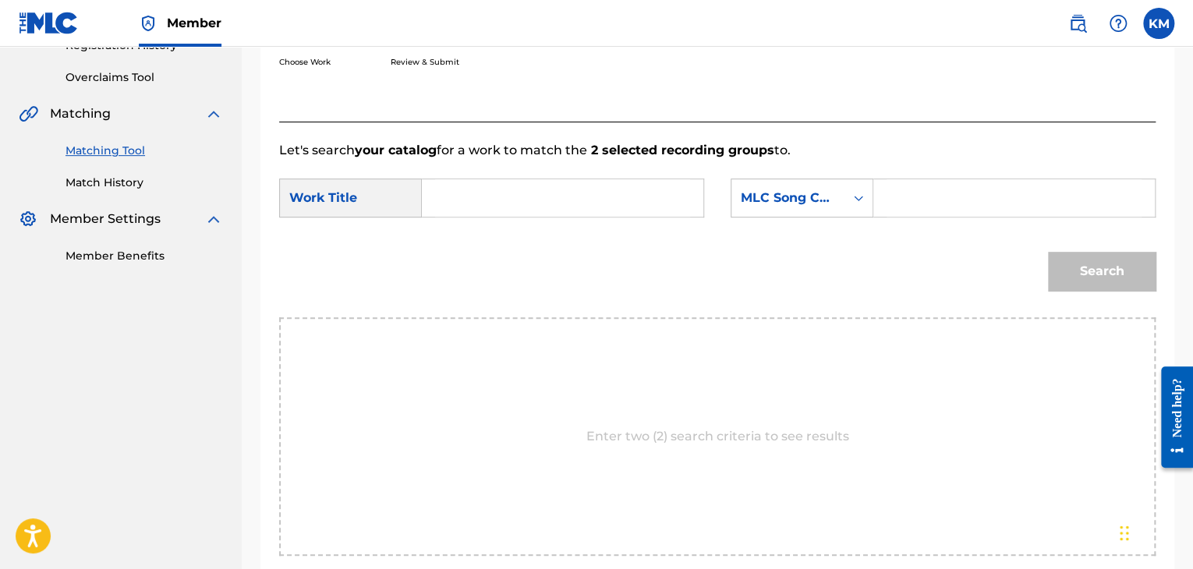
click at [455, 204] on input "Search Form" at bounding box center [562, 197] width 255 height 37
type input "You Think You Know Me"
click at [854, 197] on icon "Search Form" at bounding box center [859, 198] width 16 height 16
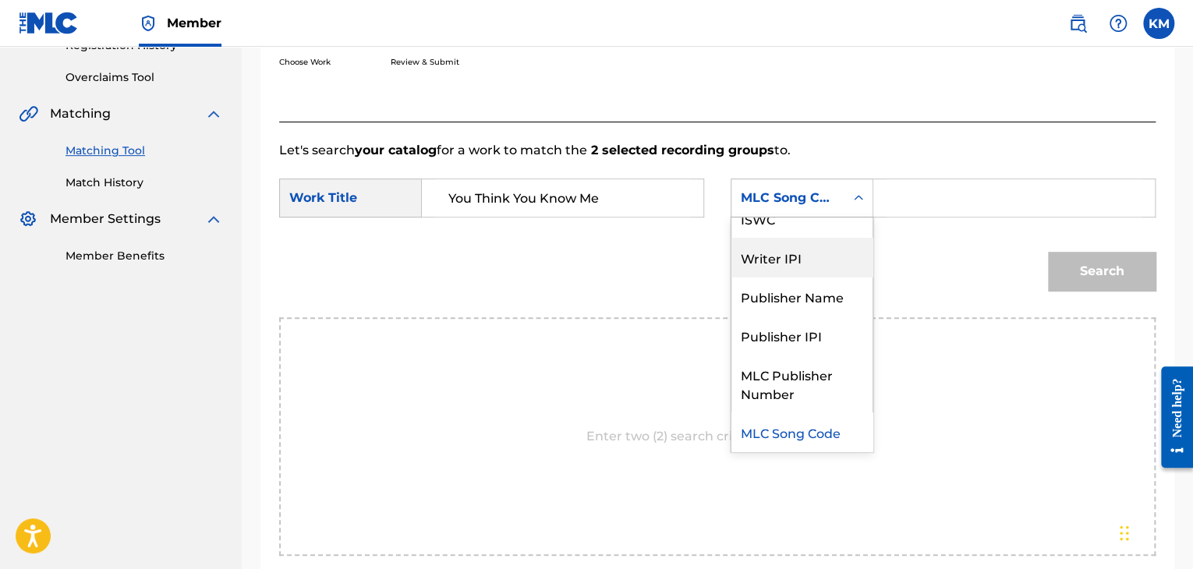
scroll to position [0, 0]
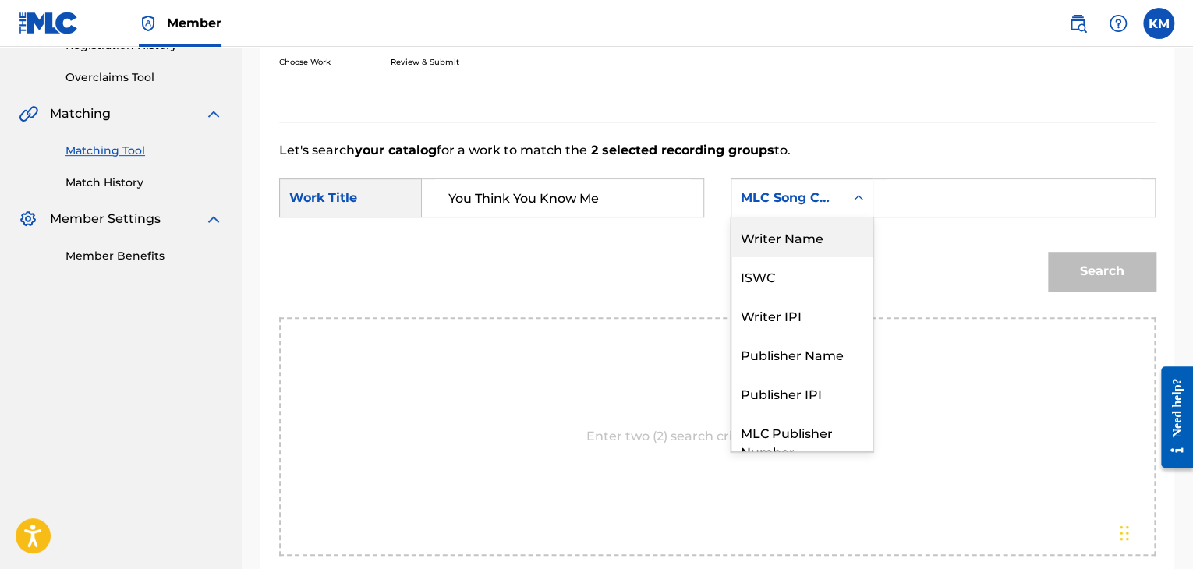
click at [820, 239] on div "Writer Name" at bounding box center [802, 237] width 141 height 39
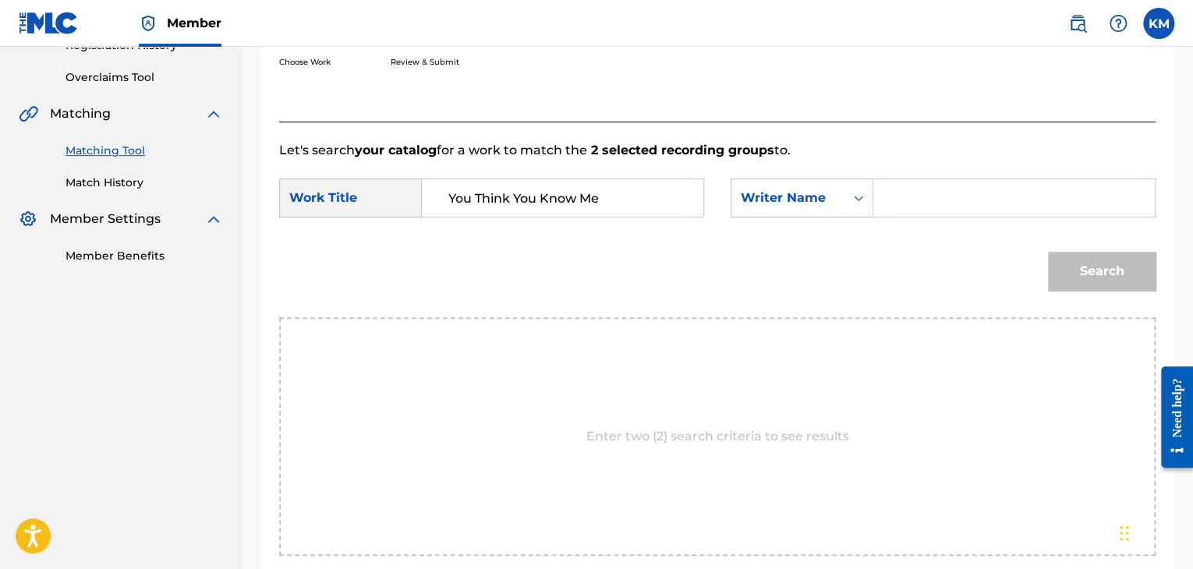
click at [936, 209] on input "Search Form" at bounding box center [1014, 197] width 255 height 37
type input "[PERSON_NAME]"
click at [1082, 274] on button "Search" at bounding box center [1102, 271] width 108 height 39
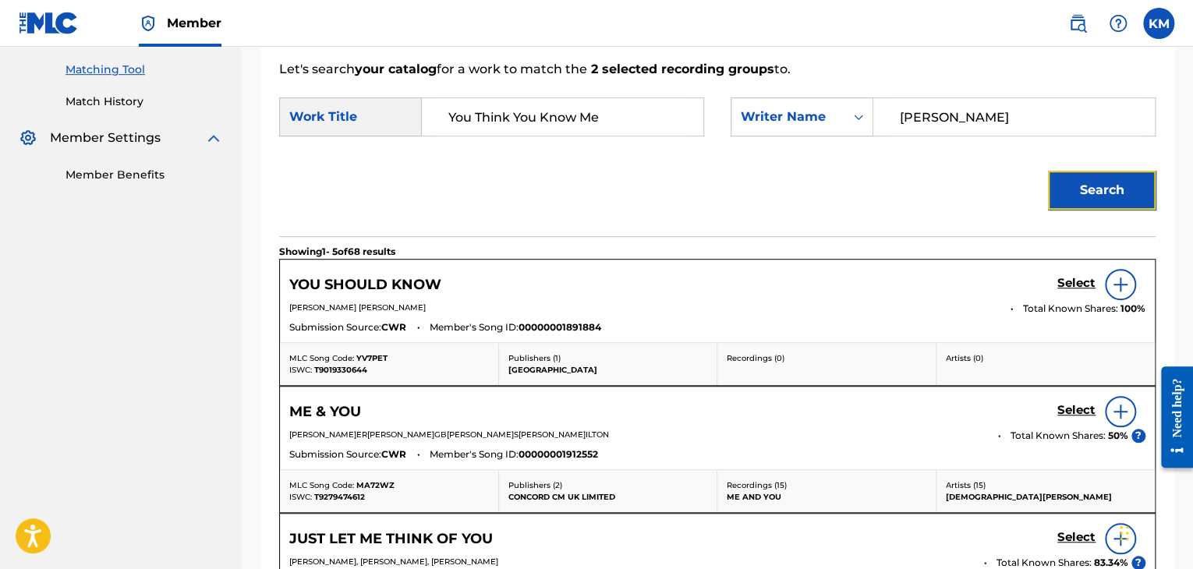
scroll to position [390, 0]
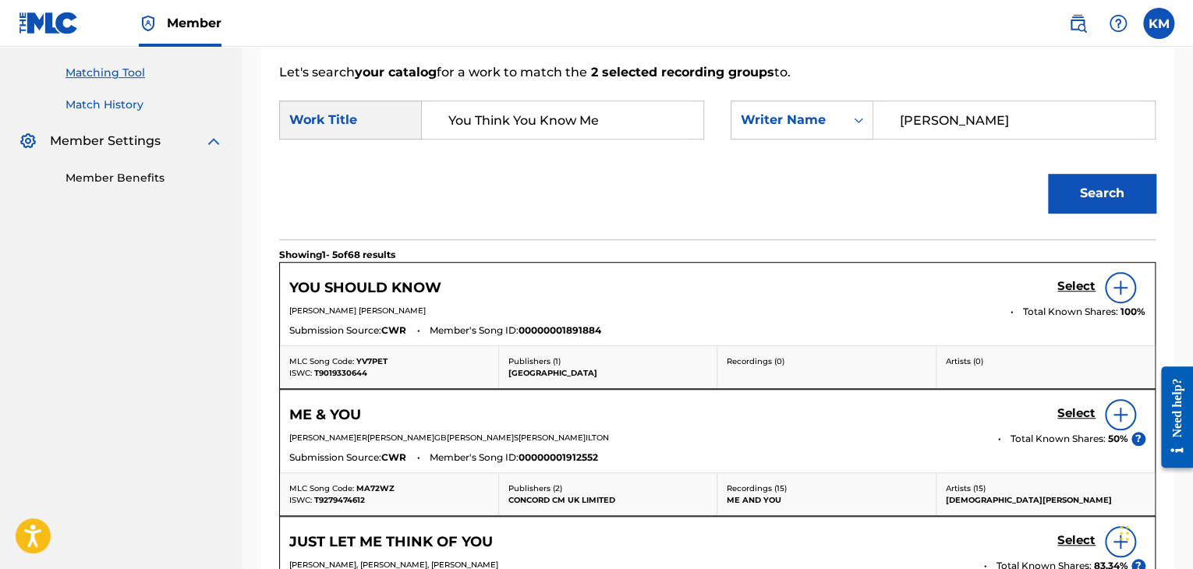
click at [110, 102] on link "Match History" at bounding box center [145, 105] width 158 height 16
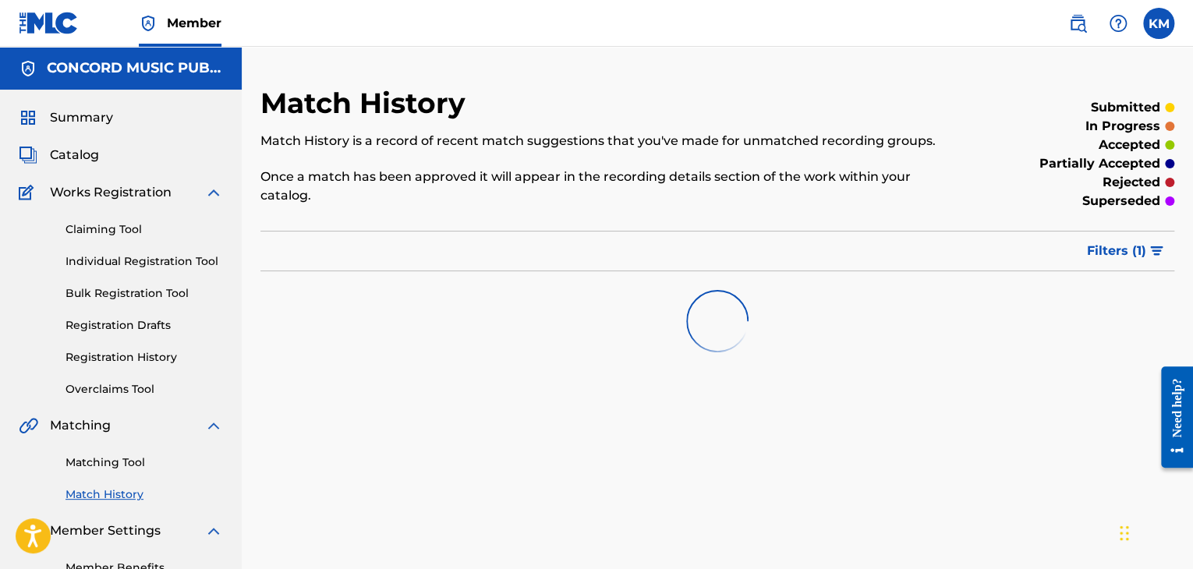
click at [112, 471] on div "Matching Tool Match History" at bounding box center [121, 469] width 204 height 68
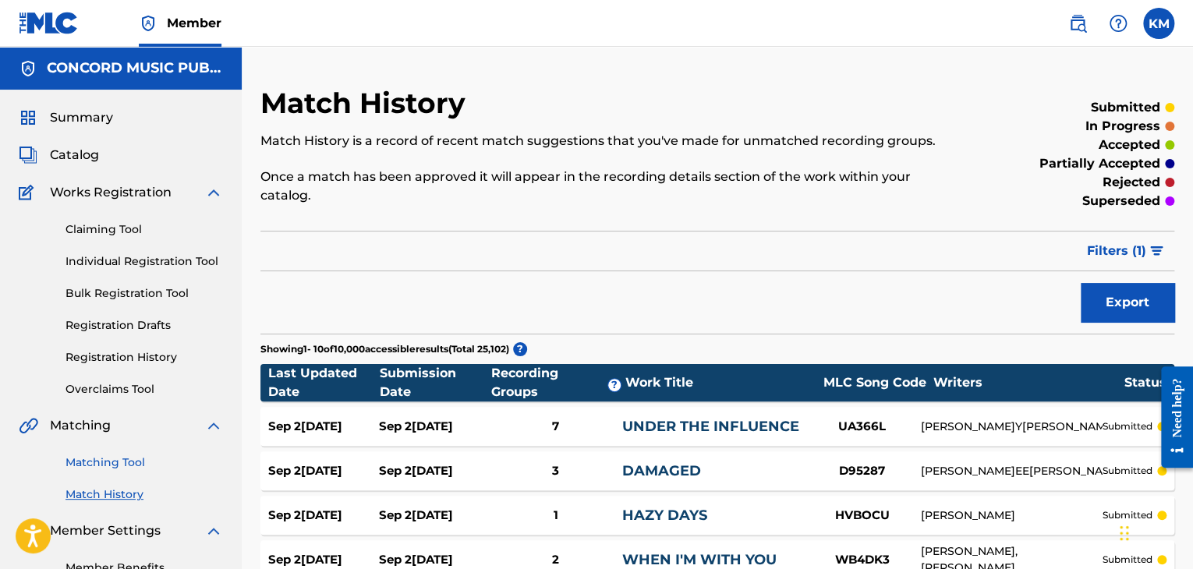
click at [128, 462] on link "Matching Tool" at bounding box center [145, 463] width 158 height 16
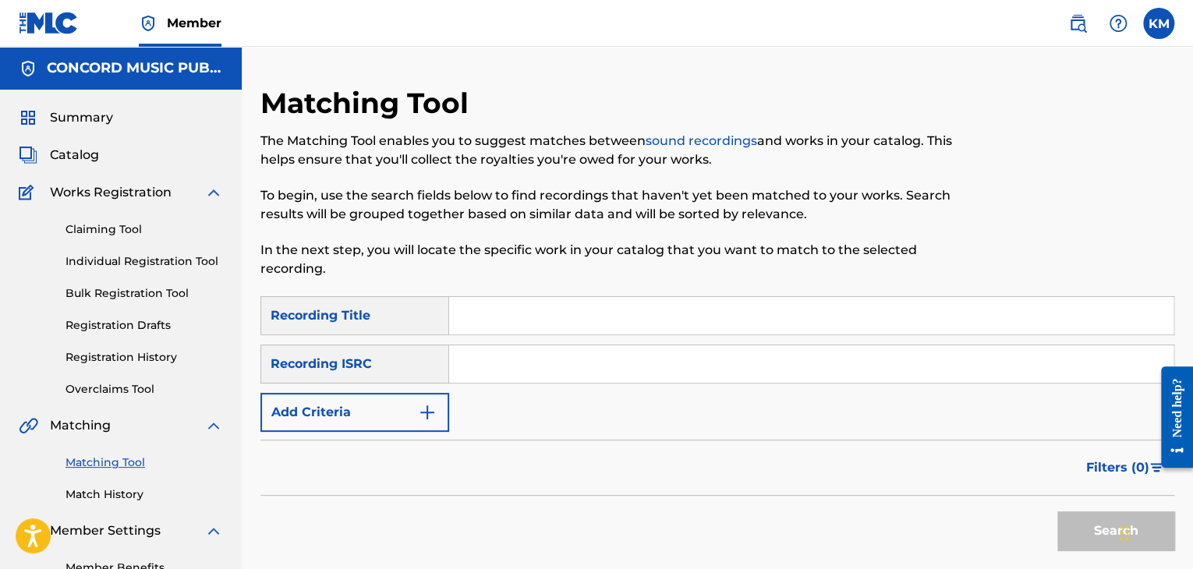
click at [546, 365] on input "Search Form" at bounding box center [811, 363] width 724 height 37
type input "QZHN51921022"
click at [1065, 526] on button "Search" at bounding box center [1115, 531] width 117 height 39
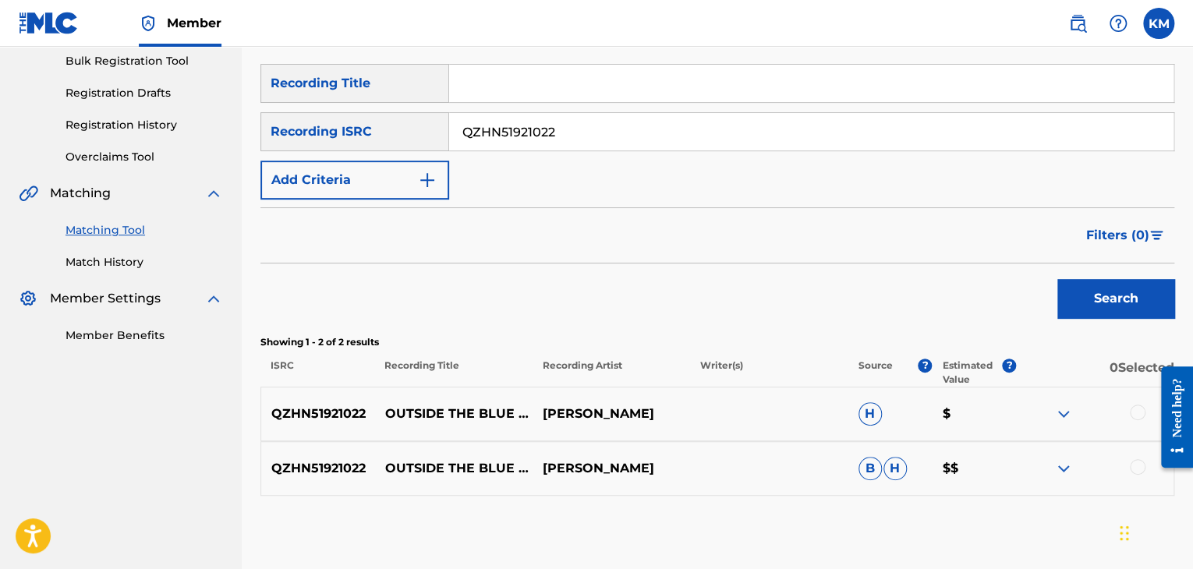
scroll to position [312, 0]
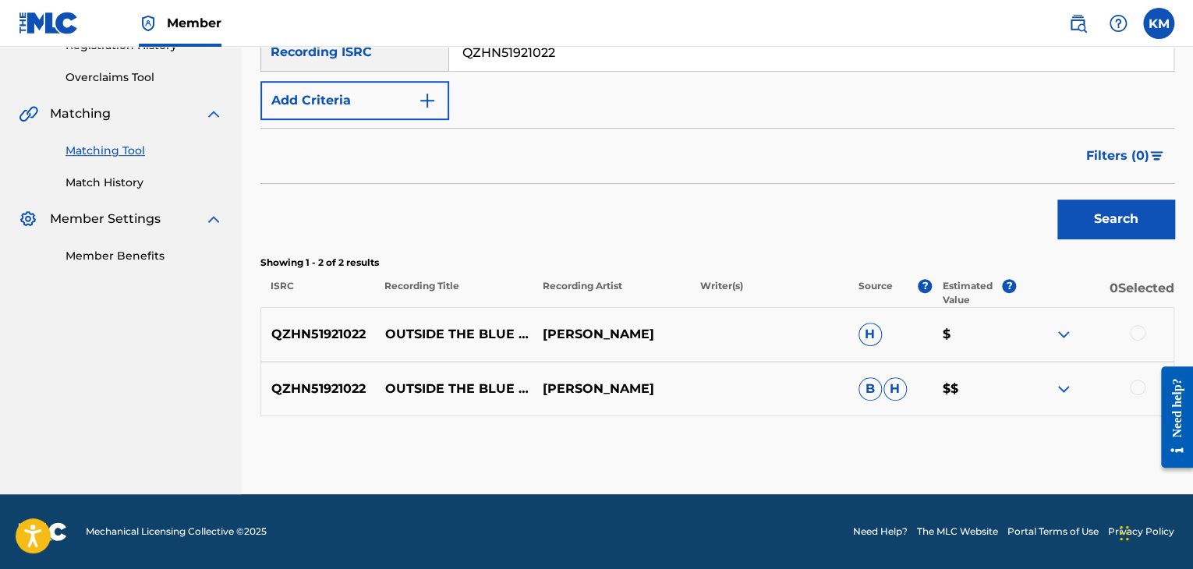
click at [1133, 383] on div at bounding box center [1138, 388] width 16 height 16
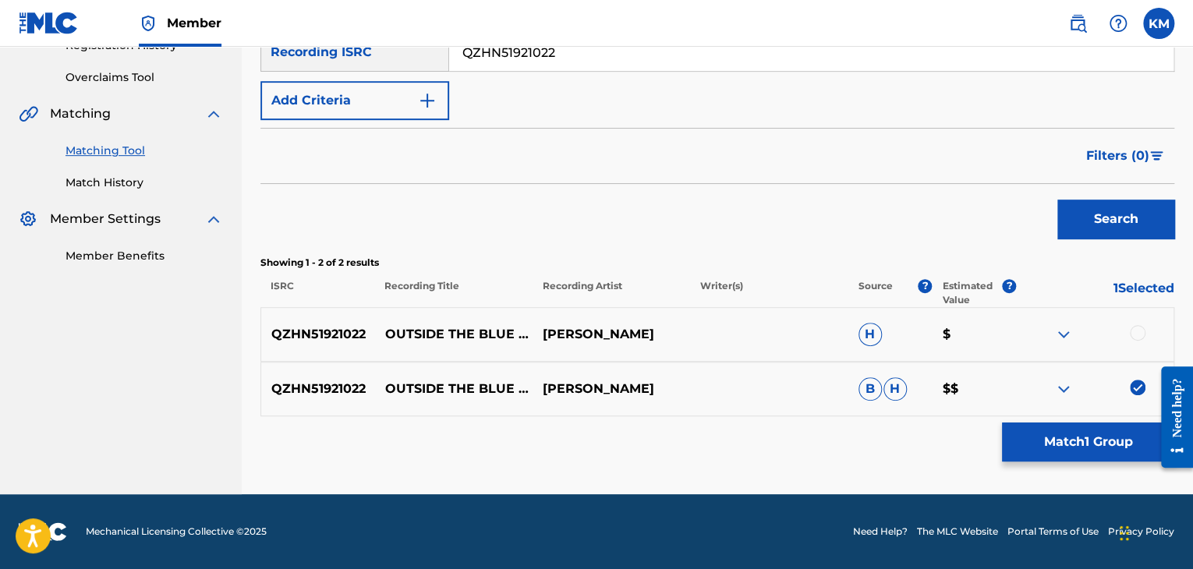
click at [1140, 325] on div at bounding box center [1138, 333] width 16 height 16
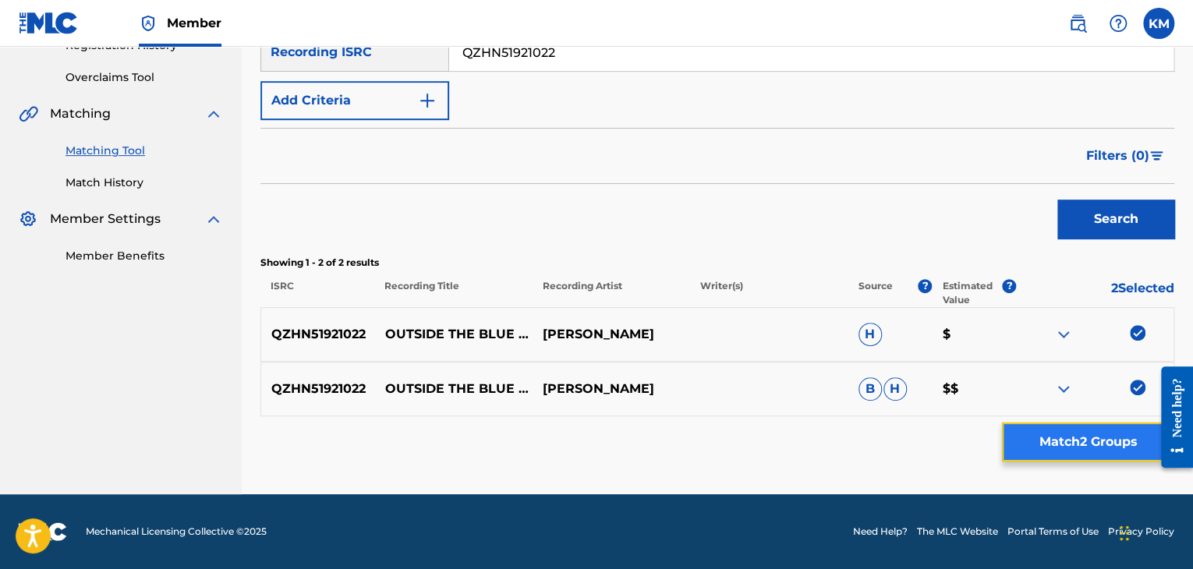
click at [1073, 441] on button "Match 2 Groups" at bounding box center [1088, 442] width 172 height 39
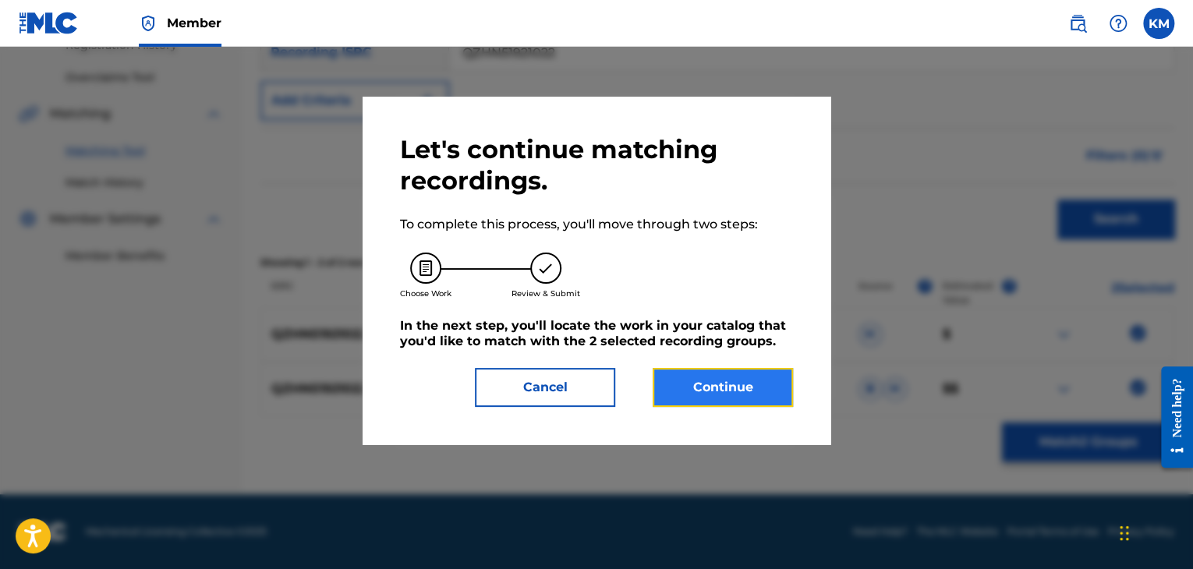
click at [682, 402] on button "Continue" at bounding box center [723, 387] width 140 height 39
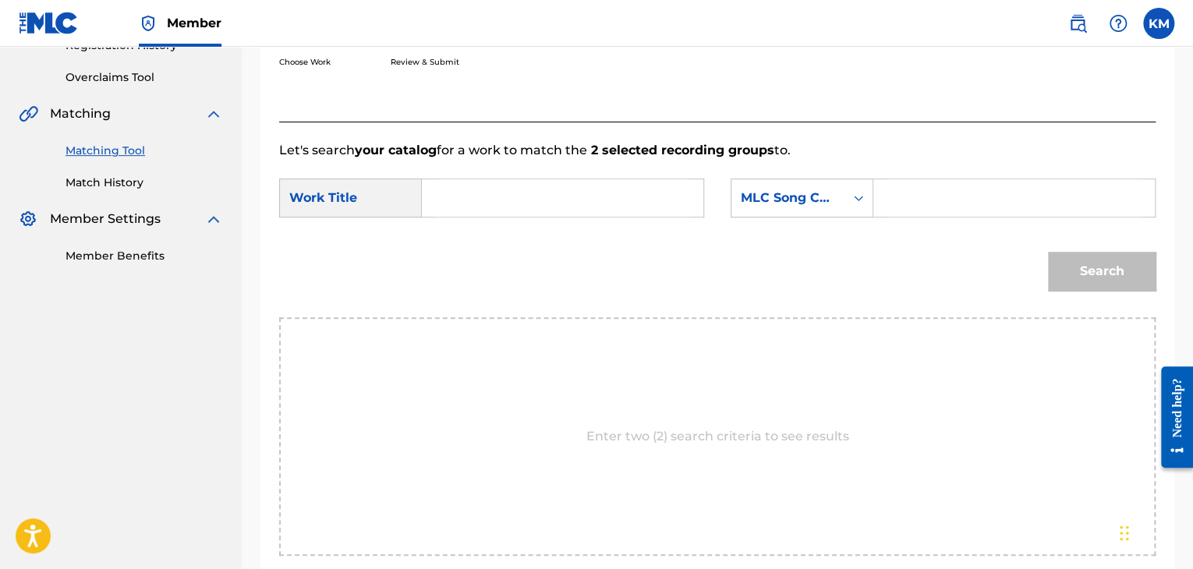
click at [445, 209] on input "Search Form" at bounding box center [562, 197] width 255 height 37
type input "Outside The Blue - Knights of Zion's Nebula Mix"
click at [862, 199] on icon "Search Form" at bounding box center [859, 198] width 16 height 16
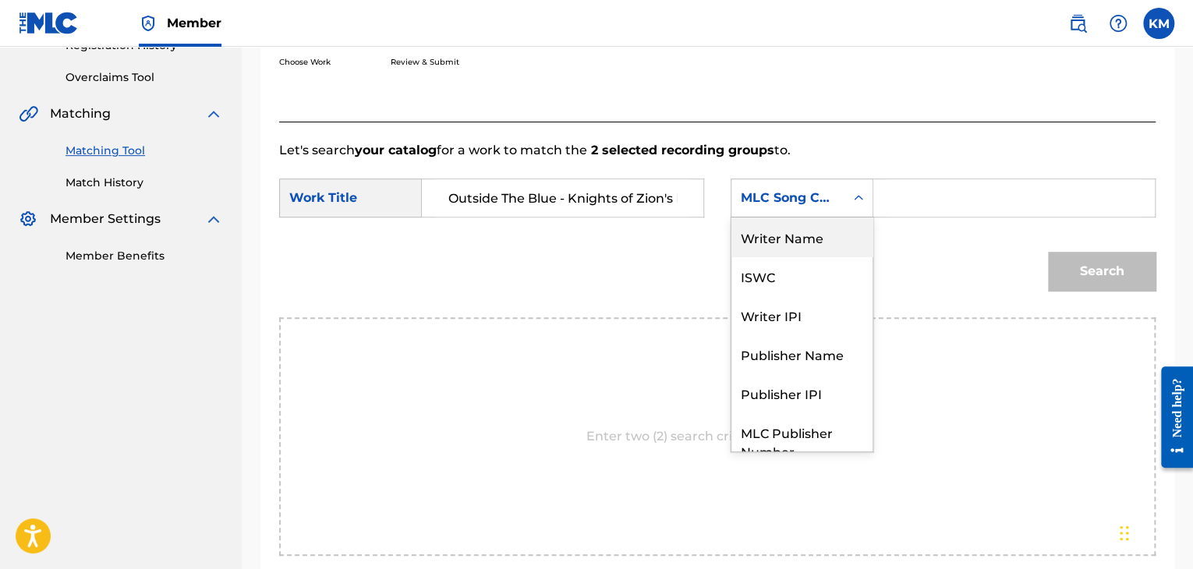
click at [820, 232] on div "Writer Name" at bounding box center [802, 237] width 141 height 39
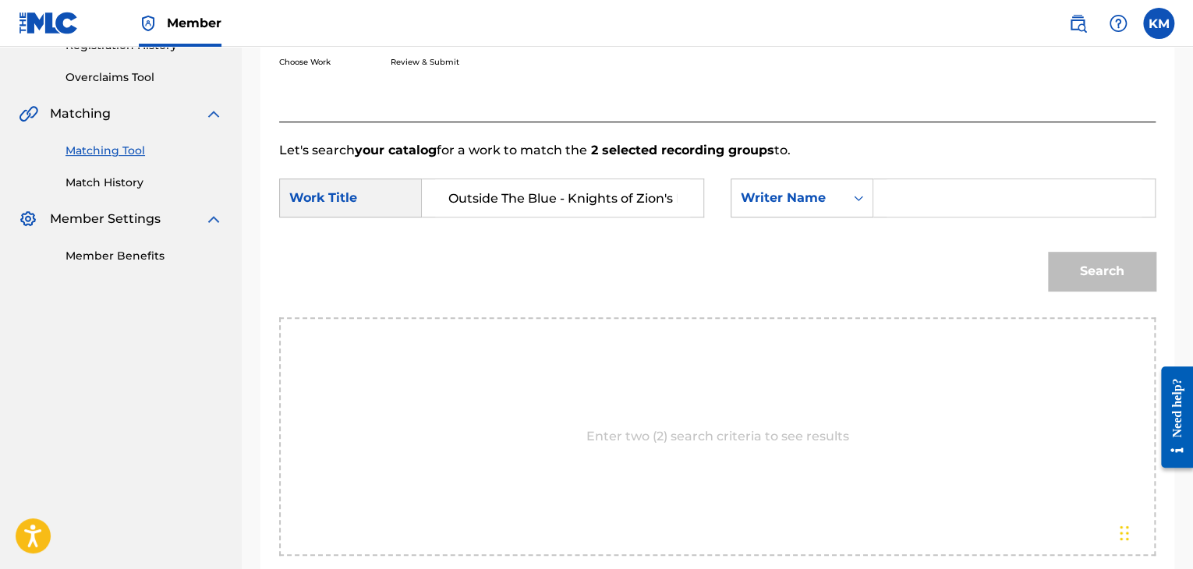
click at [908, 204] on input "Search Form" at bounding box center [1014, 197] width 255 height 37
type input "[PERSON_NAME]"
click at [1097, 284] on button "Search" at bounding box center [1102, 271] width 108 height 39
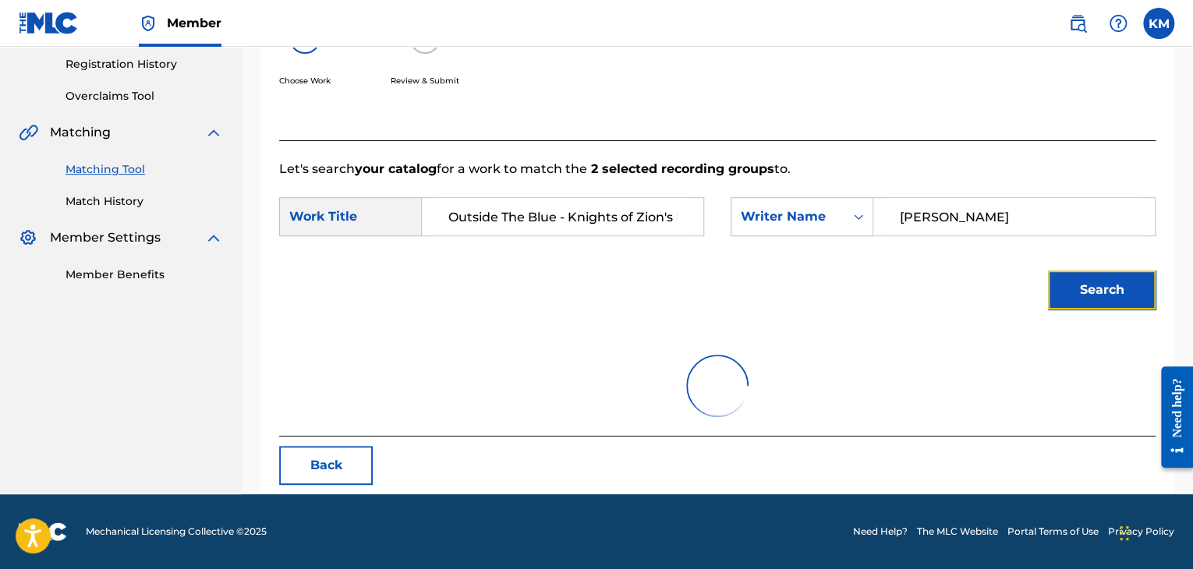
scroll to position [312, 0]
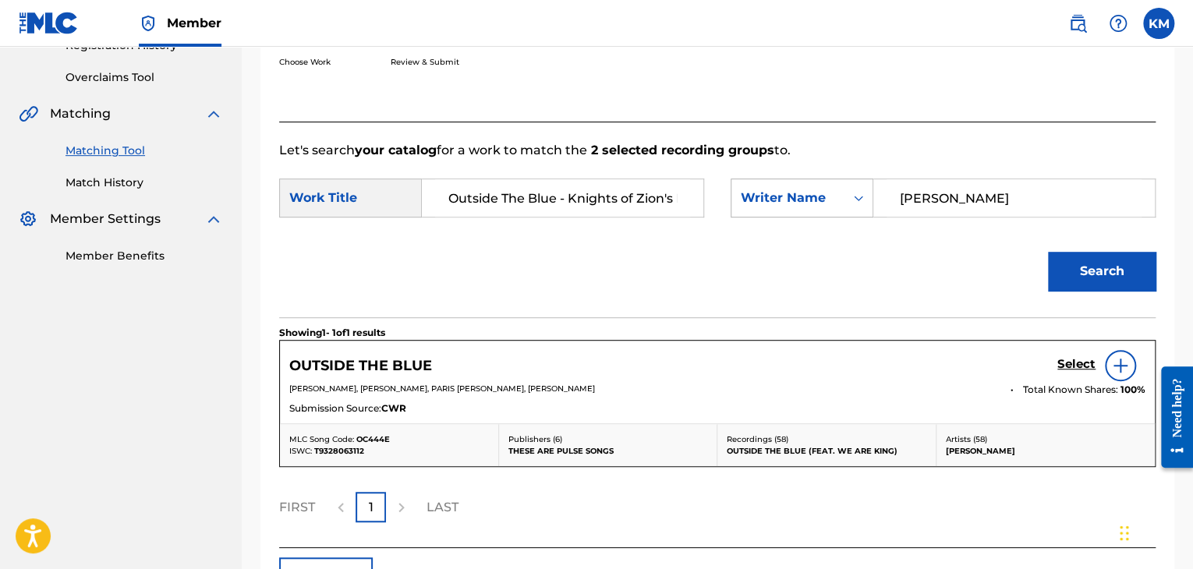
click at [854, 196] on icon "Search Form" at bounding box center [859, 198] width 16 height 16
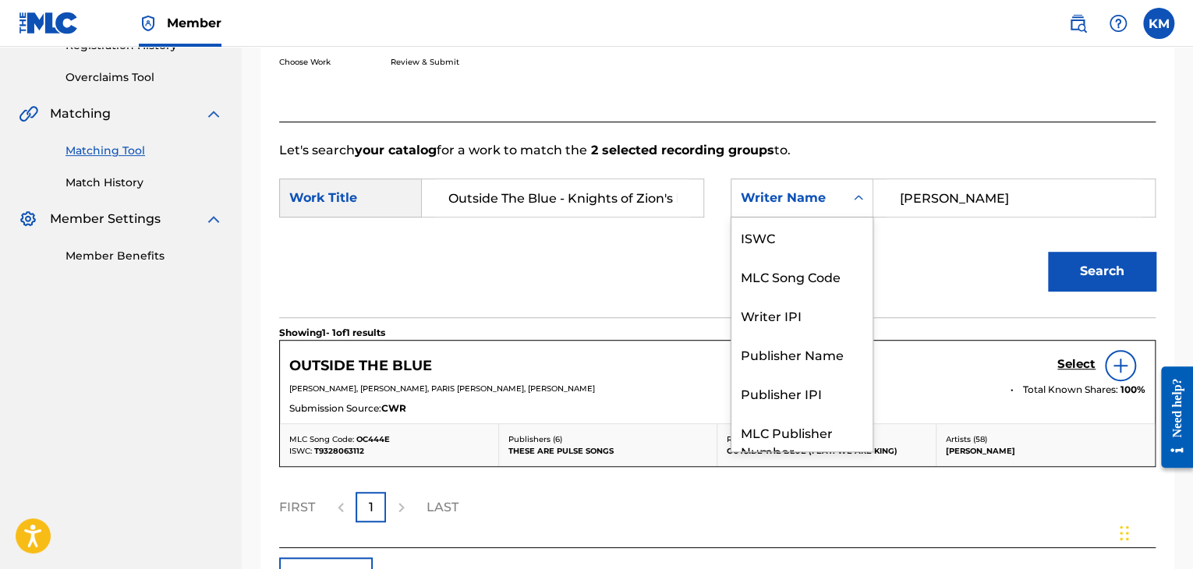
scroll to position [58, 0]
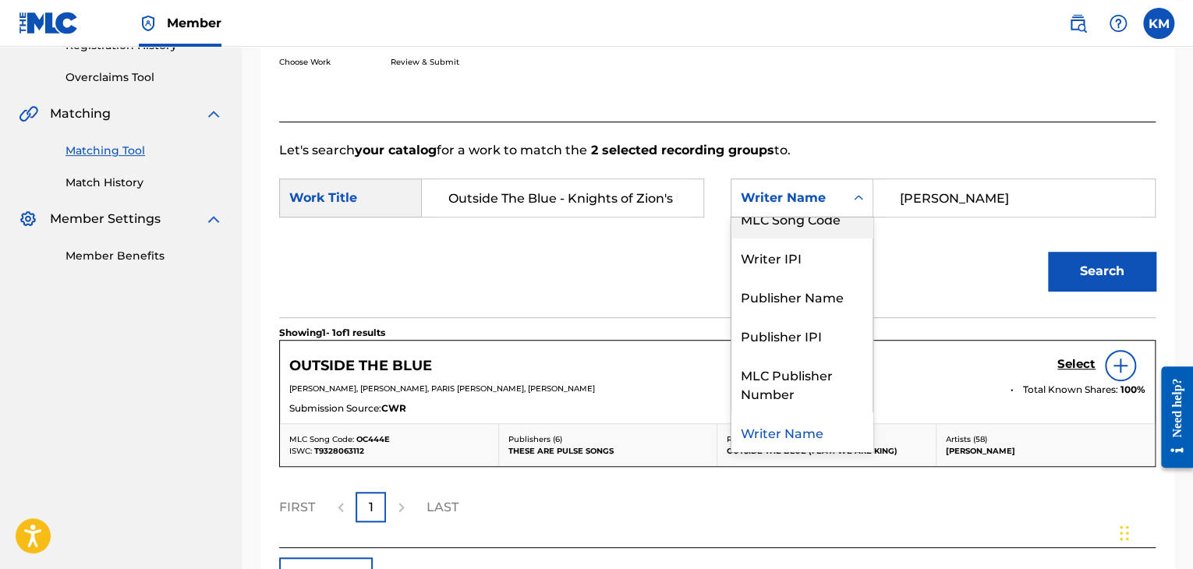
click at [853, 222] on div "MLC Song Code" at bounding box center [802, 218] width 141 height 39
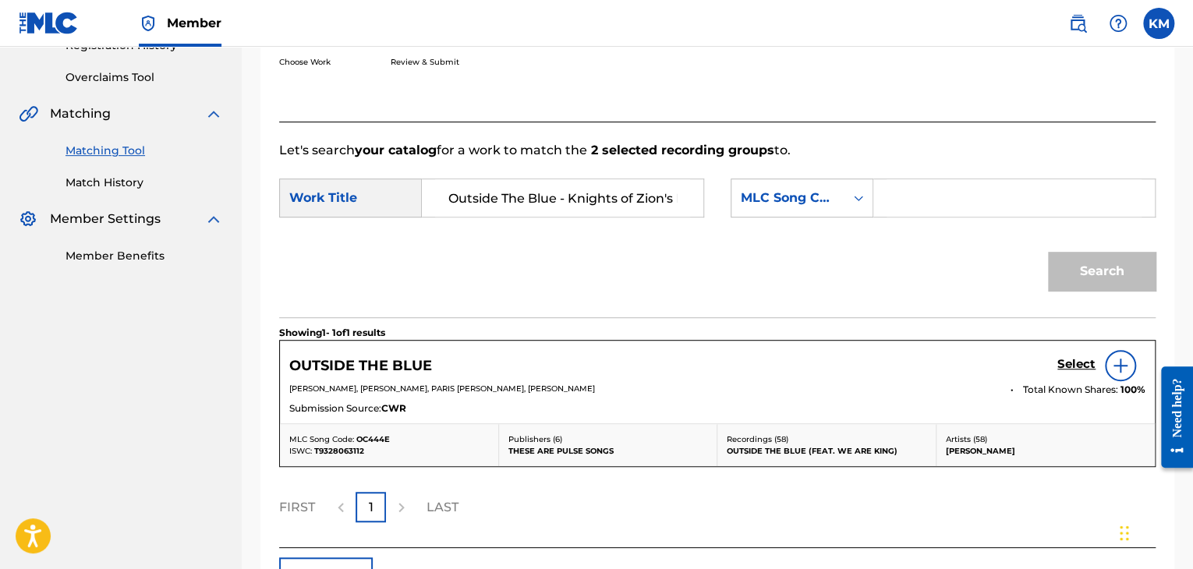
click at [898, 193] on input "Search Form" at bounding box center [1014, 197] width 255 height 37
type input "OC9F1S"
click at [1051, 269] on button "Search" at bounding box center [1102, 271] width 108 height 39
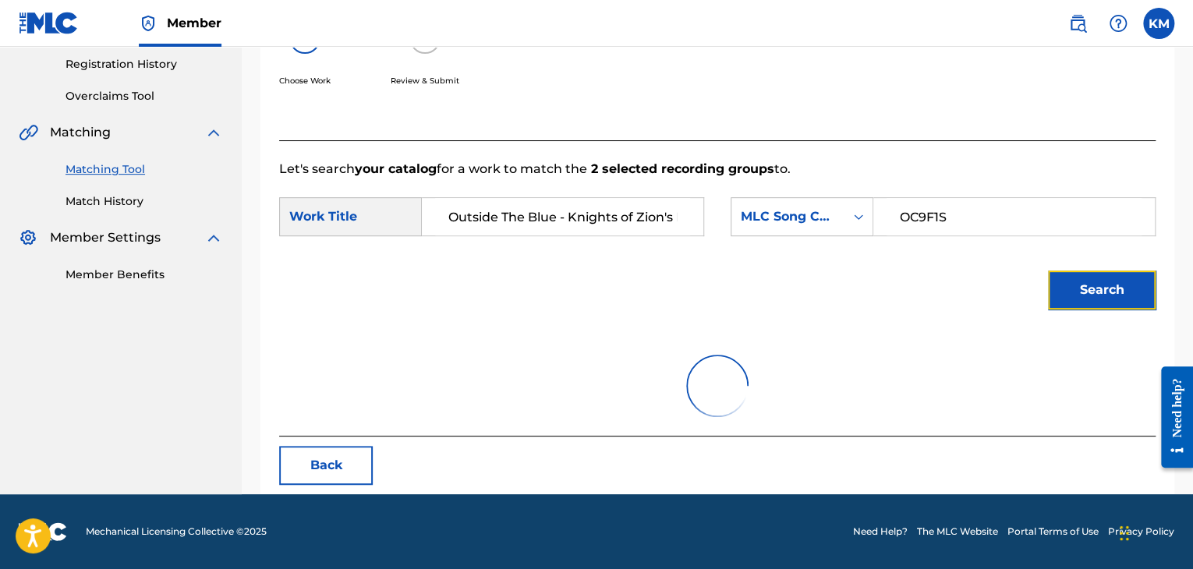
scroll to position [226, 0]
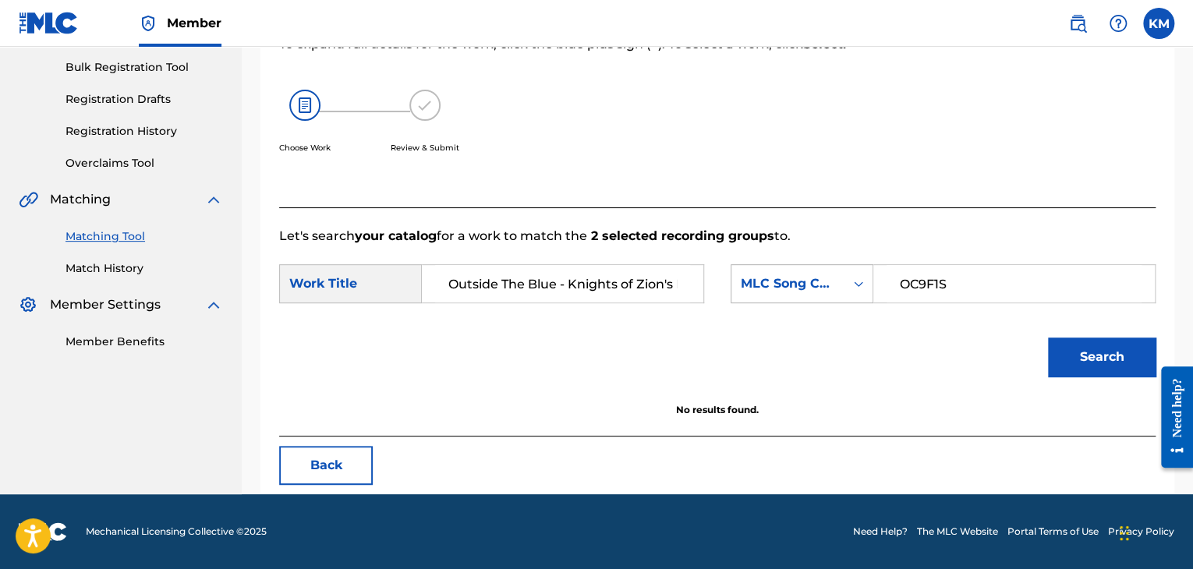
click at [861, 284] on icon "Search Form" at bounding box center [858, 284] width 9 height 5
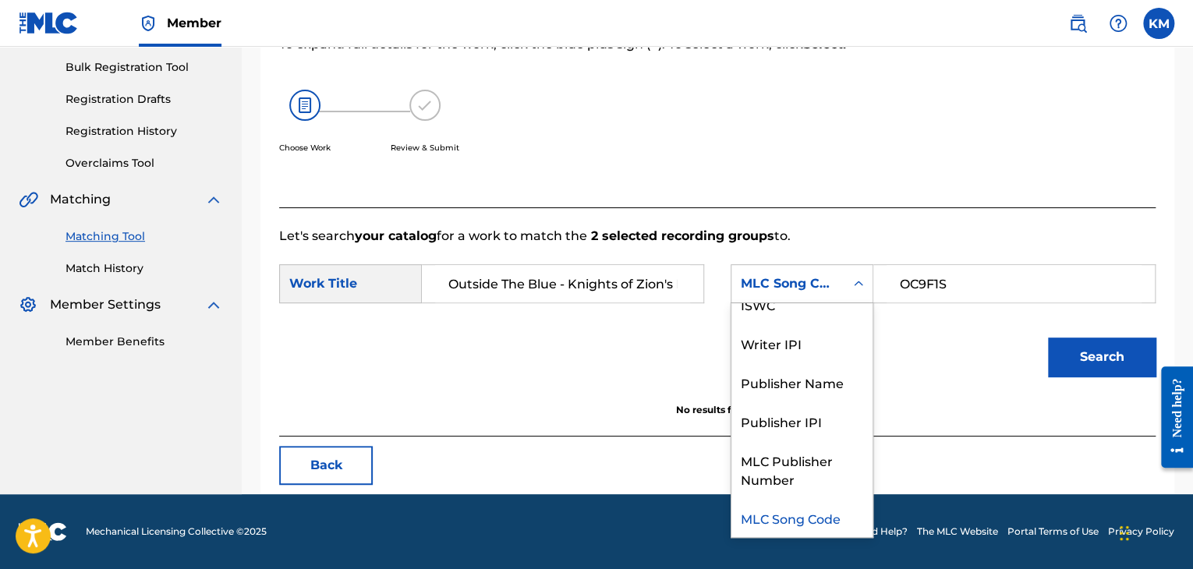
scroll to position [0, 0]
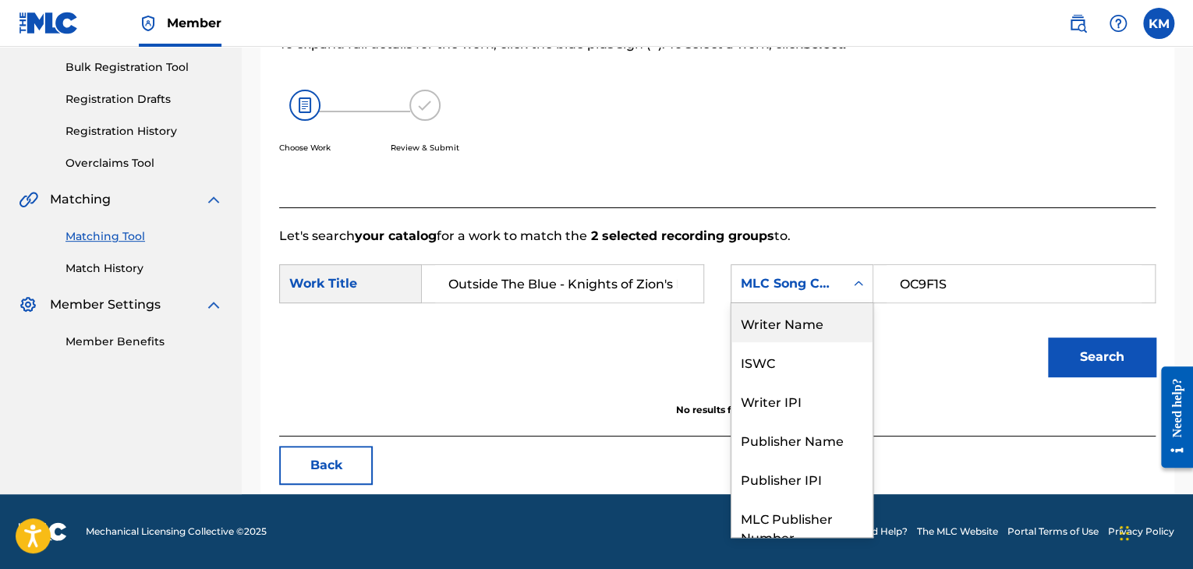
click at [820, 319] on div "Writer Name" at bounding box center [802, 322] width 141 height 39
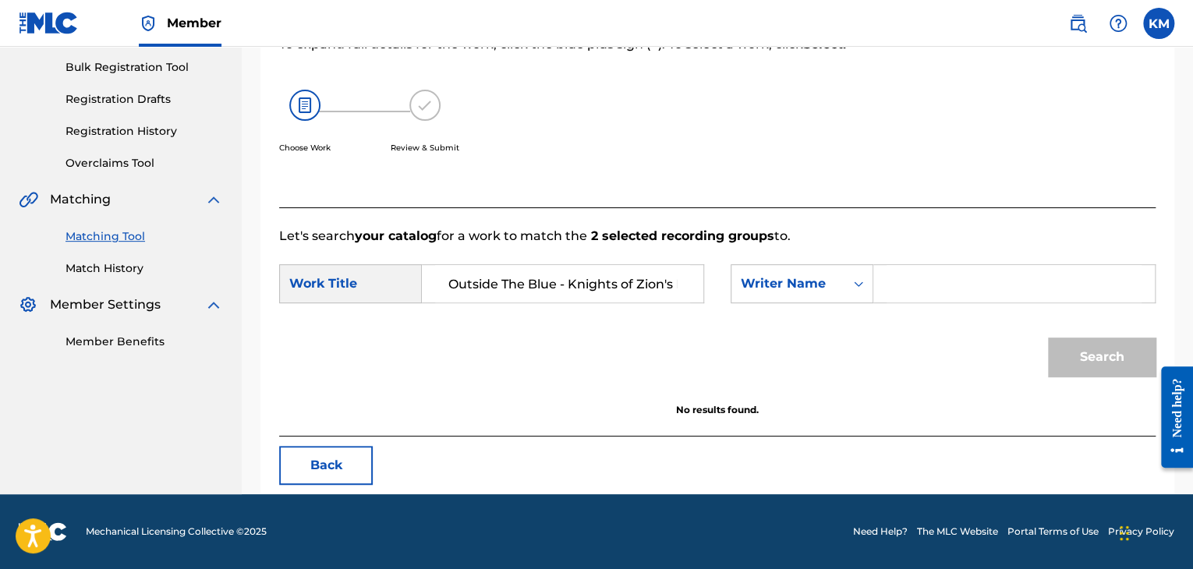
click at [914, 276] on input "Search Form" at bounding box center [1014, 283] width 255 height 37
type input "[PERSON_NAME]"
click at [1059, 347] on button "Search" at bounding box center [1102, 357] width 108 height 39
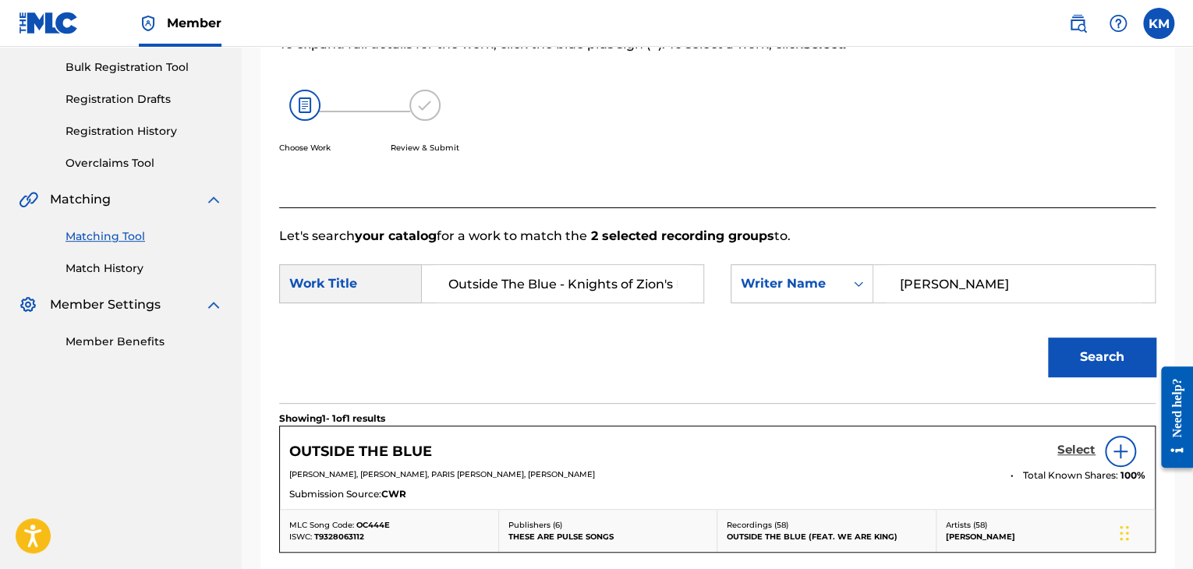
click at [1065, 450] on h5 "Select" at bounding box center [1076, 450] width 38 height 15
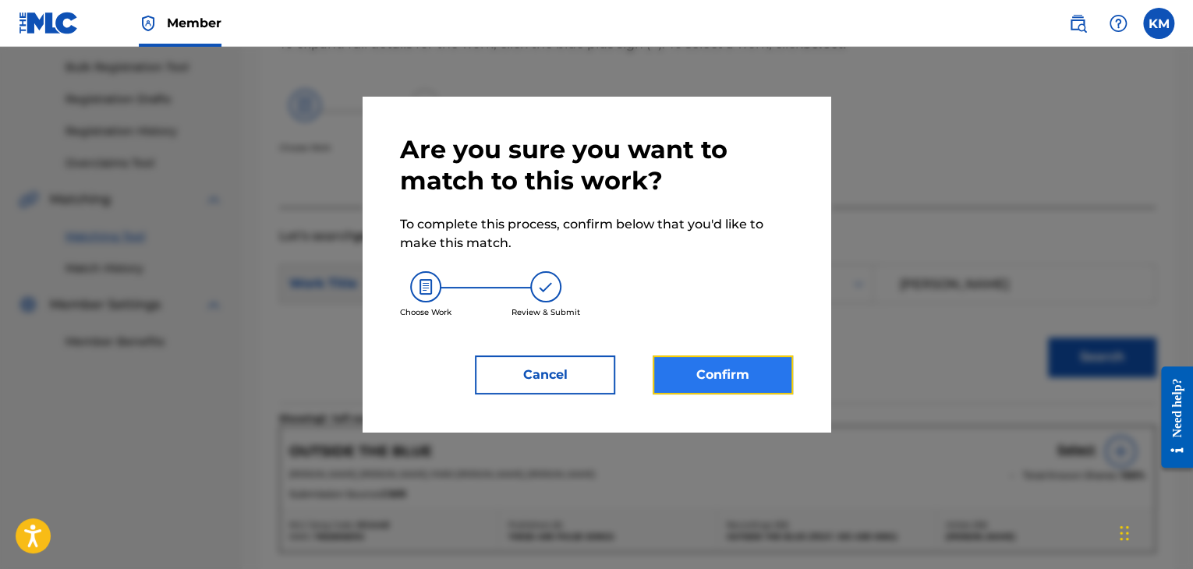
click at [758, 377] on button "Confirm" at bounding box center [723, 375] width 140 height 39
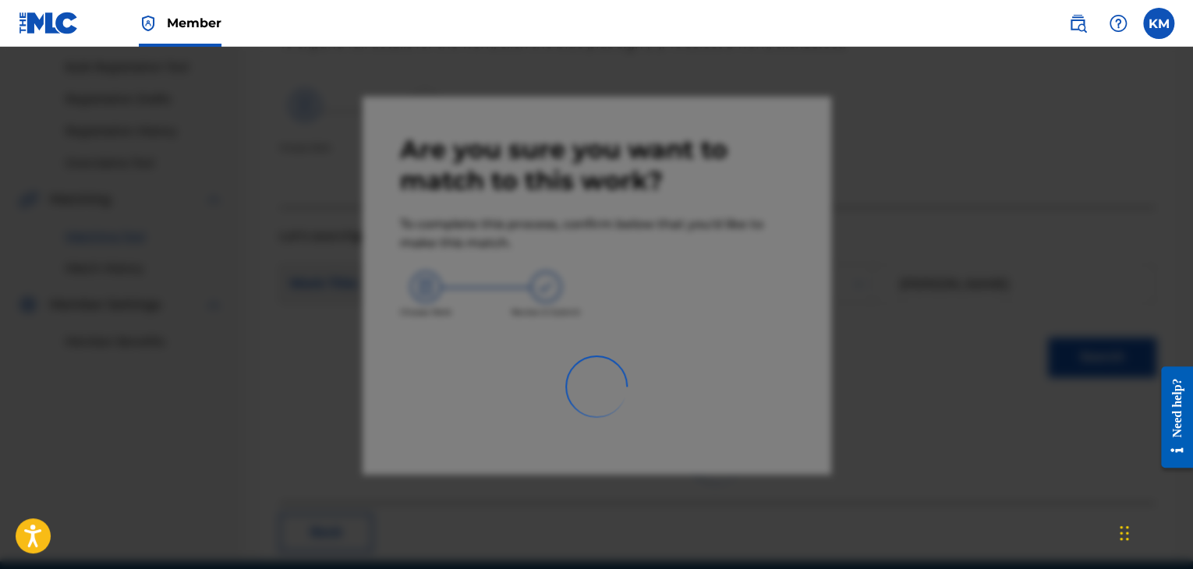
scroll to position [101, 0]
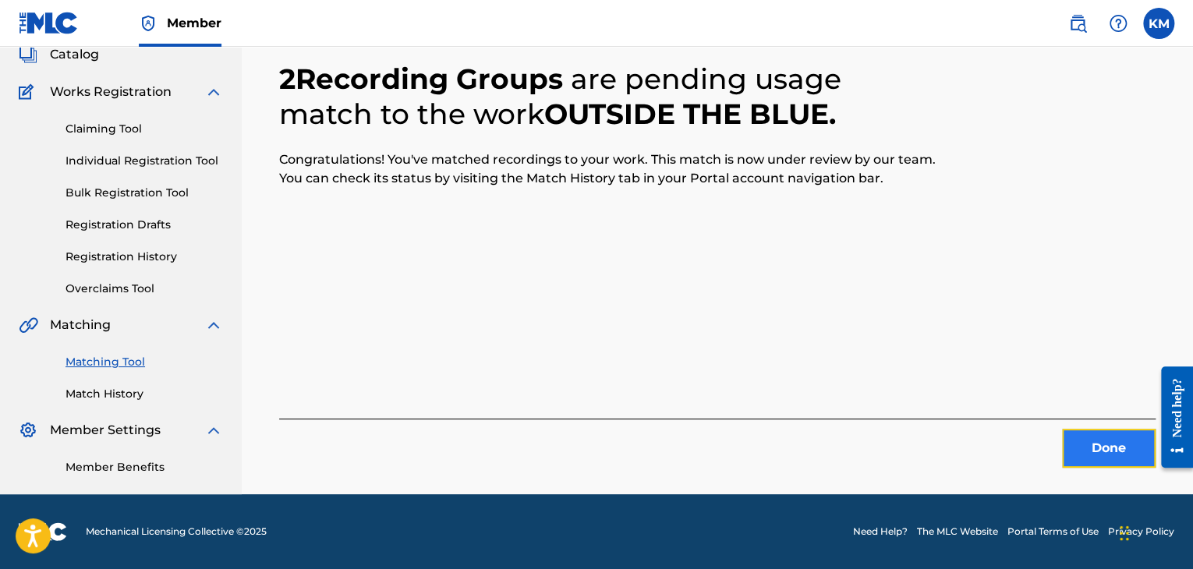
click at [1100, 445] on button "Done" at bounding box center [1109, 448] width 94 height 39
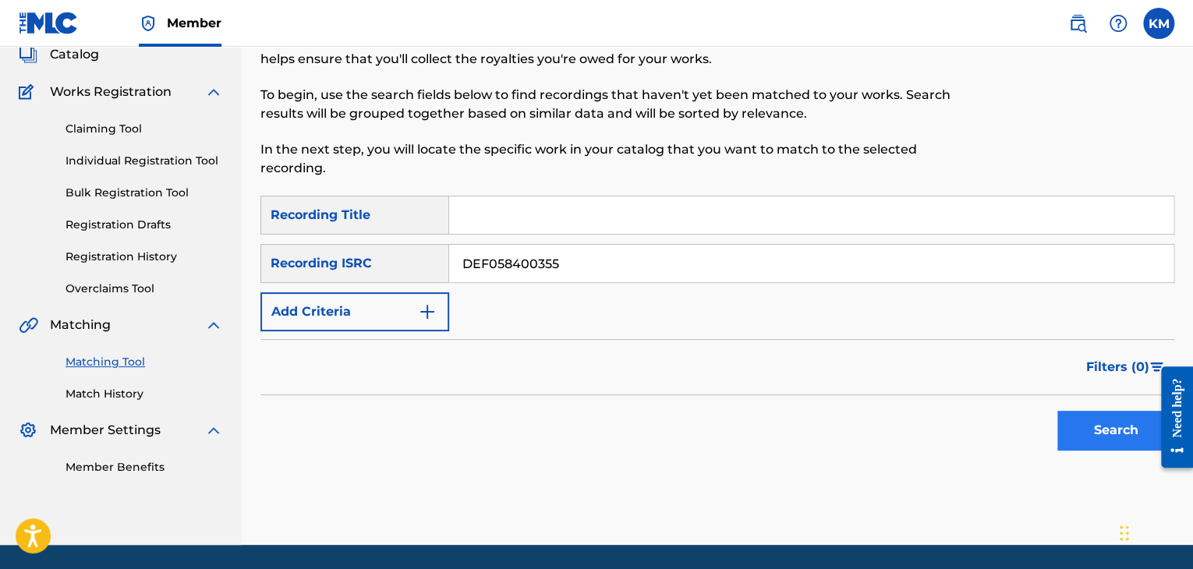
type input "DEF058400355"
click at [1108, 437] on button "Search" at bounding box center [1115, 430] width 117 height 39
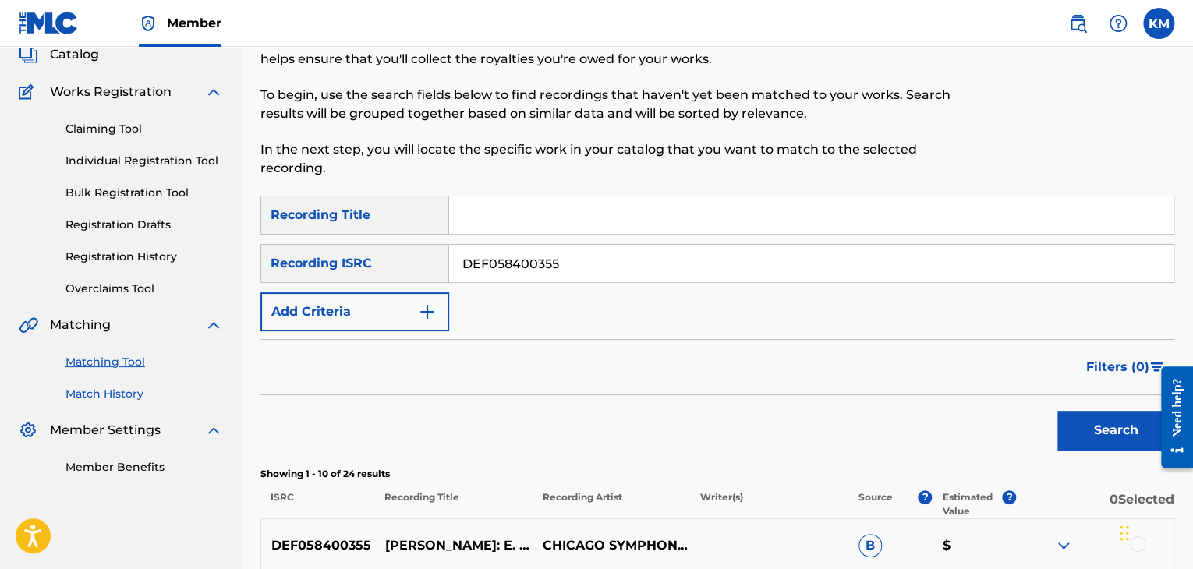
click at [131, 391] on link "Match History" at bounding box center [145, 394] width 158 height 16
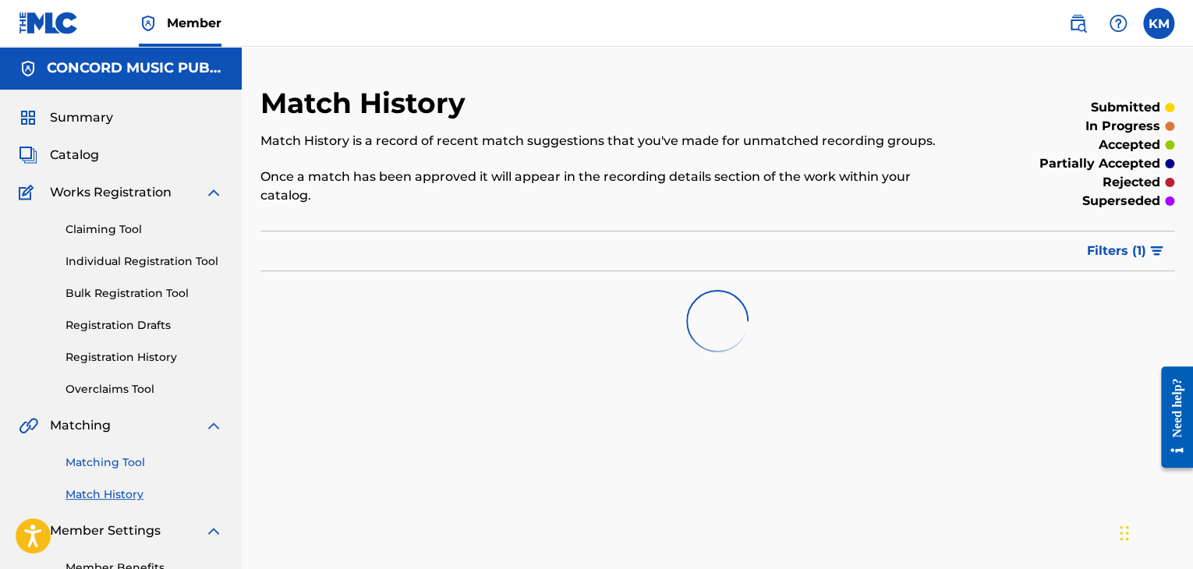
click at [124, 467] on link "Matching Tool" at bounding box center [145, 463] width 158 height 16
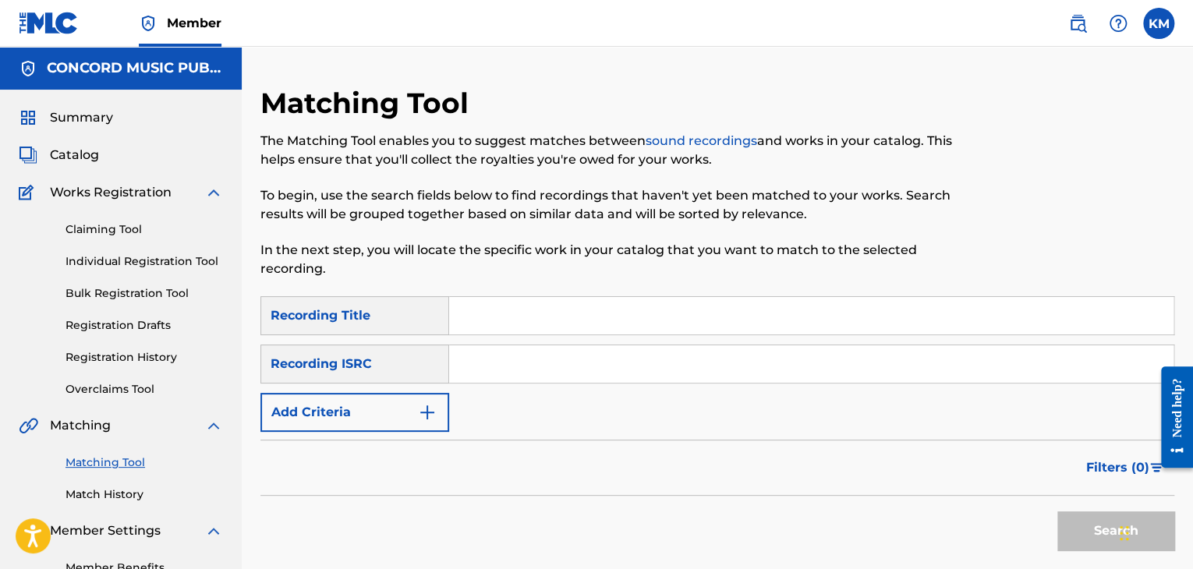
click at [518, 367] on input "Search Form" at bounding box center [811, 363] width 724 height 37
type input "JPH209900021"
click at [1086, 522] on button "Search" at bounding box center [1115, 531] width 117 height 39
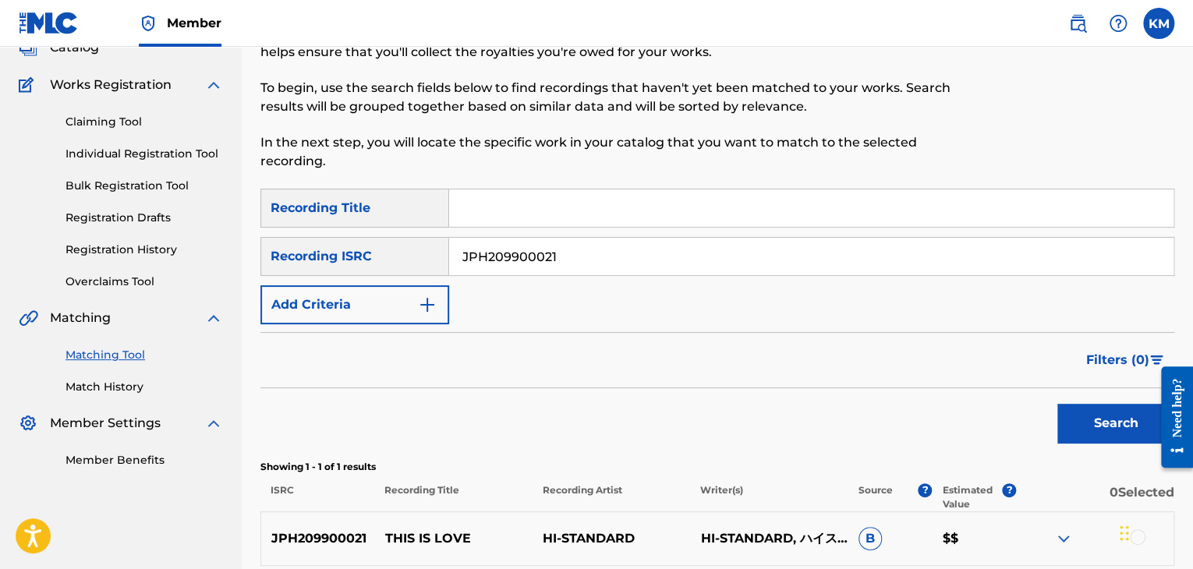
scroll to position [234, 0]
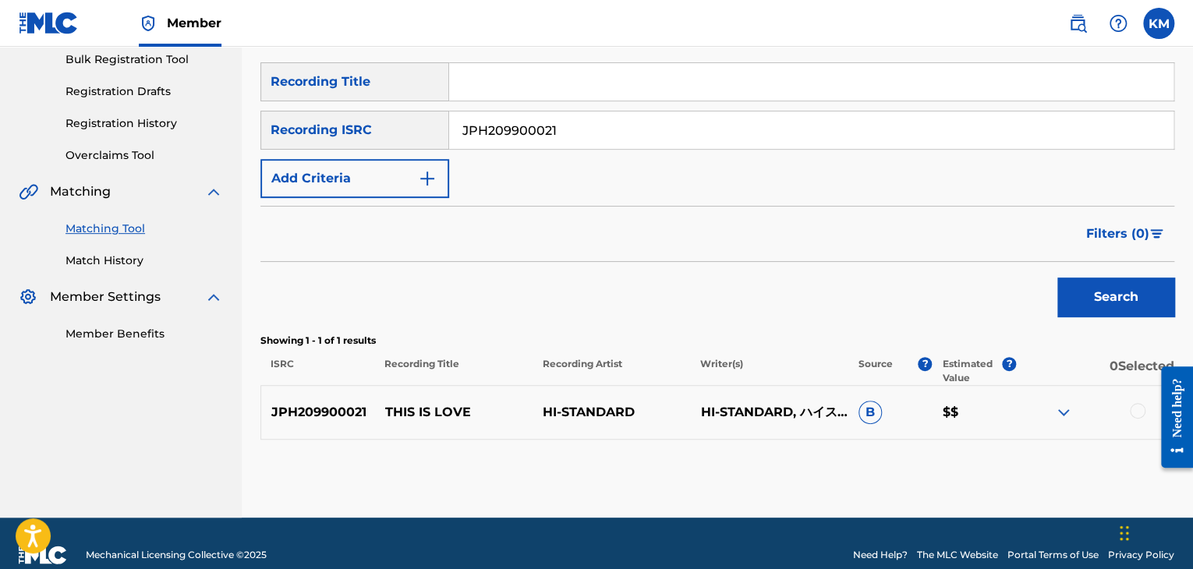
click at [1136, 412] on div at bounding box center [1138, 411] width 16 height 16
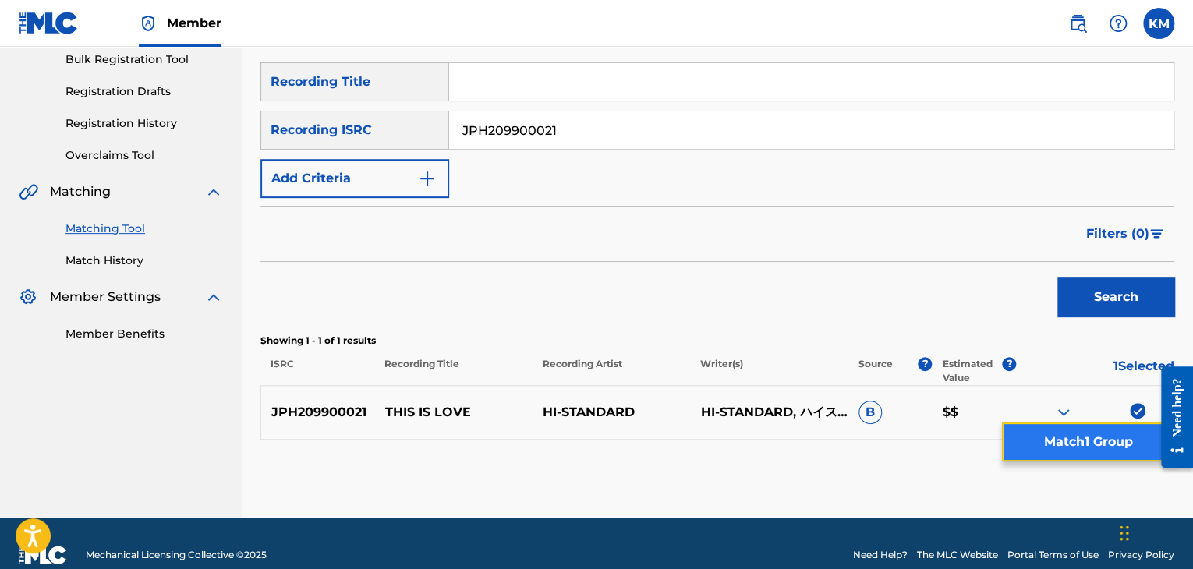
click at [1079, 445] on button "Match 1 Group" at bounding box center [1088, 442] width 172 height 39
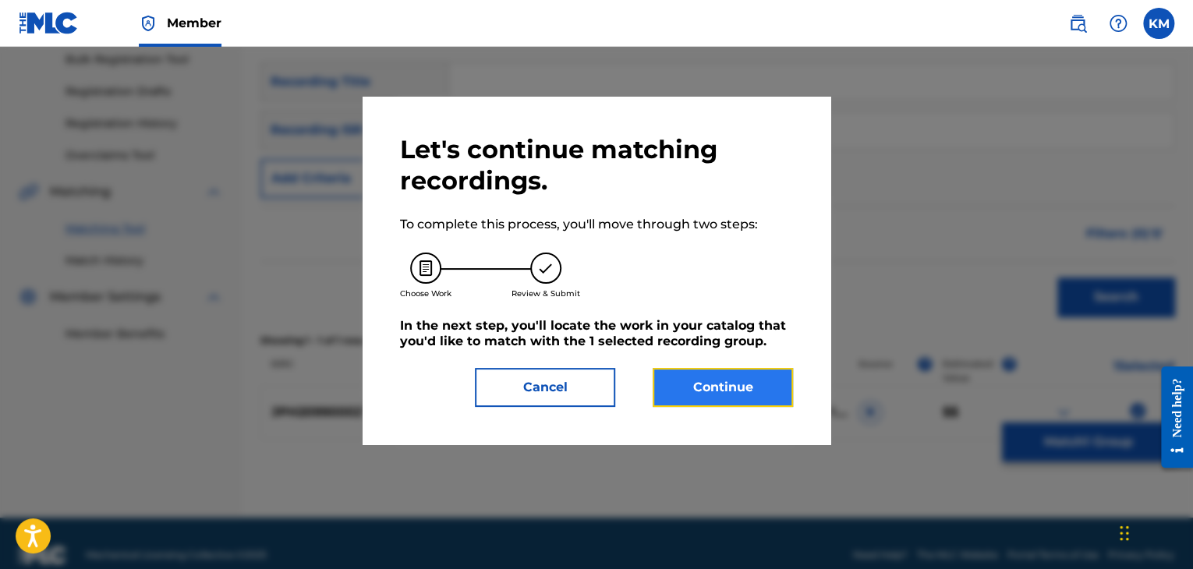
click at [741, 378] on button "Continue" at bounding box center [723, 387] width 140 height 39
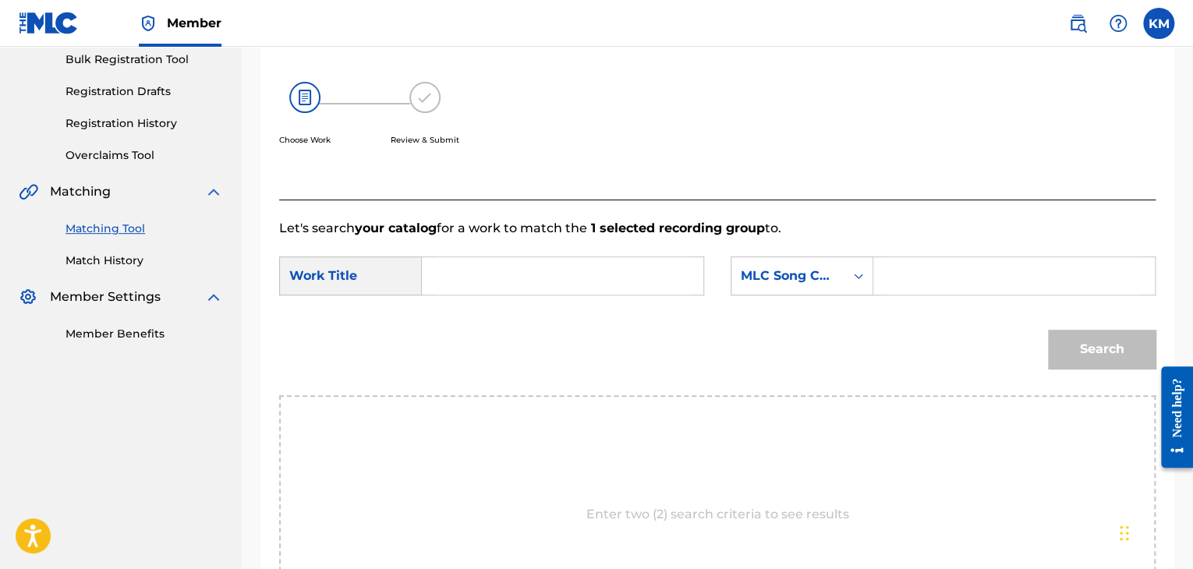
click at [571, 274] on input "Search Form" at bounding box center [562, 275] width 255 height 37
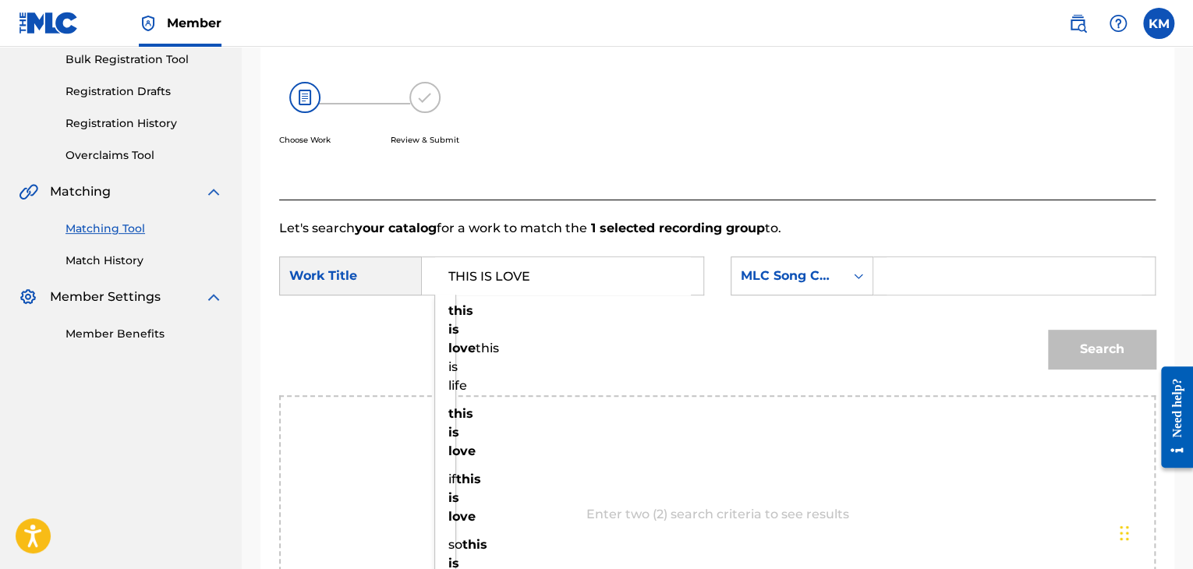
type input "THIS IS LOVE"
click at [857, 271] on icon "Search Form" at bounding box center [859, 276] width 16 height 16
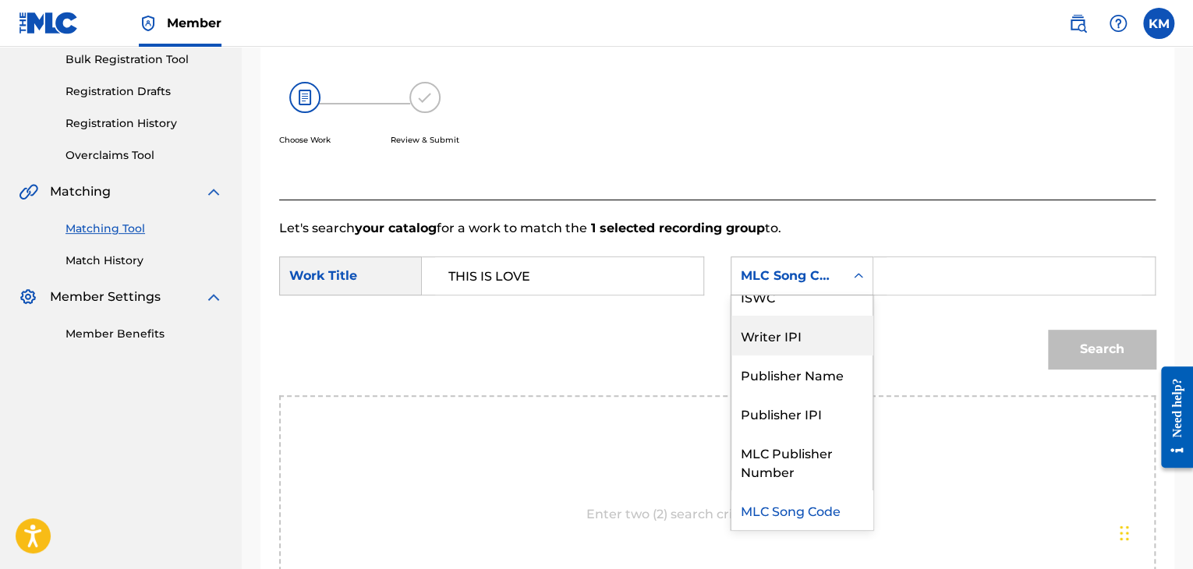
scroll to position [0, 0]
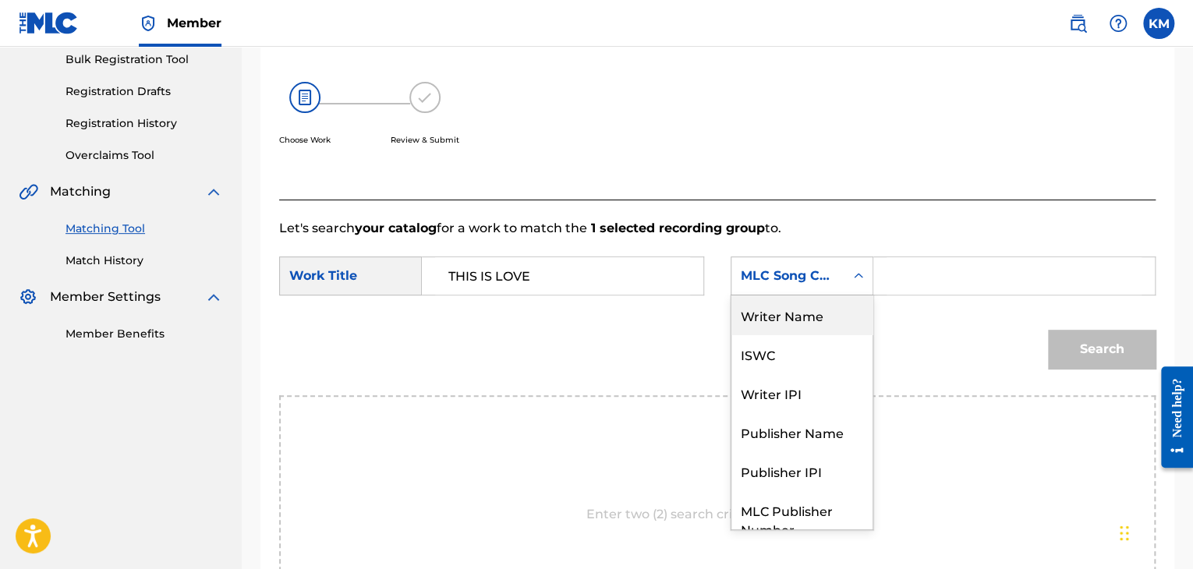
click at [820, 317] on div "Writer Name" at bounding box center [802, 315] width 141 height 39
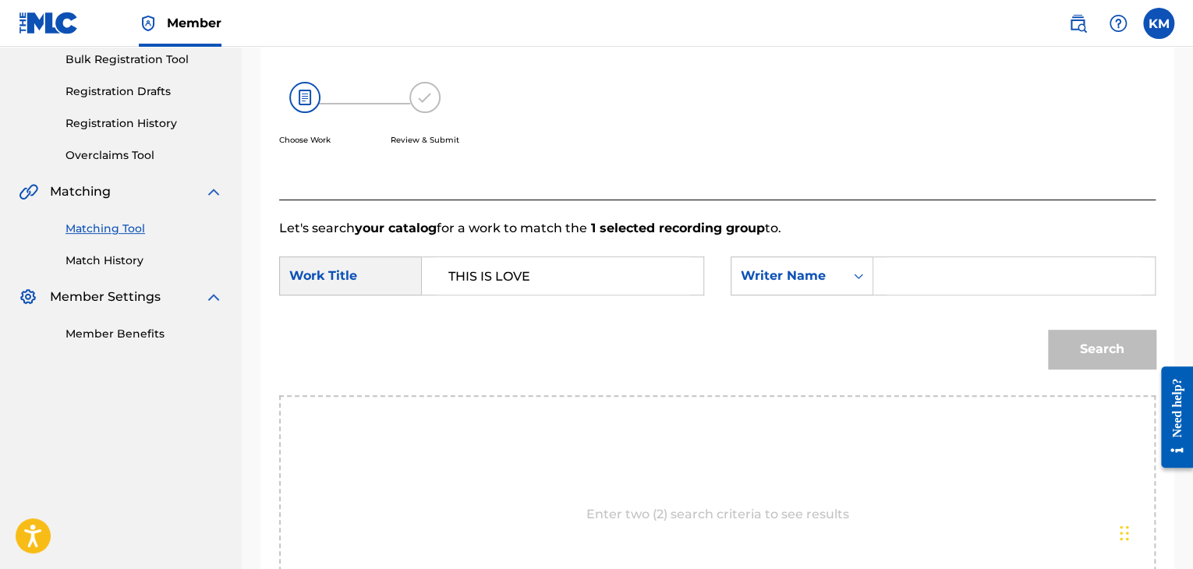
click at [898, 289] on input "Search Form" at bounding box center [1014, 275] width 255 height 37
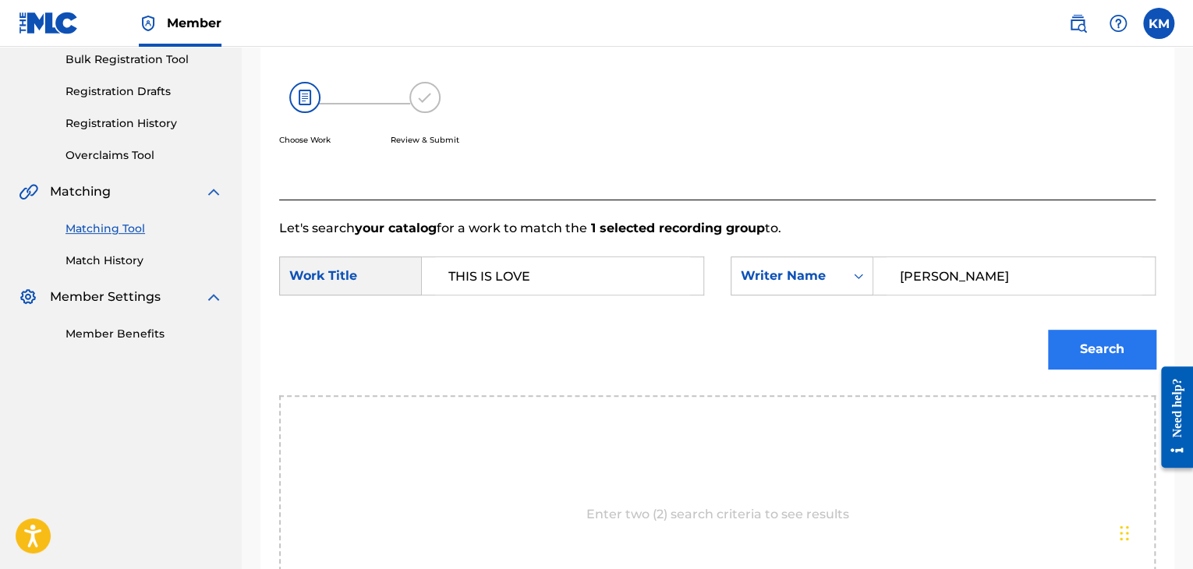
type input "[PERSON_NAME]"
click at [1080, 353] on button "Search" at bounding box center [1102, 349] width 108 height 39
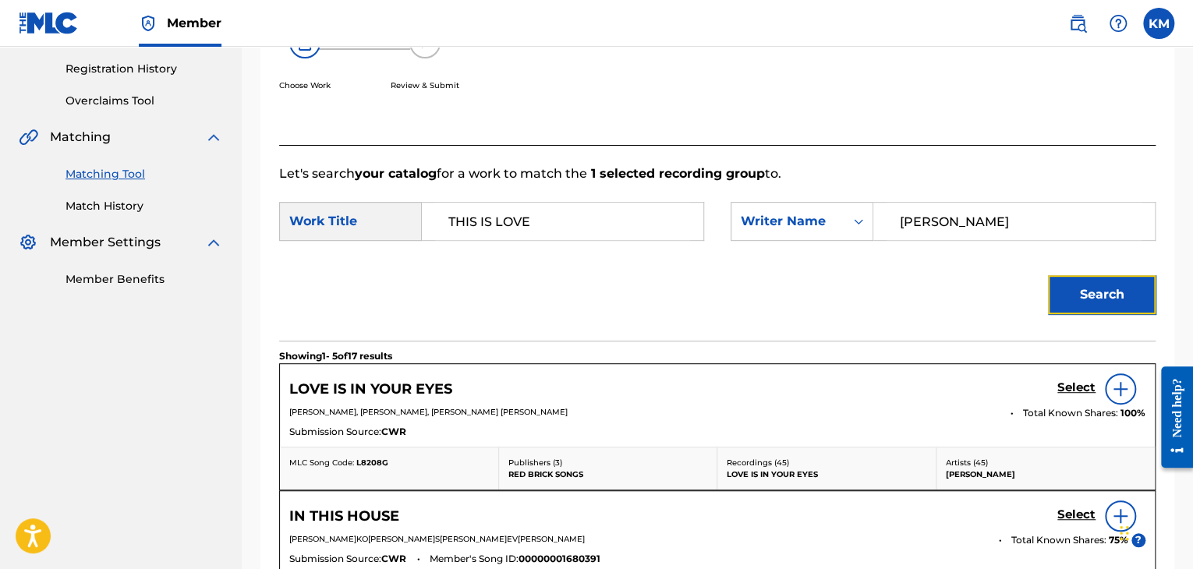
scroll to position [156, 0]
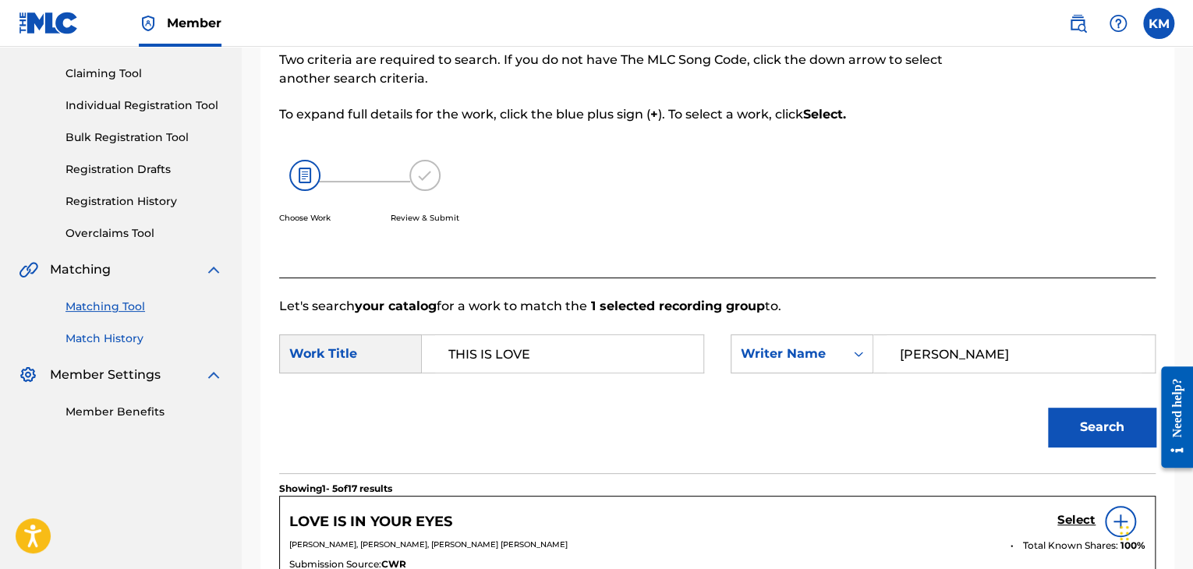
click at [116, 342] on link "Match History" at bounding box center [145, 339] width 158 height 16
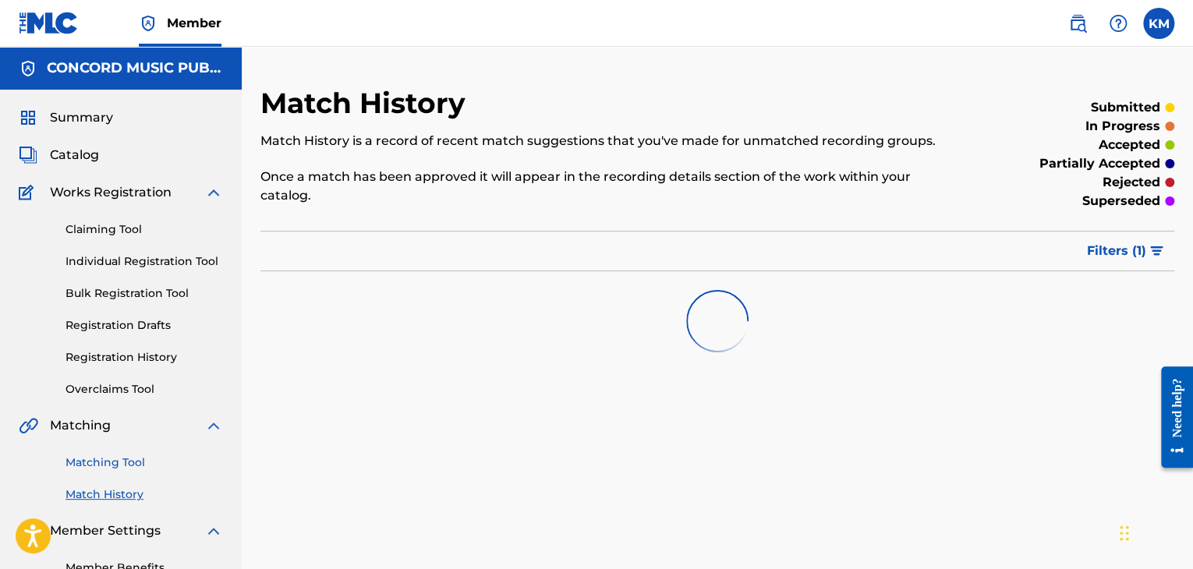
click at [134, 459] on link "Matching Tool" at bounding box center [145, 463] width 158 height 16
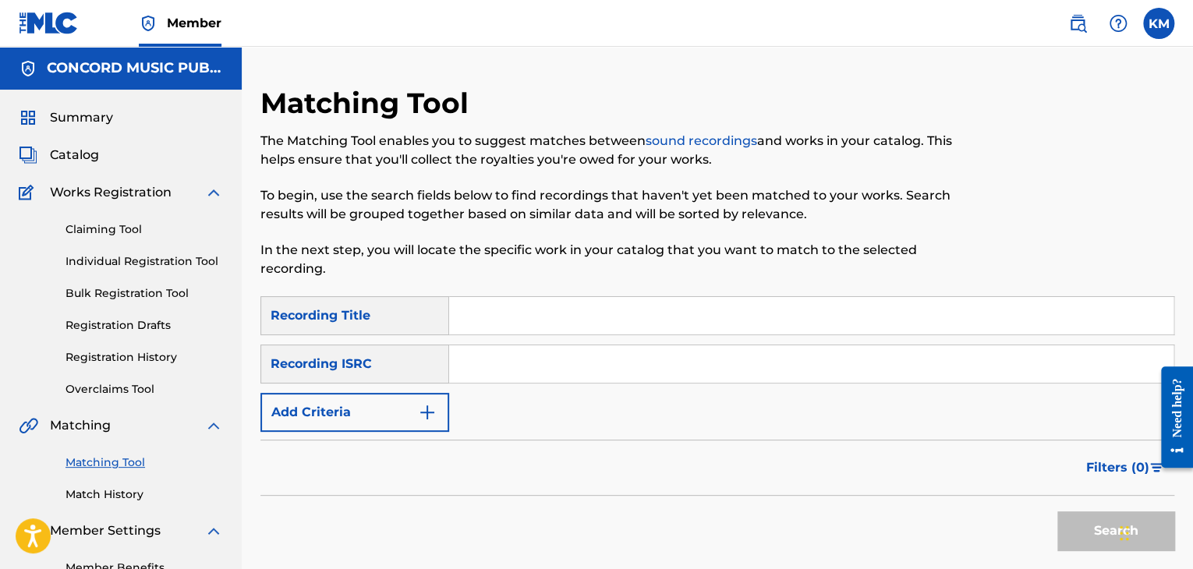
click at [483, 370] on input "Search Form" at bounding box center [811, 363] width 724 height 37
type input "NL4CP2000017"
click at [1070, 515] on button "Search" at bounding box center [1115, 531] width 117 height 39
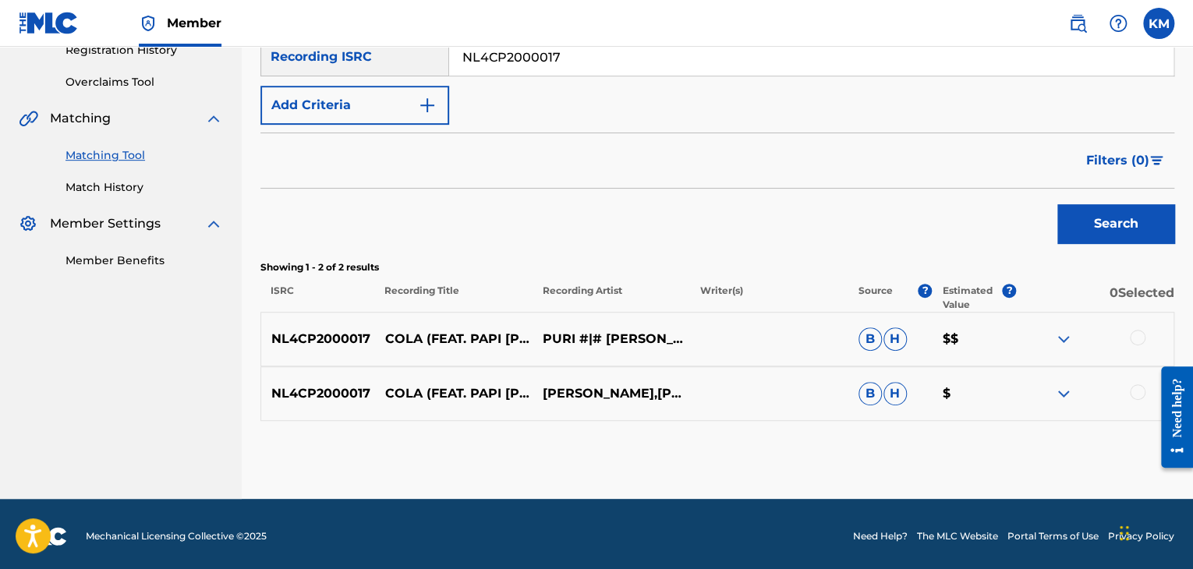
scroll to position [312, 0]
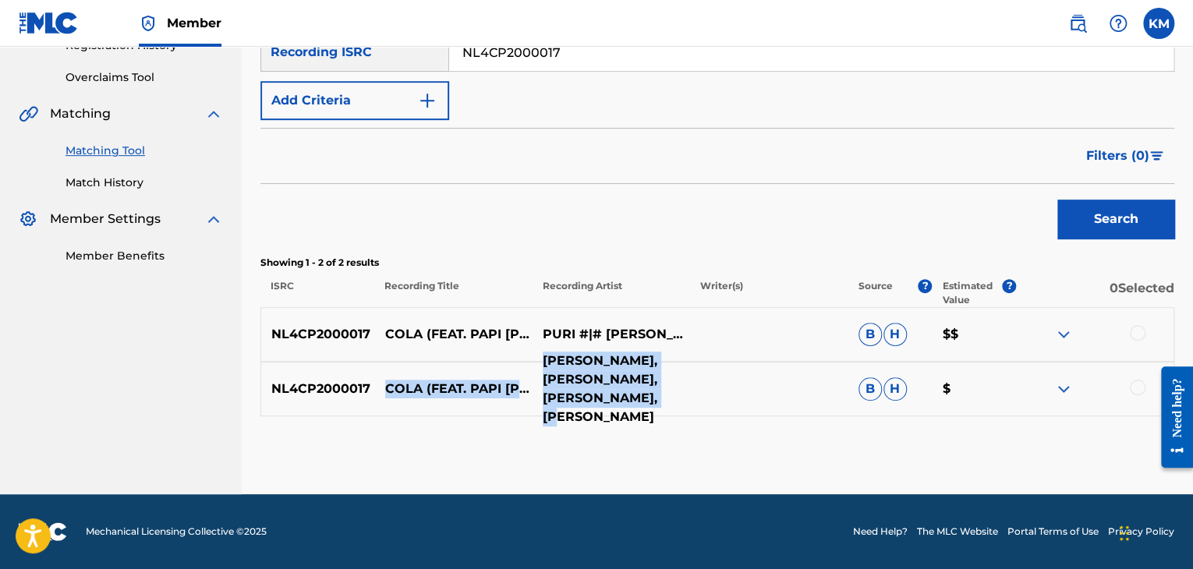
drag, startPoint x: 383, startPoint y: 378, endPoint x: 623, endPoint y: 408, distance: 242.0
click at [623, 408] on div "NL4CP2000017 COLA (FEAT. PAPI [PERSON_NAME]) [PERSON_NAME],DJ [PERSON_NAME],[PE…" at bounding box center [717, 389] width 914 height 55
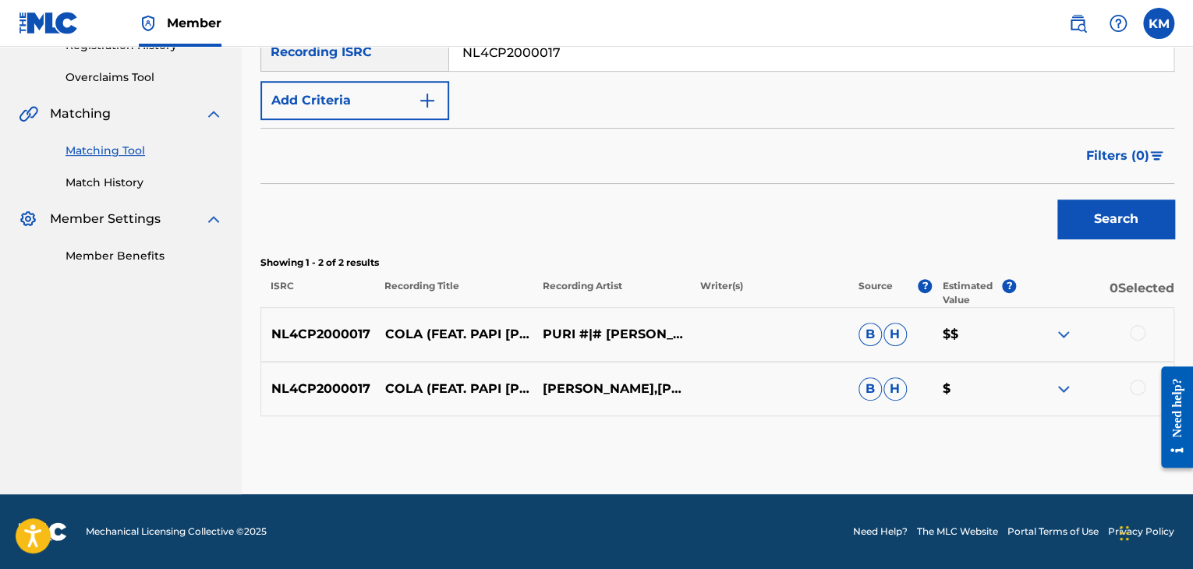
click at [1139, 331] on div at bounding box center [1138, 333] width 16 height 16
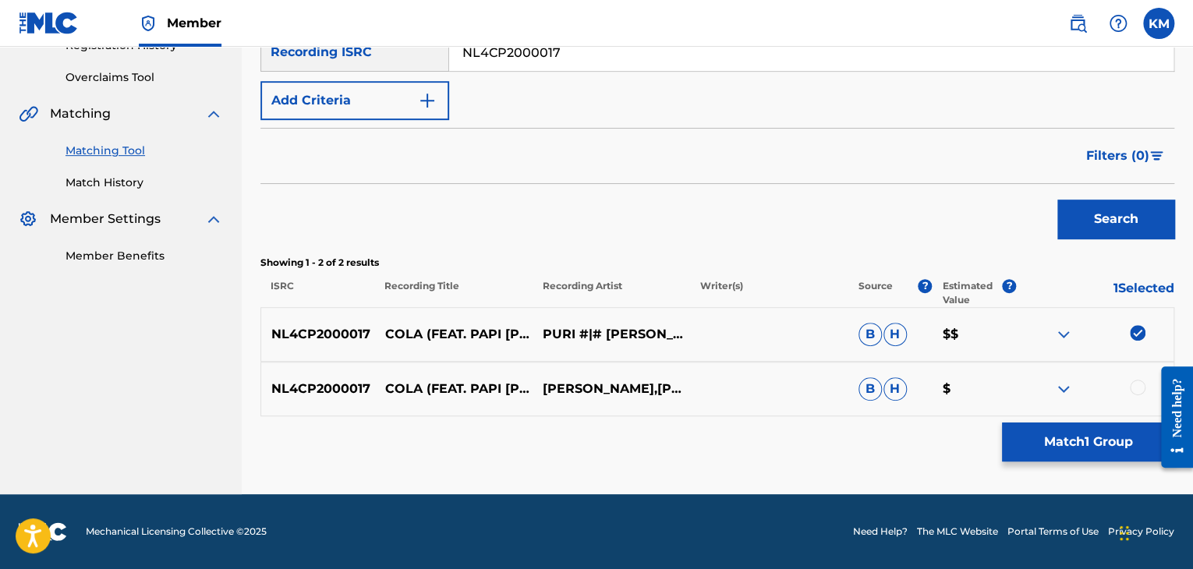
click at [1139, 391] on div at bounding box center [1138, 388] width 16 height 16
drag, startPoint x: 381, startPoint y: 322, endPoint x: 489, endPoint y: 342, distance: 110.1
click at [489, 342] on p "COLA (FEAT. PAPI [PERSON_NAME])" at bounding box center [454, 334] width 158 height 37
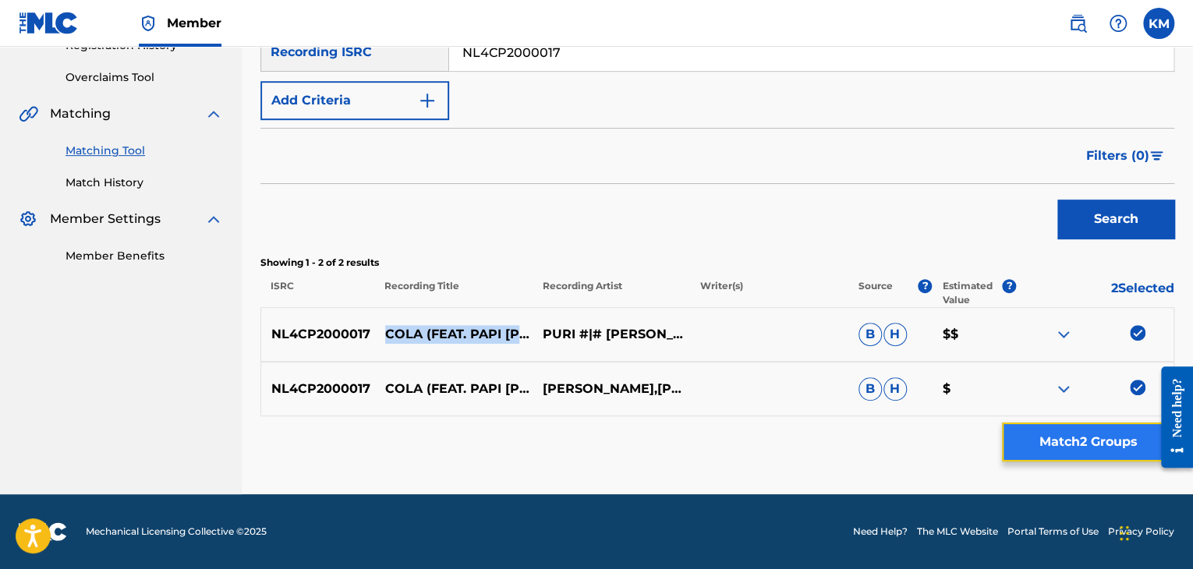
click at [1060, 447] on button "Match 2 Groups" at bounding box center [1088, 442] width 172 height 39
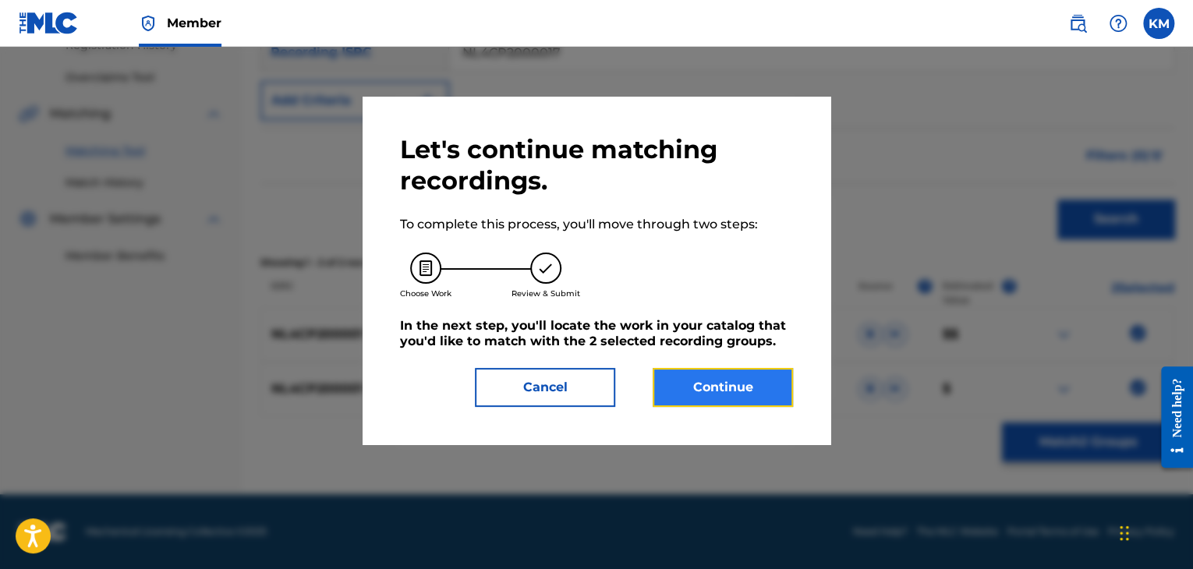
click at [683, 371] on button "Continue" at bounding box center [723, 387] width 140 height 39
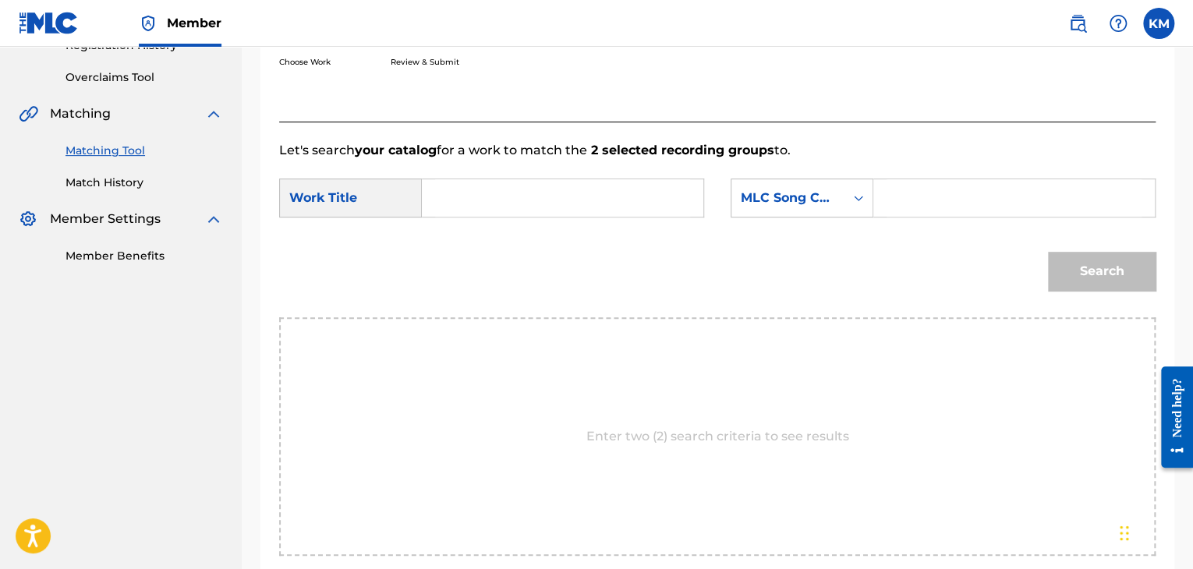
click at [466, 206] on input "Search Form" at bounding box center [562, 197] width 255 height 37
type input "COLA (FEAT. PAPI [PERSON_NAME])"
click at [850, 197] on div "Search Form" at bounding box center [859, 198] width 28 height 28
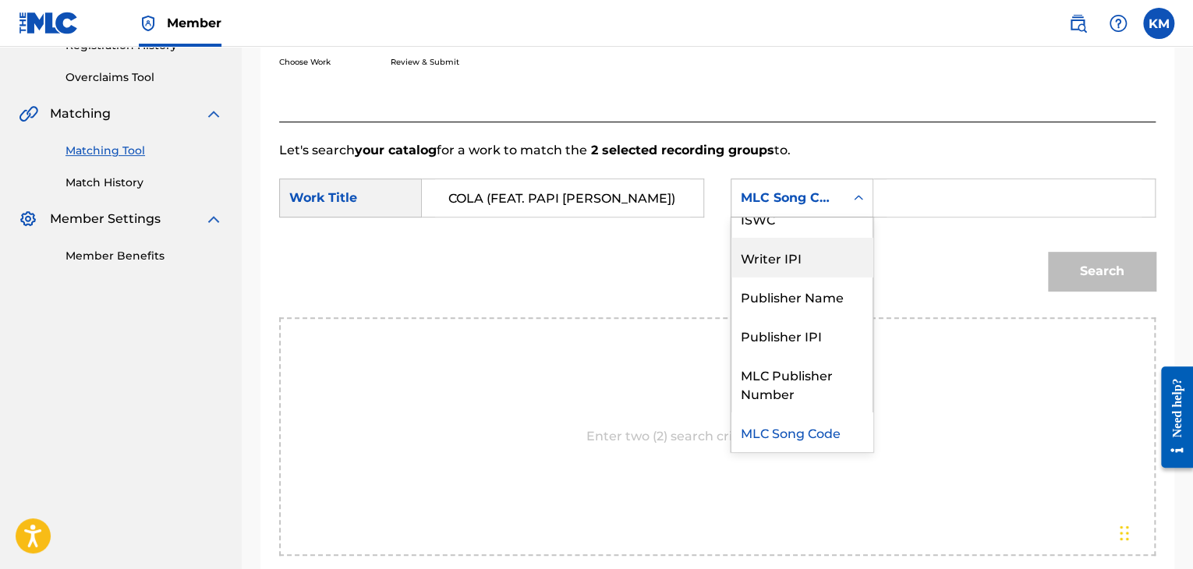
scroll to position [0, 0]
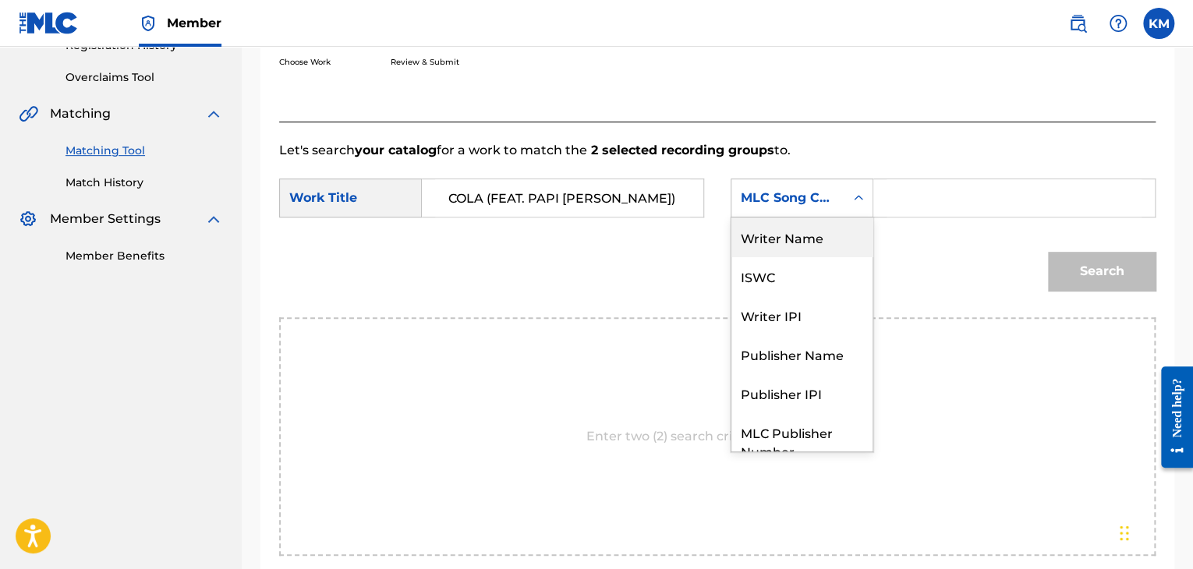
click at [789, 240] on div "Writer Name" at bounding box center [802, 237] width 141 height 39
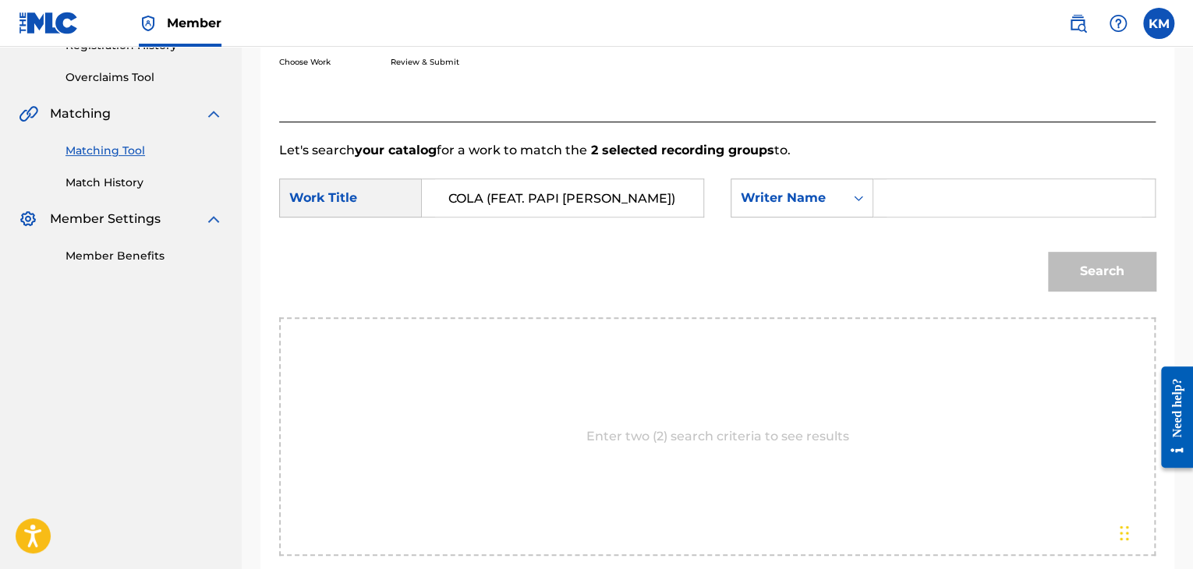
click at [934, 200] on input "Search Form" at bounding box center [1014, 197] width 255 height 37
click at [1084, 268] on button "Search" at bounding box center [1102, 271] width 108 height 39
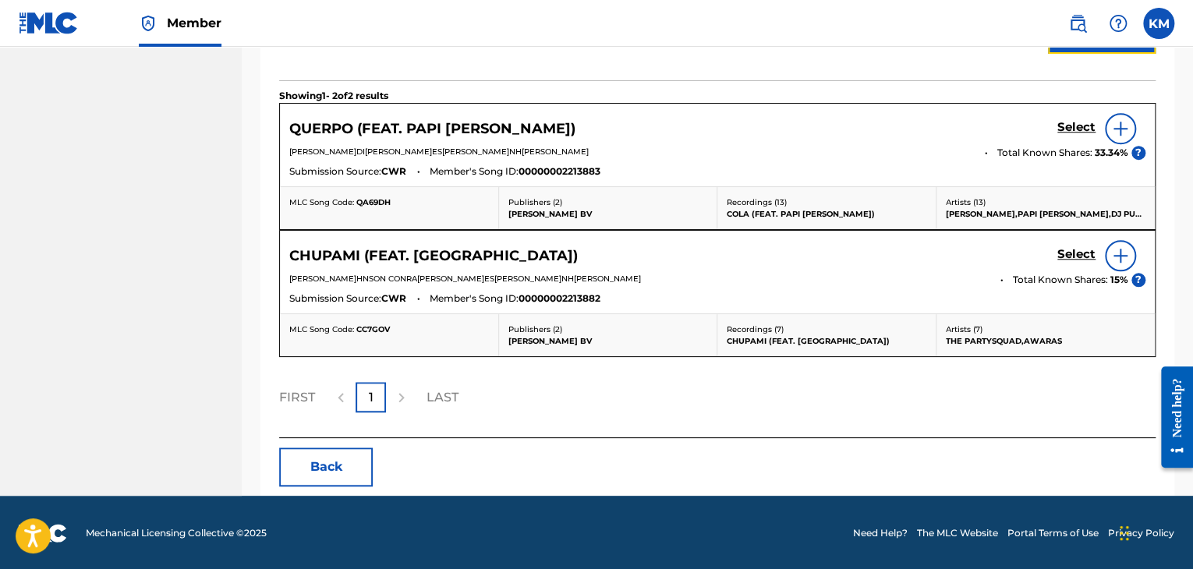
scroll to position [315, 0]
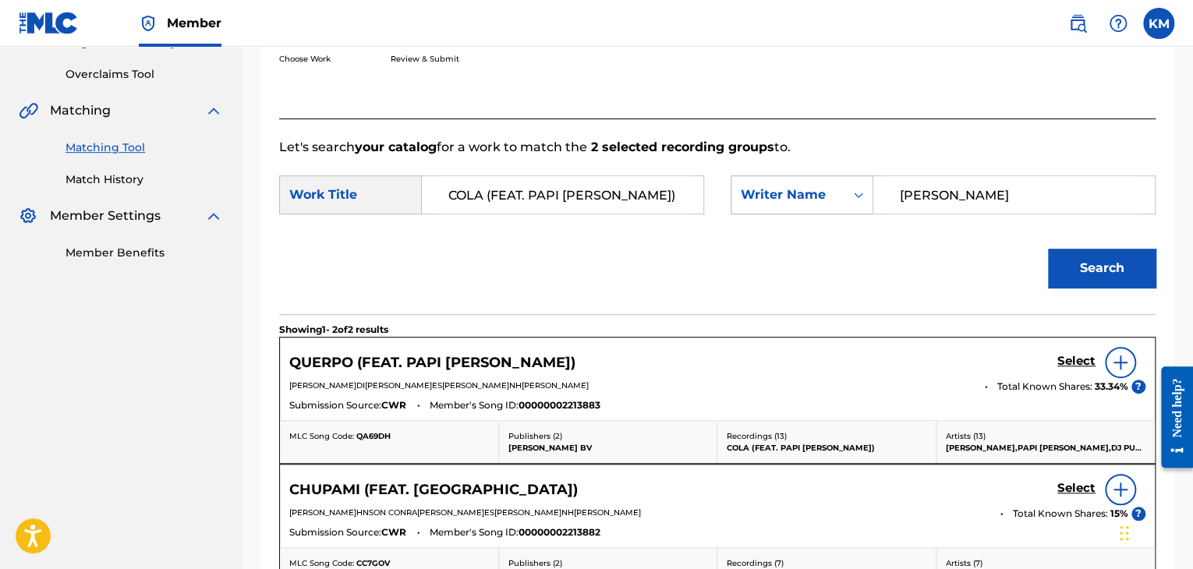
drag, startPoint x: 953, startPoint y: 192, endPoint x: 753, endPoint y: 207, distance: 201.0
click at [753, 207] on div "SearchWithCriteriacb9d4fe0-4411-41bb-8d4d-b19e8269cf5a Writer Name [PERSON_NAME]" at bounding box center [943, 194] width 425 height 39
click at [1094, 260] on button "Search" at bounding box center [1102, 268] width 108 height 39
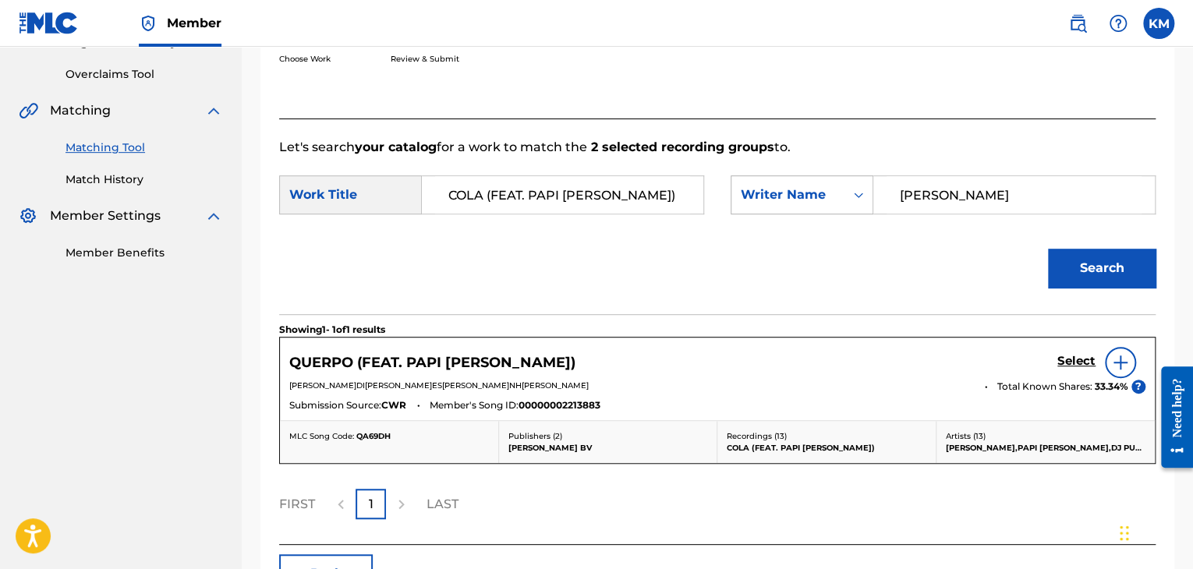
drag, startPoint x: 963, startPoint y: 201, endPoint x: 777, endPoint y: 190, distance: 186.7
click at [777, 190] on div "SearchWithCriteriacb9d4fe0-4411-41bb-8d4d-b19e8269cf5a Writer Name [PERSON_NAME]" at bounding box center [943, 194] width 425 height 39
type input "Dinero"
click at [1091, 282] on button "Search" at bounding box center [1102, 268] width 108 height 39
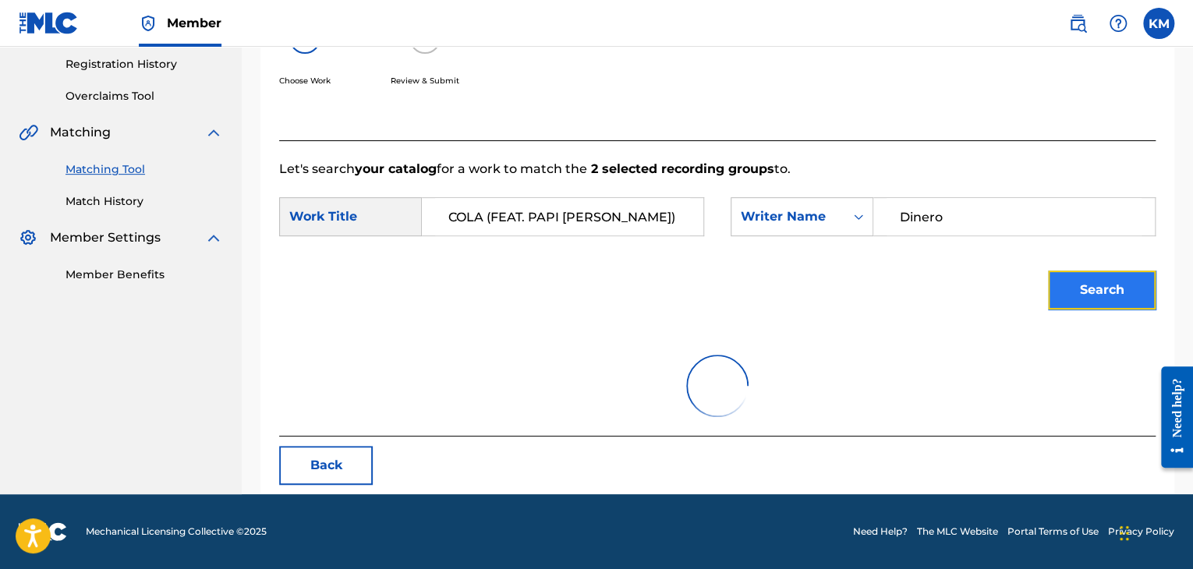
scroll to position [226, 0]
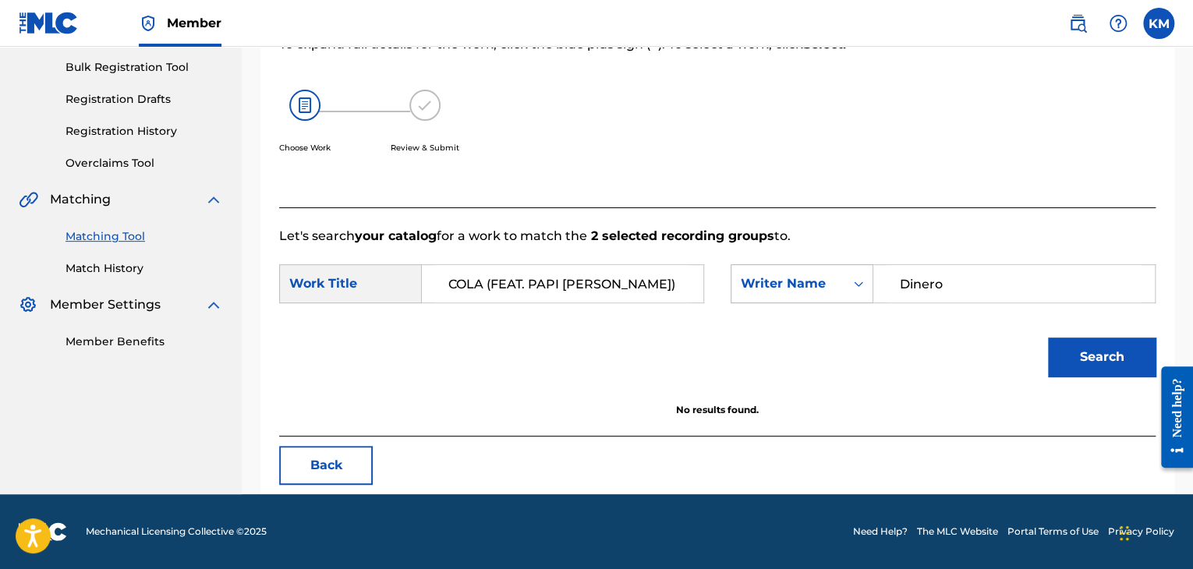
click at [858, 288] on icon "Search Form" at bounding box center [859, 284] width 16 height 16
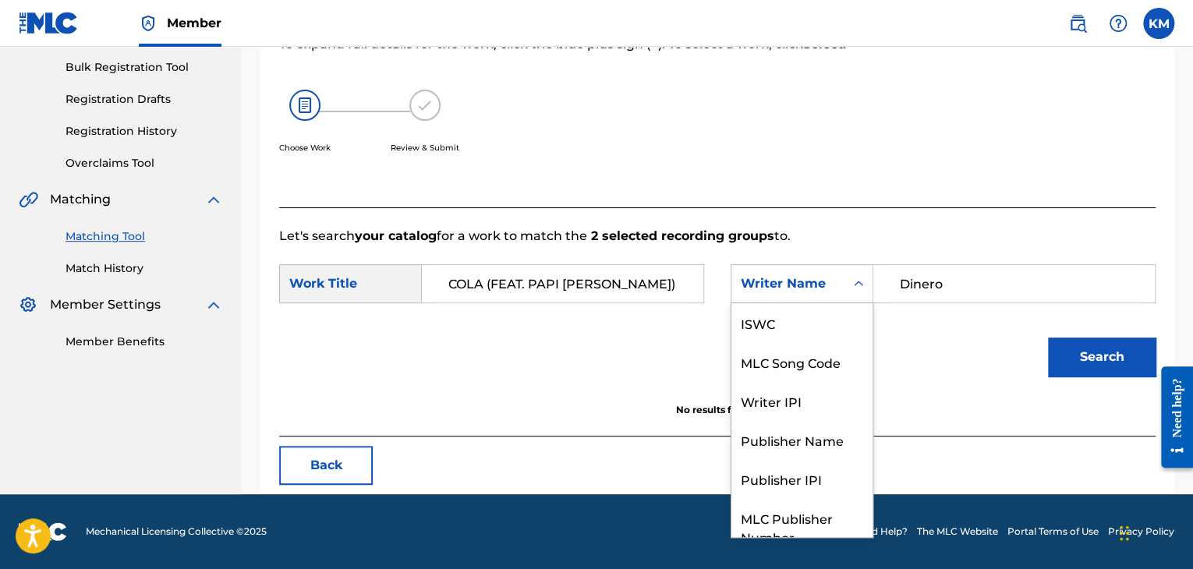
scroll to position [58, 0]
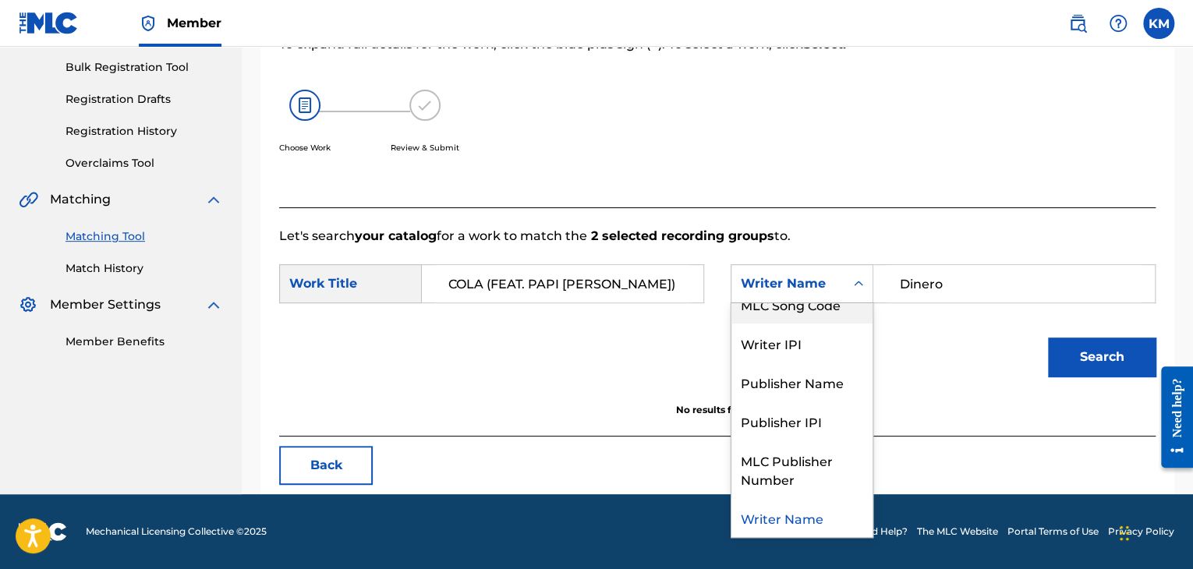
click at [848, 306] on div "MLC Song Code" at bounding box center [802, 304] width 141 height 39
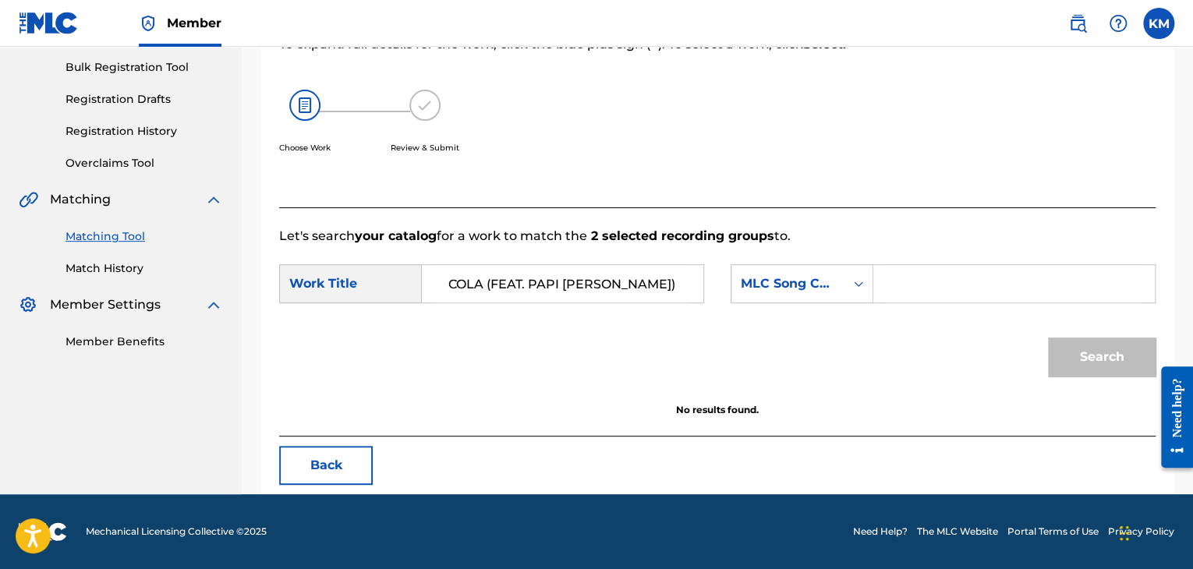
click at [905, 292] on input "Search Form" at bounding box center [1014, 283] width 255 height 37
type input "QA69DH"
click at [1077, 350] on button "Search" at bounding box center [1102, 357] width 108 height 39
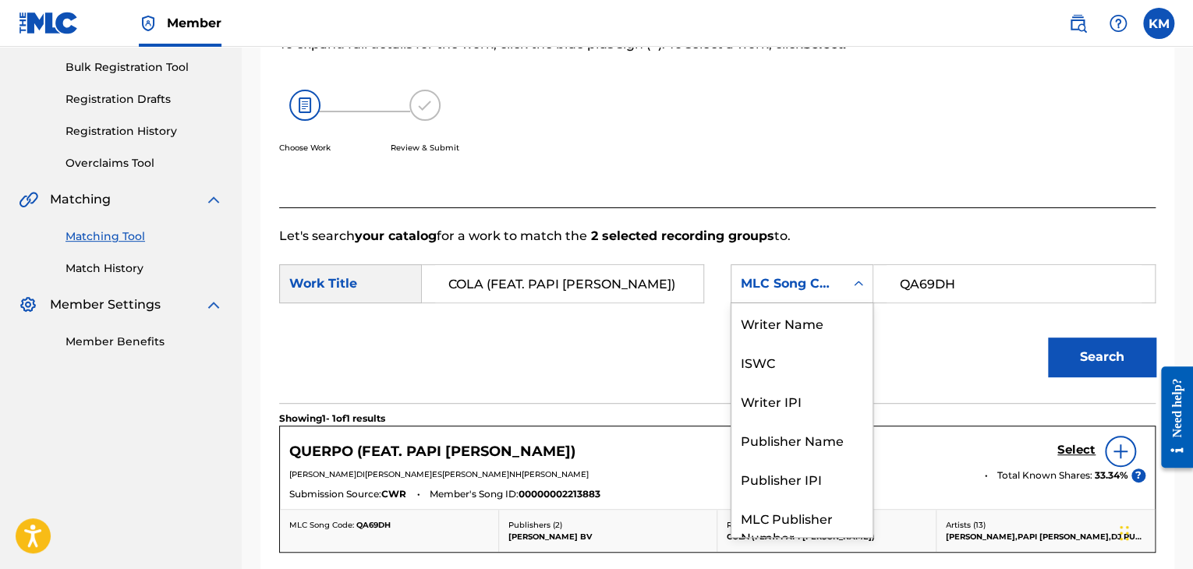
click at [858, 287] on icon "Search Form" at bounding box center [859, 284] width 16 height 16
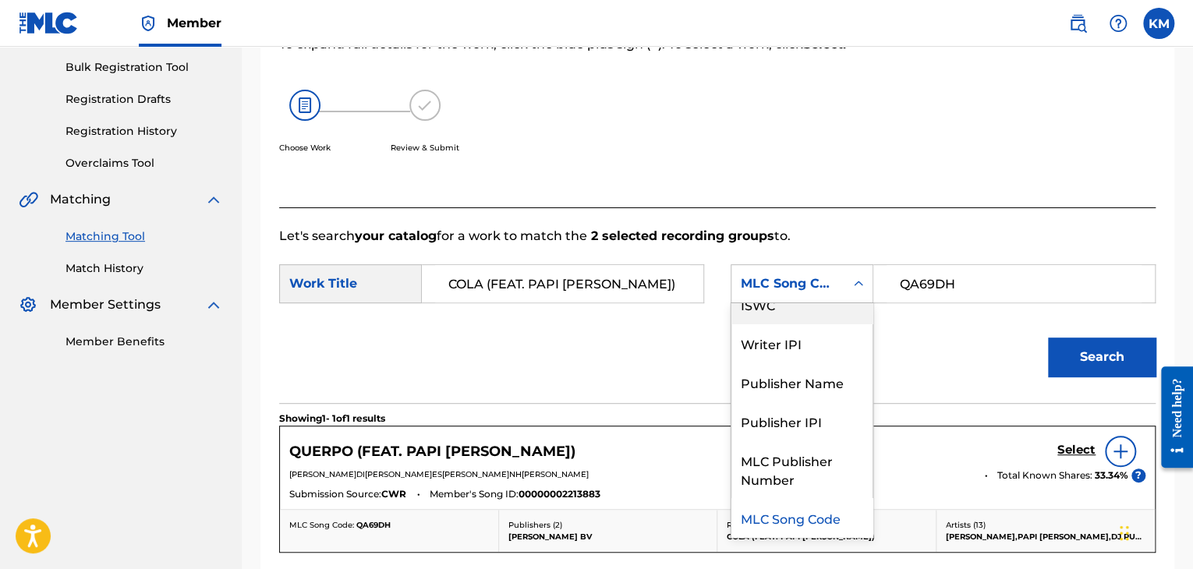
scroll to position [0, 0]
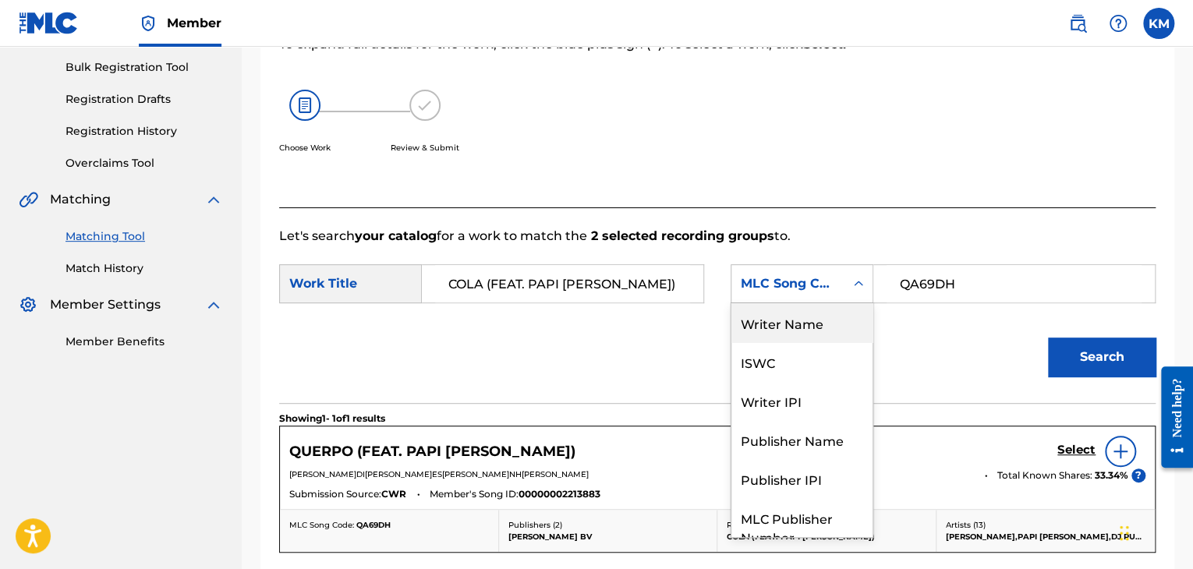
click at [822, 319] on div "Writer Name" at bounding box center [802, 322] width 141 height 39
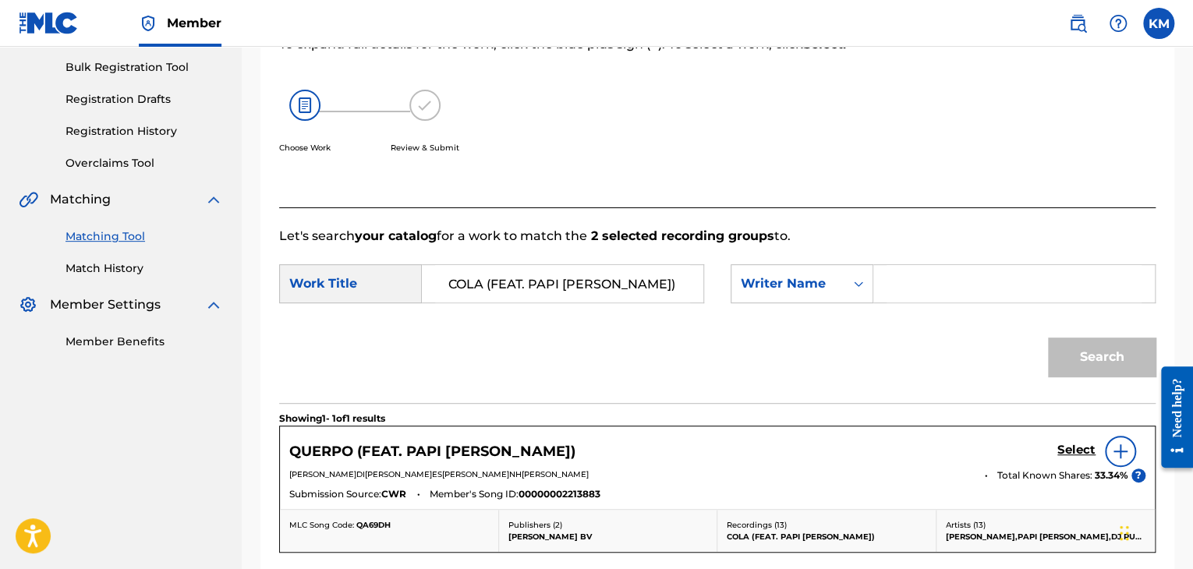
click at [889, 290] on input "Search Form" at bounding box center [1014, 283] width 255 height 37
type input "[PERSON_NAME]"
click at [1075, 356] on button "Search" at bounding box center [1102, 357] width 108 height 39
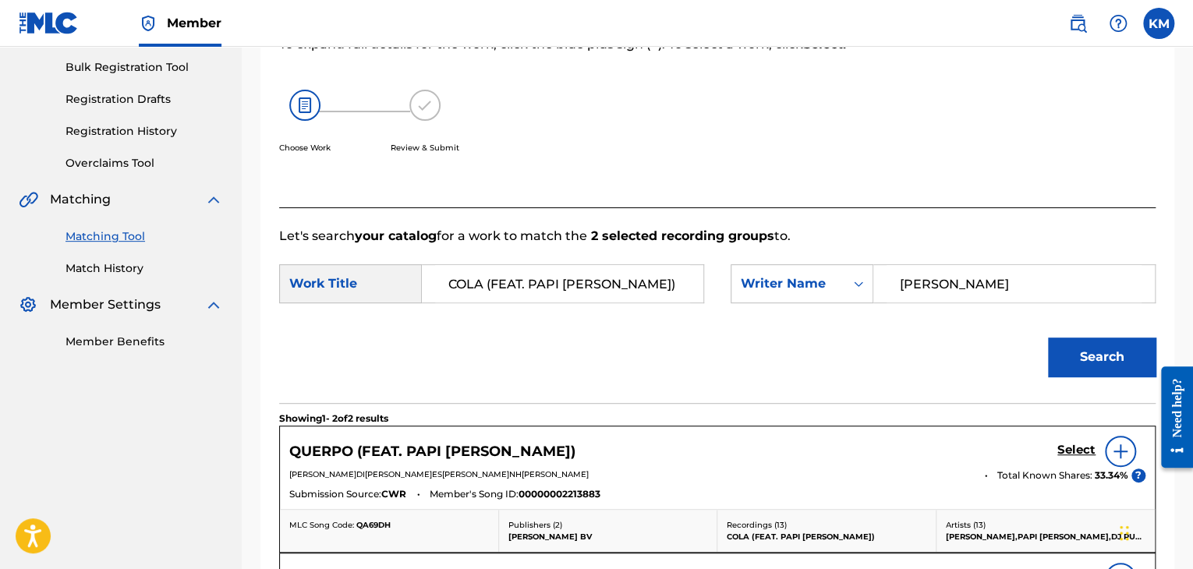
click at [1115, 455] on img at bounding box center [1120, 451] width 19 height 19
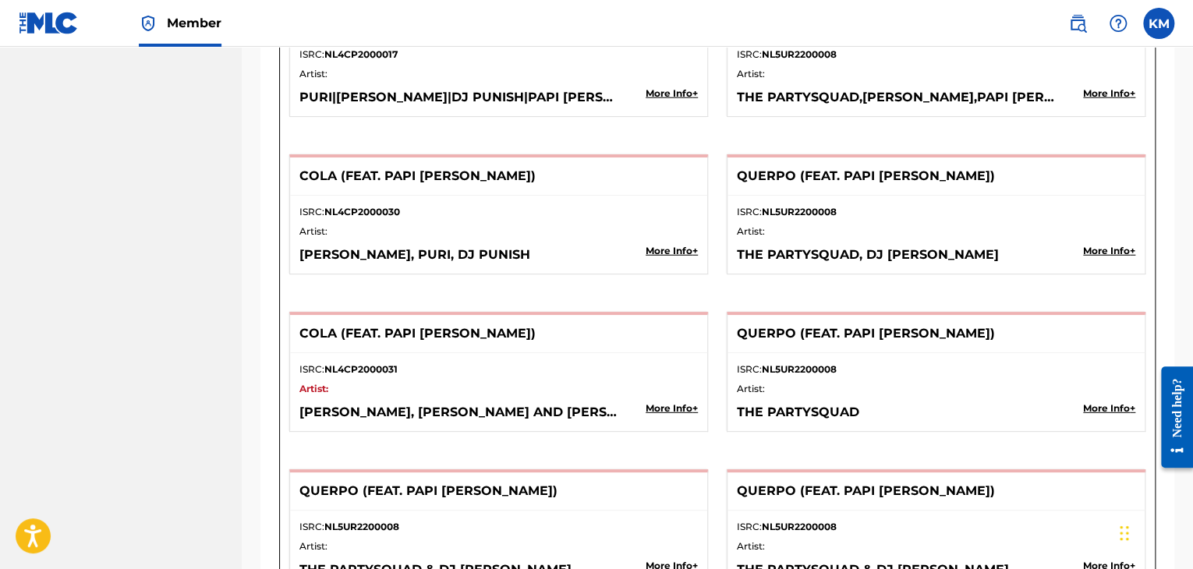
scroll to position [2176, 0]
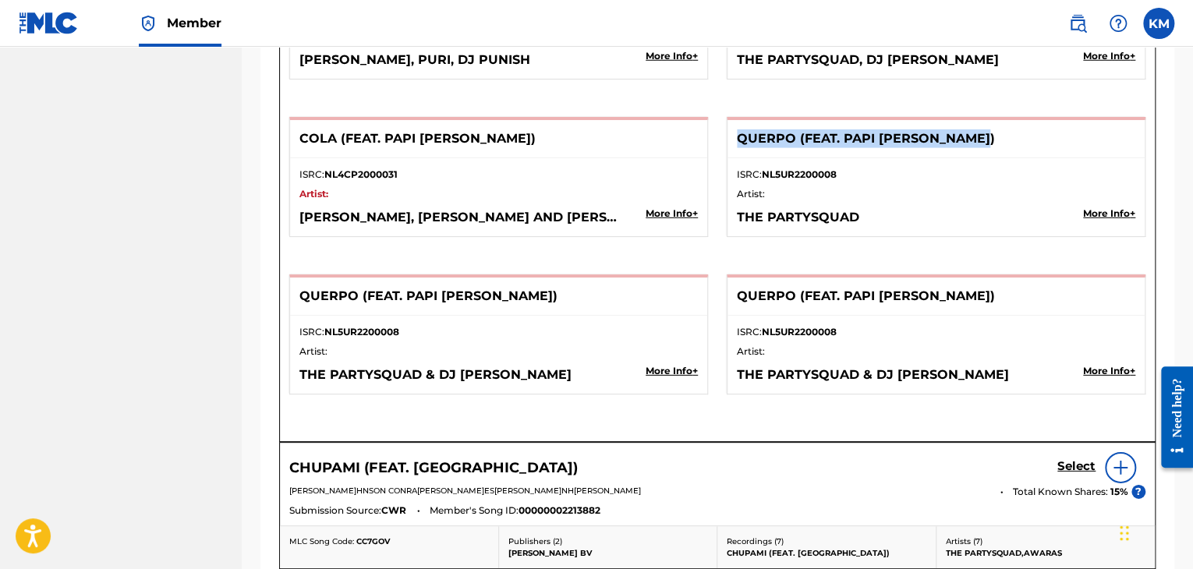
drag, startPoint x: 734, startPoint y: 130, endPoint x: 984, endPoint y: 138, distance: 250.5
click at [984, 138] on div "QUERPO (FEAT. PAPI [PERSON_NAME])" at bounding box center [936, 139] width 417 height 38
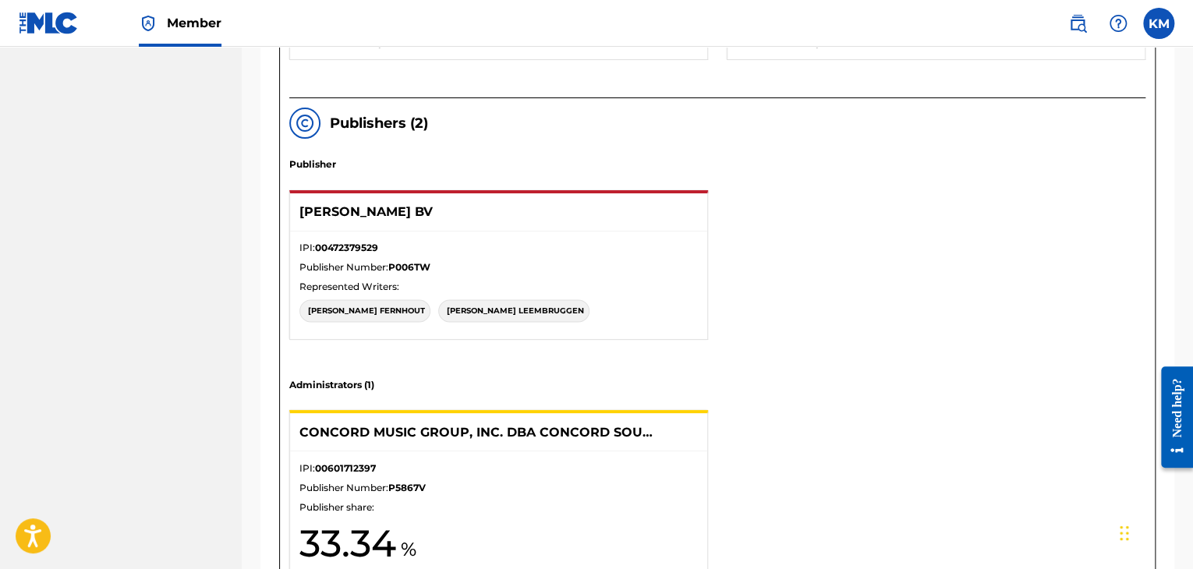
scroll to position [538, 0]
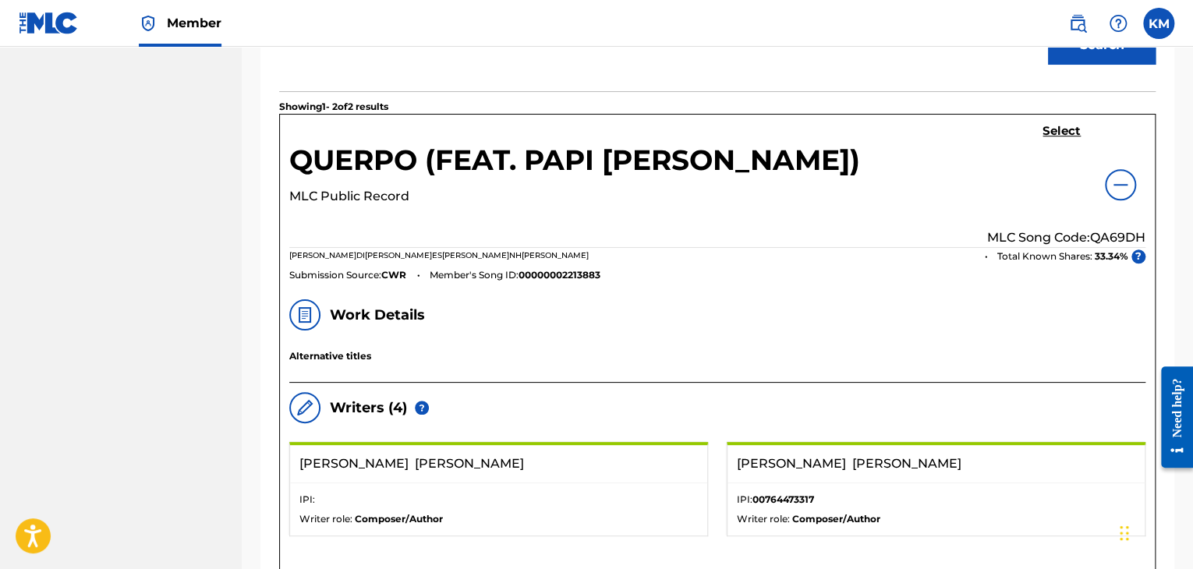
click at [1120, 171] on div at bounding box center [1120, 184] width 31 height 31
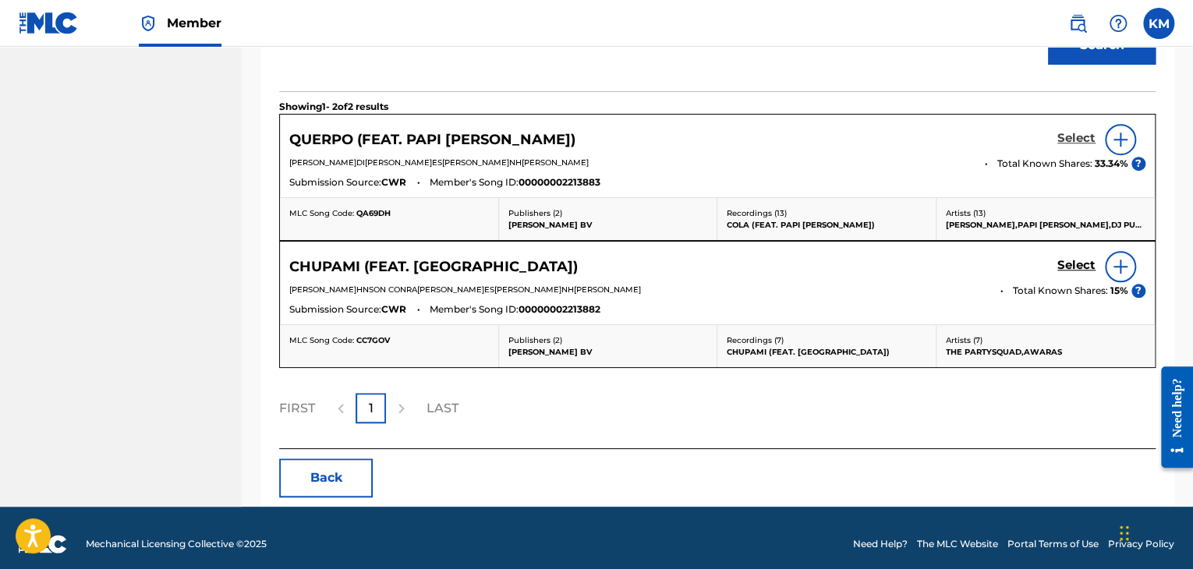
click at [1072, 140] on h5 "Select" at bounding box center [1076, 138] width 38 height 15
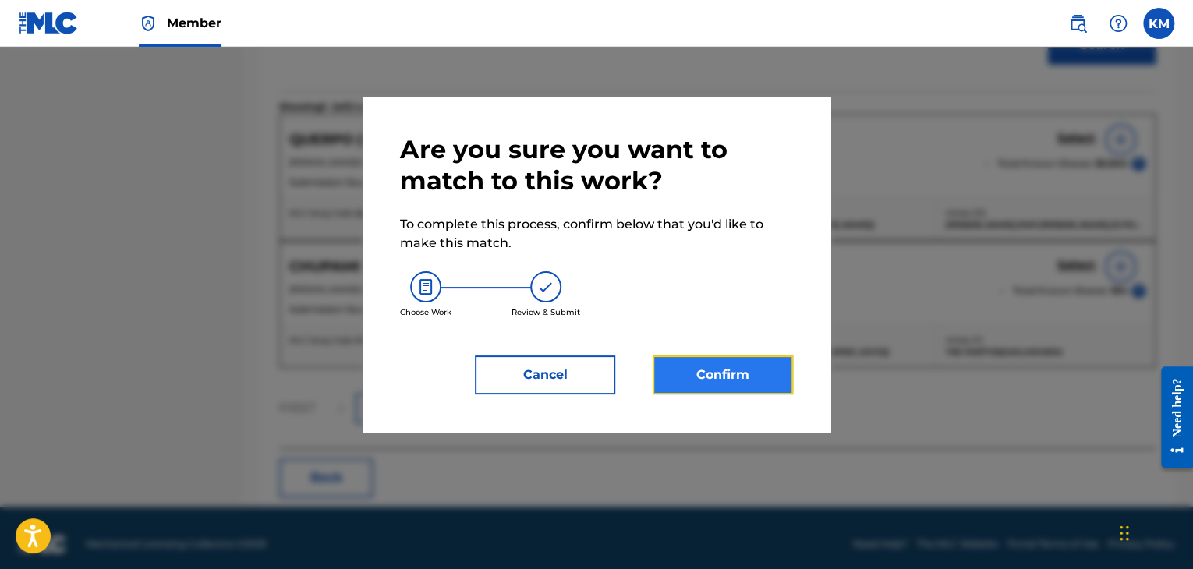
click at [710, 370] on button "Confirm" at bounding box center [723, 375] width 140 height 39
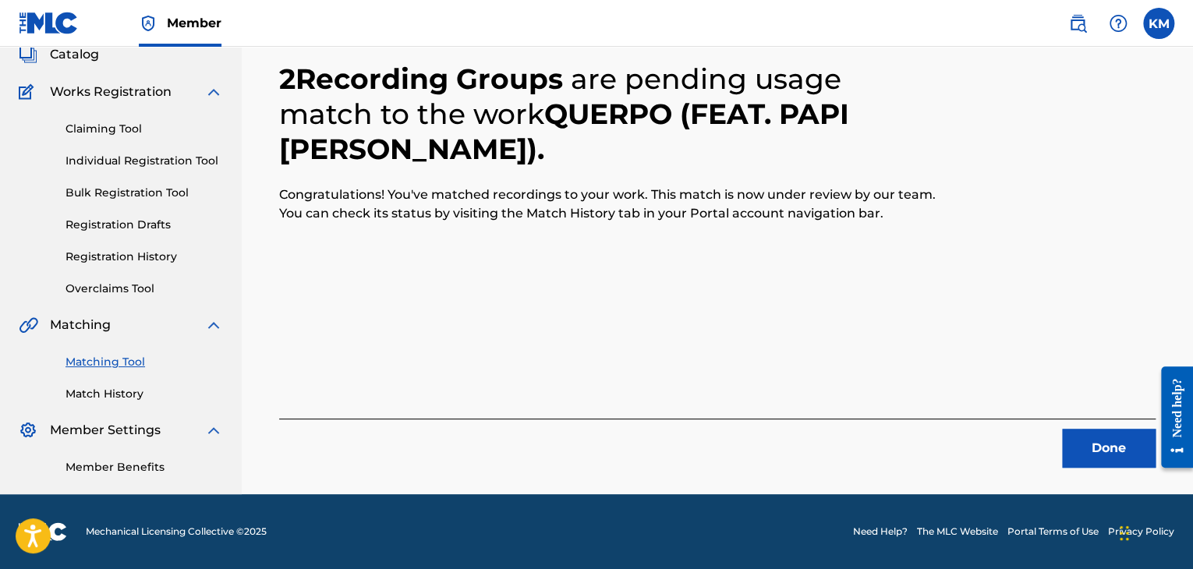
scroll to position [101, 0]
click at [1085, 435] on button "Done" at bounding box center [1109, 448] width 94 height 39
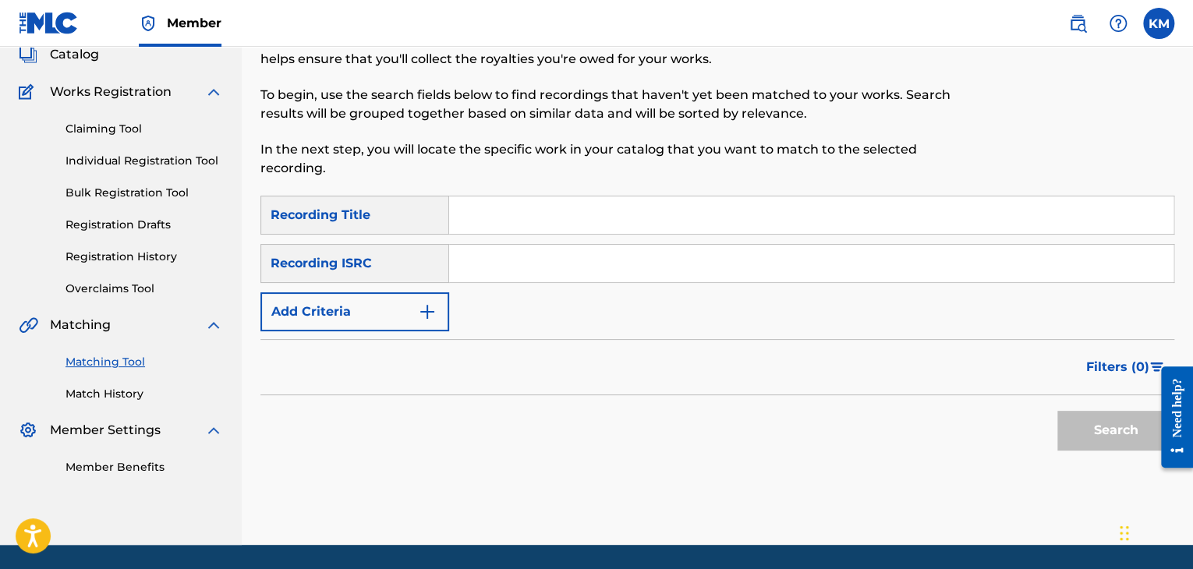
click at [576, 255] on input "Search Form" at bounding box center [811, 263] width 724 height 37
type input "QM42K1783702"
click at [1091, 427] on button "Search" at bounding box center [1115, 430] width 117 height 39
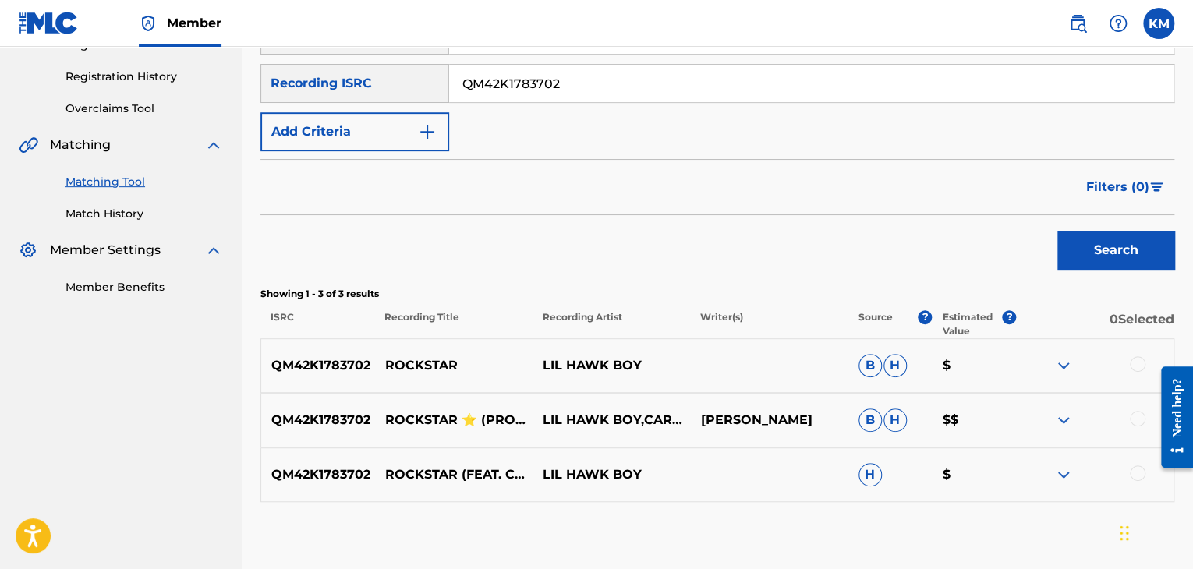
scroll to position [367, 0]
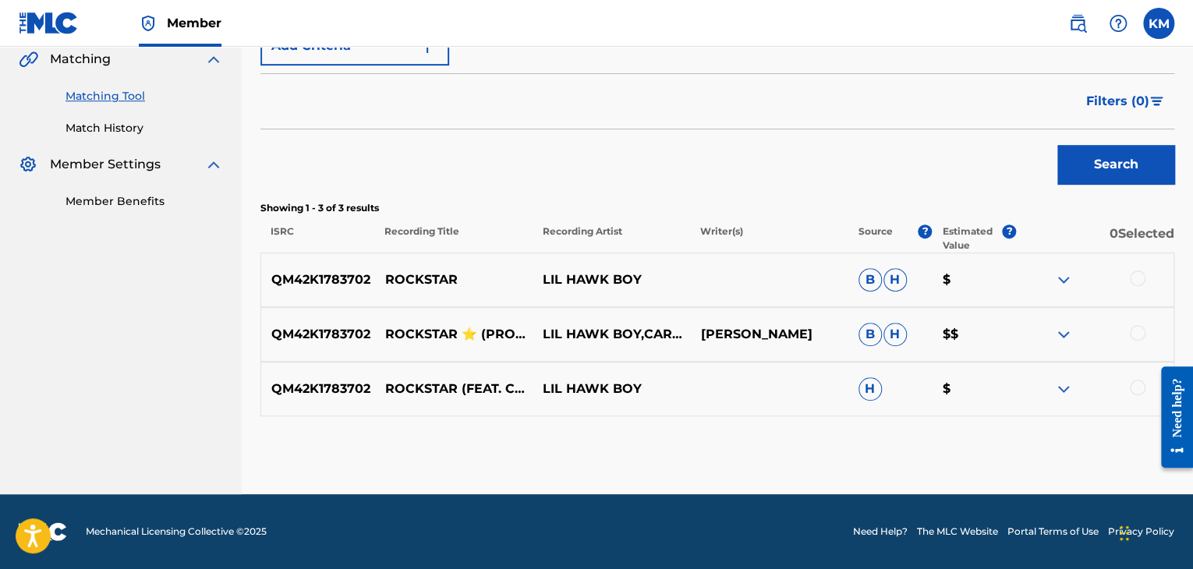
click at [1134, 387] on div at bounding box center [1138, 388] width 16 height 16
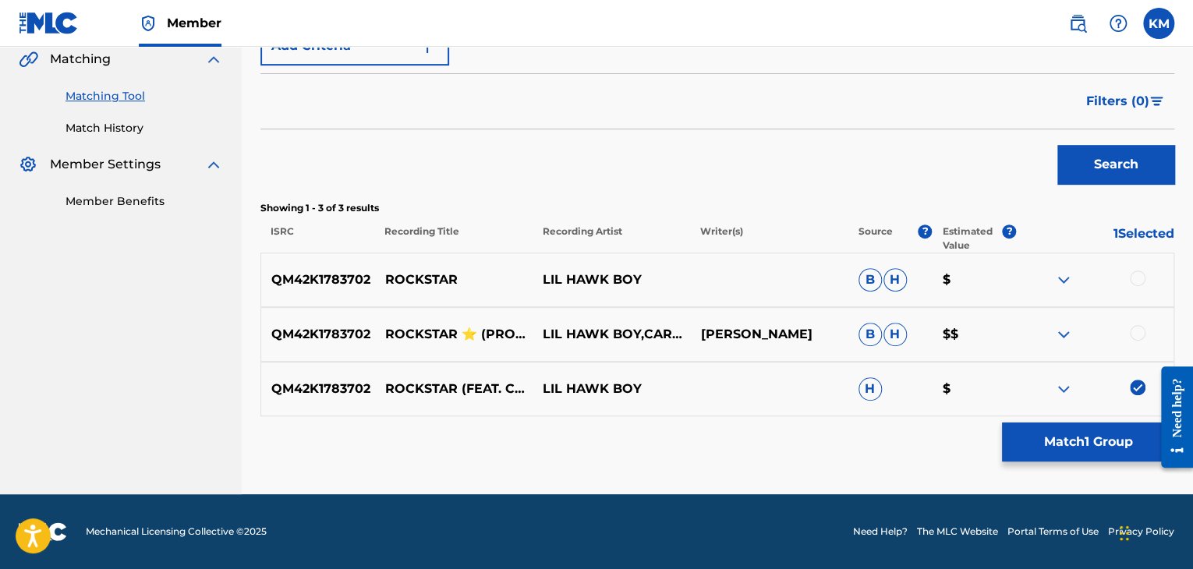
click at [1136, 328] on div at bounding box center [1138, 333] width 16 height 16
click at [1135, 276] on div at bounding box center [1138, 279] width 16 height 16
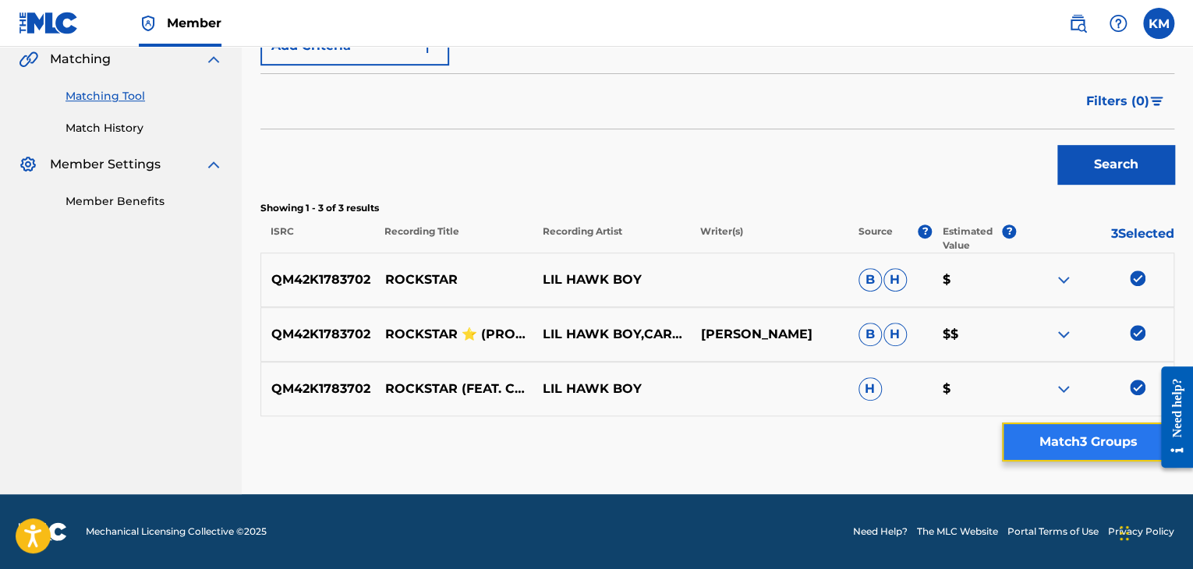
click at [1079, 438] on button "Match 3 Groups" at bounding box center [1088, 442] width 172 height 39
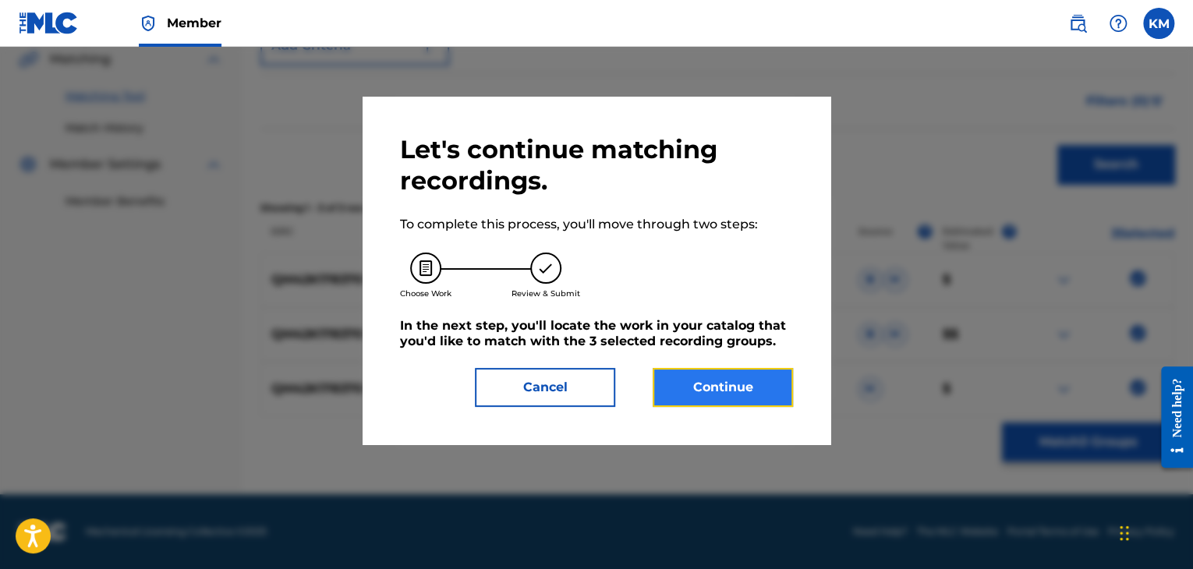
click at [689, 377] on button "Continue" at bounding box center [723, 387] width 140 height 39
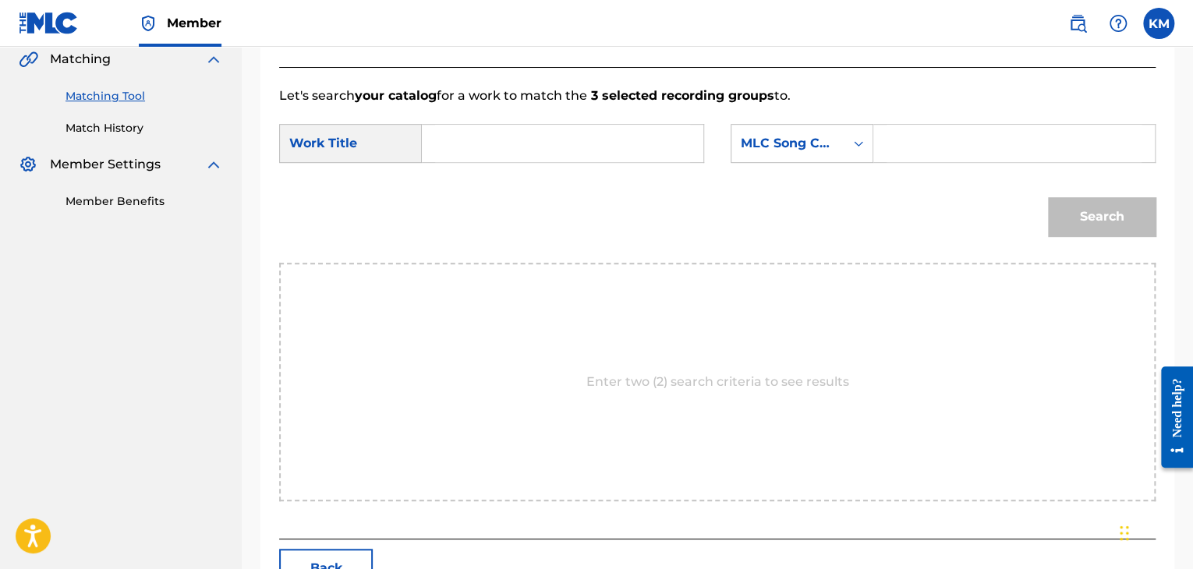
click at [493, 151] on input "Search Form" at bounding box center [562, 143] width 255 height 37
type input "rockstar"
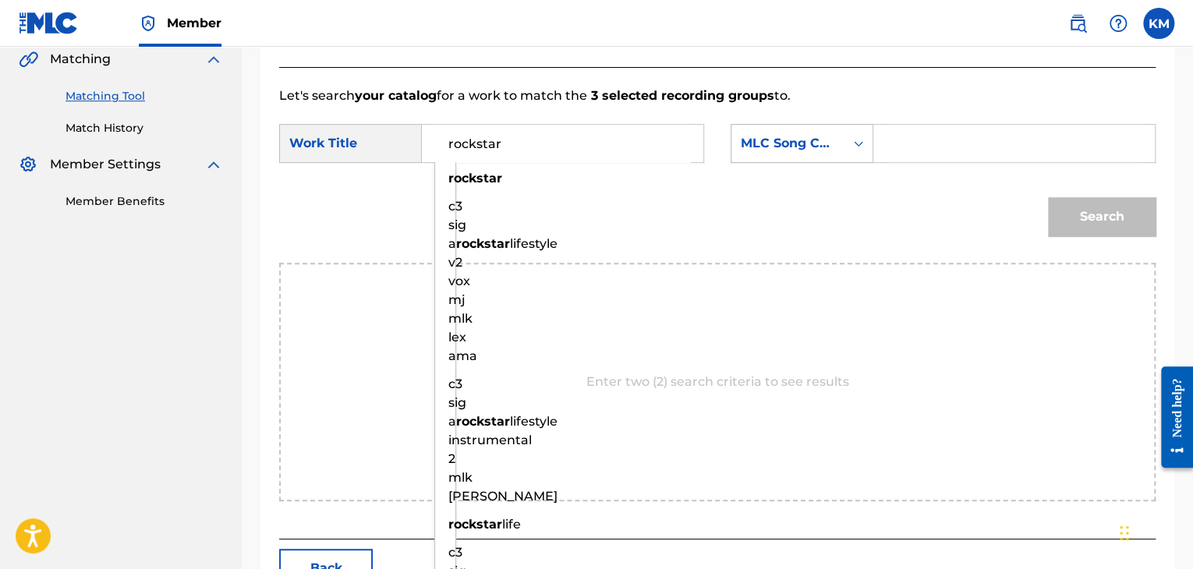
click at [853, 144] on icon "Search Form" at bounding box center [859, 144] width 16 height 16
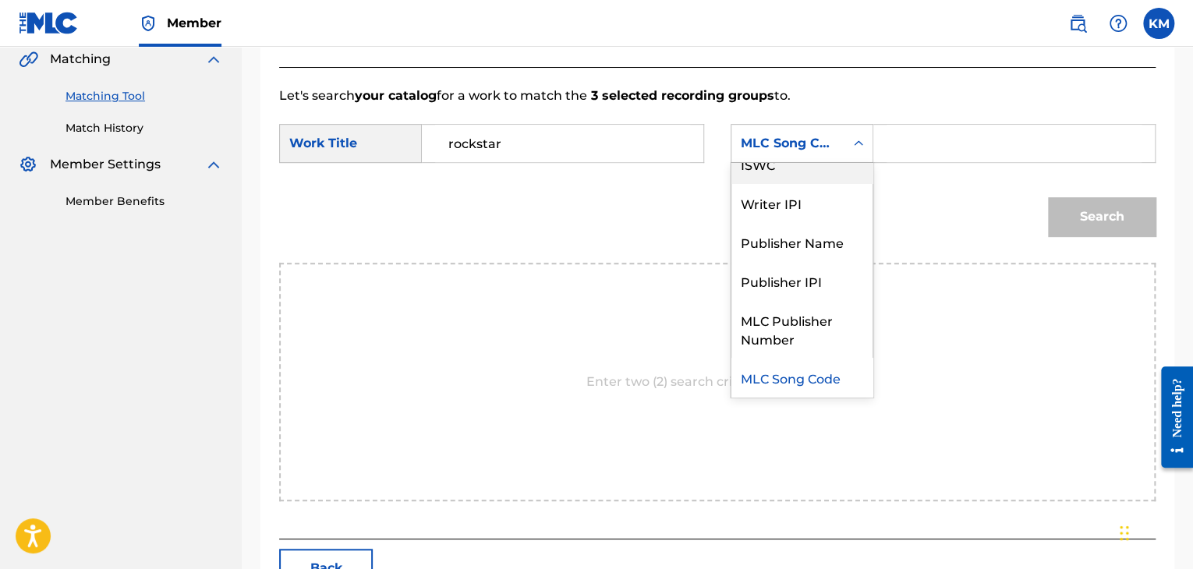
scroll to position [0, 0]
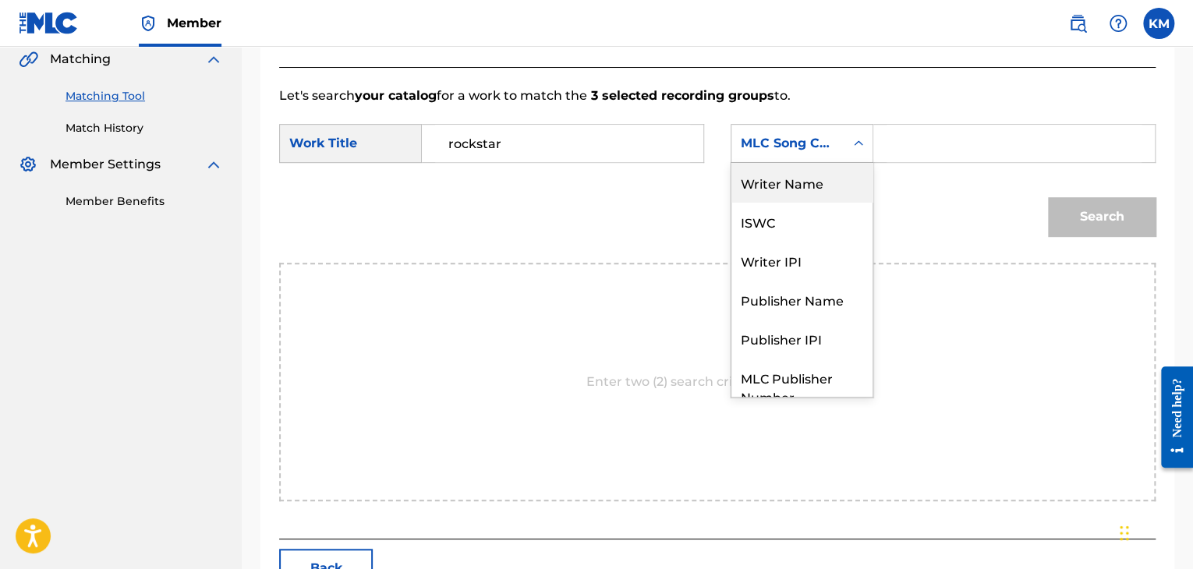
click at [830, 175] on div "Writer Name" at bounding box center [802, 182] width 141 height 39
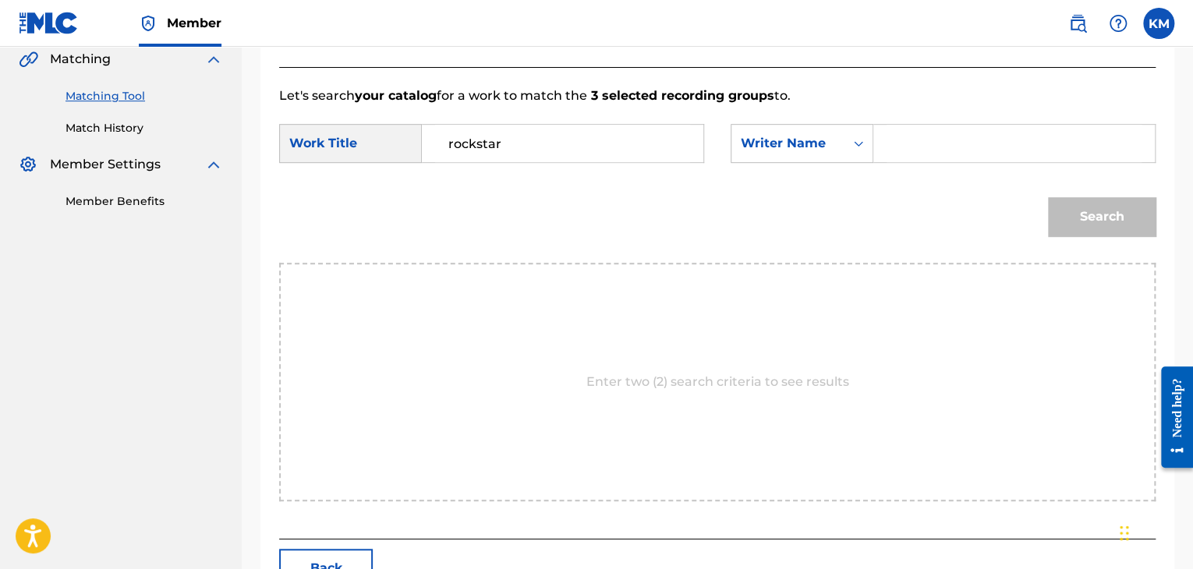
click at [912, 144] on input "Search Form" at bounding box center [1014, 143] width 255 height 37
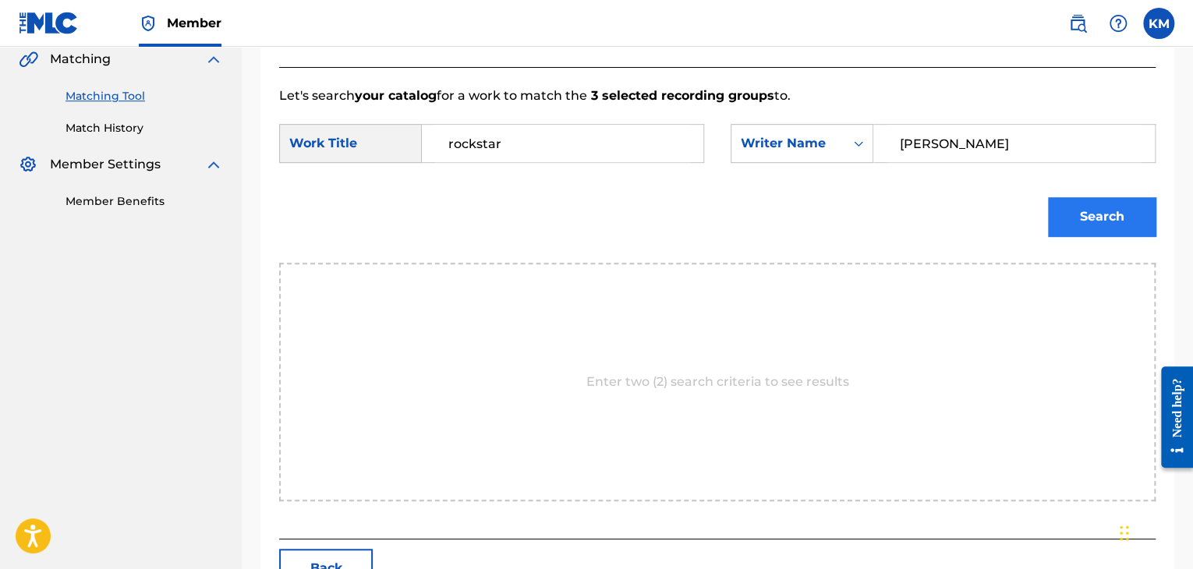
type input "[PERSON_NAME]"
click at [1095, 225] on button "Search" at bounding box center [1102, 216] width 108 height 39
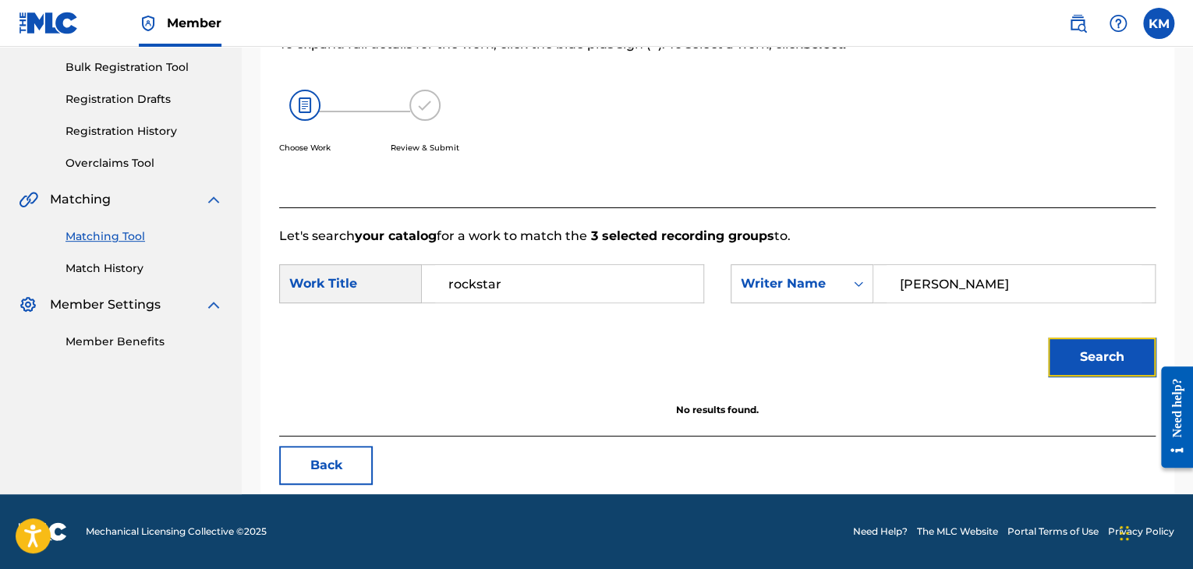
scroll to position [226, 0]
click at [130, 271] on link "Match History" at bounding box center [145, 268] width 158 height 16
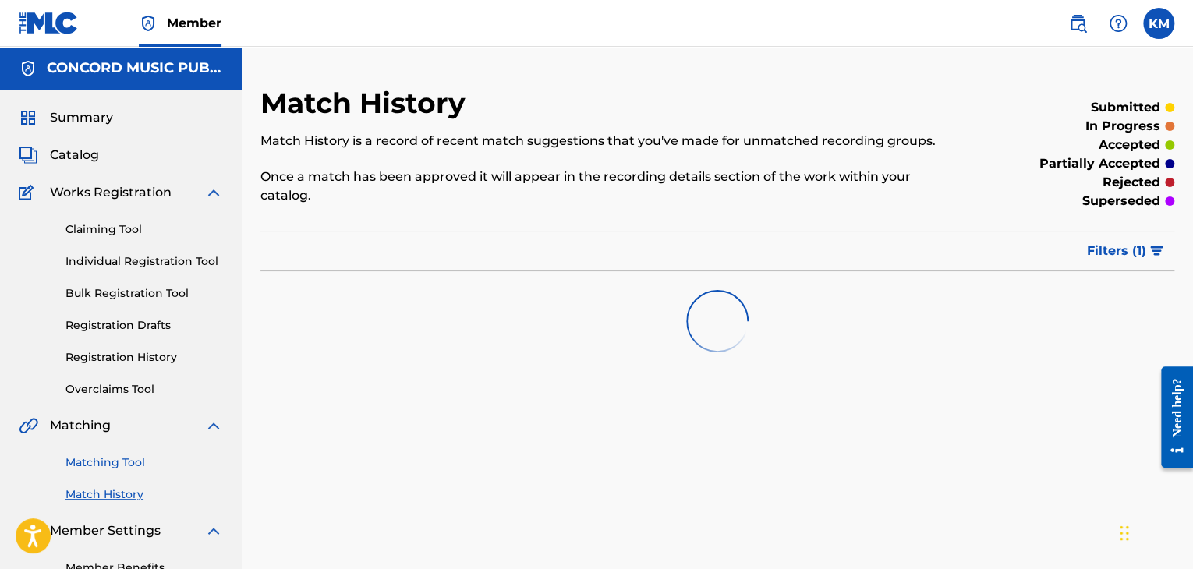
click at [115, 465] on link "Matching Tool" at bounding box center [145, 463] width 158 height 16
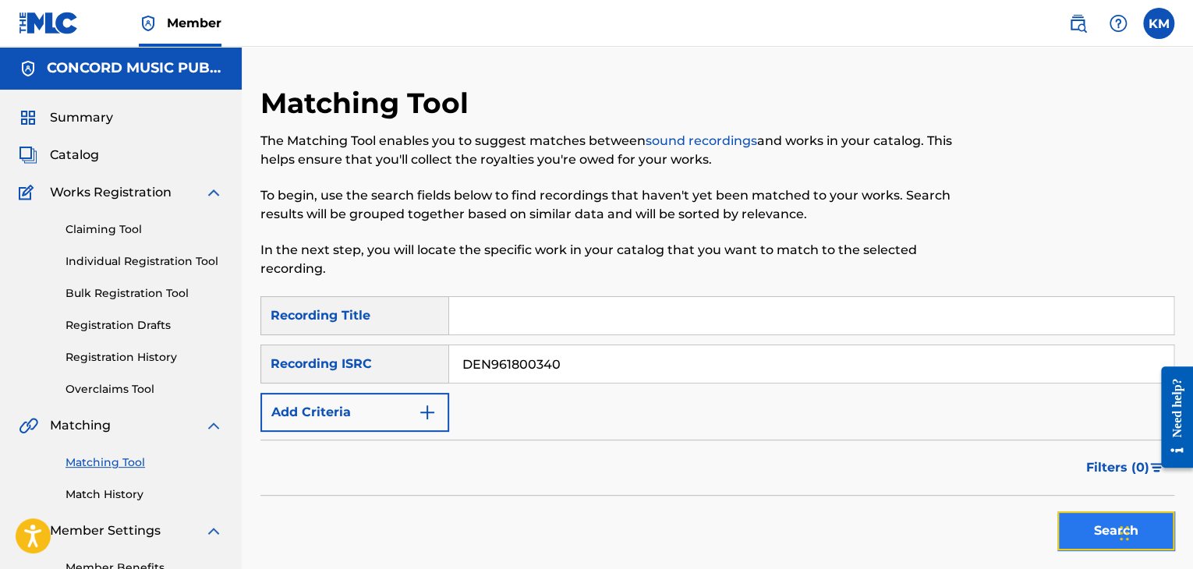
click at [1092, 522] on button "Search" at bounding box center [1115, 531] width 117 height 39
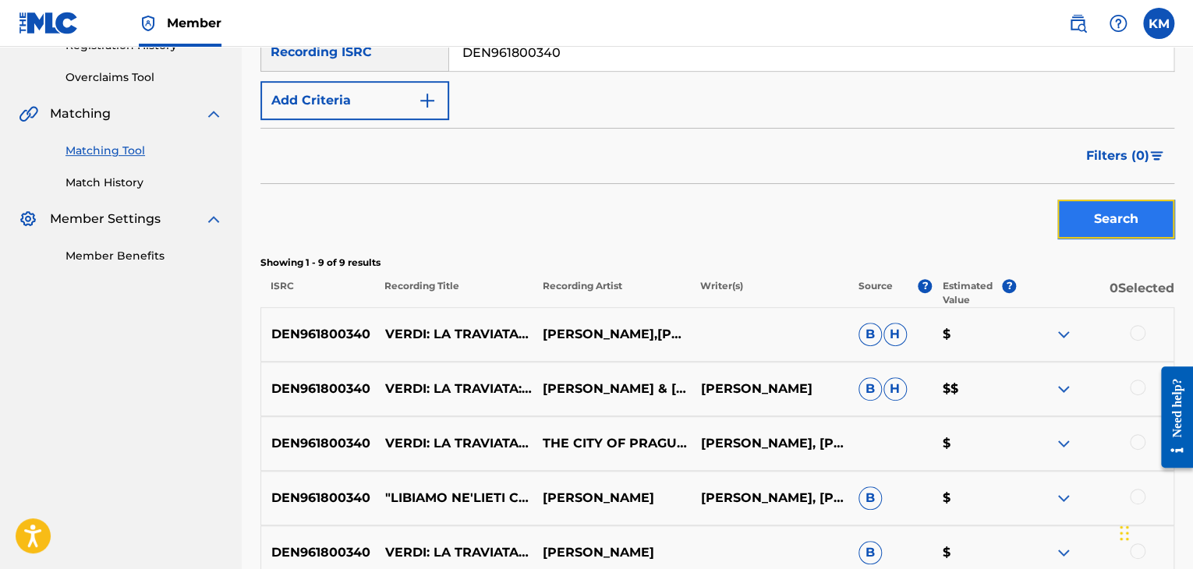
click at [1071, 223] on button "Search" at bounding box center [1115, 219] width 117 height 39
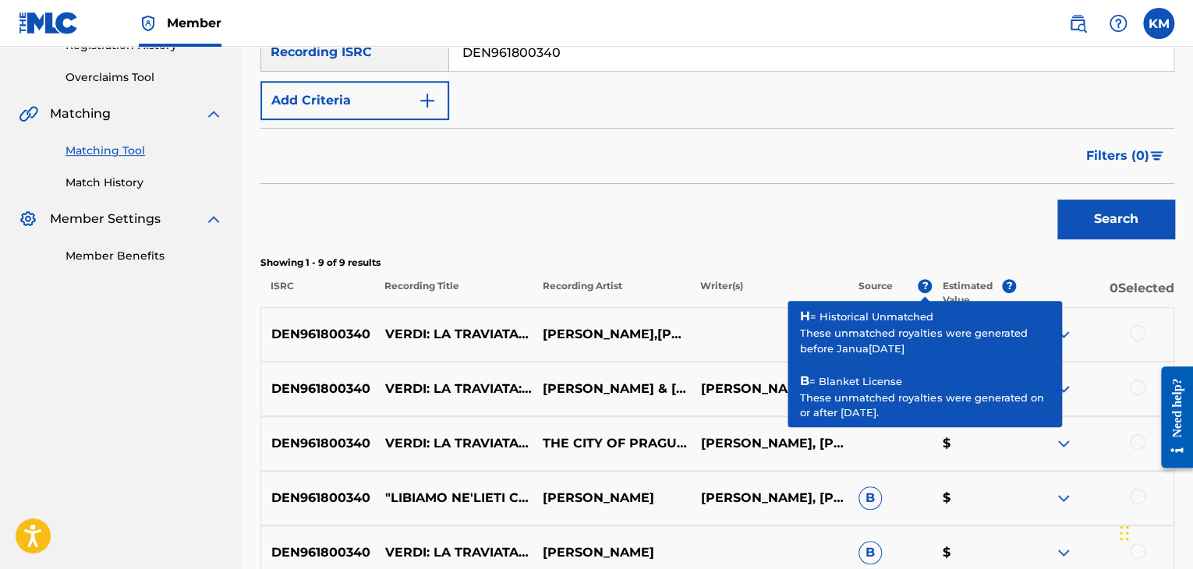
click at [521, 52] on input "DEN961800340" at bounding box center [811, 52] width 724 height 37
type input "USG3E0524317"
click at [1082, 209] on button "Search" at bounding box center [1115, 219] width 117 height 39
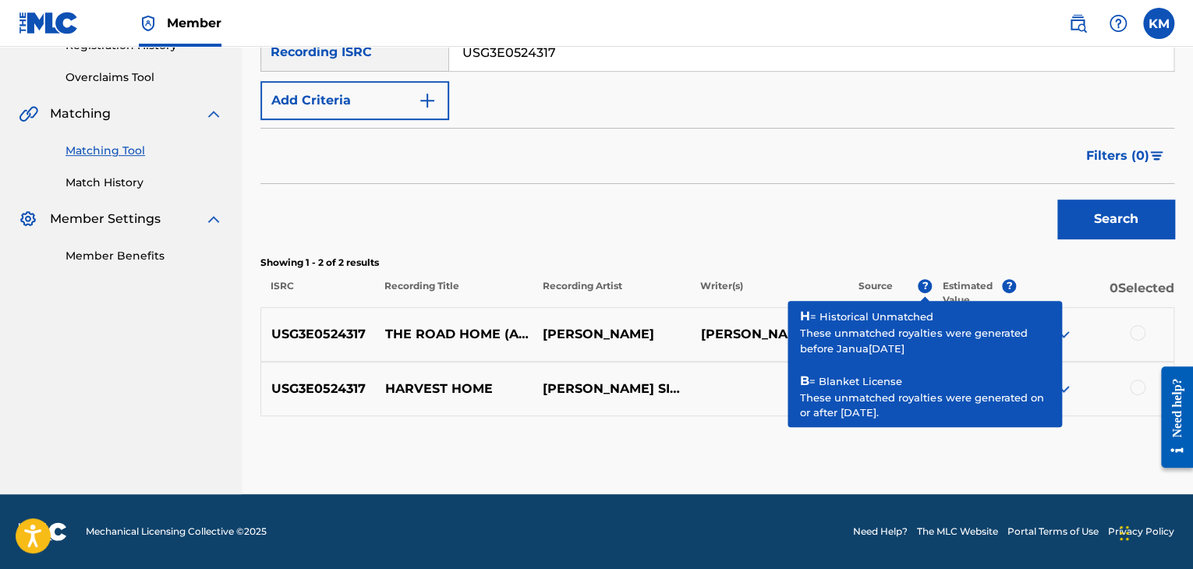
click at [666, 225] on div "Search" at bounding box center [717, 215] width 914 height 62
click at [869, 216] on div "Search" at bounding box center [717, 215] width 914 height 62
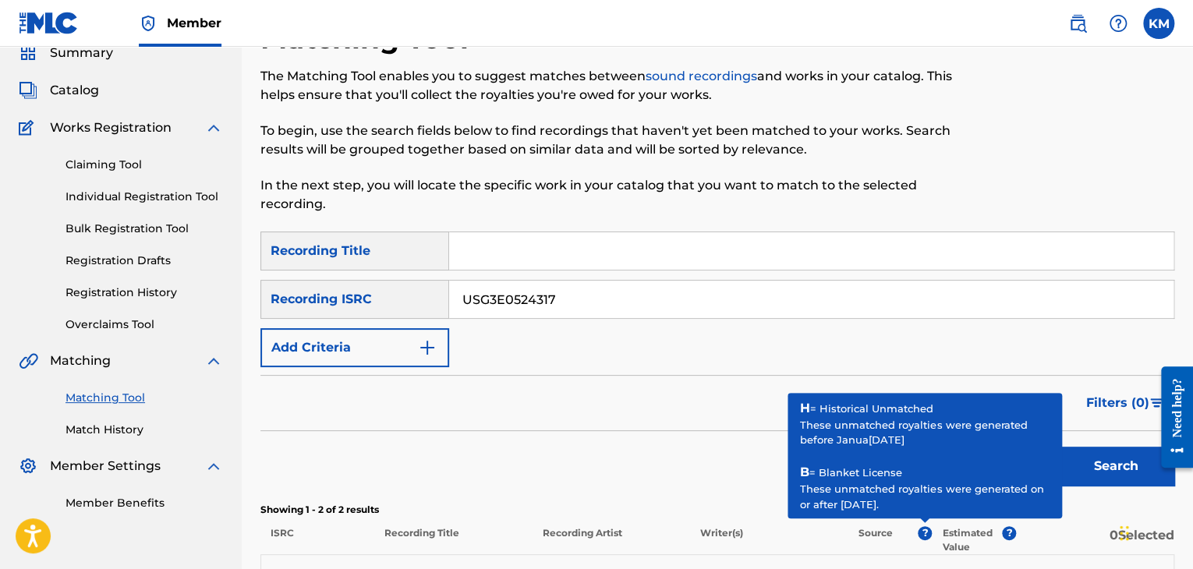
scroll to position [0, 0]
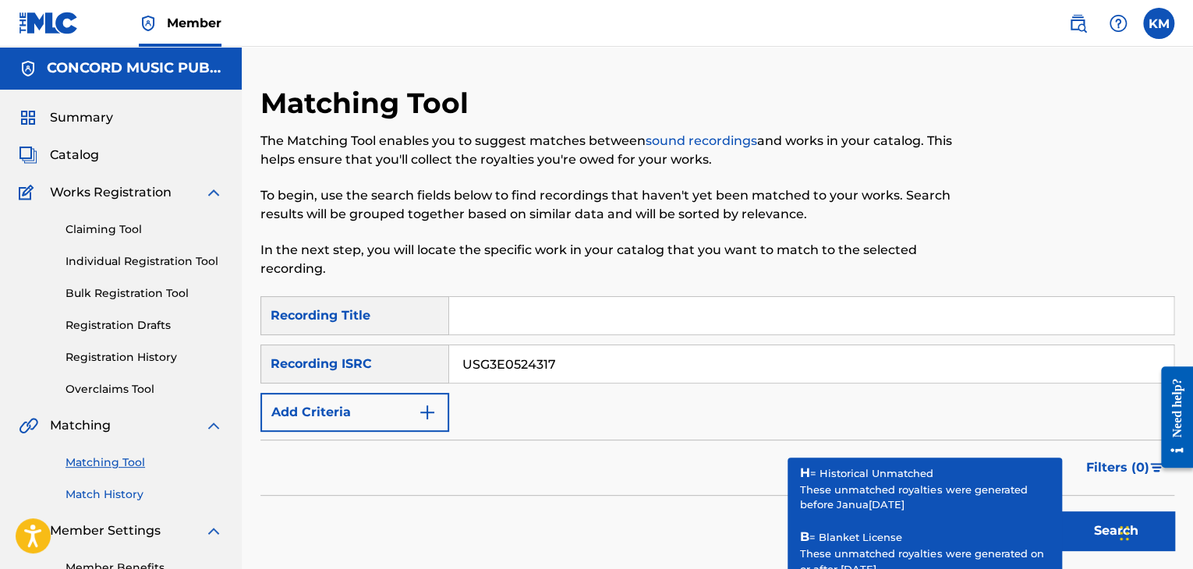
click at [125, 491] on link "Match History" at bounding box center [145, 495] width 158 height 16
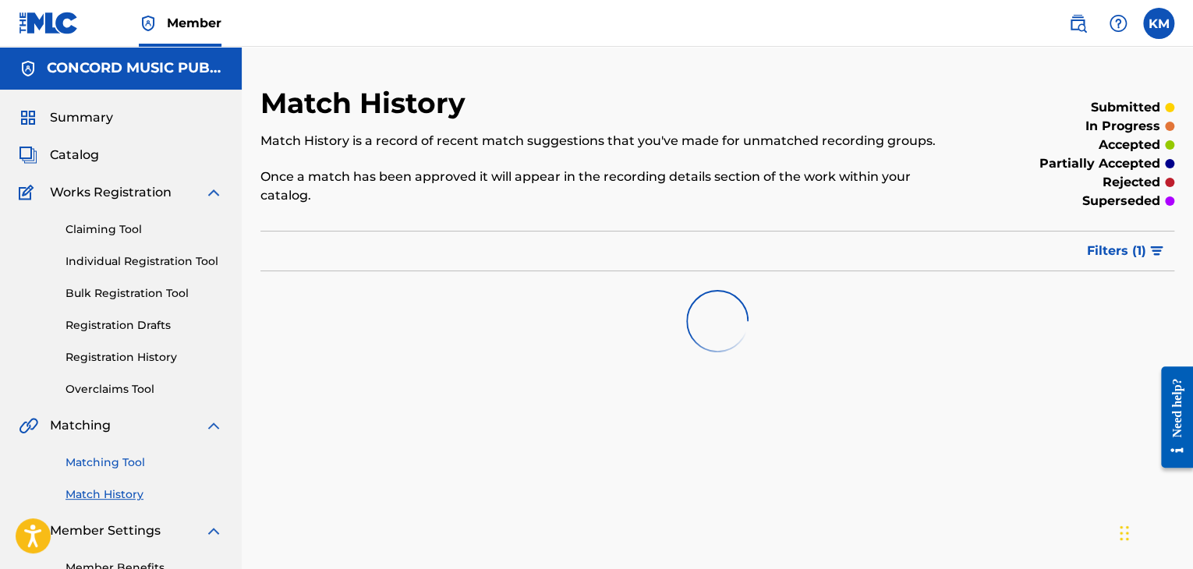
click at [129, 459] on link "Matching Tool" at bounding box center [145, 463] width 158 height 16
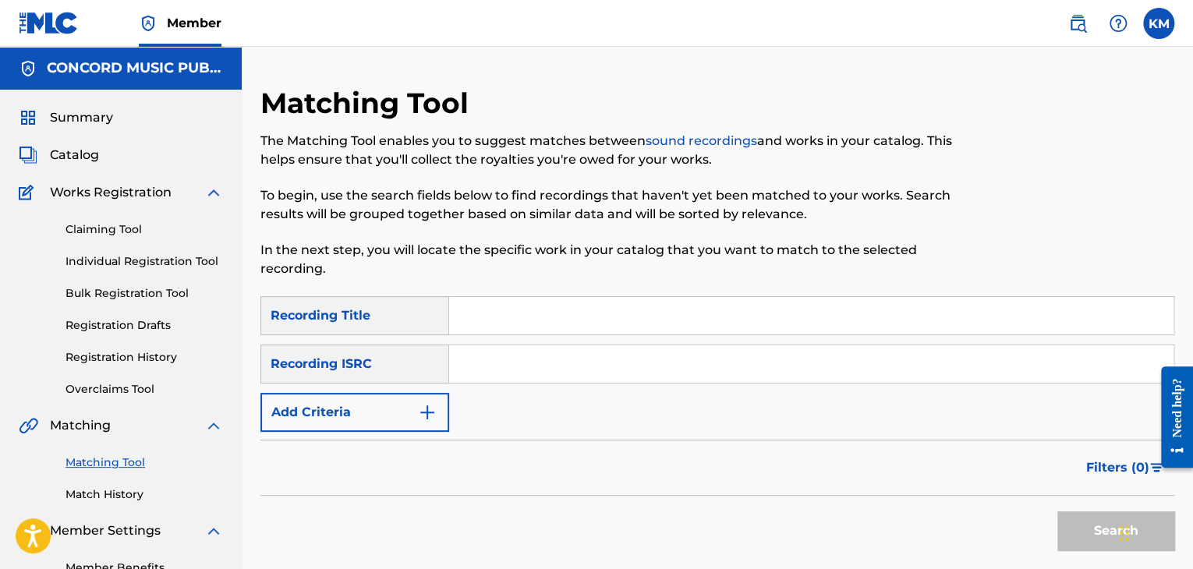
click at [506, 354] on input "Search Form" at bounding box center [811, 363] width 724 height 37
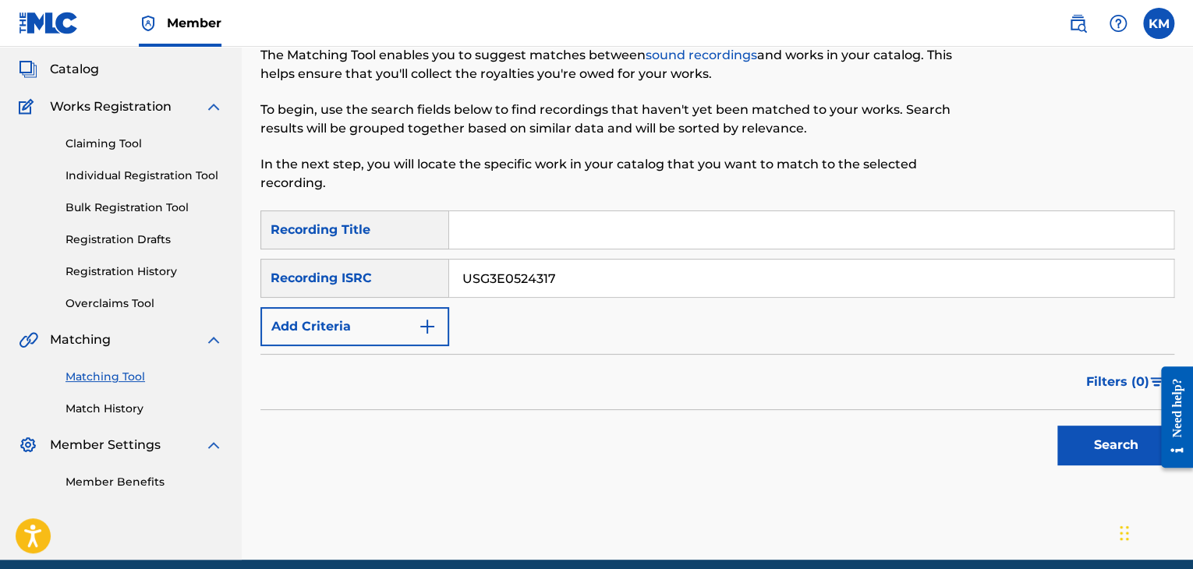
scroll to position [151, 0]
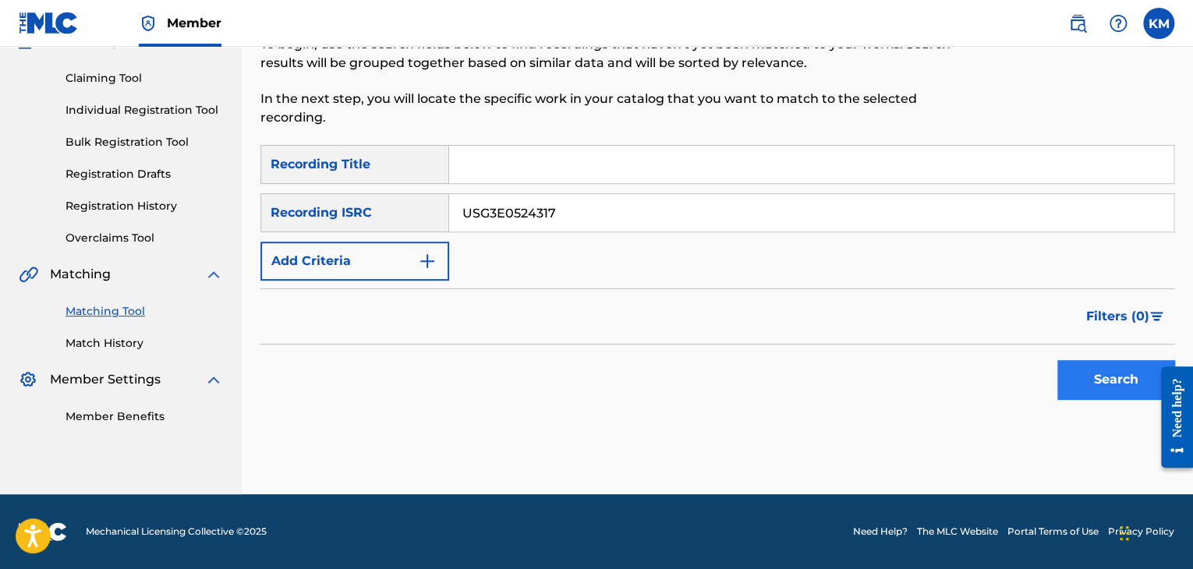
type input "USG3E0524317"
click at [1063, 365] on button "Search" at bounding box center [1115, 379] width 117 height 39
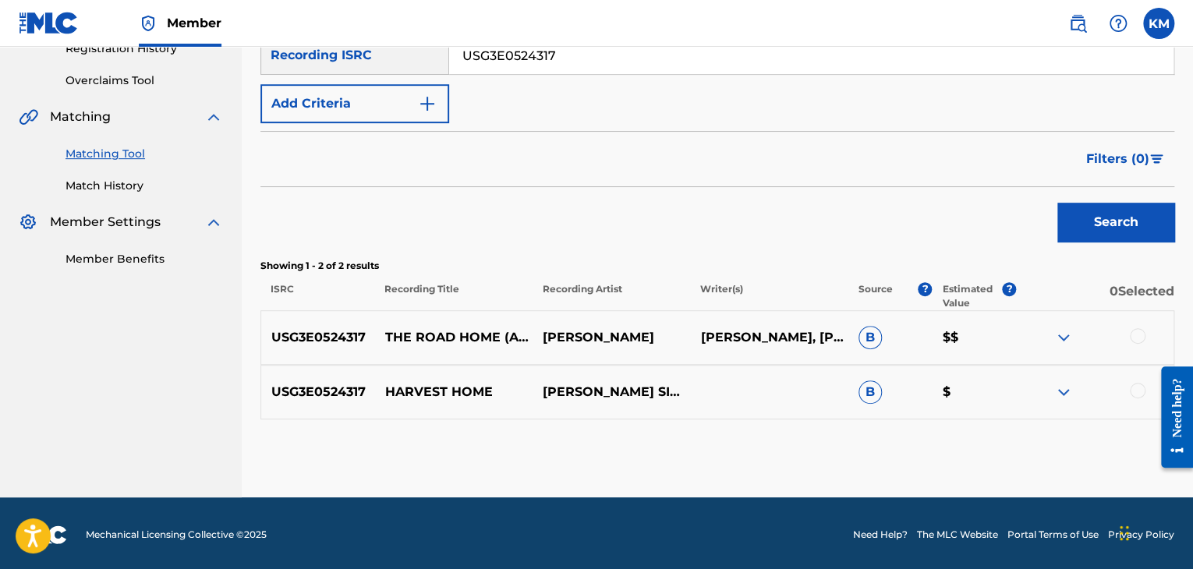
scroll to position [312, 0]
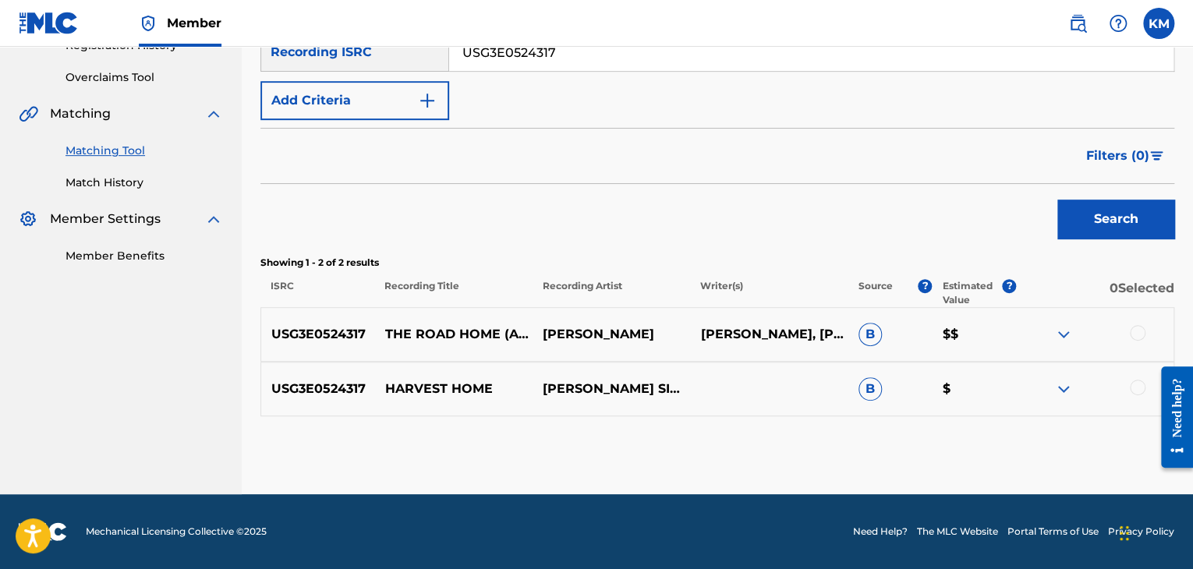
click at [1135, 335] on div at bounding box center [1138, 333] width 16 height 16
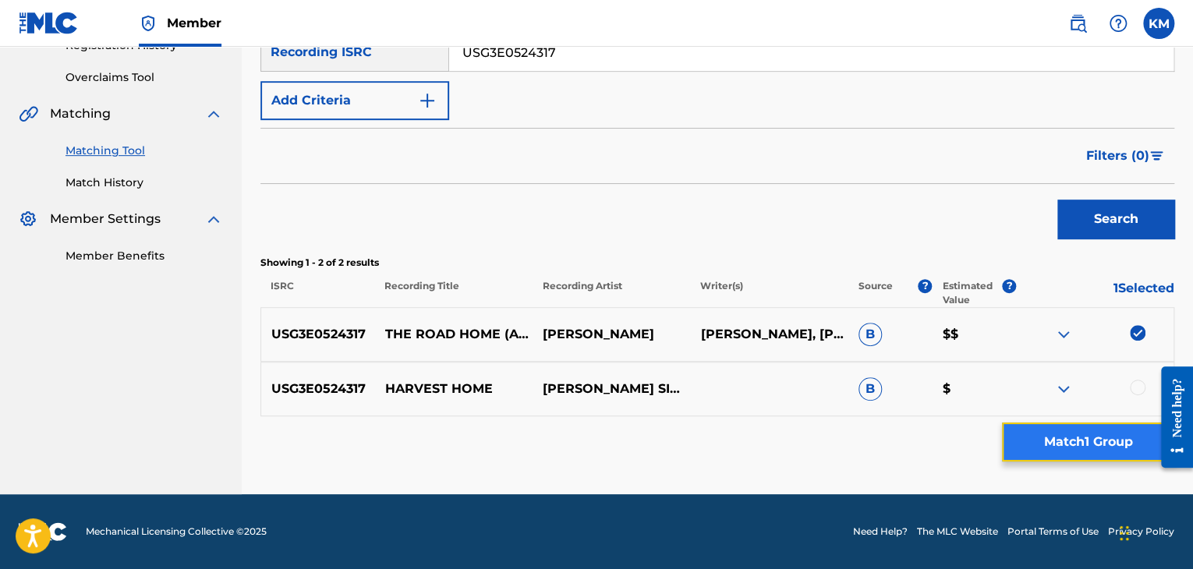
click at [1086, 437] on button "Match 1 Group" at bounding box center [1088, 442] width 172 height 39
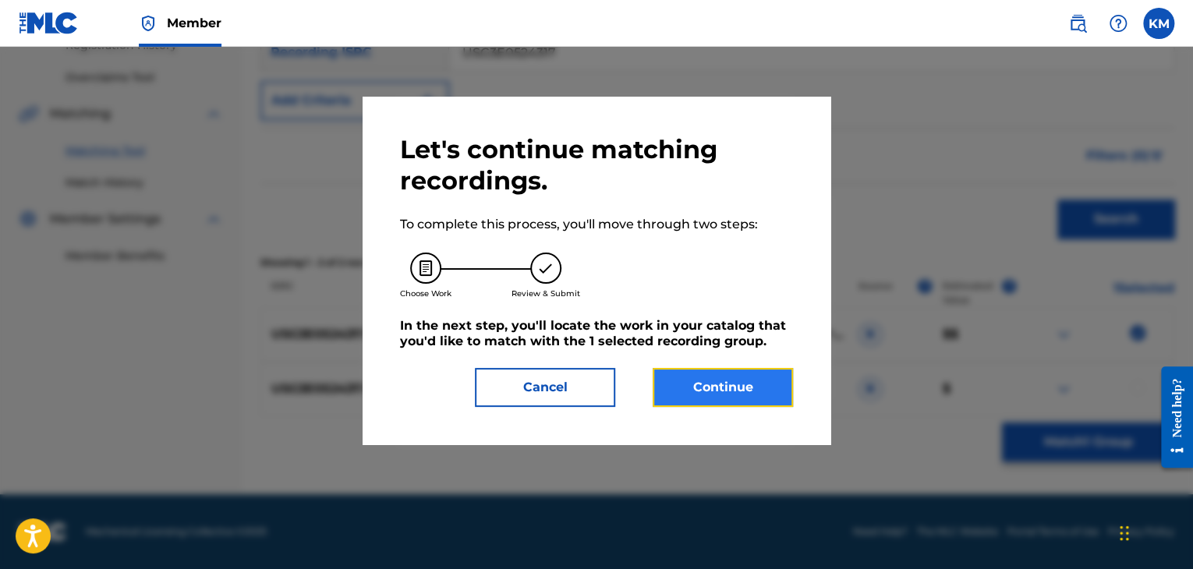
click at [708, 397] on button "Continue" at bounding box center [723, 387] width 140 height 39
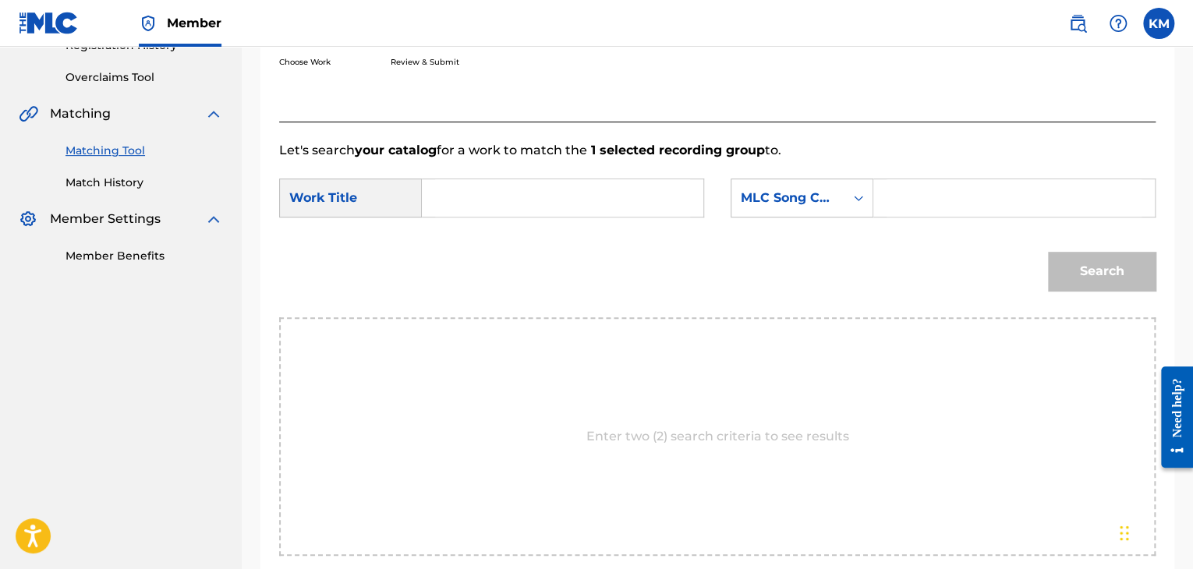
click at [484, 197] on input "Search Form" at bounding box center [562, 197] width 255 height 37
type input "The Road Home (Arr. [PERSON_NAME])"
click at [857, 196] on icon "Search Form" at bounding box center [859, 198] width 16 height 16
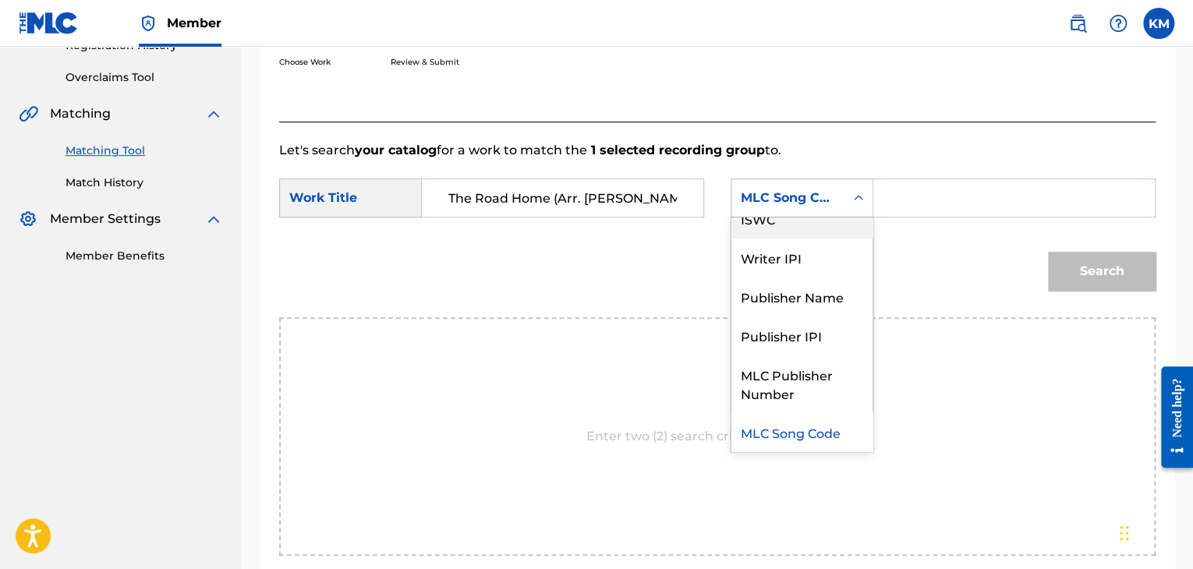
scroll to position [0, 0]
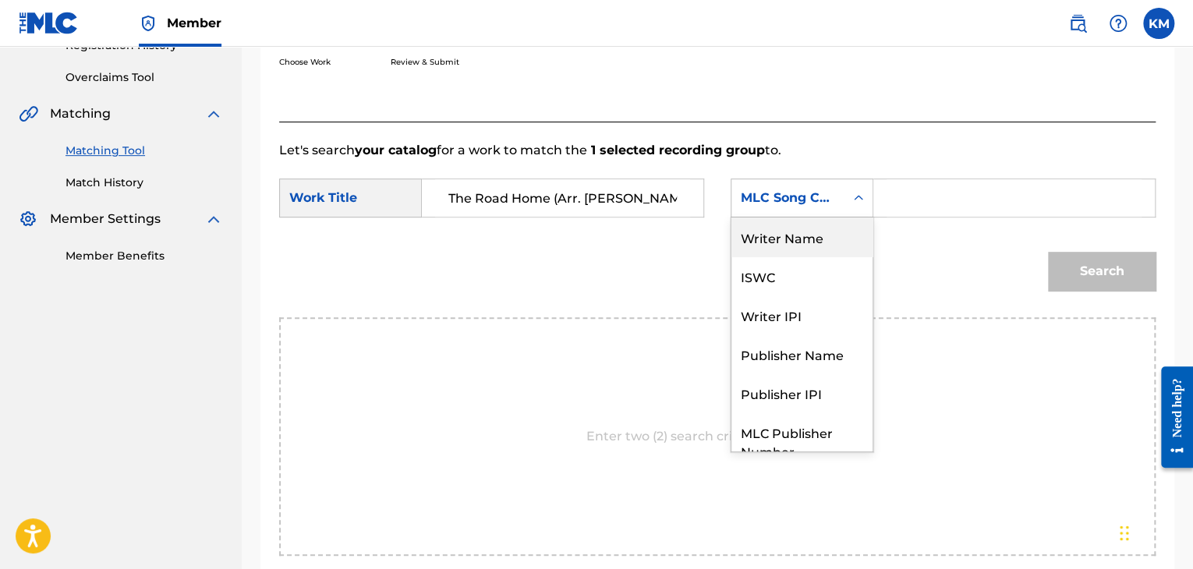
click at [828, 234] on div "Writer Name" at bounding box center [802, 237] width 141 height 39
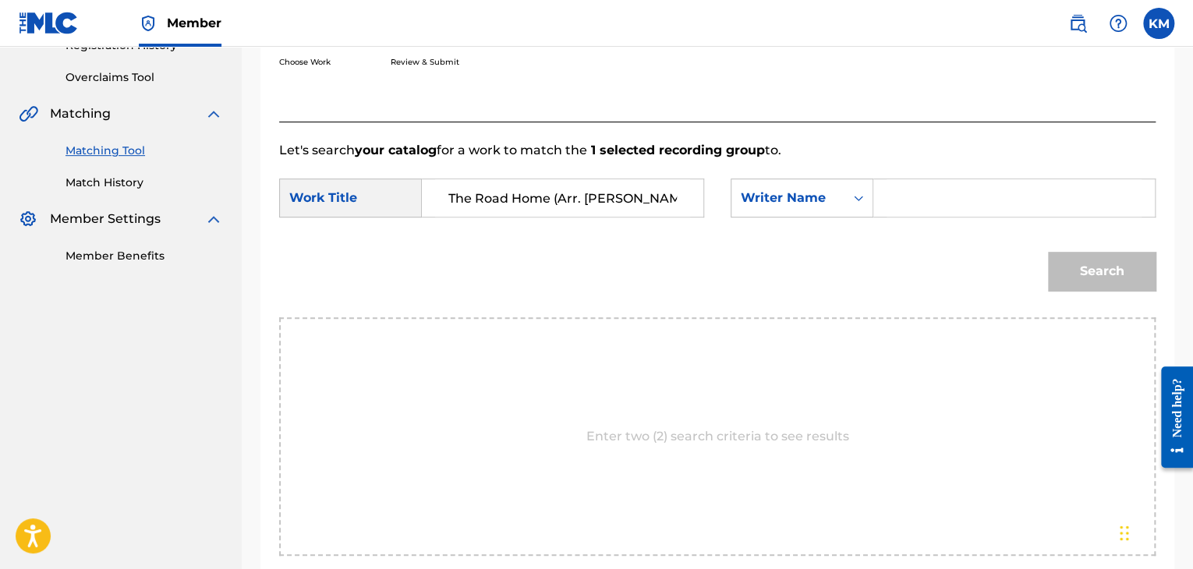
click at [911, 195] on input "Search Form" at bounding box center [1014, 197] width 255 height 37
click at [1096, 260] on button "Search" at bounding box center [1102, 271] width 108 height 39
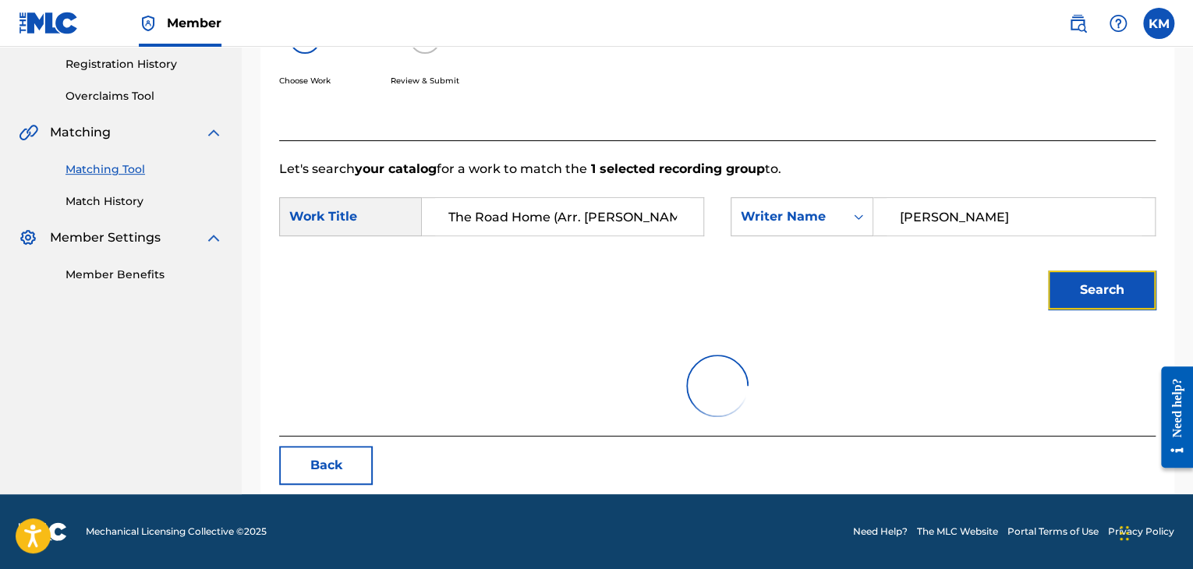
scroll to position [226, 0]
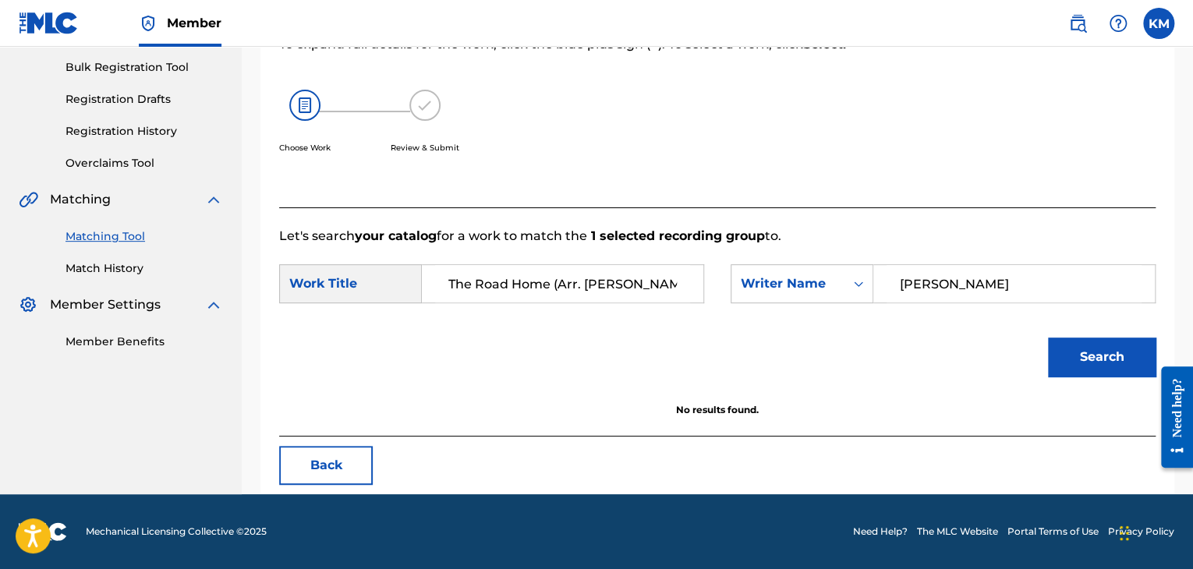
drag, startPoint x: 951, startPoint y: 284, endPoint x: 693, endPoint y: 296, distance: 259.2
click at [693, 296] on div "SearchWithCriteria0ca96db6-c1f8-4b18-9dfa-7645497020c5 Work Title The Road Home…" at bounding box center [717, 288] width 877 height 48
type input "[PERSON_NAME]"
click at [1095, 350] on button "Search" at bounding box center [1102, 357] width 108 height 39
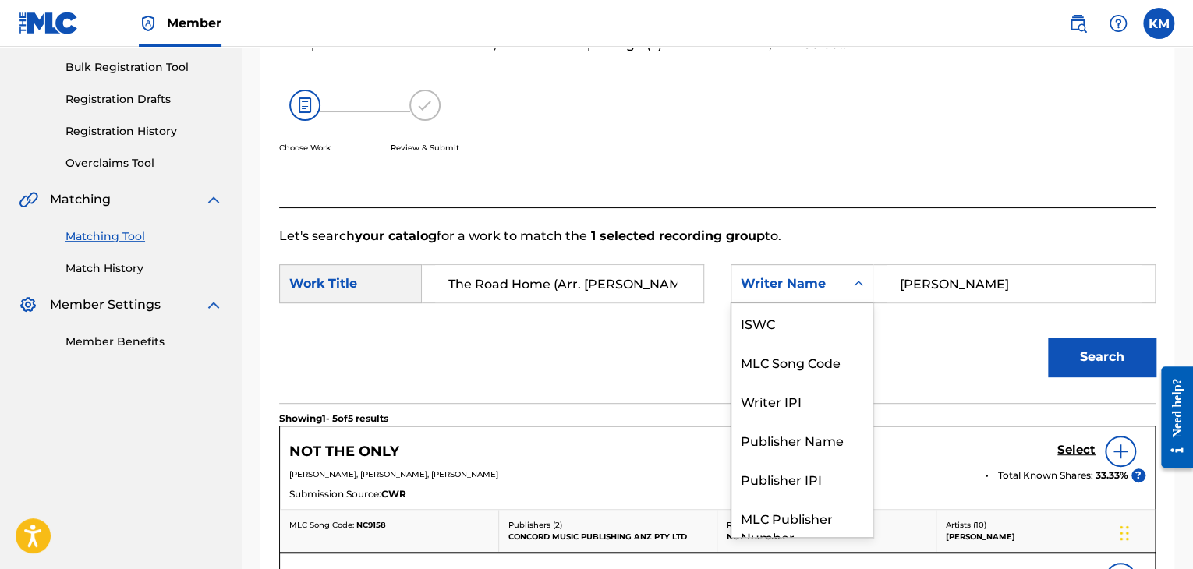
click at [863, 285] on icon "Search Form" at bounding box center [859, 284] width 16 height 16
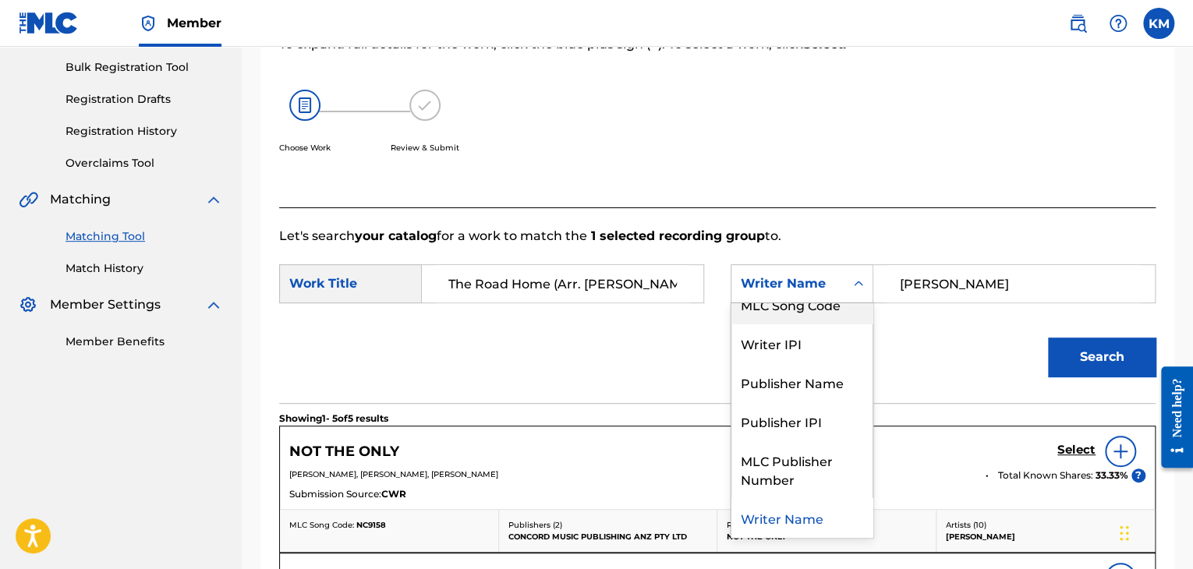
click at [845, 306] on div "MLC Song Code" at bounding box center [802, 304] width 141 height 39
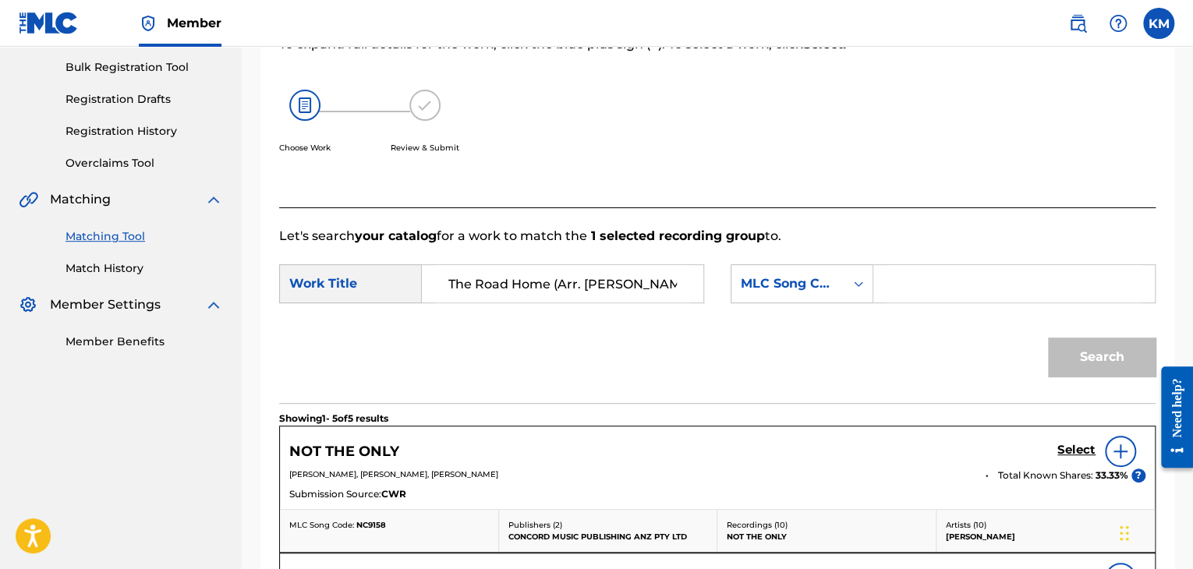
click at [887, 285] on input "Search Form" at bounding box center [1014, 283] width 255 height 37
type input "P1586Q"
click at [1074, 353] on button "Search" at bounding box center [1102, 357] width 108 height 39
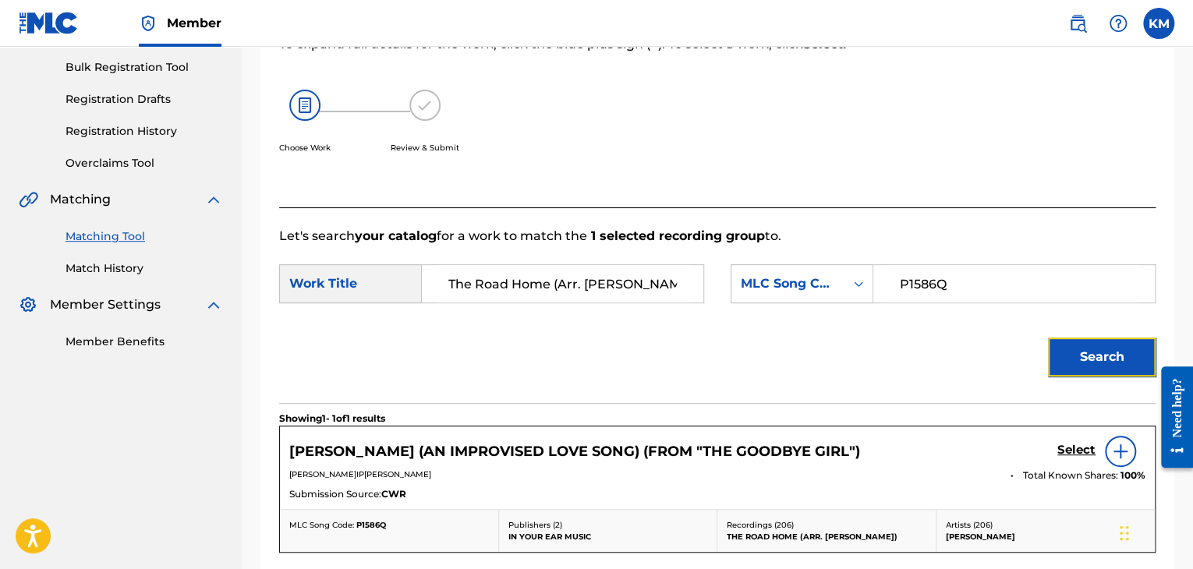
scroll to position [304, 0]
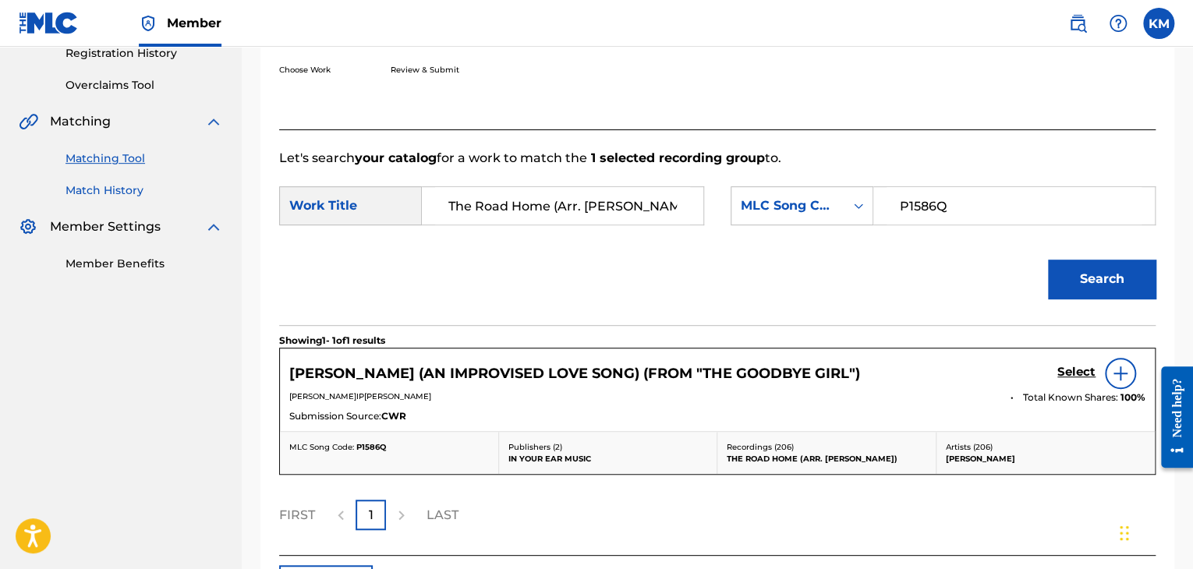
click at [102, 194] on link "Match History" at bounding box center [145, 190] width 158 height 16
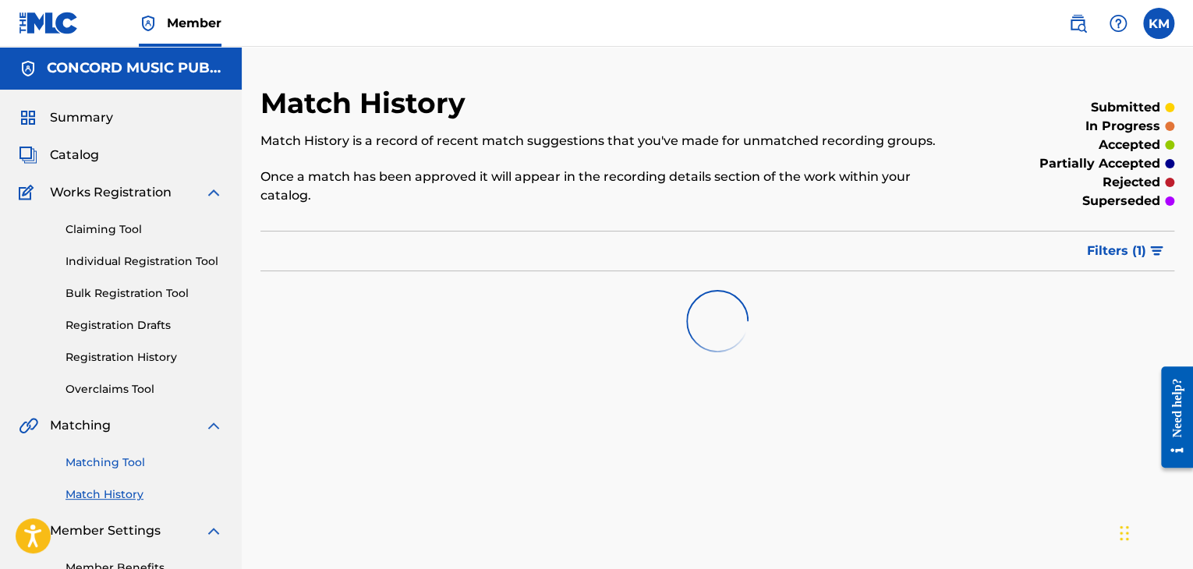
click at [109, 466] on link "Matching Tool" at bounding box center [145, 463] width 158 height 16
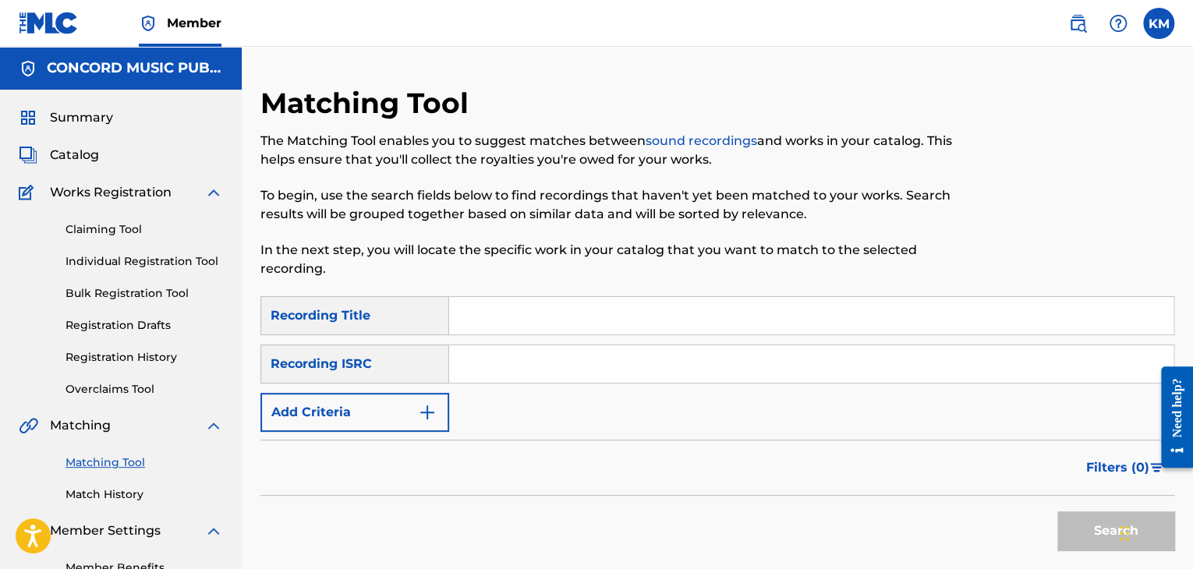
click at [487, 367] on input "Search Form" at bounding box center [811, 363] width 724 height 37
type input "AUAB00750247"
click at [1089, 525] on button "Search" at bounding box center [1115, 531] width 117 height 39
click at [126, 490] on link "Match History" at bounding box center [145, 495] width 158 height 16
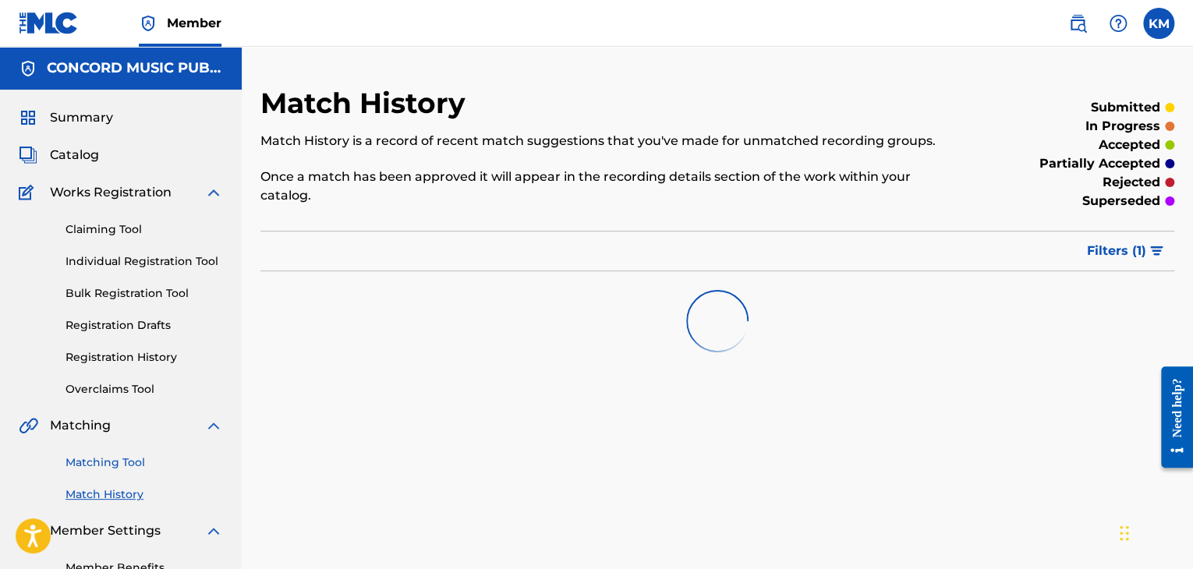
click at [126, 466] on link "Matching Tool" at bounding box center [145, 463] width 158 height 16
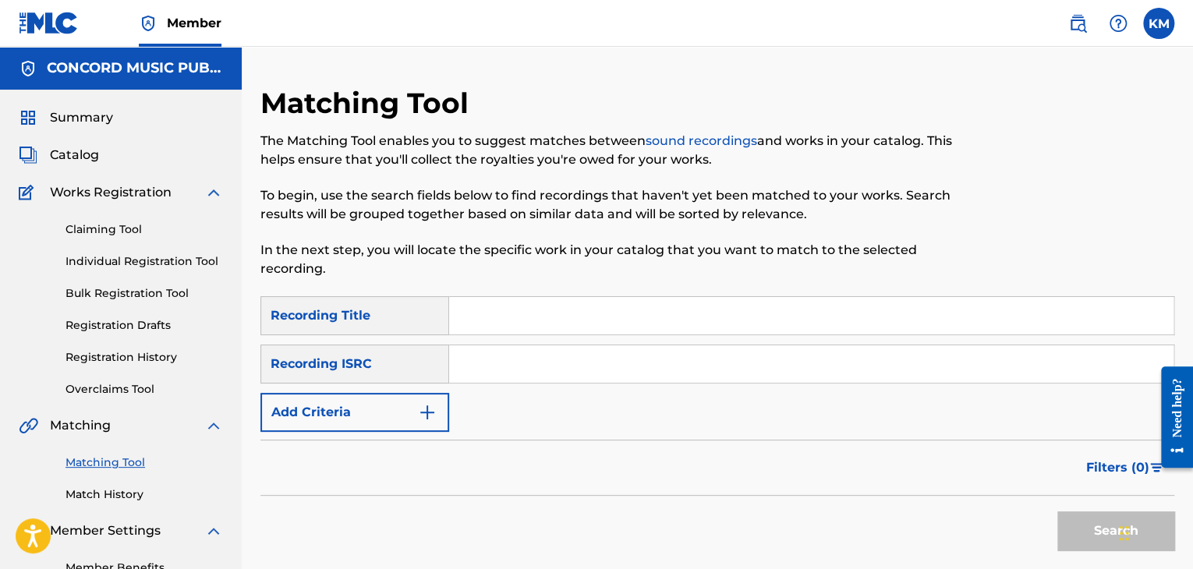
click at [516, 369] on input "Search Form" at bounding box center [811, 363] width 724 height 37
type input "FR10S2049229"
click at [1082, 525] on button "Search" at bounding box center [1115, 531] width 117 height 39
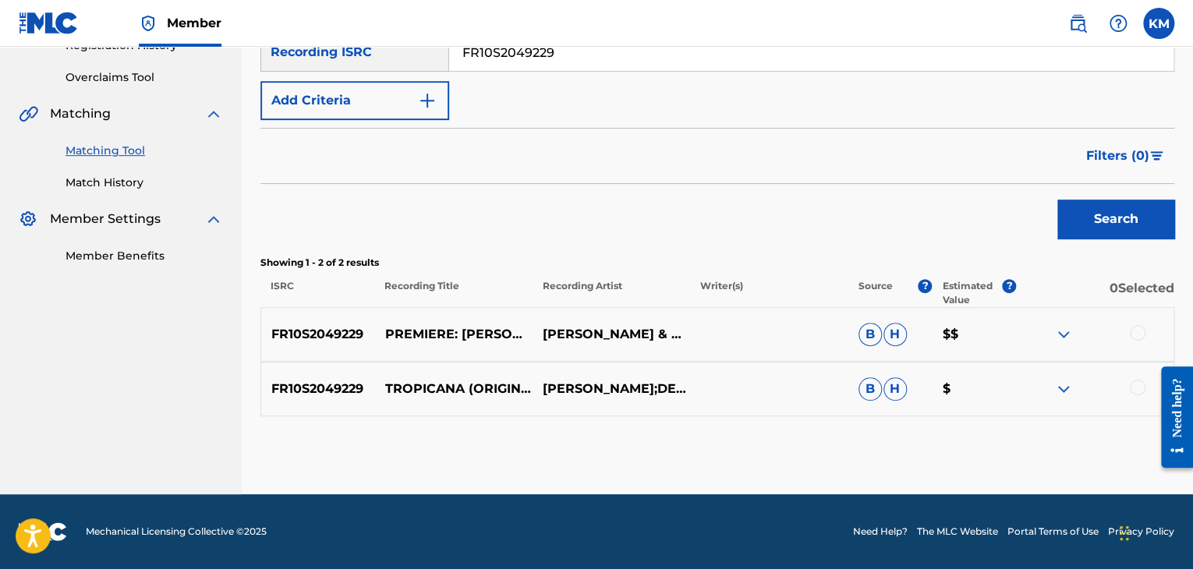
click at [1139, 386] on div at bounding box center [1138, 388] width 16 height 16
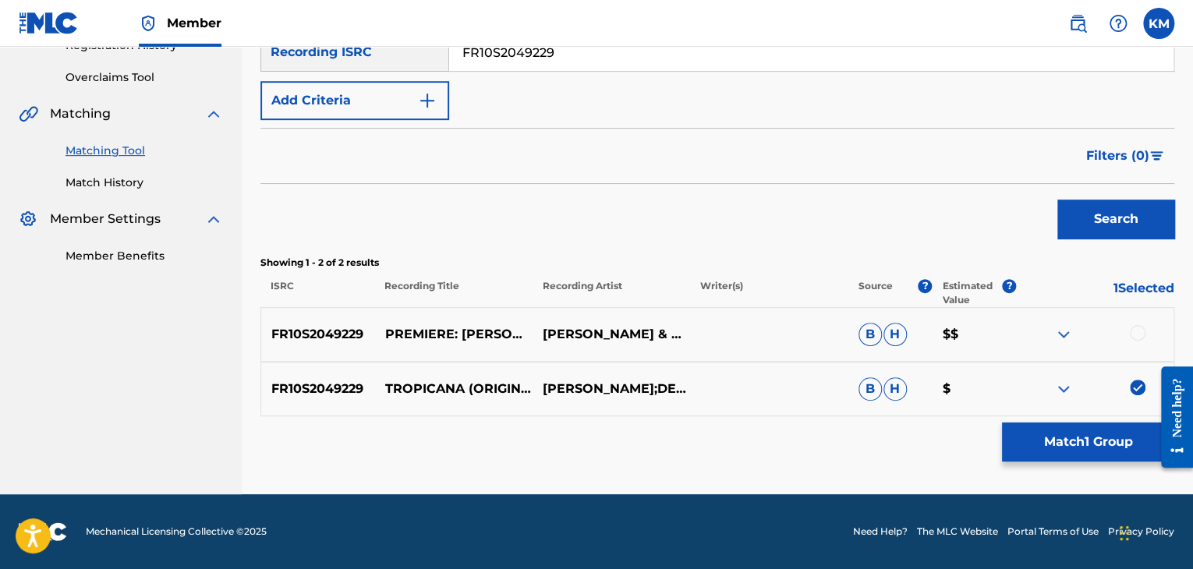
click at [1132, 334] on div at bounding box center [1138, 333] width 16 height 16
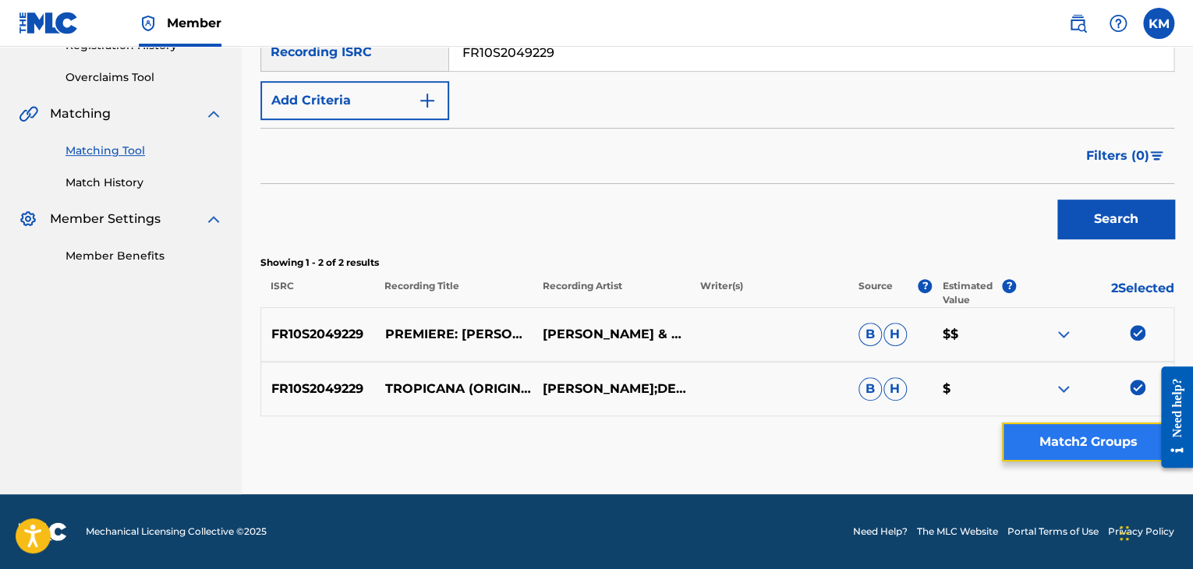
click at [1088, 434] on button "Match 2 Groups" at bounding box center [1088, 442] width 172 height 39
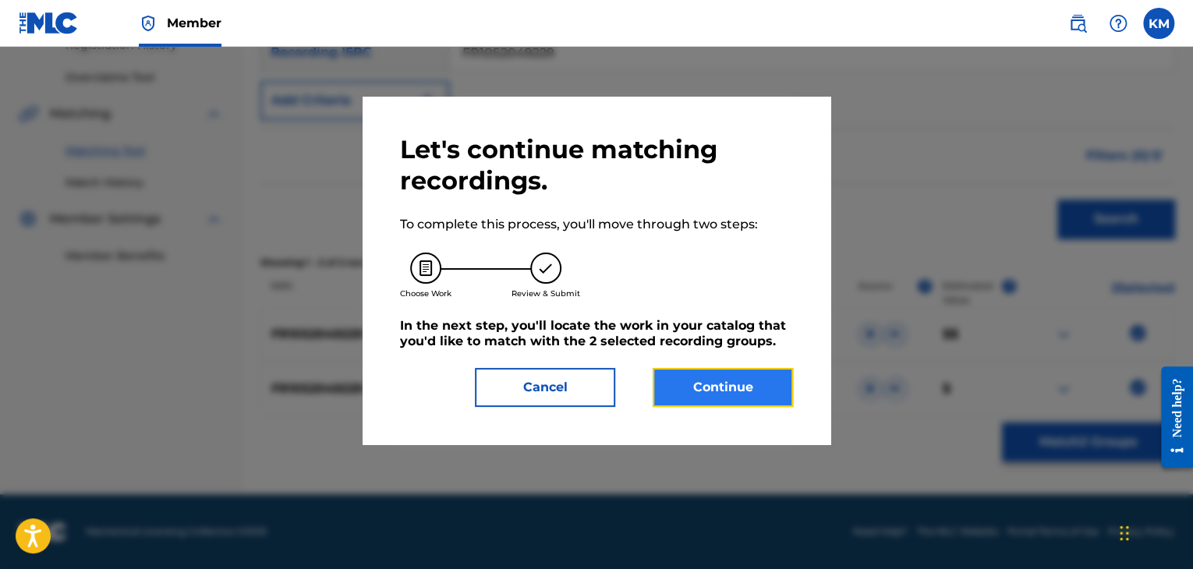
click at [739, 387] on button "Continue" at bounding box center [723, 387] width 140 height 39
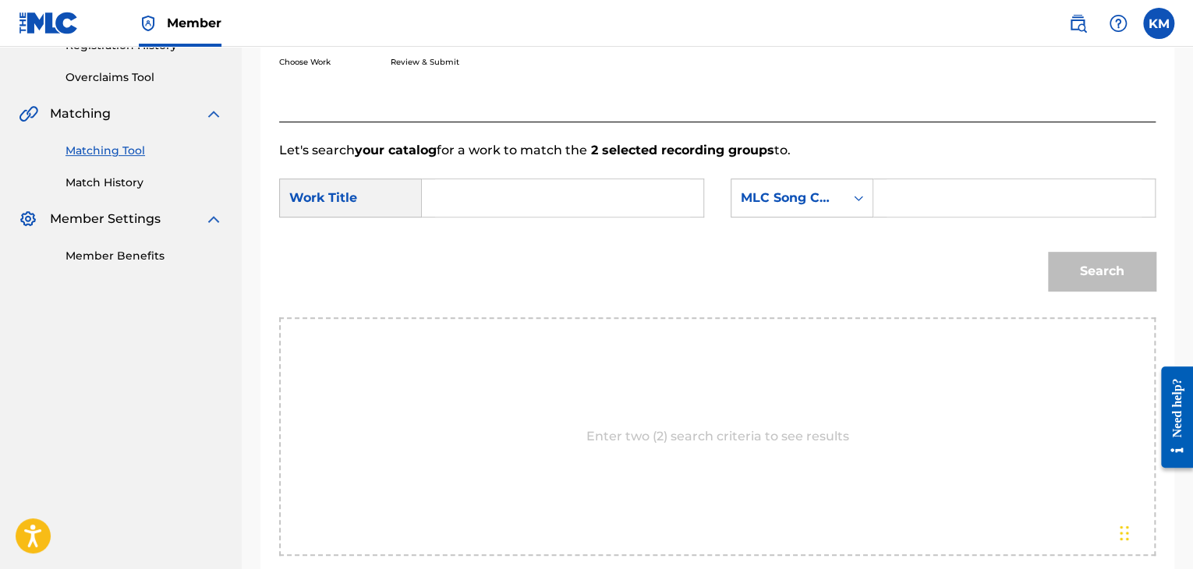
click at [456, 194] on input "Search Form" at bounding box center [562, 197] width 255 height 37
type input "Tropicana"
click at [860, 205] on icon "Search Form" at bounding box center [859, 198] width 16 height 16
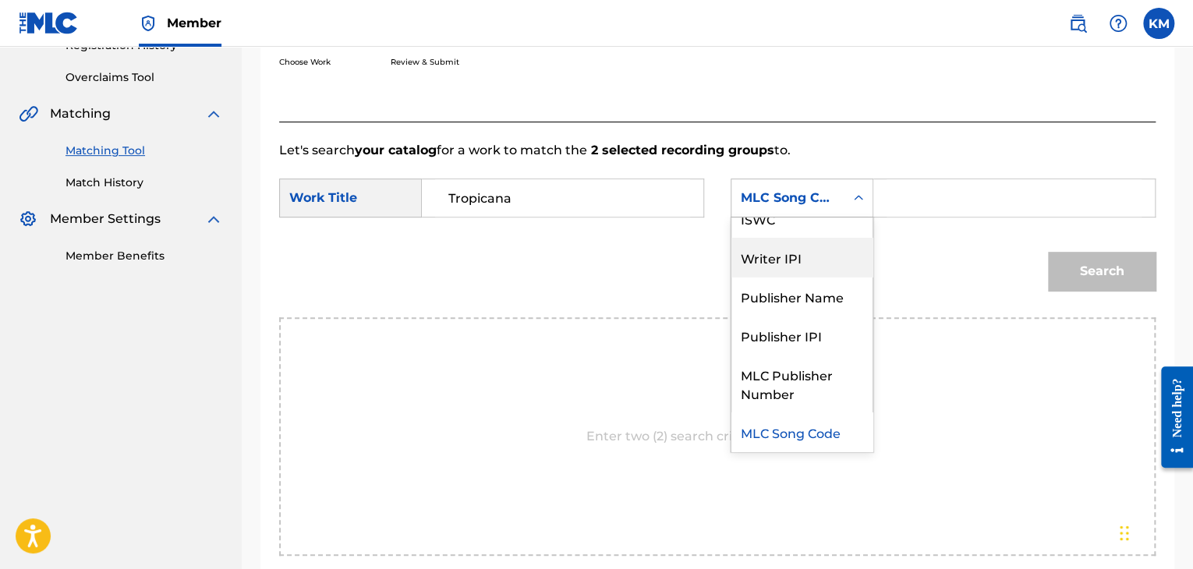
scroll to position [0, 0]
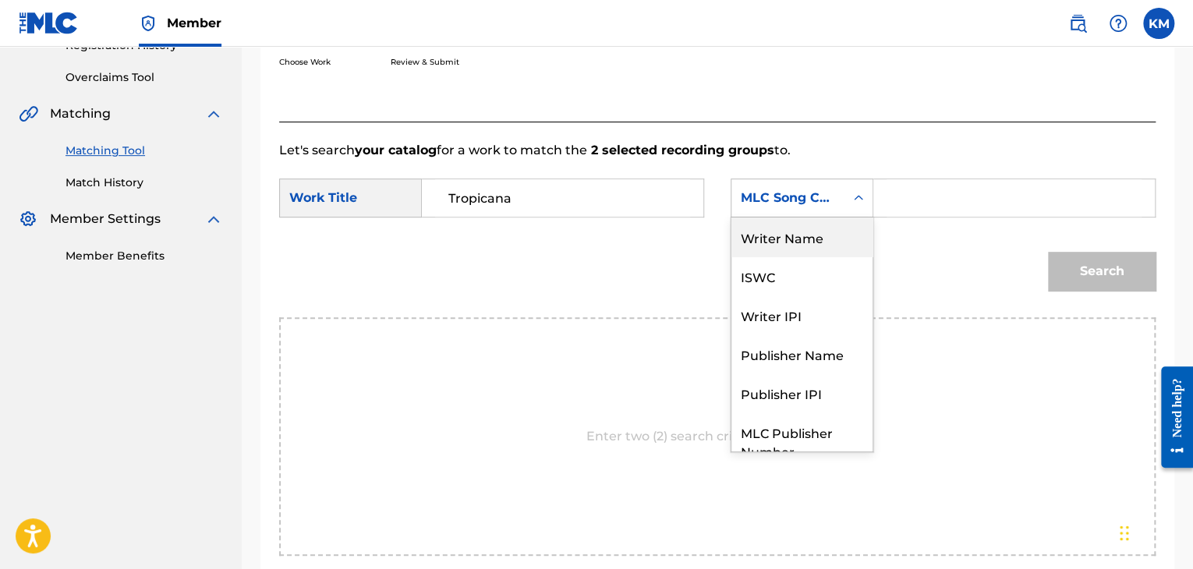
click at [828, 238] on div "Writer Name" at bounding box center [802, 237] width 141 height 39
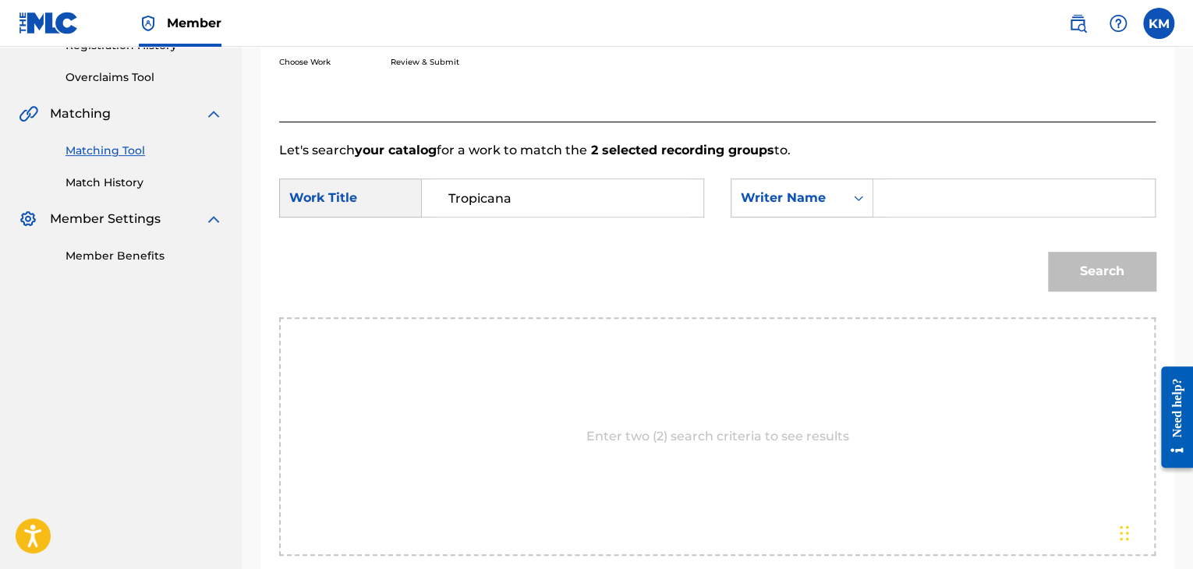
click at [921, 204] on input "Search Form" at bounding box center [1014, 197] width 255 height 37
click at [1100, 282] on button "Search" at bounding box center [1102, 271] width 108 height 39
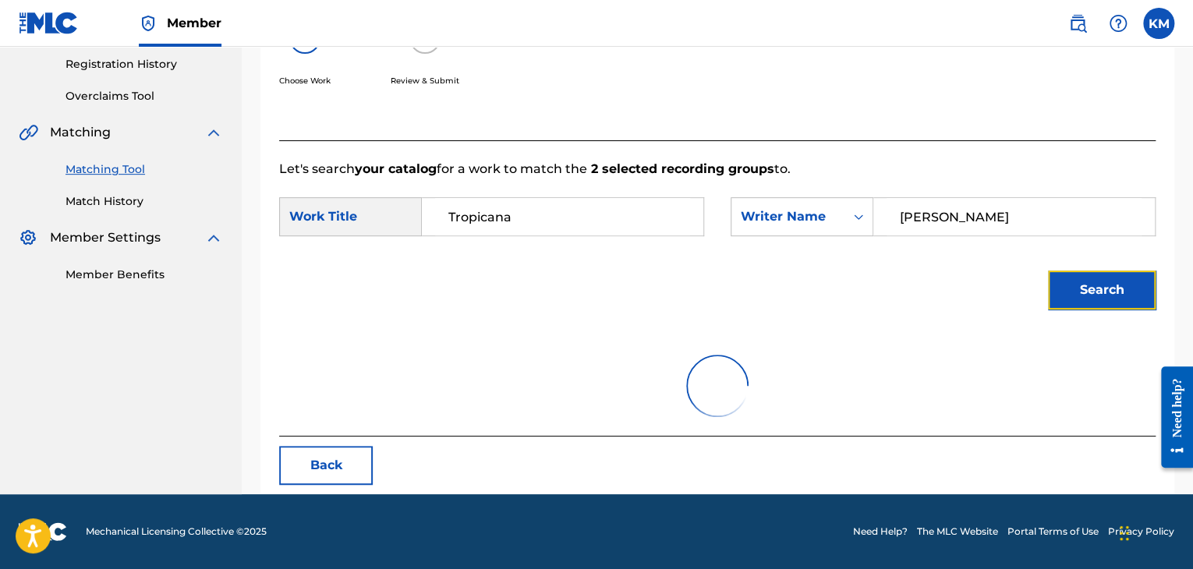
scroll to position [312, 0]
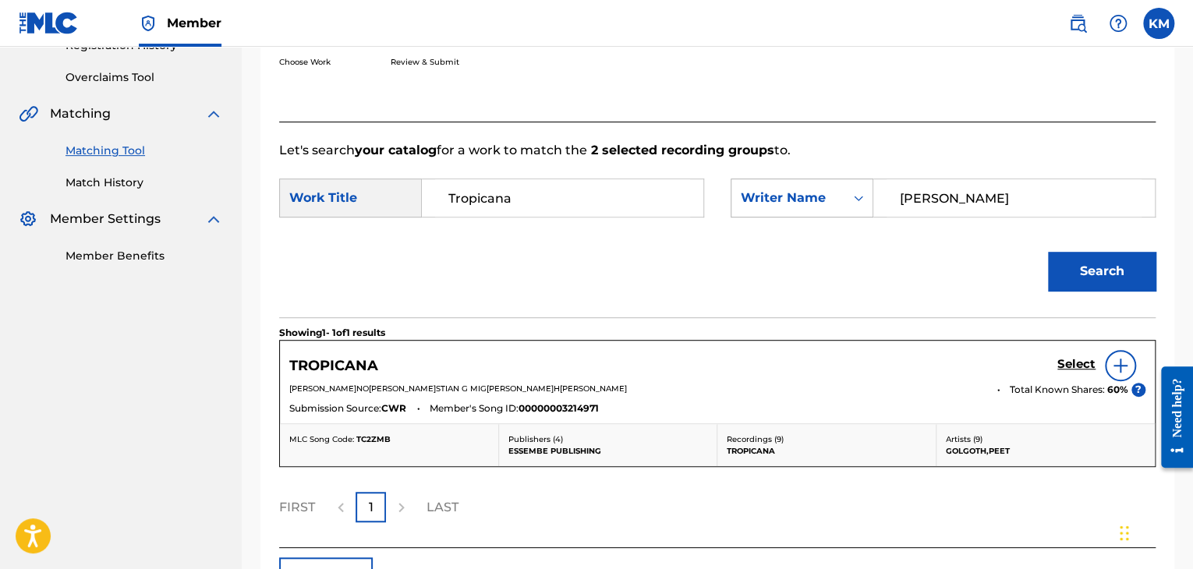
drag, startPoint x: 957, startPoint y: 205, endPoint x: 760, endPoint y: 211, distance: 197.4
click at [760, 211] on div "SearchWithCriteria8de97870-1a9c-4b79-9565-d0d032067aff Writer Name [PERSON_NAME]" at bounding box center [943, 198] width 425 height 39
type input "[PERSON_NAME]"
click at [1073, 263] on button "Search" at bounding box center [1102, 271] width 108 height 39
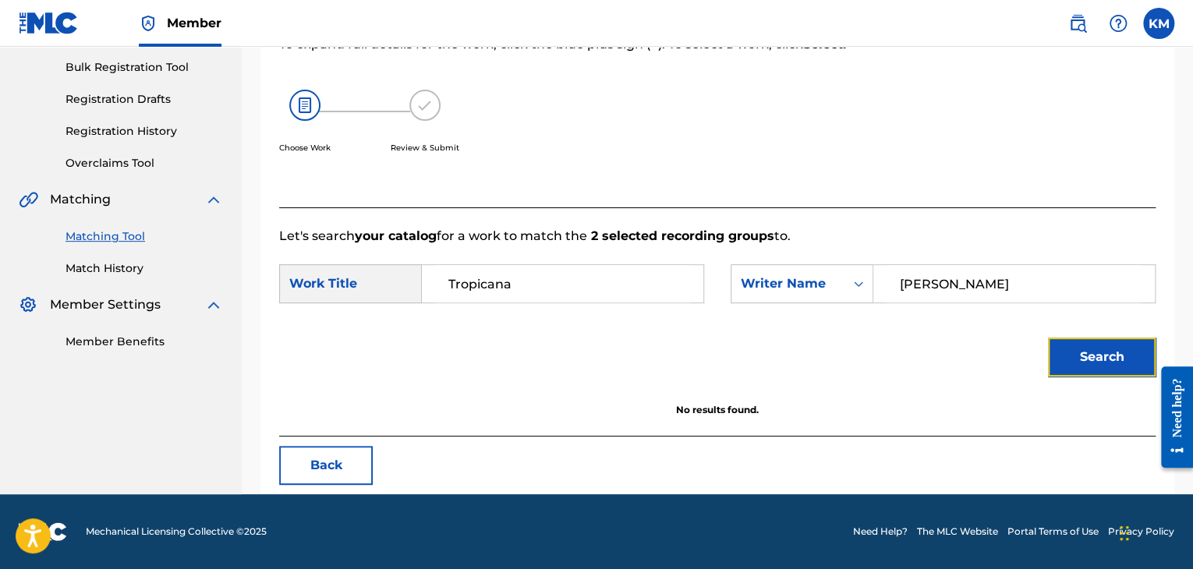
scroll to position [226, 0]
click at [860, 282] on icon "Search Form" at bounding box center [858, 284] width 9 height 5
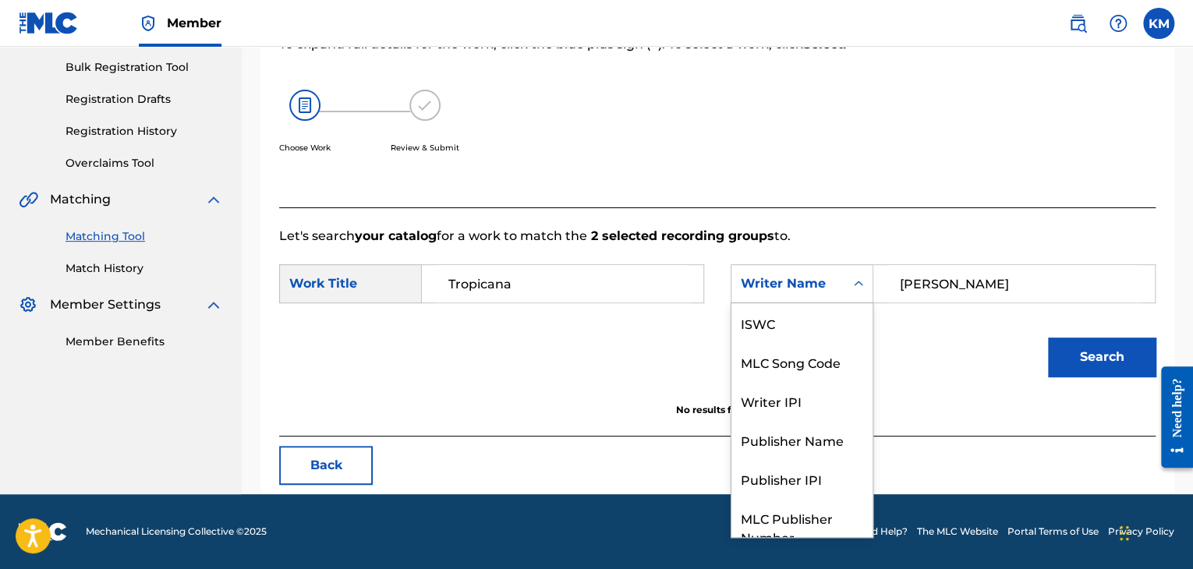
scroll to position [58, 0]
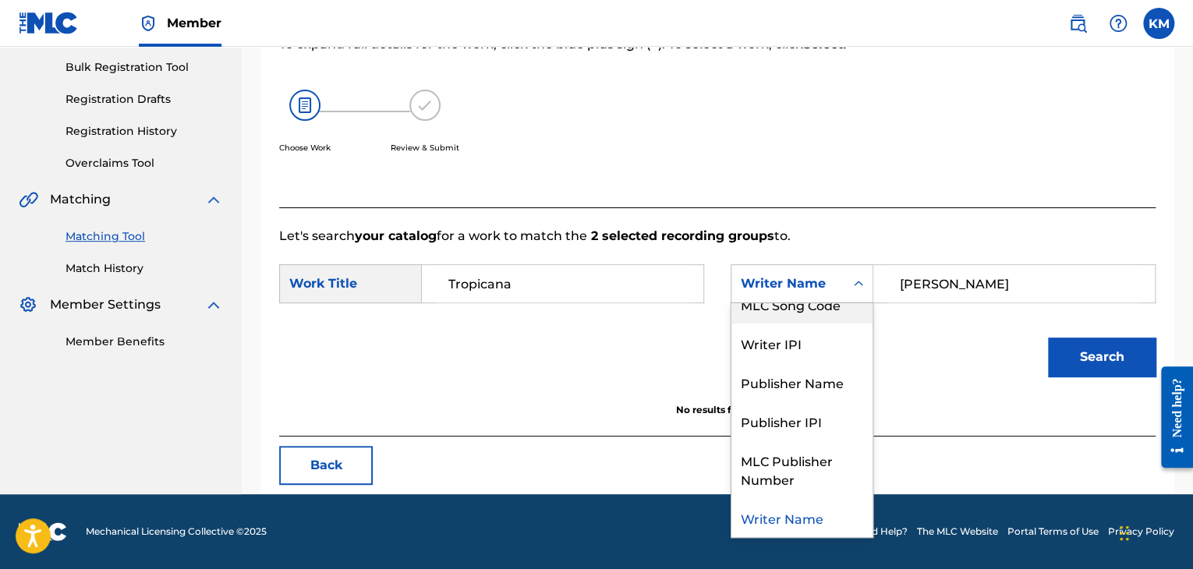
click at [833, 310] on div "MLC Song Code" at bounding box center [802, 304] width 141 height 39
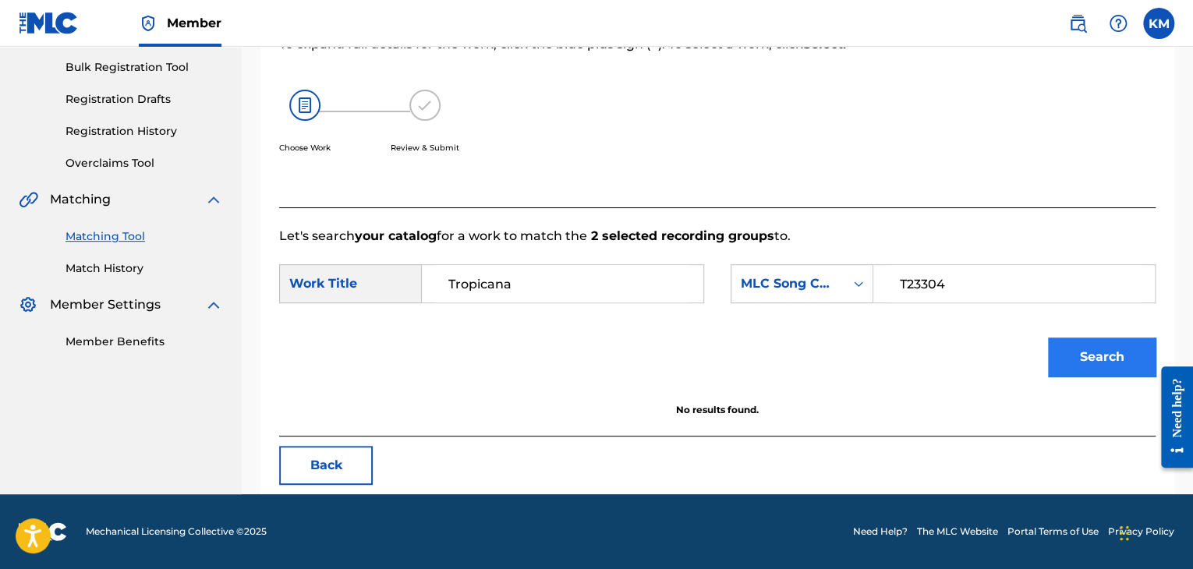
type input "T23304"
click at [1070, 356] on button "Search" at bounding box center [1102, 357] width 108 height 39
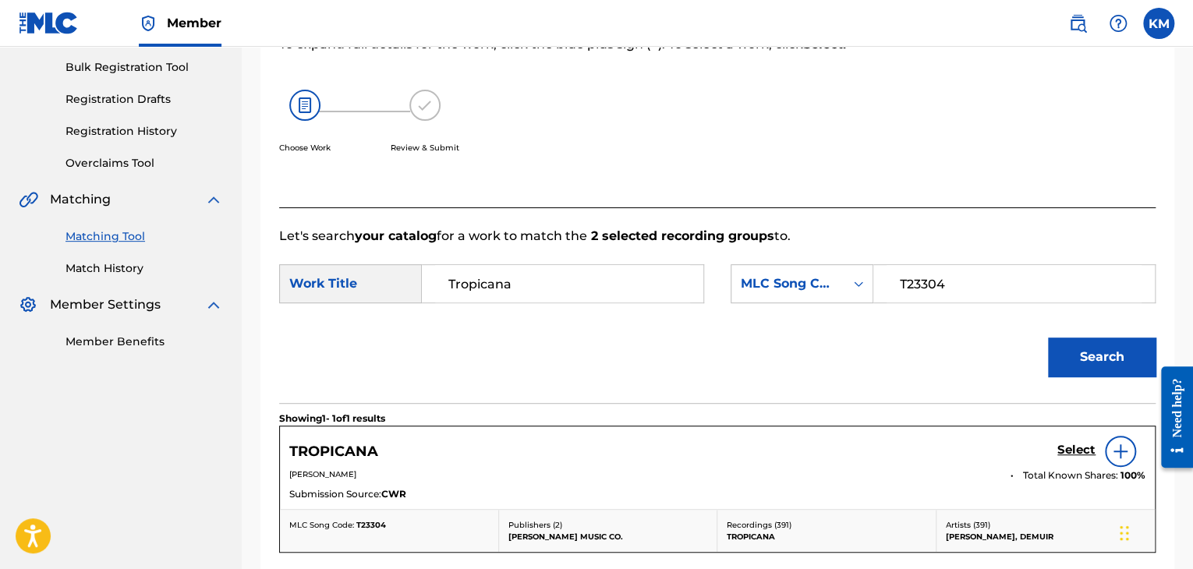
click at [1114, 453] on img at bounding box center [1120, 451] width 19 height 19
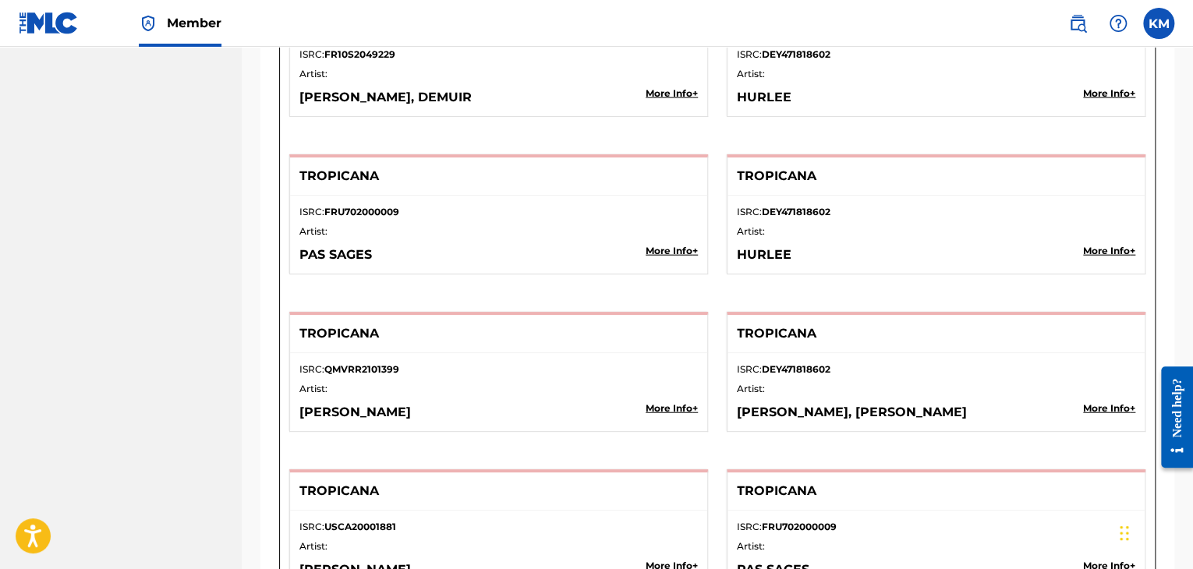
scroll to position [1708, 0]
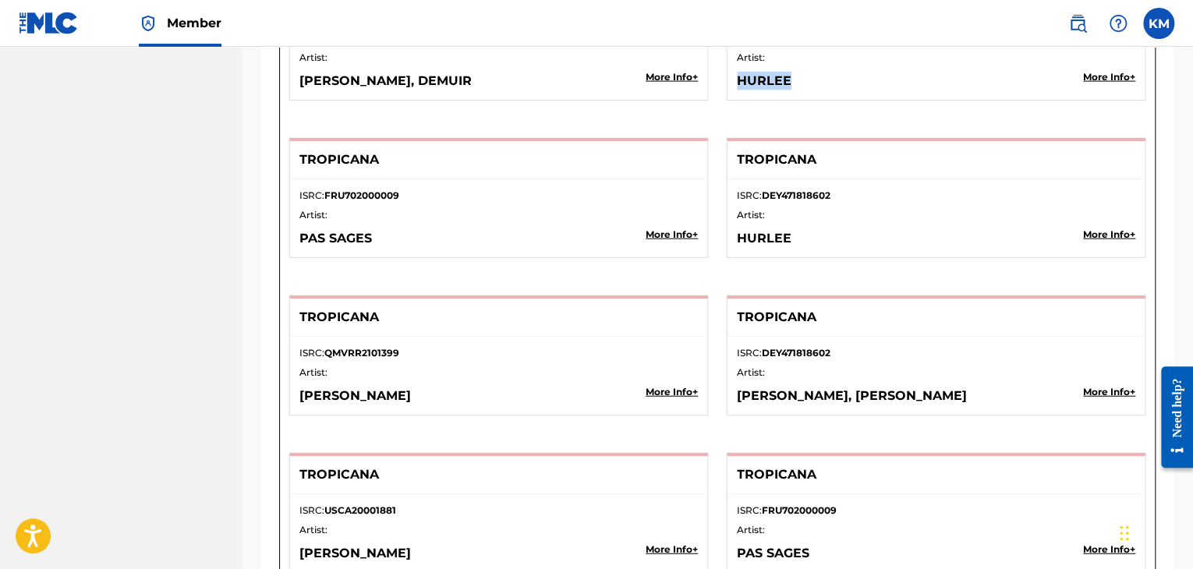
drag, startPoint x: 738, startPoint y: 80, endPoint x: 787, endPoint y: 80, distance: 49.1
click at [787, 80] on p "HURLEE" at bounding box center [896, 81] width 319 height 19
drag, startPoint x: 299, startPoint y: 234, endPoint x: 383, endPoint y: 236, distance: 84.3
click at [383, 236] on p "PAS SAGES" at bounding box center [458, 238] width 319 height 19
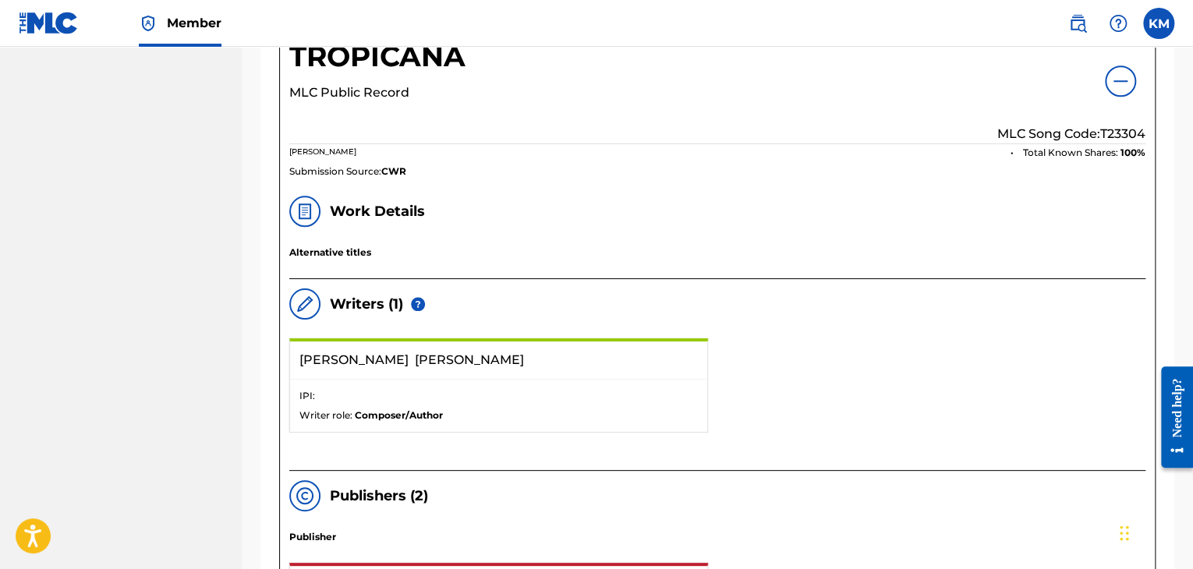
scroll to position [460, 0]
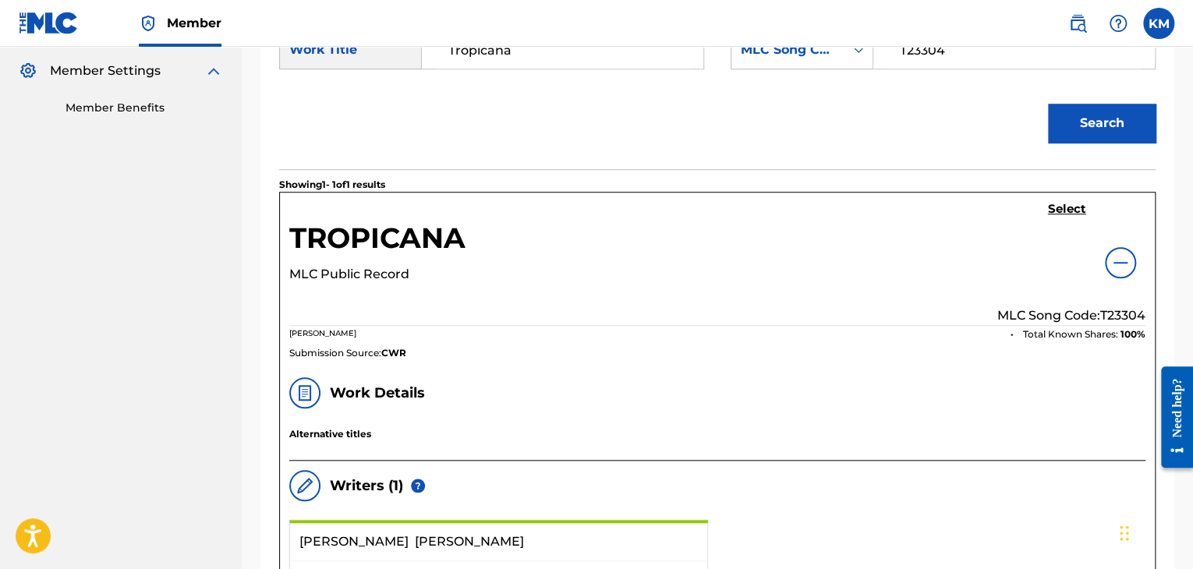
click at [1124, 255] on img at bounding box center [1120, 262] width 19 height 19
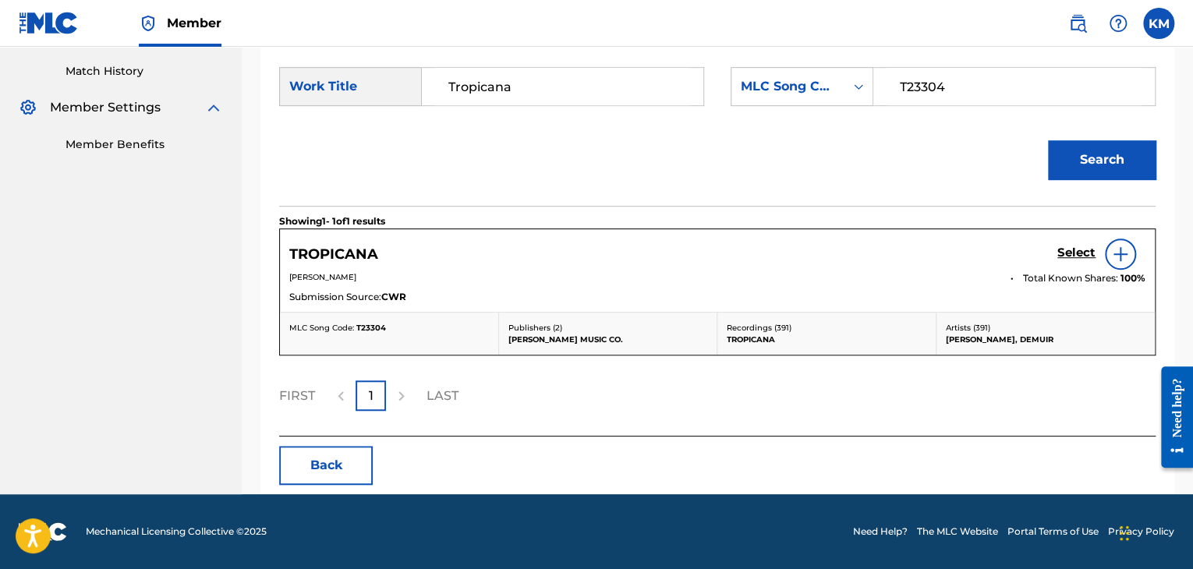
scroll to position [423, 0]
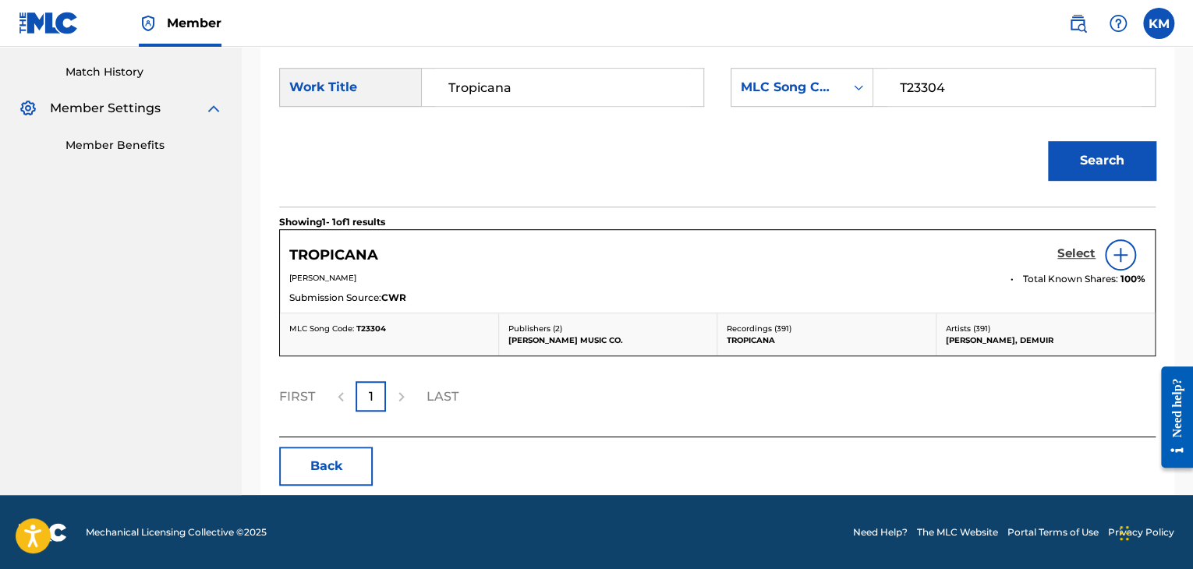
click at [1080, 252] on h5 "Select" at bounding box center [1076, 253] width 38 height 15
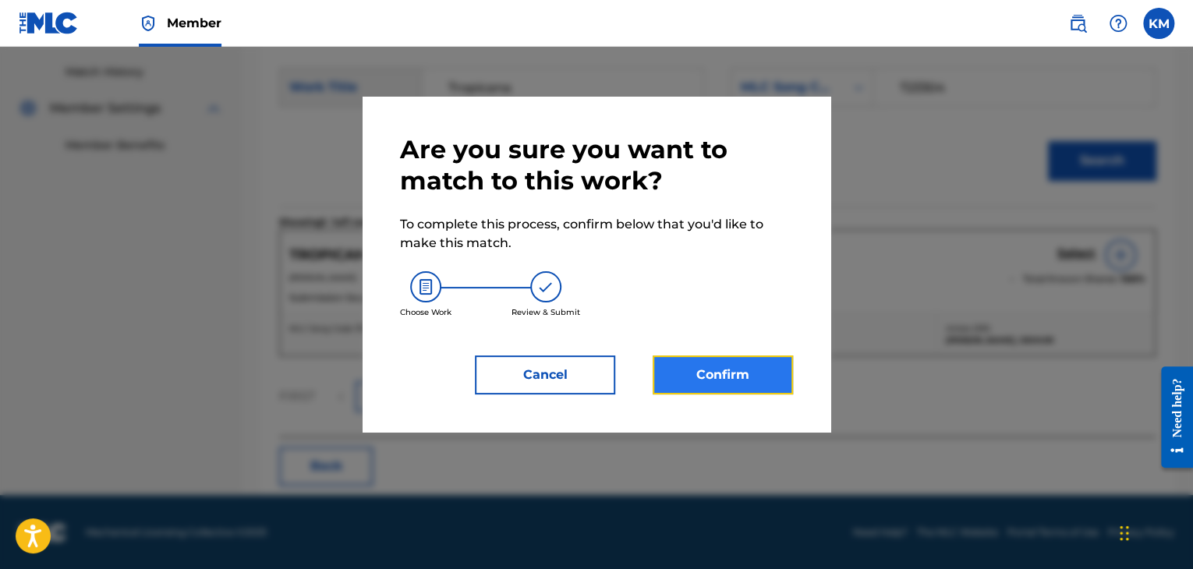
click at [675, 364] on button "Confirm" at bounding box center [723, 375] width 140 height 39
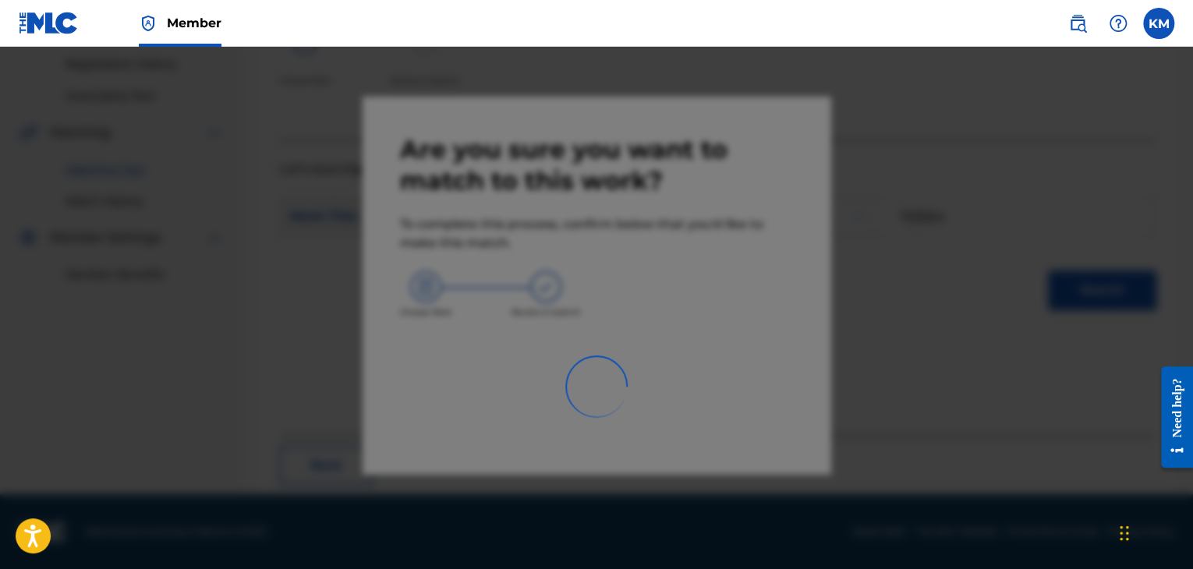
scroll to position [101, 0]
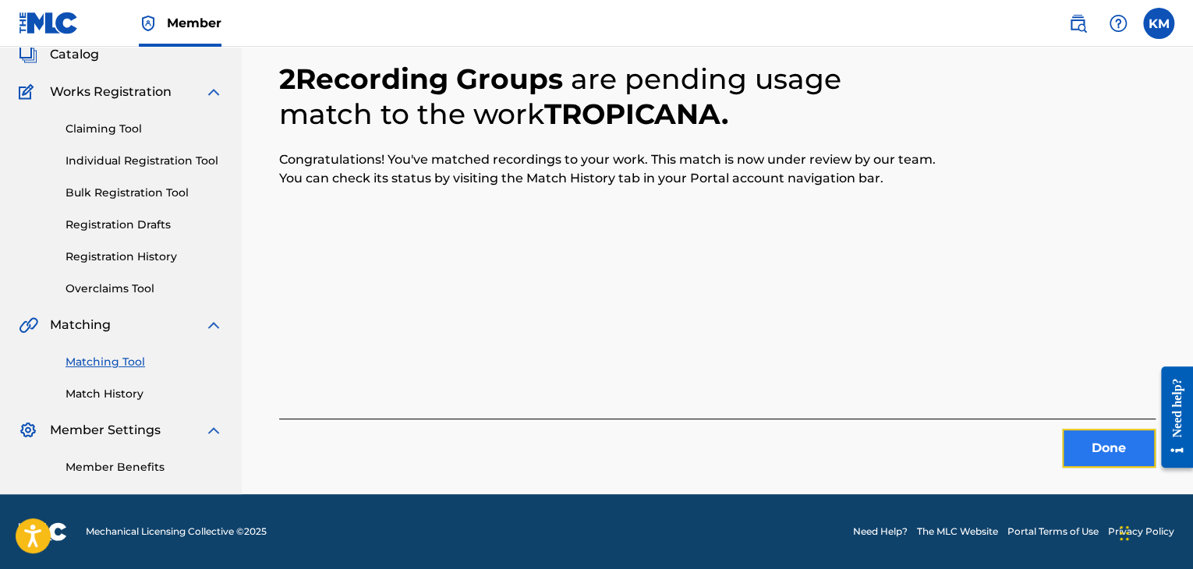
click at [1111, 436] on button "Done" at bounding box center [1109, 448] width 94 height 39
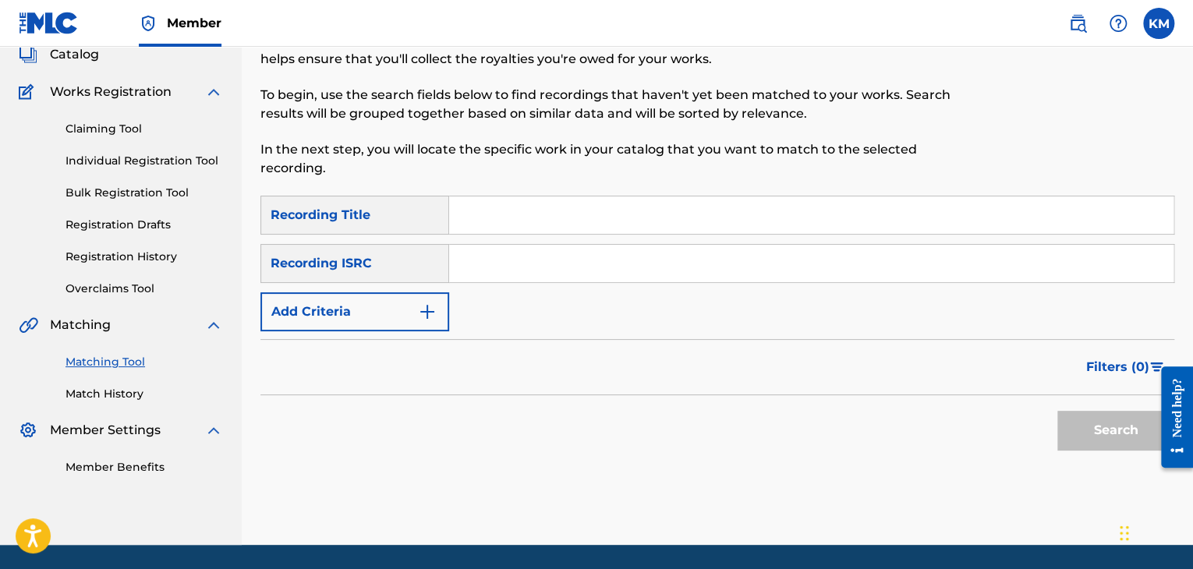
click at [639, 238] on div "SearchWithCriteria44d6303e-4c58-453d-bc80-626c3a582986 Recording Title SearchWi…" at bounding box center [717, 264] width 914 height 136
click at [643, 273] on input "Search Form" at bounding box center [811, 263] width 724 height 37
type input "US3H40913013"
click at [1091, 428] on button "Search" at bounding box center [1115, 430] width 117 height 39
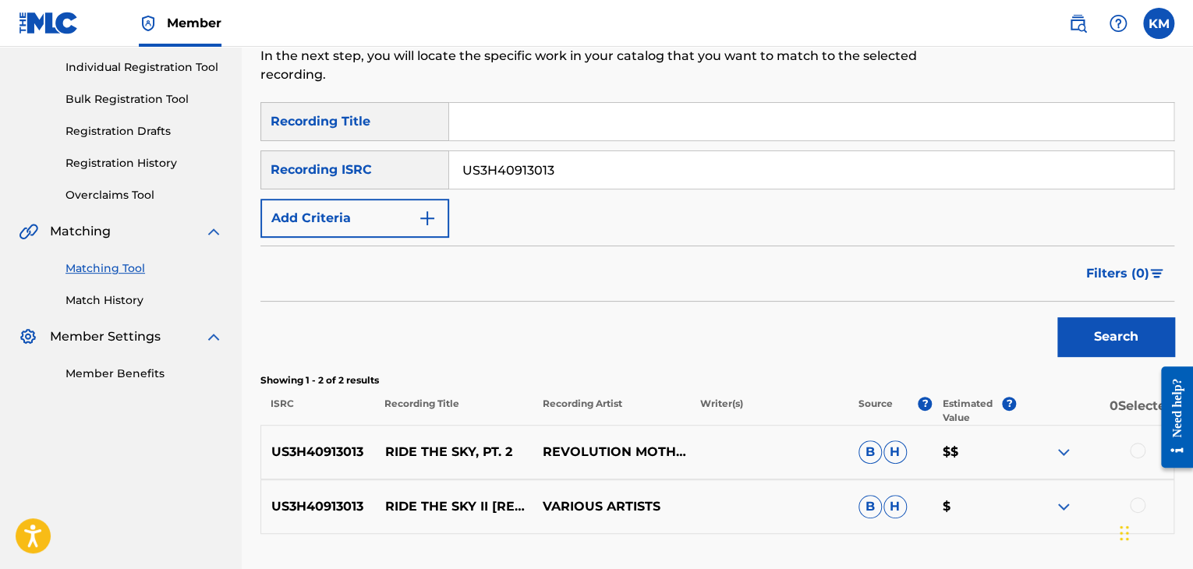
scroll to position [312, 0]
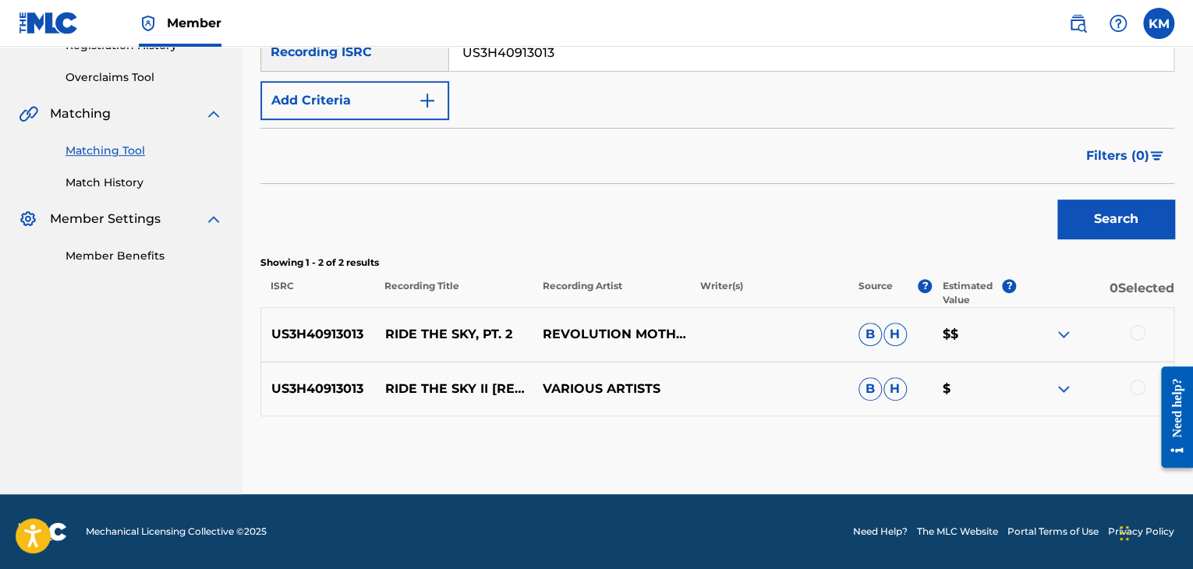
click at [1132, 388] on div at bounding box center [1138, 388] width 16 height 16
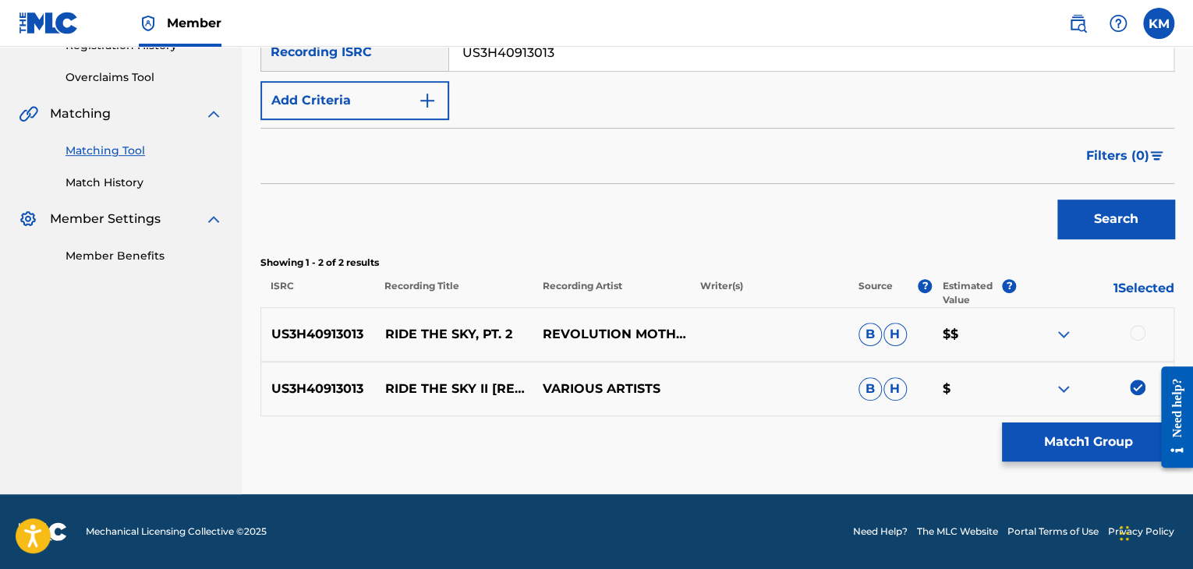
click at [1136, 337] on div at bounding box center [1138, 333] width 16 height 16
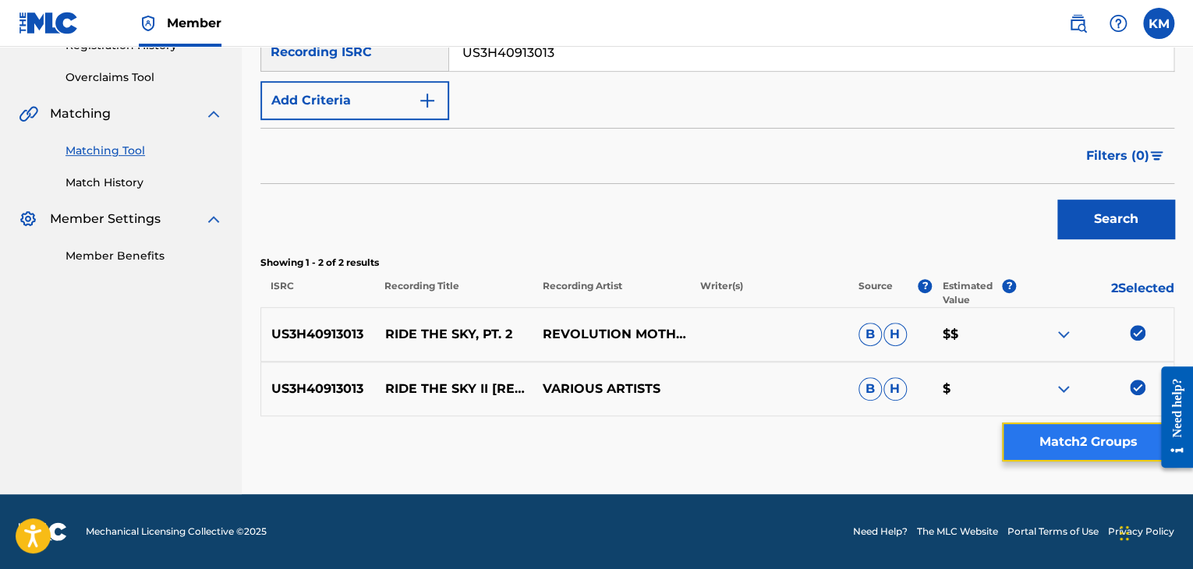
click at [1078, 439] on button "Match 2 Groups" at bounding box center [1088, 442] width 172 height 39
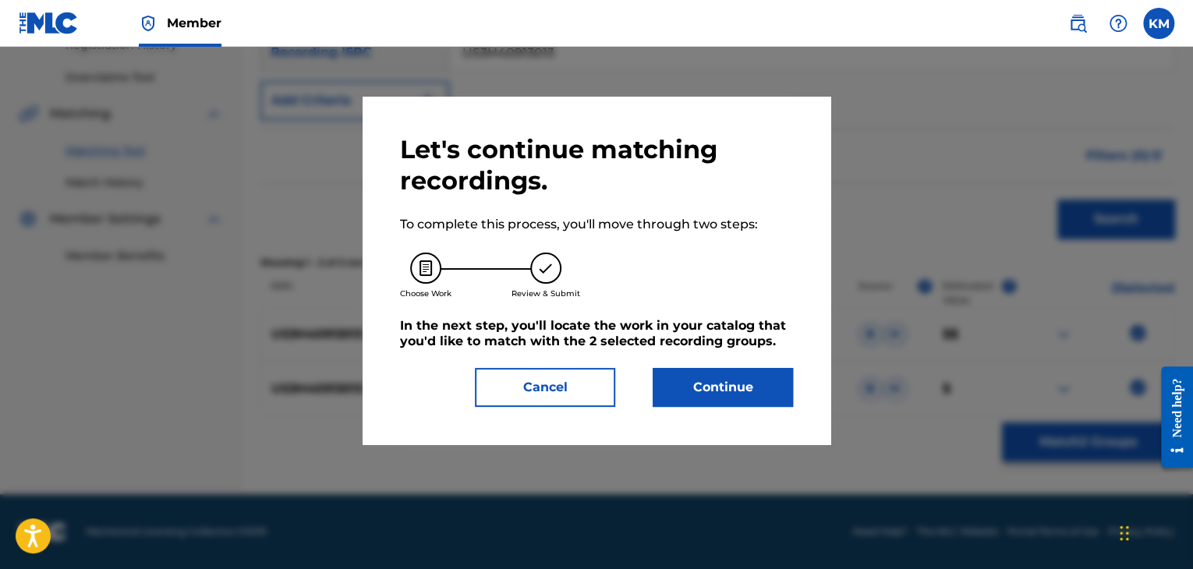
click at [618, 363] on div "Let's continue matching recordings. To complete this process, you'll move throu…" at bounding box center [596, 270] width 393 height 273
click at [712, 364] on div "Let's continue matching recordings. To complete this process, you'll move throu…" at bounding box center [596, 270] width 393 height 273
click at [714, 381] on button "Continue" at bounding box center [723, 387] width 140 height 39
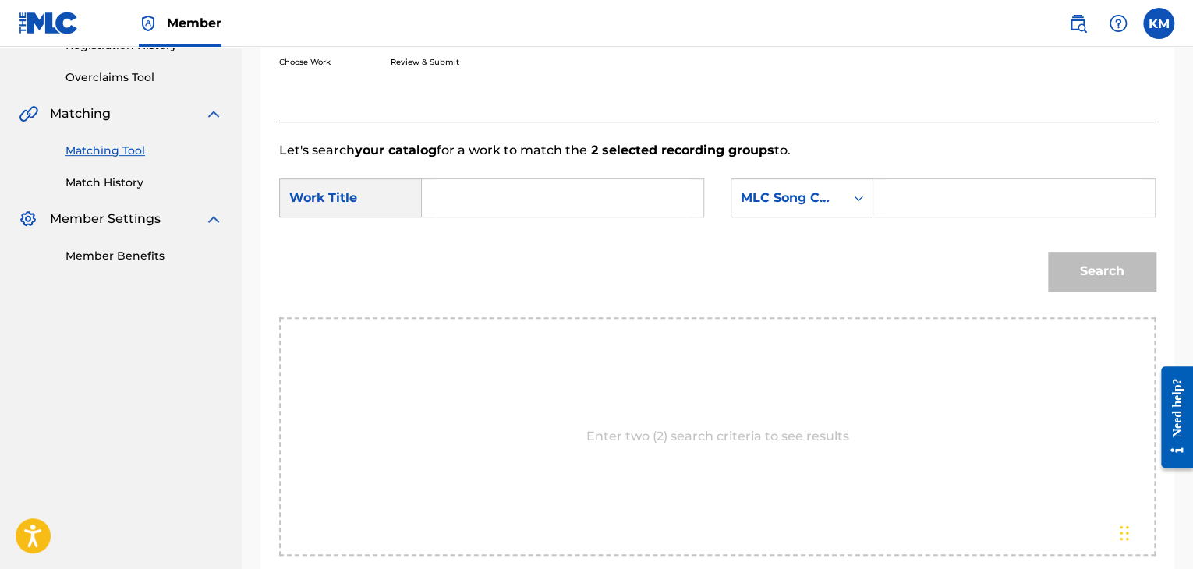
click at [506, 182] on input "Search Form" at bounding box center [562, 197] width 255 height 37
type input "Ride the Sky II"
click at [859, 200] on icon "Search Form" at bounding box center [859, 198] width 16 height 16
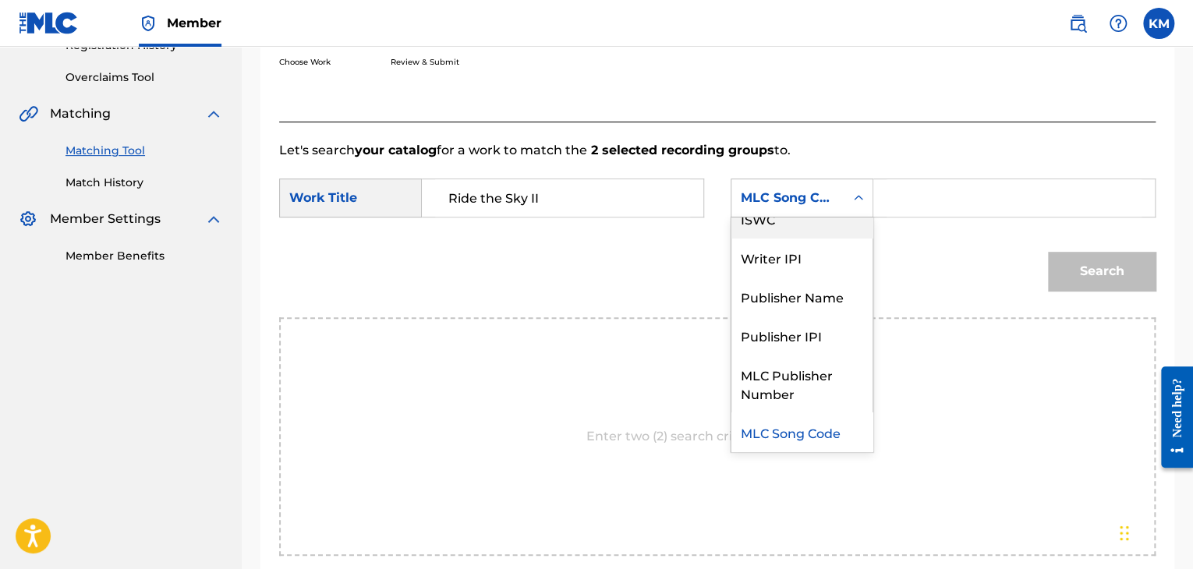
scroll to position [0, 0]
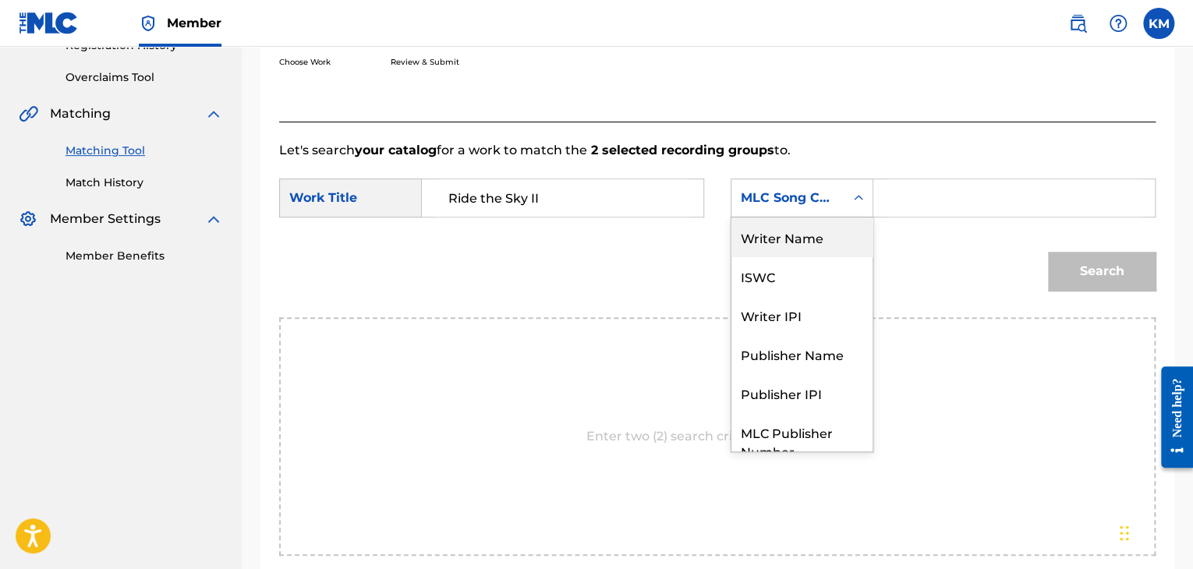
click at [825, 232] on div "Writer Name" at bounding box center [802, 237] width 141 height 39
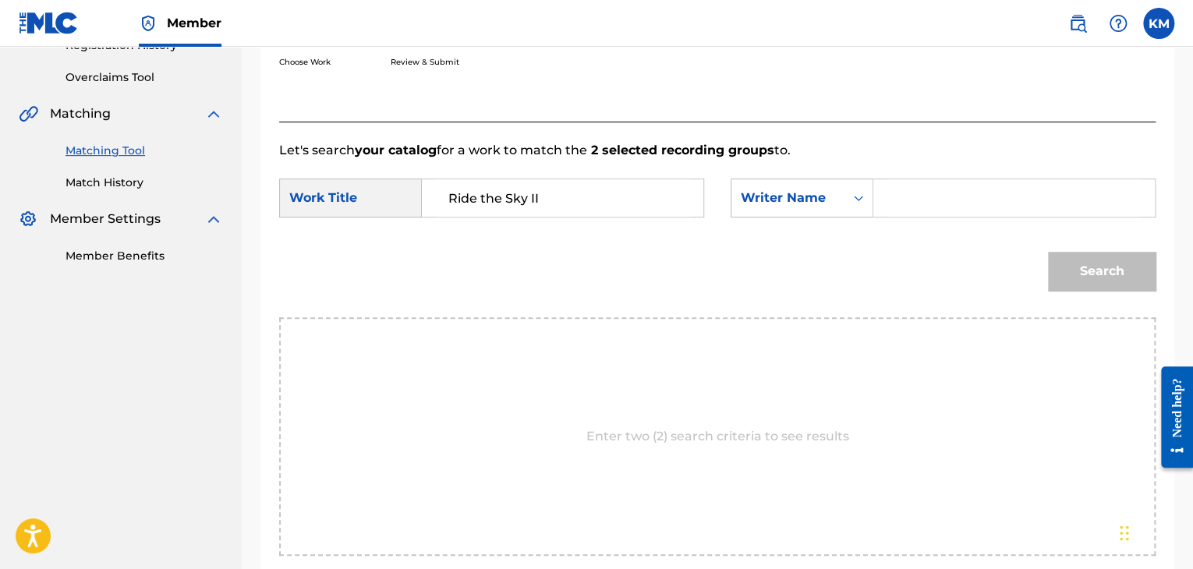
click at [919, 203] on input "Search Form" at bounding box center [1014, 197] width 255 height 37
click at [1091, 269] on button "Search" at bounding box center [1102, 271] width 108 height 39
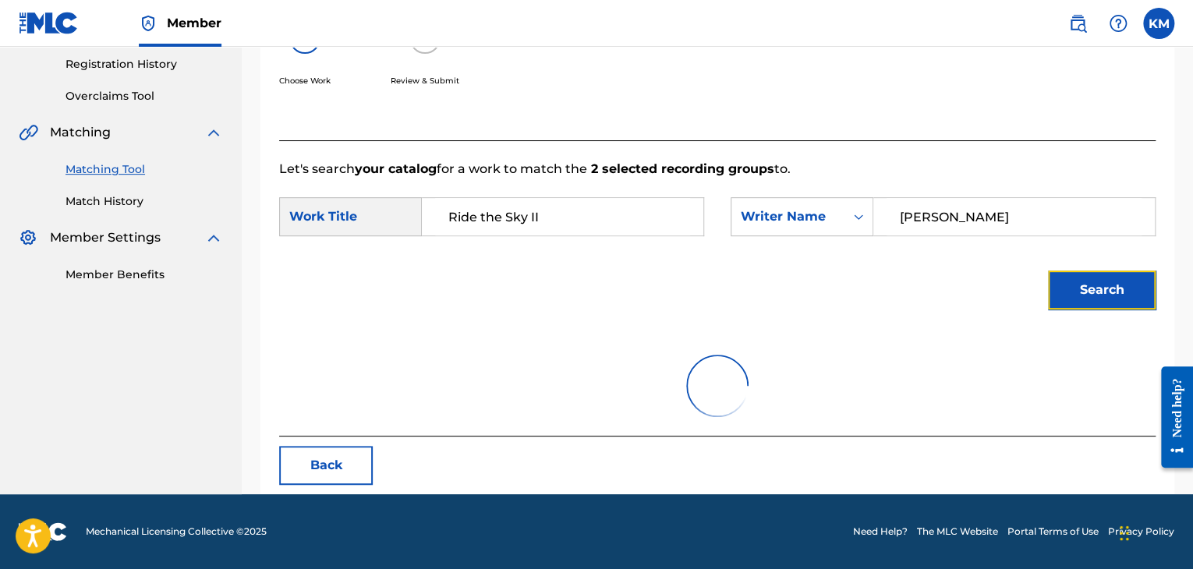
scroll to position [226, 0]
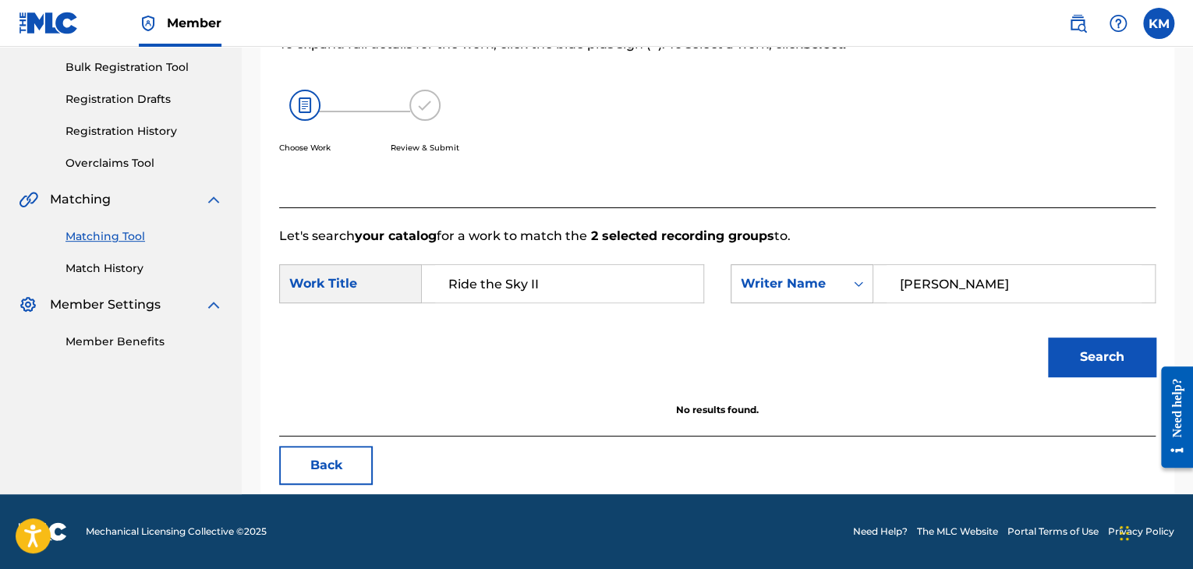
drag, startPoint x: 952, startPoint y: 284, endPoint x: 802, endPoint y: 296, distance: 151.0
click at [830, 288] on div "SearchWithCriteriace1bd549-d176-4f90-b919-6b35d072b443 Writer Name [PERSON_NAME]" at bounding box center [943, 283] width 425 height 39
click at [1078, 342] on button "Search" at bounding box center [1102, 357] width 108 height 39
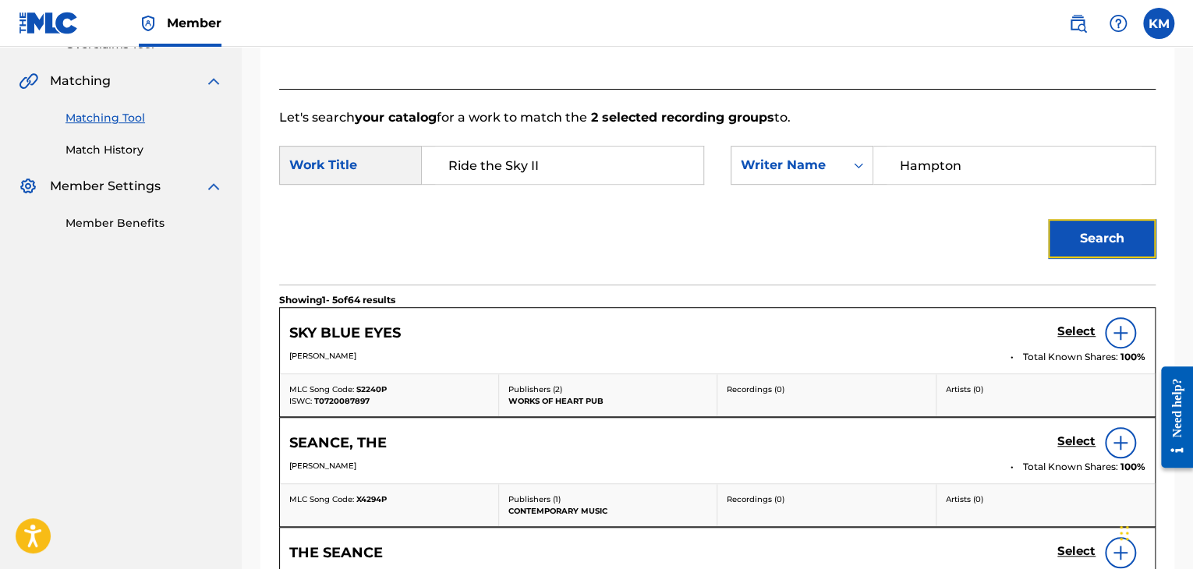
scroll to position [148, 0]
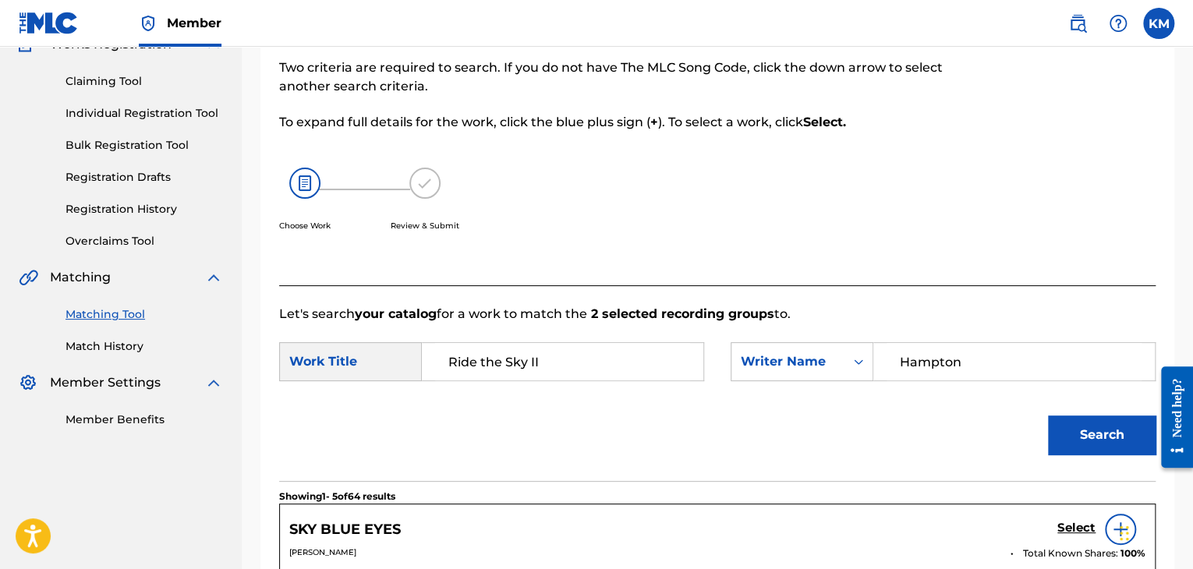
drag, startPoint x: 919, startPoint y: 358, endPoint x: 986, endPoint y: 362, distance: 67.2
click at [986, 362] on input "Hampton" at bounding box center [1014, 361] width 255 height 37
drag, startPoint x: 917, startPoint y: 356, endPoint x: 908, endPoint y: 356, distance: 9.4
click at [908, 356] on input "[PERSON_NAME]" at bounding box center [1014, 361] width 255 height 37
click at [1064, 422] on button "Search" at bounding box center [1102, 435] width 108 height 39
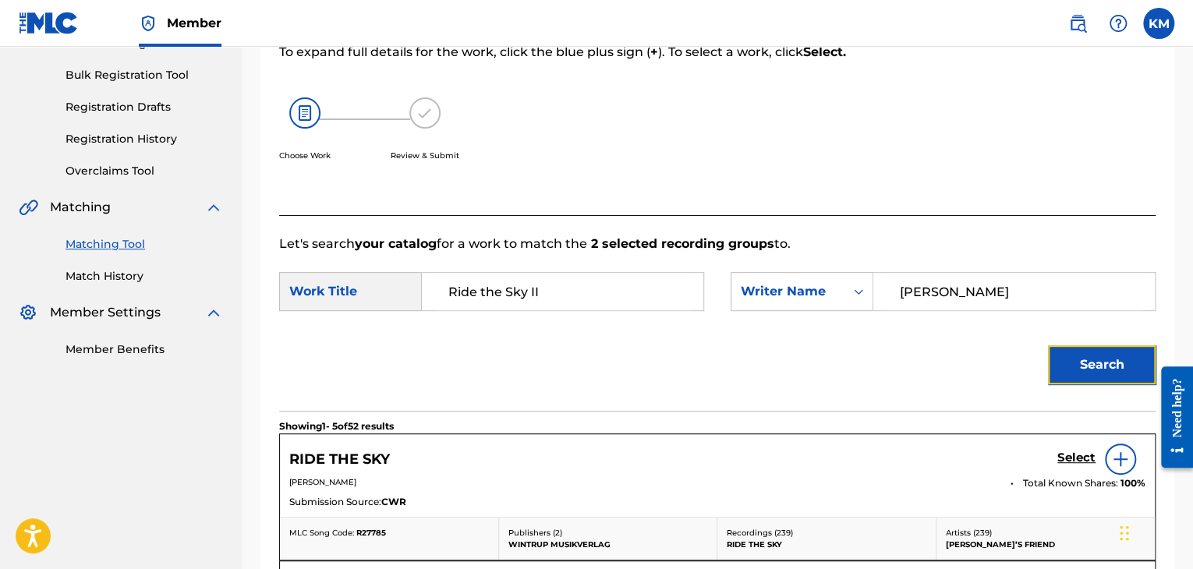
scroll to position [382, 0]
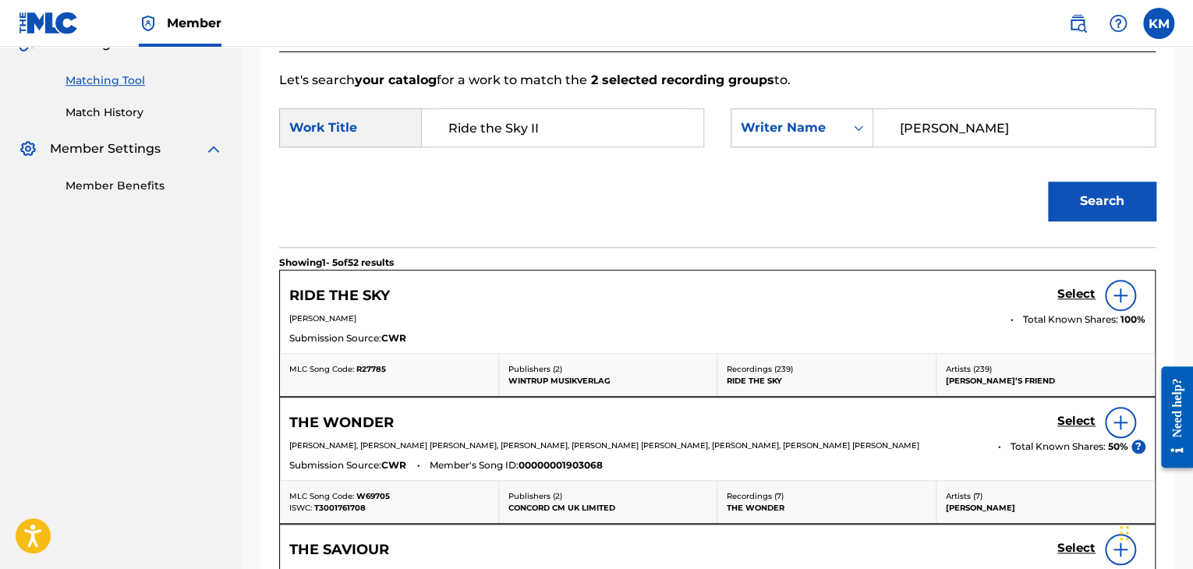
drag, startPoint x: 957, startPoint y: 129, endPoint x: 719, endPoint y: 140, distance: 238.1
click at [719, 140] on div "SearchWithCriteria0ca96db6-c1f8-4b18-9dfa-7645497020c5 Work Title Ride the Sky …" at bounding box center [717, 132] width 877 height 48
click at [1075, 186] on button "Search" at bounding box center [1102, 201] width 108 height 39
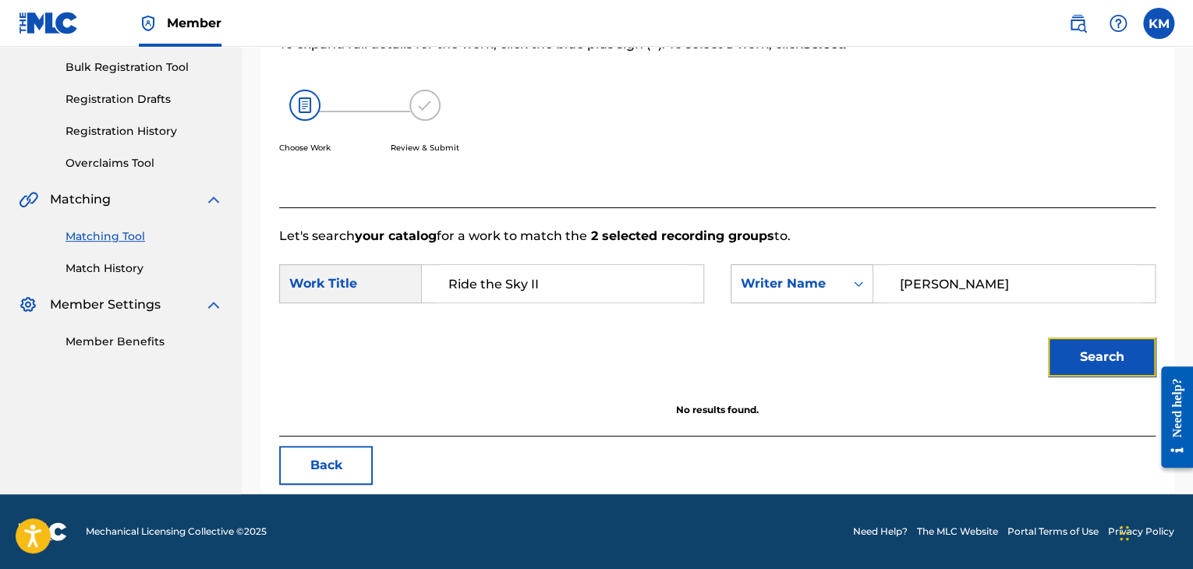
scroll to position [226, 0]
drag, startPoint x: 962, startPoint y: 273, endPoint x: 757, endPoint y: 297, distance: 205.7
click at [757, 297] on div "SearchWithCriteriace1bd549-d176-4f90-b919-6b35d072b443 Writer Name [PERSON_NAME]" at bounding box center [943, 283] width 425 height 39
type input "[PERSON_NAME]"
click at [1079, 352] on button "Search" at bounding box center [1102, 357] width 108 height 39
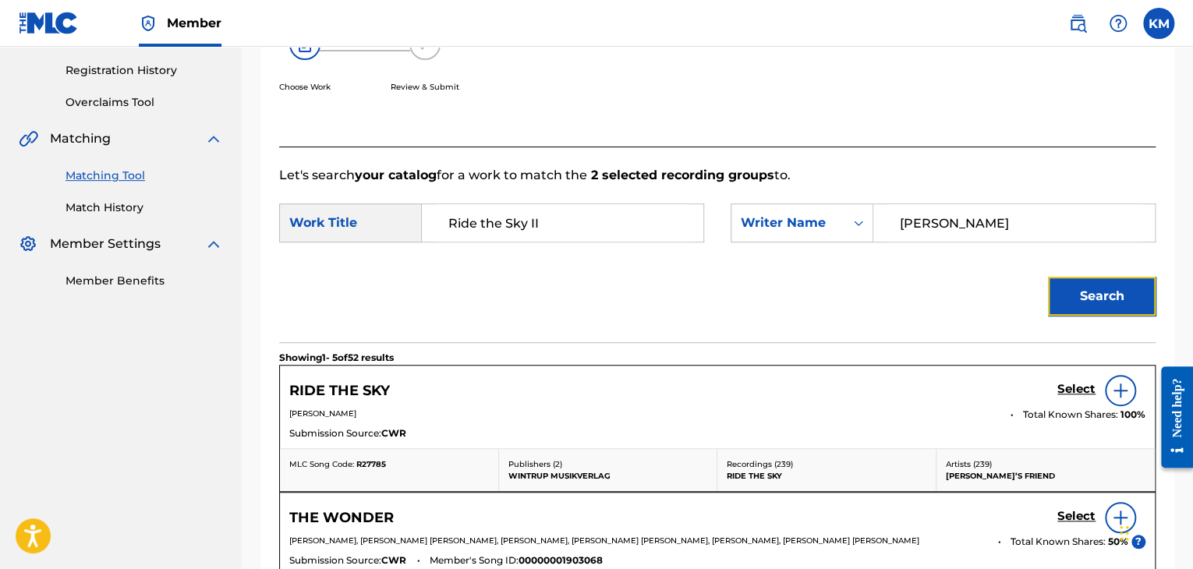
scroll to position [304, 0]
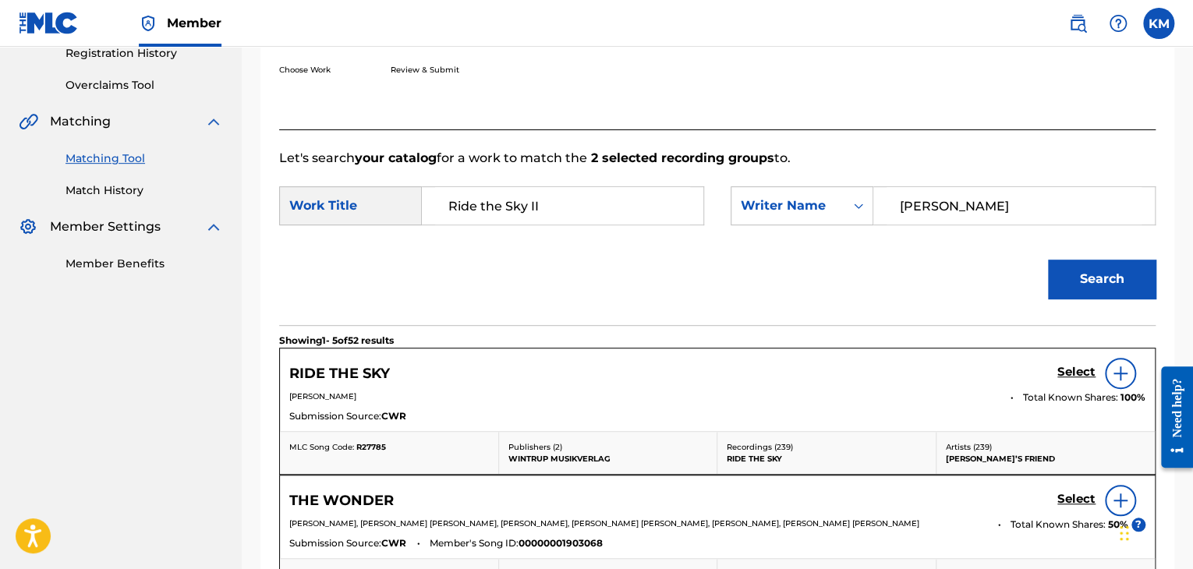
click at [1124, 376] on img at bounding box center [1120, 373] width 19 height 19
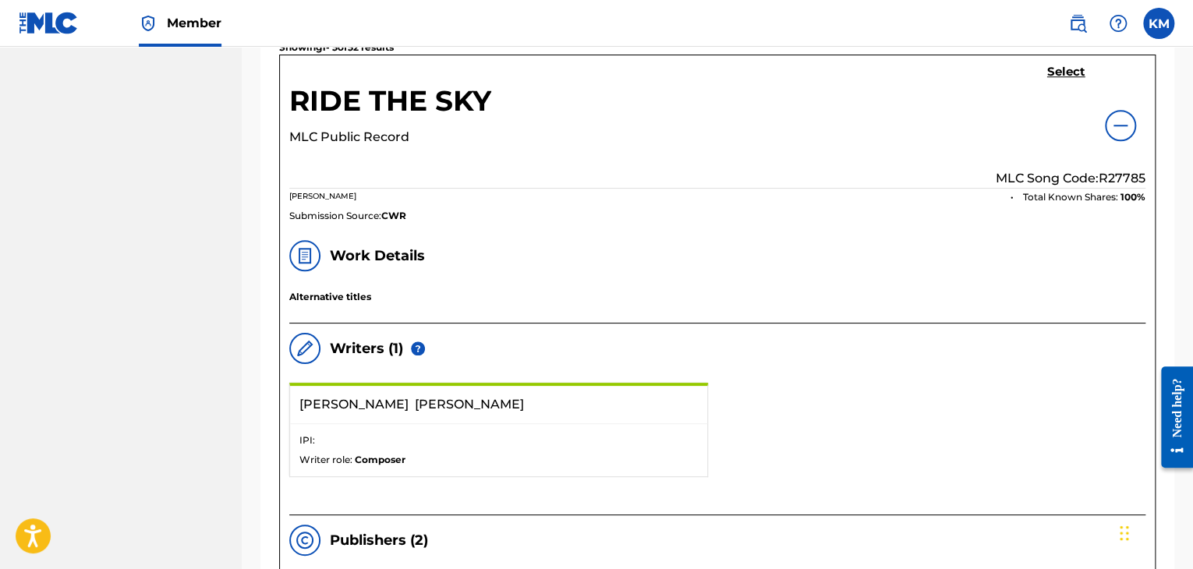
scroll to position [538, 0]
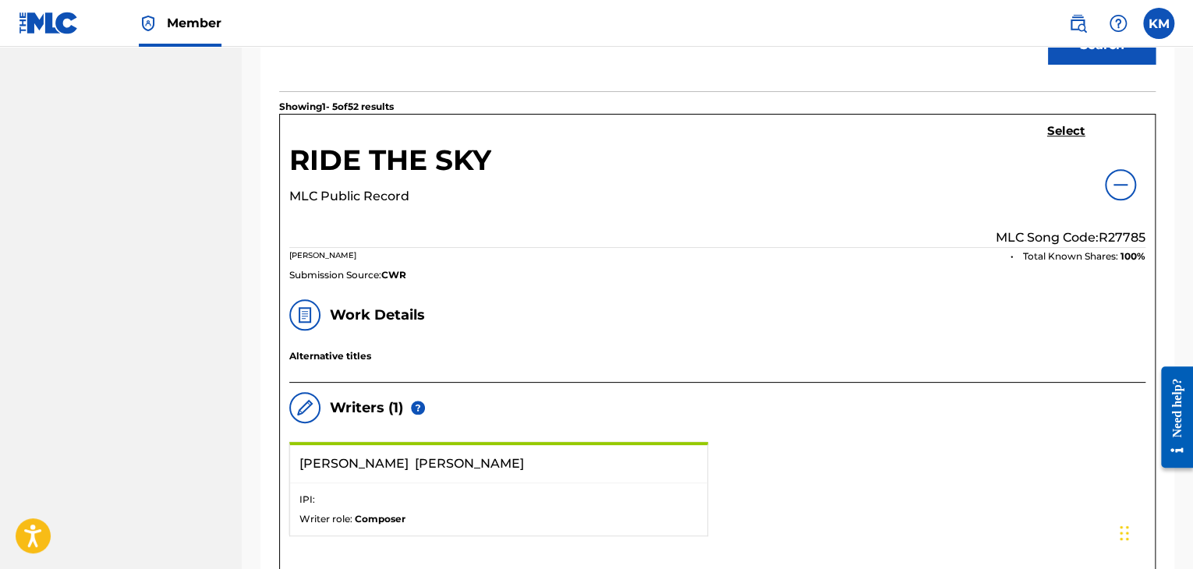
click at [1126, 182] on img at bounding box center [1120, 184] width 19 height 19
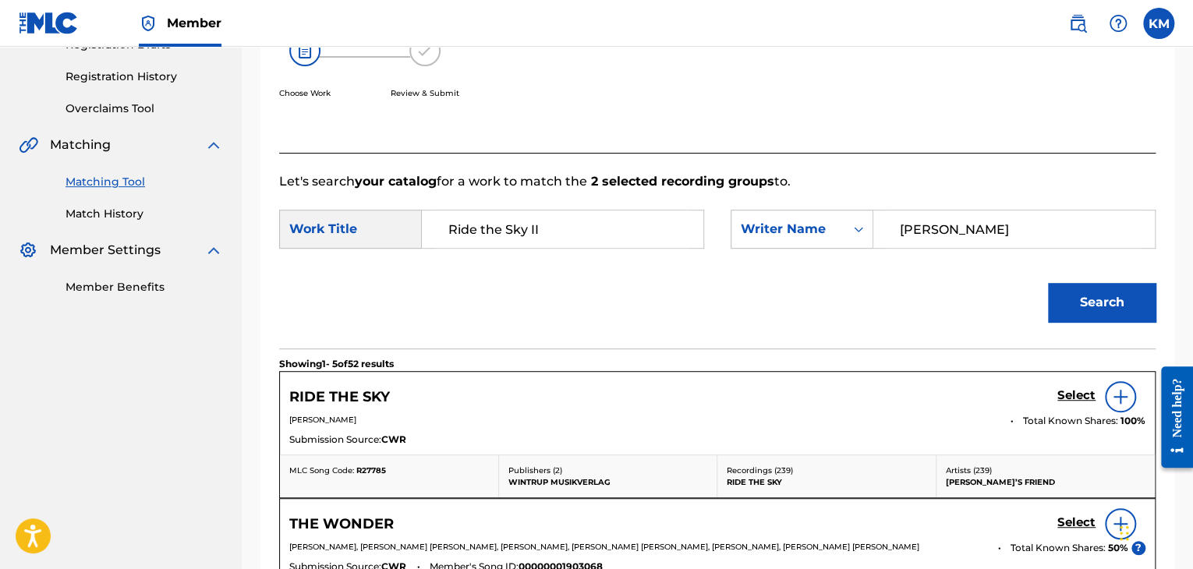
scroll to position [148, 0]
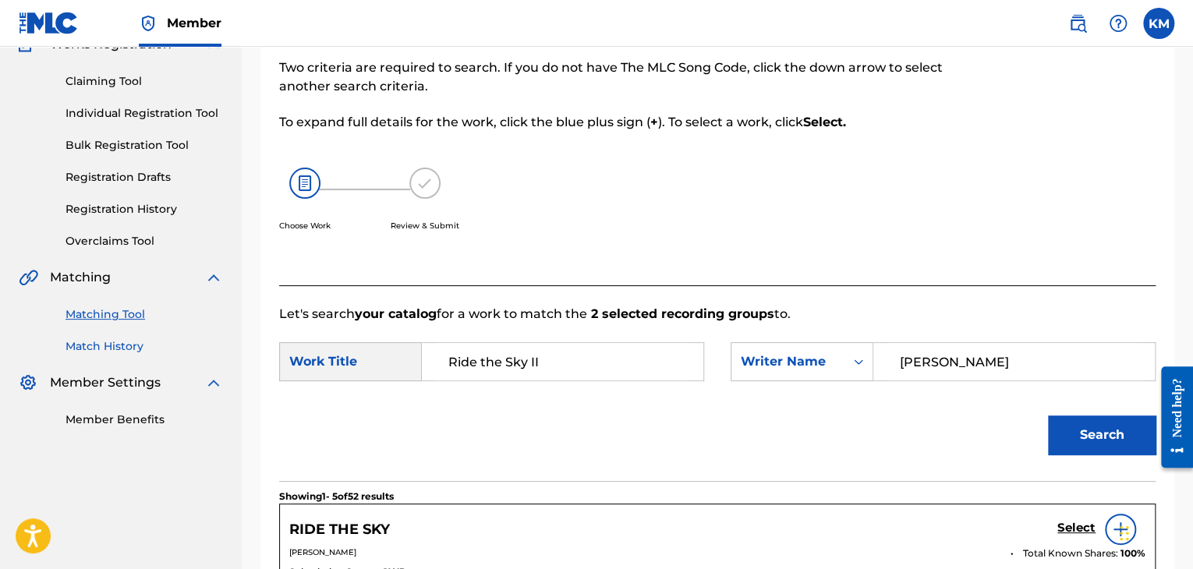
click at [131, 350] on link "Match History" at bounding box center [145, 346] width 158 height 16
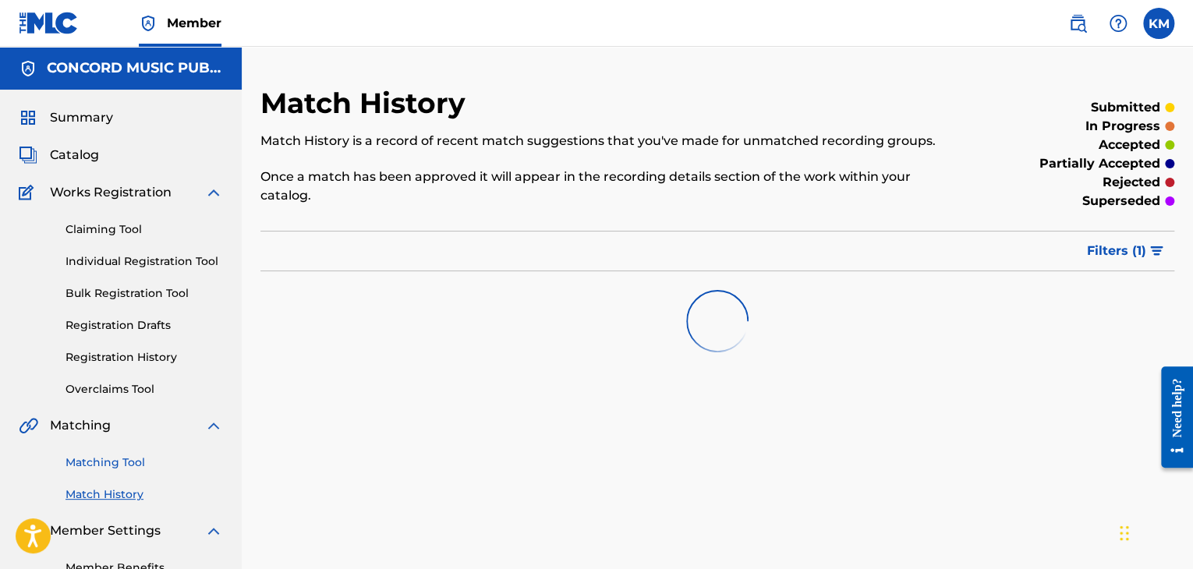
click at [123, 462] on link "Matching Tool" at bounding box center [145, 463] width 158 height 16
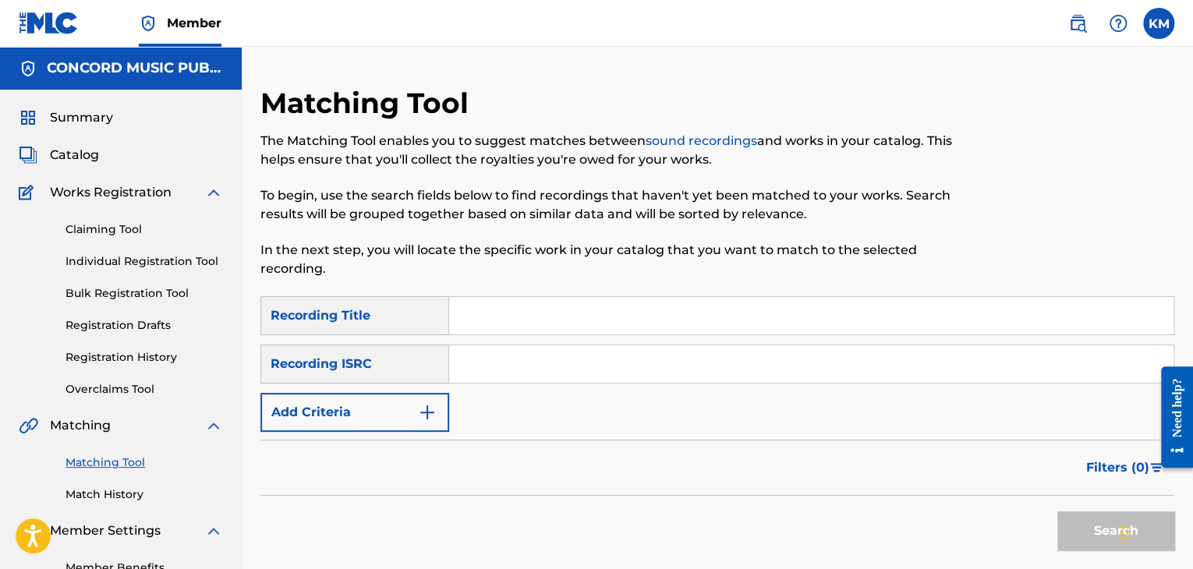
click at [526, 363] on input "Search Form" at bounding box center [811, 363] width 724 height 37
type input "QZ9JZ1726181"
click at [1087, 522] on button "Search" at bounding box center [1115, 531] width 117 height 39
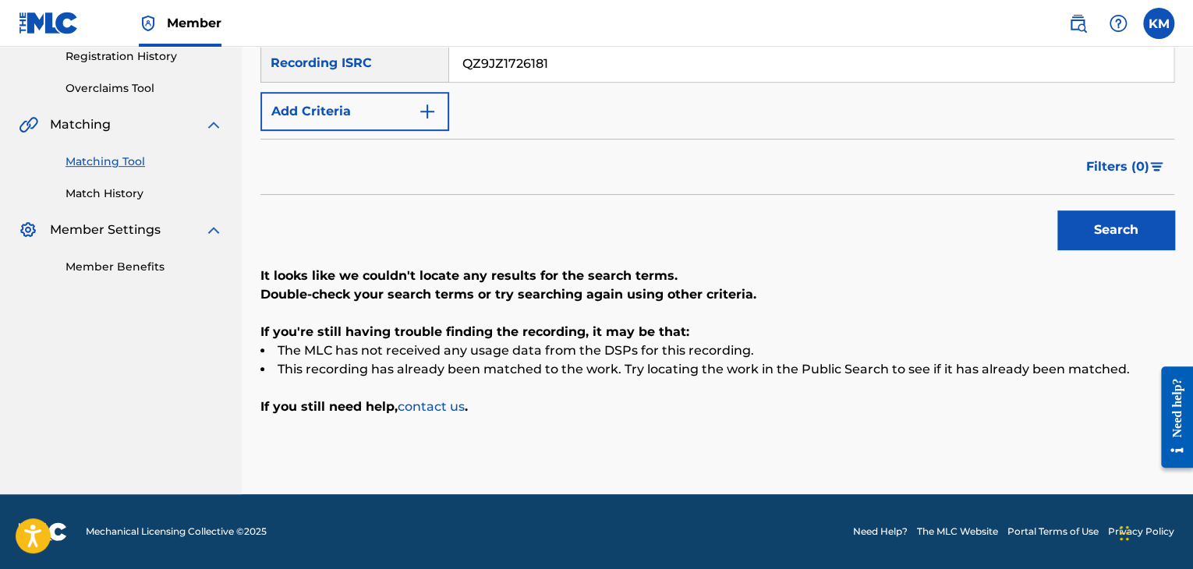
scroll to position [145, 0]
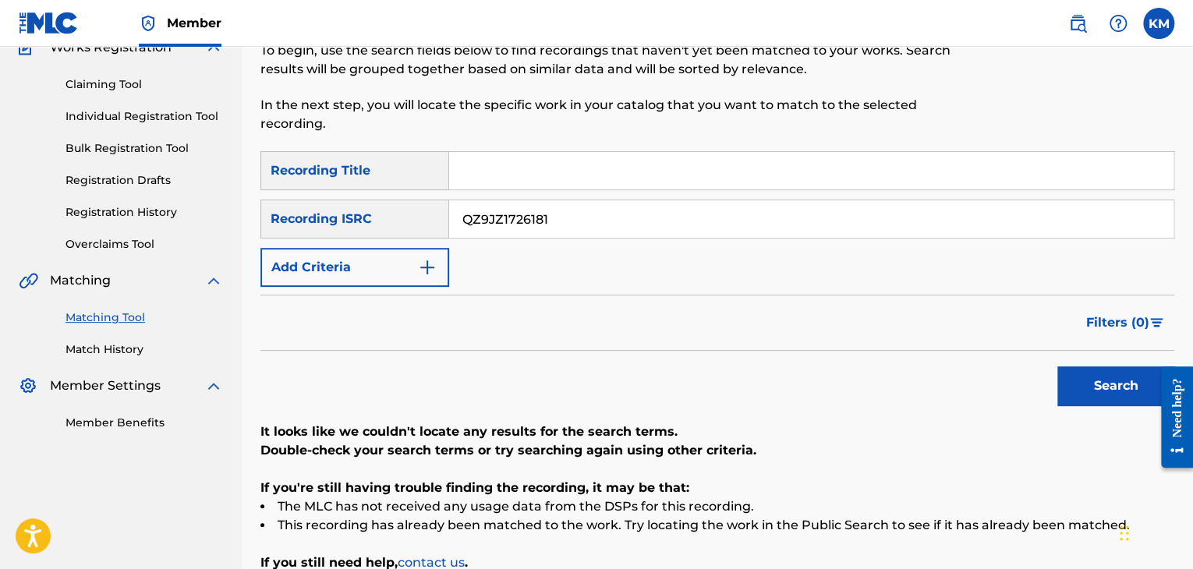
click at [509, 160] on input "Search Form" at bounding box center [811, 170] width 724 height 37
type input "Lullaby"
drag, startPoint x: 766, startPoint y: 230, endPoint x: 379, endPoint y: 216, distance: 387.1
click at [379, 216] on div "SearchWithCriteriac77dc7f3-42ff-4897-85eb-9165cde0c027 Recording ISRC QZ9JZ1726…" at bounding box center [717, 219] width 914 height 39
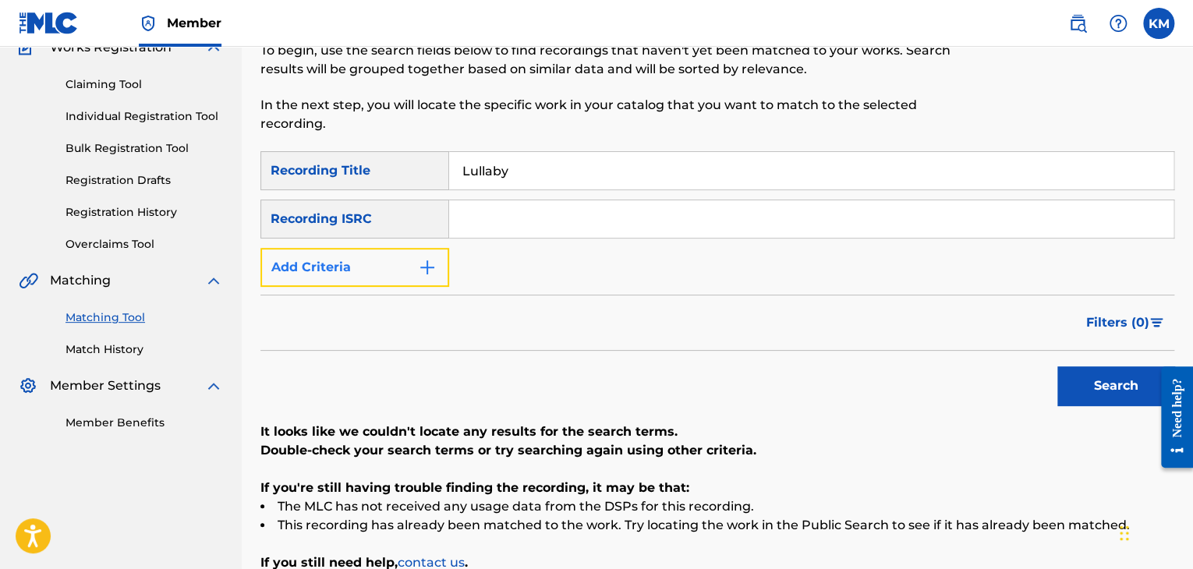
click at [423, 263] on img "Search Form" at bounding box center [427, 267] width 19 height 19
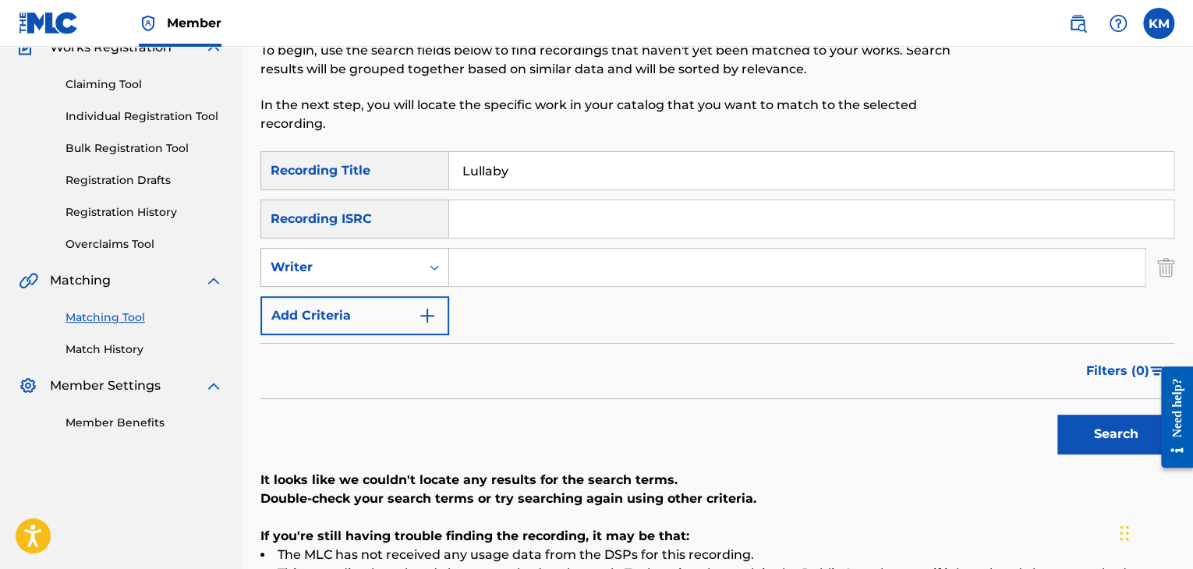
click at [435, 266] on icon "Search Form" at bounding box center [435, 268] width 16 height 16
click at [410, 303] on div "Recording Artist" at bounding box center [354, 306] width 187 height 39
click at [508, 267] on input "Search Form" at bounding box center [797, 267] width 696 height 37
type input "Driver"
click at [1090, 430] on button "Search" at bounding box center [1115, 434] width 117 height 39
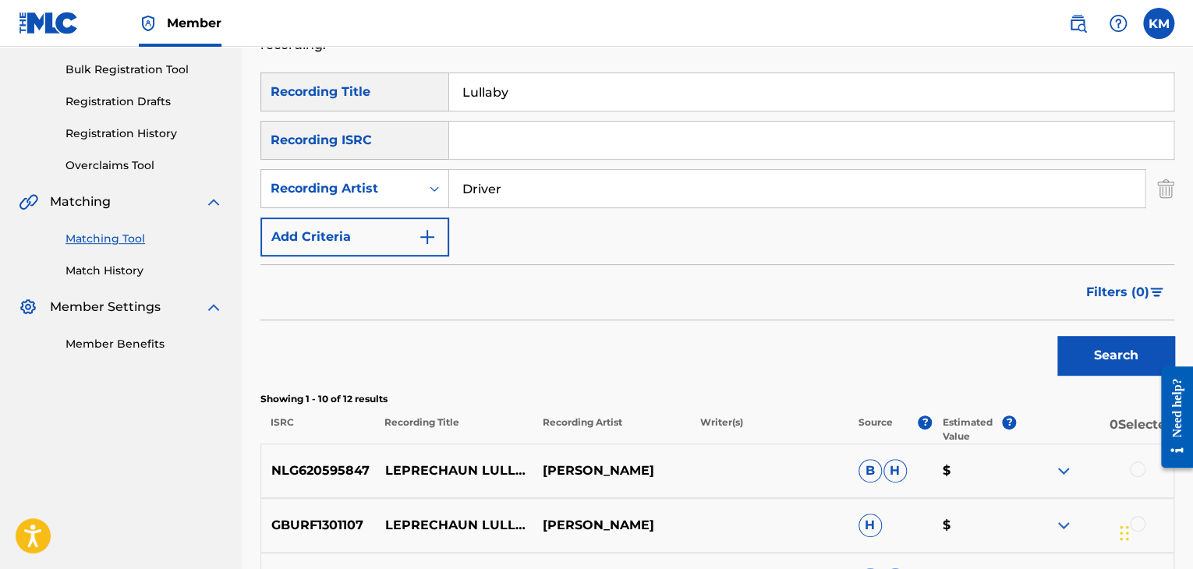
scroll to position [223, 0]
click at [122, 275] on link "Match History" at bounding box center [145, 272] width 158 height 16
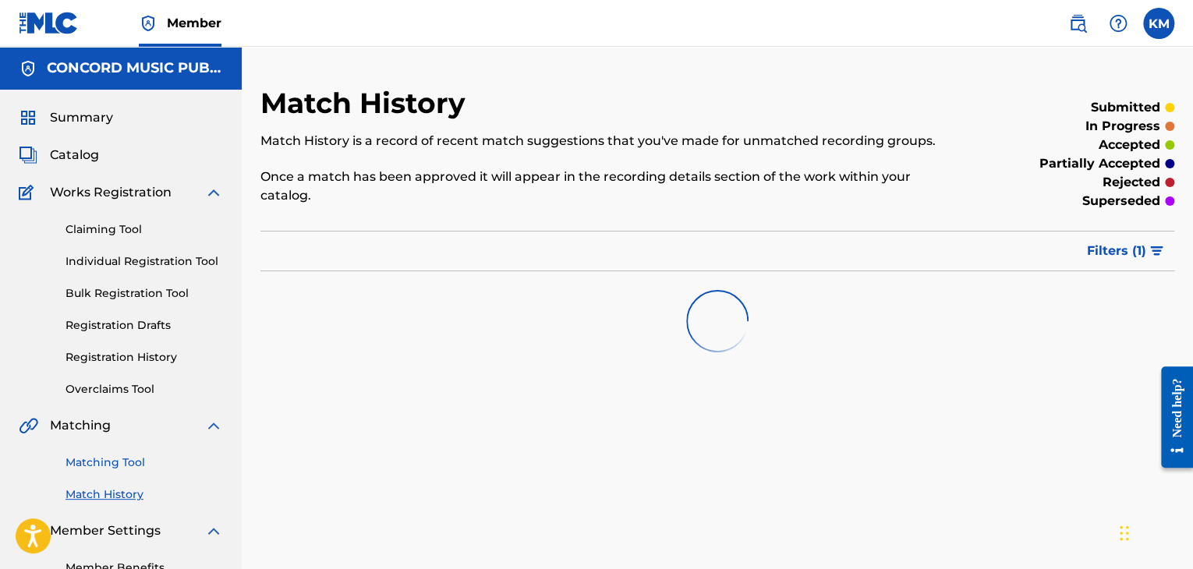
click at [125, 462] on link "Matching Tool" at bounding box center [145, 463] width 158 height 16
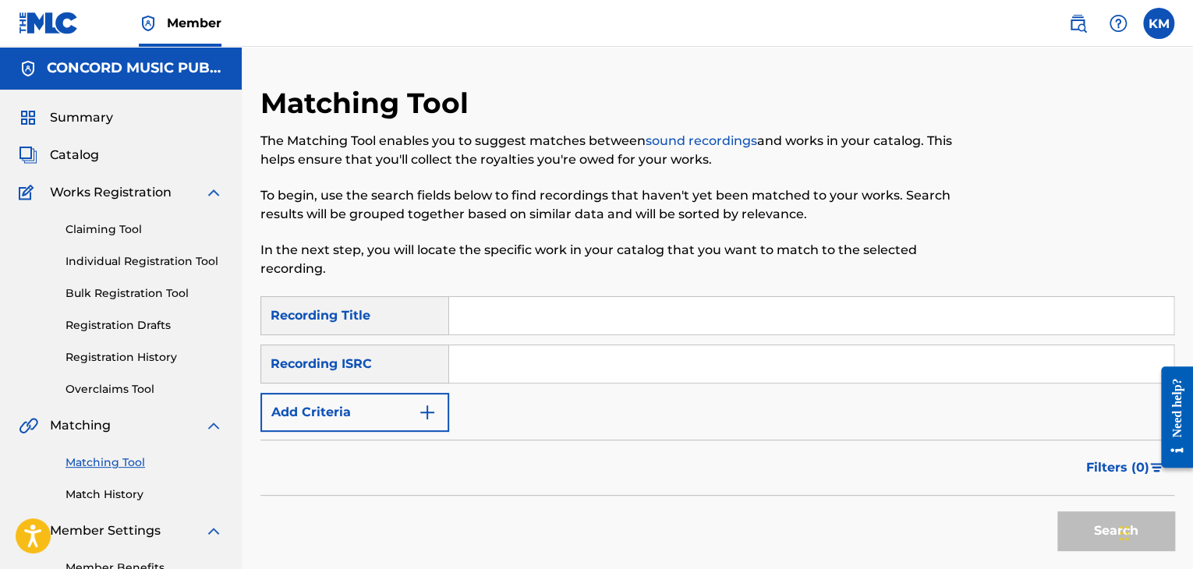
click at [514, 363] on input "Search Form" at bounding box center [811, 363] width 724 height 37
type input "QM6DC1573039"
click at [1095, 518] on button "Search" at bounding box center [1115, 531] width 117 height 39
click at [478, 363] on input "QM6DC1573039" at bounding box center [811, 363] width 724 height 37
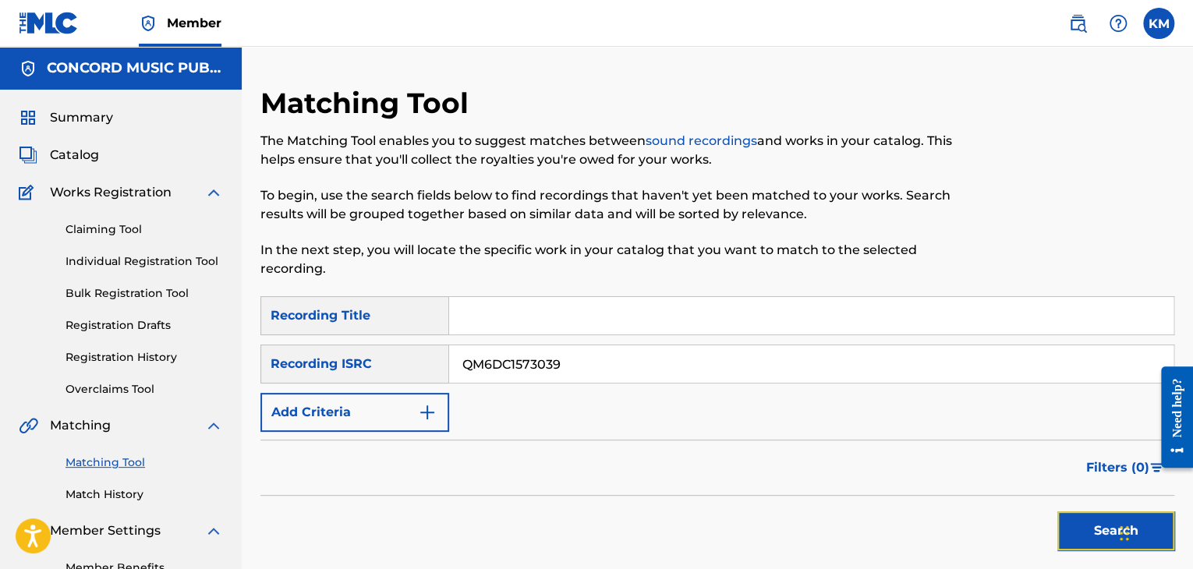
drag, startPoint x: 1068, startPoint y: 522, endPoint x: 1056, endPoint y: 512, distance: 16.1
click at [1069, 522] on button "Search" at bounding box center [1115, 531] width 117 height 39
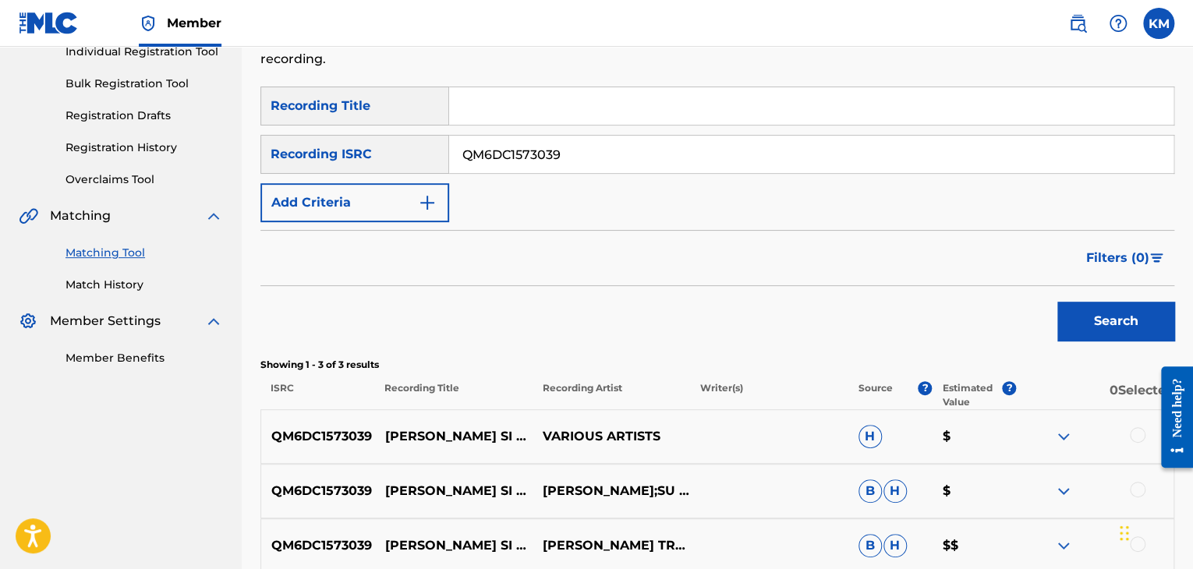
scroll to position [367, 0]
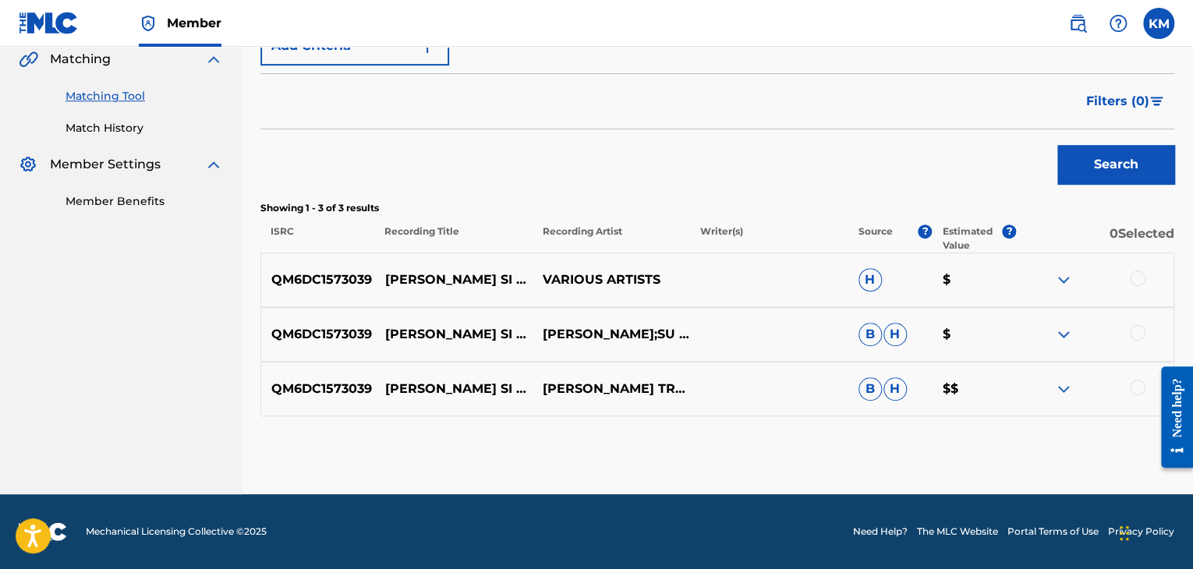
click at [1133, 391] on div at bounding box center [1138, 388] width 16 height 16
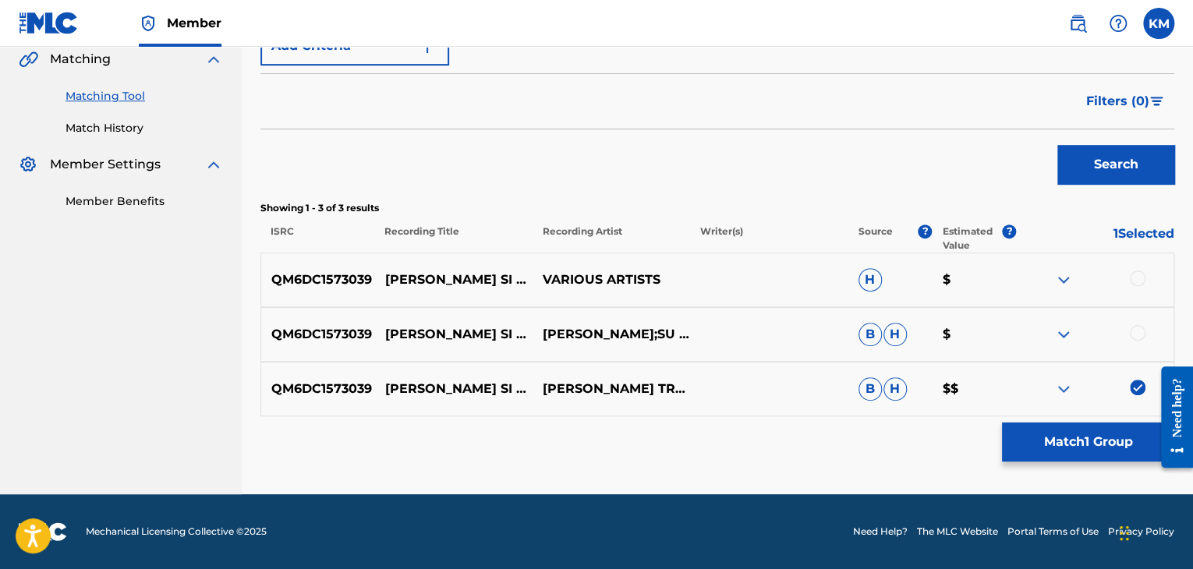
click at [1135, 333] on div at bounding box center [1138, 333] width 16 height 16
click at [1134, 275] on div at bounding box center [1138, 279] width 16 height 16
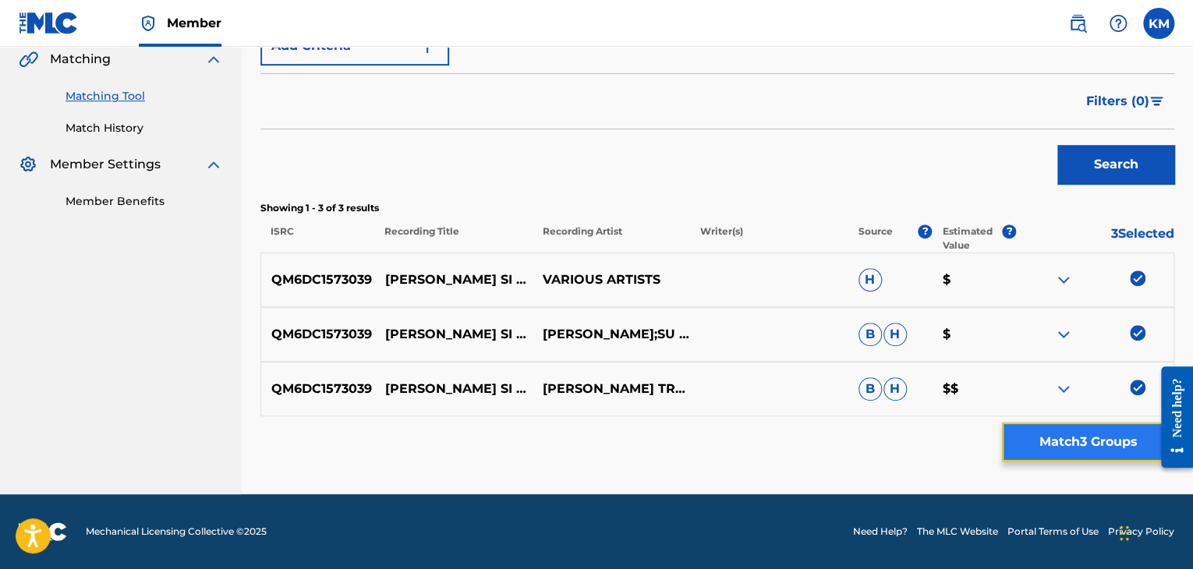
click at [1078, 434] on button "Match 3 Groups" at bounding box center [1088, 442] width 172 height 39
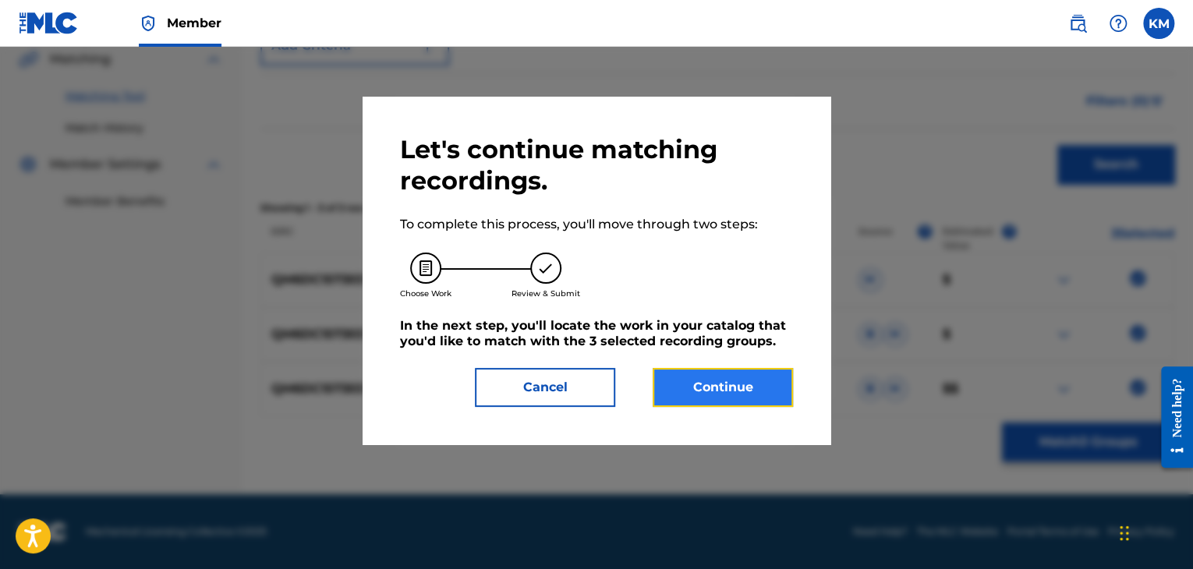
click at [726, 374] on button "Continue" at bounding box center [723, 387] width 140 height 39
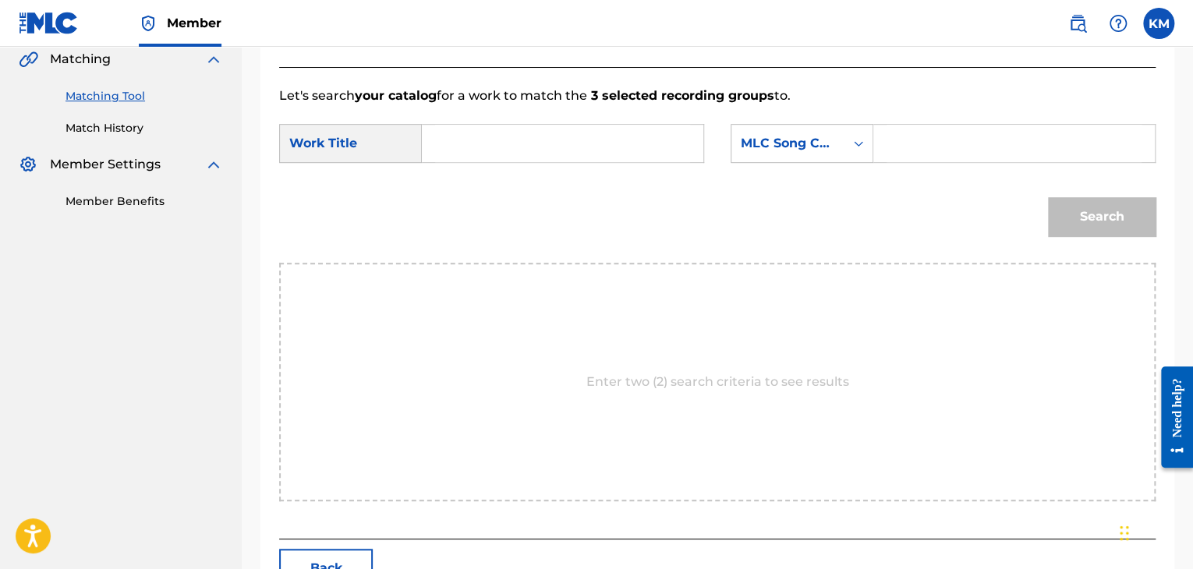
click at [465, 132] on input "Search Form" at bounding box center [562, 143] width 255 height 37
type input "[PERSON_NAME] Si Te Vas"
click at [850, 143] on div "Search Form" at bounding box center [859, 143] width 28 height 28
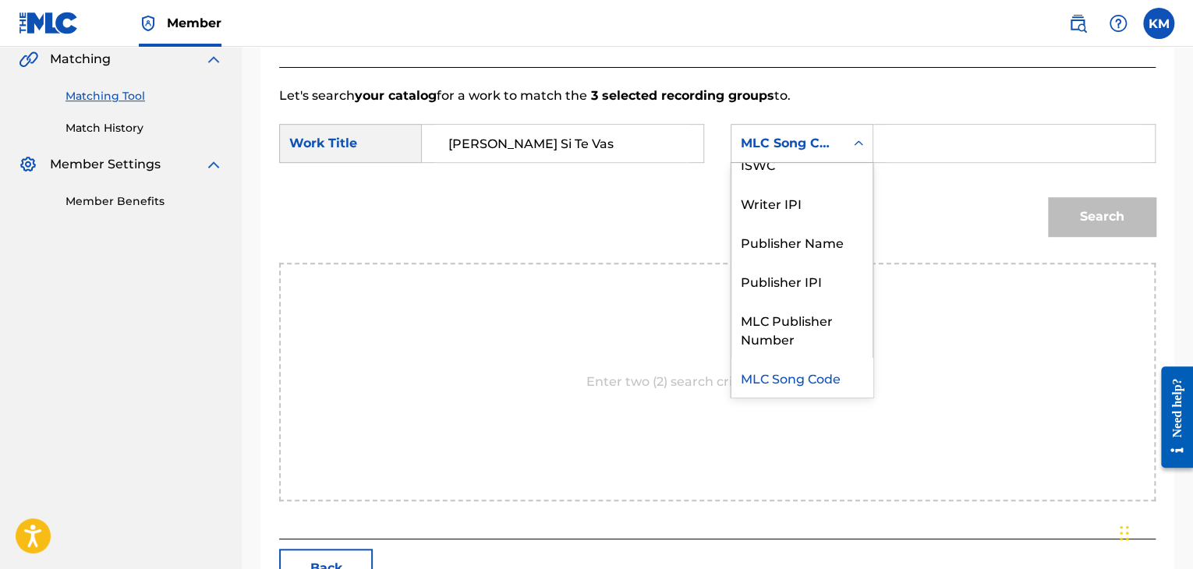
scroll to position [0, 0]
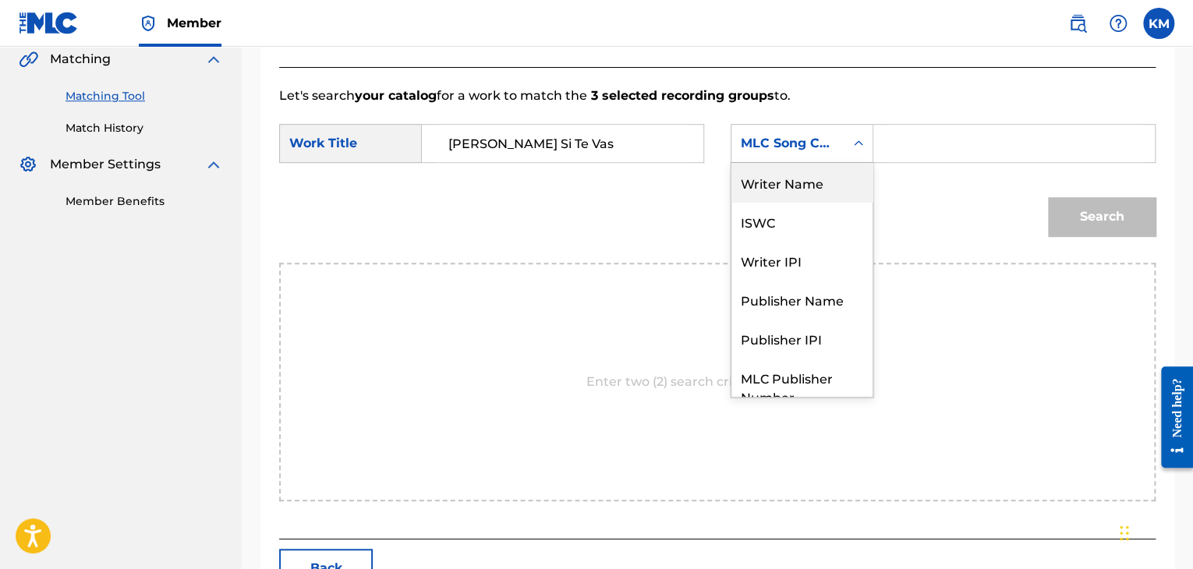
click at [808, 186] on div "Writer Name" at bounding box center [802, 182] width 141 height 39
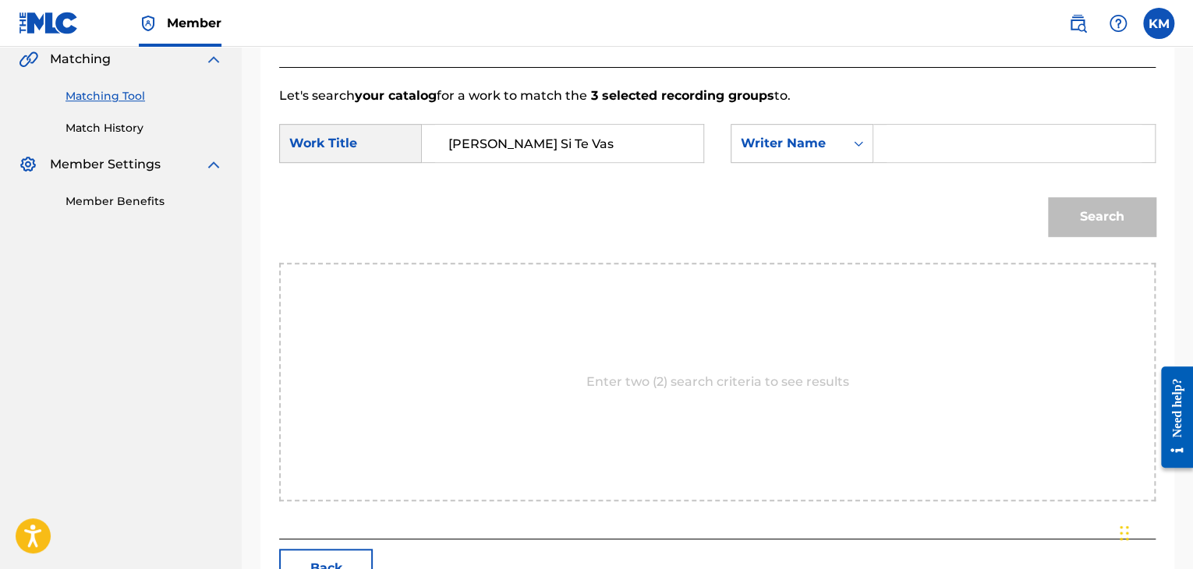
click at [887, 144] on input "Search Form" at bounding box center [1014, 143] width 255 height 37
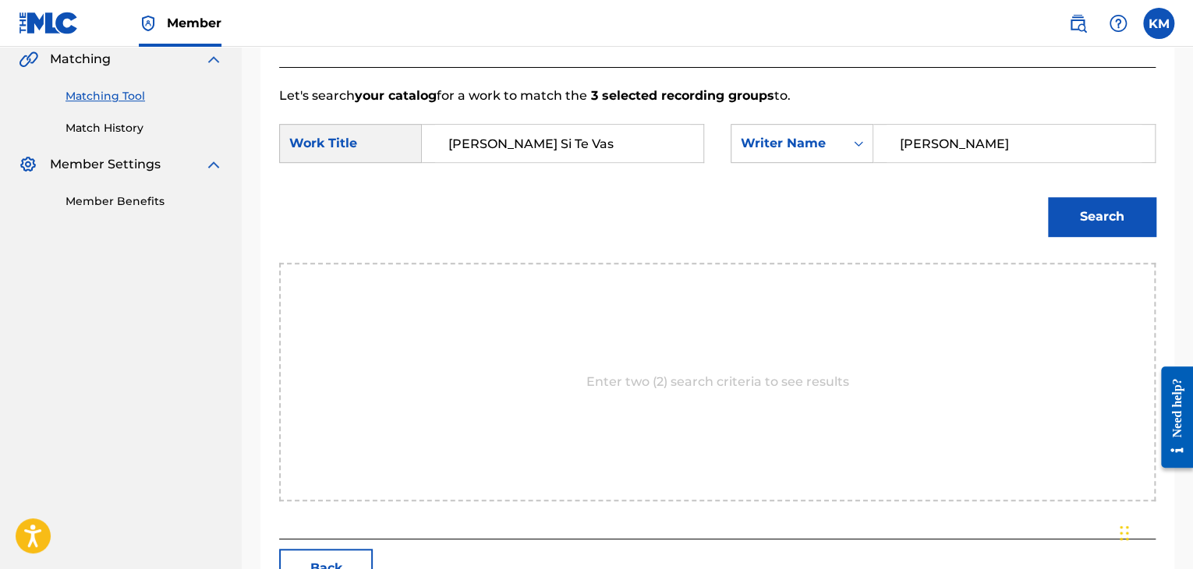
type input "[PERSON_NAME]"
click at [1047, 202] on div "Search" at bounding box center [1097, 213] width 115 height 62
click at [1076, 201] on button "Search" at bounding box center [1102, 216] width 108 height 39
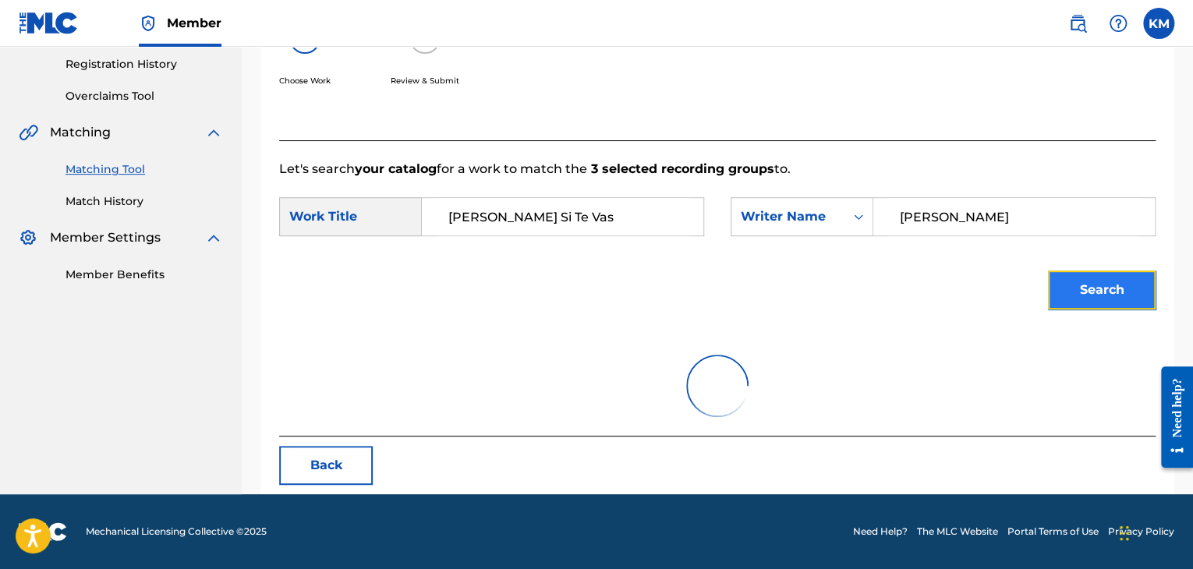
scroll to position [367, 0]
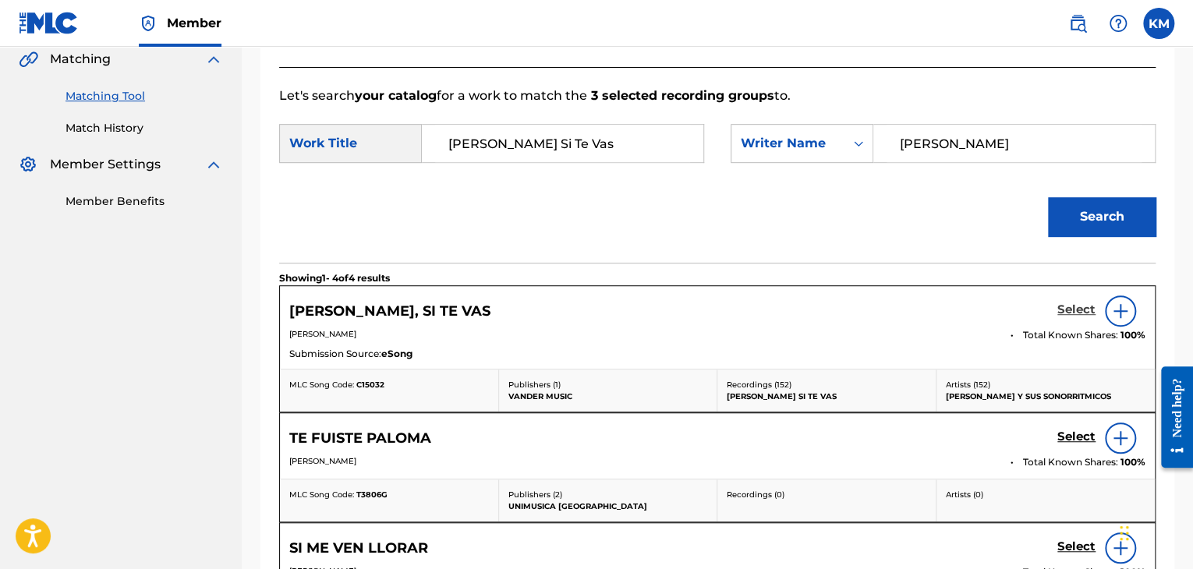
click at [1068, 310] on h5 "Select" at bounding box center [1076, 310] width 38 height 15
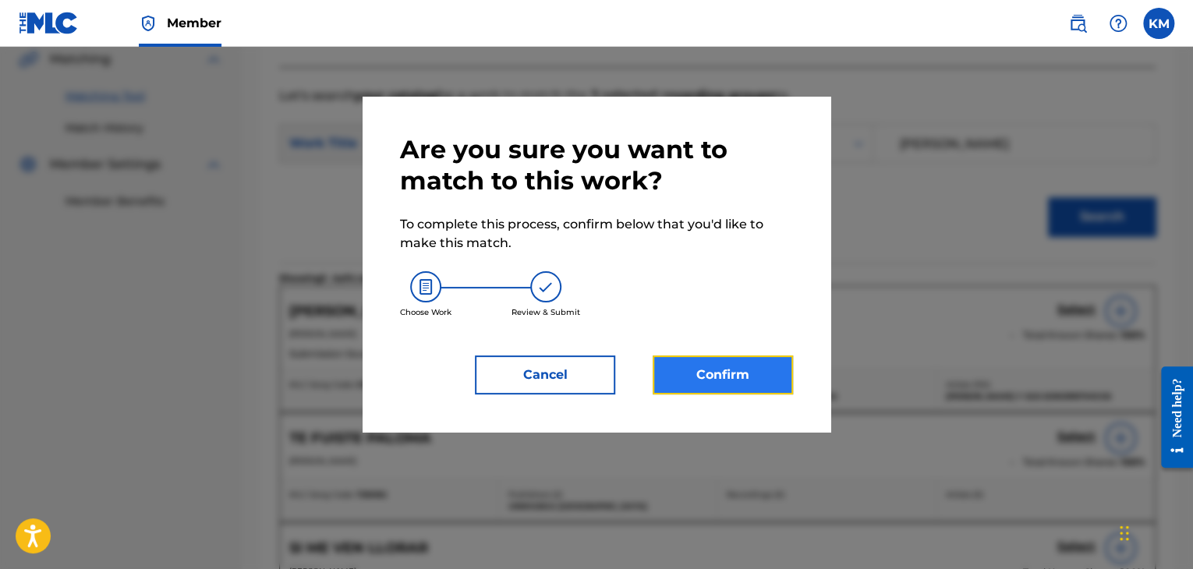
click at [751, 376] on button "Confirm" at bounding box center [723, 375] width 140 height 39
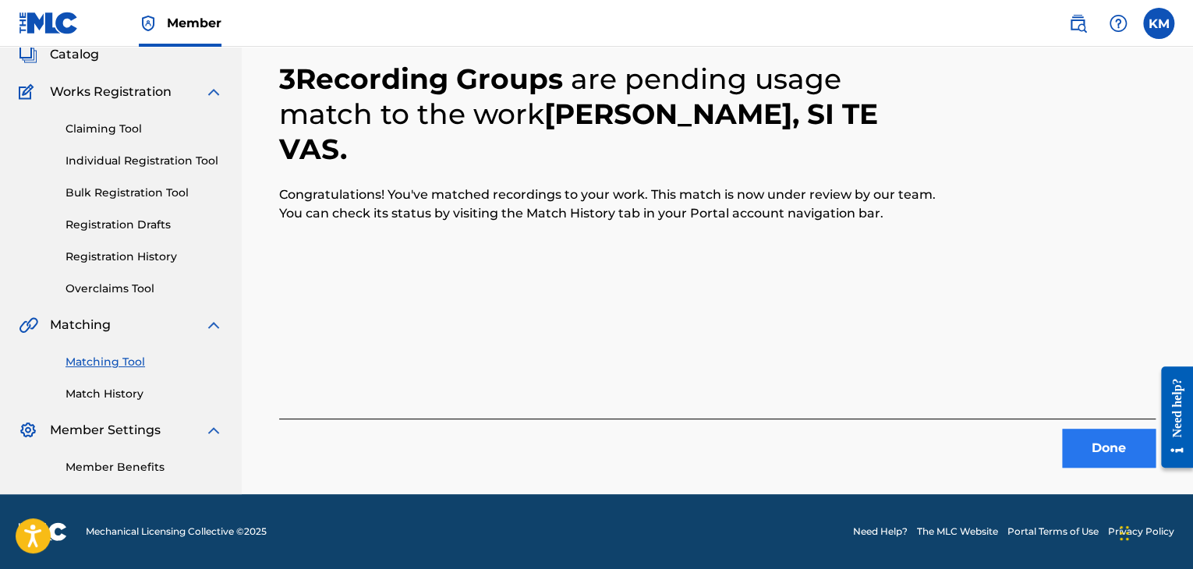
scroll to position [101, 0]
click at [1141, 444] on button "Done" at bounding box center [1109, 448] width 94 height 39
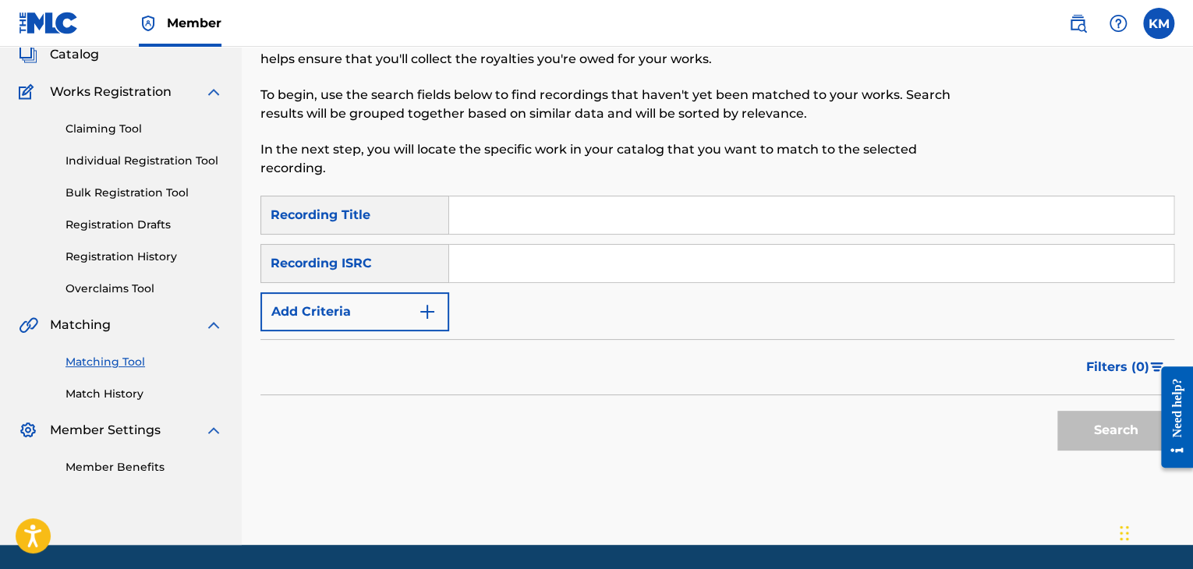
click at [551, 271] on input "Search Form" at bounding box center [811, 263] width 724 height 37
type input "KRA341402417"
click at [1080, 422] on button "Search" at bounding box center [1115, 430] width 117 height 39
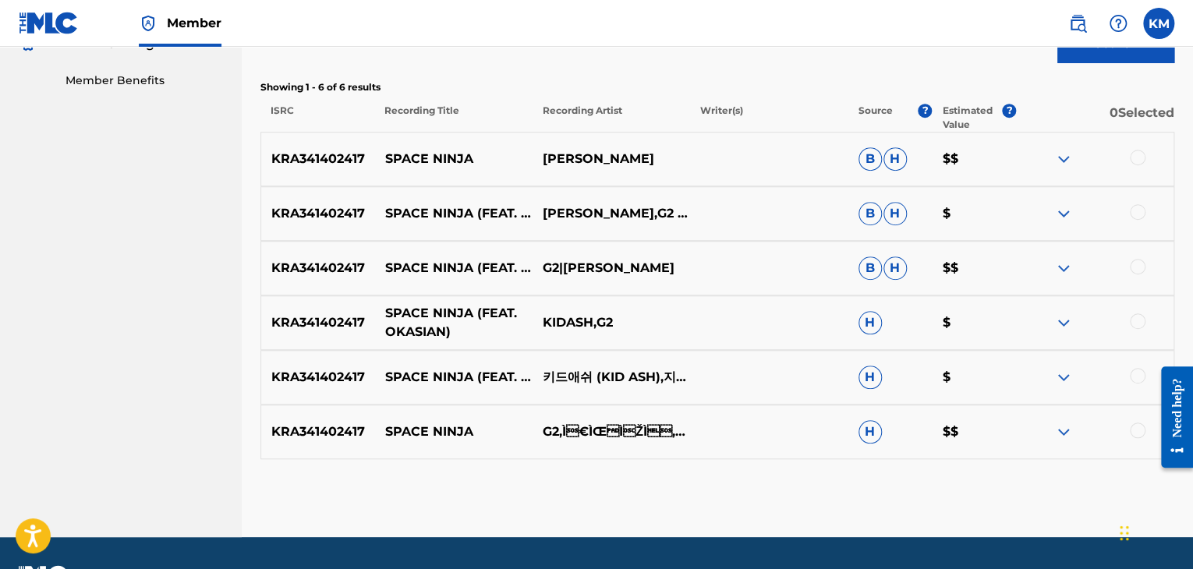
scroll to position [491, 0]
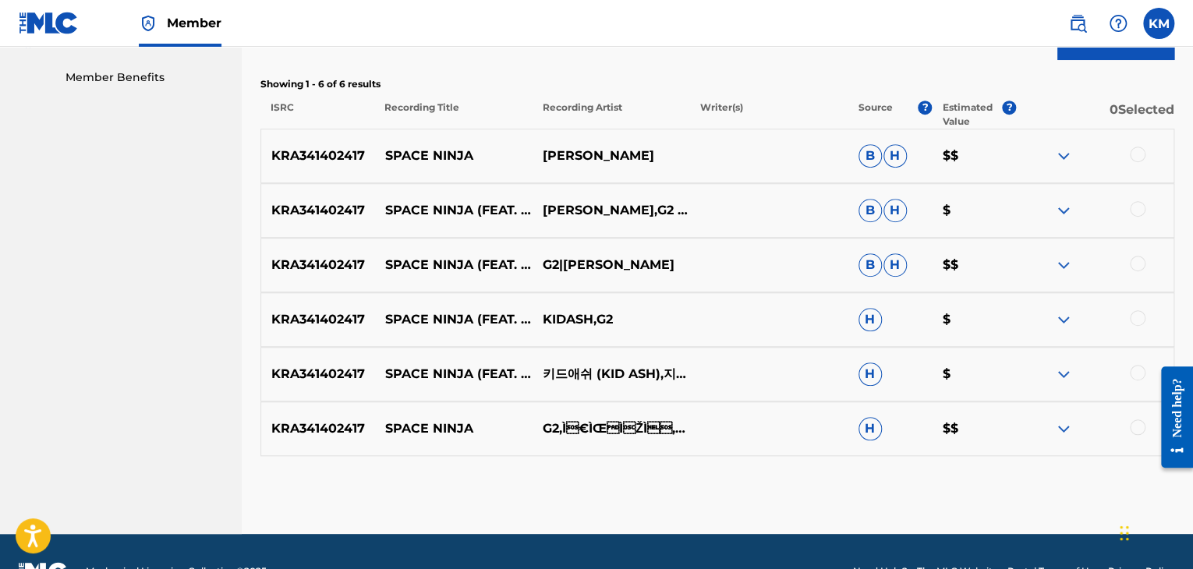
click at [1139, 157] on div at bounding box center [1138, 155] width 16 height 16
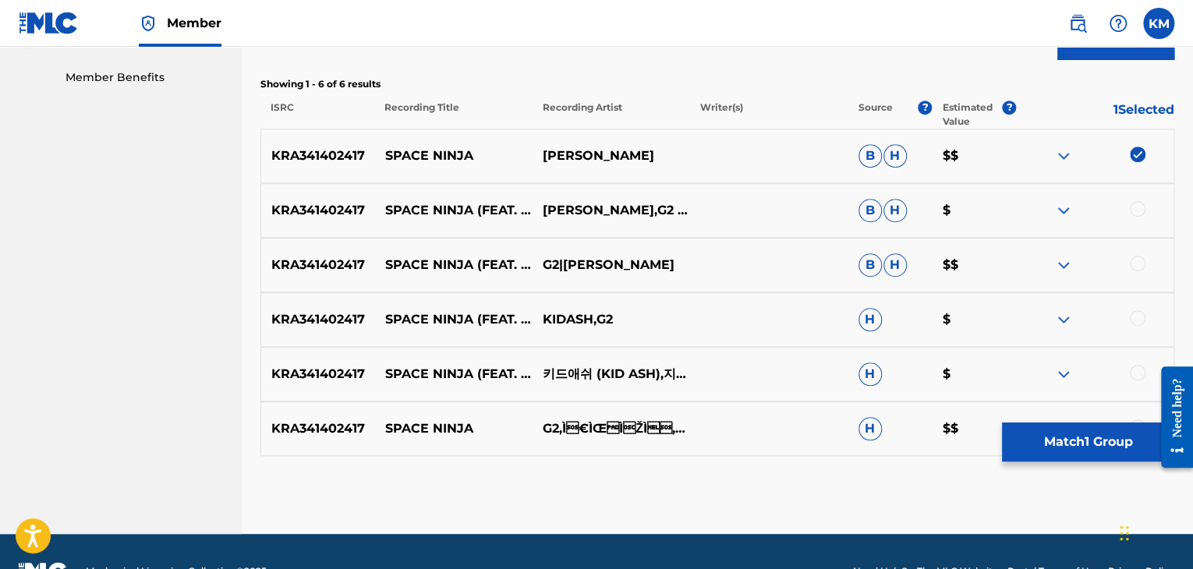
click at [1138, 216] on div at bounding box center [1095, 210] width 158 height 19
click at [1138, 208] on div at bounding box center [1138, 209] width 16 height 16
click at [1135, 262] on div at bounding box center [1138, 264] width 16 height 16
click at [1135, 313] on div at bounding box center [1138, 318] width 16 height 16
click at [1135, 372] on div at bounding box center [1138, 373] width 16 height 16
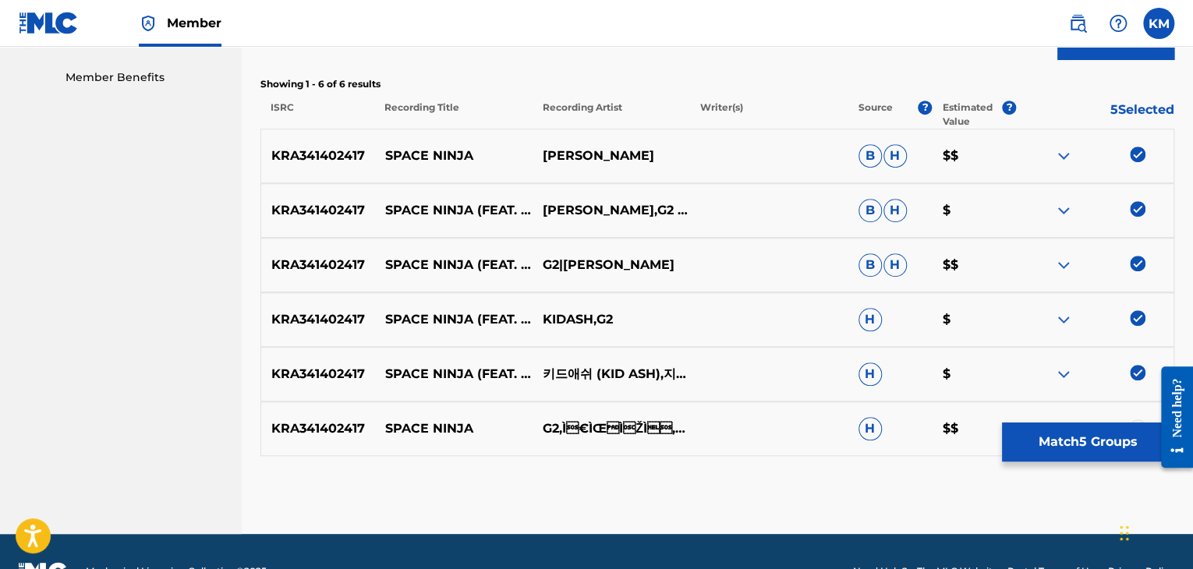
scroll to position [530, 0]
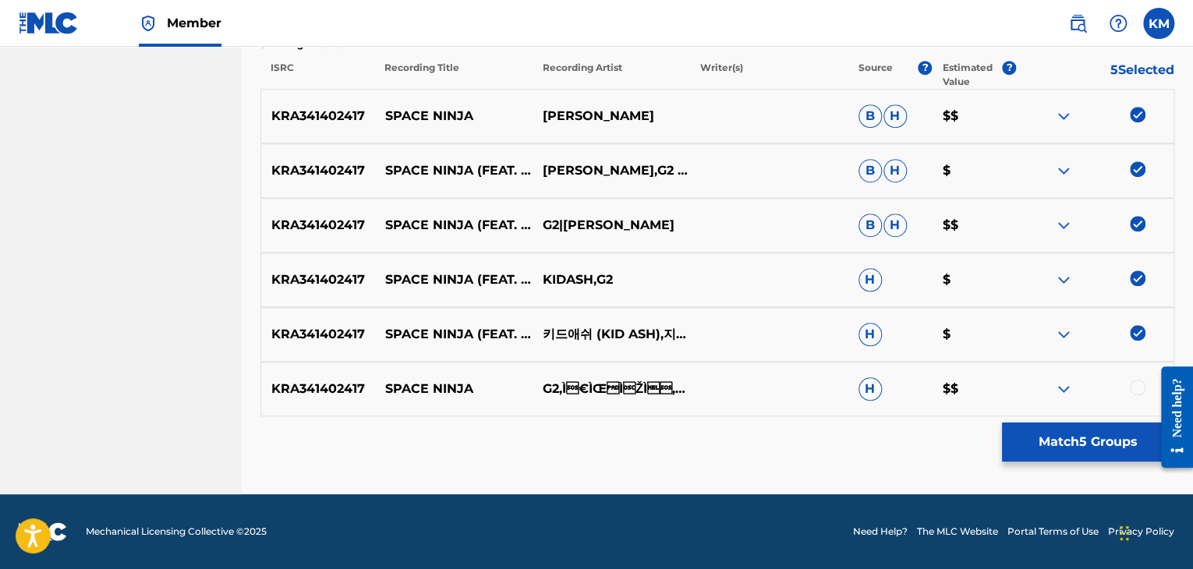
click at [1139, 385] on div at bounding box center [1138, 388] width 16 height 16
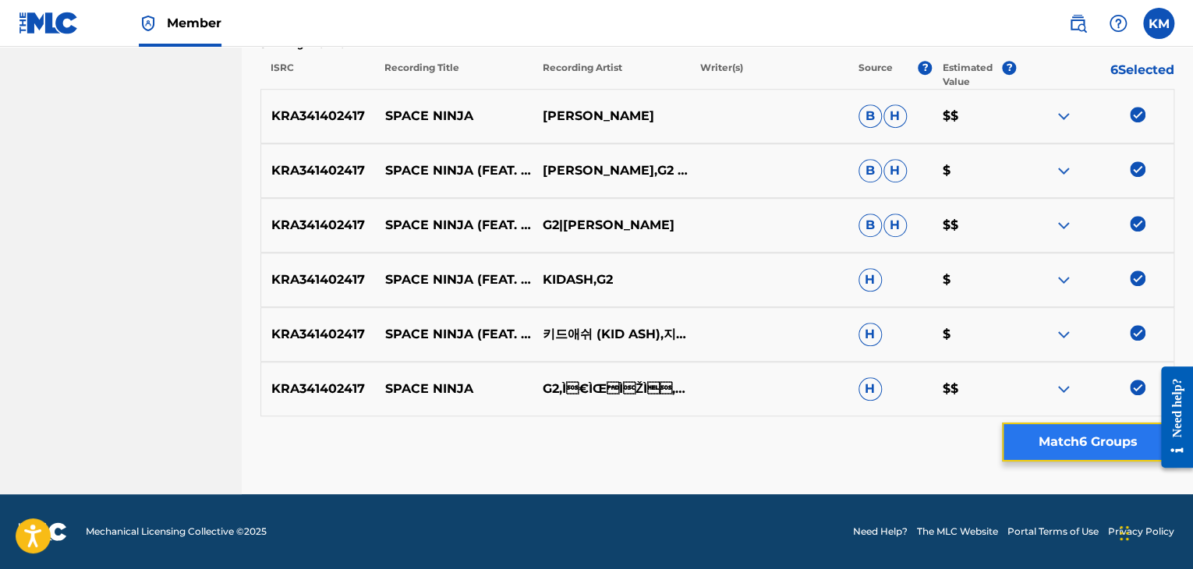
click at [1085, 438] on button "Match 6 Groups" at bounding box center [1088, 442] width 172 height 39
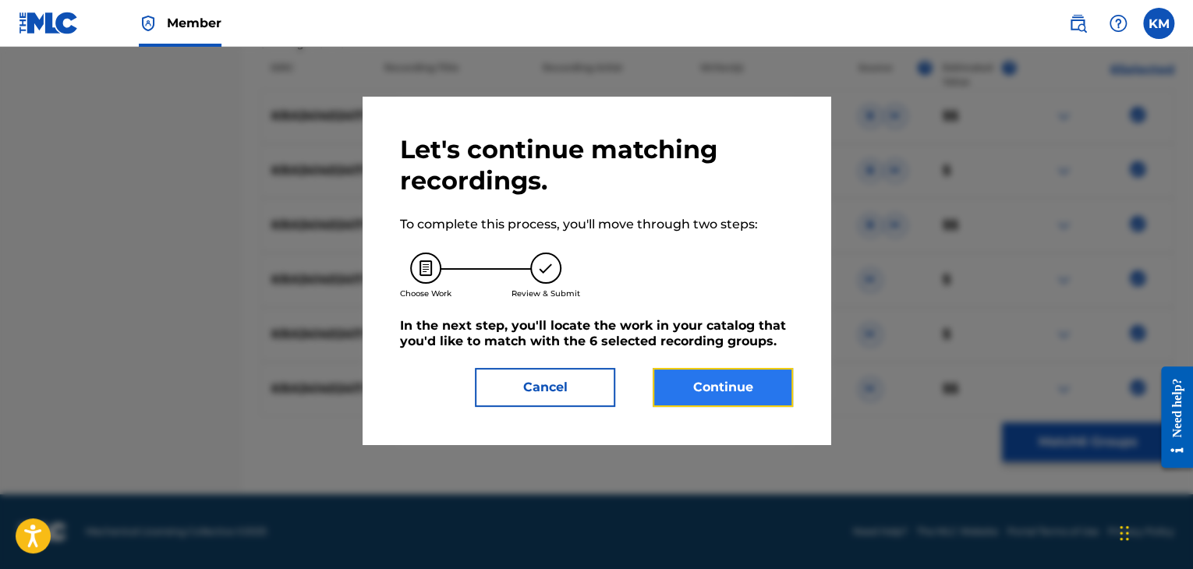
click at [742, 398] on button "Continue" at bounding box center [723, 387] width 140 height 39
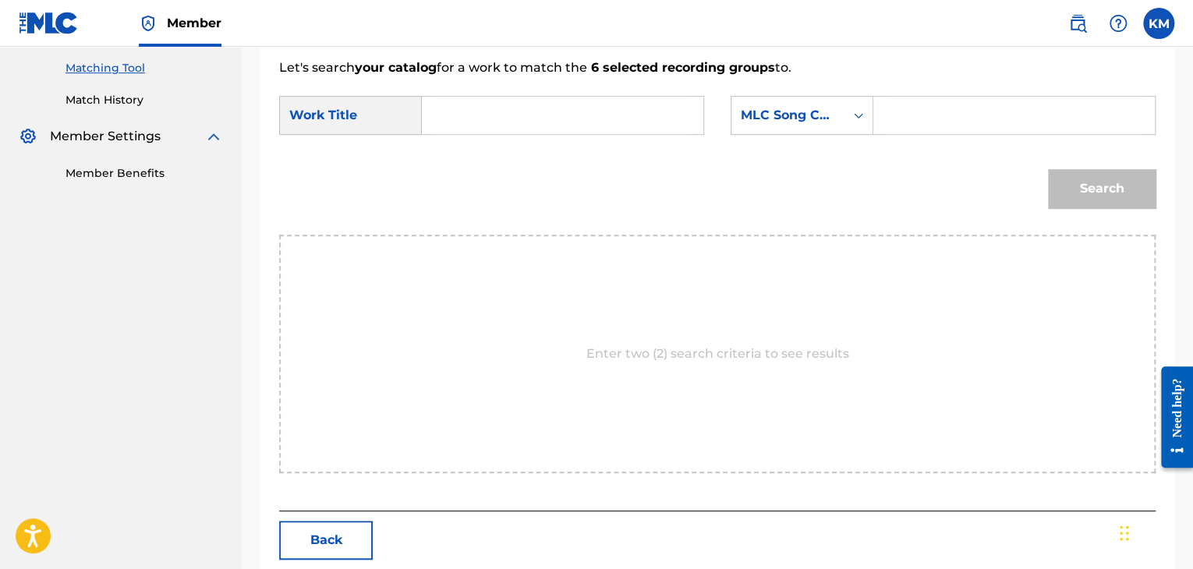
scroll to position [314, 0]
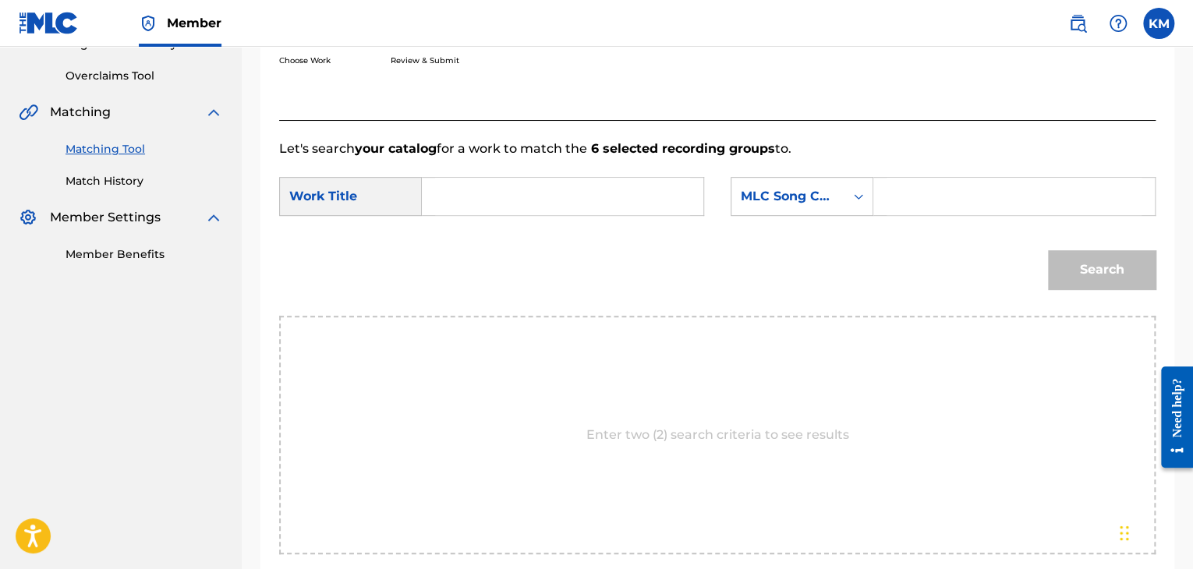
click at [480, 200] on input "Search Form" at bounding box center [562, 196] width 255 height 37
click at [852, 198] on icon "Search Form" at bounding box center [859, 197] width 16 height 16
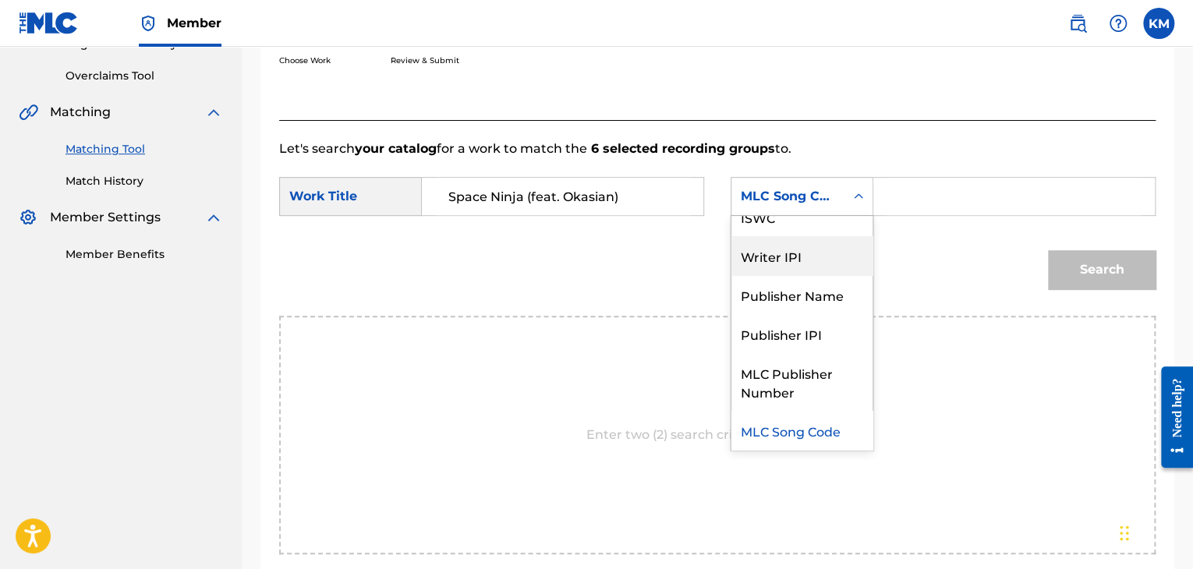
scroll to position [0, 0]
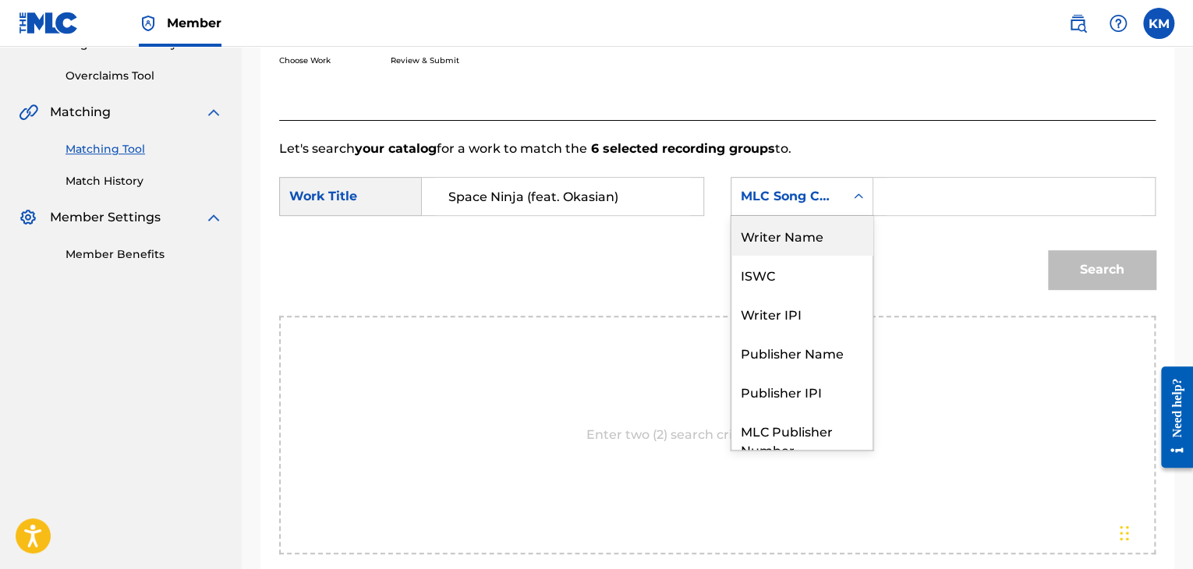
click at [802, 234] on div "Writer Name" at bounding box center [802, 235] width 141 height 39
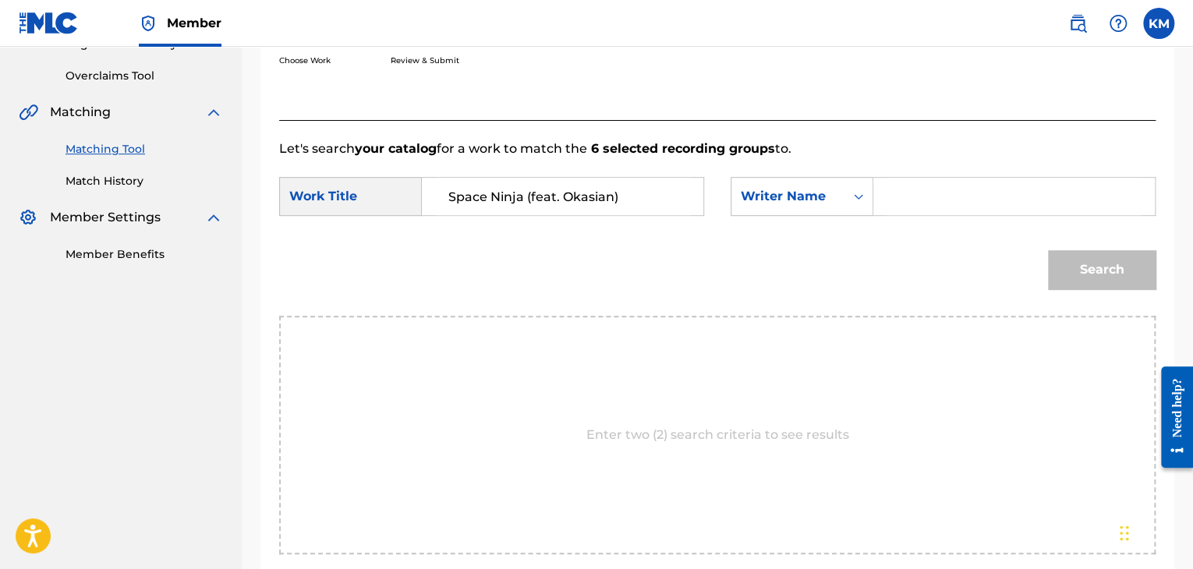
click at [889, 194] on input "Search Form" at bounding box center [1014, 196] width 255 height 37
click at [1062, 264] on button "Search" at bounding box center [1102, 269] width 108 height 39
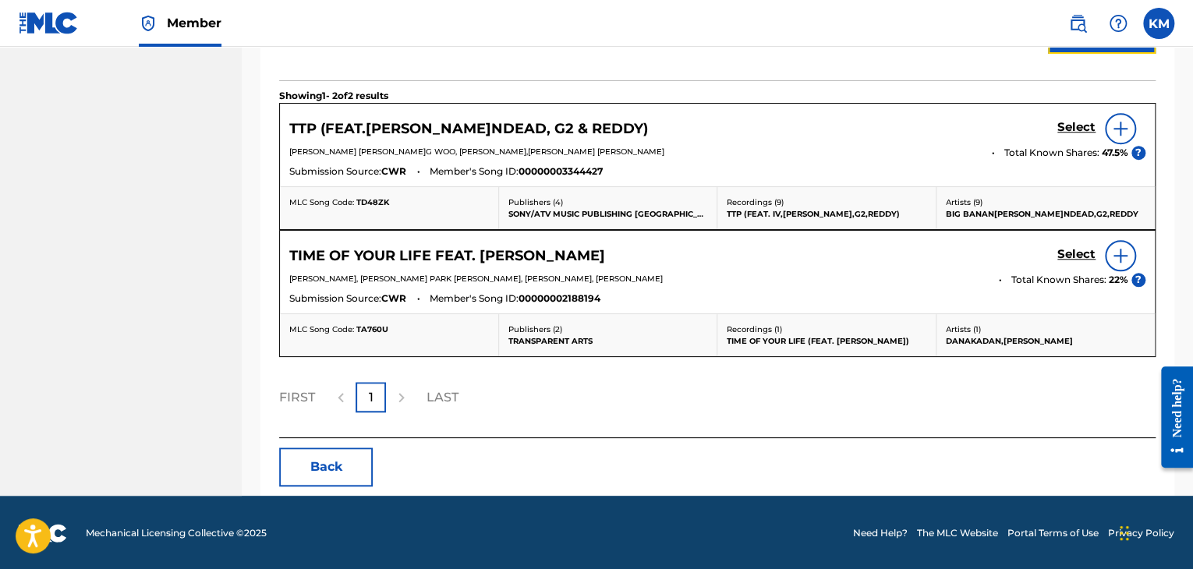
scroll to position [159, 0]
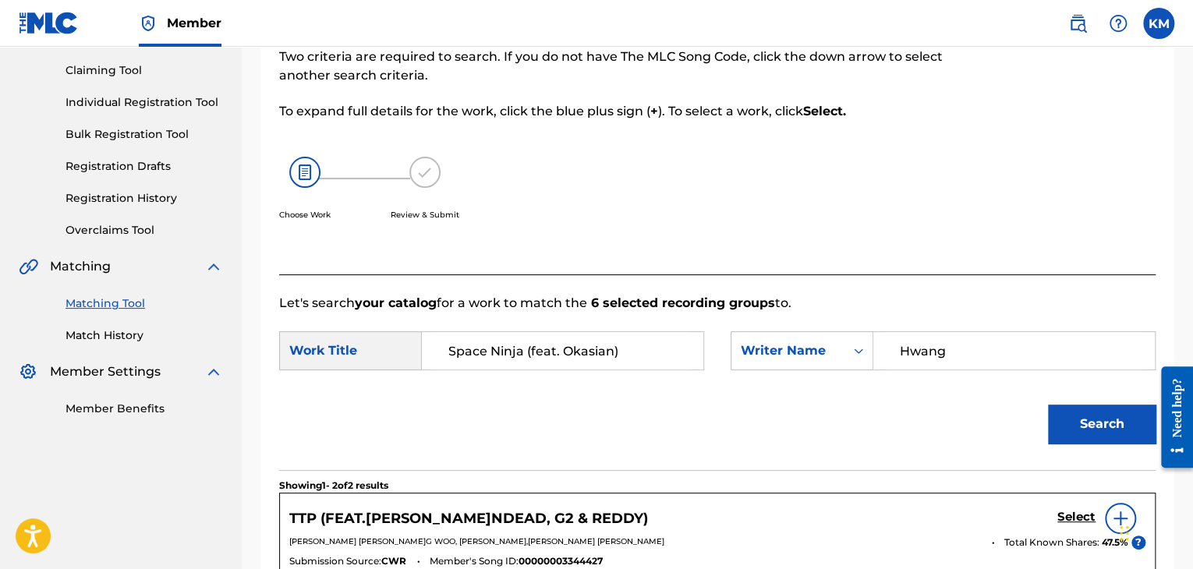
drag, startPoint x: 957, startPoint y: 349, endPoint x: 774, endPoint y: 372, distance: 184.8
click at [774, 372] on div "SearchWithCriteria0ca96db6-c1f8-4b18-9dfa-7645497020c5 Work Title Space Ninja (…" at bounding box center [717, 355] width 877 height 48
click at [1104, 413] on button "Search" at bounding box center [1102, 424] width 108 height 39
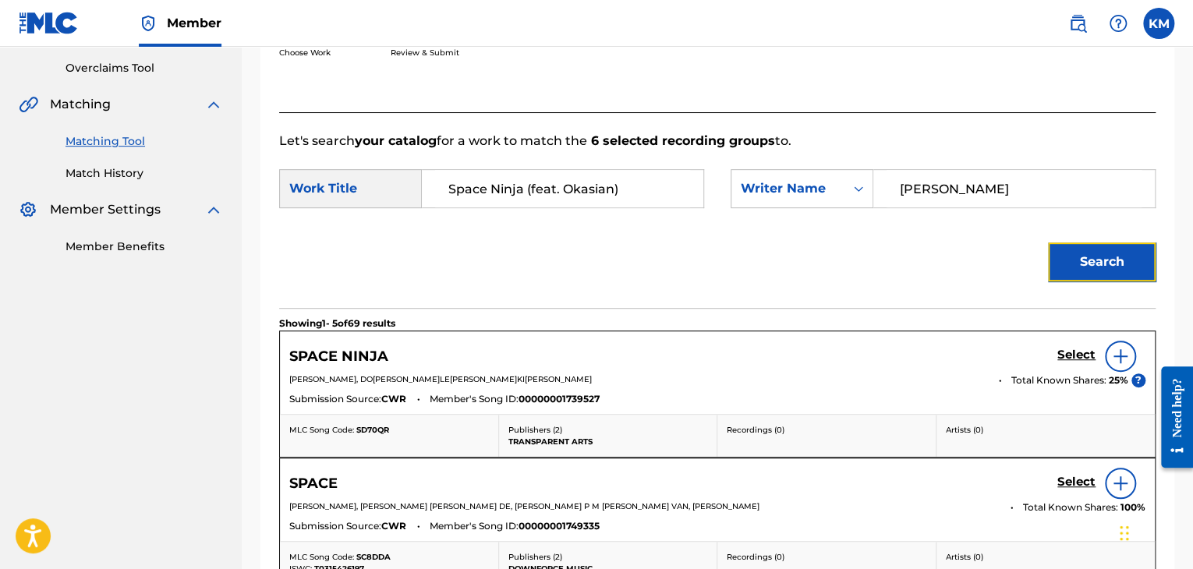
scroll to position [315, 0]
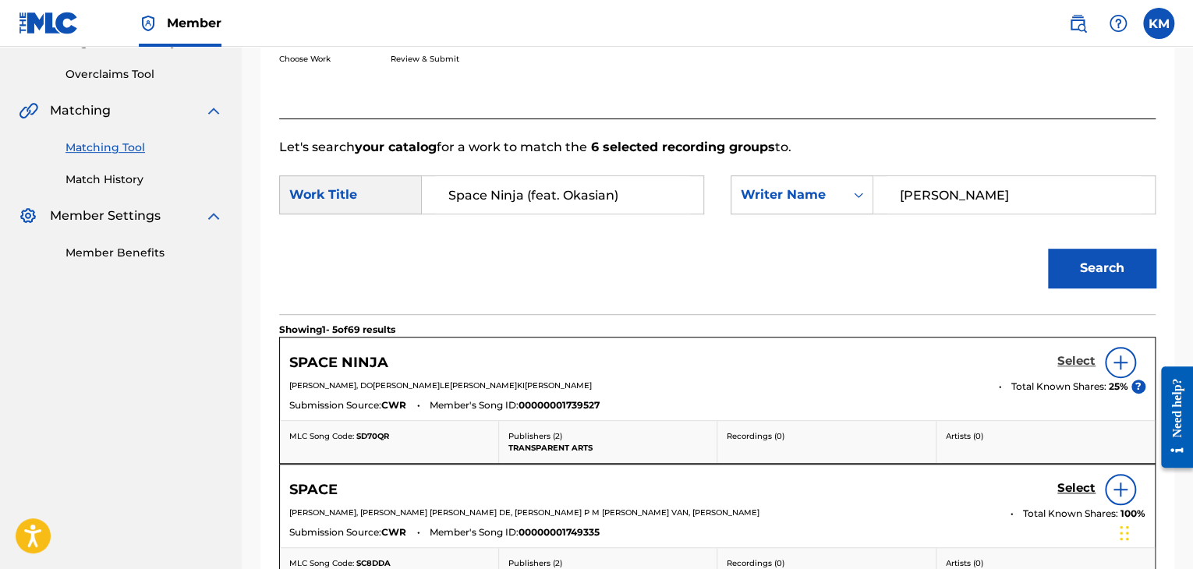
click at [1060, 360] on h5 "Select" at bounding box center [1076, 361] width 38 height 15
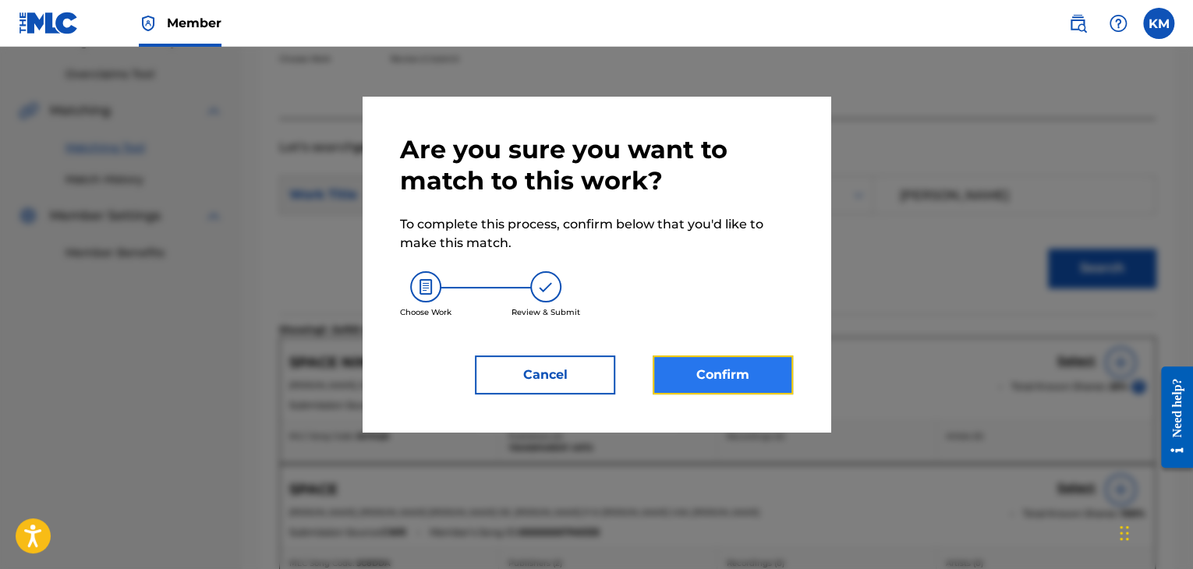
click at [729, 383] on button "Confirm" at bounding box center [723, 375] width 140 height 39
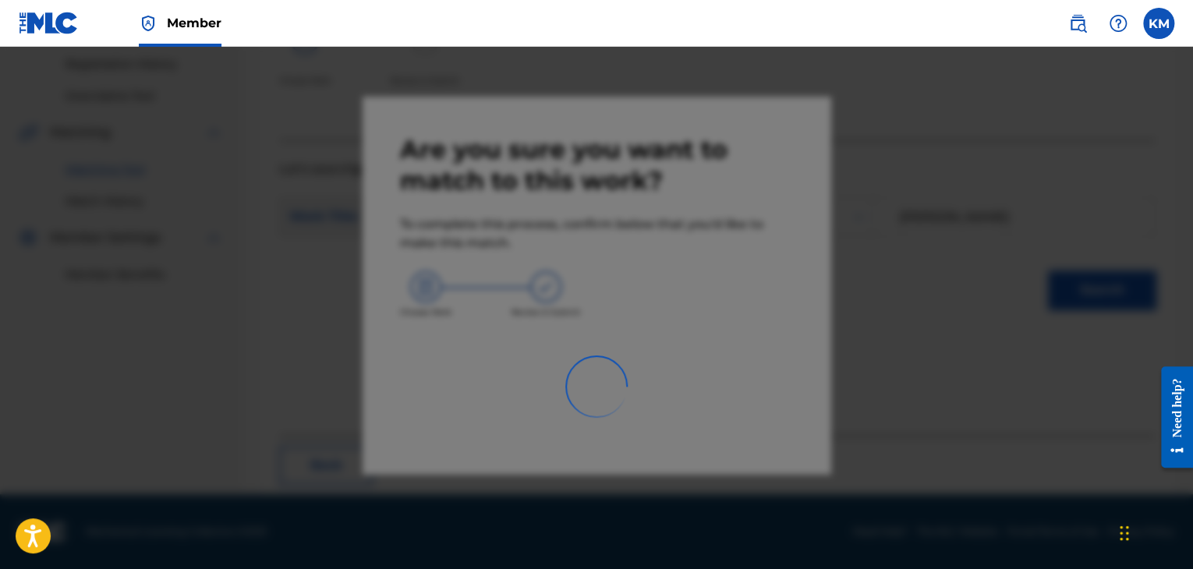
scroll to position [101, 0]
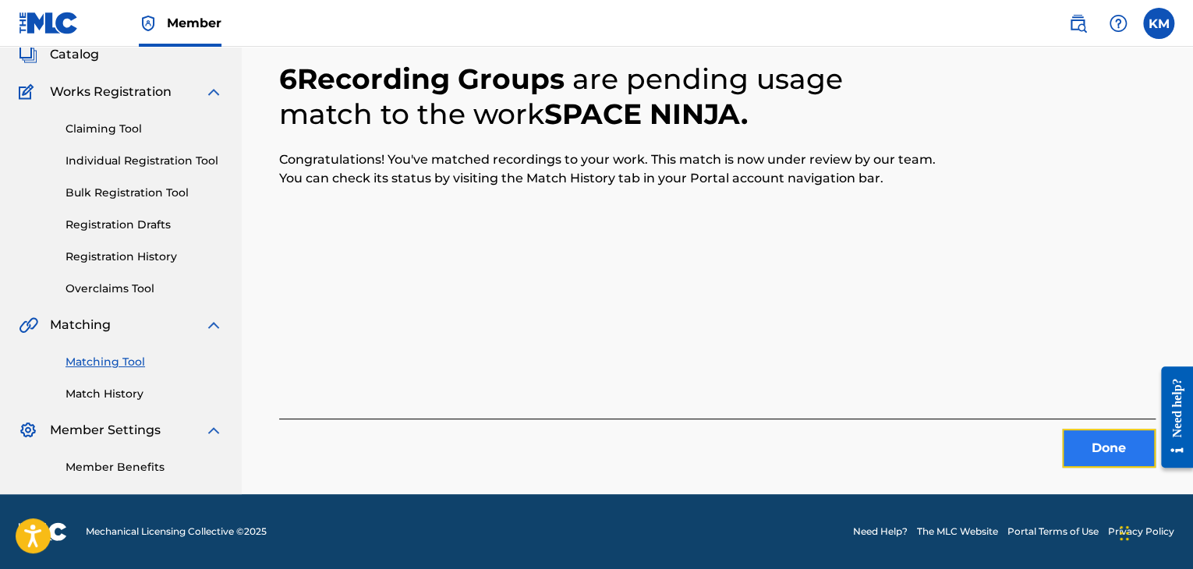
click at [1079, 451] on button "Done" at bounding box center [1109, 448] width 94 height 39
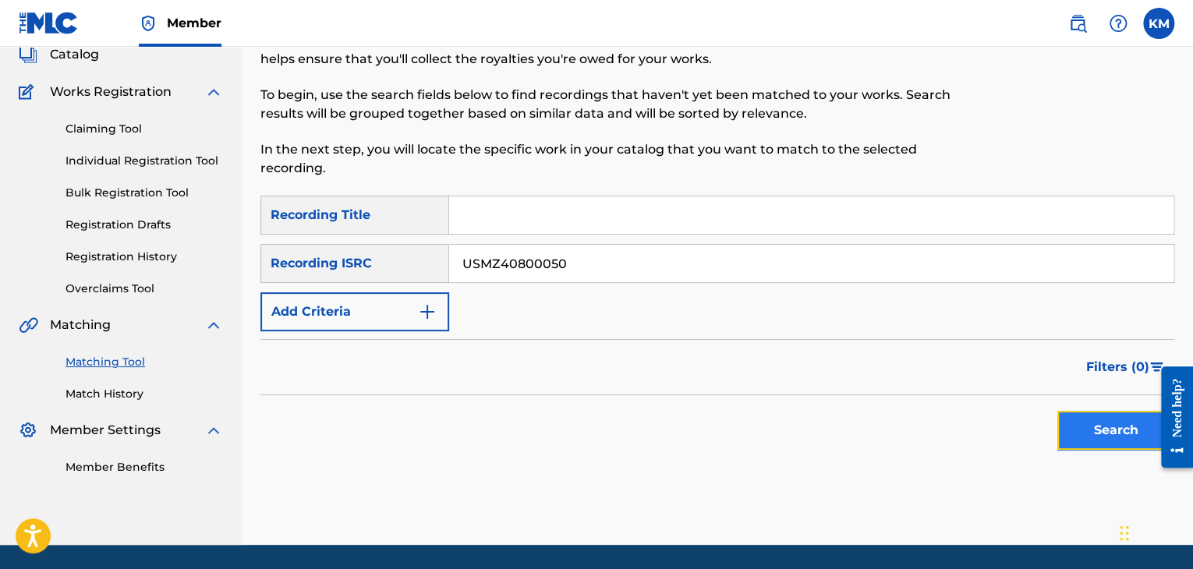
click at [1070, 423] on button "Search" at bounding box center [1115, 430] width 117 height 39
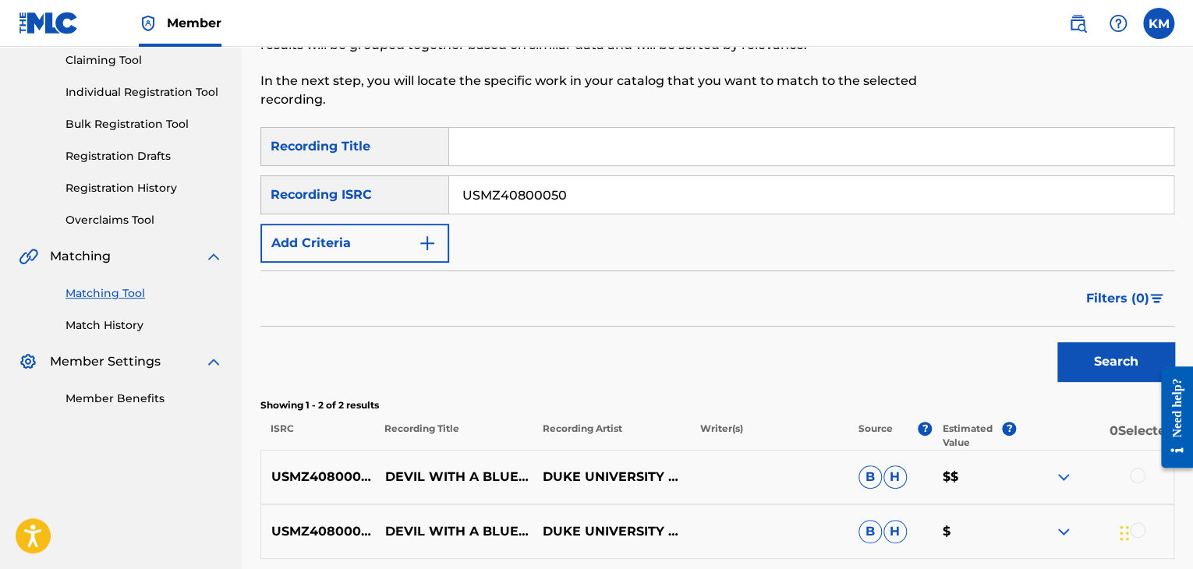
scroll to position [312, 0]
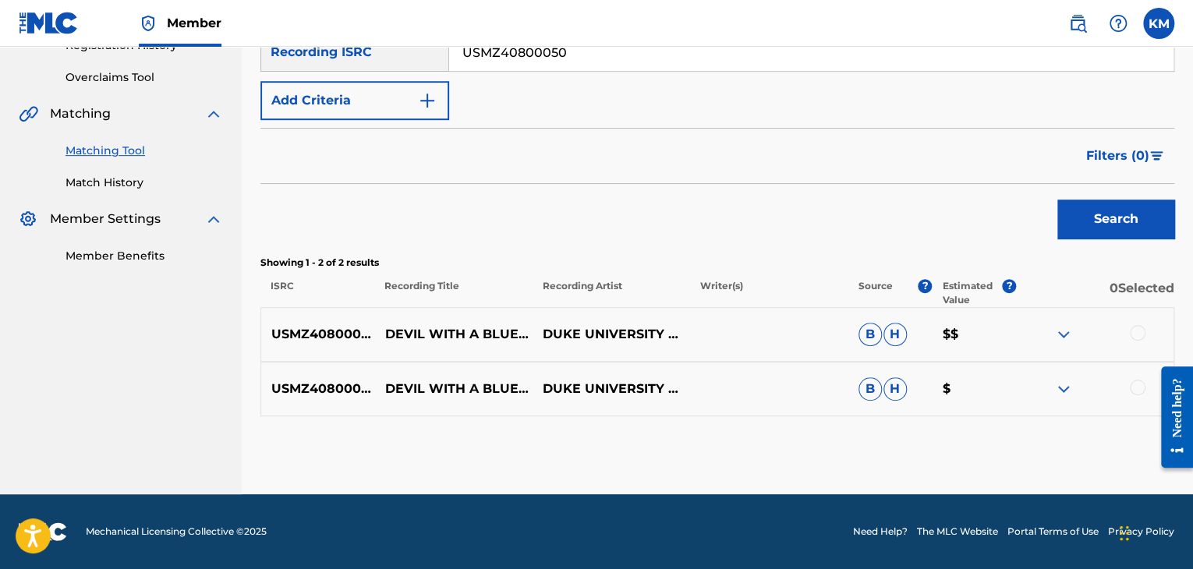
click at [1135, 384] on div at bounding box center [1138, 388] width 16 height 16
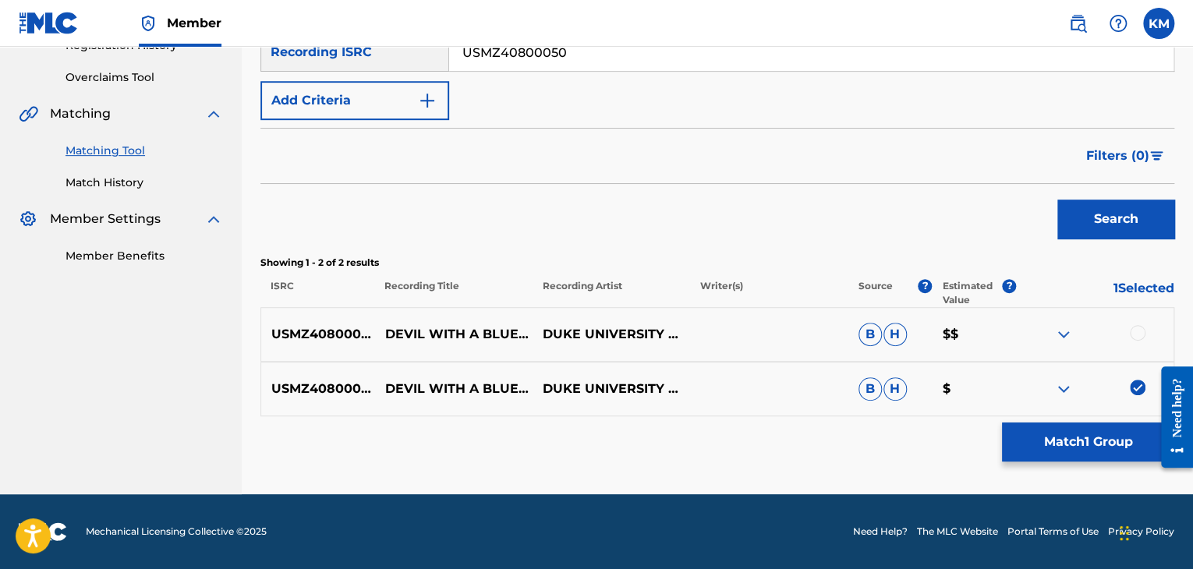
click at [1139, 334] on div at bounding box center [1138, 333] width 16 height 16
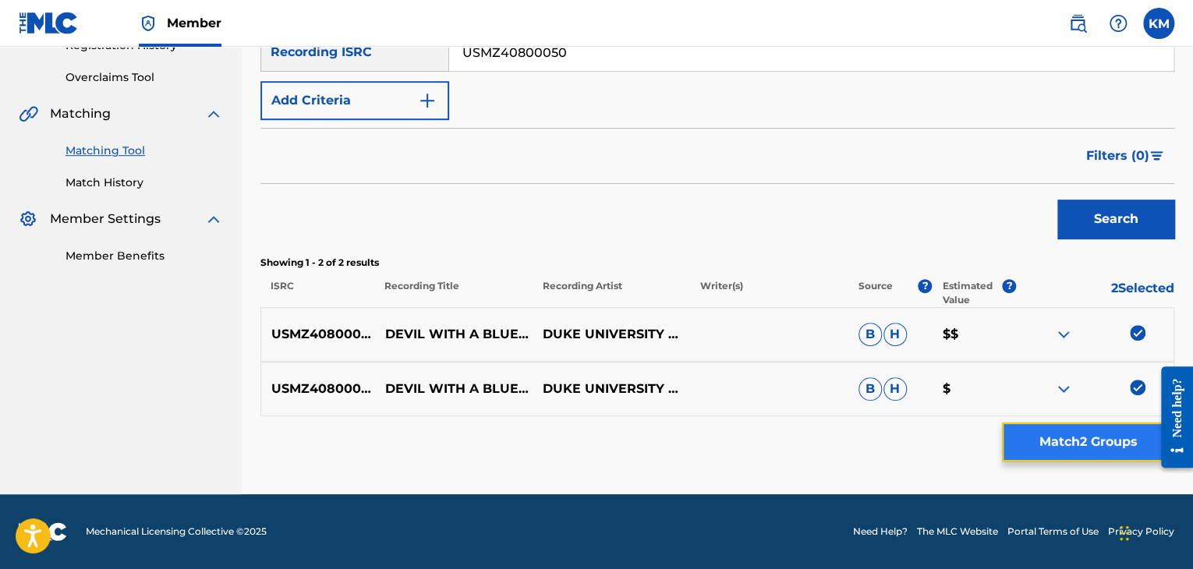
click at [1092, 435] on button "Match 2 Groups" at bounding box center [1088, 442] width 172 height 39
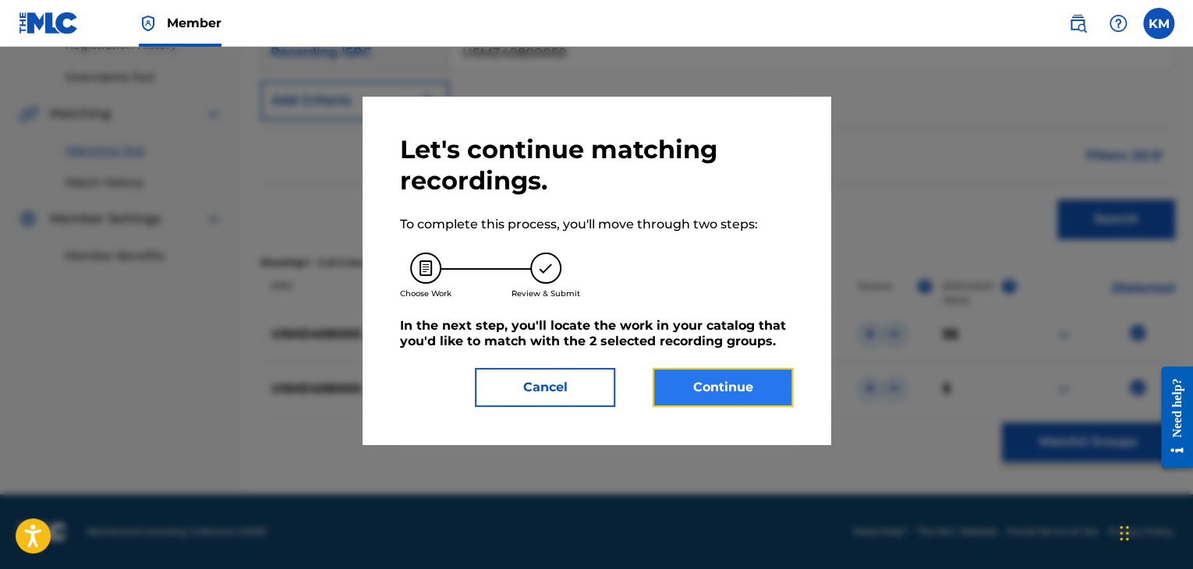
click at [745, 398] on button "Continue" at bounding box center [723, 387] width 140 height 39
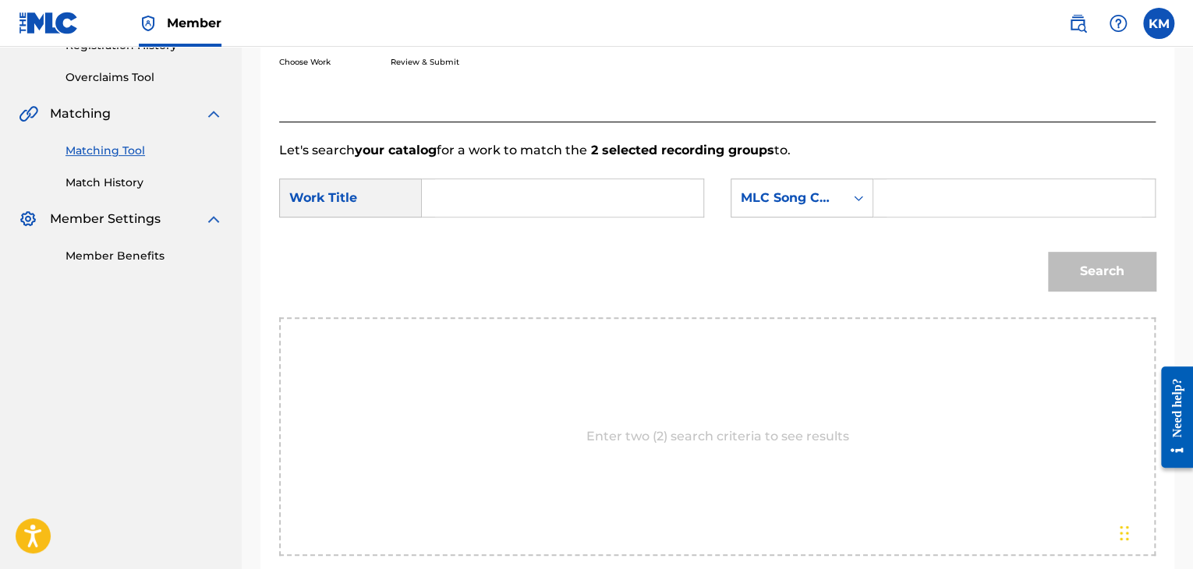
click at [508, 199] on input "Search Form" at bounding box center [562, 197] width 255 height 37
click at [858, 202] on icon "Search Form" at bounding box center [859, 198] width 16 height 16
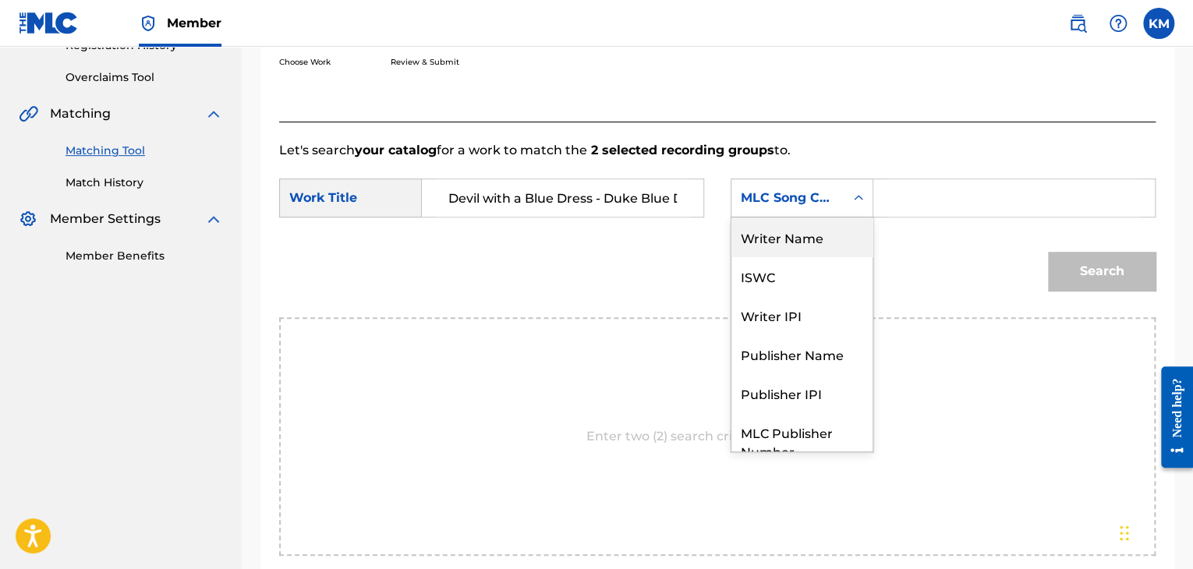
click at [826, 229] on div "Writer Name" at bounding box center [802, 237] width 141 height 39
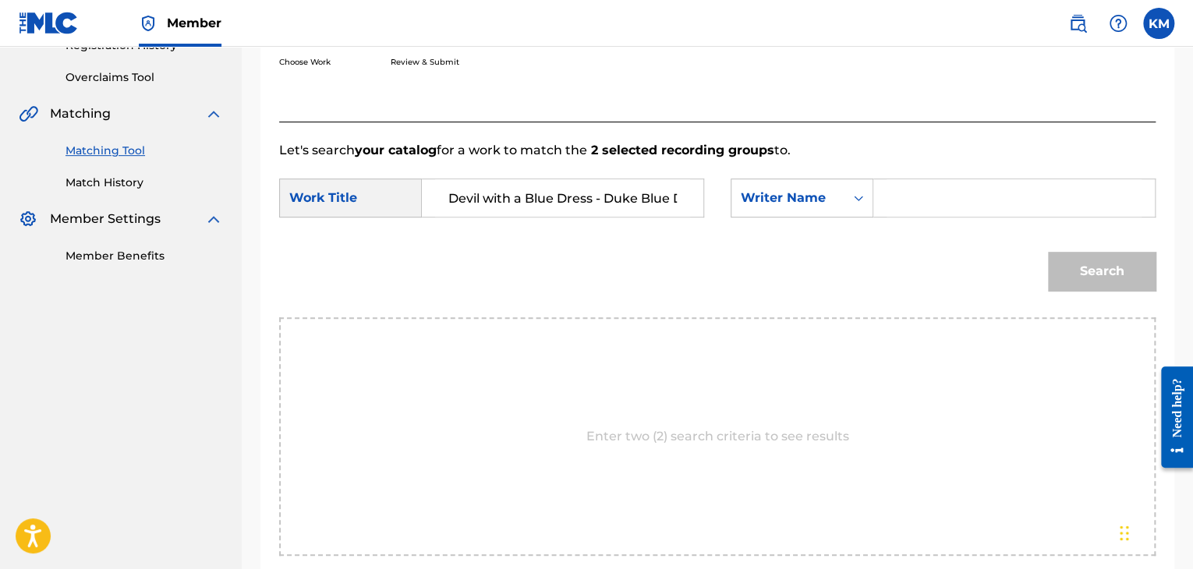
click at [898, 202] on input "Search Form" at bounding box center [1014, 197] width 255 height 37
click at [1048, 252] on button "Search" at bounding box center [1102, 271] width 108 height 39
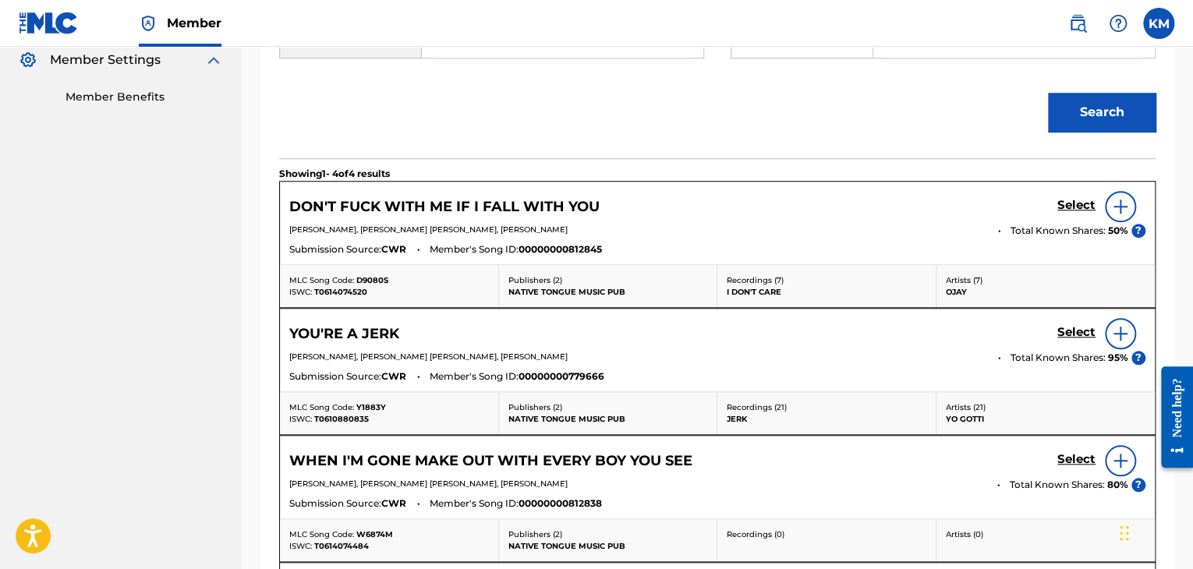
scroll to position [312, 0]
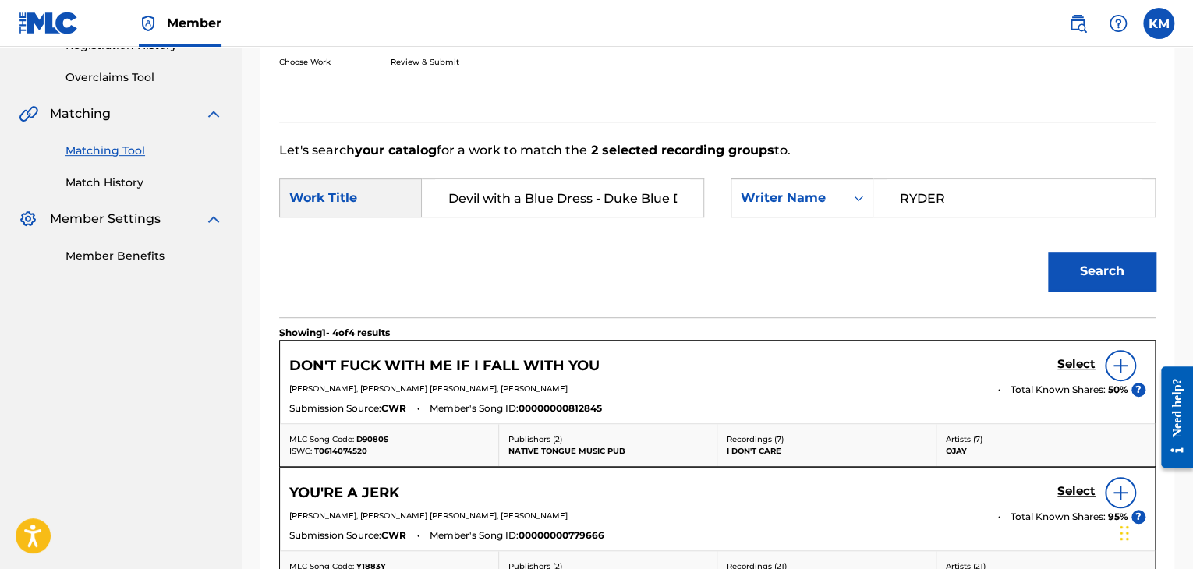
drag, startPoint x: 987, startPoint y: 194, endPoint x: 802, endPoint y: 194, distance: 185.6
click at [802, 194] on div "SearchWithCriteriade1ac697-10ae-4762-b36b-b18dbbf444ef Writer Name [PERSON_NAME]" at bounding box center [943, 198] width 425 height 39
click at [1048, 252] on button "Search" at bounding box center [1102, 271] width 108 height 39
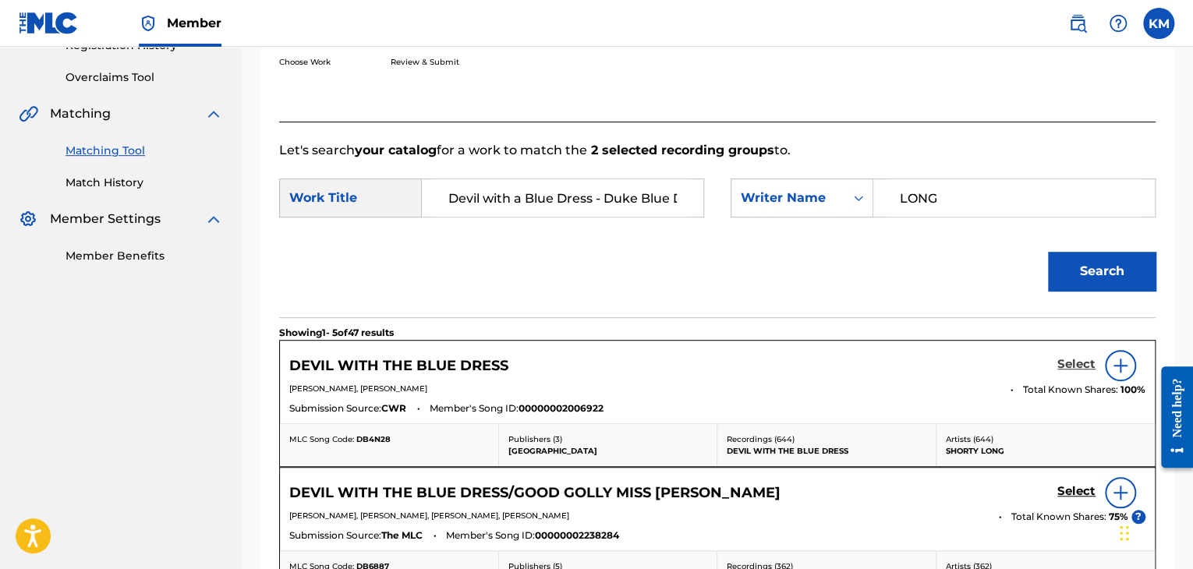
click at [1075, 363] on h5 "Select" at bounding box center [1076, 364] width 38 height 15
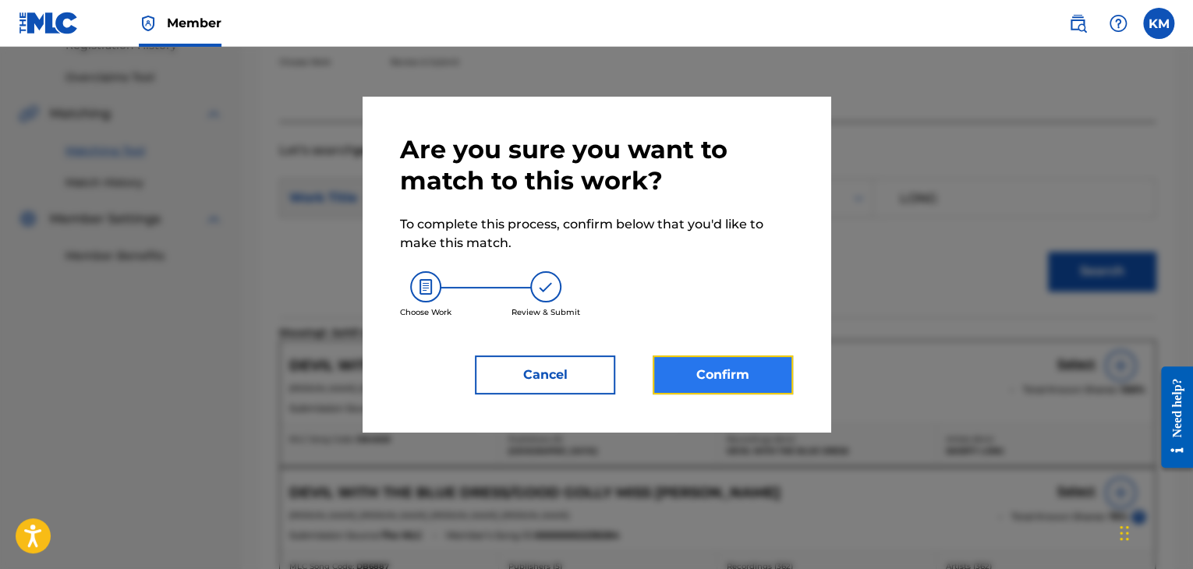
click at [748, 380] on button "Confirm" at bounding box center [723, 375] width 140 height 39
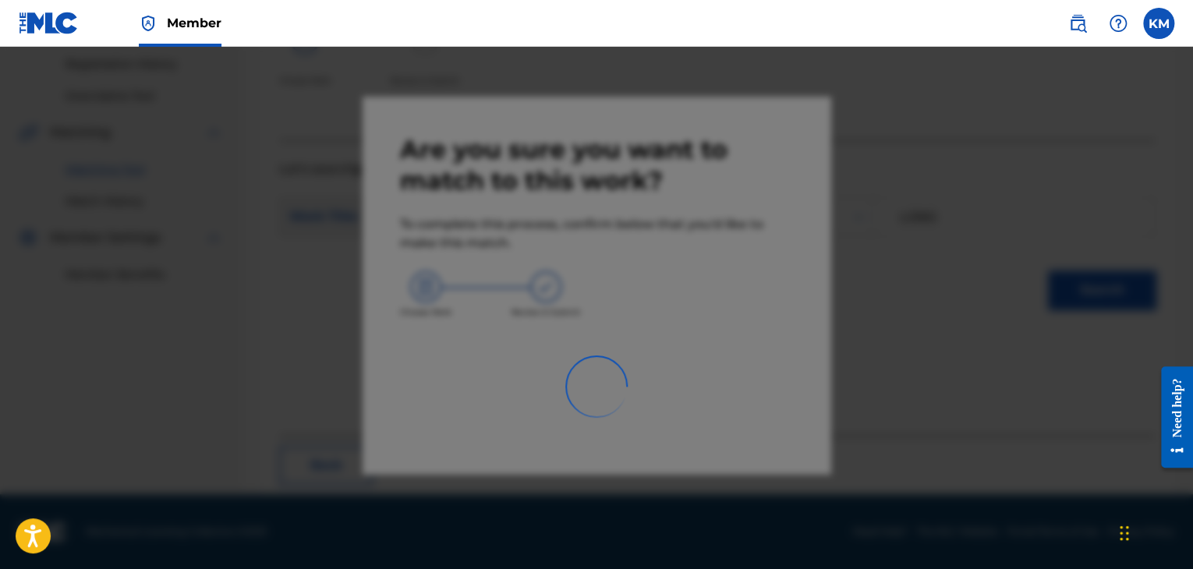
scroll to position [101, 0]
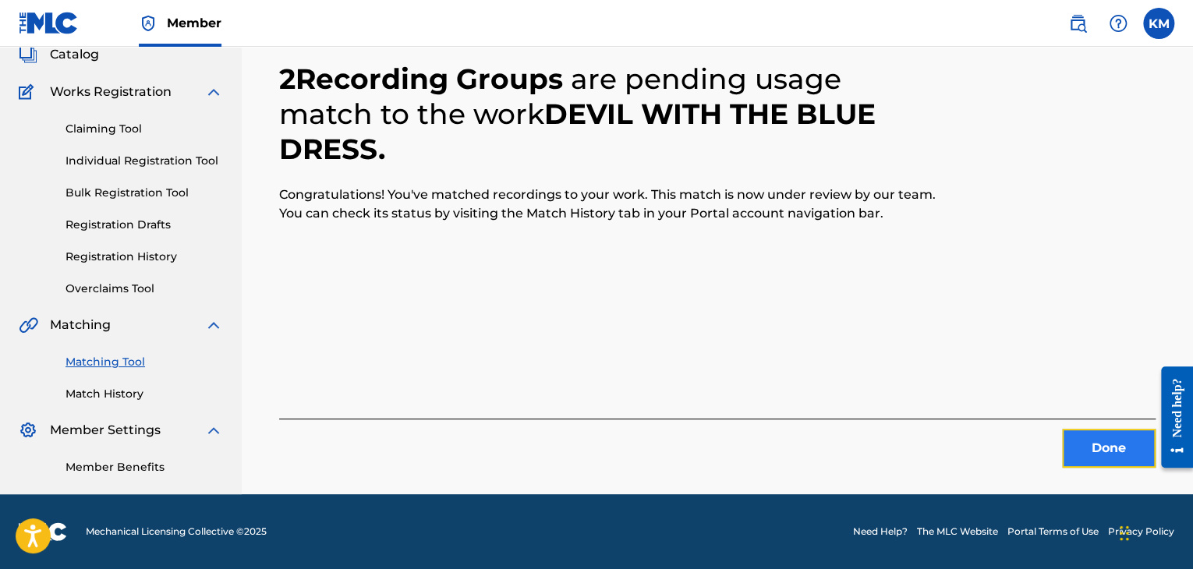
click at [1078, 446] on button "Done" at bounding box center [1109, 448] width 94 height 39
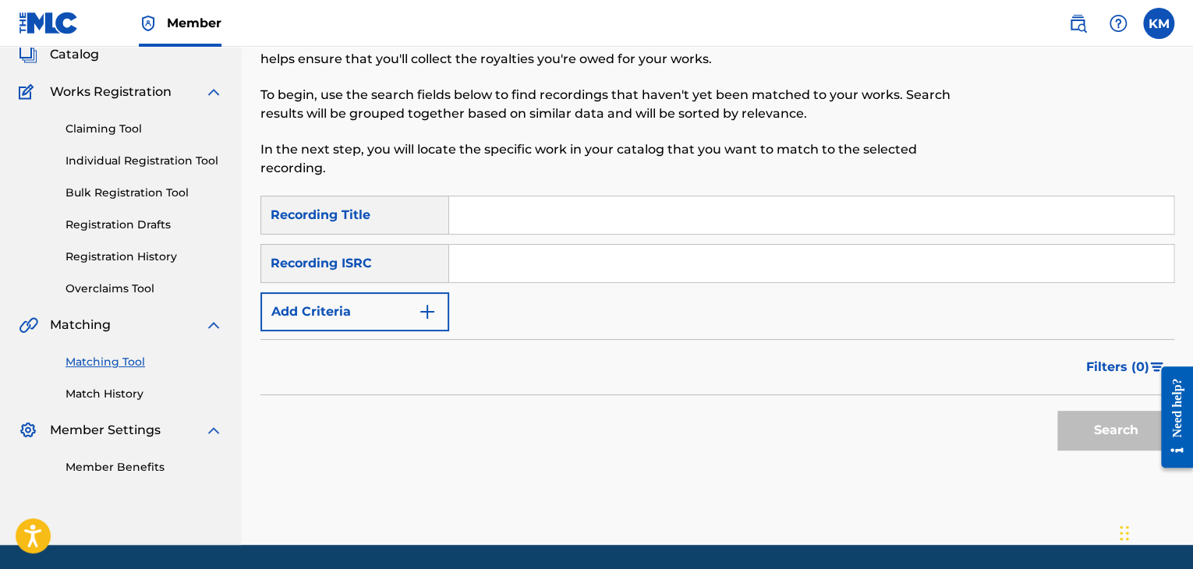
click at [631, 263] on input "Search Form" at bounding box center [811, 263] width 724 height 37
click at [1080, 431] on button "Search" at bounding box center [1115, 430] width 117 height 39
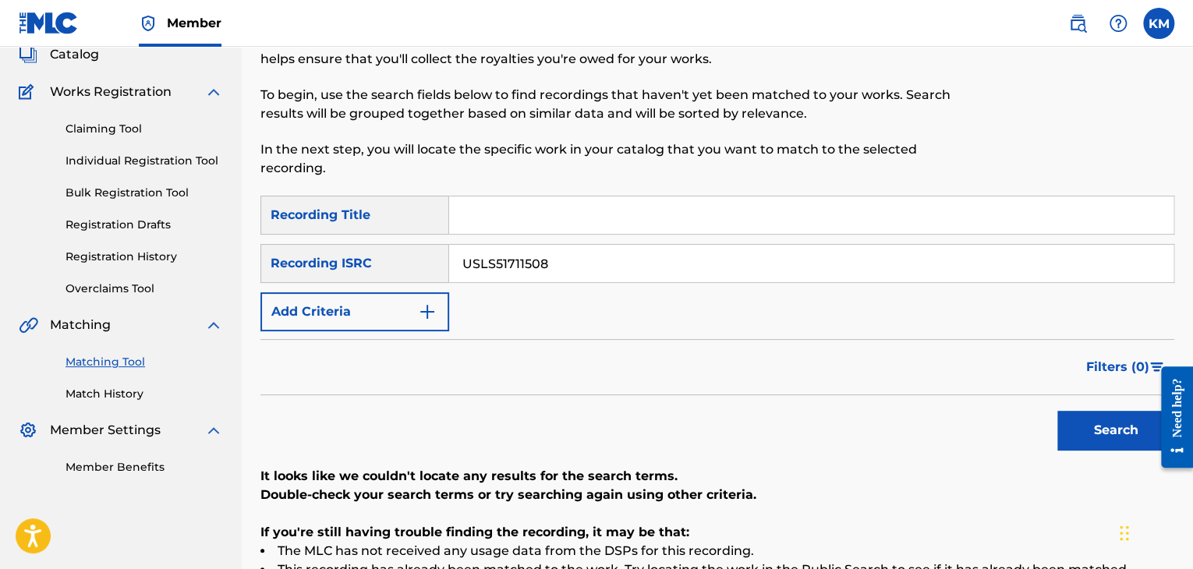
click at [543, 211] on input "Search Form" at bounding box center [811, 215] width 724 height 37
drag, startPoint x: 564, startPoint y: 271, endPoint x: 220, endPoint y: 272, distance: 343.9
click at [220, 272] on main "CONCORD MUSIC PUBLISHING LLC Summary Catalog Works Registration Claiming Tool I…" at bounding box center [596, 320] width 1193 height 749
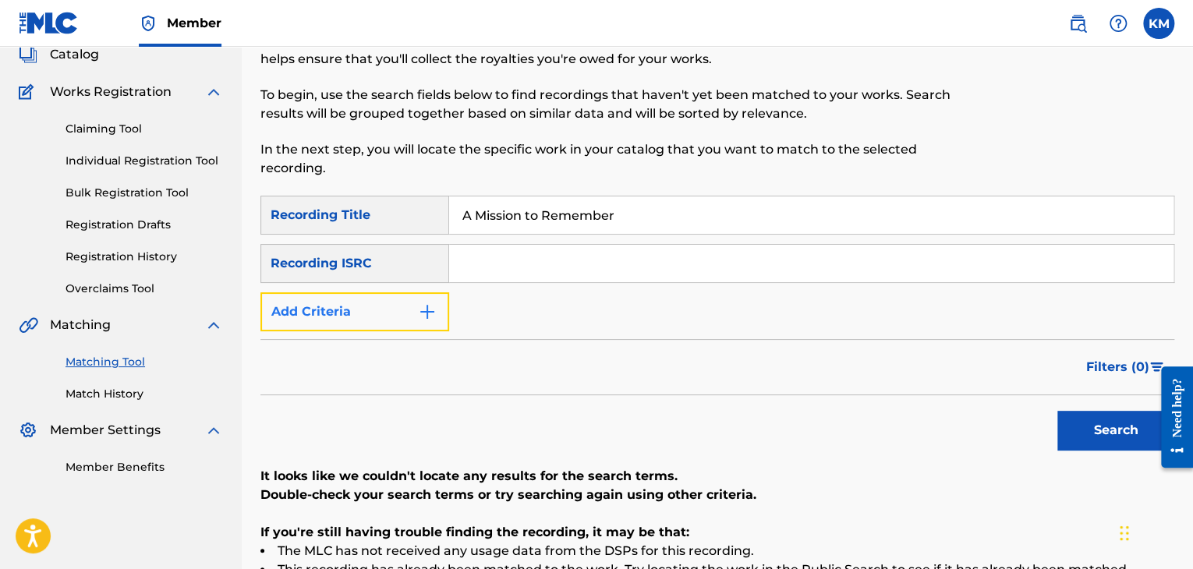
click at [421, 319] on img "Search Form" at bounding box center [427, 312] width 19 height 19
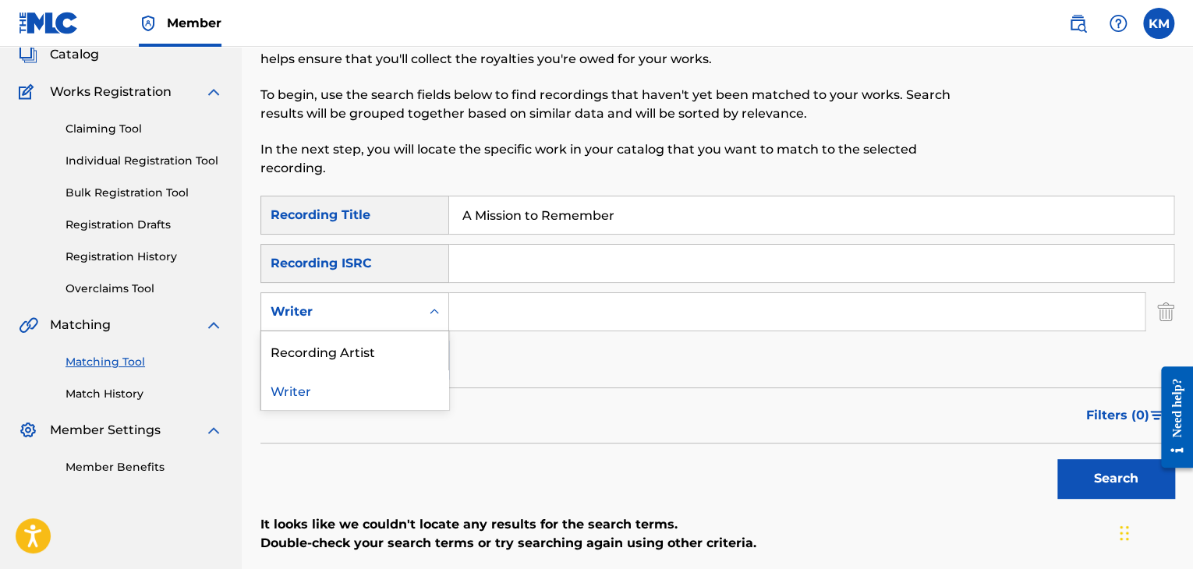
click at [423, 314] on div "Search Form" at bounding box center [434, 312] width 28 height 28
click at [390, 342] on div "Recording Artist" at bounding box center [354, 350] width 187 height 39
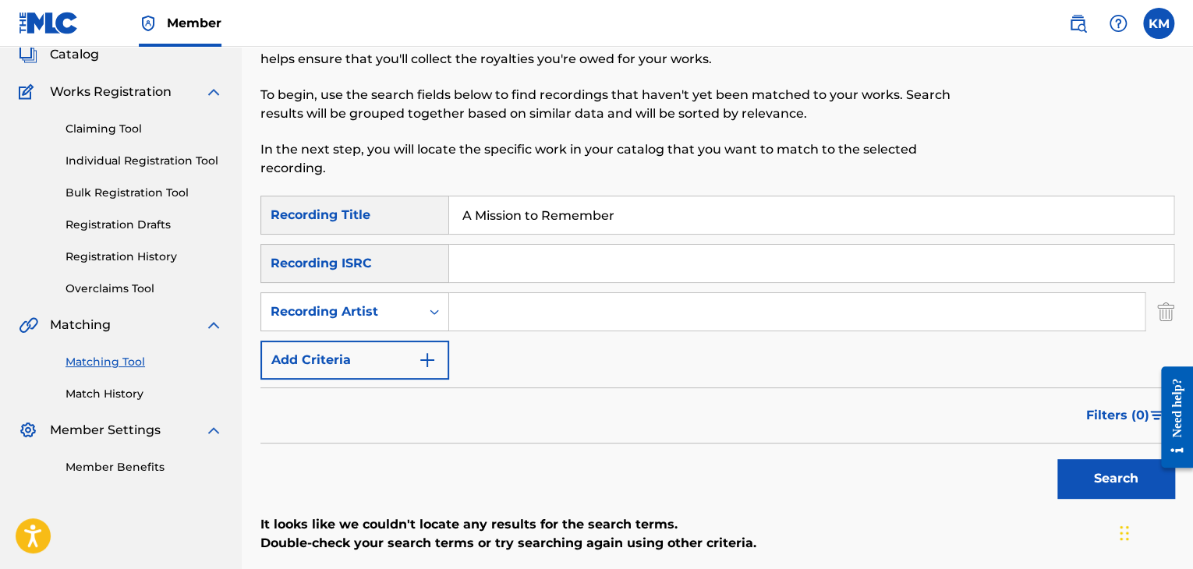
click at [519, 309] on input "Search Form" at bounding box center [797, 311] width 696 height 37
click at [1086, 469] on button "Search" at bounding box center [1115, 478] width 117 height 39
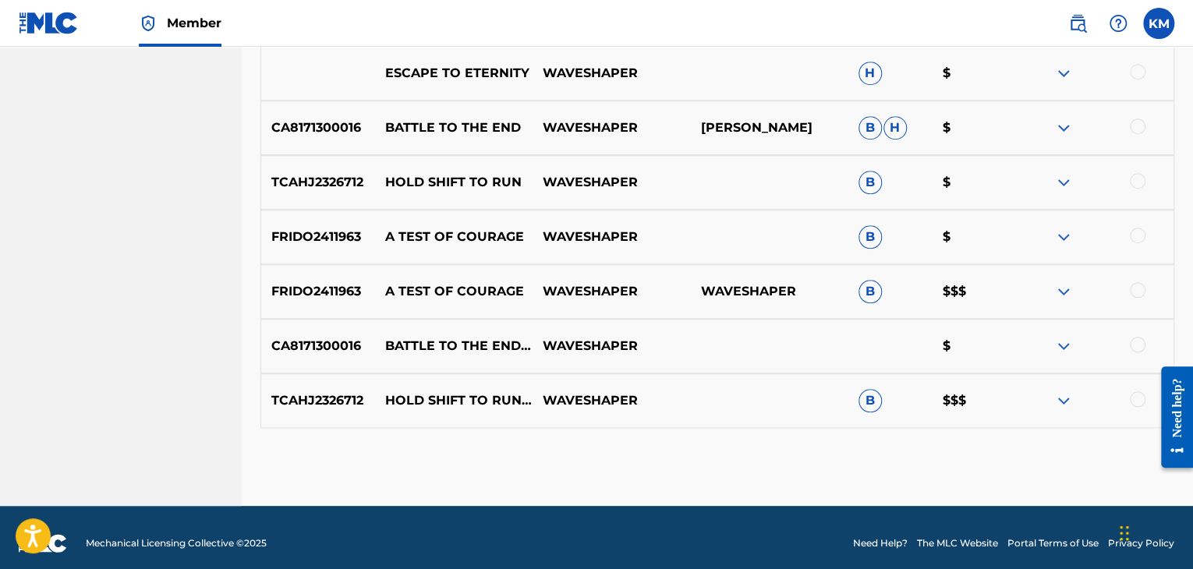
scroll to position [633, 0]
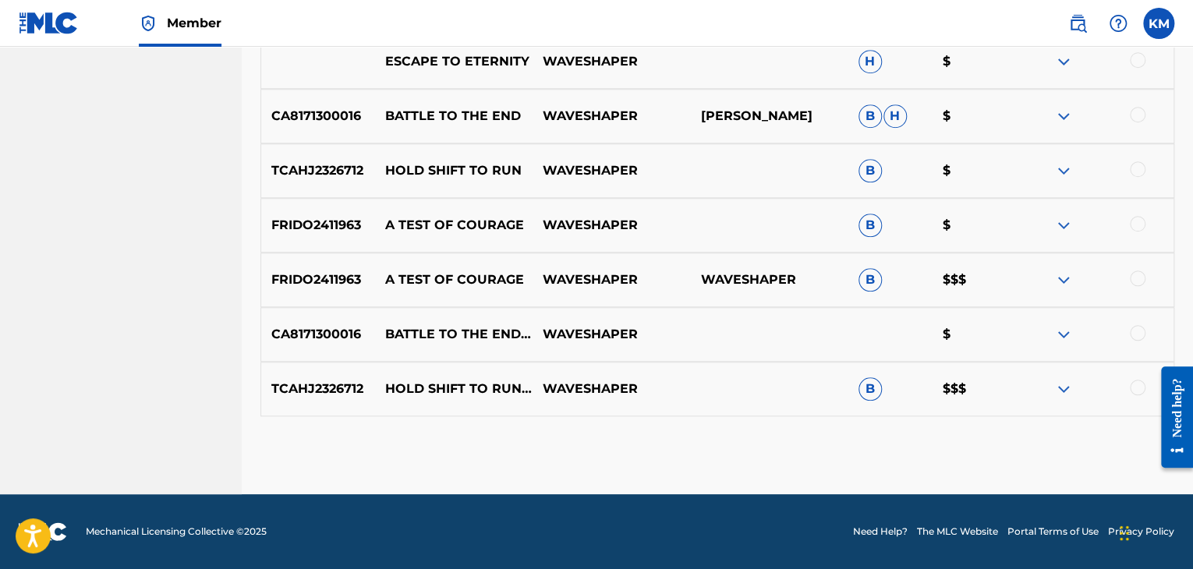
click at [1139, 384] on div at bounding box center [1138, 388] width 16 height 16
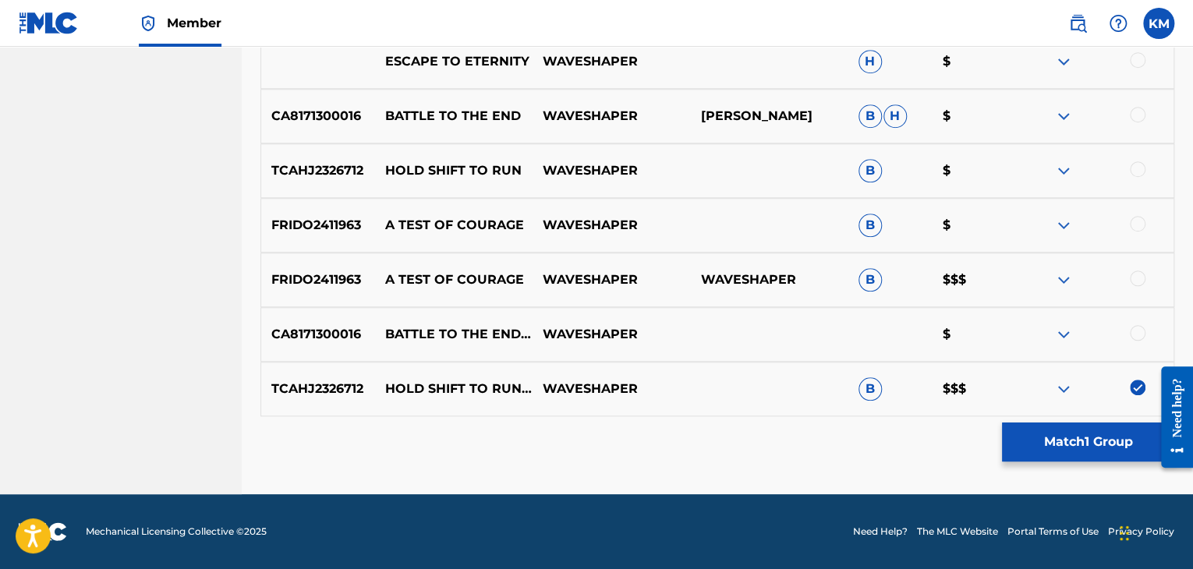
click at [1139, 384] on img at bounding box center [1138, 388] width 16 height 16
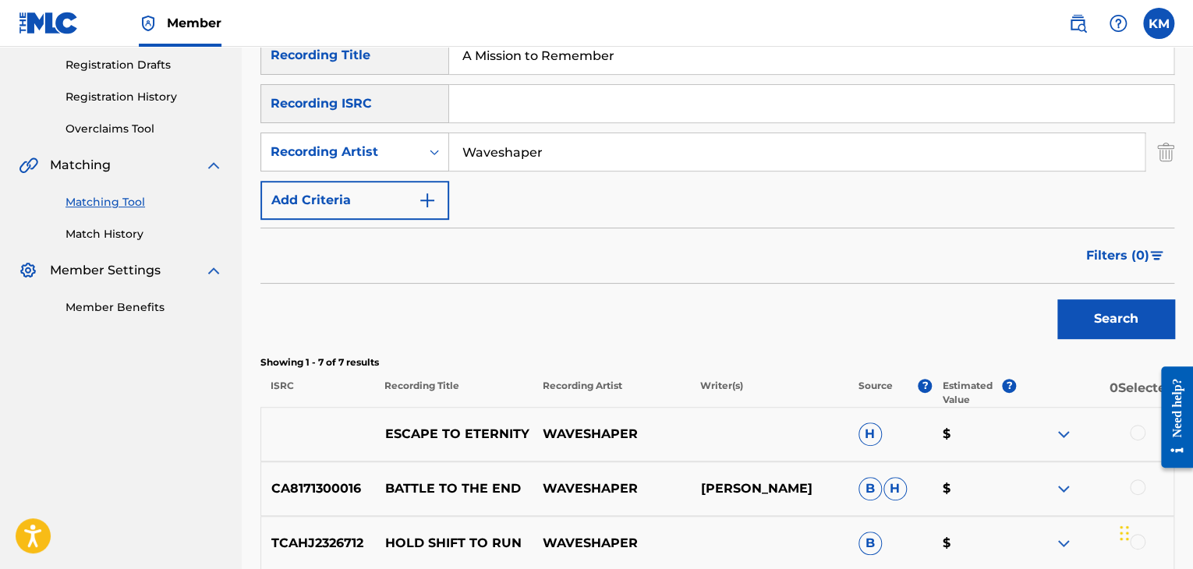
scroll to position [243, 0]
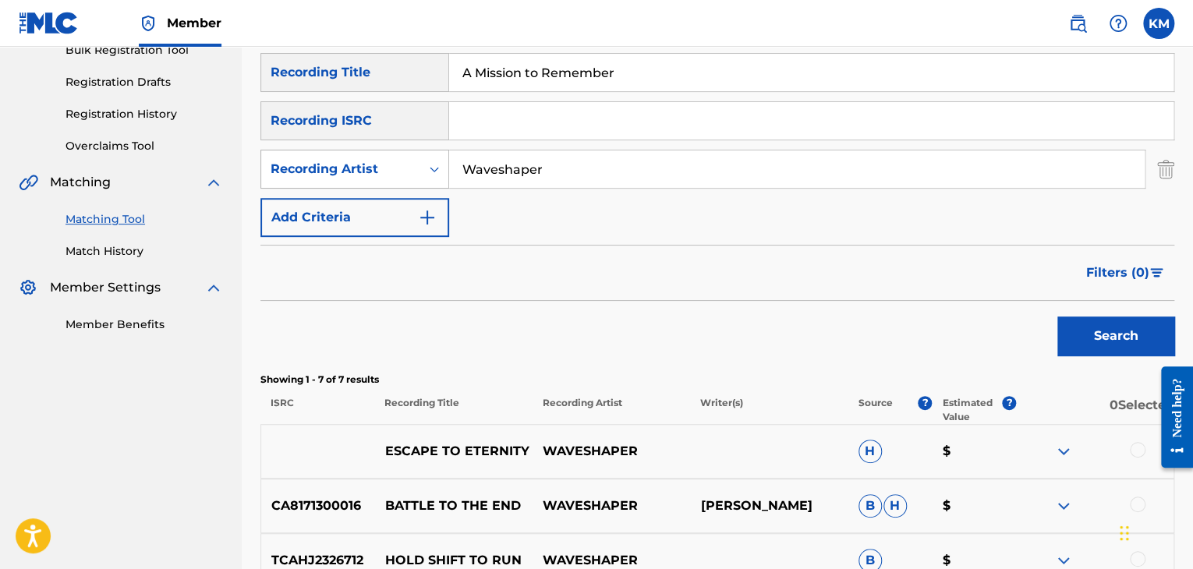
click at [438, 168] on icon "Search Form" at bounding box center [435, 169] width 16 height 16
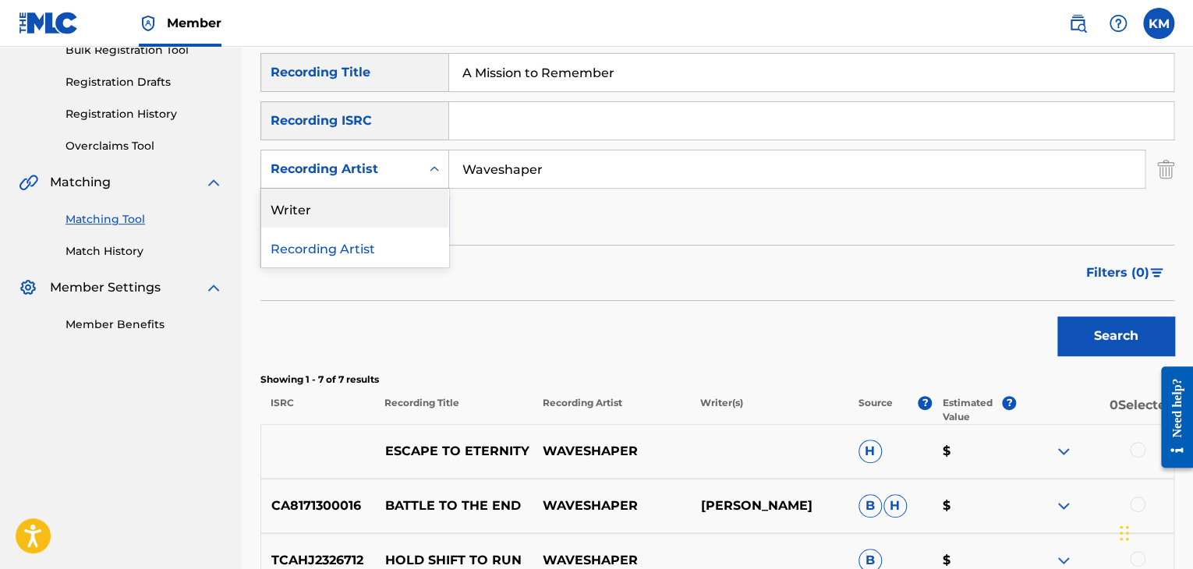
click at [384, 219] on div "Writer" at bounding box center [354, 208] width 187 height 39
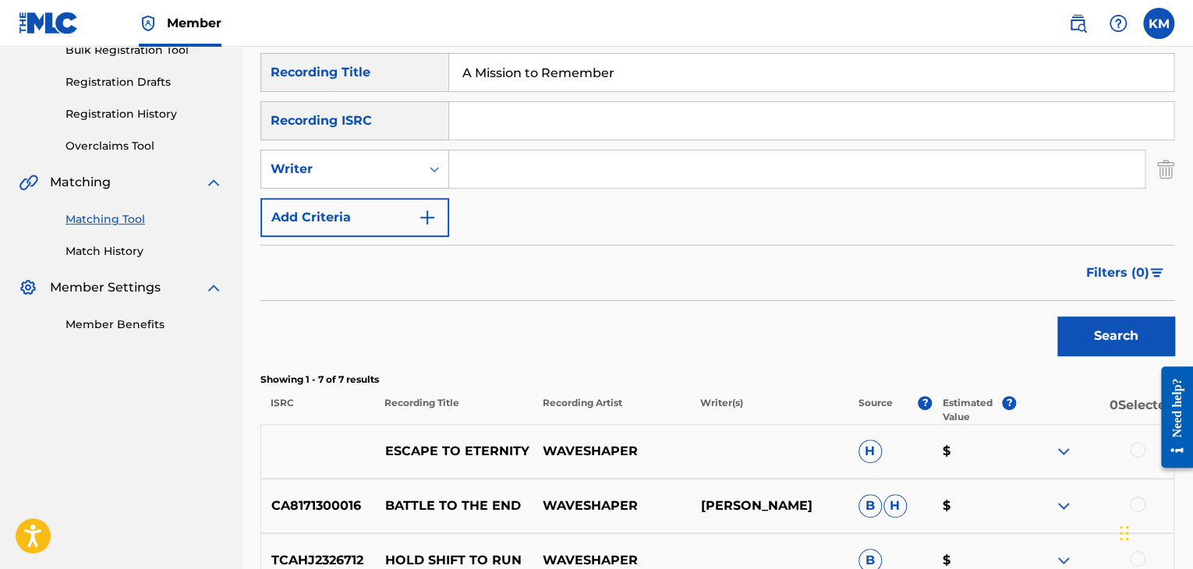
click at [465, 171] on input "Search Form" at bounding box center [797, 169] width 696 height 37
click at [1079, 330] on button "Search" at bounding box center [1115, 336] width 117 height 39
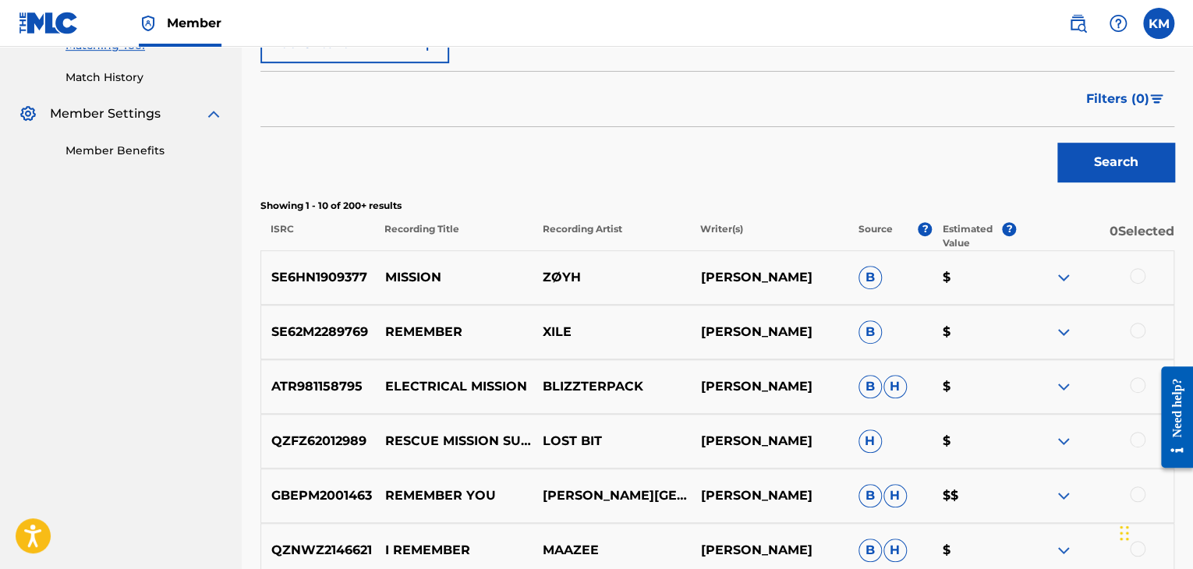
scroll to position [290, 0]
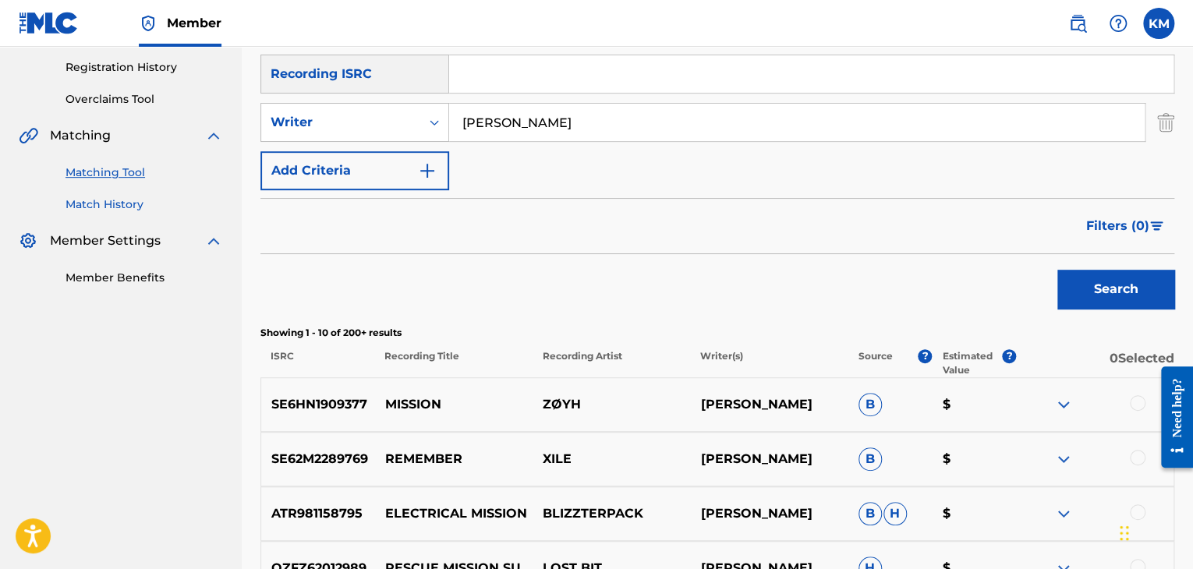
click at [103, 206] on link "Match History" at bounding box center [145, 205] width 158 height 16
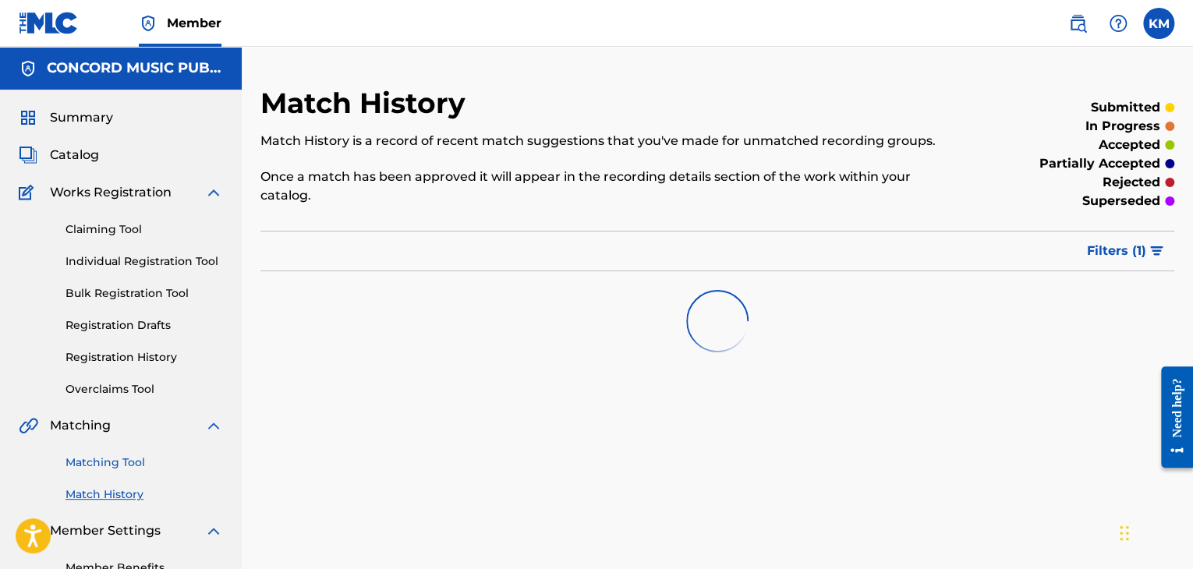
click at [87, 460] on link "Matching Tool" at bounding box center [145, 463] width 158 height 16
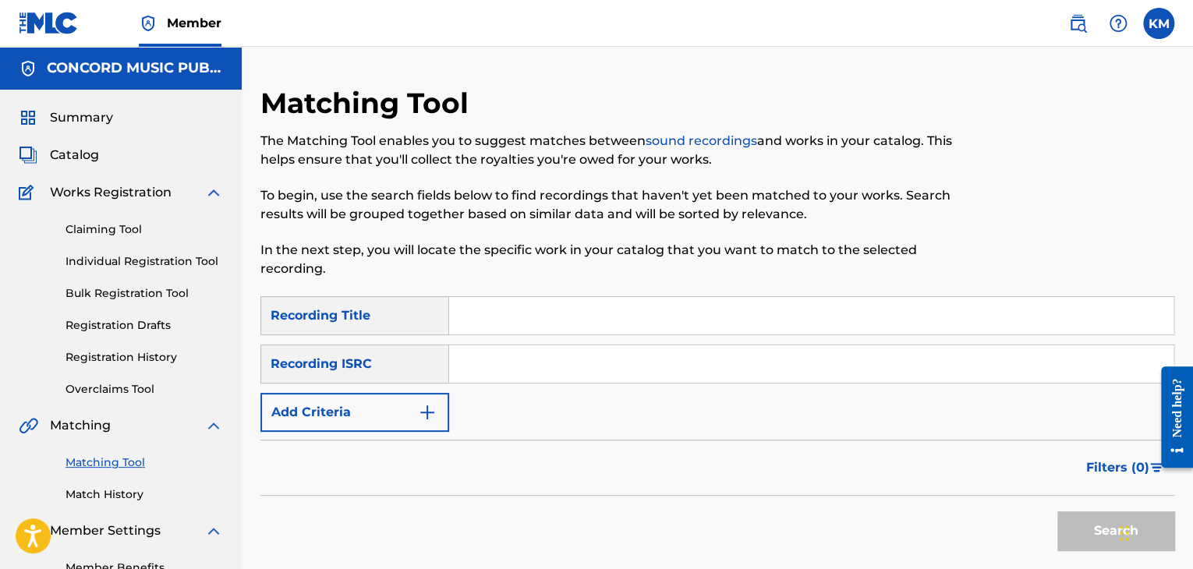
click at [524, 353] on input "Search Form" at bounding box center [811, 363] width 724 height 37
click at [1081, 522] on button "Search" at bounding box center [1115, 531] width 117 height 39
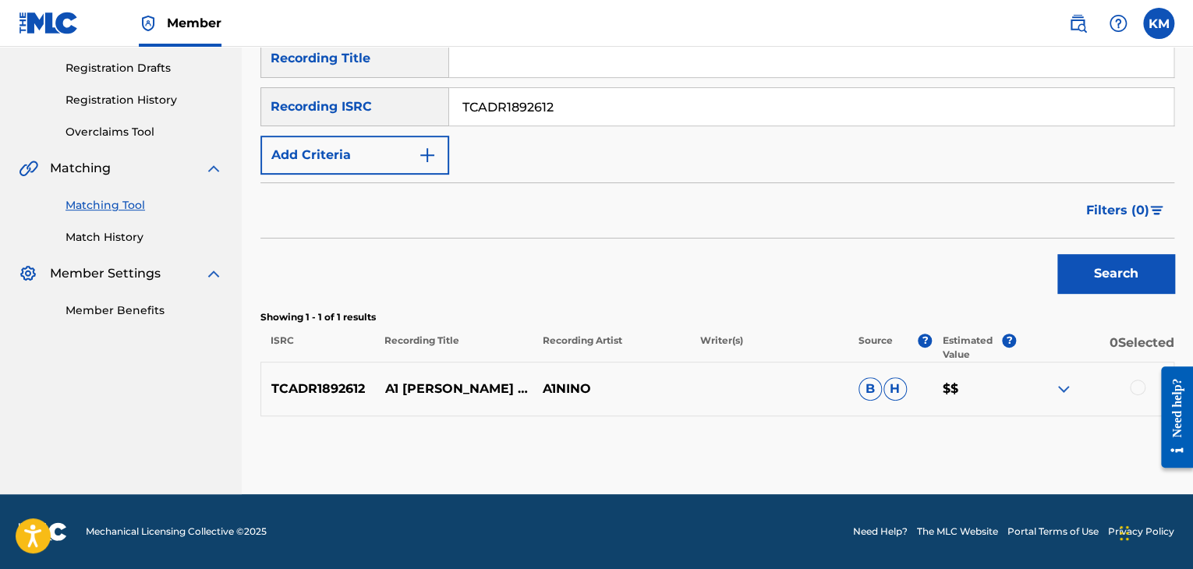
click at [1138, 385] on div at bounding box center [1138, 388] width 16 height 16
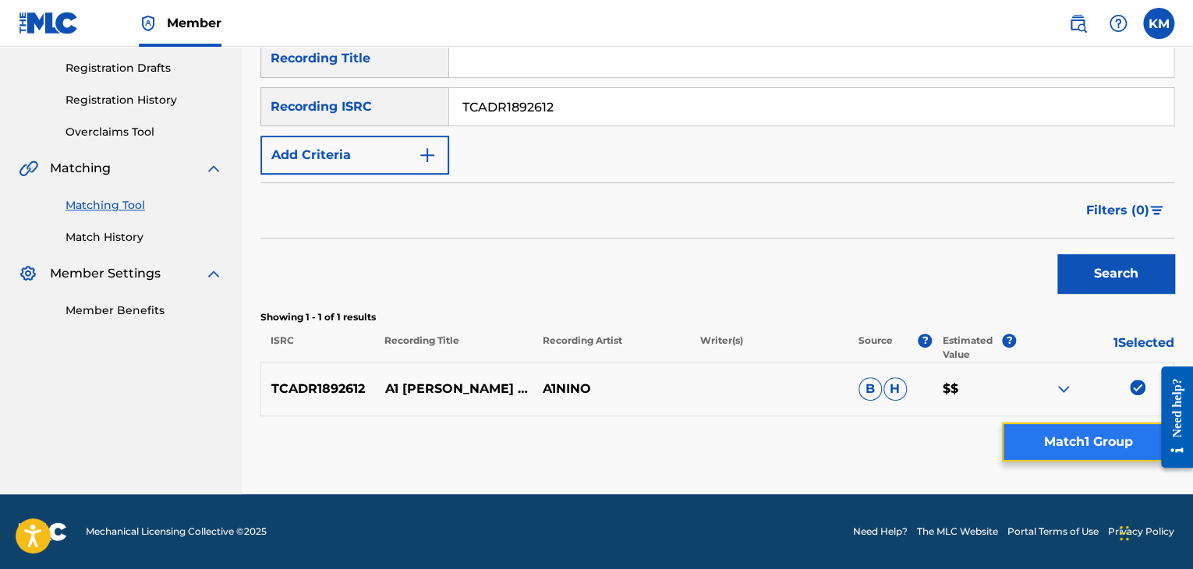
click at [1087, 444] on button "Match 1 Group" at bounding box center [1088, 442] width 172 height 39
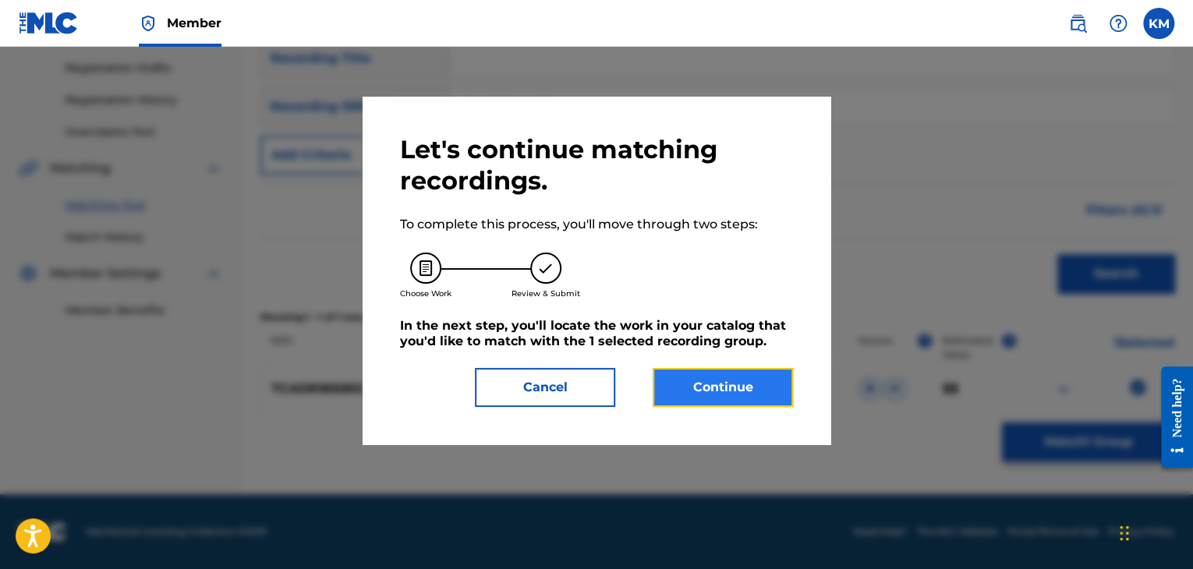
click at [684, 387] on button "Continue" at bounding box center [723, 387] width 140 height 39
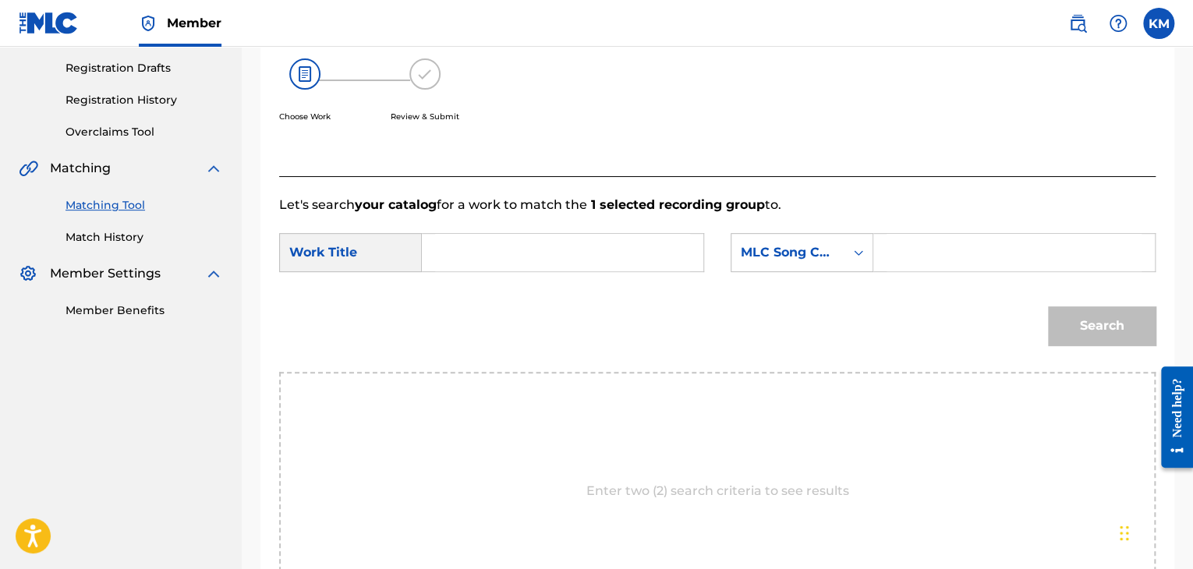
click at [580, 247] on input "Search Form" at bounding box center [562, 252] width 255 height 37
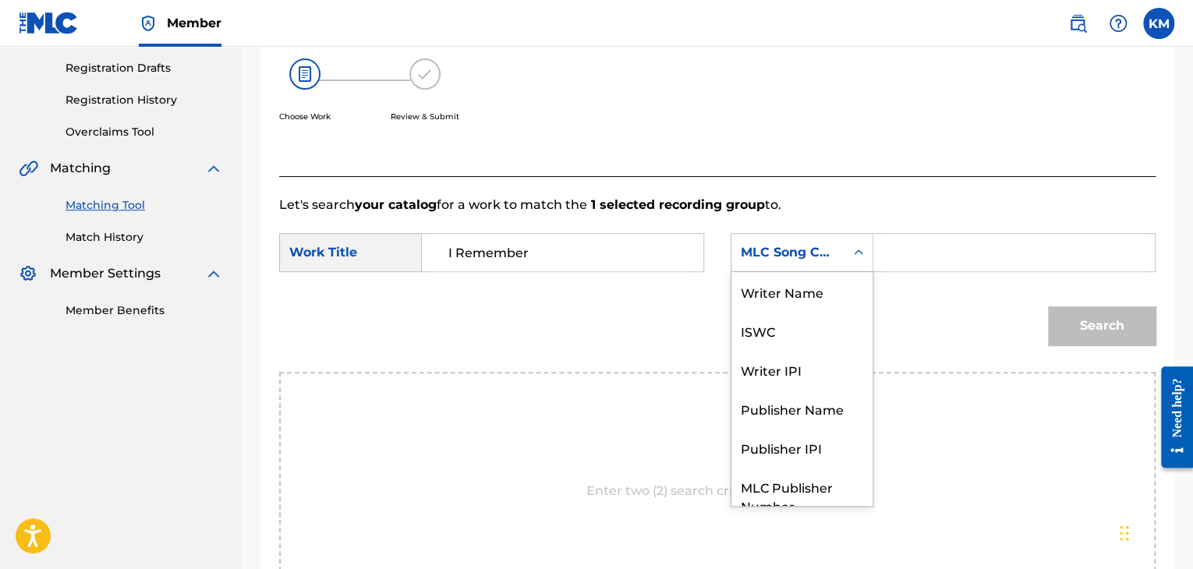
click at [862, 248] on icon "Search Form" at bounding box center [859, 253] width 16 height 16
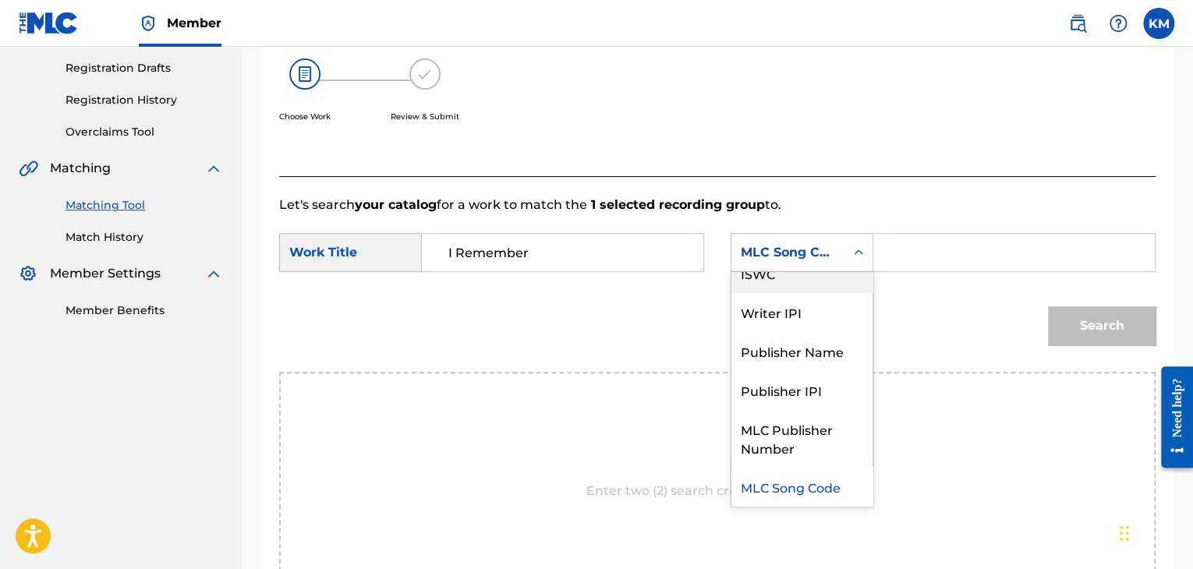
scroll to position [0, 0]
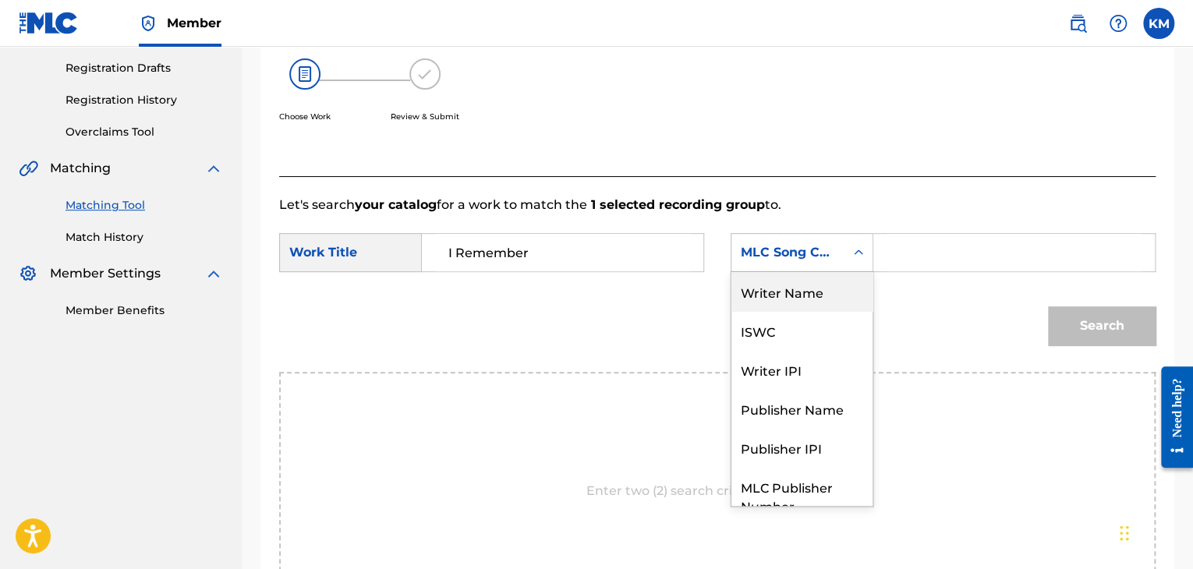
click at [826, 275] on div "Writer Name" at bounding box center [802, 291] width 141 height 39
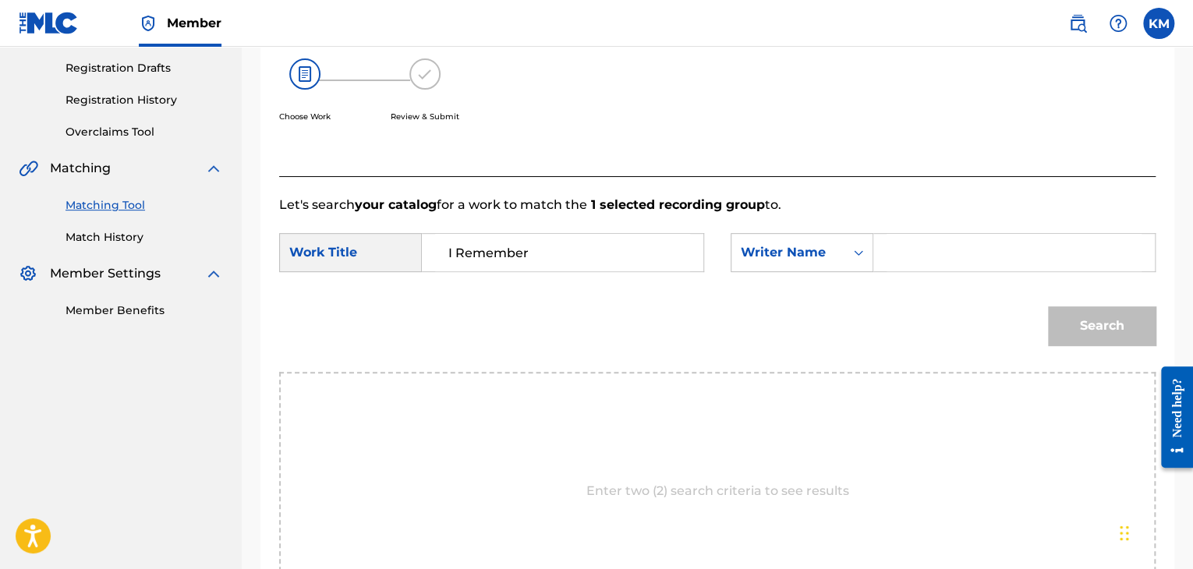
click at [895, 247] on input "Search Form" at bounding box center [1014, 252] width 255 height 37
drag, startPoint x: 1092, startPoint y: 319, endPoint x: 1036, endPoint y: 304, distance: 58.1
click at [1093, 319] on button "Search" at bounding box center [1102, 325] width 108 height 39
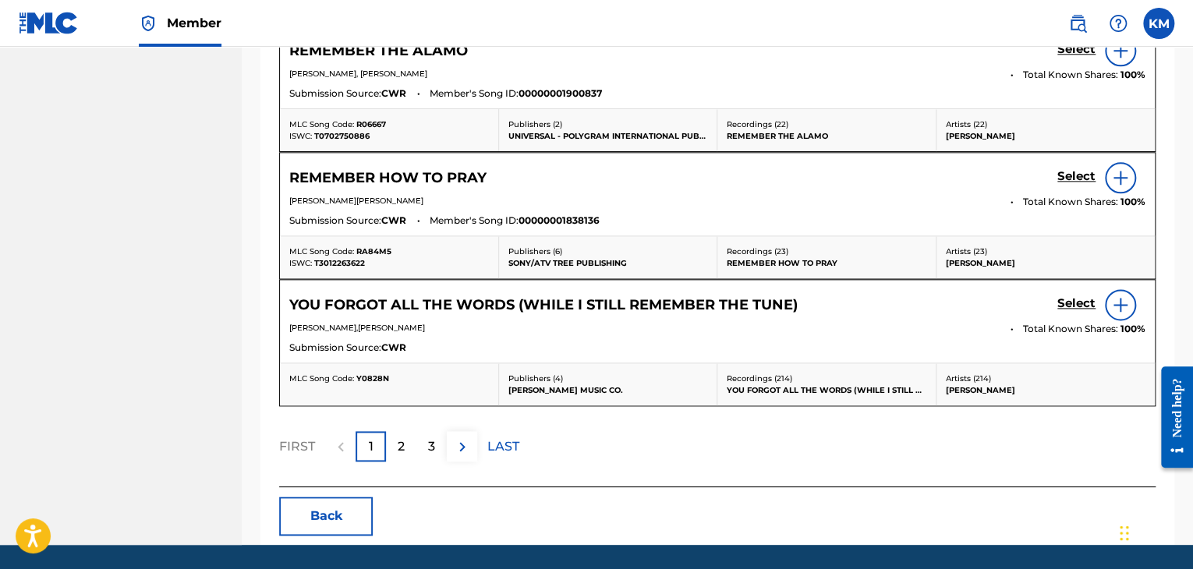
scroll to position [335, 0]
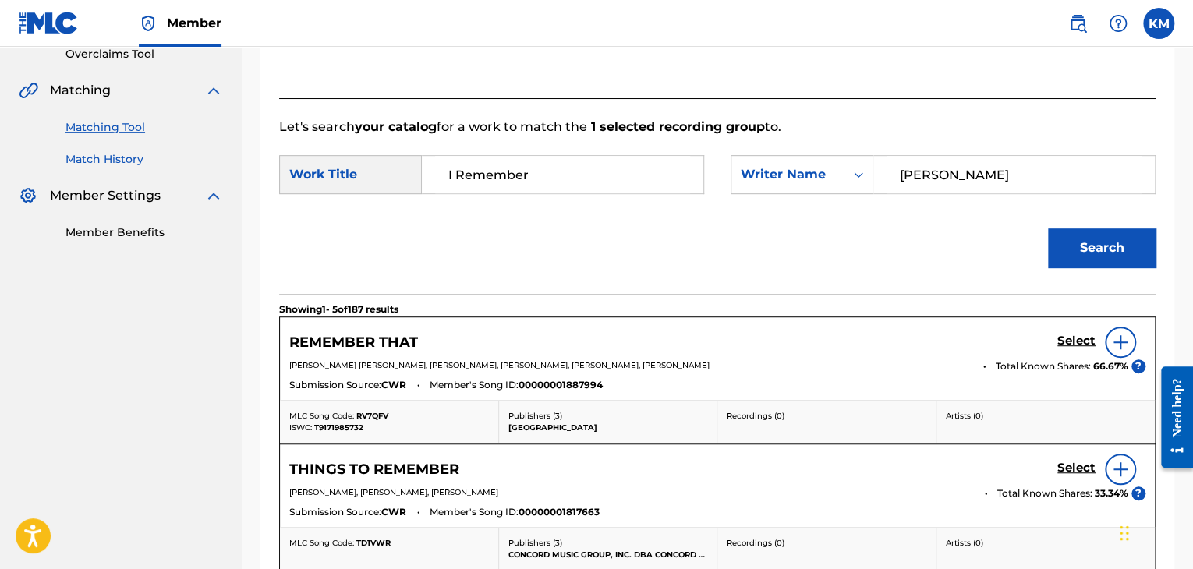
click at [124, 163] on link "Match History" at bounding box center [145, 159] width 158 height 16
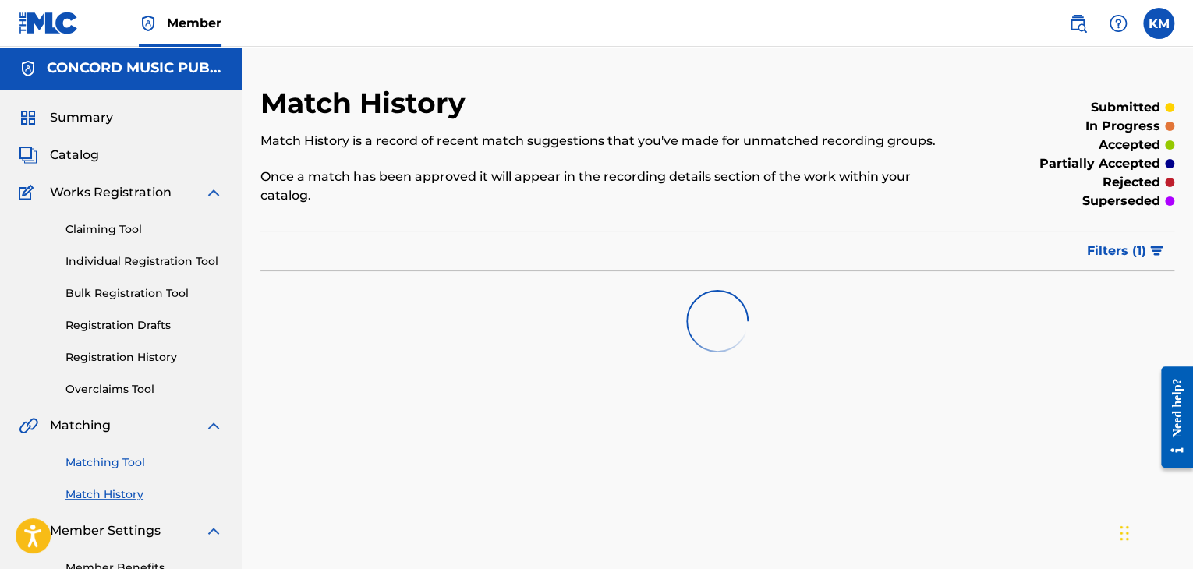
click at [128, 462] on link "Matching Tool" at bounding box center [145, 463] width 158 height 16
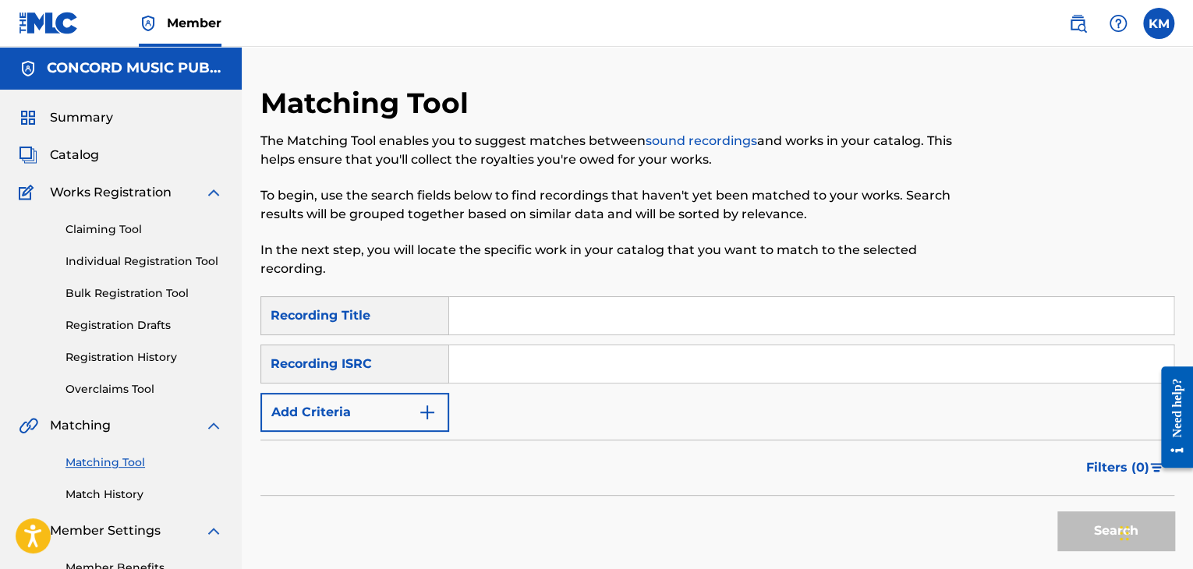
click at [502, 371] on input "Search Form" at bounding box center [811, 363] width 724 height 37
click at [1074, 521] on button "Search" at bounding box center [1115, 531] width 117 height 39
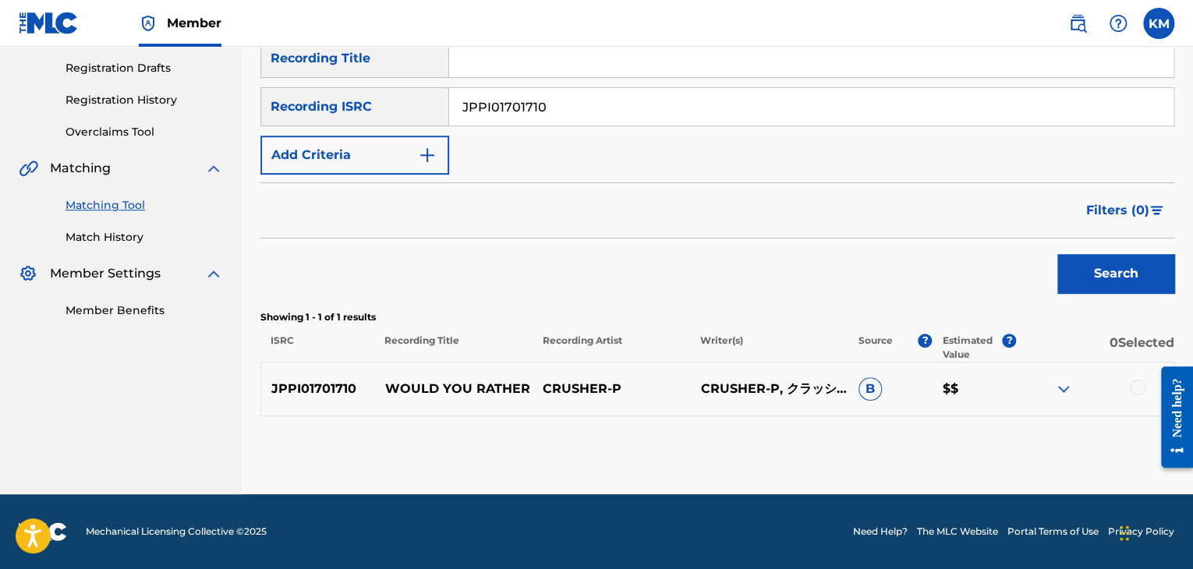
click at [1141, 388] on div at bounding box center [1138, 388] width 16 height 16
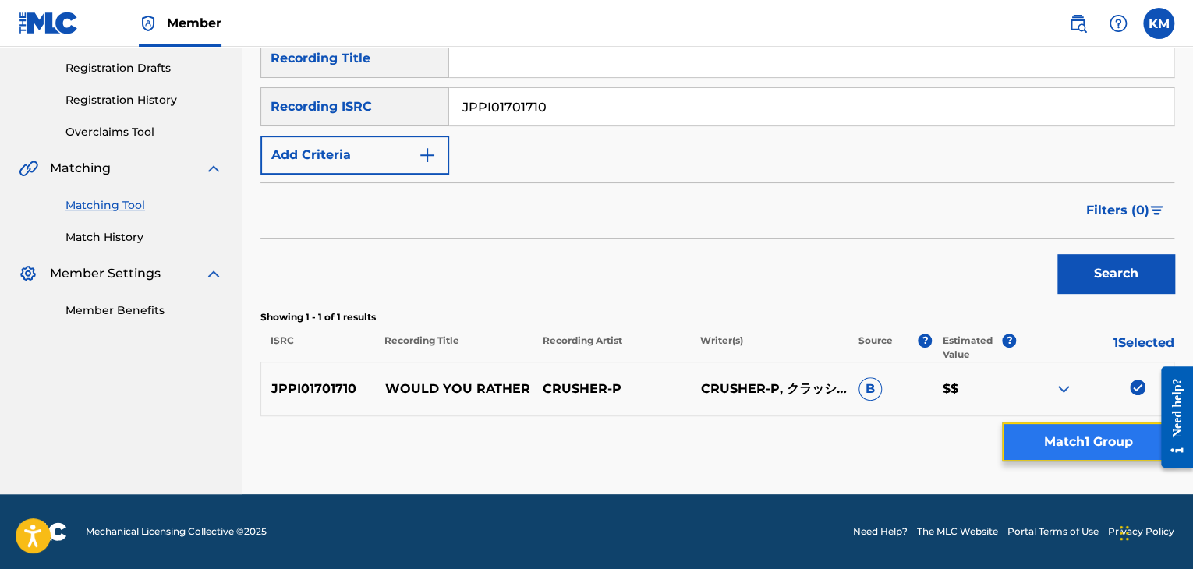
click at [1066, 453] on button "Match 1 Group" at bounding box center [1088, 442] width 172 height 39
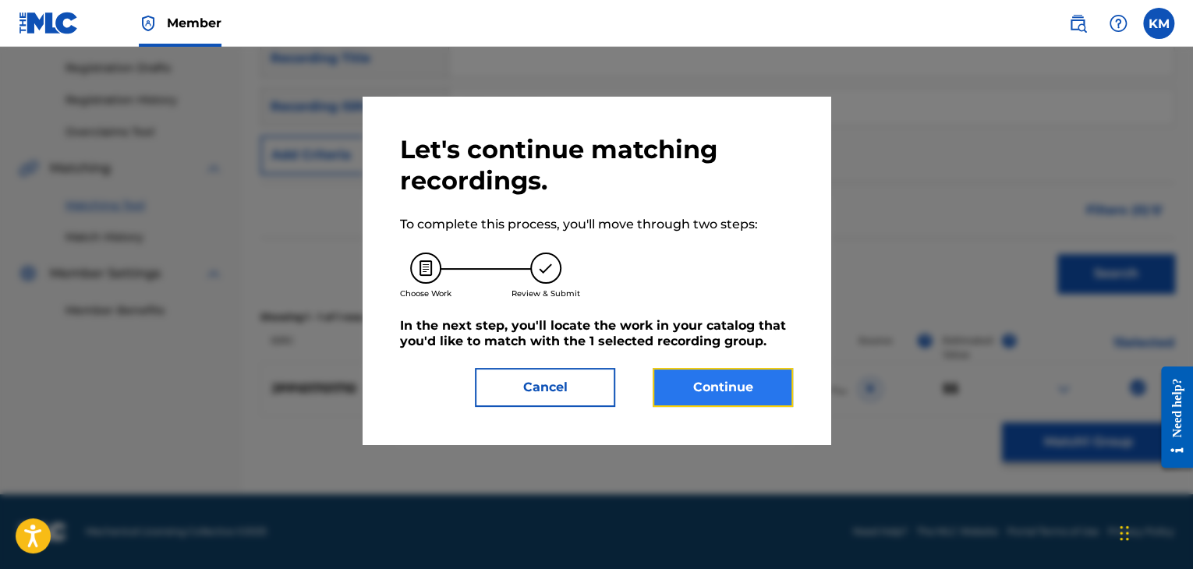
click at [704, 392] on button "Continue" at bounding box center [723, 387] width 140 height 39
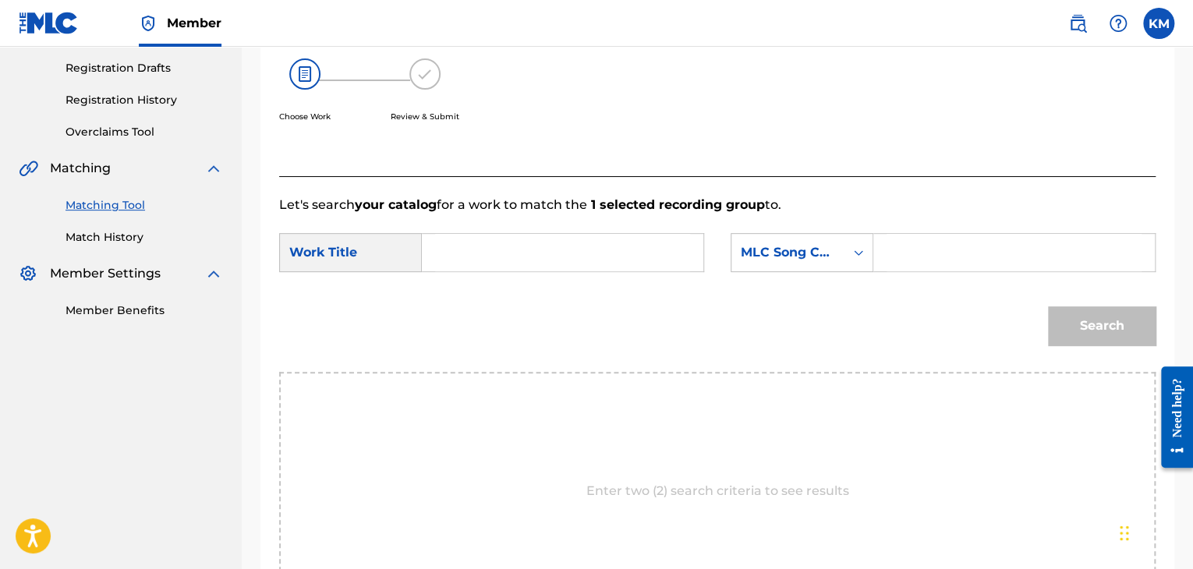
click at [477, 260] on input "Search Form" at bounding box center [562, 252] width 255 height 37
click at [855, 256] on icon "Search Form" at bounding box center [859, 253] width 16 height 16
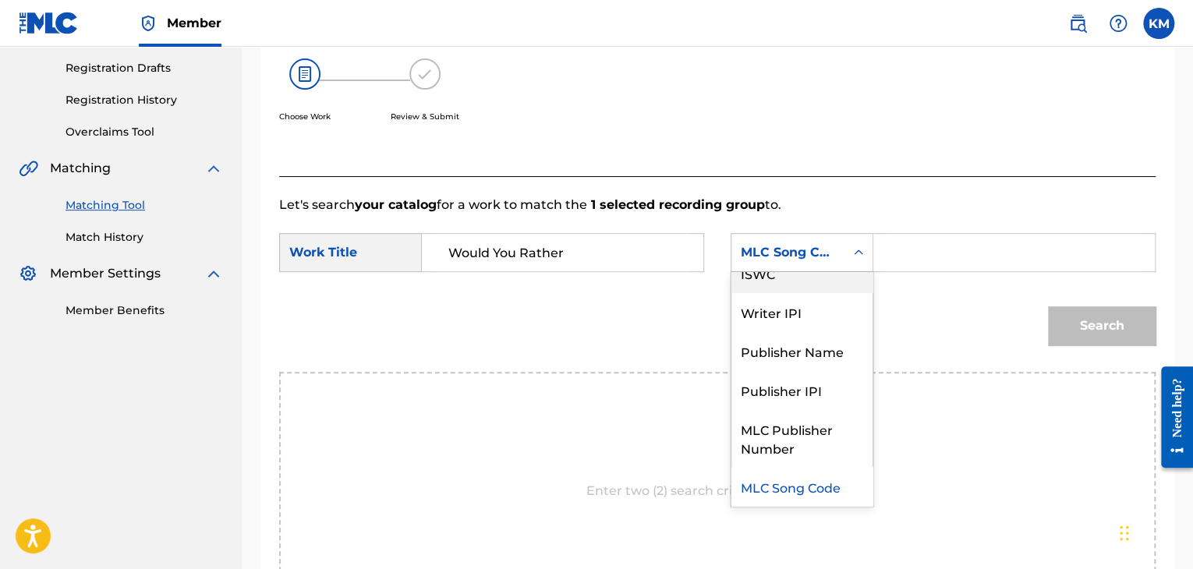
scroll to position [0, 0]
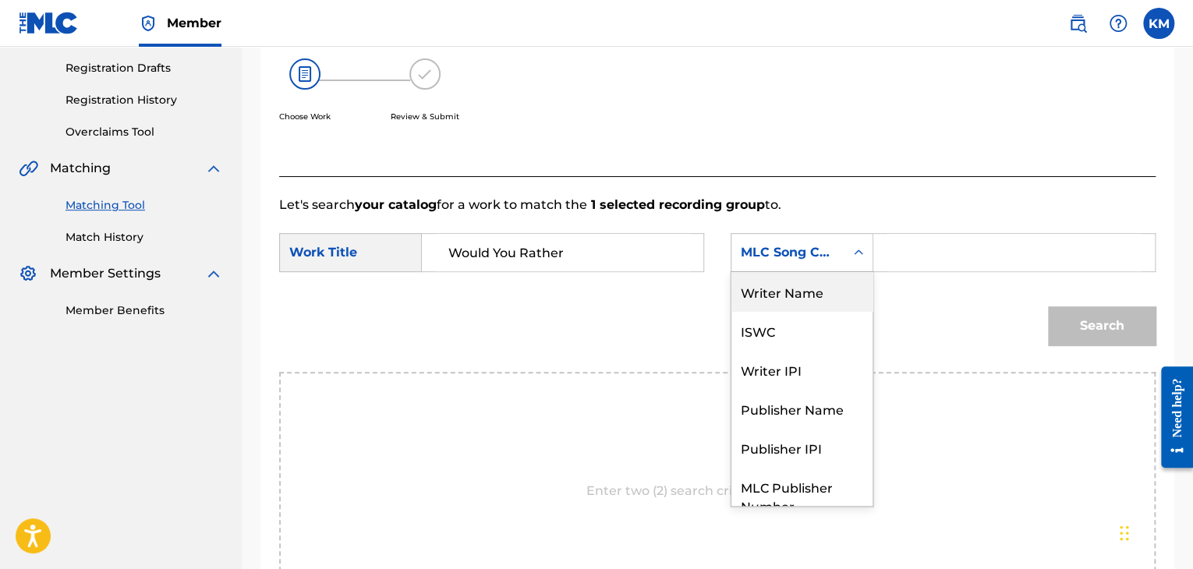
click at [816, 288] on div "Writer Name" at bounding box center [802, 291] width 141 height 39
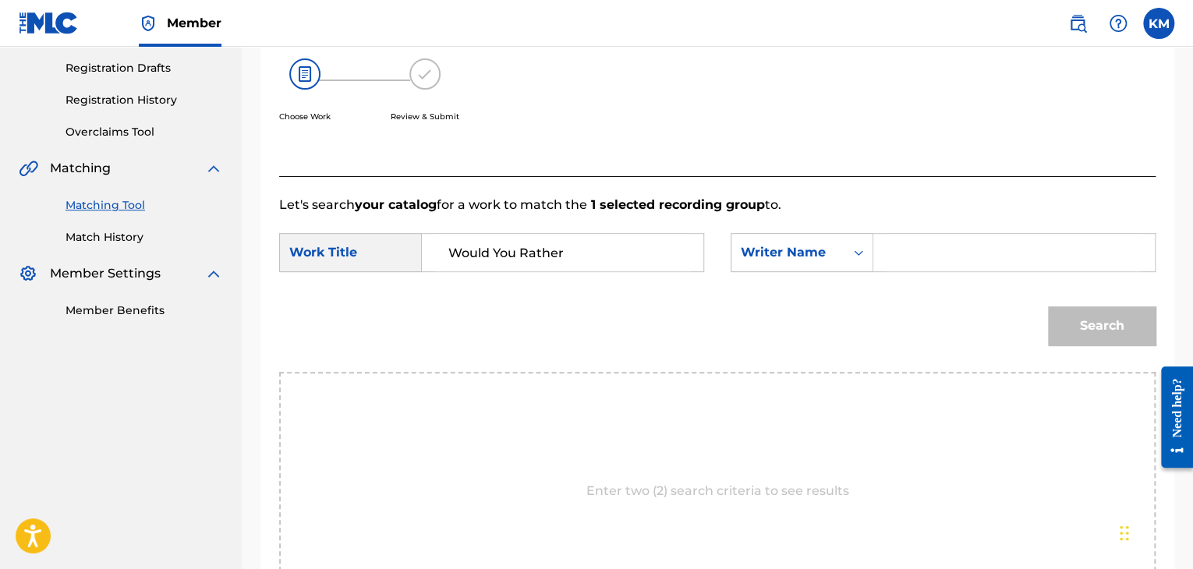
click at [889, 257] on input "Search Form" at bounding box center [1014, 252] width 255 height 37
click at [1085, 314] on button "Search" at bounding box center [1102, 325] width 108 height 39
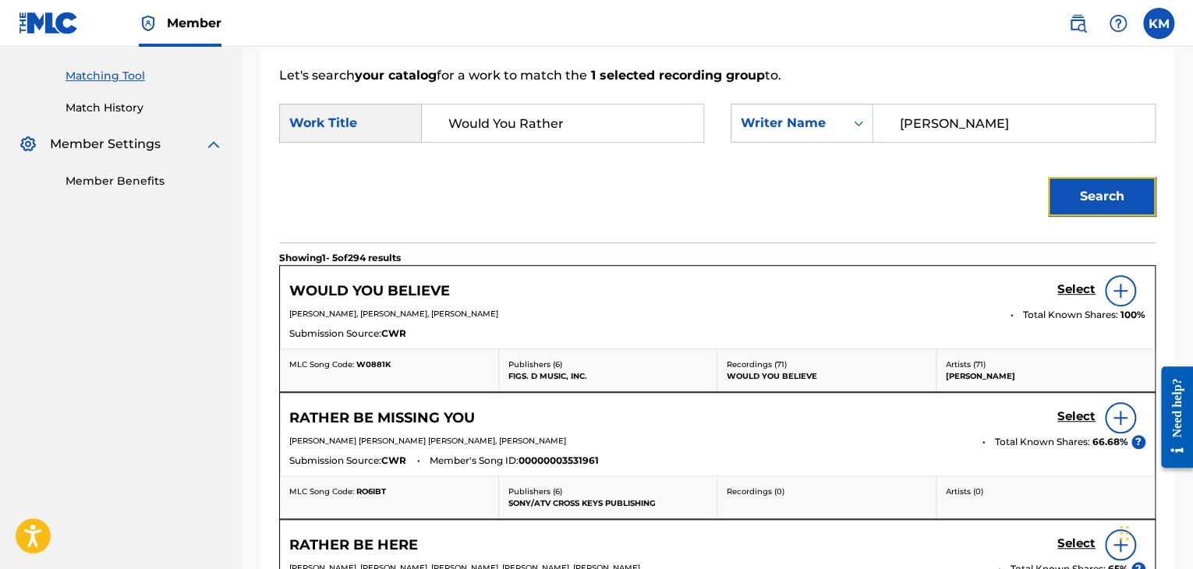
scroll to position [257, 0]
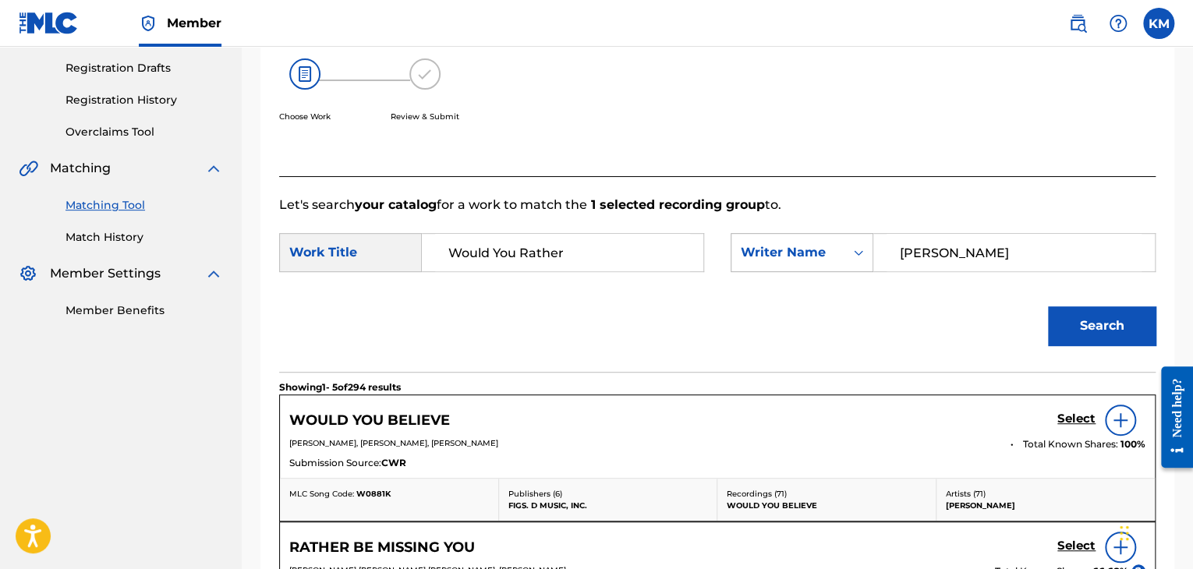
drag, startPoint x: 949, startPoint y: 241, endPoint x: 839, endPoint y: 271, distance: 113.9
click at [839, 271] on div "SearchWithCriteria3a086c5f-b776-40af-a4f2-5646ed3f1d11 Writer [PERSON_NAME]" at bounding box center [943, 252] width 425 height 39
click at [1068, 316] on button "Search" at bounding box center [1102, 325] width 108 height 39
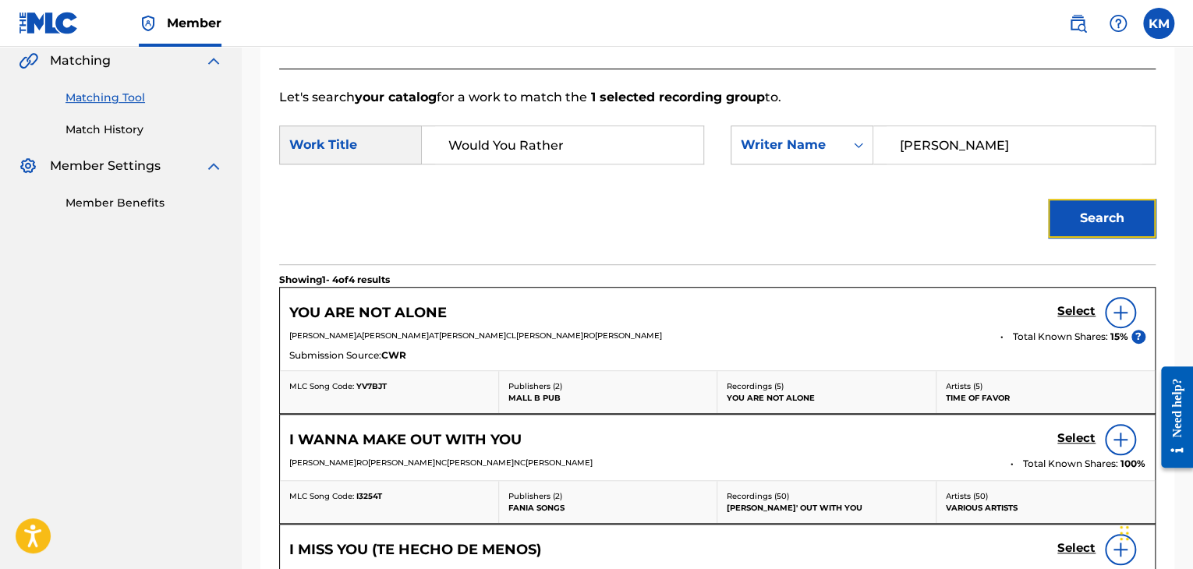
scroll to position [179, 0]
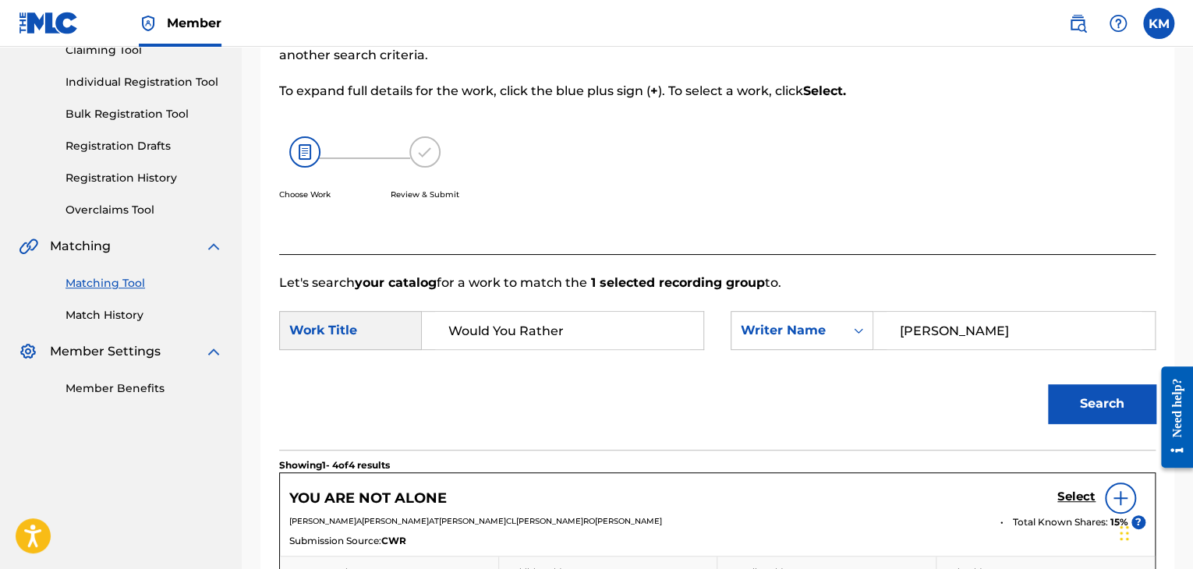
drag, startPoint x: 944, startPoint y: 331, endPoint x: 693, endPoint y: 350, distance: 251.8
click at [693, 350] on div "SearchWithCriteria0ca96db6-c1f8-4b18-9dfa-7645497020c5 Work Title Would You Rat…" at bounding box center [717, 335] width 877 height 48
click at [1048, 384] on button "Search" at bounding box center [1102, 403] width 108 height 39
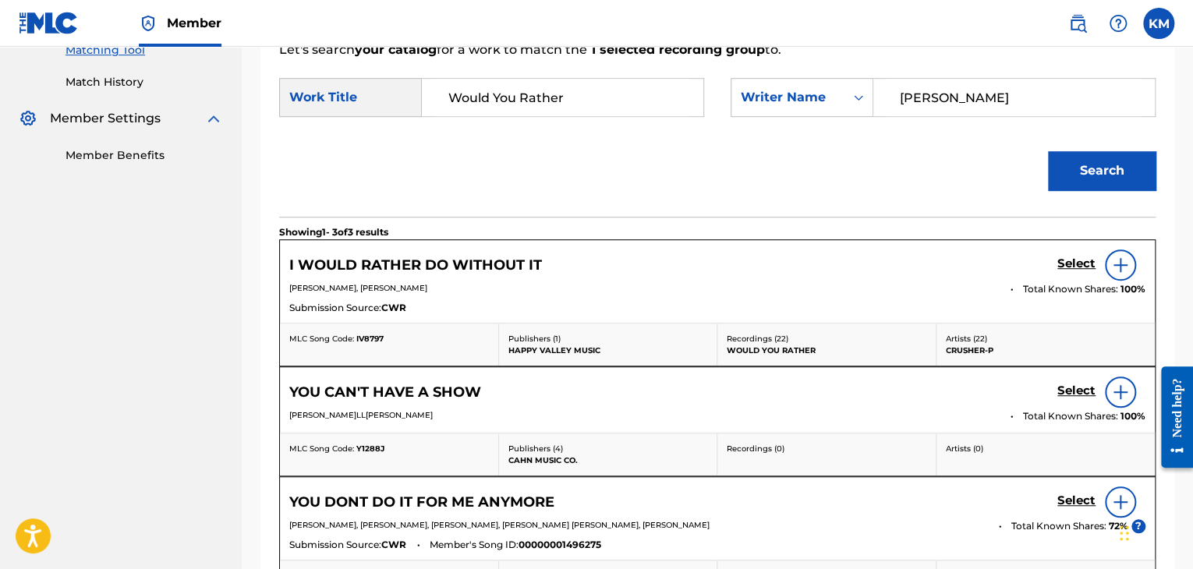
scroll to position [413, 0]
click at [125, 83] on link "Match History" at bounding box center [145, 81] width 158 height 16
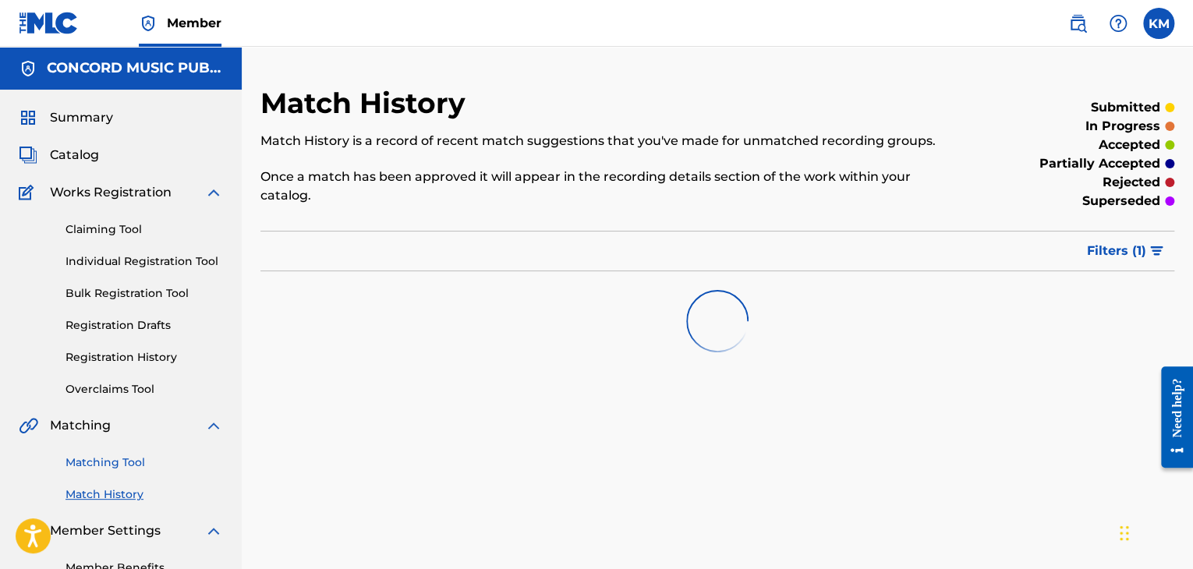
click at [133, 464] on link "Matching Tool" at bounding box center [145, 463] width 158 height 16
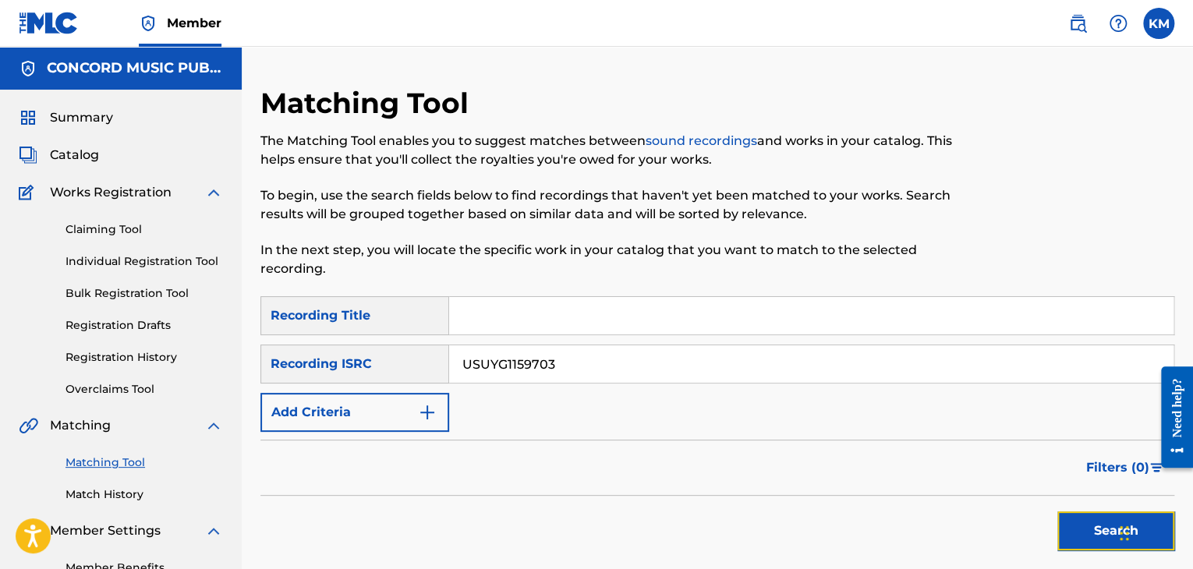
drag, startPoint x: 1111, startPoint y: 531, endPoint x: 1076, endPoint y: 522, distance: 36.3
click at [1111, 531] on button "Search" at bounding box center [1115, 531] width 117 height 39
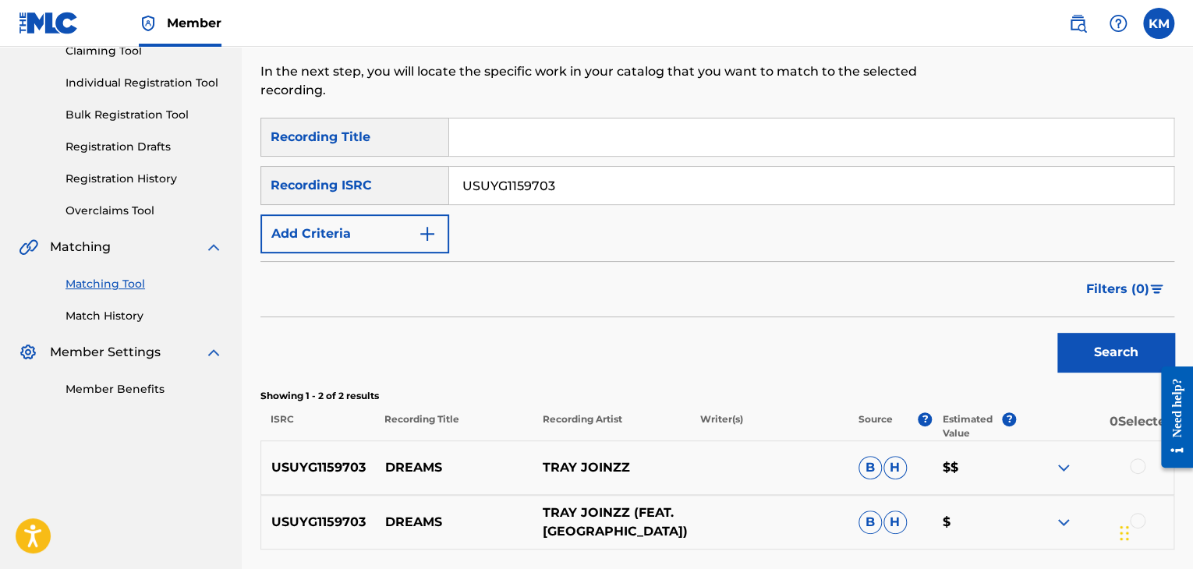
scroll to position [312, 0]
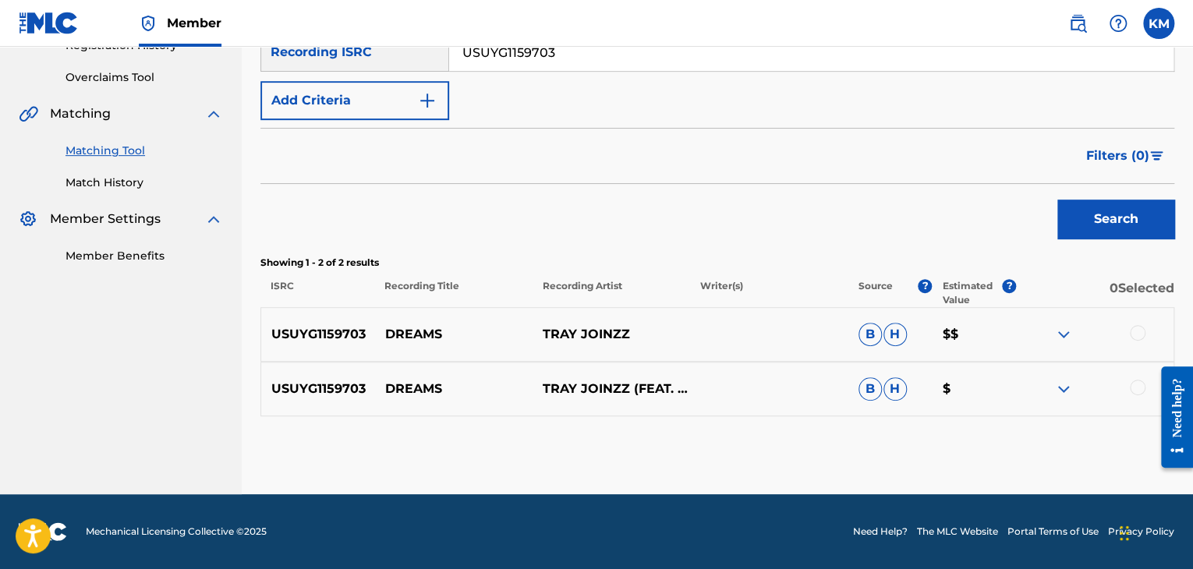
click at [1135, 383] on div at bounding box center [1138, 388] width 16 height 16
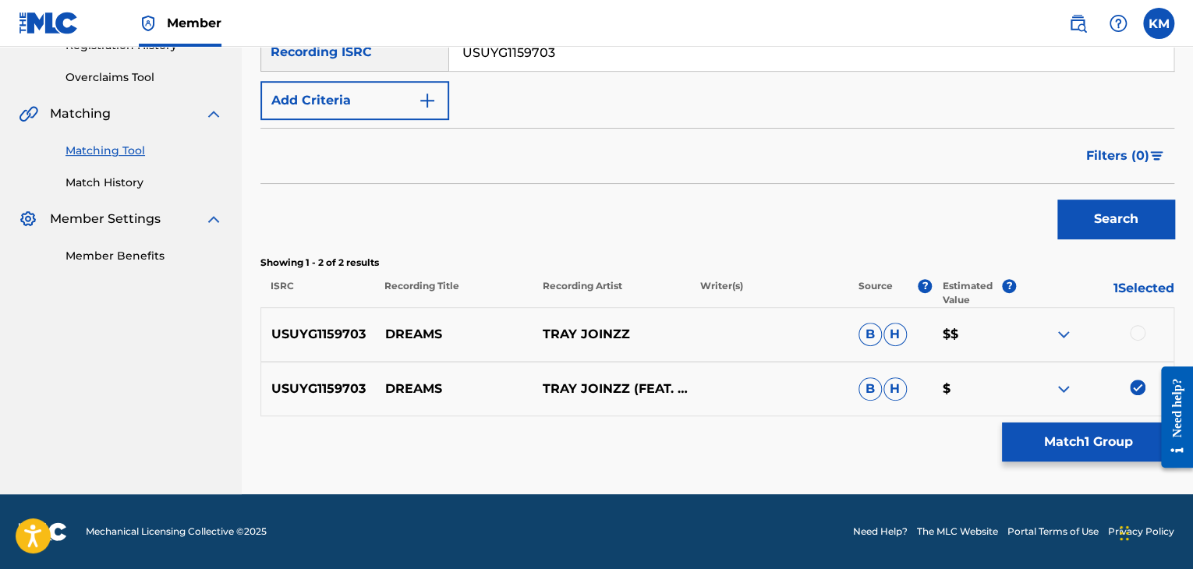
click at [1135, 325] on div at bounding box center [1138, 333] width 16 height 16
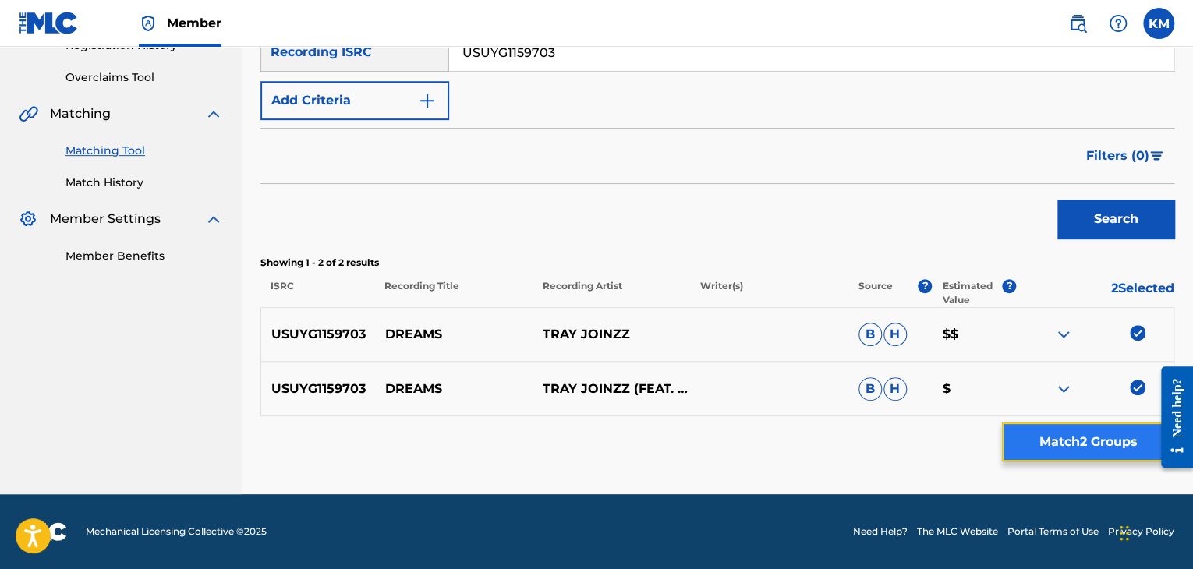
click at [1050, 441] on button "Match 2 Groups" at bounding box center [1088, 442] width 172 height 39
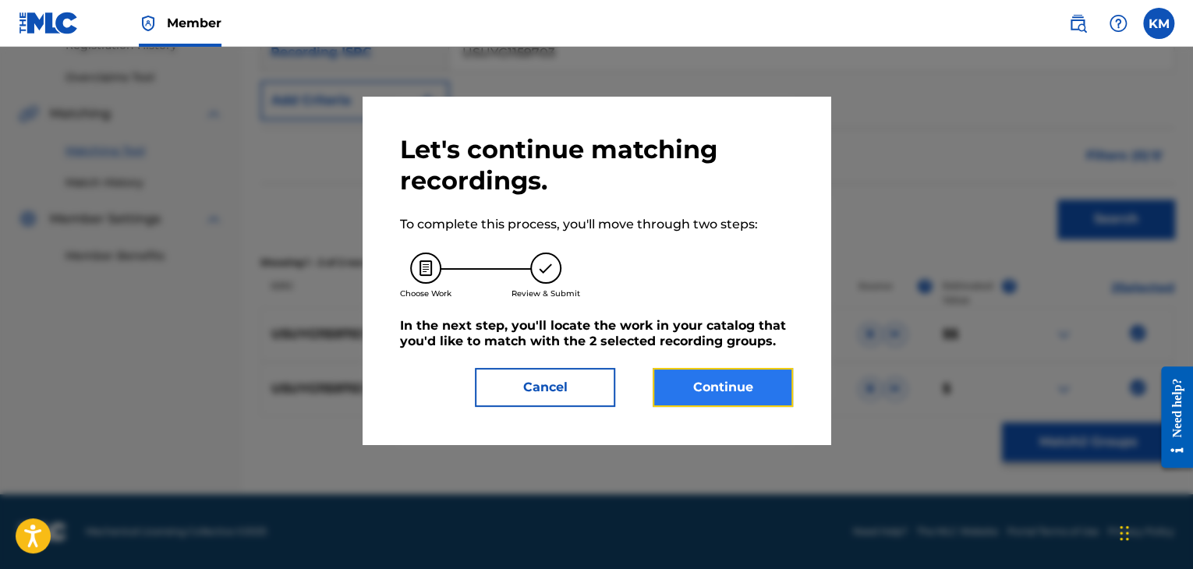
click at [698, 395] on button "Continue" at bounding box center [723, 387] width 140 height 39
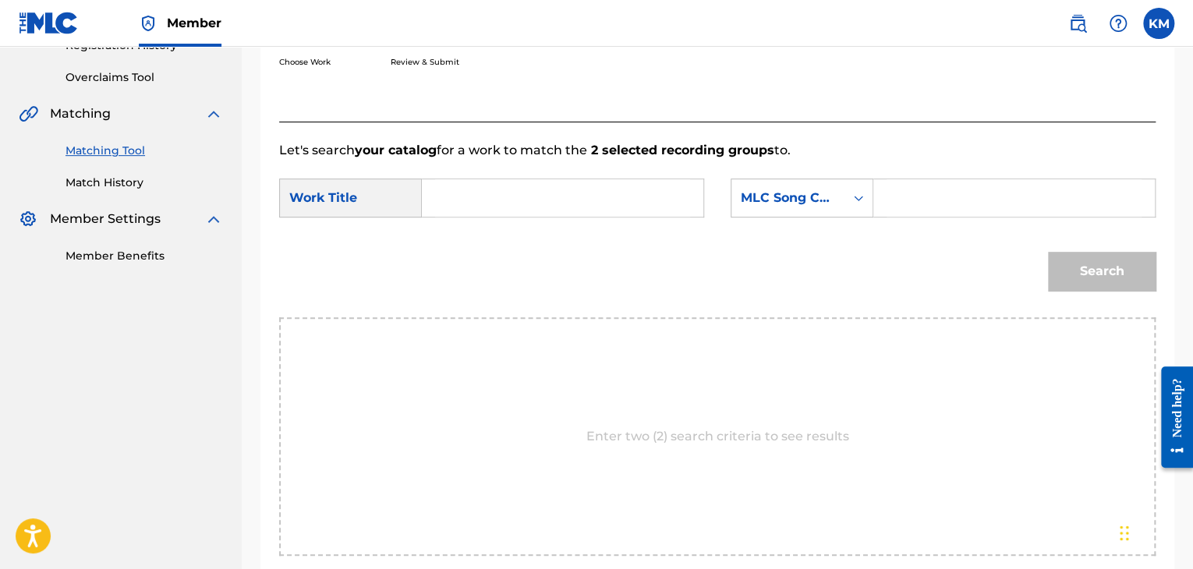
drag, startPoint x: 544, startPoint y: 222, endPoint x: 540, endPoint y: 214, distance: 9.8
click at [543, 220] on div "SearchWithCriteria0ca96db6-c1f8-4b18-9dfa-7645497020c5 Work Title SearchWithCri…" at bounding box center [717, 203] width 877 height 48
click at [534, 197] on input "Search Form" at bounding box center [562, 197] width 255 height 37
click at [873, 193] on div "Search Form" at bounding box center [1014, 198] width 282 height 39
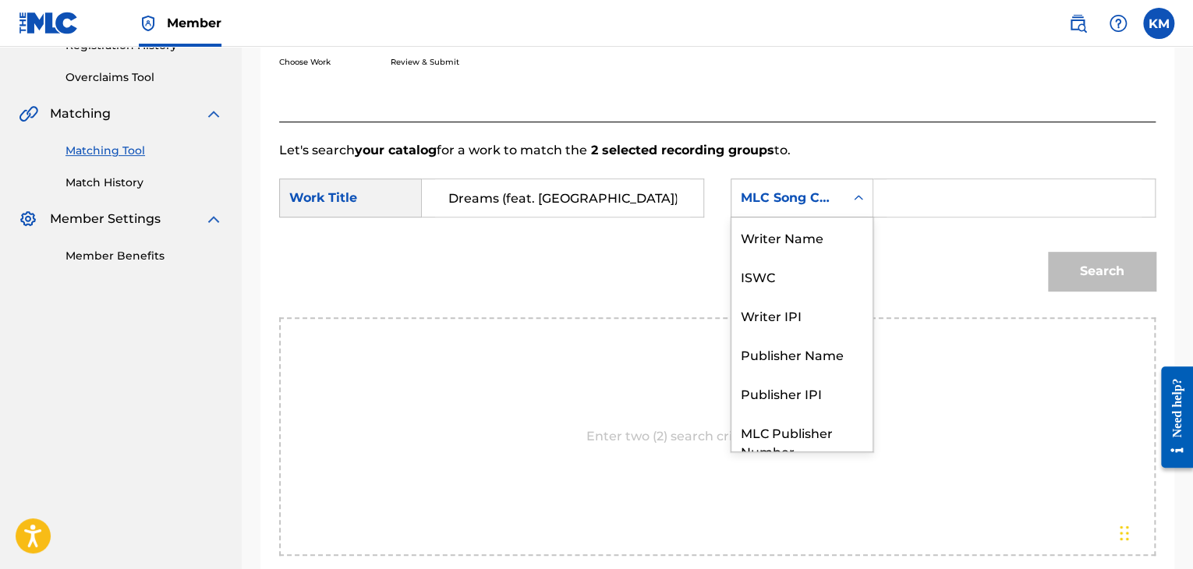
click at [857, 192] on icon "Search Form" at bounding box center [859, 198] width 16 height 16
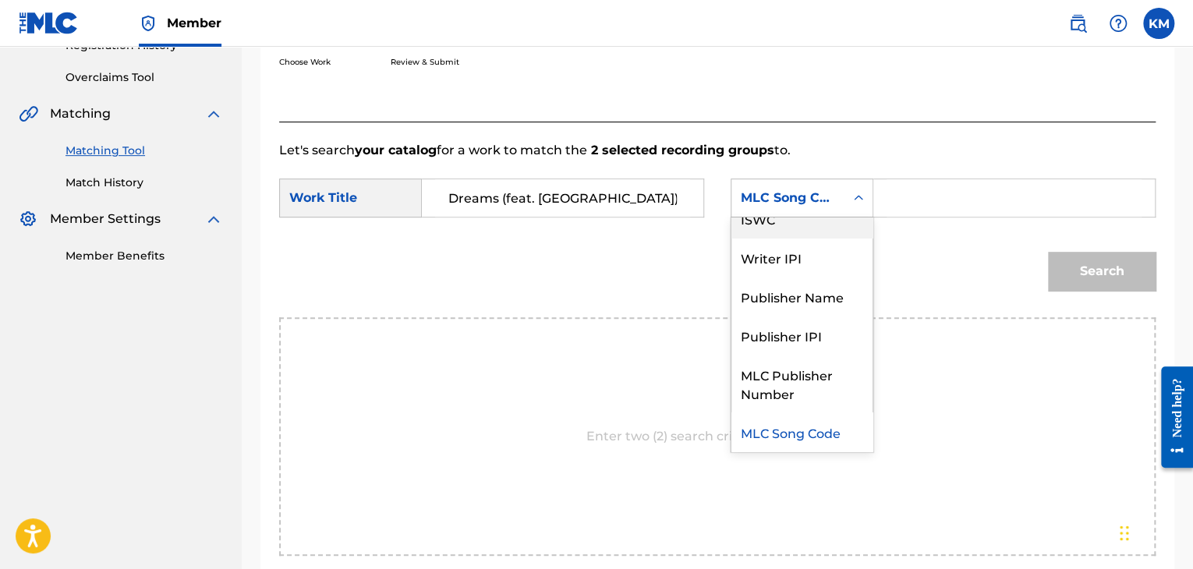
scroll to position [0, 0]
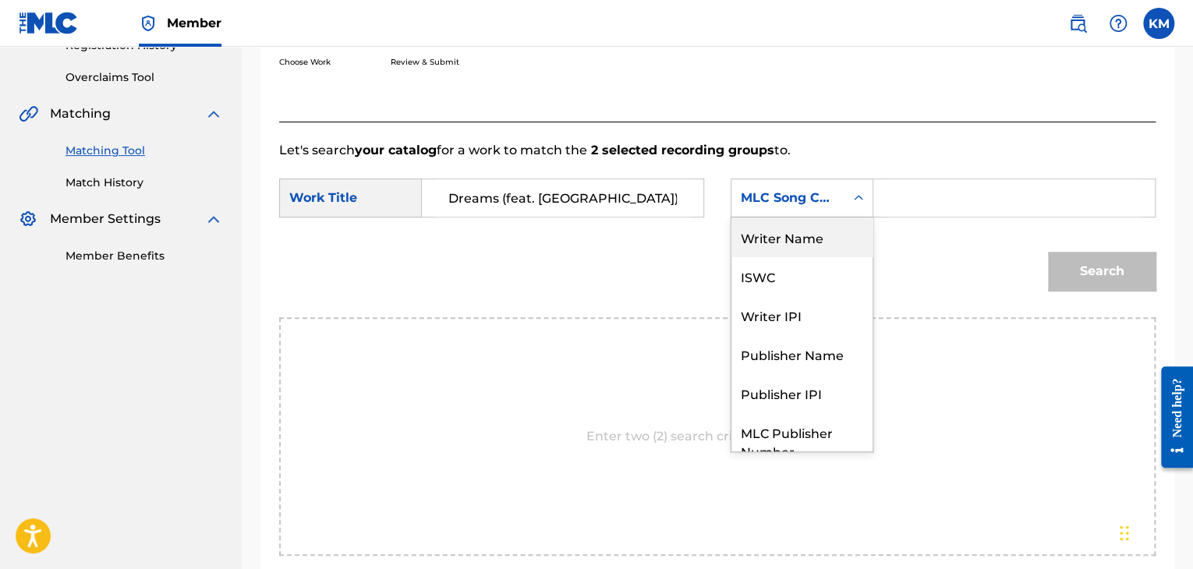
click at [838, 232] on div "Writer Name" at bounding box center [802, 237] width 141 height 39
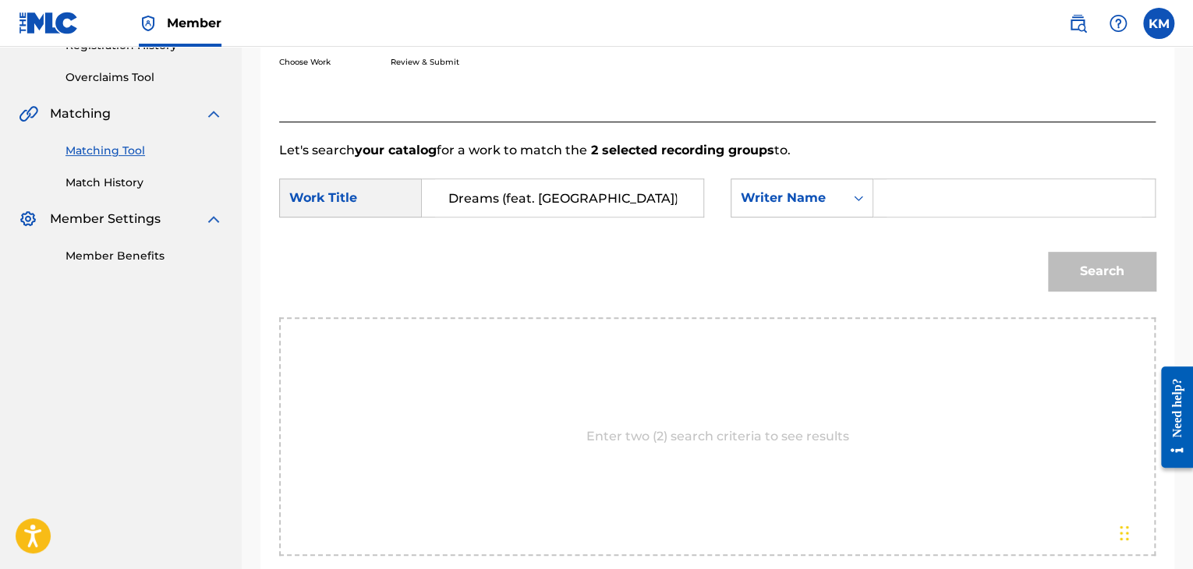
click at [892, 210] on input "Search Form" at bounding box center [1014, 197] width 255 height 37
click at [1090, 268] on button "Search" at bounding box center [1102, 271] width 108 height 39
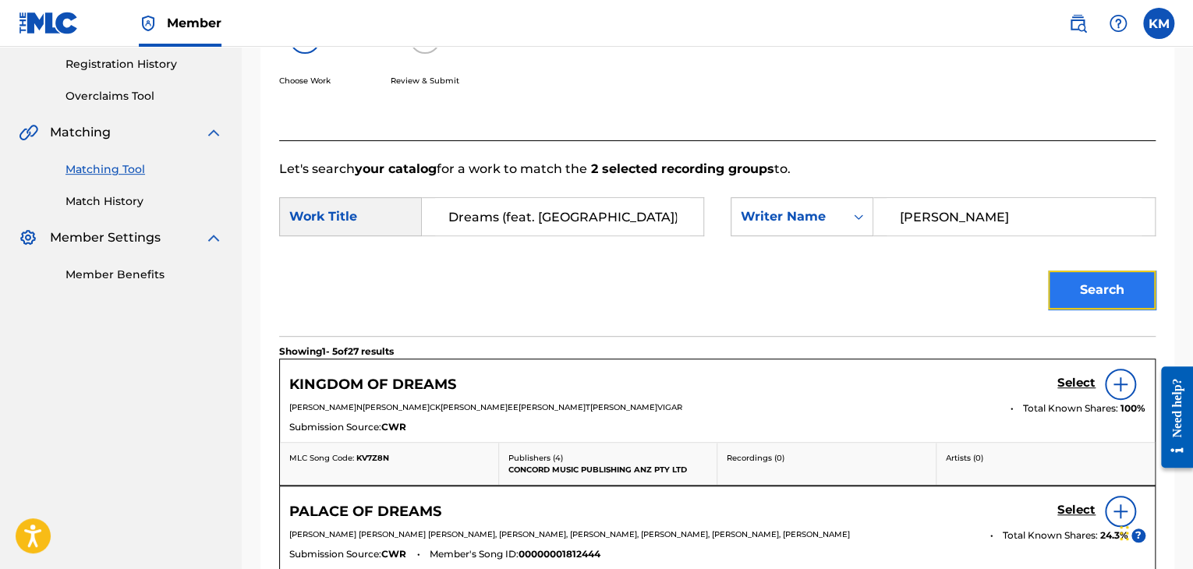
scroll to position [312, 0]
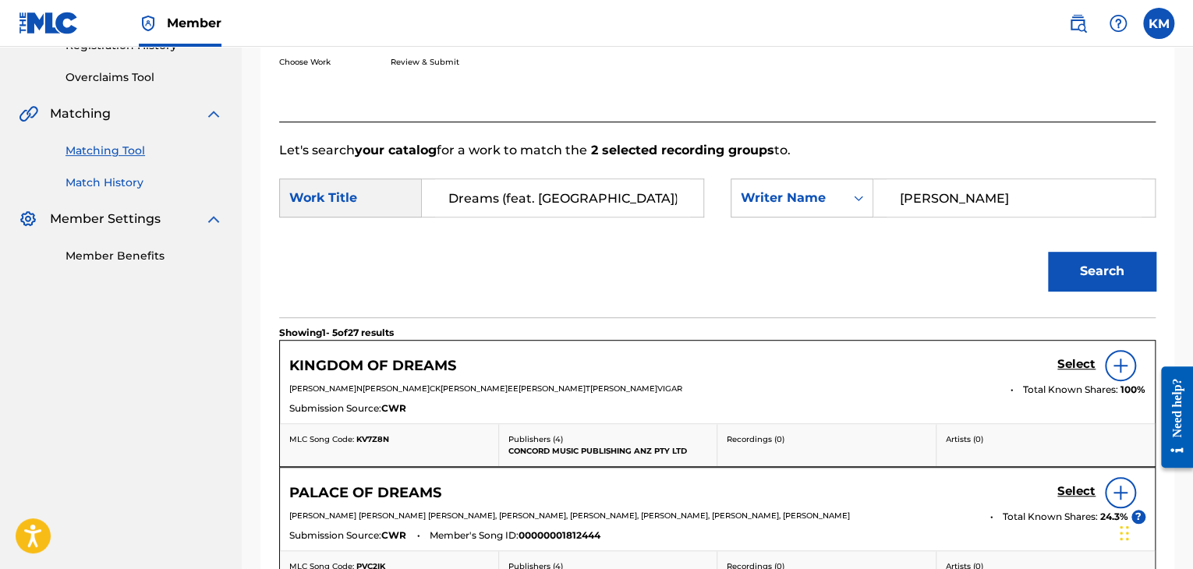
click at [100, 177] on link "Match History" at bounding box center [145, 183] width 158 height 16
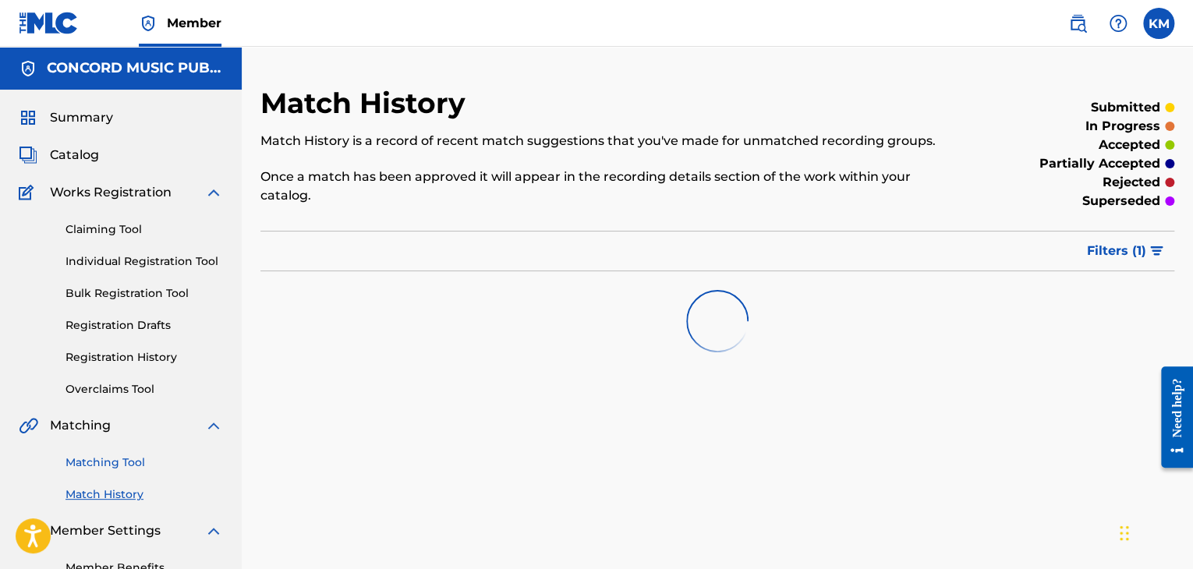
click at [119, 465] on link "Matching Tool" at bounding box center [145, 463] width 158 height 16
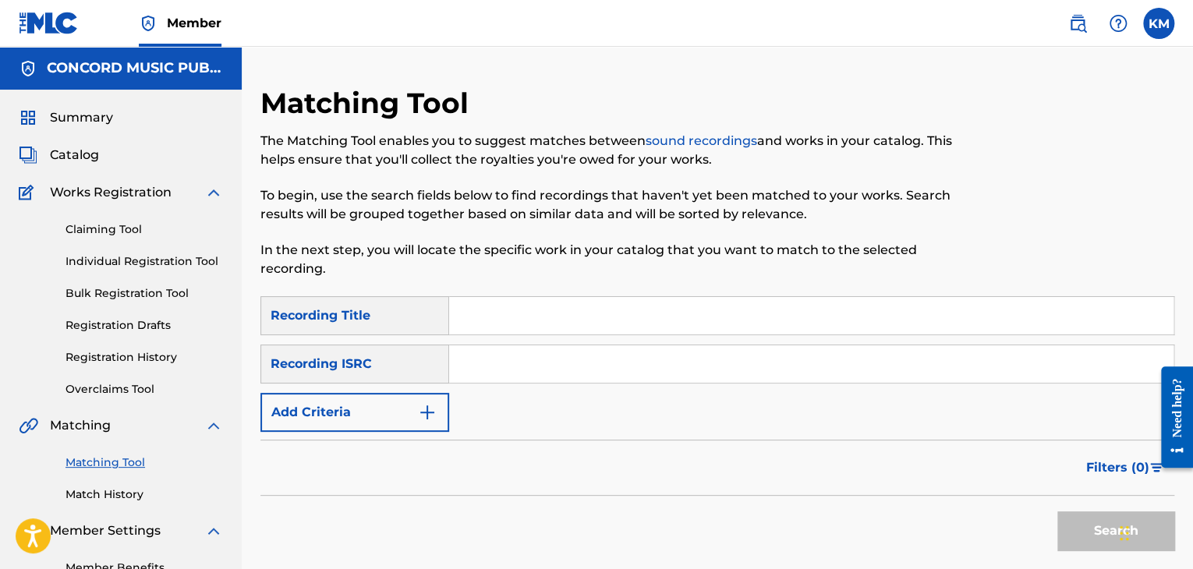
click at [478, 371] on input "Search Form" at bounding box center [811, 363] width 724 height 37
click at [1081, 528] on button "Search" at bounding box center [1115, 531] width 117 height 39
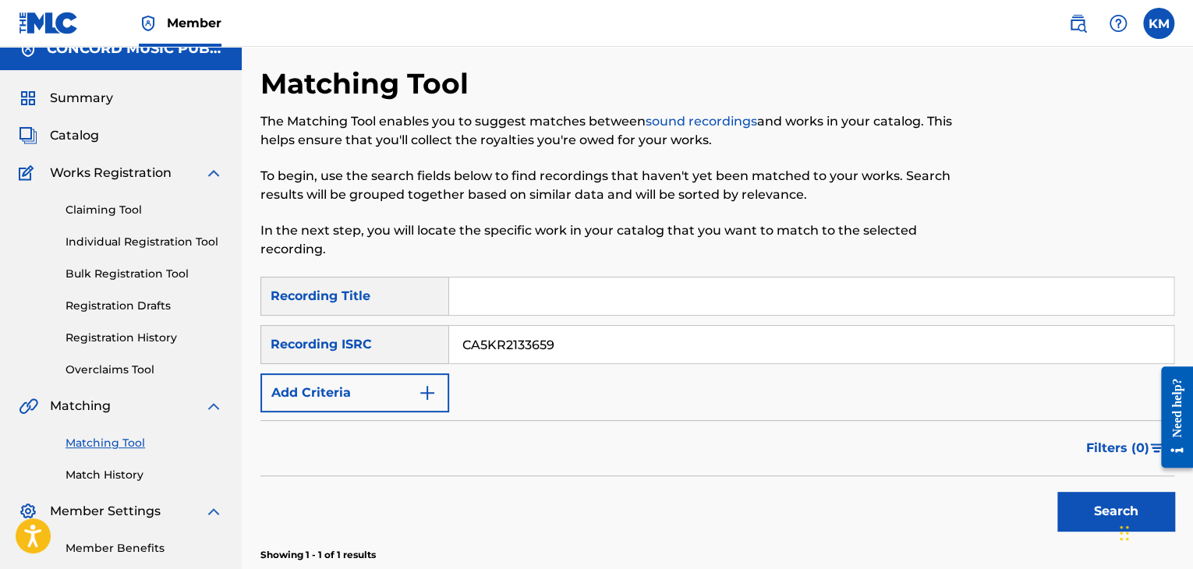
scroll to position [257, 0]
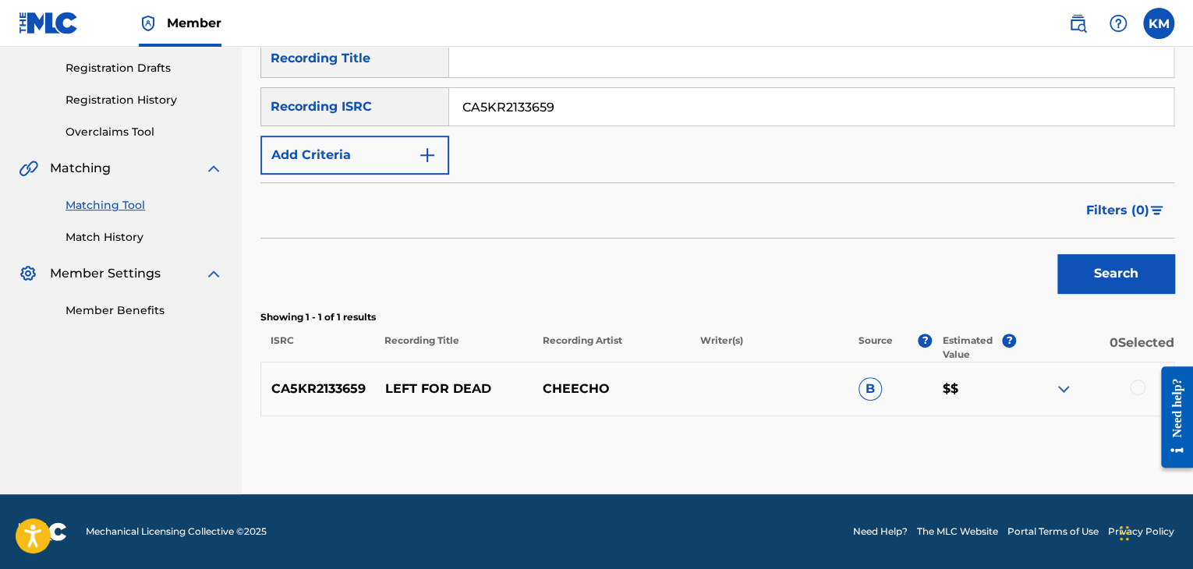
click at [1138, 388] on div at bounding box center [1138, 388] width 16 height 16
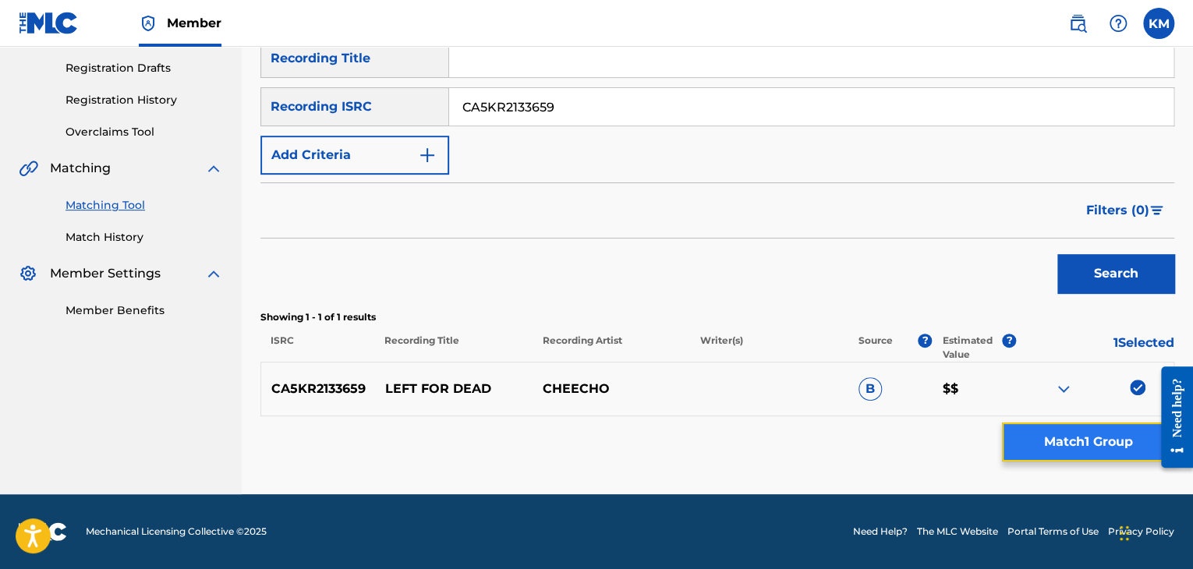
click at [1054, 448] on button "Match 1 Group" at bounding box center [1088, 442] width 172 height 39
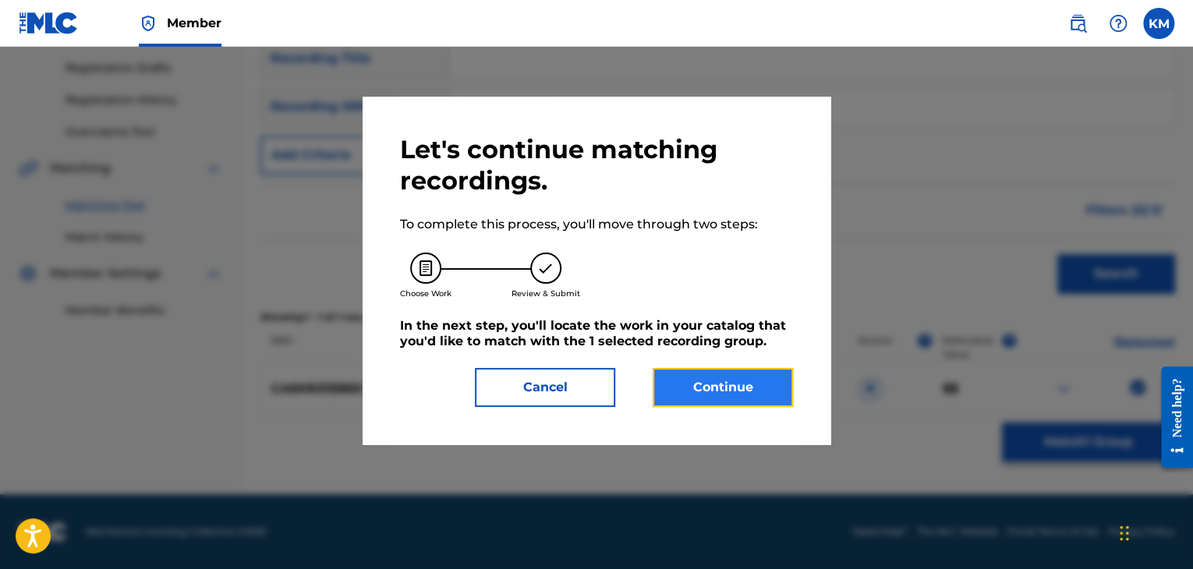
click at [680, 384] on button "Continue" at bounding box center [723, 387] width 140 height 39
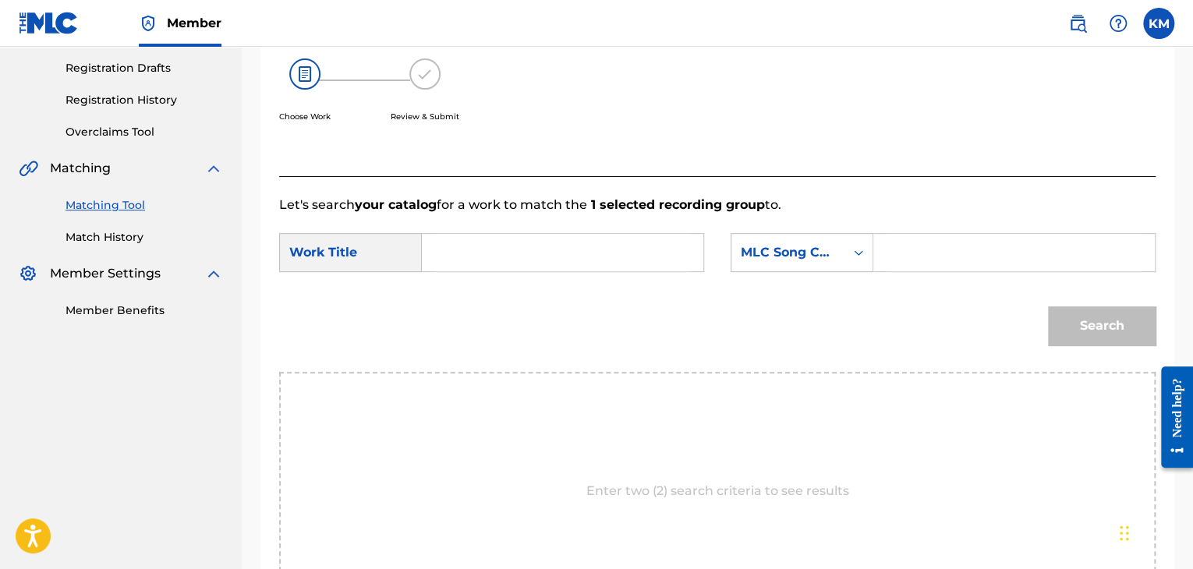
click at [512, 257] on input "Search Form" at bounding box center [562, 252] width 255 height 37
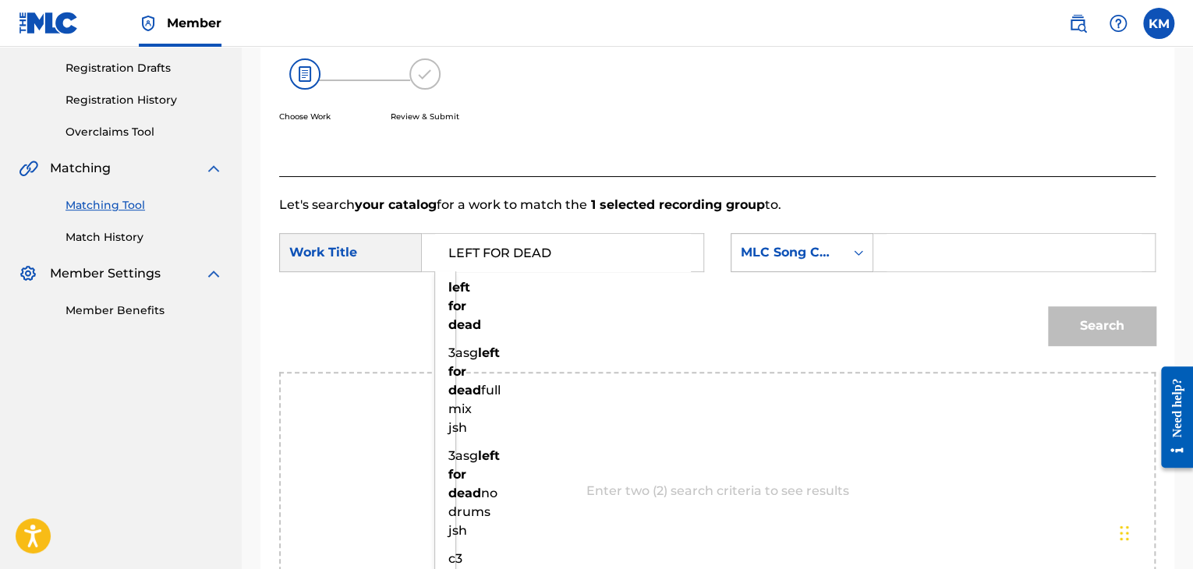
click at [864, 250] on icon "Search Form" at bounding box center [859, 253] width 16 height 16
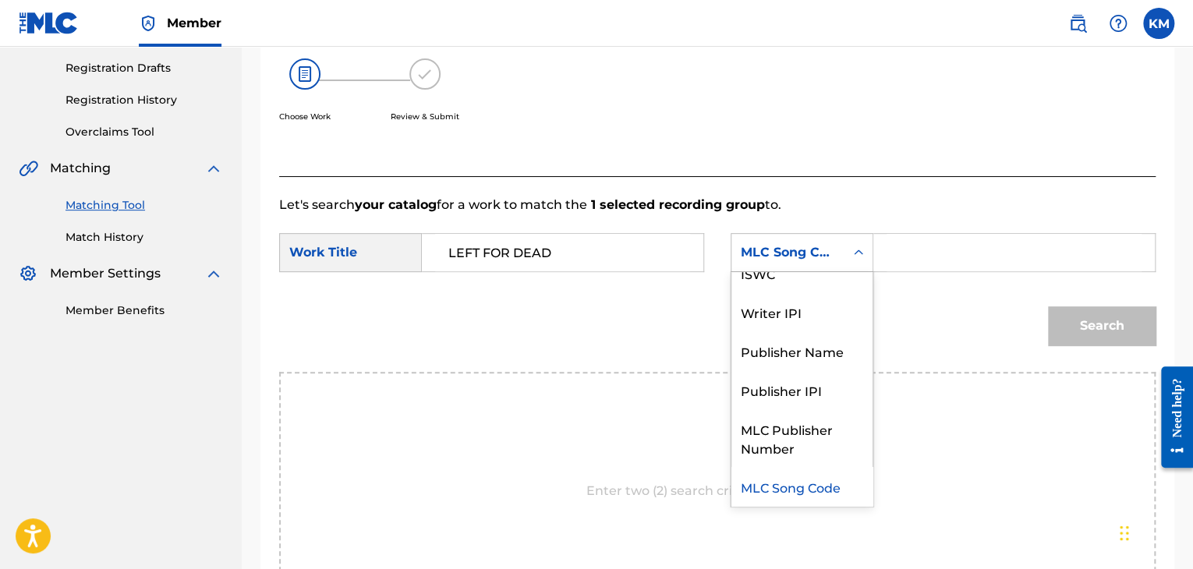
scroll to position [0, 0]
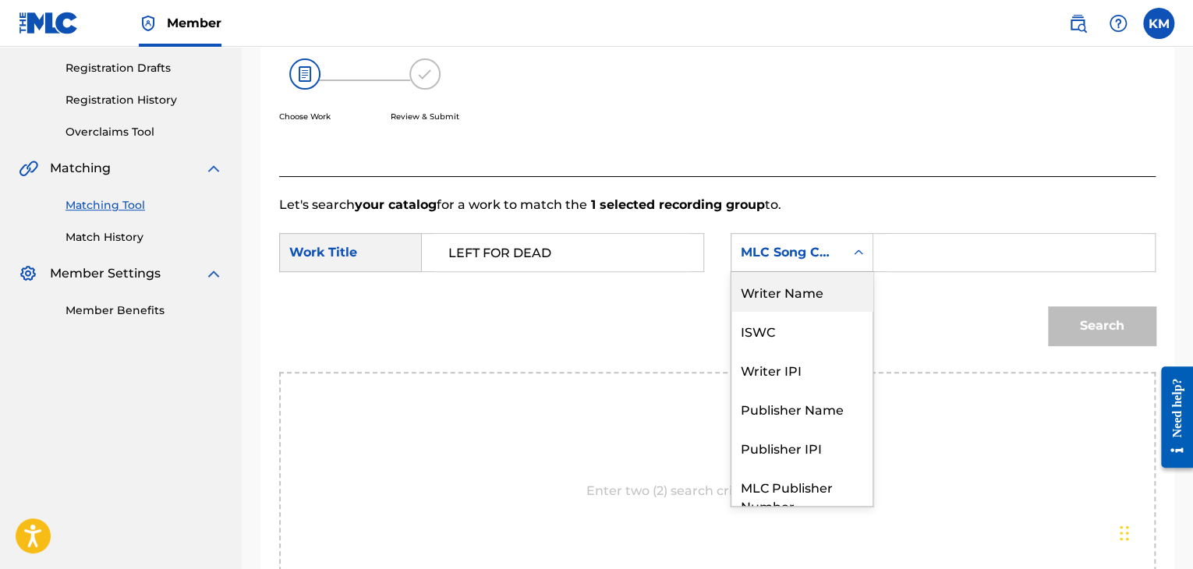
click at [827, 287] on div "Writer Name" at bounding box center [802, 291] width 141 height 39
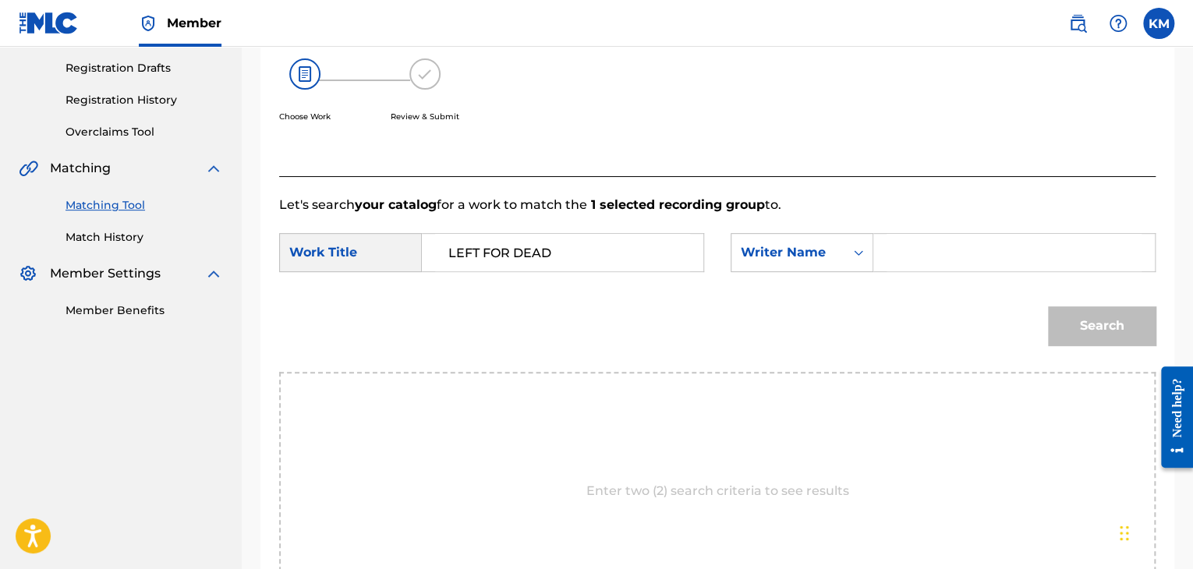
click at [941, 242] on input "Search Form" at bounding box center [1014, 252] width 255 height 37
click at [1082, 328] on button "Search" at bounding box center [1102, 325] width 108 height 39
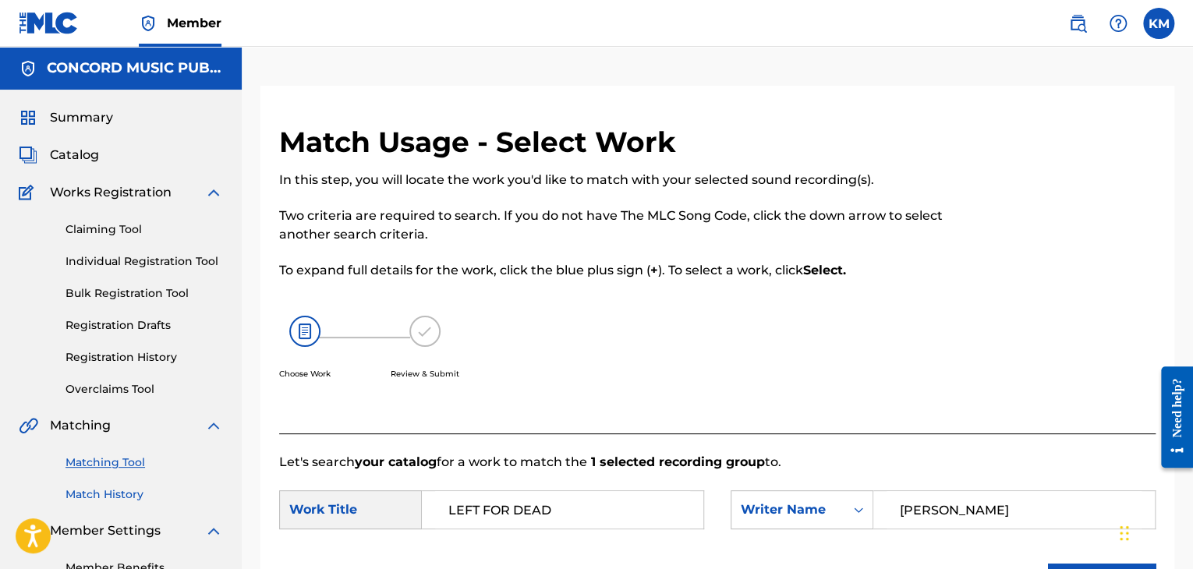
click at [91, 494] on link "Match History" at bounding box center [145, 495] width 158 height 16
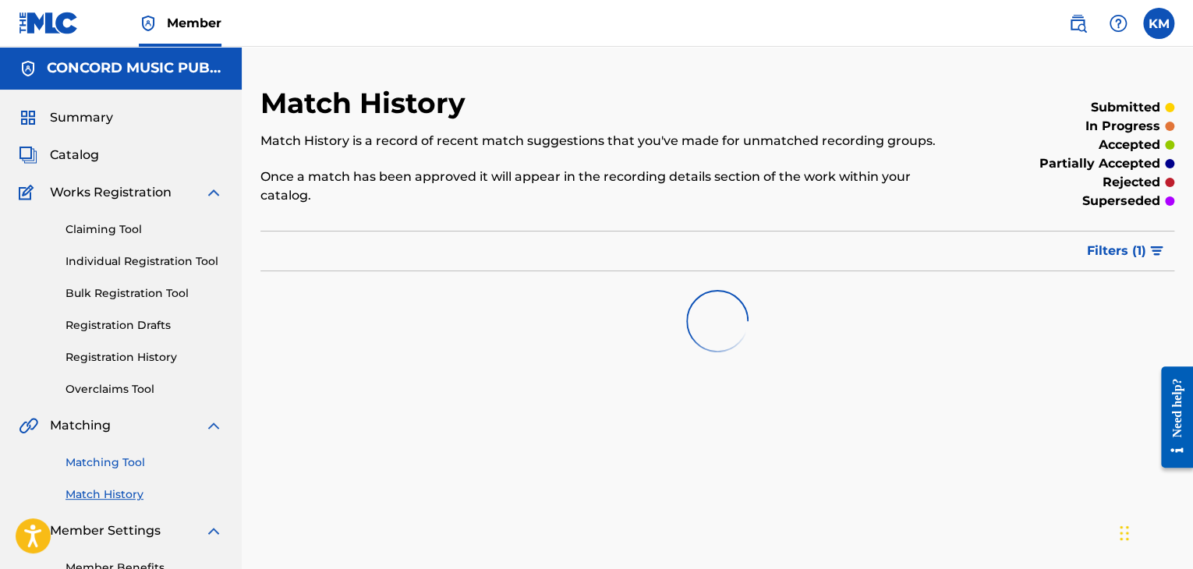
click at [136, 459] on link "Matching Tool" at bounding box center [145, 463] width 158 height 16
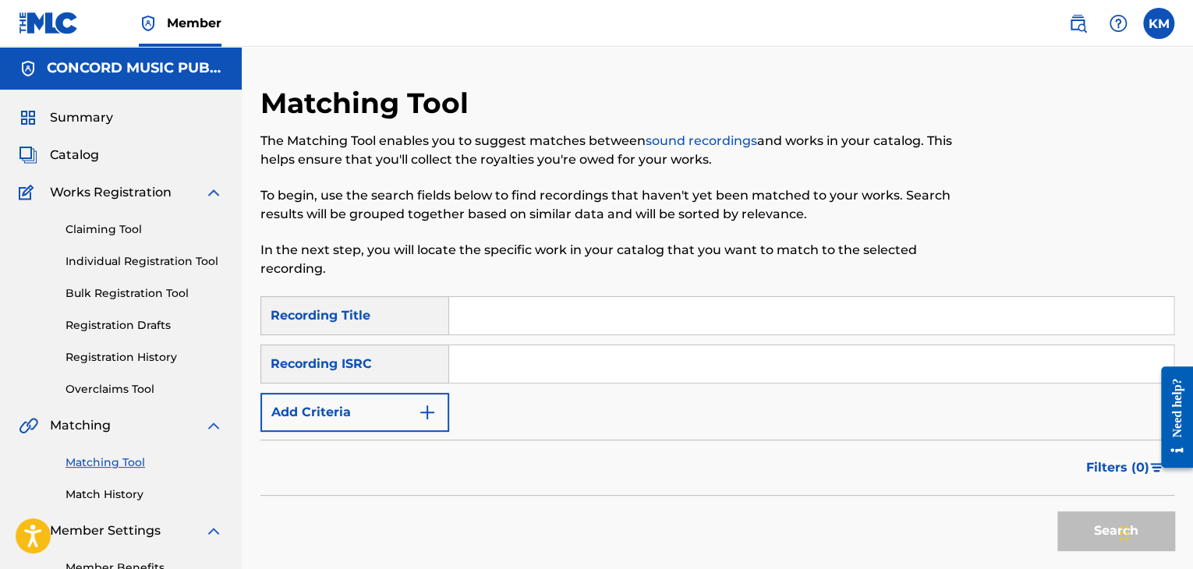
click at [481, 361] on input "Search Form" at bounding box center [811, 363] width 724 height 37
click at [1088, 522] on button "Search" at bounding box center [1115, 531] width 117 height 39
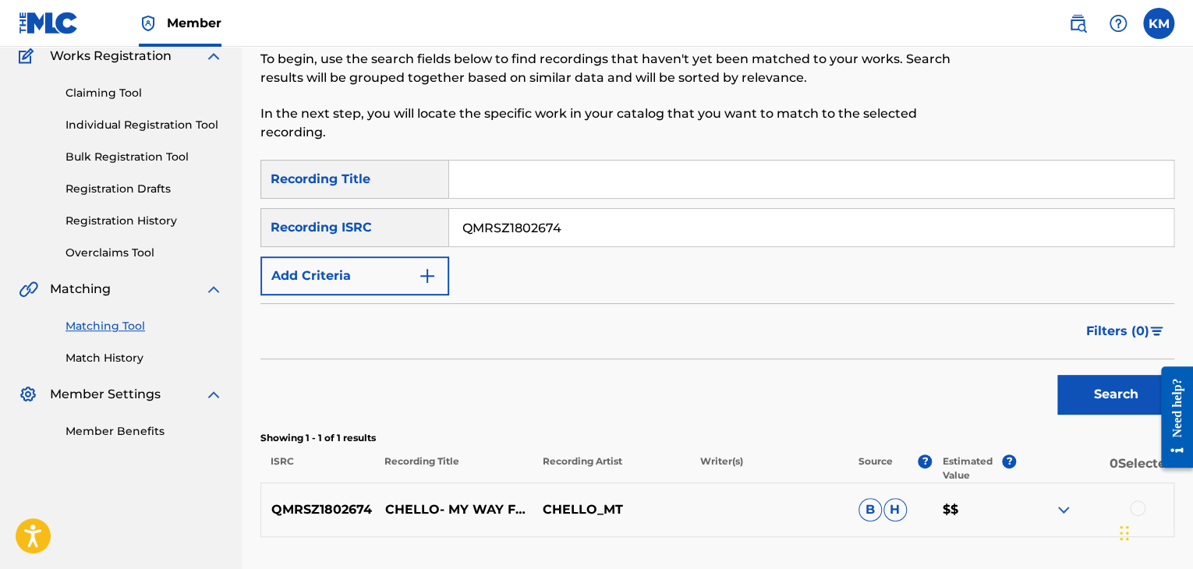
scroll to position [257, 0]
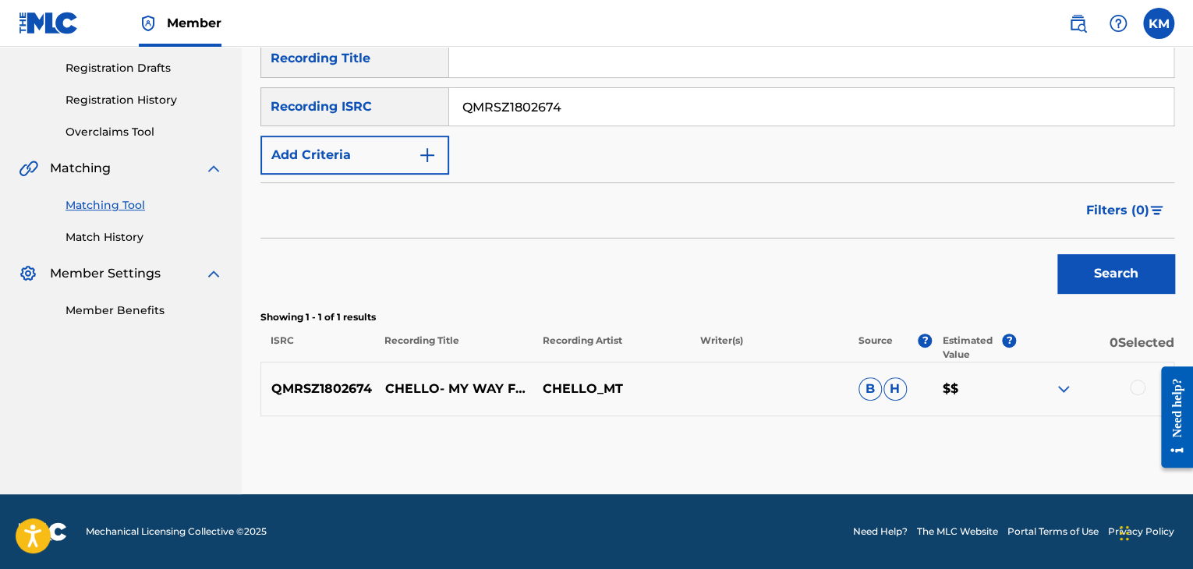
click at [1138, 384] on div at bounding box center [1138, 388] width 16 height 16
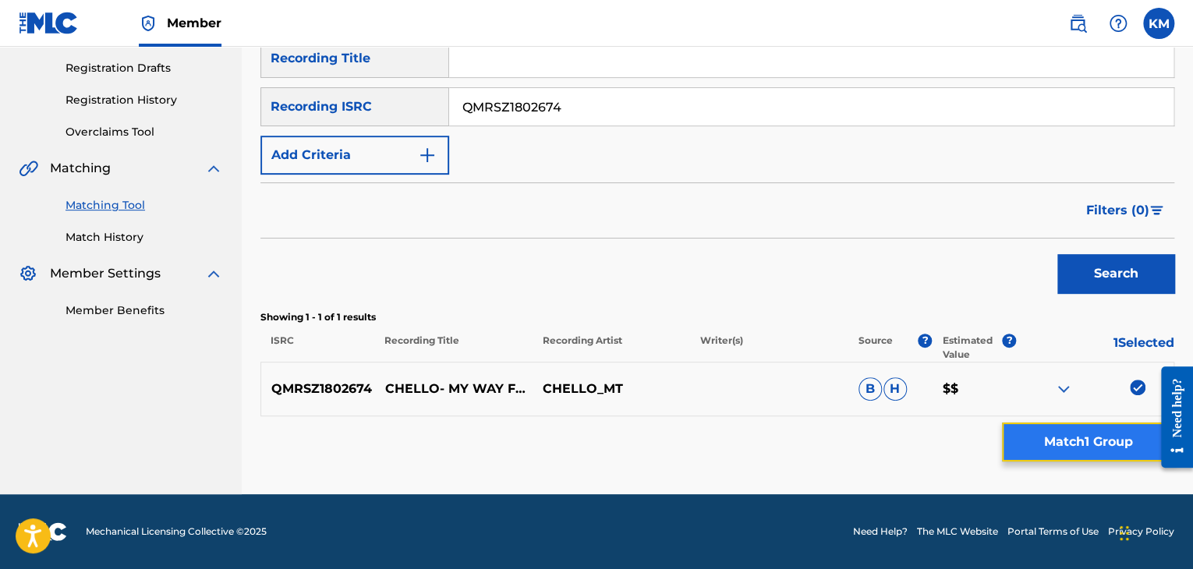
click at [1066, 439] on button "Match 1 Group" at bounding box center [1088, 442] width 172 height 39
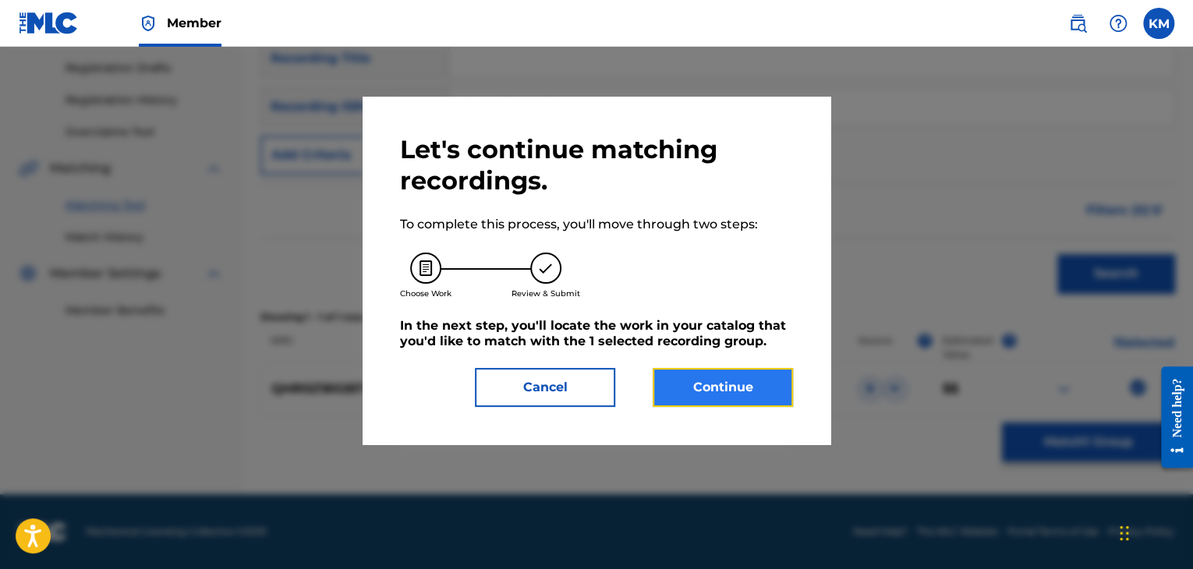
click at [686, 387] on button "Continue" at bounding box center [723, 387] width 140 height 39
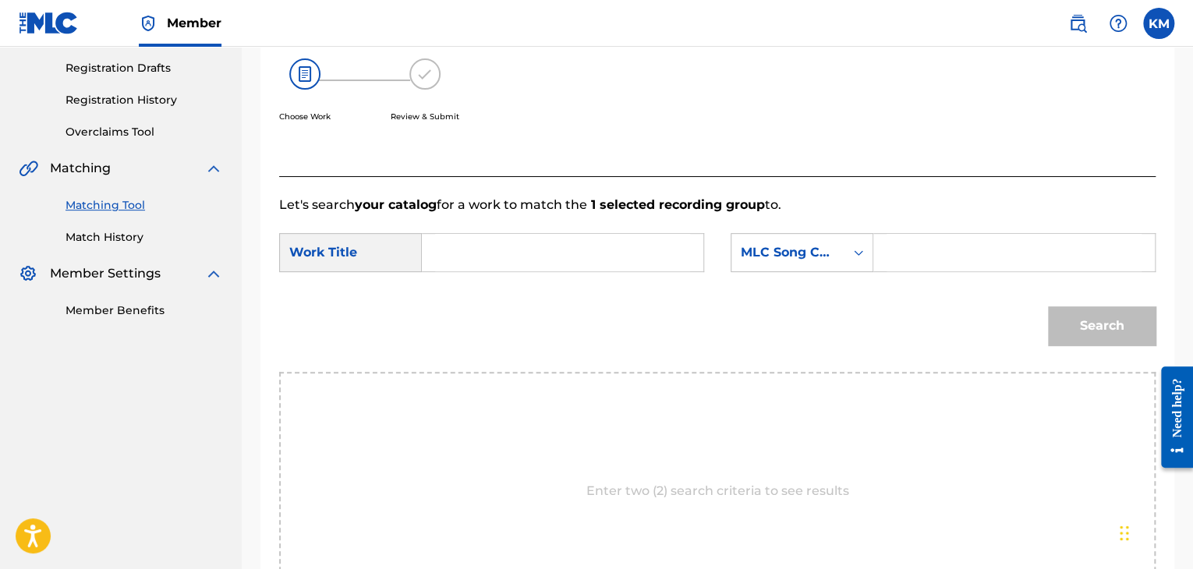
click at [477, 250] on input "Search Form" at bounding box center [562, 252] width 255 height 37
click at [863, 257] on icon "Search Form" at bounding box center [859, 253] width 16 height 16
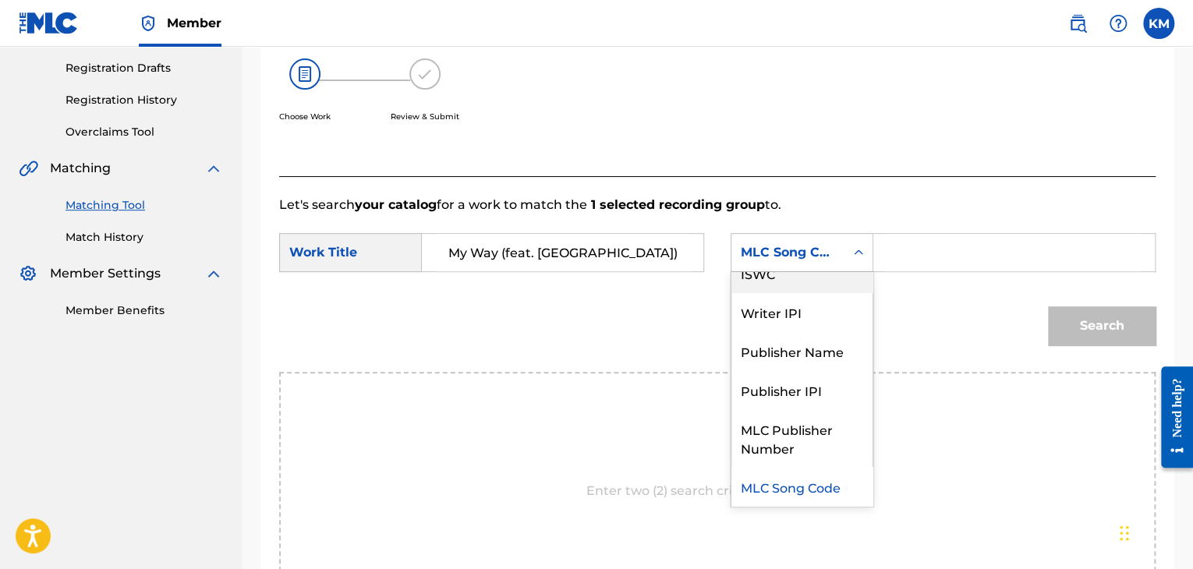
scroll to position [0, 0]
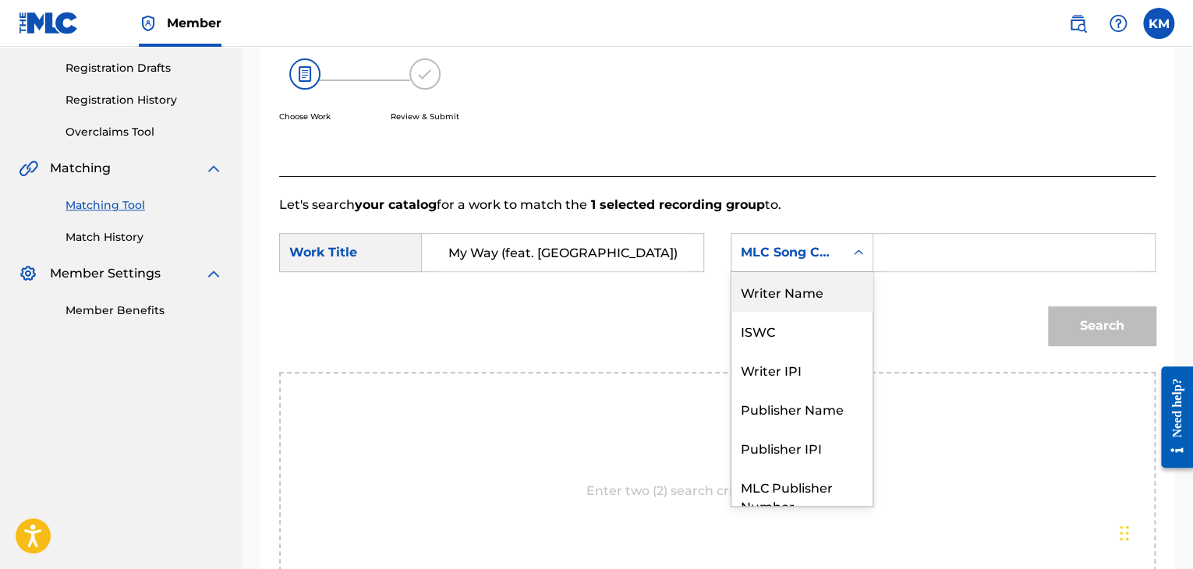
click at [820, 289] on div "Writer Name" at bounding box center [802, 291] width 141 height 39
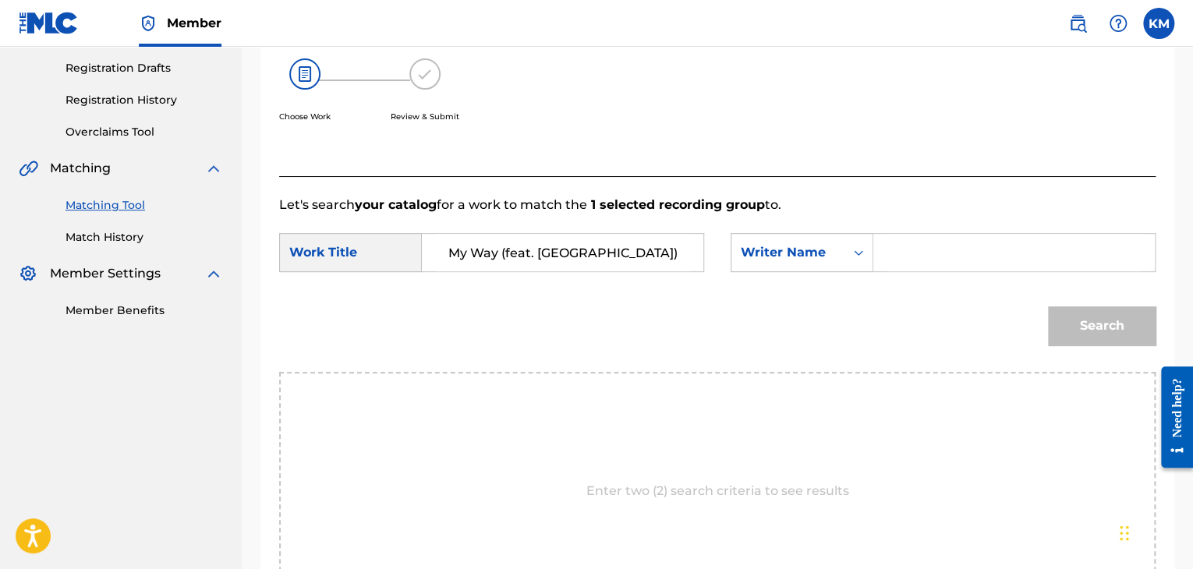
click at [908, 261] on input "Search Form" at bounding box center [1014, 252] width 255 height 37
click at [1082, 310] on button "Search" at bounding box center [1102, 325] width 108 height 39
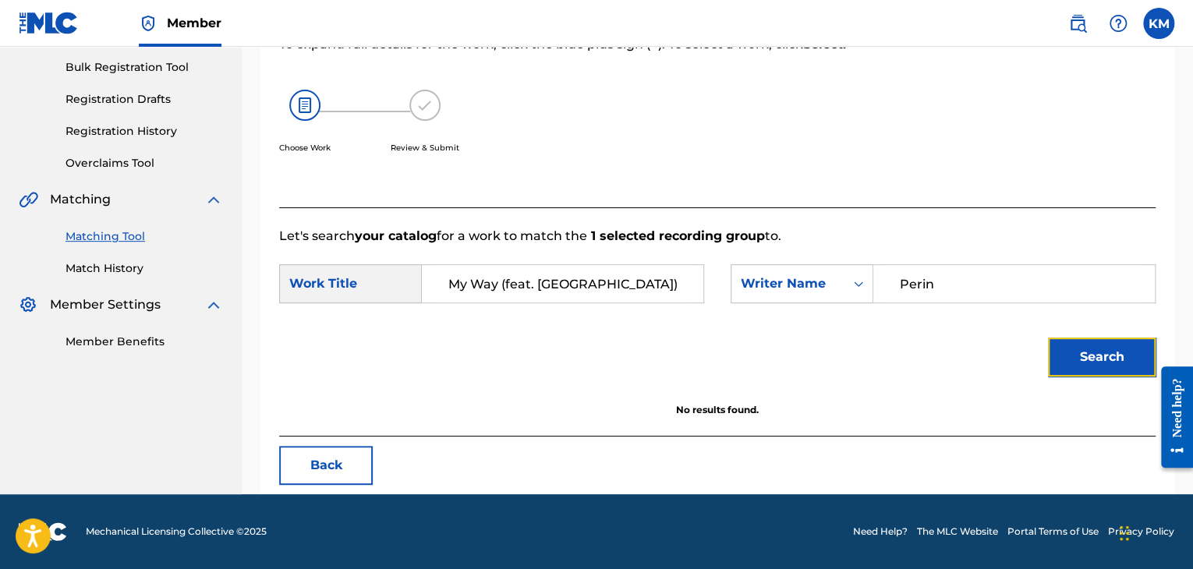
scroll to position [226, 0]
drag, startPoint x: 935, startPoint y: 278, endPoint x: 825, endPoint y: 277, distance: 110.0
click at [833, 278] on div "SearchWithCriteria86ca0224-828a-4b7a-ac12-089eee090017 Writer Name [PERSON_NAME]" at bounding box center [943, 283] width 425 height 39
click at [1068, 347] on button "Search" at bounding box center [1102, 357] width 108 height 39
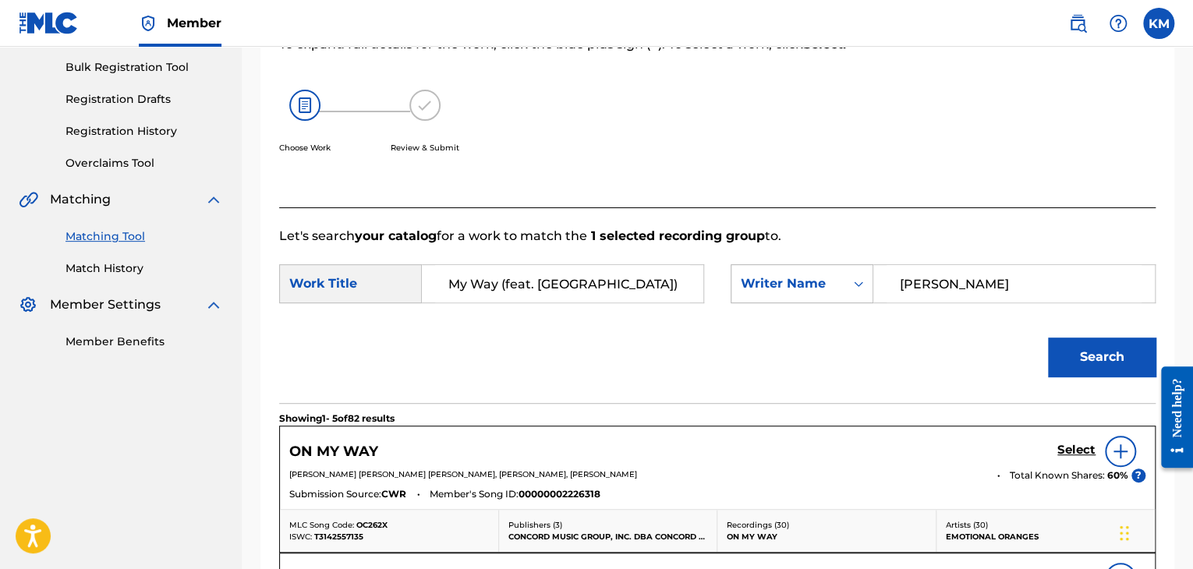
drag, startPoint x: 977, startPoint y: 282, endPoint x: 866, endPoint y: 282, distance: 111.5
click at [866, 282] on div "SearchWithCriteria86ca0224-828a-4b7a-ac12-089eee090017 Writer Name [PERSON_NAME]" at bounding box center [943, 283] width 425 height 39
click at [1092, 351] on button "Search" at bounding box center [1102, 357] width 108 height 39
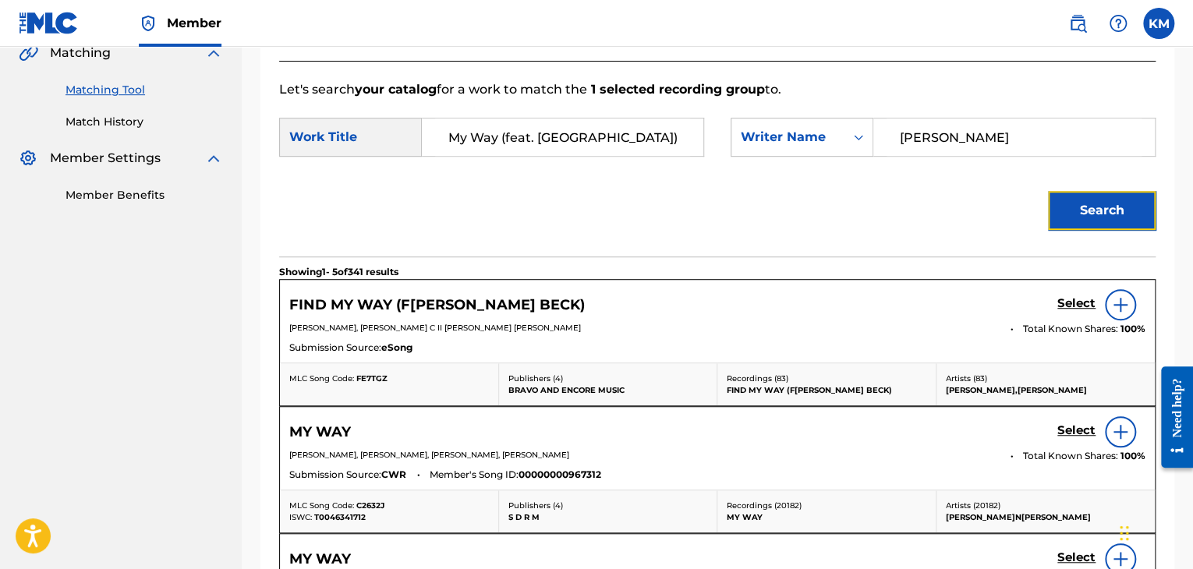
scroll to position [382, 0]
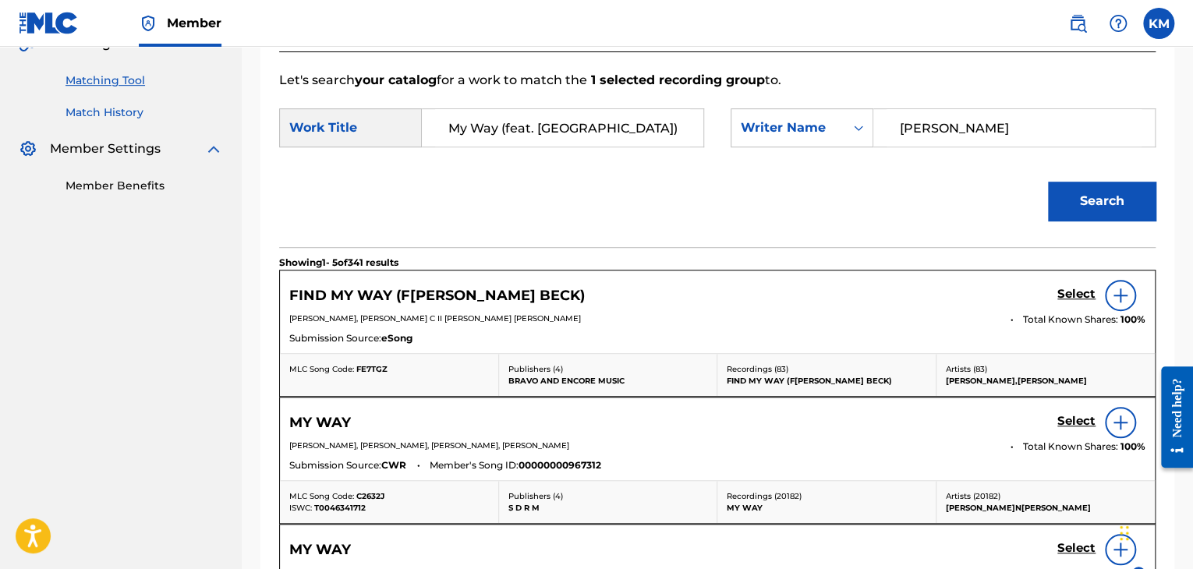
click at [119, 115] on link "Match History" at bounding box center [145, 113] width 158 height 16
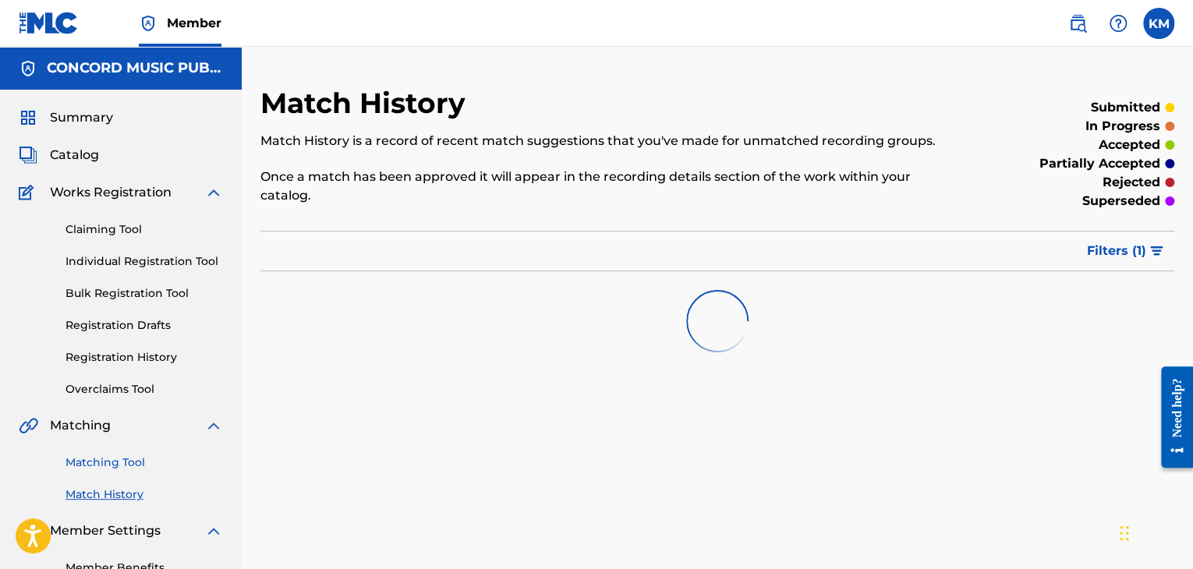
click at [120, 462] on link "Matching Tool" at bounding box center [145, 463] width 158 height 16
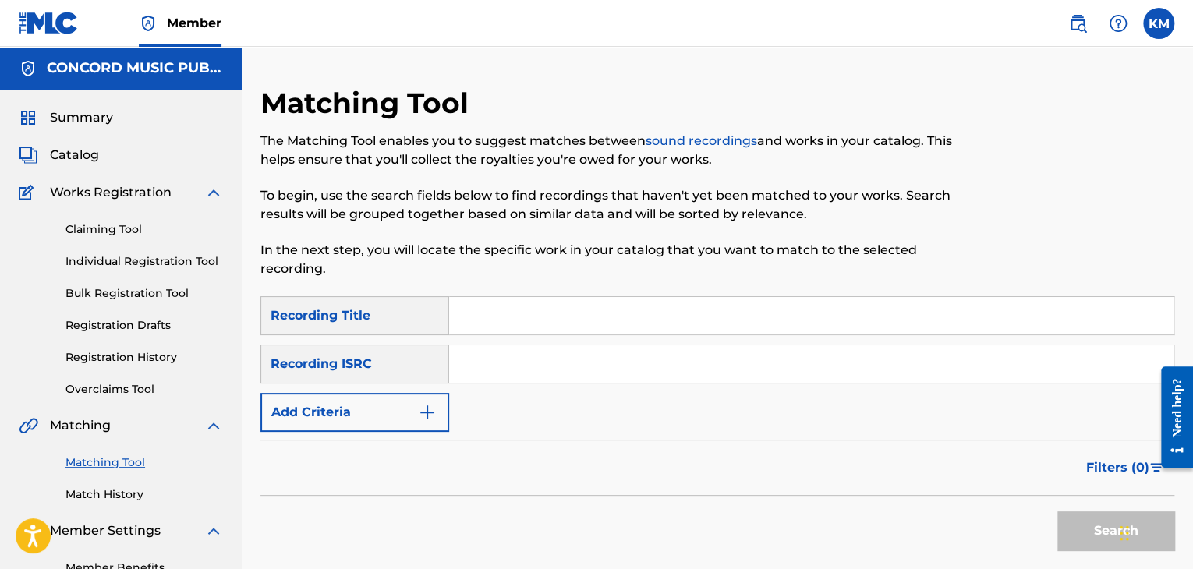
click at [480, 372] on input "Search Form" at bounding box center [811, 363] width 724 height 37
click at [1072, 523] on button "Search" at bounding box center [1115, 531] width 117 height 39
